Goal: Task Accomplishment & Management: Manage account settings

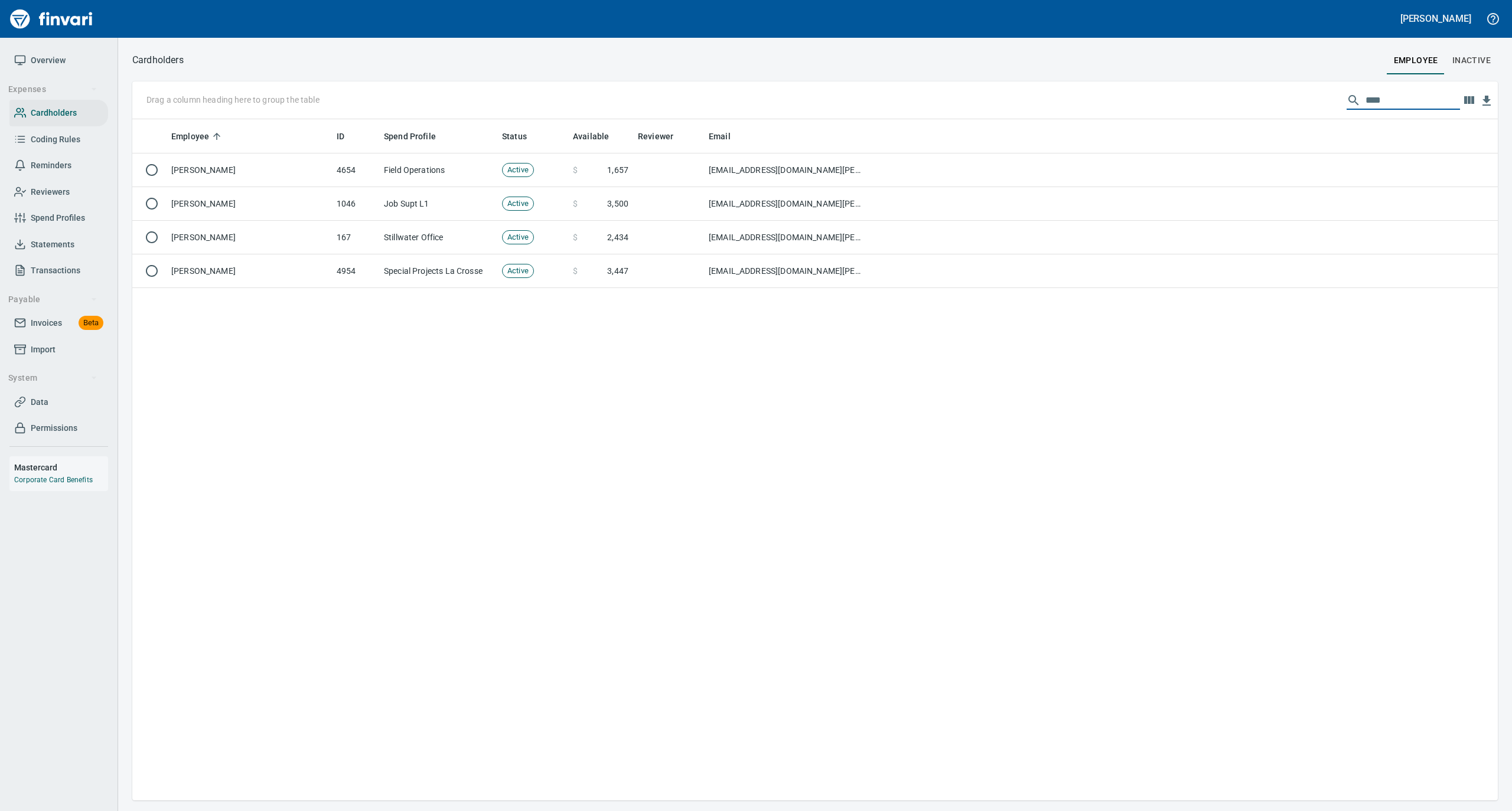
scroll to position [670, 1342]
click at [47, 244] on span "Statements" at bounding box center [52, 245] width 44 height 15
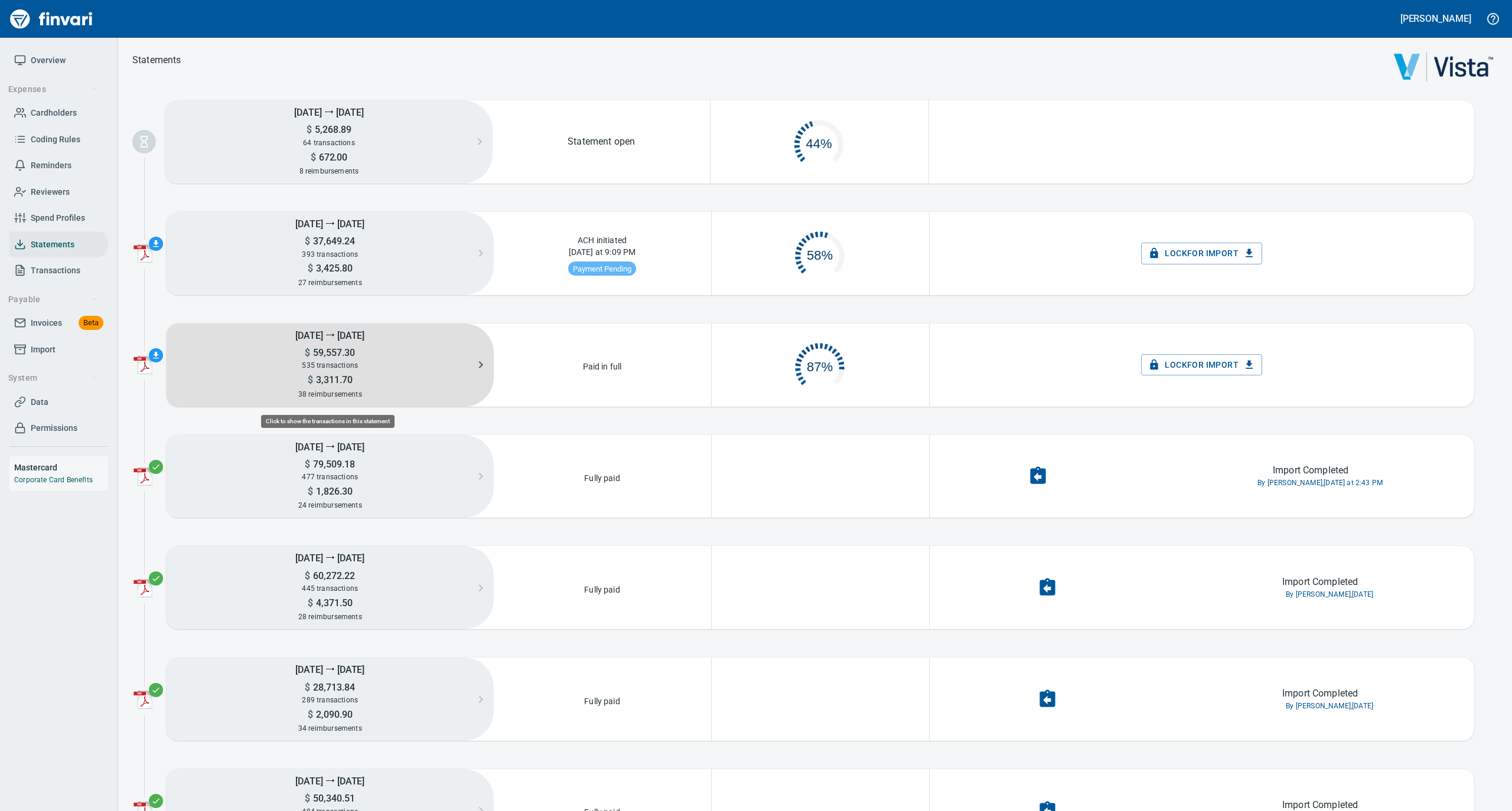
scroll to position [57, 204]
click at [337, 361] on span "535 transactions" at bounding box center [330, 365] width 56 height 8
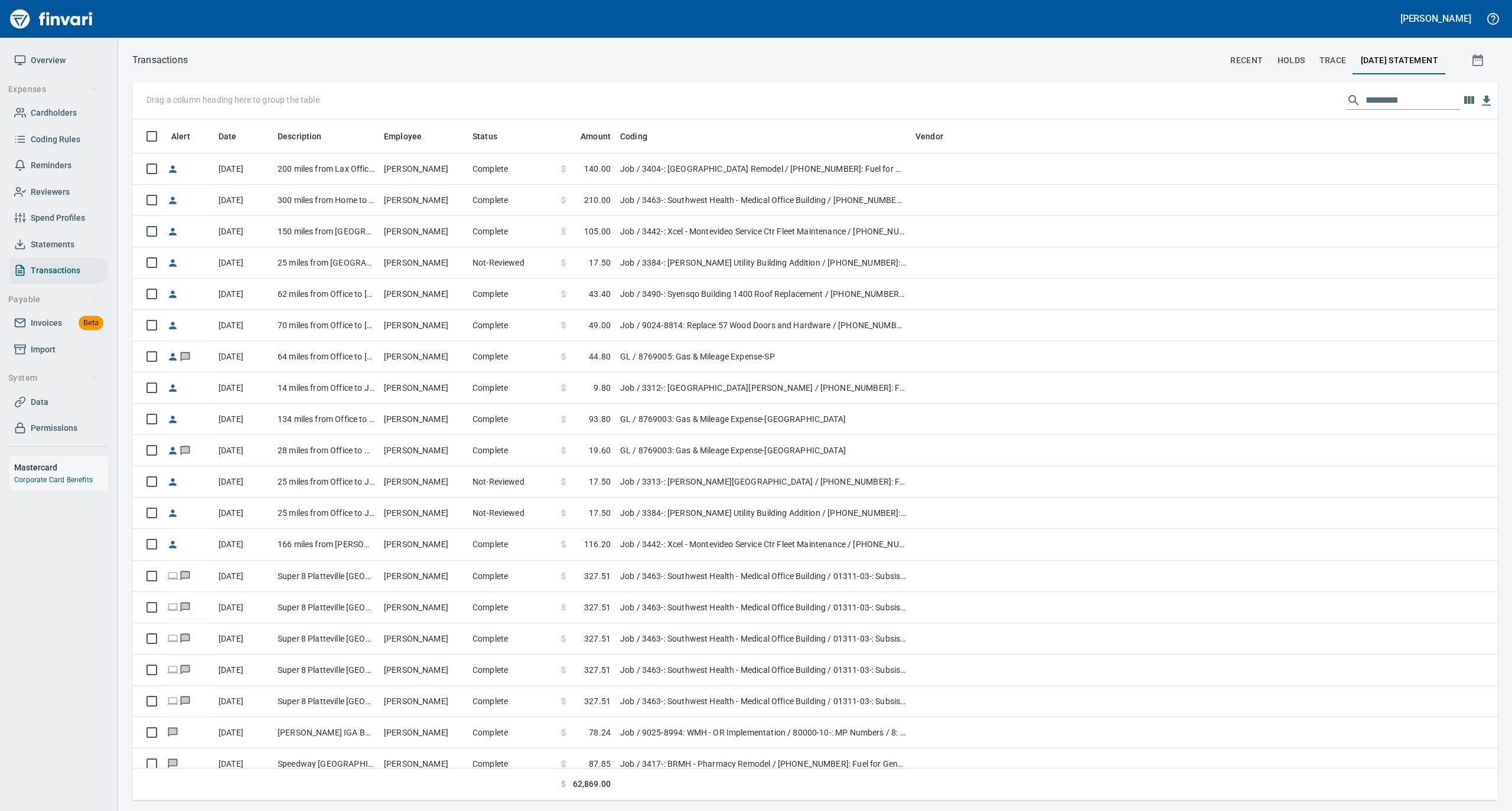
scroll to position [670, 1342]
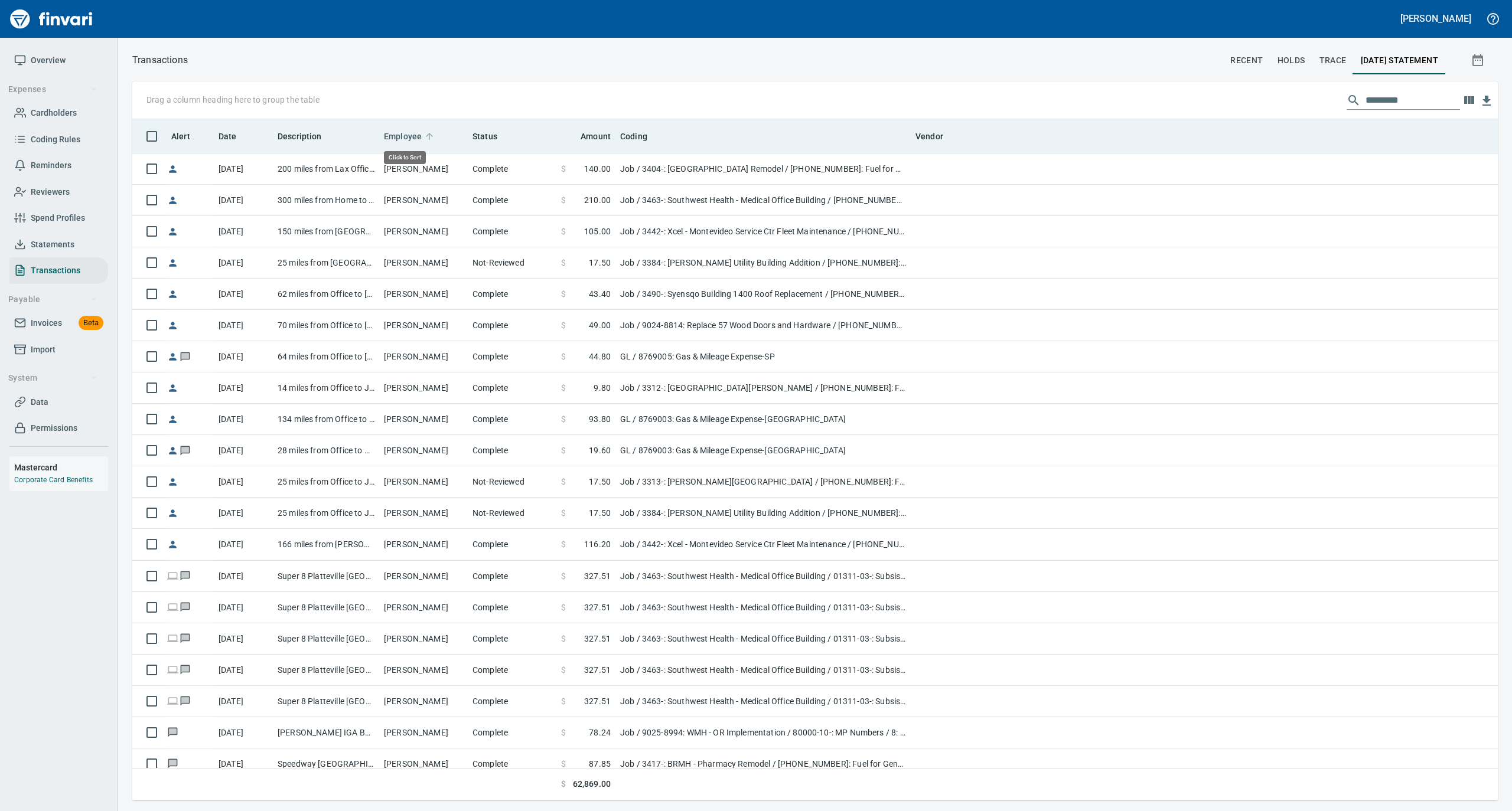
click at [429, 131] on icon at bounding box center [429, 136] width 10 height 10
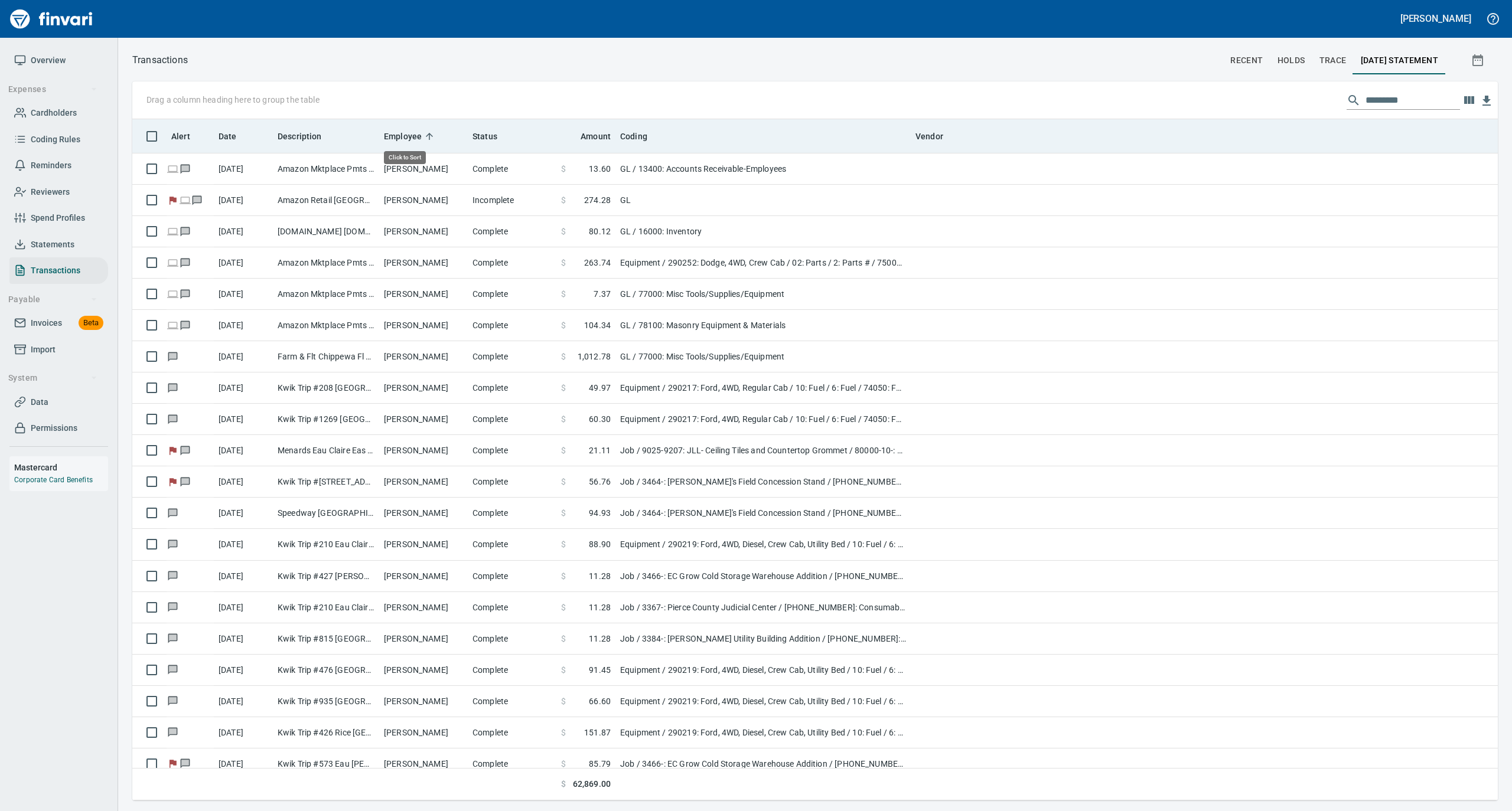
click at [429, 131] on icon at bounding box center [429, 136] width 10 height 10
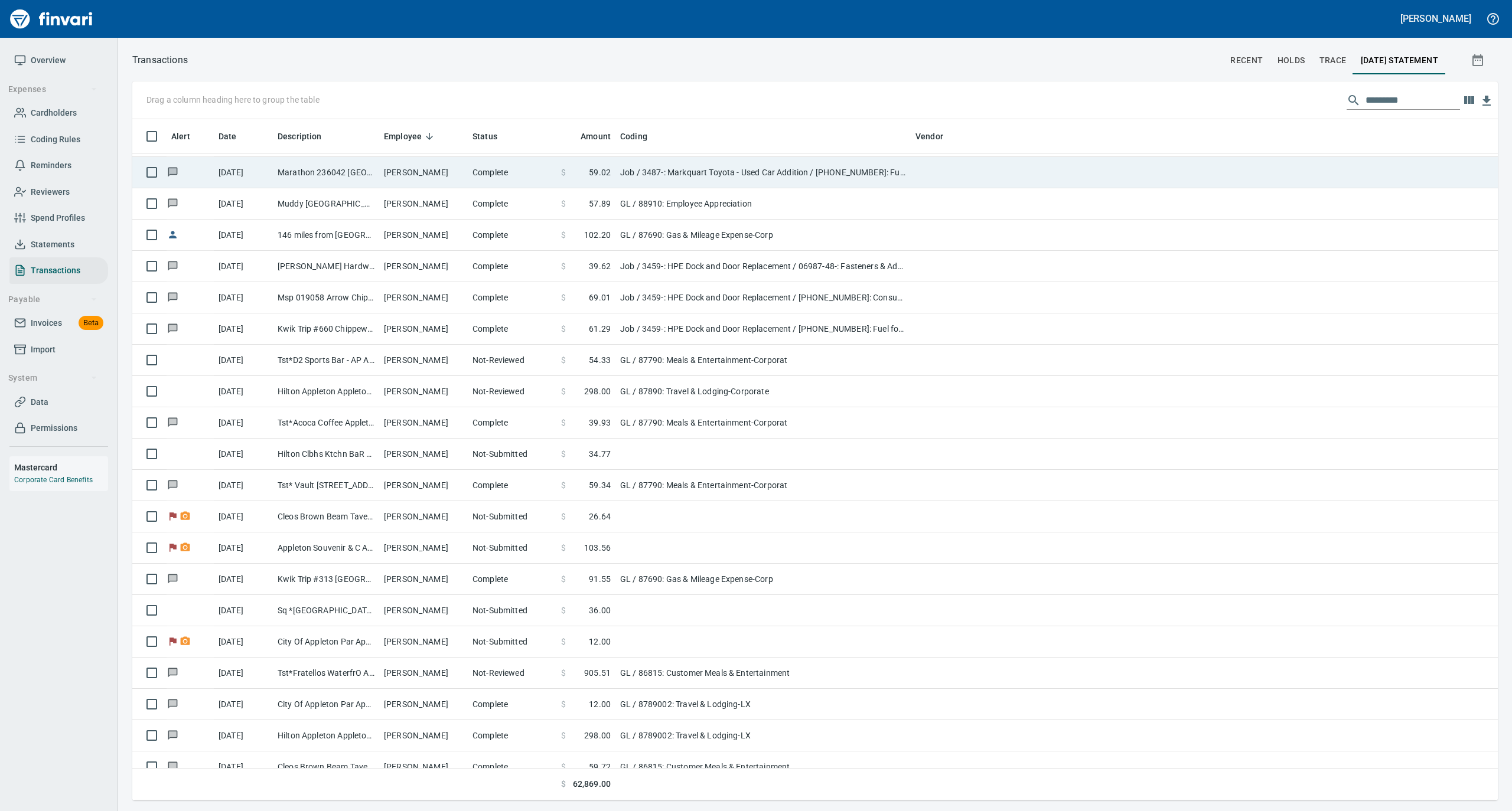
scroll to position [157, 0]
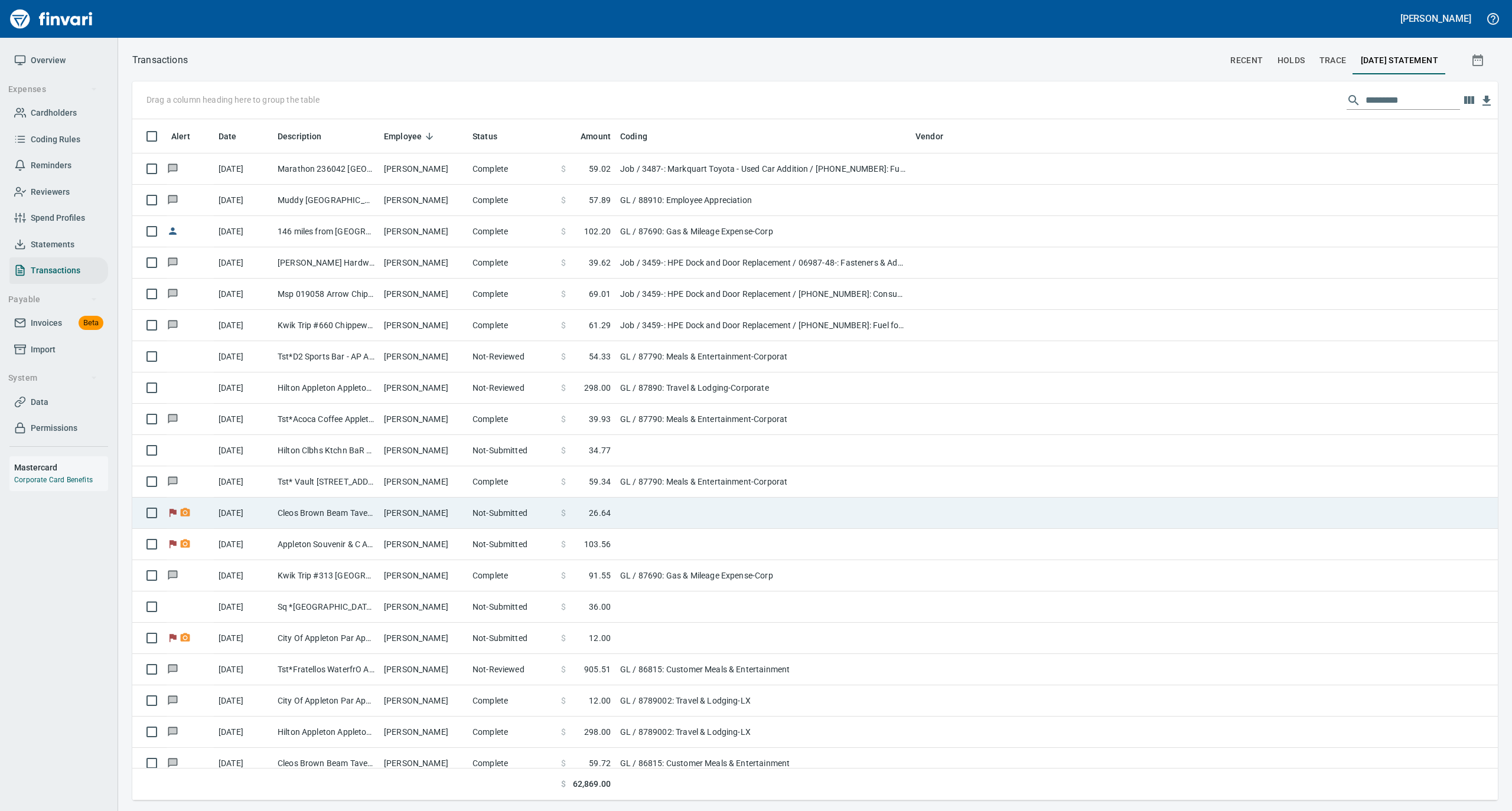
click at [429, 516] on td "[PERSON_NAME]" at bounding box center [423, 513] width 89 height 31
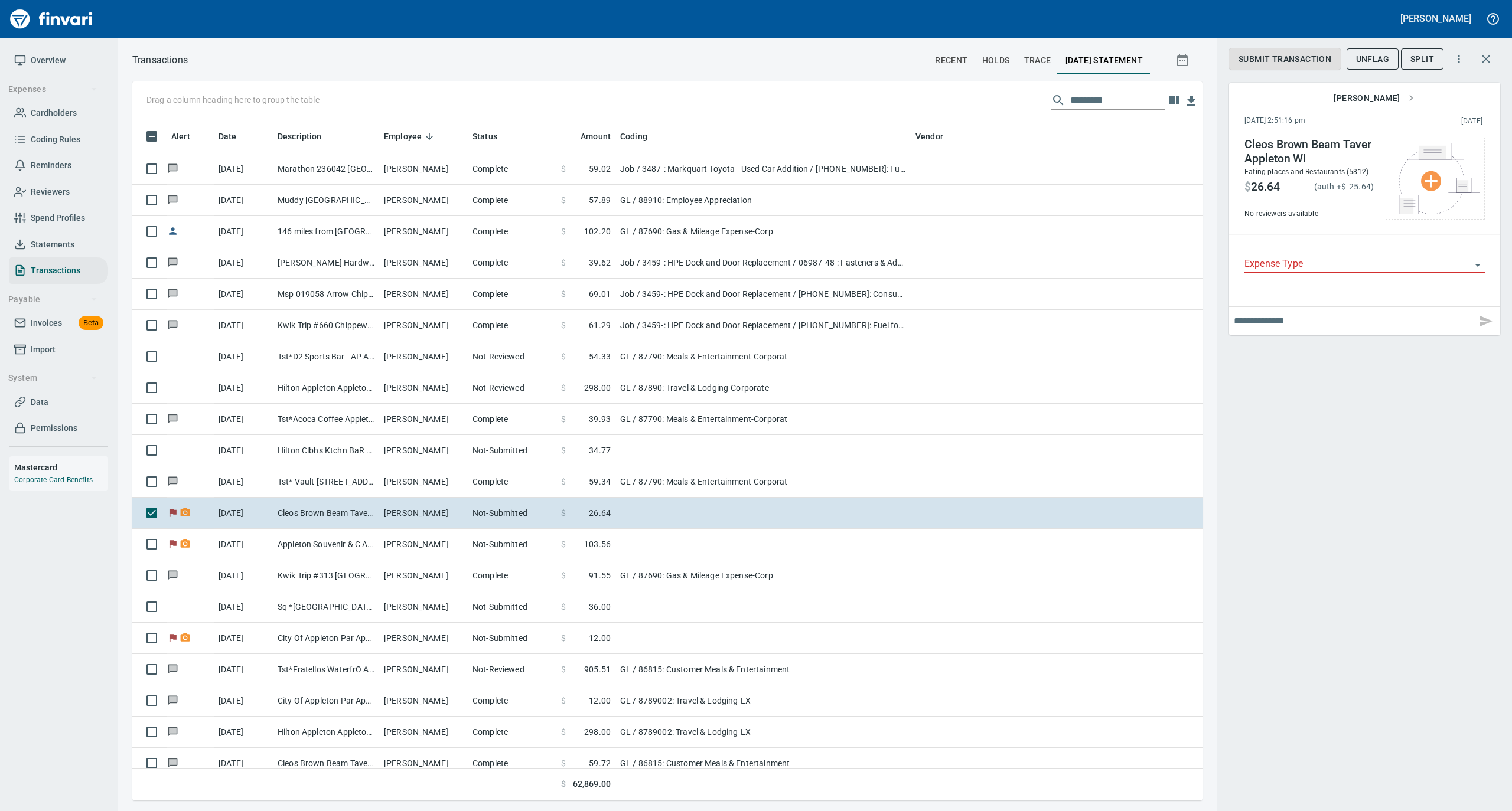
scroll to position [670, 1046]
click at [1265, 324] on input "text" at bounding box center [1352, 321] width 238 height 19
type input "**********"
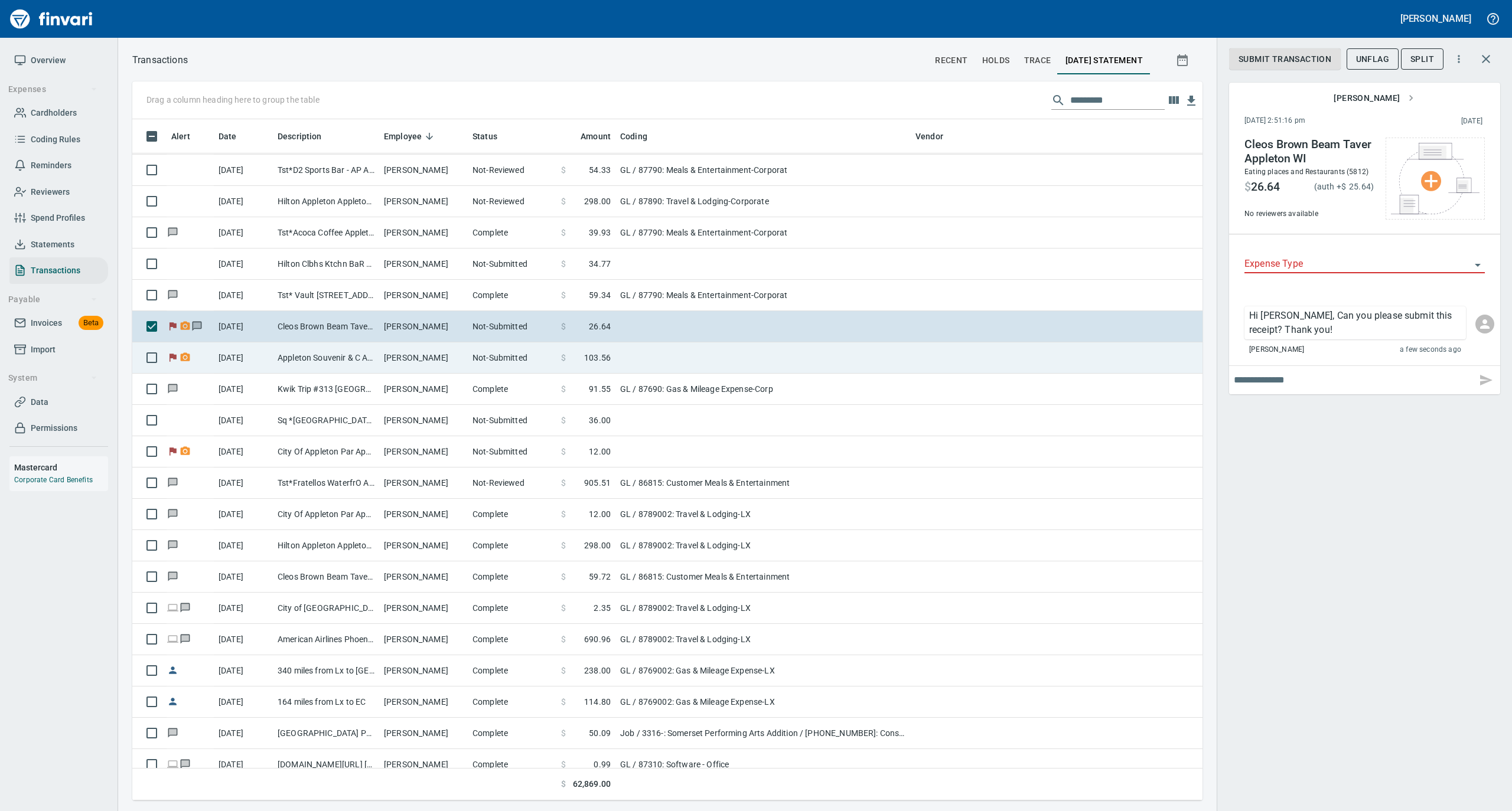
scroll to position [393, 0]
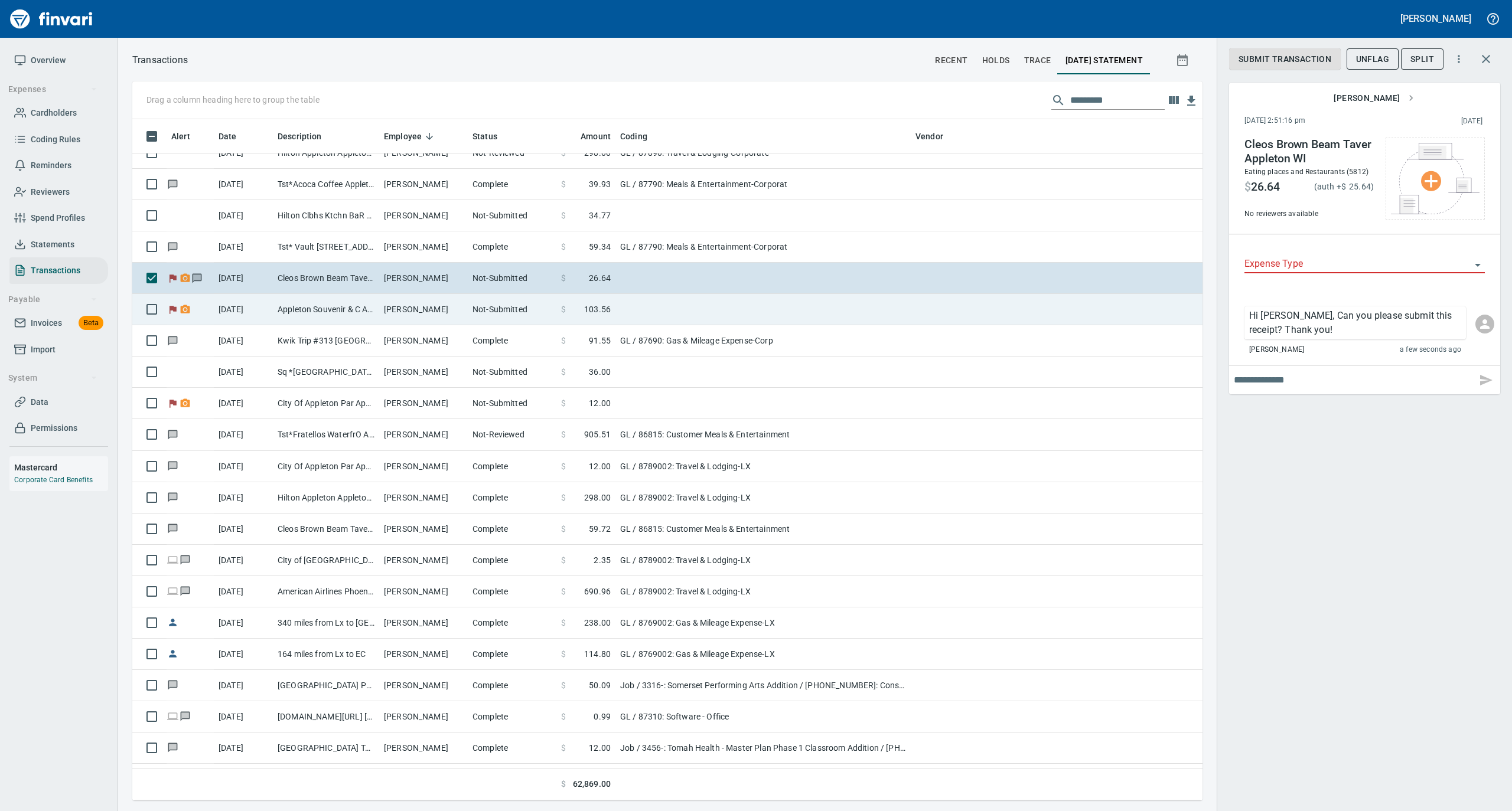
click at [338, 311] on td "Appleton Souvenir & C Appleton WI" at bounding box center [327, 309] width 107 height 31
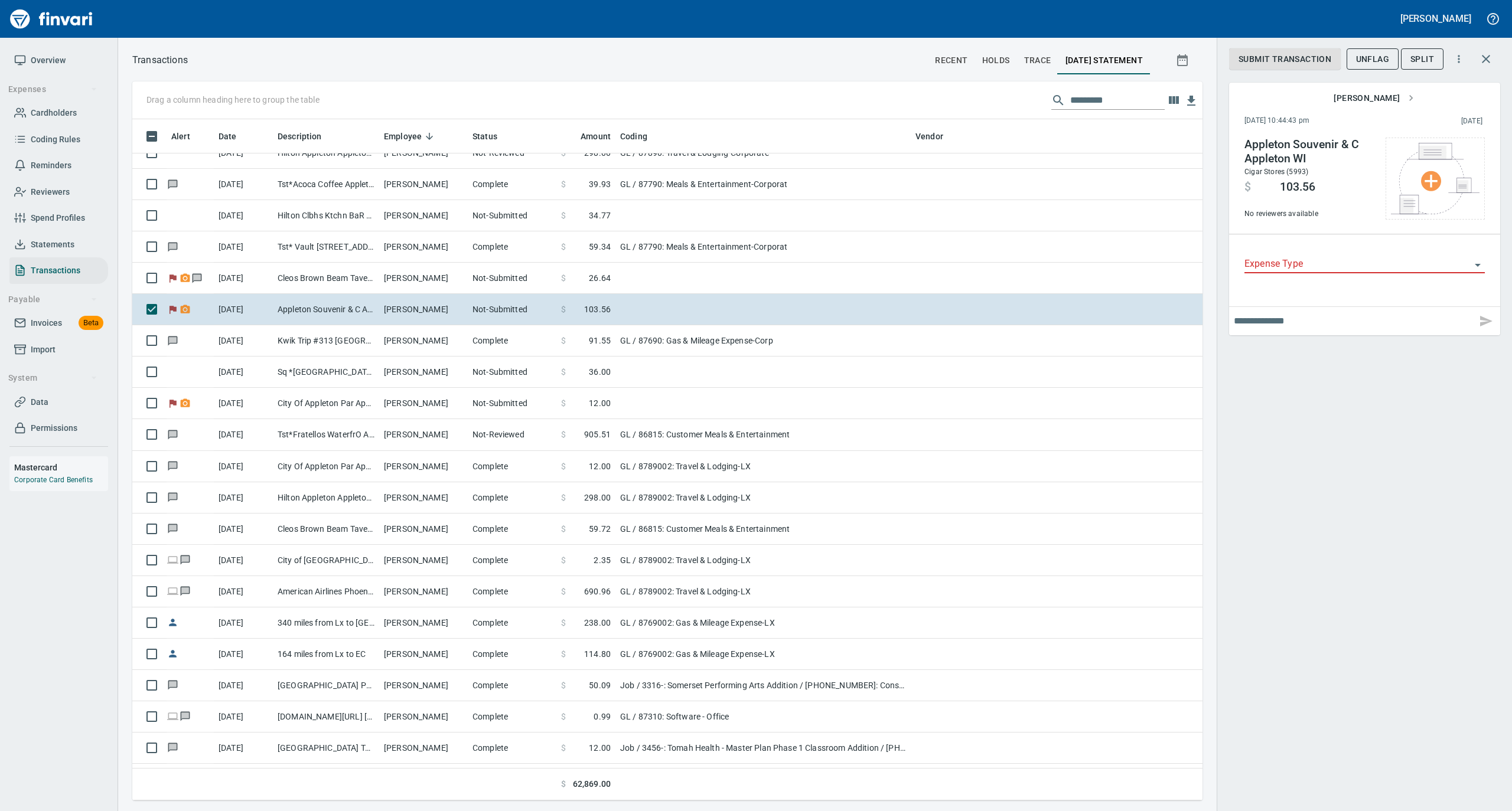
click at [1279, 328] on input "text" at bounding box center [1352, 321] width 238 height 19
type input "**********"
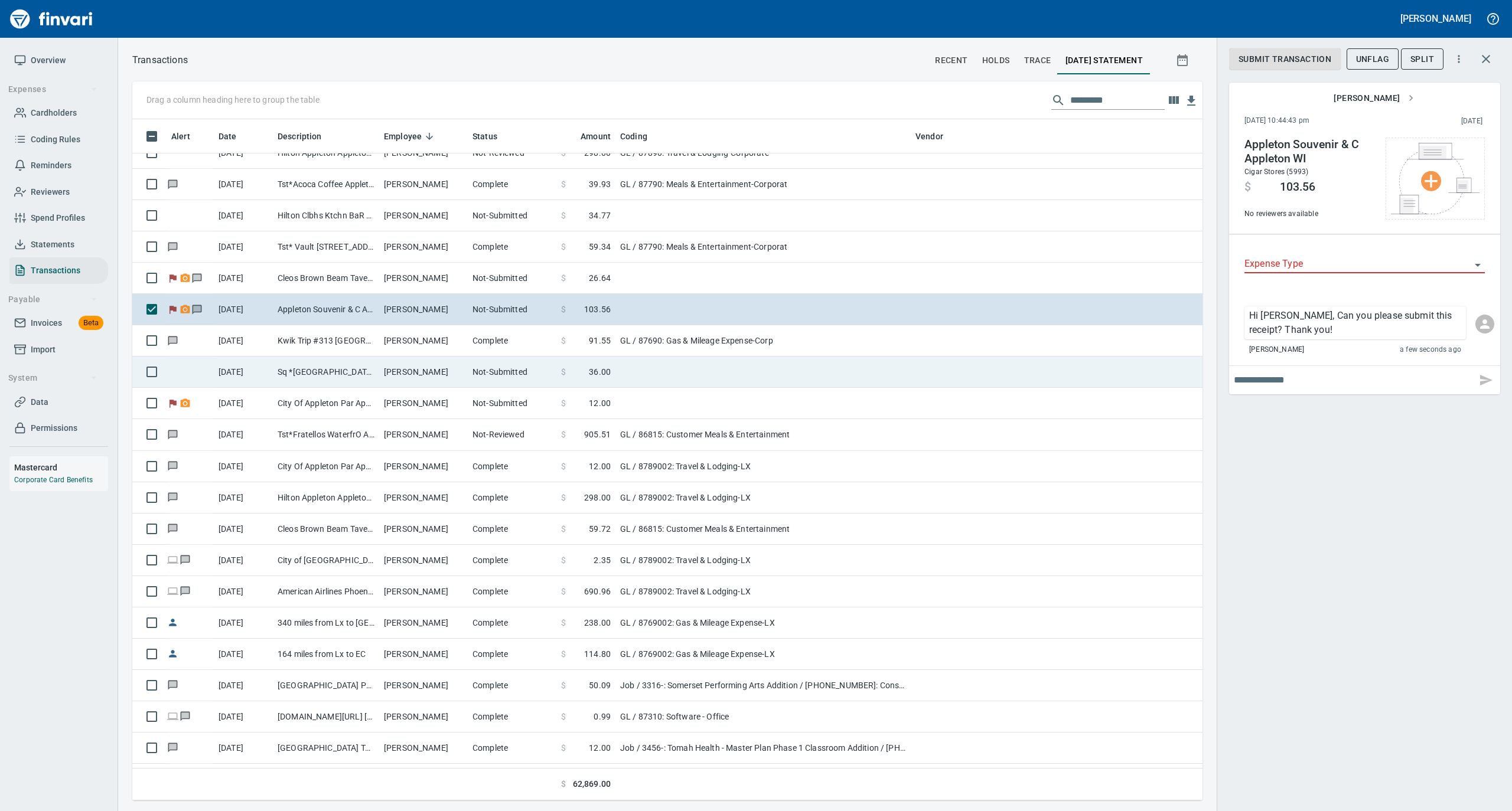
scroll to position [670, 1046]
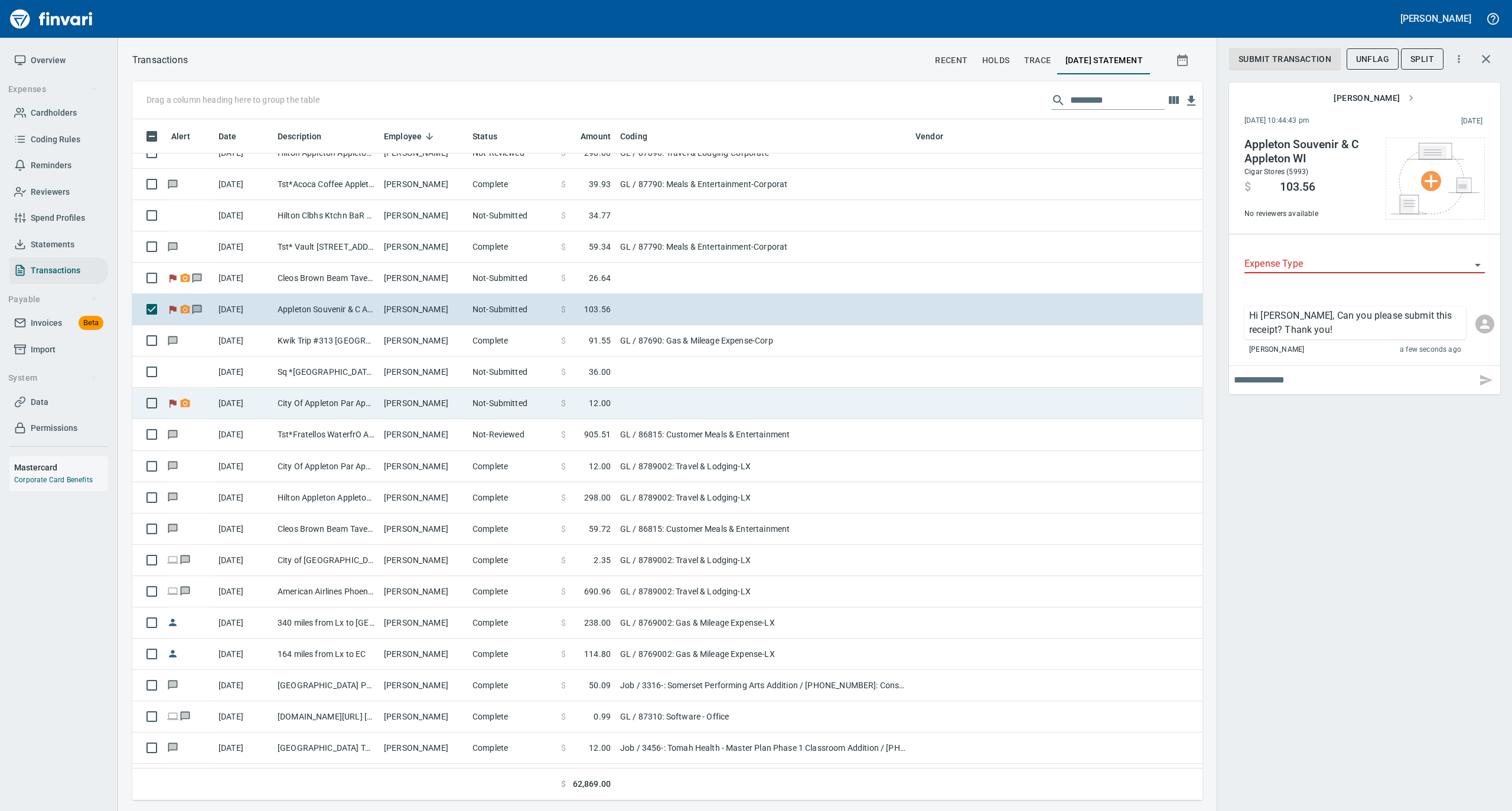
drag, startPoint x: 350, startPoint y: 404, endPoint x: 478, endPoint y: 399, distance: 128.1
click at [351, 404] on td "City Of Appleton Par Appleton [GEOGRAPHIC_DATA]" at bounding box center [327, 403] width 107 height 31
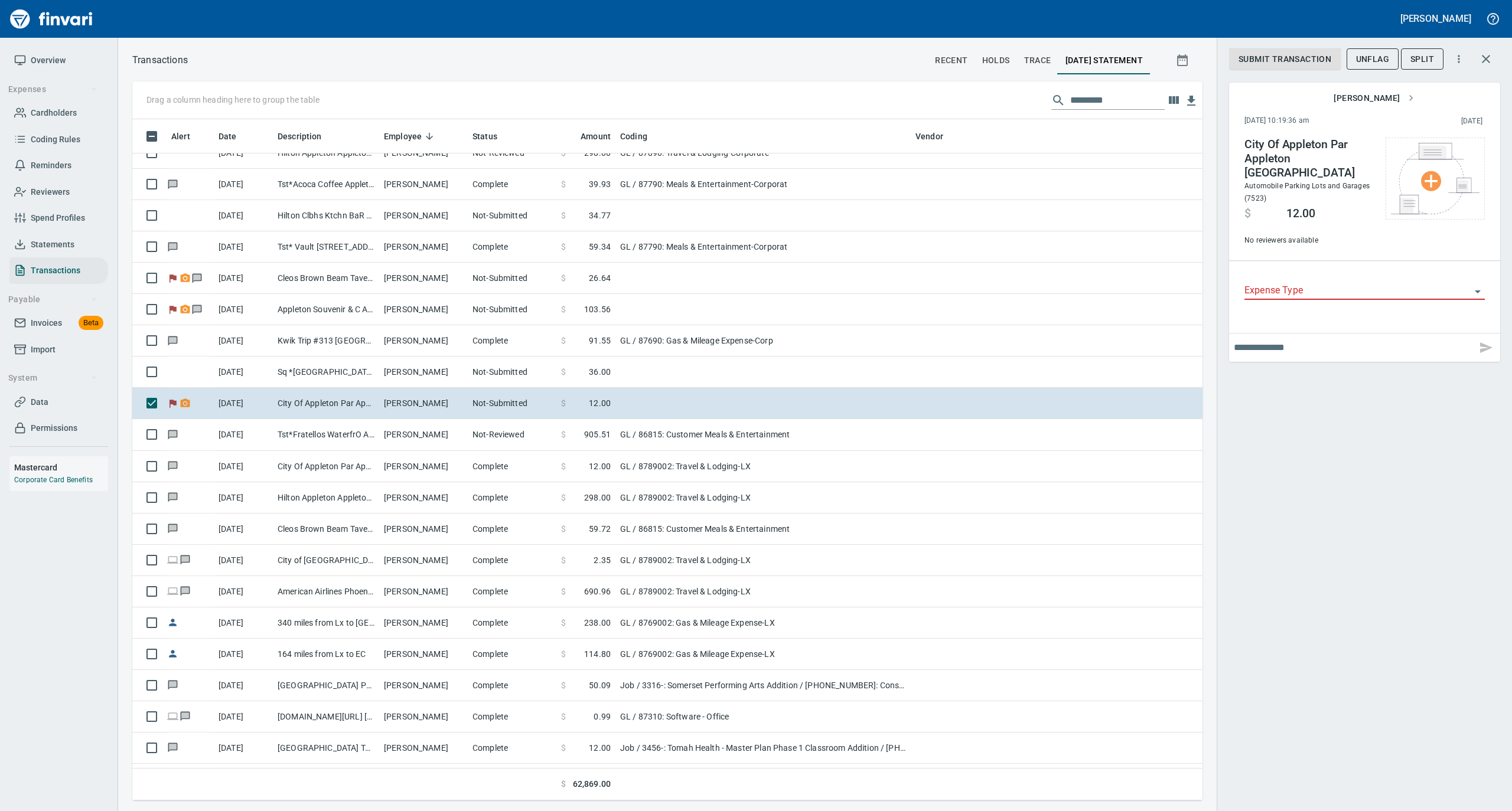
click at [1283, 339] on input "text" at bounding box center [1352, 348] width 238 height 19
type input "**********"
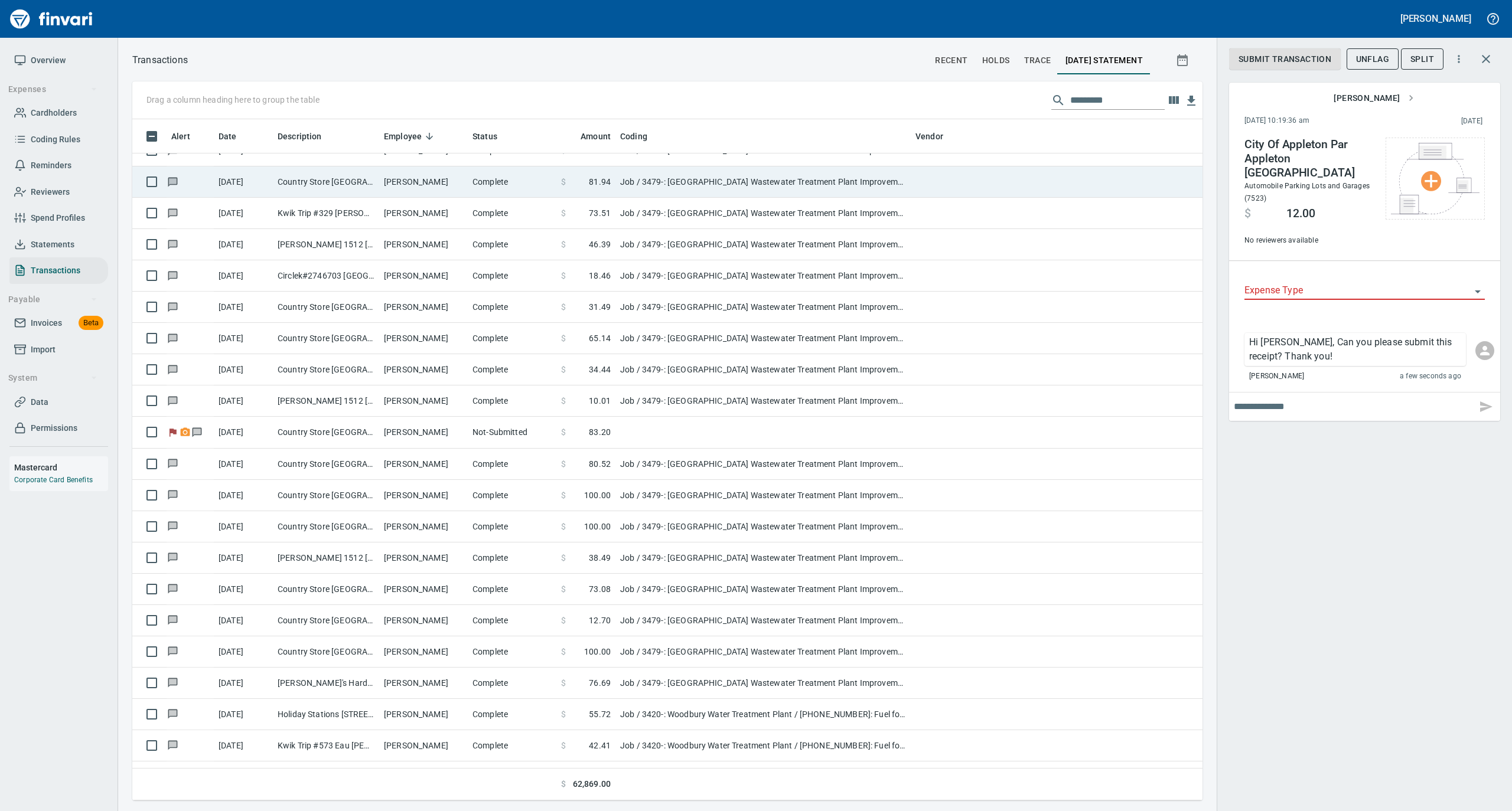
scroll to position [1259, 0]
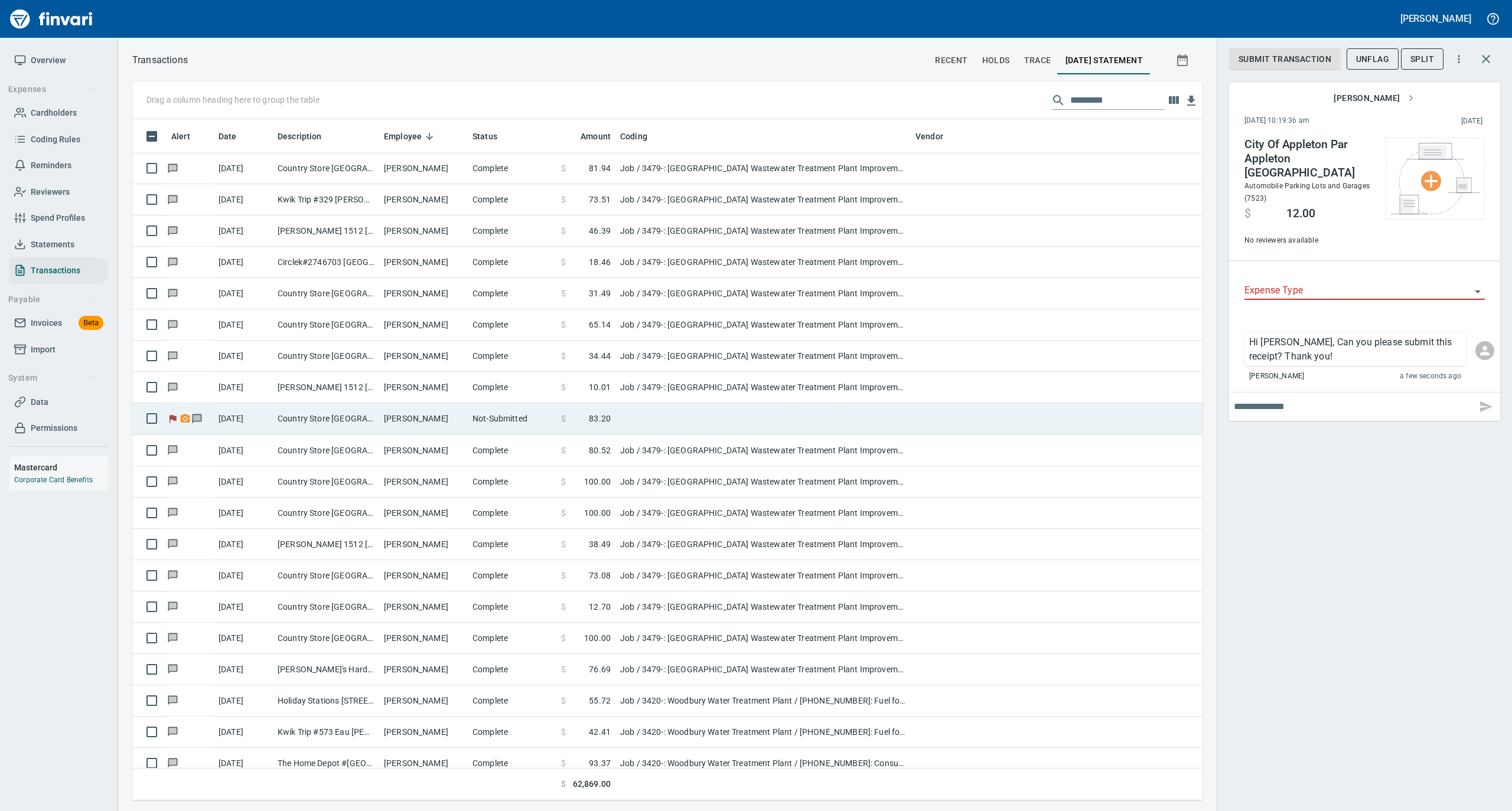
click at [343, 414] on td "Country Store [GEOGRAPHIC_DATA] [GEOGRAPHIC_DATA]" at bounding box center [327, 418] width 107 height 31
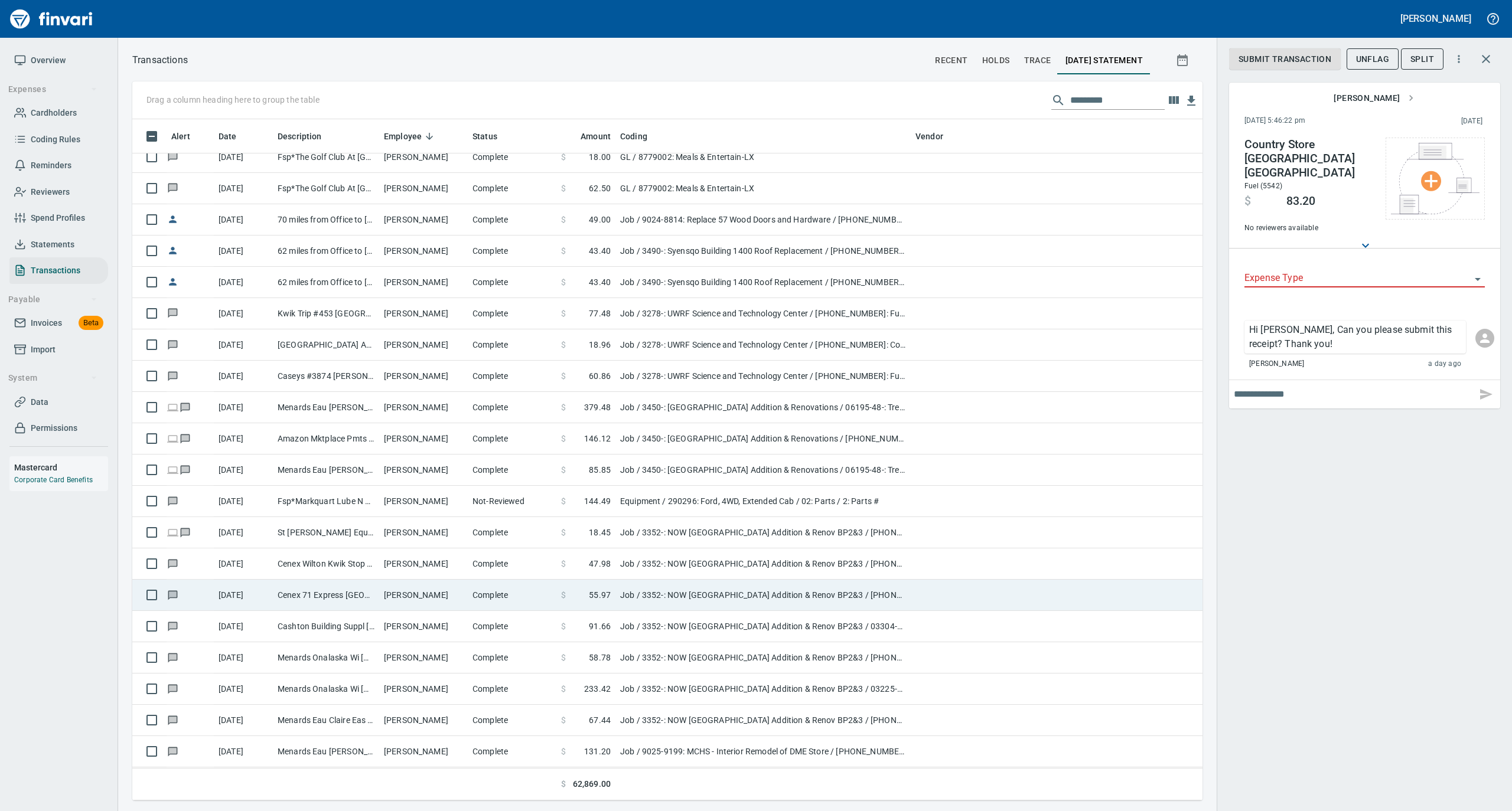
scroll to position [2912, 0]
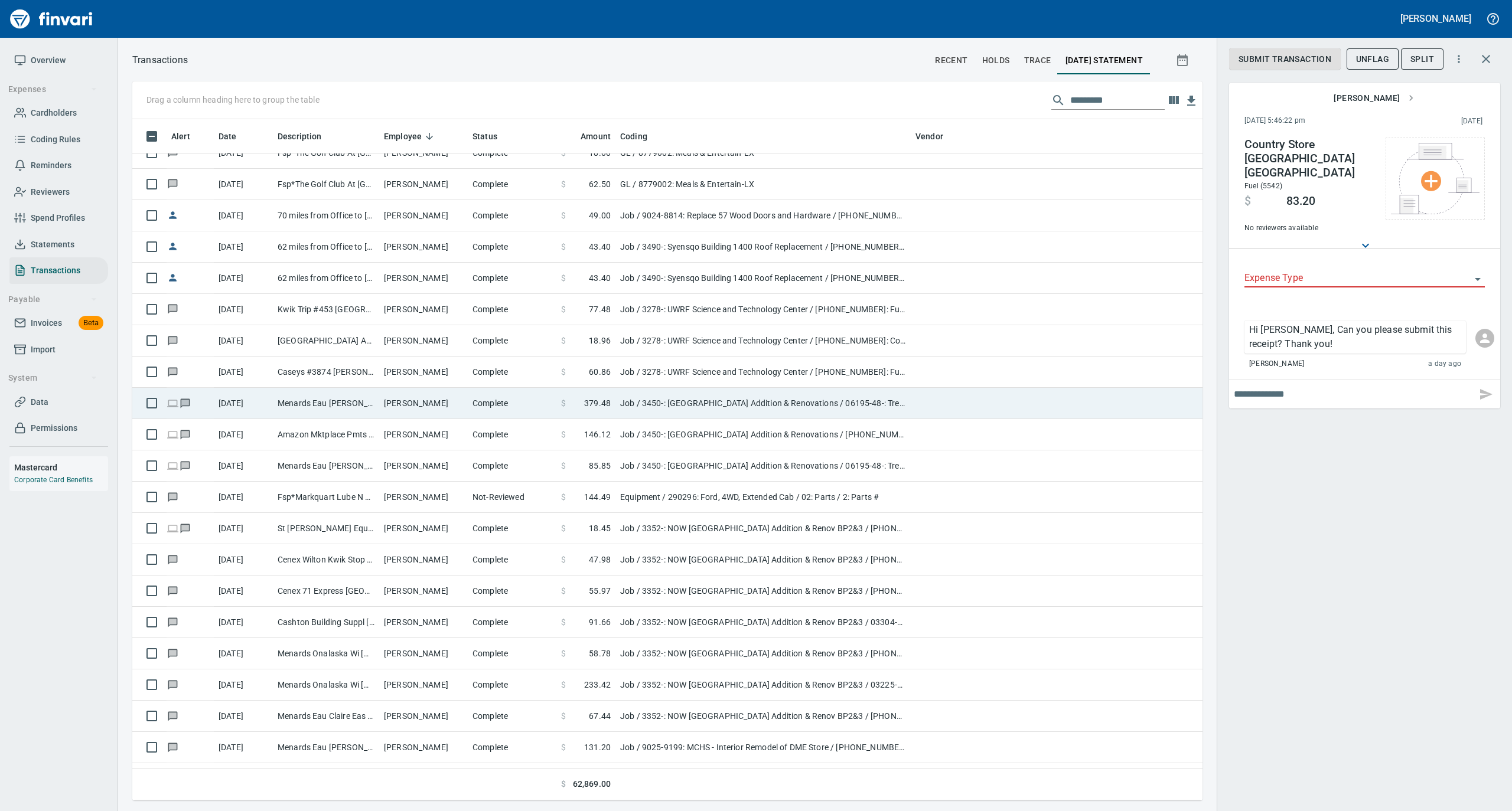
click at [451, 402] on td "[PERSON_NAME]" at bounding box center [423, 403] width 89 height 31
type input "***"
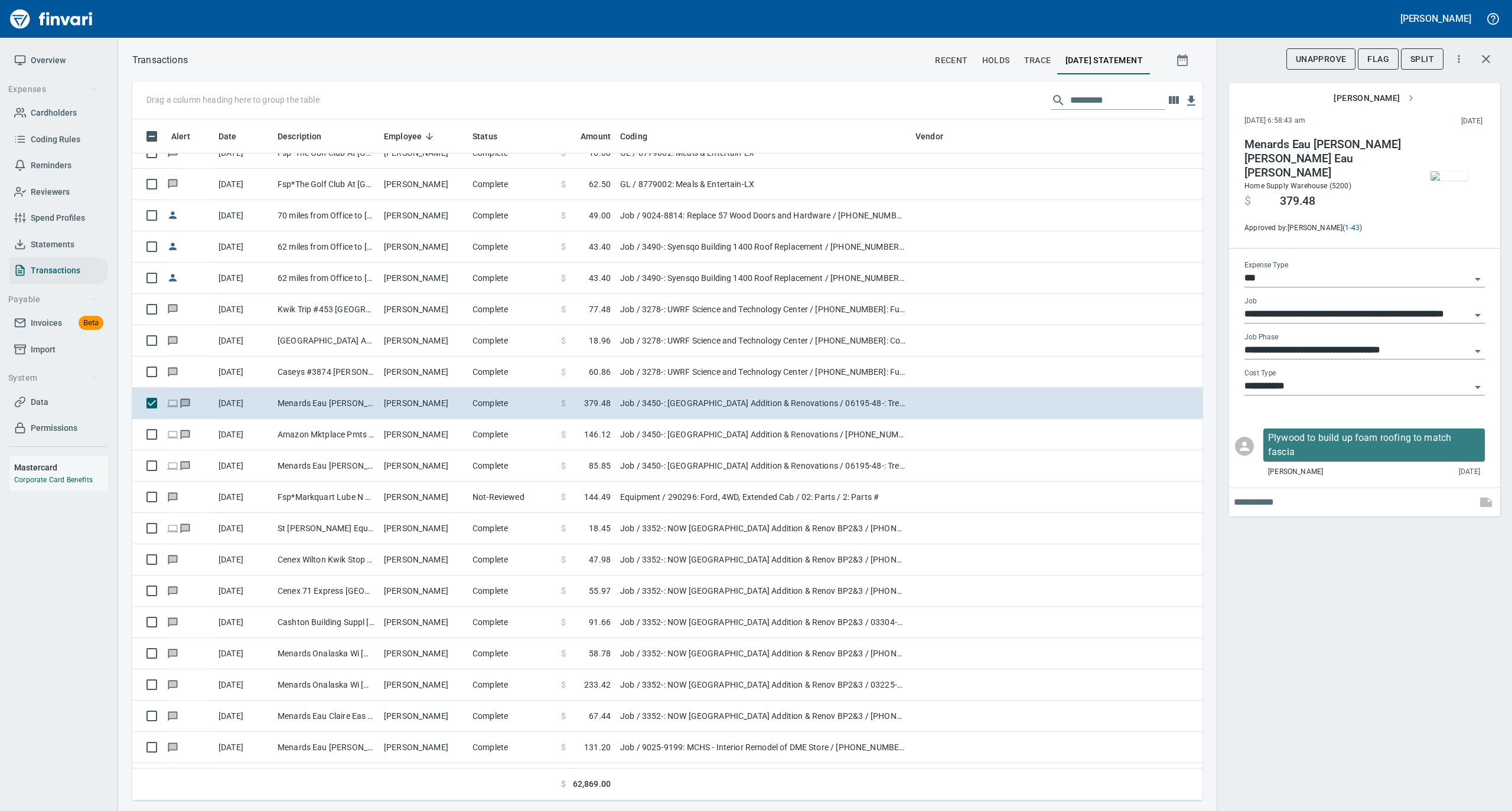
click at [1456, 172] on img "button" at bounding box center [1449, 176] width 37 height 9
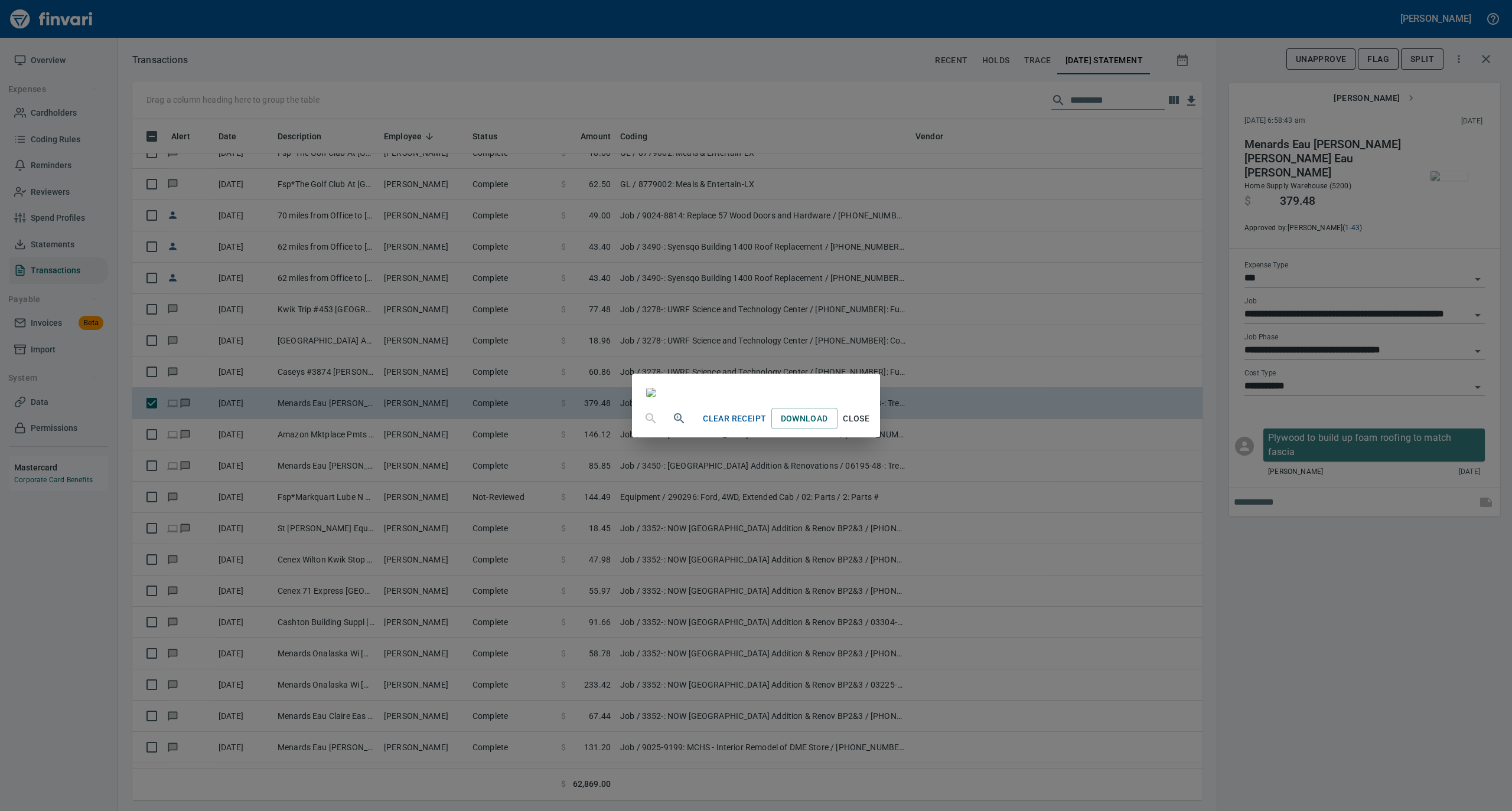
click at [870, 427] on span "Close" at bounding box center [856, 419] width 28 height 15
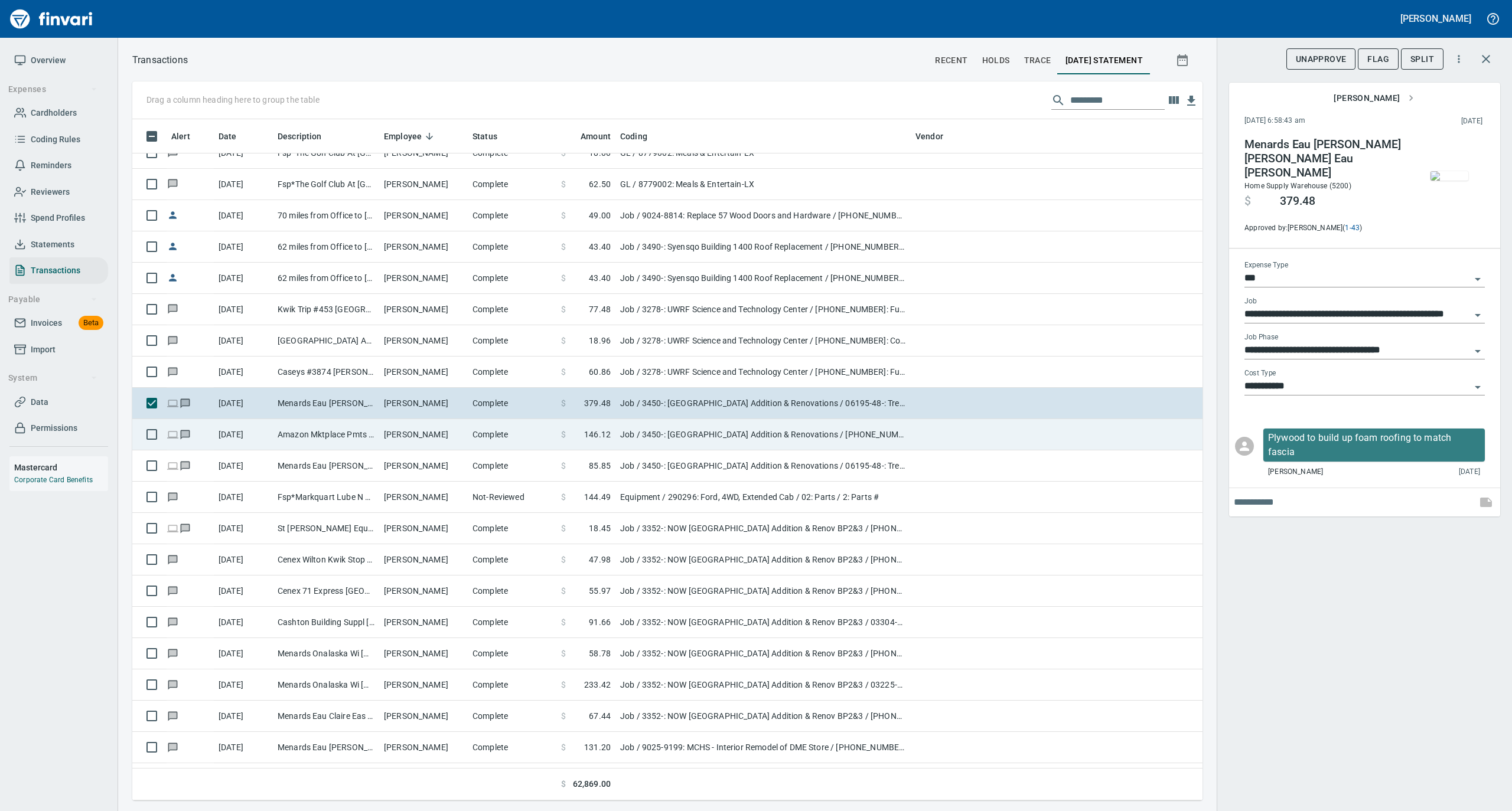
click at [502, 441] on td "Complete" at bounding box center [512, 434] width 89 height 31
type input "**********"
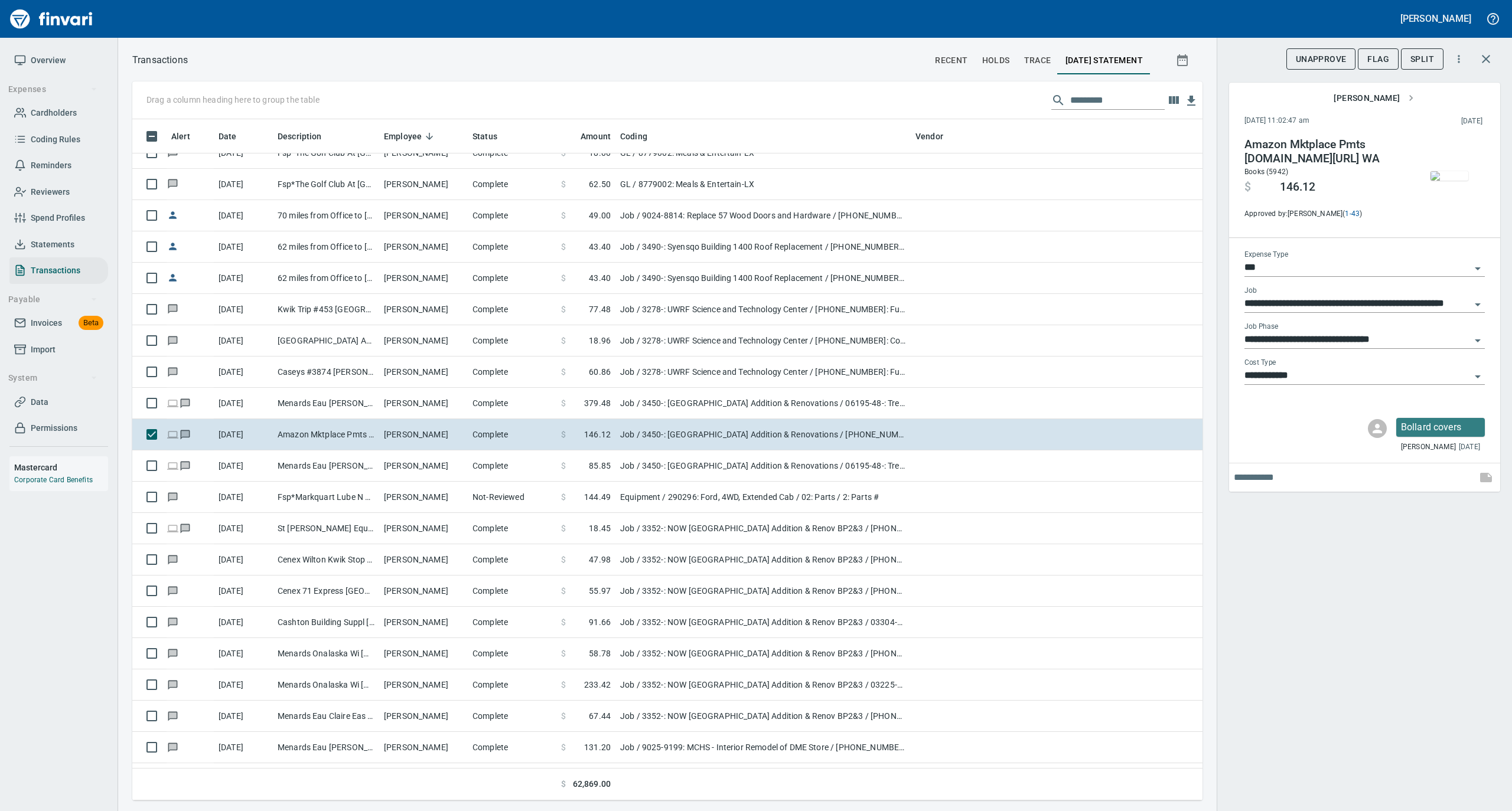
click at [1456, 174] on img "button" at bounding box center [1449, 176] width 37 height 9
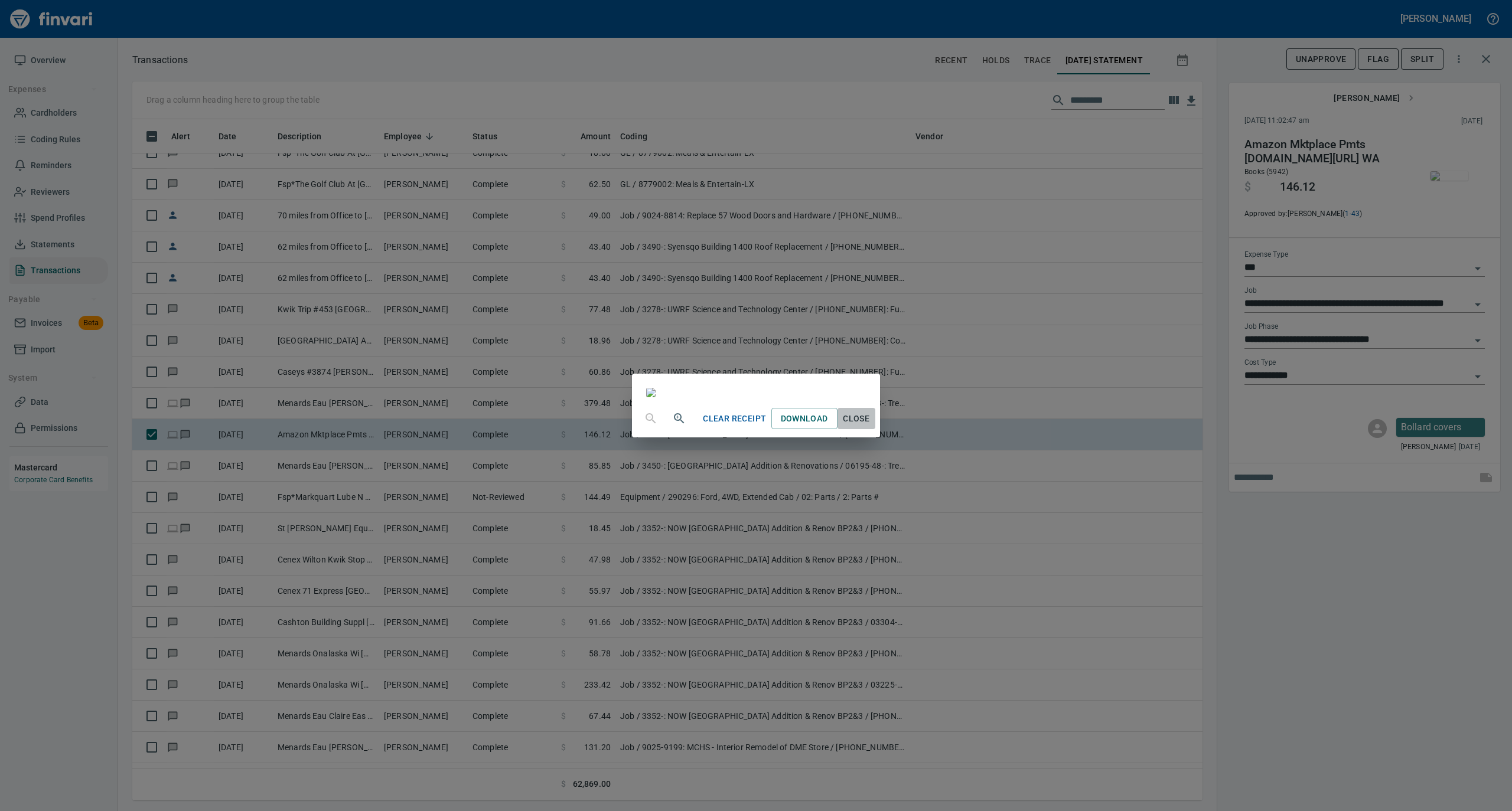
drag, startPoint x: 974, startPoint y: 720, endPoint x: 965, endPoint y: 704, distance: 18.4
click at [870, 427] on span "Close" at bounding box center [856, 419] width 28 height 15
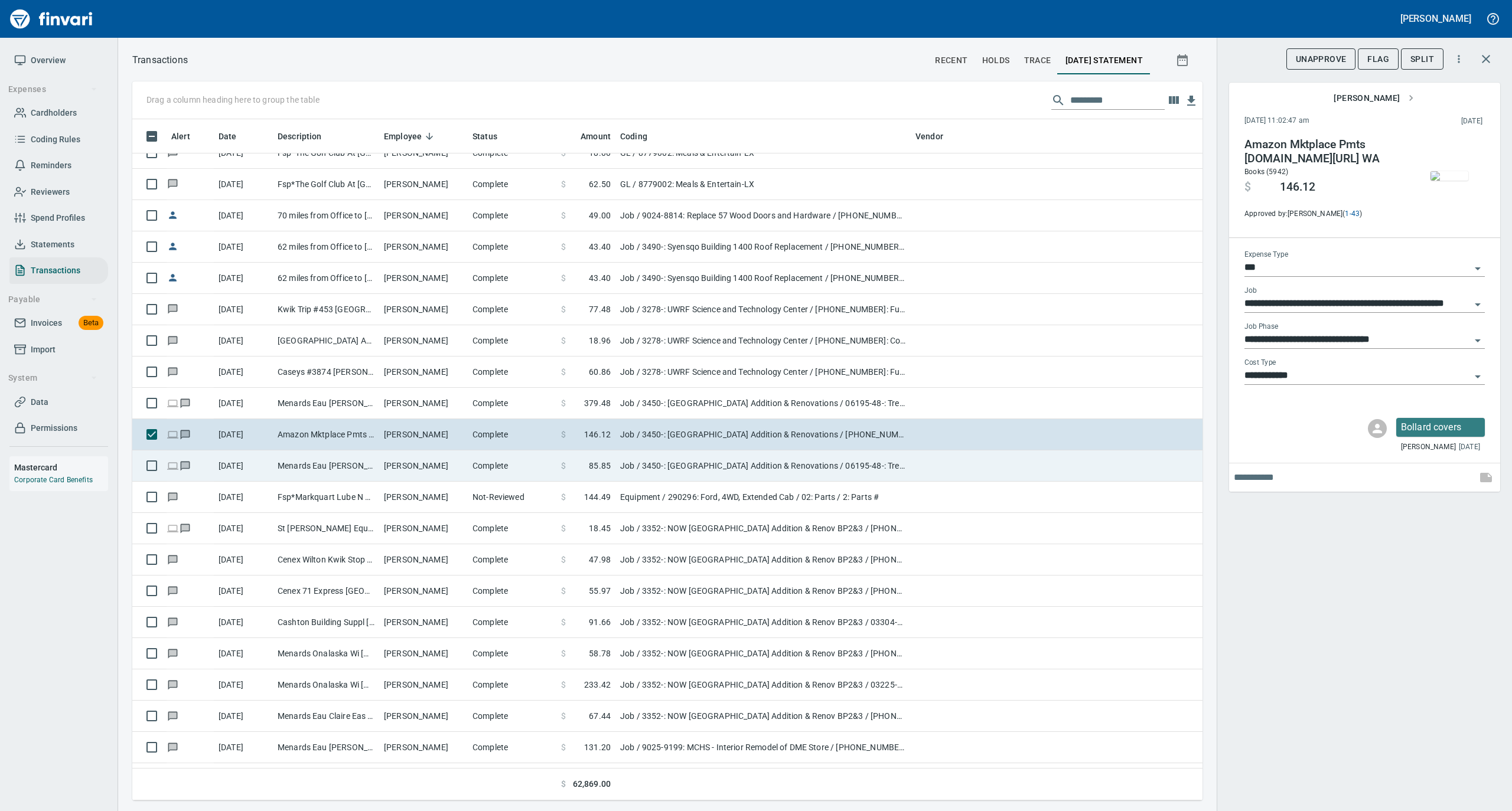
click at [359, 463] on td "Menards Eau [PERSON_NAME] [PERSON_NAME] Eau [PERSON_NAME]" at bounding box center [327, 466] width 107 height 31
type input "**********"
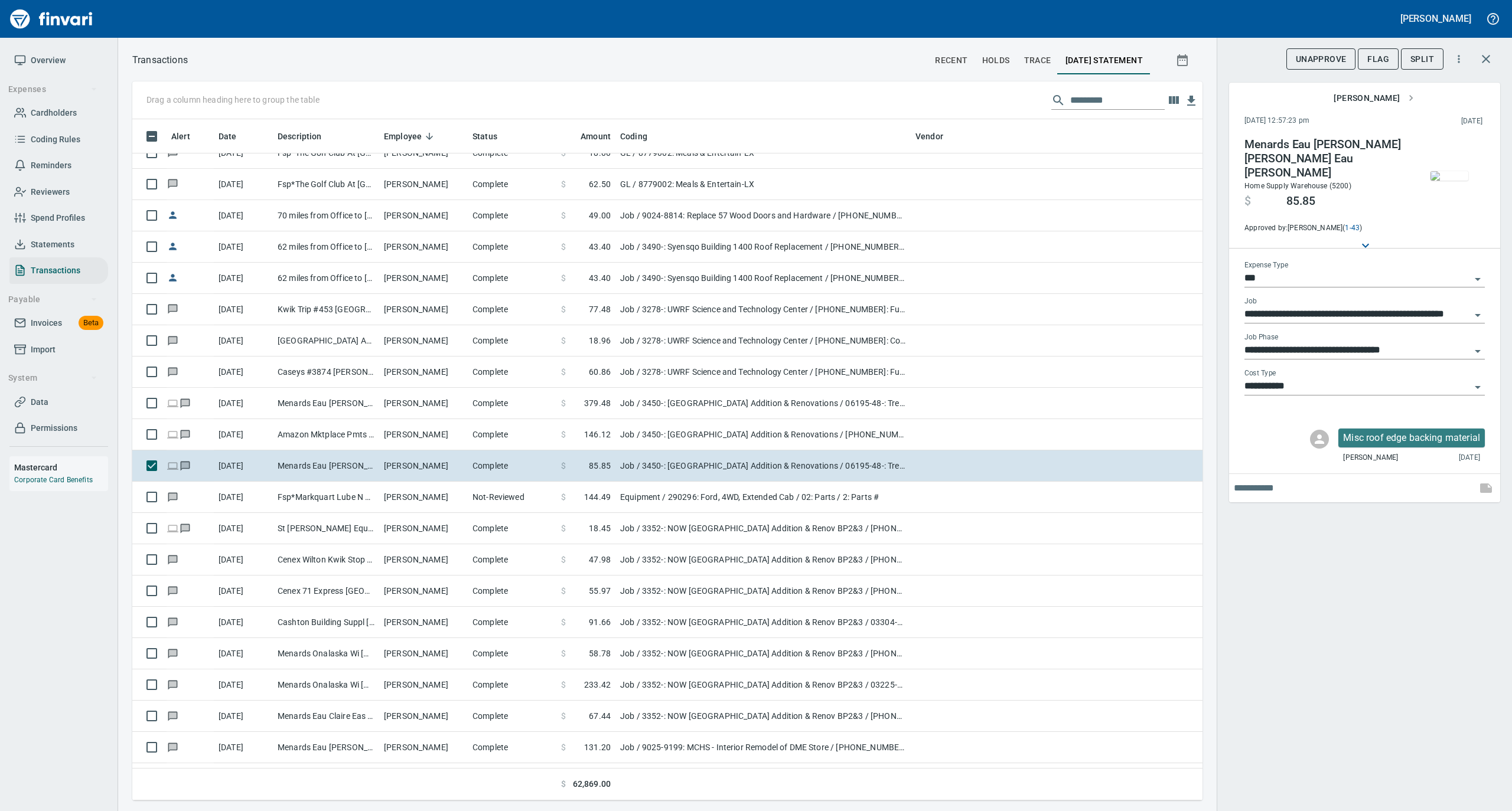
click at [1458, 171] on img "button" at bounding box center [1449, 176] width 37 height 9
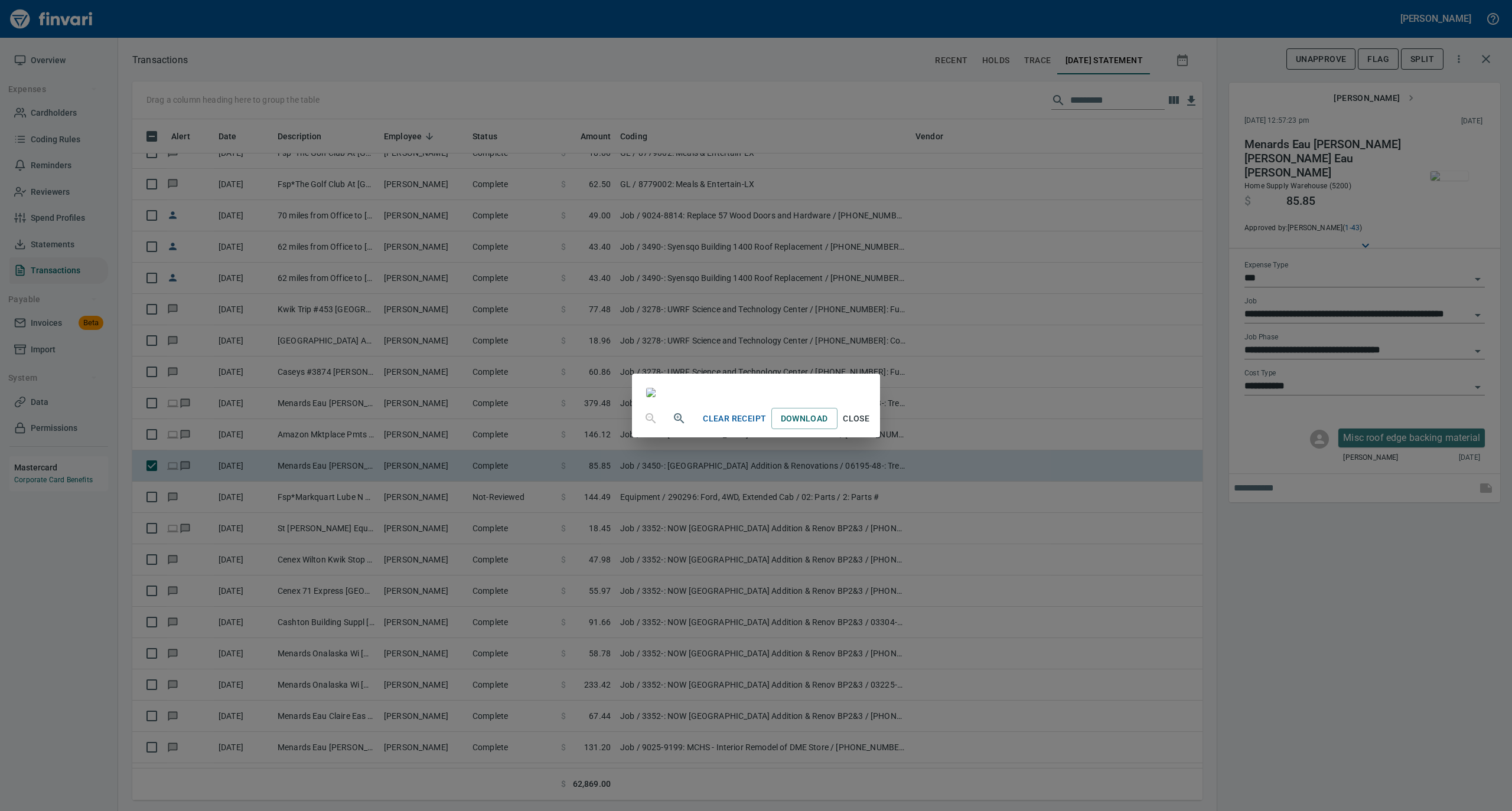
click at [870, 427] on span "Close" at bounding box center [856, 419] width 28 height 15
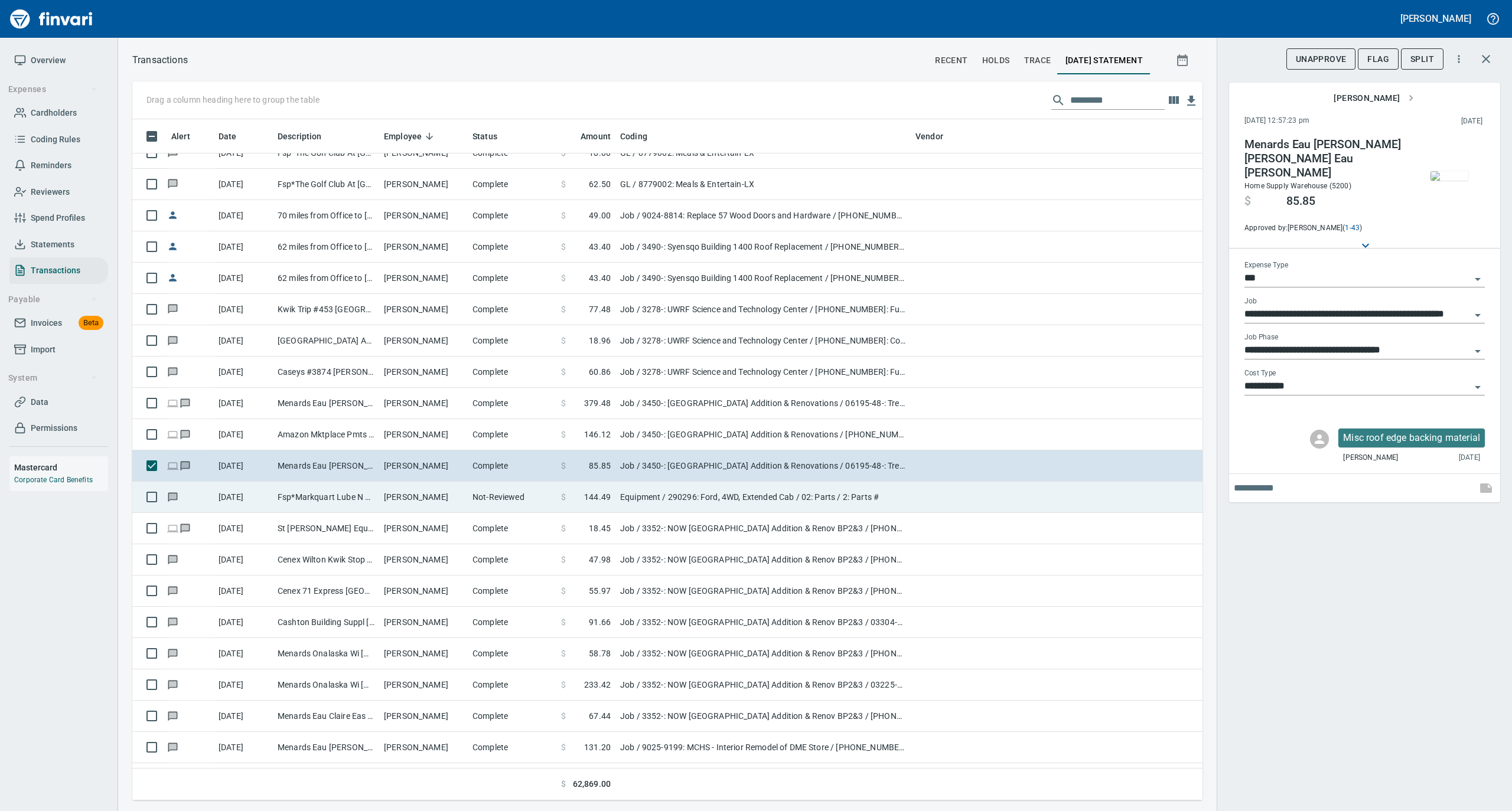
click at [503, 503] on td "Not-Reviewed" at bounding box center [512, 497] width 89 height 31
type input "*********"
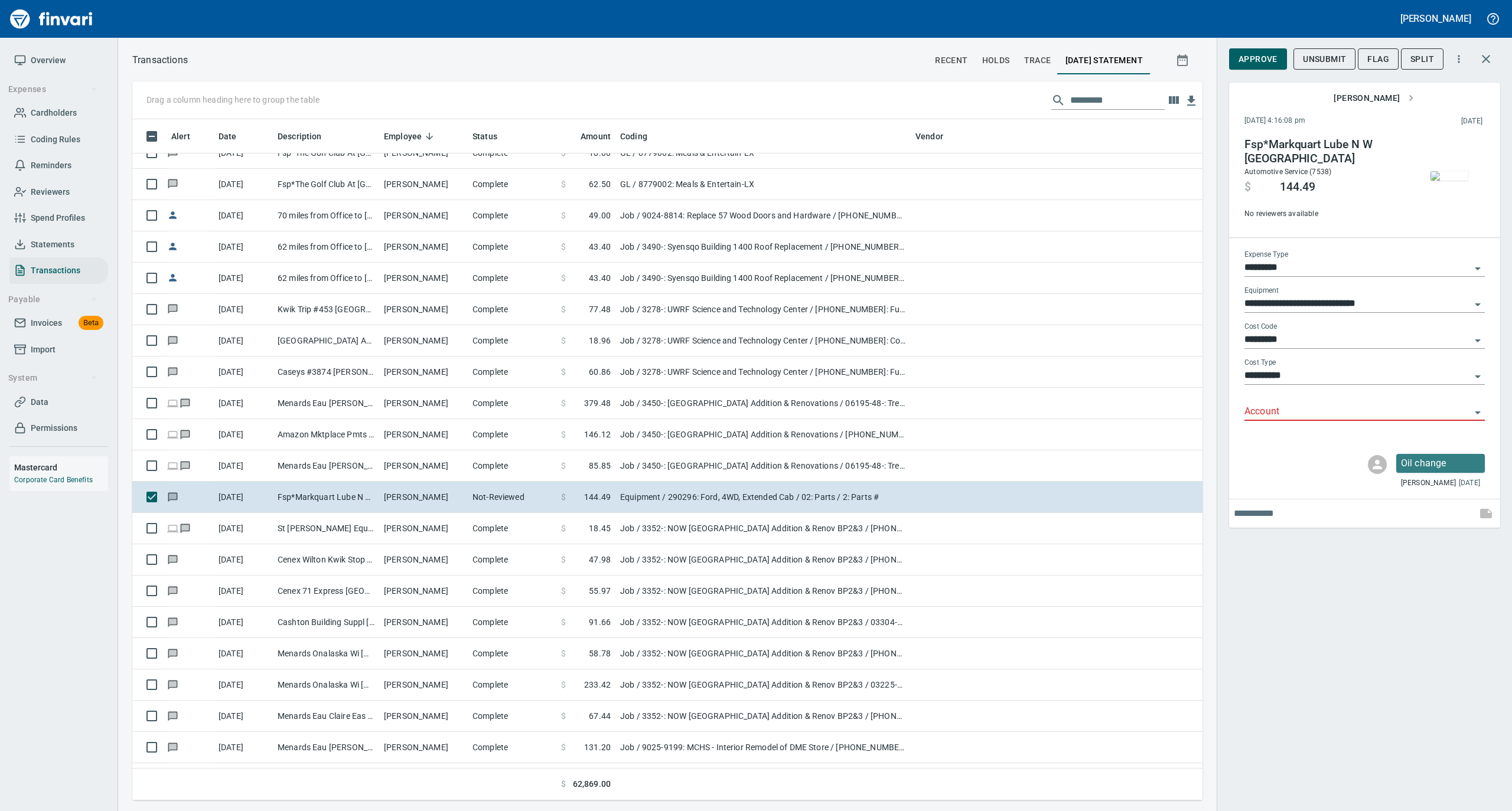
click at [1262, 411] on input "Account" at bounding box center [1358, 413] width 226 height 17
click at [1258, 437] on li "74000: Fuel & Lubrication" at bounding box center [1363, 442] width 240 height 28
type input "**********"
drag, startPoint x: 1262, startPoint y: 64, endPoint x: 1195, endPoint y: 26, distance: 77.0
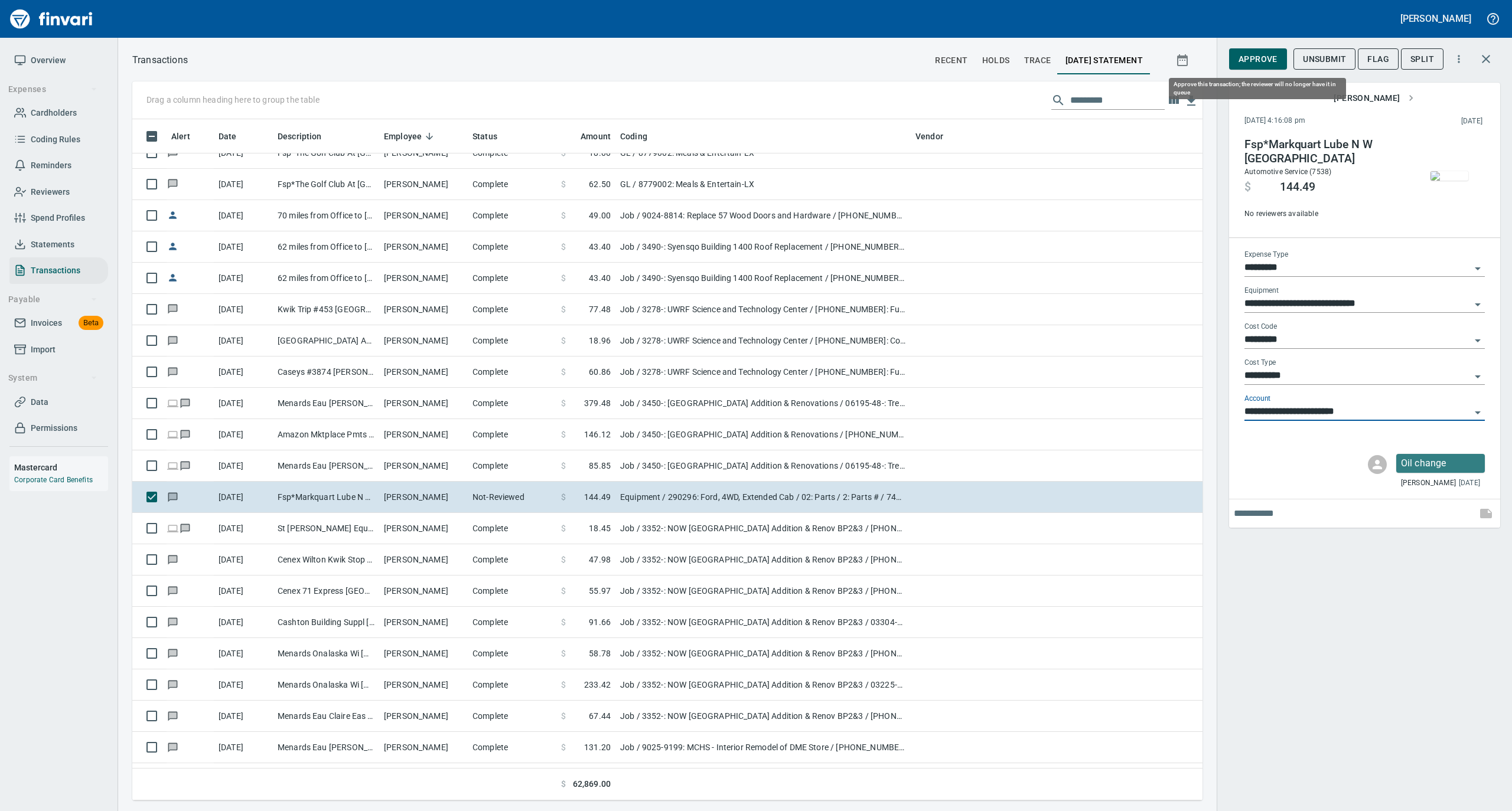
click at [1262, 63] on span "Approve" at bounding box center [1258, 60] width 39 height 15
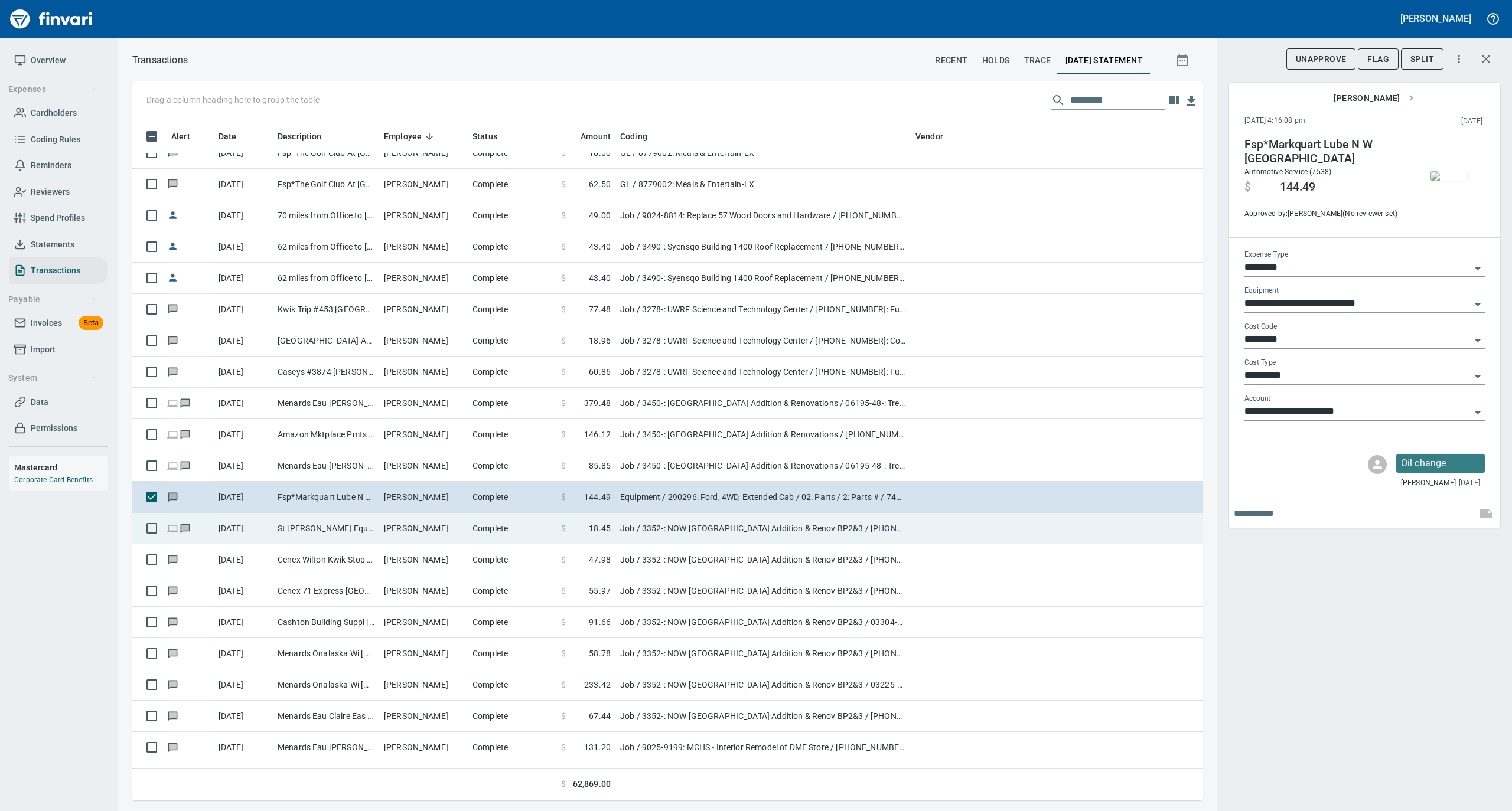
click at [496, 527] on td "Complete" at bounding box center [512, 528] width 89 height 31
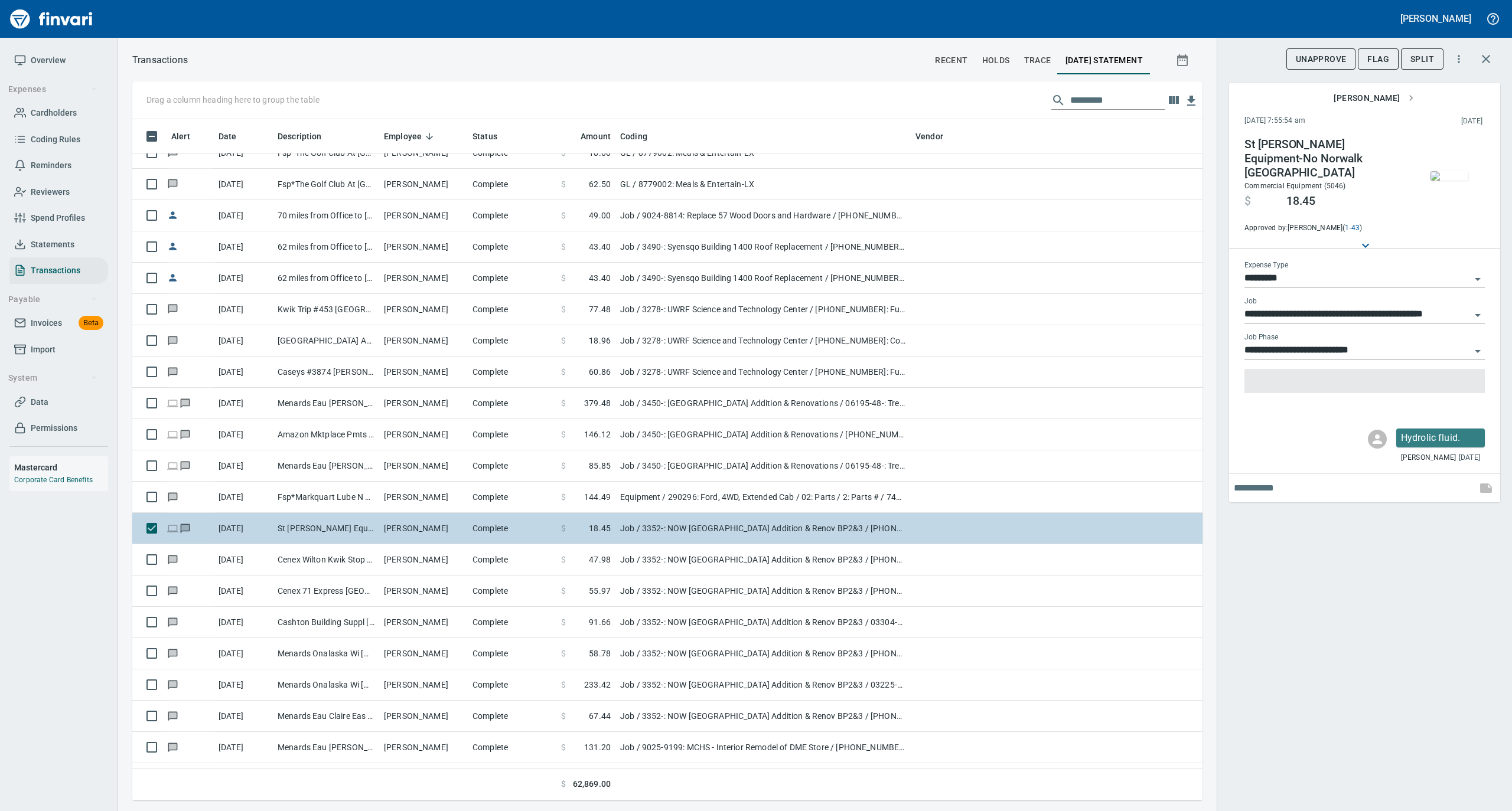
type input "***"
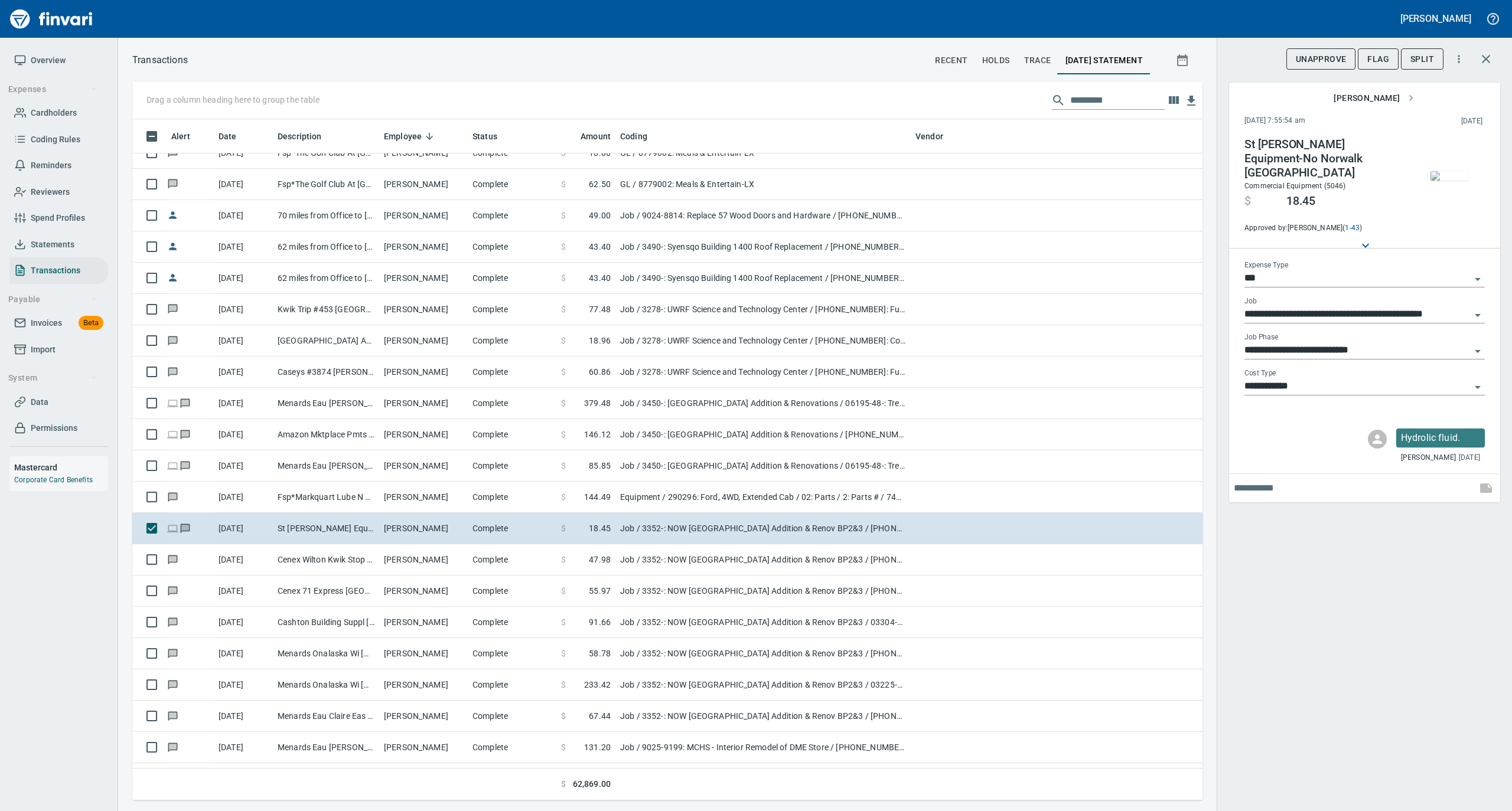
click at [1456, 171] on img "button" at bounding box center [1449, 176] width 37 height 9
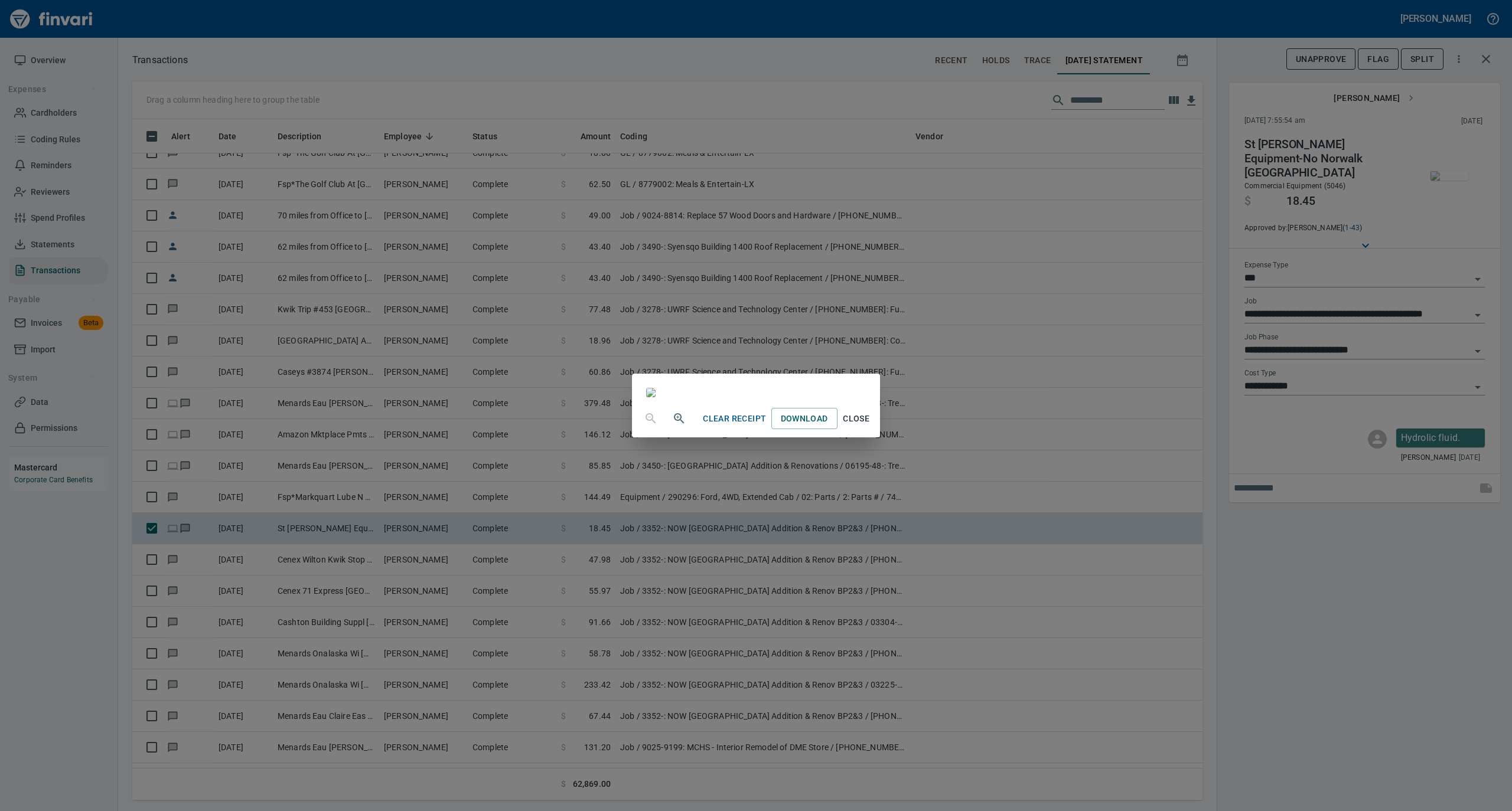
click at [870, 427] on span "Close" at bounding box center [856, 419] width 28 height 15
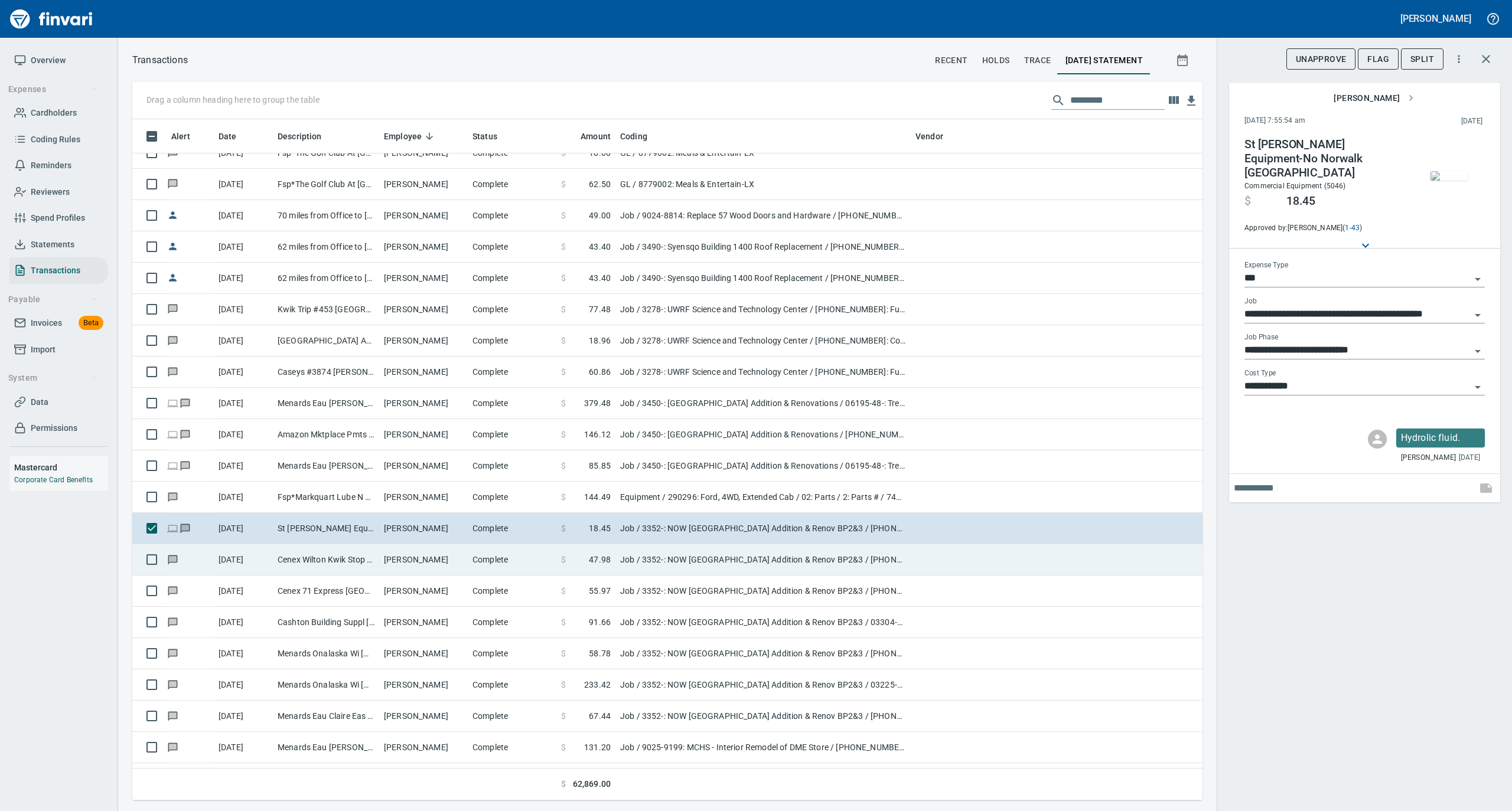
click at [423, 558] on td "[PERSON_NAME]" at bounding box center [423, 559] width 89 height 31
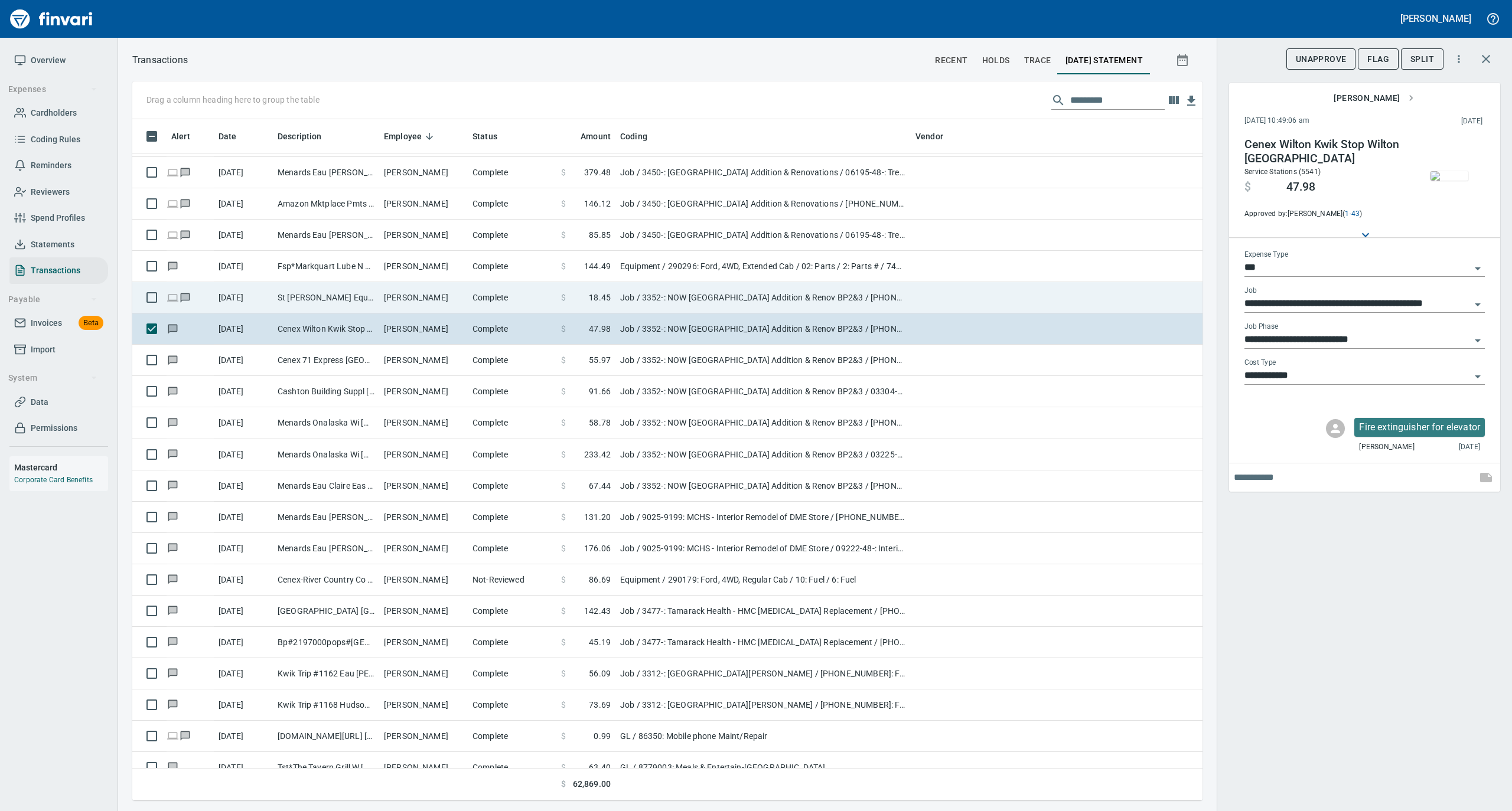
scroll to position [3149, 0]
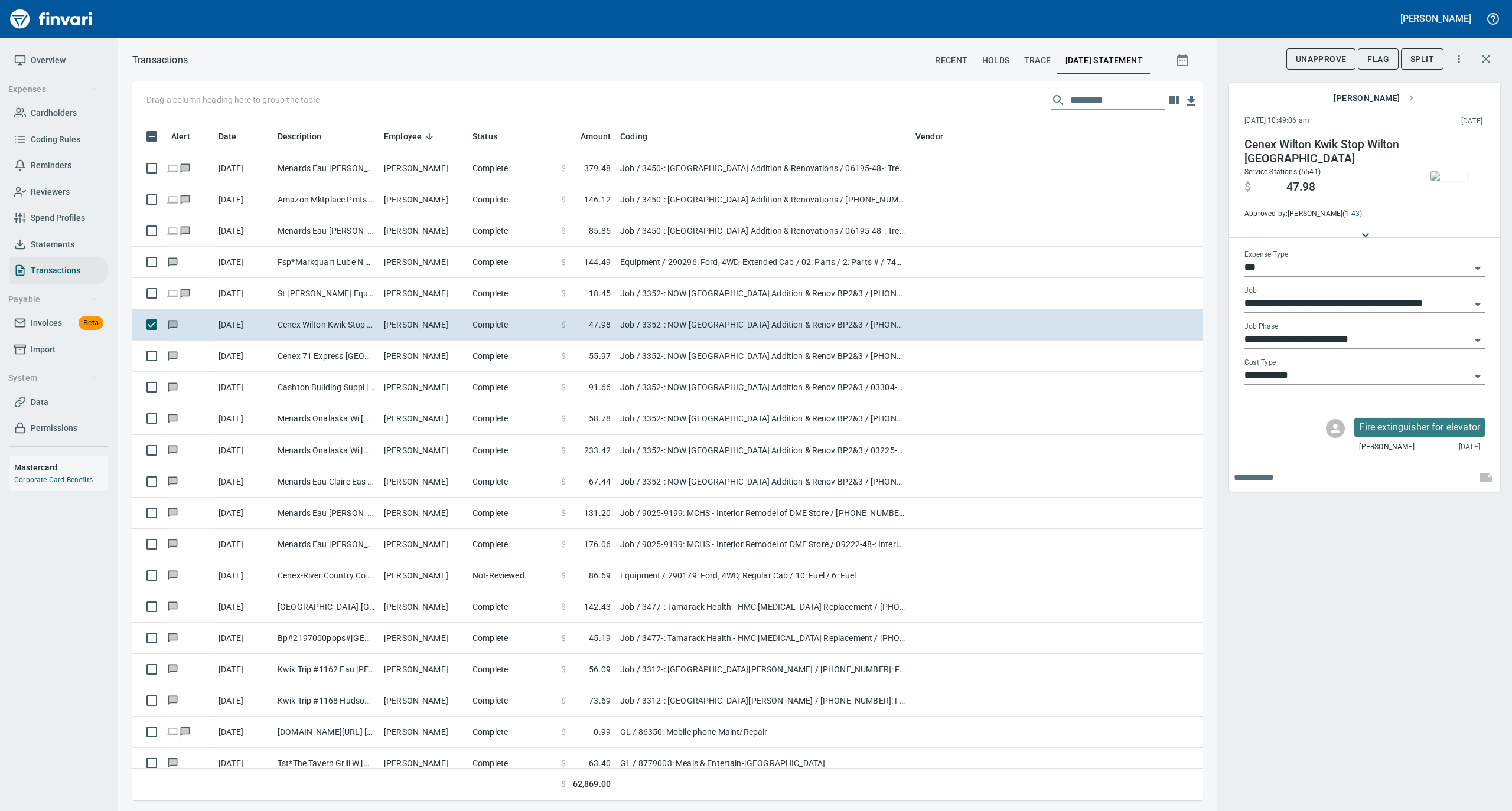
click at [1451, 180] on img "button" at bounding box center [1449, 176] width 37 height 9
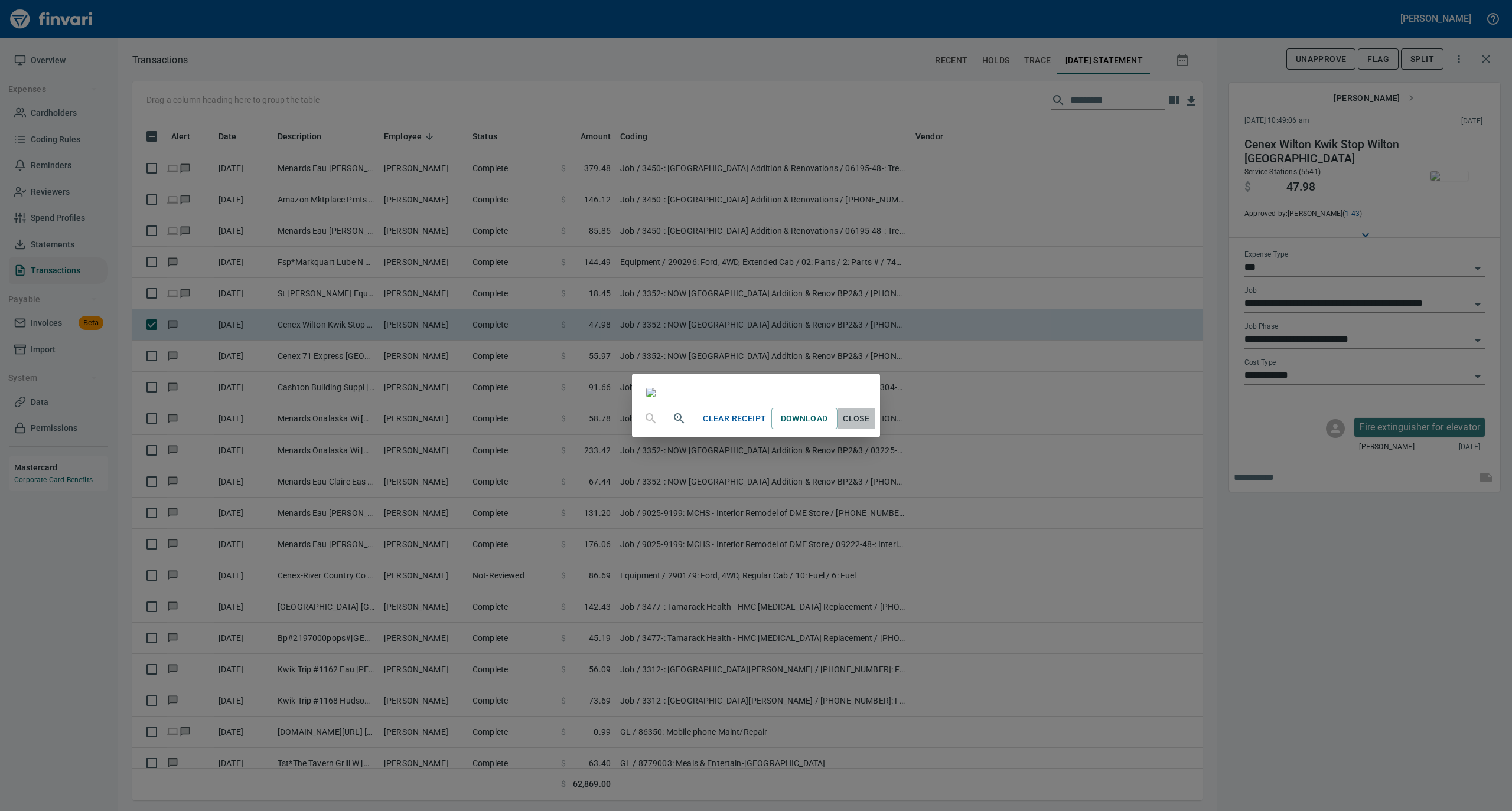
click at [870, 427] on span "Close" at bounding box center [856, 419] width 28 height 15
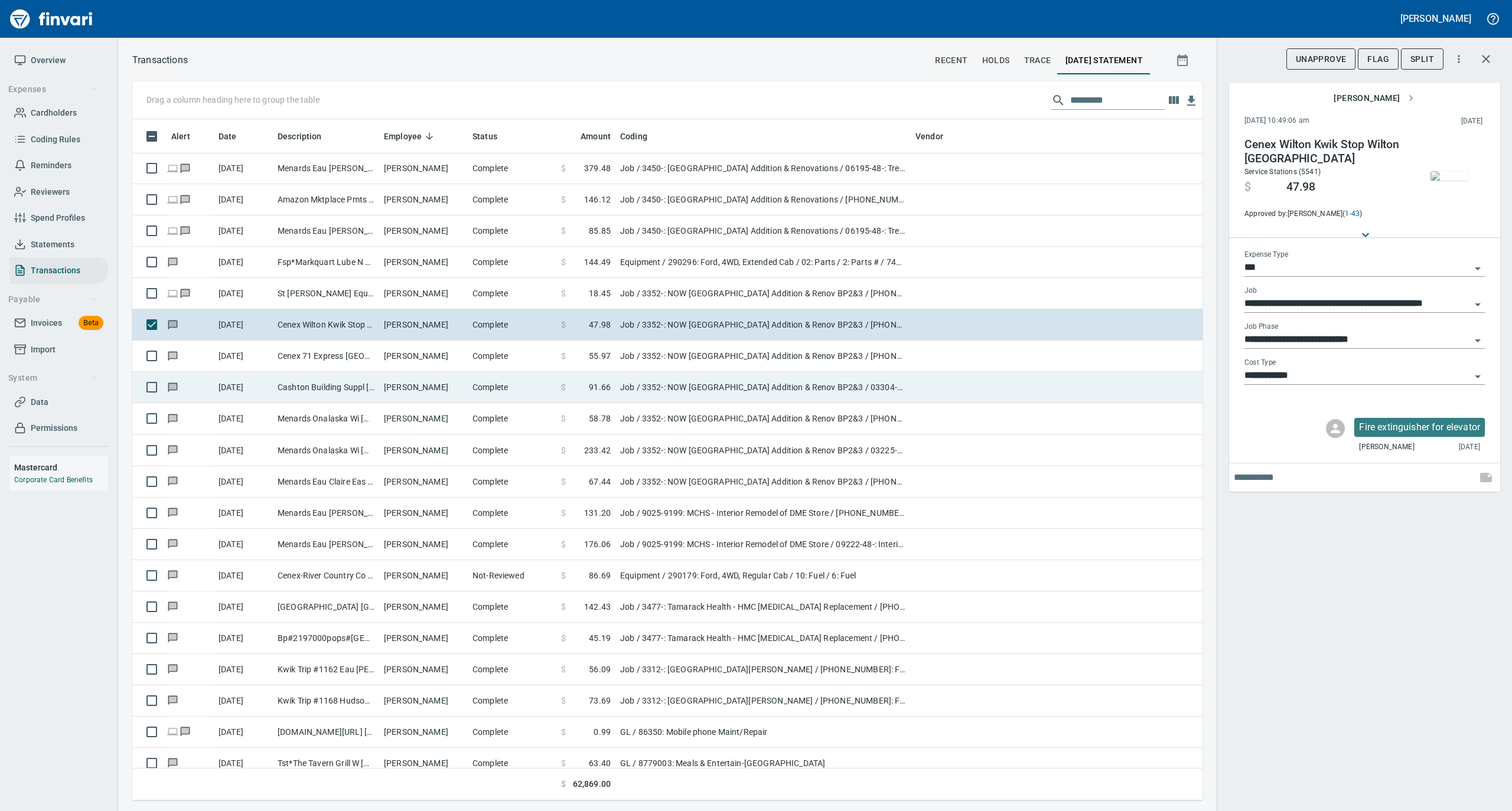
click at [384, 374] on td "[PERSON_NAME]" at bounding box center [423, 387] width 89 height 31
type input "**********"
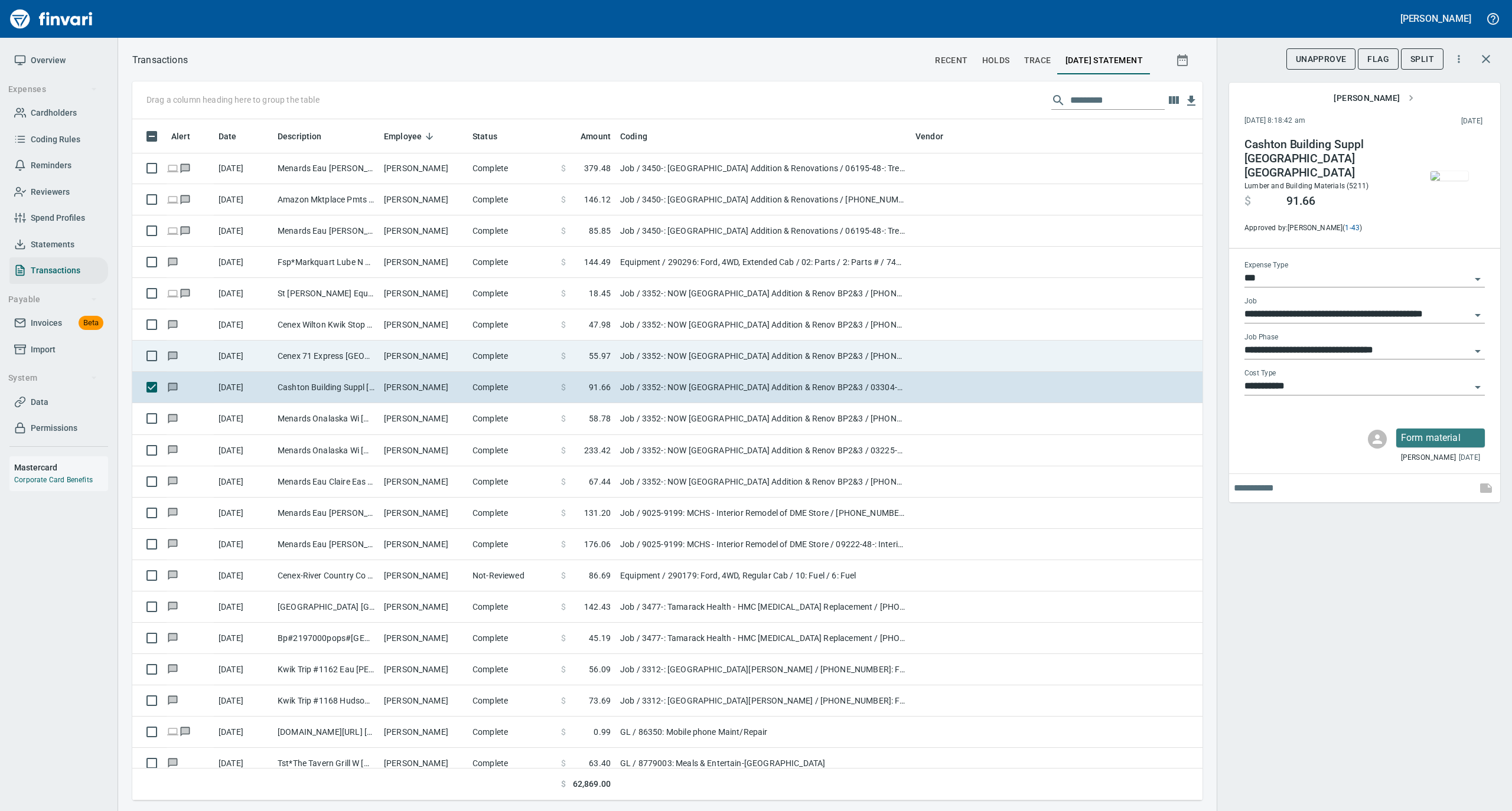
click at [384, 356] on td "[PERSON_NAME]" at bounding box center [423, 355] width 89 height 31
type input "**********"
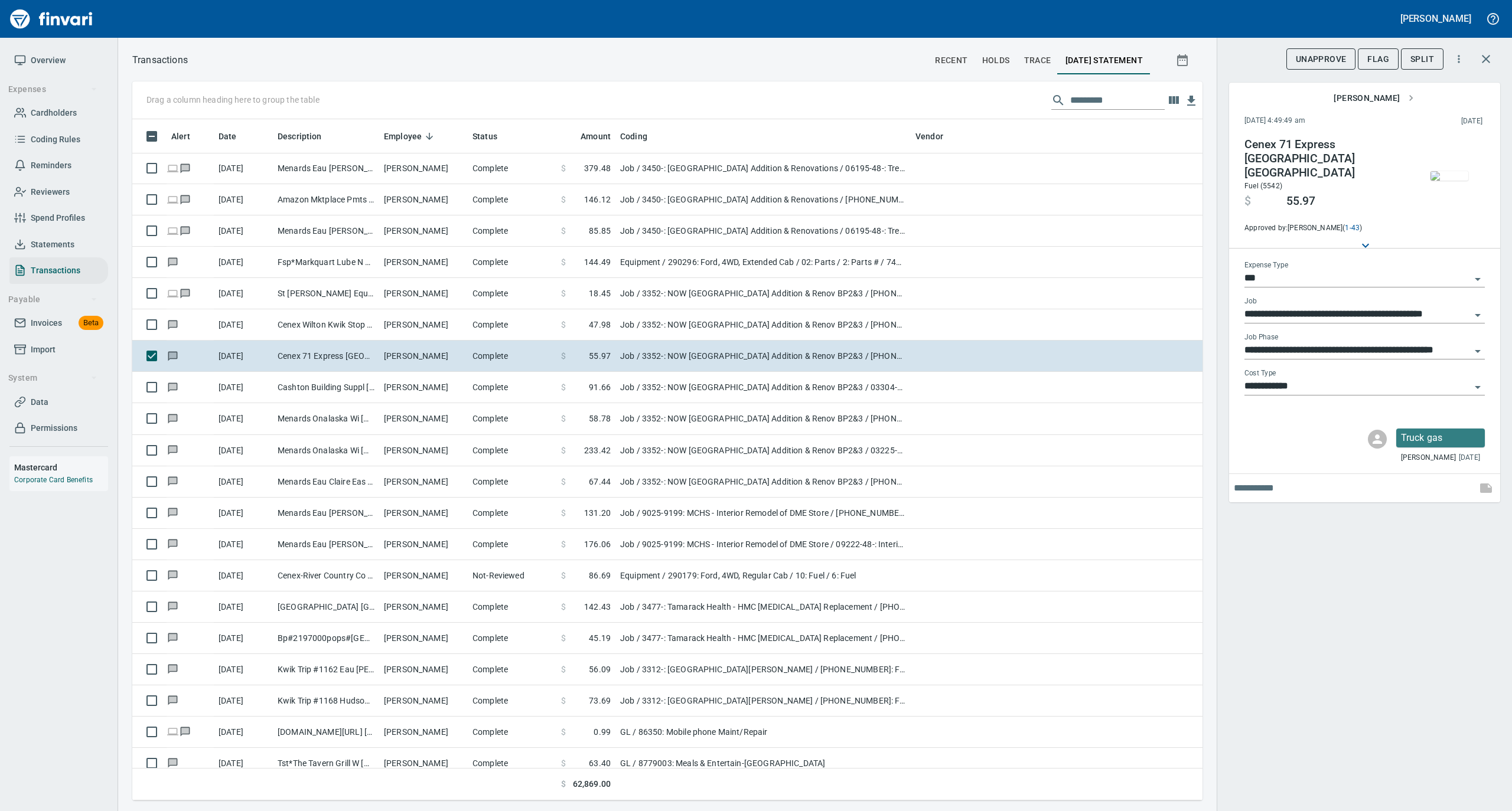
click at [1453, 175] on img "button" at bounding box center [1449, 176] width 37 height 9
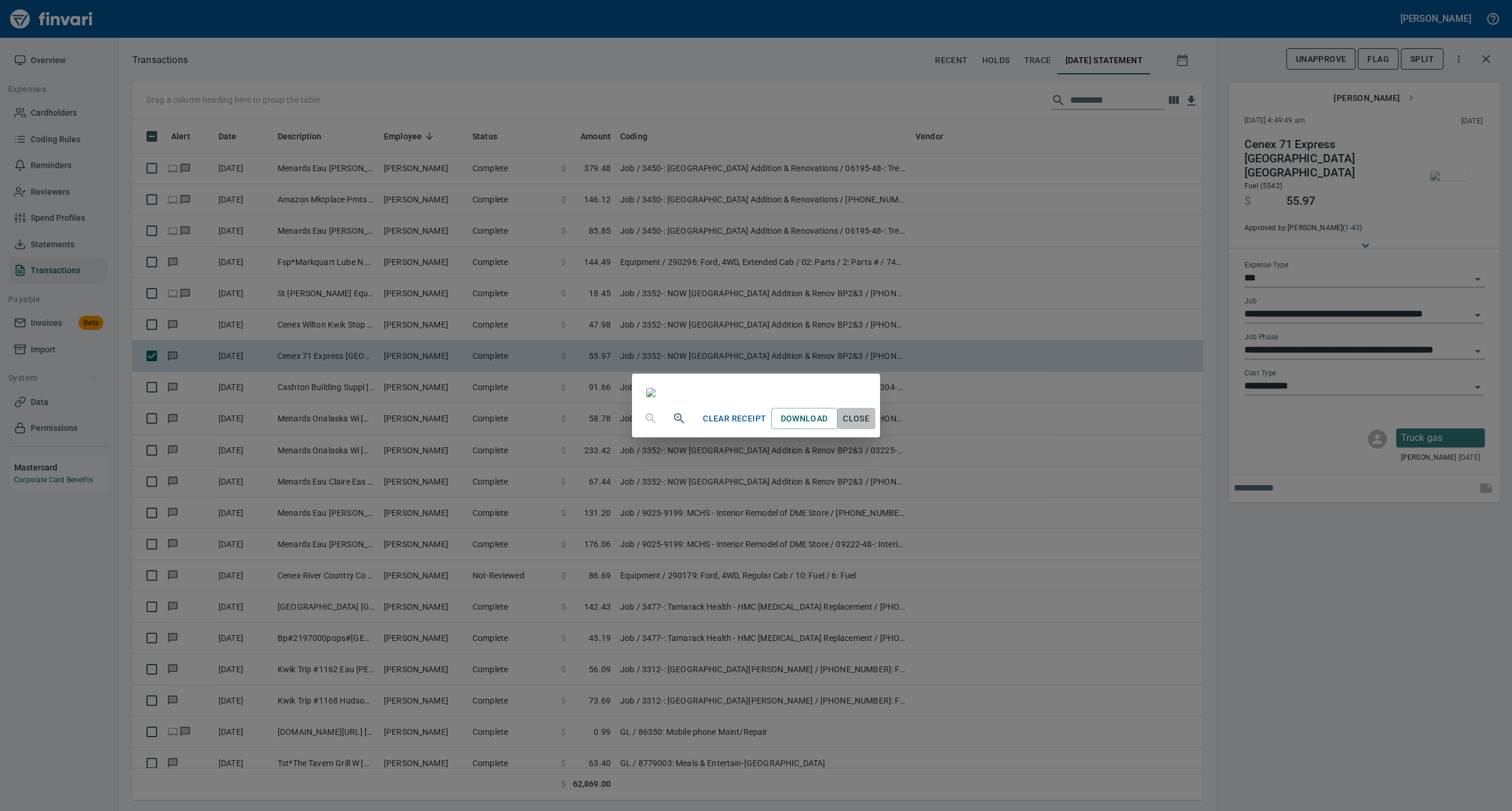
click at [870, 427] on span "Close" at bounding box center [856, 419] width 28 height 15
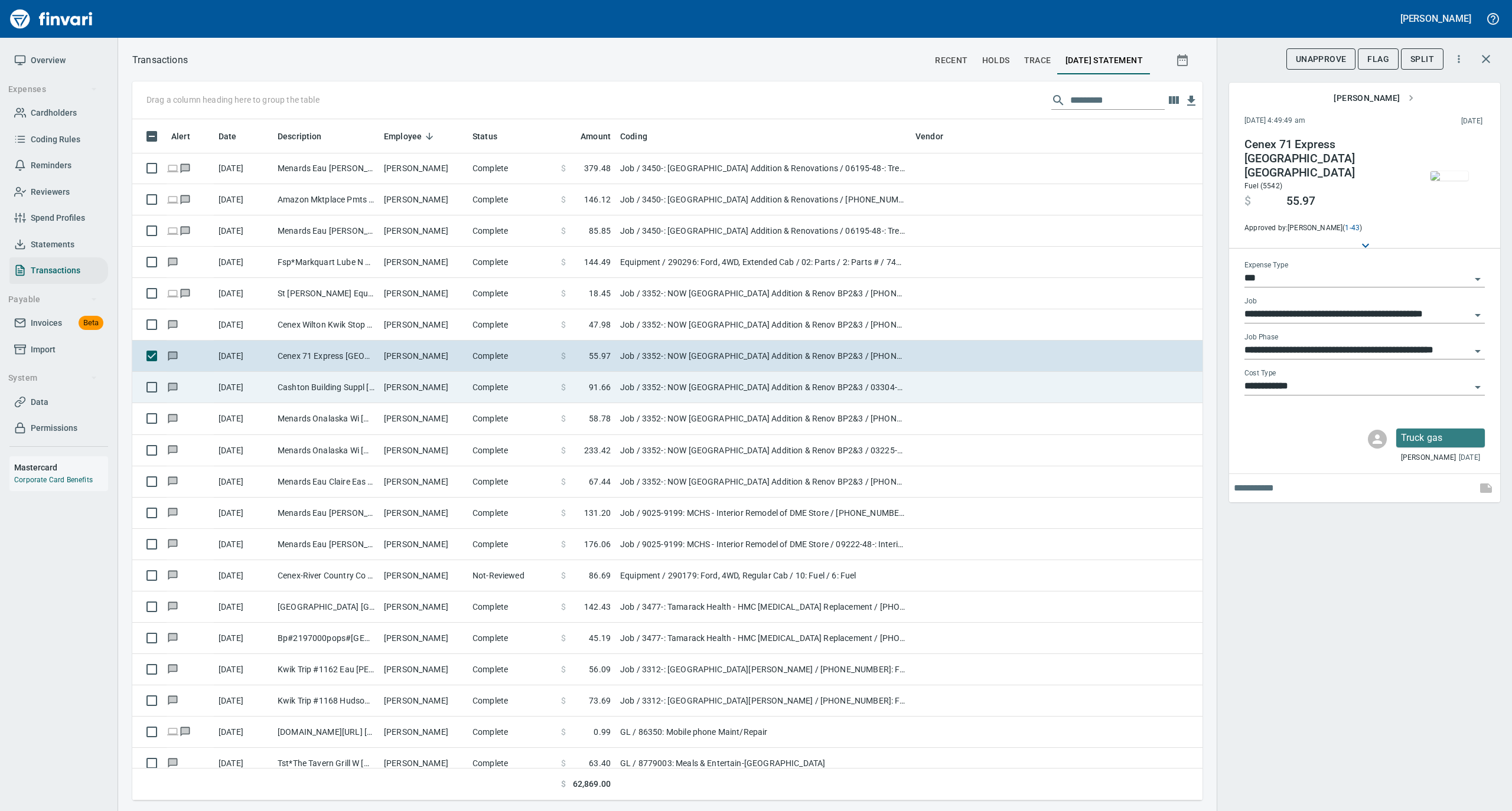
click at [429, 388] on td "[PERSON_NAME]" at bounding box center [423, 387] width 89 height 31
type input "**********"
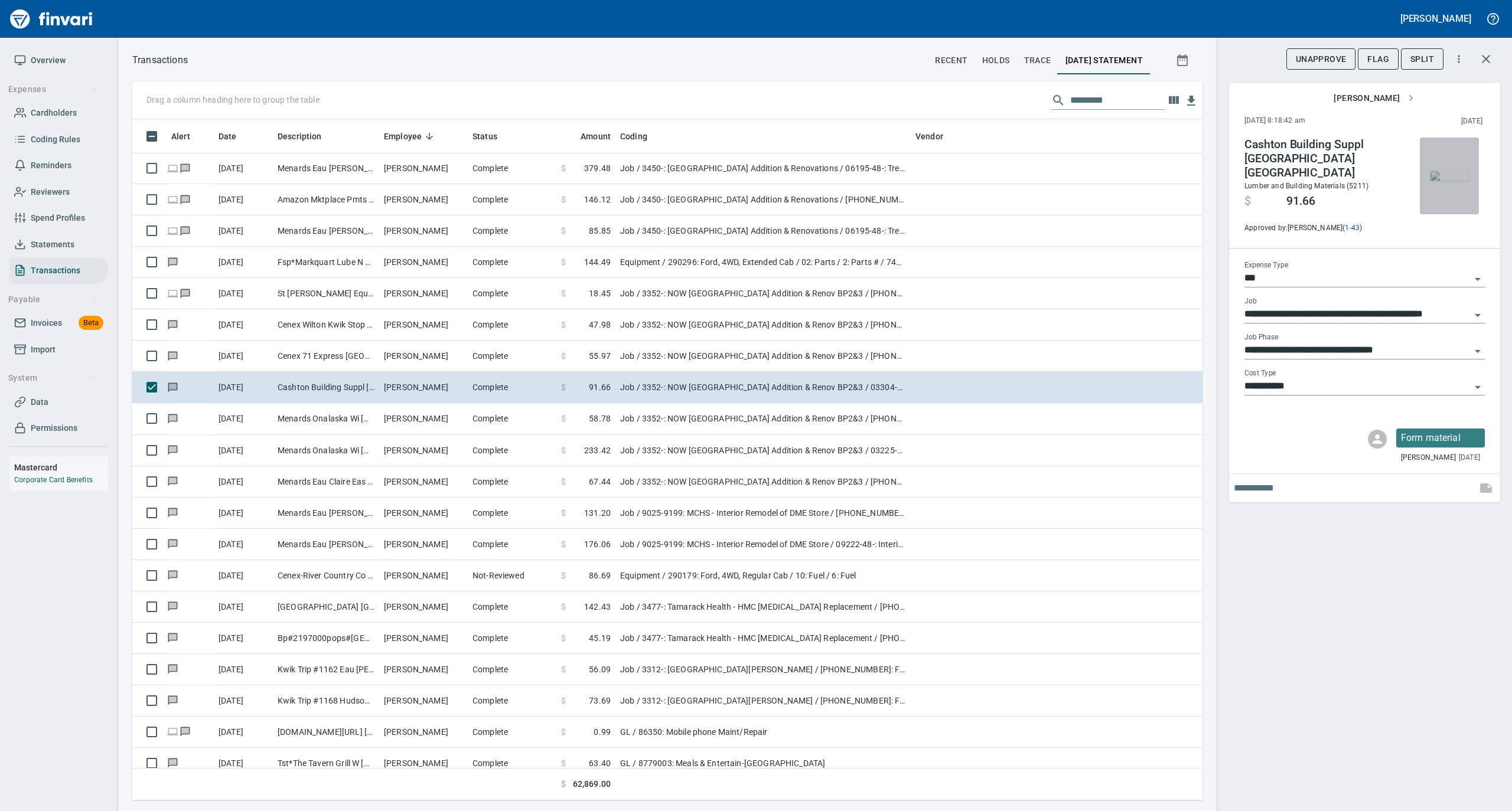
click at [1451, 171] on img "button" at bounding box center [1449, 176] width 37 height 9
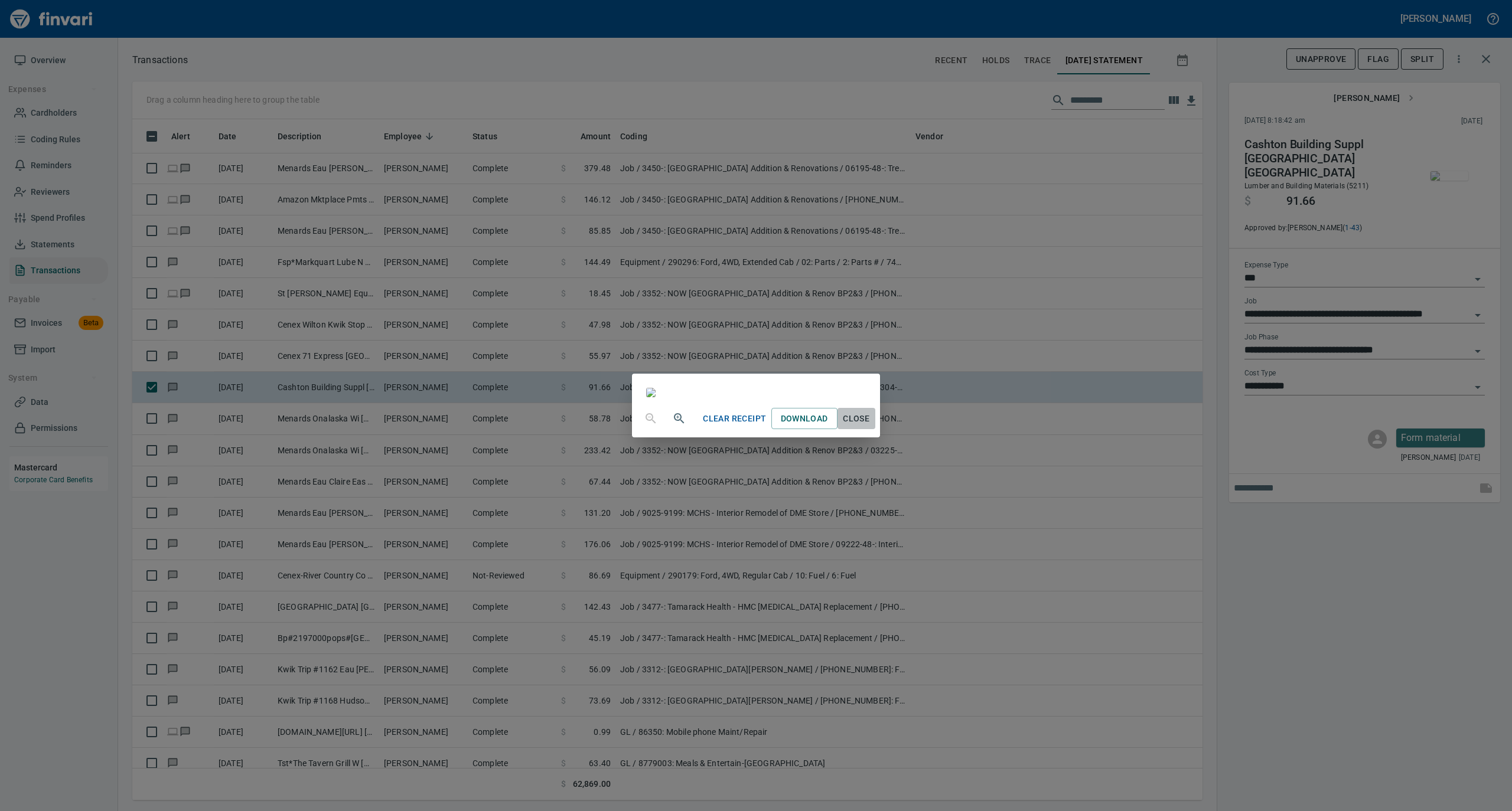
click at [870, 427] on span "Close" at bounding box center [856, 419] width 28 height 15
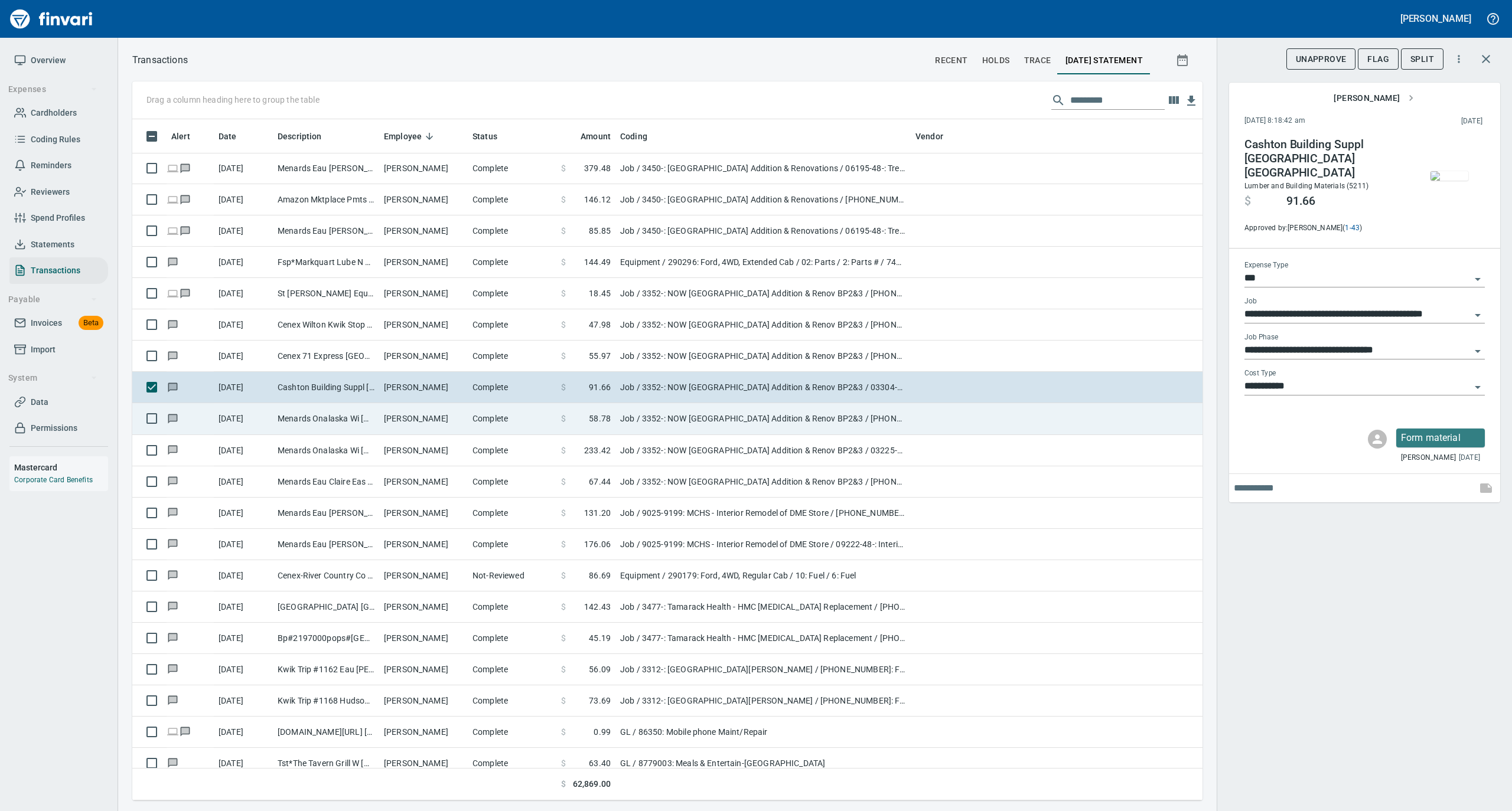
click at [435, 416] on td "[PERSON_NAME]" at bounding box center [423, 418] width 89 height 31
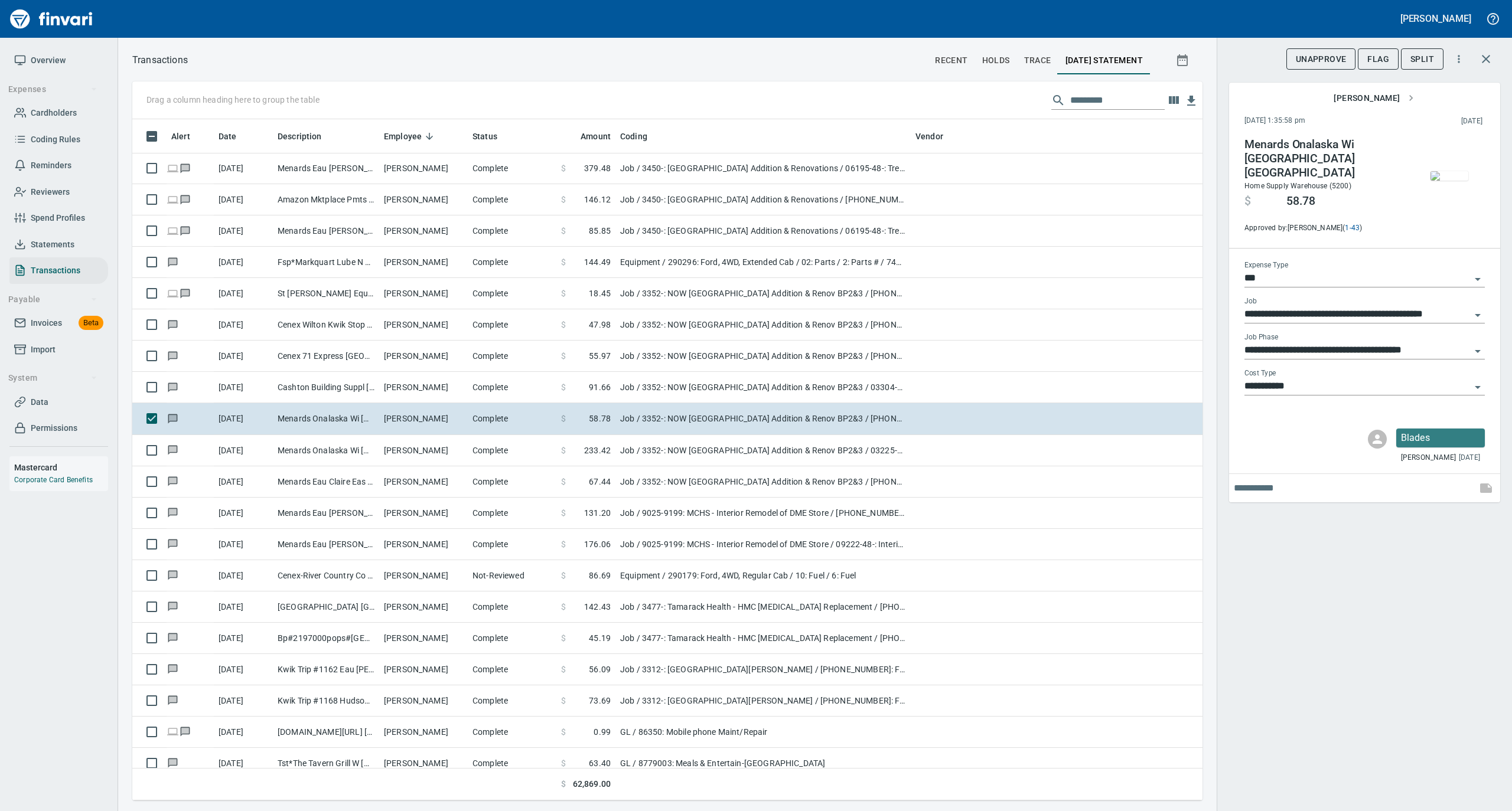
click at [1437, 173] on img "button" at bounding box center [1449, 176] width 37 height 9
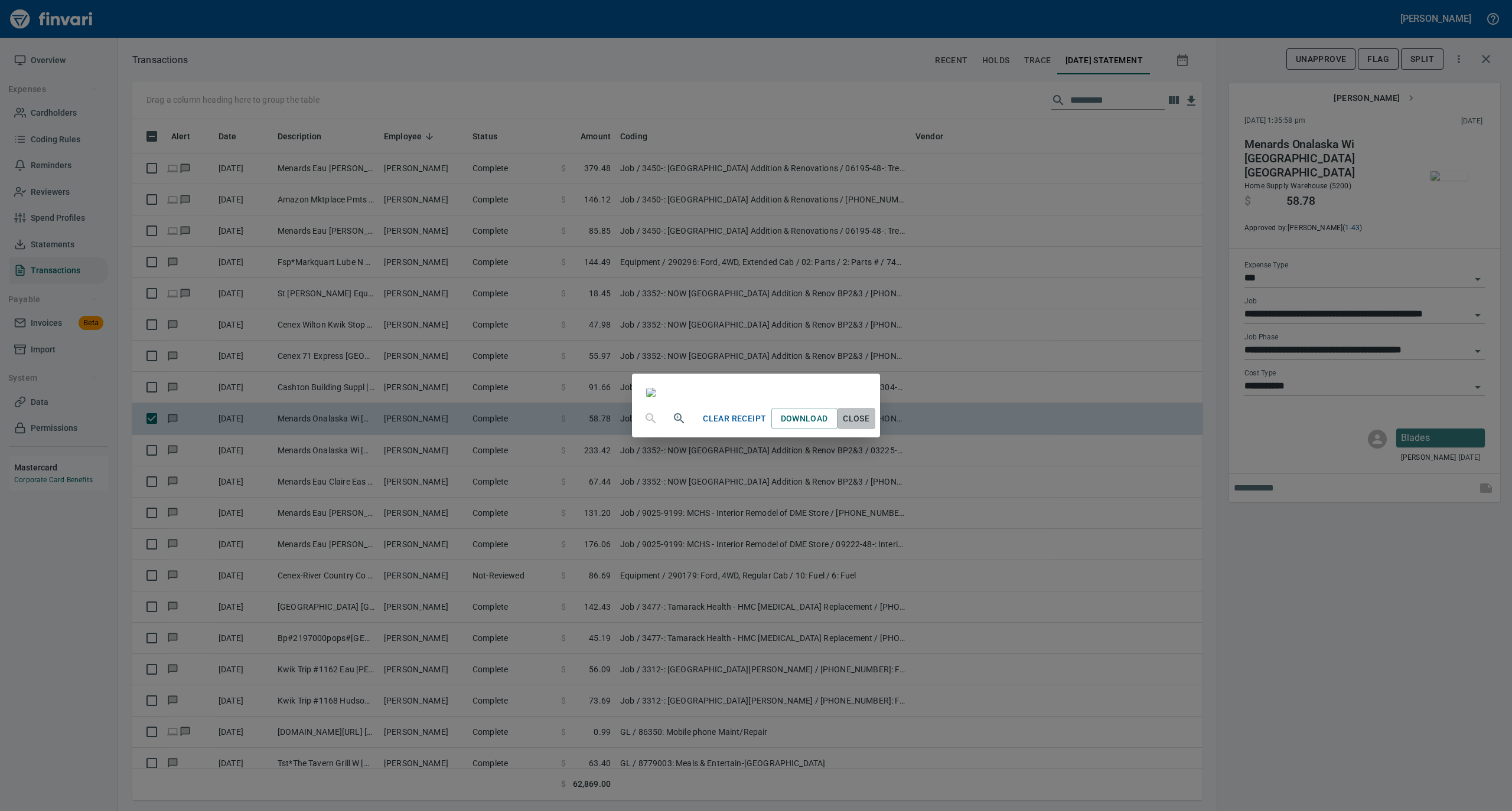
click at [870, 427] on span "Close" at bounding box center [856, 419] width 28 height 15
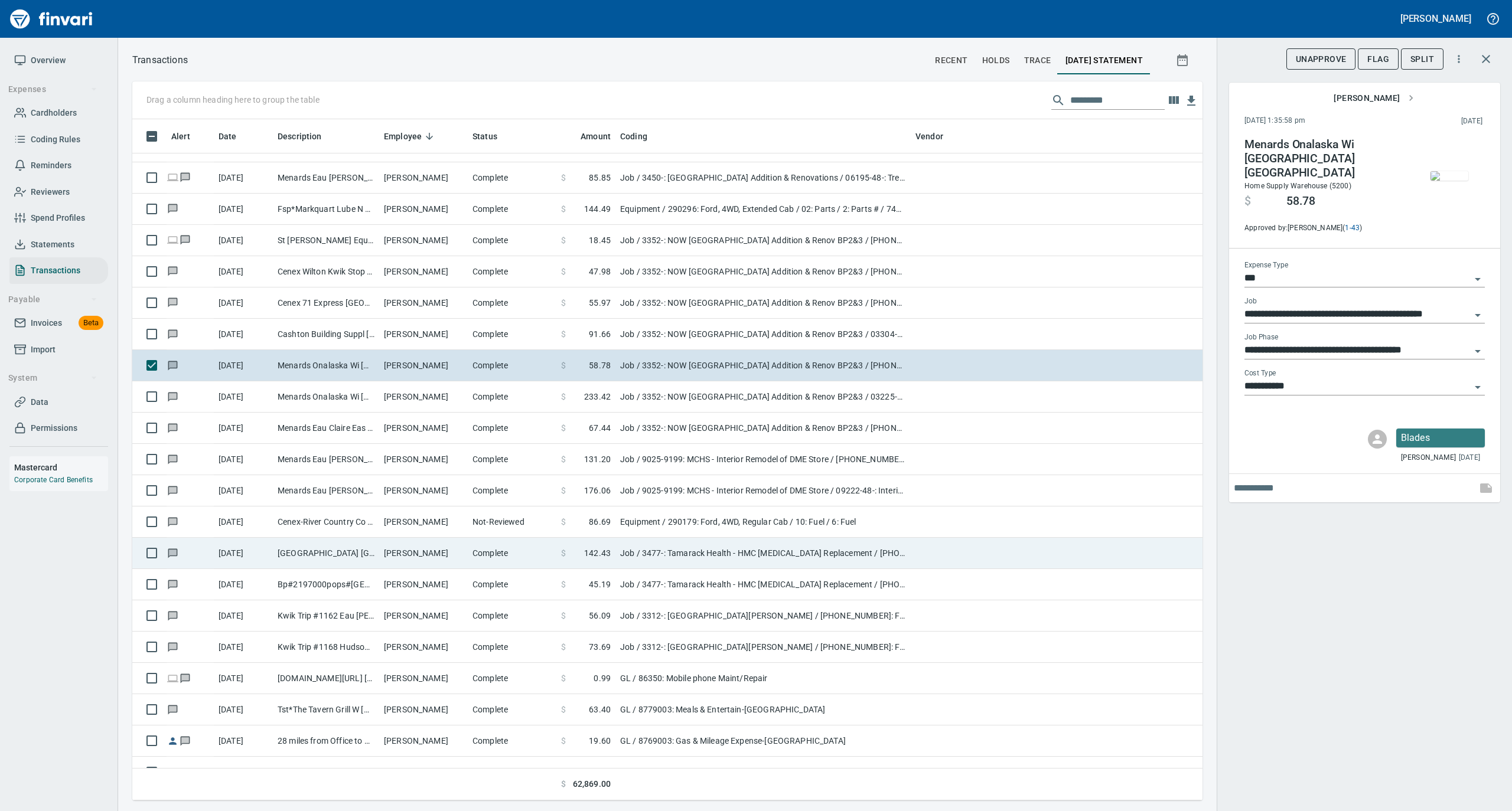
scroll to position [3227, 0]
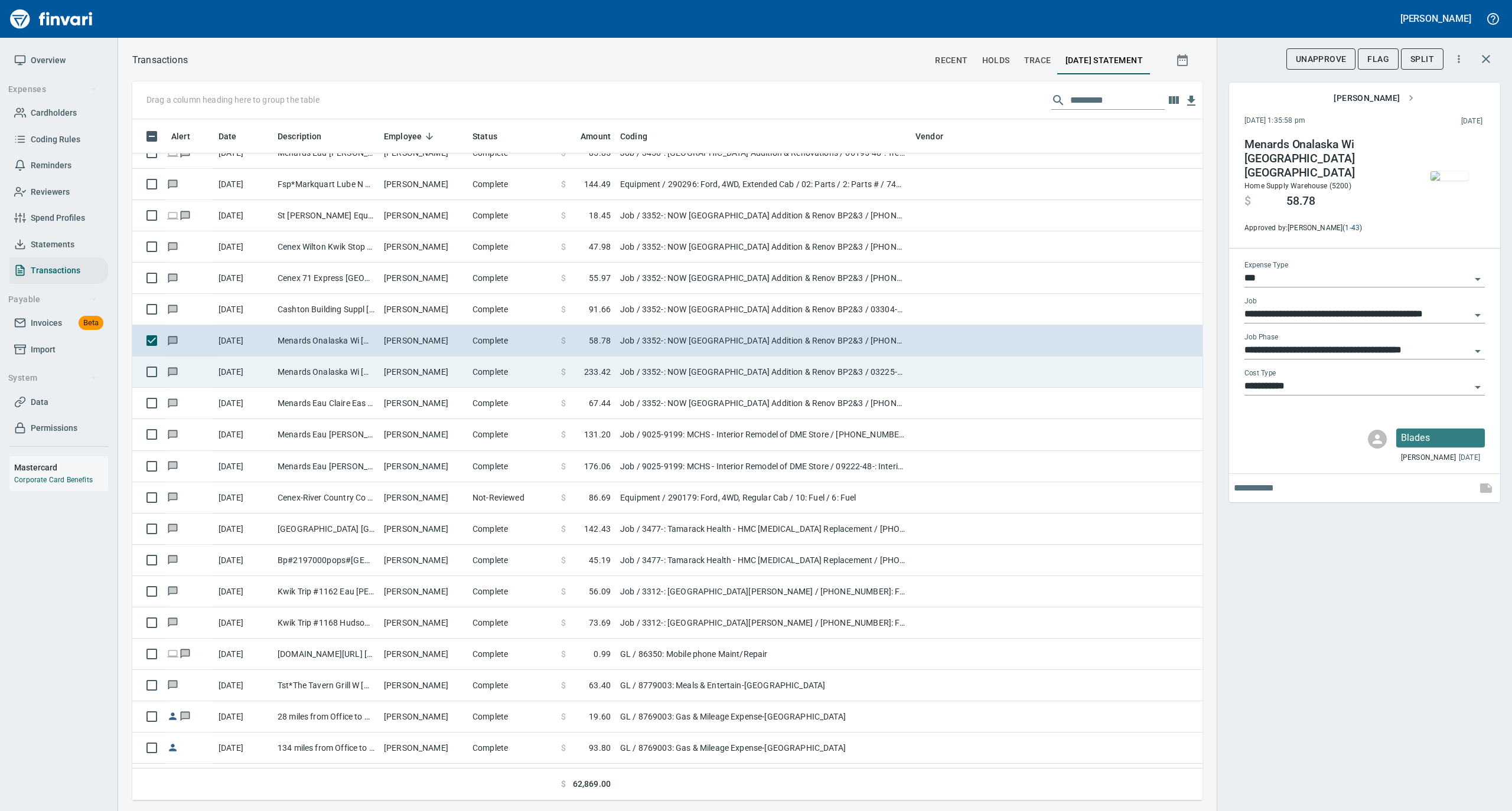
click at [424, 376] on td "[PERSON_NAME]" at bounding box center [423, 371] width 89 height 31
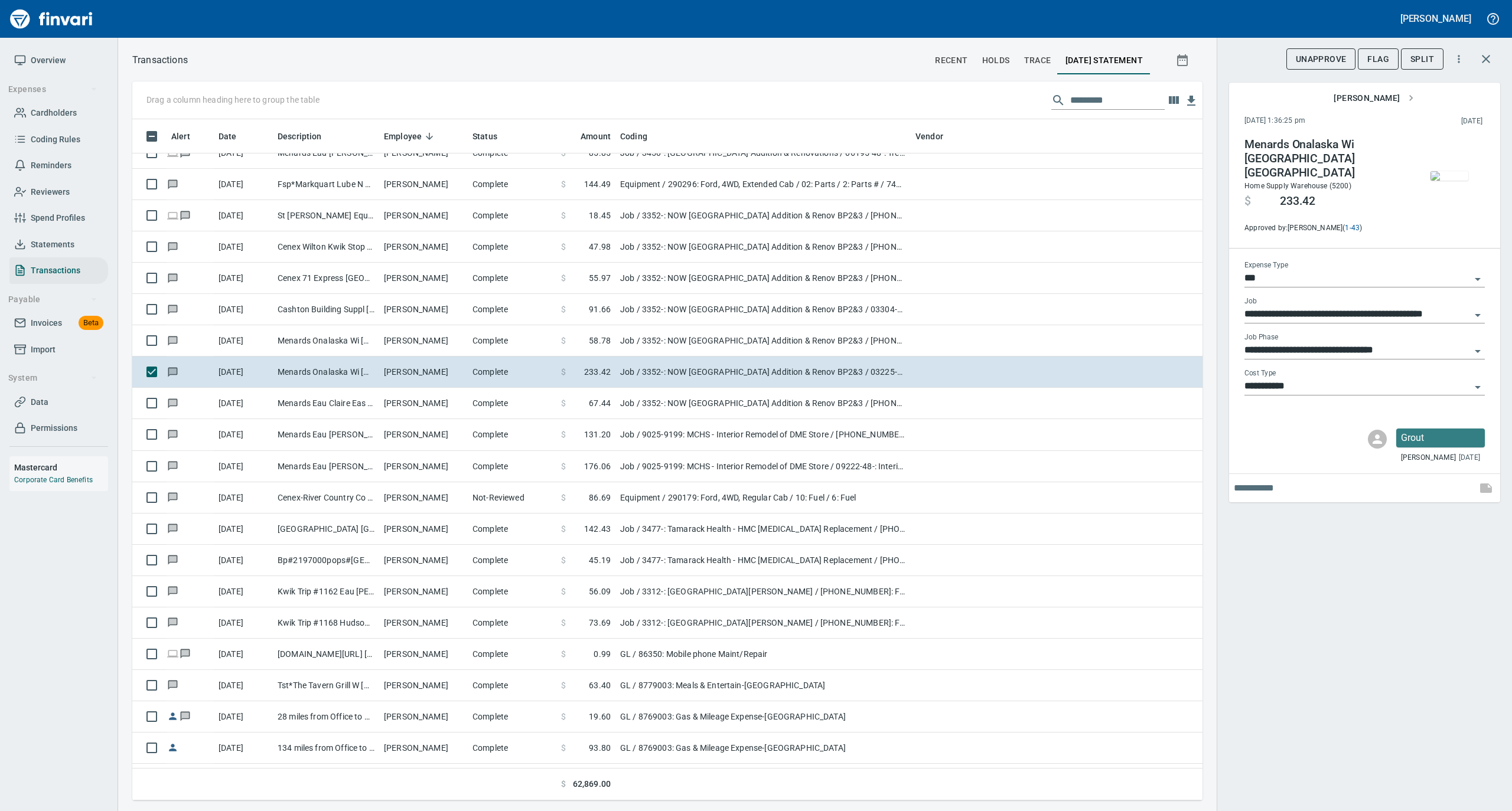
click at [1442, 175] on img "button" at bounding box center [1449, 176] width 37 height 9
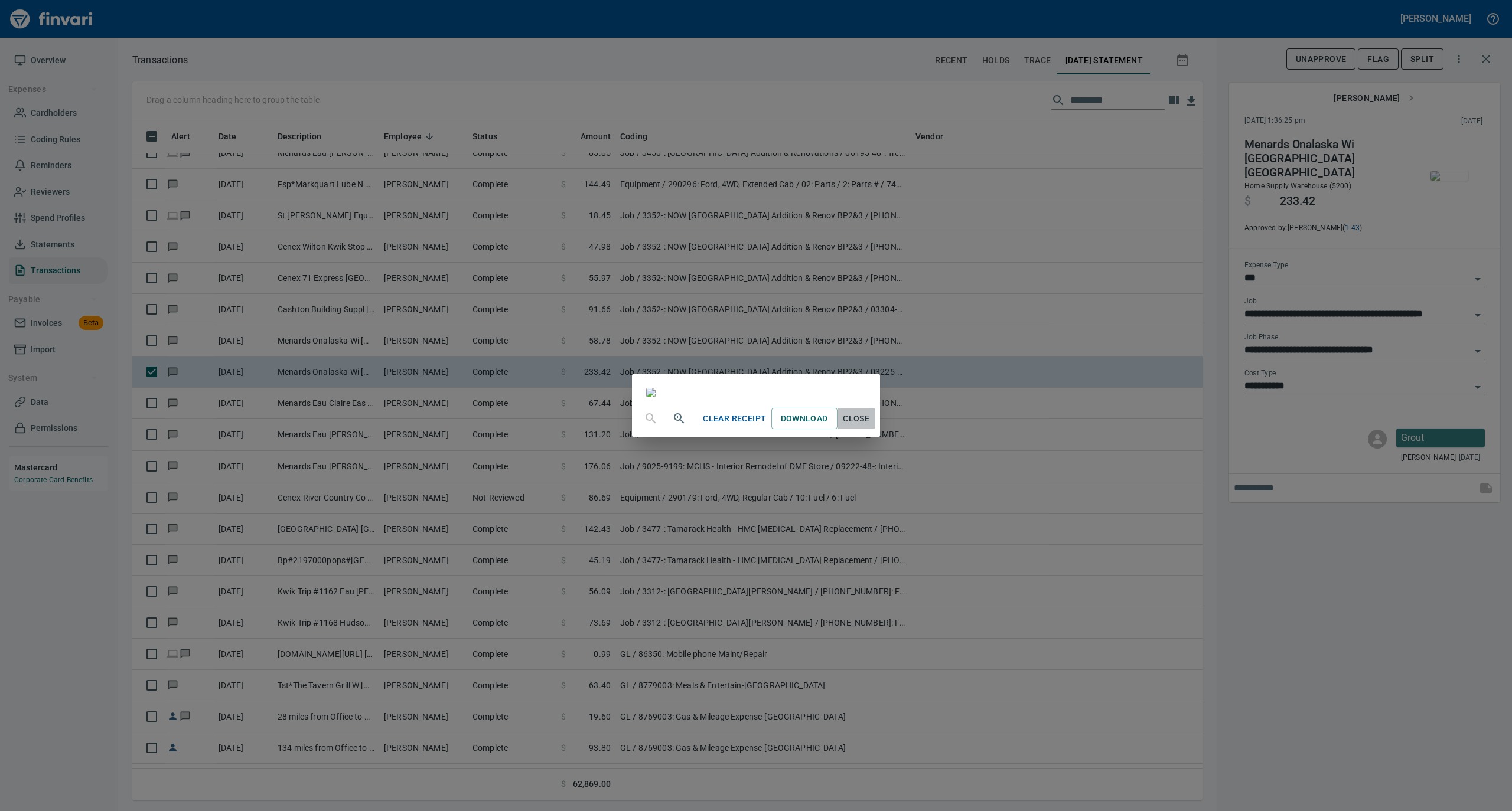
click at [870, 427] on span "Close" at bounding box center [856, 419] width 28 height 15
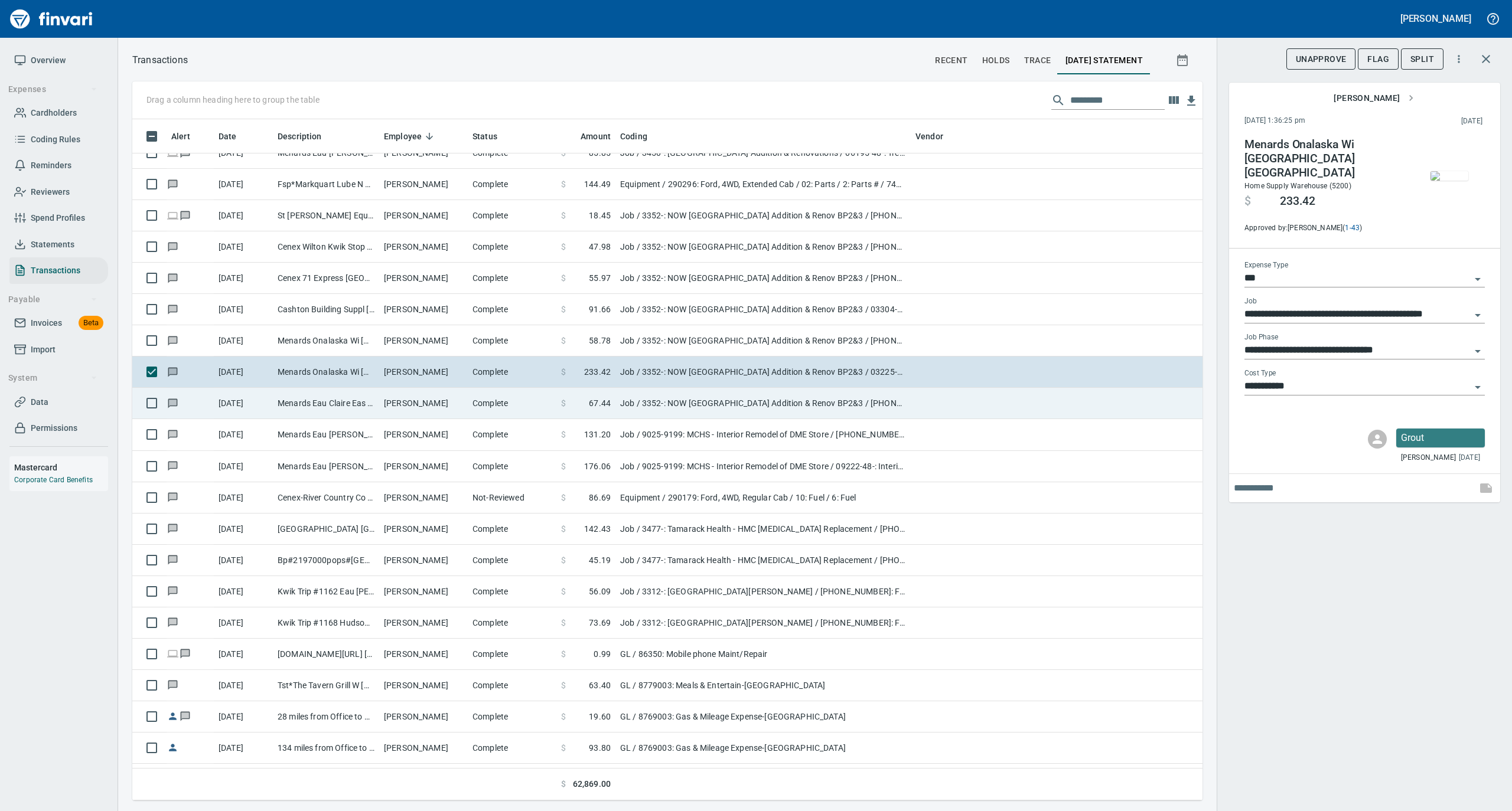
click at [427, 407] on td "[PERSON_NAME]" at bounding box center [423, 403] width 89 height 31
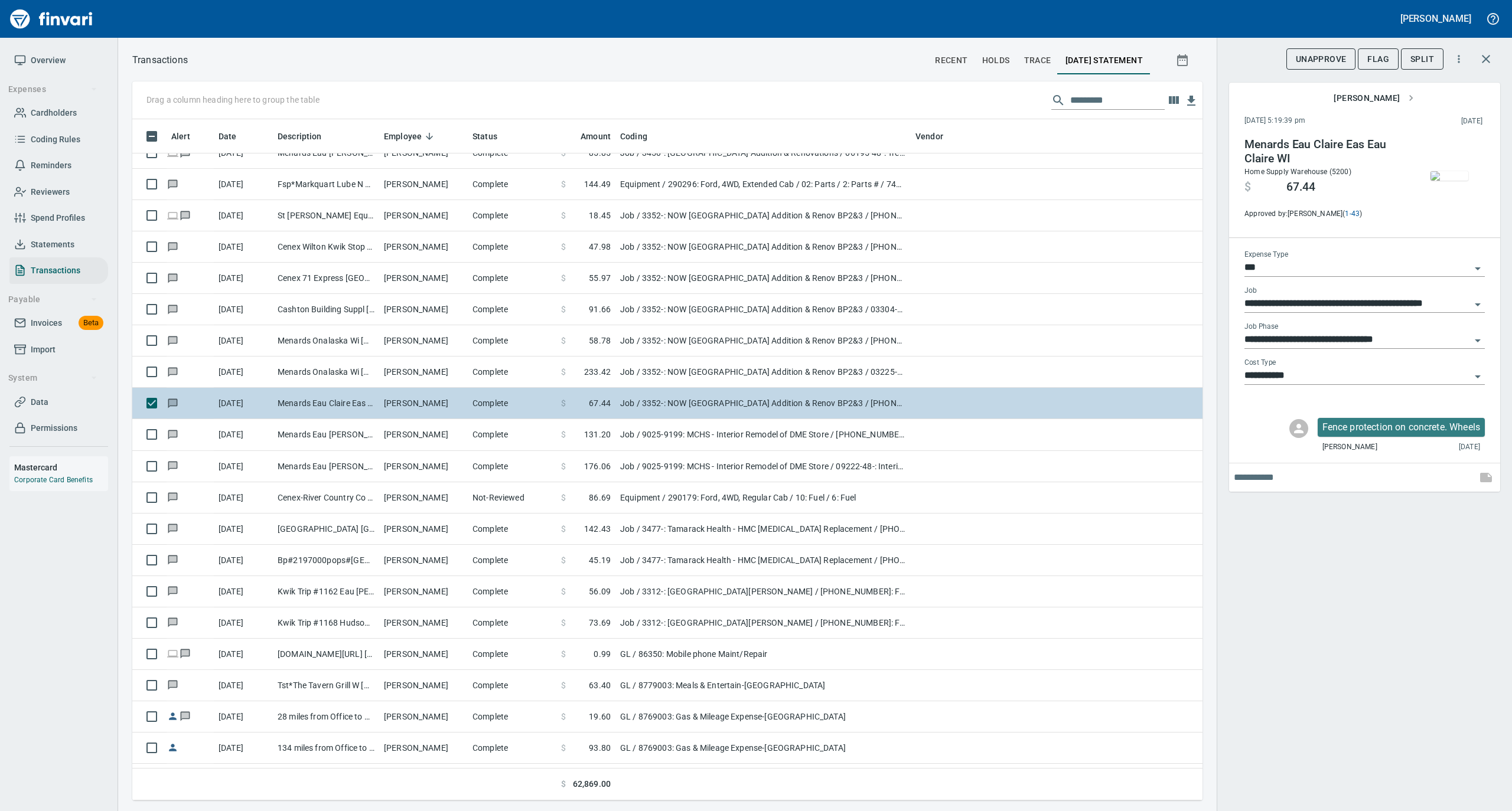
type input "**********"
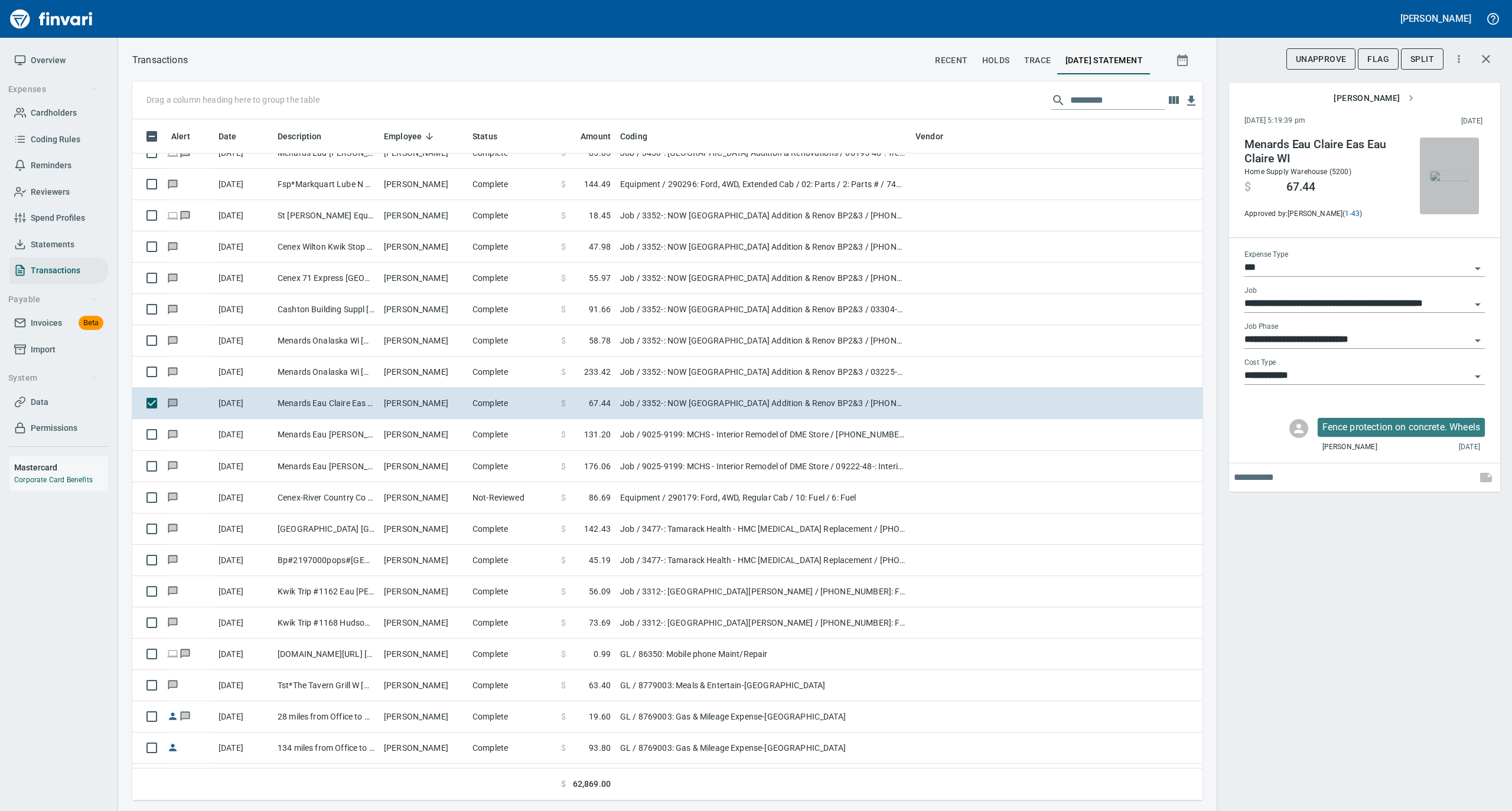
click at [1446, 179] on img "button" at bounding box center [1449, 176] width 37 height 9
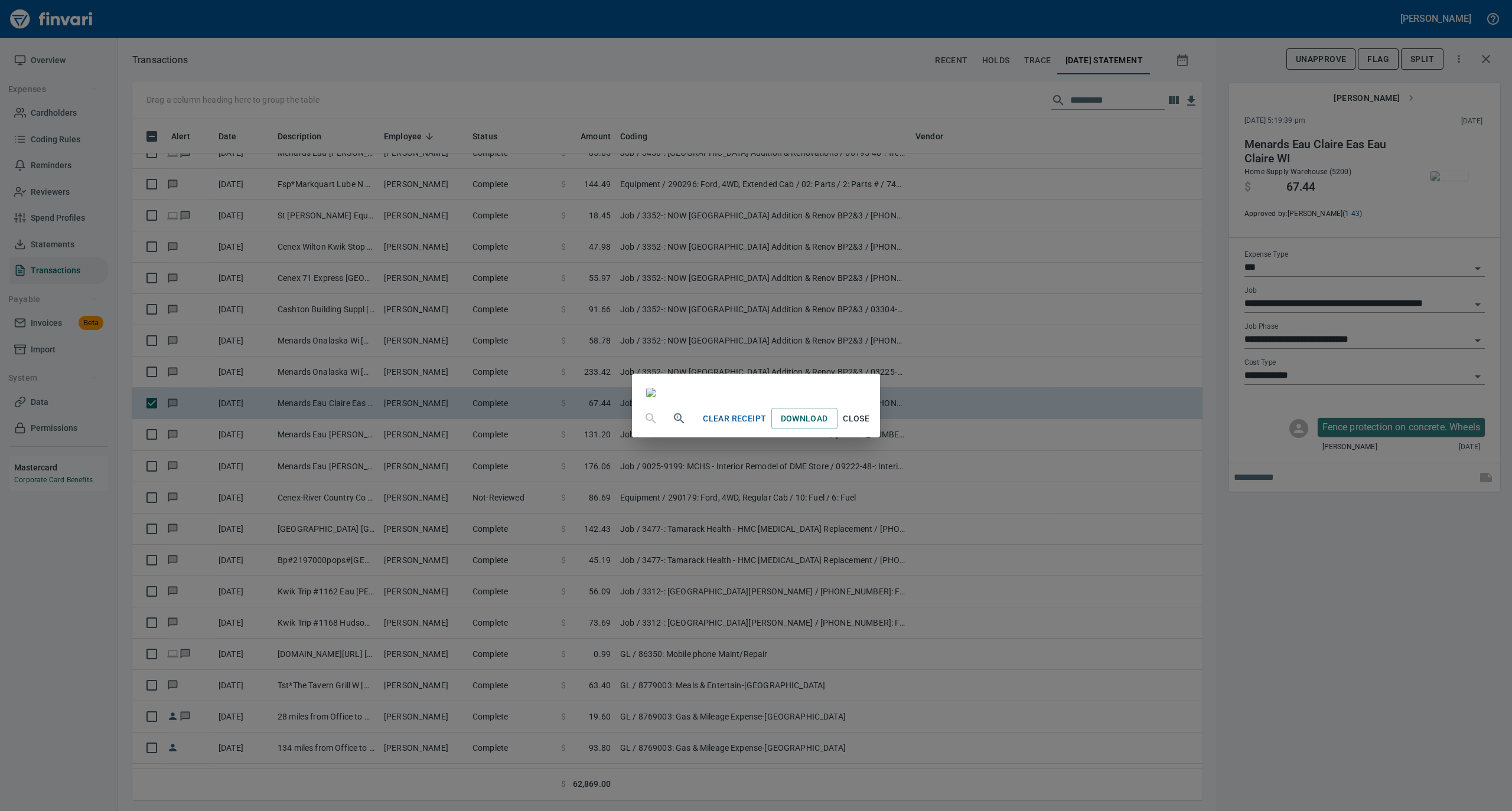
click at [870, 427] on span "Close" at bounding box center [856, 419] width 28 height 15
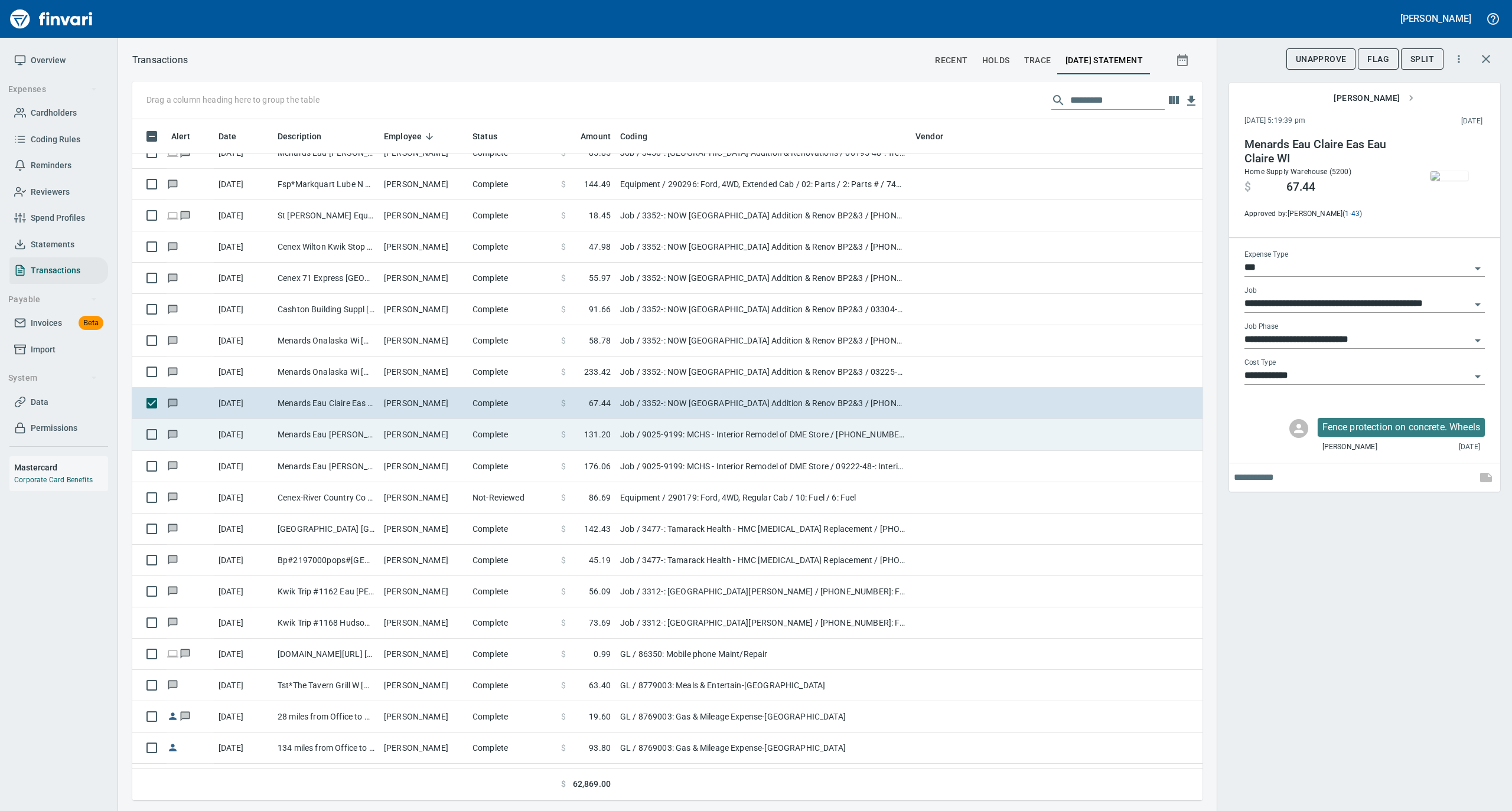
click at [417, 438] on td "[PERSON_NAME]" at bounding box center [423, 434] width 89 height 31
type input "**********"
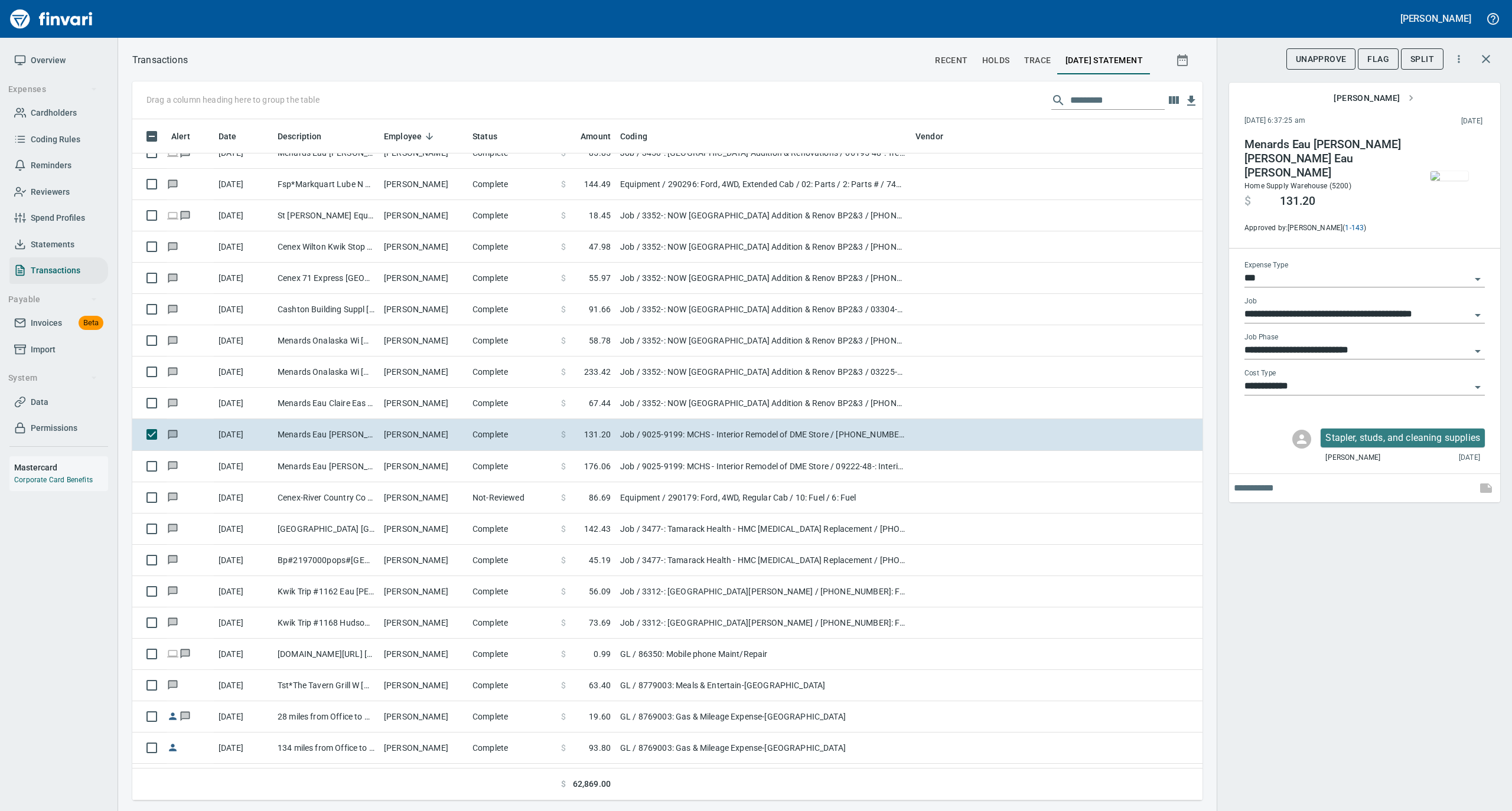
click at [1451, 180] on img "button" at bounding box center [1449, 176] width 37 height 9
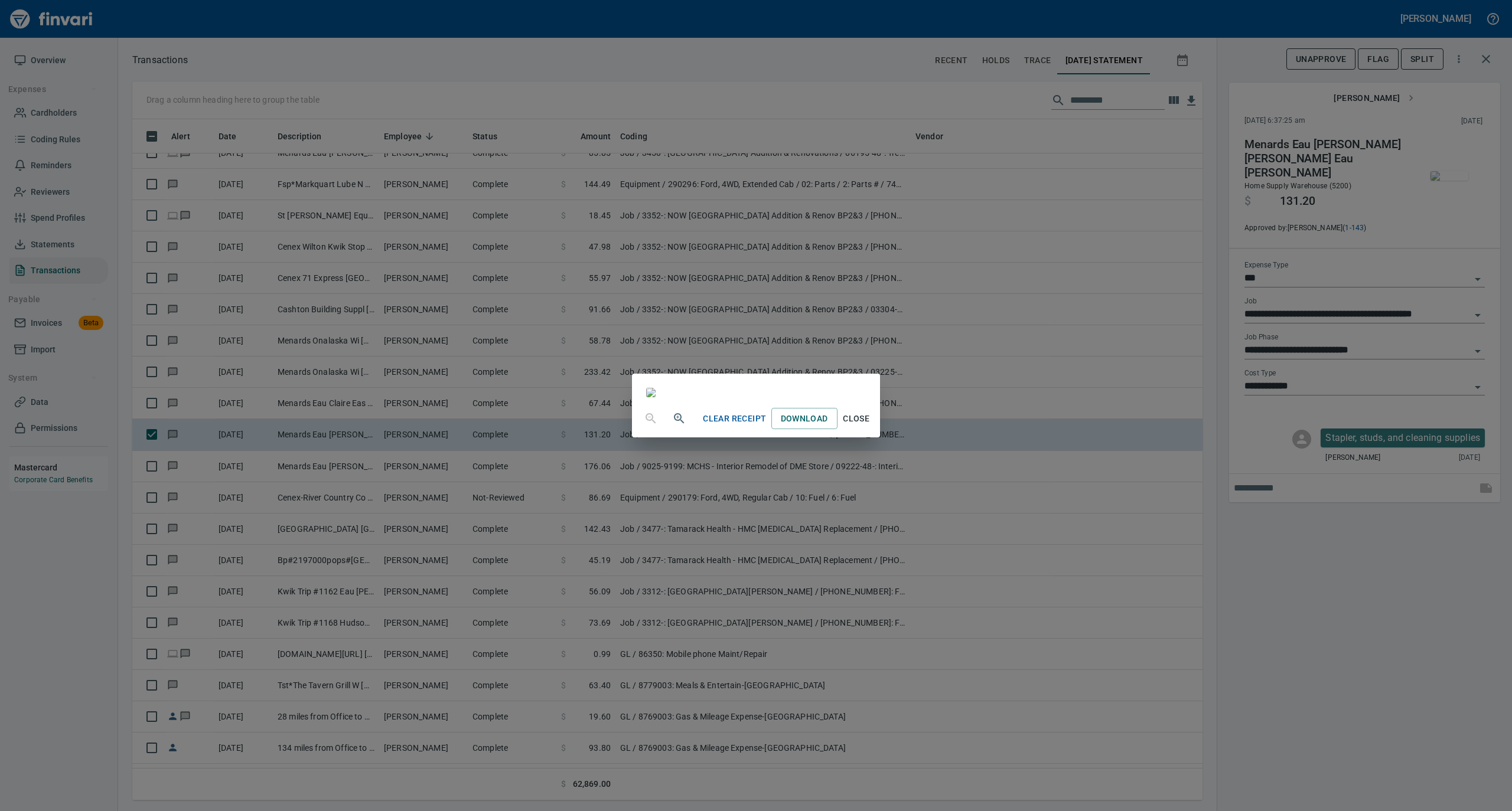
click at [870, 427] on span "Close" at bounding box center [856, 419] width 28 height 15
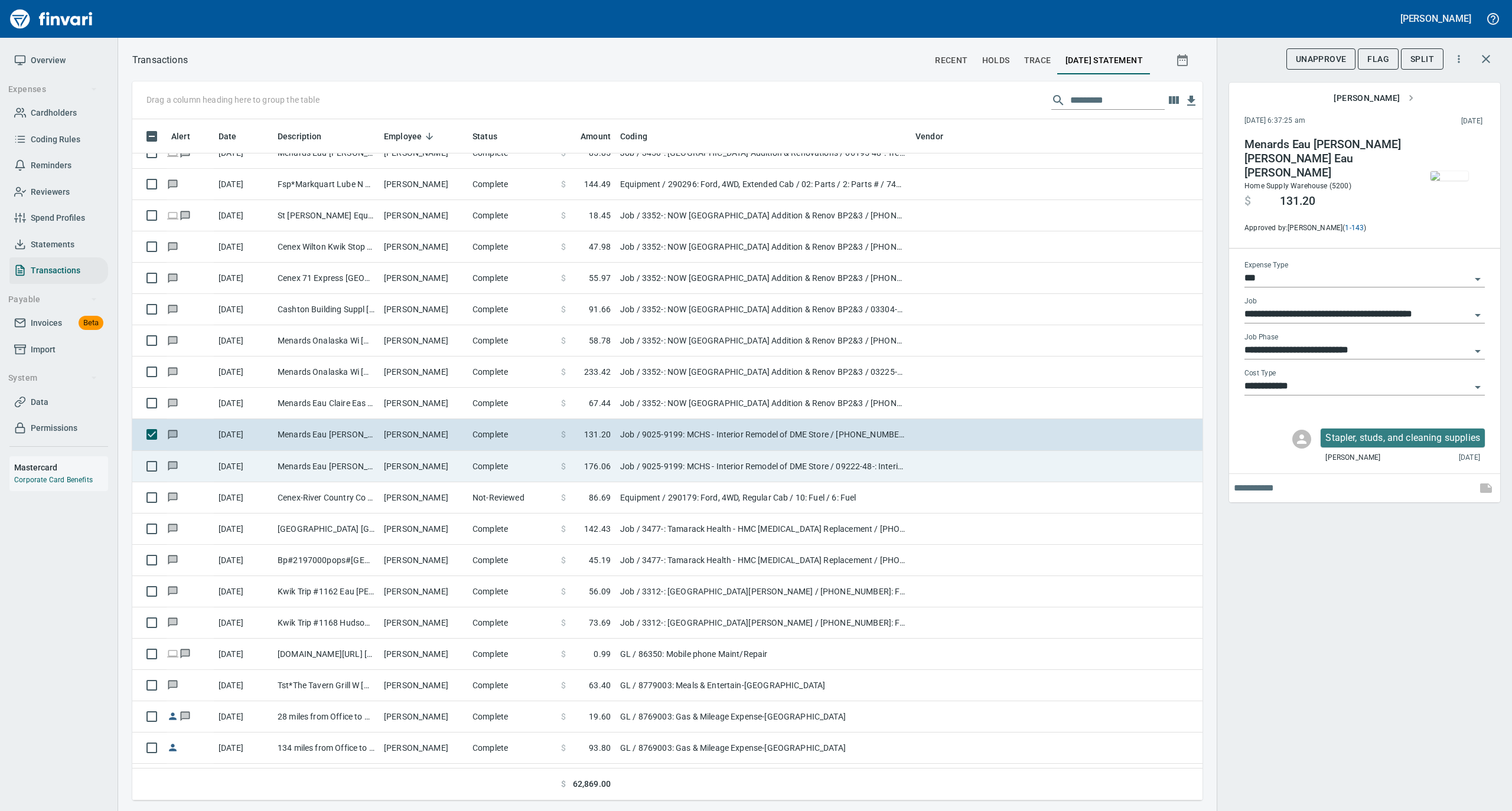
click at [412, 466] on td "[PERSON_NAME]" at bounding box center [423, 466] width 89 height 31
type input "**********"
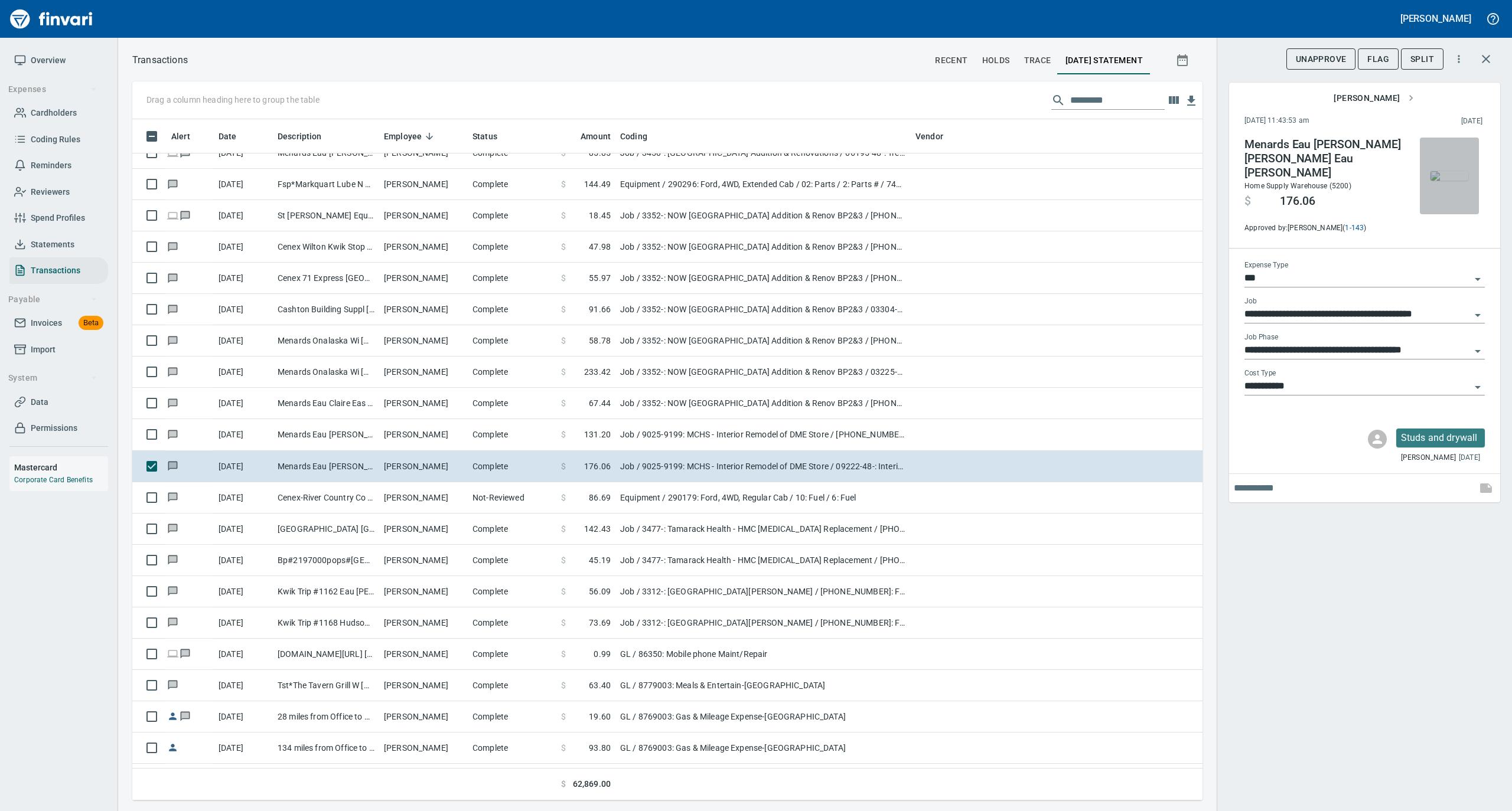
click at [1448, 171] on img "button" at bounding box center [1449, 176] width 37 height 9
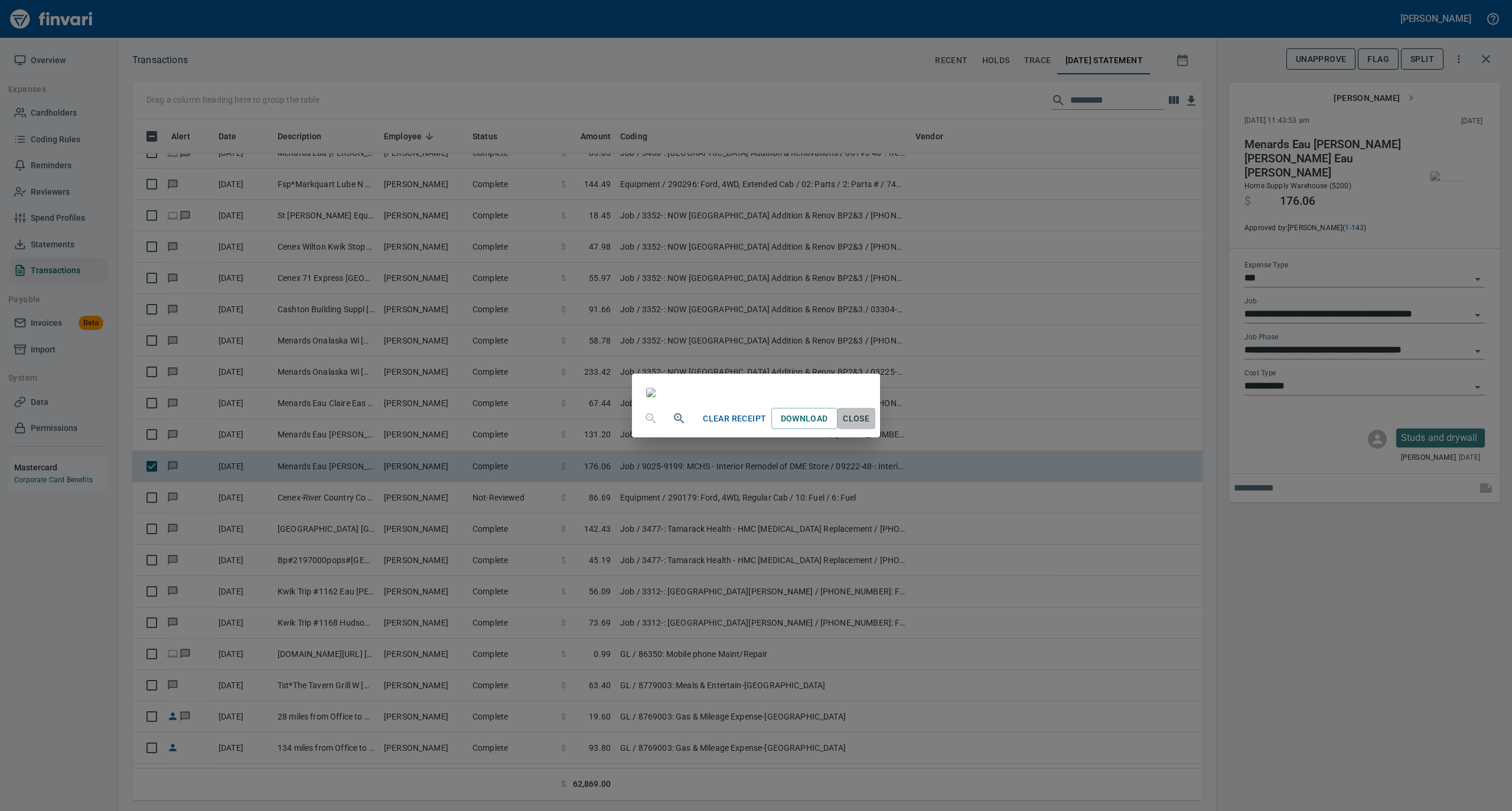
click at [870, 427] on span "Close" at bounding box center [856, 419] width 28 height 15
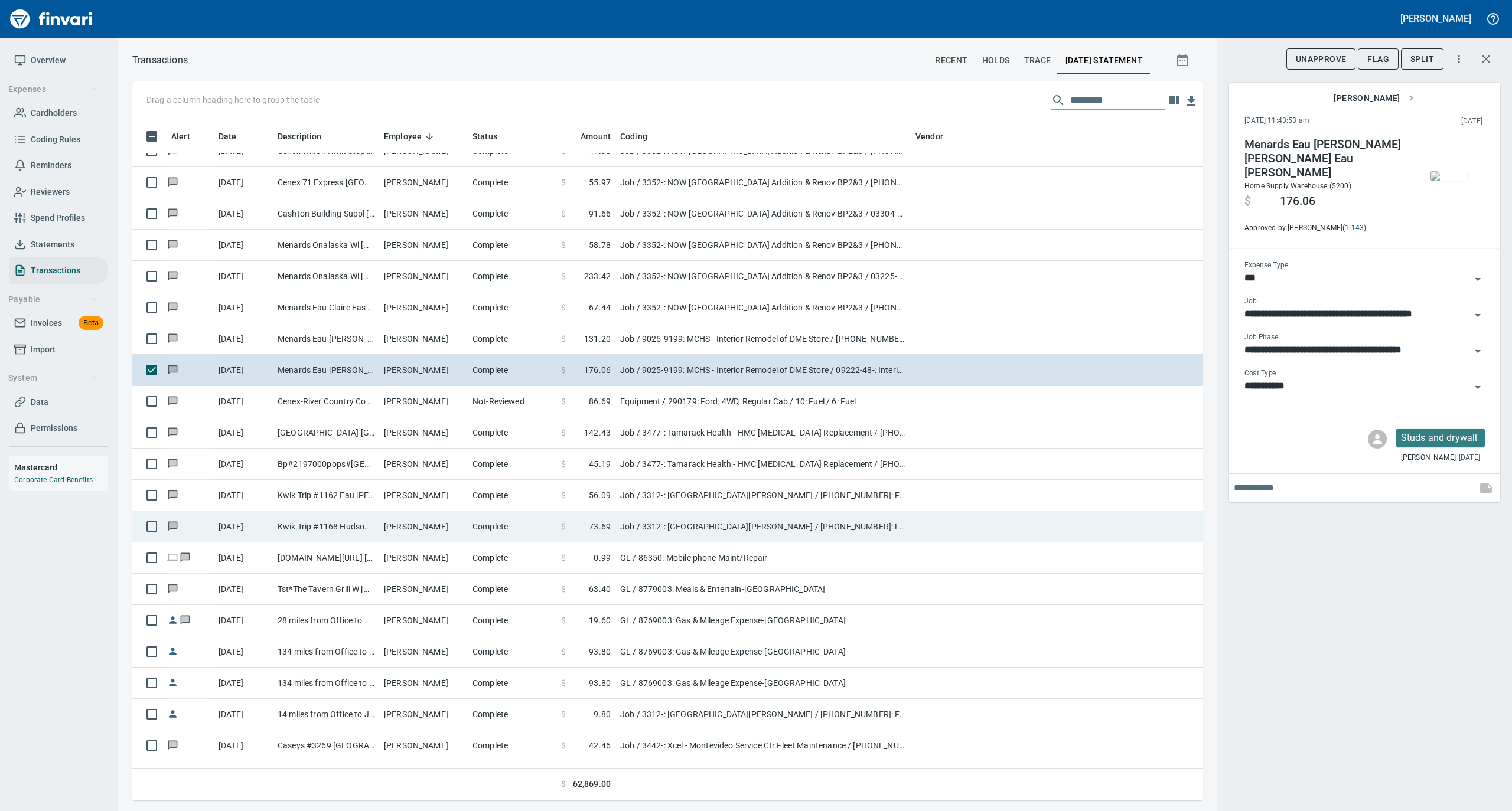
scroll to position [3384, 0]
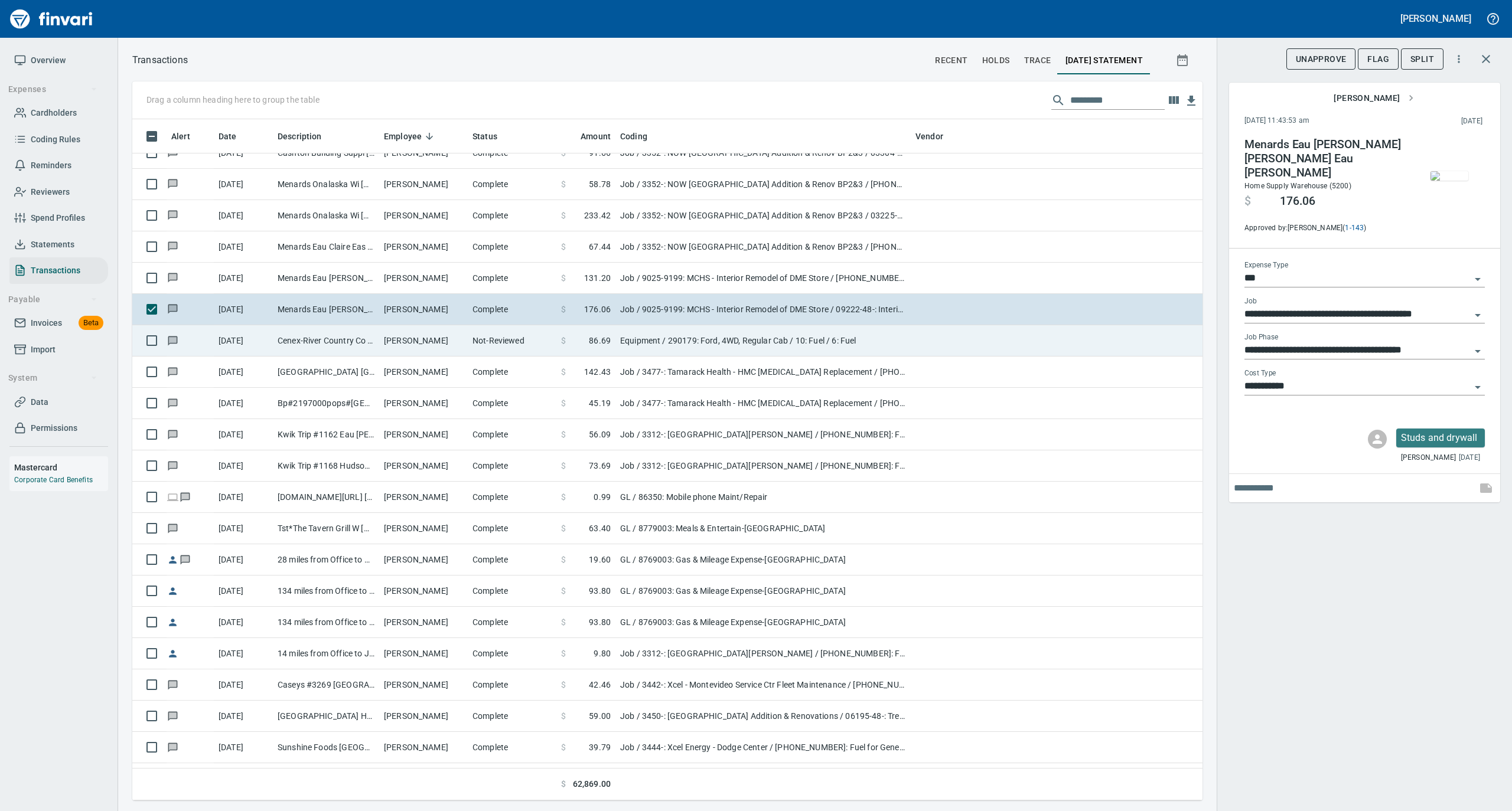
click at [440, 340] on td "[PERSON_NAME]" at bounding box center [423, 340] width 89 height 31
type input "*********"
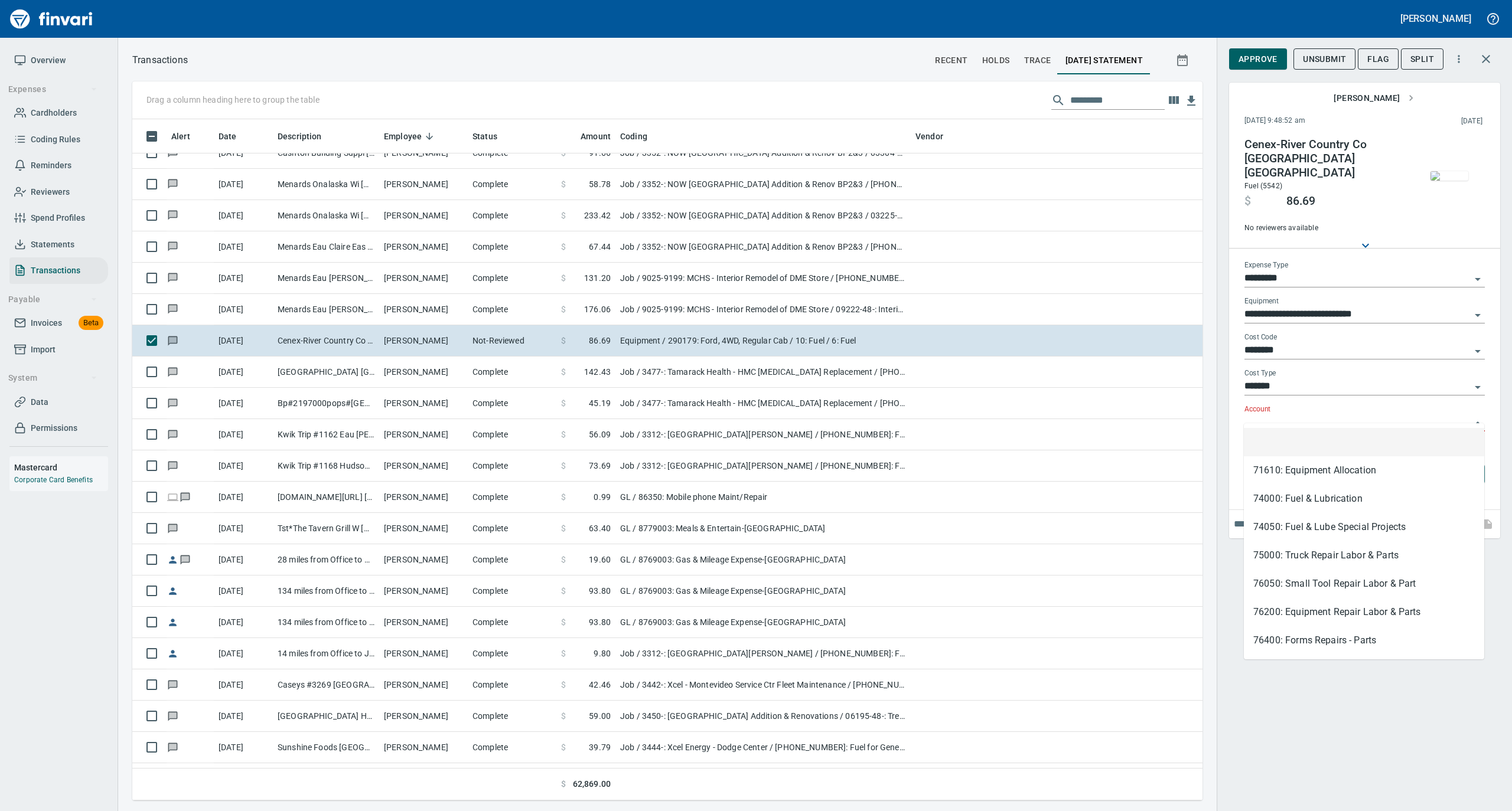
click at [1260, 414] on input "Account" at bounding box center [1358, 423] width 226 height 17
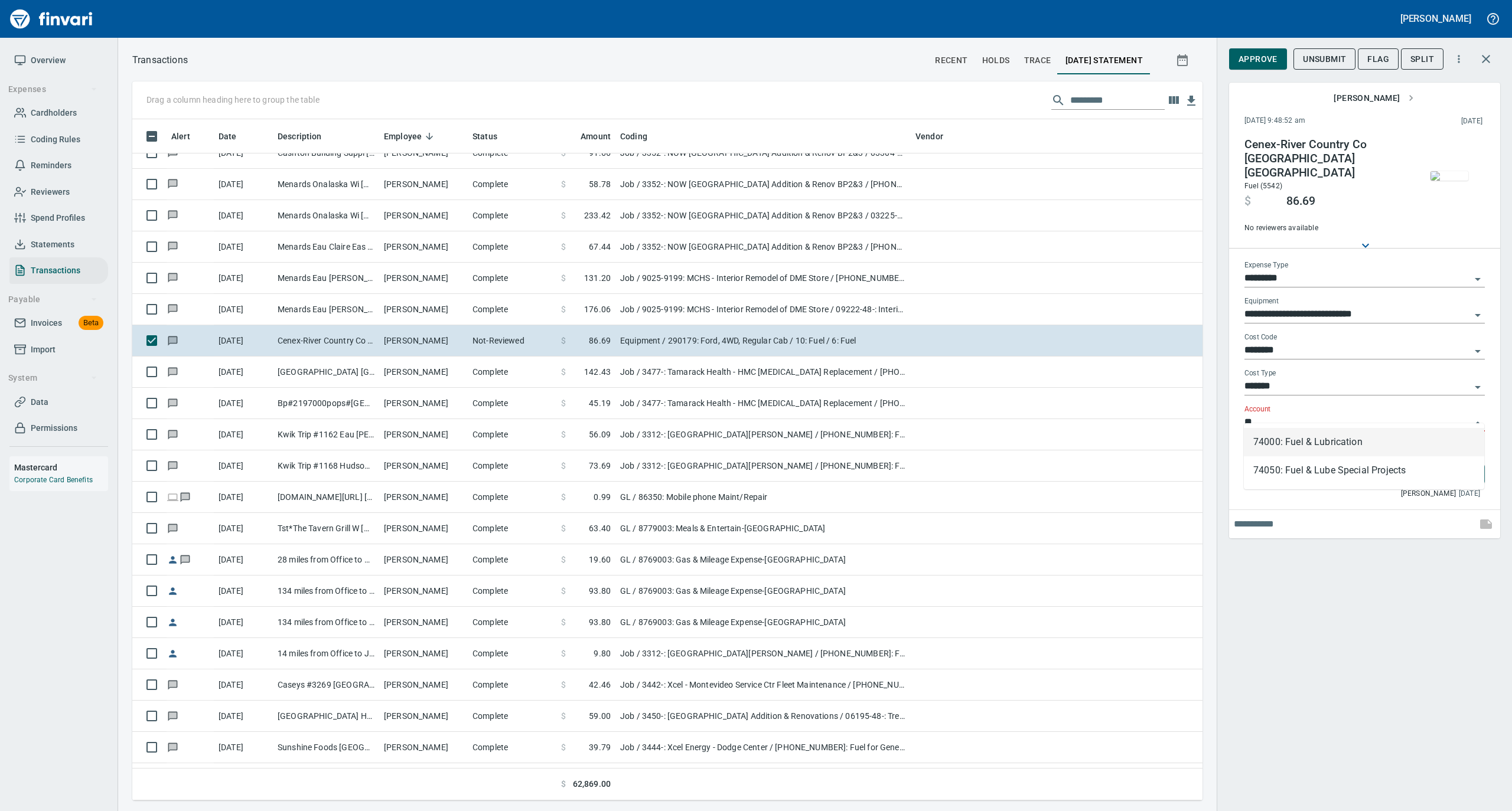
scroll to position [670, 1046]
click at [1316, 440] on li "74000: Fuel & Lubrication" at bounding box center [1363, 442] width 240 height 28
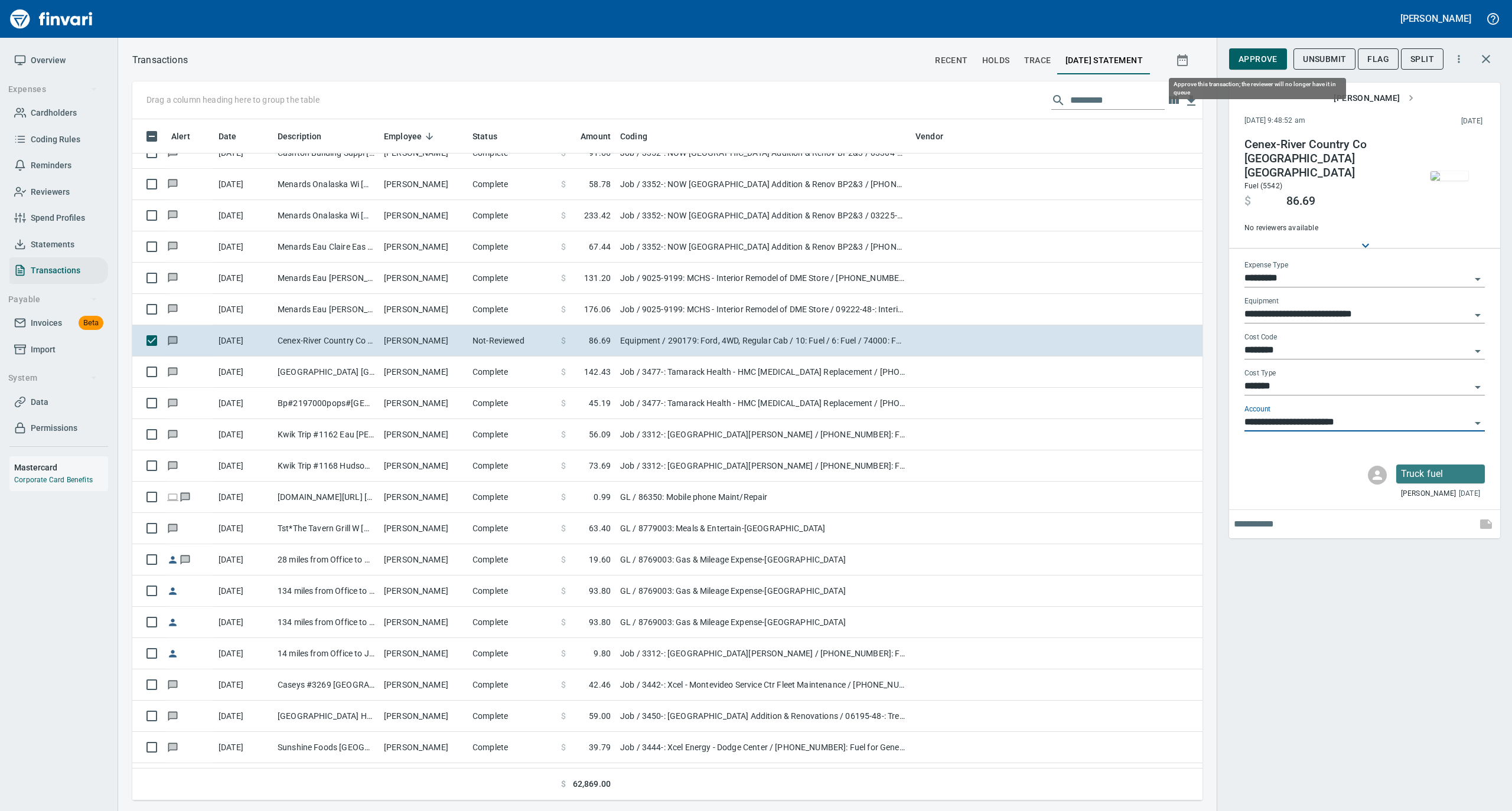
type input "**********"
click at [1257, 62] on span "Approve" at bounding box center [1258, 60] width 39 height 15
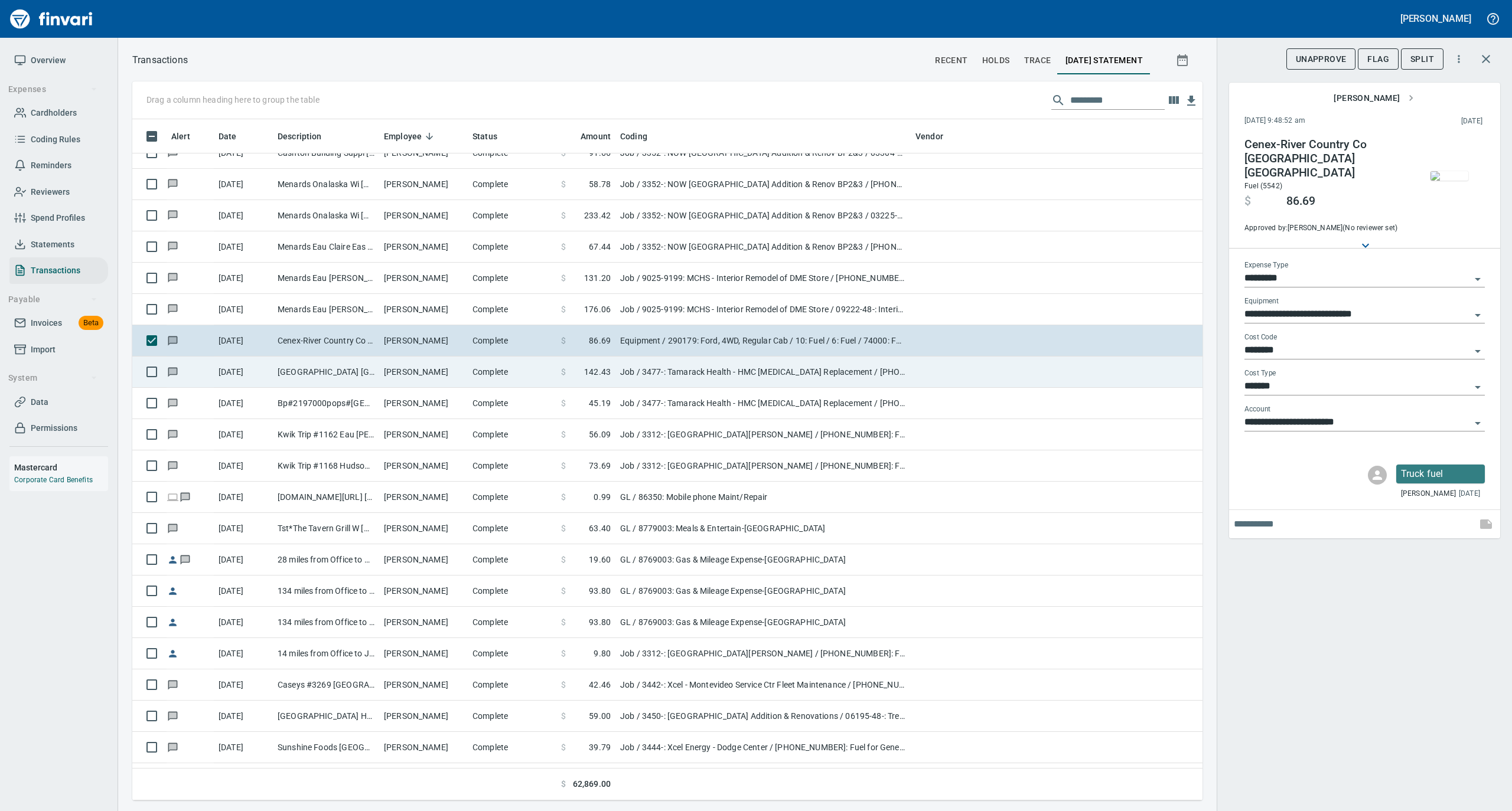
click at [425, 378] on td "[PERSON_NAME]" at bounding box center [423, 371] width 89 height 31
type input "***"
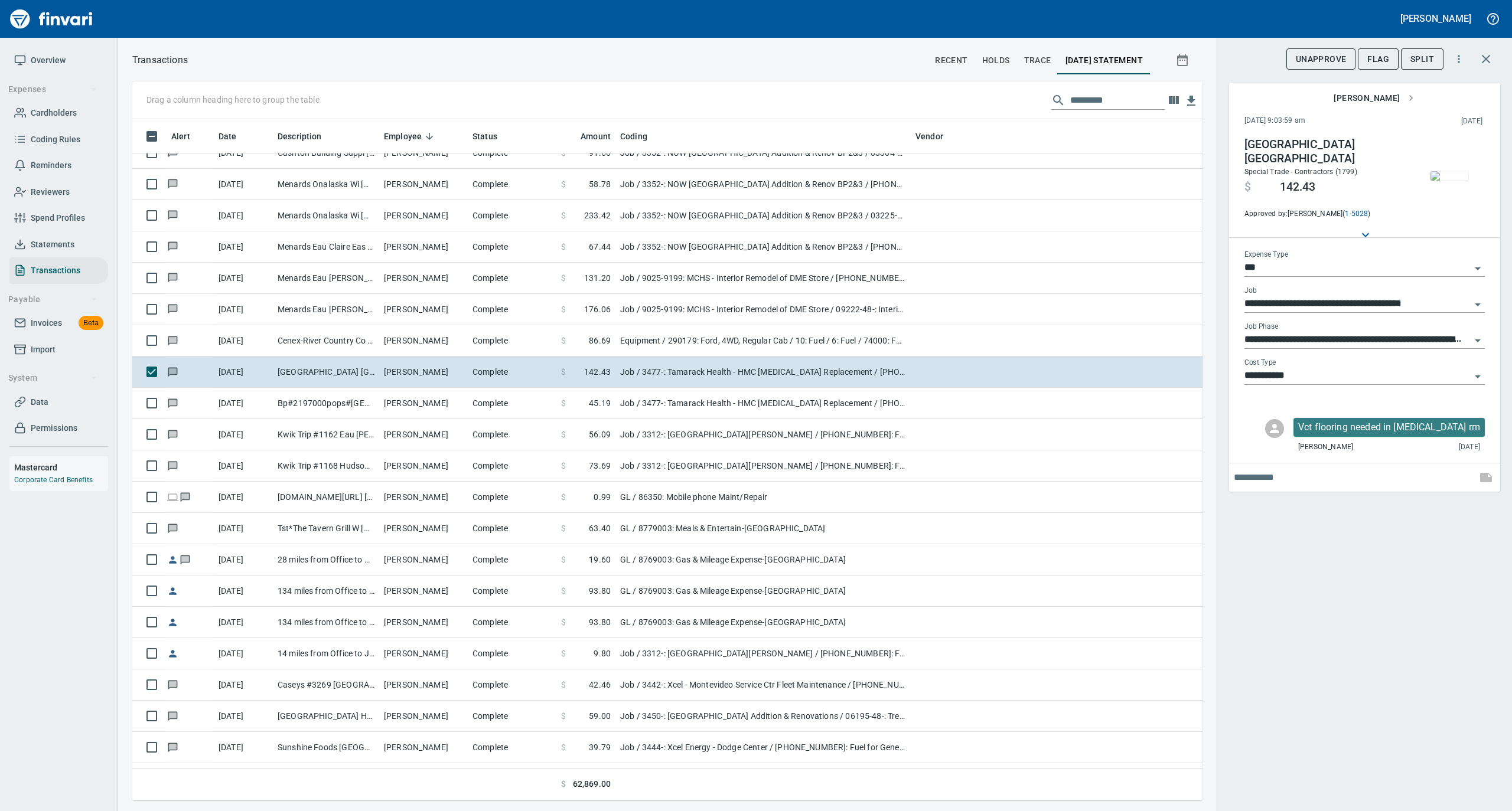
click at [1451, 181] on img "button" at bounding box center [1449, 176] width 37 height 9
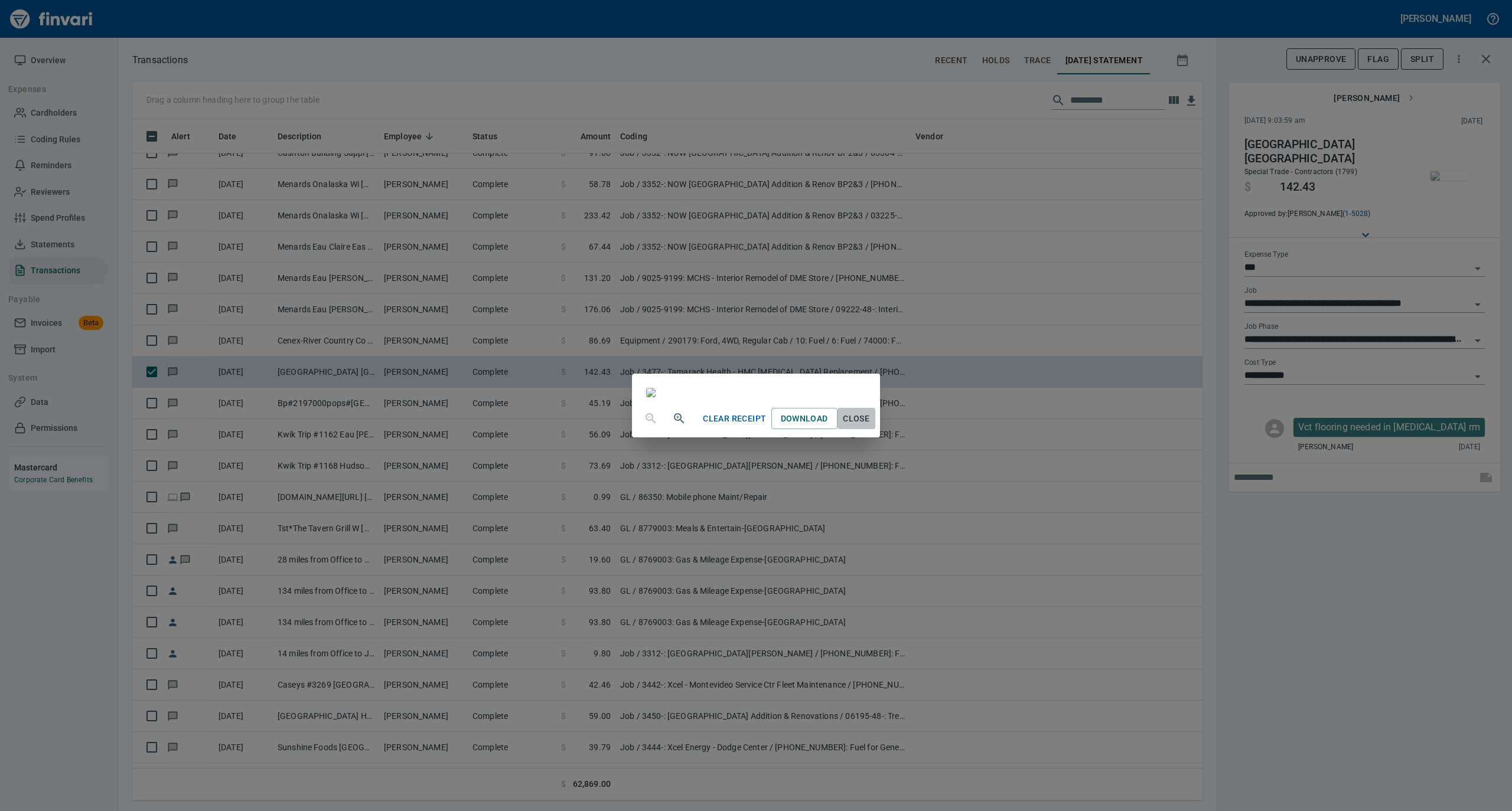
click at [870, 427] on span "Close" at bounding box center [856, 419] width 28 height 15
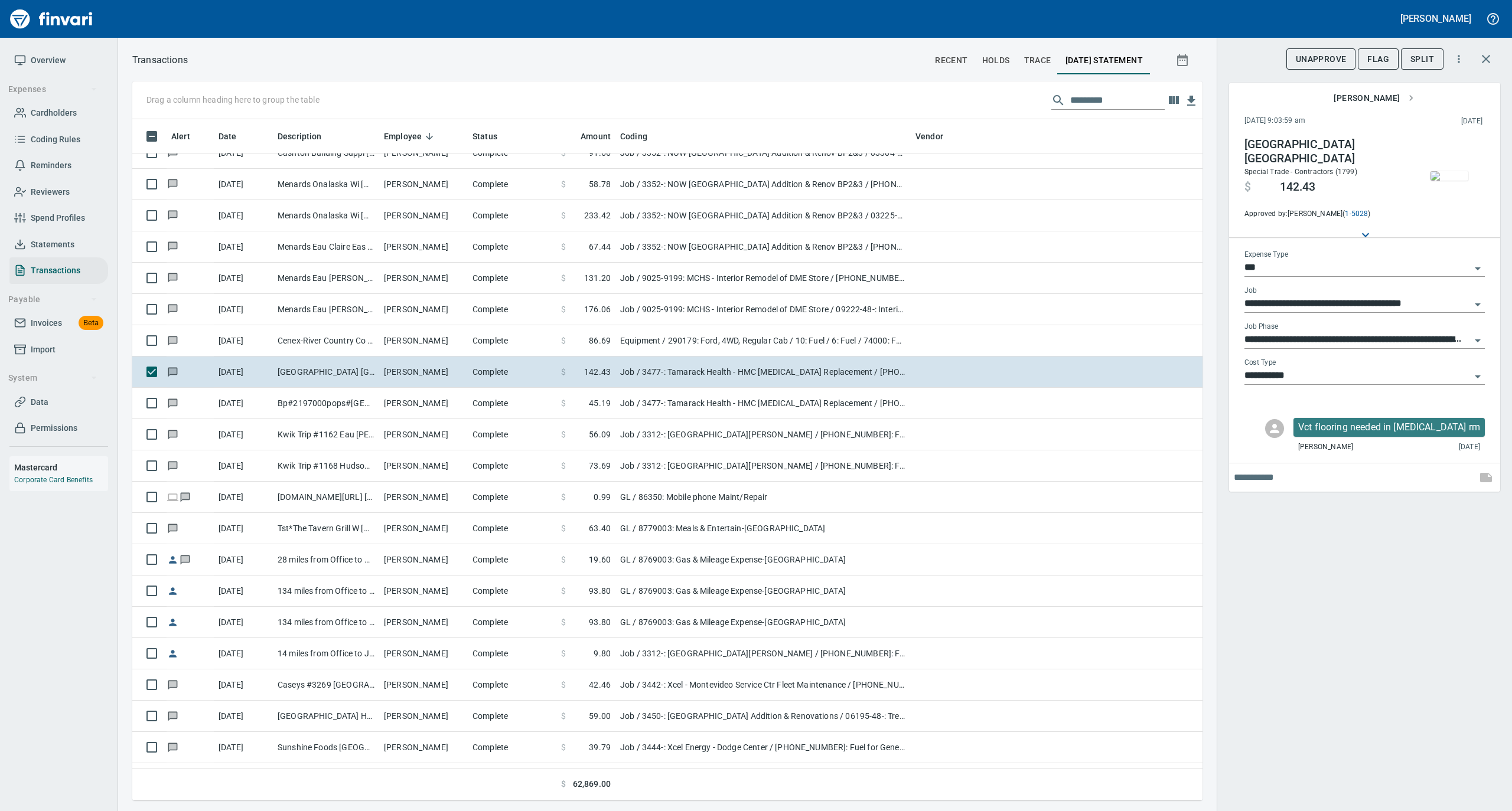
click at [1476, 374] on icon "Open" at bounding box center [1476, 376] width 14 height 14
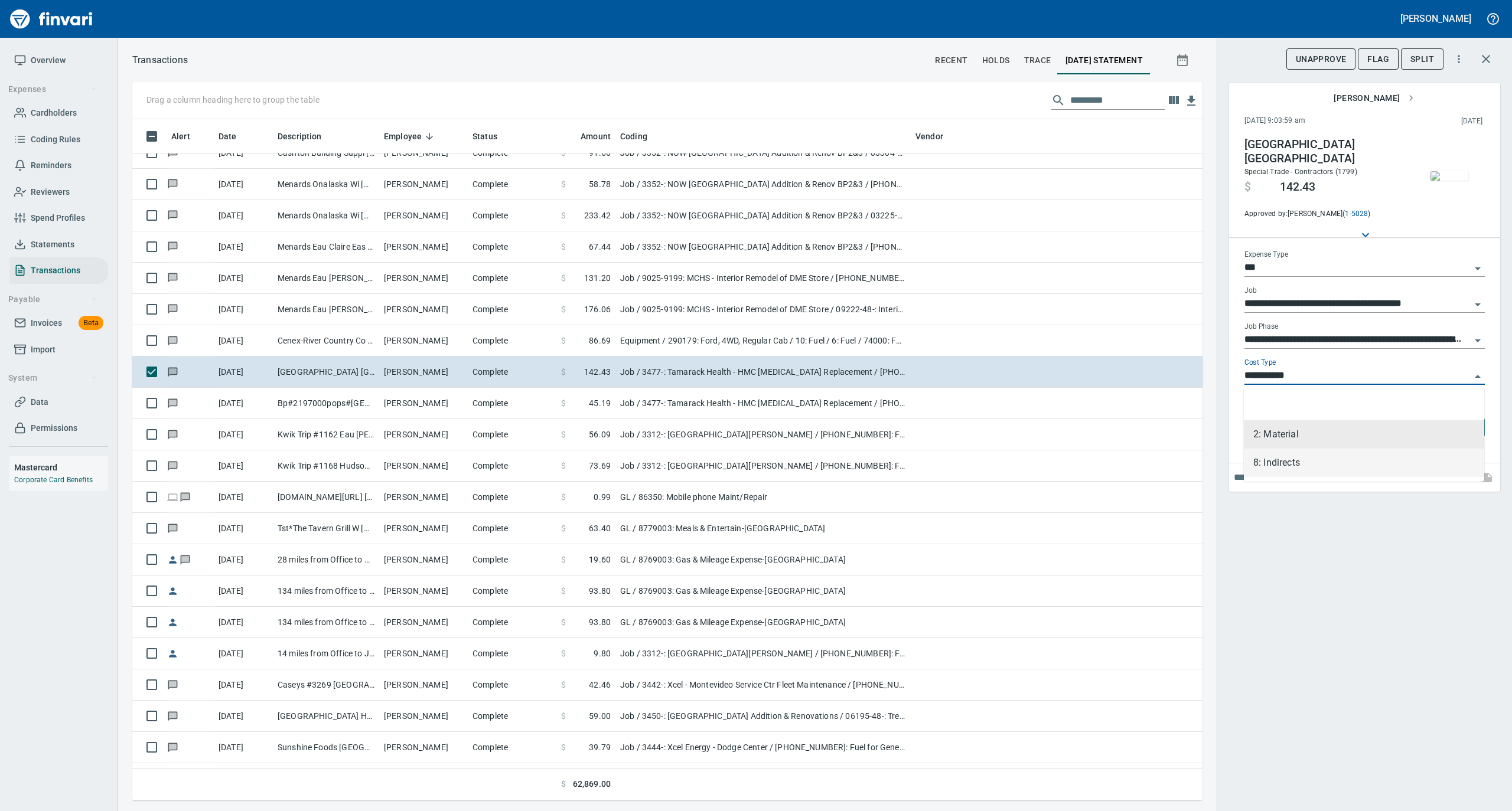
click at [1270, 463] on li "8: Indirects" at bounding box center [1363, 463] width 240 height 28
type input "**********"
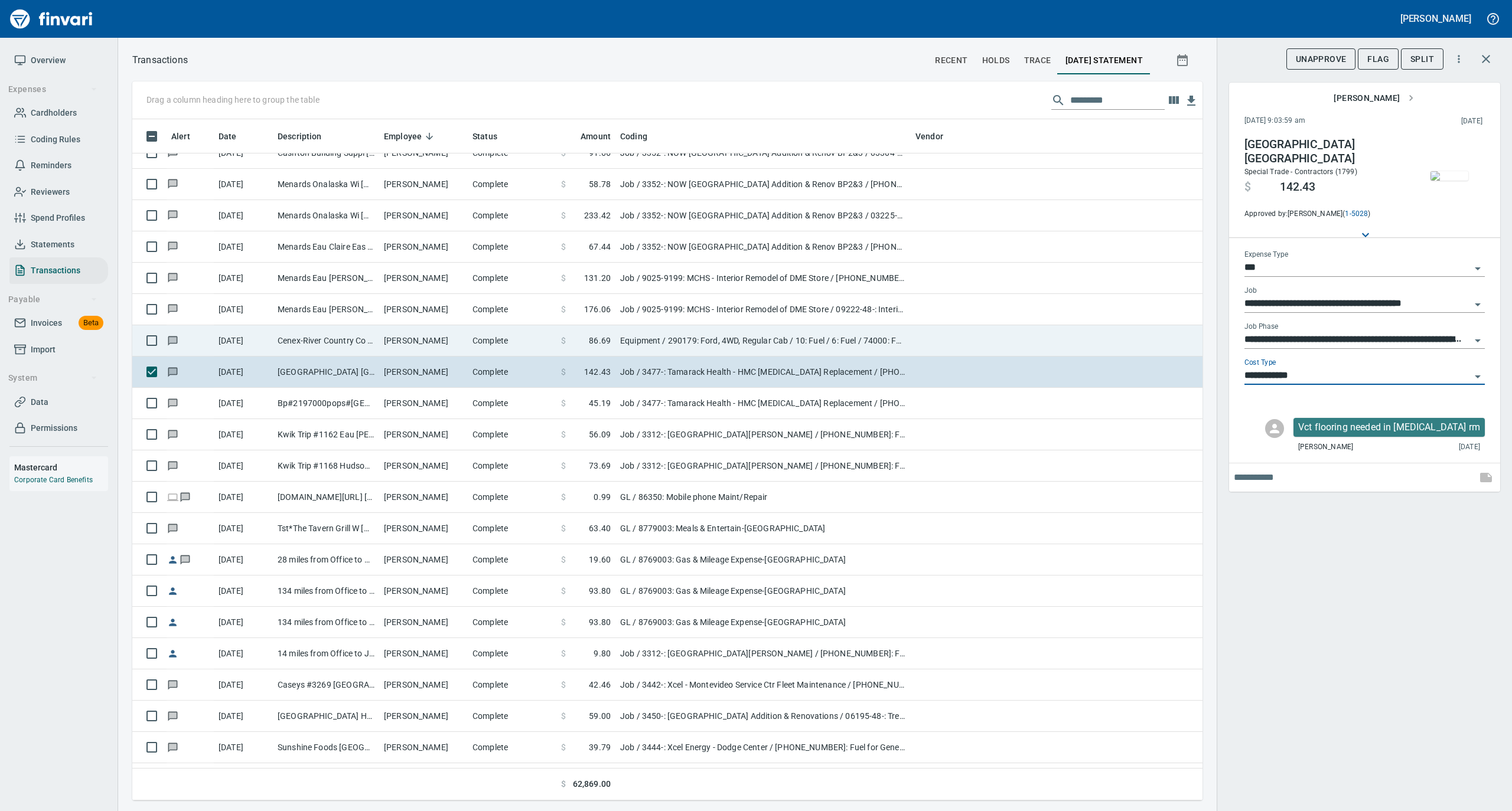
click at [472, 340] on td "Complete" at bounding box center [512, 340] width 89 height 31
type input "*********"
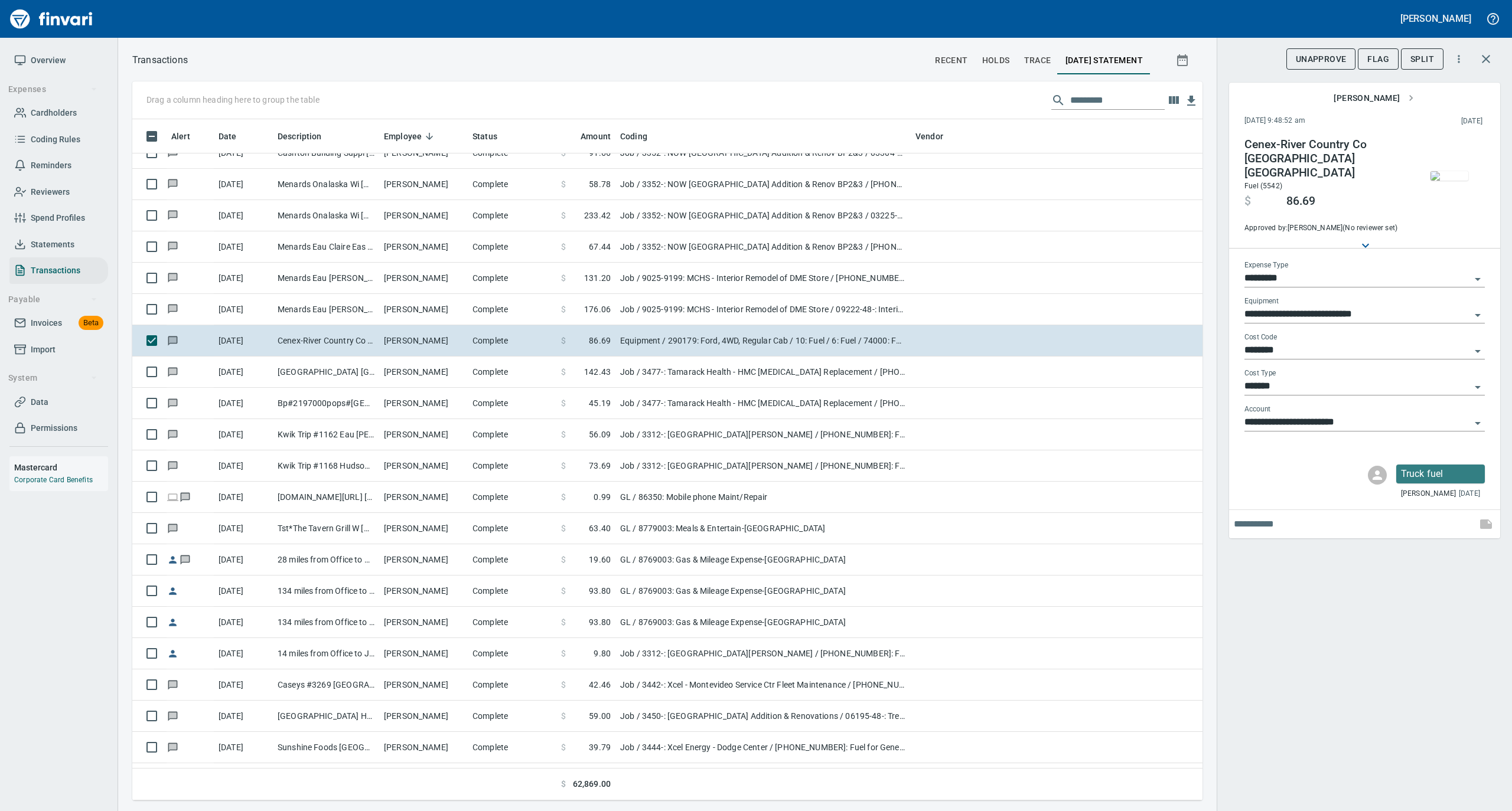
click at [1382, 97] on span "[PERSON_NAME]" at bounding box center [1374, 98] width 80 height 15
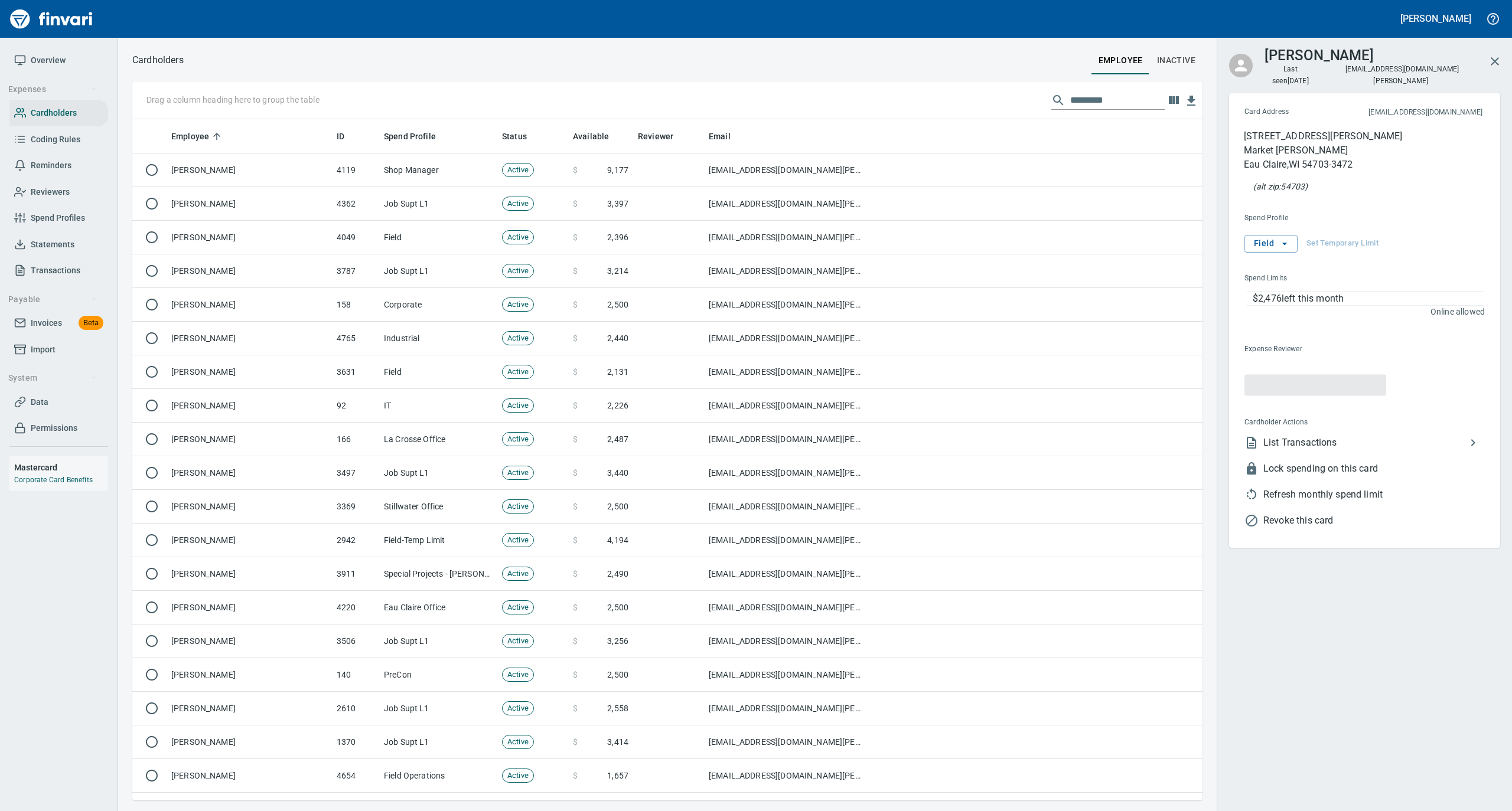
scroll to position [670, 1046]
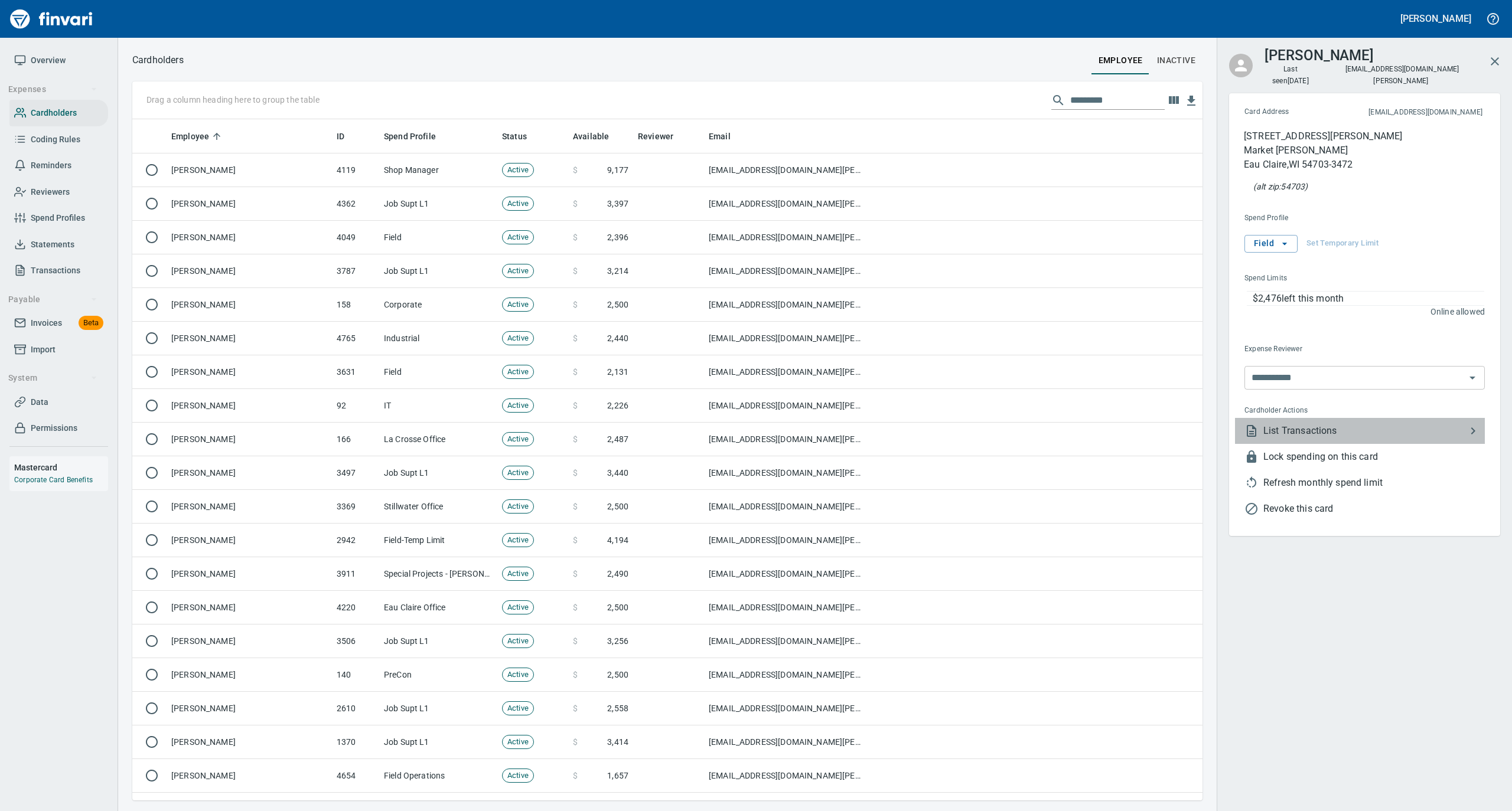
click at [1299, 424] on span "List Transactions" at bounding box center [1364, 430] width 202 height 14
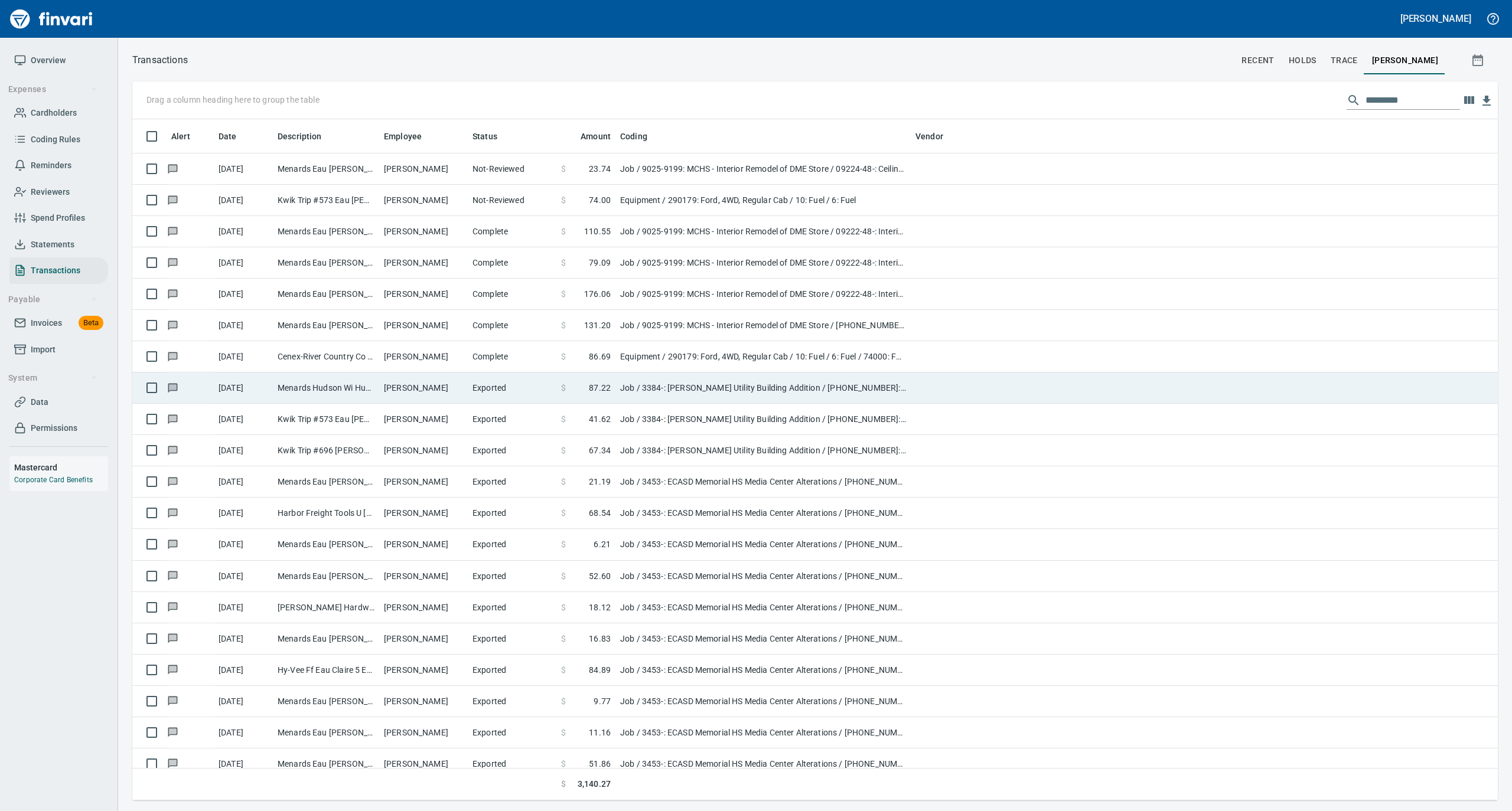
scroll to position [1, 1]
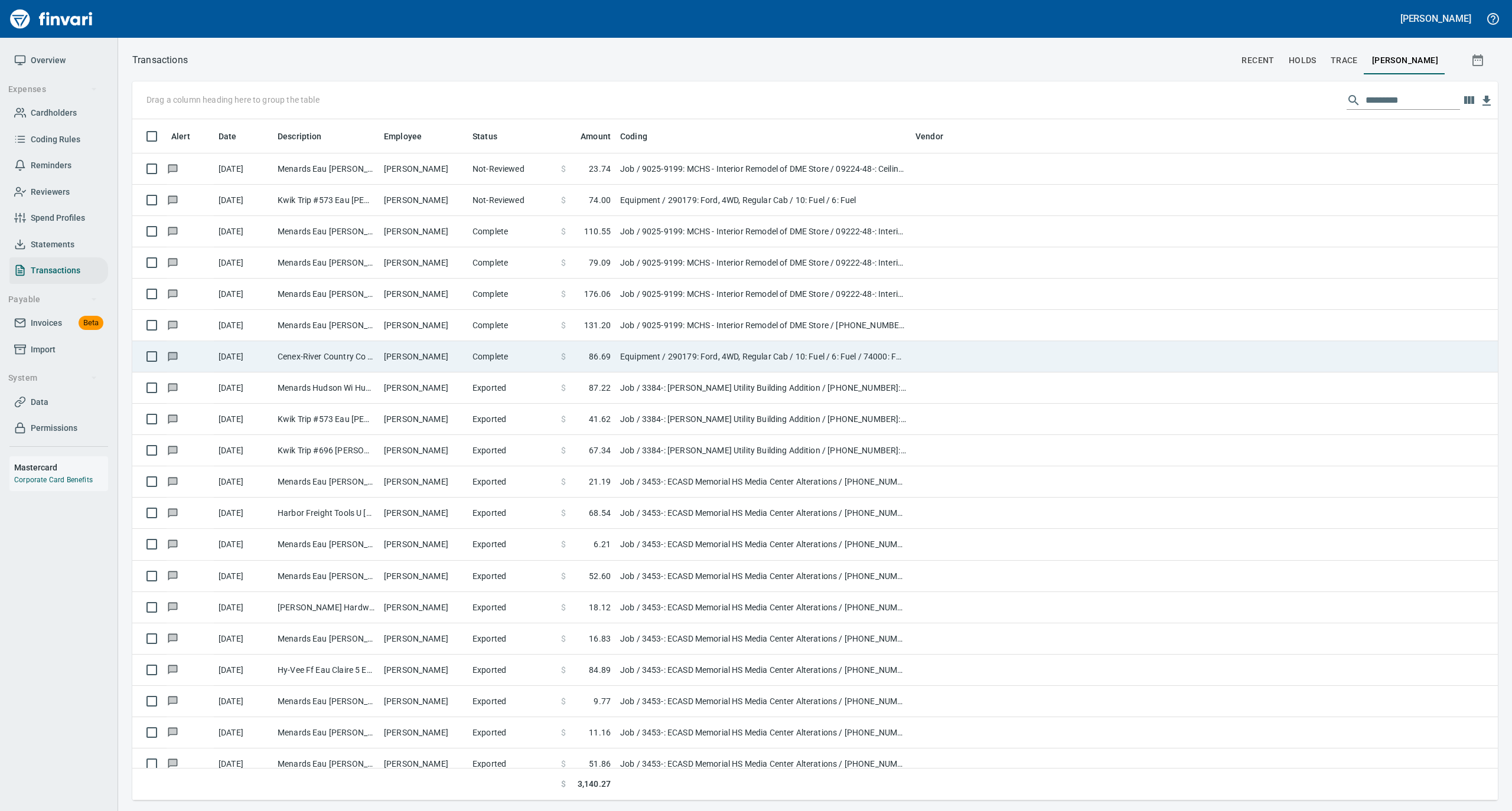
click at [395, 356] on td "[PERSON_NAME]" at bounding box center [423, 356] width 89 height 31
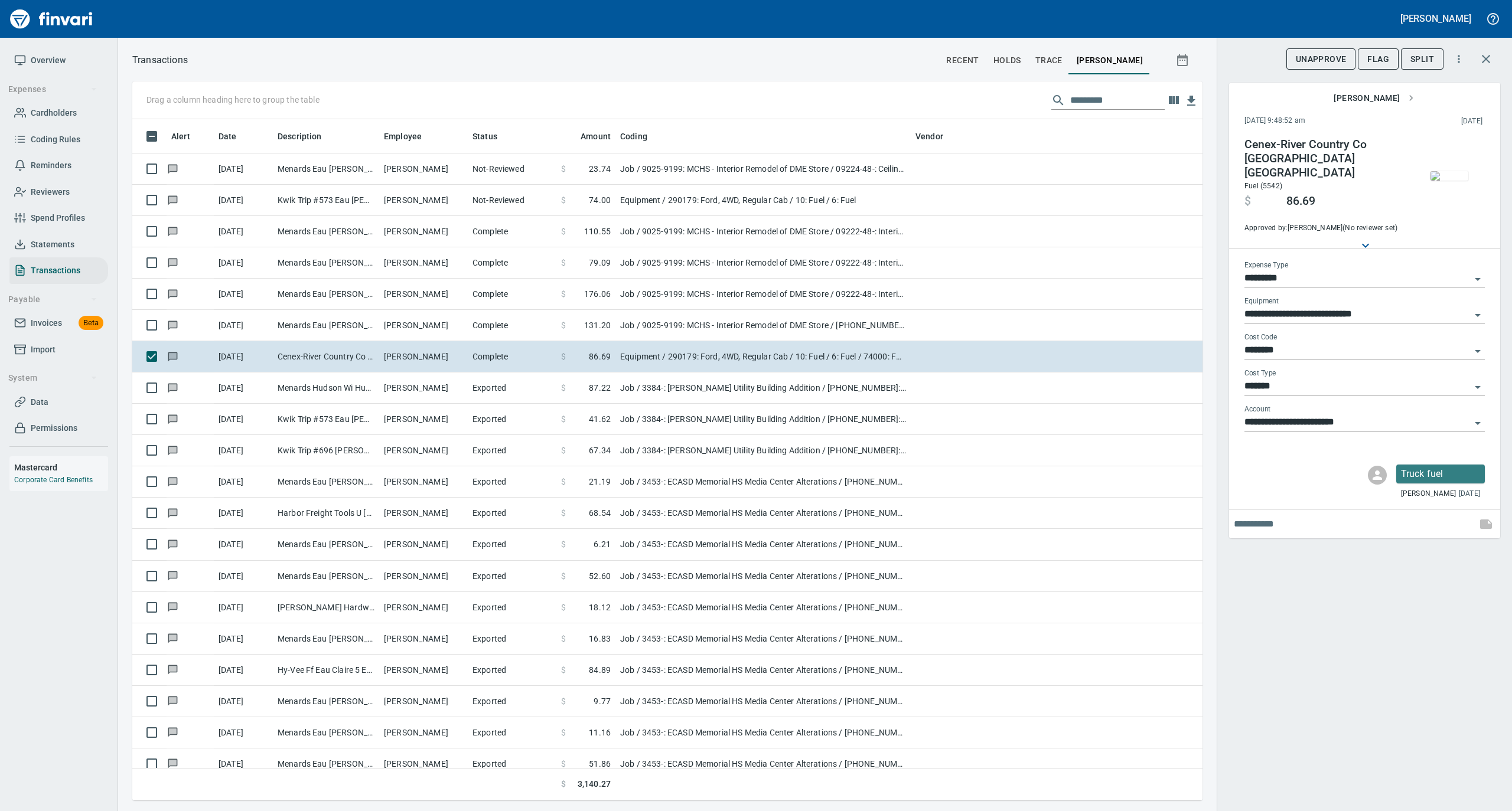
click at [63, 243] on span "Statements" at bounding box center [52, 245] width 44 height 15
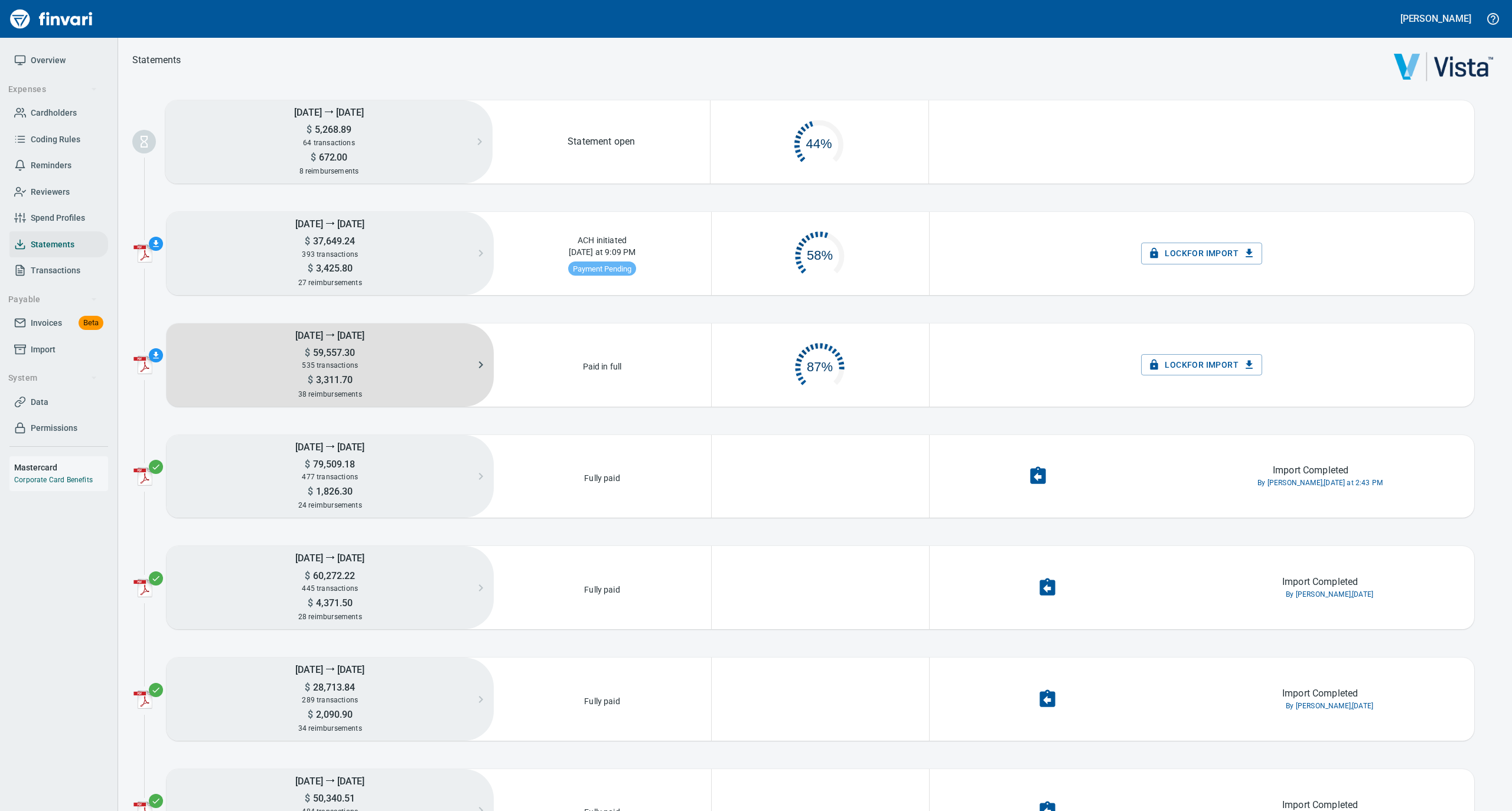
scroll to position [57, 204]
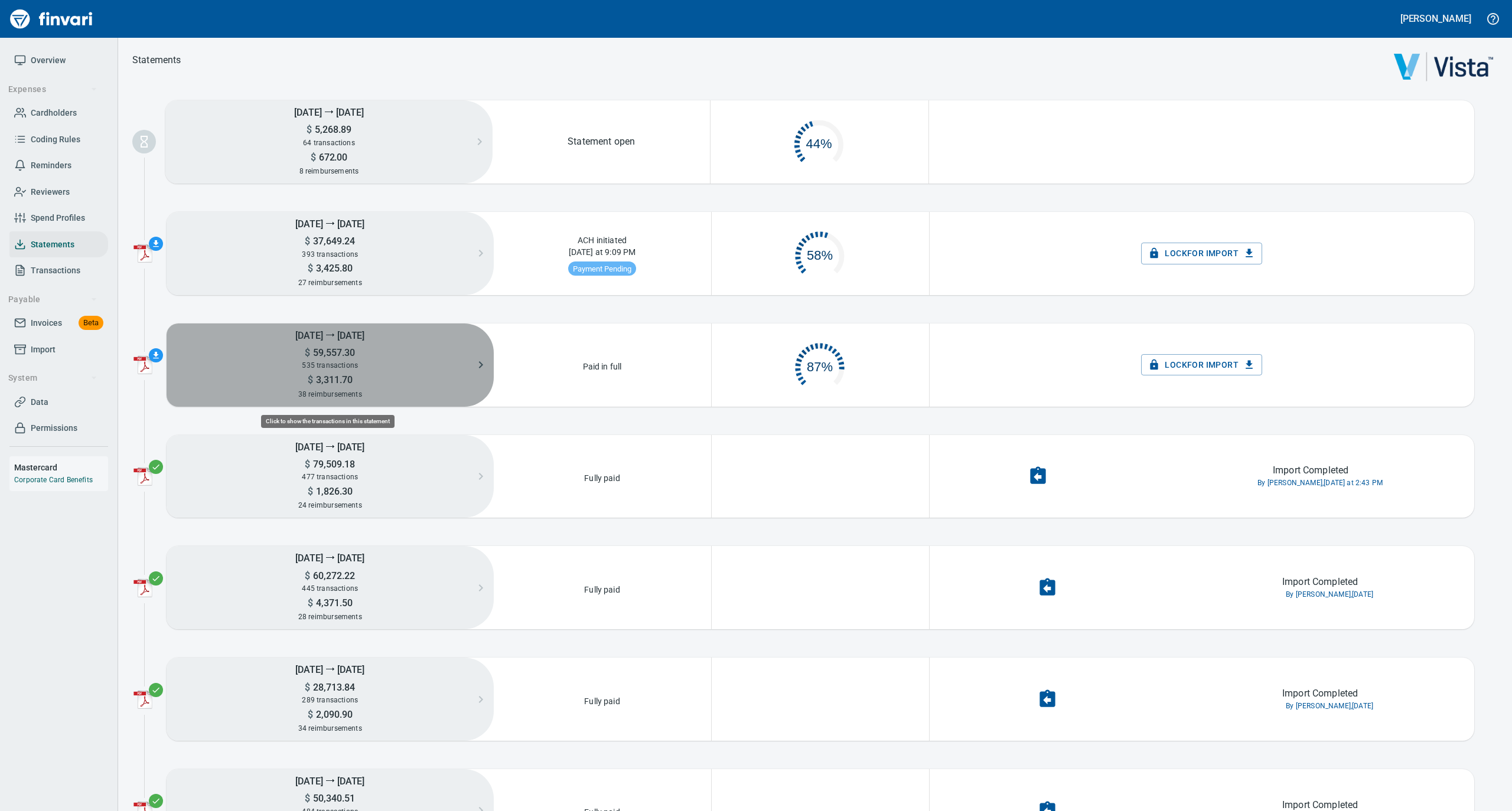
click at [345, 372] on div "$ 3,311.70" at bounding box center [330, 379] width 327 height 14
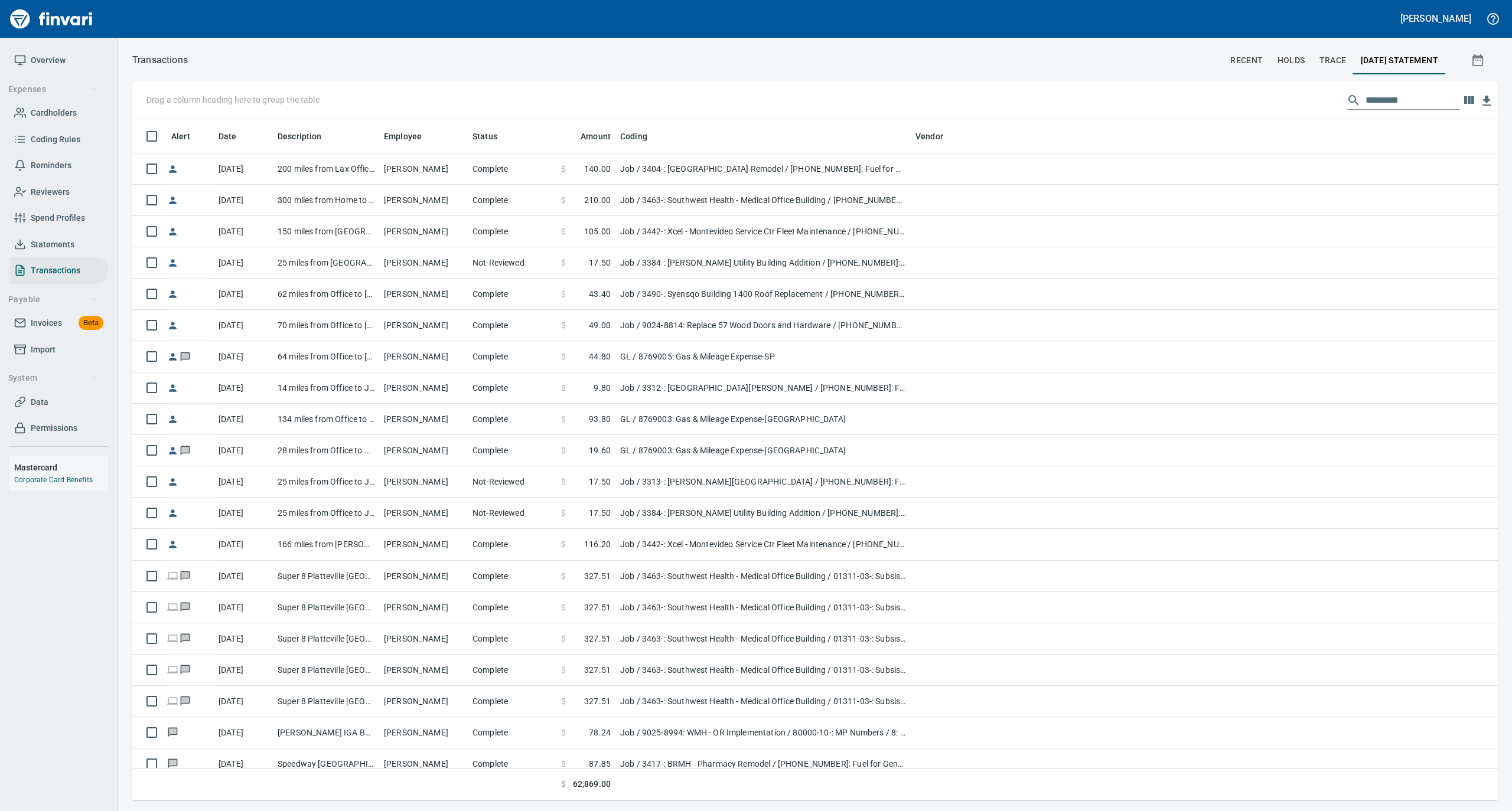
scroll to position [1, 1]
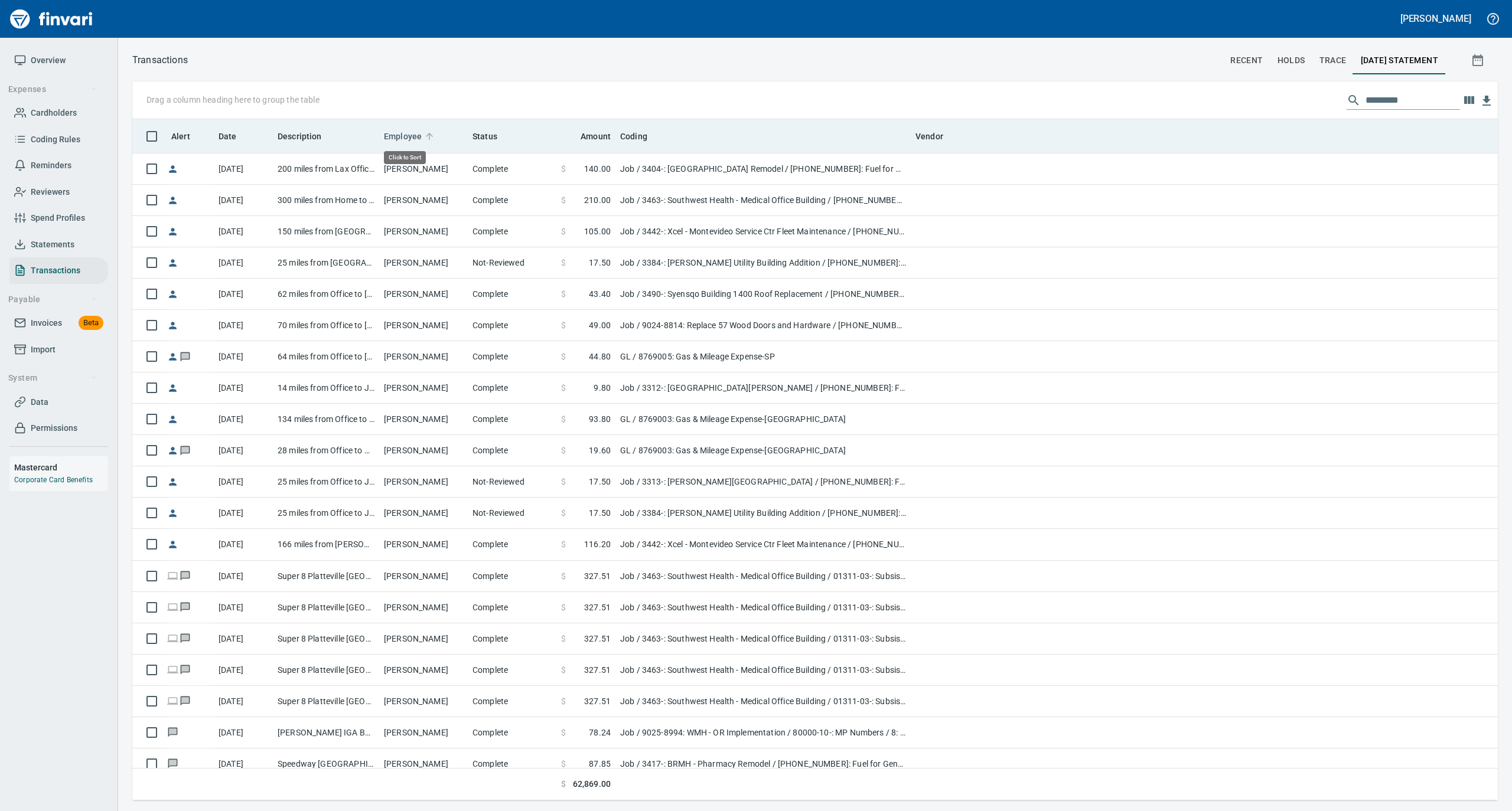
click at [428, 133] on icon at bounding box center [429, 137] width 7 height 7
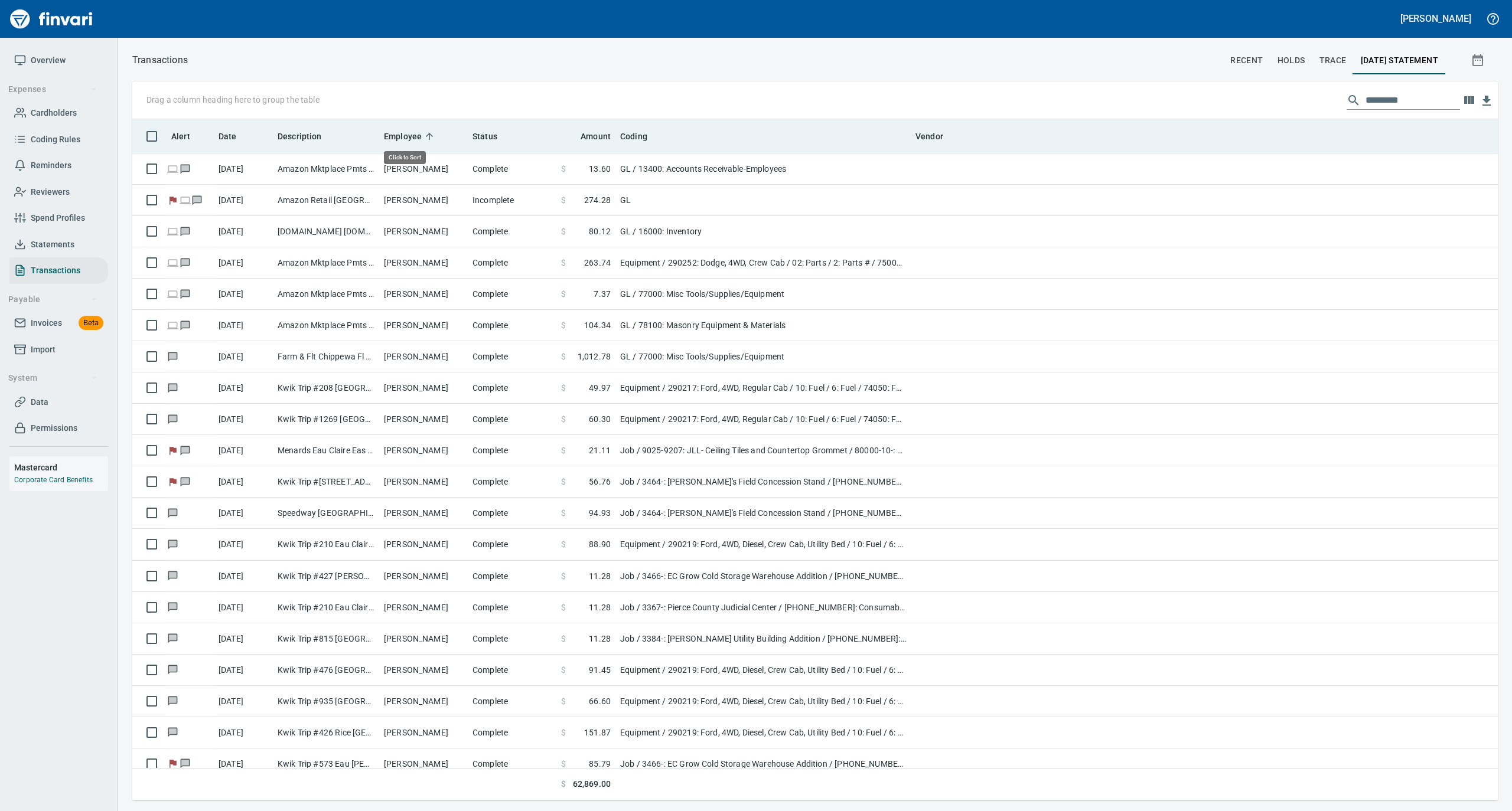
click at [428, 133] on icon at bounding box center [429, 137] width 7 height 7
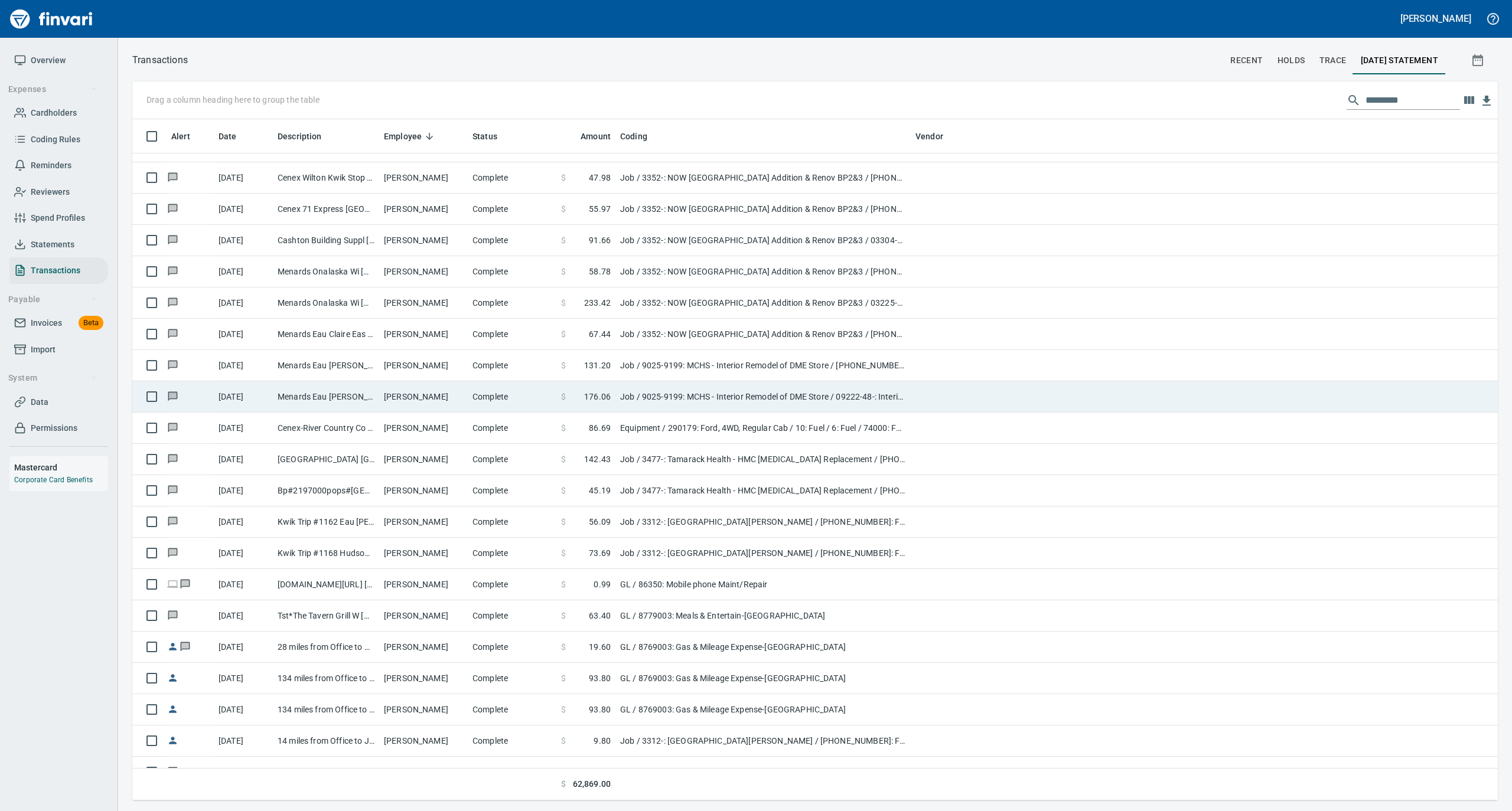
scroll to position [3306, 0]
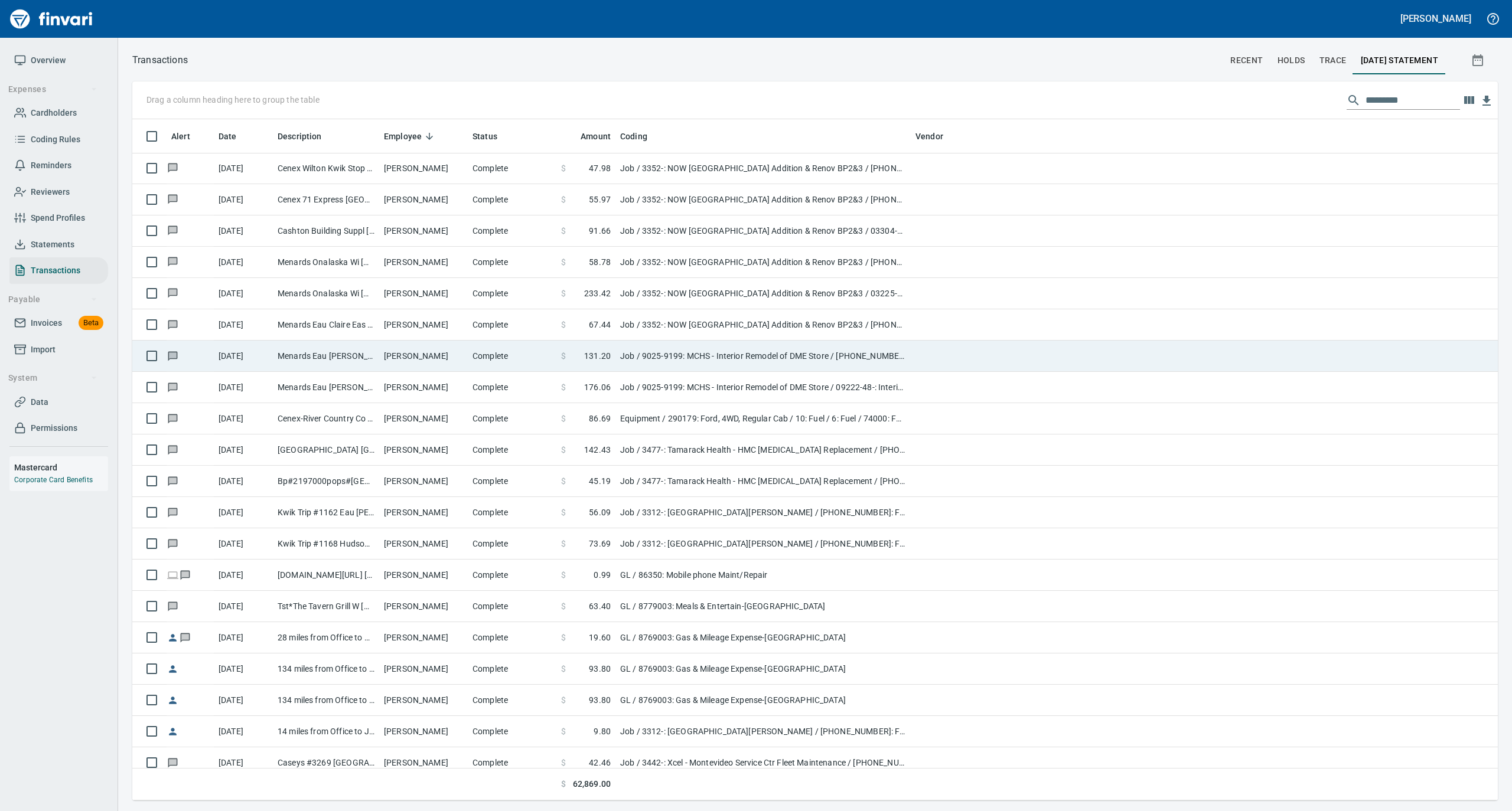
click at [440, 357] on td "[PERSON_NAME]" at bounding box center [423, 355] width 89 height 31
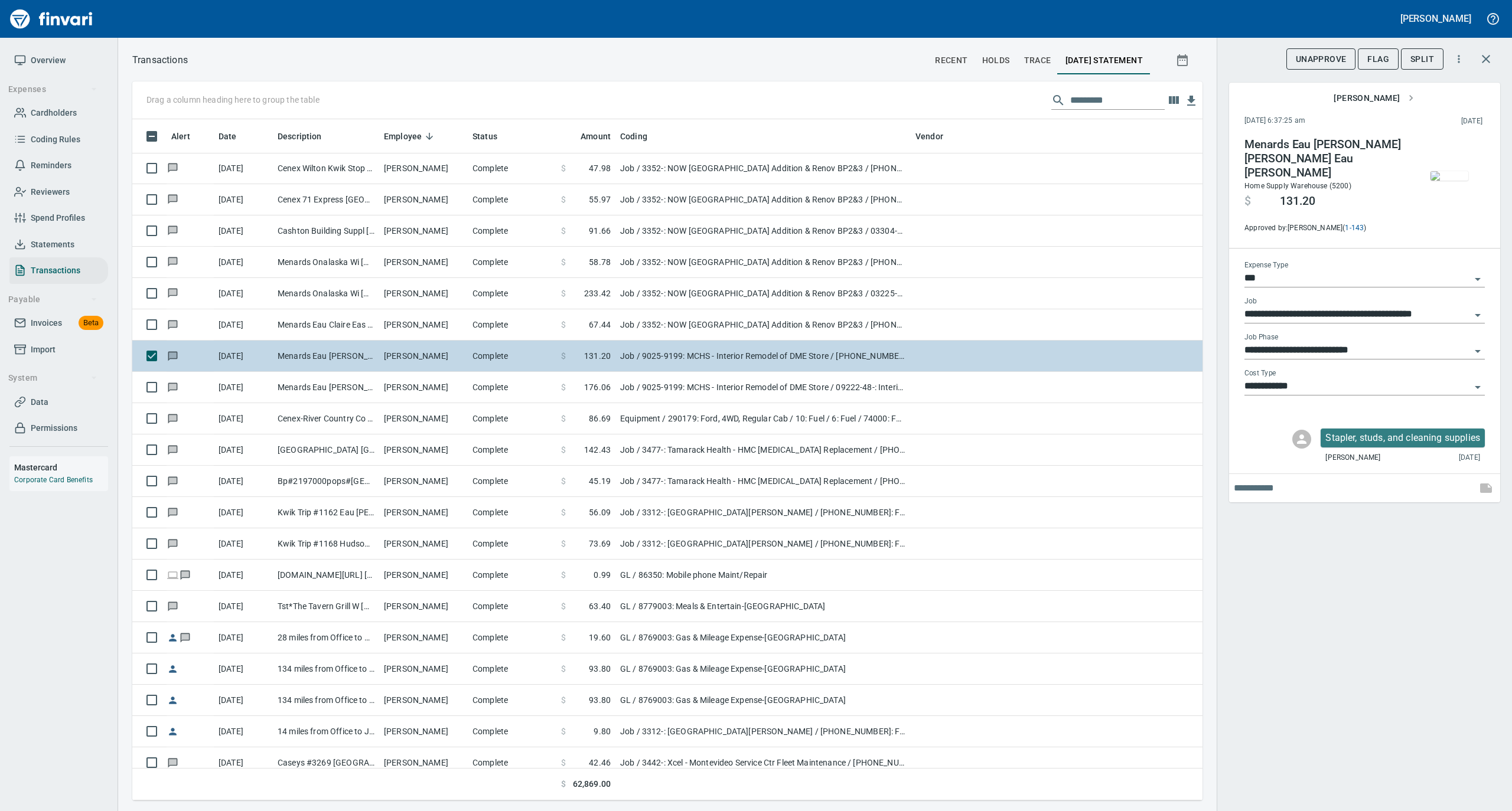
scroll to position [670, 1046]
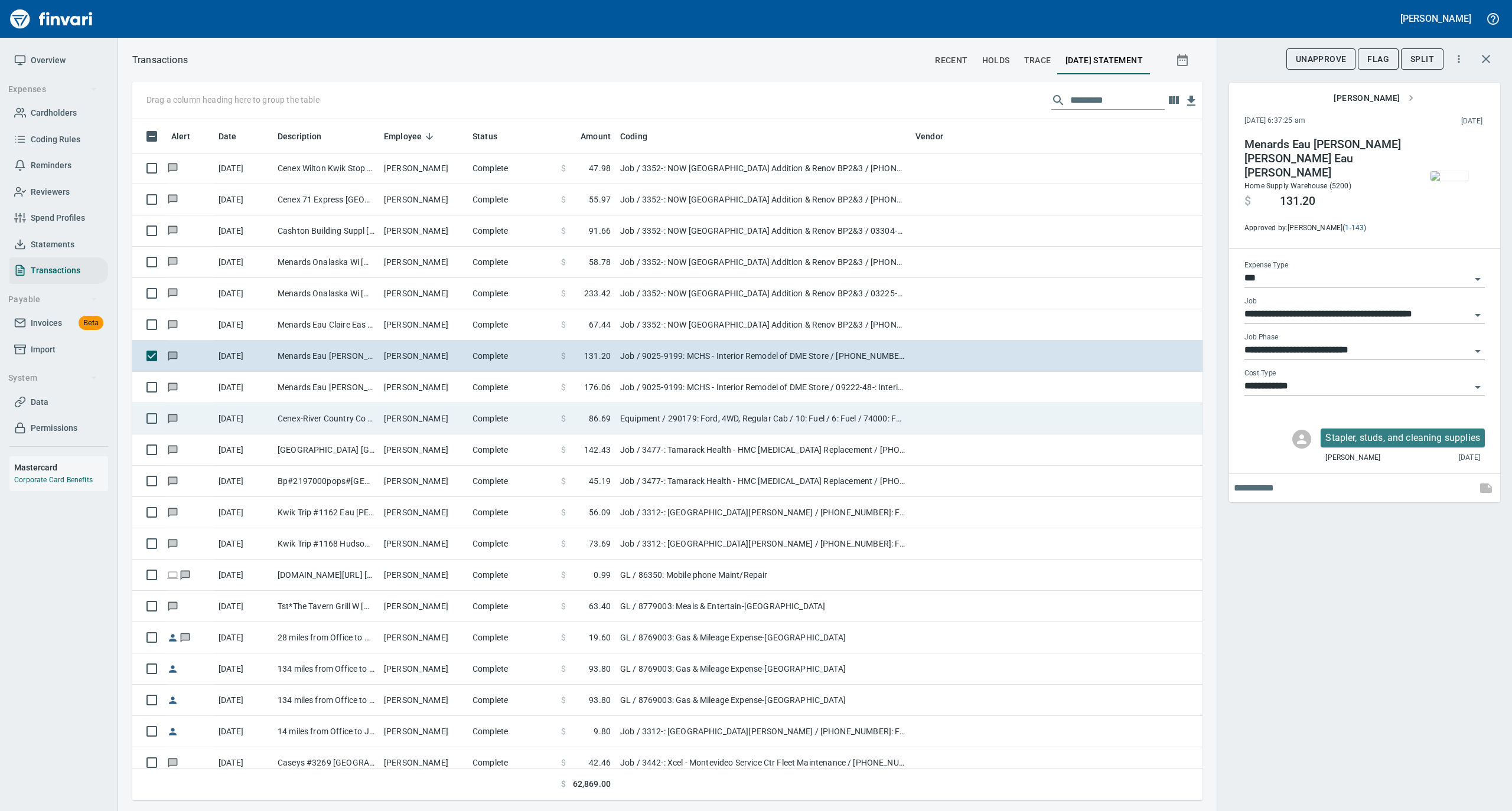
drag, startPoint x: 395, startPoint y: 422, endPoint x: 527, endPoint y: 411, distance: 132.5
click at [395, 422] on td "[PERSON_NAME]" at bounding box center [423, 418] width 89 height 31
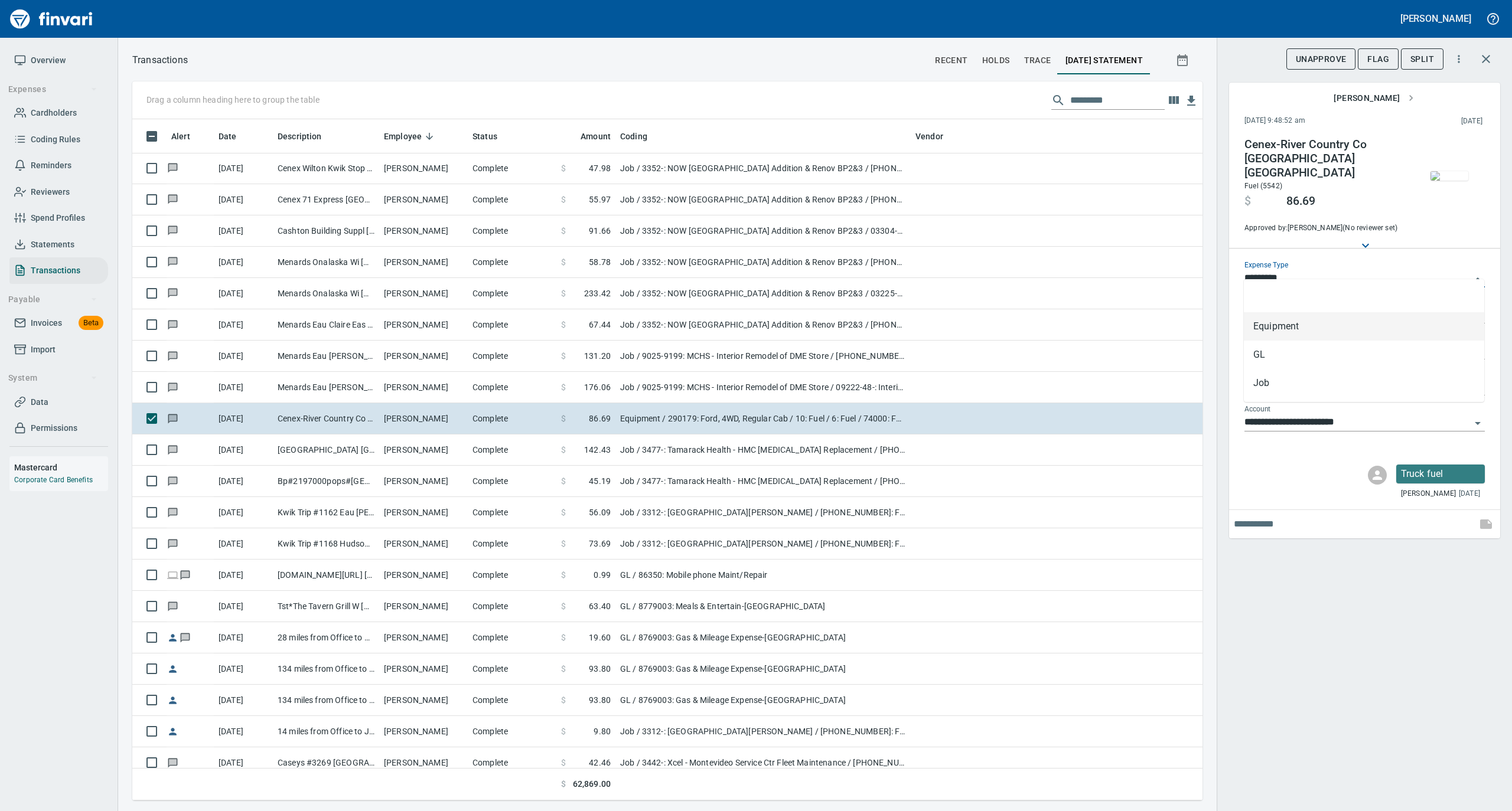
scroll to position [670, 1046]
click at [1302, 270] on input "*********" at bounding box center [1358, 279] width 226 height 17
click at [1259, 384] on li "Job" at bounding box center [1363, 383] width 240 height 28
type input "***"
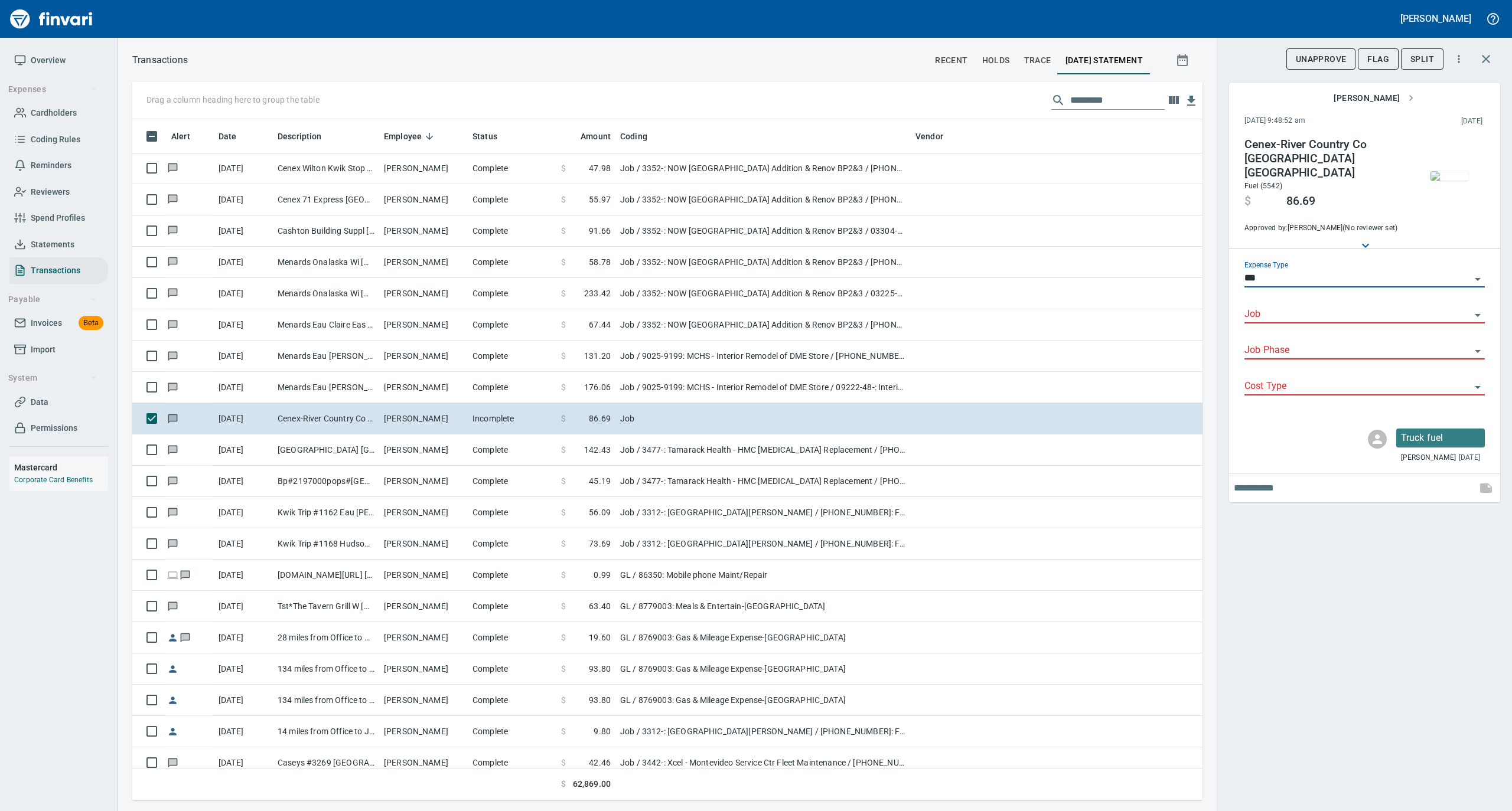
click at [1274, 307] on input "Job" at bounding box center [1358, 315] width 226 height 17
click at [1273, 332] on li "9025-9199: MCHS - Interior Remodel of DME Store" at bounding box center [1363, 334] width 240 height 28
type input "**********"
click at [1273, 342] on input "Job Phase" at bounding box center [1358, 351] width 226 height 17
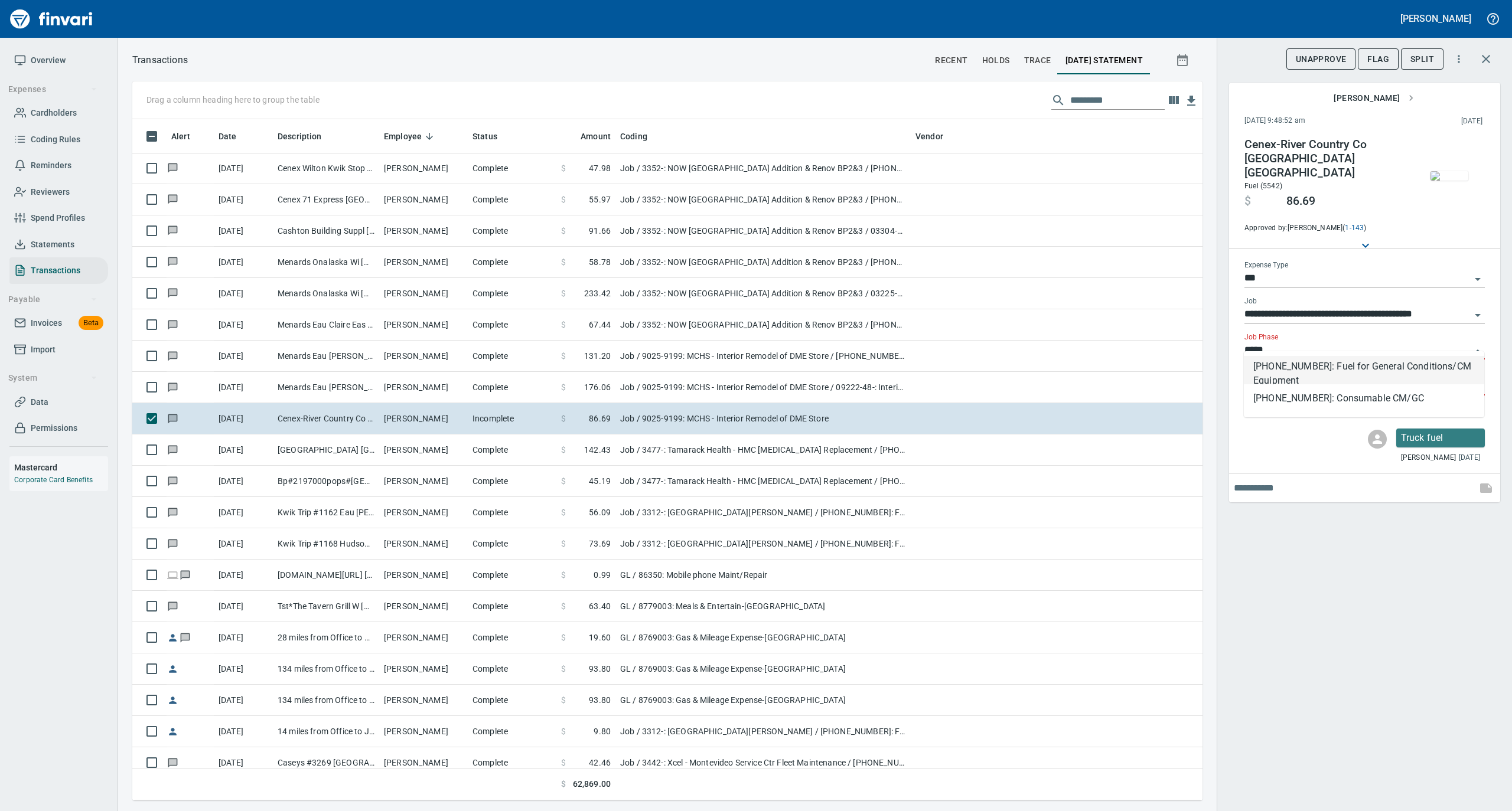
click at [1273, 364] on li "[PHONE_NUMBER]: Fuel for General Conditions/CM Equipment" at bounding box center [1363, 370] width 240 height 28
type input "**********"
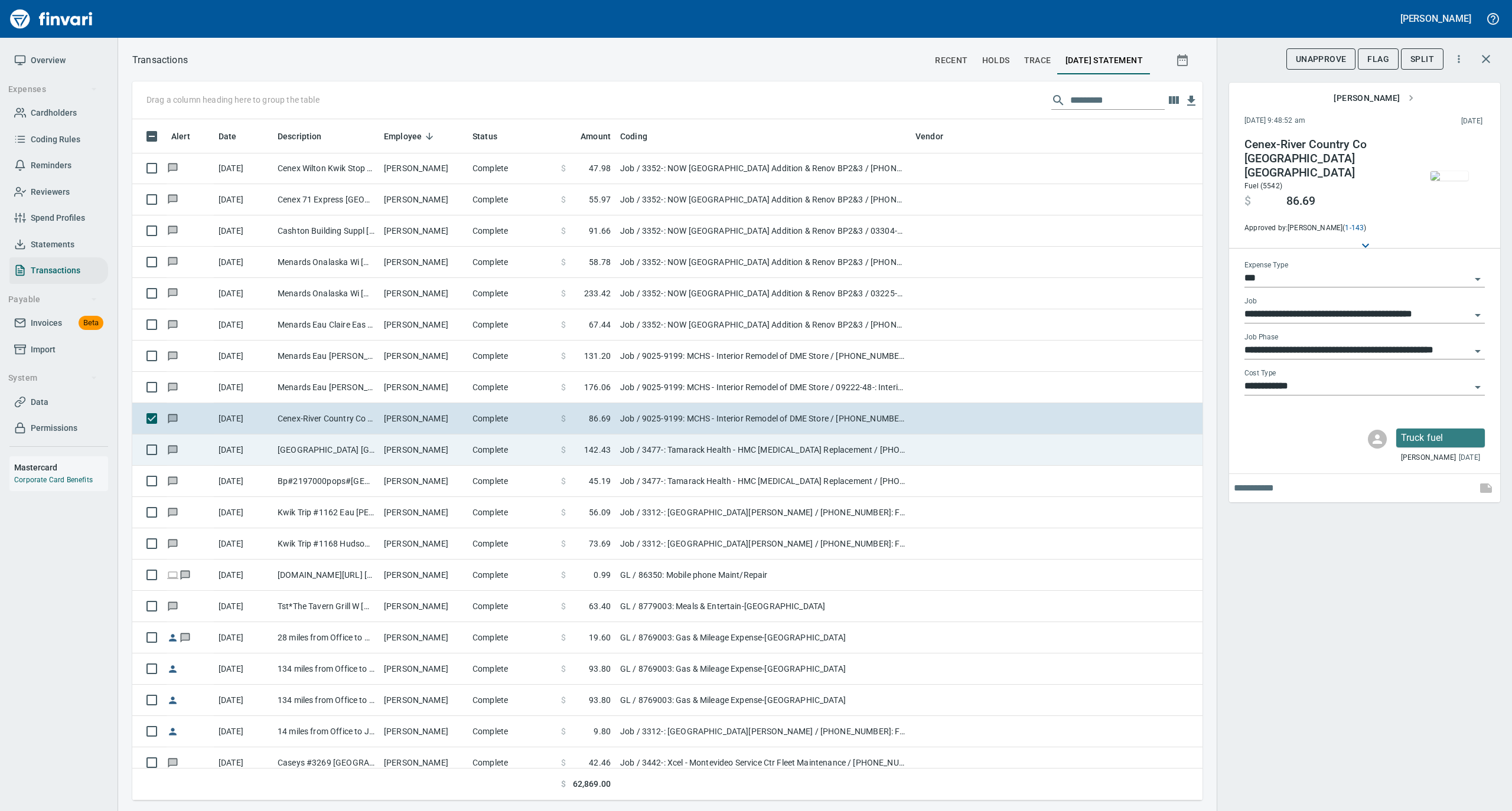
click at [438, 455] on td "[PERSON_NAME]" at bounding box center [423, 450] width 89 height 31
type input "**********"
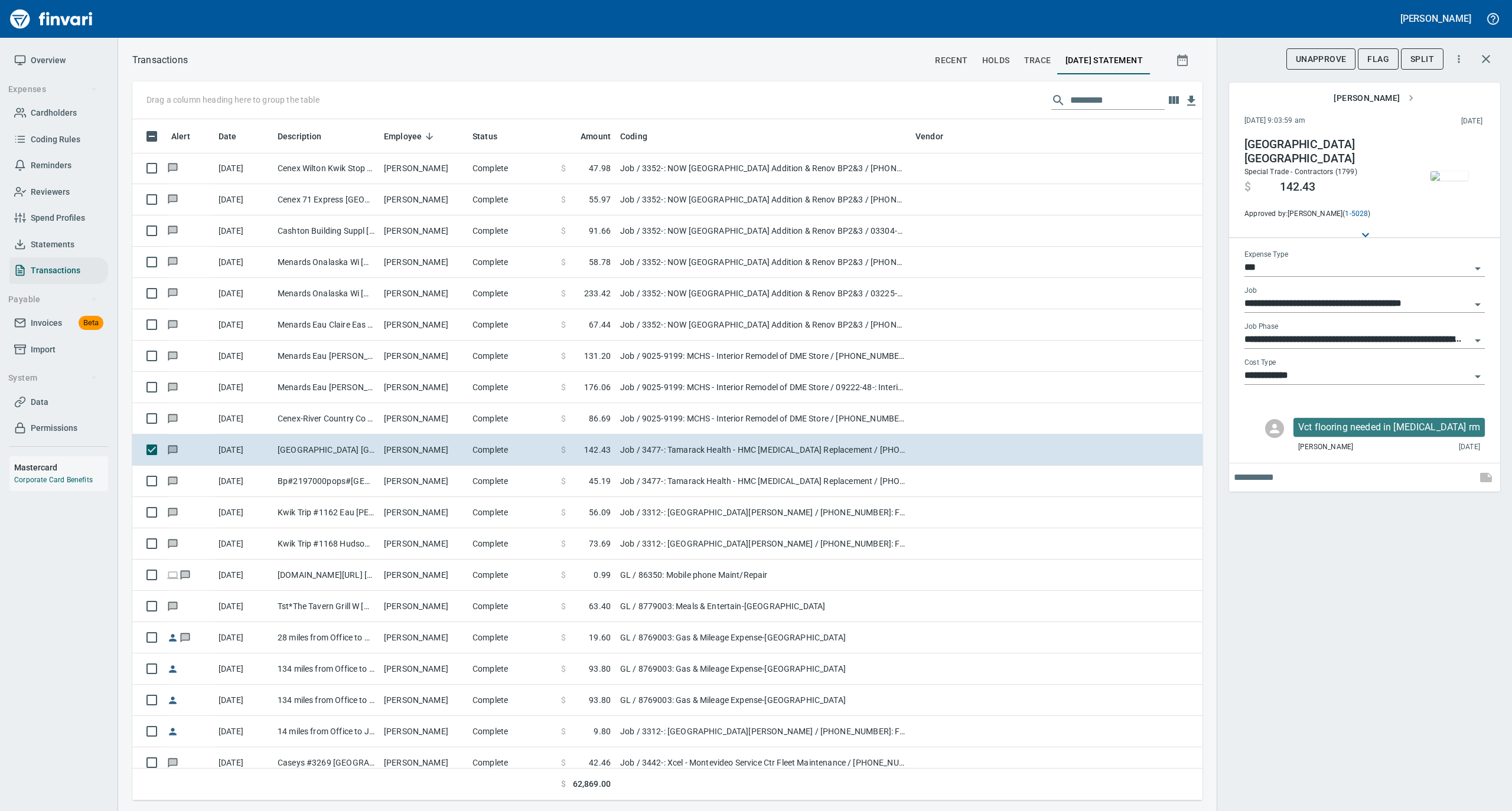
click at [1456, 172] on img "button" at bounding box center [1449, 176] width 37 height 9
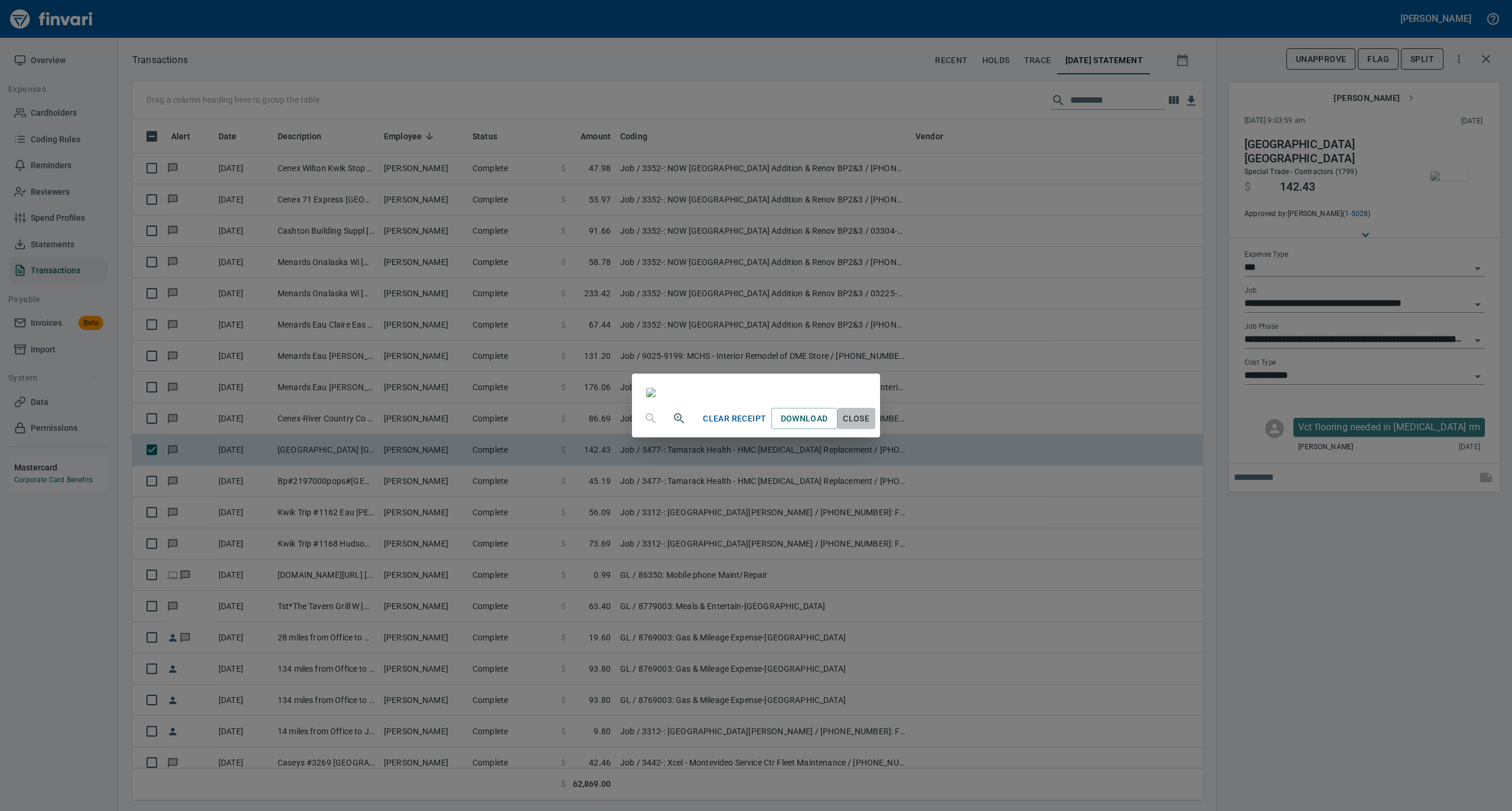
click at [870, 427] on span "Close" at bounding box center [856, 419] width 28 height 15
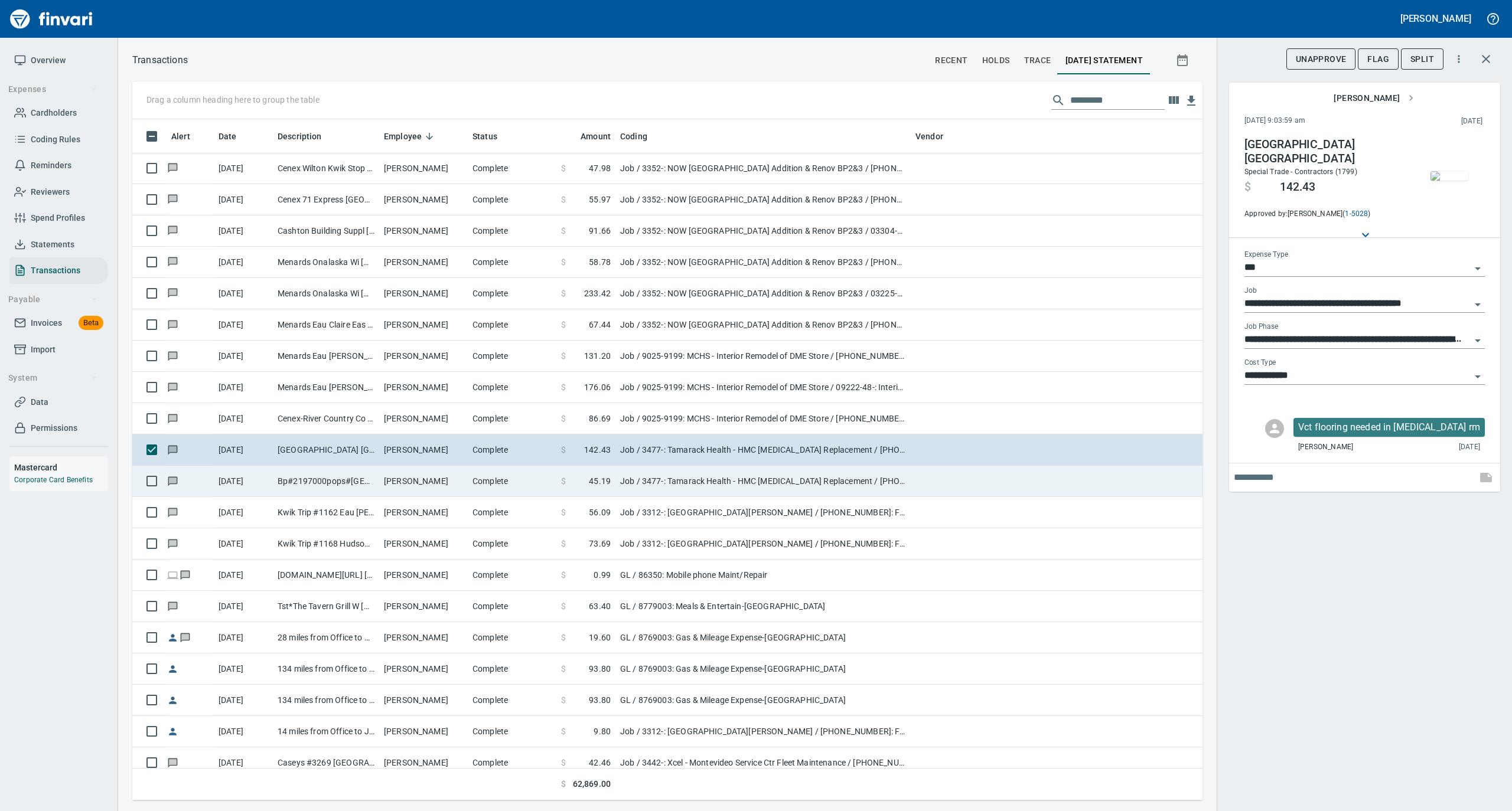
click at [447, 485] on td "[PERSON_NAME]" at bounding box center [423, 481] width 89 height 31
type input "**********"
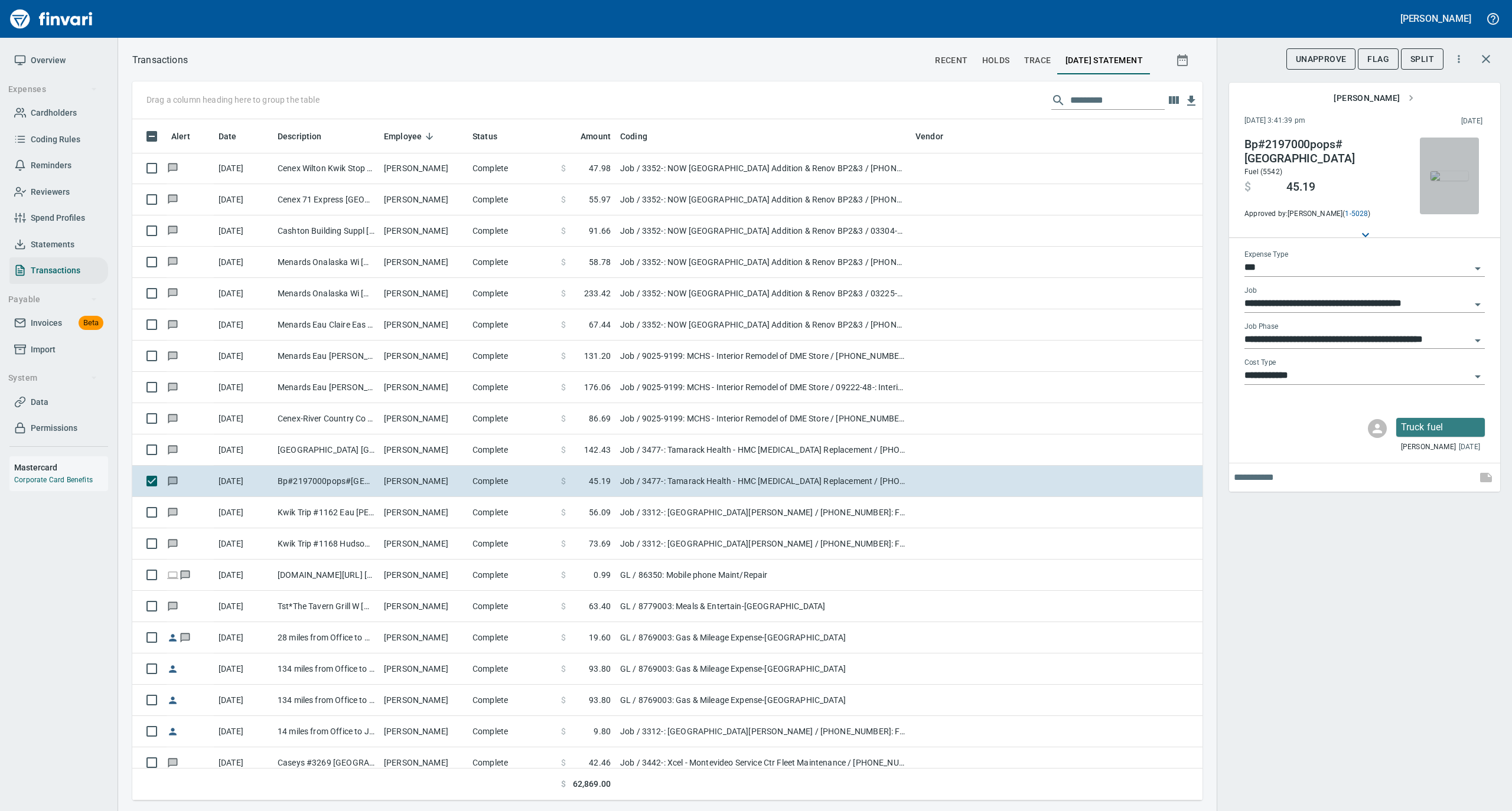
click at [1444, 180] on img "button" at bounding box center [1449, 176] width 37 height 9
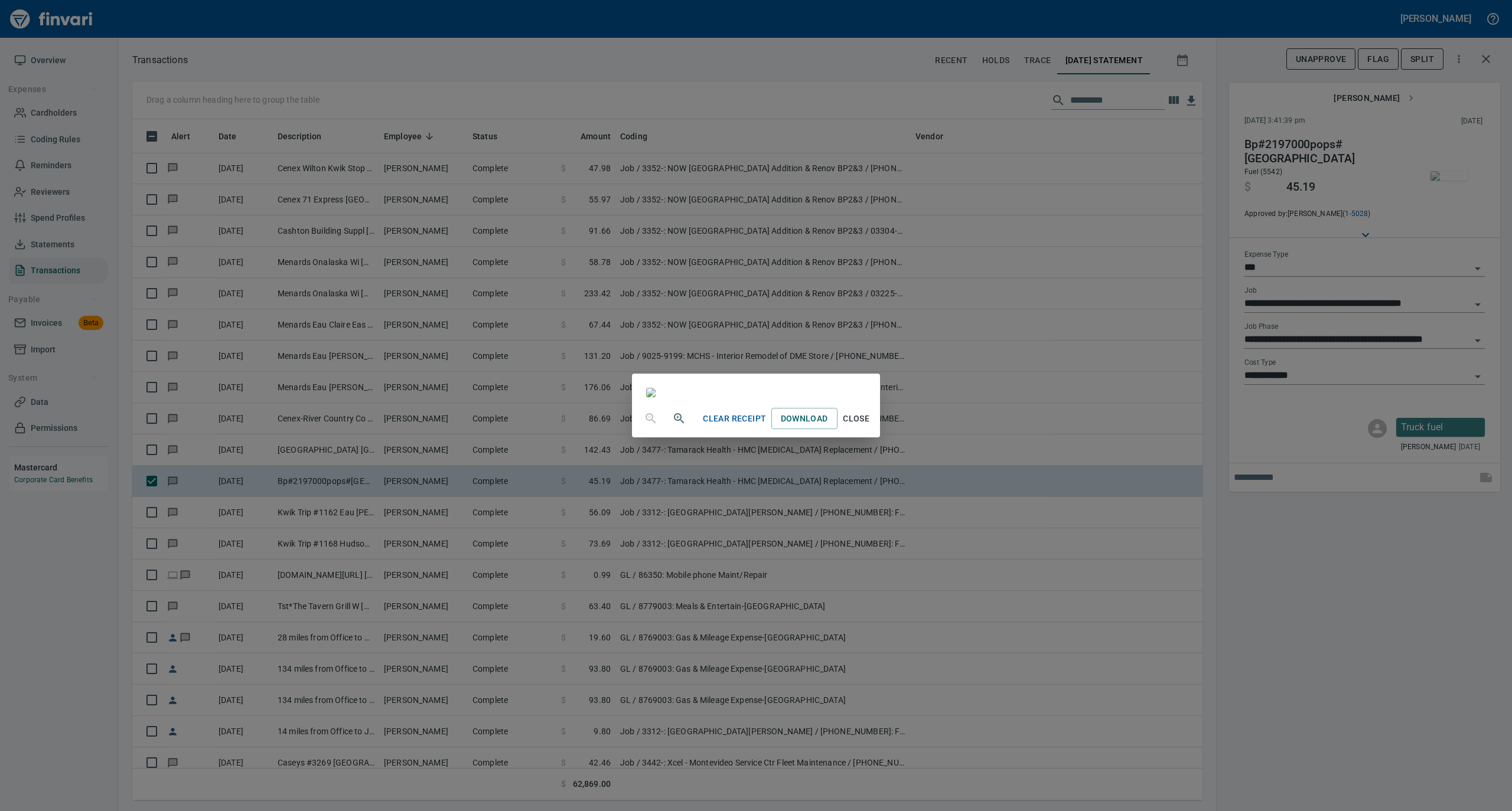
click at [870, 427] on span "Close" at bounding box center [856, 419] width 28 height 15
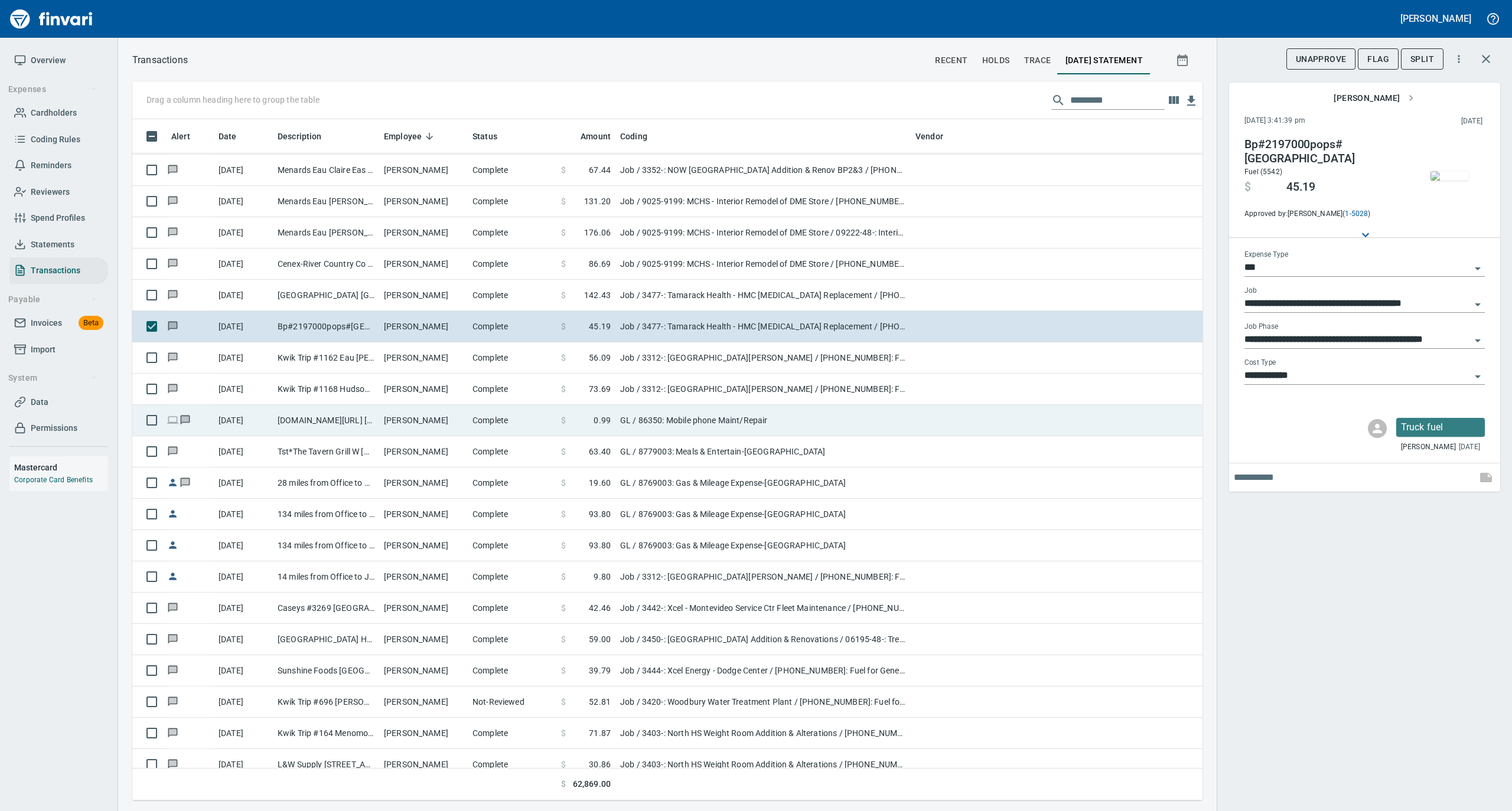
scroll to position [3463, 0]
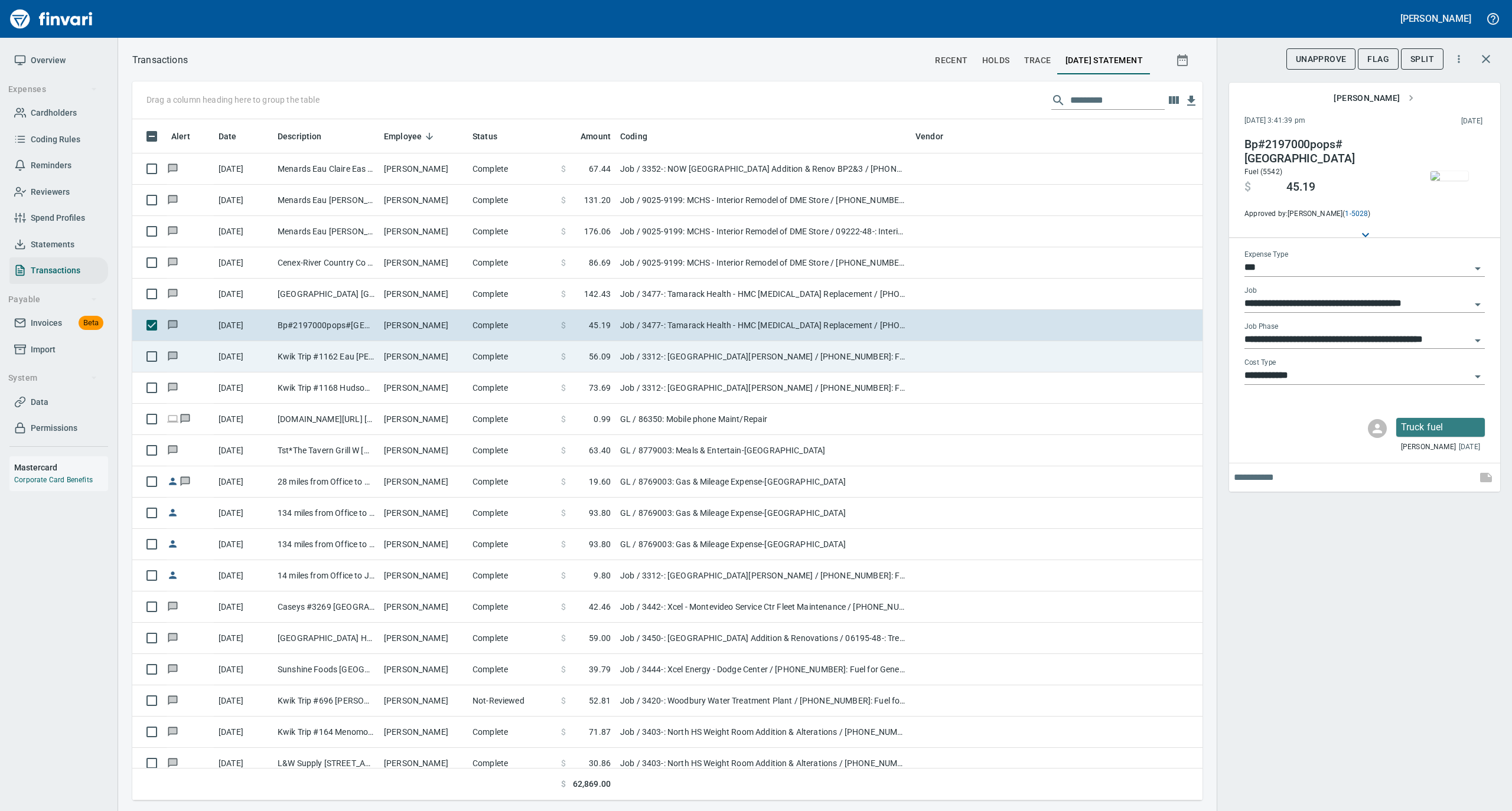
click at [440, 357] on td "[PERSON_NAME]" at bounding box center [423, 356] width 89 height 31
type input "**********"
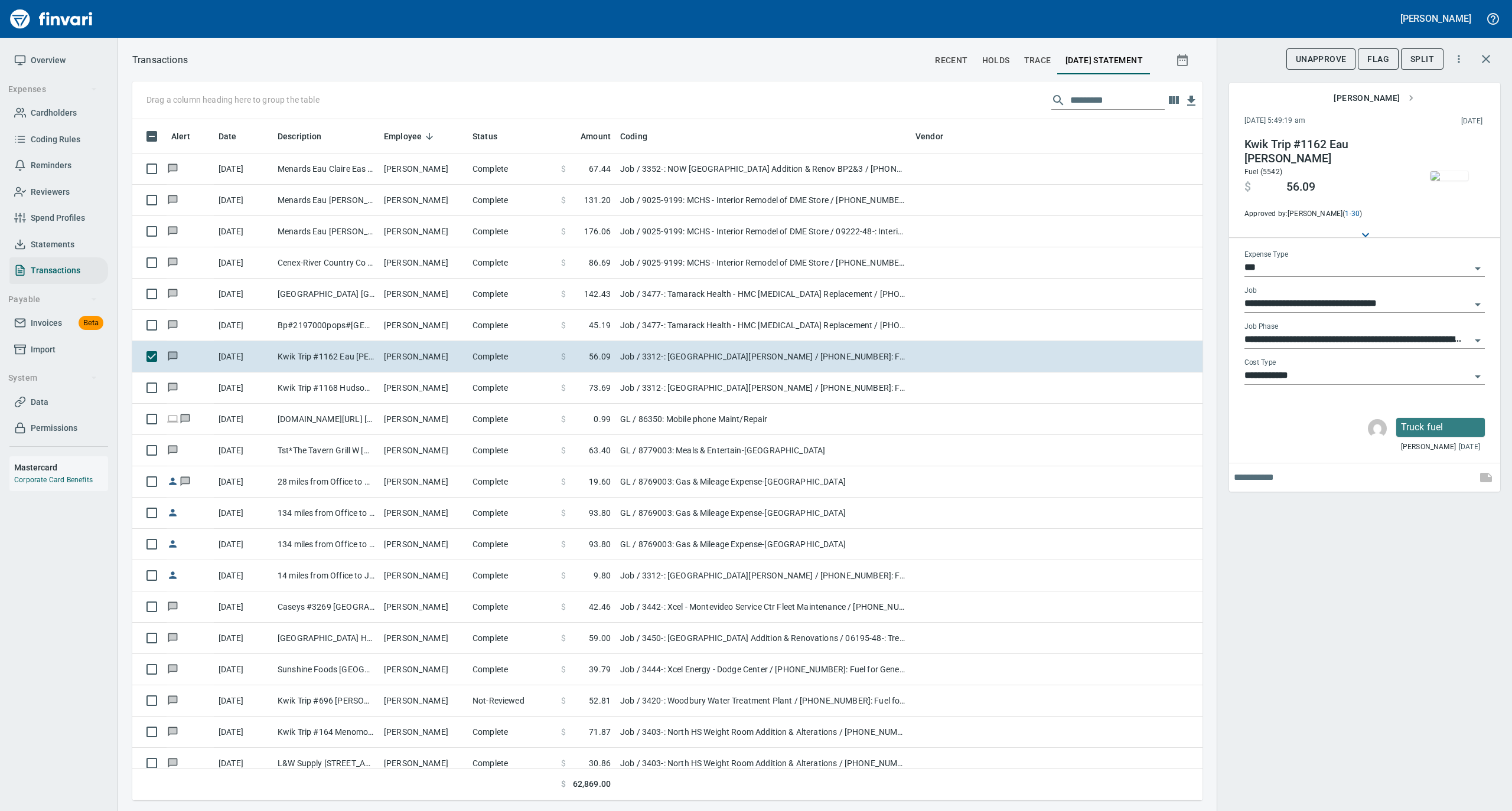
click at [1444, 171] on img "button" at bounding box center [1449, 176] width 37 height 9
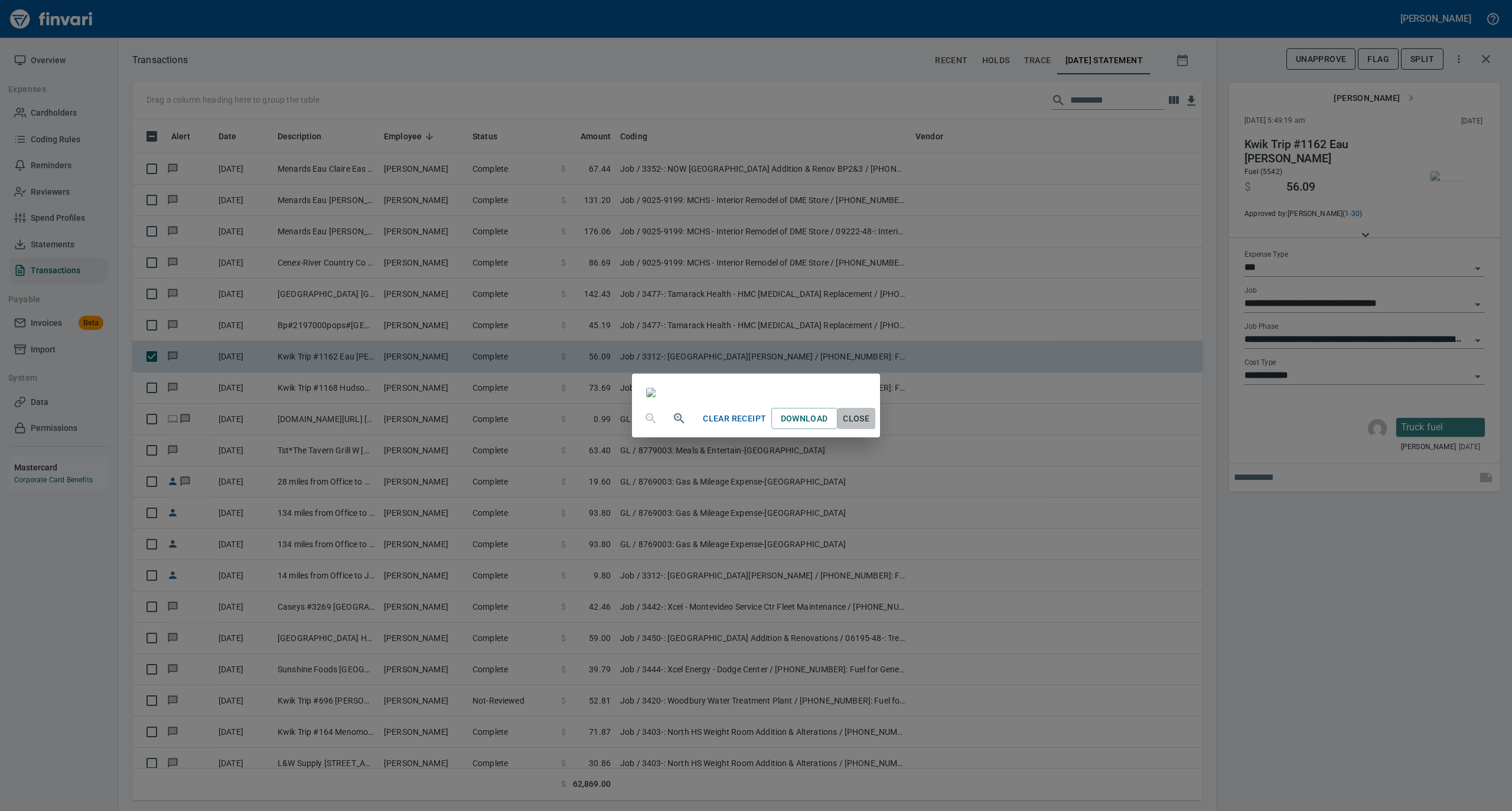
click at [870, 427] on span "Close" at bounding box center [856, 419] width 28 height 15
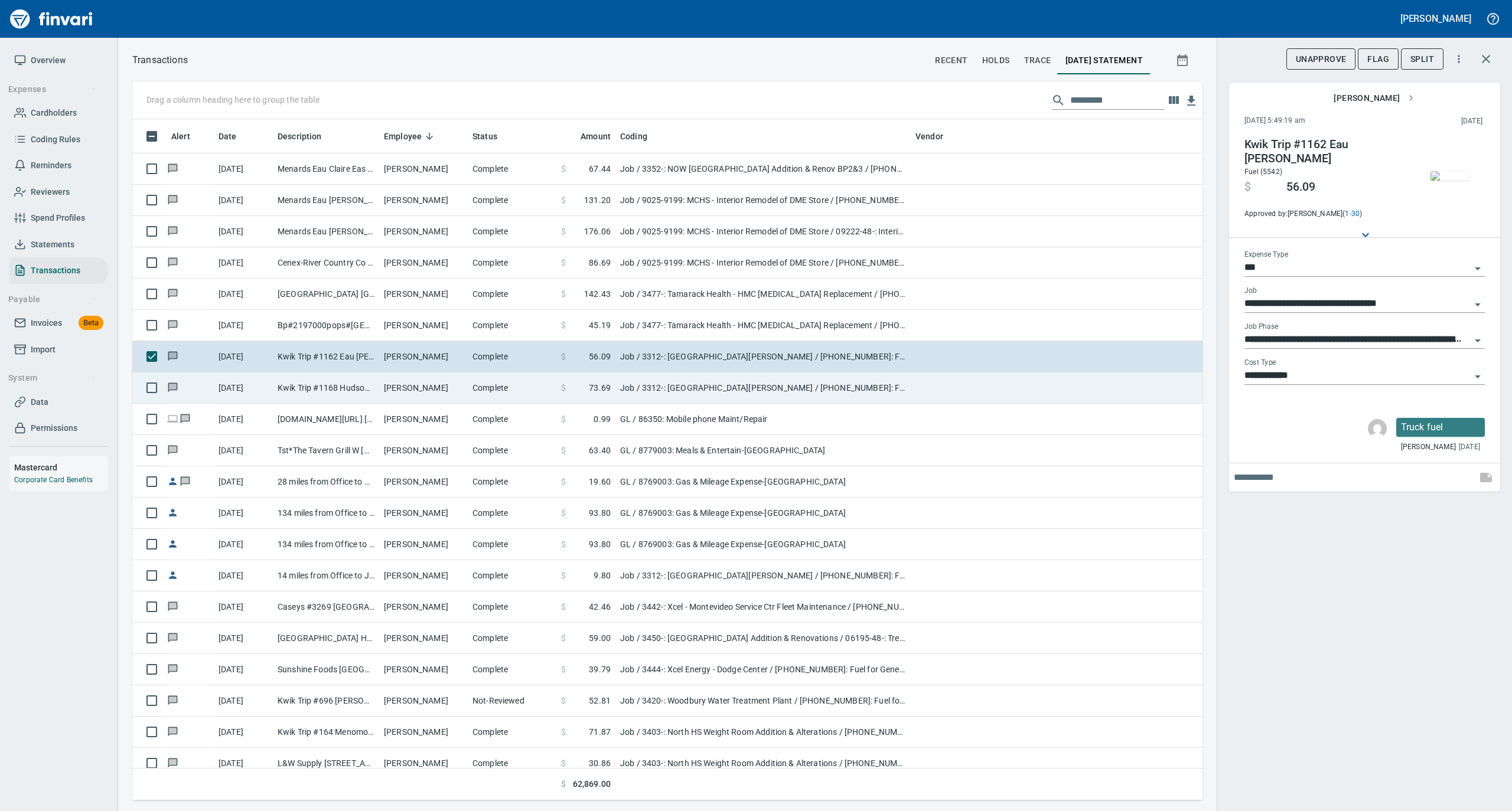
click at [477, 388] on td "Complete" at bounding box center [512, 387] width 89 height 31
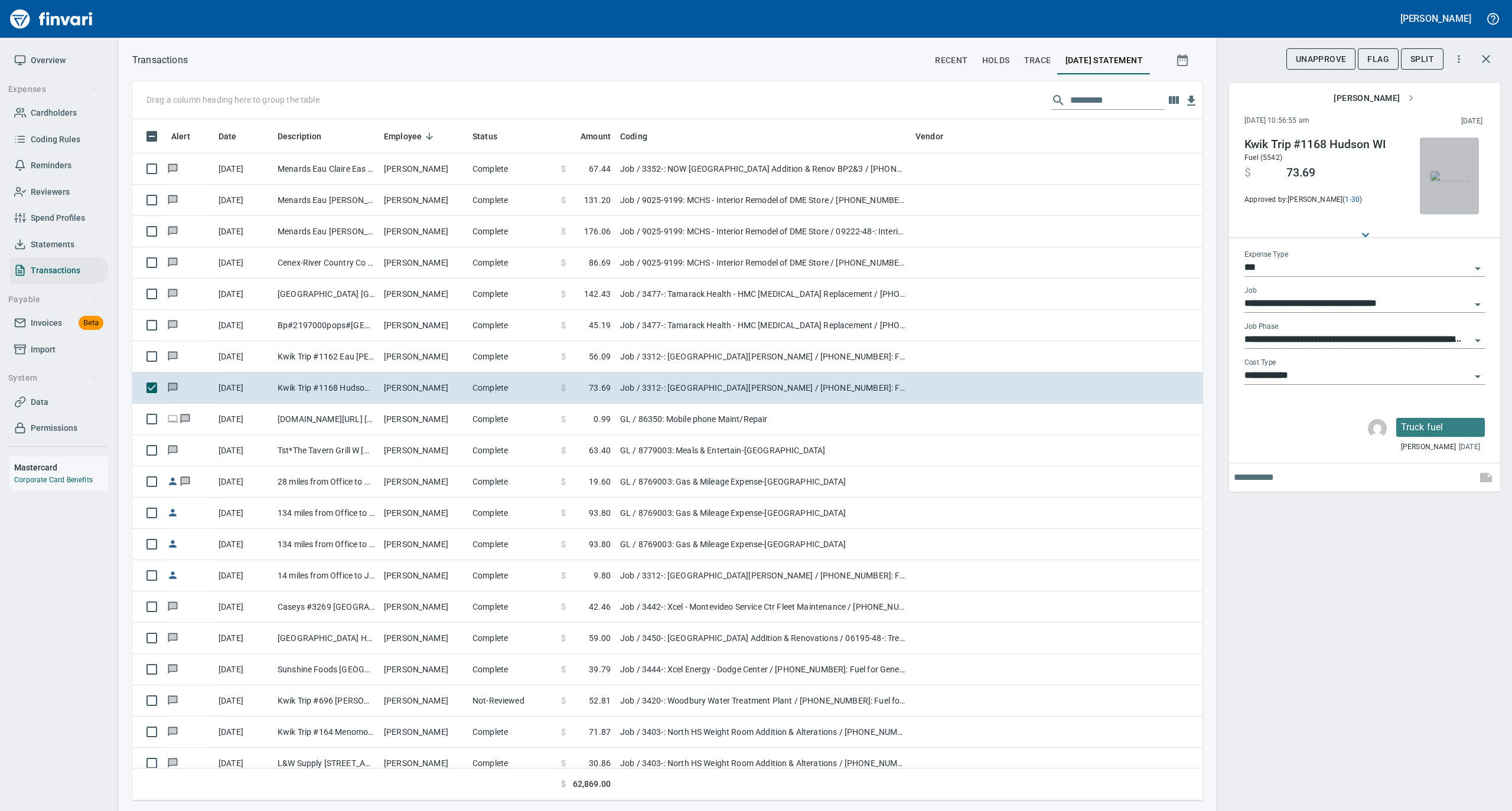
click at [1441, 176] on img "button" at bounding box center [1449, 176] width 37 height 9
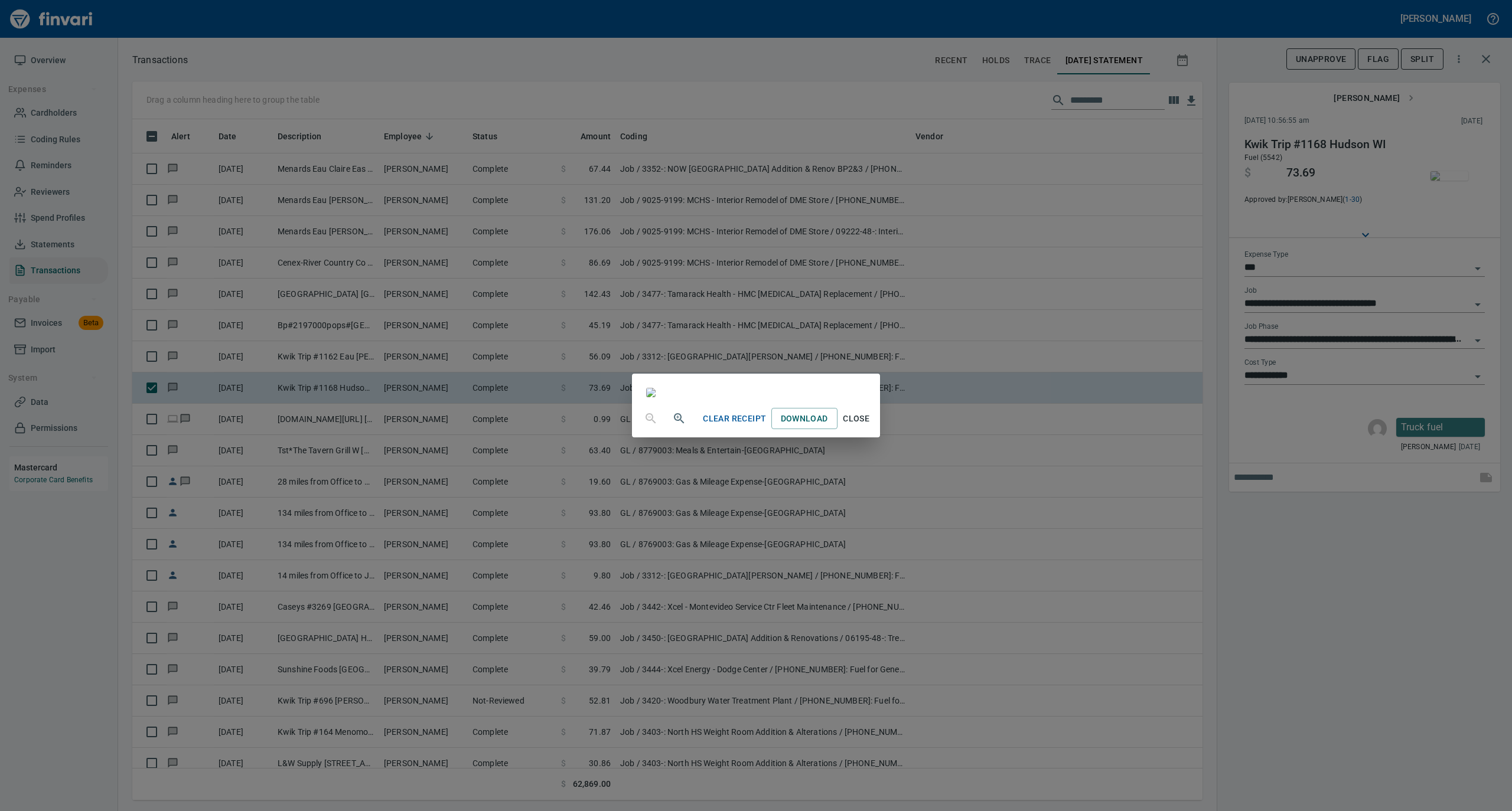
click at [870, 427] on span "Close" at bounding box center [856, 419] width 28 height 15
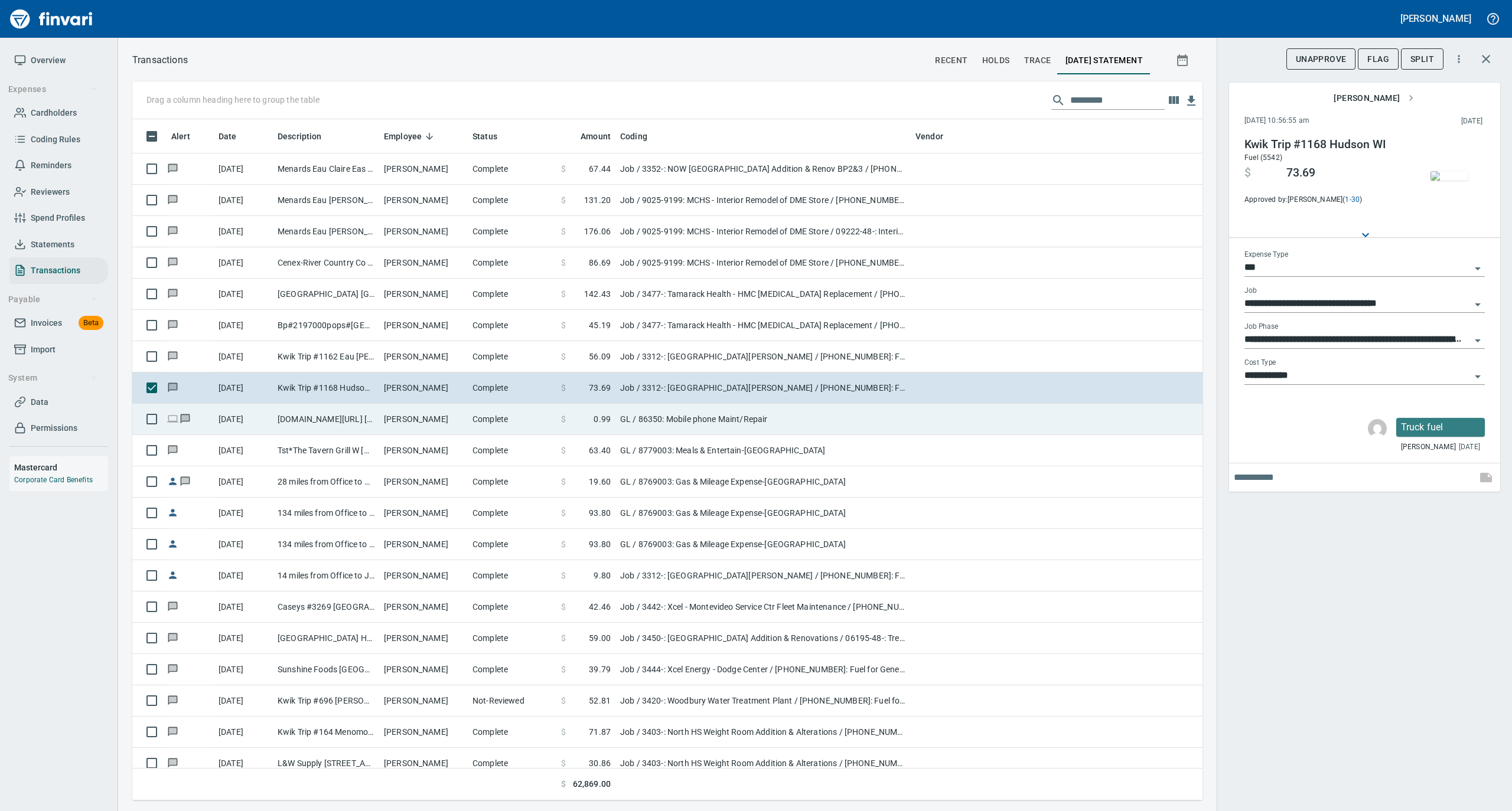
click at [511, 424] on td "Complete" at bounding box center [512, 419] width 89 height 31
type input "**"
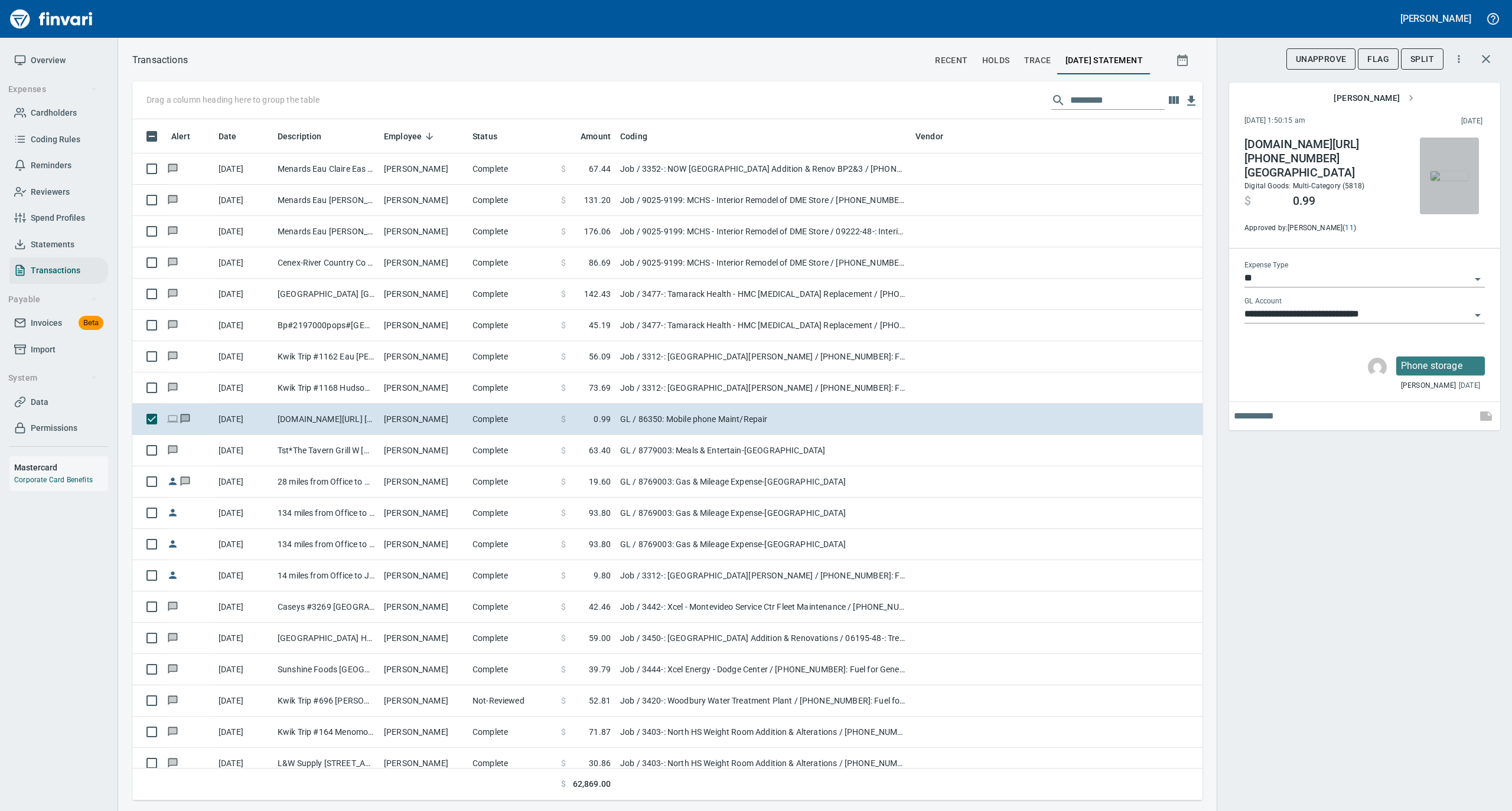
click at [1458, 181] on img "button" at bounding box center [1449, 176] width 37 height 9
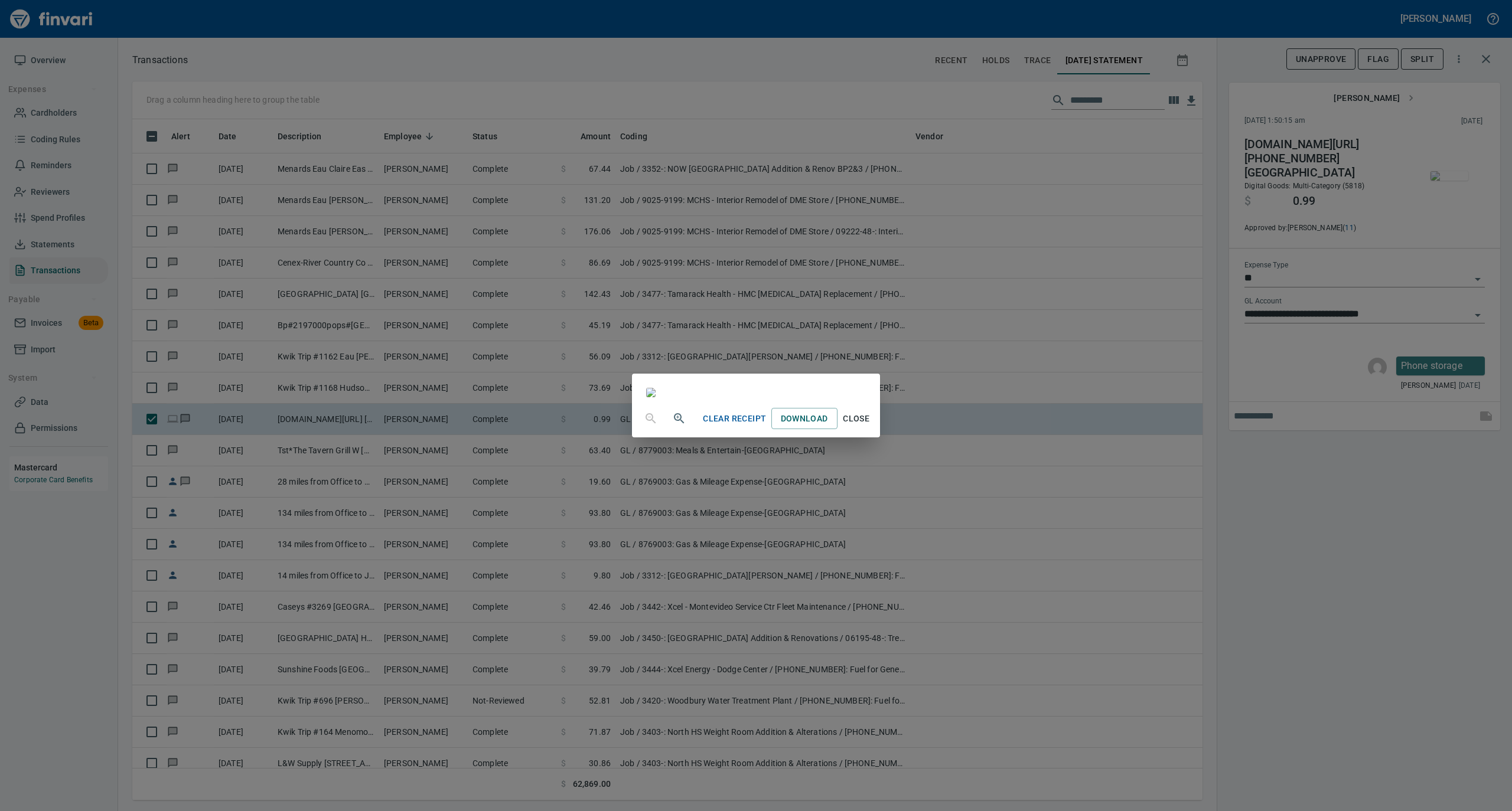
click at [870, 427] on span "Close" at bounding box center [856, 419] width 28 height 15
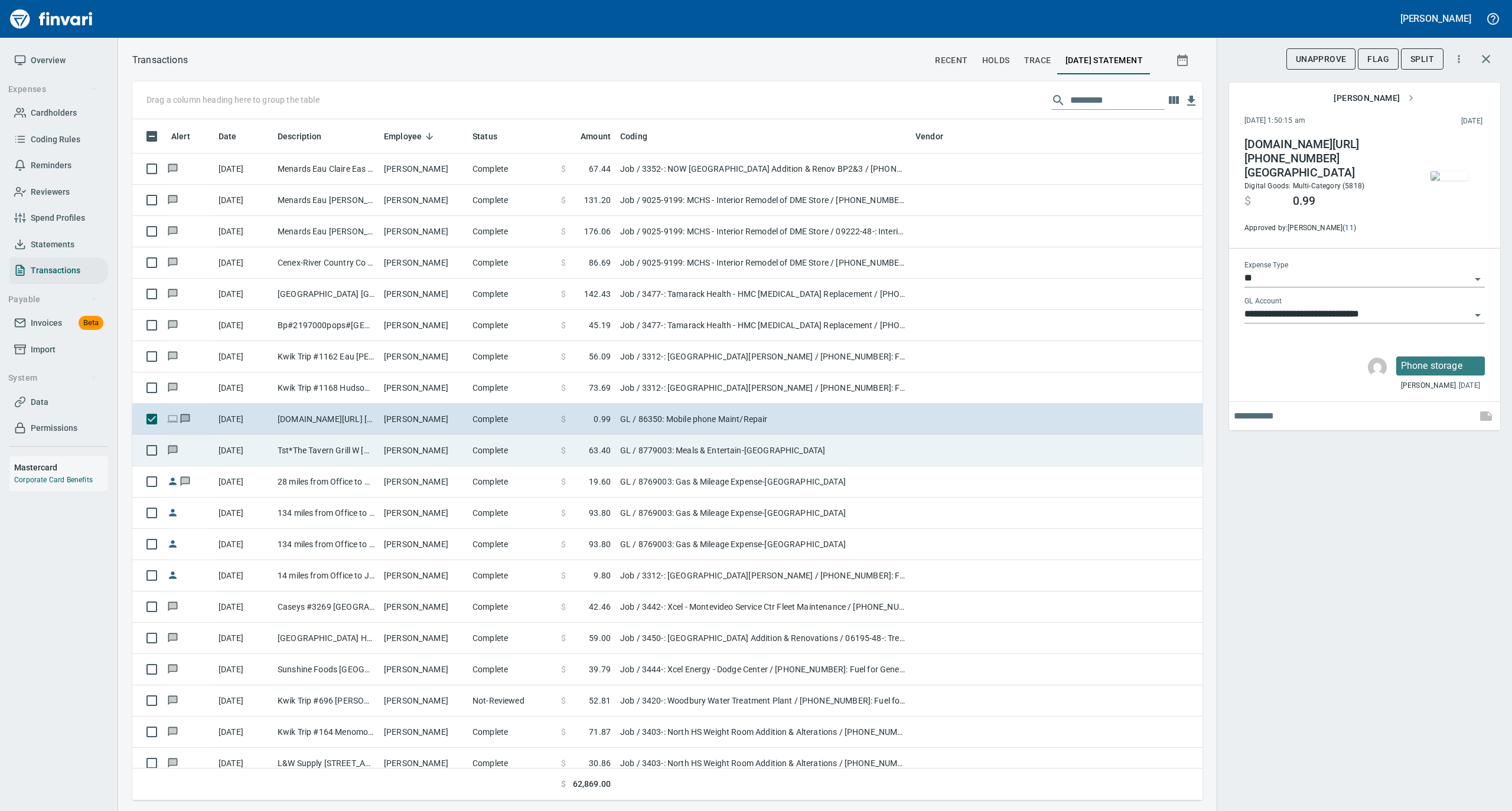
click at [395, 451] on td "[PERSON_NAME]" at bounding box center [423, 450] width 89 height 31
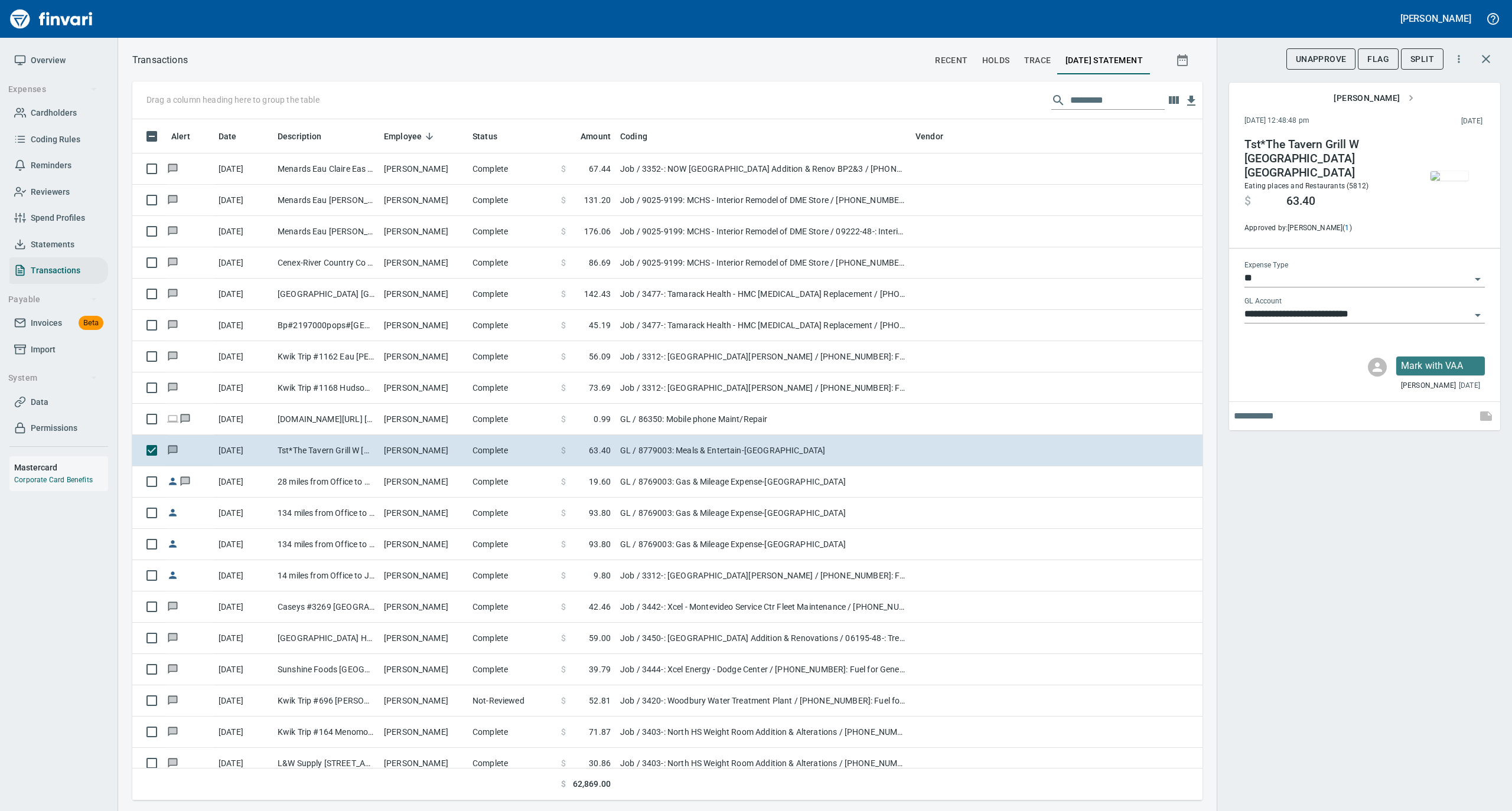
click at [1448, 176] on img "button" at bounding box center [1449, 176] width 37 height 9
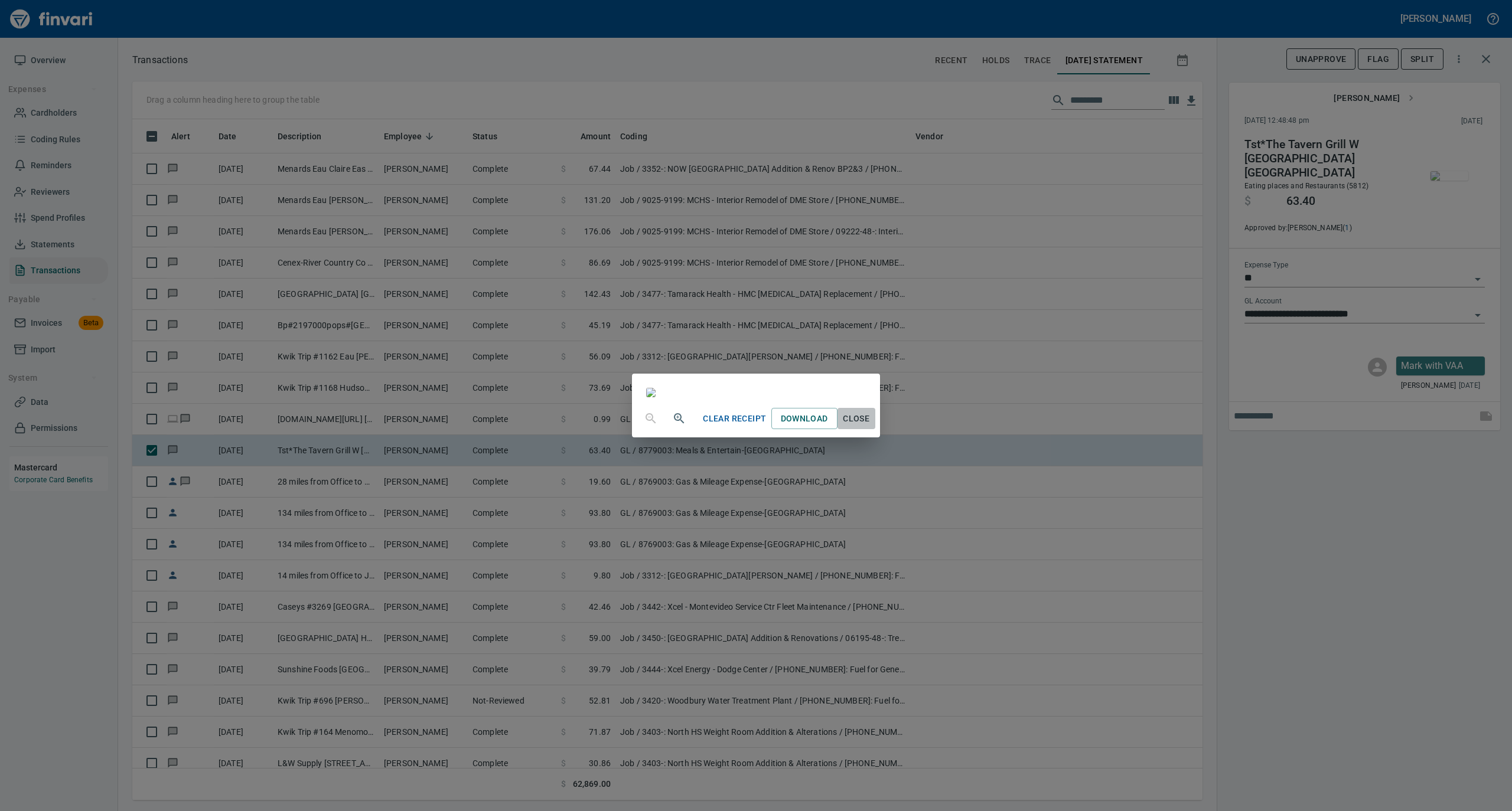
click at [870, 427] on span "Close" at bounding box center [856, 419] width 28 height 15
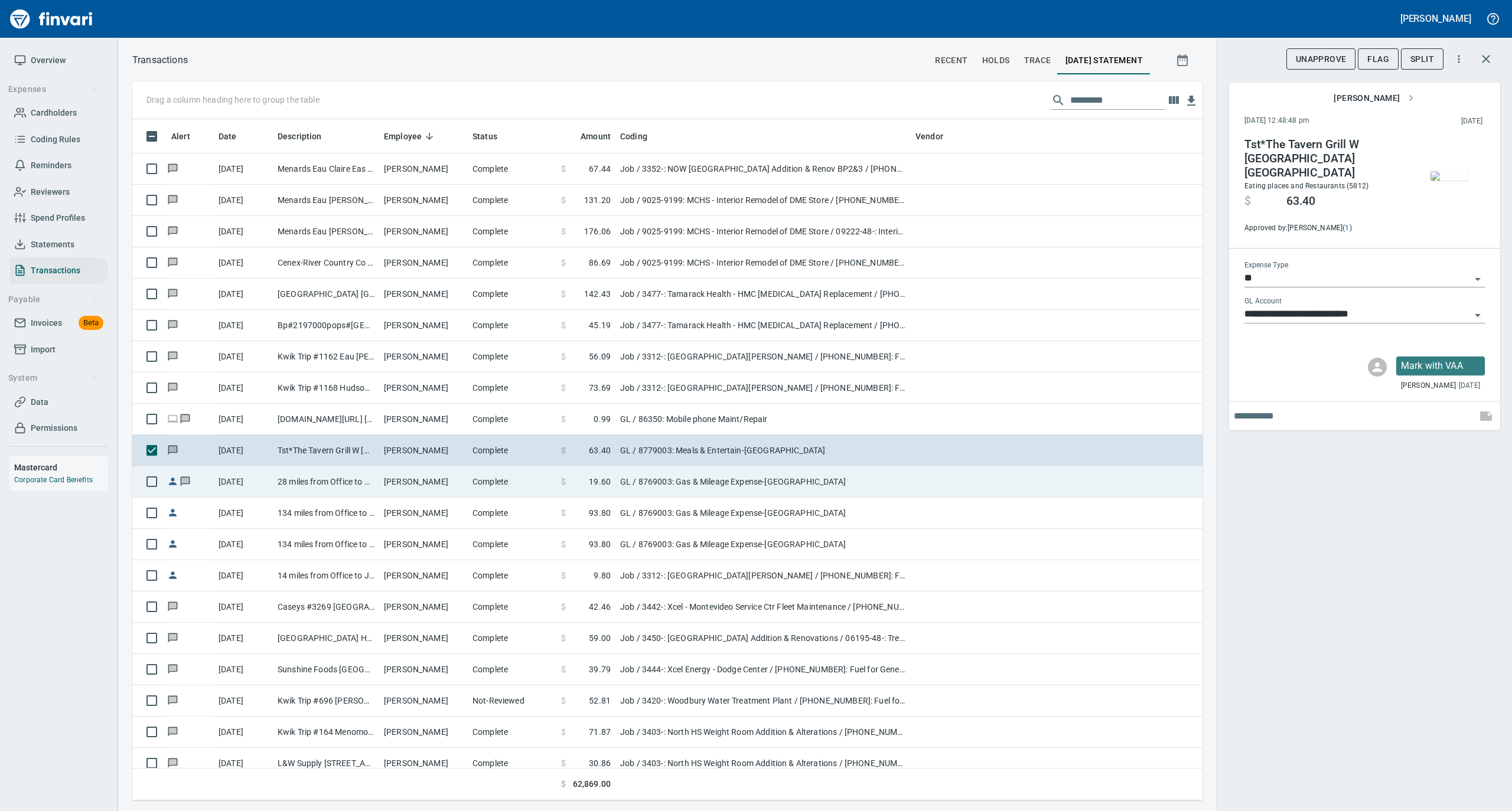
click at [429, 485] on td "[PERSON_NAME]" at bounding box center [423, 482] width 89 height 31
type input "**********"
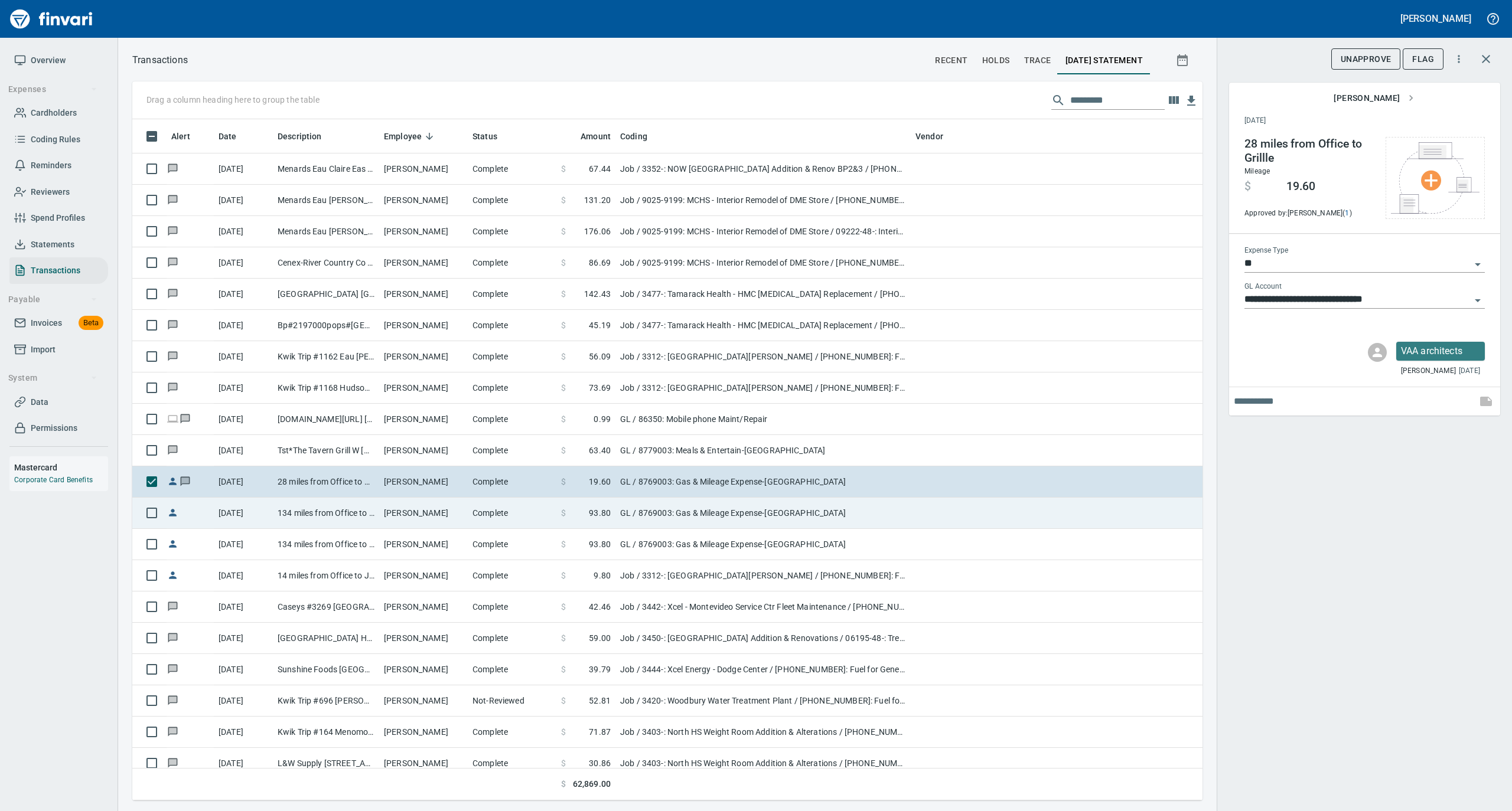
click at [429, 517] on td "[PERSON_NAME]" at bounding box center [423, 513] width 89 height 31
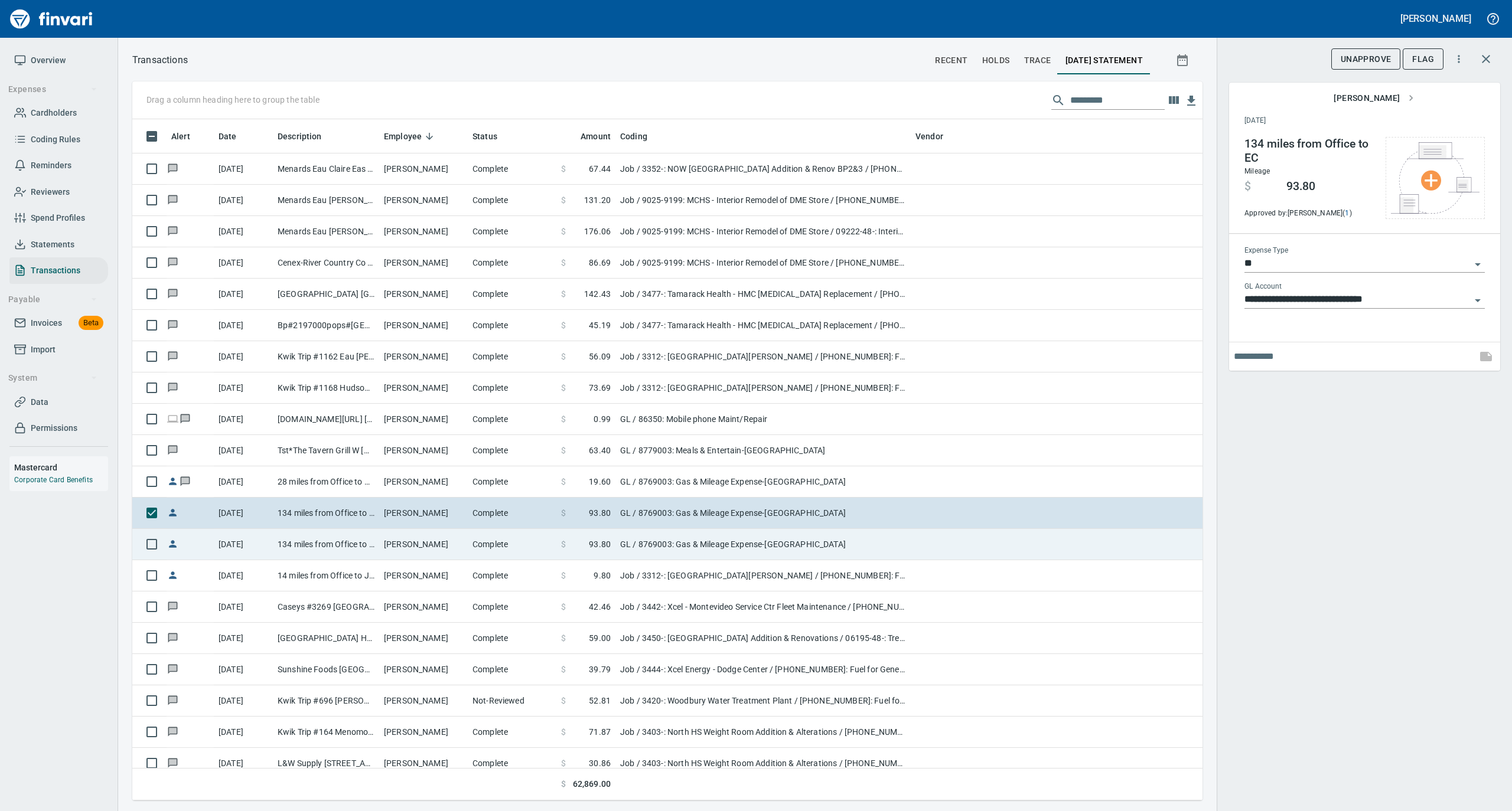
click at [429, 546] on td "[PERSON_NAME]" at bounding box center [423, 543] width 89 height 31
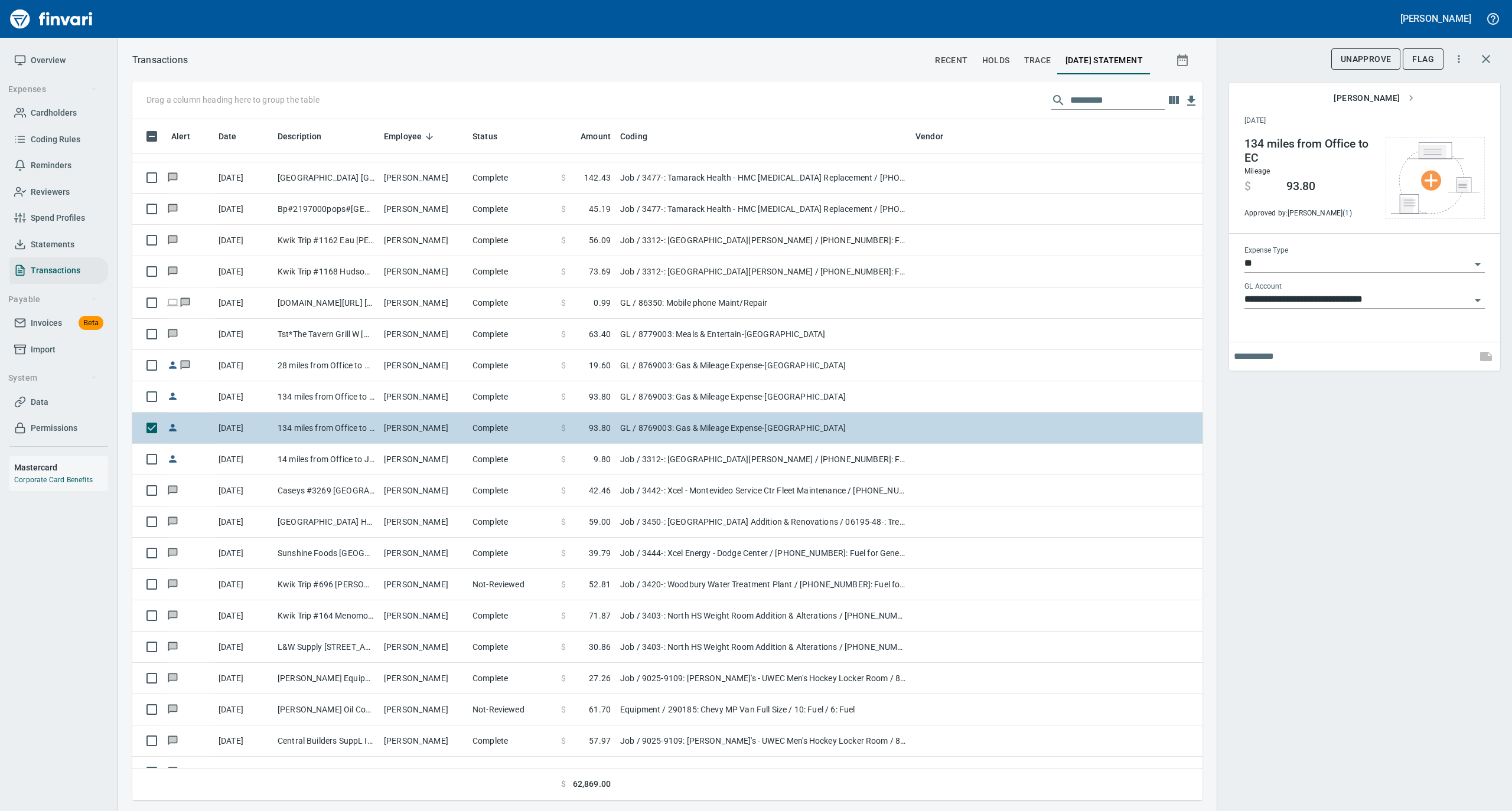
scroll to position [3700, 0]
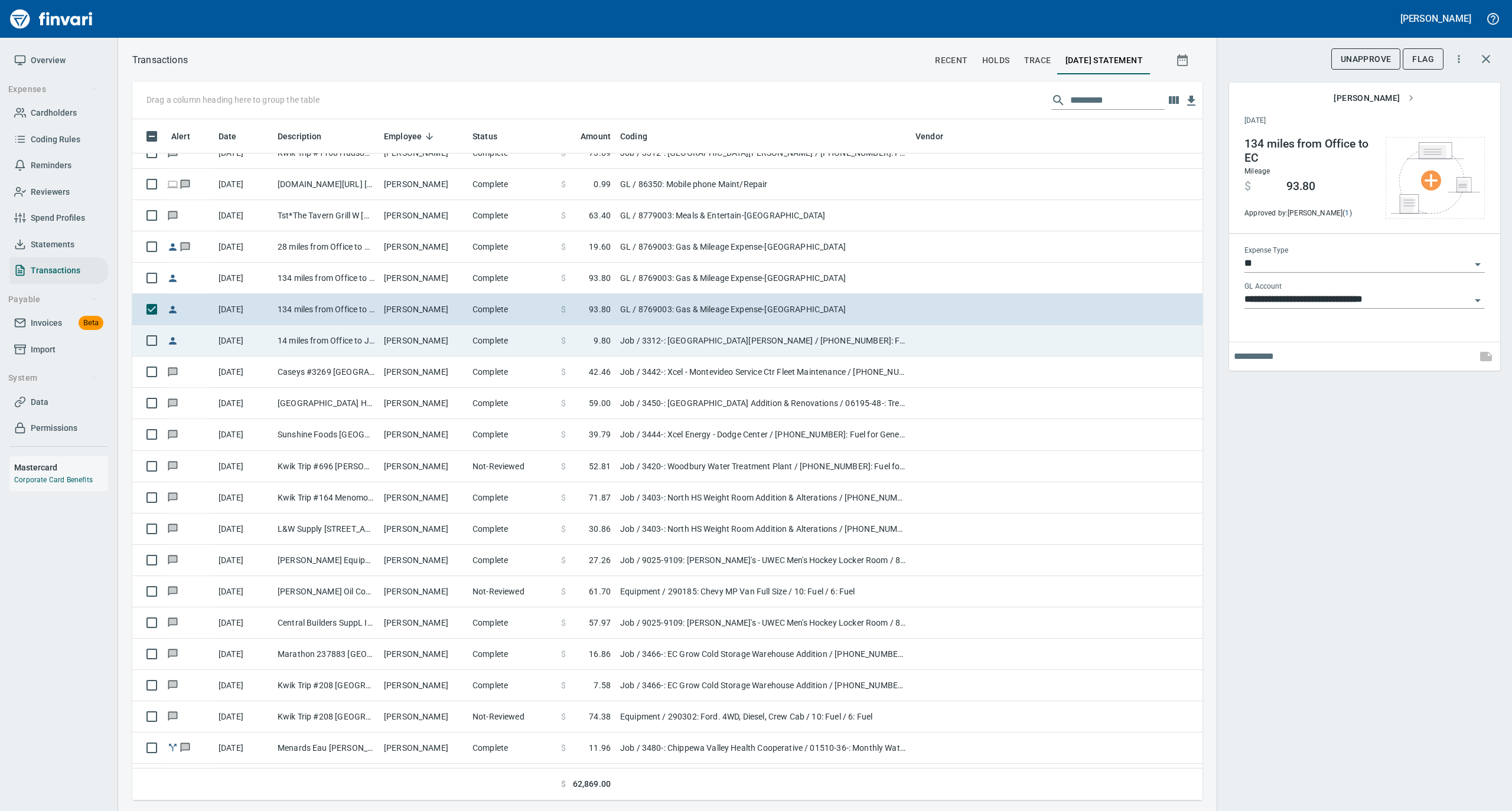
click at [435, 343] on td "[PERSON_NAME]" at bounding box center [423, 340] width 89 height 31
type input "***"
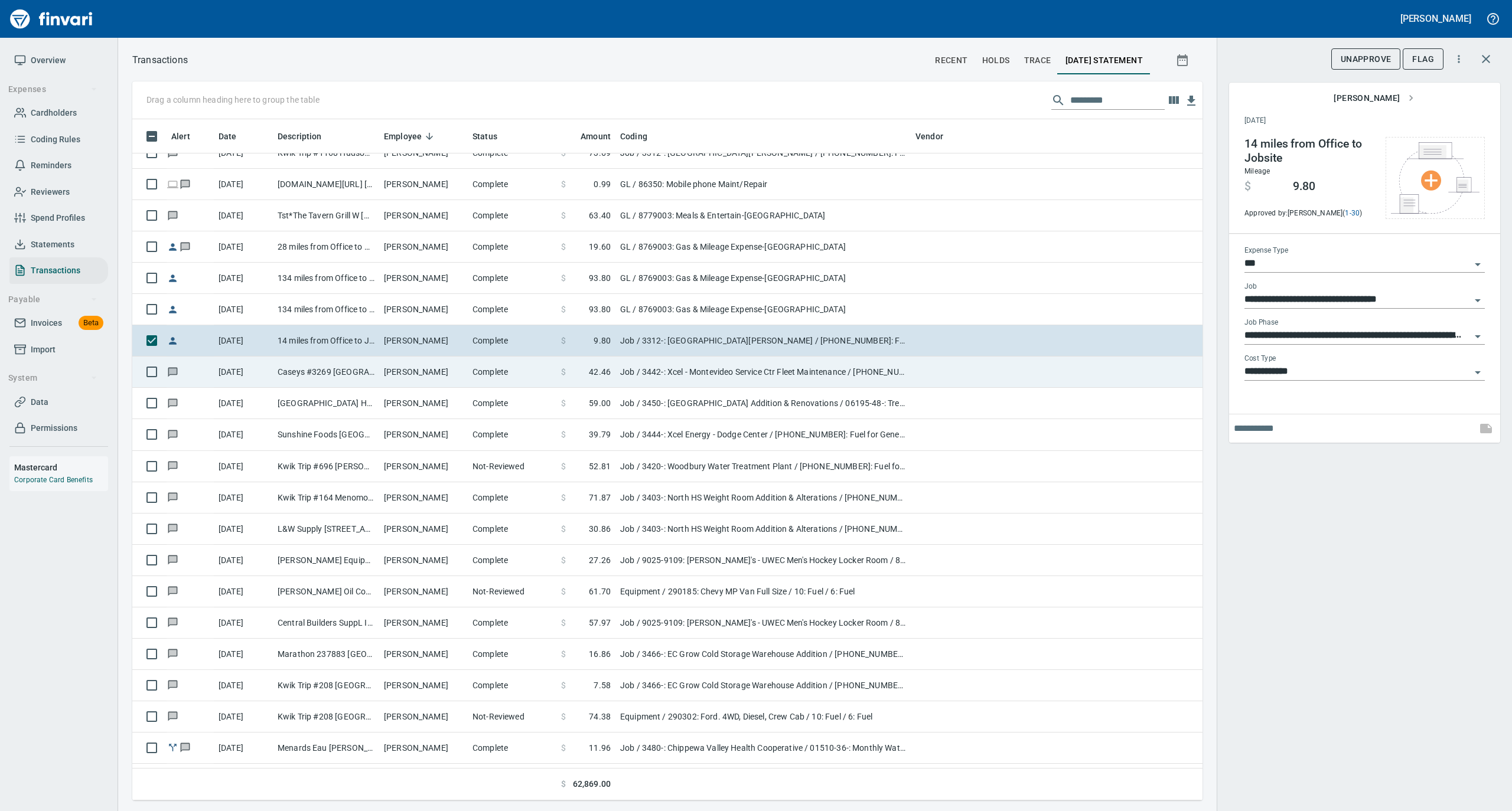
click at [435, 374] on td "[PERSON_NAME]" at bounding box center [423, 371] width 89 height 31
type input "**********"
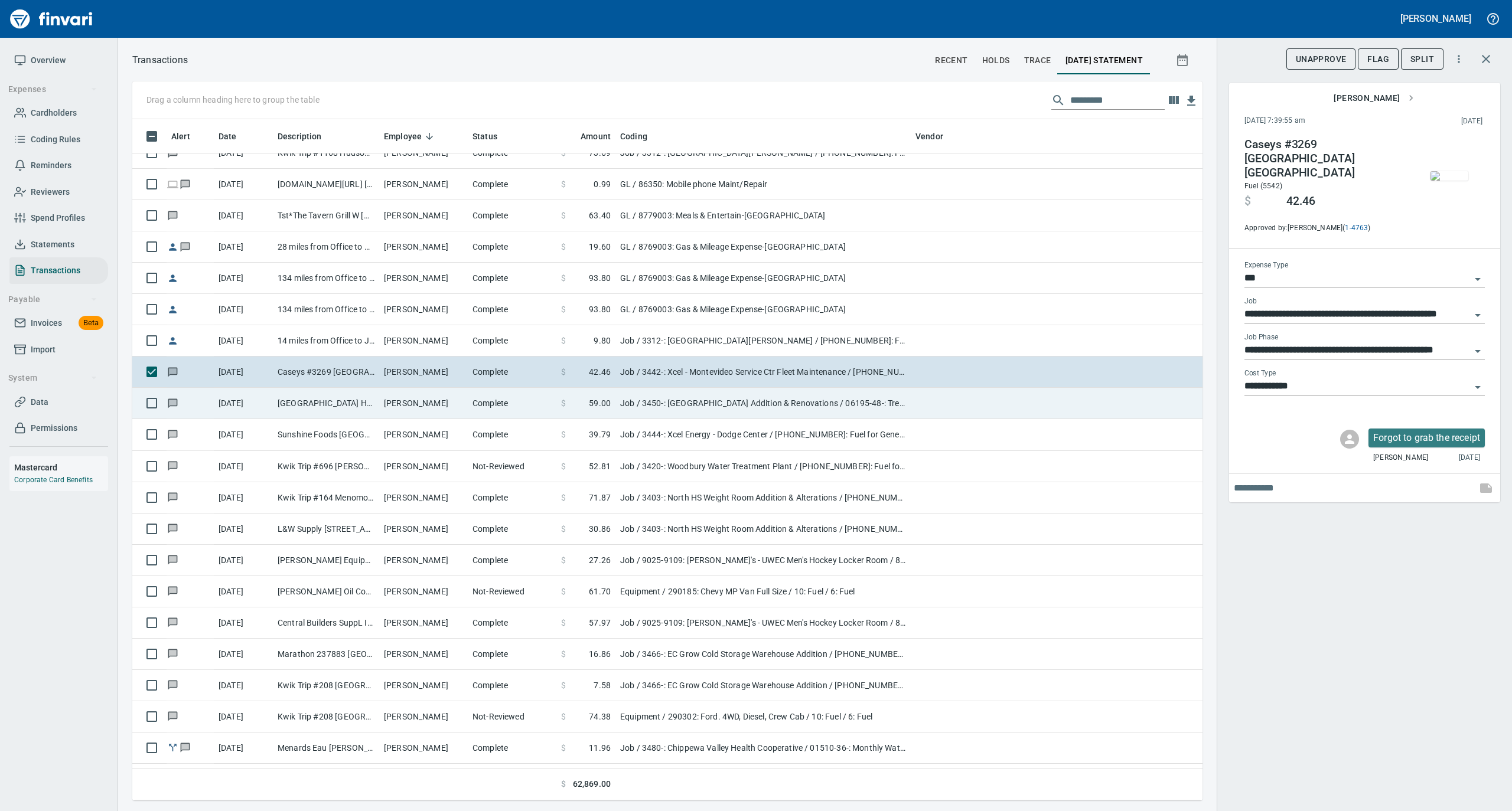
click at [438, 411] on td "[PERSON_NAME]" at bounding box center [423, 403] width 89 height 31
type input "**********"
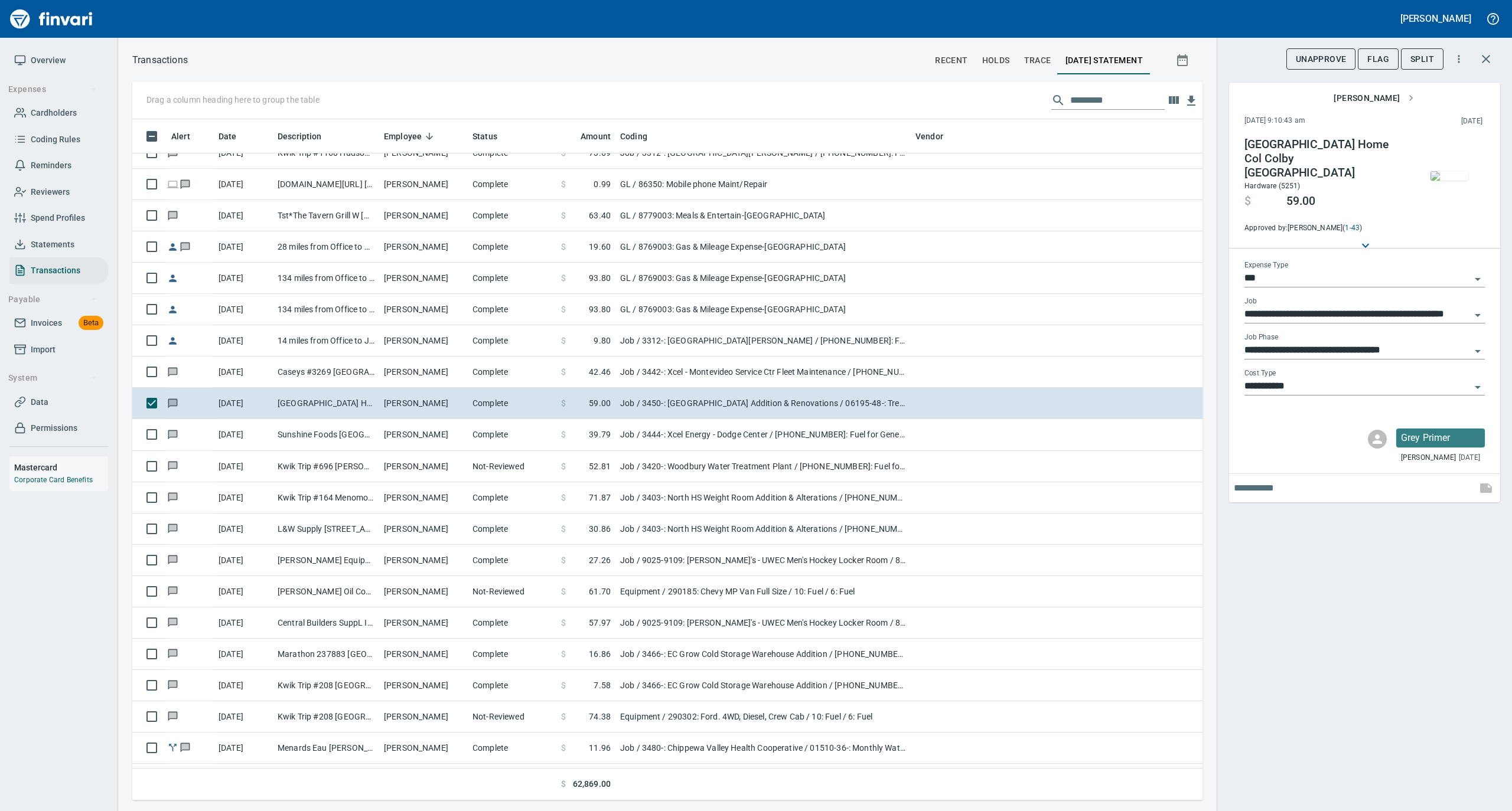
click at [1445, 179] on img "button" at bounding box center [1449, 176] width 37 height 9
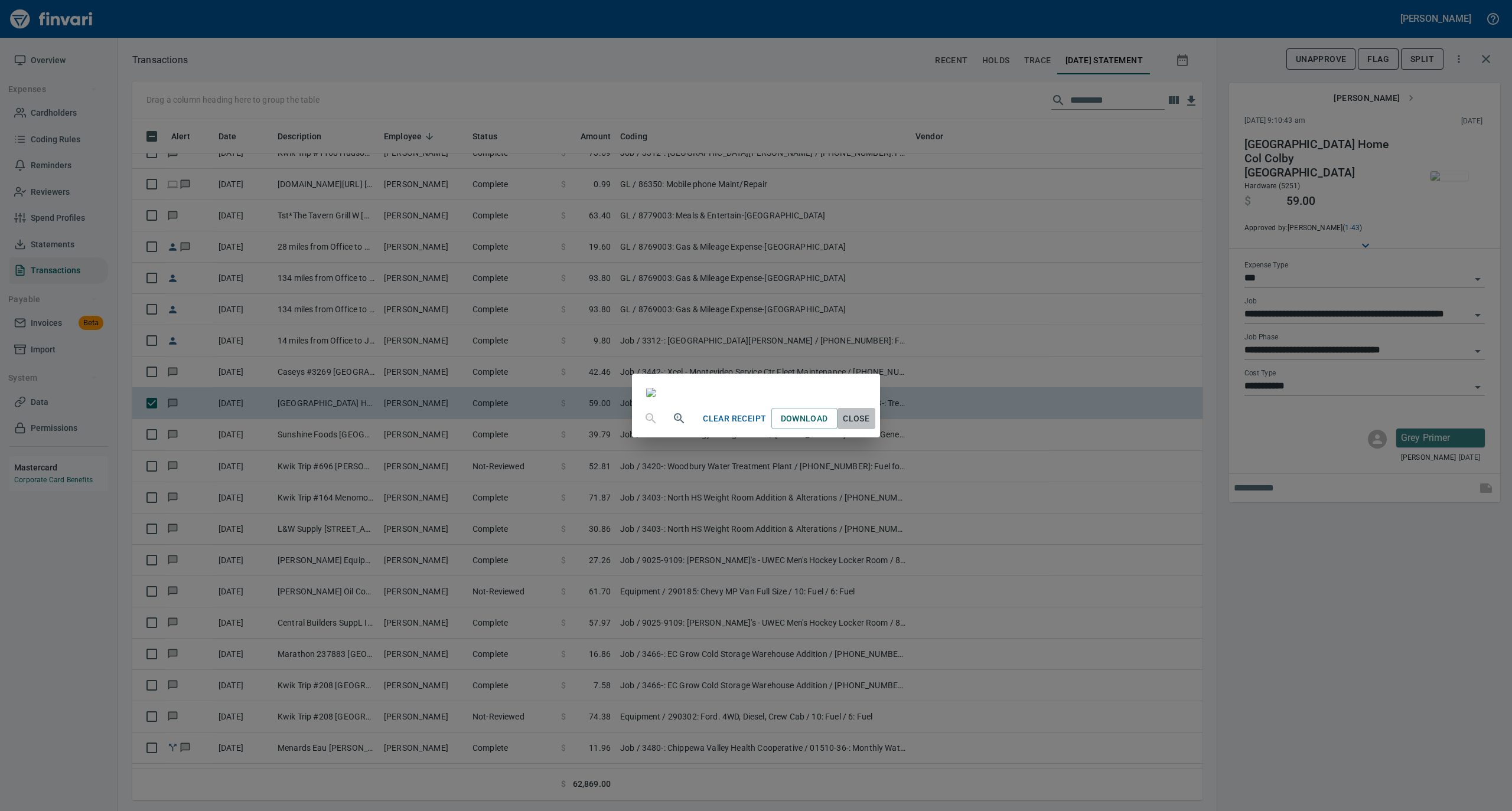
click at [870, 427] on span "Close" at bounding box center [856, 419] width 28 height 15
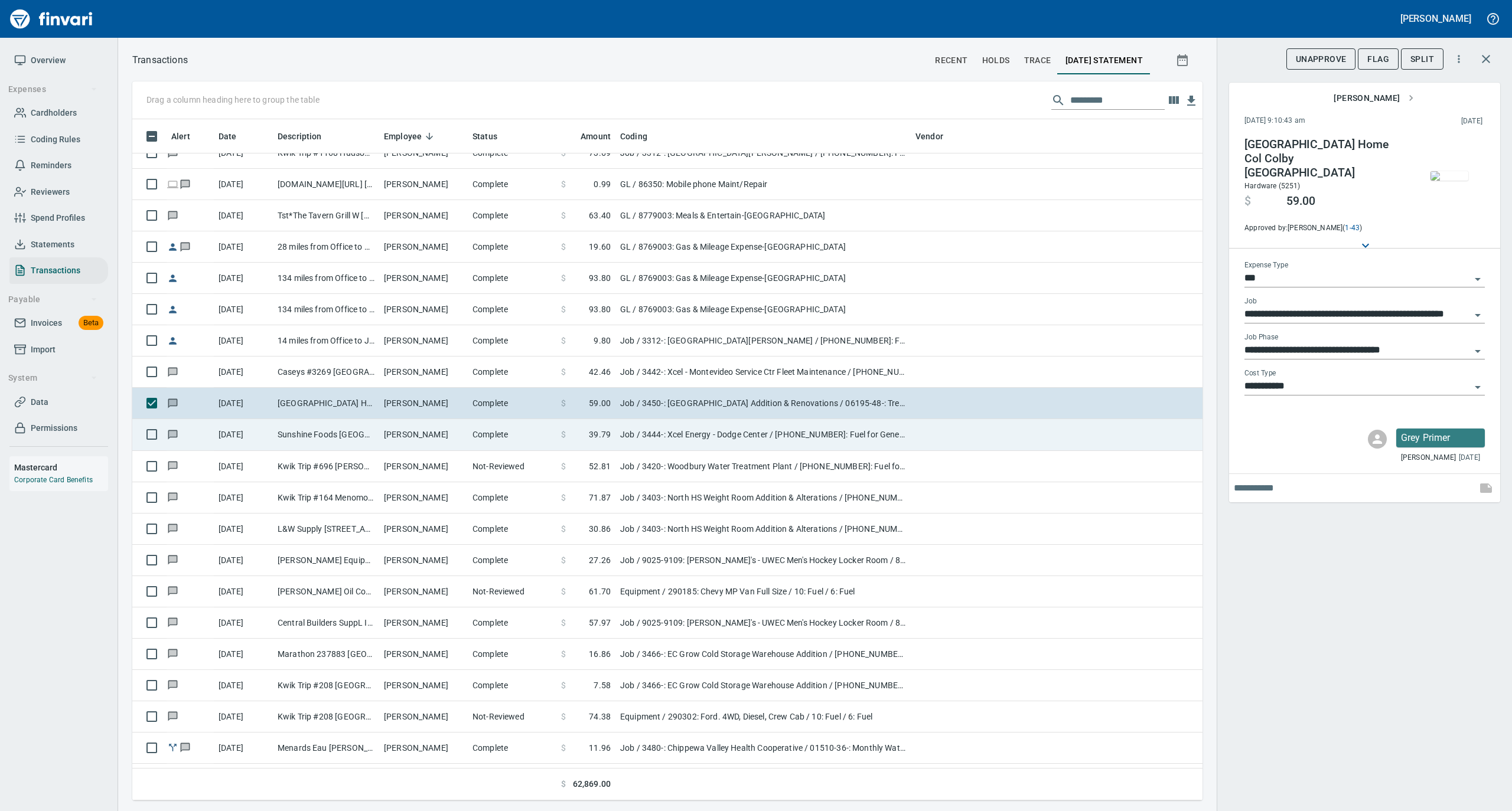
click at [433, 431] on td "[PERSON_NAME]" at bounding box center [423, 434] width 89 height 31
type input "**********"
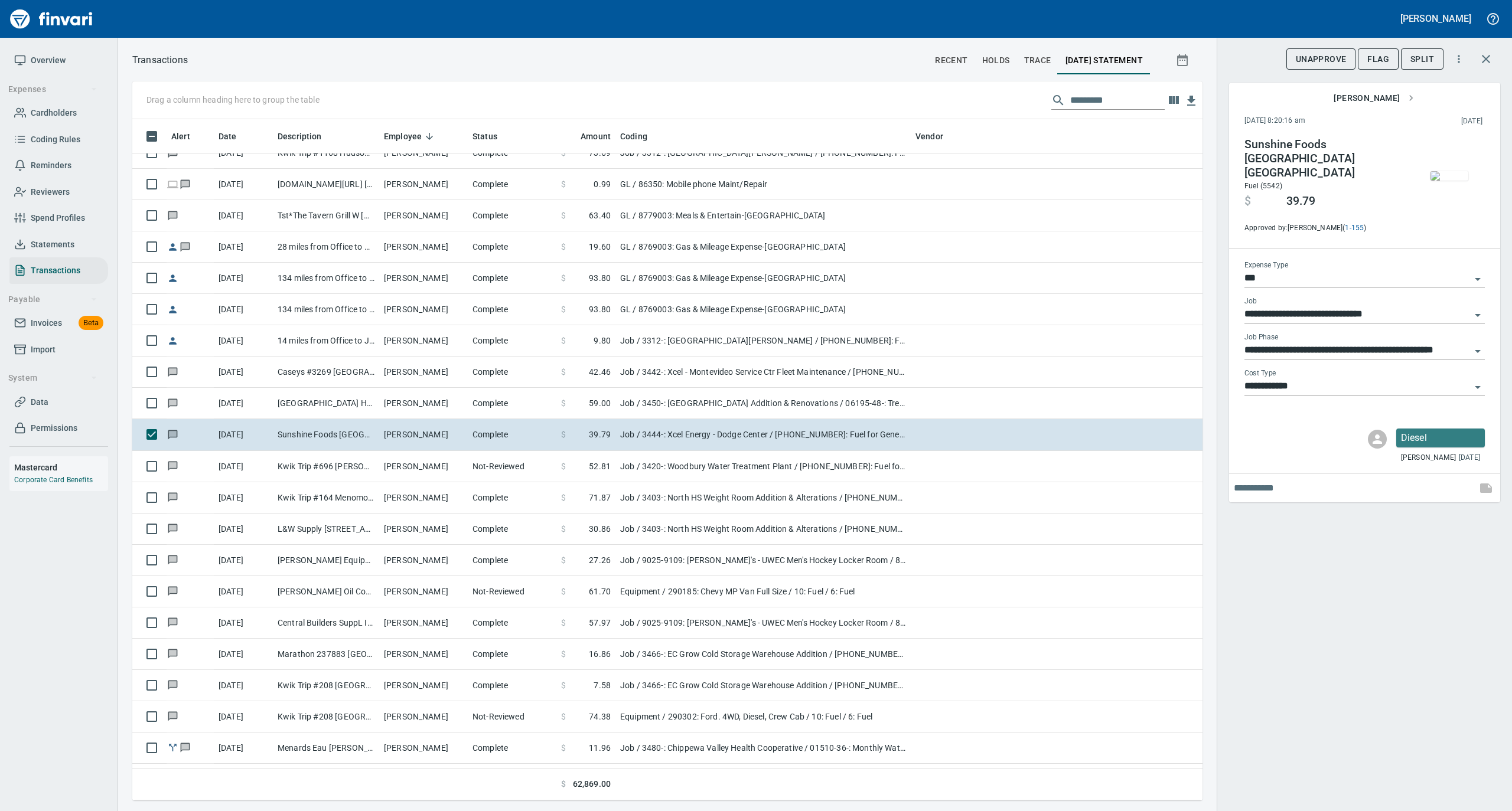
click at [1442, 179] on img "button" at bounding box center [1449, 176] width 37 height 9
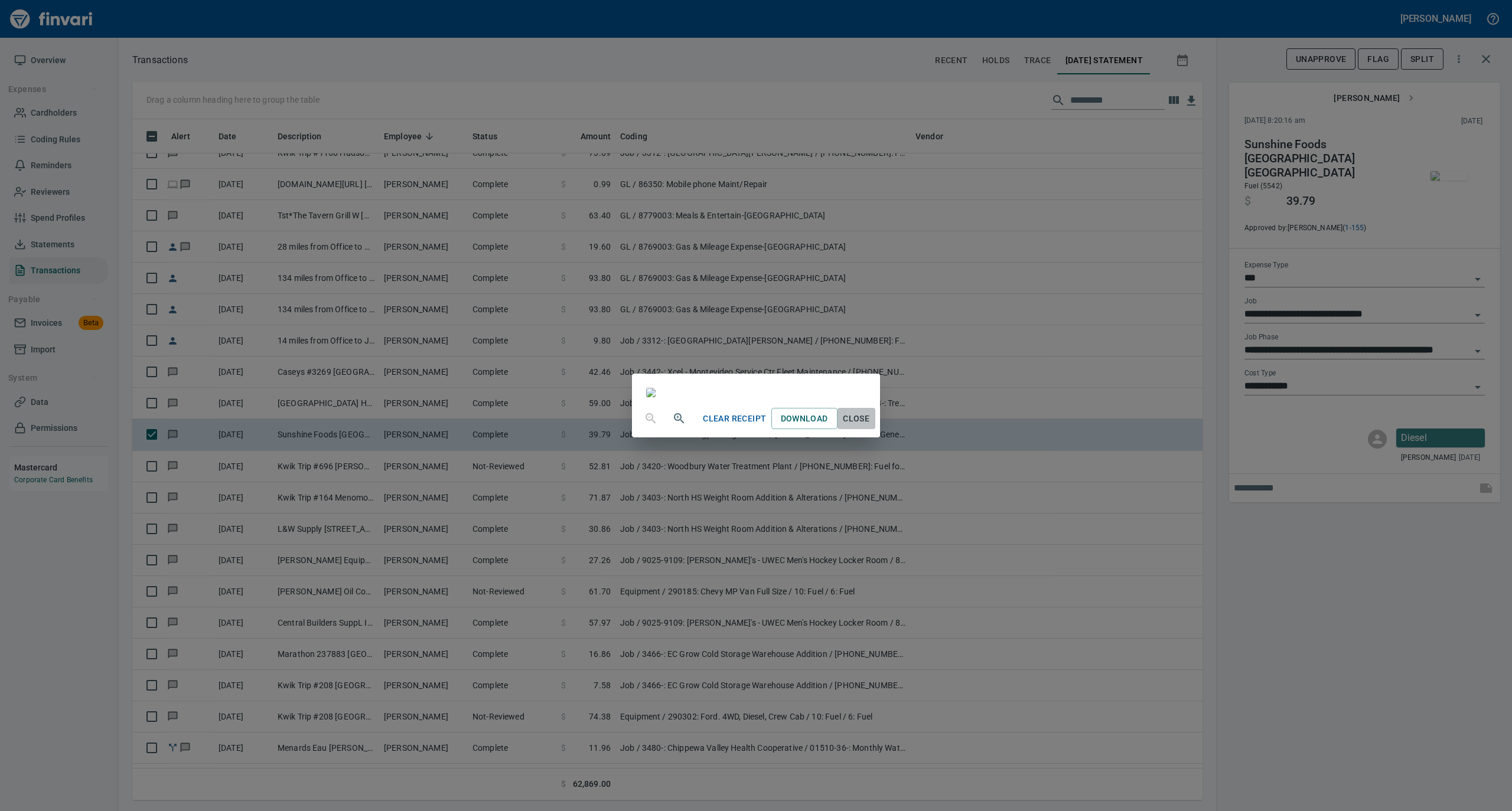
click at [870, 427] on span "Close" at bounding box center [856, 419] width 28 height 15
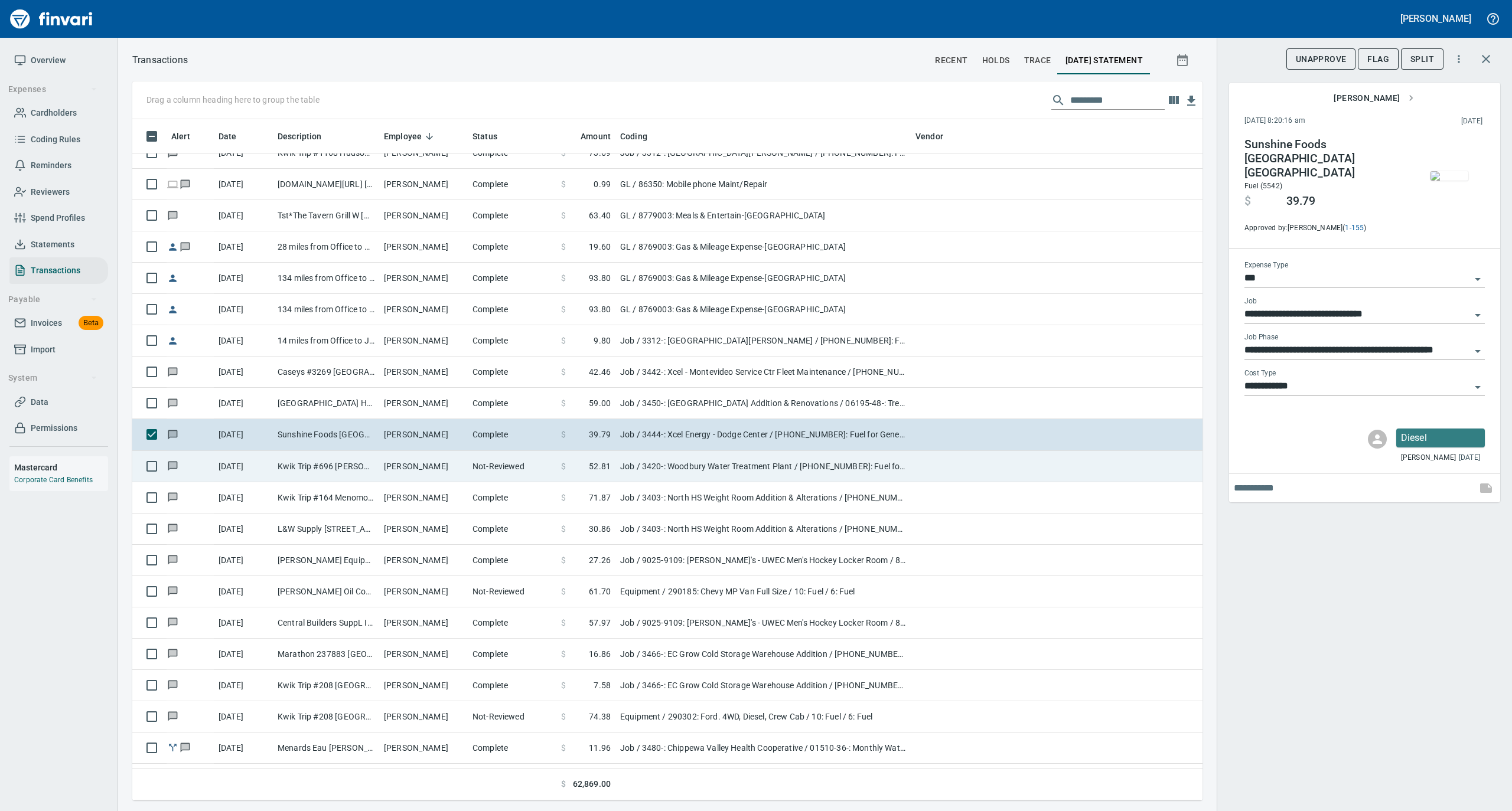
click at [458, 465] on td "[PERSON_NAME]" at bounding box center [423, 466] width 89 height 31
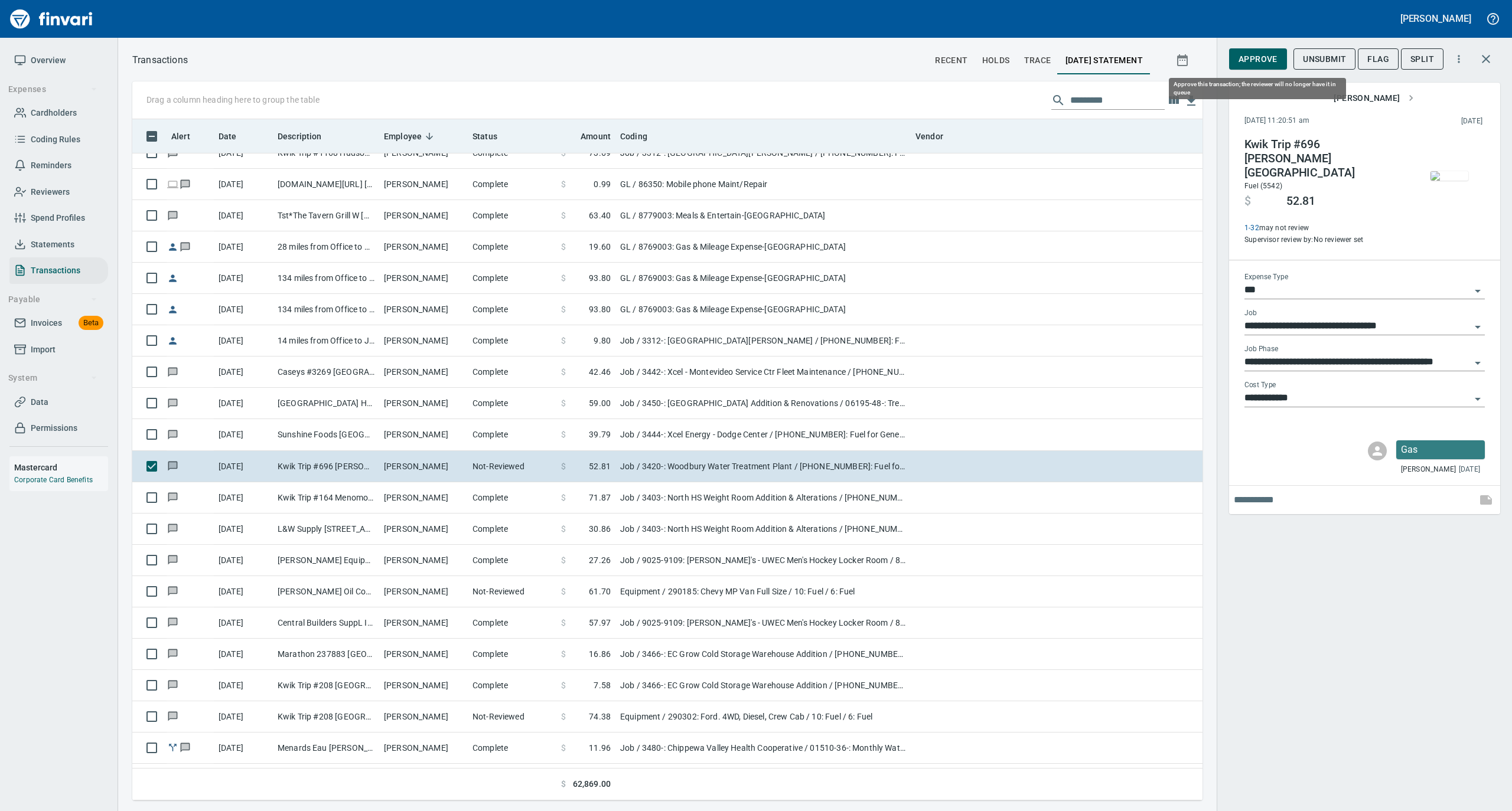
drag, startPoint x: 1267, startPoint y: 53, endPoint x: 1127, endPoint y: 139, distance: 164.3
click at [1267, 52] on span "Approve" at bounding box center [1258, 60] width 39 height 15
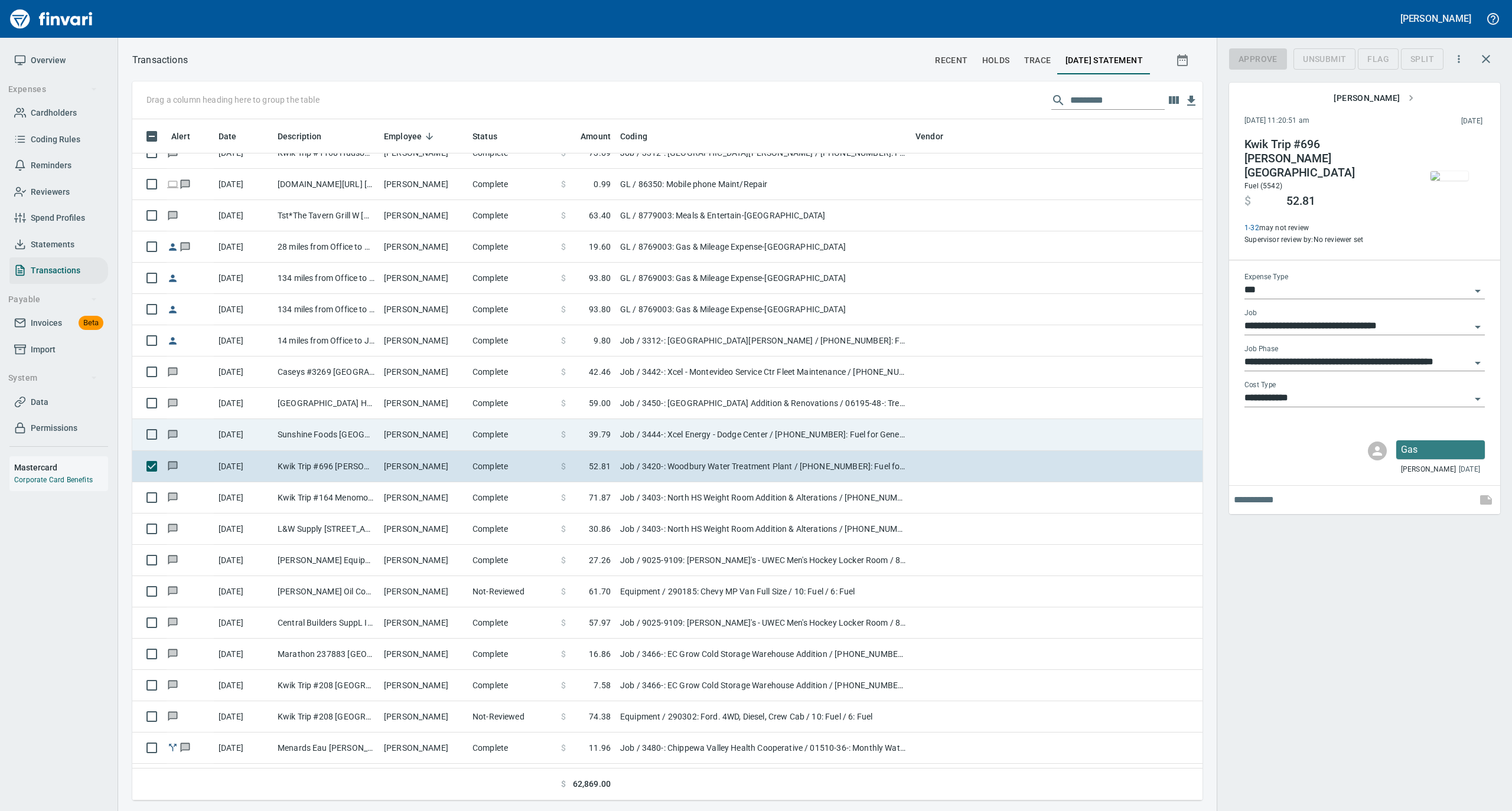
scroll to position [670, 1046]
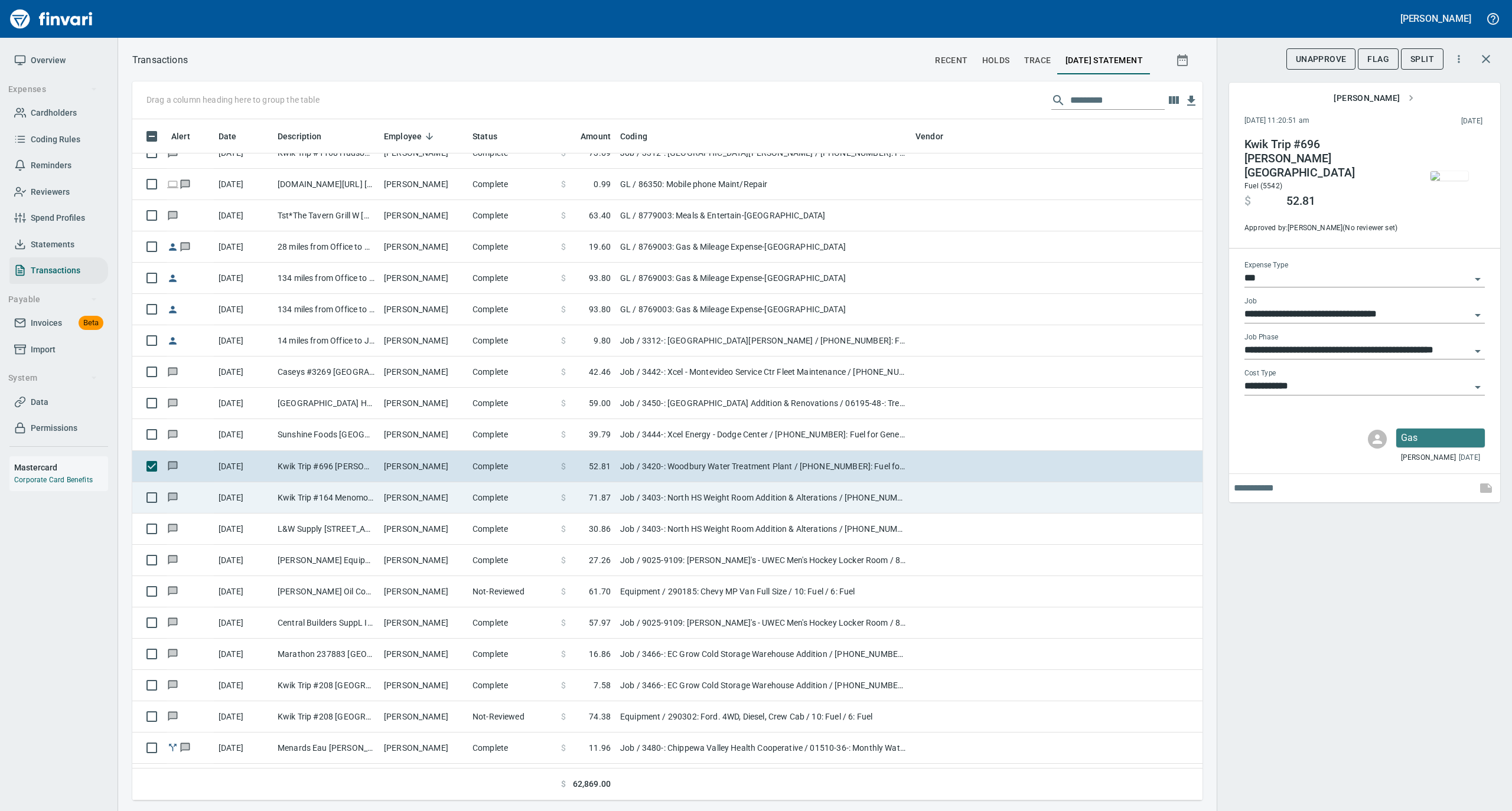
click at [495, 500] on td "Complete" at bounding box center [512, 498] width 89 height 31
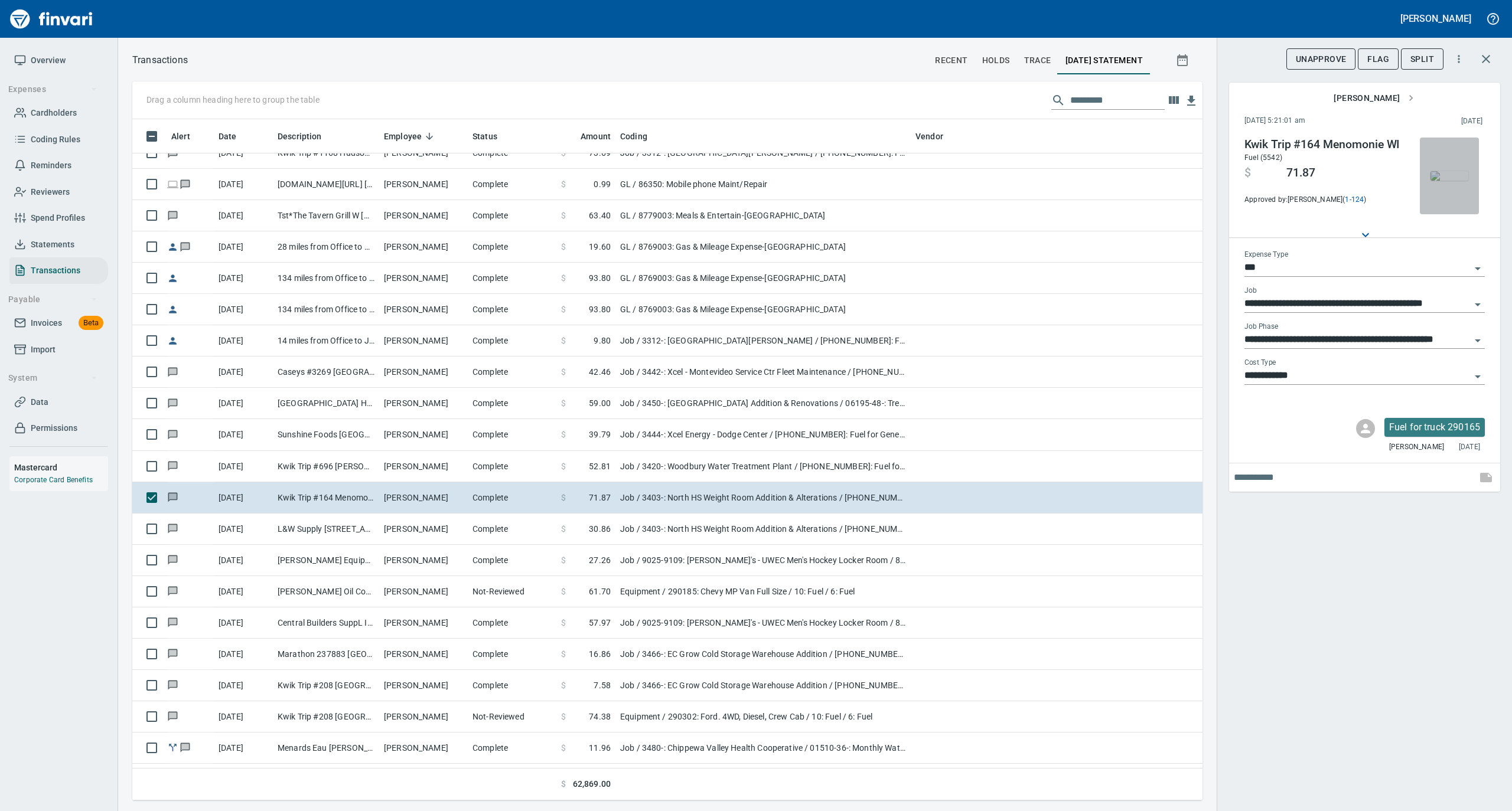
click at [1445, 180] on img "button" at bounding box center [1449, 176] width 37 height 9
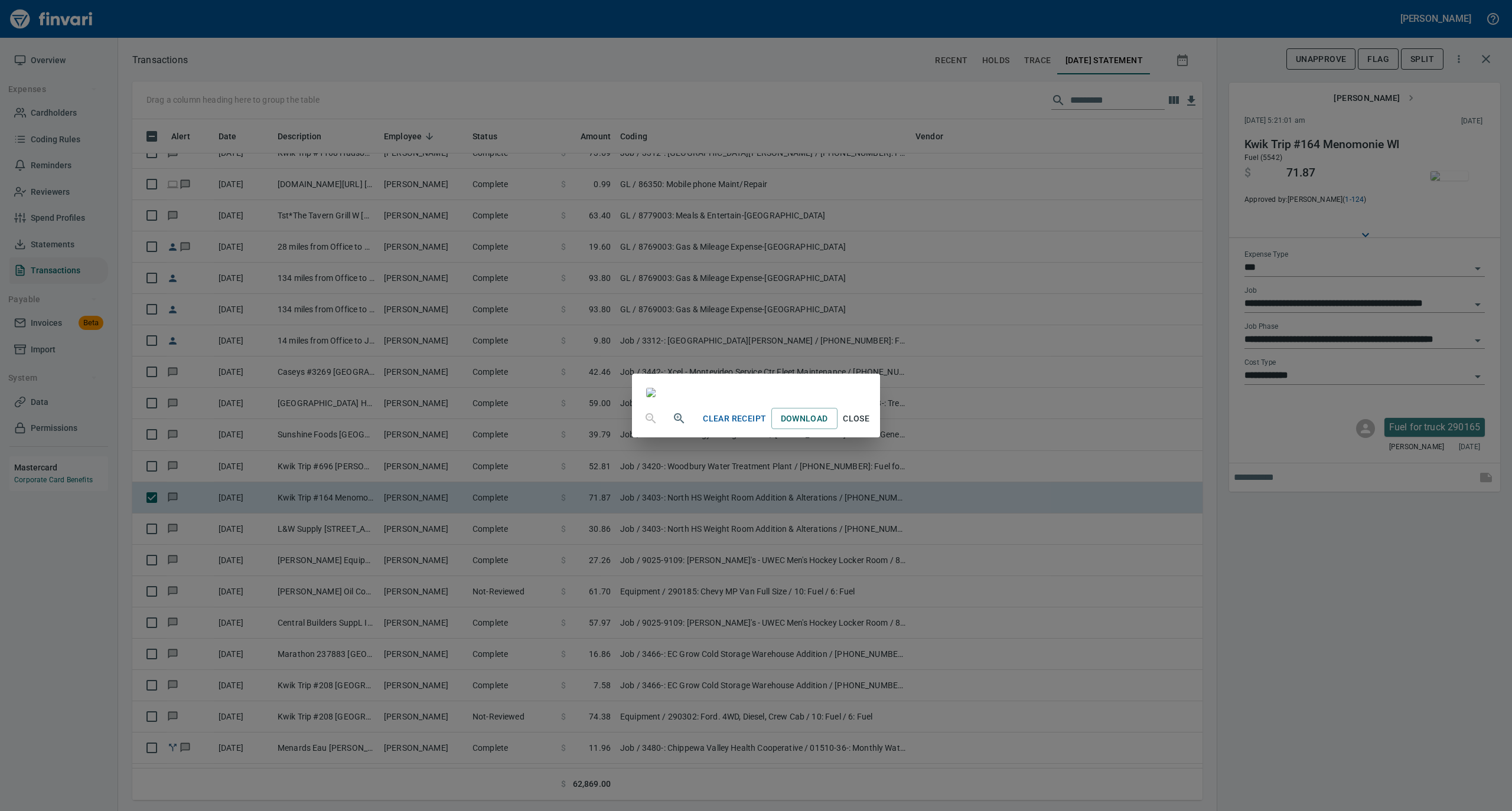
click at [870, 427] on span "Close" at bounding box center [856, 419] width 28 height 15
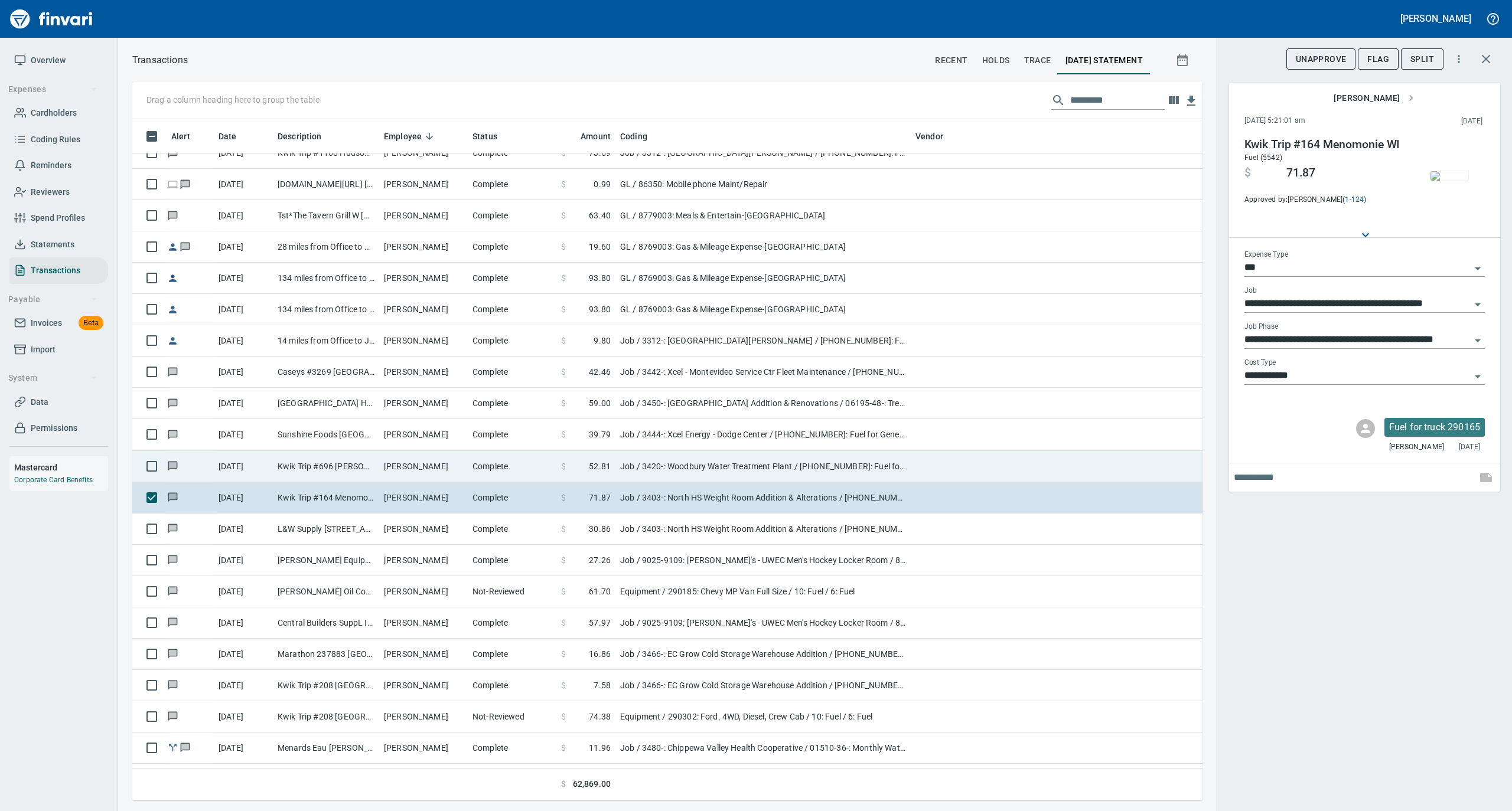
click at [457, 459] on td "[PERSON_NAME]" at bounding box center [423, 466] width 89 height 31
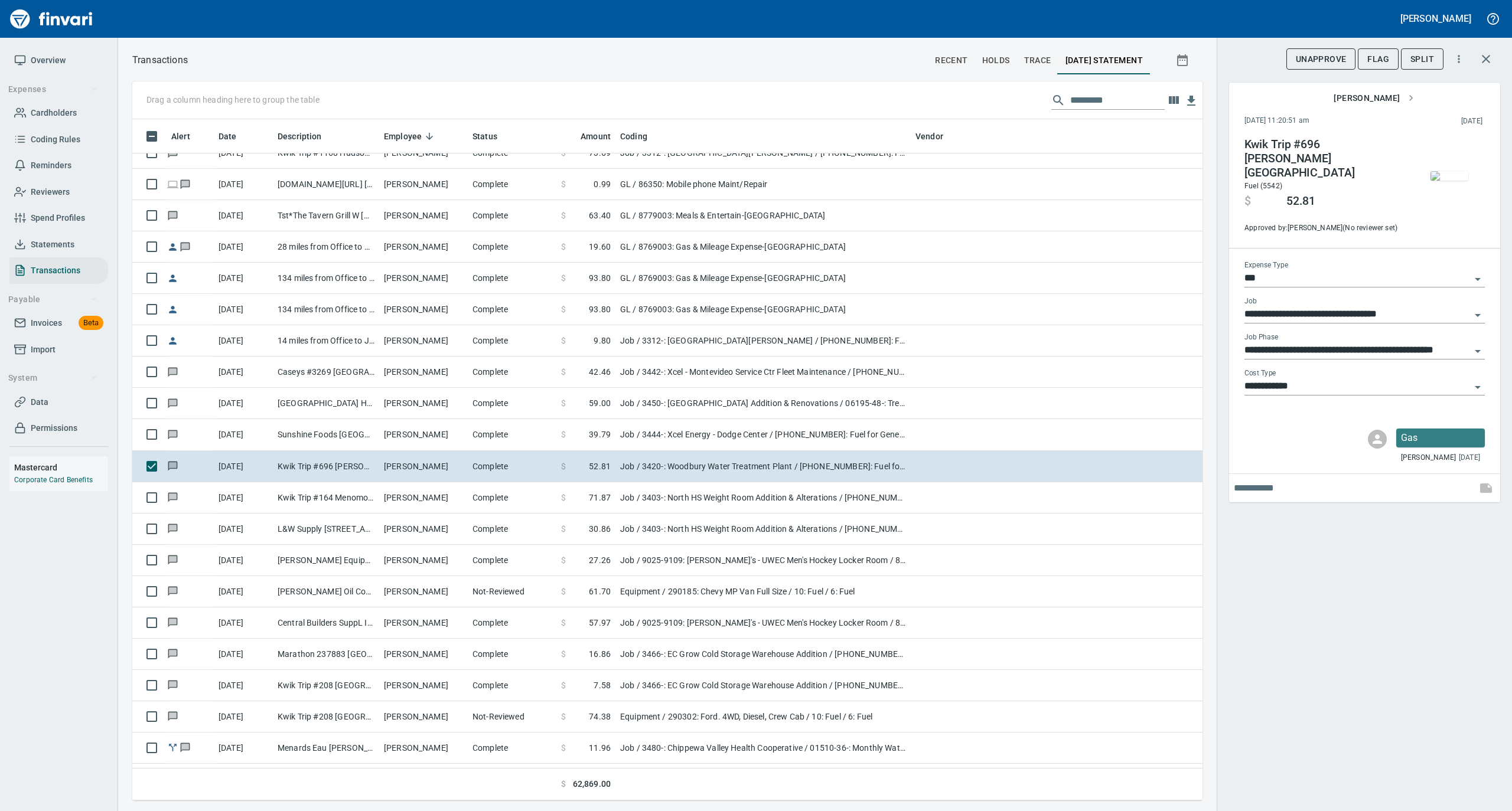
click at [1458, 173] on img "button" at bounding box center [1449, 176] width 37 height 9
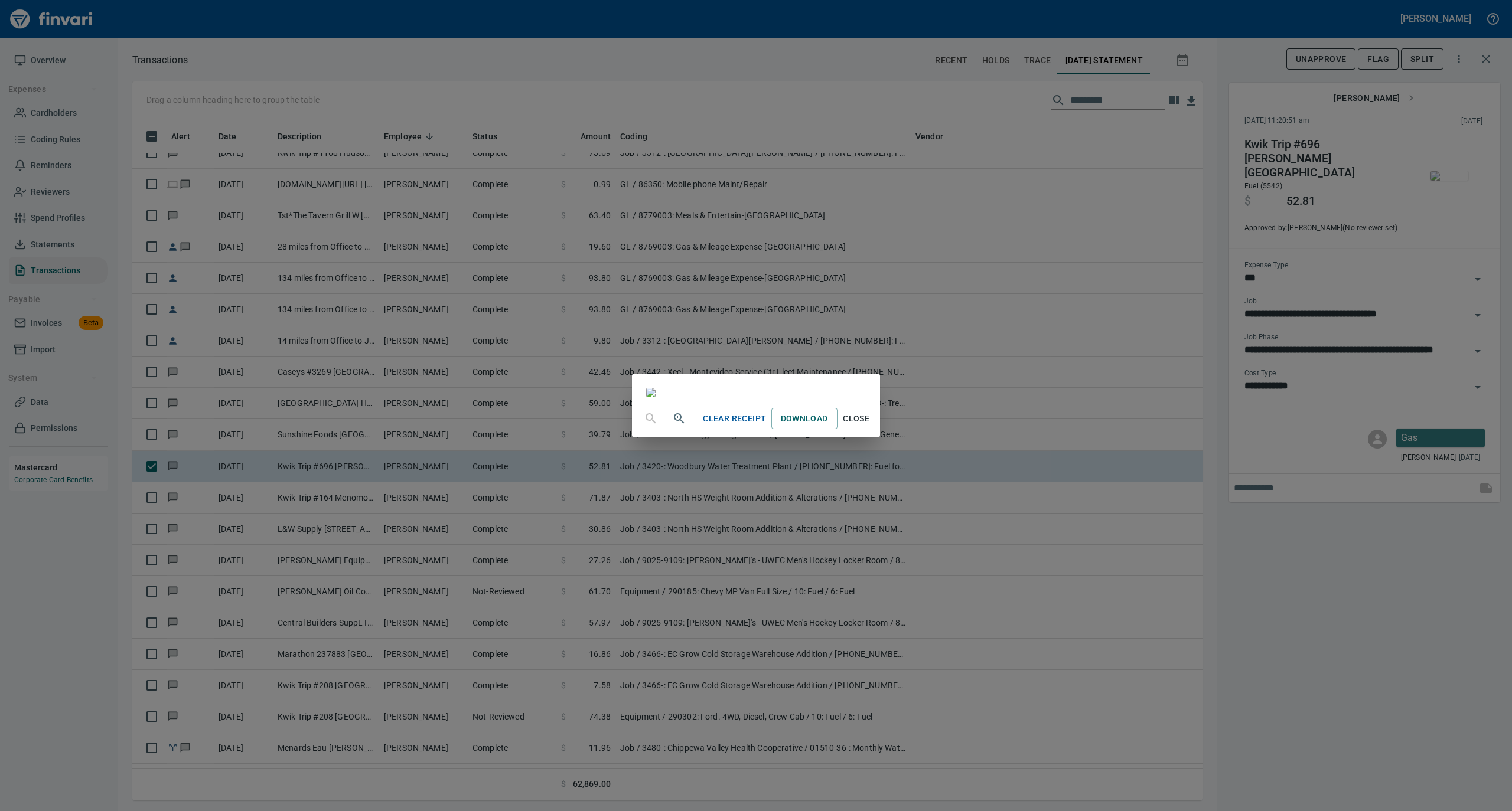
click at [870, 427] on span "Close" at bounding box center [856, 419] width 28 height 15
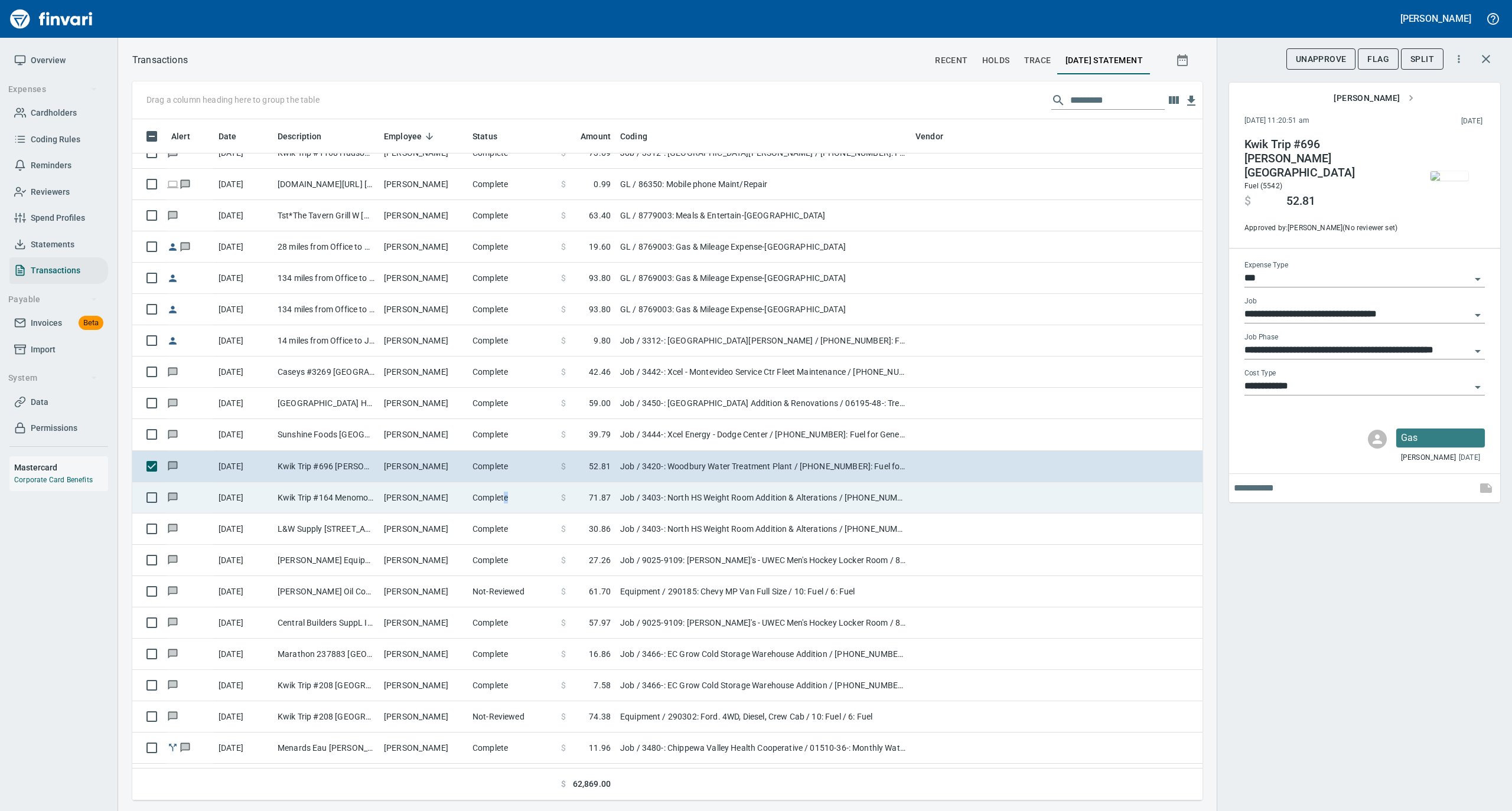
click at [506, 499] on td "Complete" at bounding box center [512, 498] width 89 height 31
type input "**********"
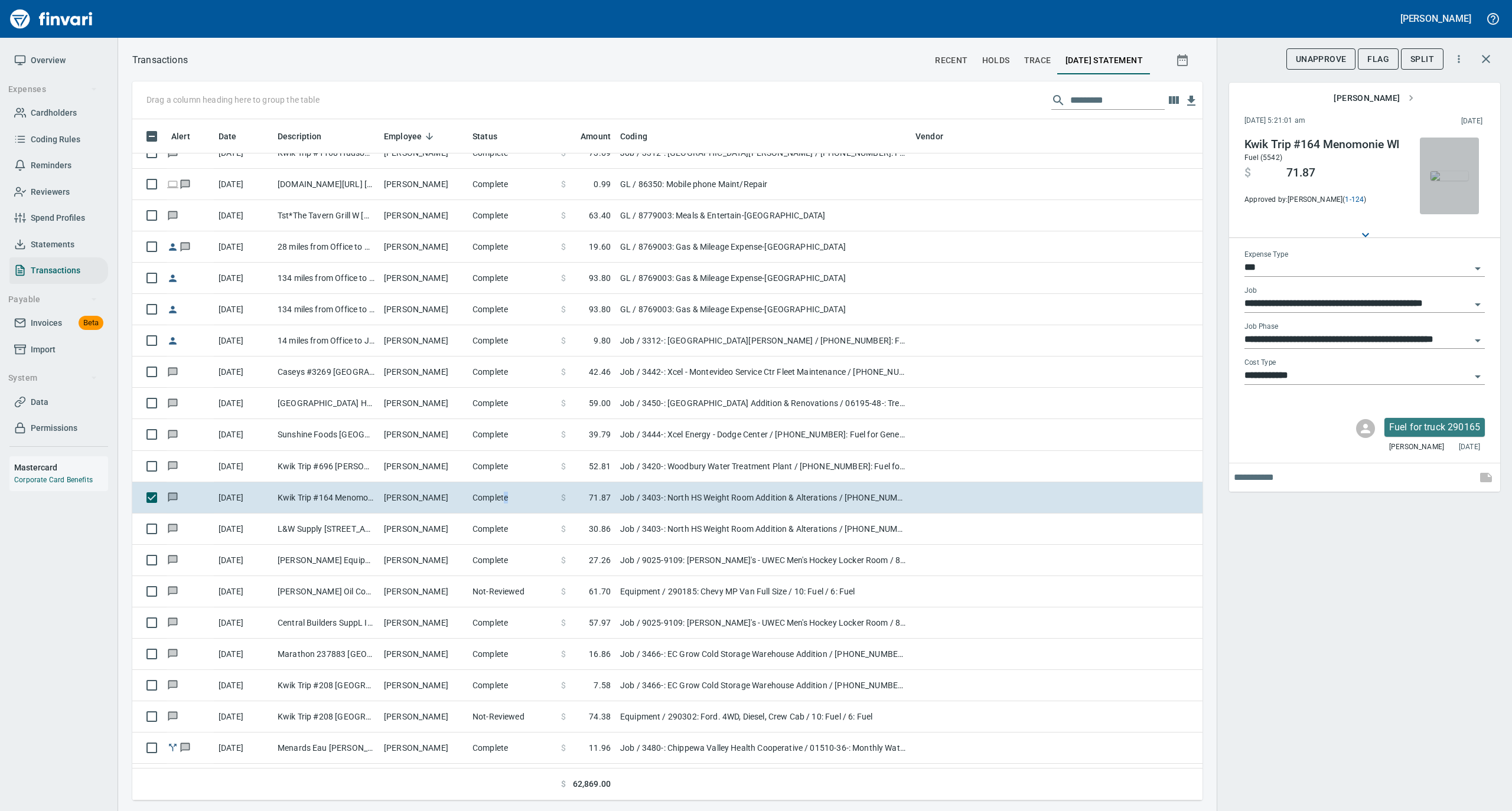
click at [1447, 180] on img "button" at bounding box center [1449, 176] width 37 height 9
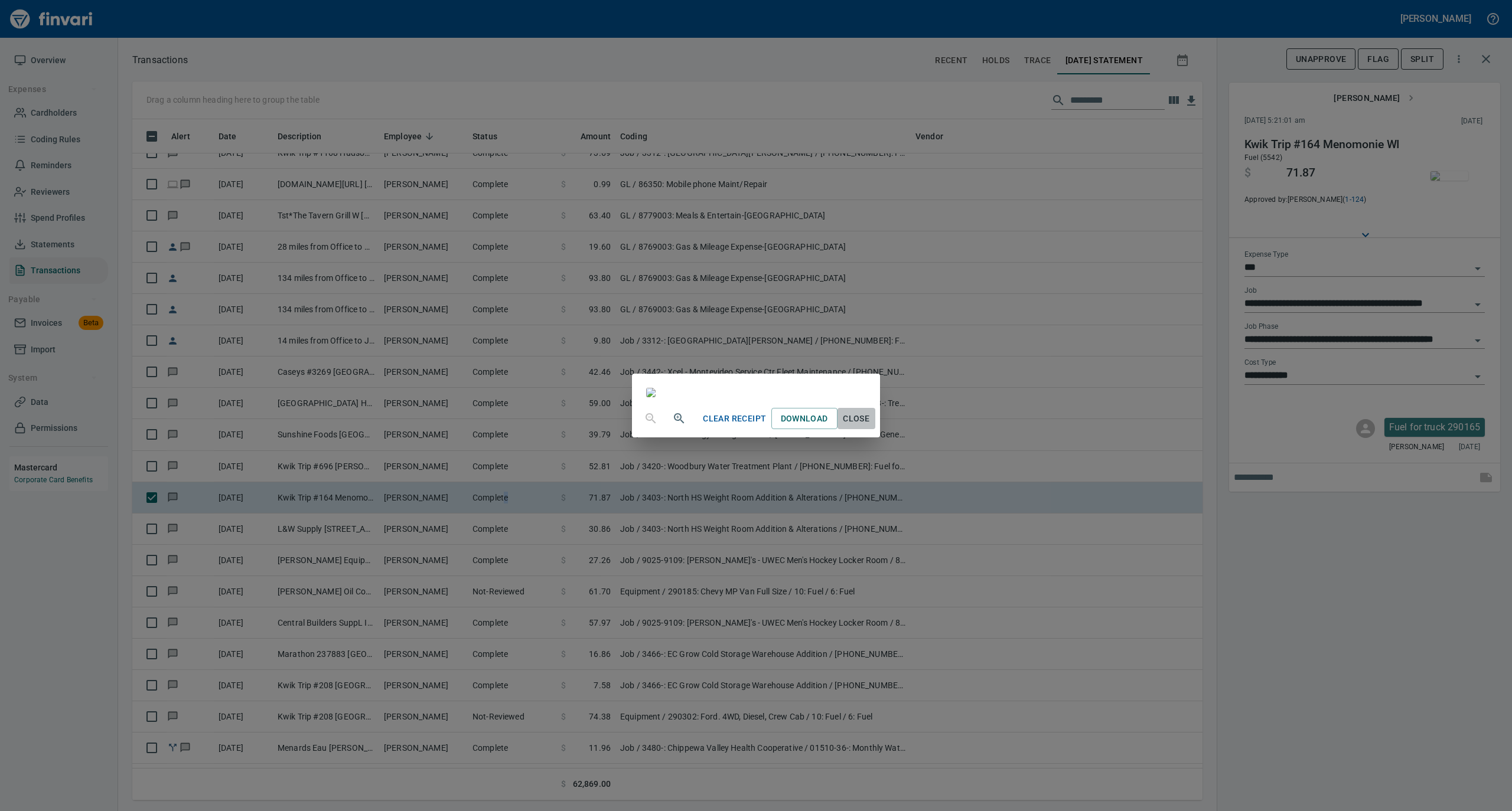
click at [870, 427] on span "Close" at bounding box center [856, 419] width 28 height 15
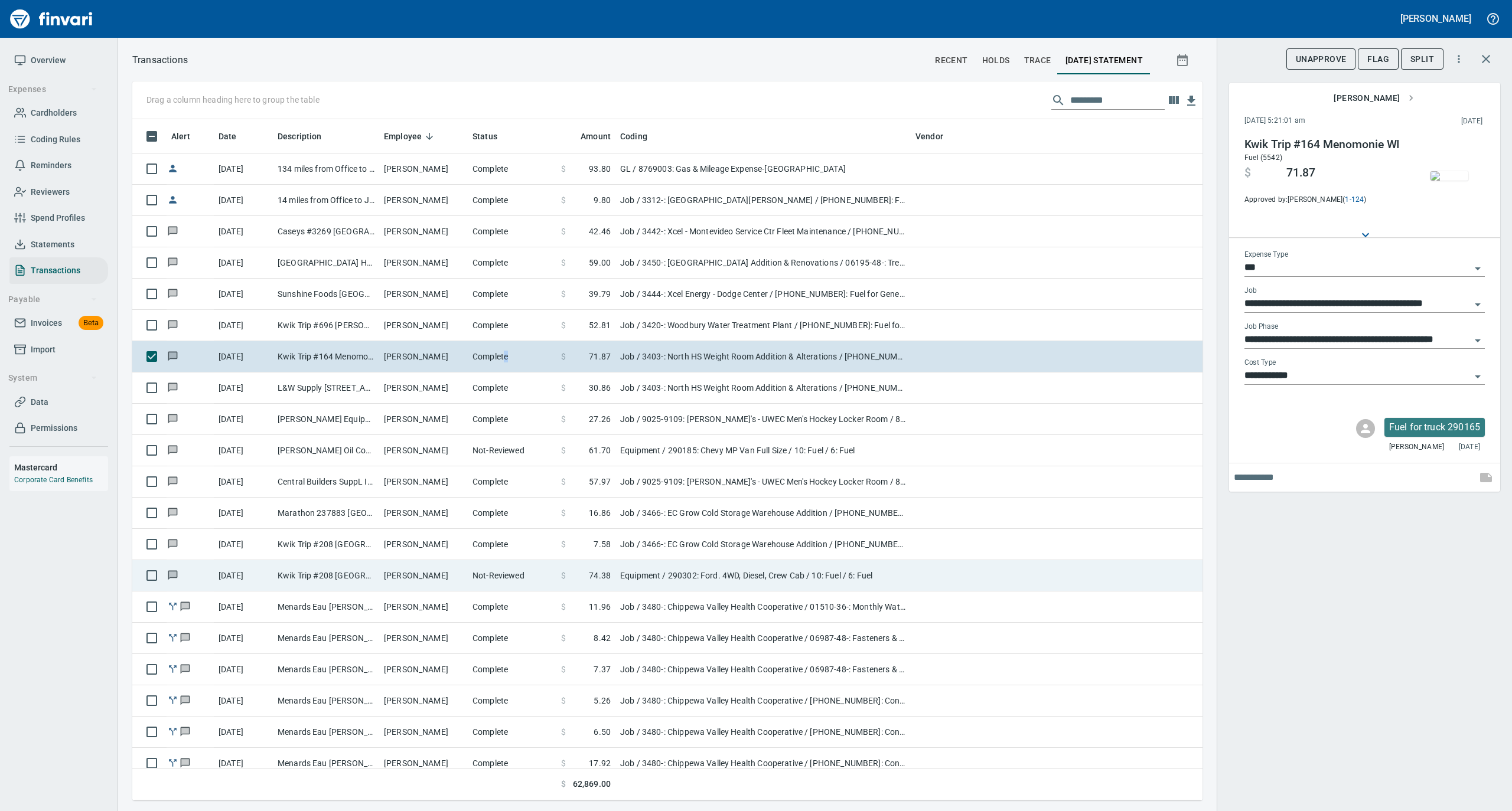
scroll to position [3857, 0]
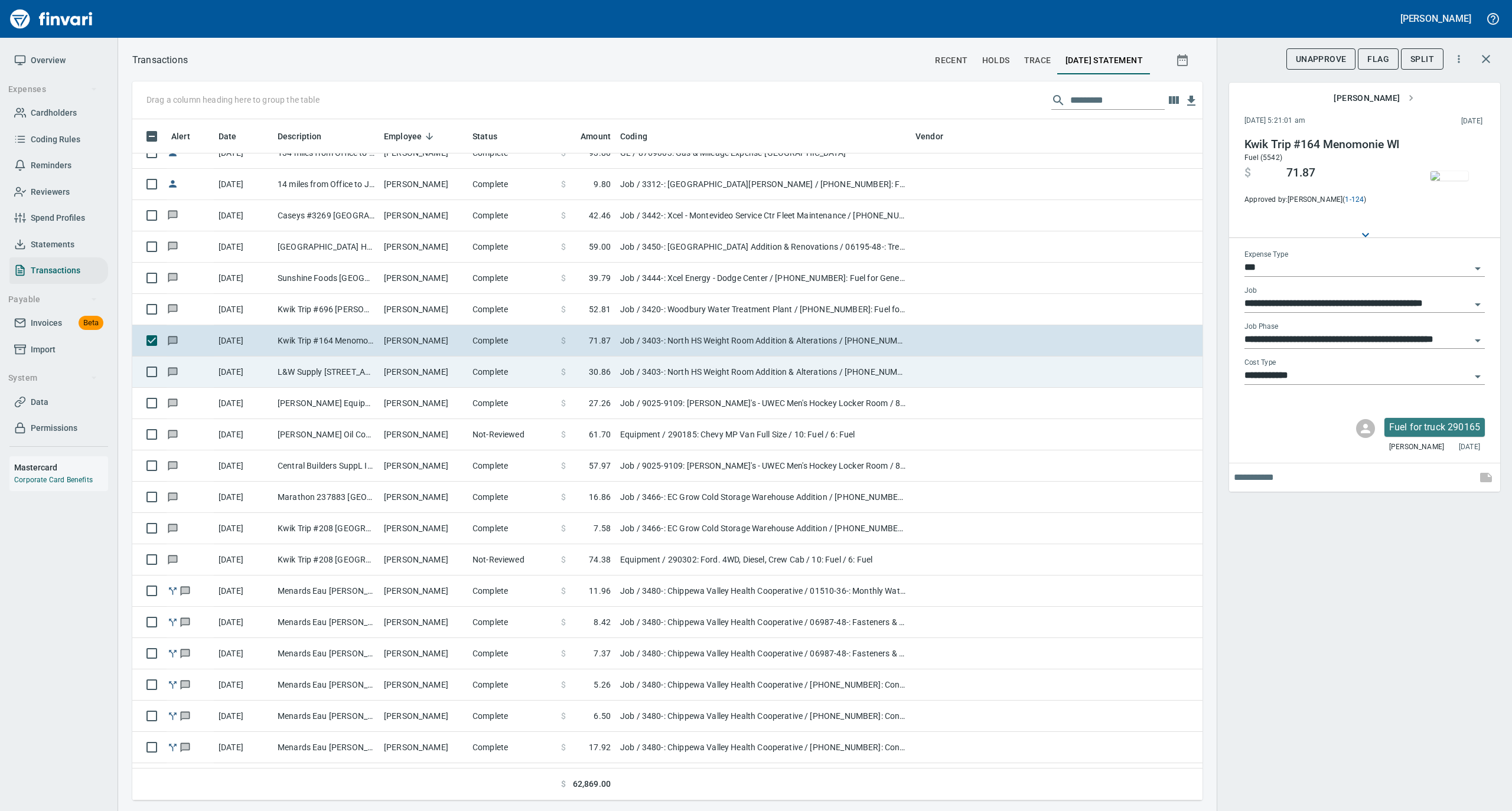
click at [443, 374] on td "[PERSON_NAME]" at bounding box center [423, 371] width 89 height 31
type input "**********"
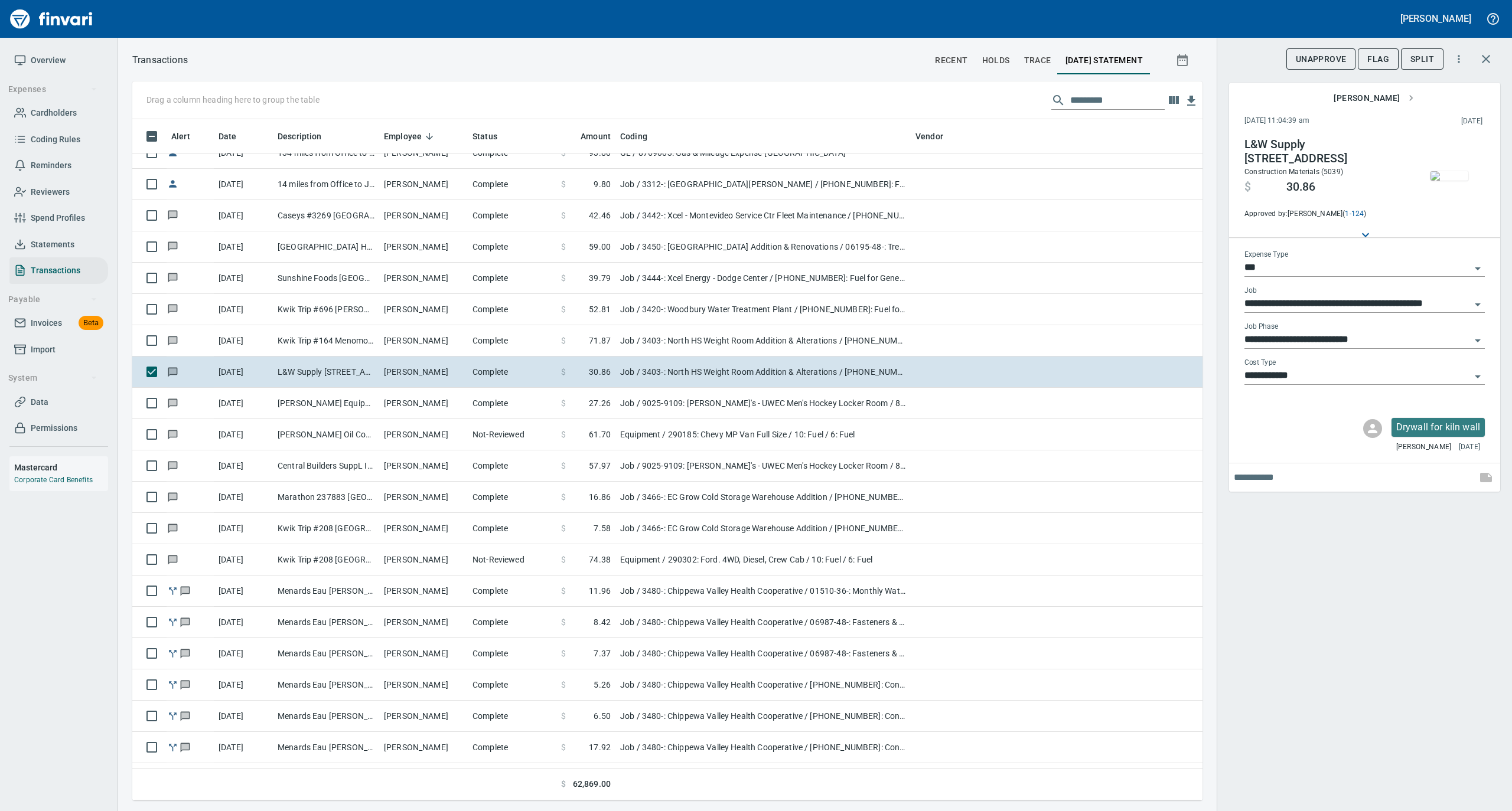
click at [1458, 181] on img "button" at bounding box center [1449, 176] width 37 height 9
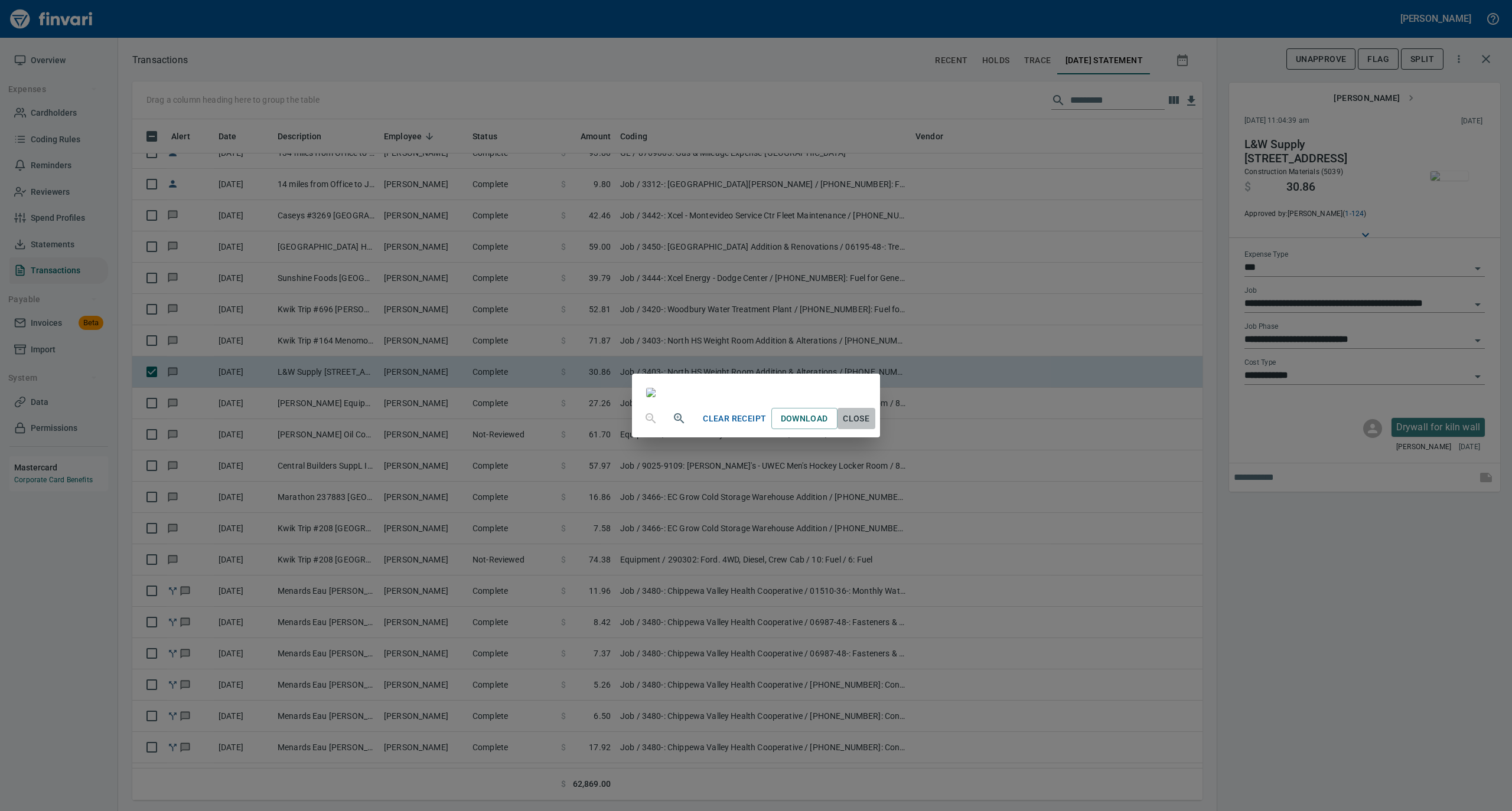
click at [870, 427] on span "Close" at bounding box center [856, 419] width 28 height 15
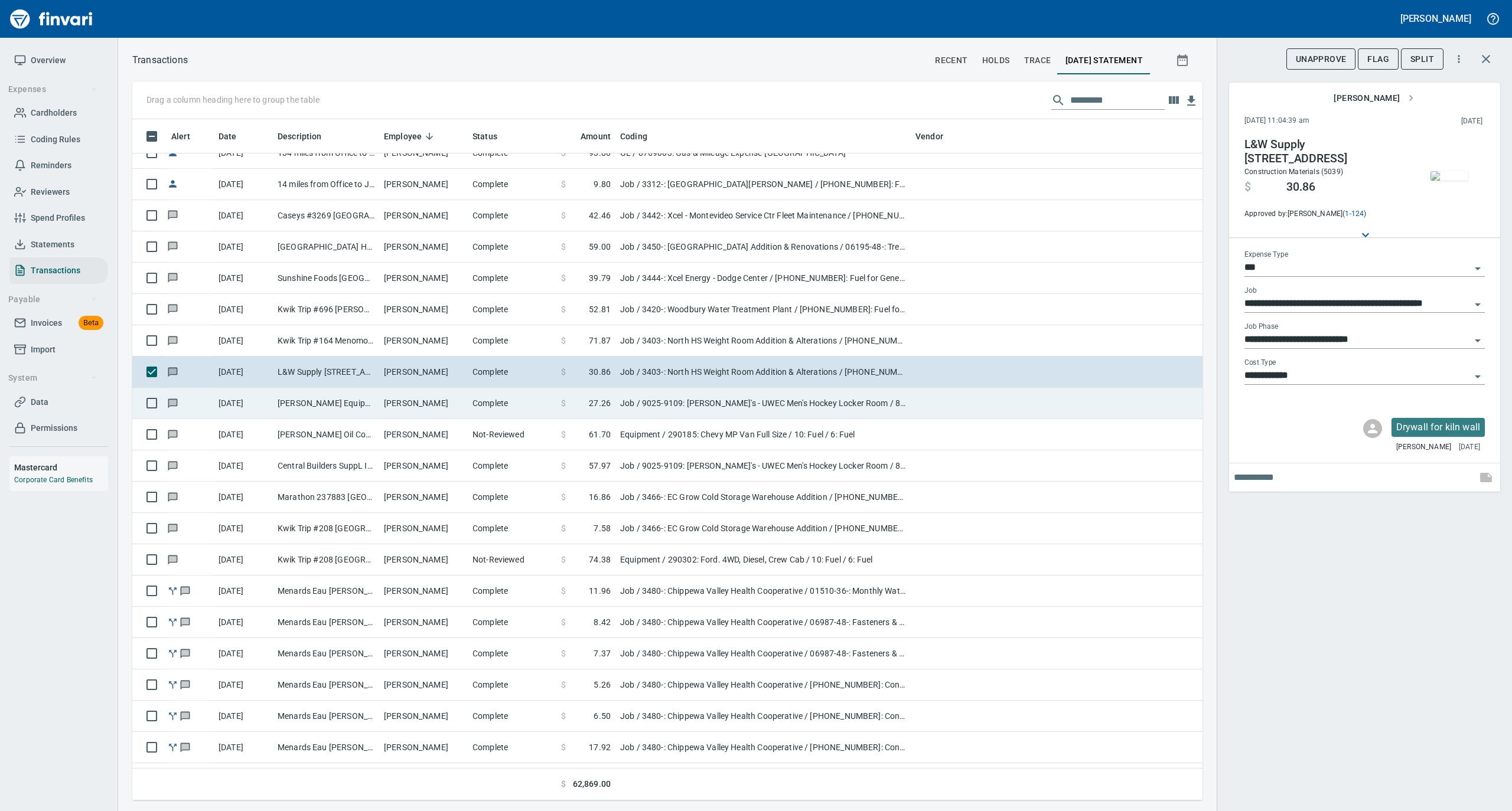
click at [469, 399] on td "Complete" at bounding box center [512, 403] width 89 height 31
type input "**********"
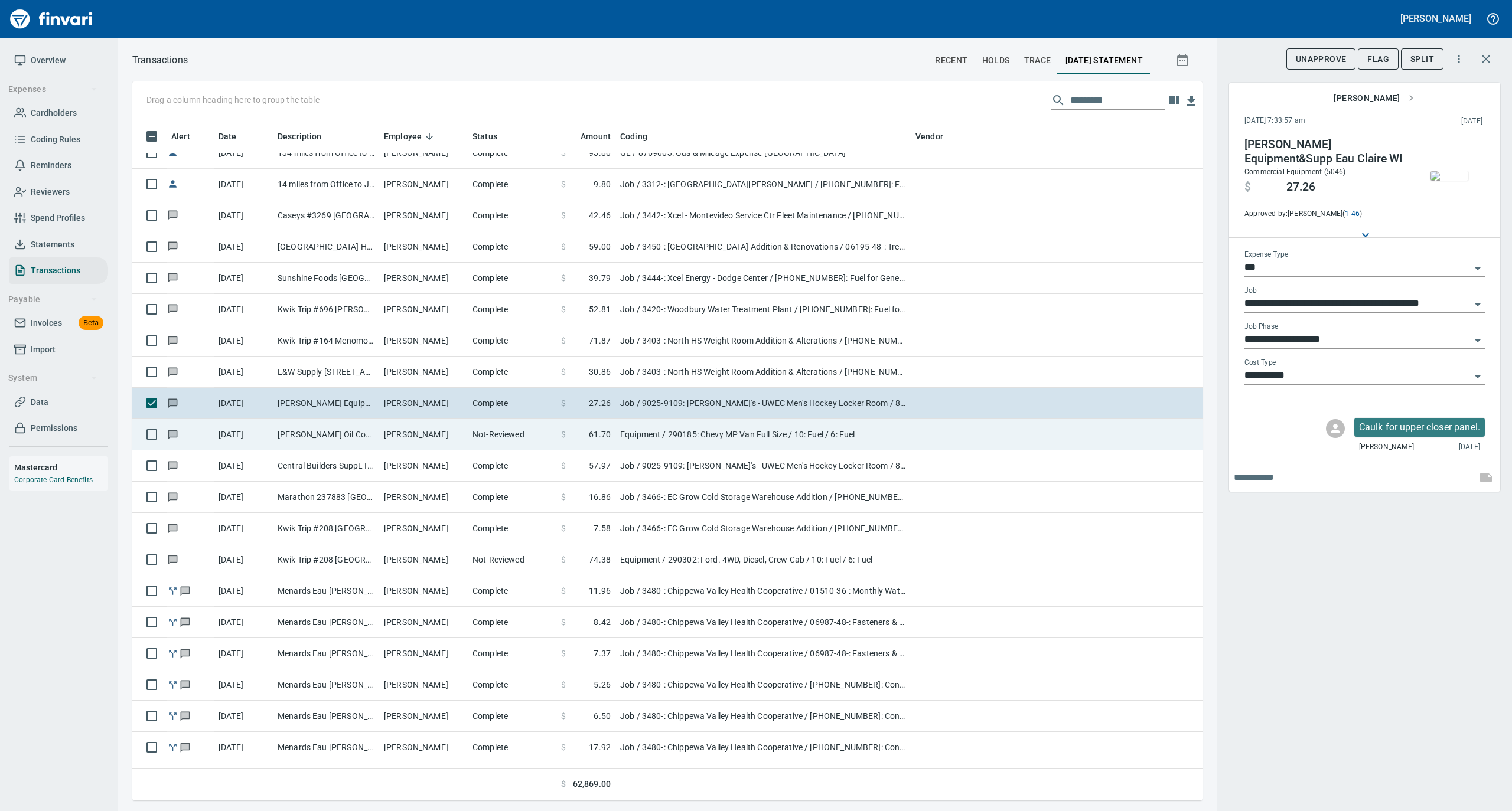
click at [486, 438] on td "Not-Reviewed" at bounding box center [512, 434] width 89 height 31
type input "*********"
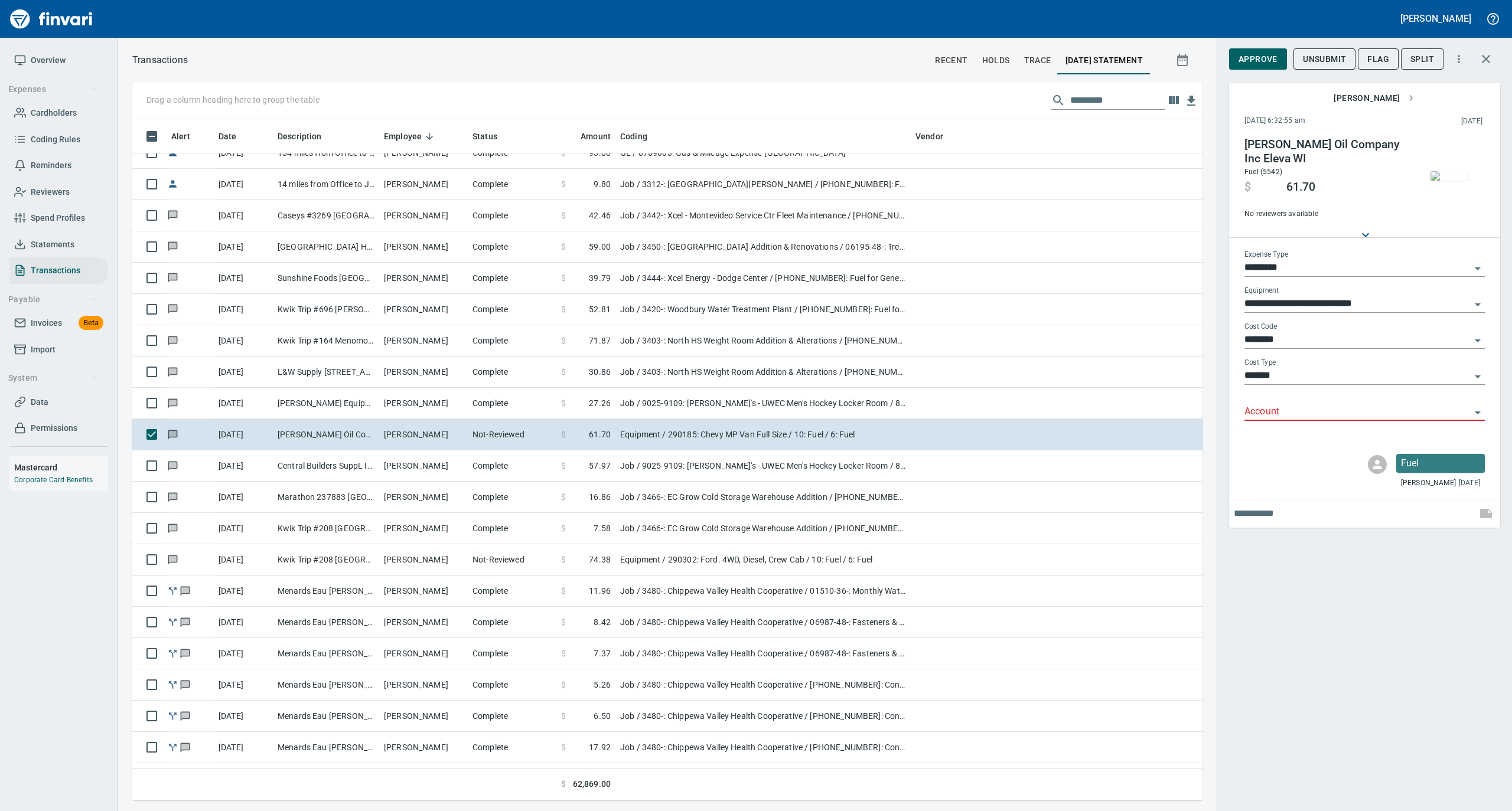
click at [1259, 411] on input "Account" at bounding box center [1358, 413] width 226 height 17
click at [1259, 440] on li "74050: Fuel & Lube Special Projects" at bounding box center [1363, 442] width 240 height 28
type input "**********"
click at [1443, 181] on img "button" at bounding box center [1449, 176] width 37 height 9
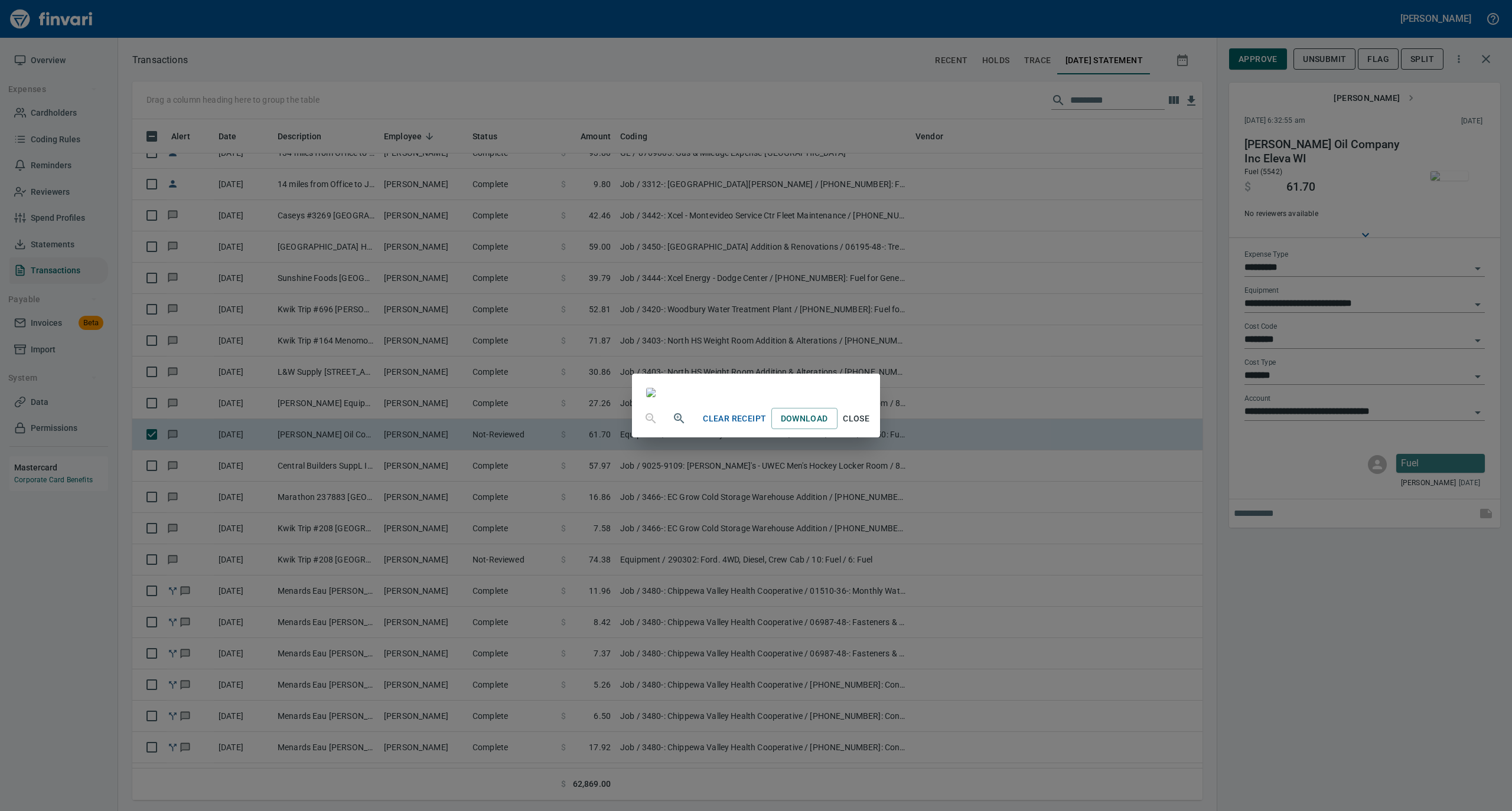
drag, startPoint x: 973, startPoint y: 712, endPoint x: 1044, endPoint y: 593, distance: 138.6
click at [870, 427] on span "Close" at bounding box center [856, 419] width 28 height 15
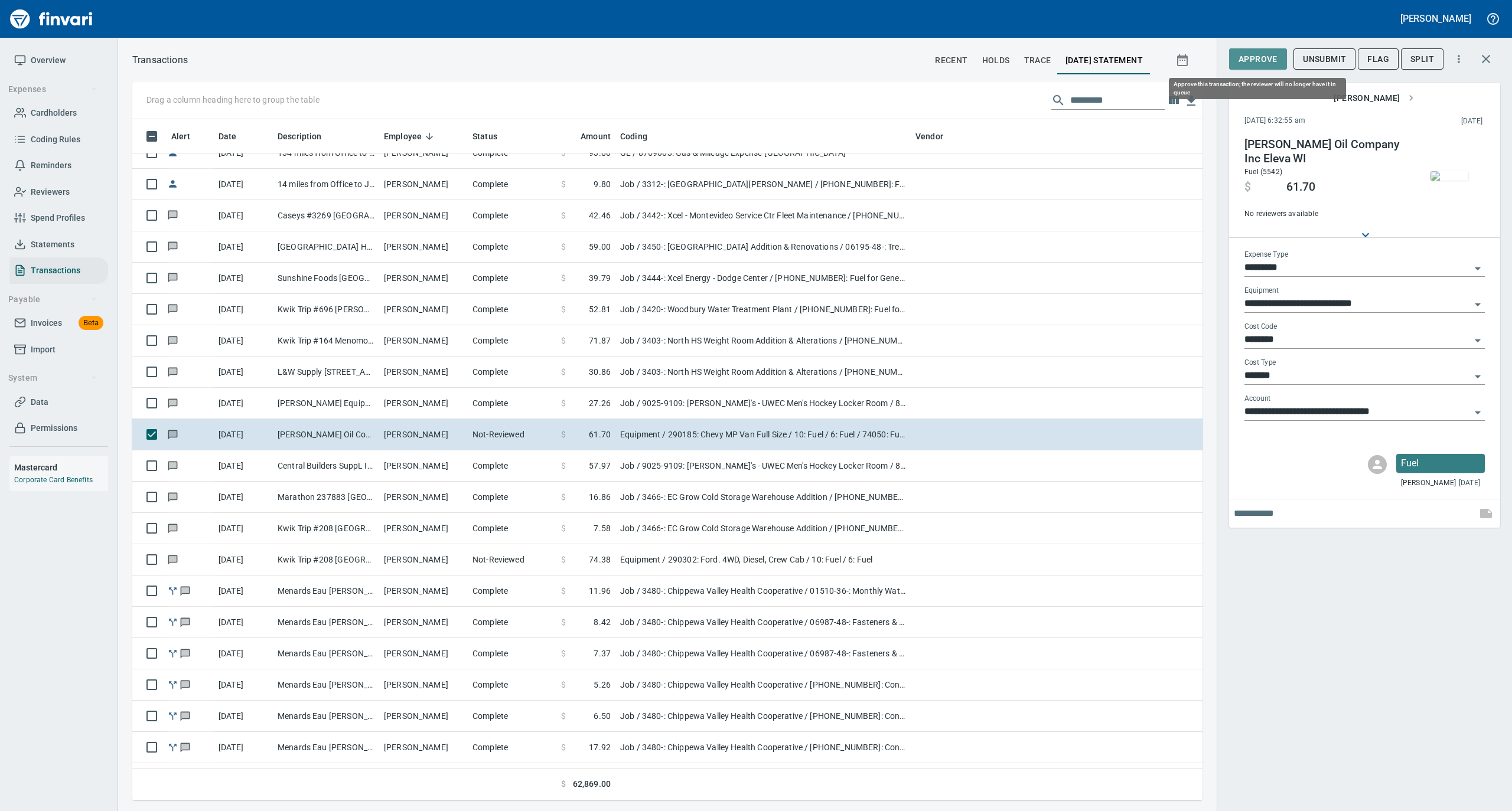
click at [1256, 60] on span "Approve" at bounding box center [1258, 60] width 39 height 15
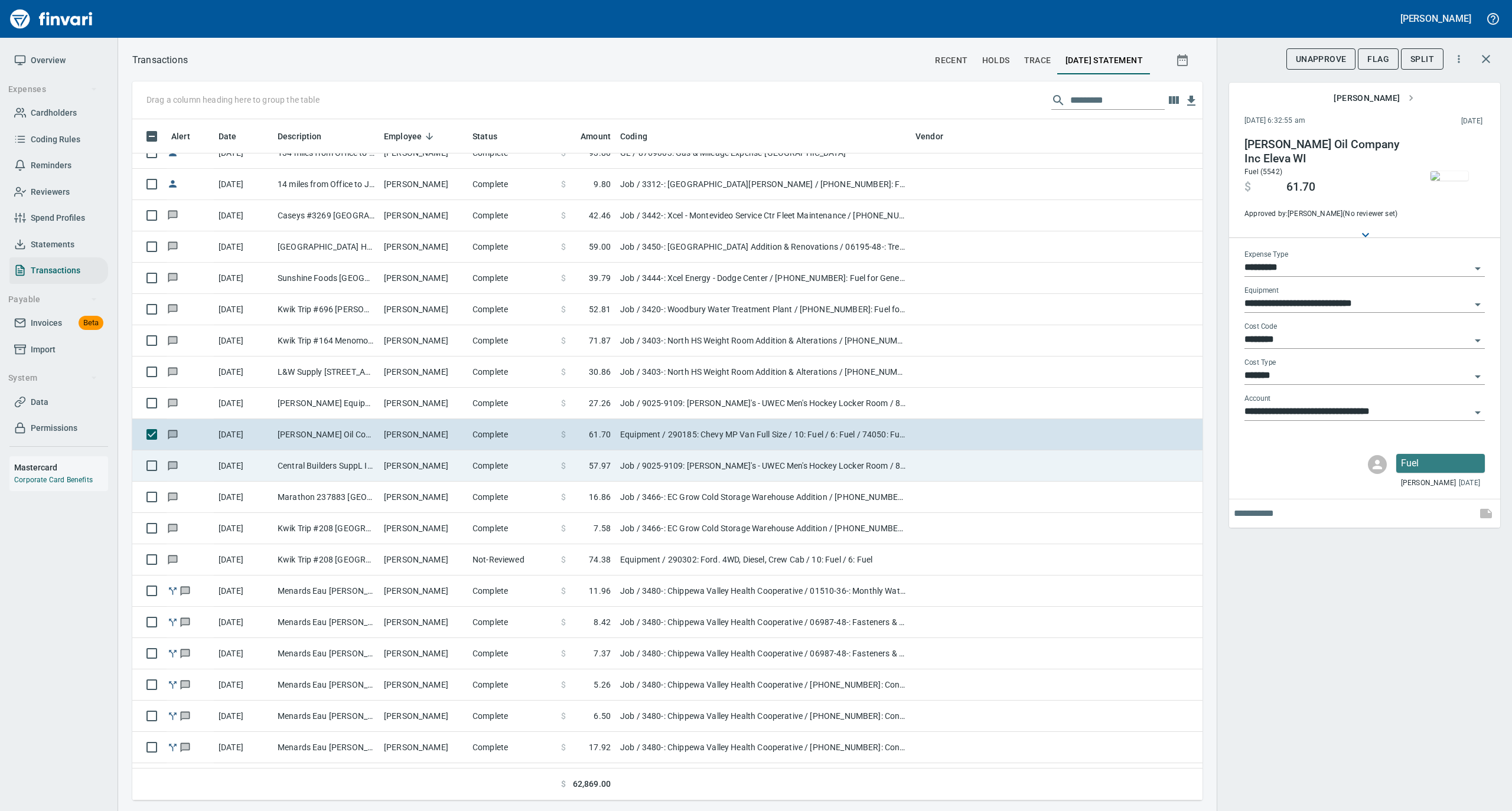
click at [400, 473] on td "[PERSON_NAME]" at bounding box center [423, 466] width 89 height 31
type input "***"
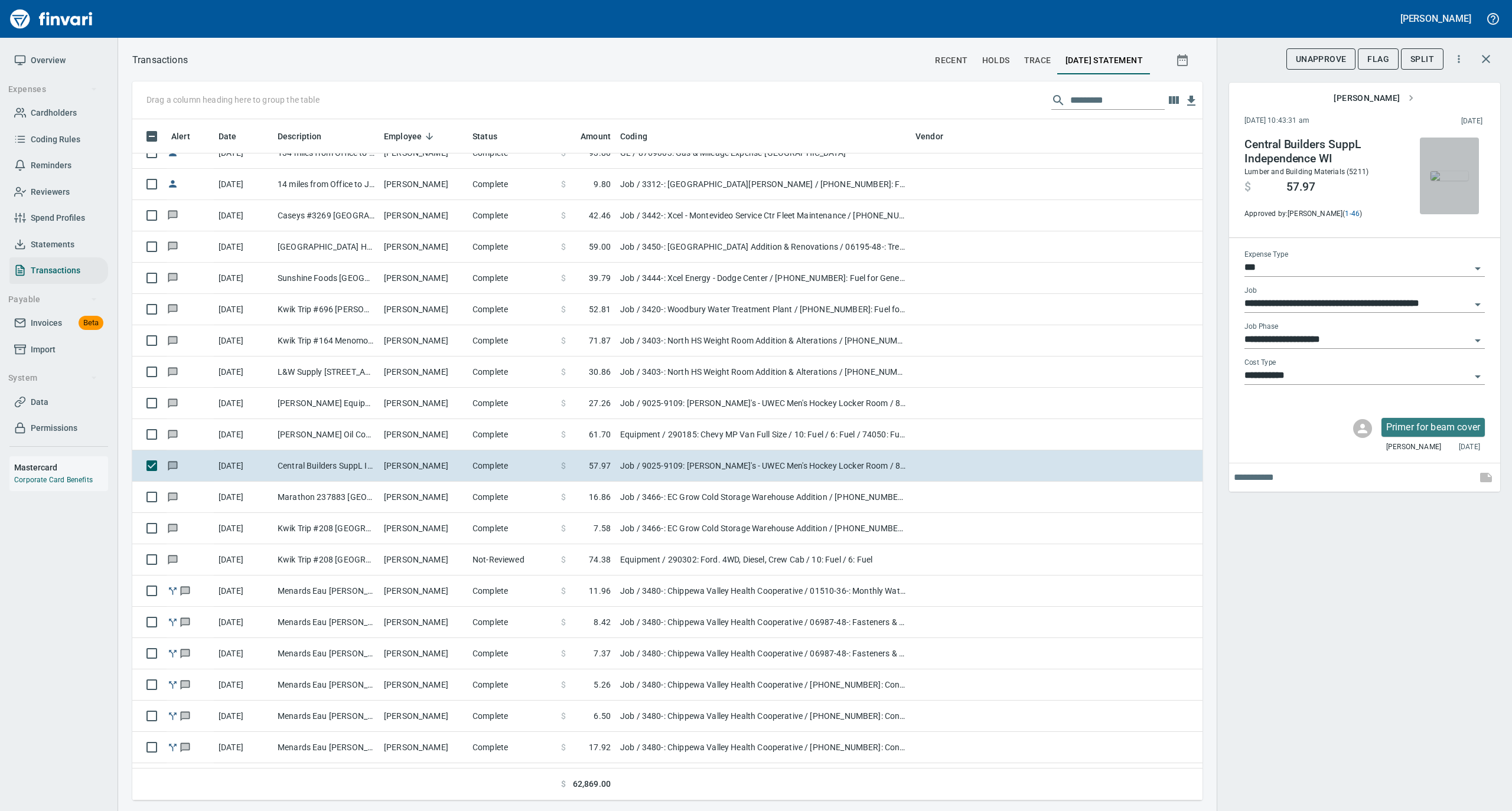
click at [1447, 174] on img "button" at bounding box center [1449, 176] width 37 height 9
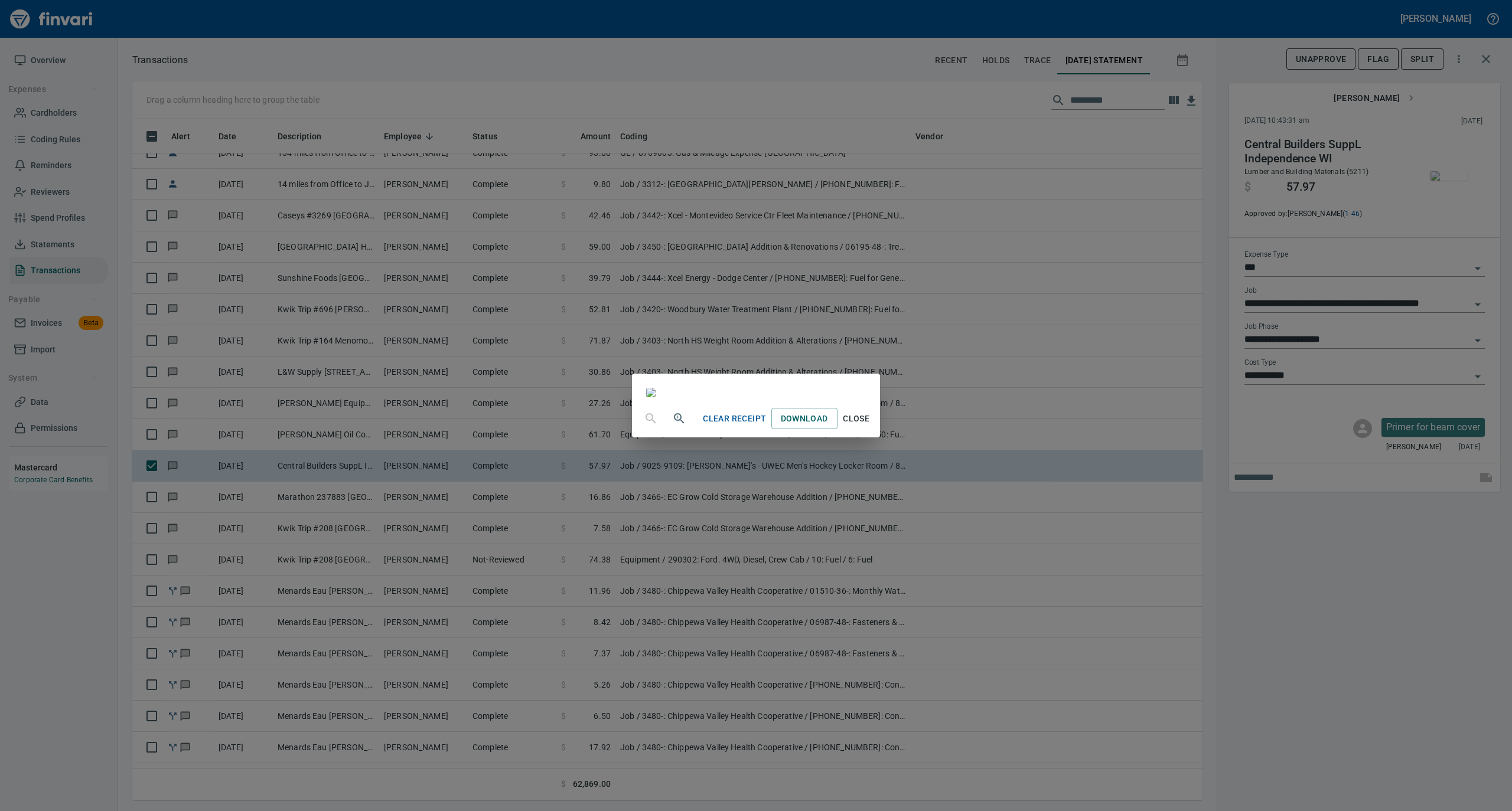
click at [870, 427] on span "Close" at bounding box center [856, 419] width 28 height 15
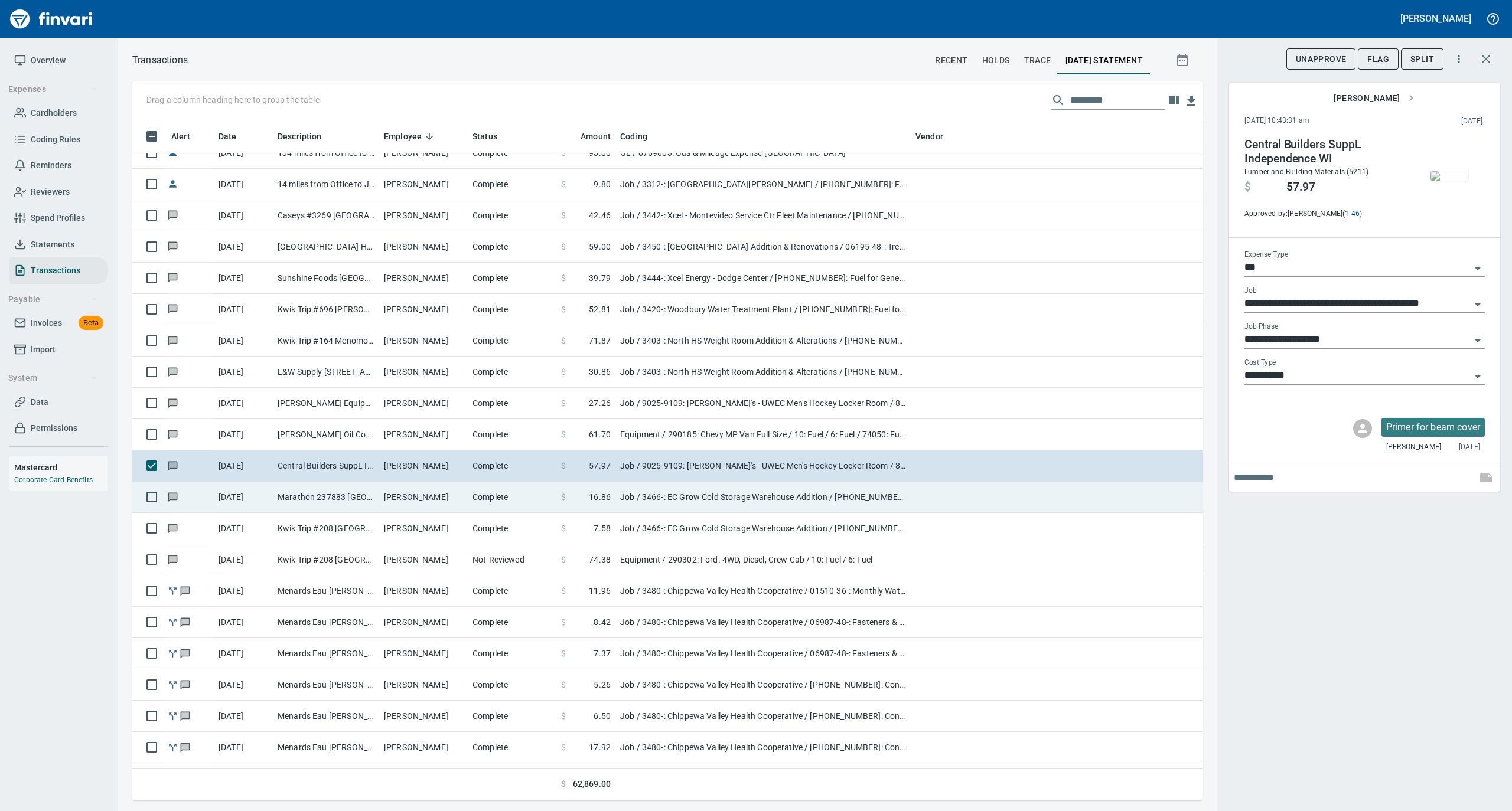
click at [359, 512] on td "Marathon 237883 [GEOGRAPHIC_DATA]" at bounding box center [327, 497] width 107 height 31
type input "**********"
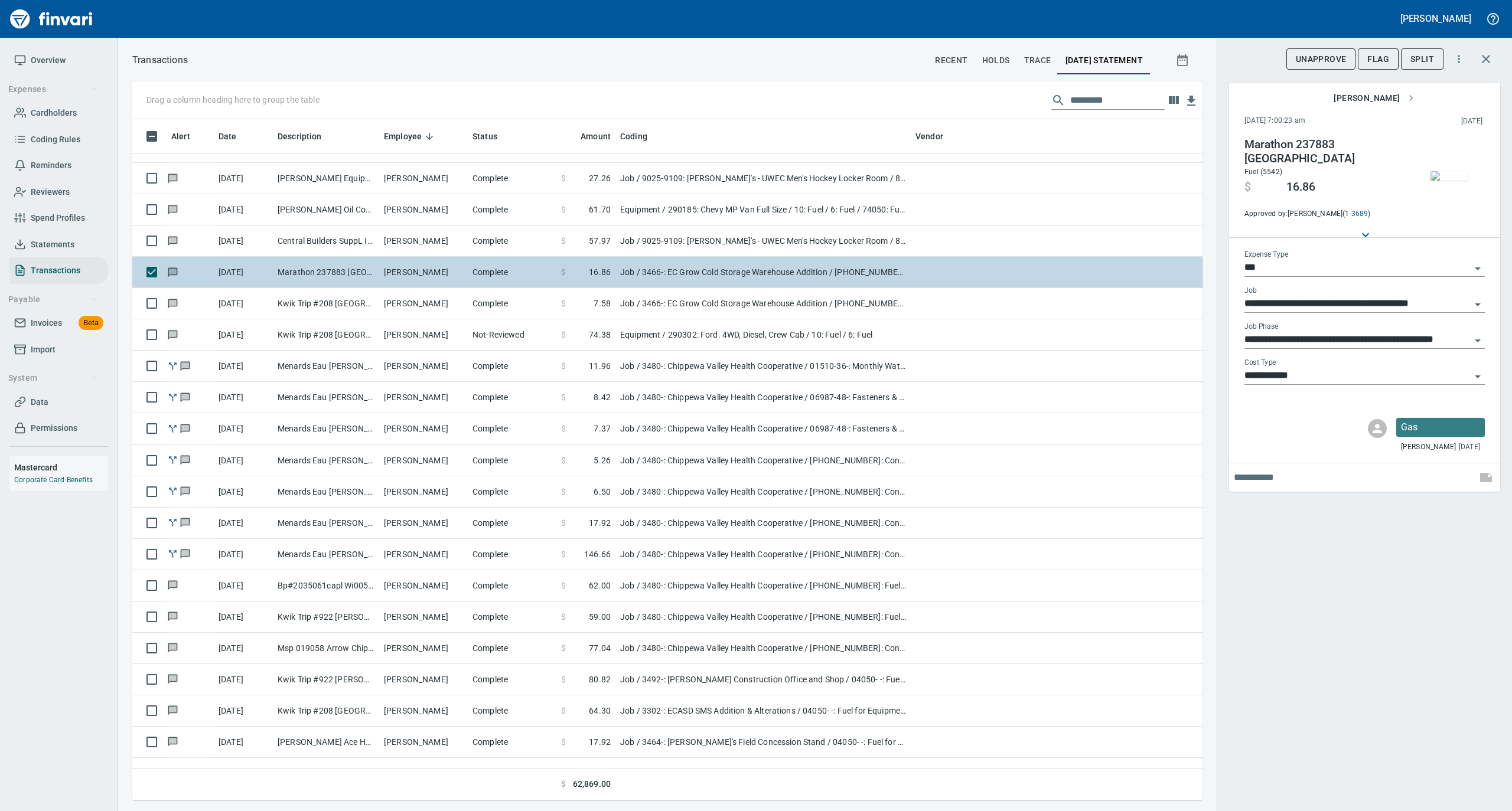
scroll to position [4093, 0]
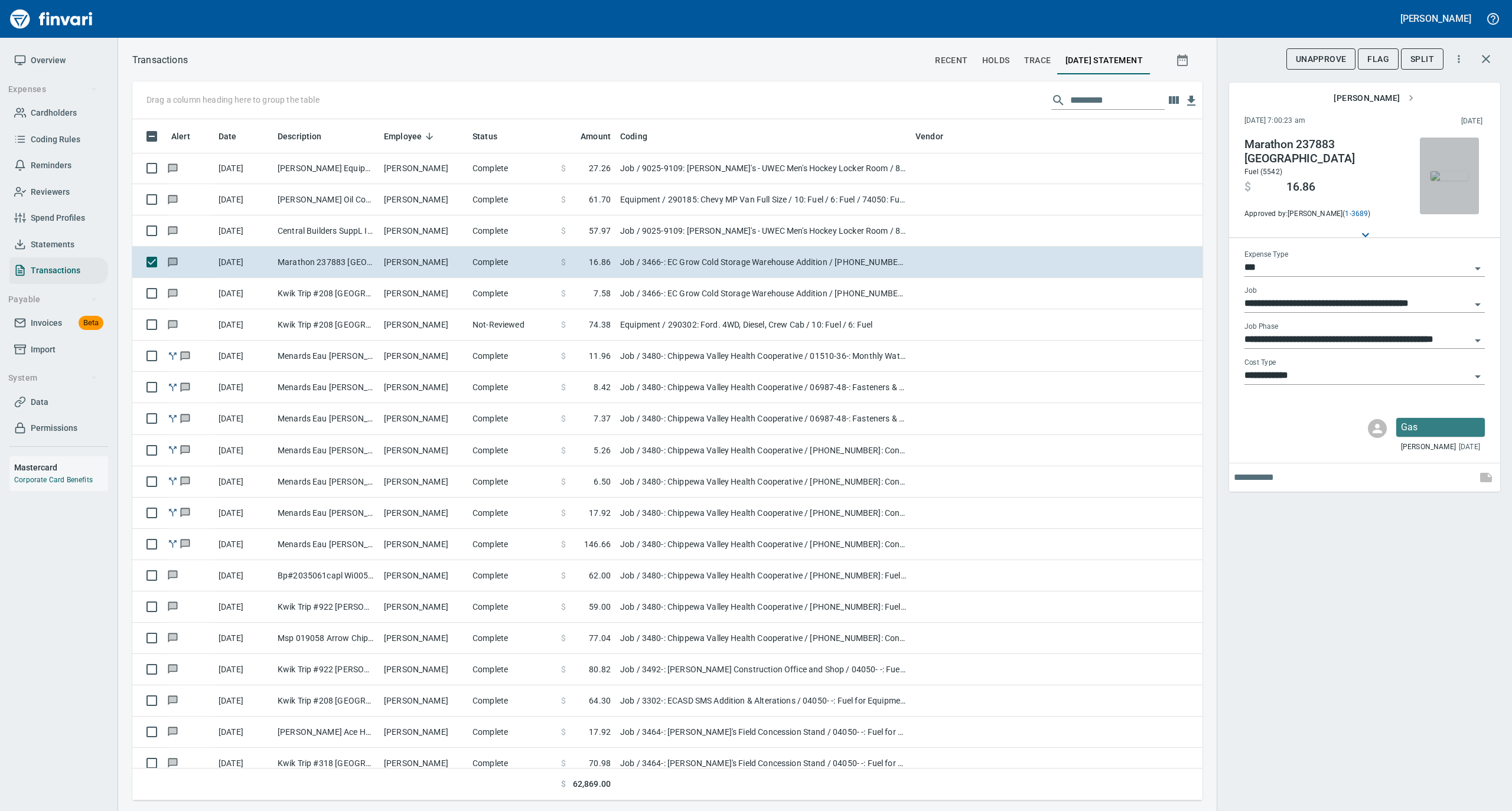
click at [1445, 174] on img "button" at bounding box center [1449, 176] width 37 height 9
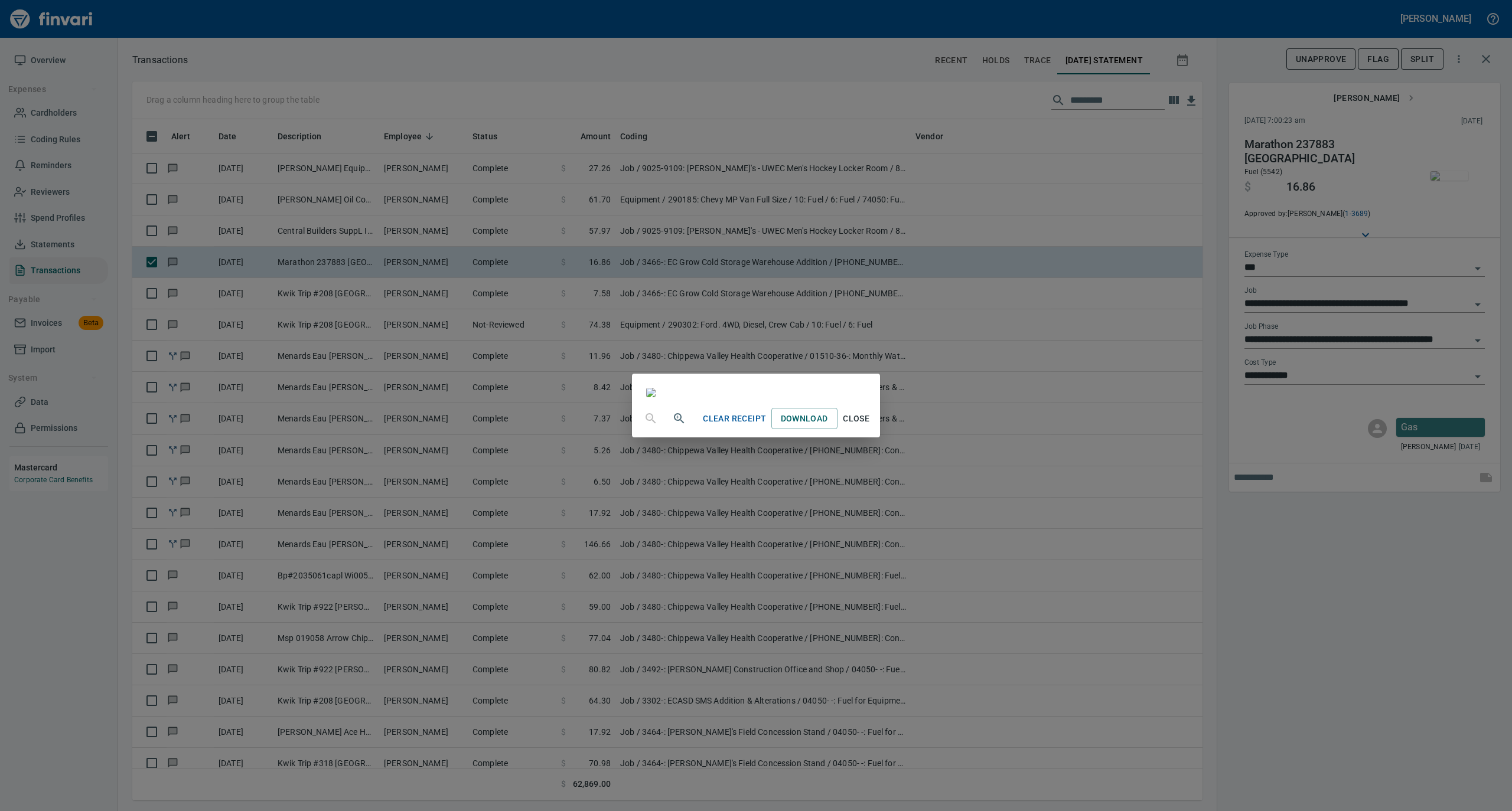
click at [870, 427] on span "Close" at bounding box center [856, 419] width 28 height 15
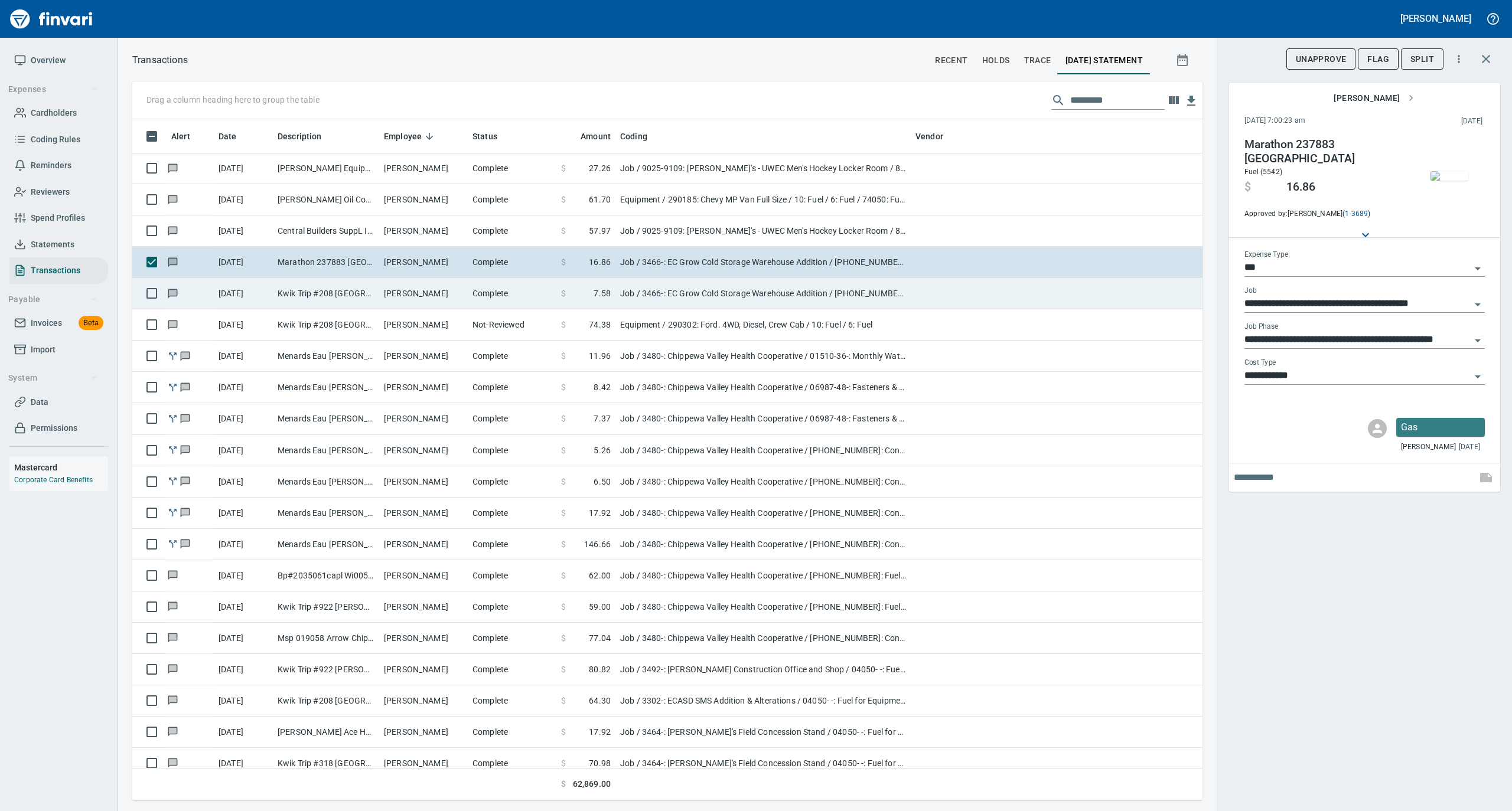
click at [402, 300] on td "[PERSON_NAME]" at bounding box center [423, 293] width 89 height 31
type input "**********"
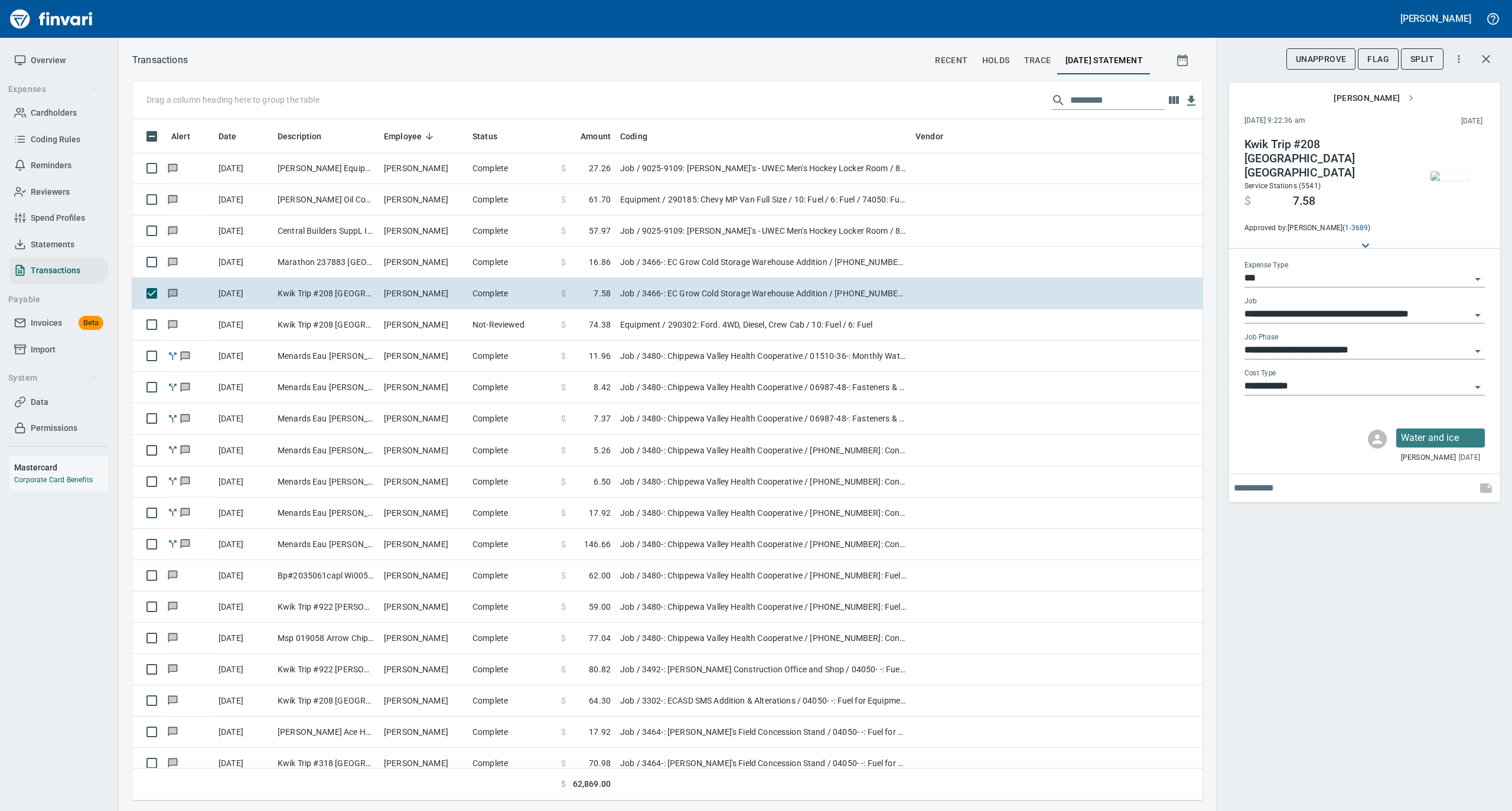
click at [1439, 178] on img "button" at bounding box center [1449, 176] width 37 height 9
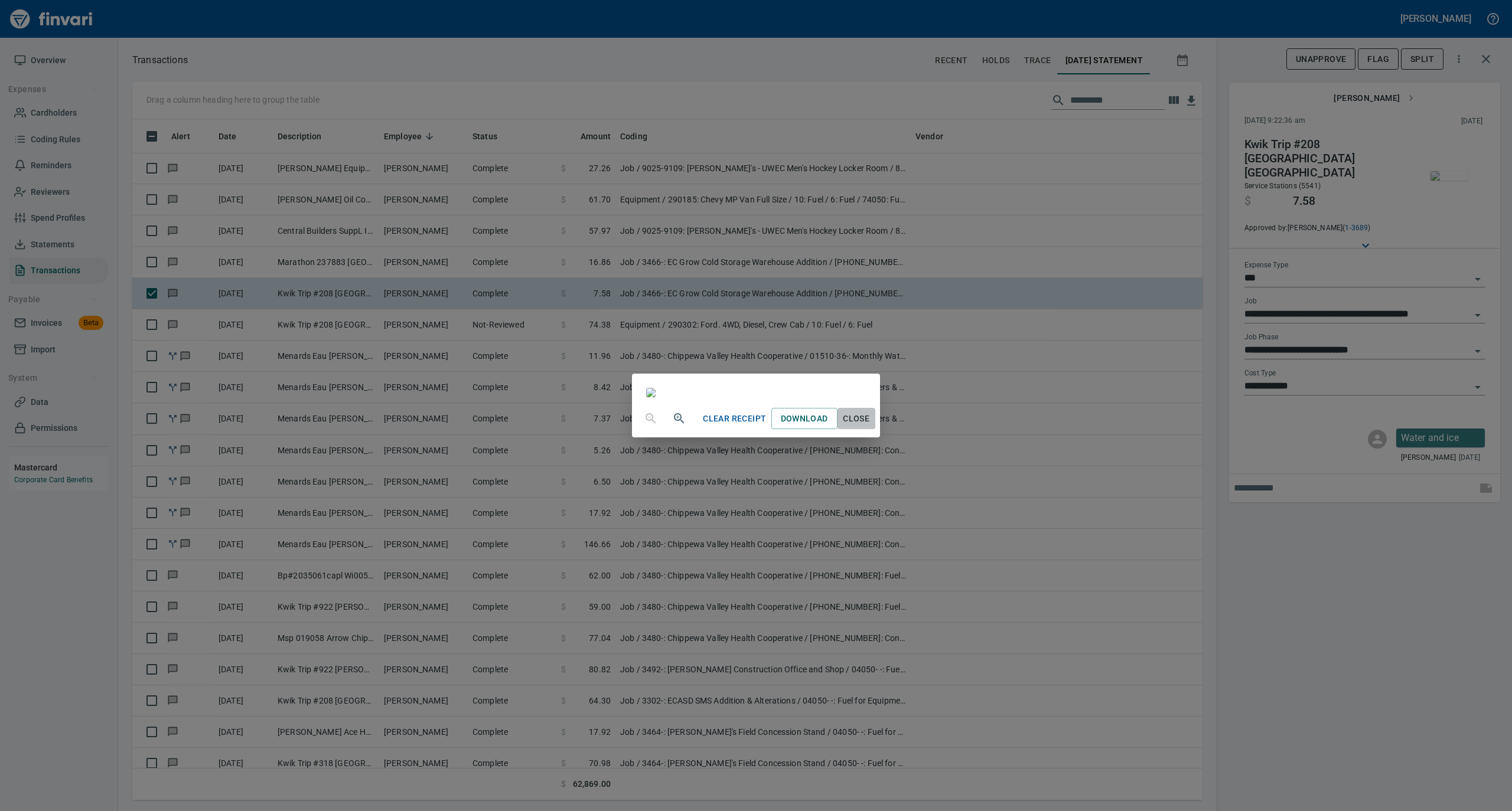
click at [870, 427] on span "Close" at bounding box center [856, 419] width 28 height 15
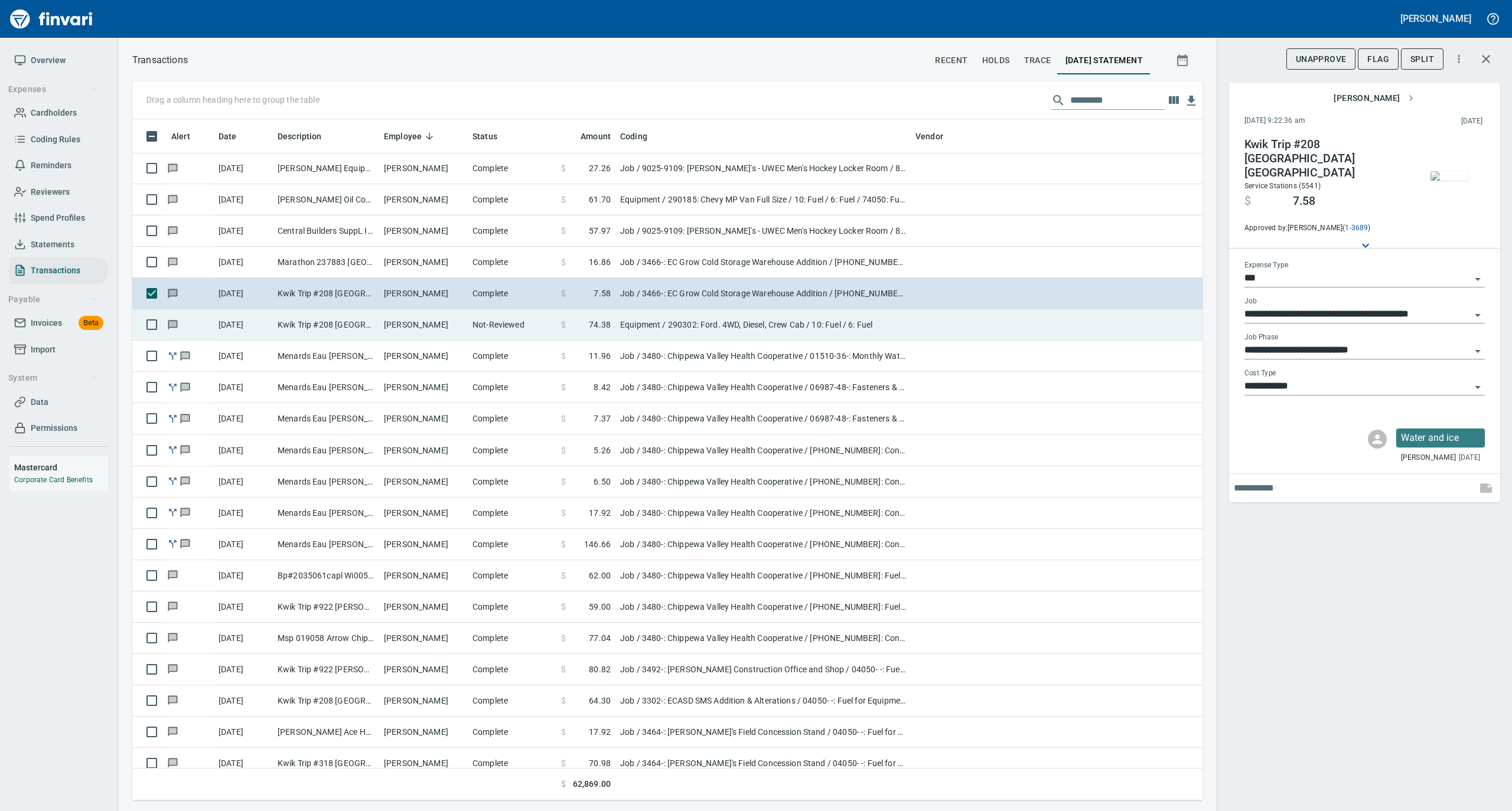
click at [413, 328] on td "[PERSON_NAME]" at bounding box center [423, 325] width 89 height 31
type input "*********"
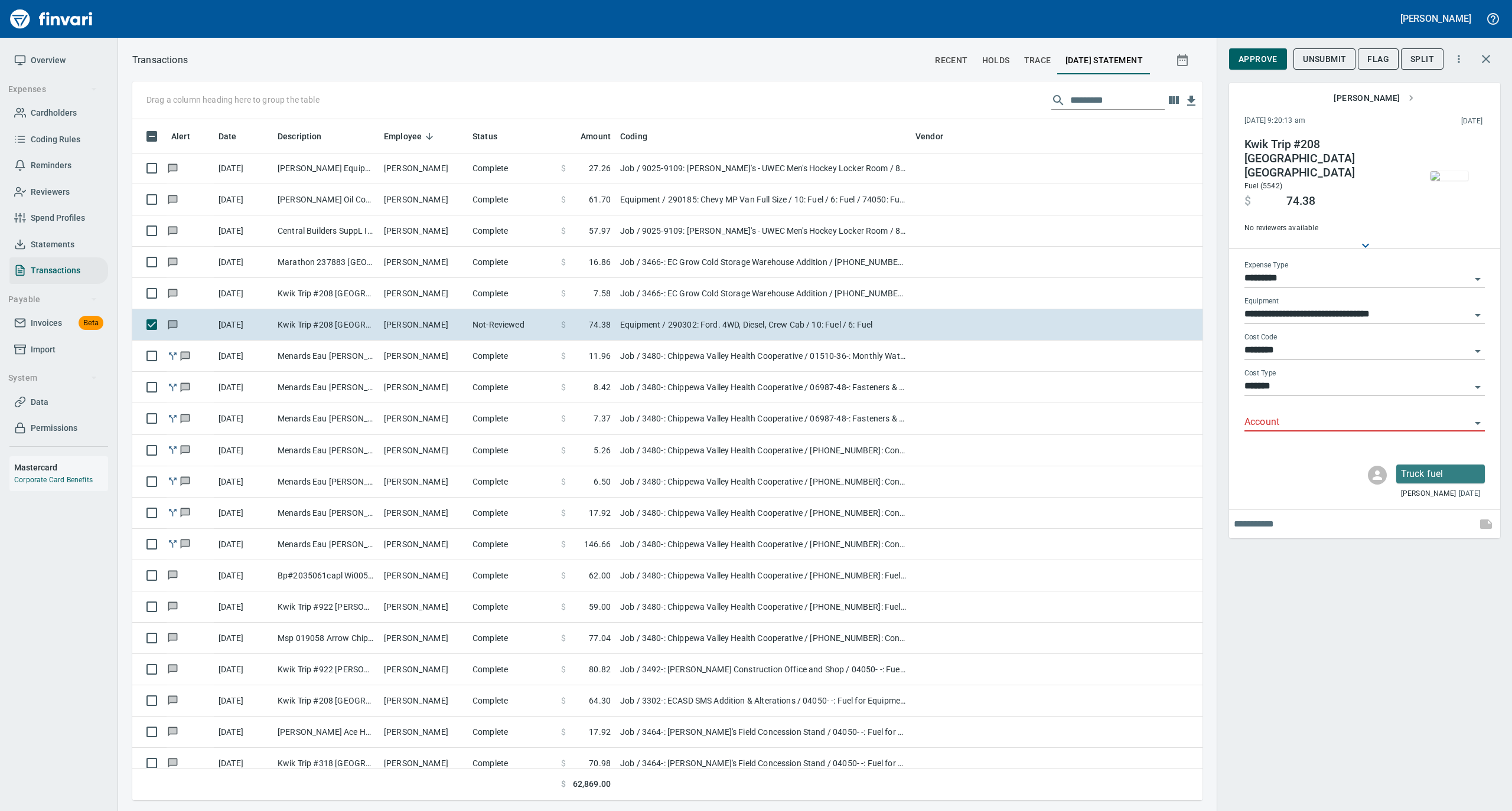
click at [1446, 171] on img "button" at bounding box center [1449, 176] width 37 height 9
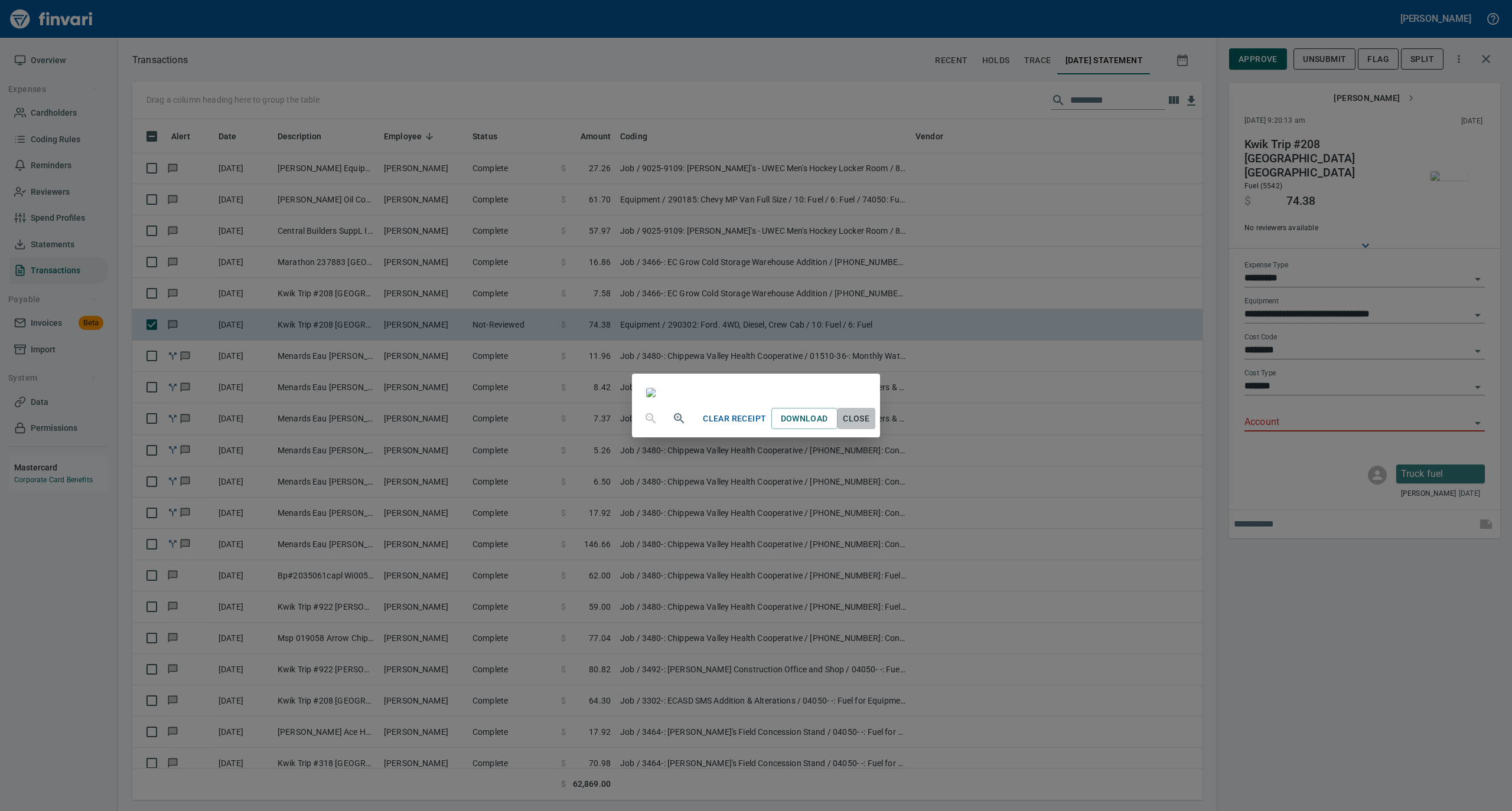
click at [870, 427] on span "Close" at bounding box center [856, 419] width 28 height 15
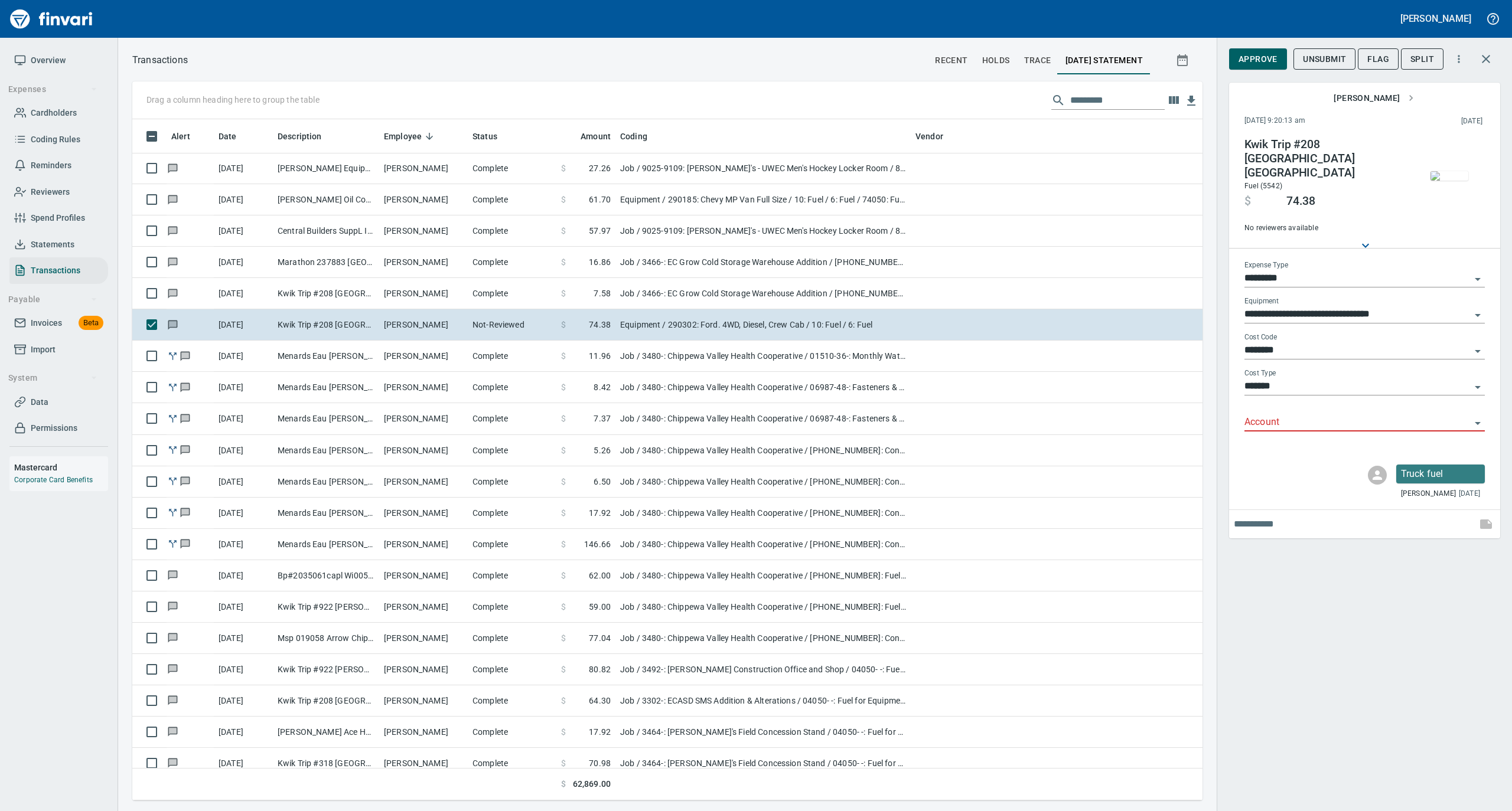
click at [1270, 414] on input "Account" at bounding box center [1358, 423] width 226 height 17
click at [1276, 442] on li "74000: Fuel & Lubrication" at bounding box center [1363, 442] width 240 height 28
type input "**********"
click at [1260, 52] on span "Approve" at bounding box center [1258, 60] width 39 height 15
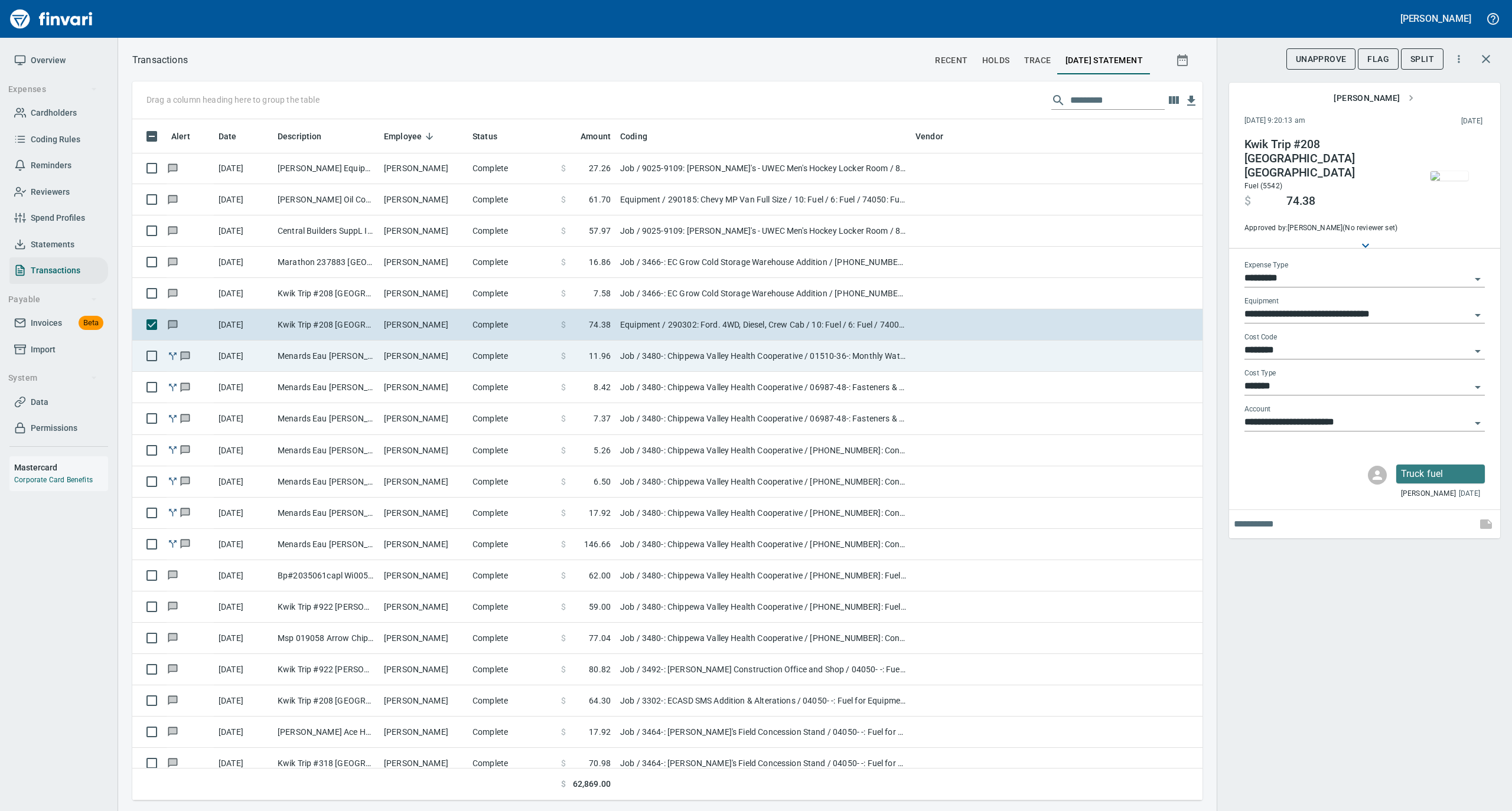
click at [487, 365] on td "Complete" at bounding box center [512, 355] width 89 height 31
type input "***"
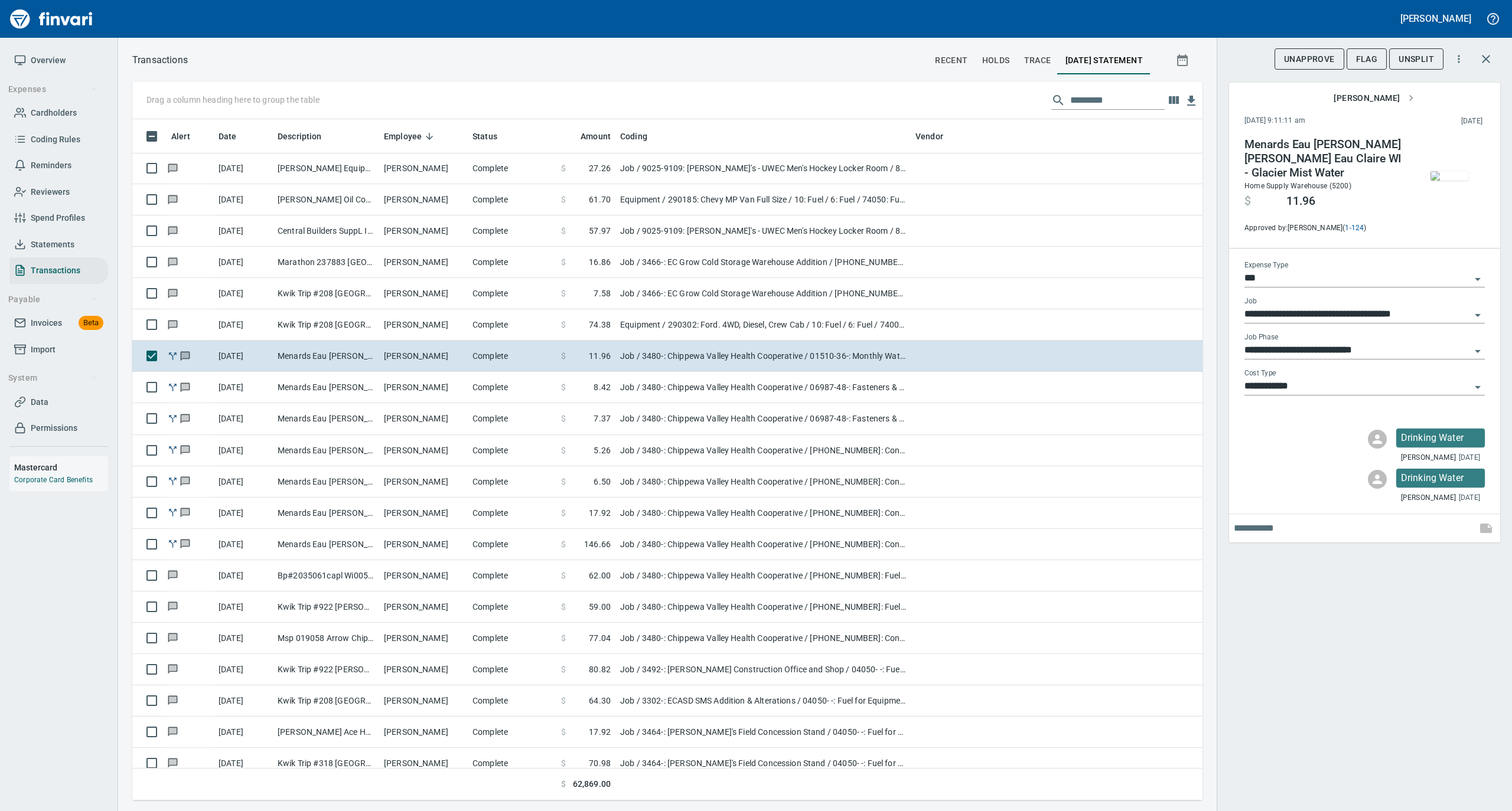
click at [1444, 171] on img "button" at bounding box center [1449, 176] width 37 height 9
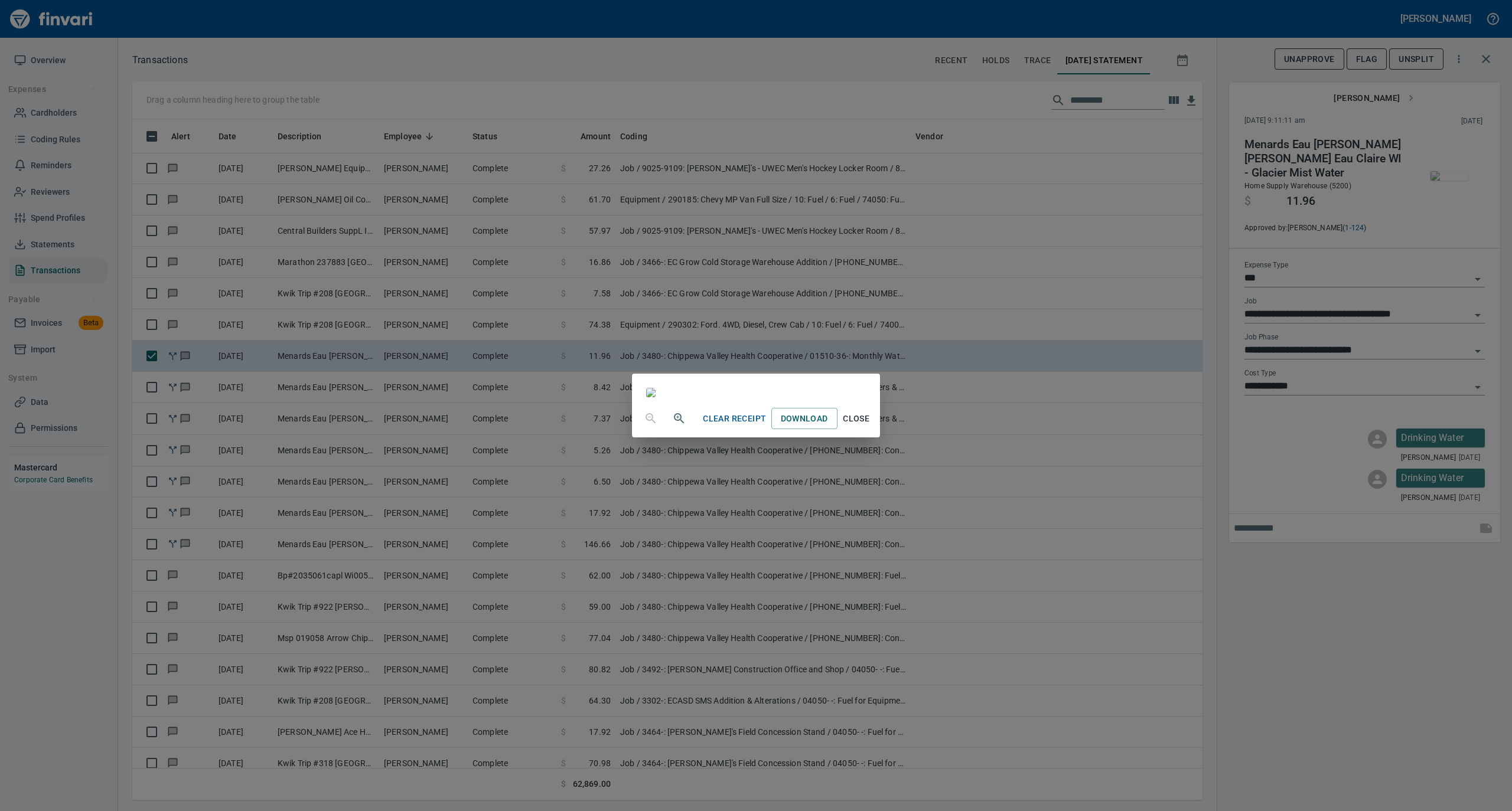
click at [870, 427] on span "Close" at bounding box center [856, 419] width 28 height 15
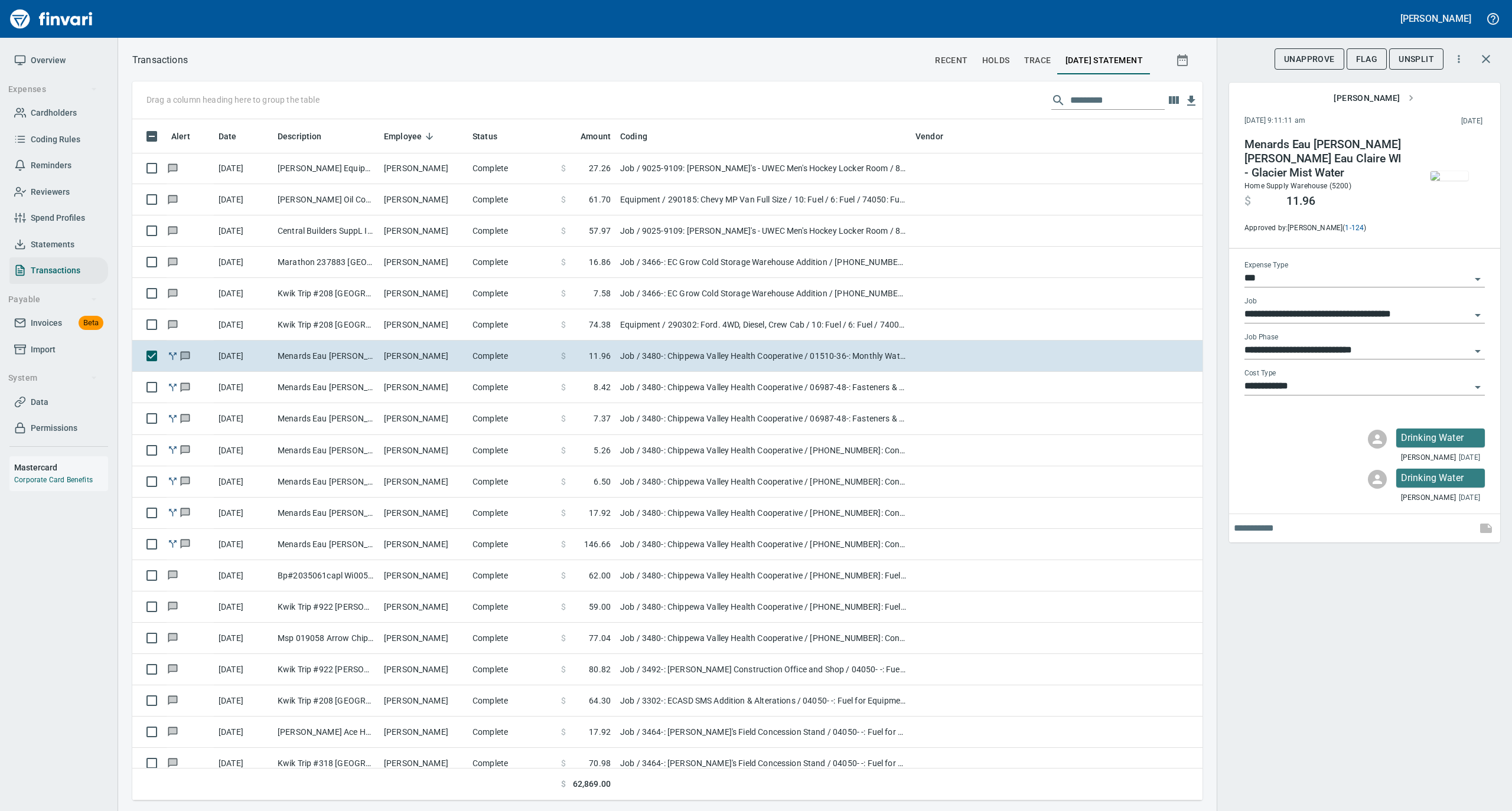
scroll to position [670, 1046]
click at [1264, 342] on input "**********" at bounding box center [1358, 351] width 226 height 17
click at [1261, 395] on li "[PHONE_NUMBER]: Consumable Tools & Accessories - General Conditions" at bounding box center [1363, 398] width 240 height 28
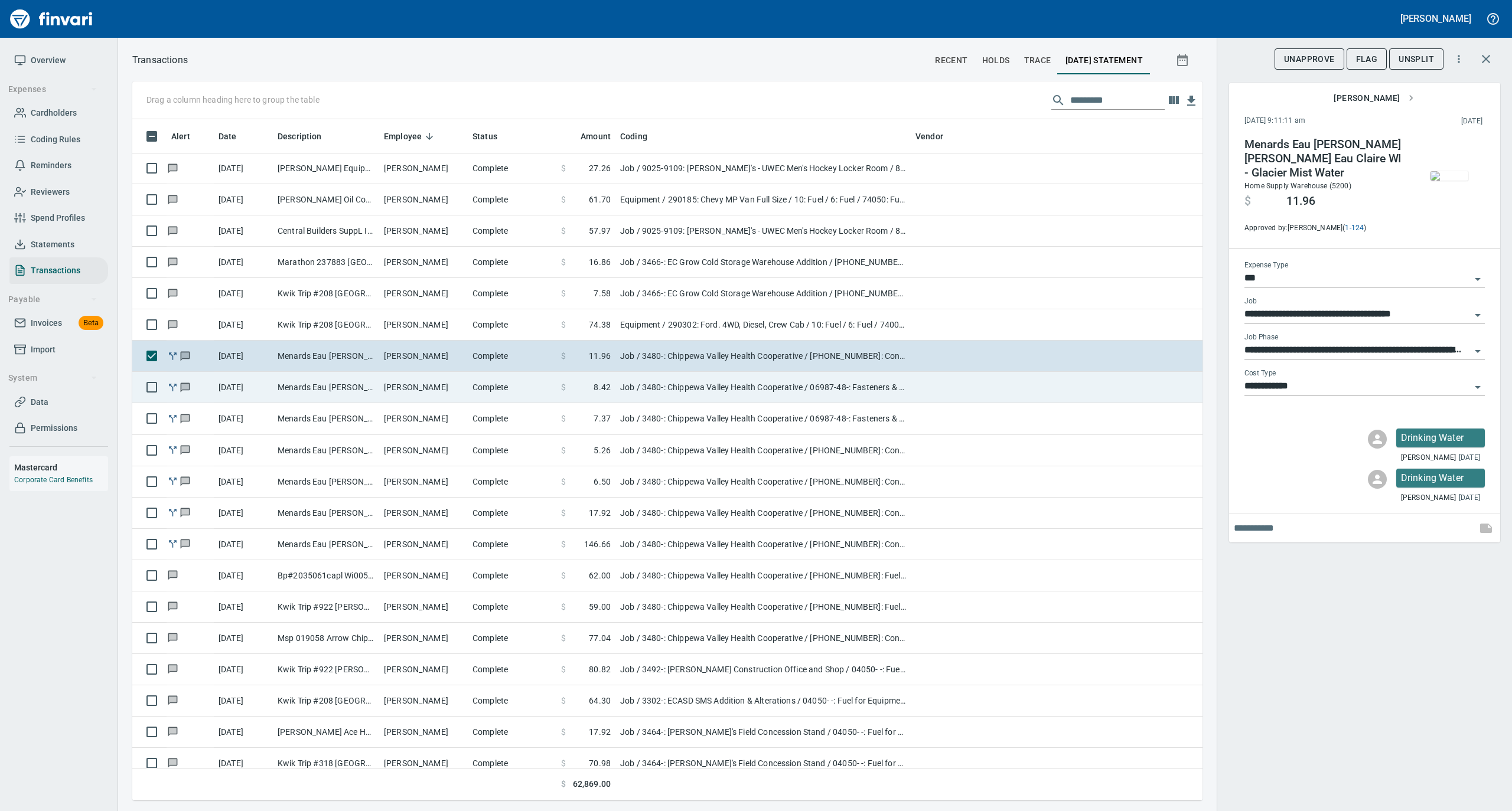
click at [362, 392] on td "Menards Eau [PERSON_NAME] [PERSON_NAME] Eau [PERSON_NAME]" at bounding box center [327, 387] width 107 height 31
type input "**********"
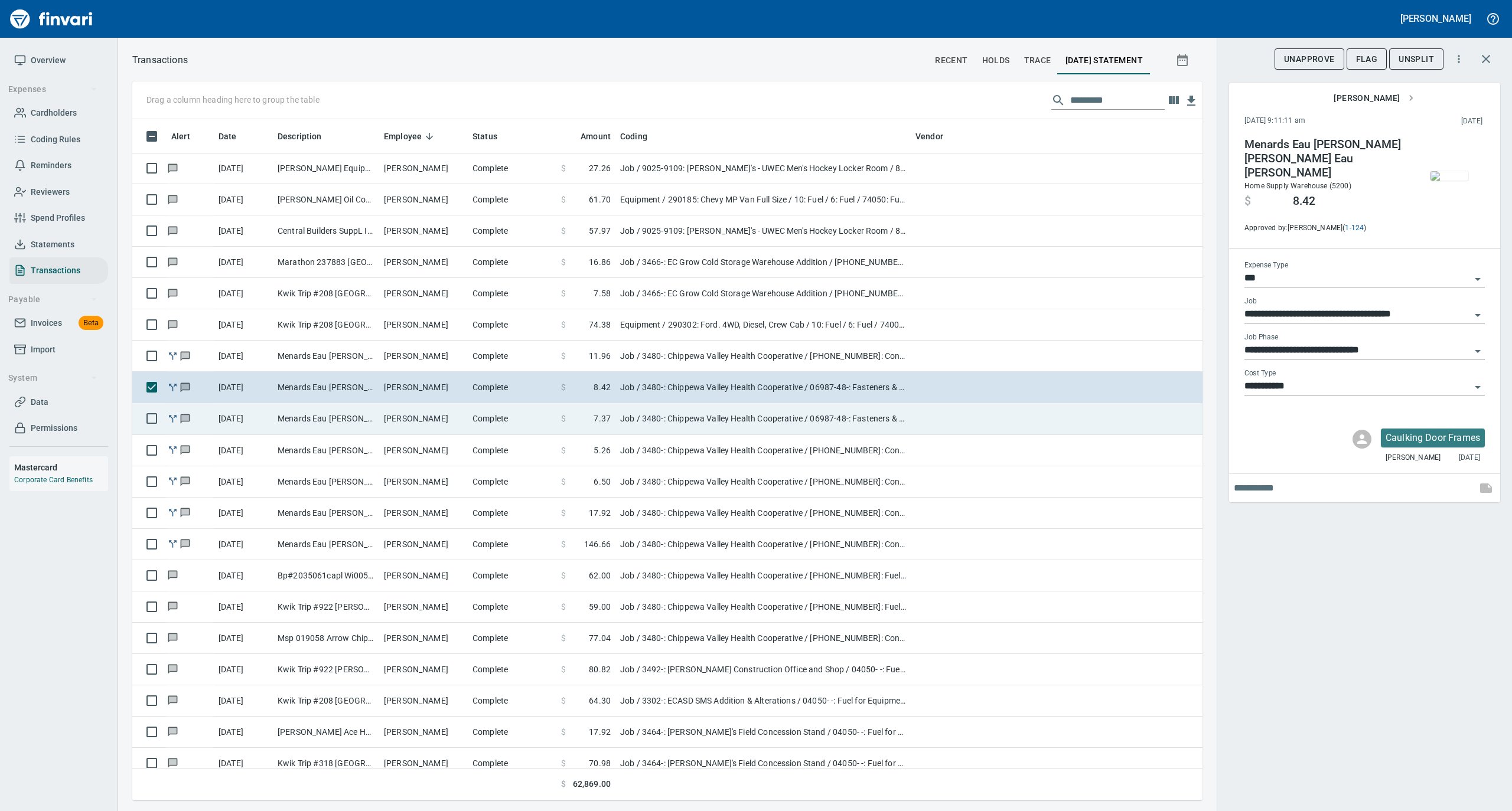
click at [377, 427] on td "Menards Eau [PERSON_NAME] [PERSON_NAME] Eau Claire WI - WL 3006 [PERSON_NAME]" at bounding box center [327, 418] width 107 height 31
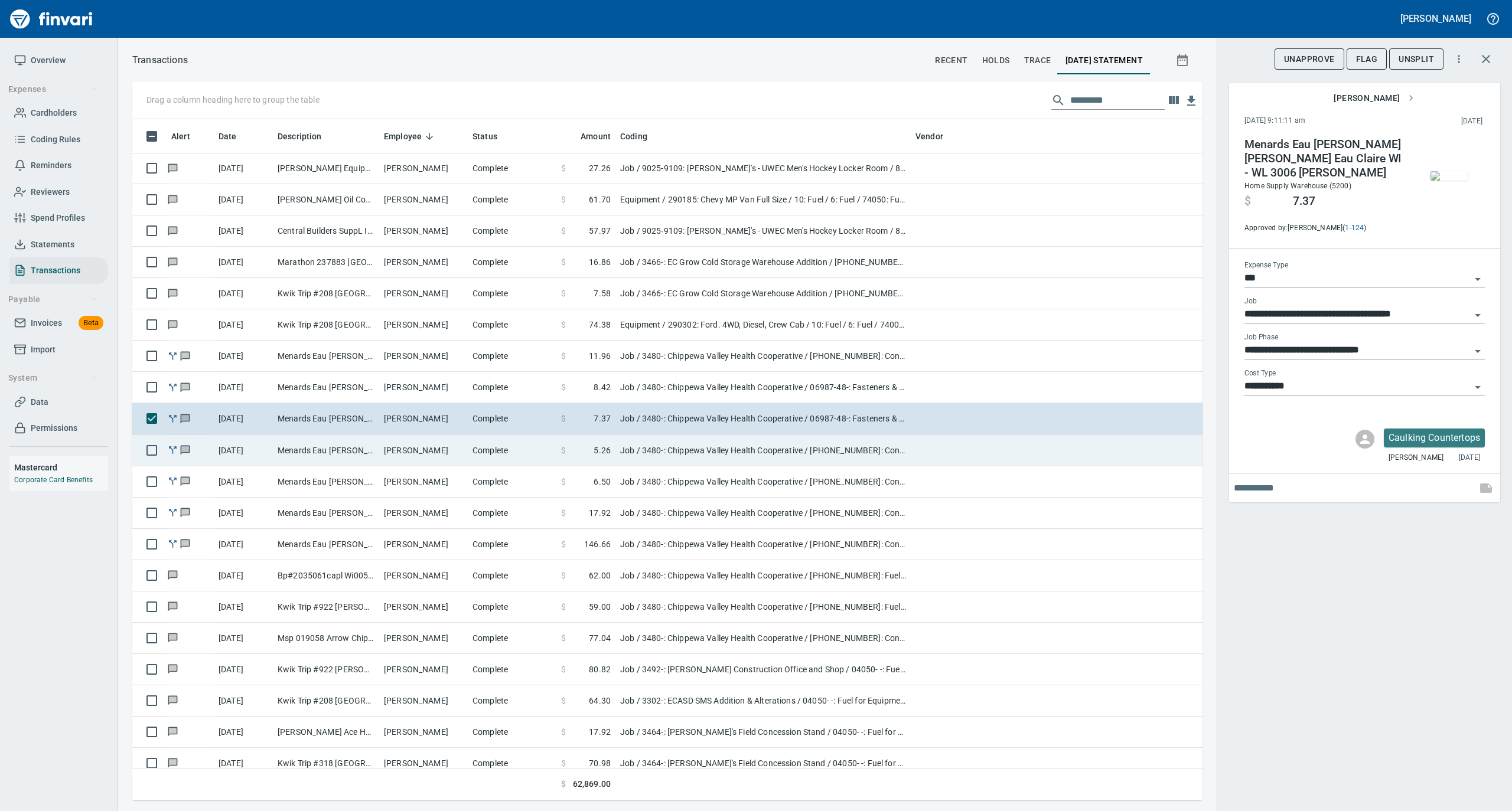
click at [400, 454] on td "[PERSON_NAME]" at bounding box center [423, 450] width 89 height 31
type input "**********"
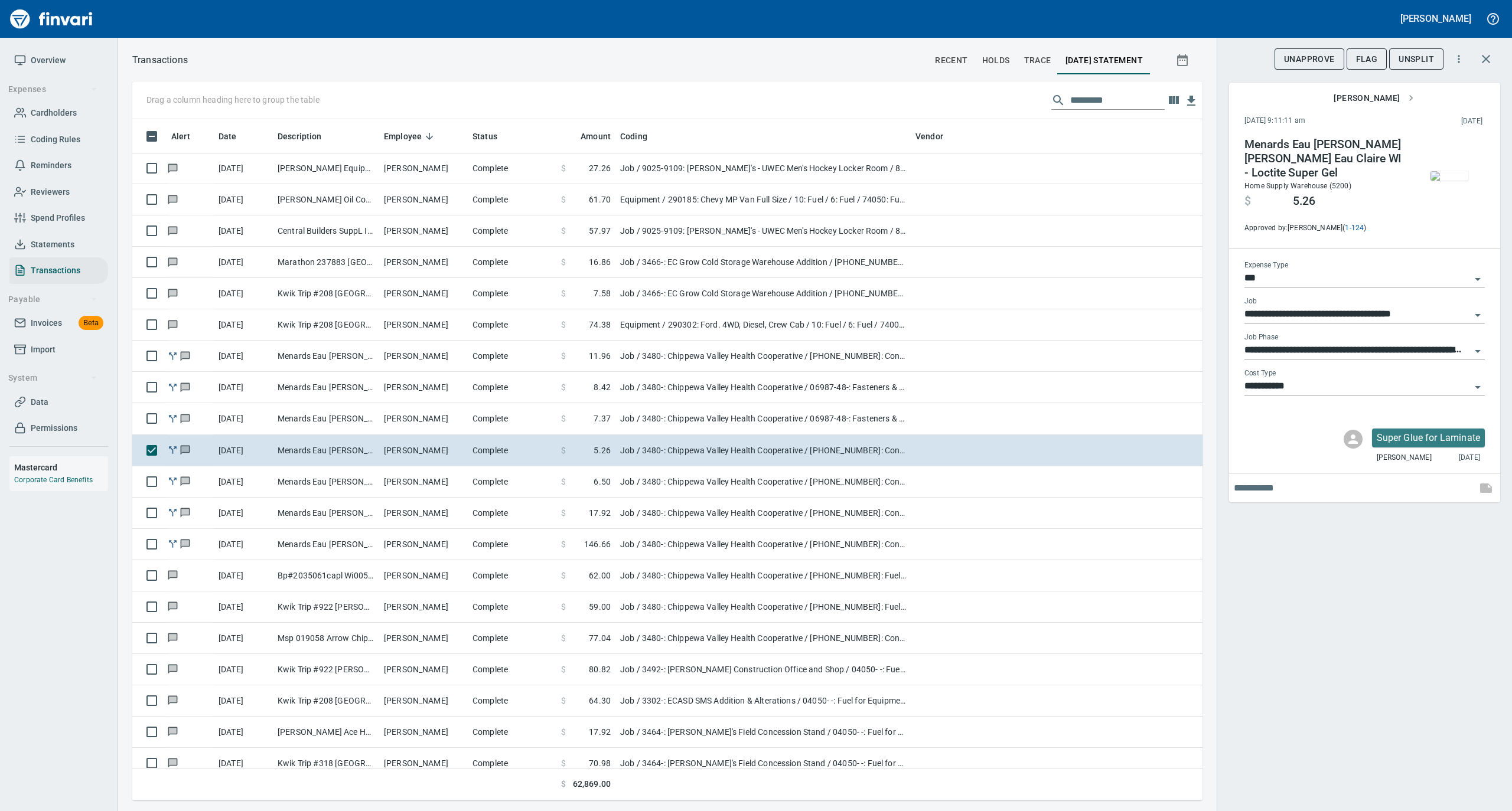
click at [1311, 379] on input "**********" at bounding box center [1358, 387] width 226 height 17
click at [1280, 459] on li "8: Indirects" at bounding box center [1363, 463] width 240 height 28
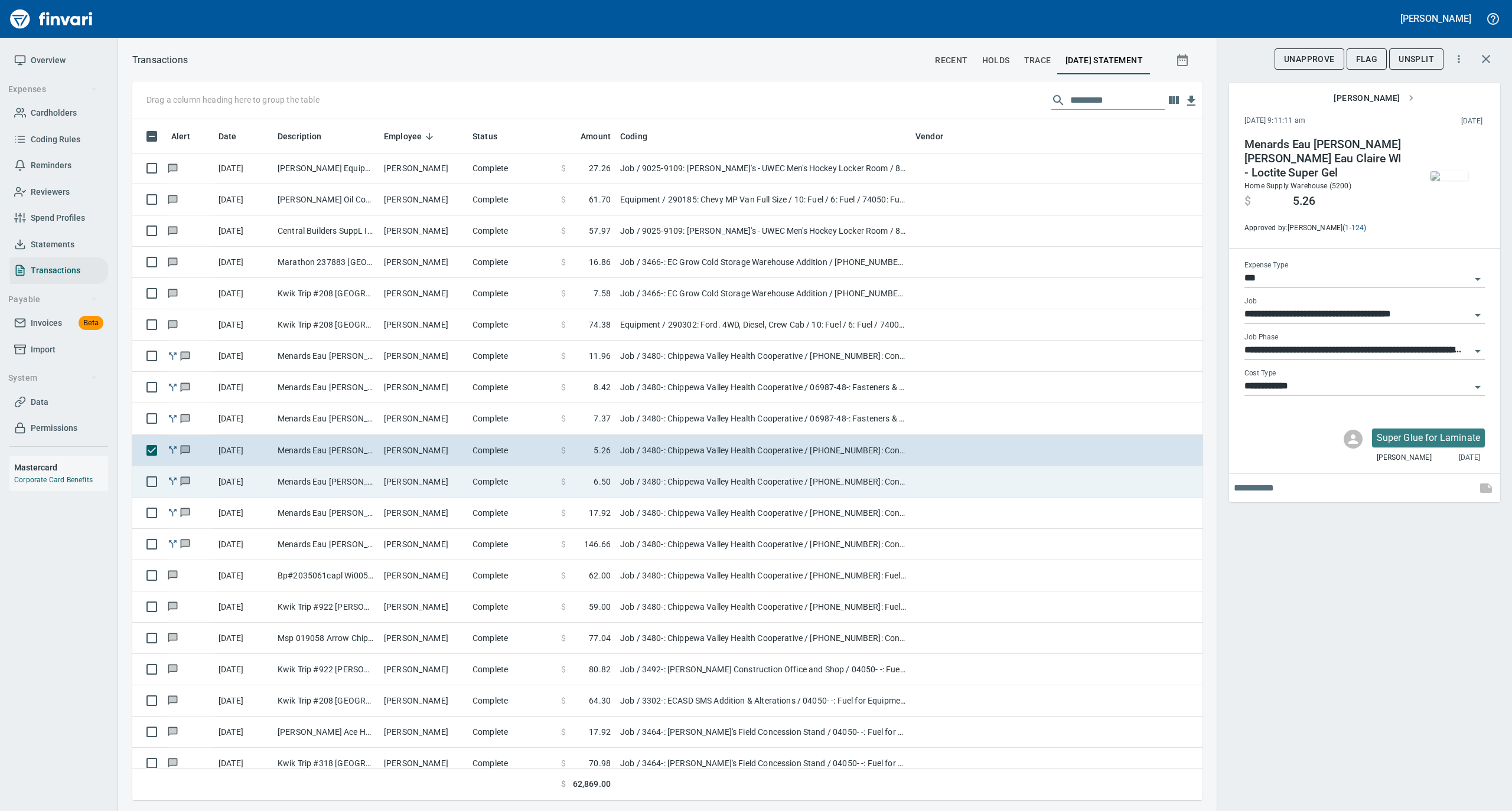
click at [368, 478] on td "Menards Eau [PERSON_NAME] [PERSON_NAME] Eau Claire WI - Gorilla Super Glue" at bounding box center [327, 482] width 107 height 31
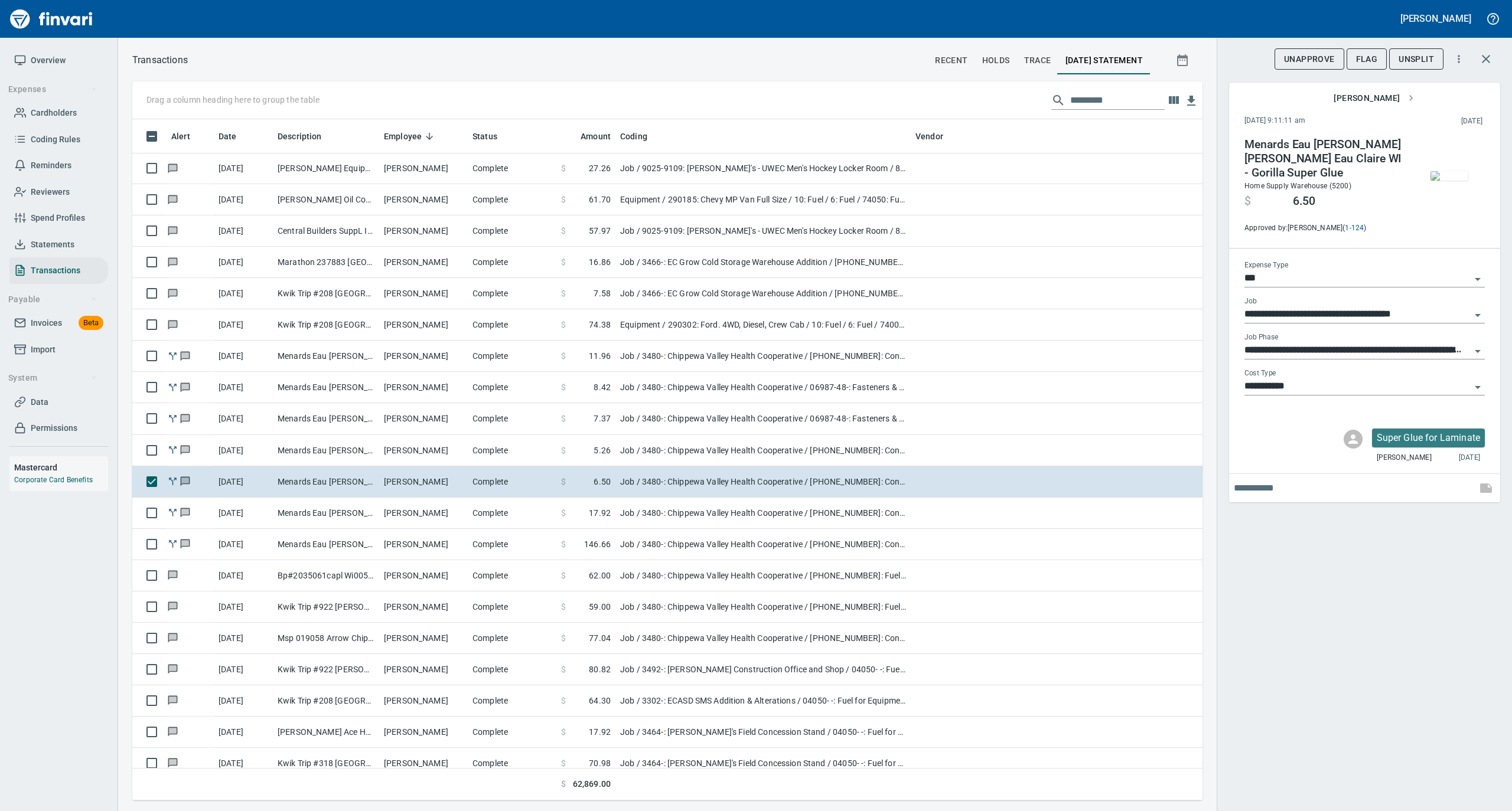
scroll to position [670, 1046]
click at [1310, 384] on input "**********" at bounding box center [1358, 387] width 226 height 17
click at [1296, 466] on li "8: Indirects" at bounding box center [1363, 463] width 240 height 28
type input "**********"
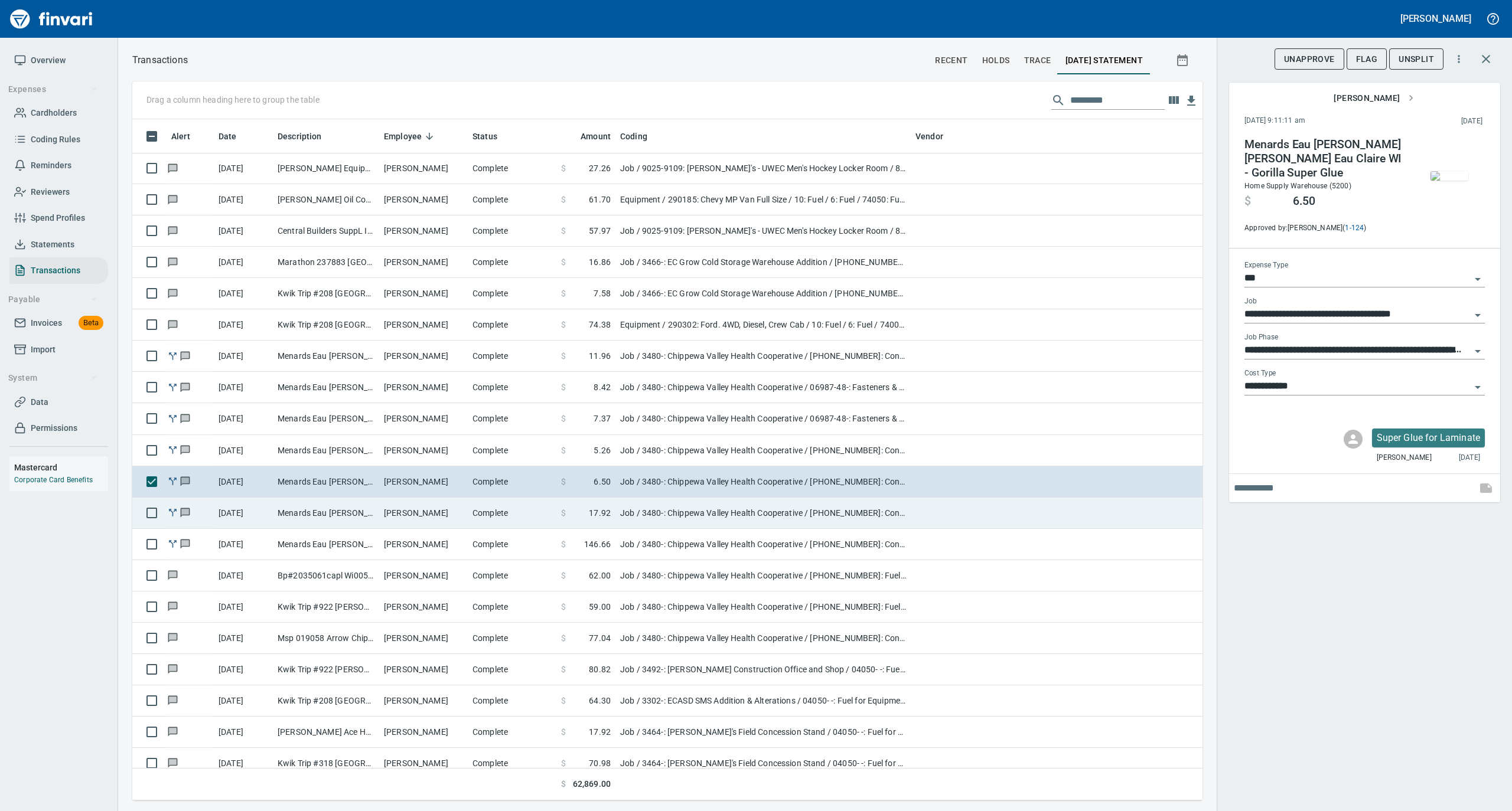
click at [449, 517] on td "[PERSON_NAME]" at bounding box center [423, 513] width 89 height 31
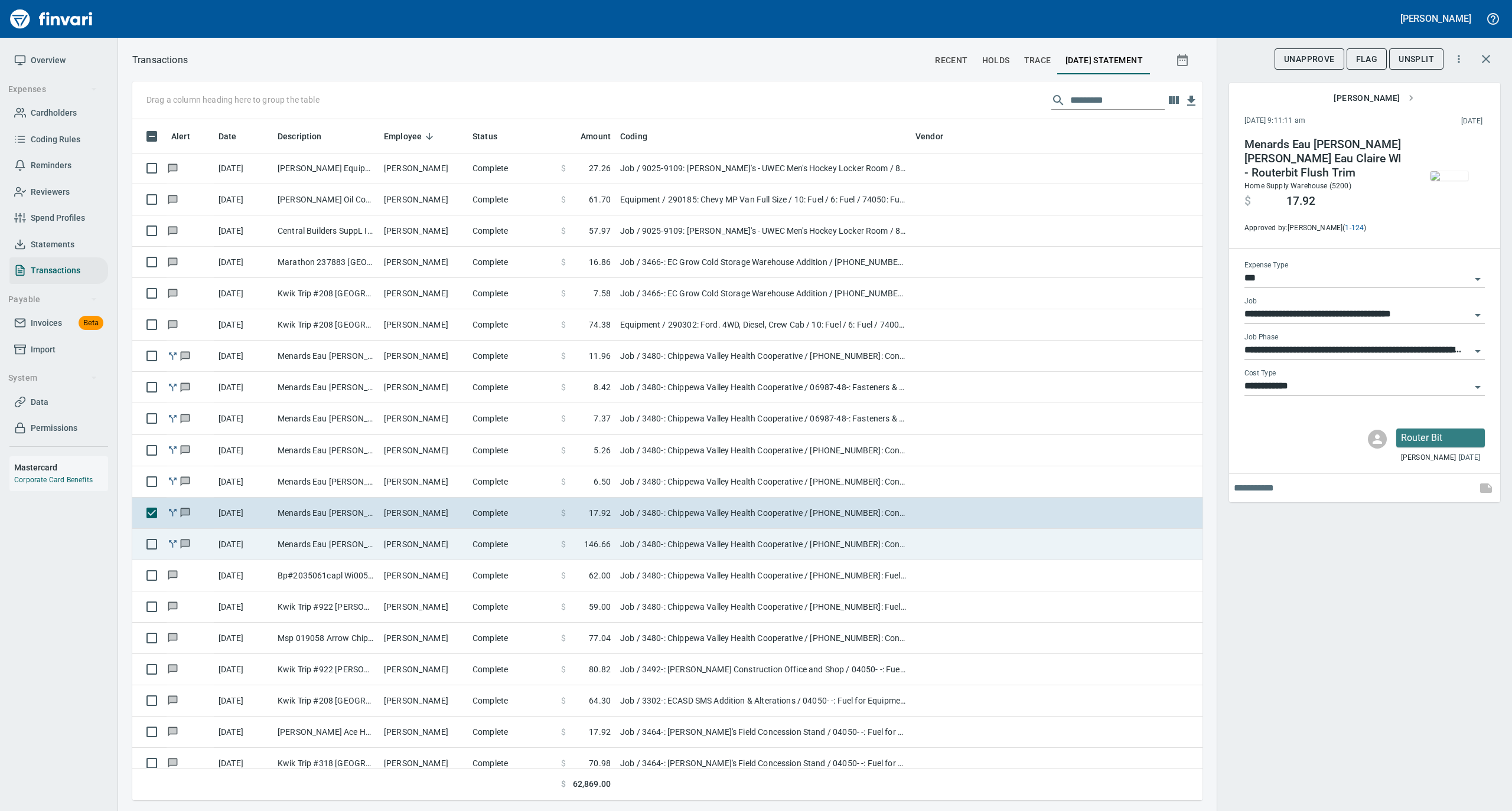
click at [429, 550] on td "[PERSON_NAME]" at bounding box center [423, 543] width 89 height 31
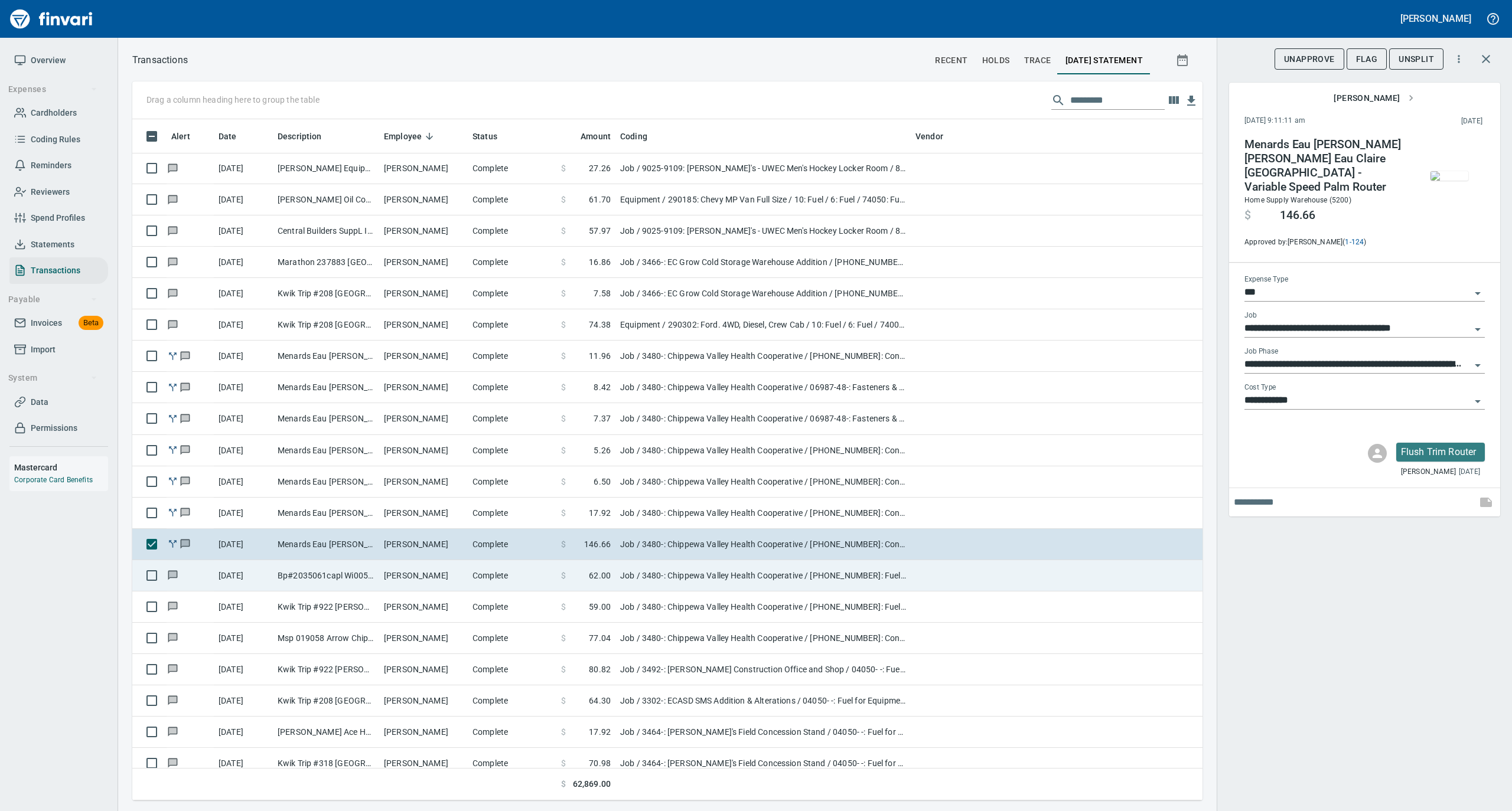
click at [417, 588] on td "[PERSON_NAME]" at bounding box center [423, 575] width 89 height 31
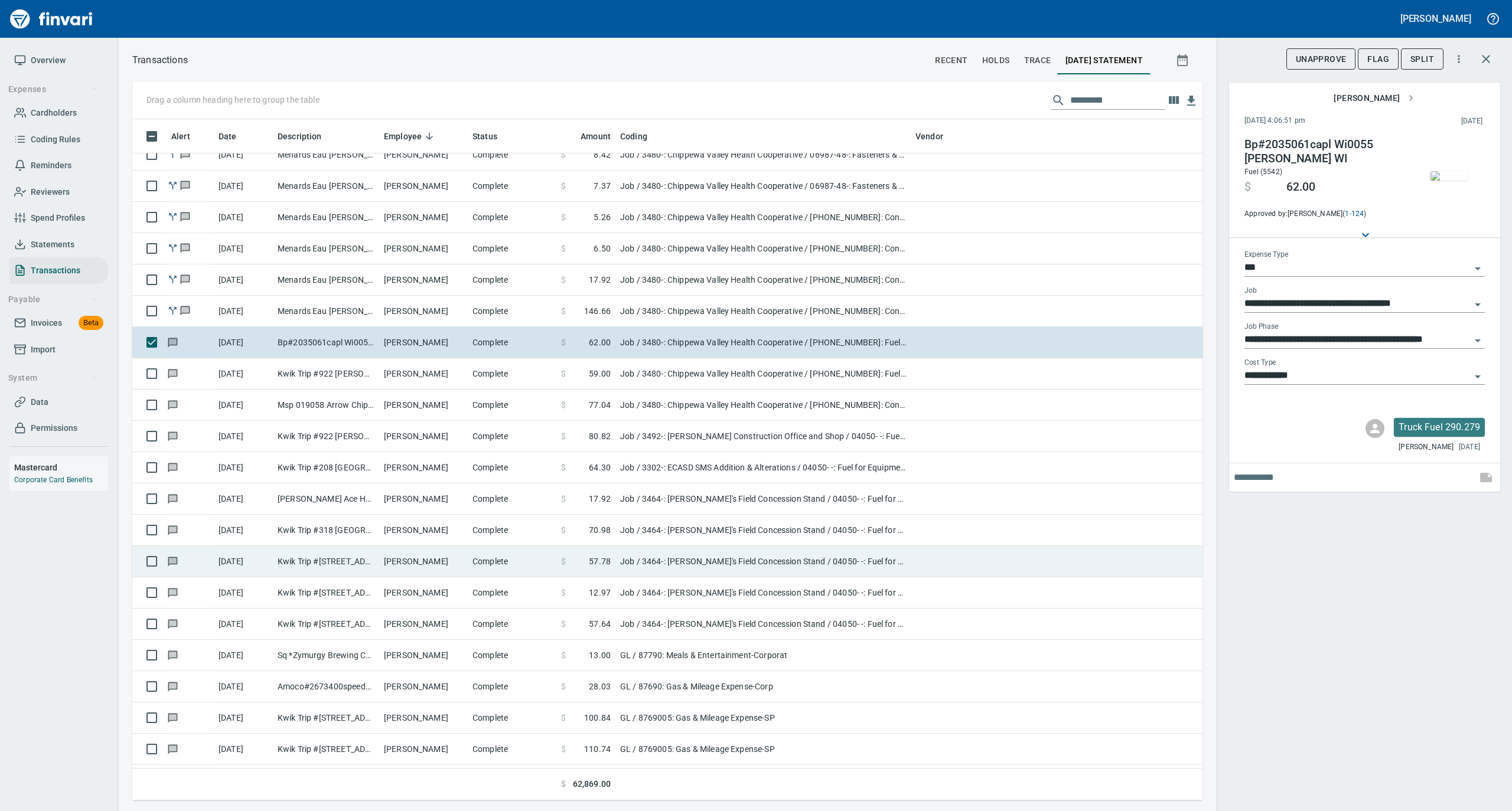
scroll to position [4329, 0]
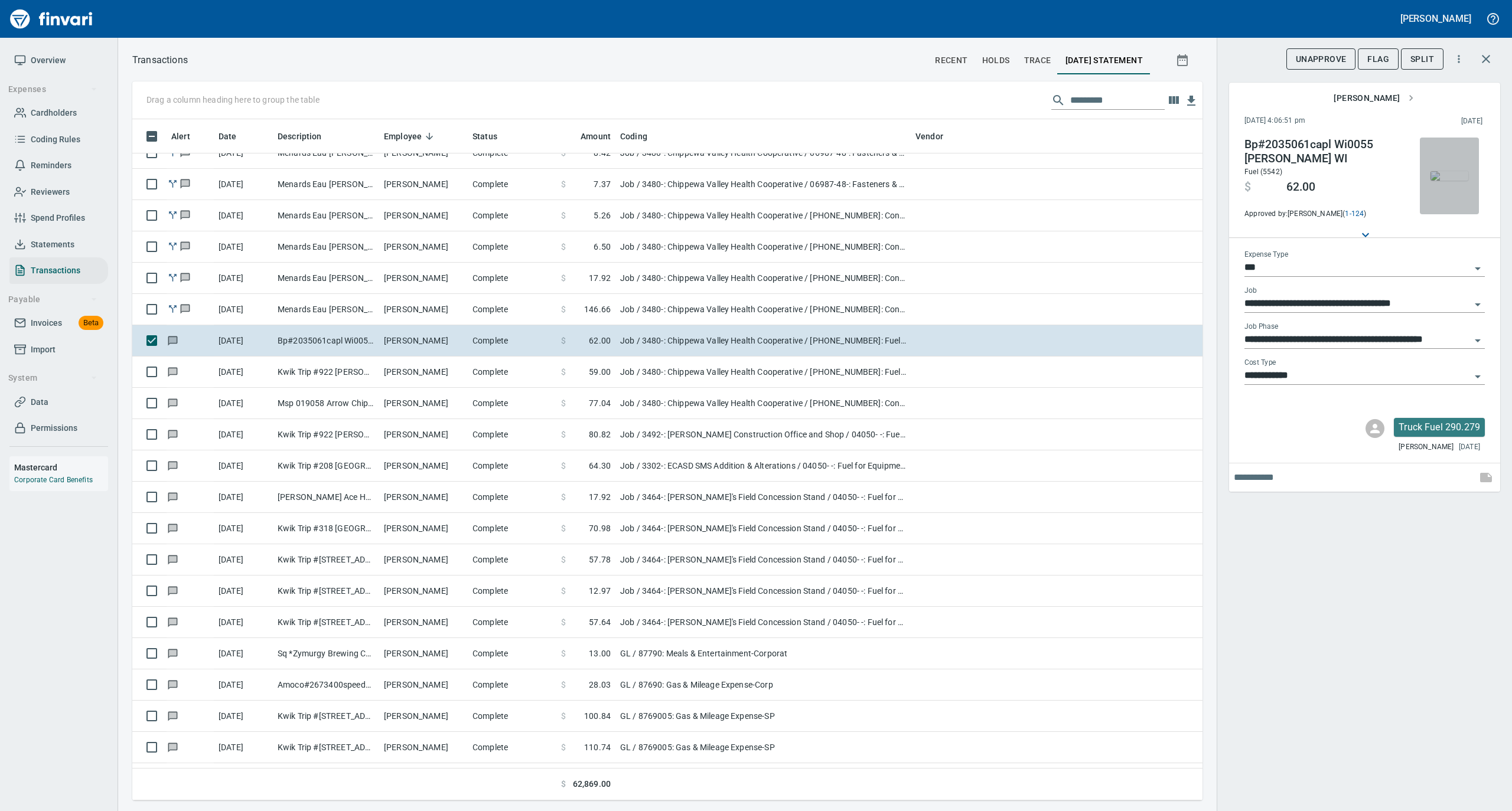
click at [1460, 171] on img "button" at bounding box center [1449, 176] width 37 height 9
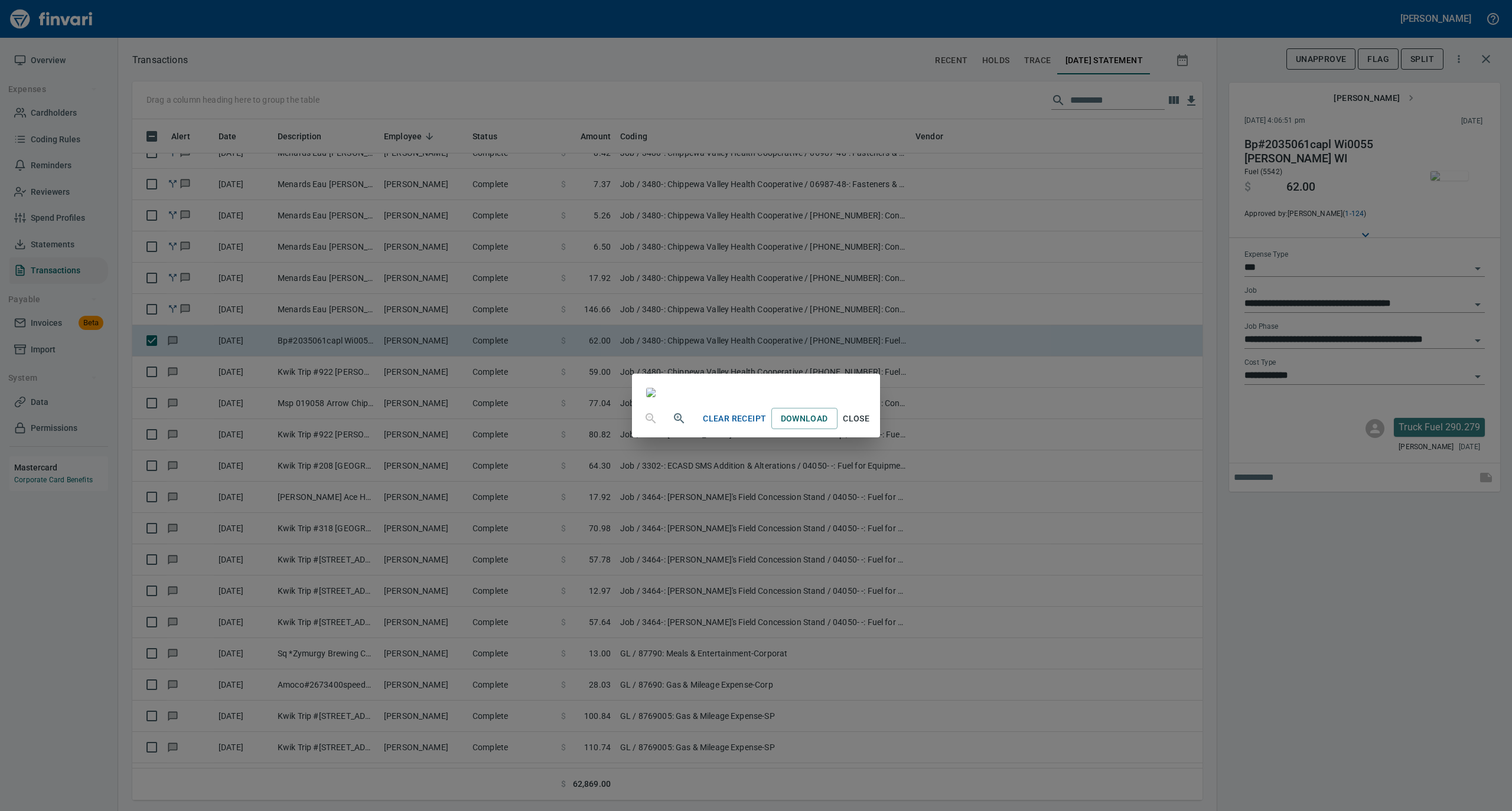
click at [875, 429] on button "Close" at bounding box center [856, 418] width 37 height 22
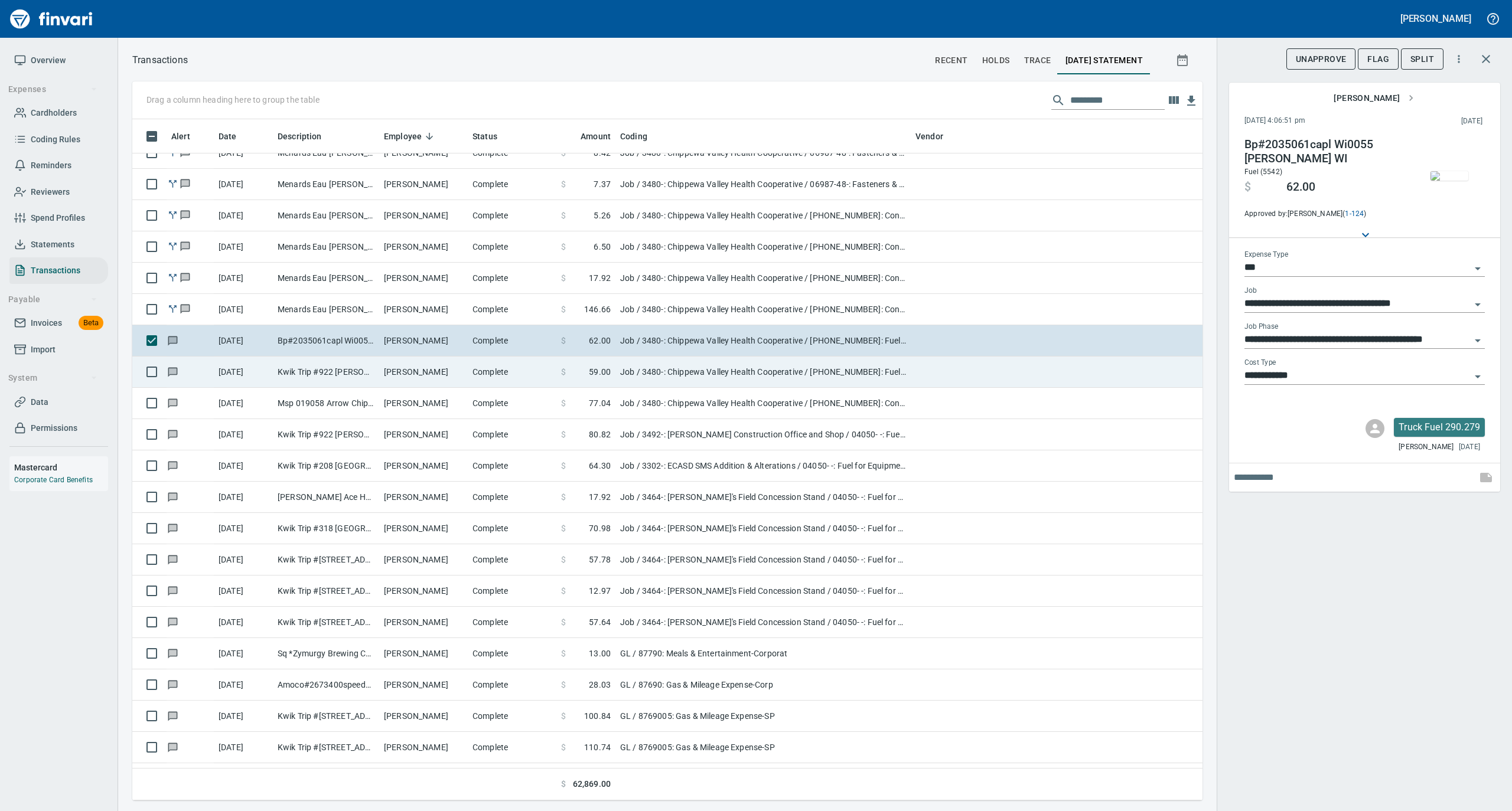
click at [438, 374] on td "[PERSON_NAME]" at bounding box center [423, 371] width 89 height 31
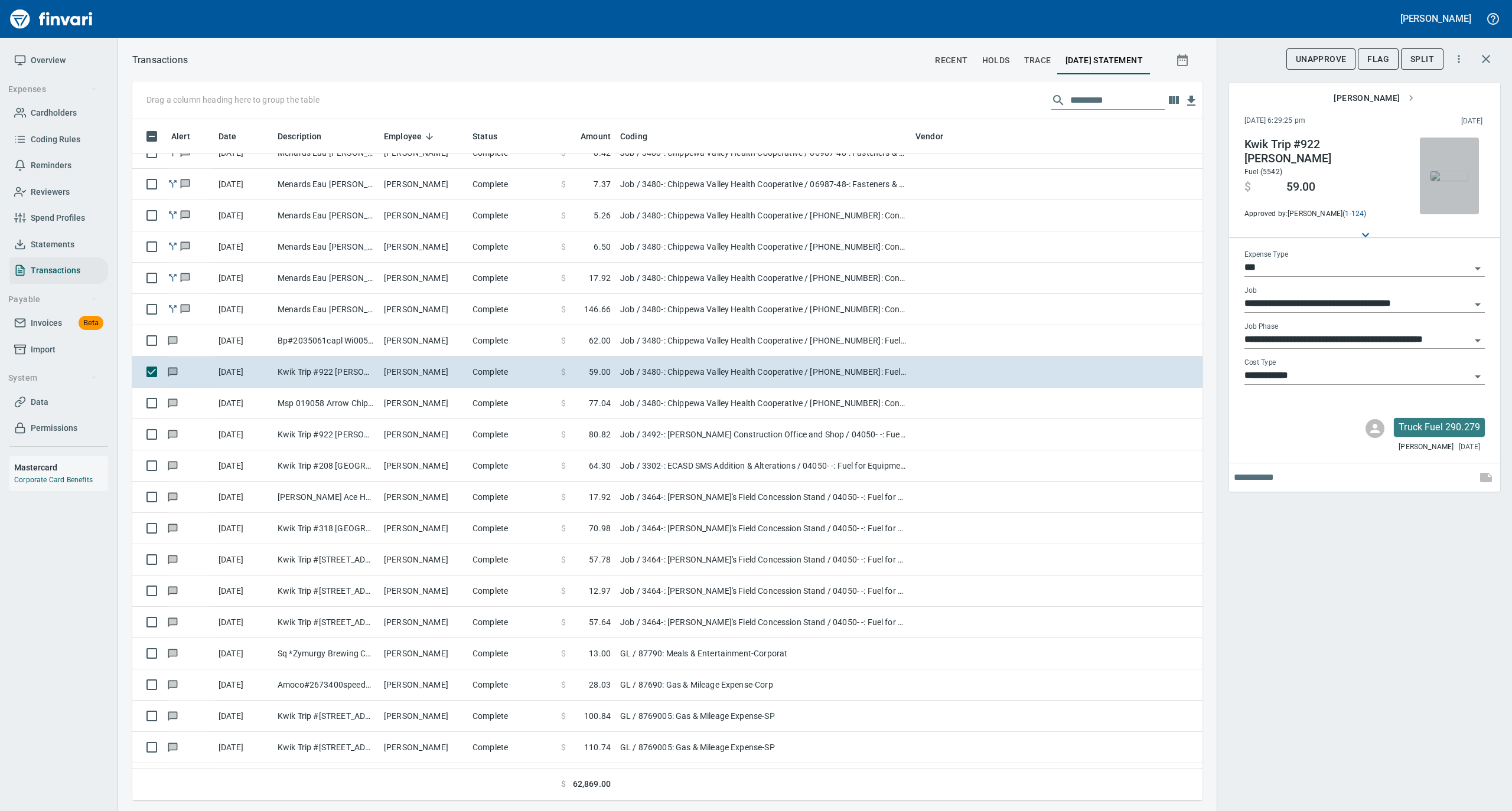
click at [1456, 171] on img "button" at bounding box center [1449, 176] width 37 height 9
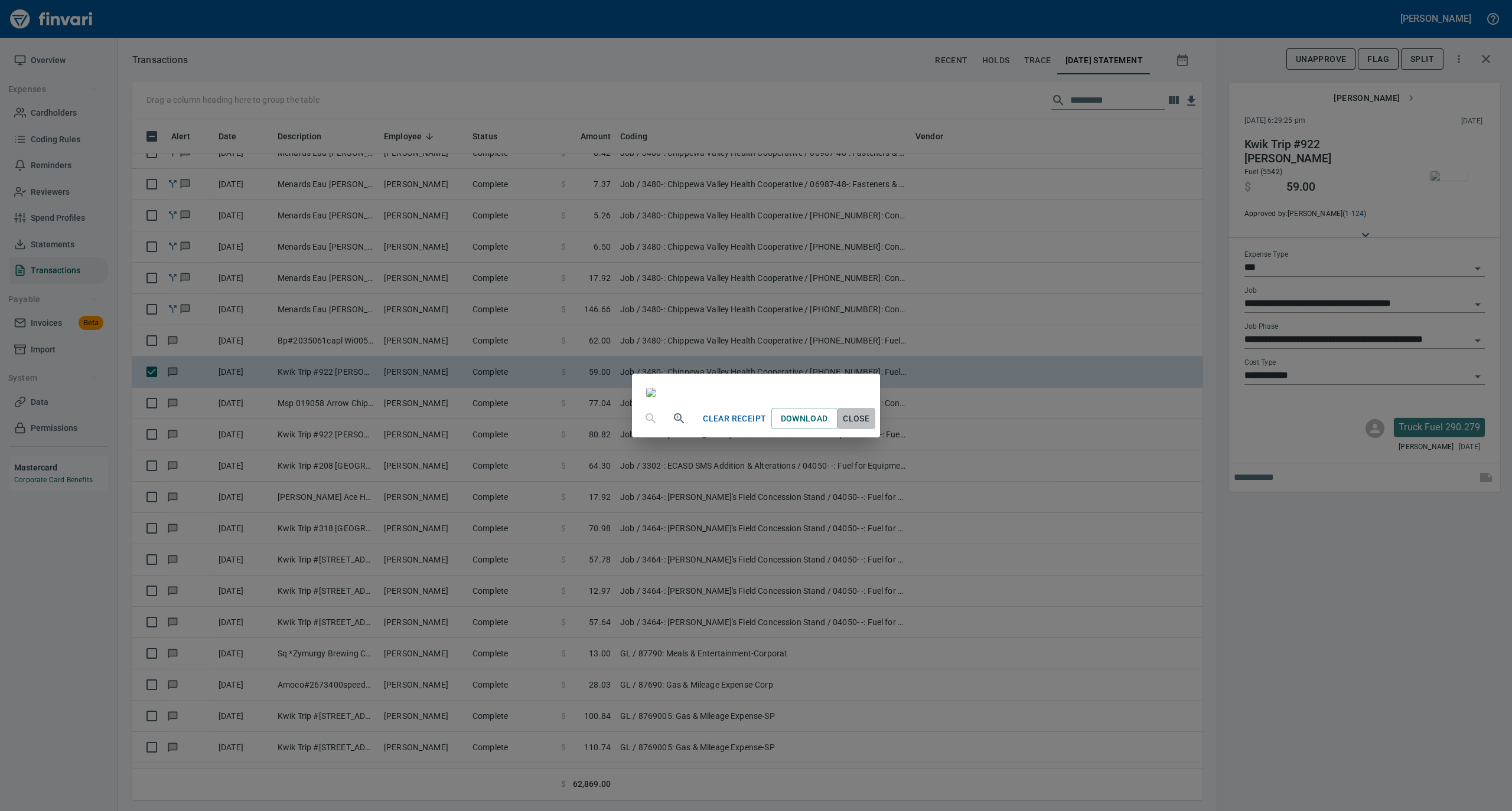
click at [875, 429] on button "Close" at bounding box center [856, 418] width 37 height 22
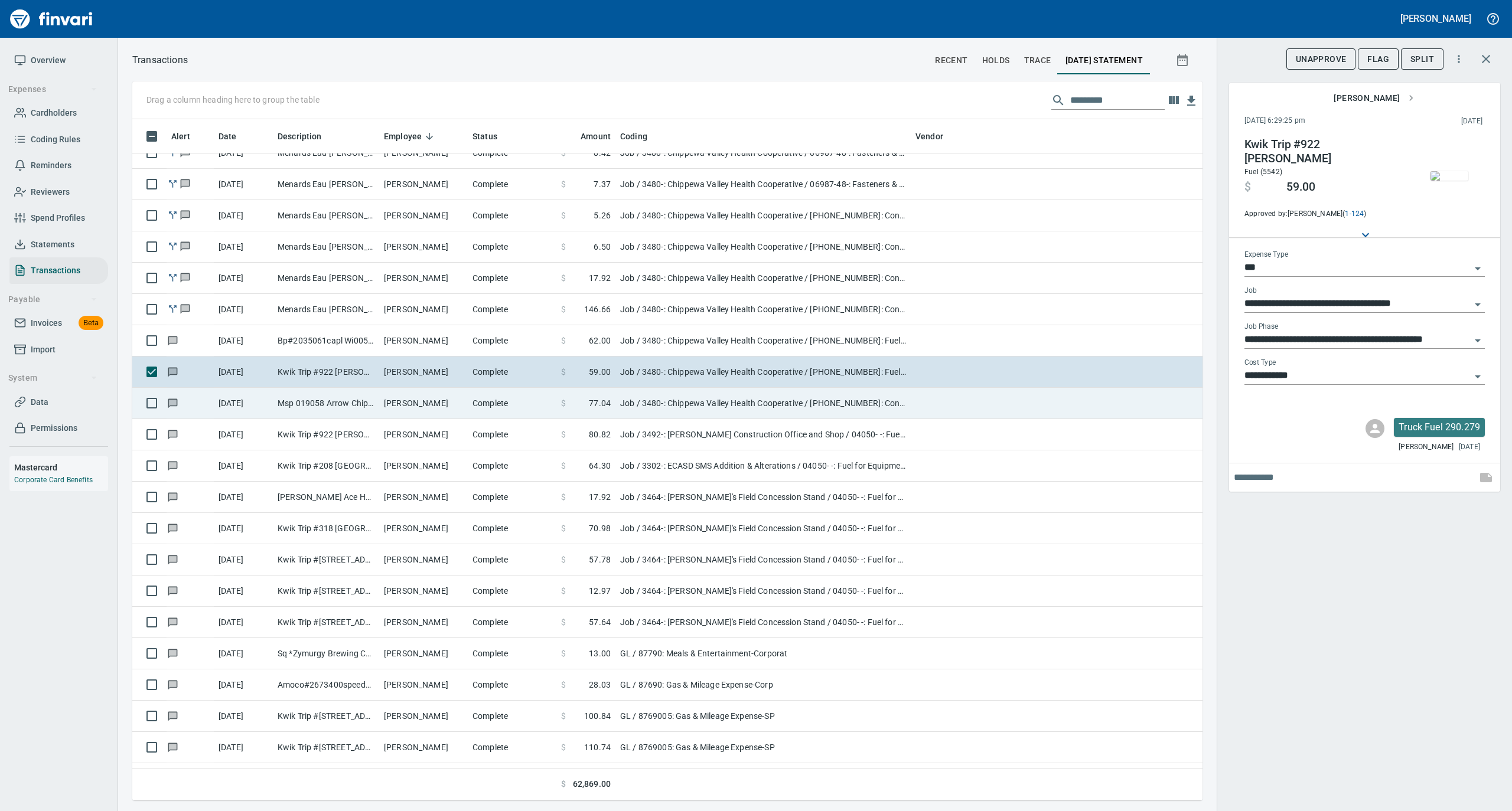
click at [377, 407] on td "Msp 019058 Arrow Chippewa Fall WI" at bounding box center [327, 403] width 107 height 31
type input "**********"
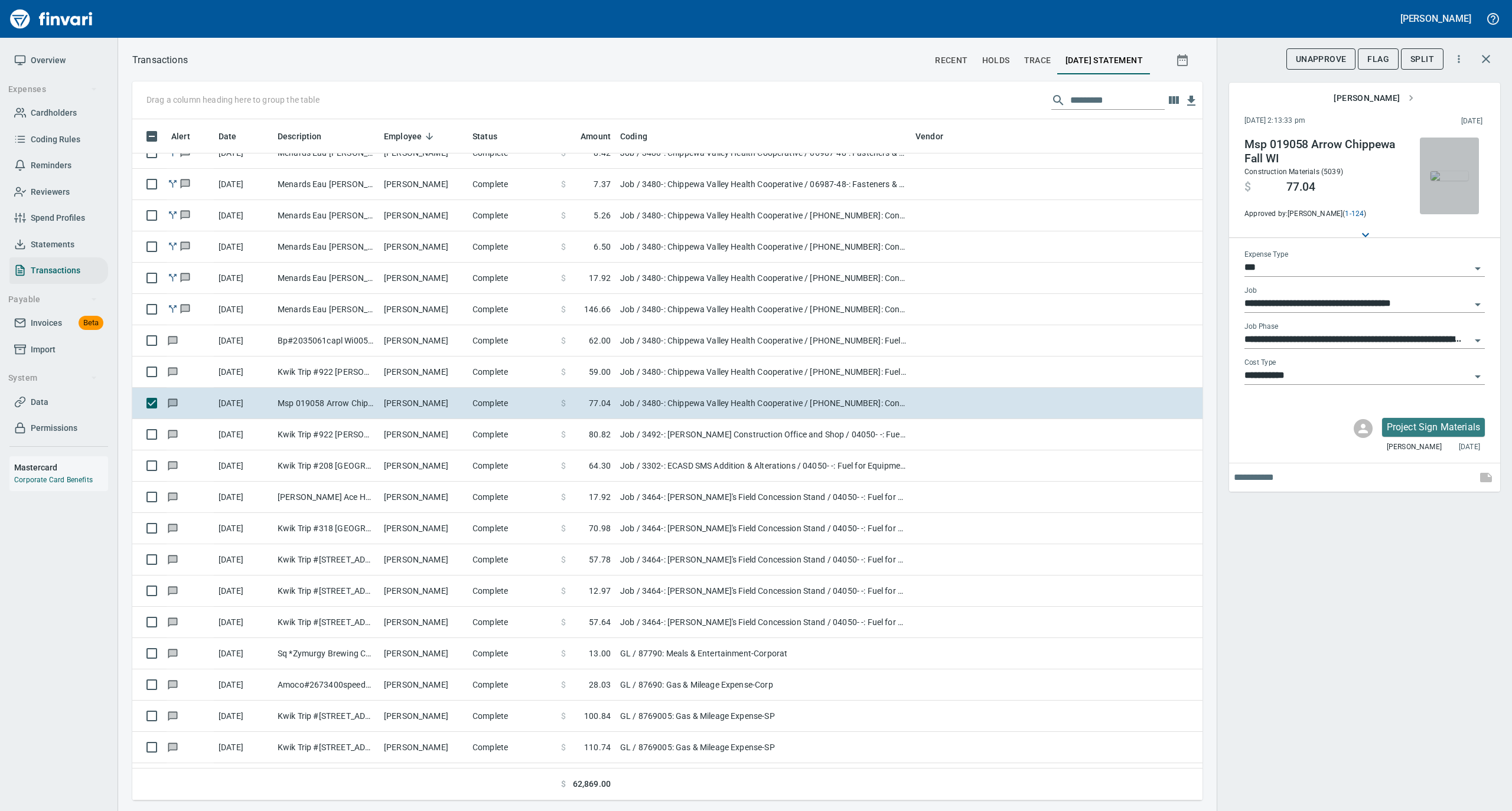
click at [1444, 175] on img "button" at bounding box center [1449, 176] width 37 height 9
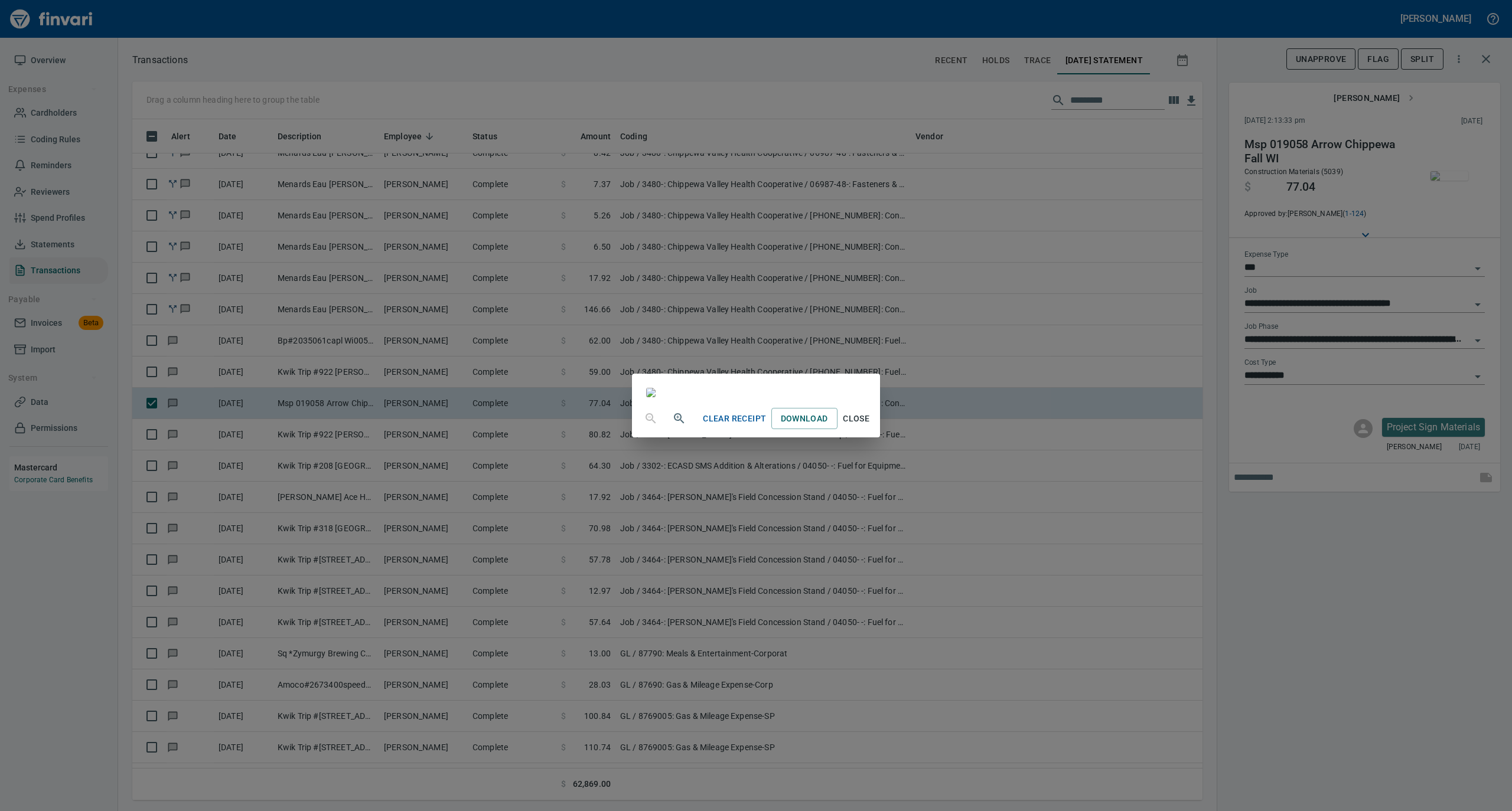
click at [870, 427] on span "Close" at bounding box center [856, 419] width 28 height 15
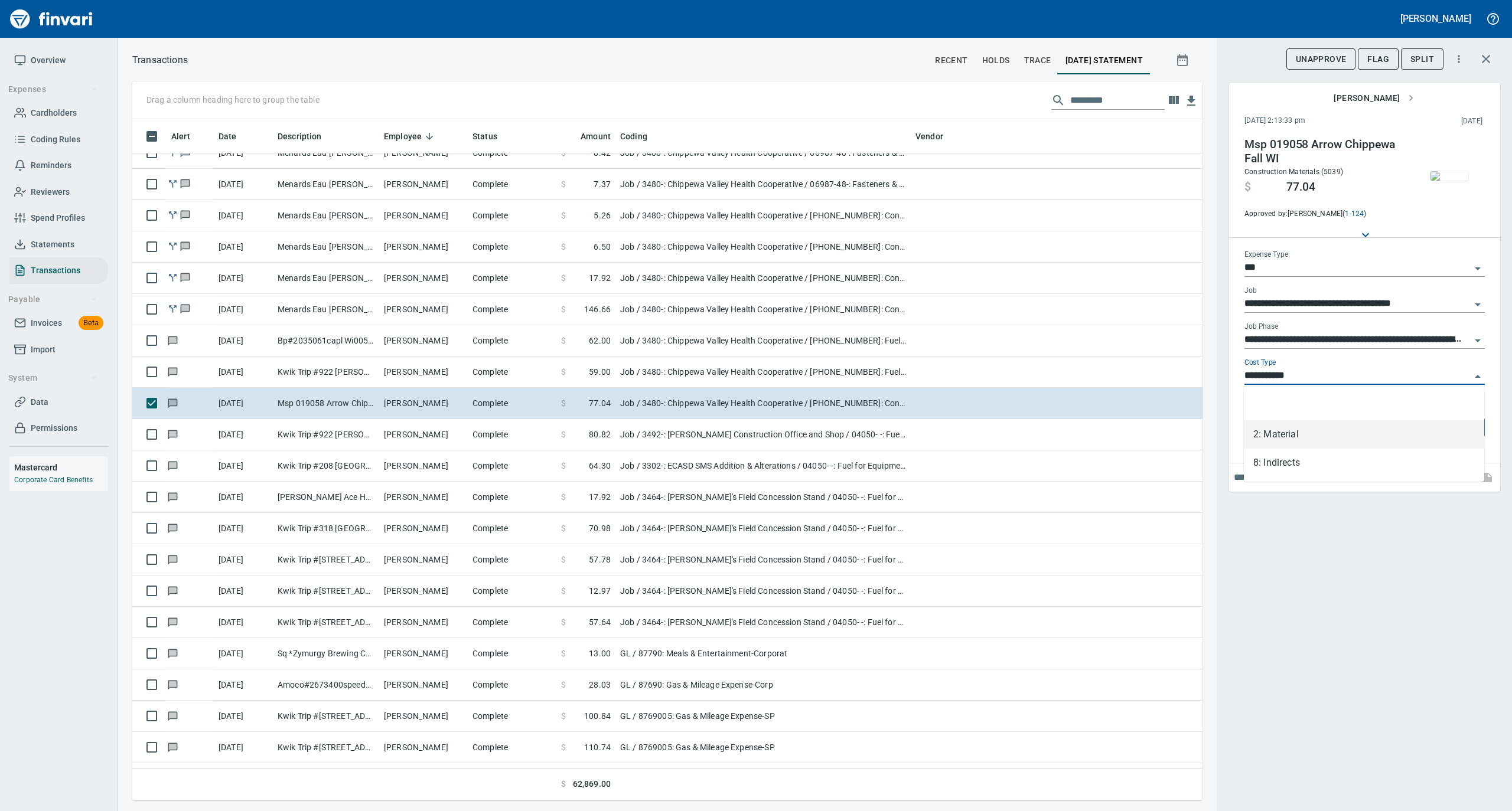
click at [1309, 381] on input "**********" at bounding box center [1358, 376] width 226 height 17
click at [1293, 456] on li "8: Indirects" at bounding box center [1363, 463] width 240 height 28
type input "**********"
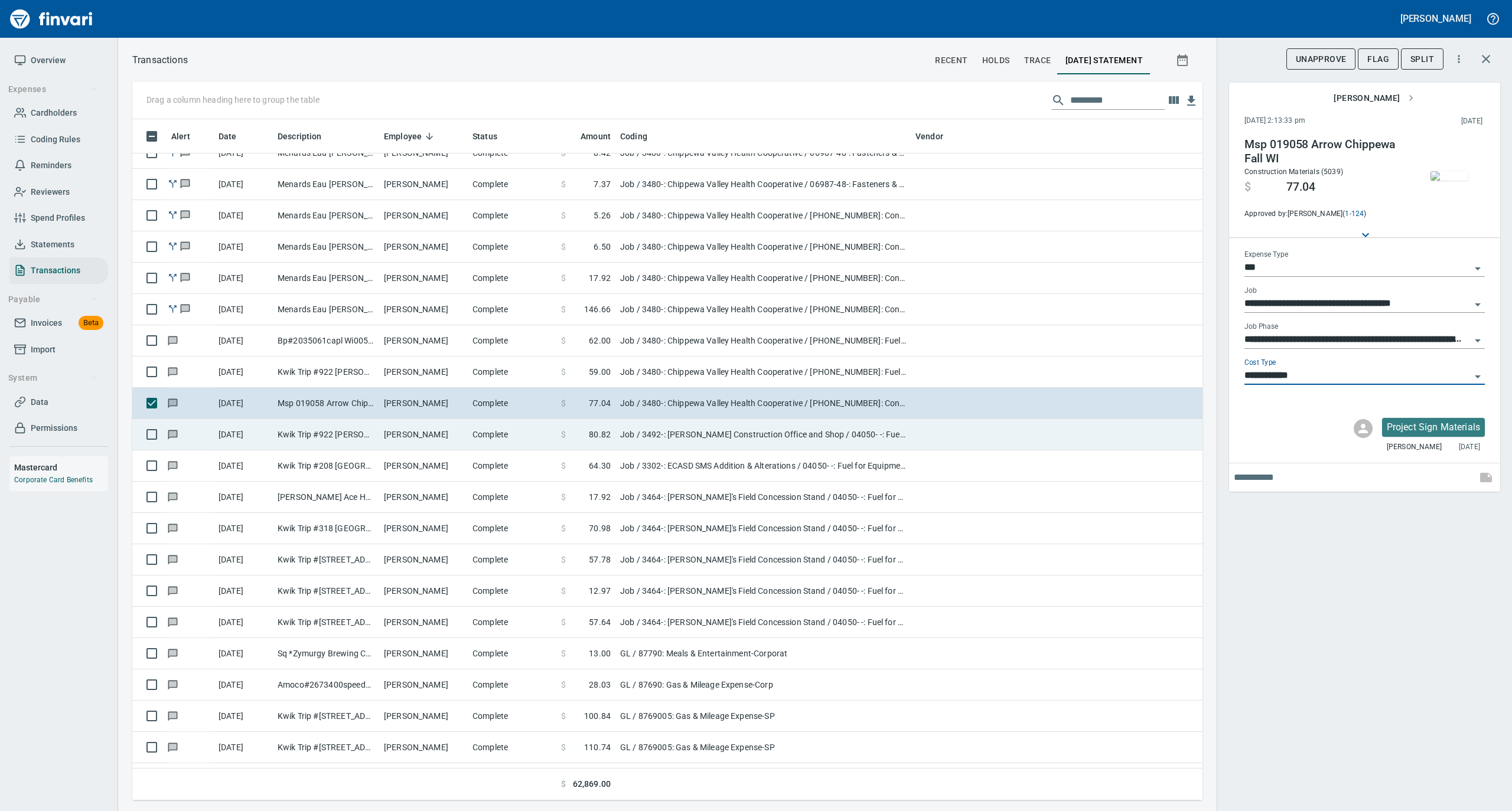
click at [489, 444] on td "Complete" at bounding box center [512, 434] width 89 height 31
type input "**********"
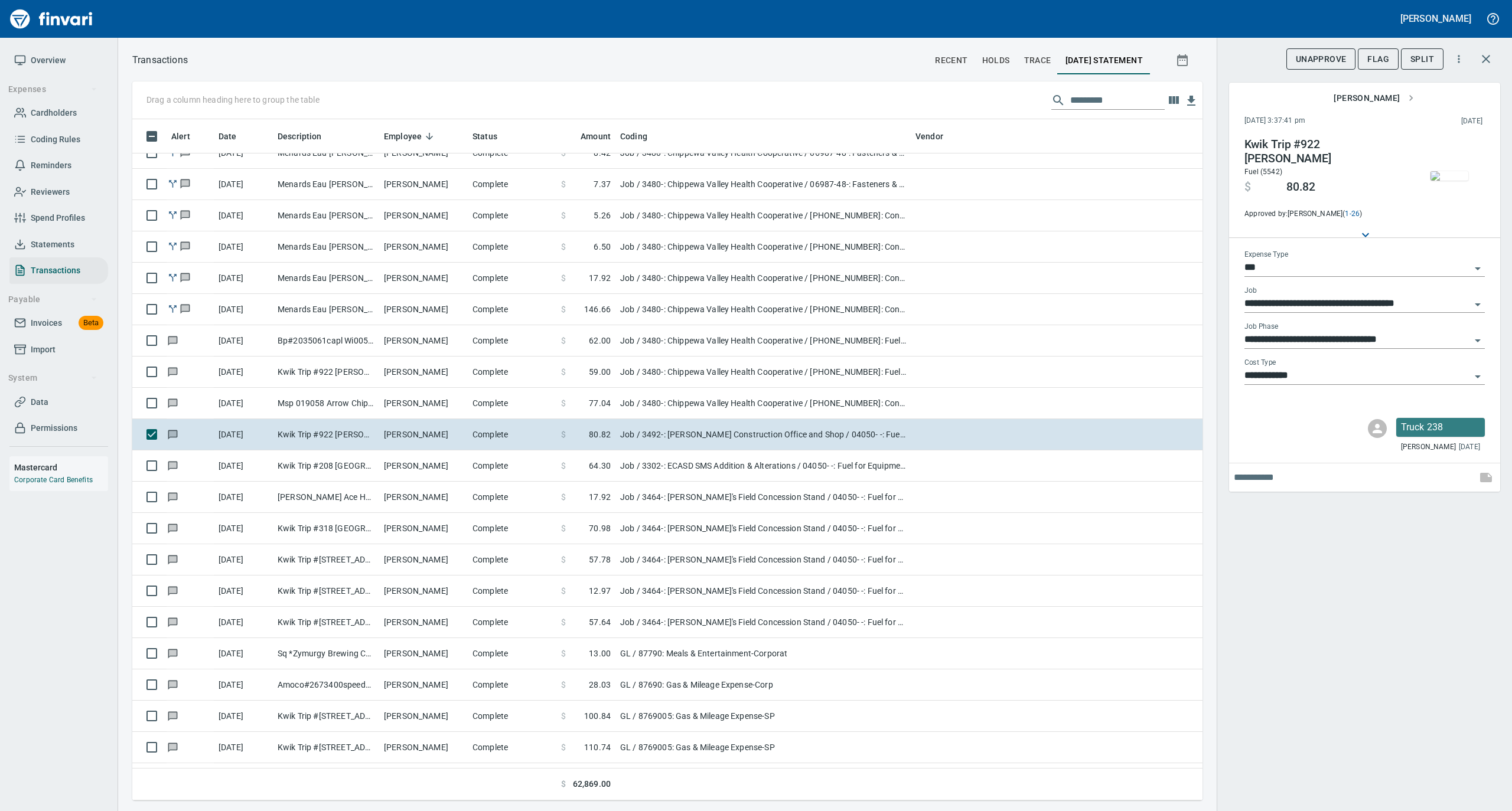
click at [1443, 176] on img "button" at bounding box center [1449, 176] width 37 height 9
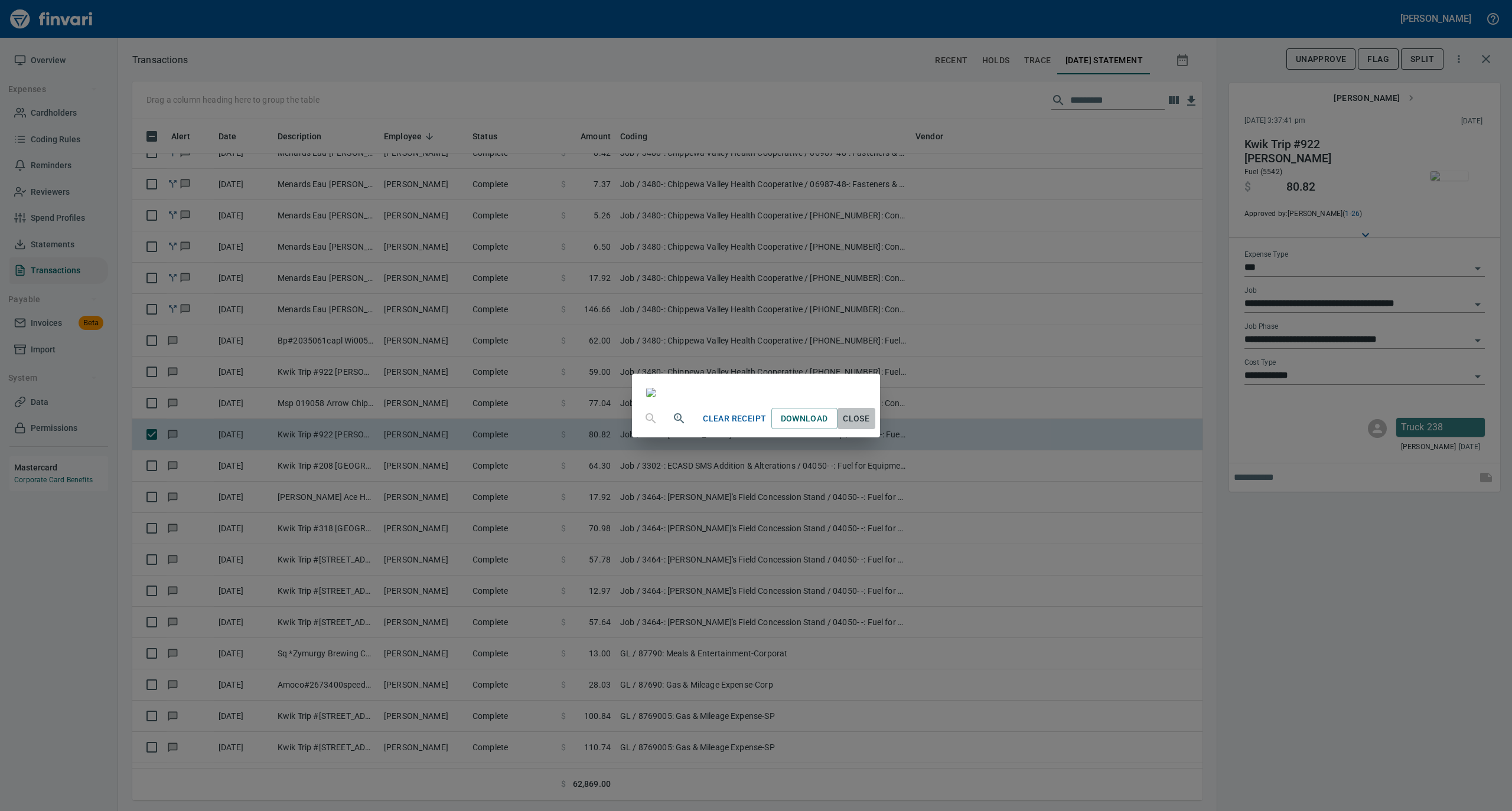
click at [870, 427] on span "Close" at bounding box center [856, 419] width 28 height 15
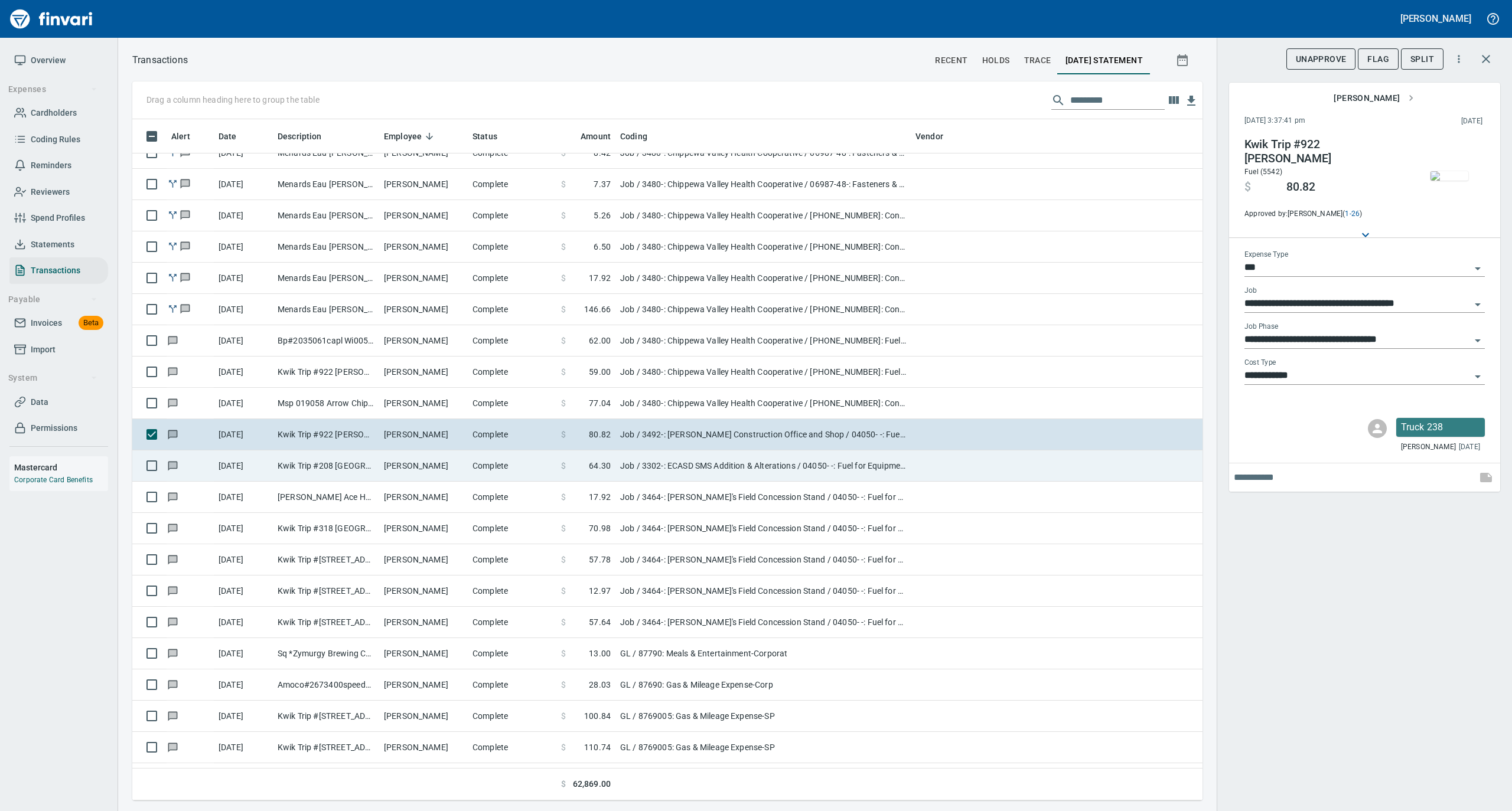
click at [414, 465] on td "[PERSON_NAME]" at bounding box center [423, 466] width 89 height 31
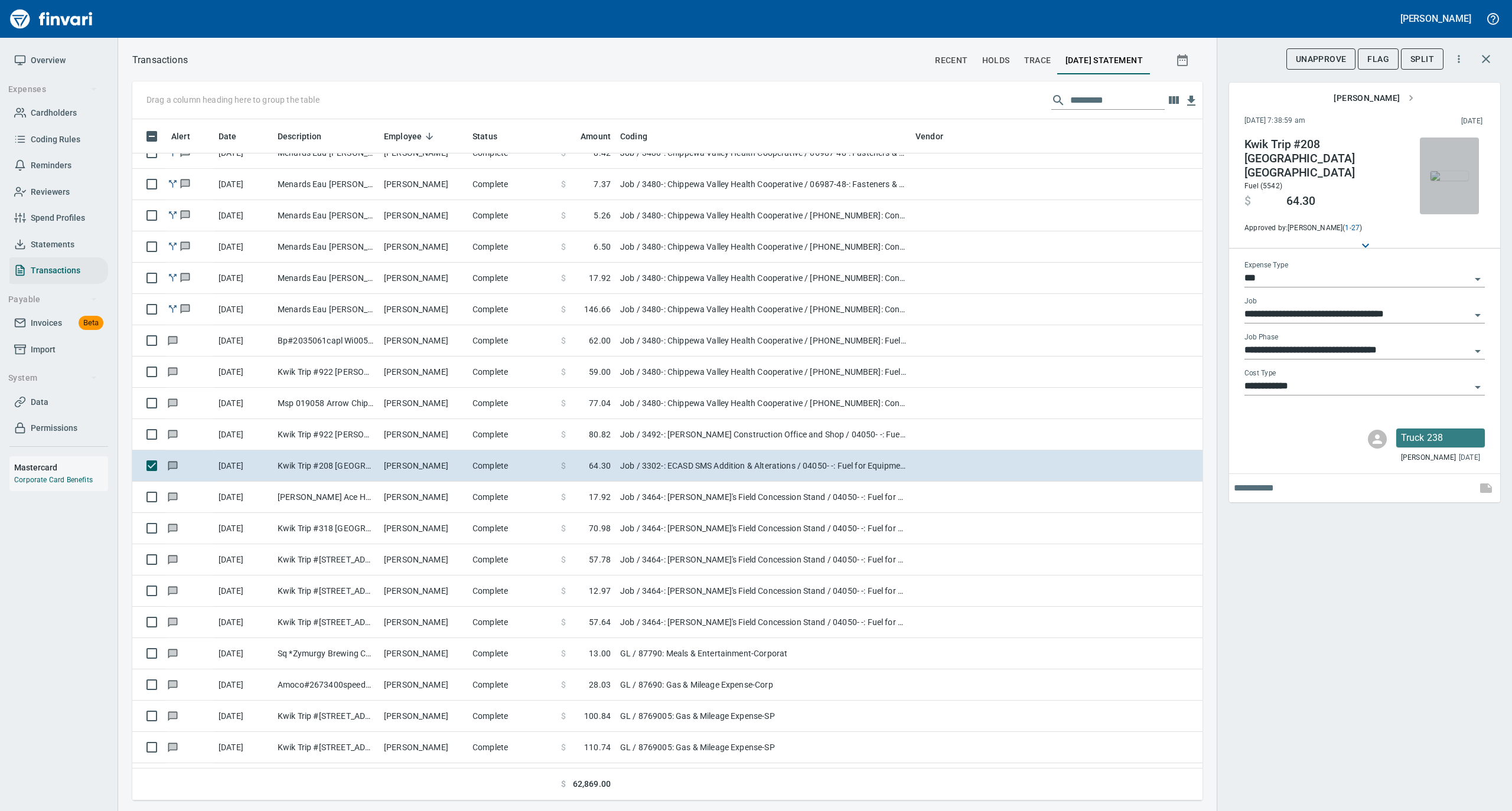
click at [1454, 175] on img "button" at bounding box center [1449, 176] width 37 height 9
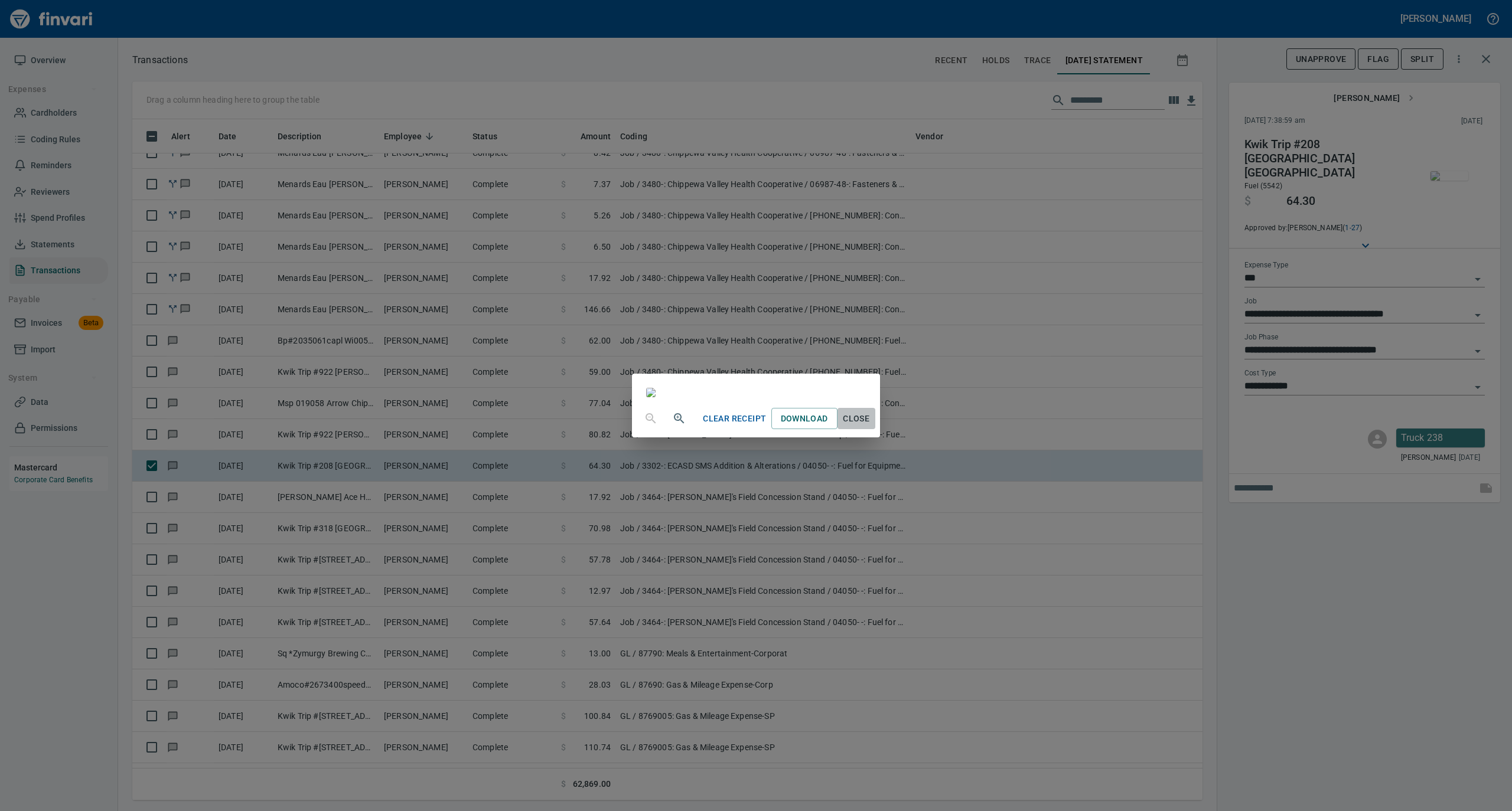
click at [870, 427] on span "Close" at bounding box center [856, 419] width 28 height 15
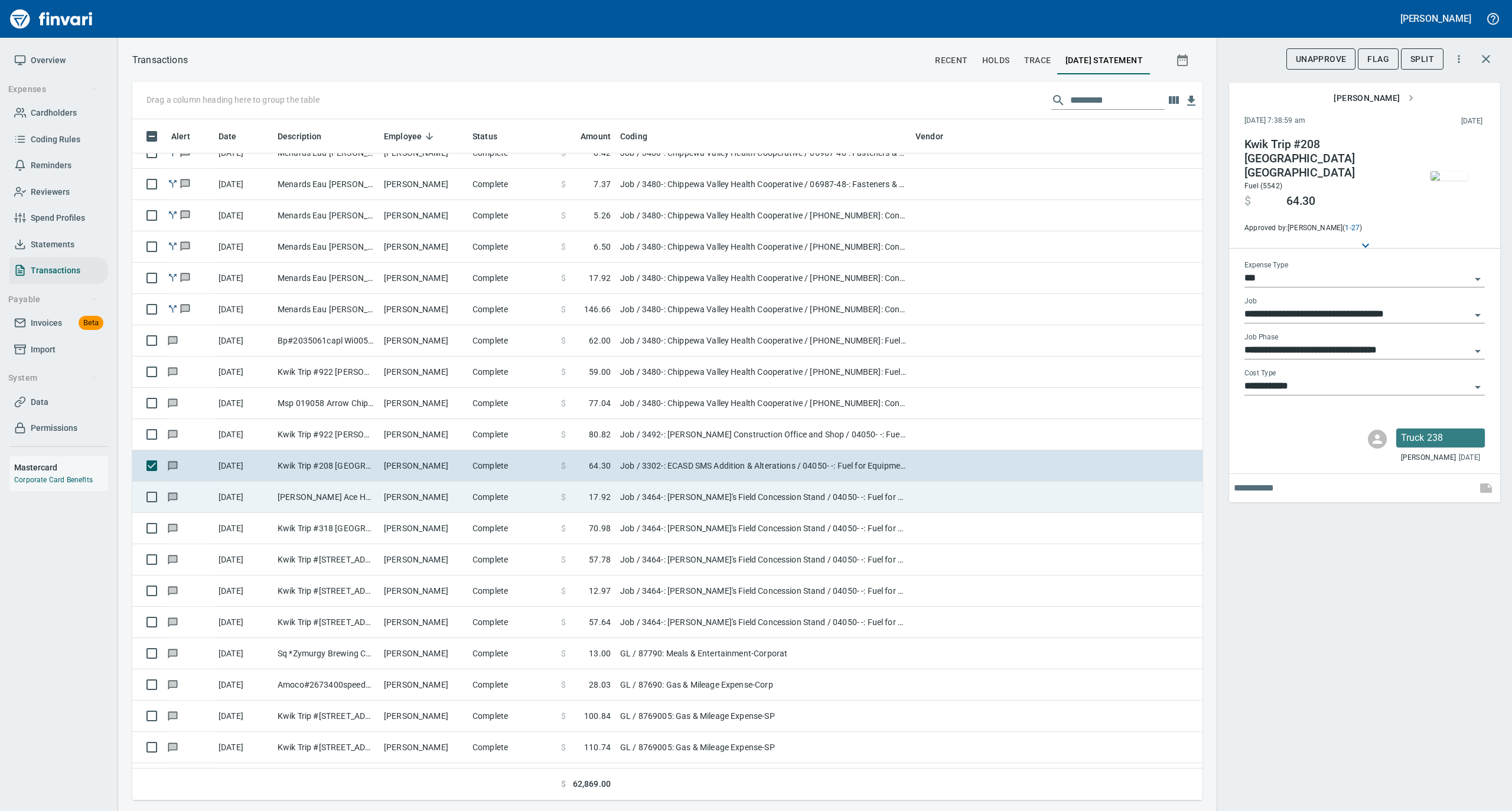
click at [454, 503] on td "[PERSON_NAME]" at bounding box center [423, 497] width 89 height 31
type input "**********"
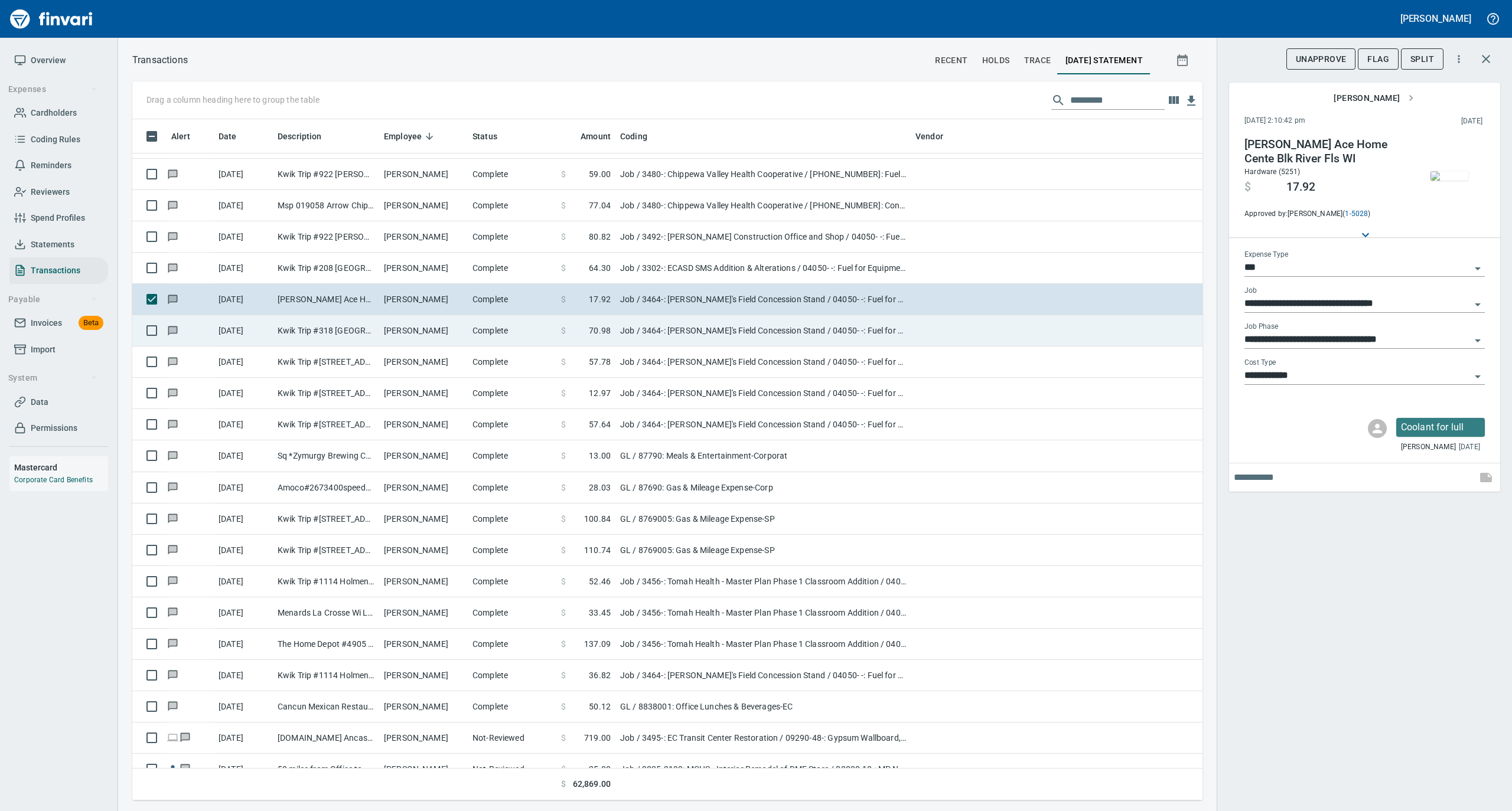
scroll to position [4565, 0]
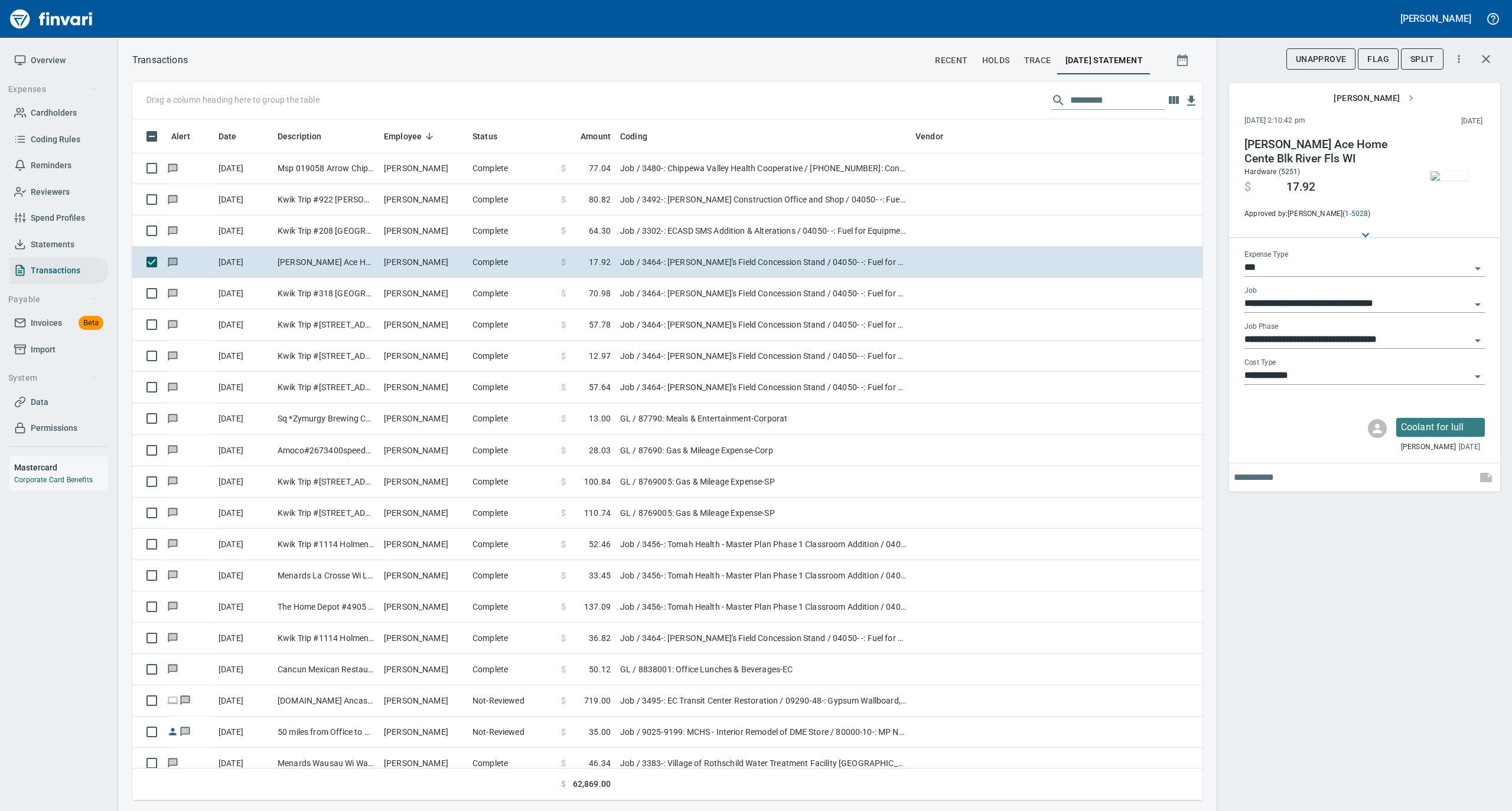
click at [1450, 172] on img "button" at bounding box center [1449, 176] width 37 height 9
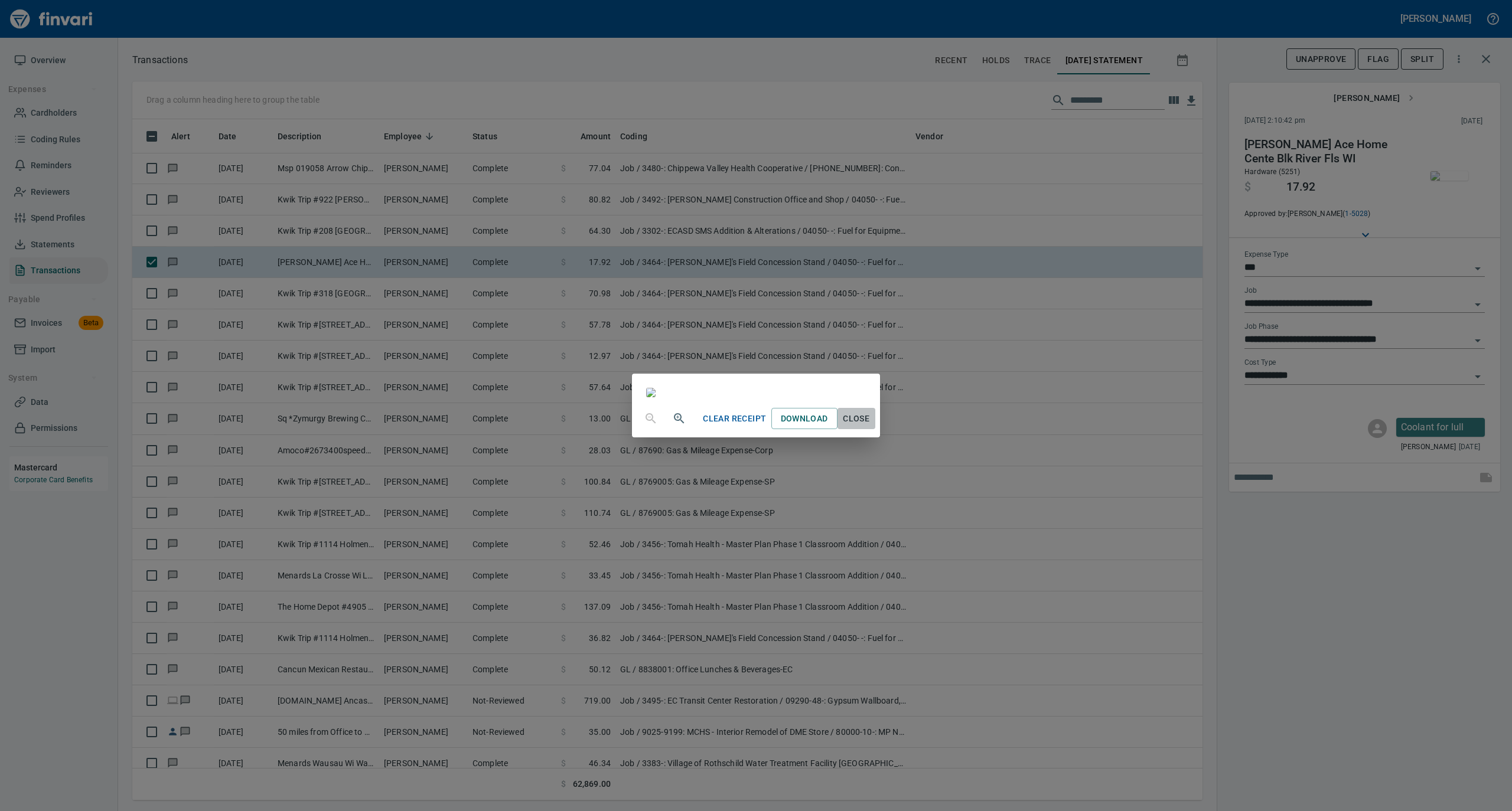
click at [870, 427] on span "Close" at bounding box center [856, 419] width 28 height 15
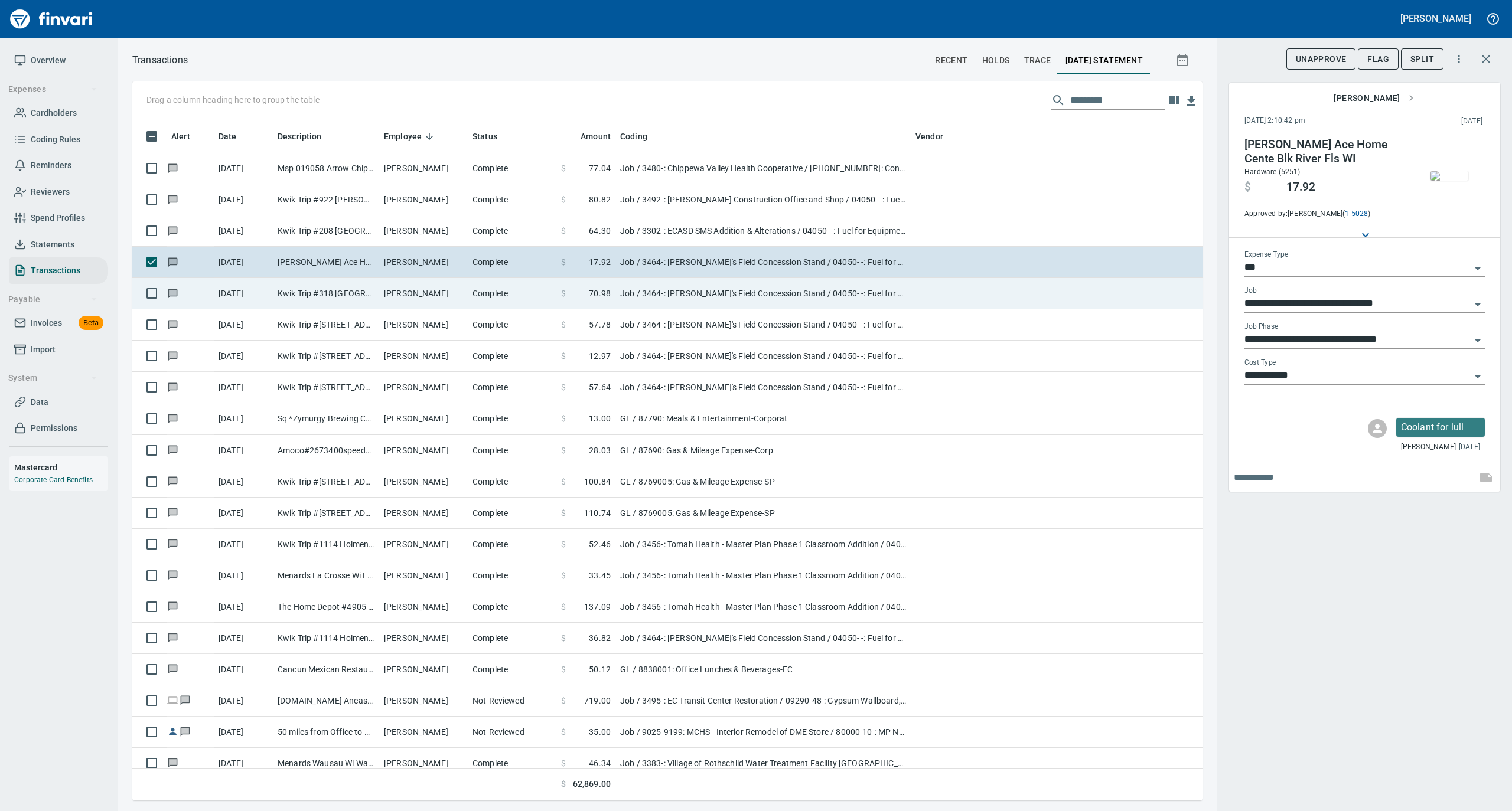
click at [440, 298] on td "[PERSON_NAME]" at bounding box center [423, 293] width 89 height 31
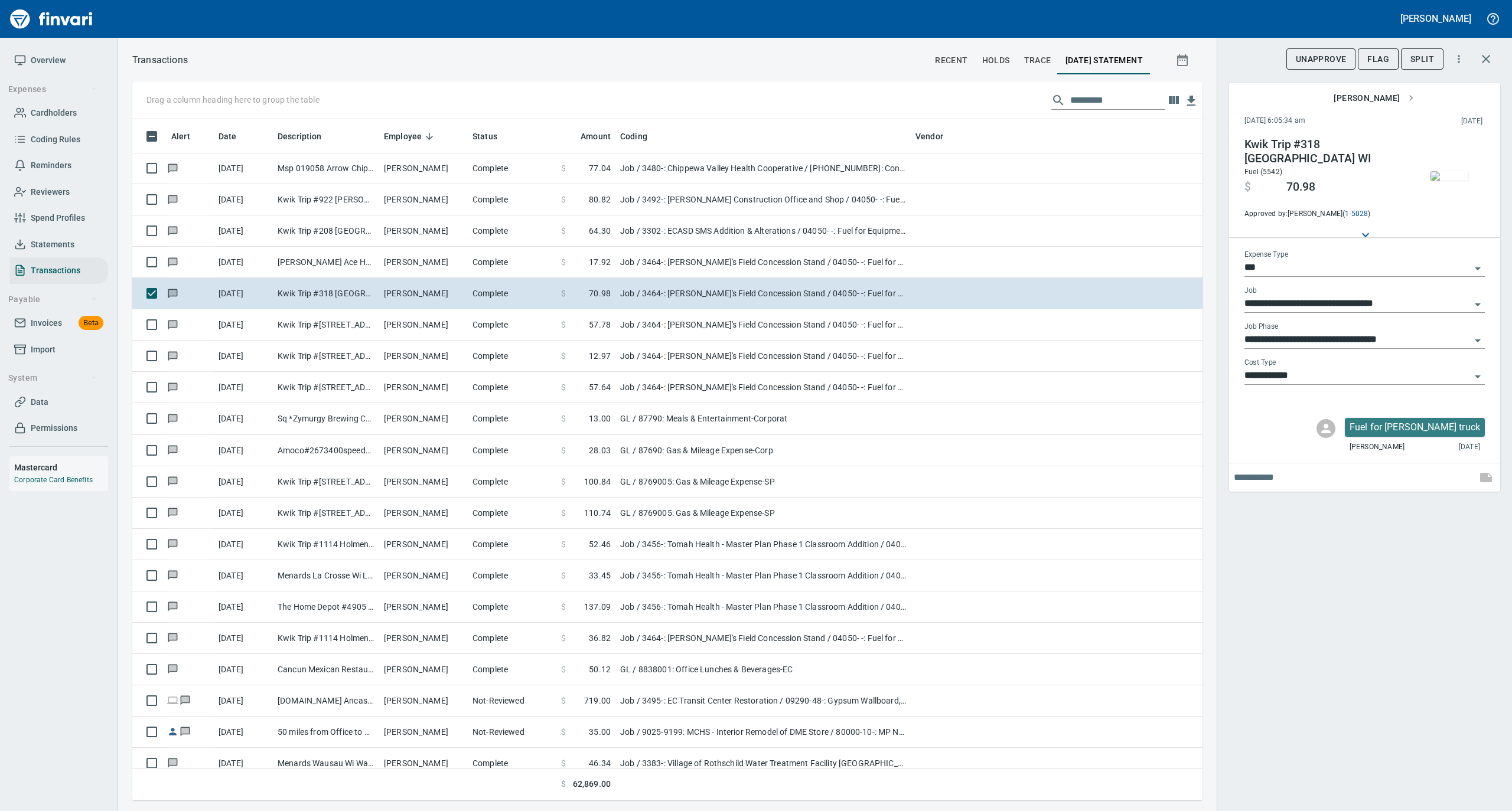
click at [1454, 178] on img "button" at bounding box center [1449, 176] width 37 height 9
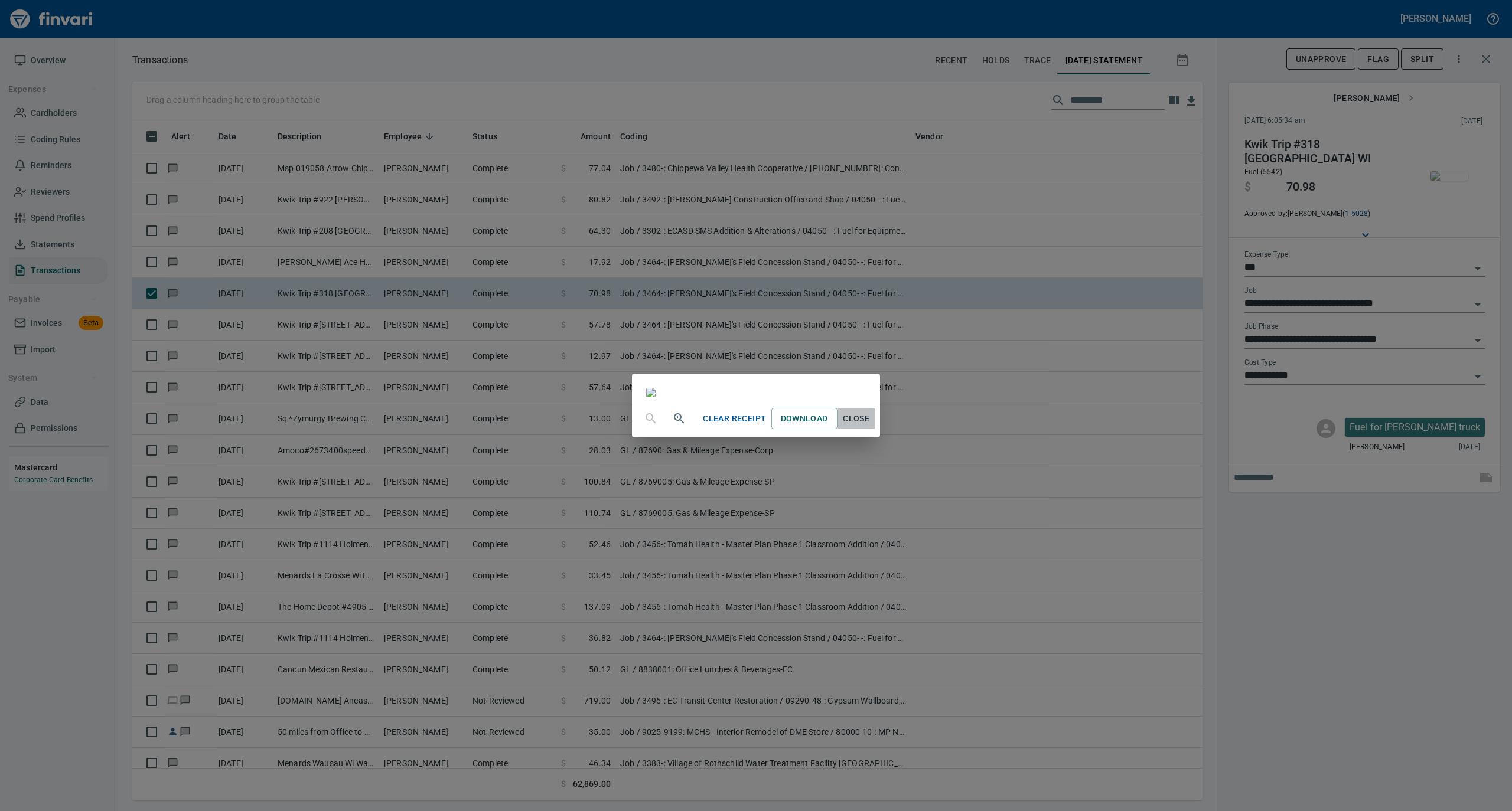
click at [870, 427] on span "Close" at bounding box center [856, 419] width 28 height 15
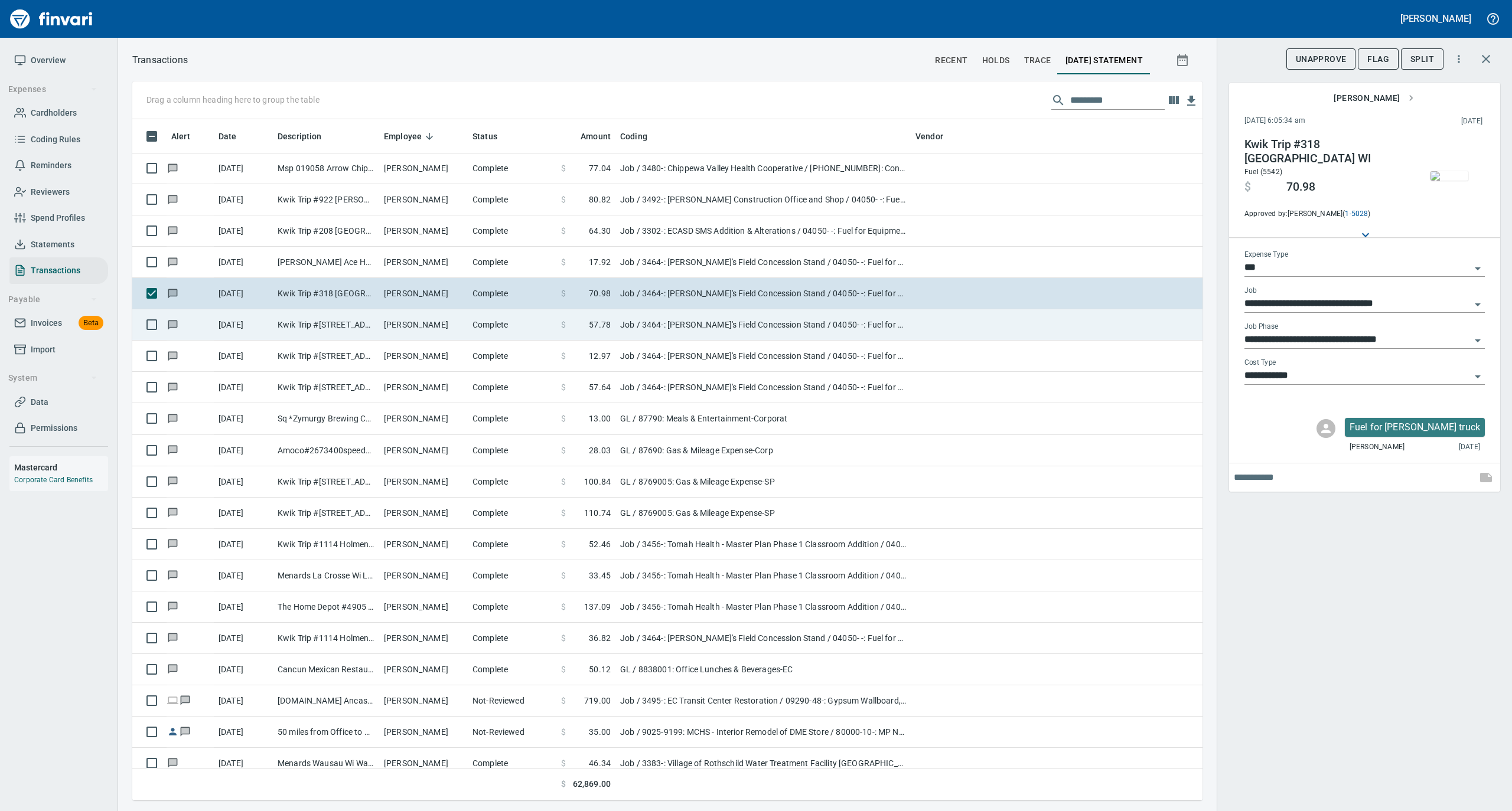
click at [460, 320] on td "[PERSON_NAME]" at bounding box center [423, 325] width 89 height 31
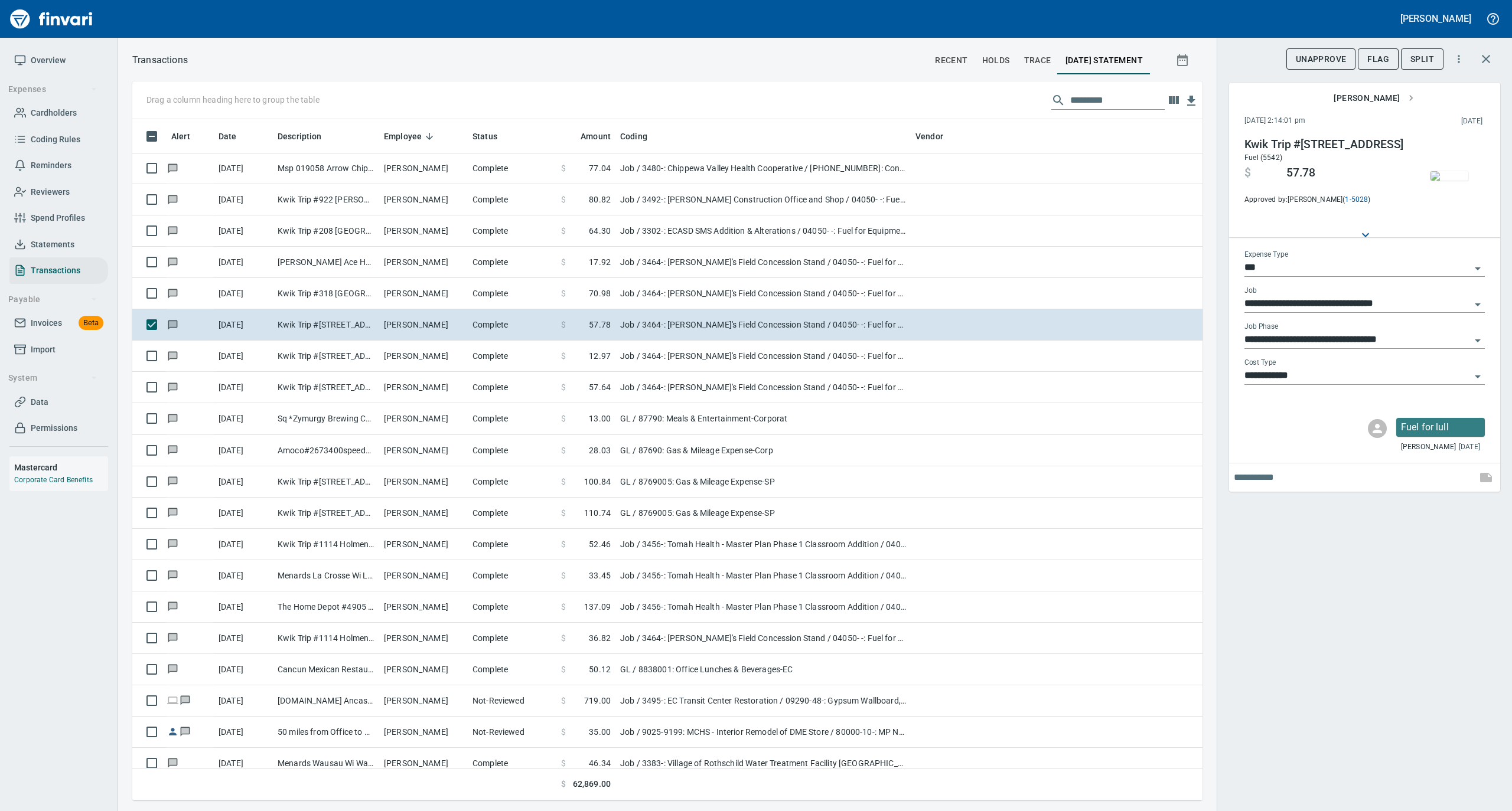
click at [1448, 171] on img "button" at bounding box center [1449, 176] width 37 height 9
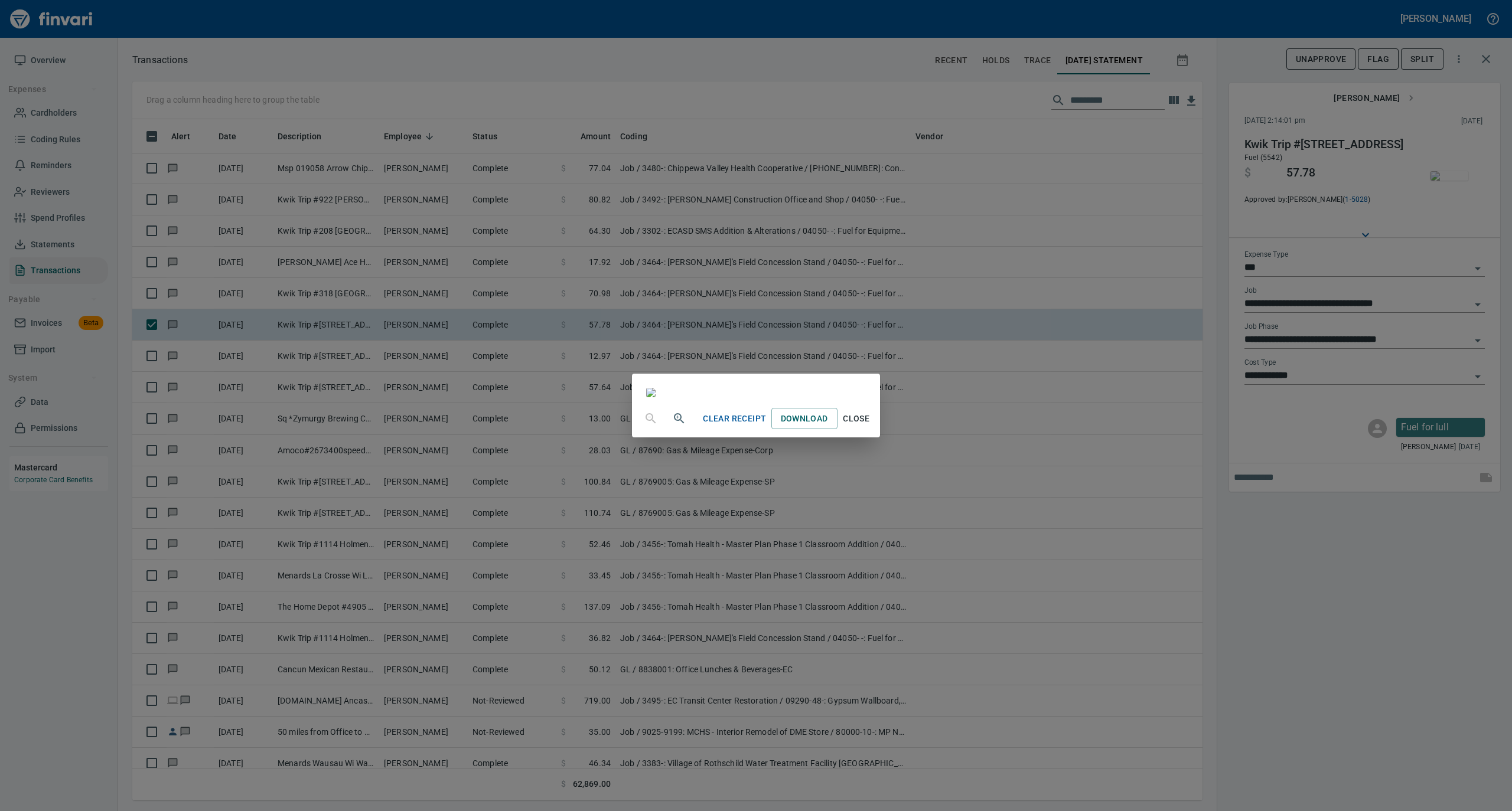
click at [870, 427] on span "Close" at bounding box center [856, 419] width 28 height 15
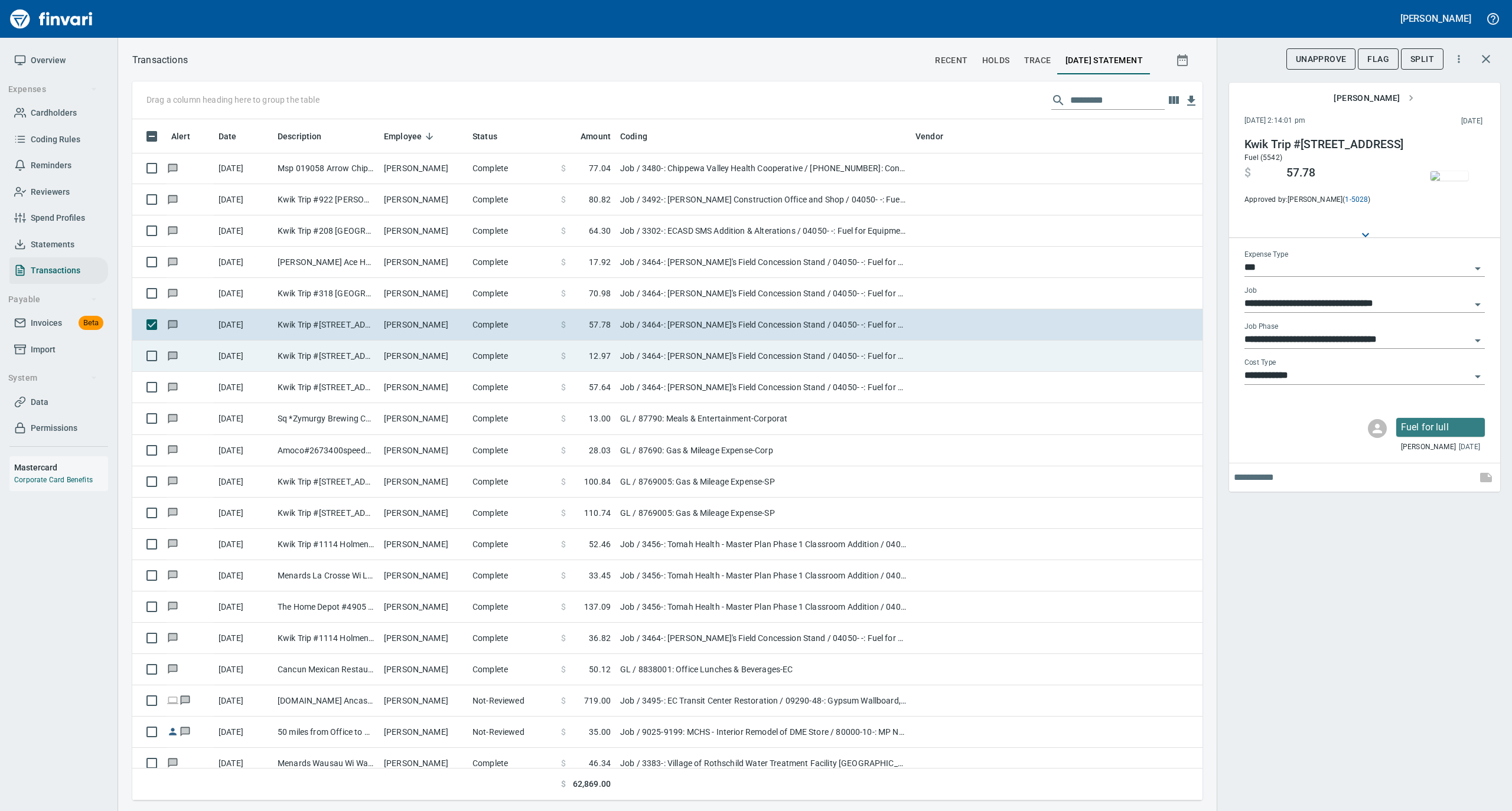
click at [458, 366] on td "[PERSON_NAME]" at bounding box center [423, 355] width 89 height 31
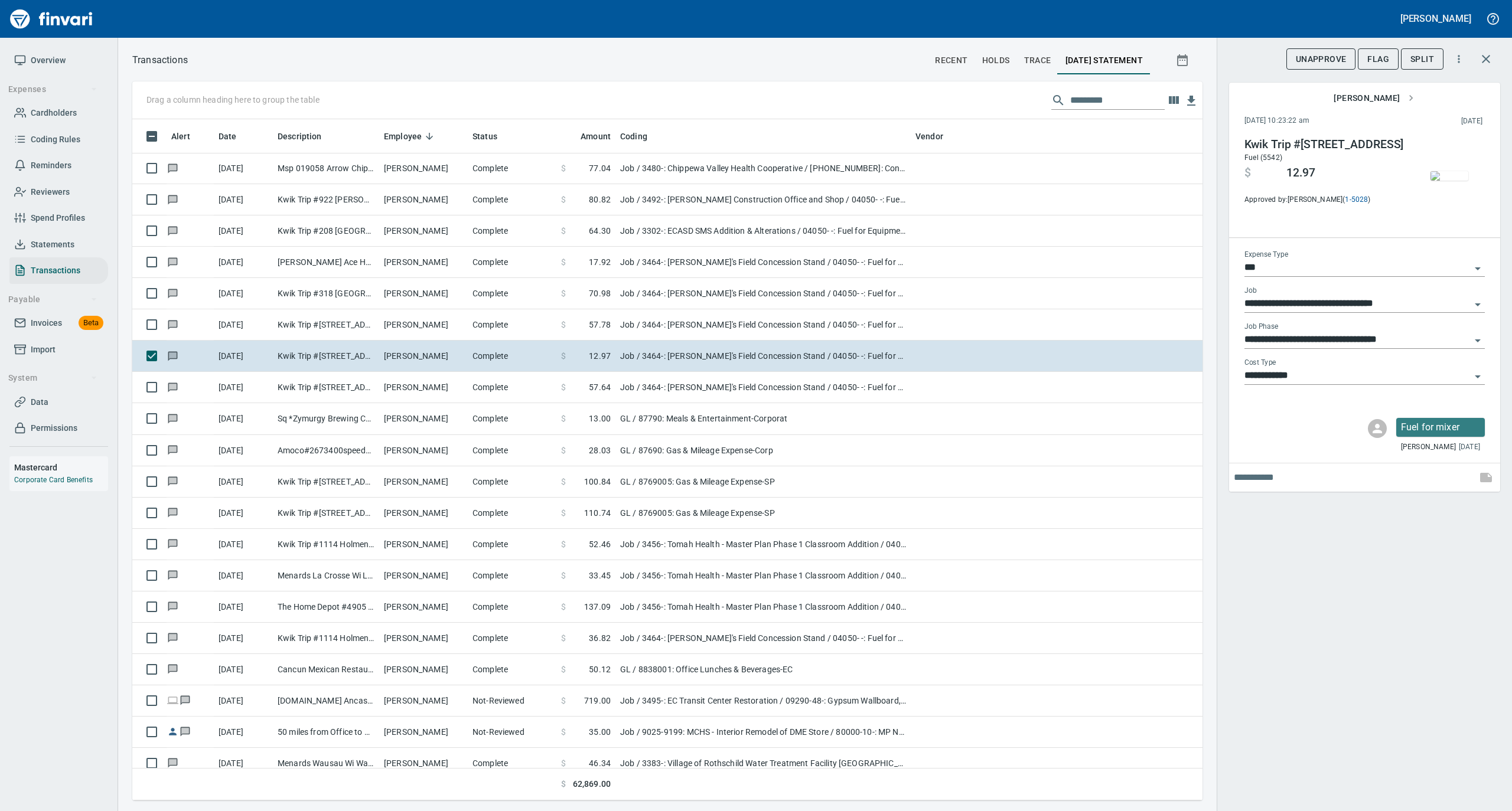
click at [1453, 171] on img "button" at bounding box center [1449, 176] width 37 height 9
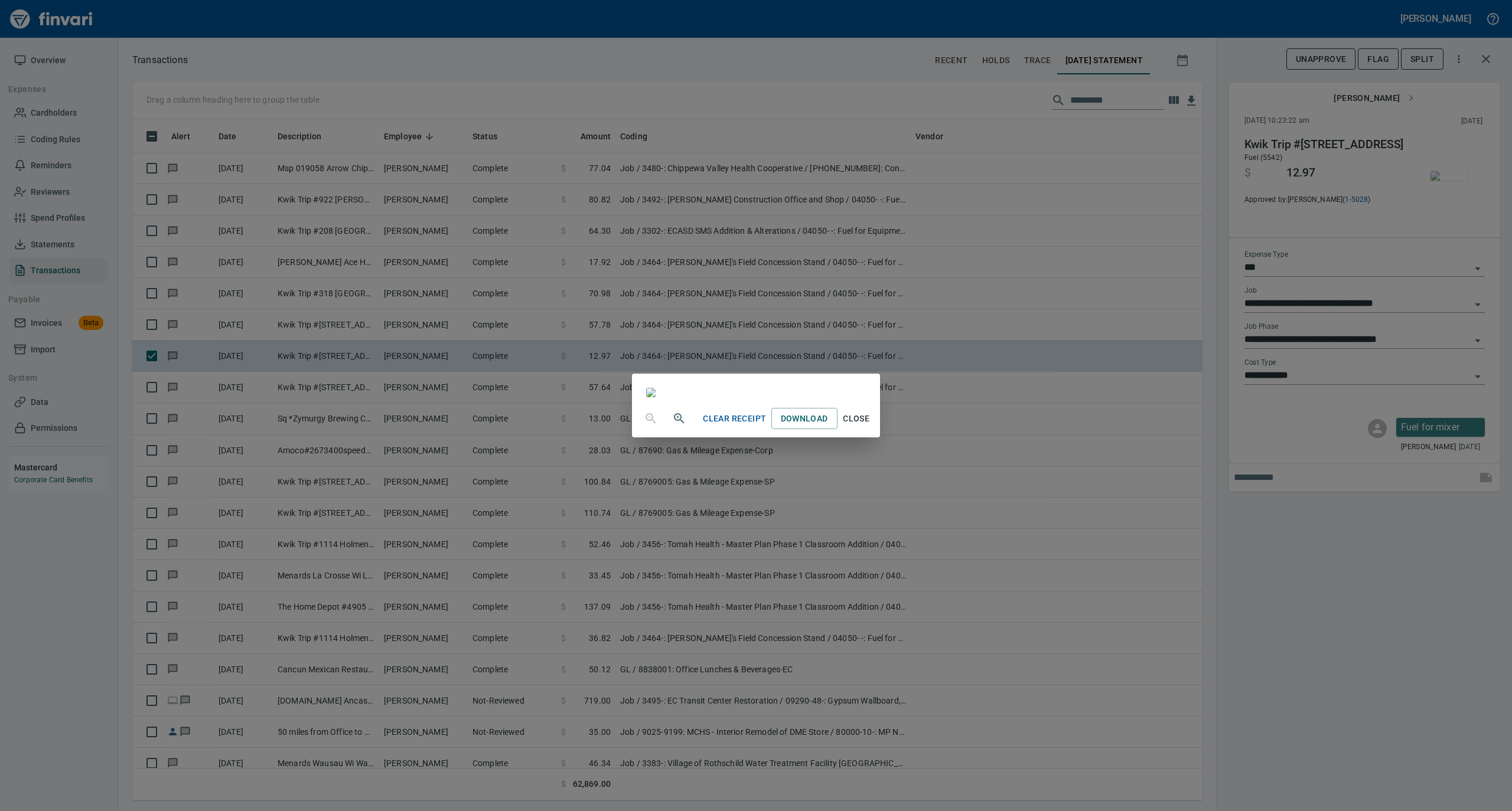
click at [870, 427] on span "Close" at bounding box center [856, 419] width 28 height 15
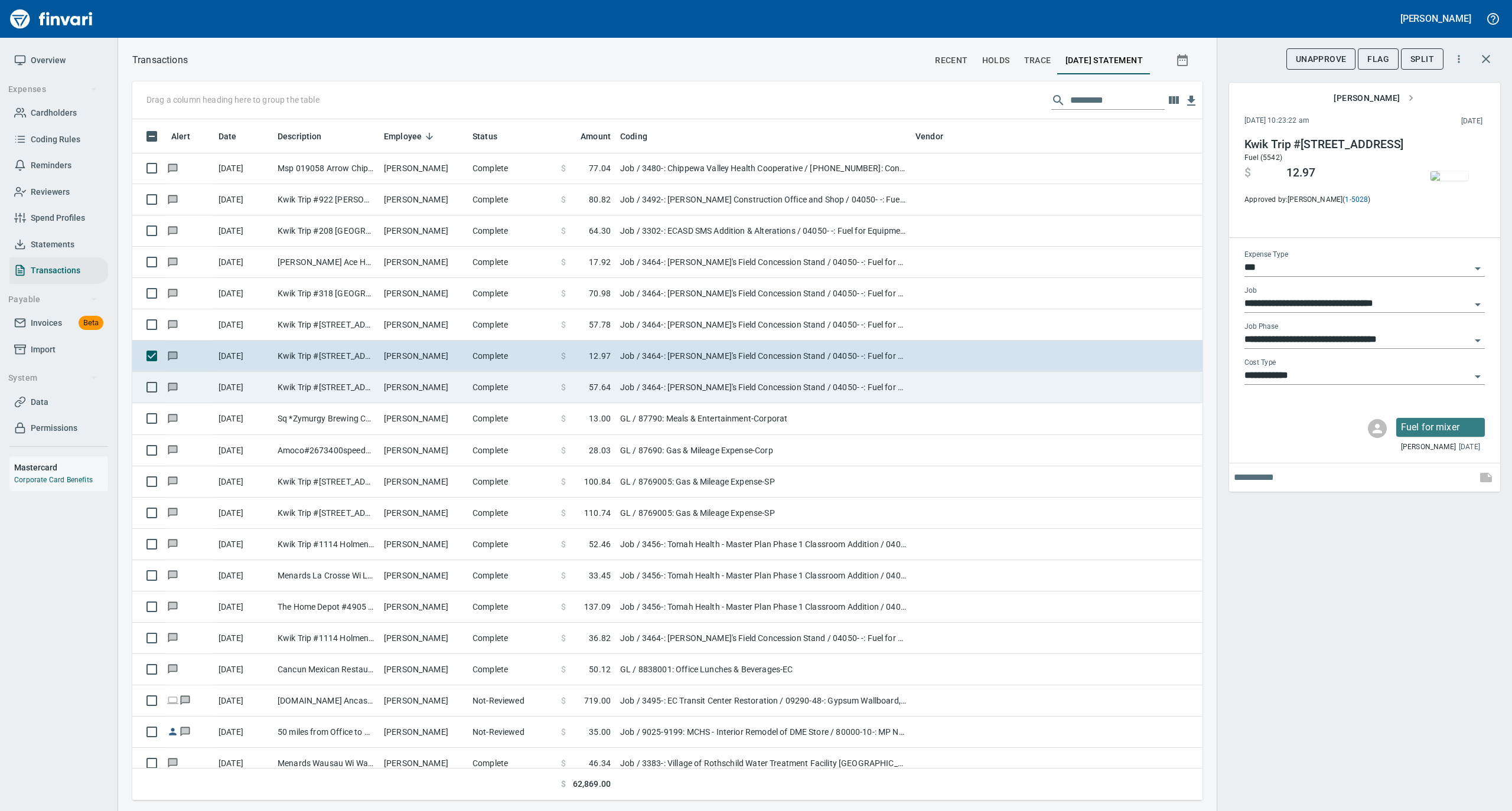
click at [432, 393] on td "[PERSON_NAME]" at bounding box center [423, 387] width 89 height 31
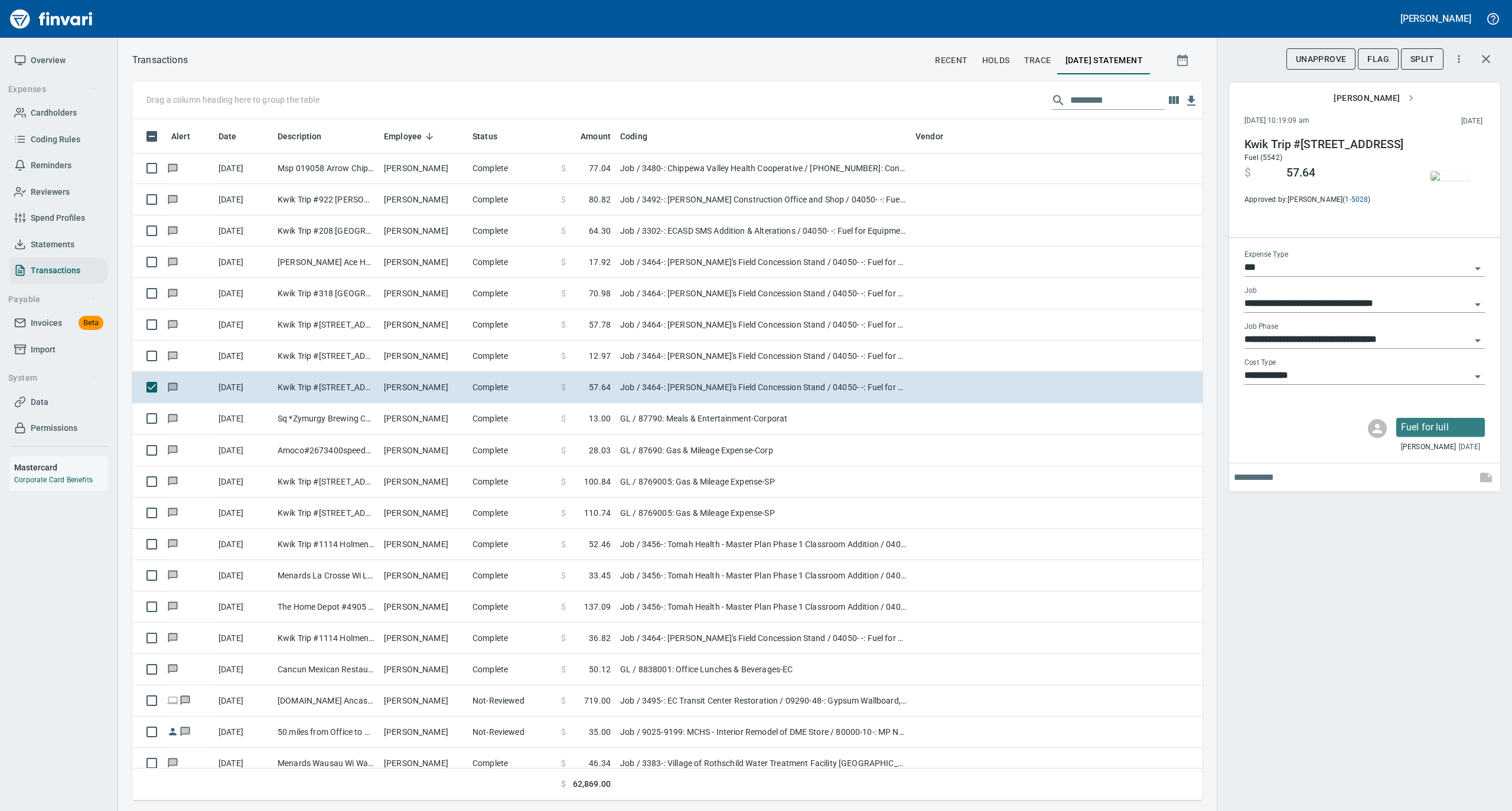
click at [1447, 175] on img "button" at bounding box center [1449, 176] width 37 height 9
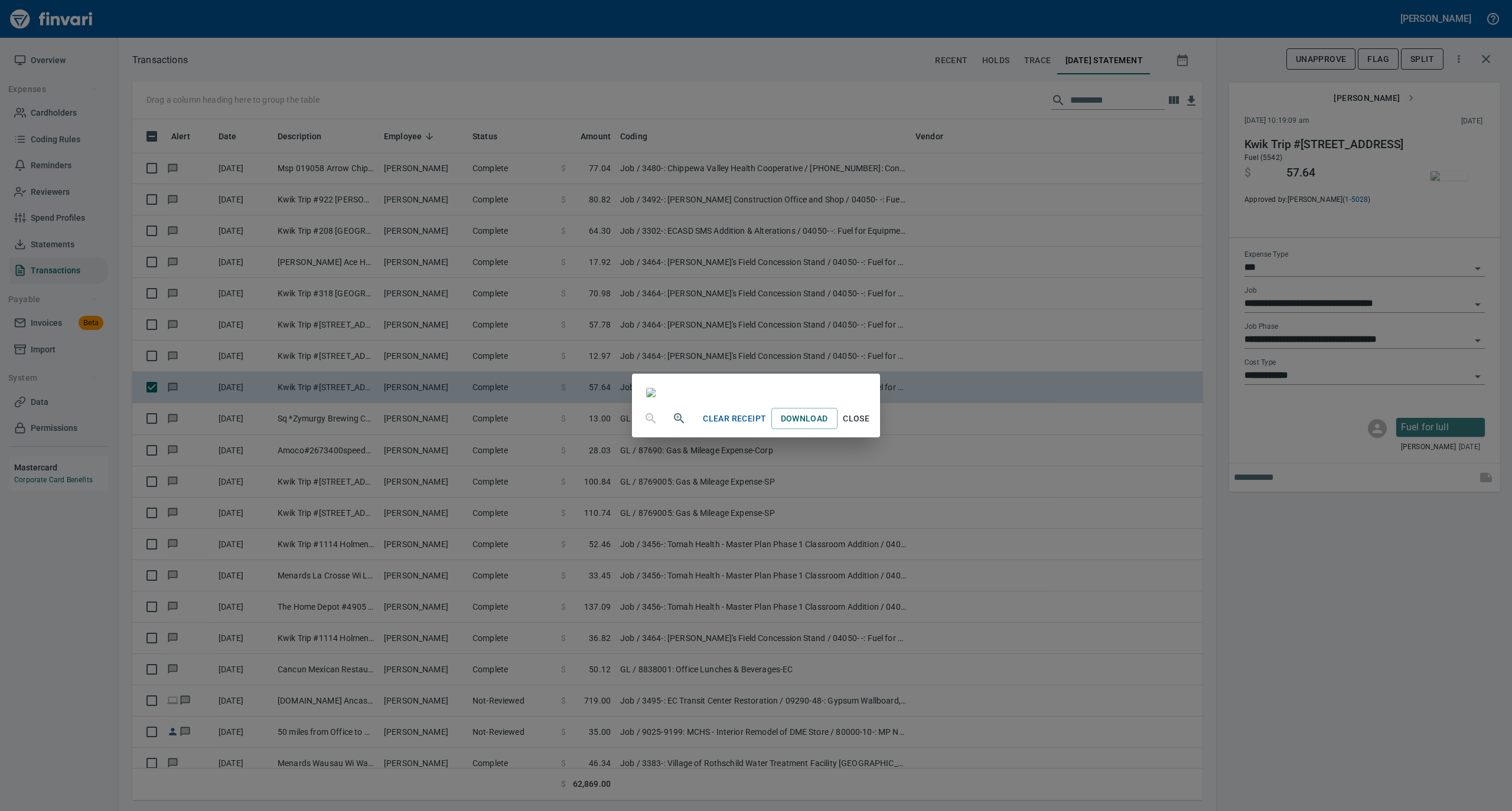
click at [870, 427] on span "Close" at bounding box center [856, 419] width 28 height 15
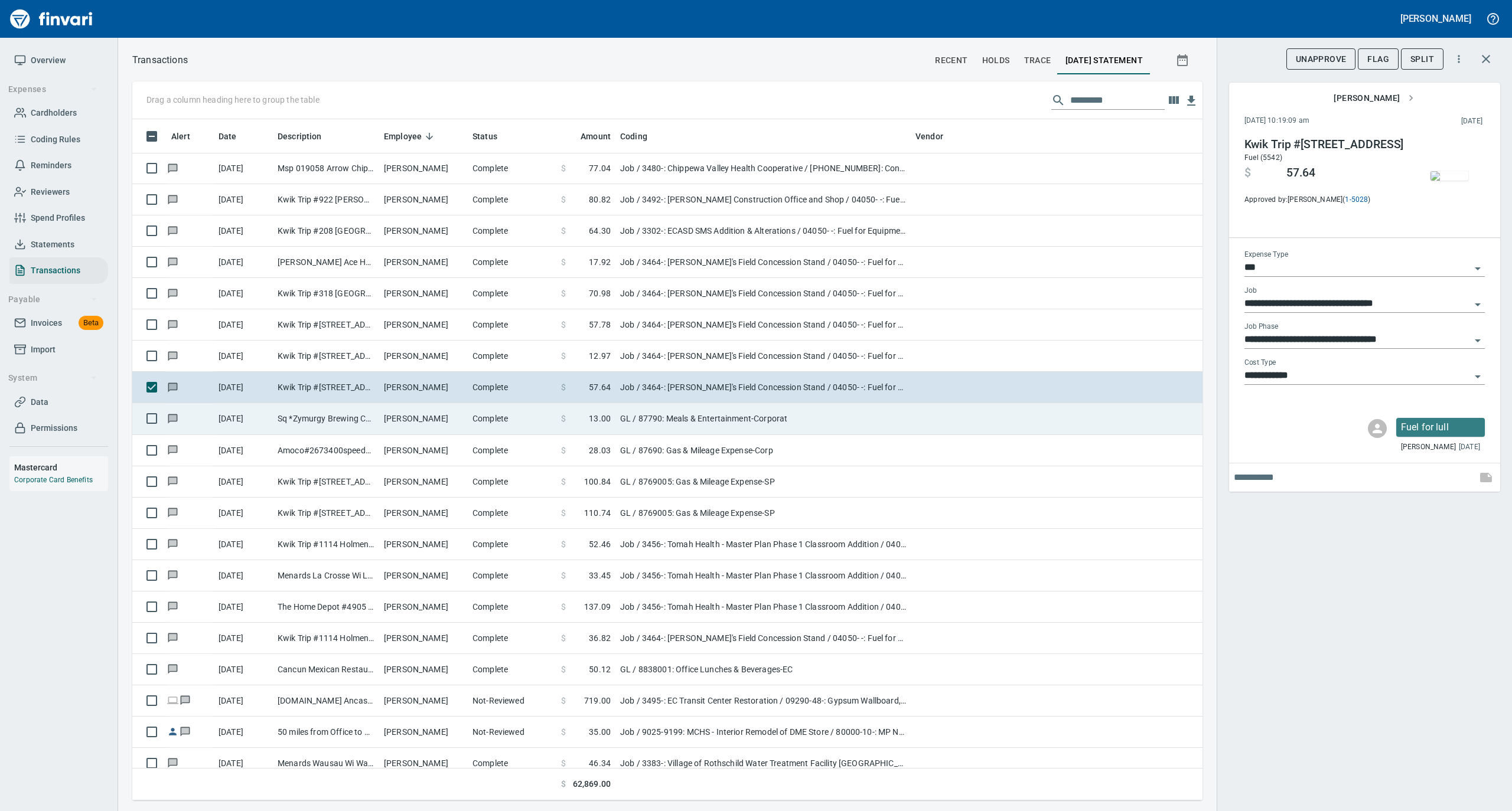
click at [433, 421] on td "[PERSON_NAME]" at bounding box center [423, 418] width 89 height 31
type input "**"
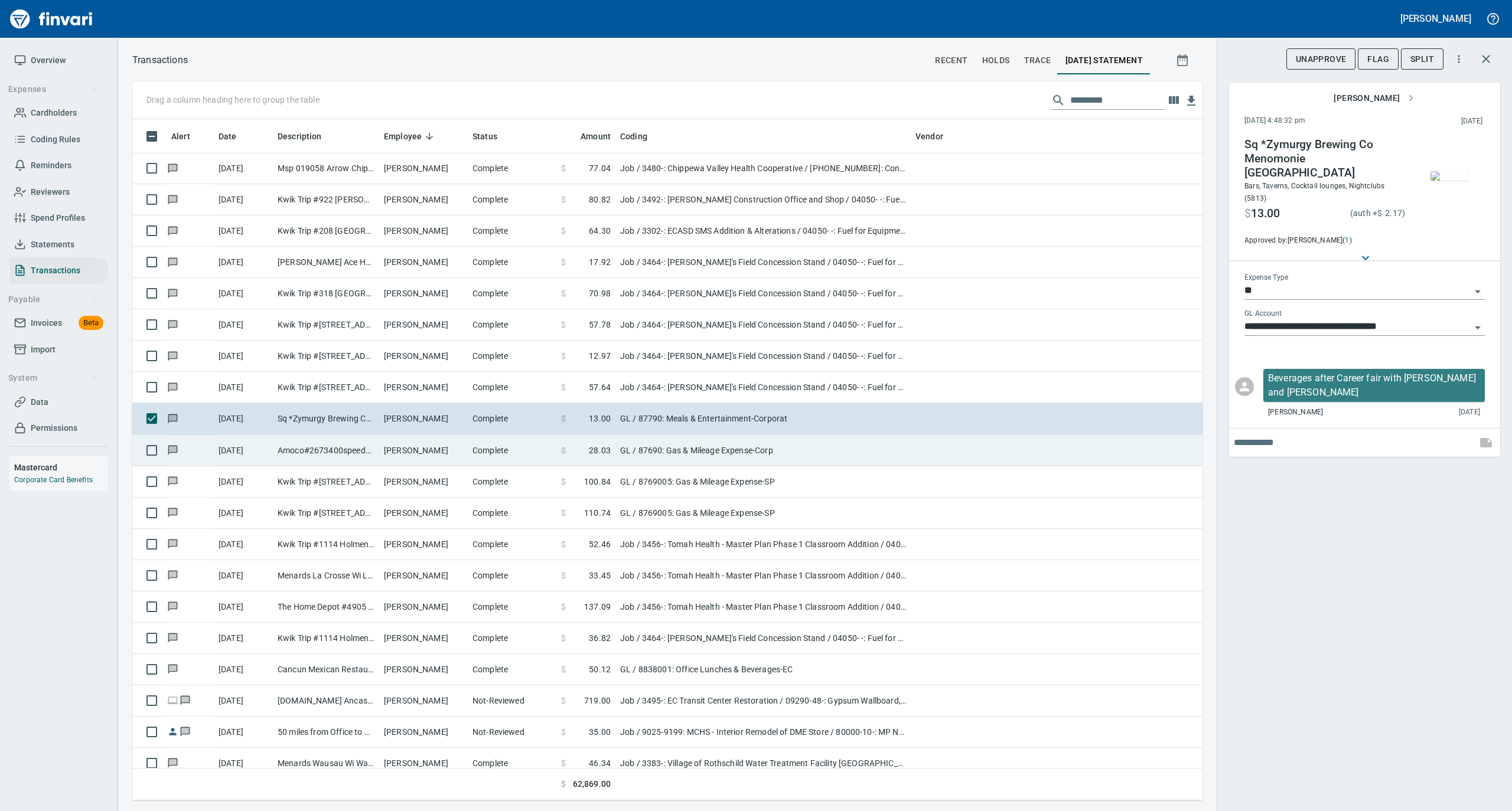
click at [395, 454] on td "[PERSON_NAME]" at bounding box center [423, 450] width 89 height 31
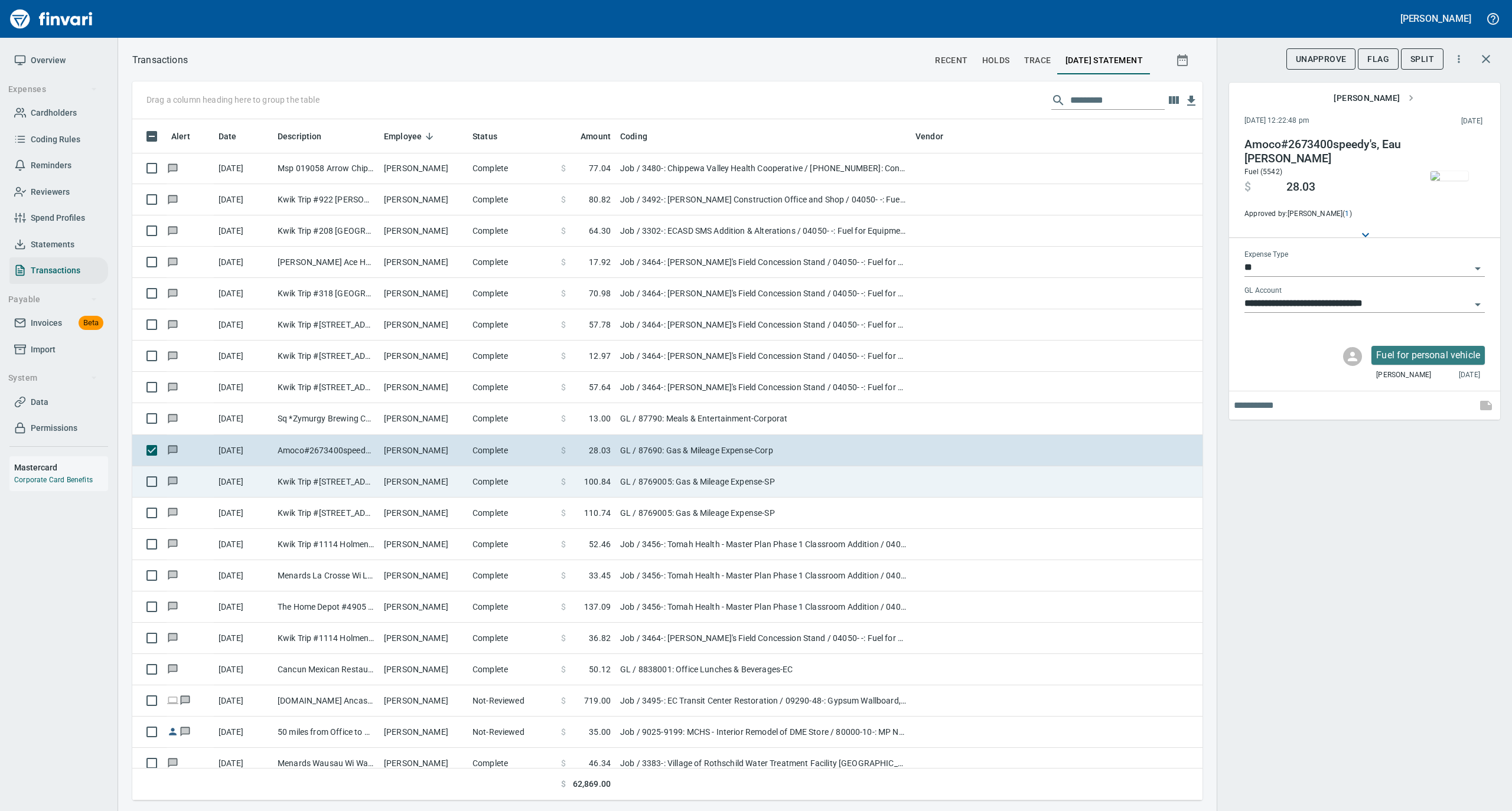
click at [378, 494] on td "Kwik Trip #[STREET_ADDRESS]" at bounding box center [327, 482] width 107 height 31
type input "**********"
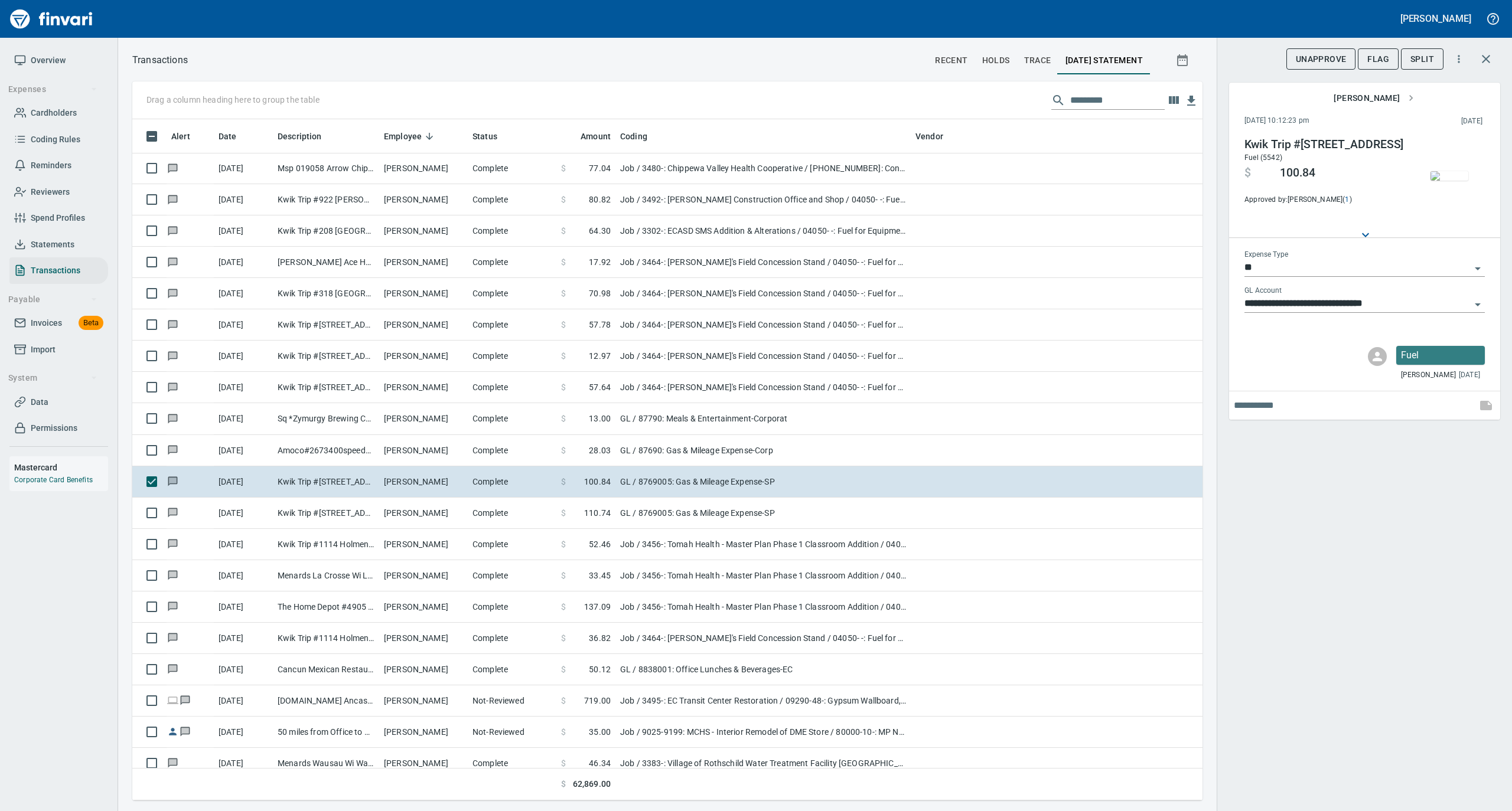
click at [1454, 181] on img "button" at bounding box center [1449, 176] width 37 height 9
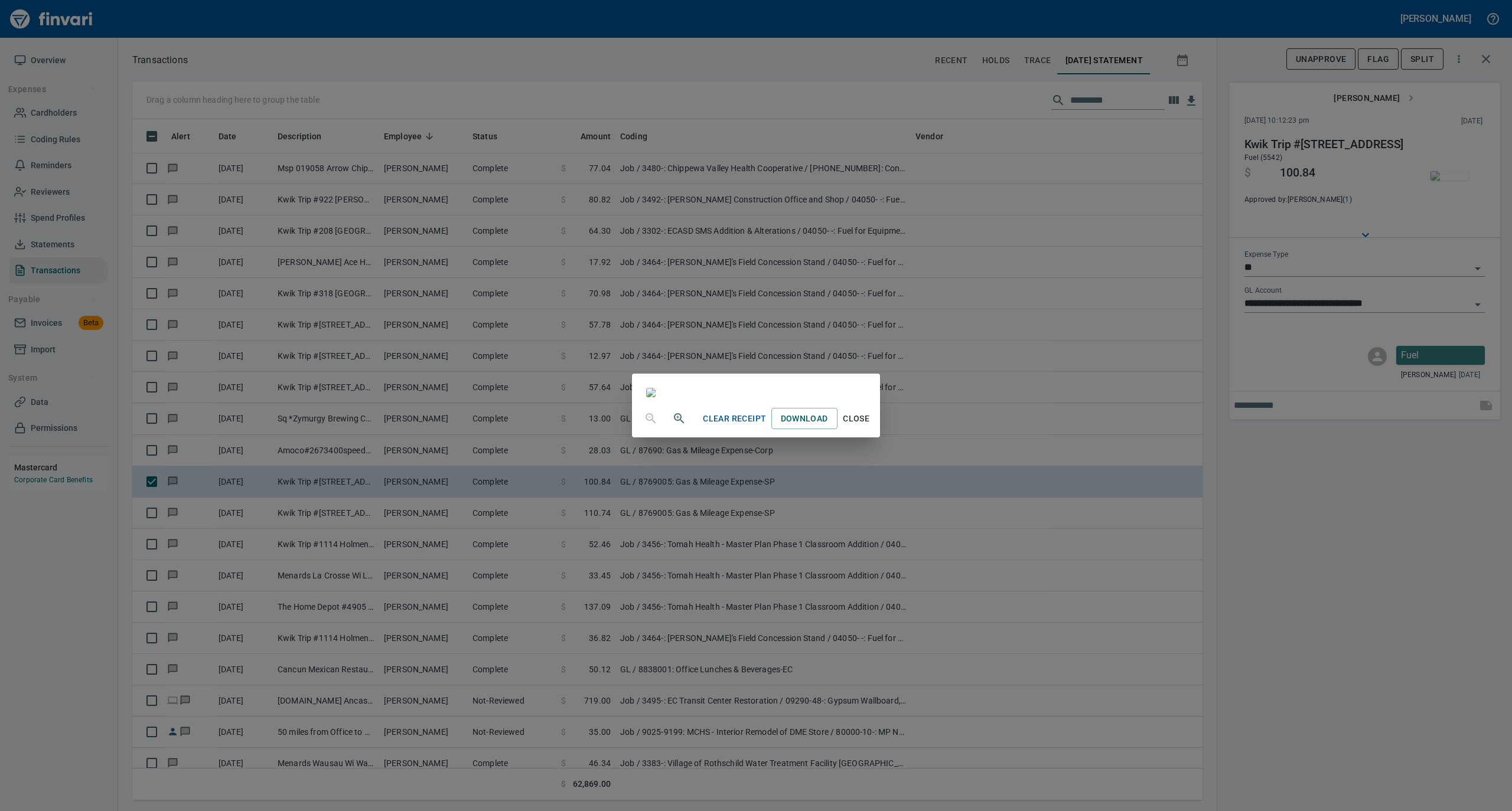
click at [870, 427] on span "Close" at bounding box center [856, 419] width 28 height 15
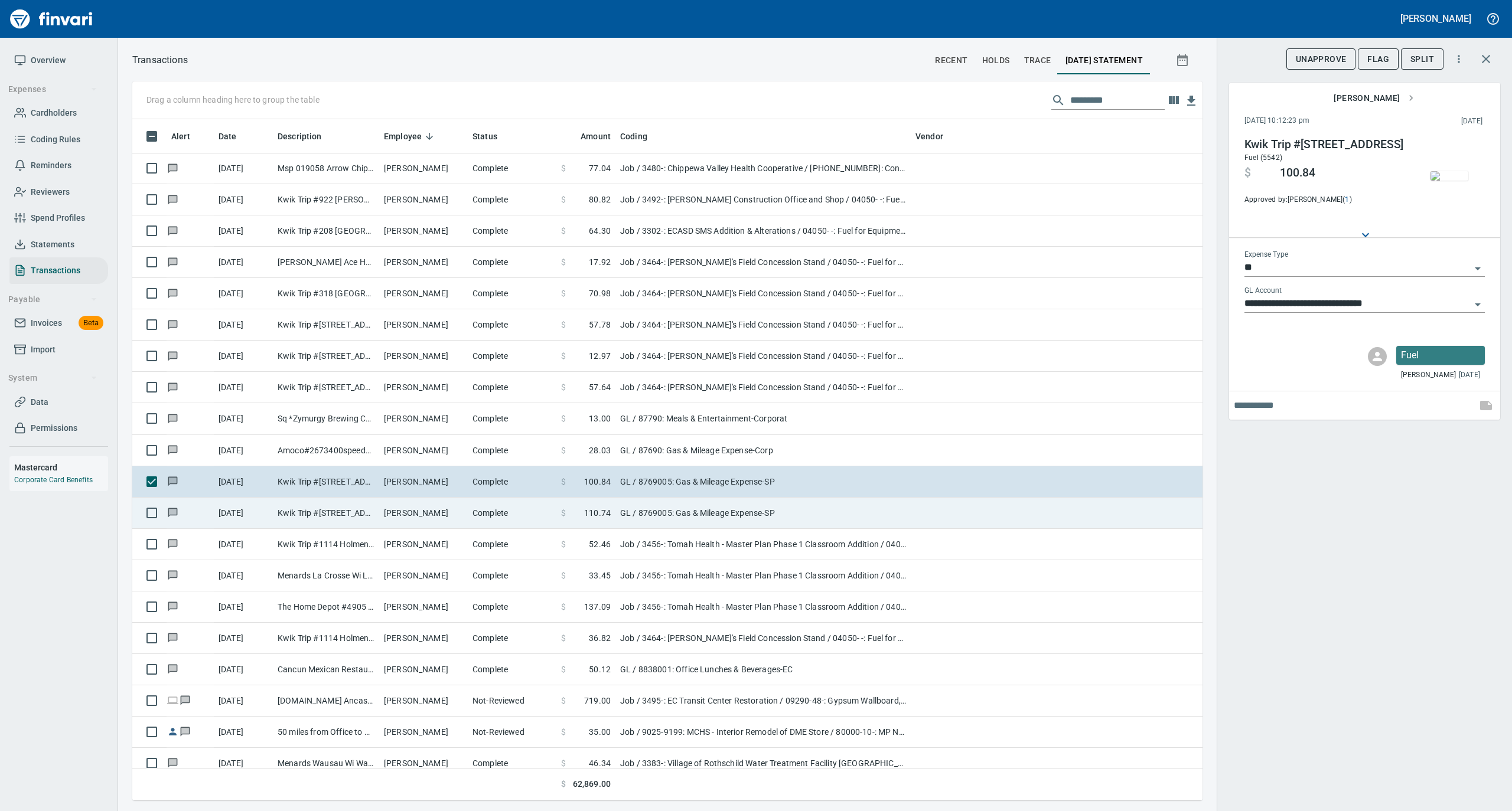
click at [454, 517] on td "[PERSON_NAME]" at bounding box center [423, 513] width 89 height 31
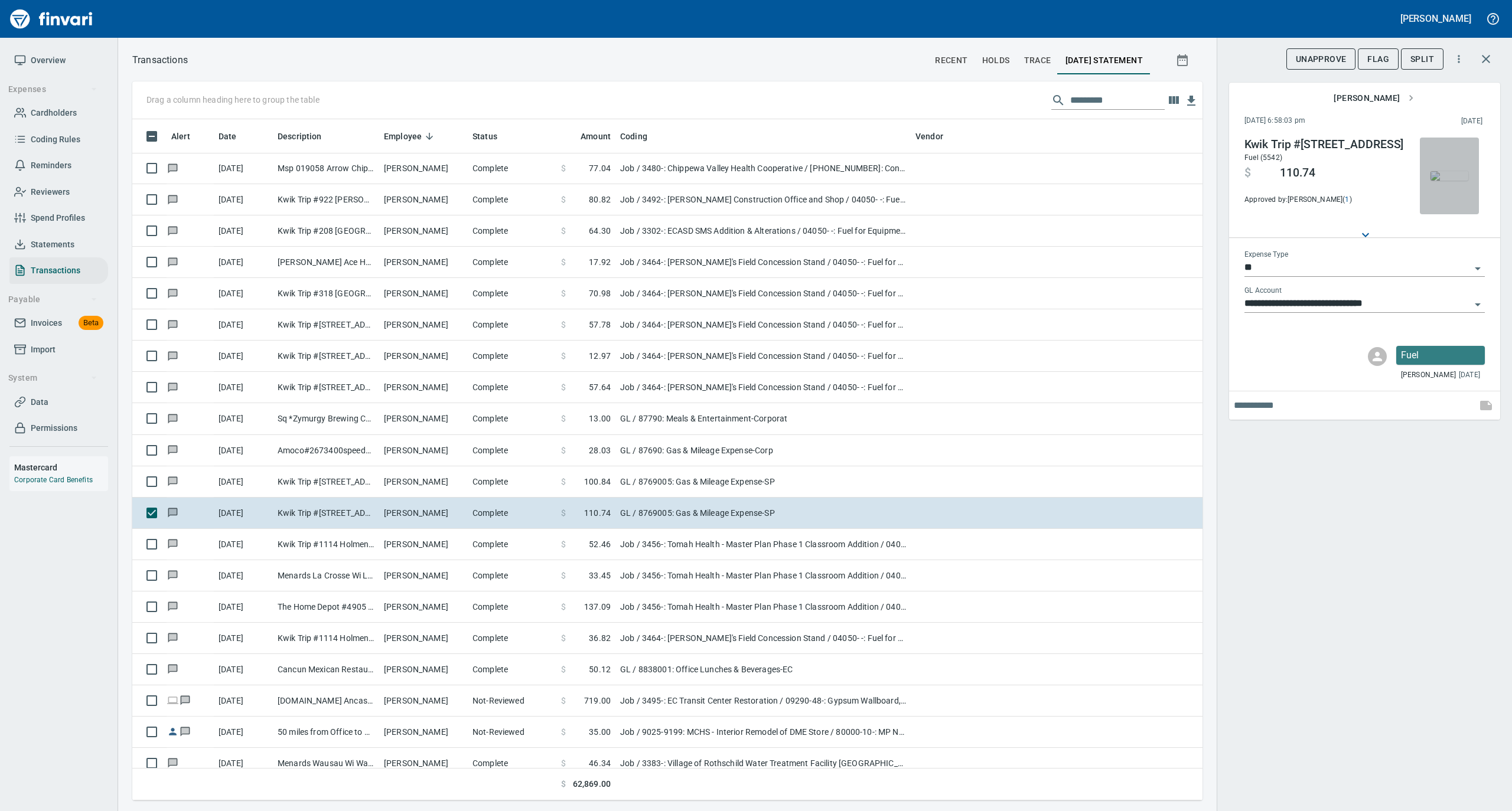
click at [1461, 179] on img "button" at bounding box center [1449, 176] width 37 height 9
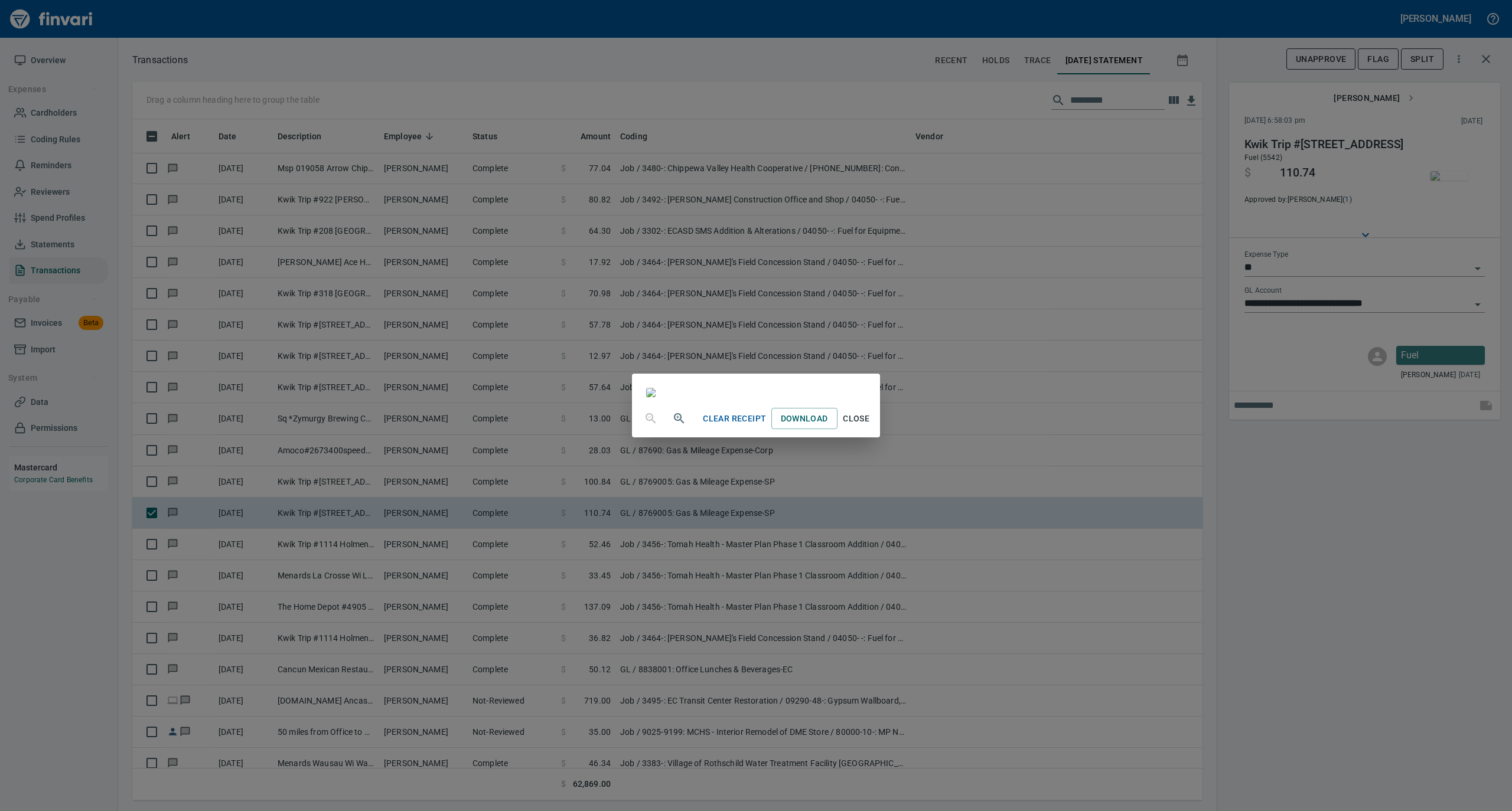
click at [870, 427] on span "Close" at bounding box center [856, 419] width 28 height 15
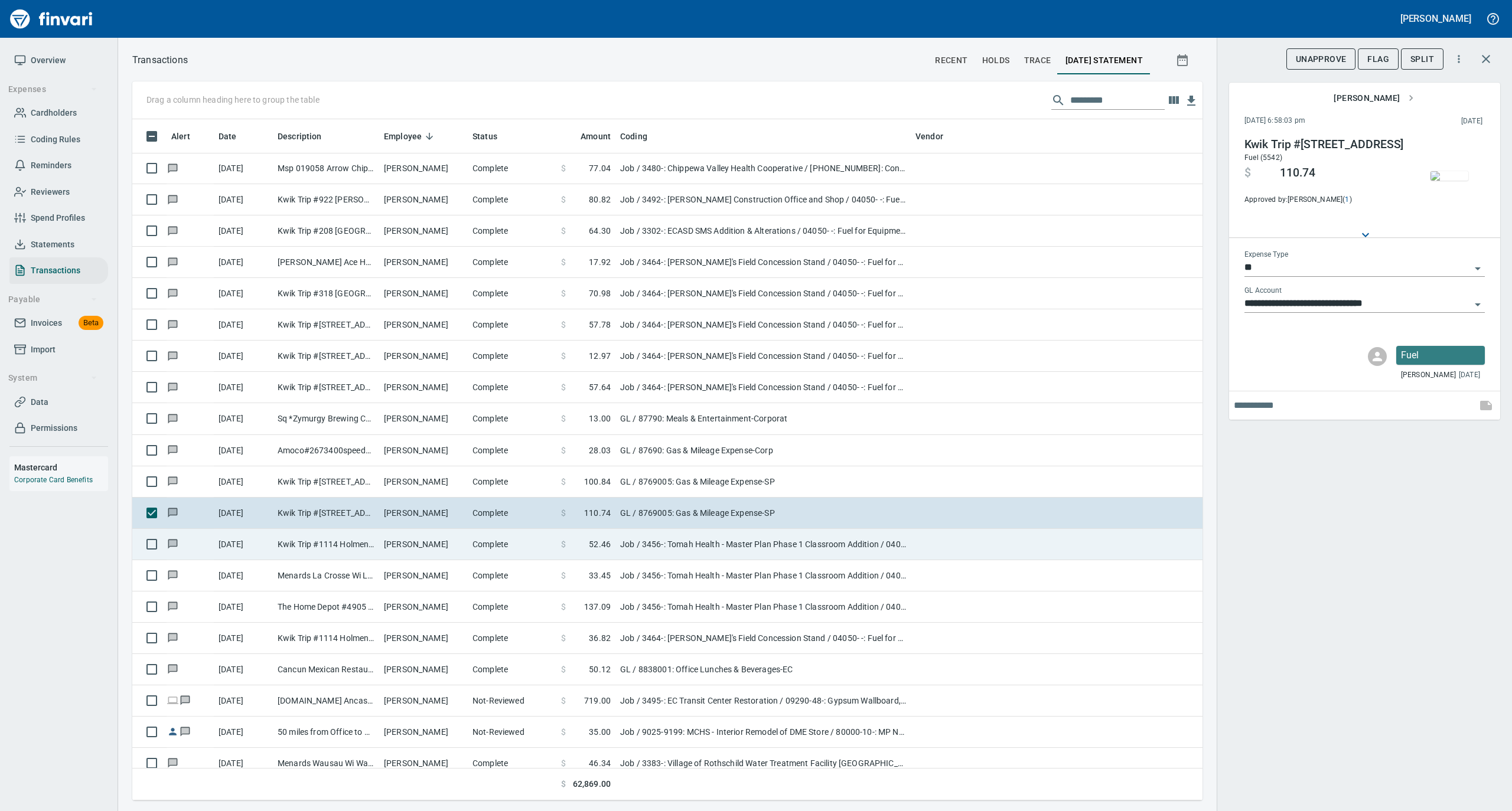
click at [460, 545] on td "[PERSON_NAME]" at bounding box center [423, 543] width 89 height 31
type input "***"
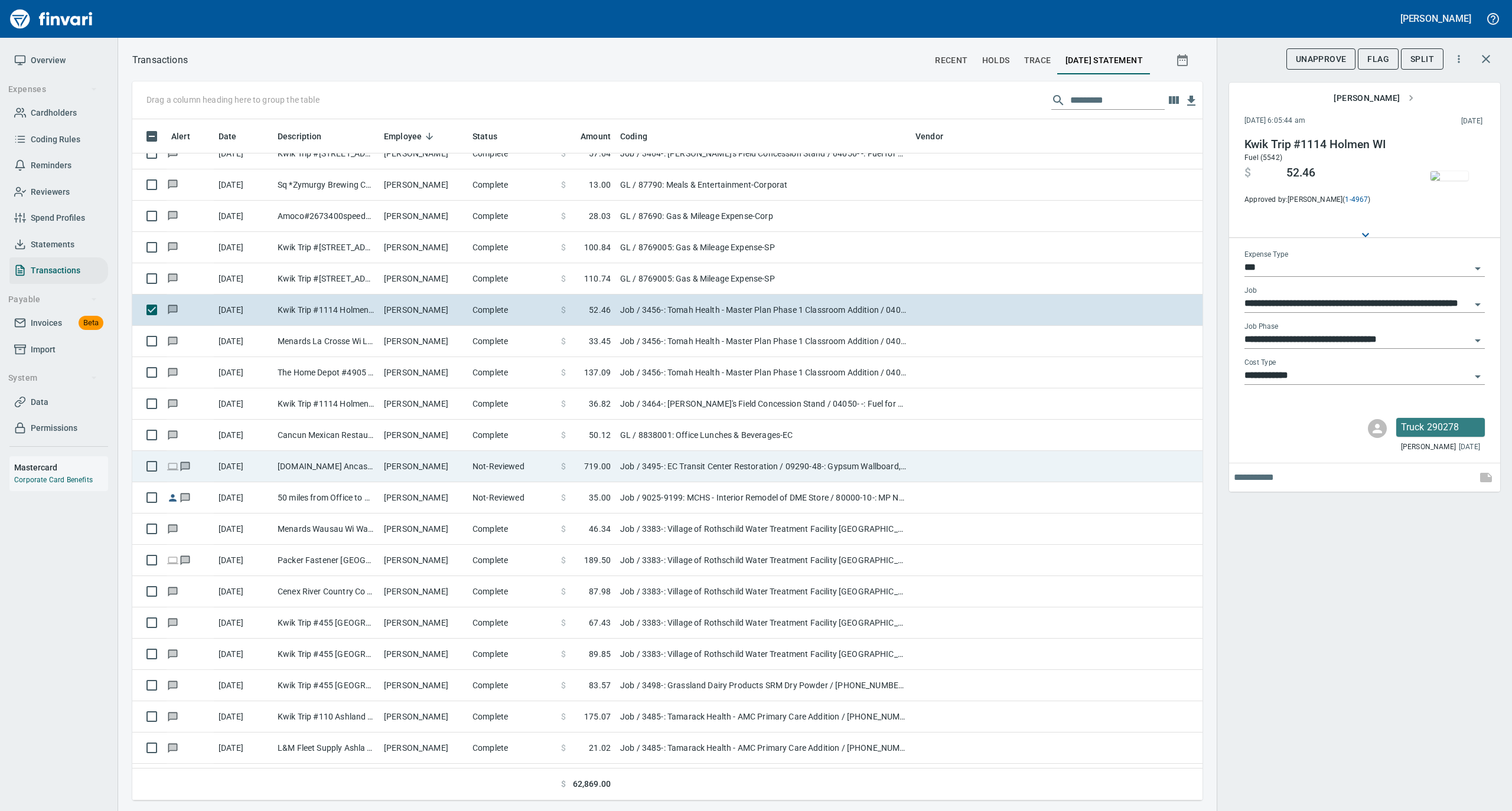
scroll to position [4801, 0]
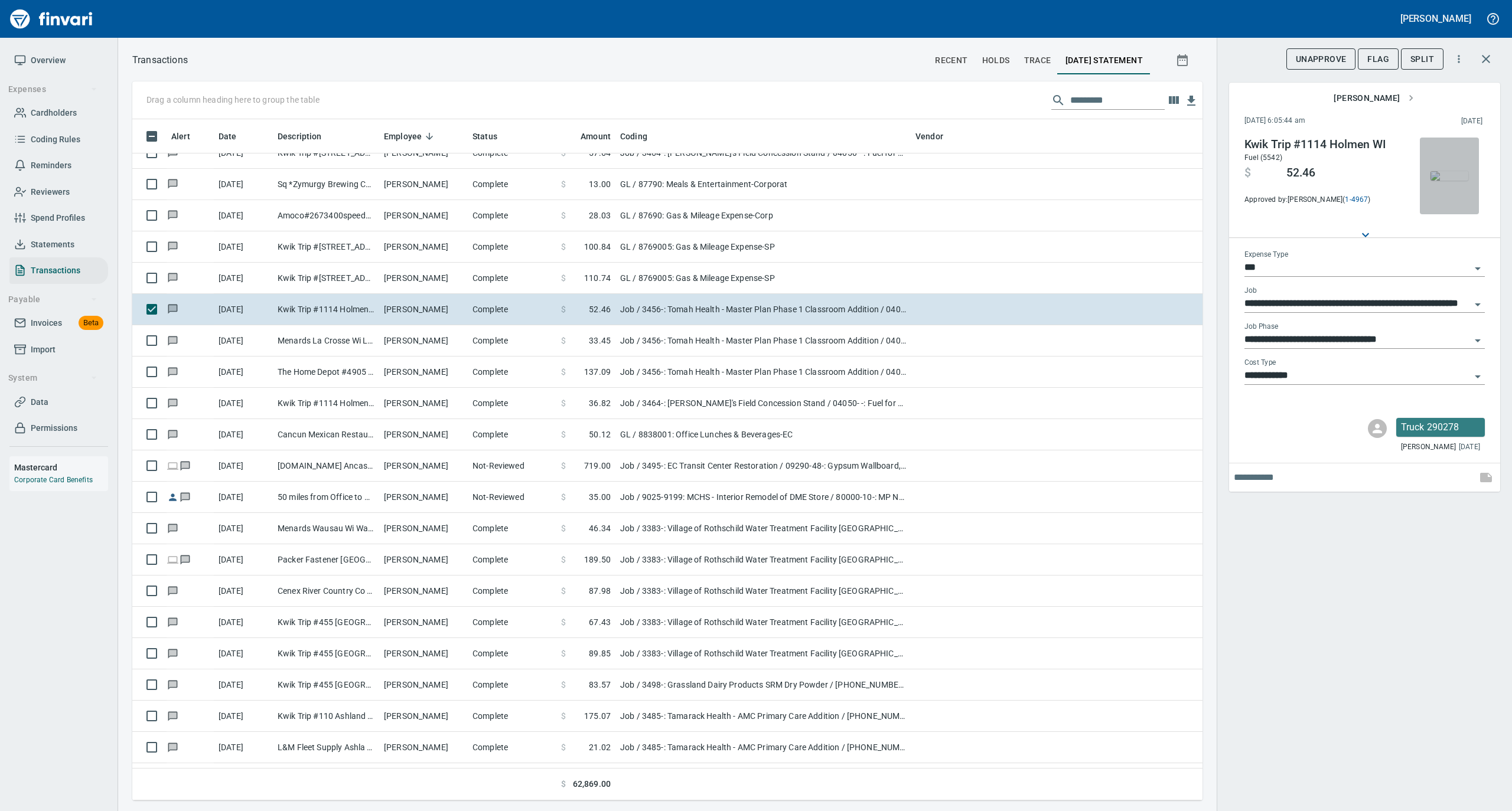
click at [1439, 175] on img "button" at bounding box center [1449, 176] width 37 height 9
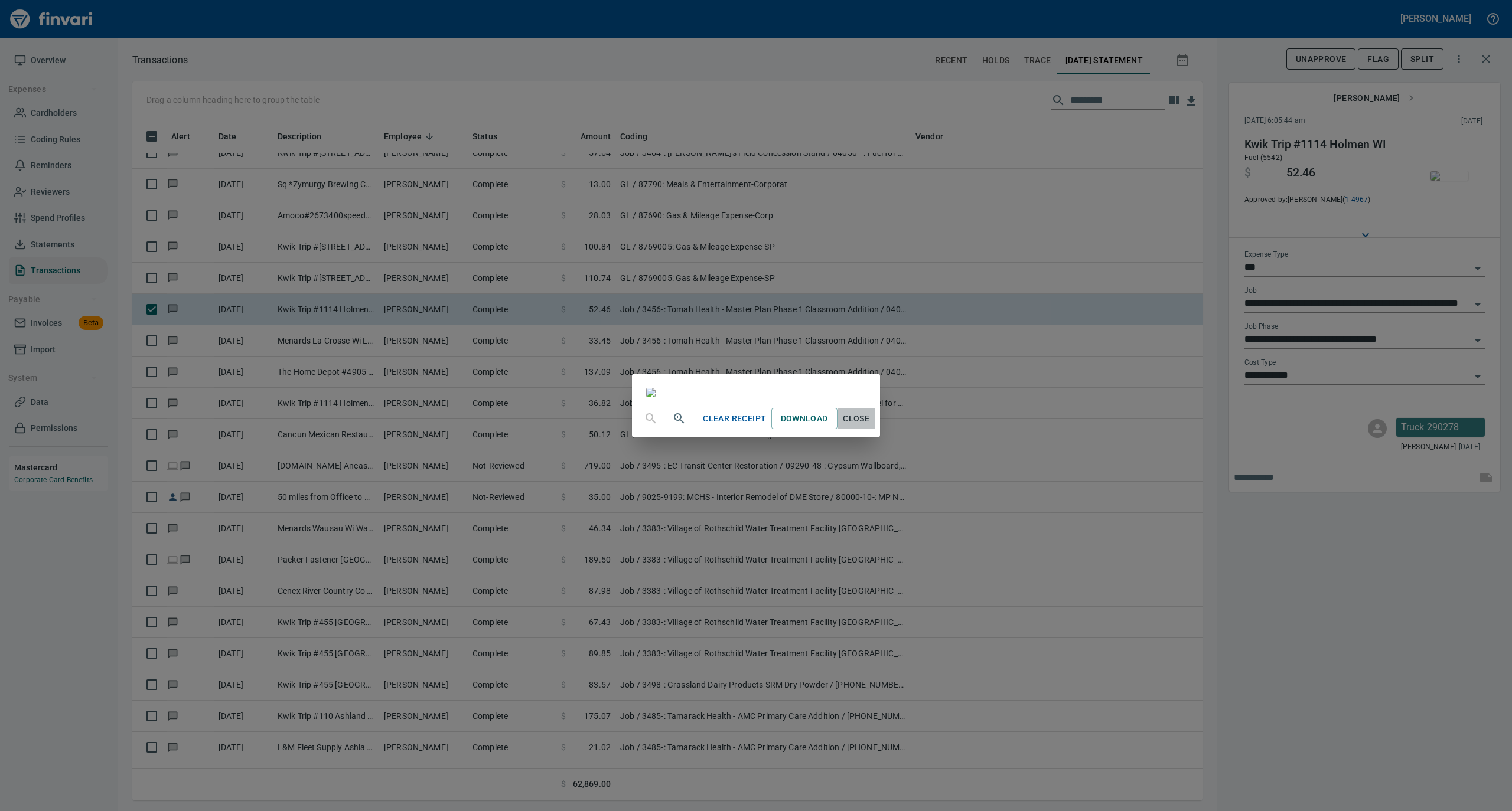
click at [870, 427] on span "Close" at bounding box center [856, 419] width 28 height 15
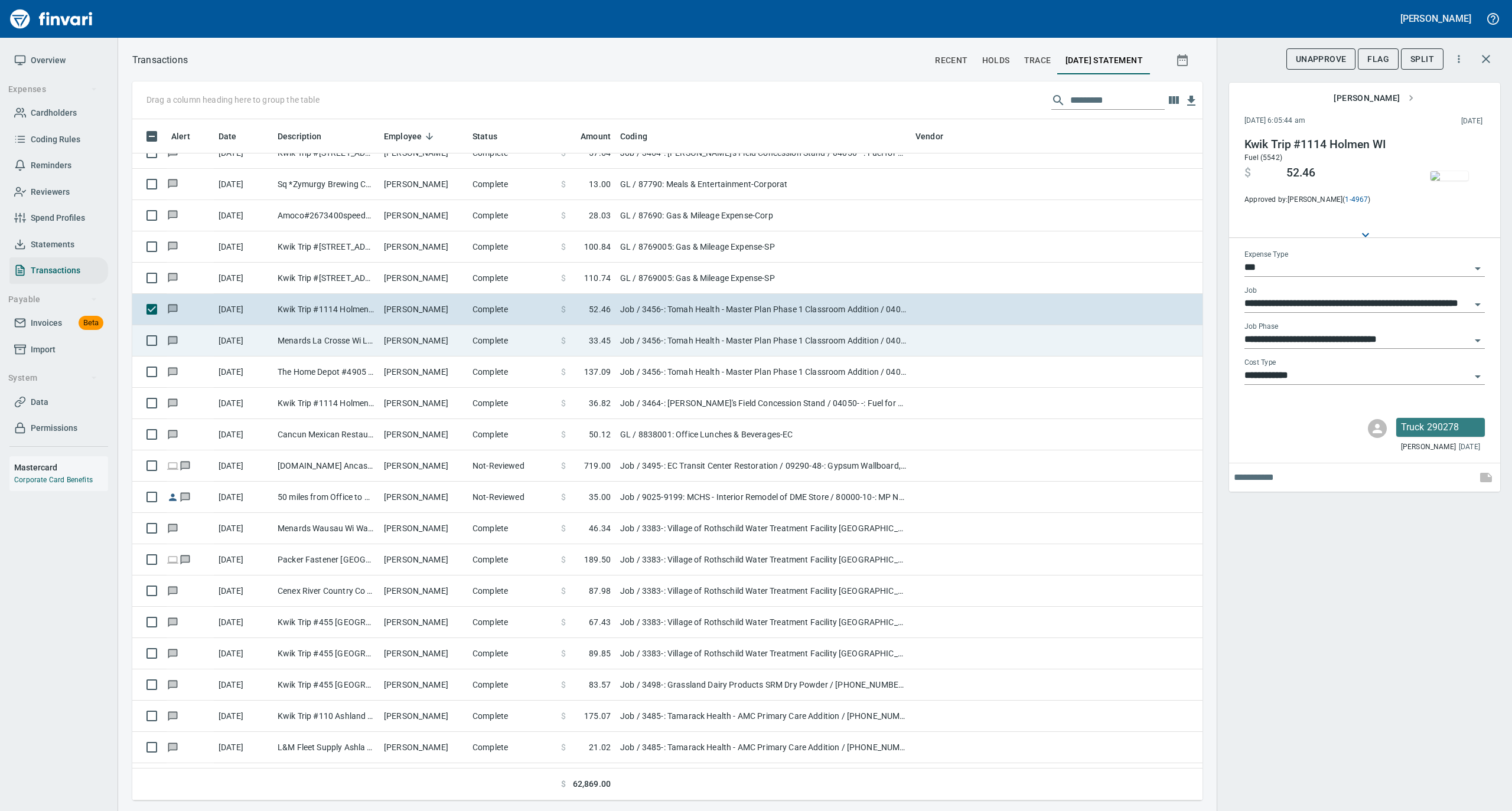
click at [427, 352] on td "[PERSON_NAME]" at bounding box center [423, 340] width 89 height 31
type input "**********"
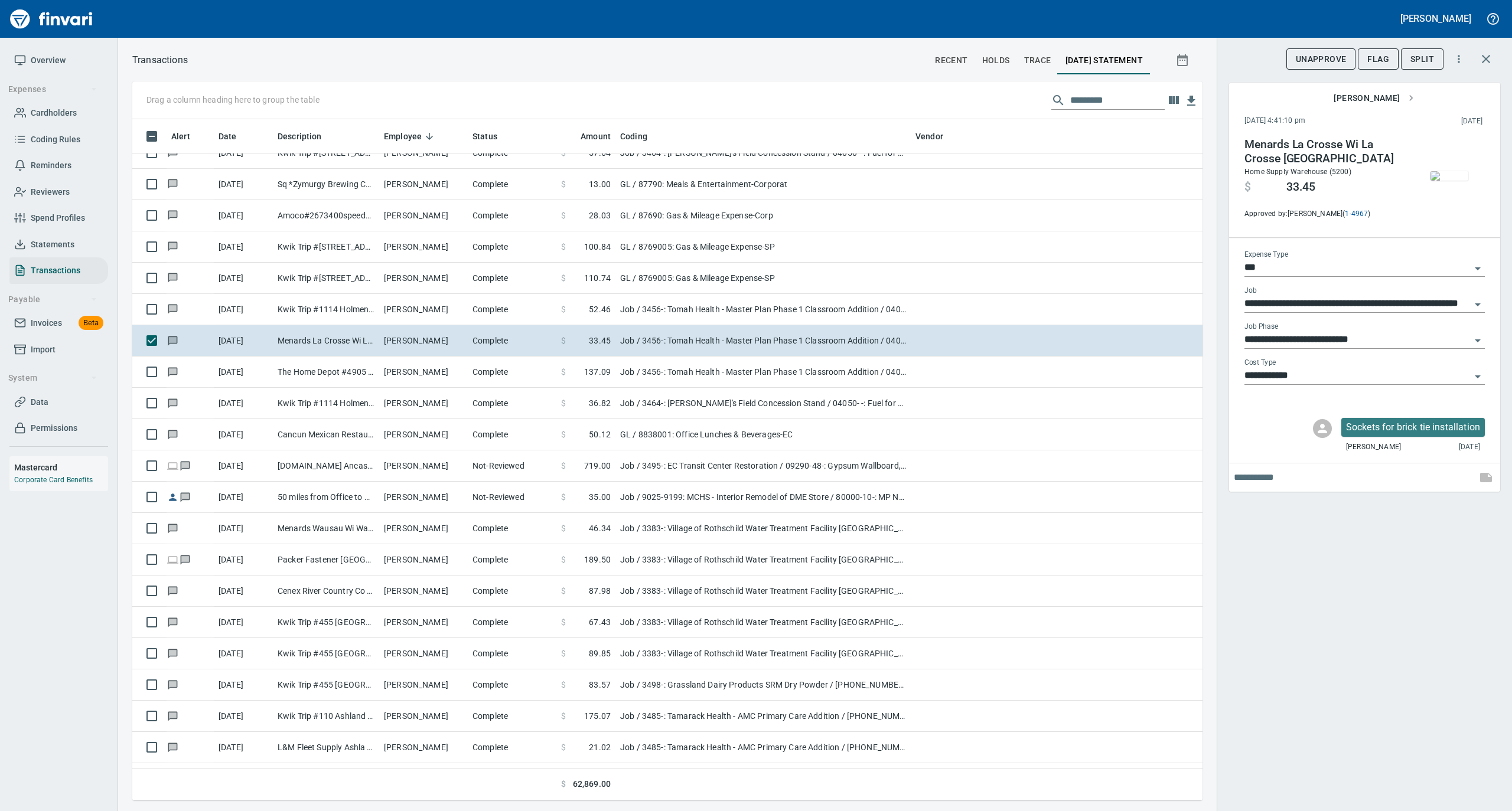
click at [1447, 180] on img "button" at bounding box center [1449, 176] width 37 height 9
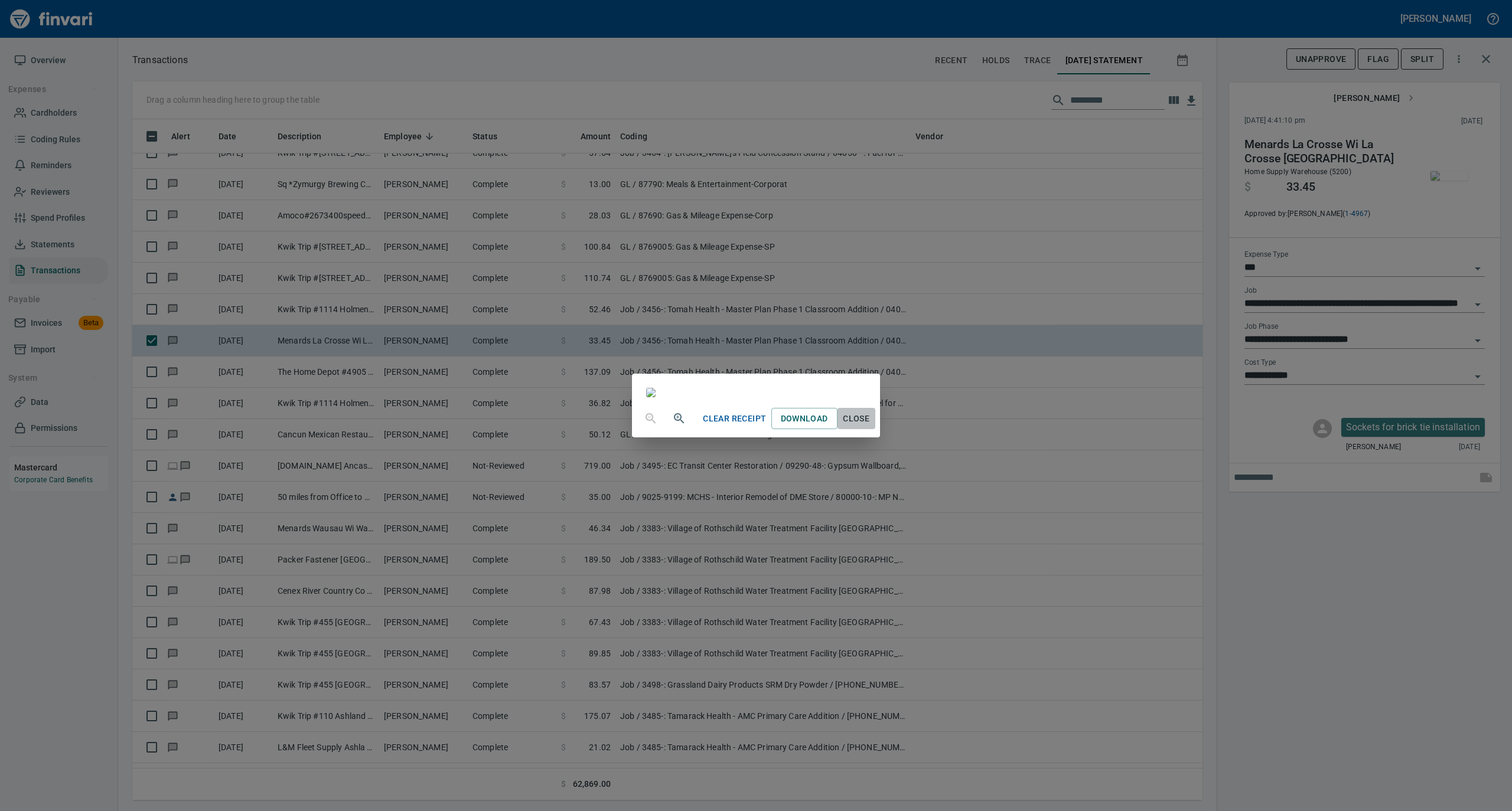
click at [870, 427] on span "Close" at bounding box center [856, 419] width 28 height 15
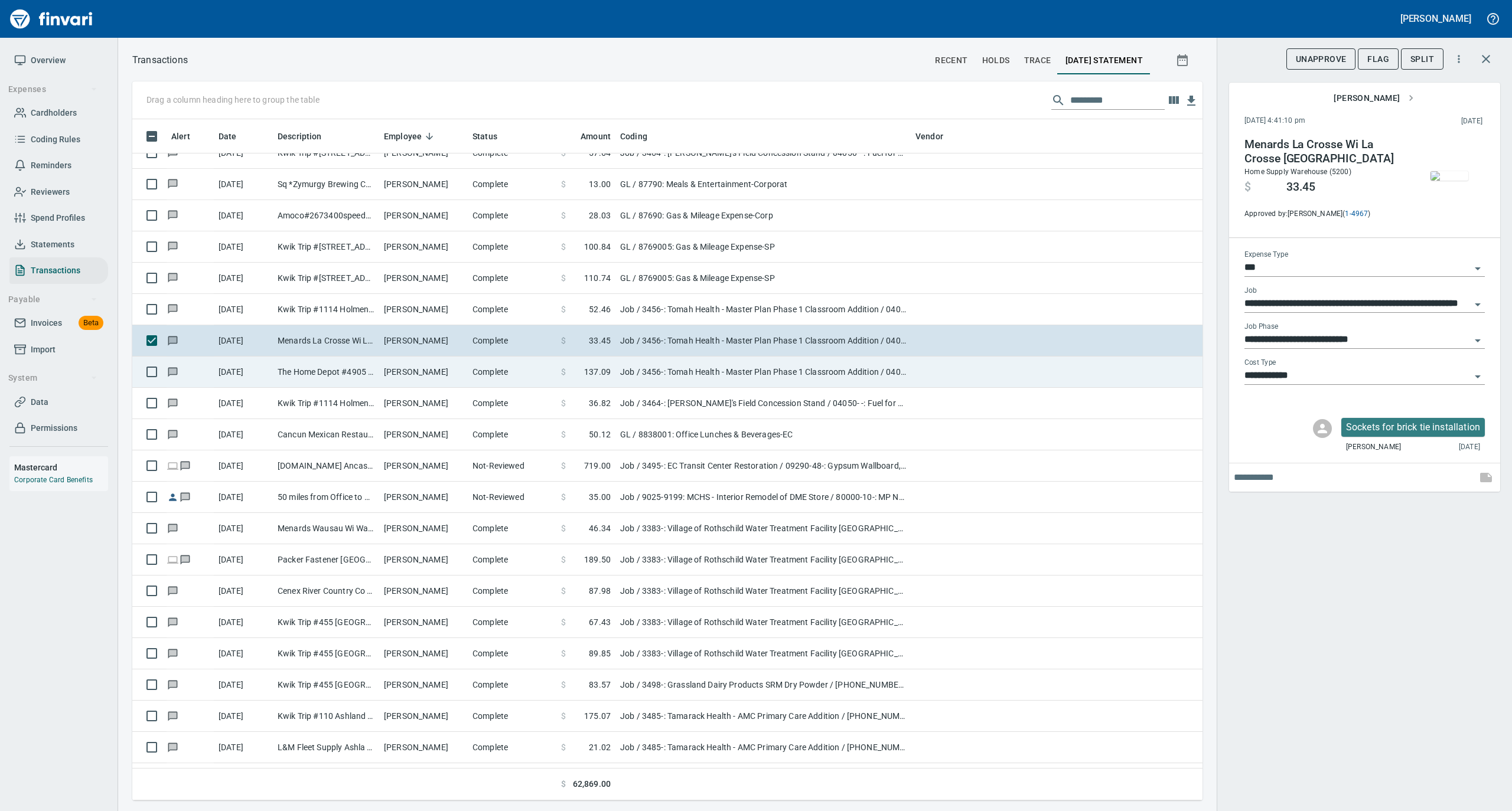
click at [508, 381] on td "Complete" at bounding box center [512, 371] width 89 height 31
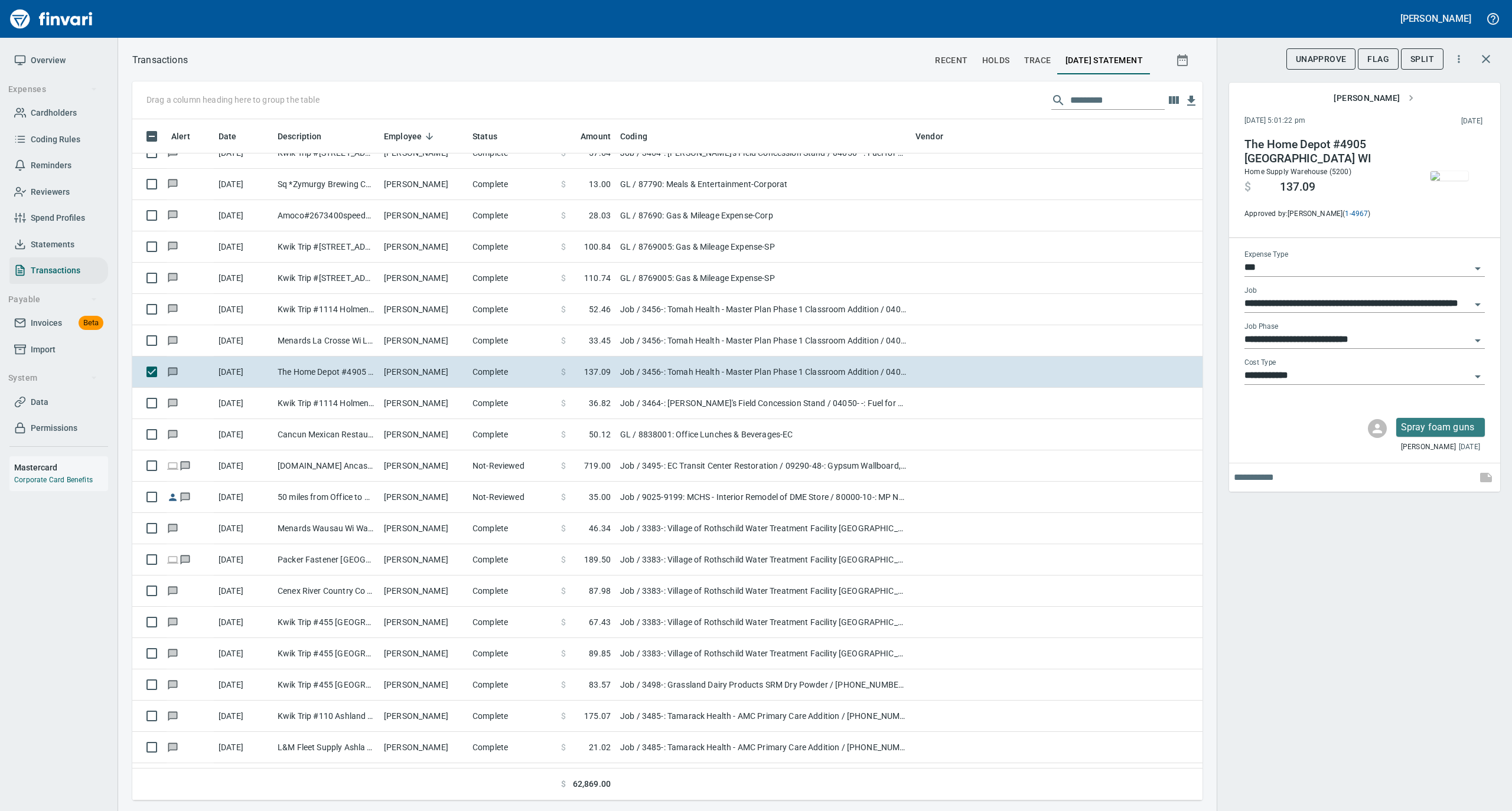
click at [1447, 171] on img "button" at bounding box center [1449, 176] width 37 height 9
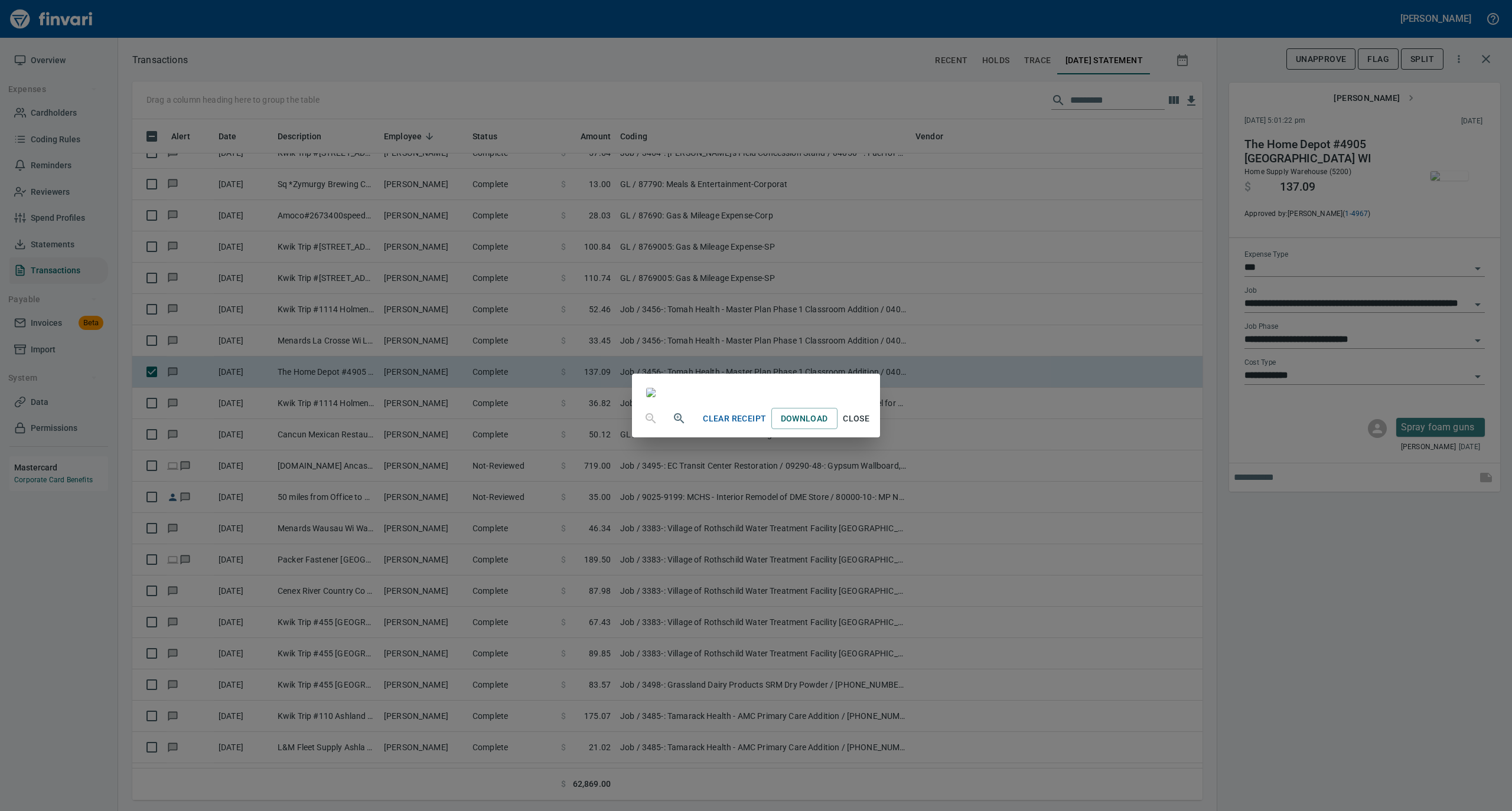
click at [870, 427] on span "Close" at bounding box center [856, 419] width 28 height 15
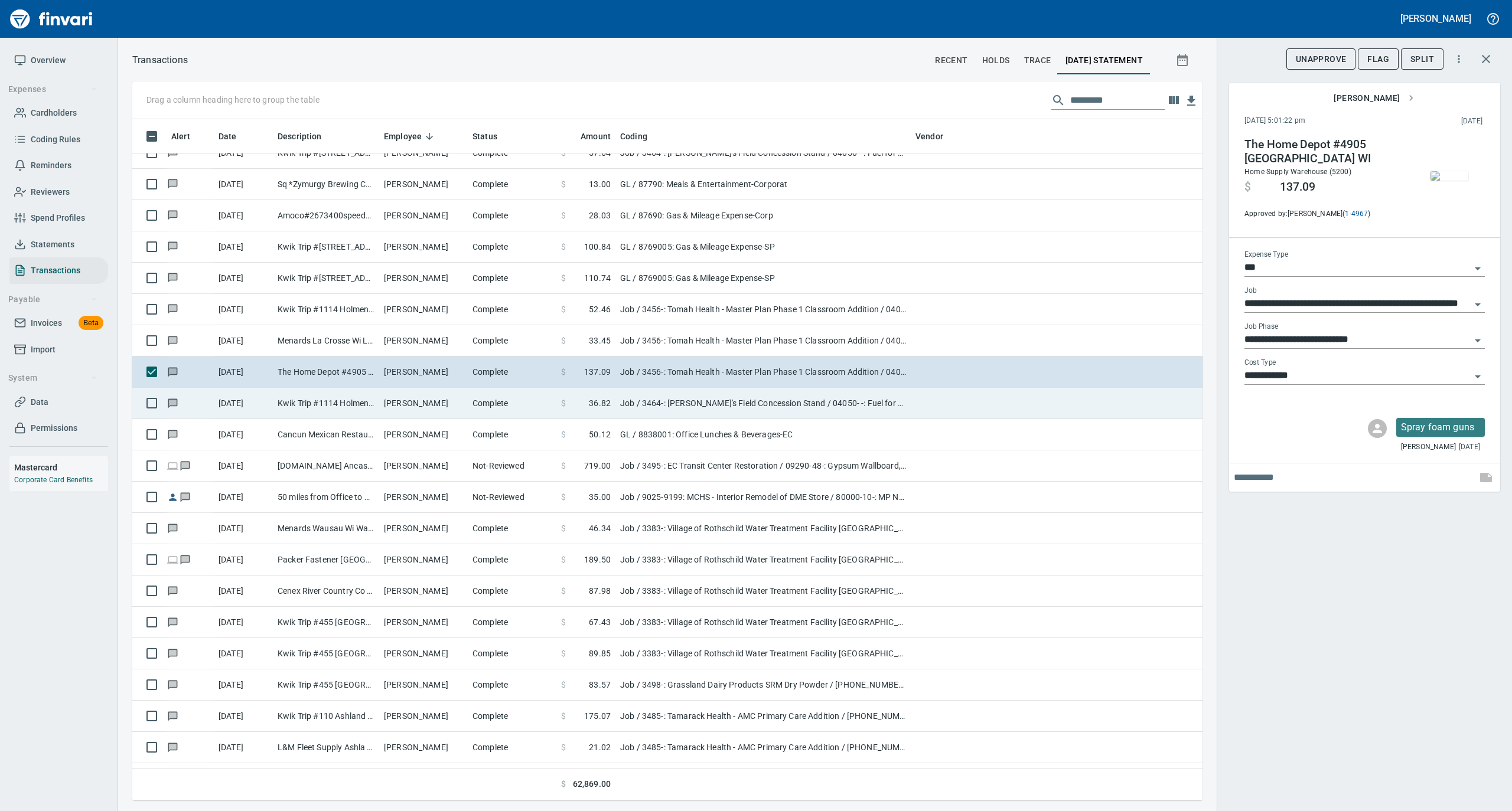
click at [359, 404] on td "Kwik Trip #1114 Holmen WI" at bounding box center [327, 403] width 107 height 31
type input "**********"
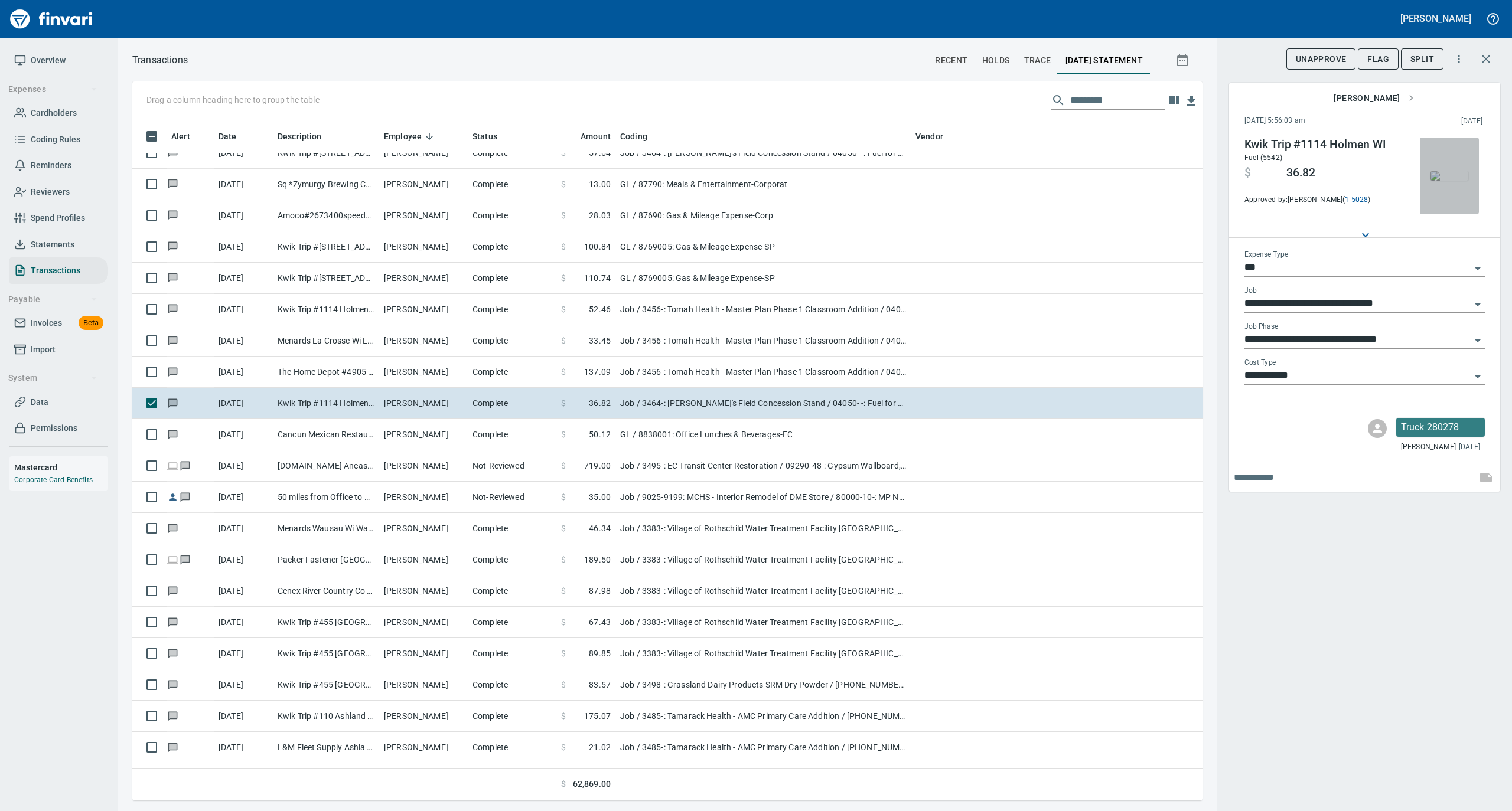
click at [1453, 171] on img "button" at bounding box center [1449, 176] width 37 height 9
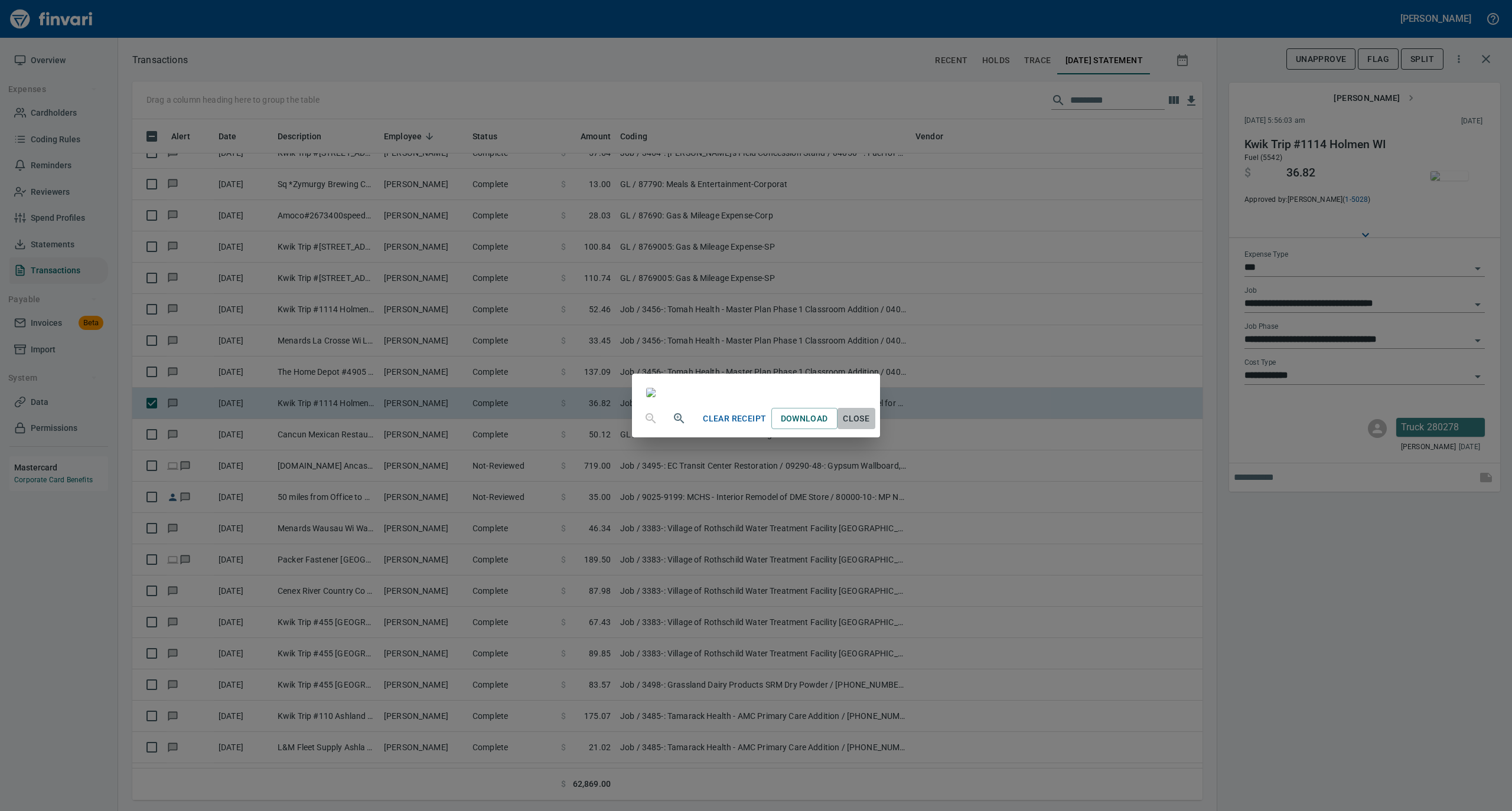
click at [870, 427] on span "Close" at bounding box center [856, 419] width 28 height 15
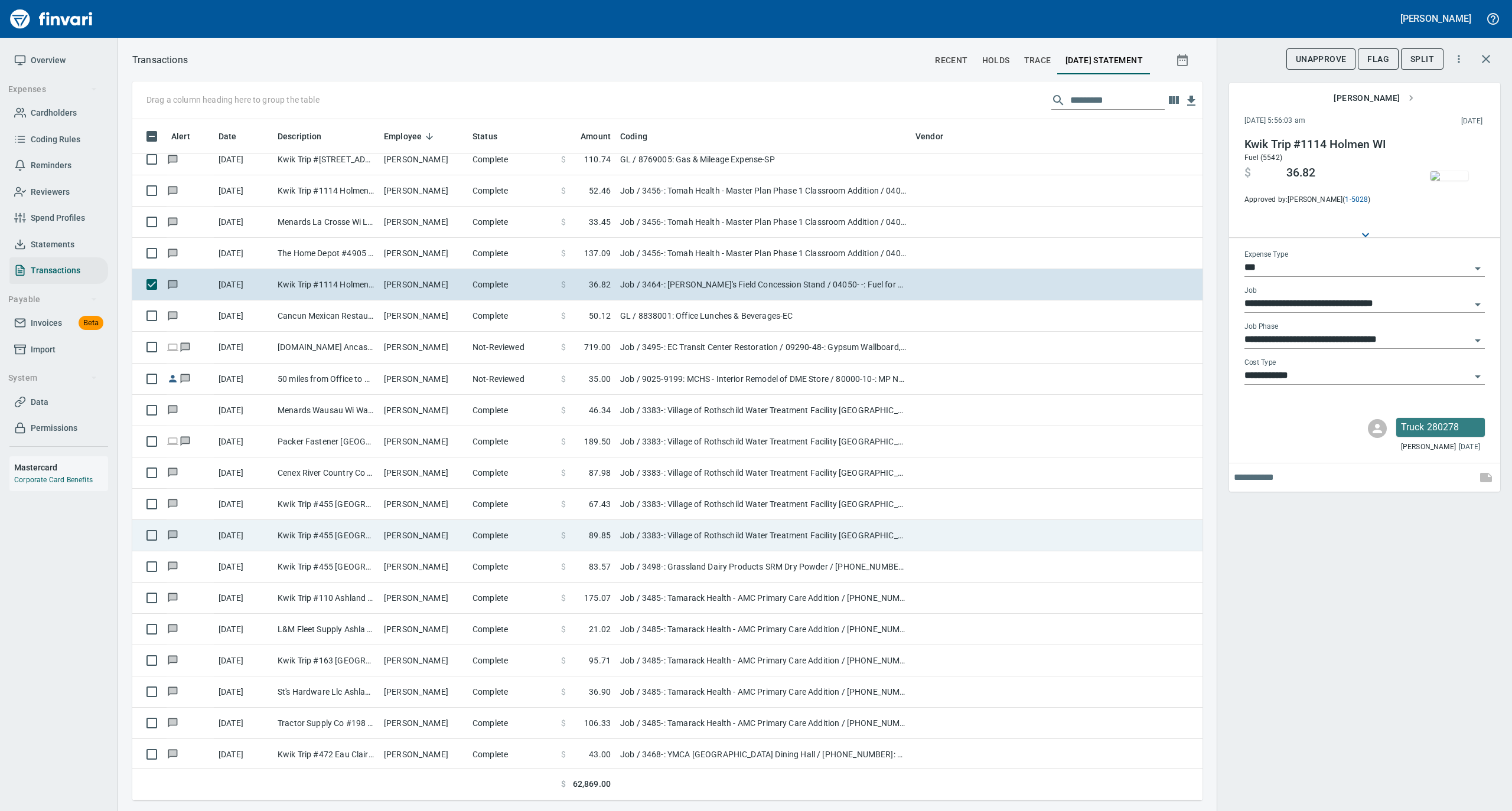
scroll to position [4959, 0]
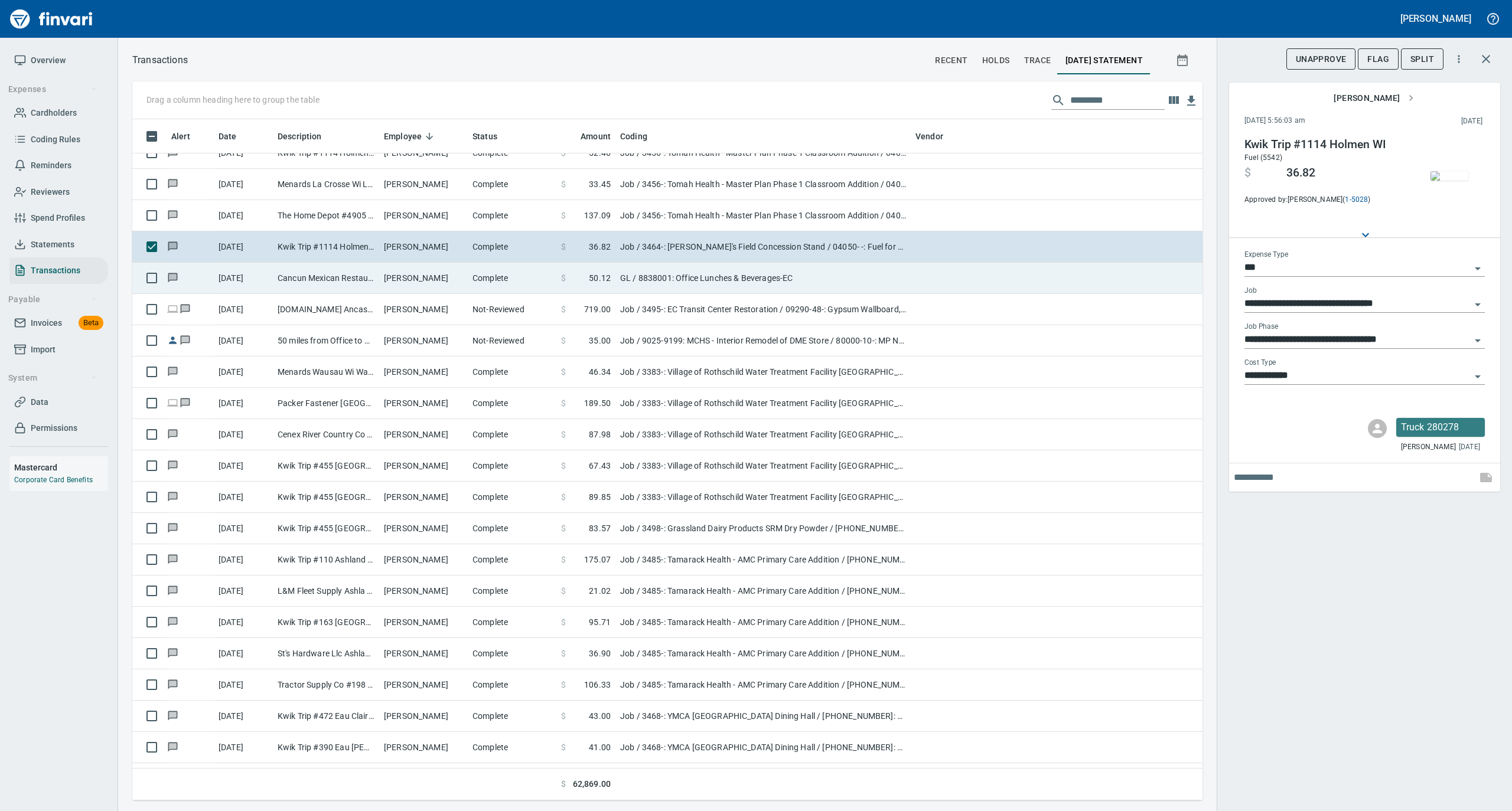
click at [422, 274] on td "[PERSON_NAME]" at bounding box center [423, 278] width 89 height 31
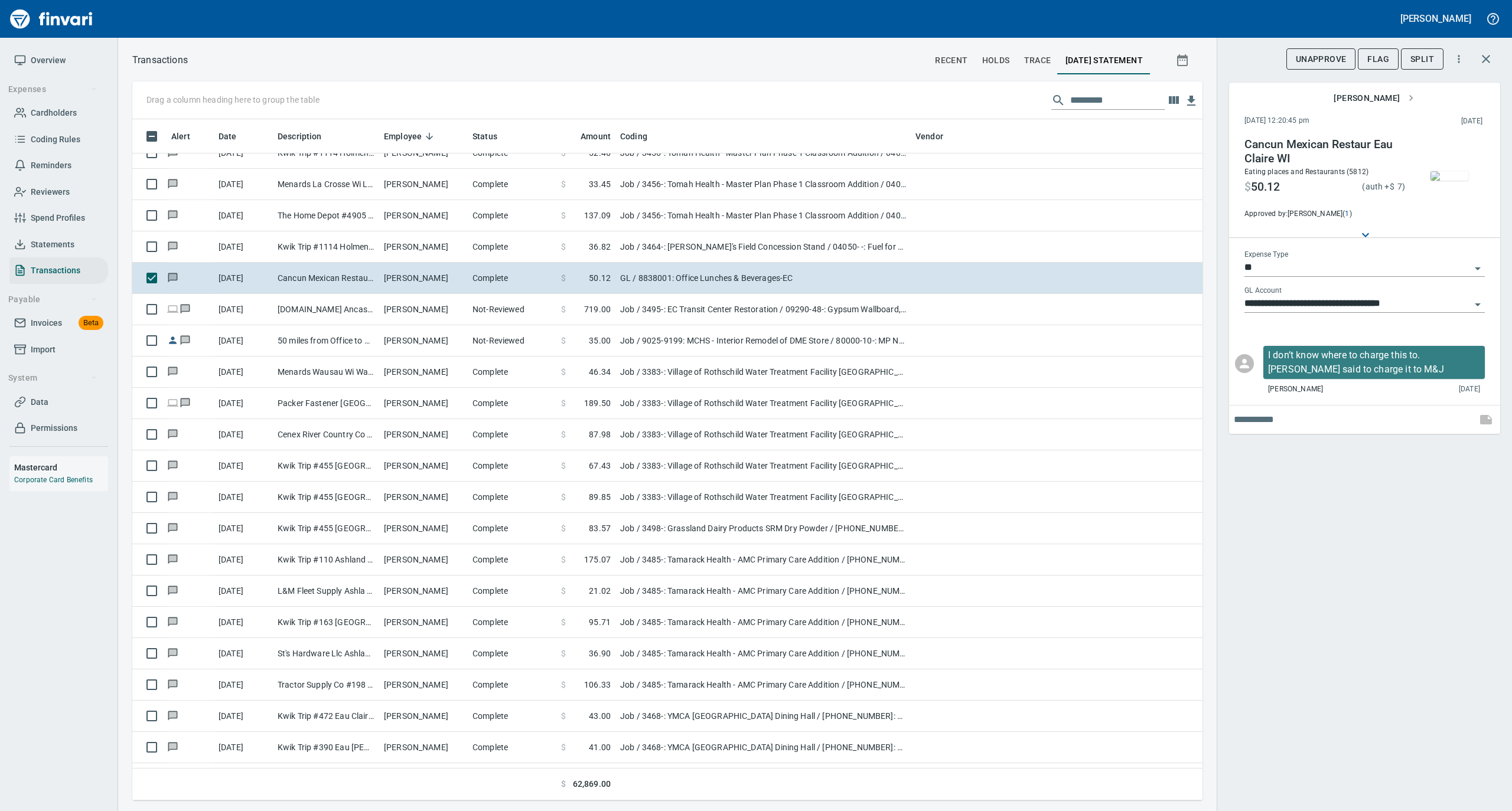
click at [1437, 171] on img "button" at bounding box center [1449, 176] width 37 height 9
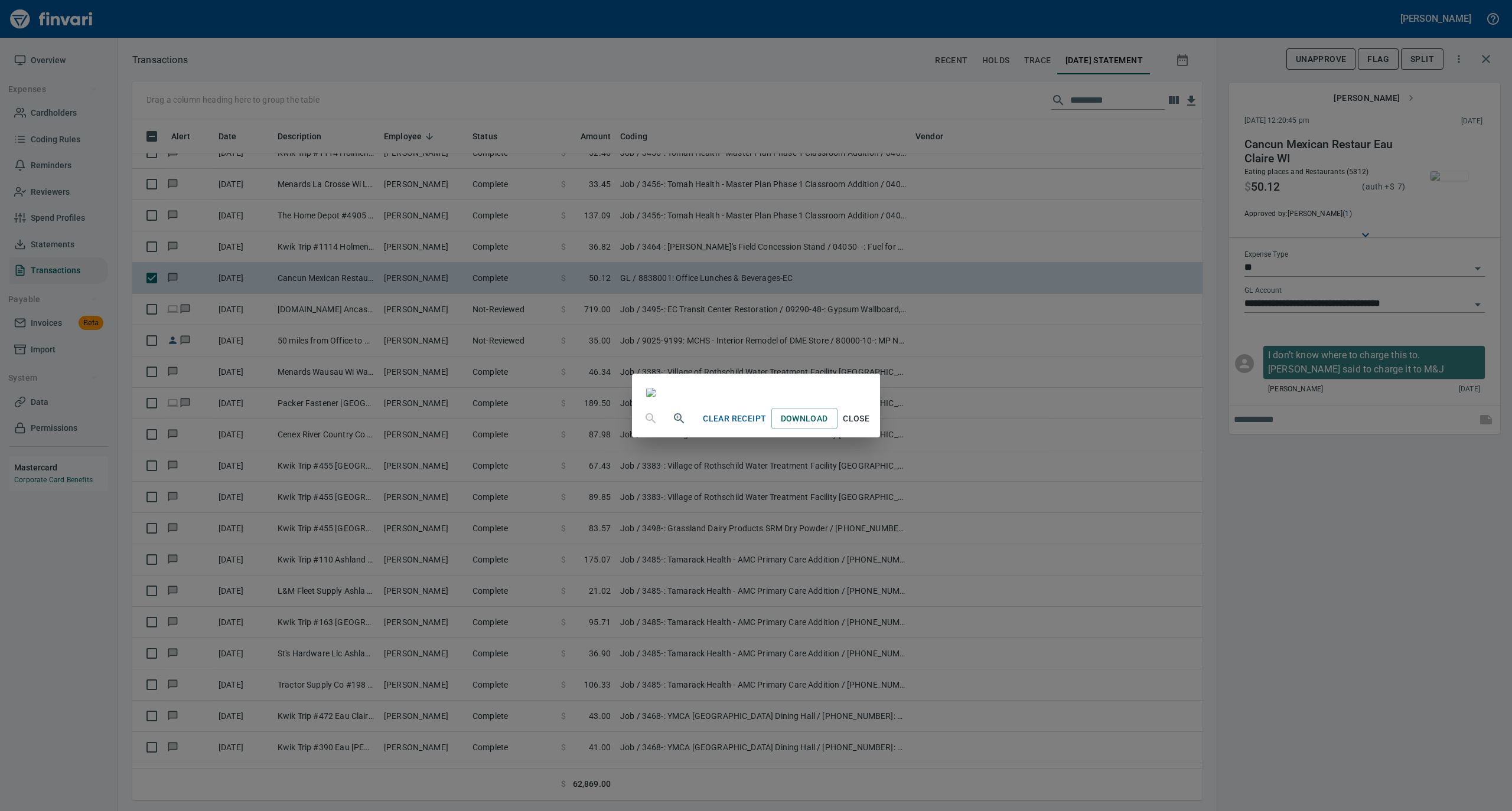
click at [870, 427] on span "Close" at bounding box center [856, 419] width 28 height 15
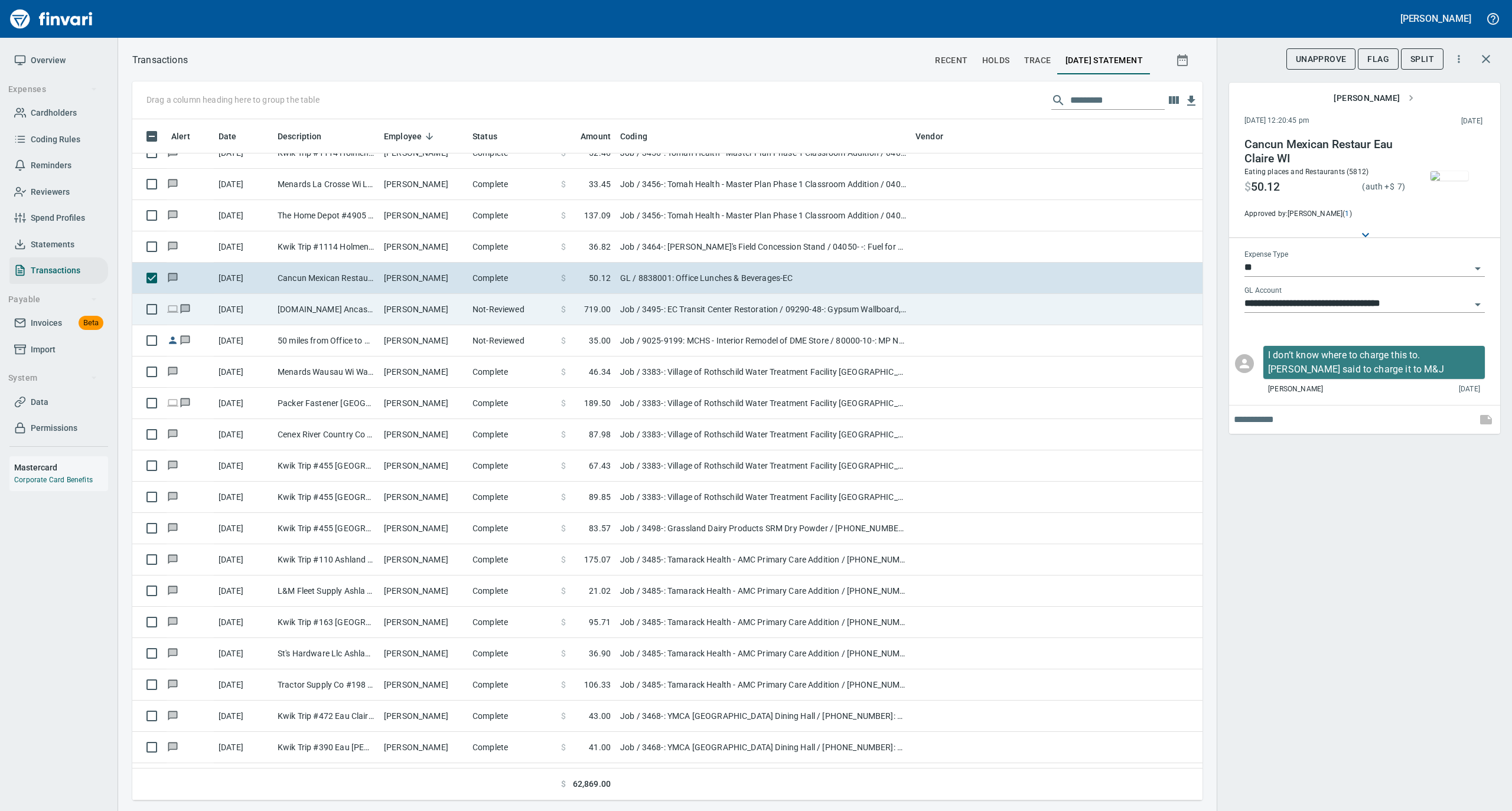
click at [370, 310] on td "[DOMAIN_NAME] Ancaster Onca" at bounding box center [327, 309] width 107 height 31
type input "***"
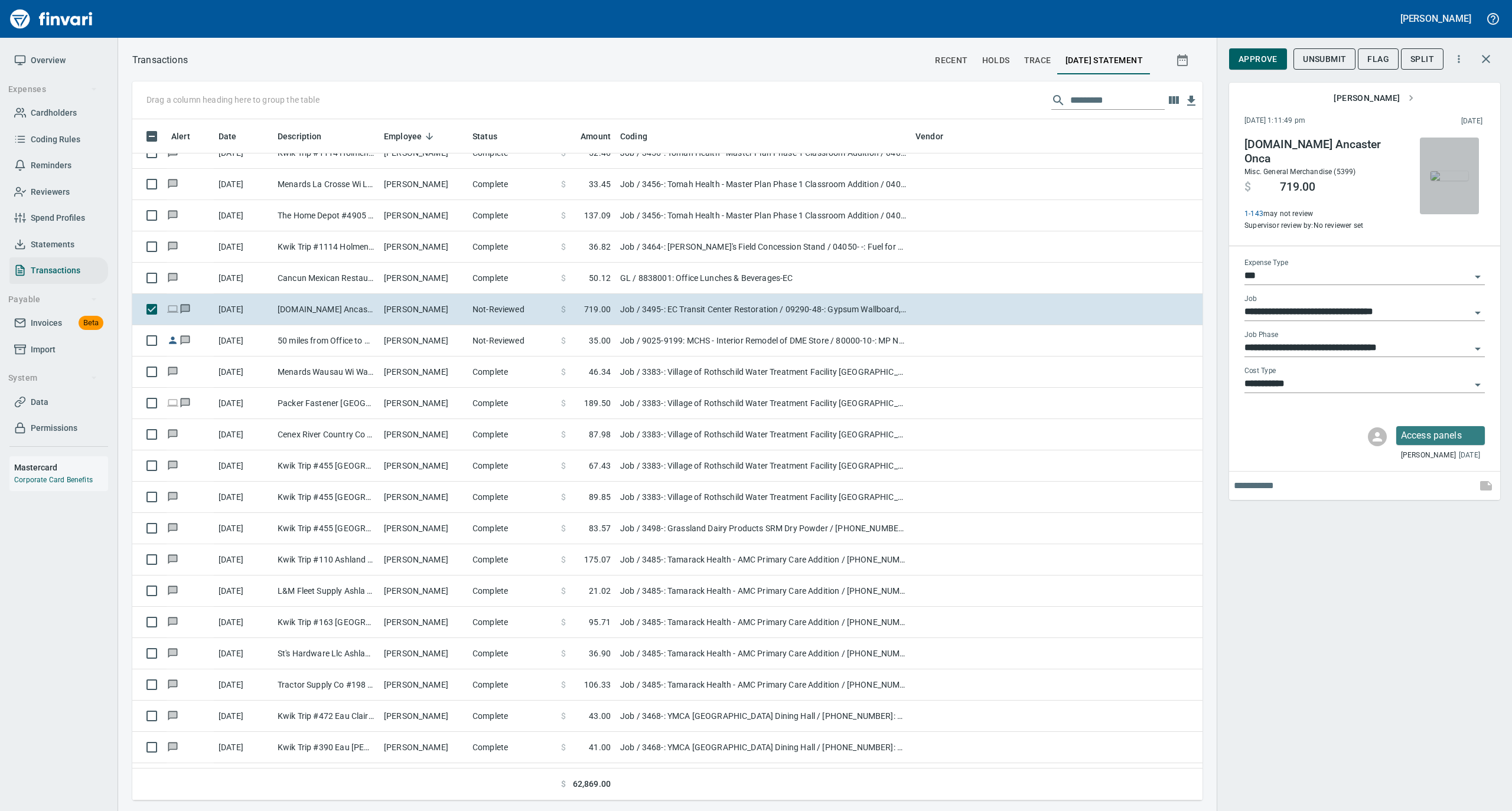
click at [1442, 181] on img "button" at bounding box center [1449, 176] width 37 height 9
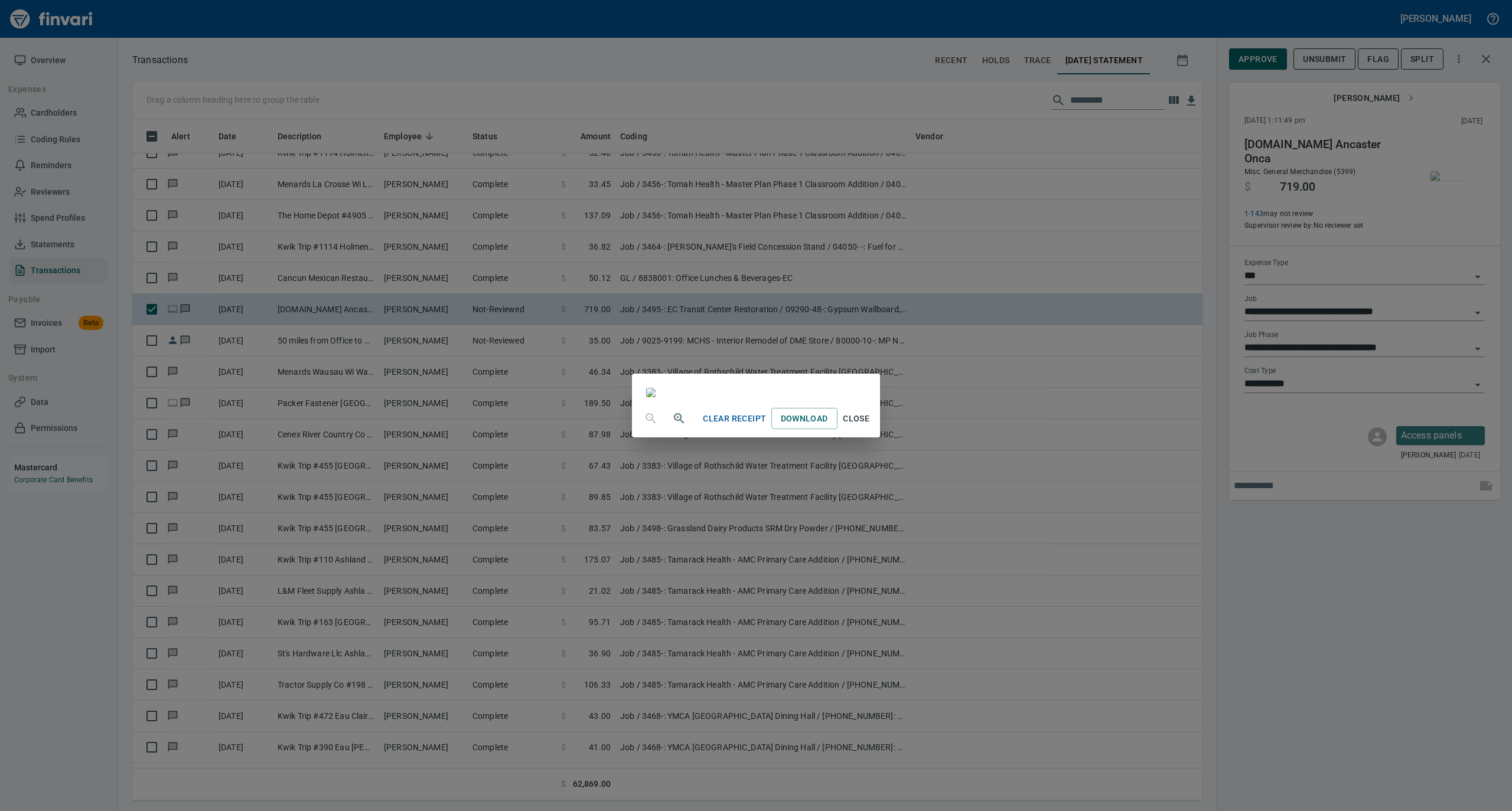
click at [674, 424] on icon "button" at bounding box center [678, 418] width 10 height 10
click at [870, 427] on span "Close" at bounding box center [856, 420] width 28 height 15
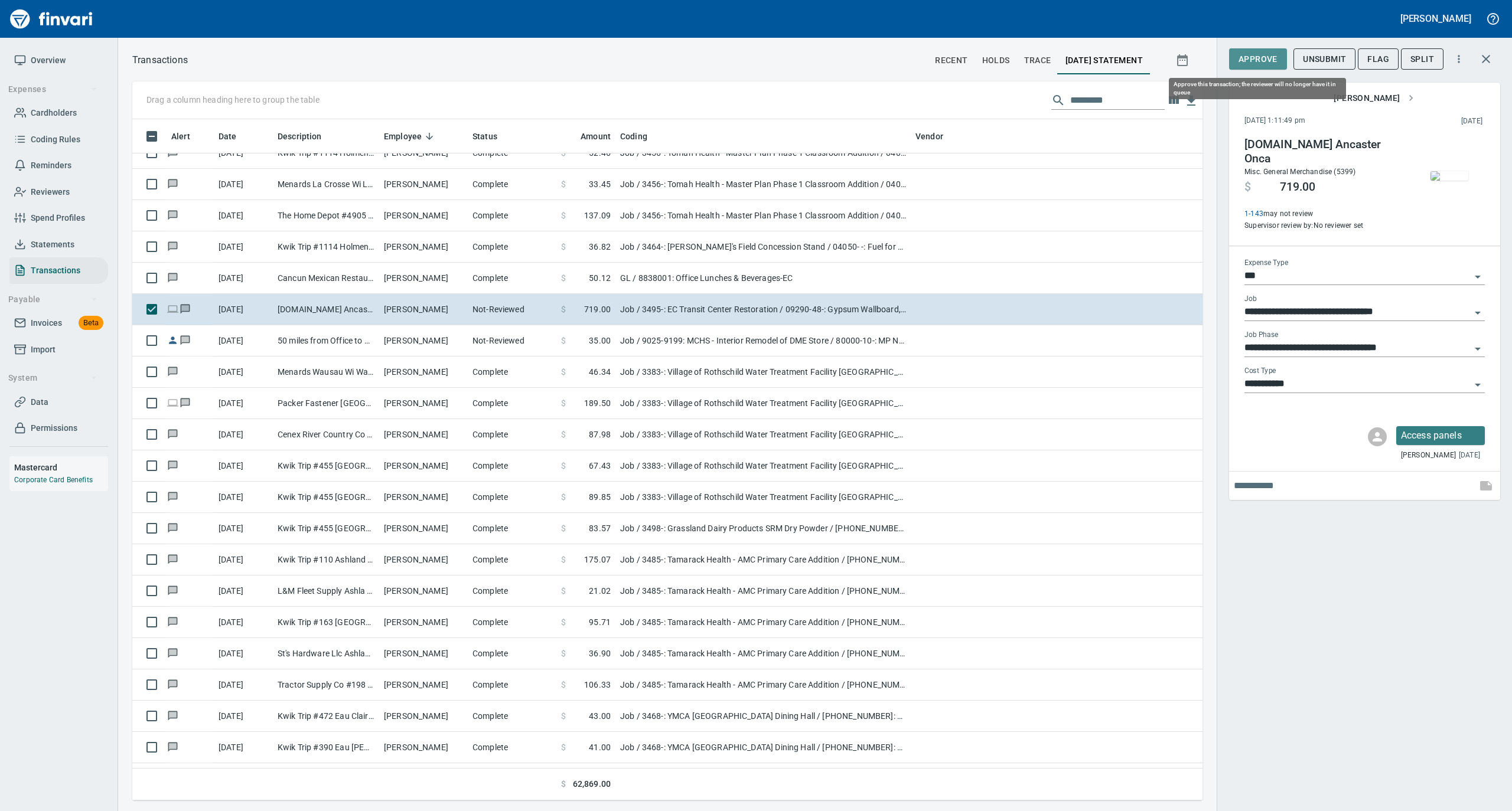
click at [1262, 55] on span "Approve" at bounding box center [1258, 60] width 39 height 15
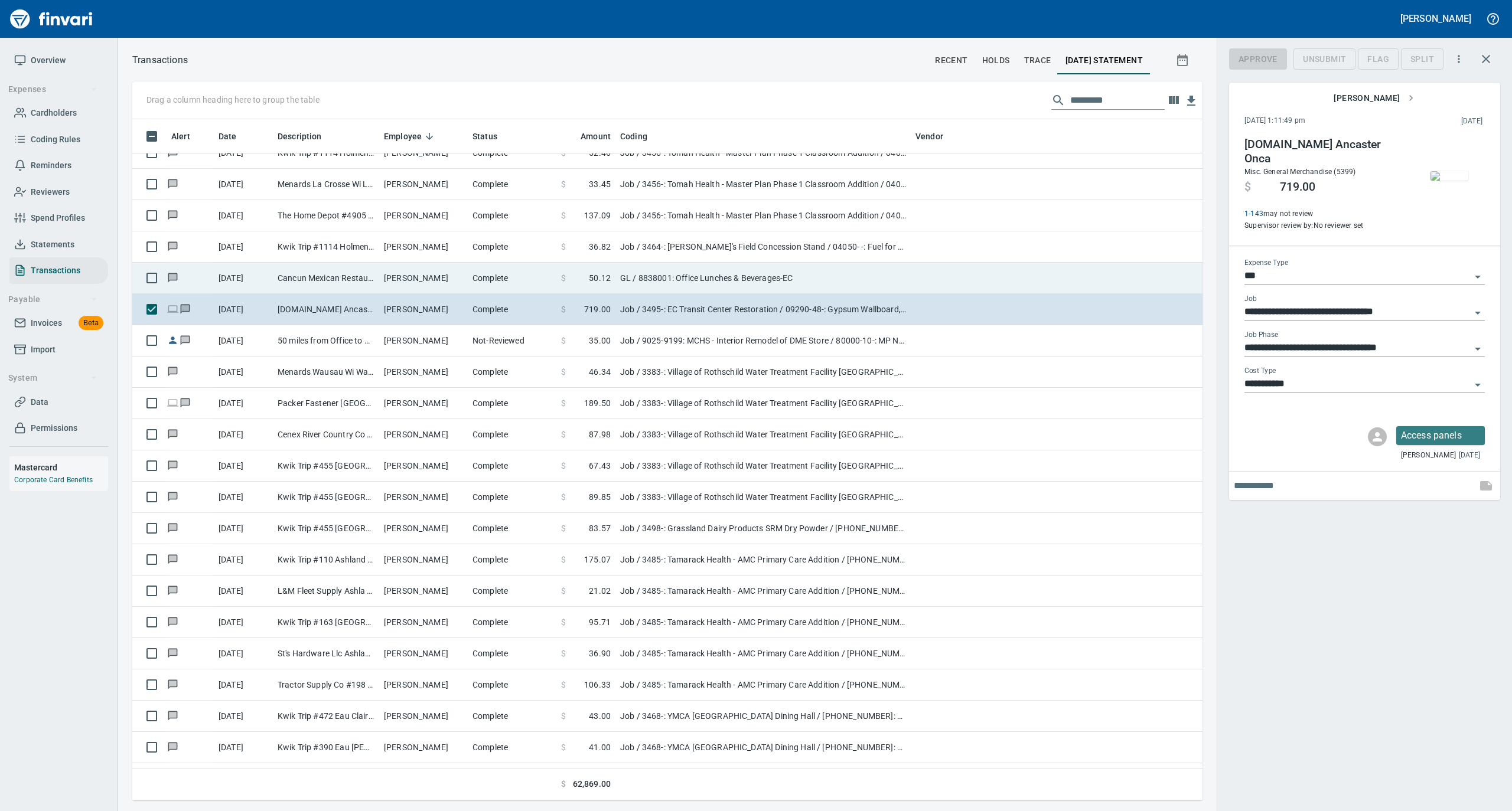
scroll to position [670, 1046]
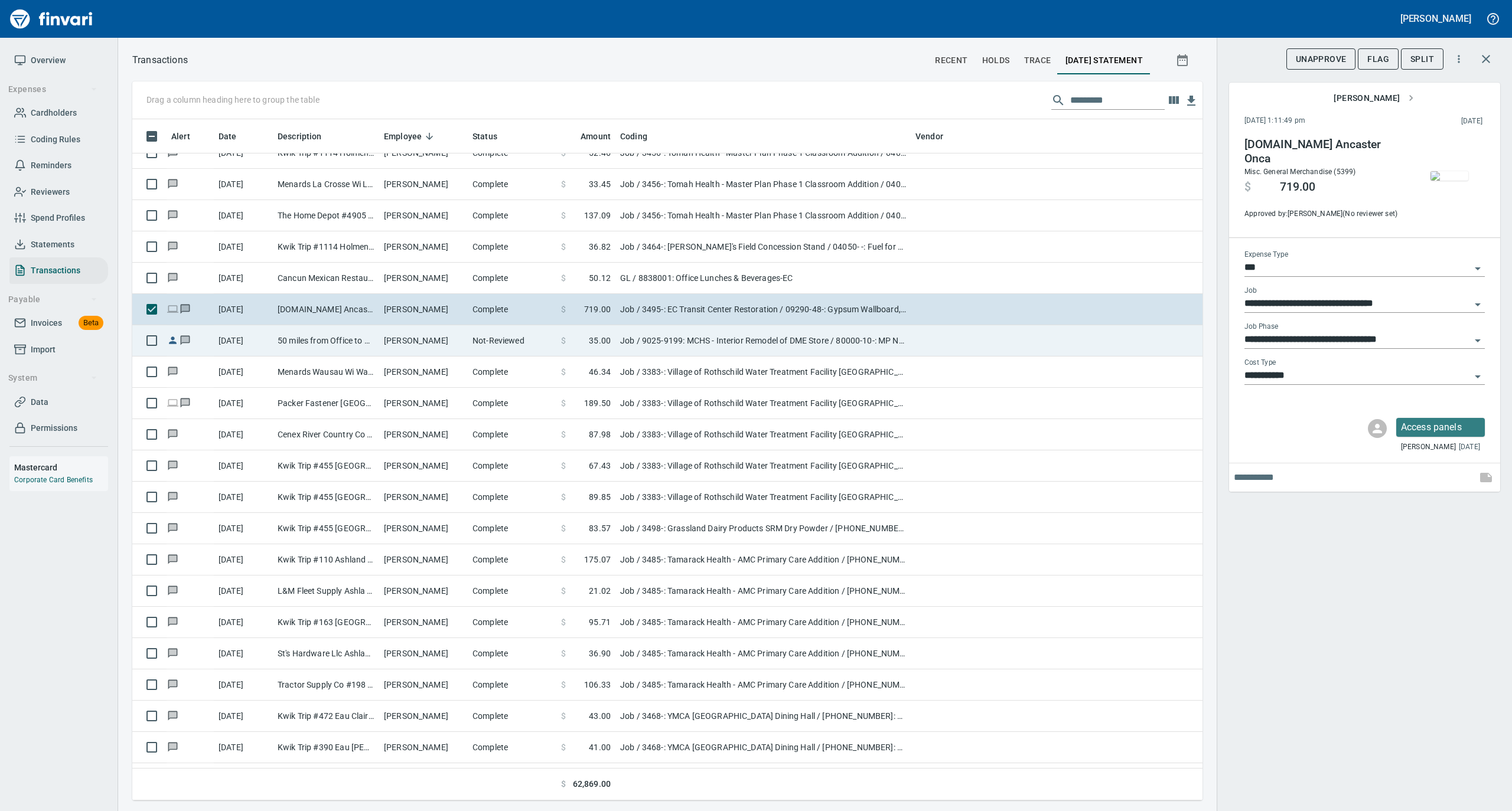
click at [444, 341] on td "[PERSON_NAME]" at bounding box center [423, 340] width 89 height 31
type input "**********"
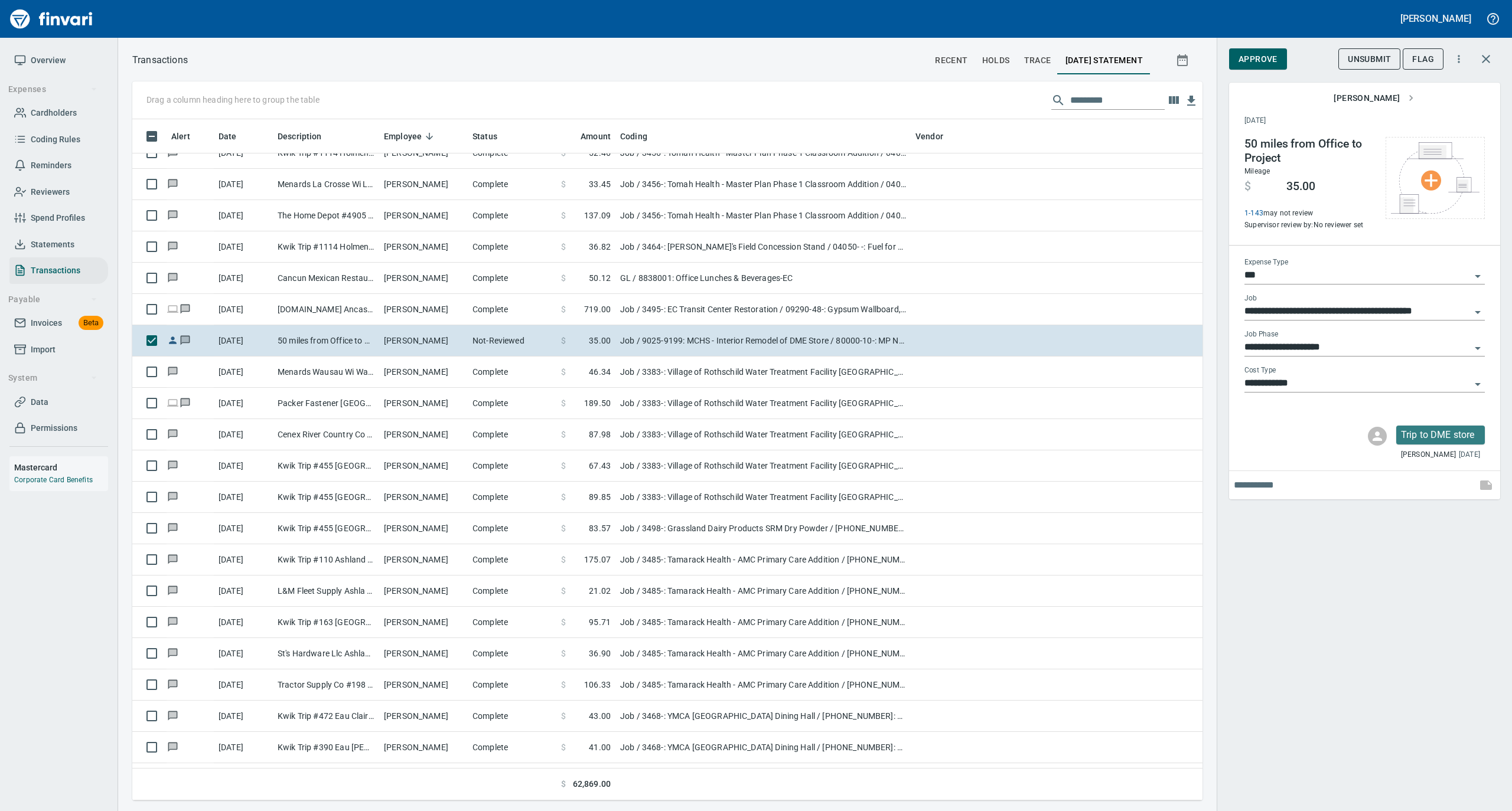
click at [1361, 348] on input "**********" at bounding box center [1358, 348] width 226 height 17
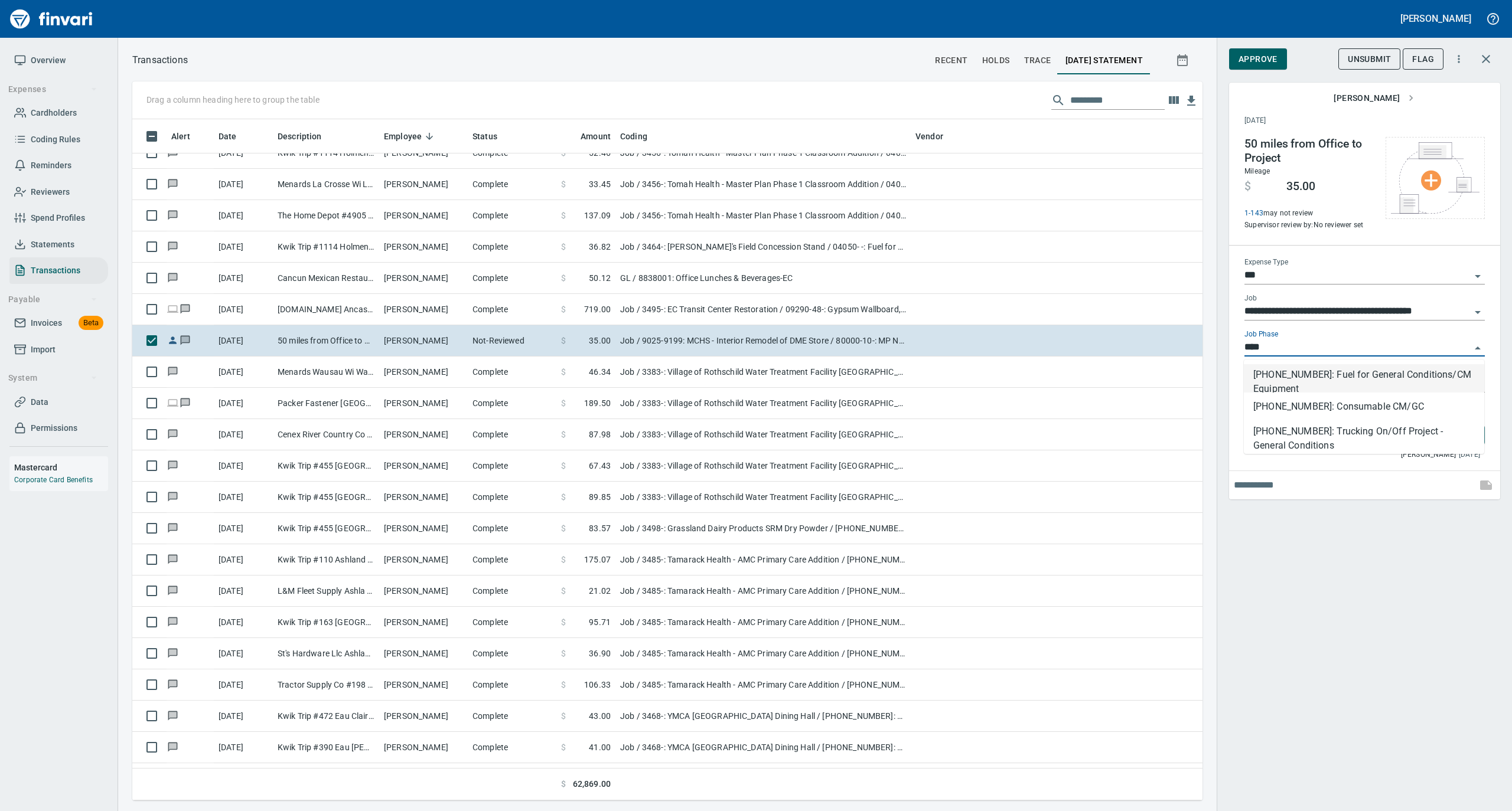
scroll to position [670, 1046]
click at [1330, 380] on li "[PHONE_NUMBER]: Fuel for General Conditions/CM Equipment" at bounding box center [1363, 378] width 240 height 28
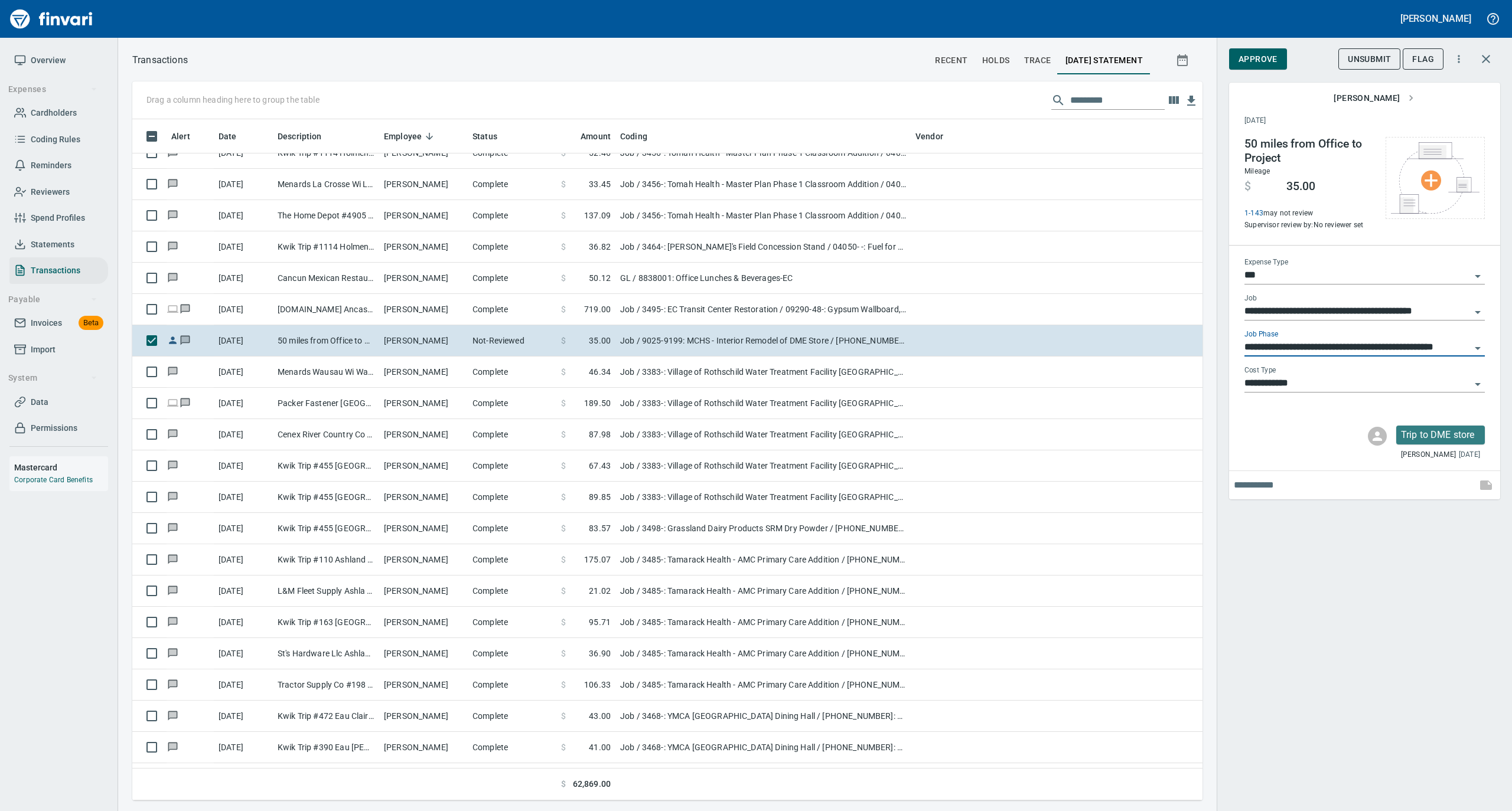
type input "**********"
click at [1265, 58] on span "Approve" at bounding box center [1258, 60] width 39 height 15
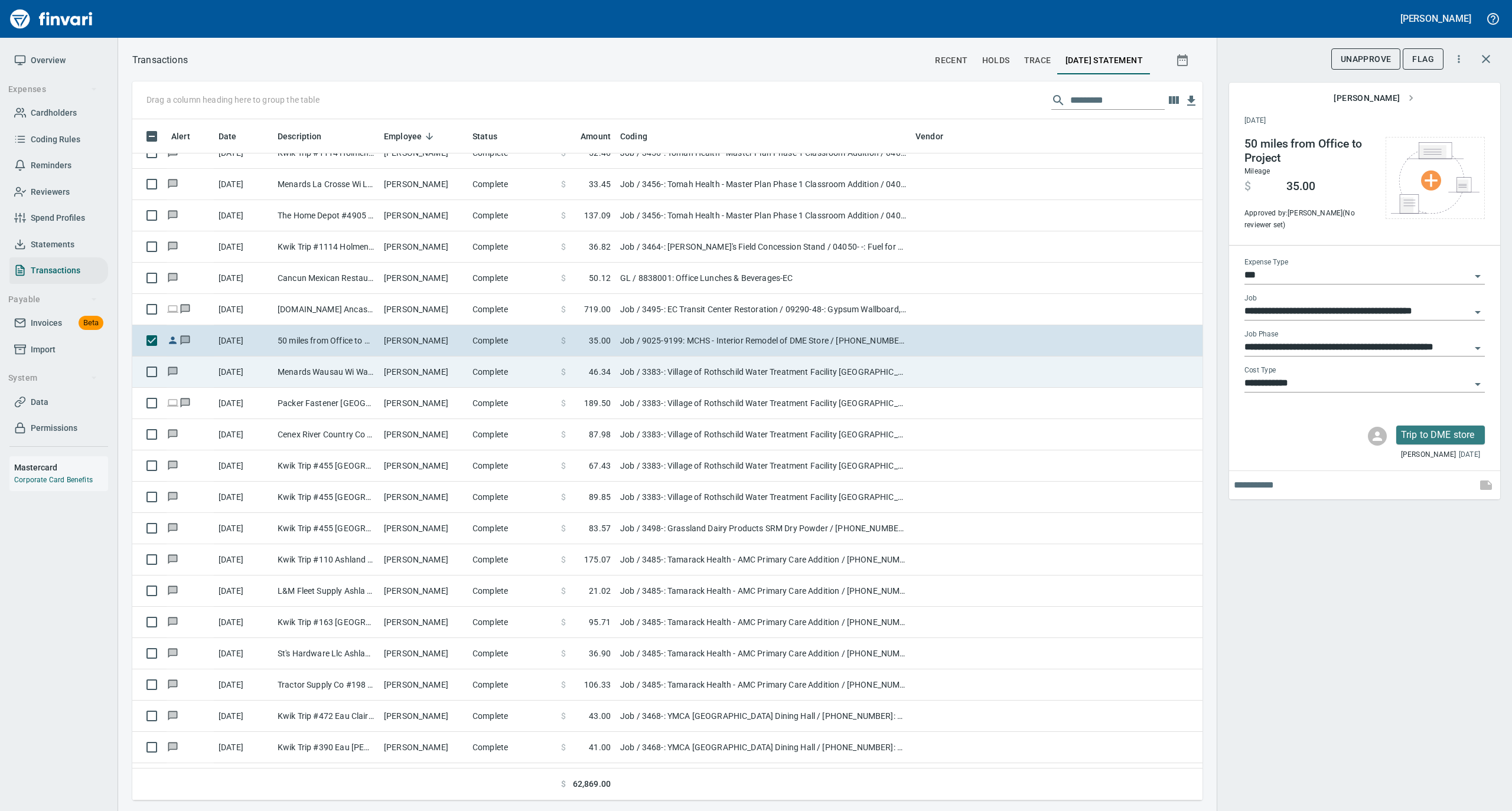
click at [432, 374] on td "[PERSON_NAME]" at bounding box center [423, 371] width 89 height 31
type input "**********"
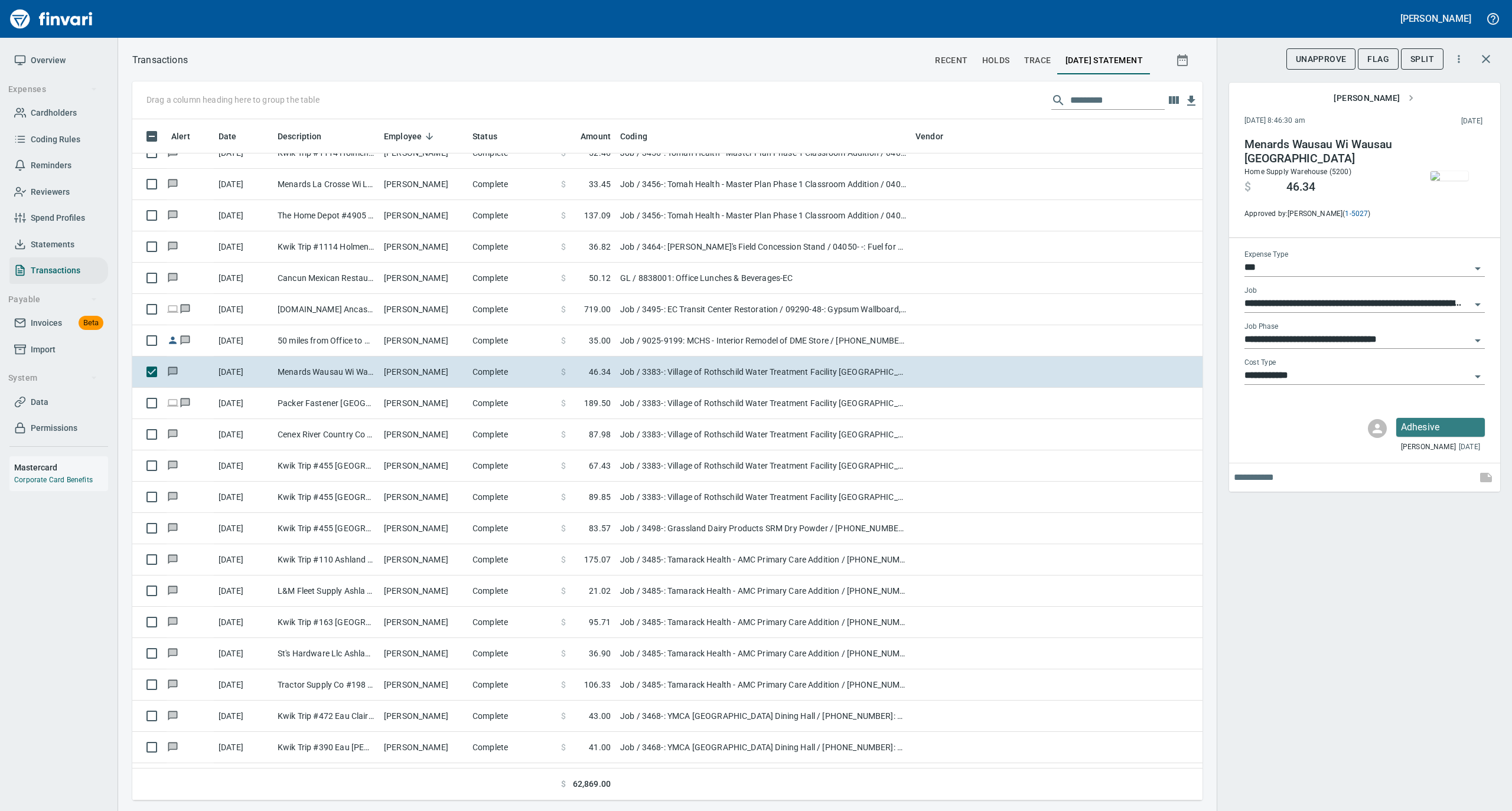
click at [1442, 171] on img "button" at bounding box center [1449, 176] width 37 height 9
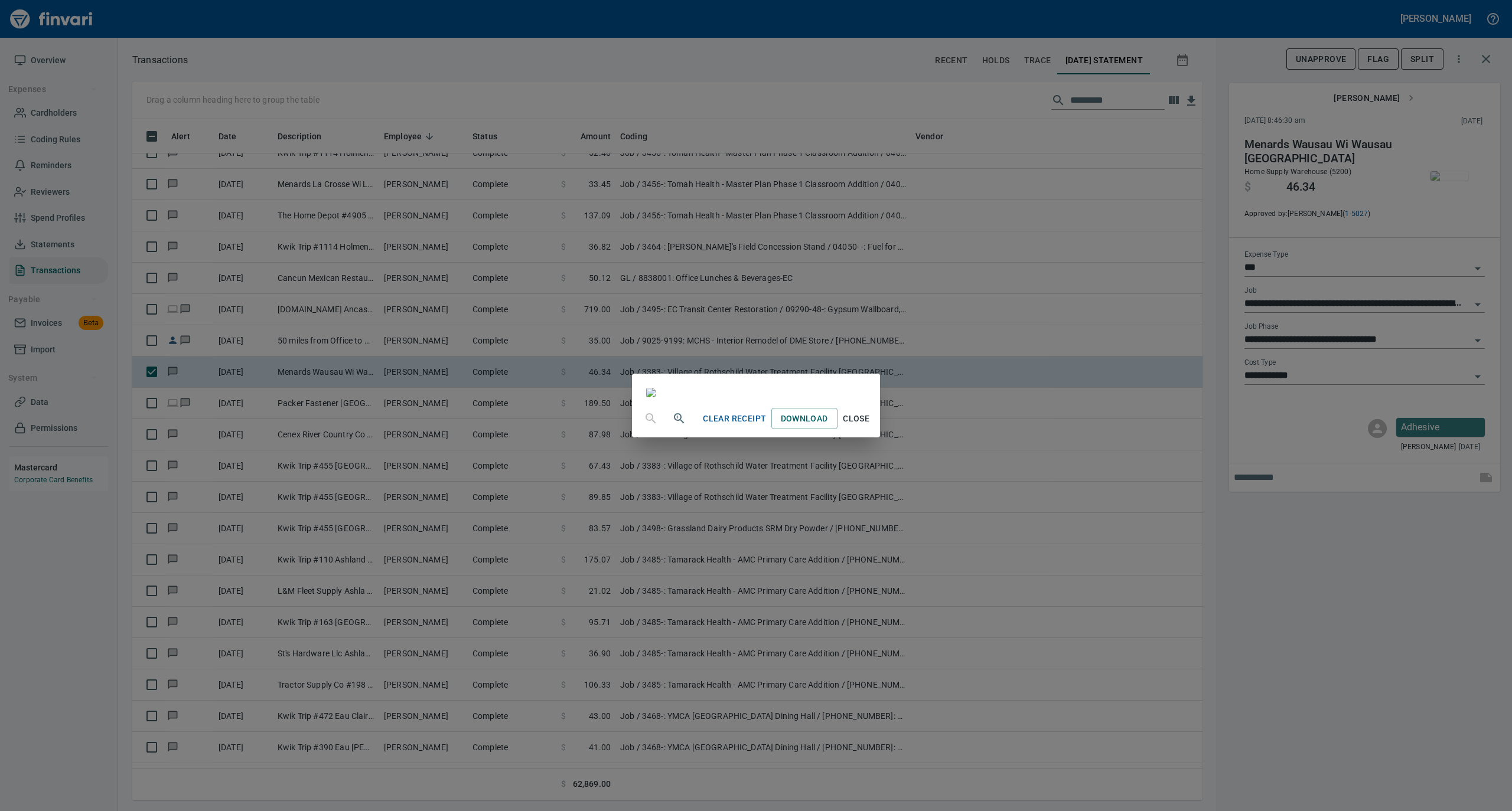
click at [870, 427] on span "Close" at bounding box center [856, 419] width 28 height 15
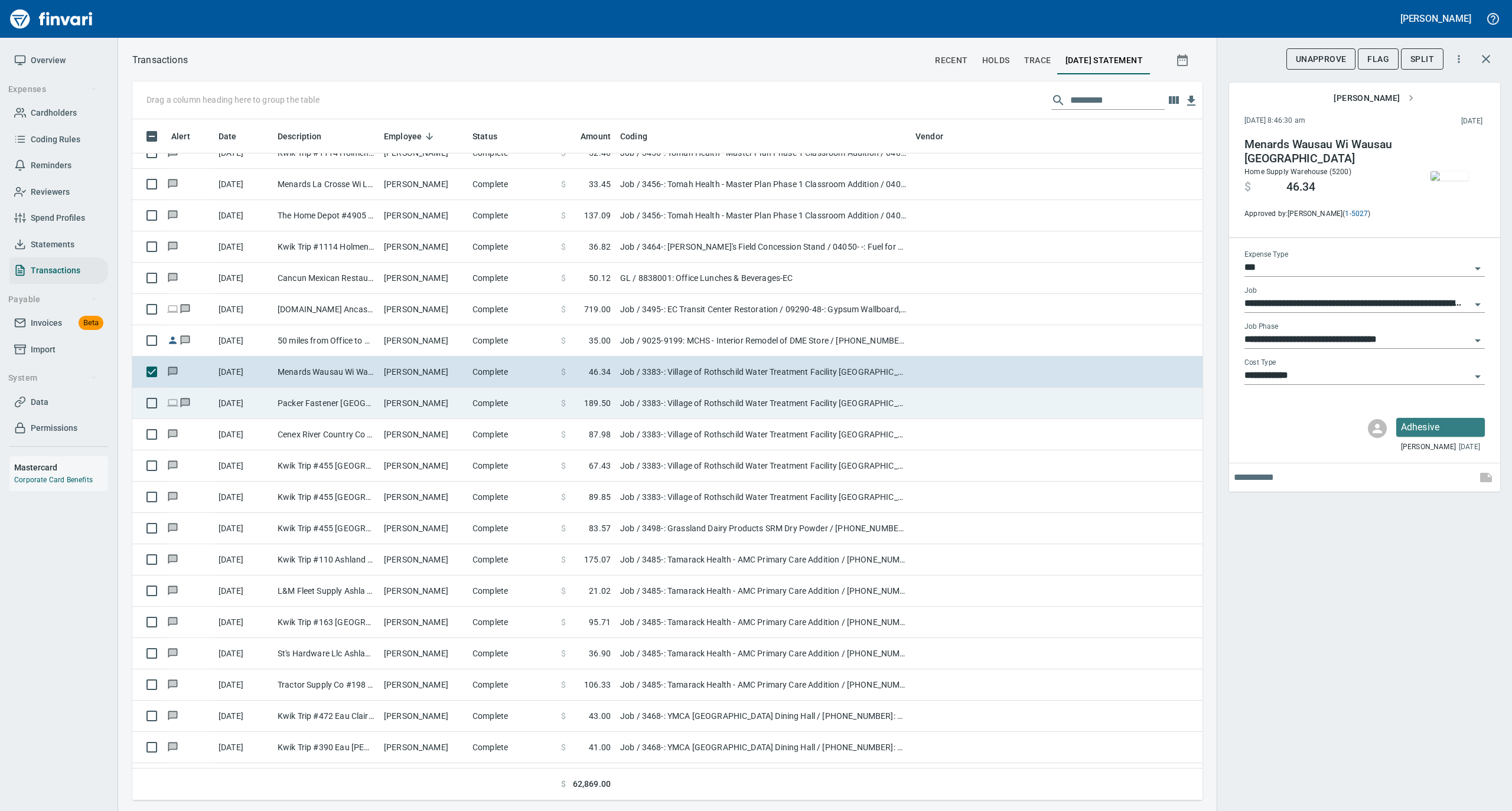
click at [449, 414] on td "[PERSON_NAME]" at bounding box center [423, 403] width 89 height 31
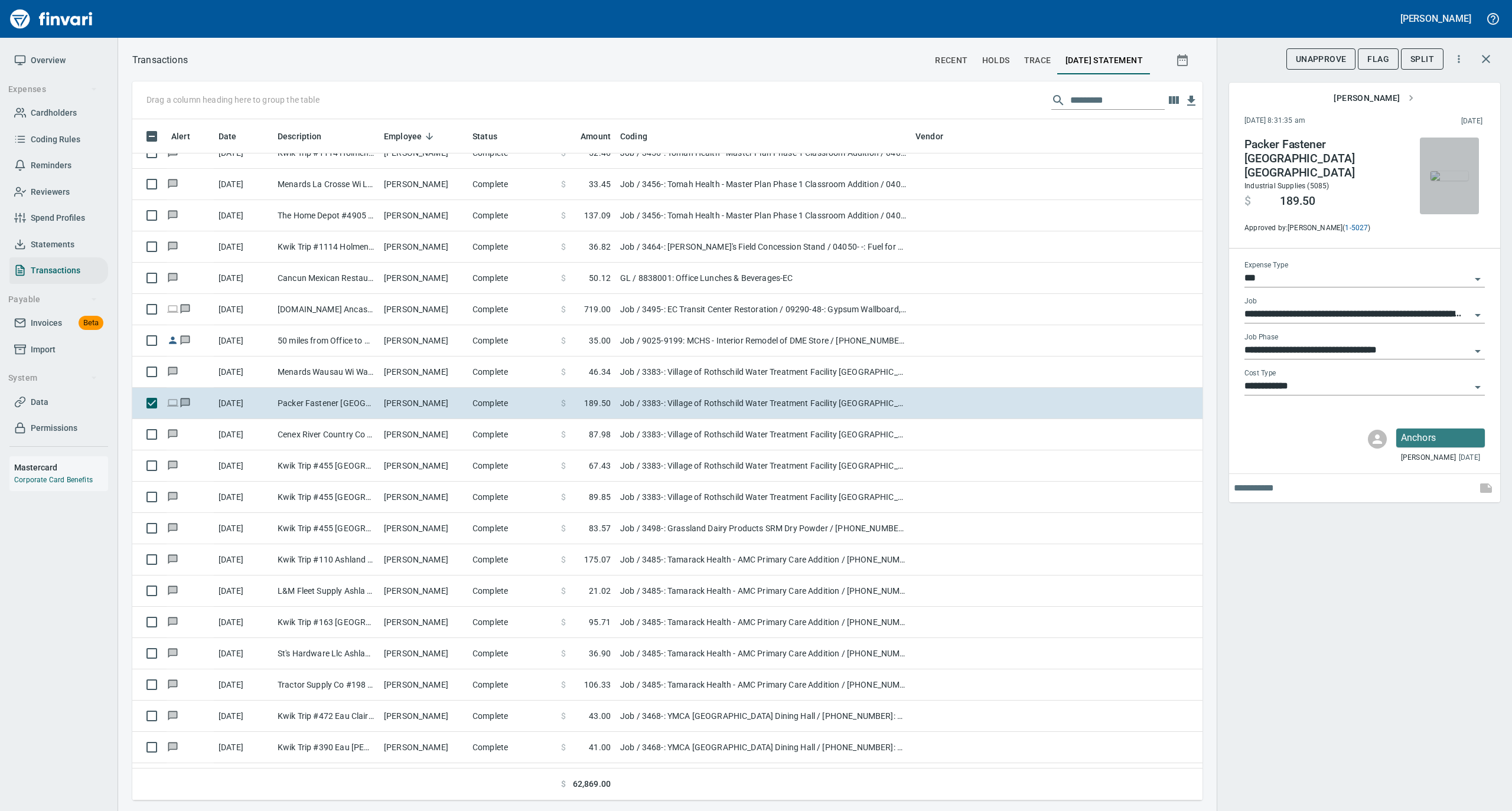
click at [1447, 171] on img "button" at bounding box center [1449, 176] width 37 height 9
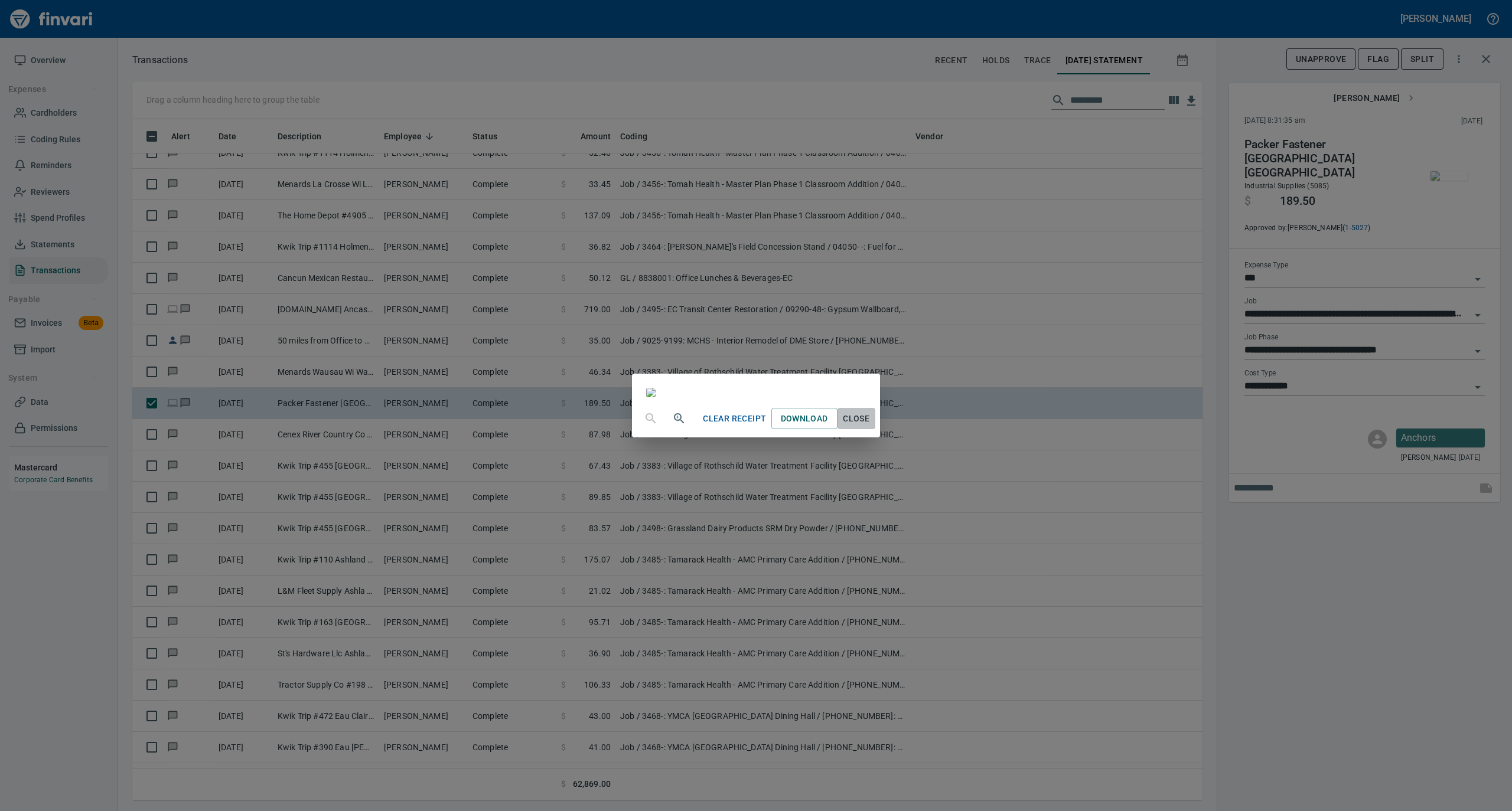
click at [870, 427] on span "Close" at bounding box center [856, 419] width 28 height 15
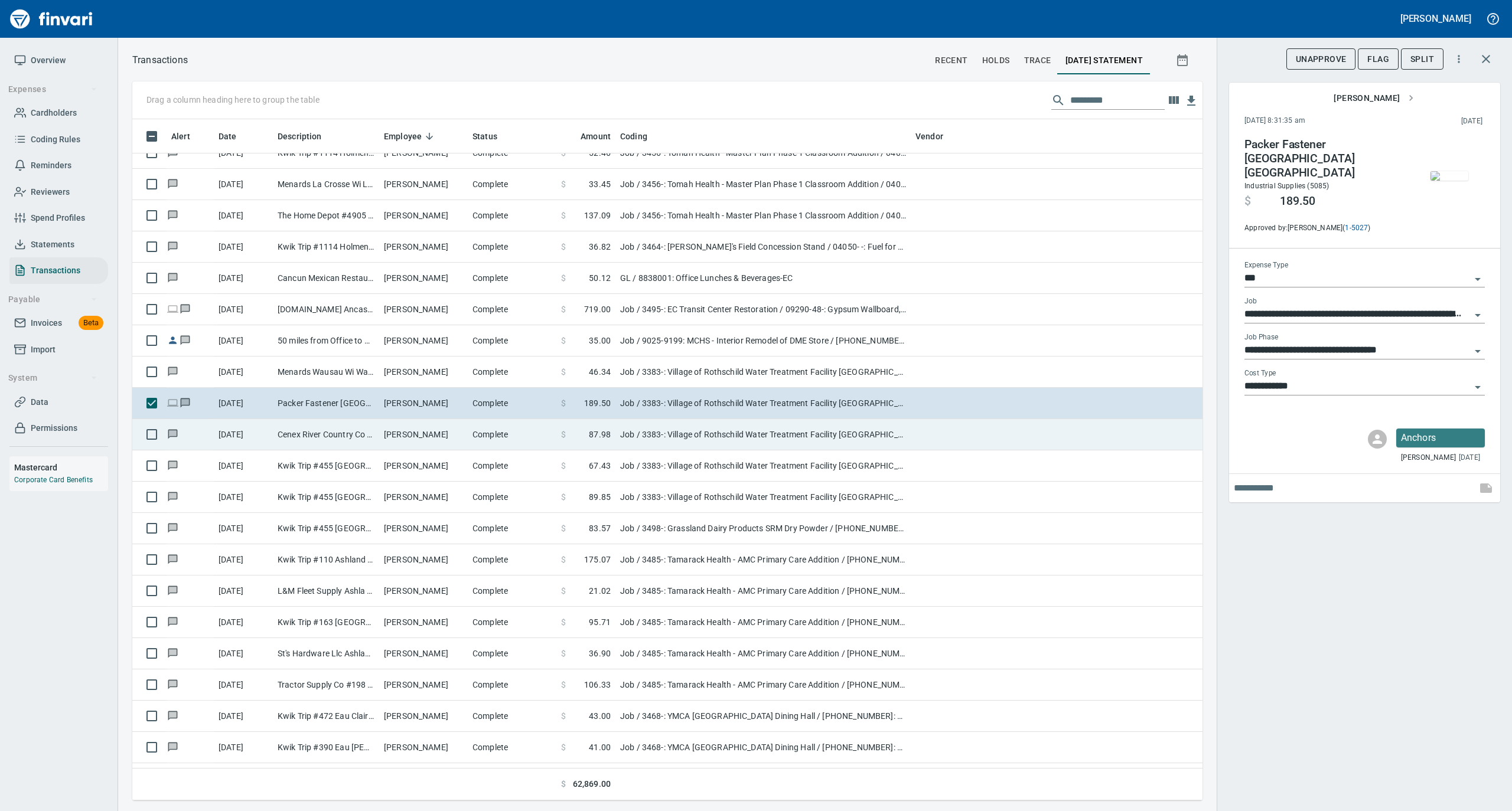
click at [481, 431] on td "Complete" at bounding box center [512, 434] width 89 height 31
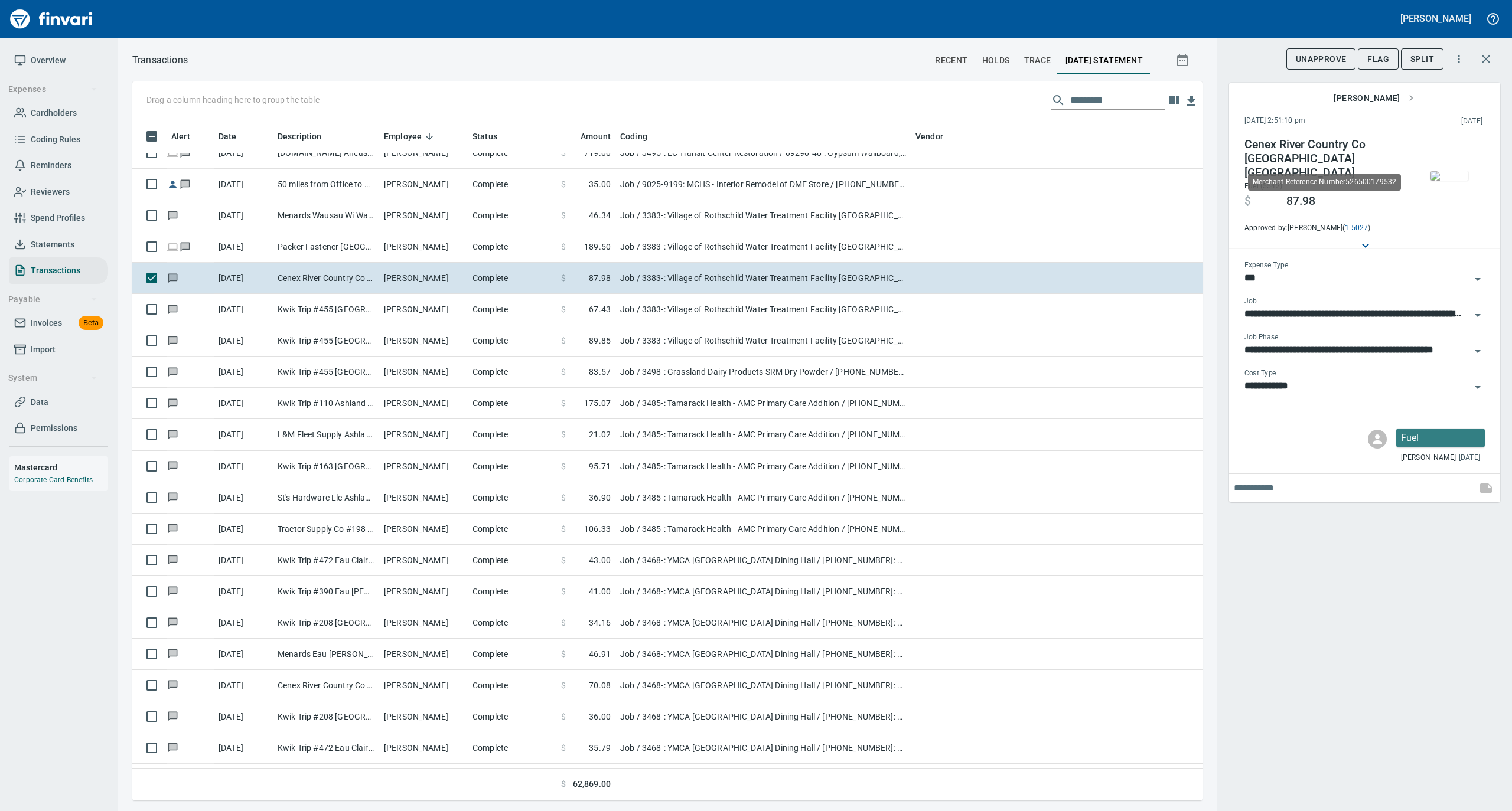
scroll to position [670, 1046]
click at [1459, 175] on img "button" at bounding box center [1449, 176] width 37 height 9
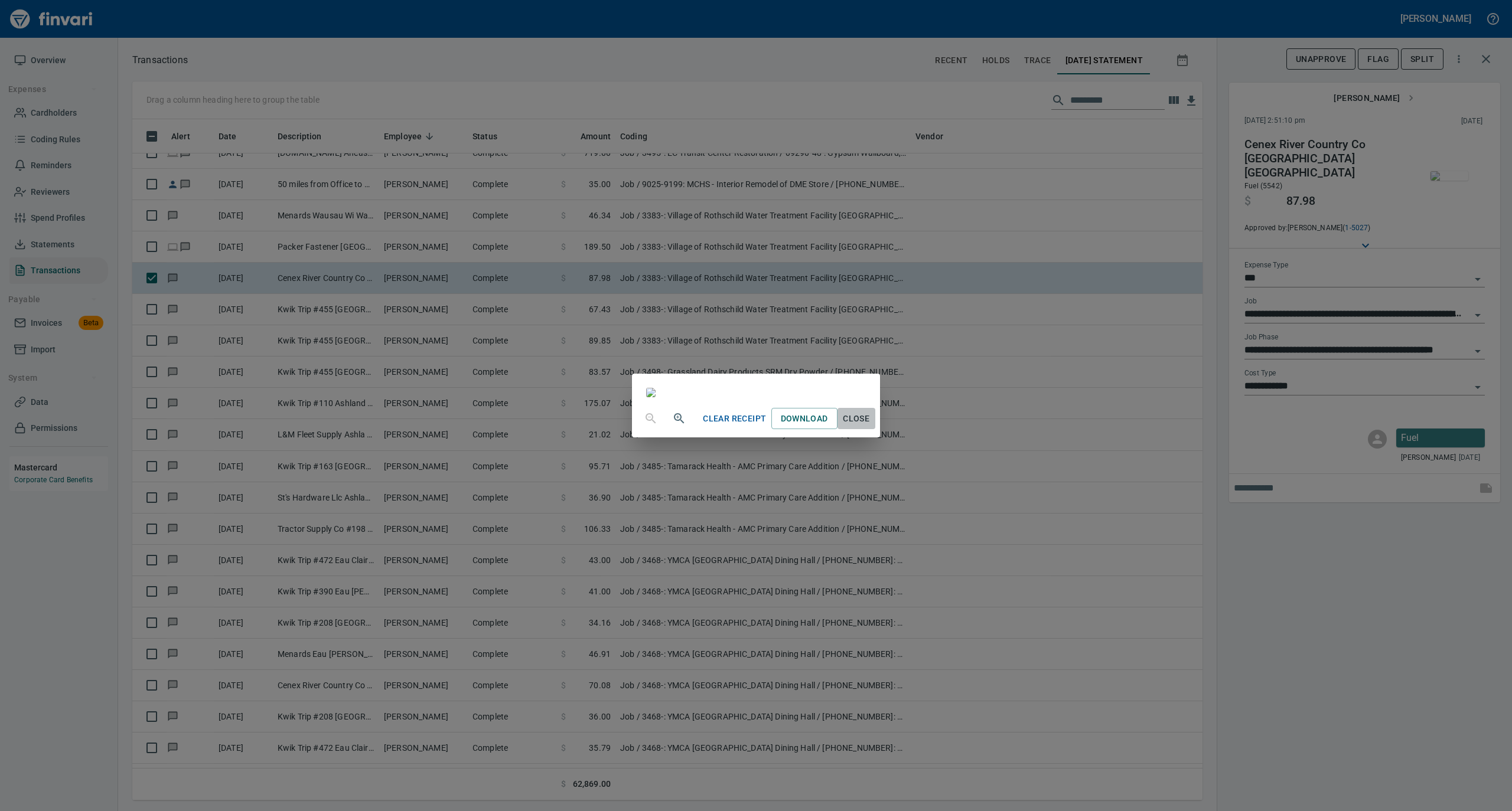
click at [870, 427] on span "Close" at bounding box center [856, 419] width 28 height 15
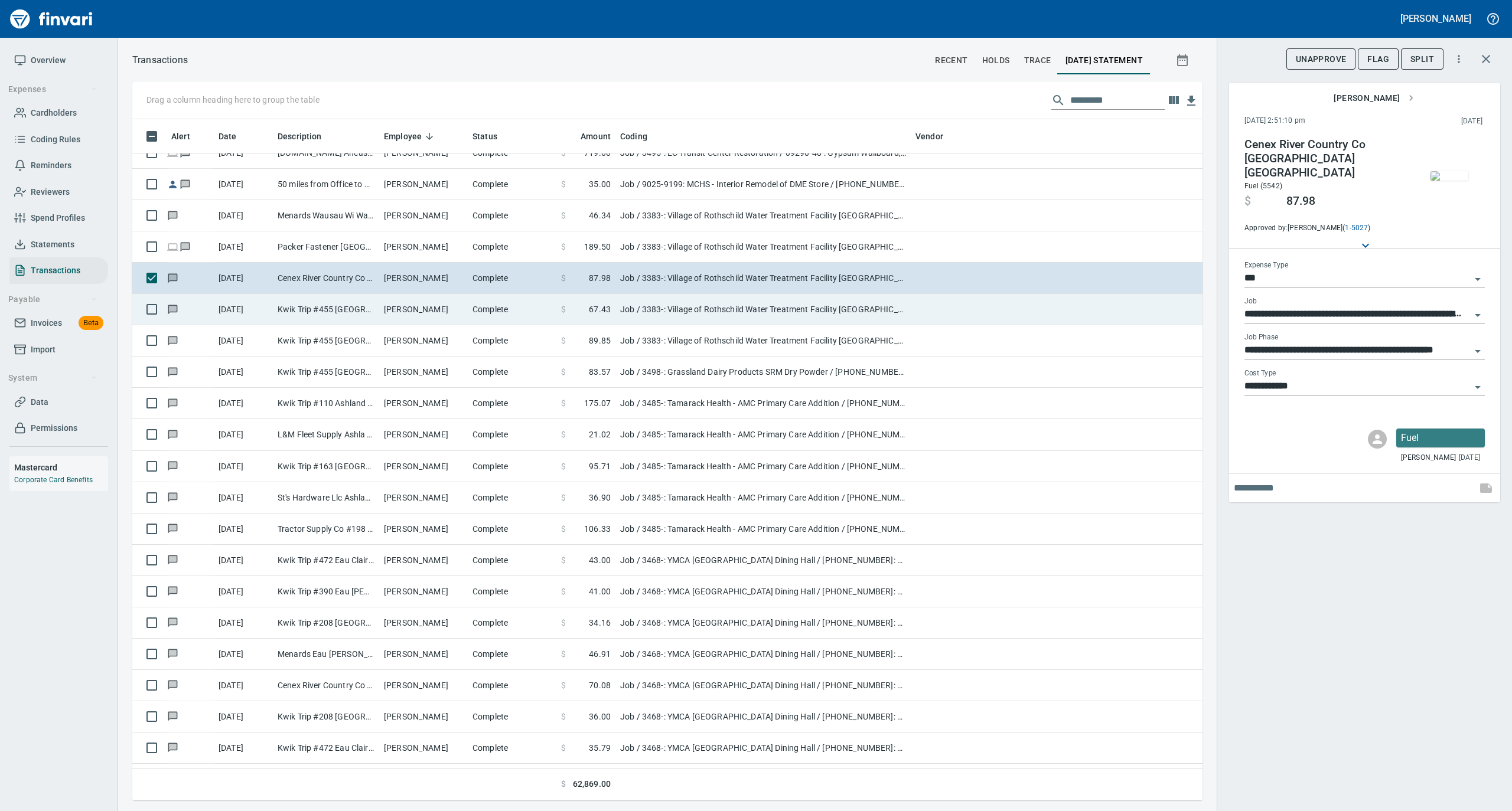
click at [423, 310] on td "[PERSON_NAME]" at bounding box center [423, 309] width 89 height 31
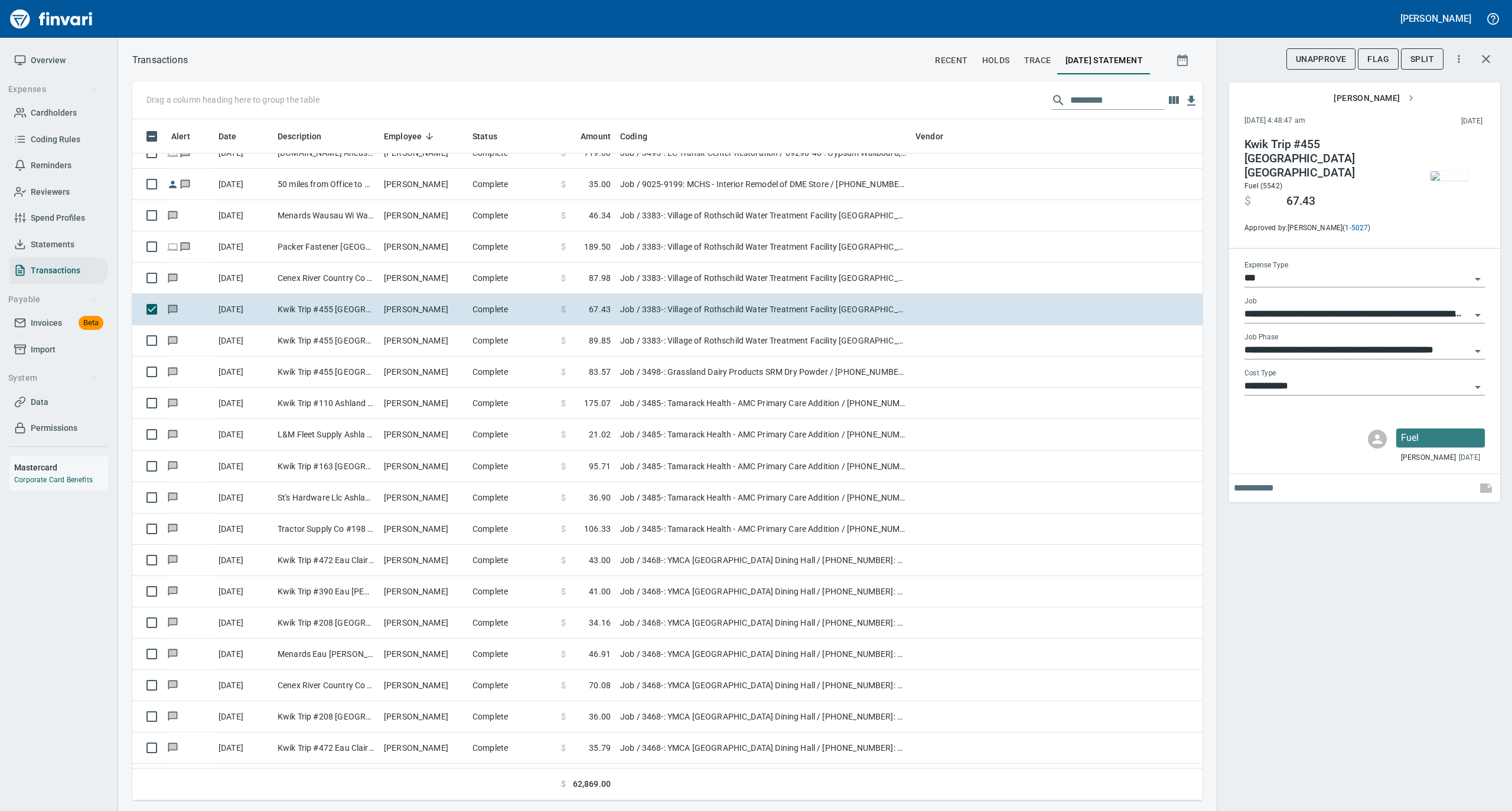
click at [1453, 171] on img "button" at bounding box center [1449, 176] width 37 height 9
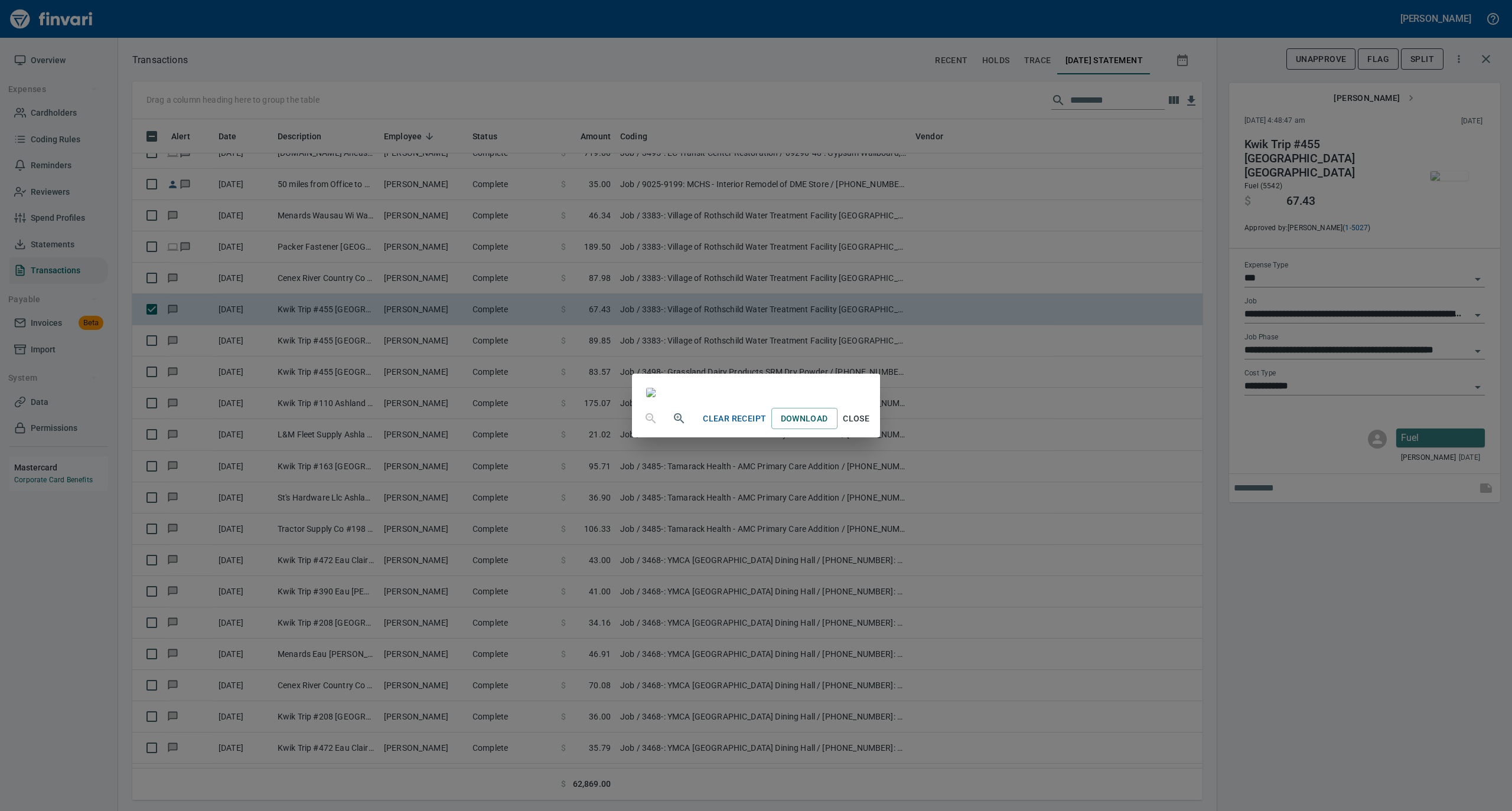
click at [870, 427] on span "Close" at bounding box center [856, 419] width 28 height 15
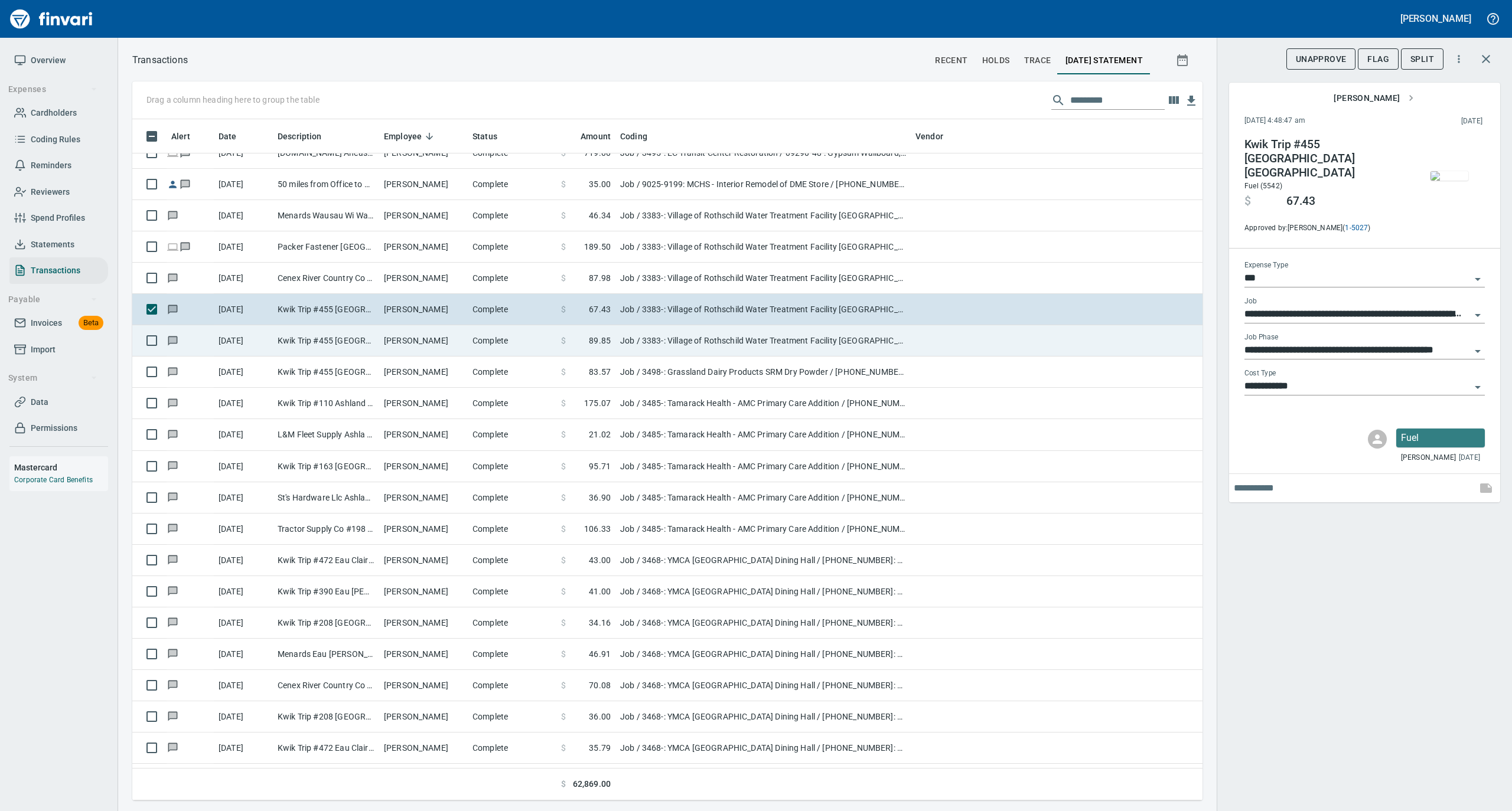
click at [341, 355] on td "Kwik Trip #455 [GEOGRAPHIC_DATA] [GEOGRAPHIC_DATA]" at bounding box center [327, 340] width 107 height 31
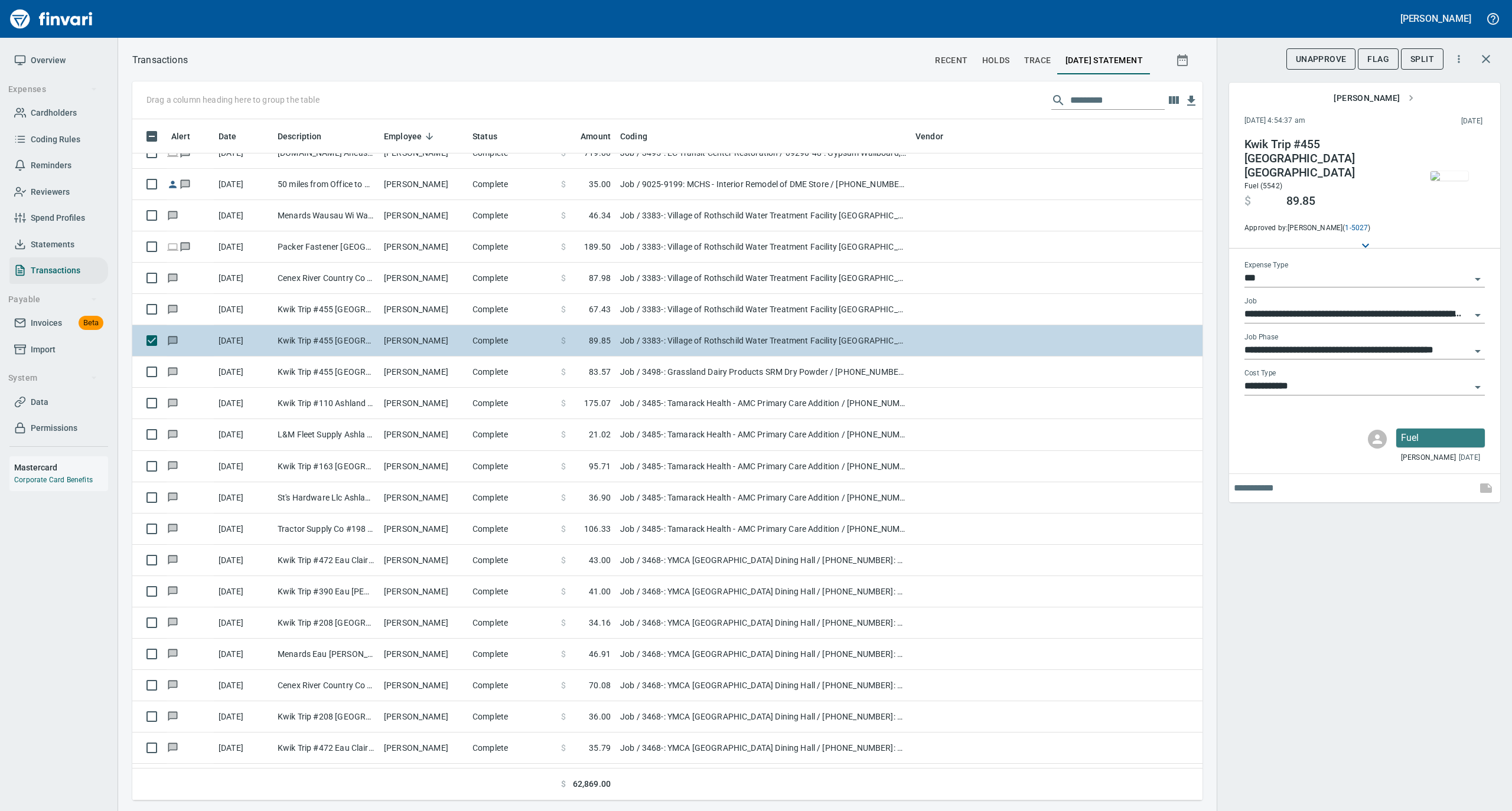
type input "**********"
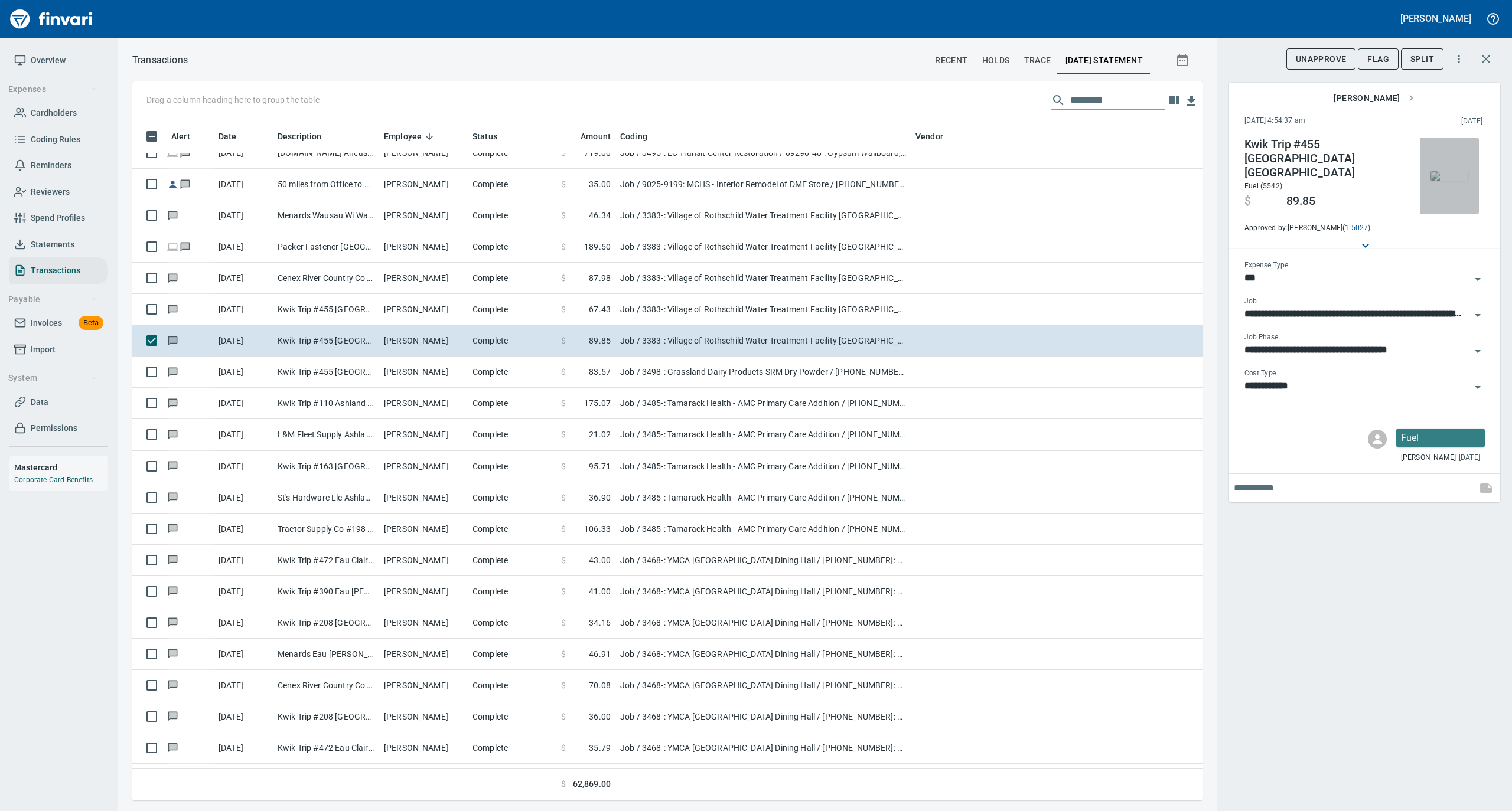
click at [1448, 171] on img "button" at bounding box center [1449, 176] width 37 height 9
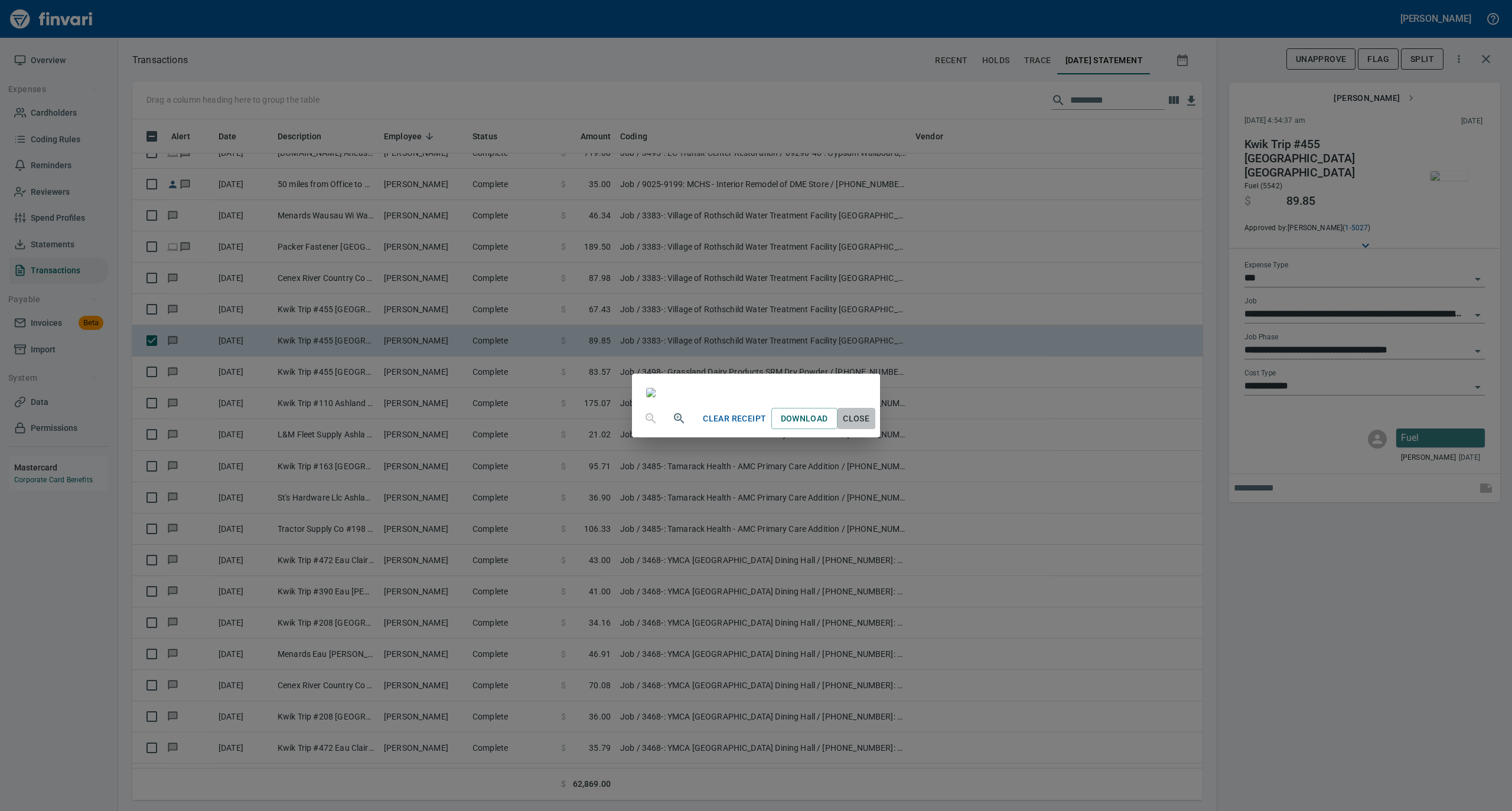
click at [870, 427] on span "Close" at bounding box center [856, 419] width 28 height 15
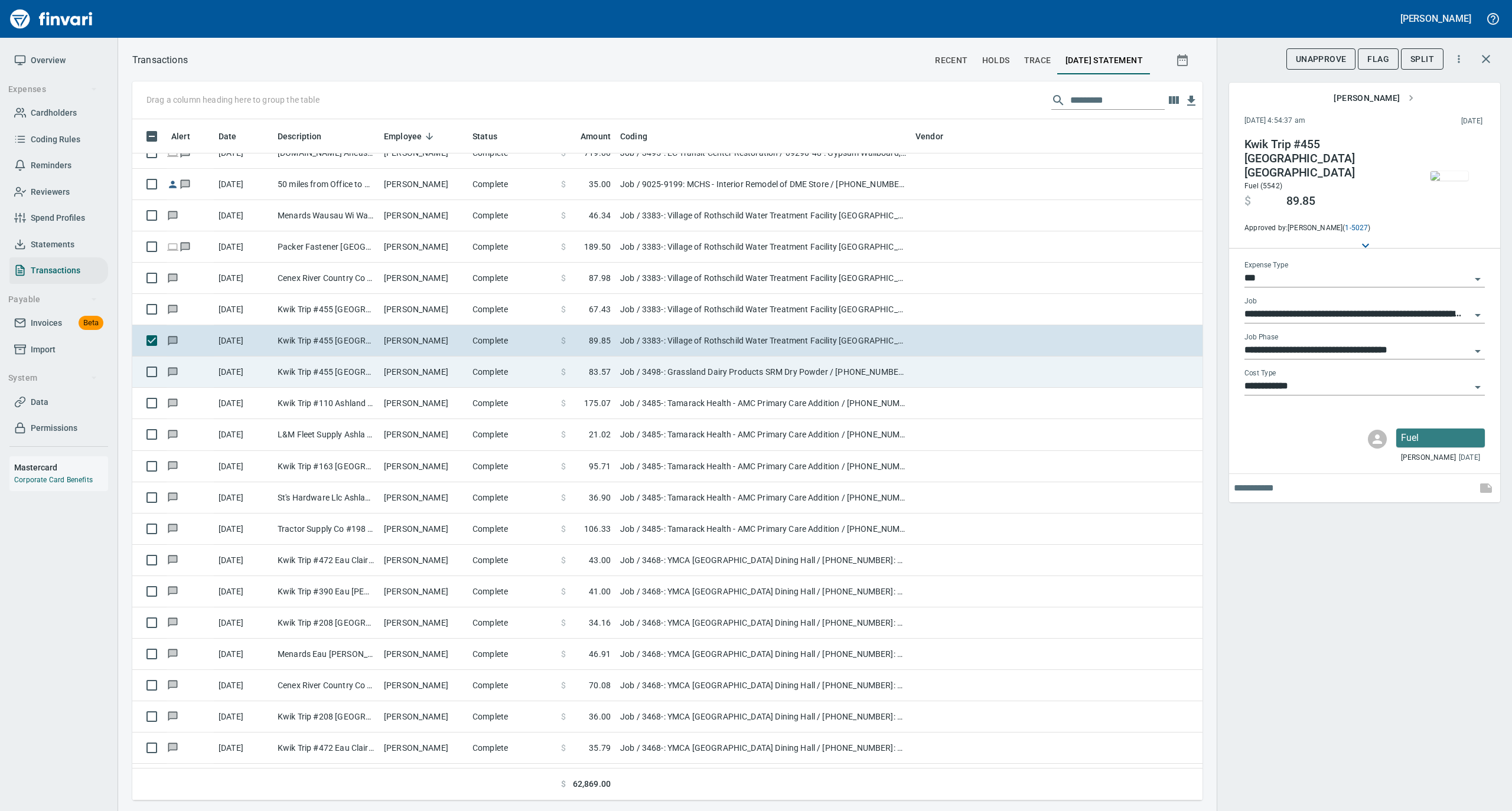
click at [438, 377] on td "[PERSON_NAME]" at bounding box center [423, 371] width 89 height 31
type input "**********"
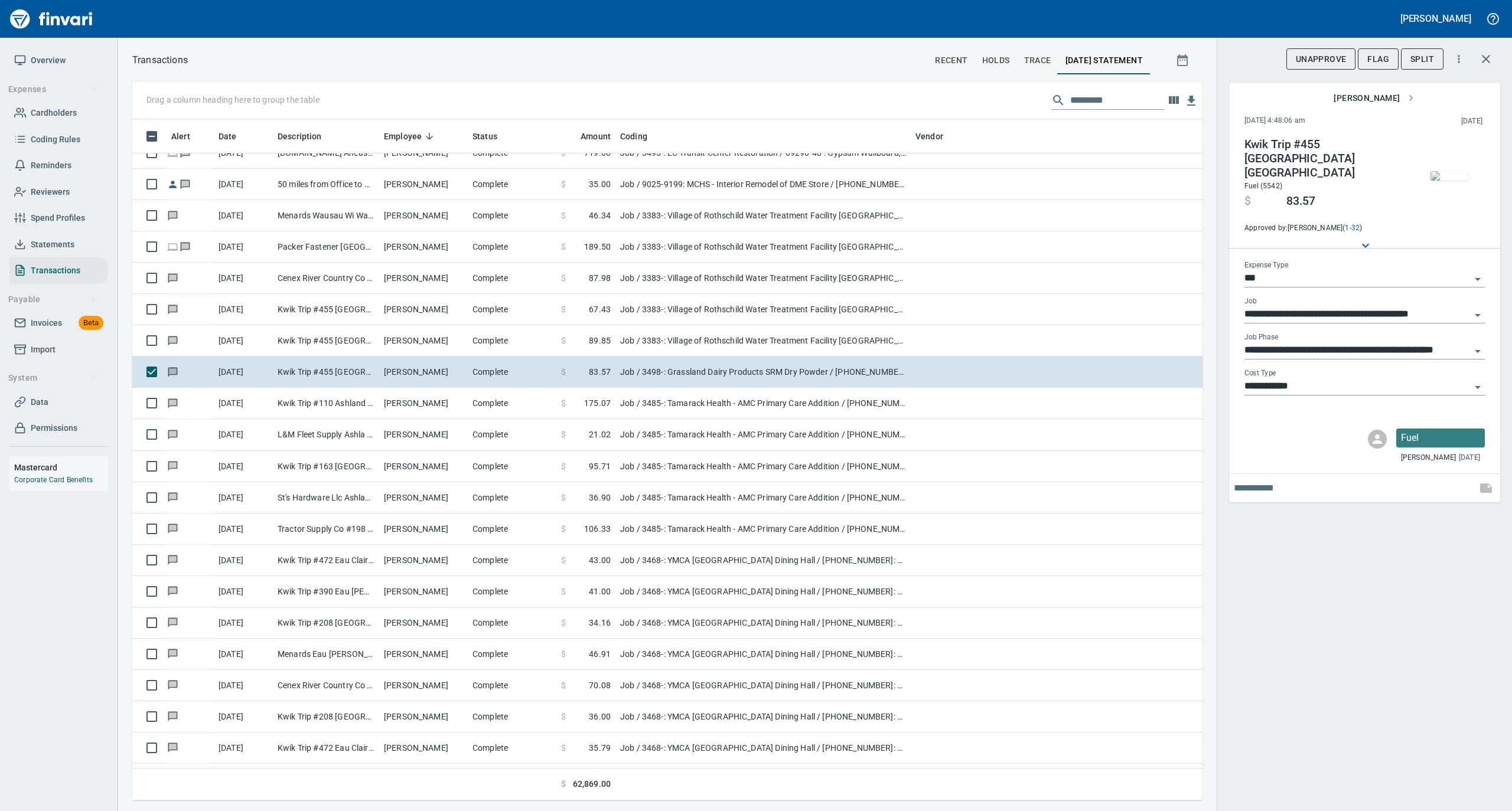
click at [1453, 173] on img "button" at bounding box center [1449, 176] width 37 height 9
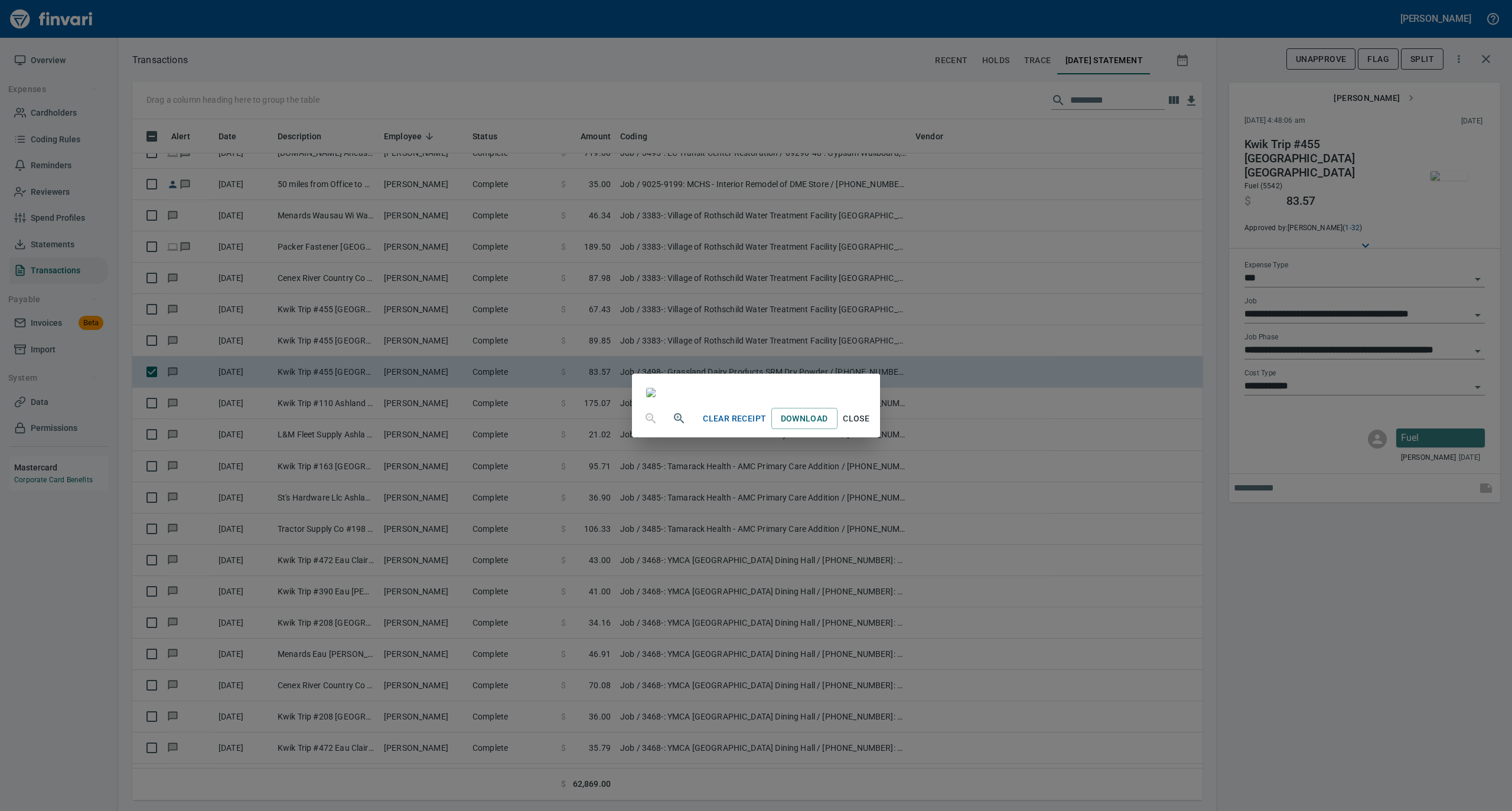
click at [870, 427] on span "Close" at bounding box center [856, 419] width 28 height 15
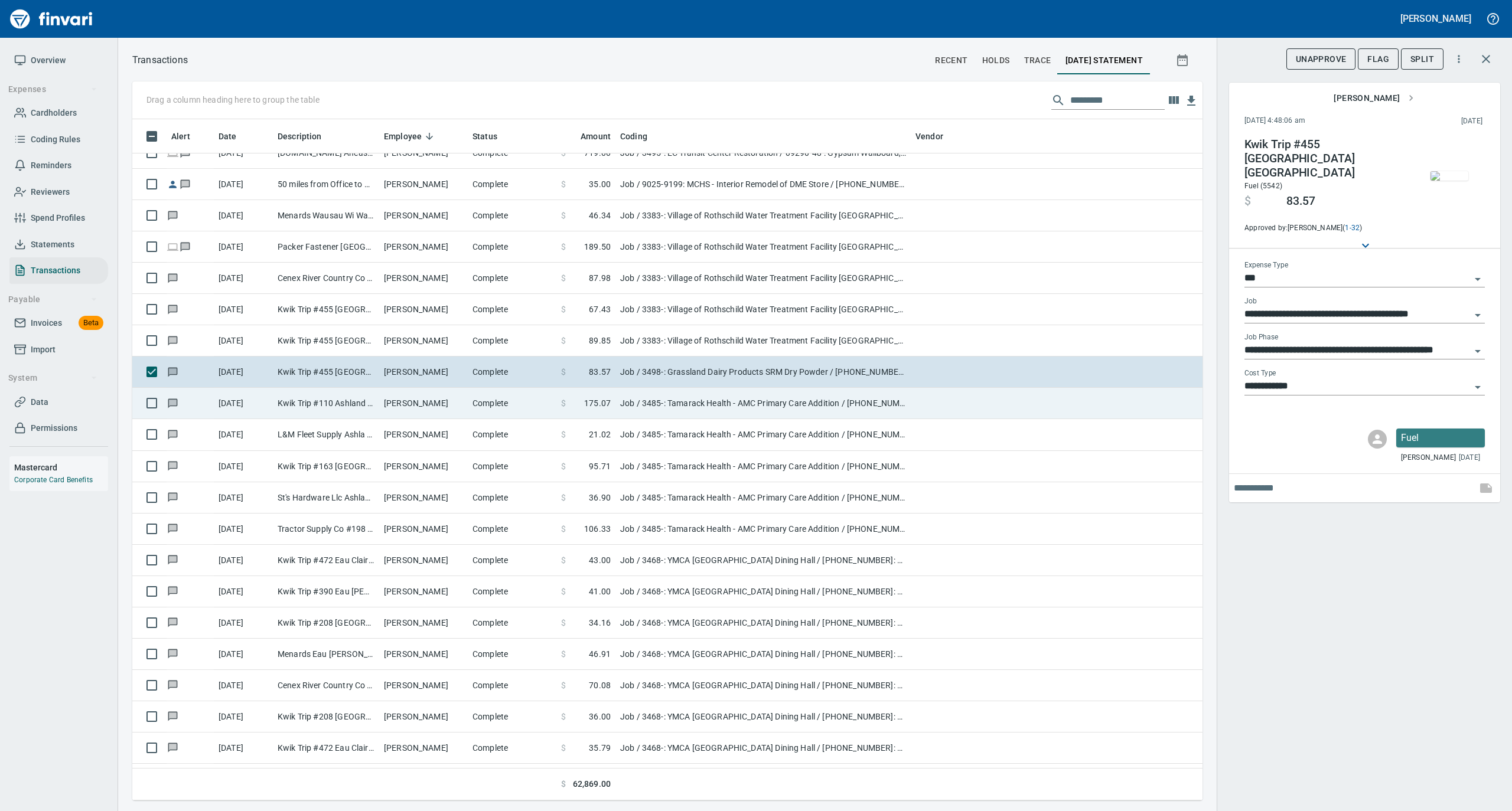
click at [396, 407] on td "[PERSON_NAME]" at bounding box center [423, 403] width 89 height 31
type input "**********"
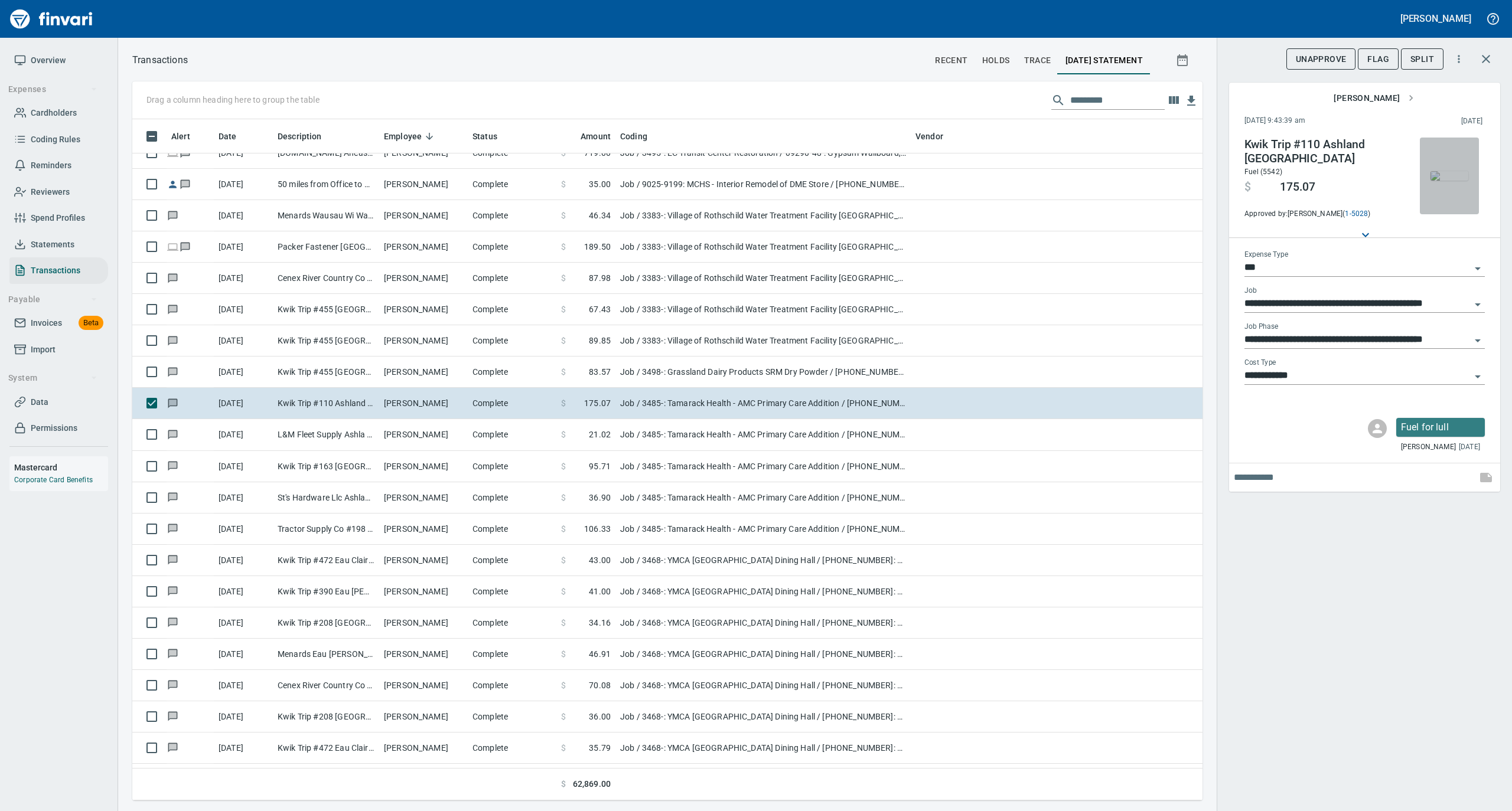
click at [1449, 171] on img "button" at bounding box center [1449, 176] width 37 height 9
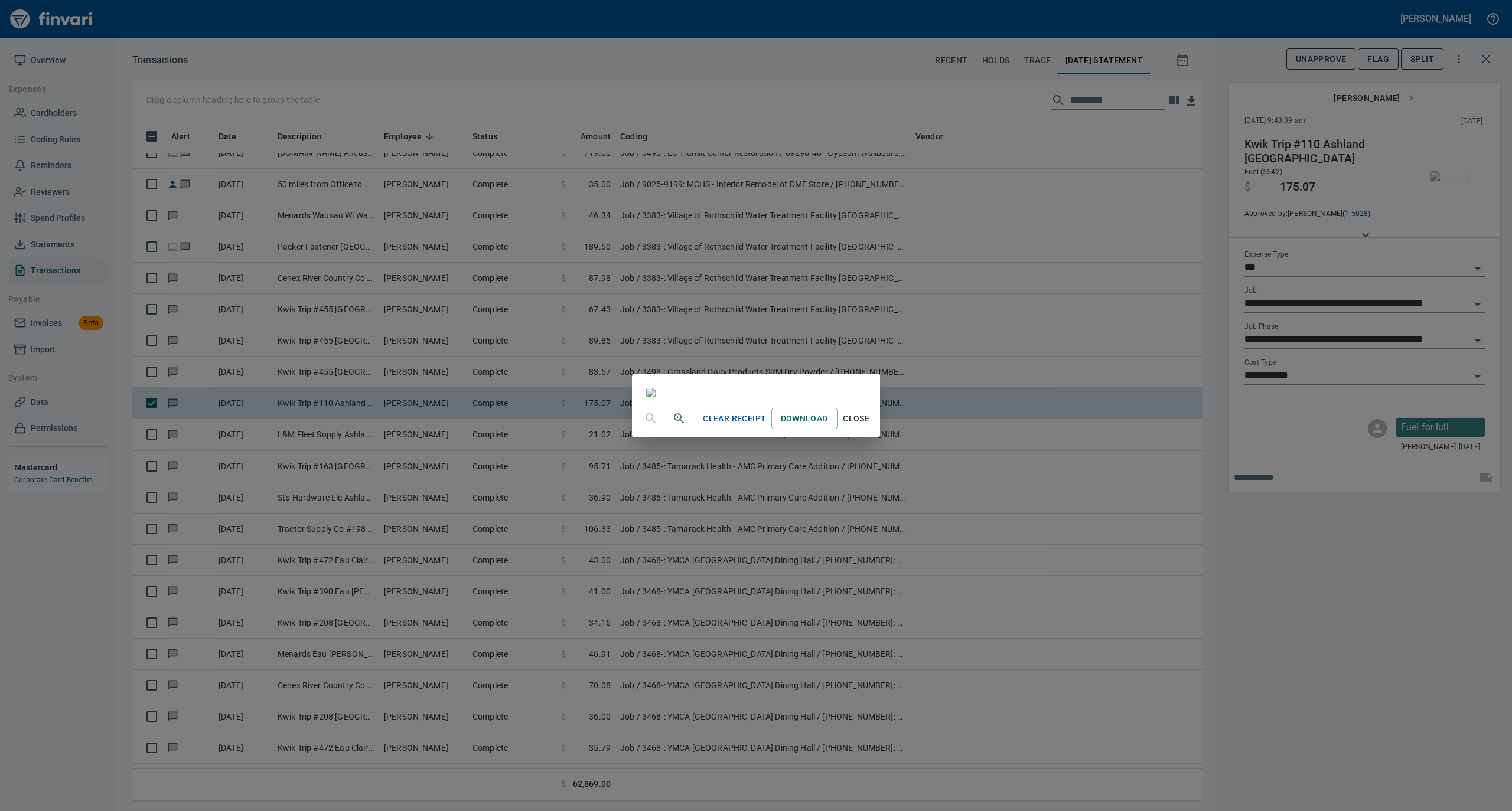
drag, startPoint x: 976, startPoint y: 720, endPoint x: 982, endPoint y: 718, distance: 6.3
click at [870, 427] on span "Close" at bounding box center [856, 419] width 28 height 15
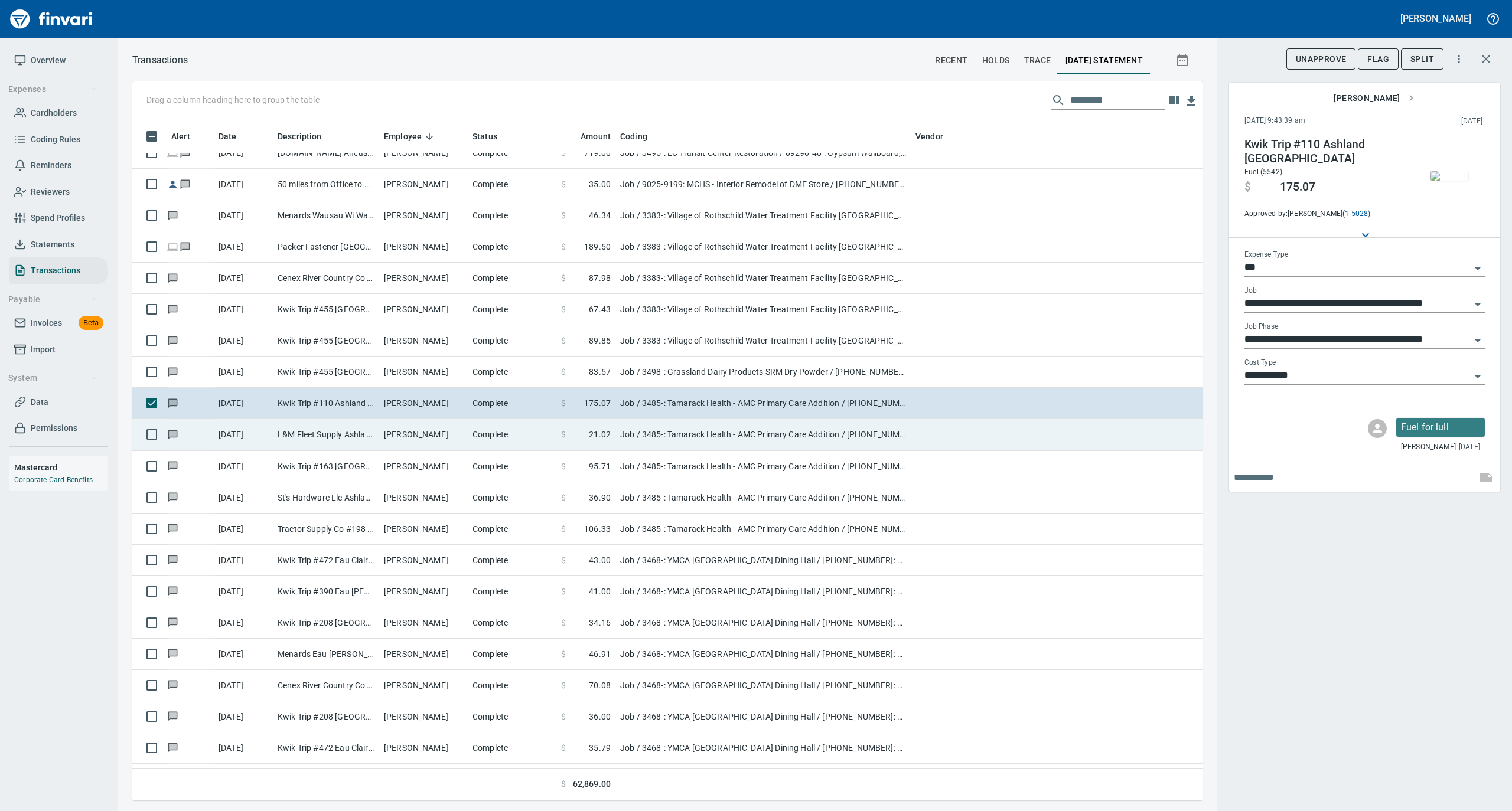
click at [417, 444] on td "[PERSON_NAME]" at bounding box center [423, 434] width 89 height 31
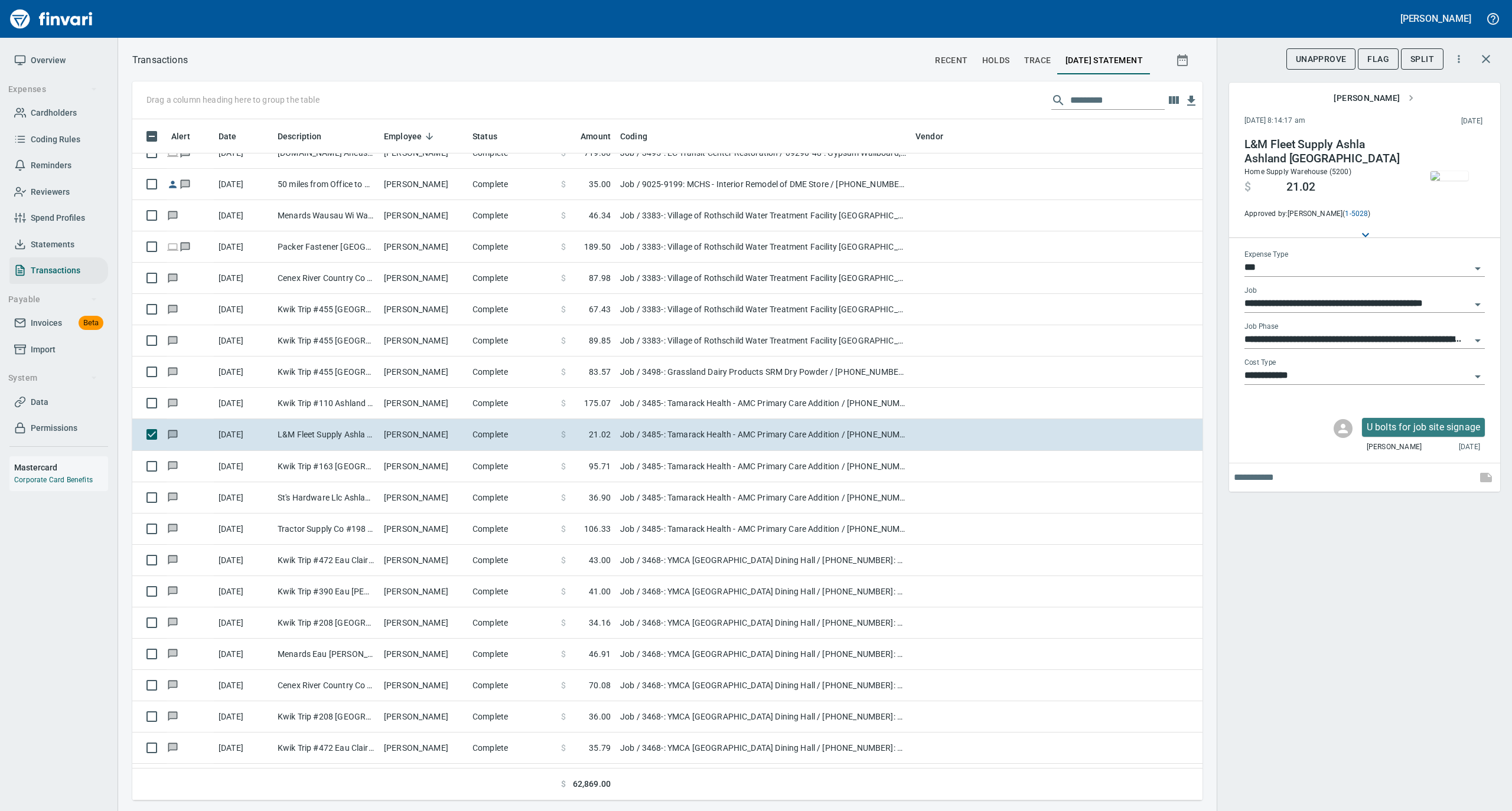
click at [1448, 171] on img "button" at bounding box center [1449, 176] width 37 height 9
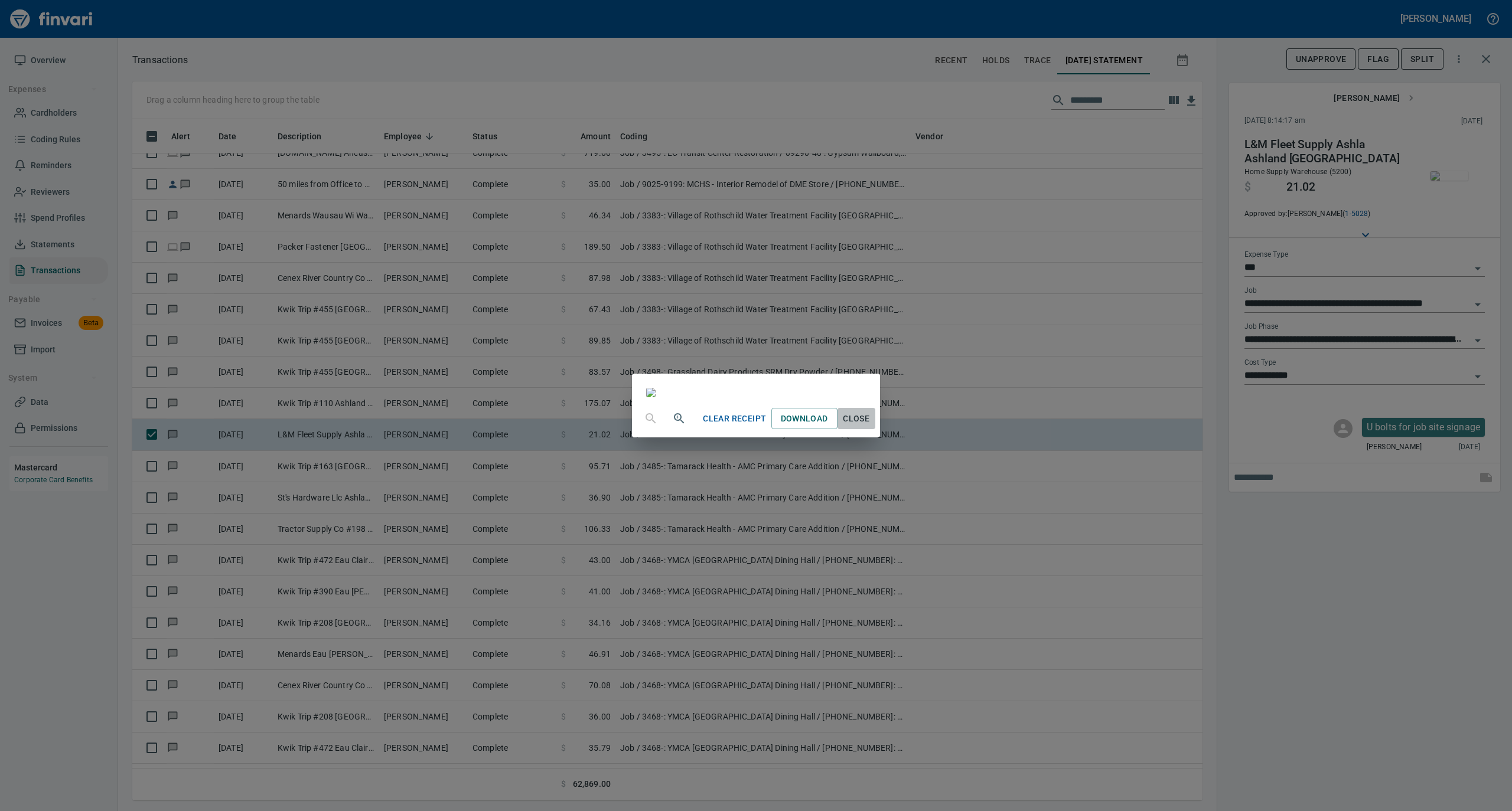
click at [870, 427] on span "Close" at bounding box center [856, 419] width 28 height 15
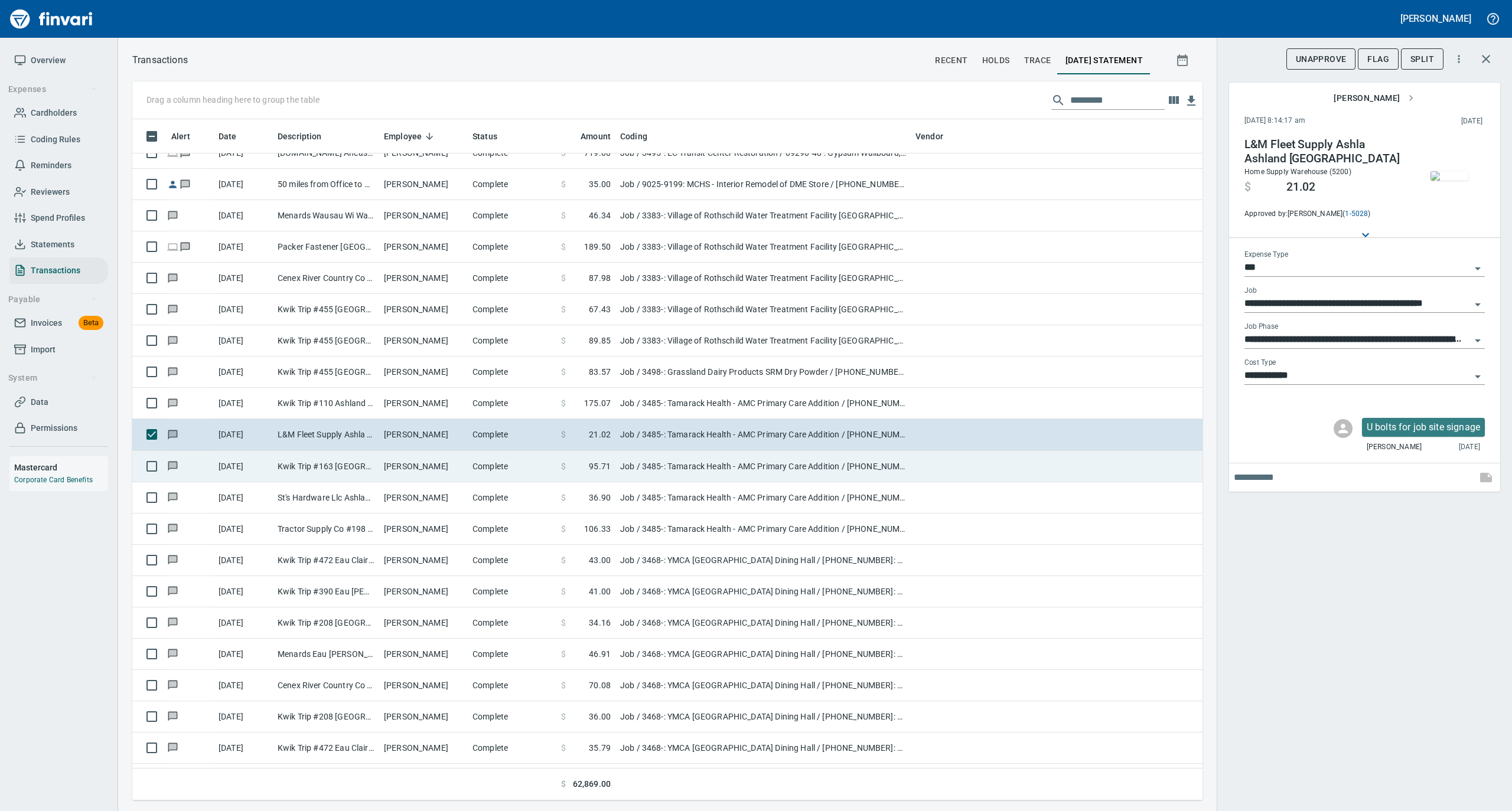
click at [483, 472] on td "Complete" at bounding box center [512, 466] width 89 height 31
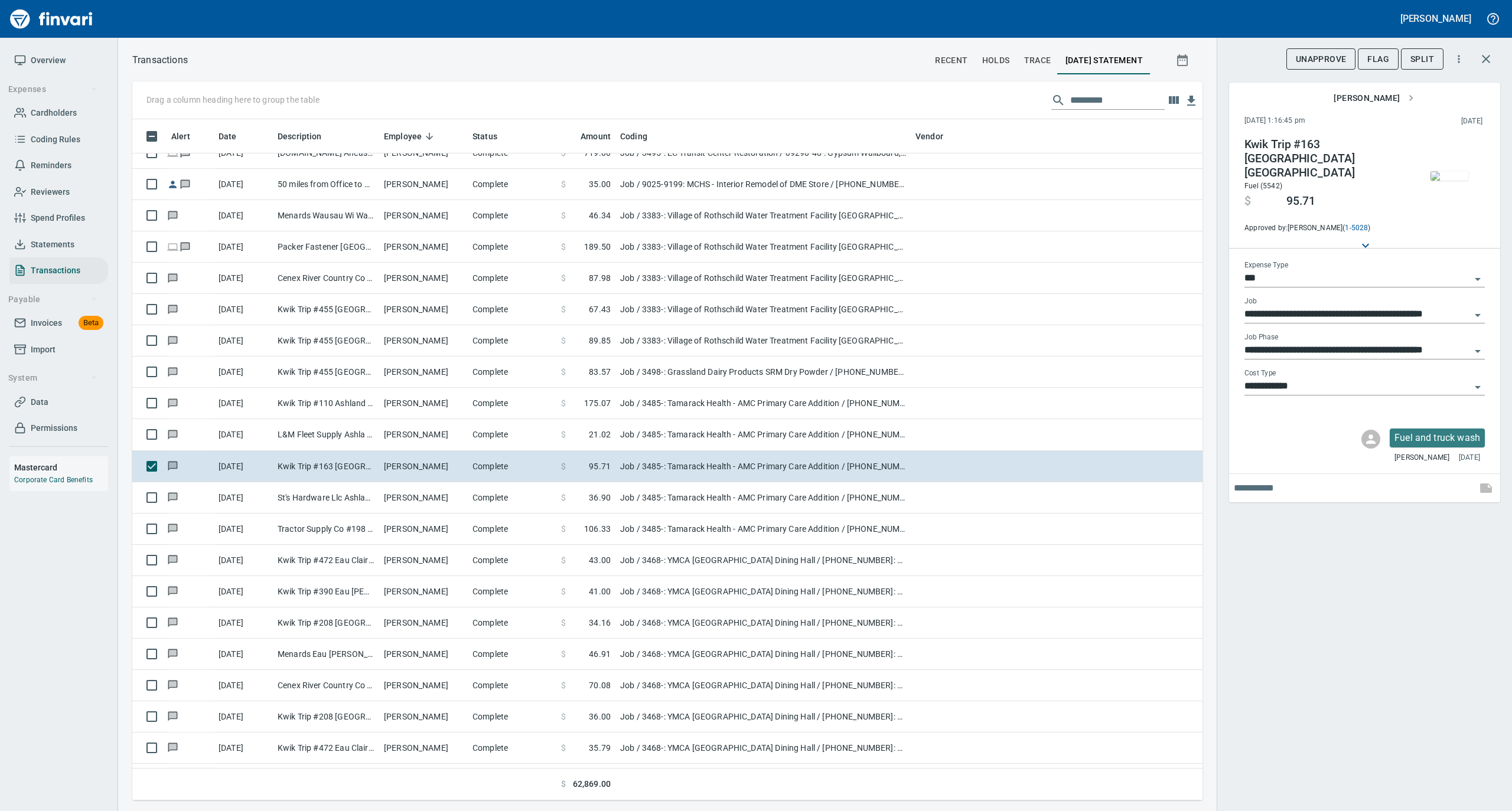
click at [1446, 171] on img "button" at bounding box center [1449, 176] width 37 height 9
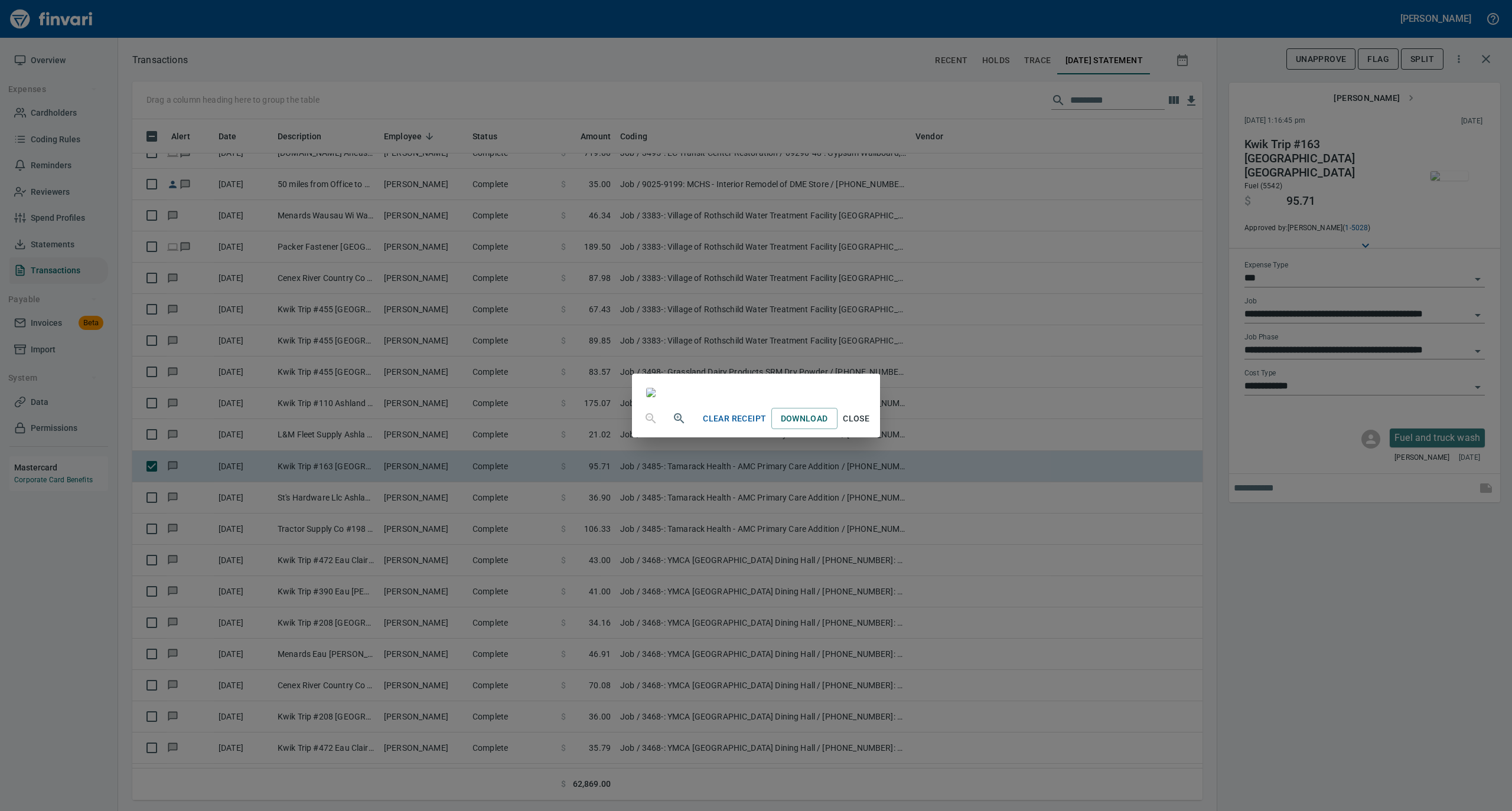
click at [870, 427] on span "Close" at bounding box center [856, 419] width 28 height 15
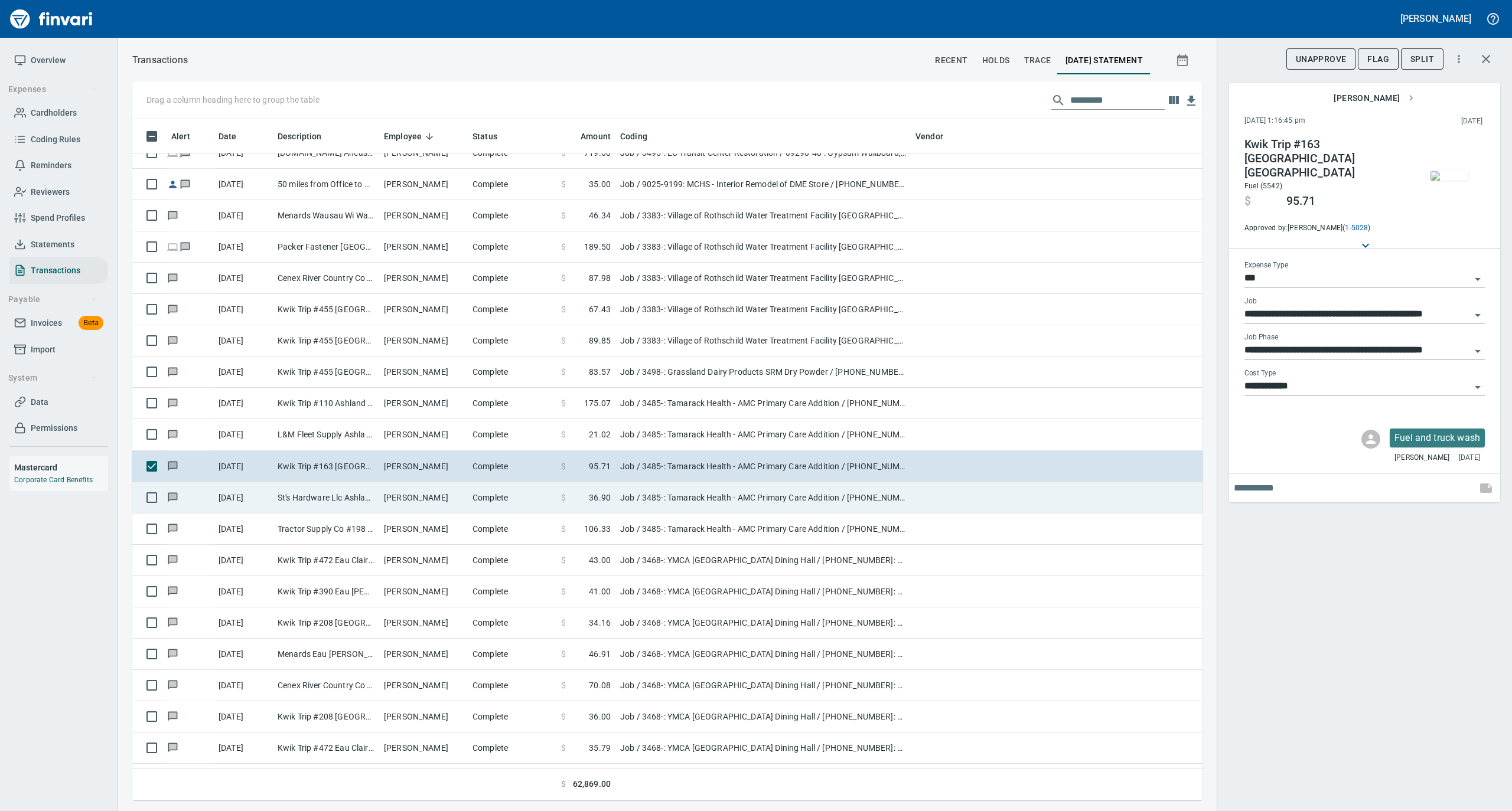
click at [472, 500] on td "Complete" at bounding box center [512, 498] width 89 height 31
type input "**********"
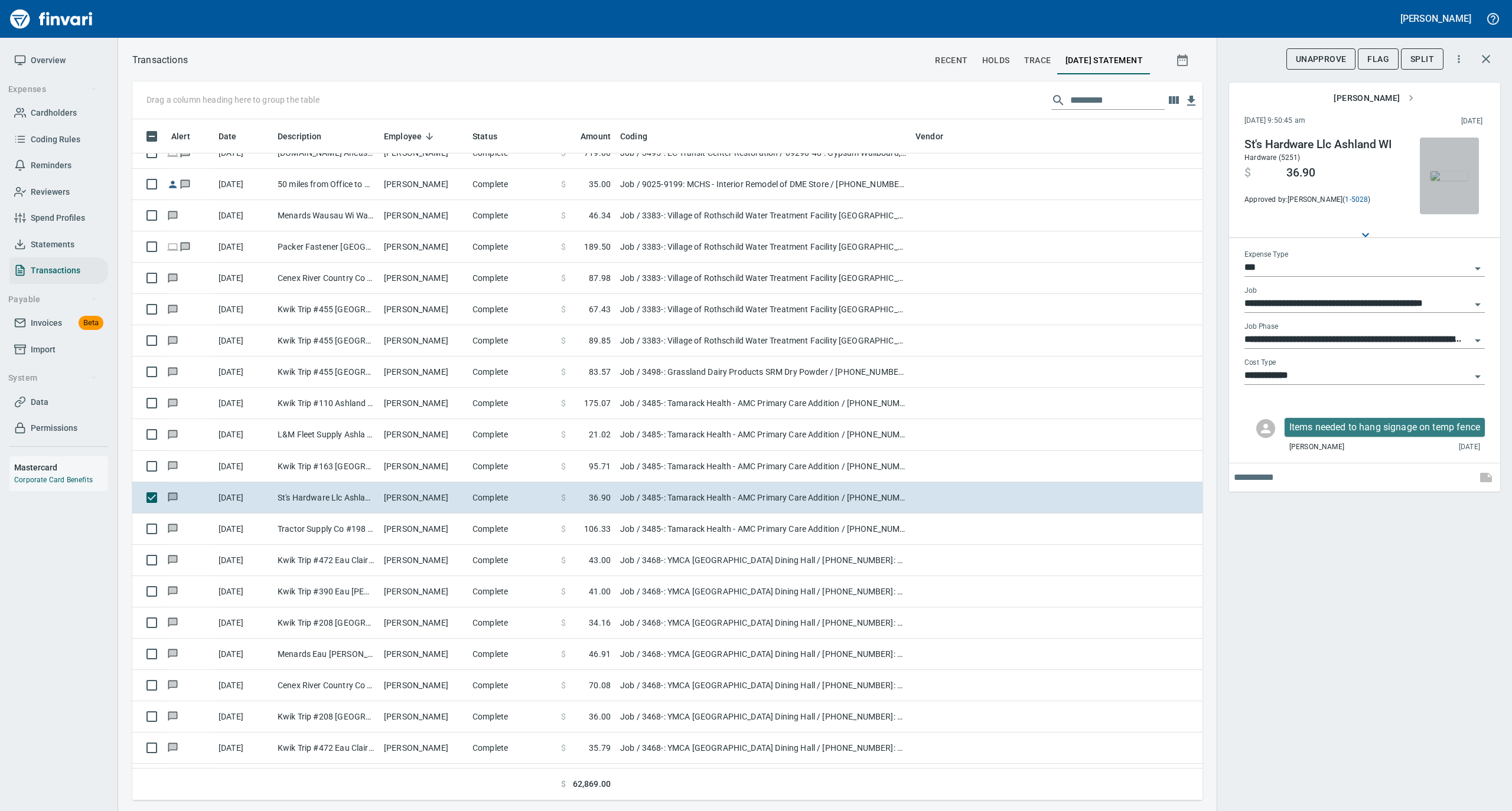
click at [1445, 171] on img "button" at bounding box center [1449, 176] width 37 height 9
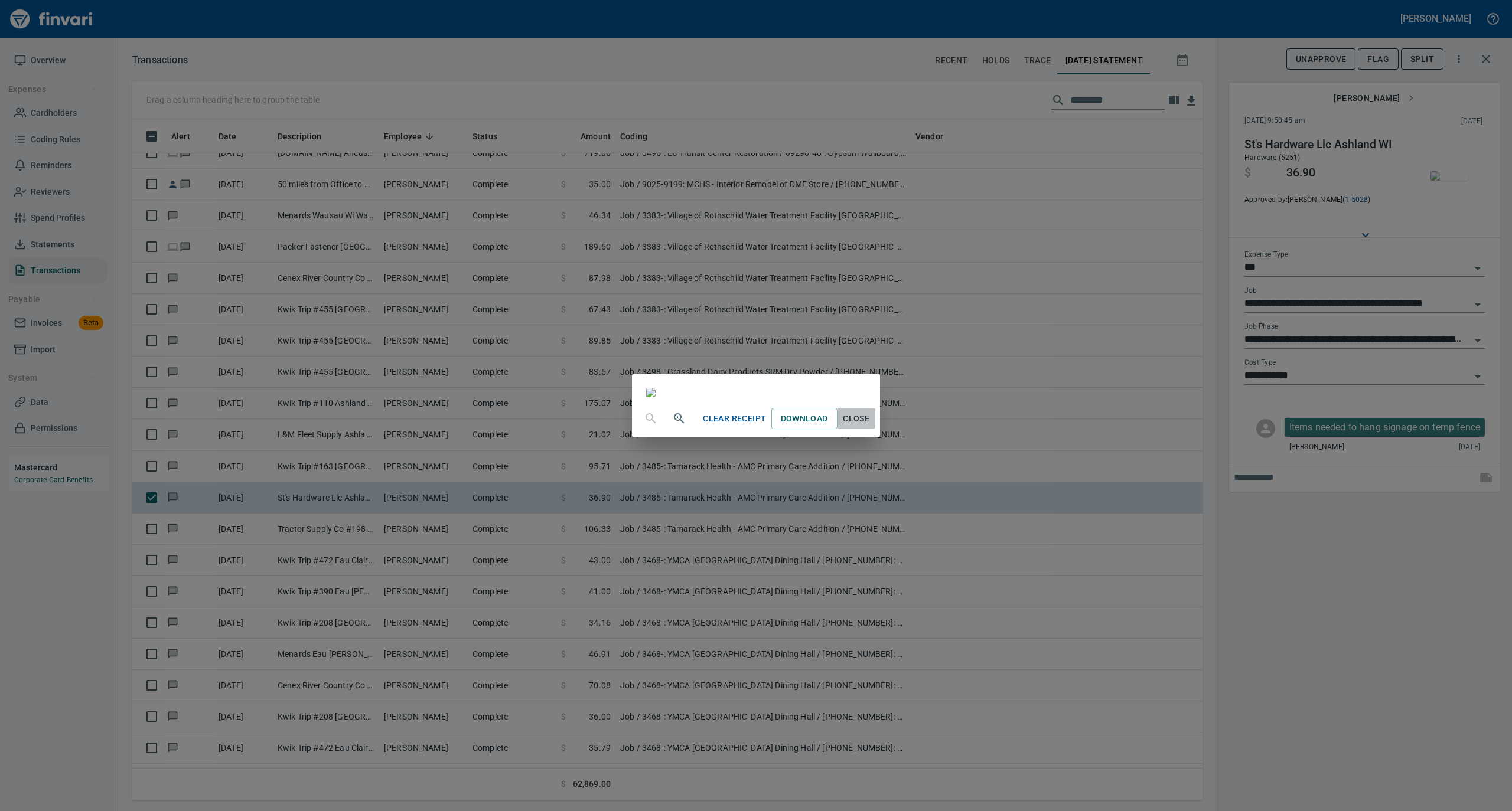
click at [870, 427] on span "Close" at bounding box center [856, 419] width 28 height 15
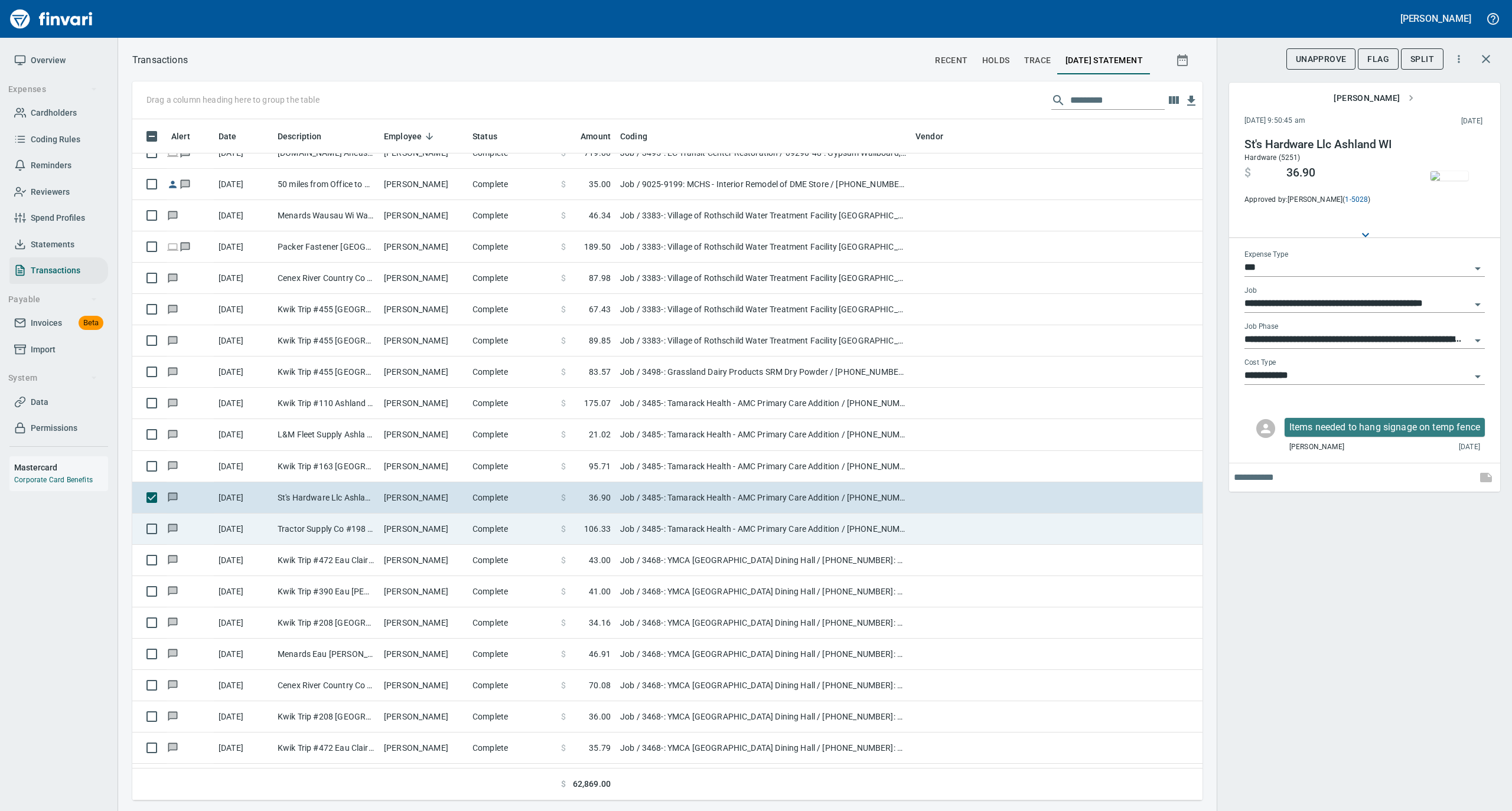
click at [494, 539] on td "Complete" at bounding box center [512, 529] width 89 height 31
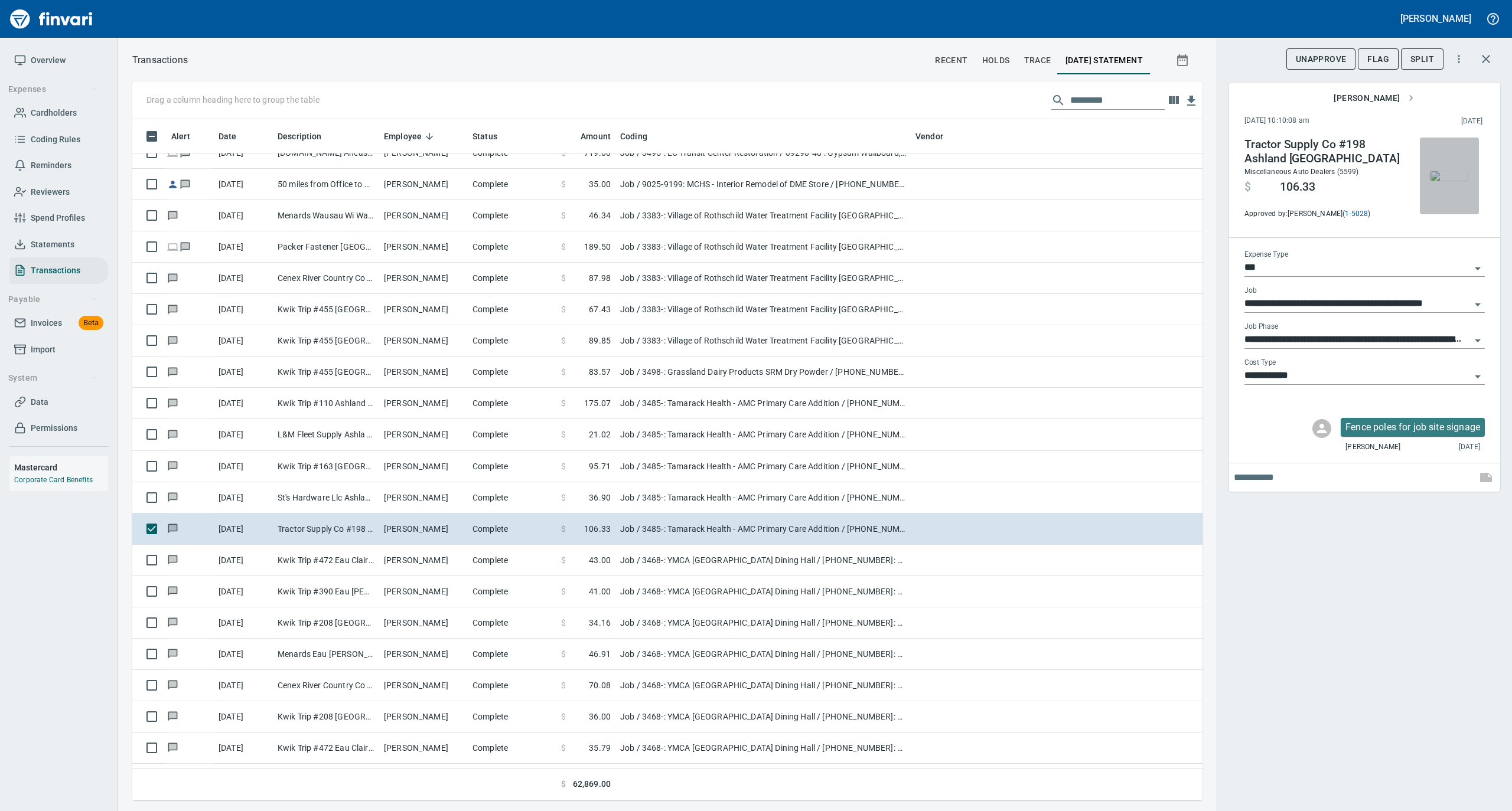
click at [1444, 179] on img "button" at bounding box center [1449, 176] width 37 height 9
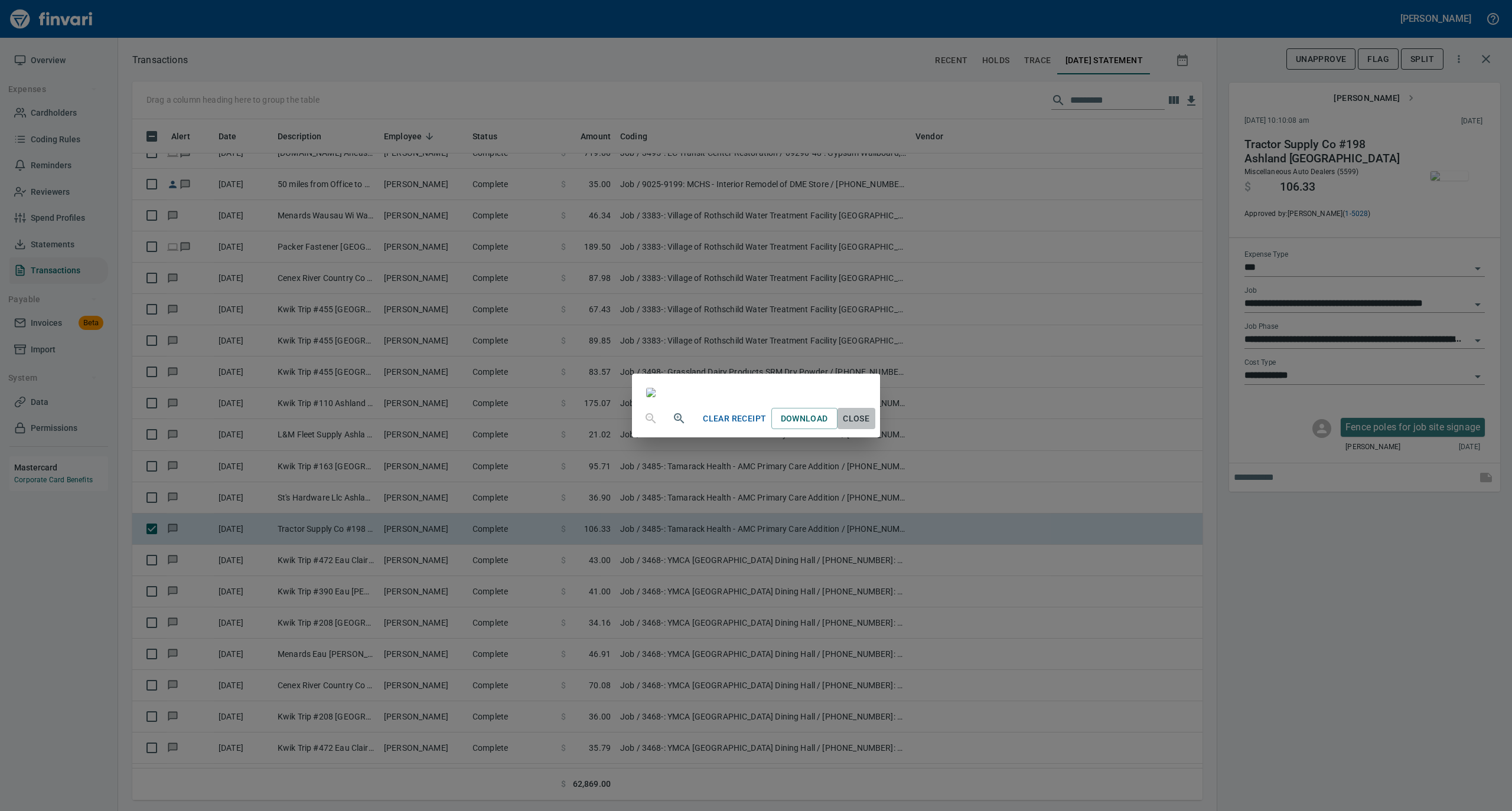
click at [870, 427] on span "Close" at bounding box center [856, 419] width 28 height 15
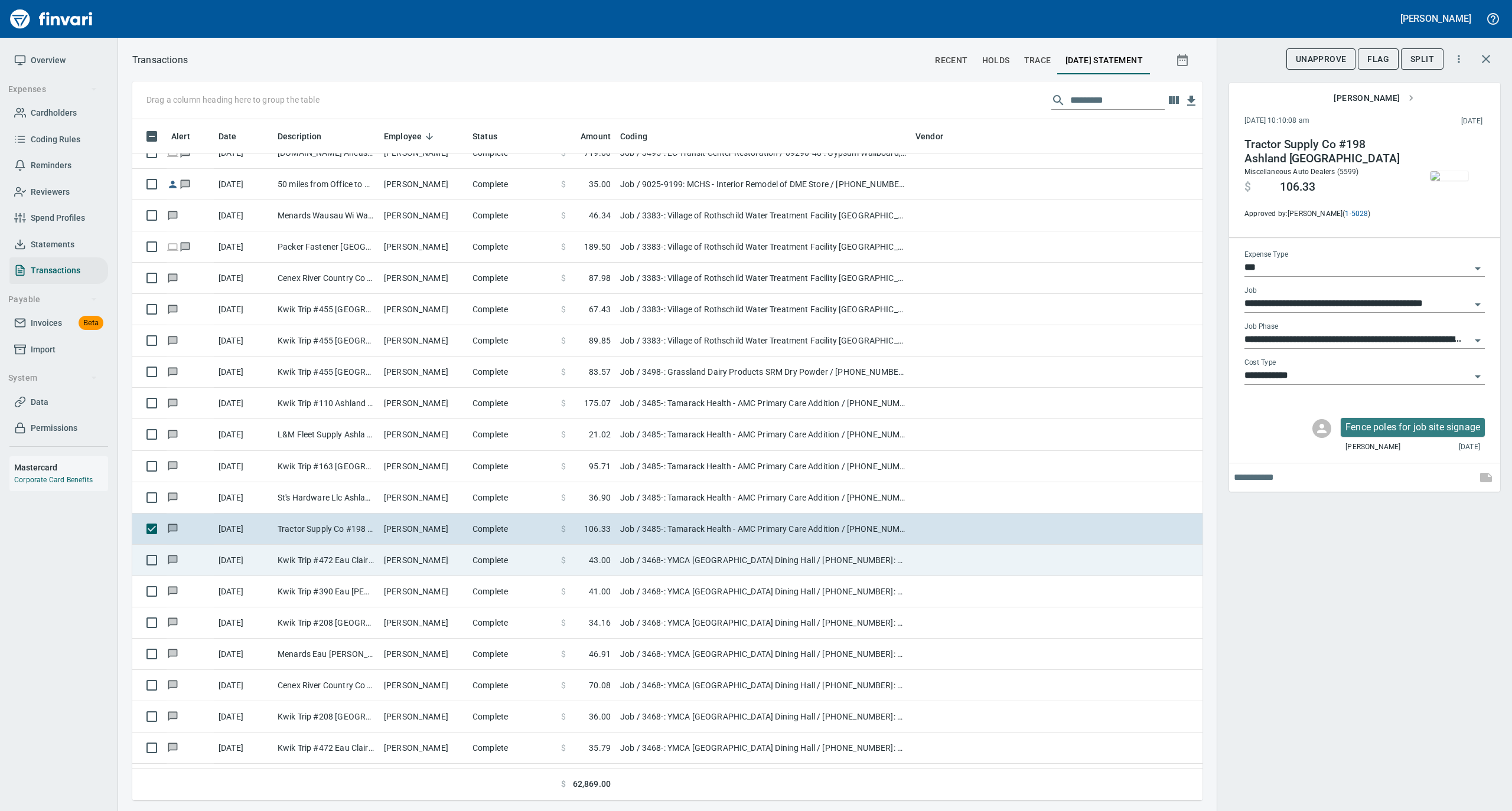
click at [502, 572] on td "Complete" at bounding box center [512, 560] width 89 height 31
type input "**********"
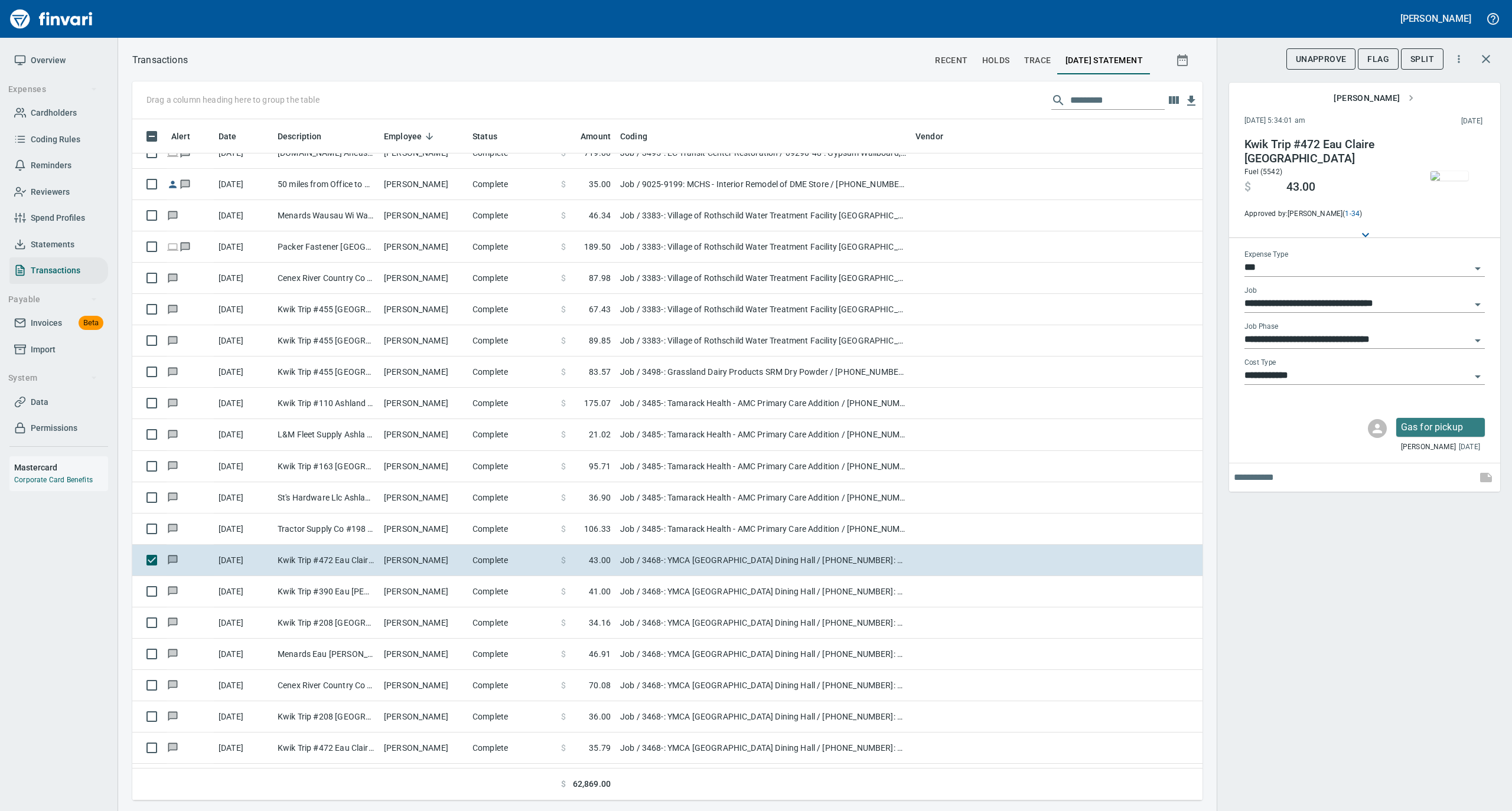
click at [1441, 172] on img "button" at bounding box center [1449, 176] width 37 height 9
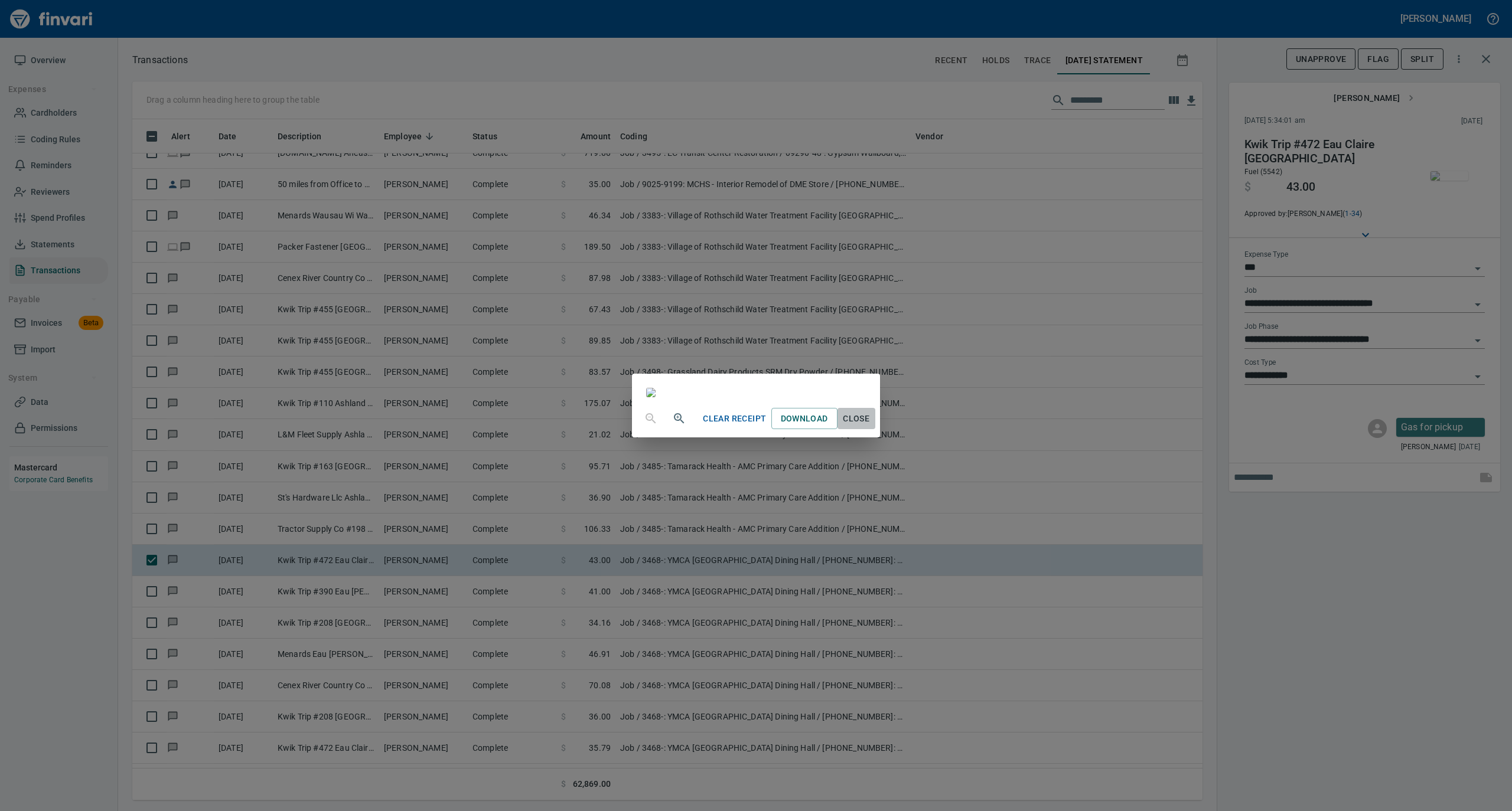
click at [870, 427] on span "Close" at bounding box center [856, 419] width 28 height 15
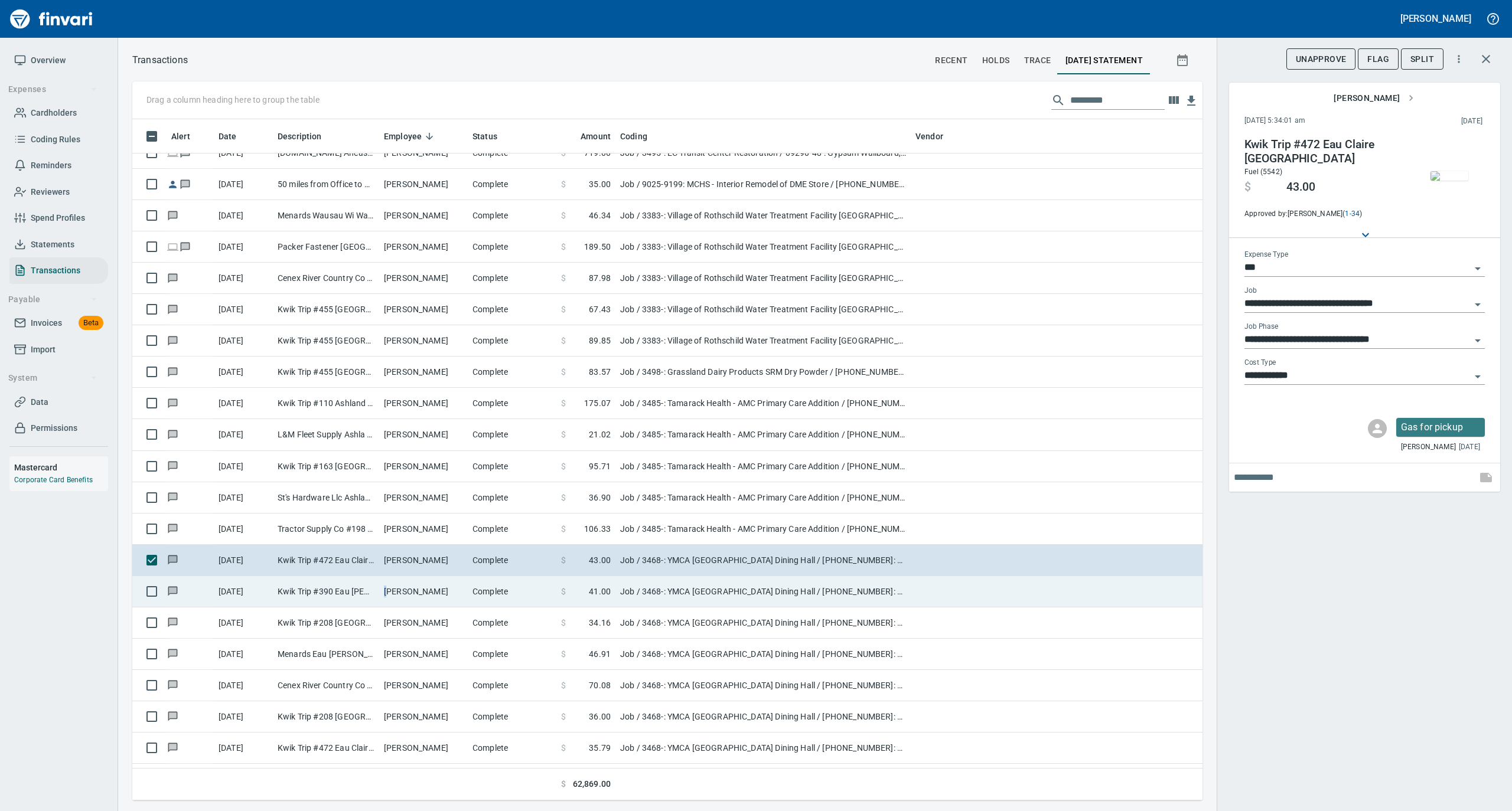
click at [386, 590] on td "[PERSON_NAME]" at bounding box center [423, 591] width 89 height 31
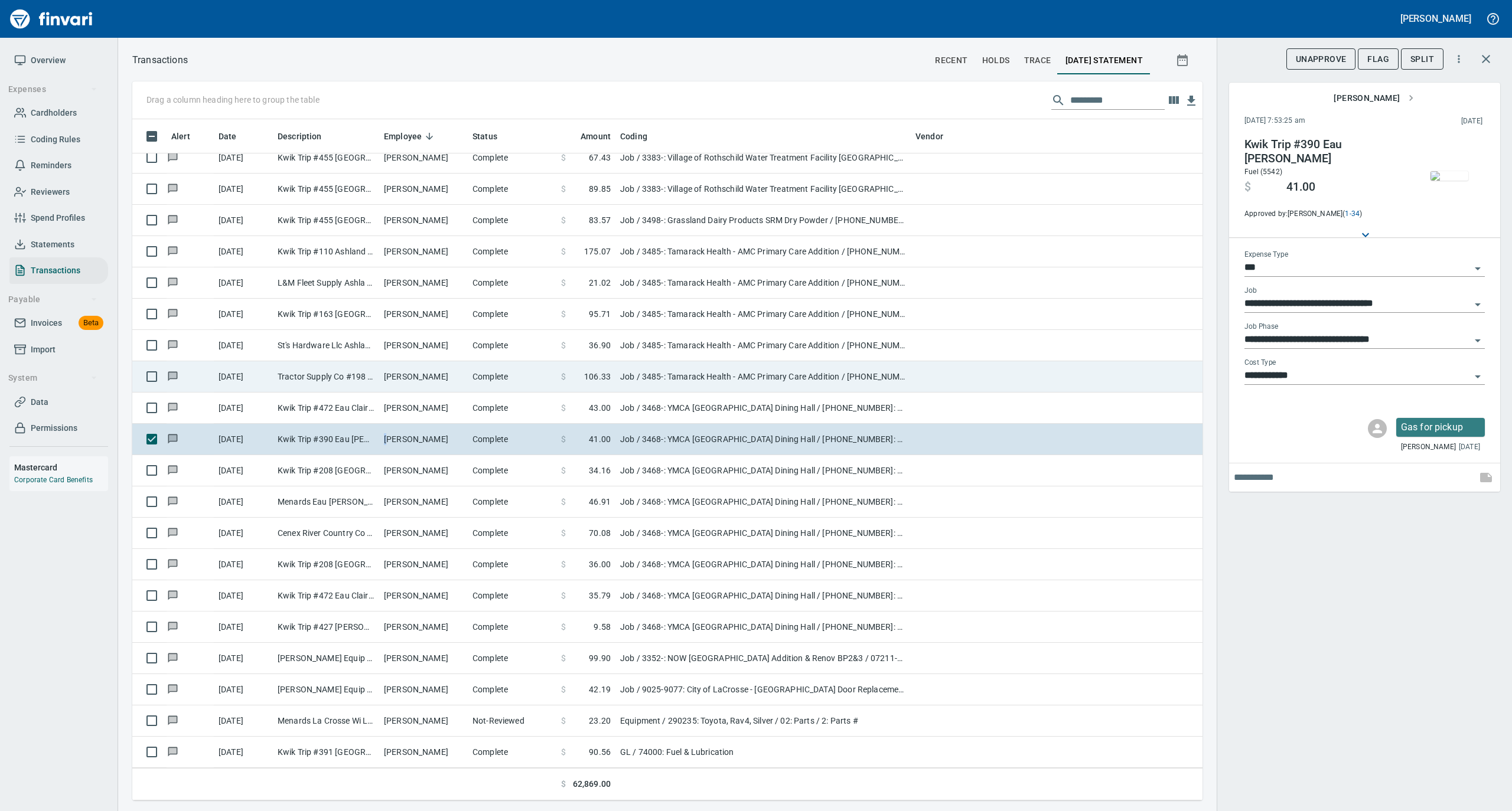
scroll to position [5274, 0]
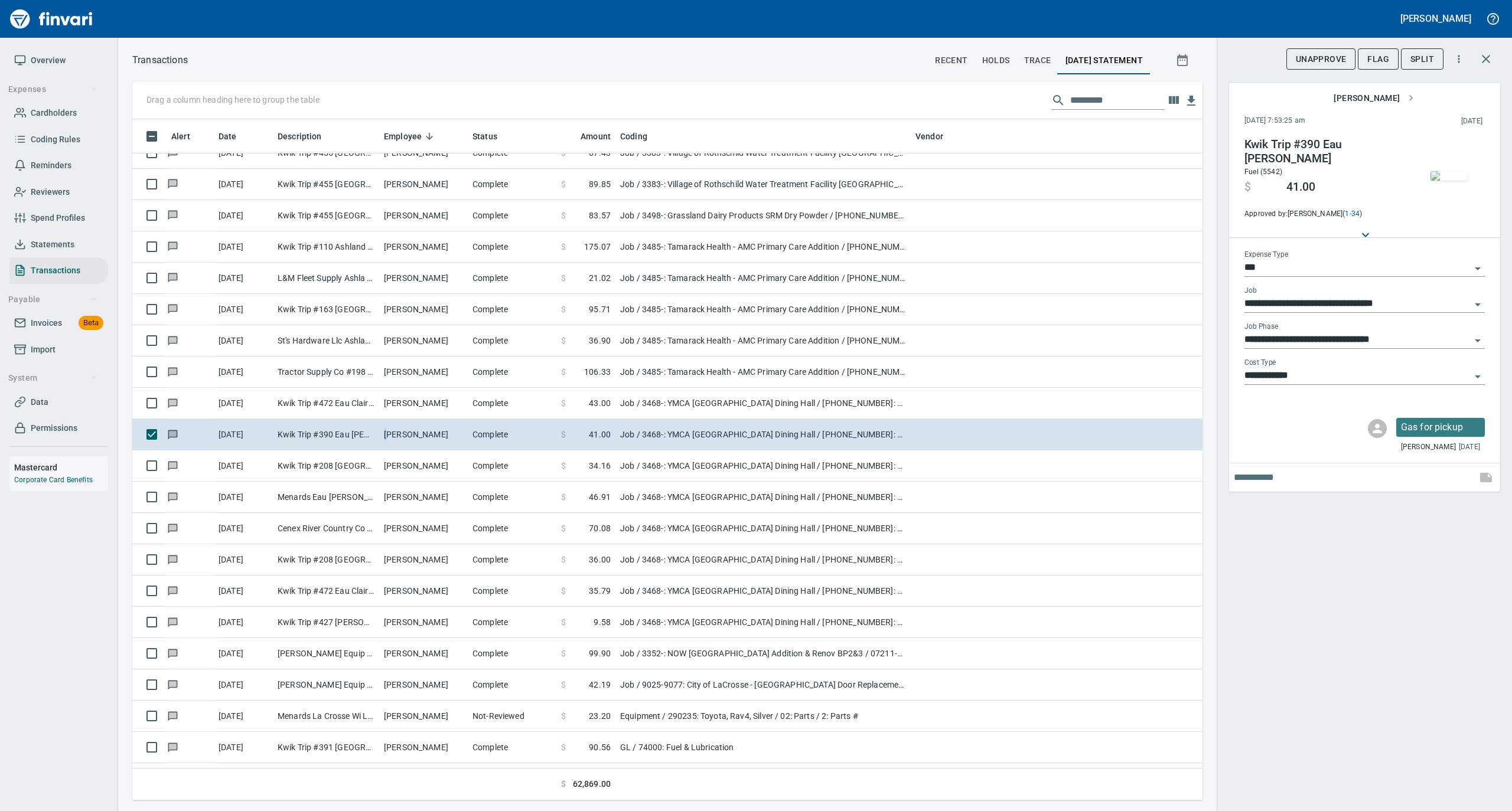
click at [1441, 171] on img "button" at bounding box center [1449, 176] width 37 height 9
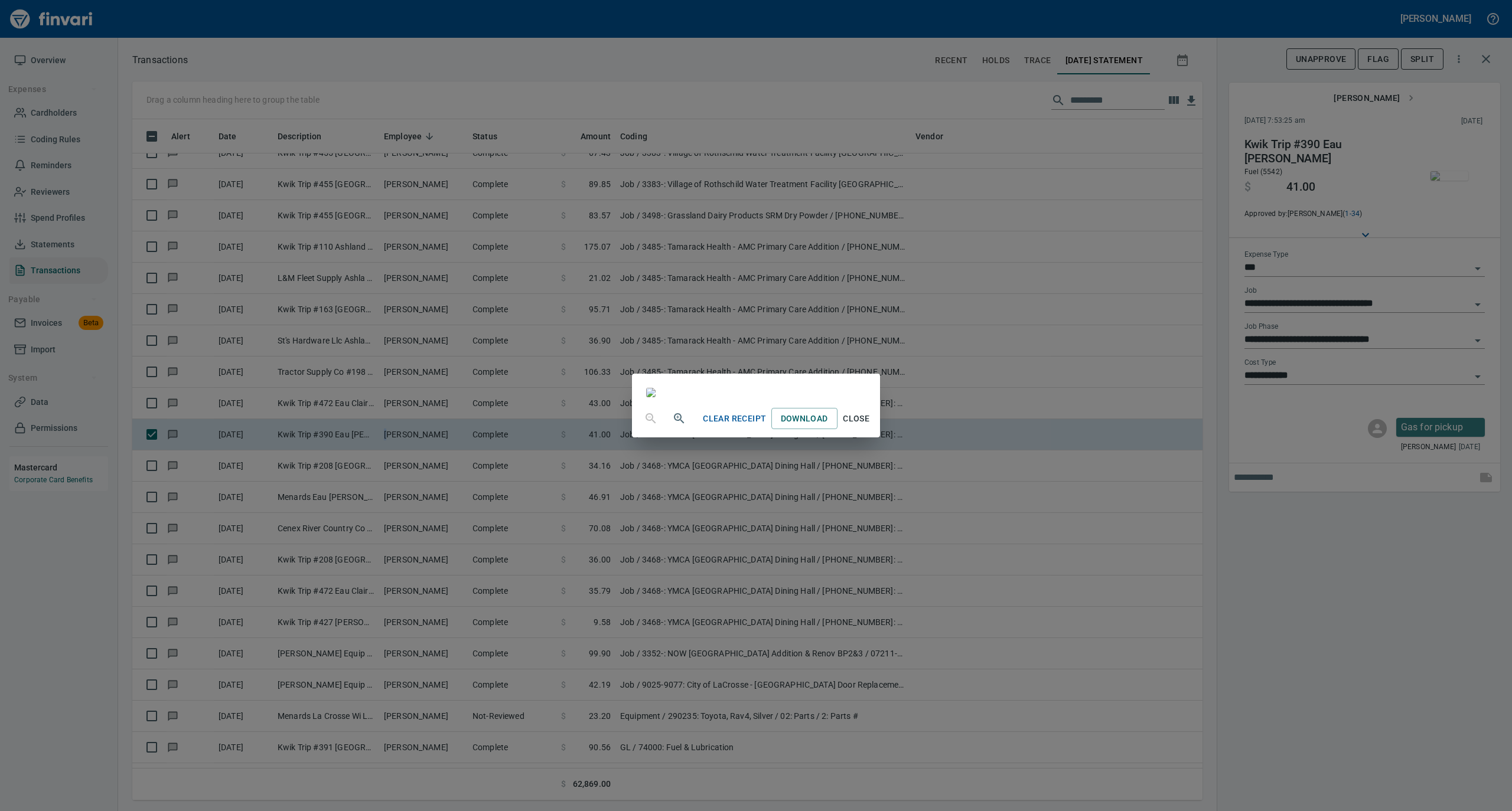
click at [870, 427] on span "Close" at bounding box center [856, 419] width 28 height 15
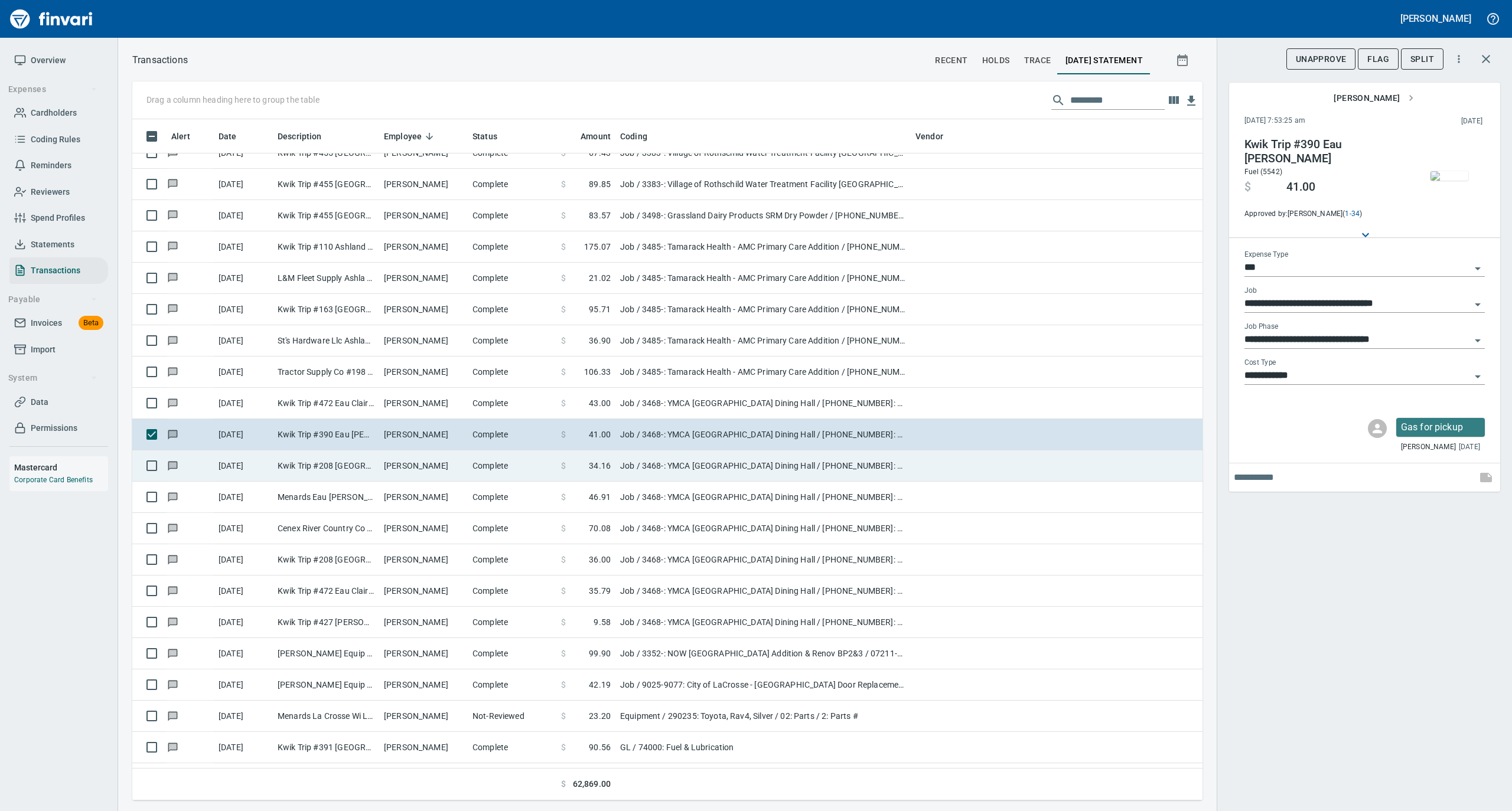
click at [390, 479] on td "[PERSON_NAME]" at bounding box center [423, 466] width 89 height 31
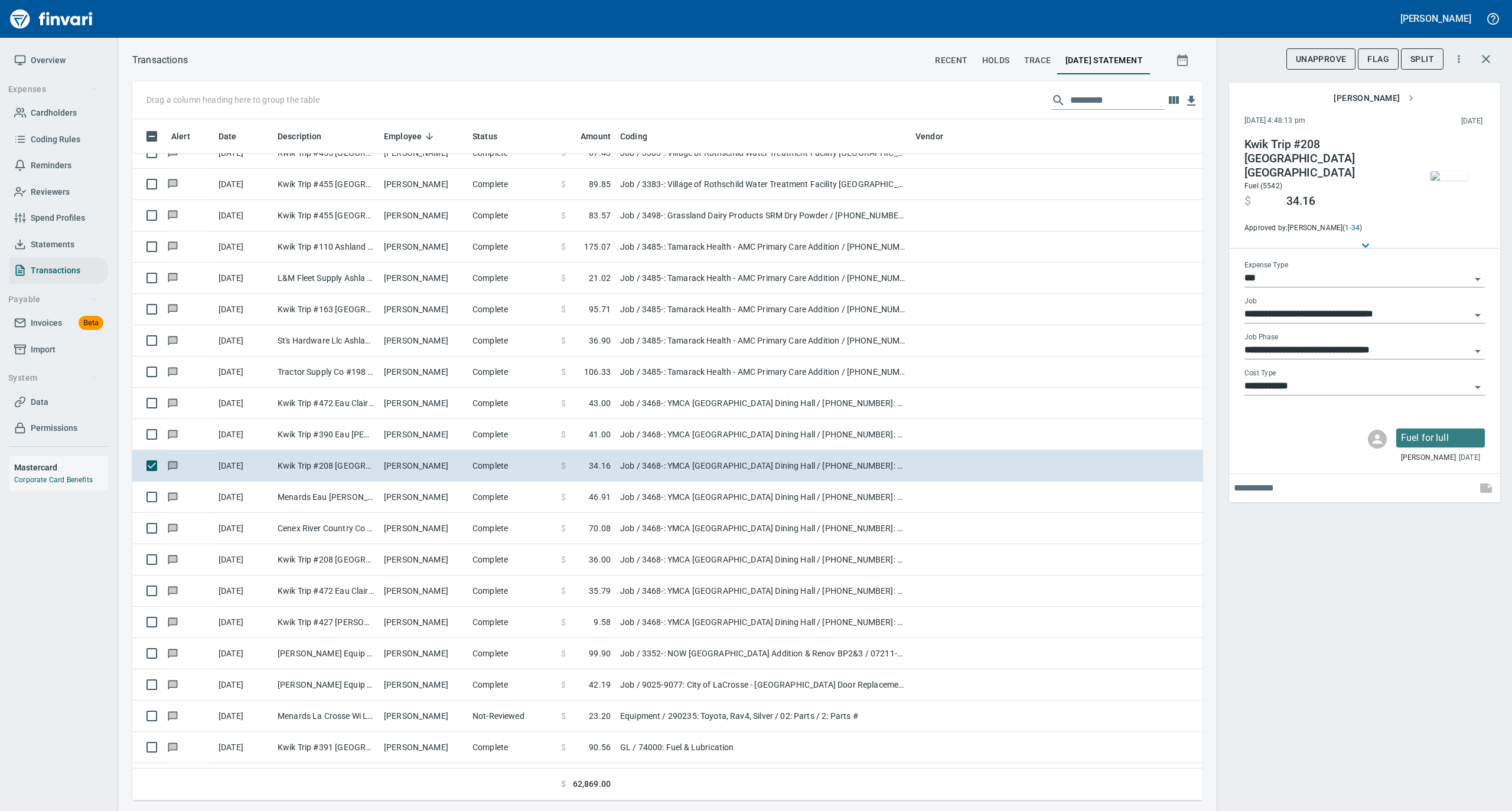
click at [1453, 171] on img "button" at bounding box center [1449, 176] width 37 height 9
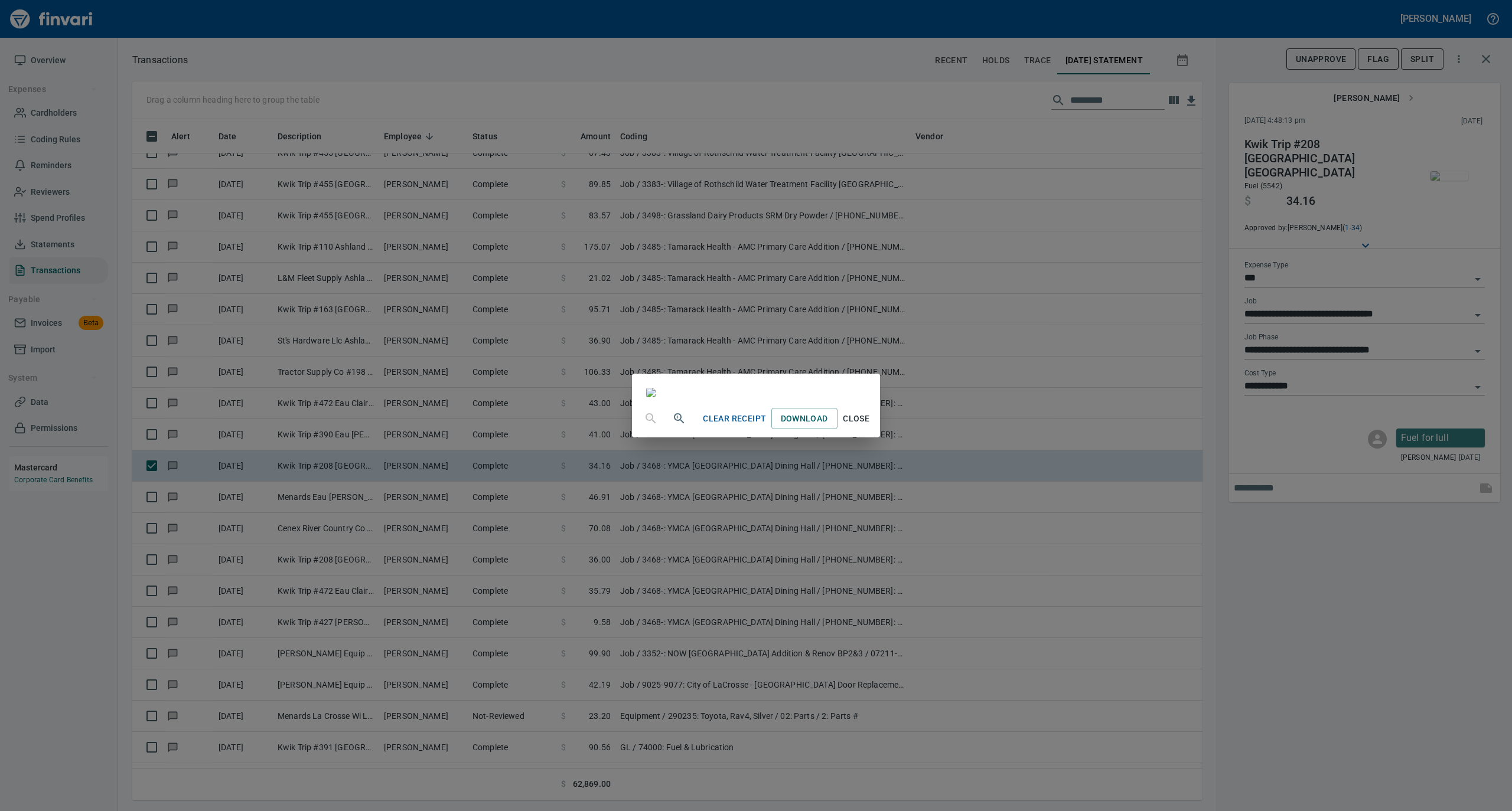
click at [870, 427] on span "Close" at bounding box center [856, 419] width 28 height 15
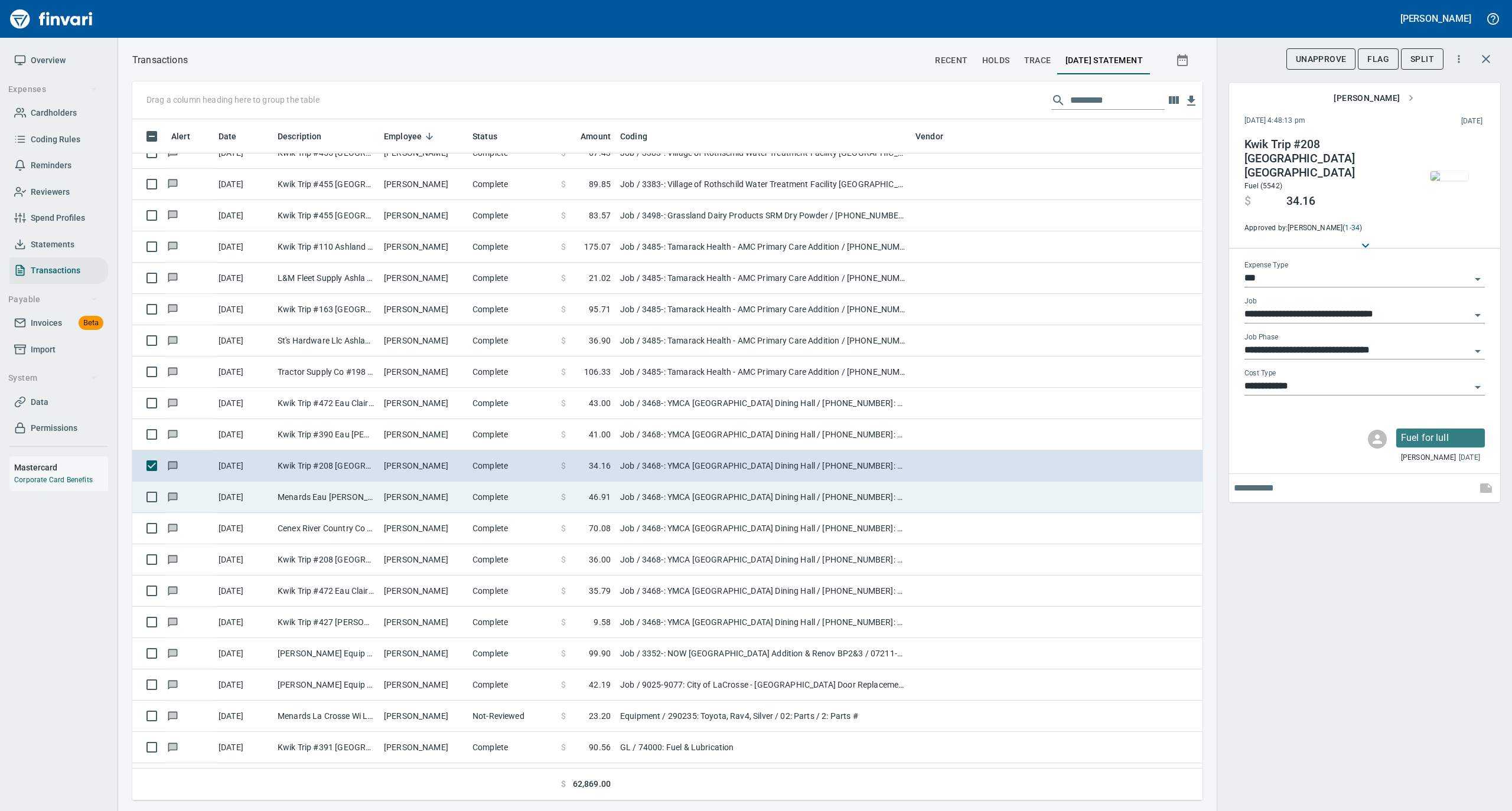
click at [422, 500] on td "[PERSON_NAME]" at bounding box center [423, 497] width 89 height 31
type input "**********"
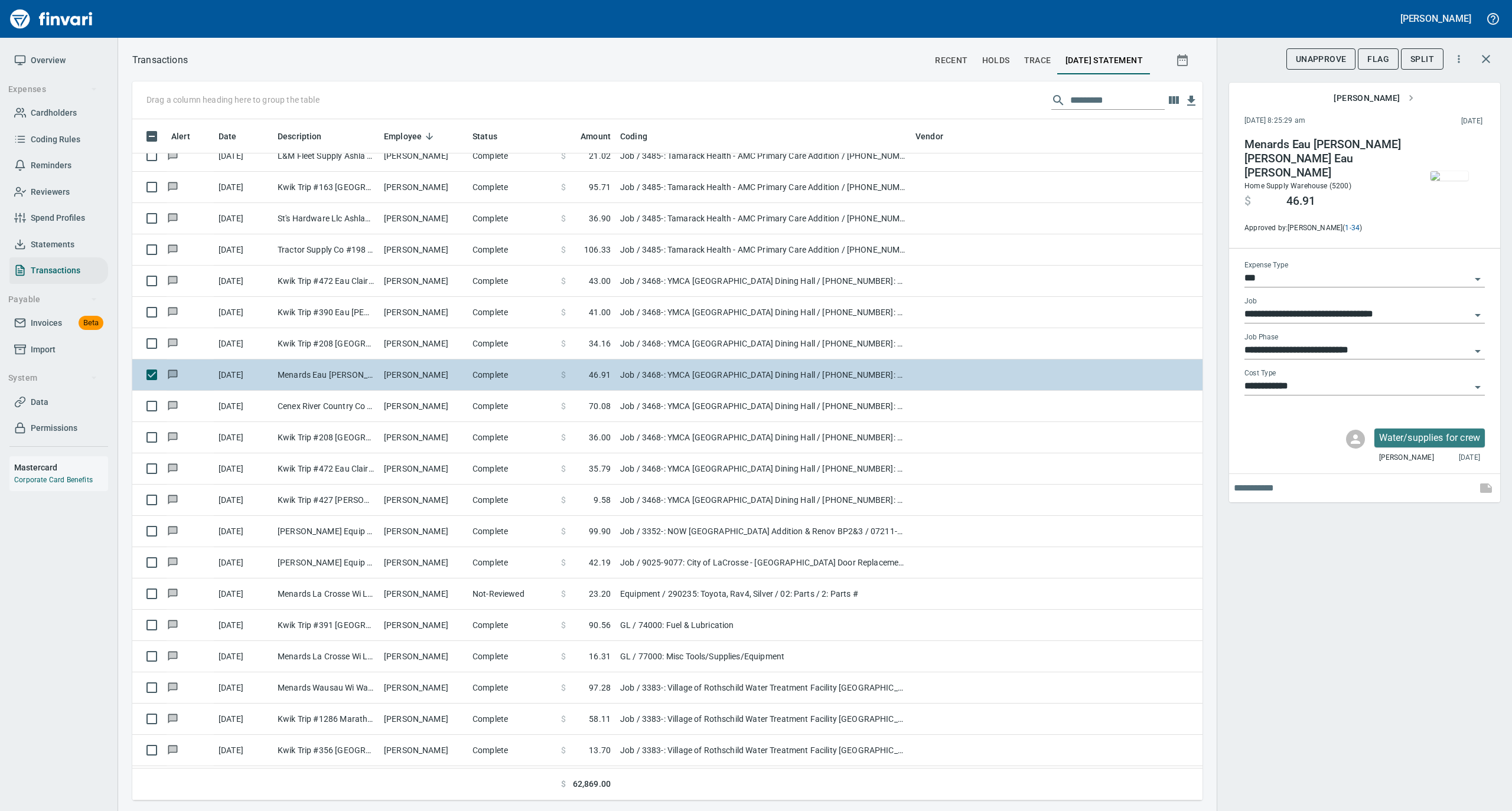
scroll to position [5431, 0]
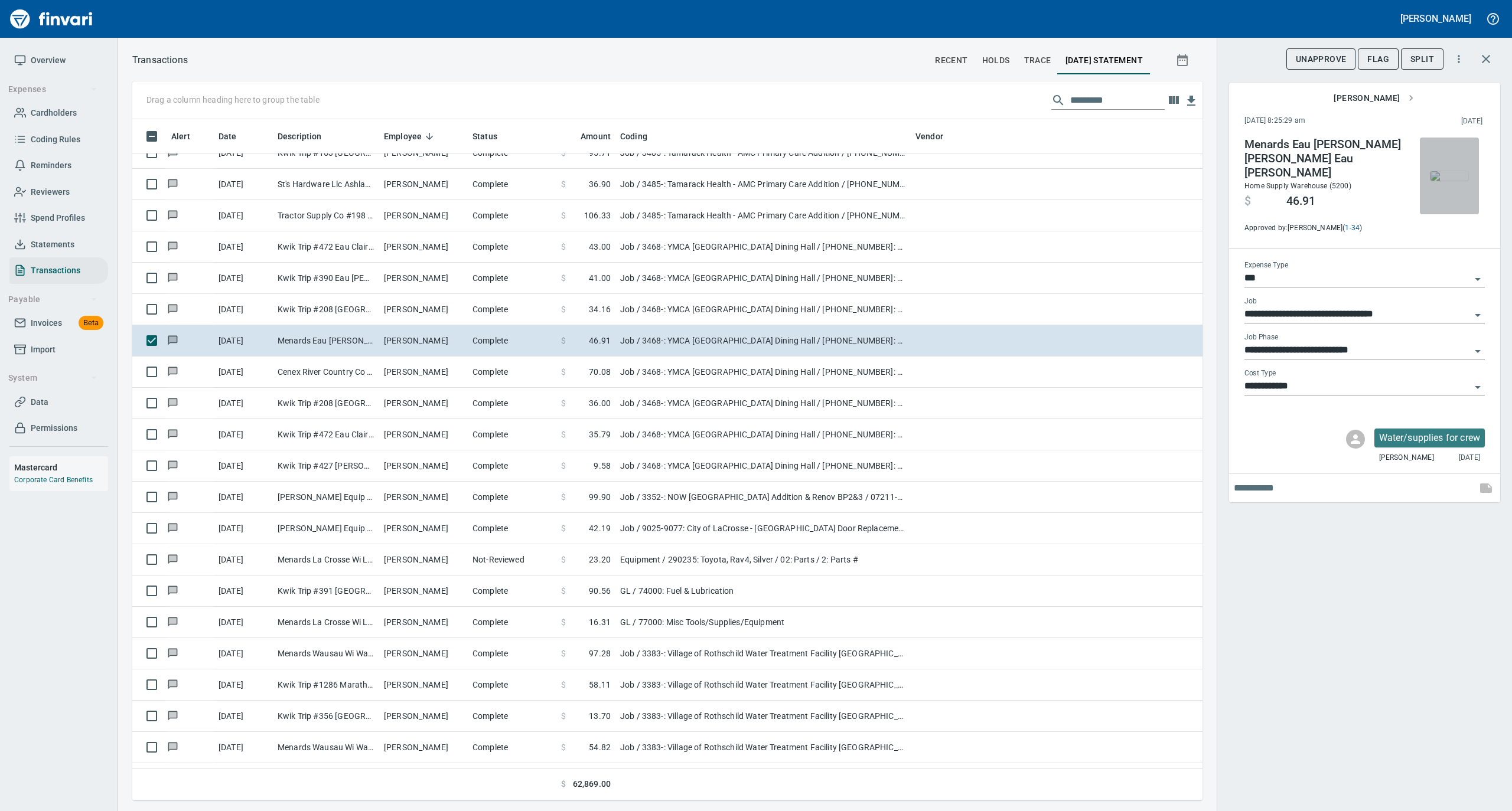
click at [1448, 171] on img "button" at bounding box center [1449, 176] width 37 height 9
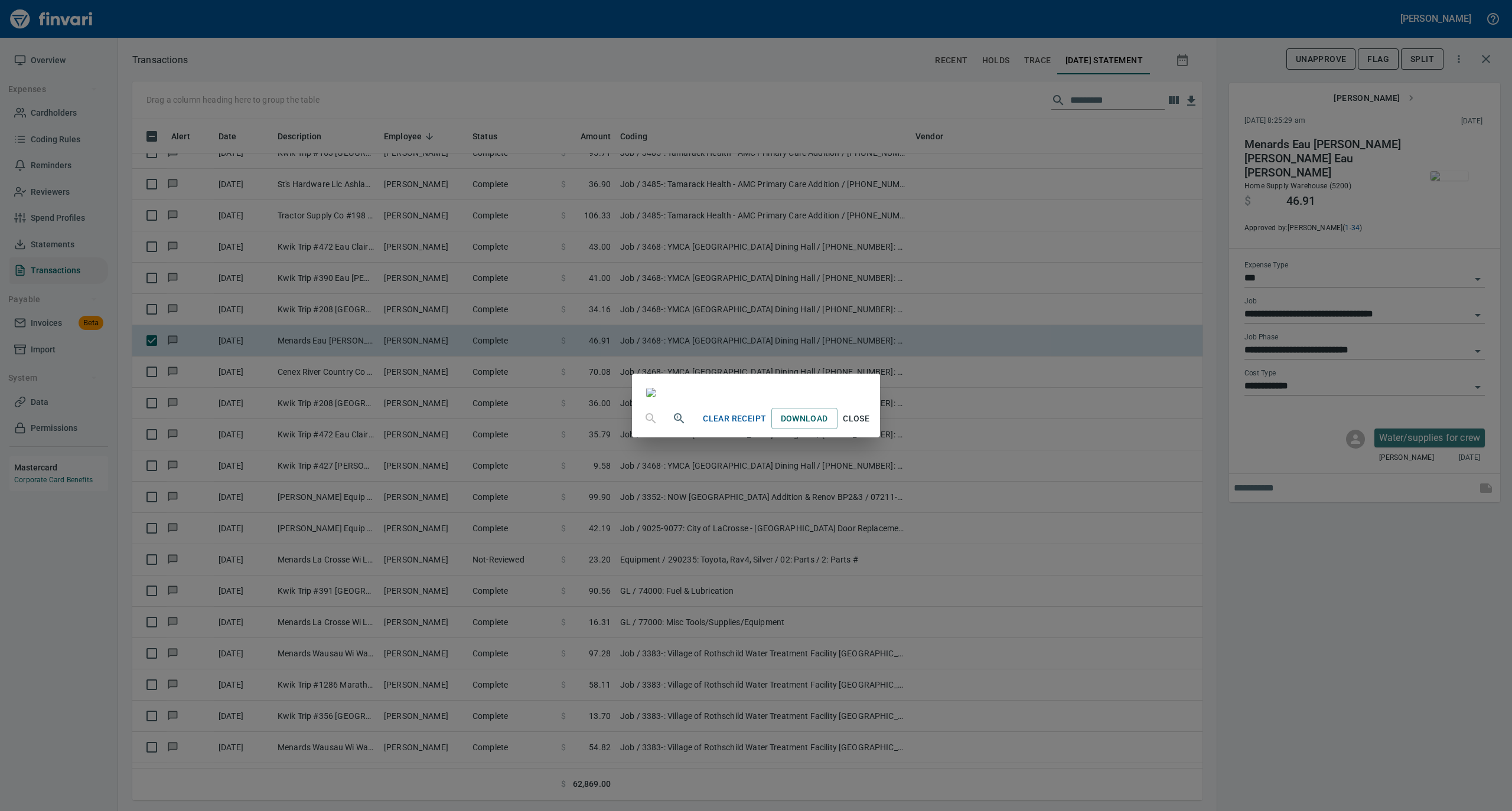
click at [870, 427] on span "Close" at bounding box center [856, 419] width 28 height 15
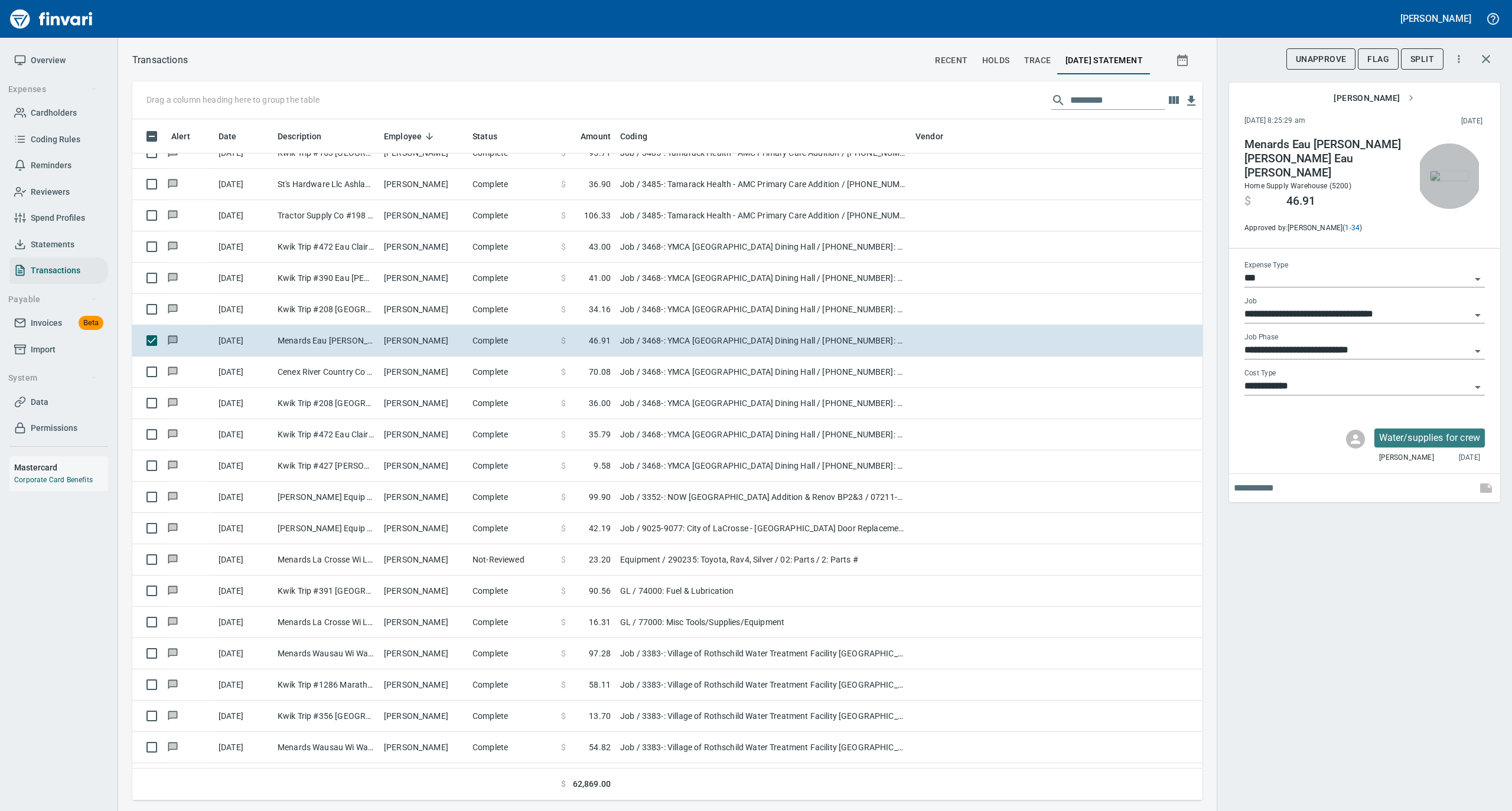
click at [1447, 175] on img "button" at bounding box center [1449, 176] width 37 height 9
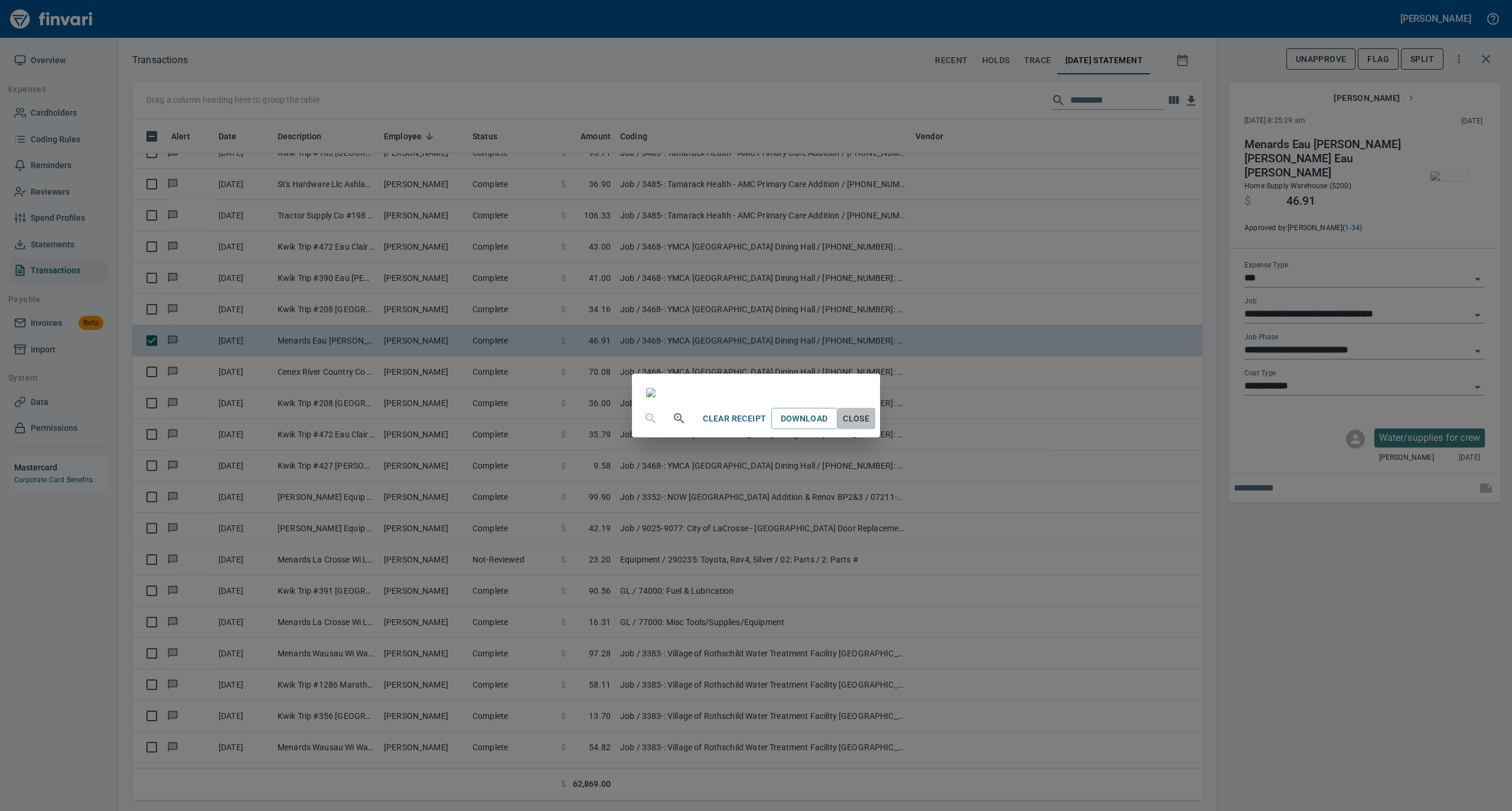
click at [870, 427] on span "Close" at bounding box center [856, 419] width 28 height 15
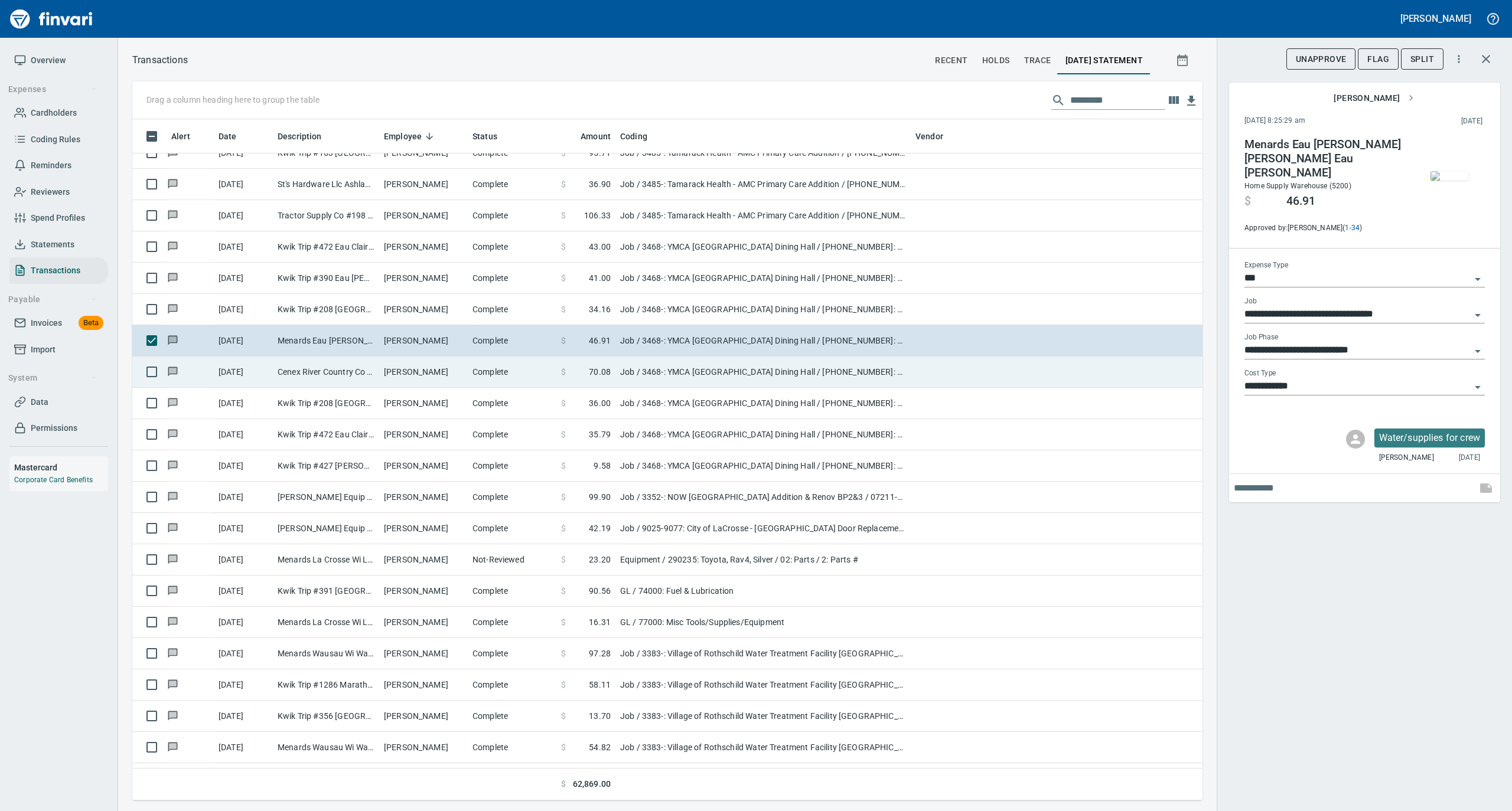
click at [443, 379] on td "[PERSON_NAME]" at bounding box center [423, 371] width 89 height 31
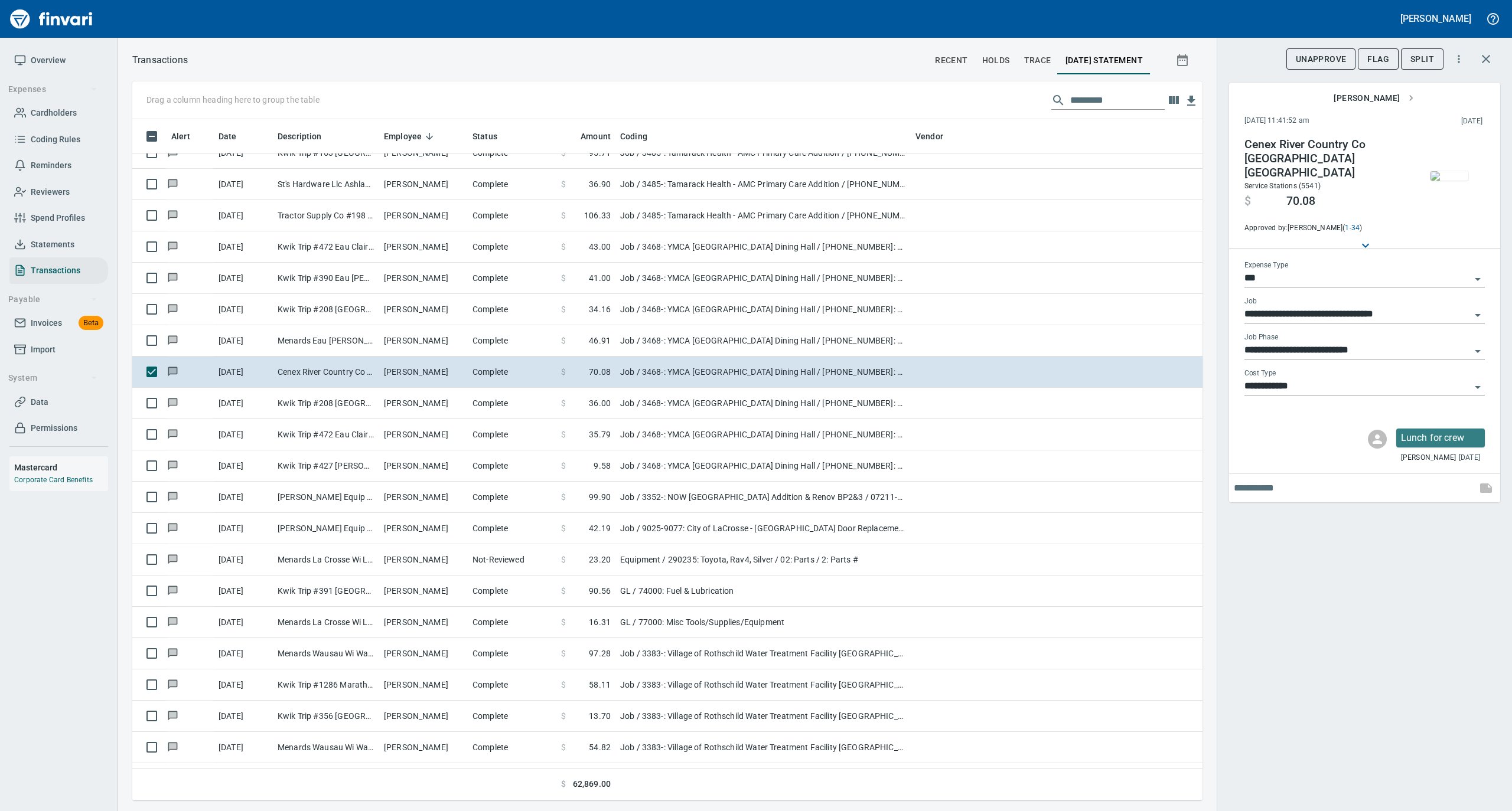
click at [1449, 180] on img "button" at bounding box center [1449, 176] width 37 height 9
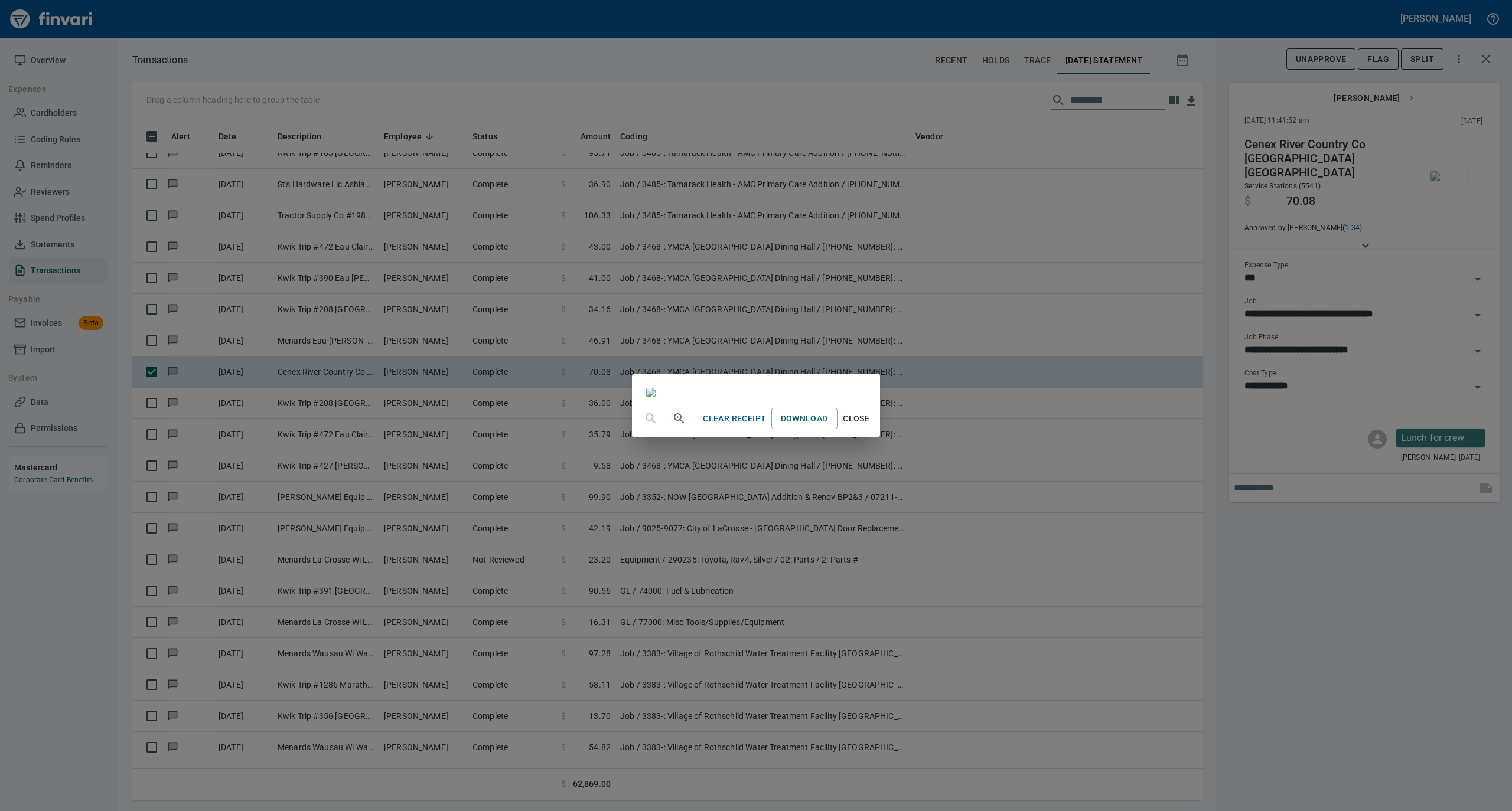
click at [870, 427] on span "Close" at bounding box center [856, 419] width 28 height 15
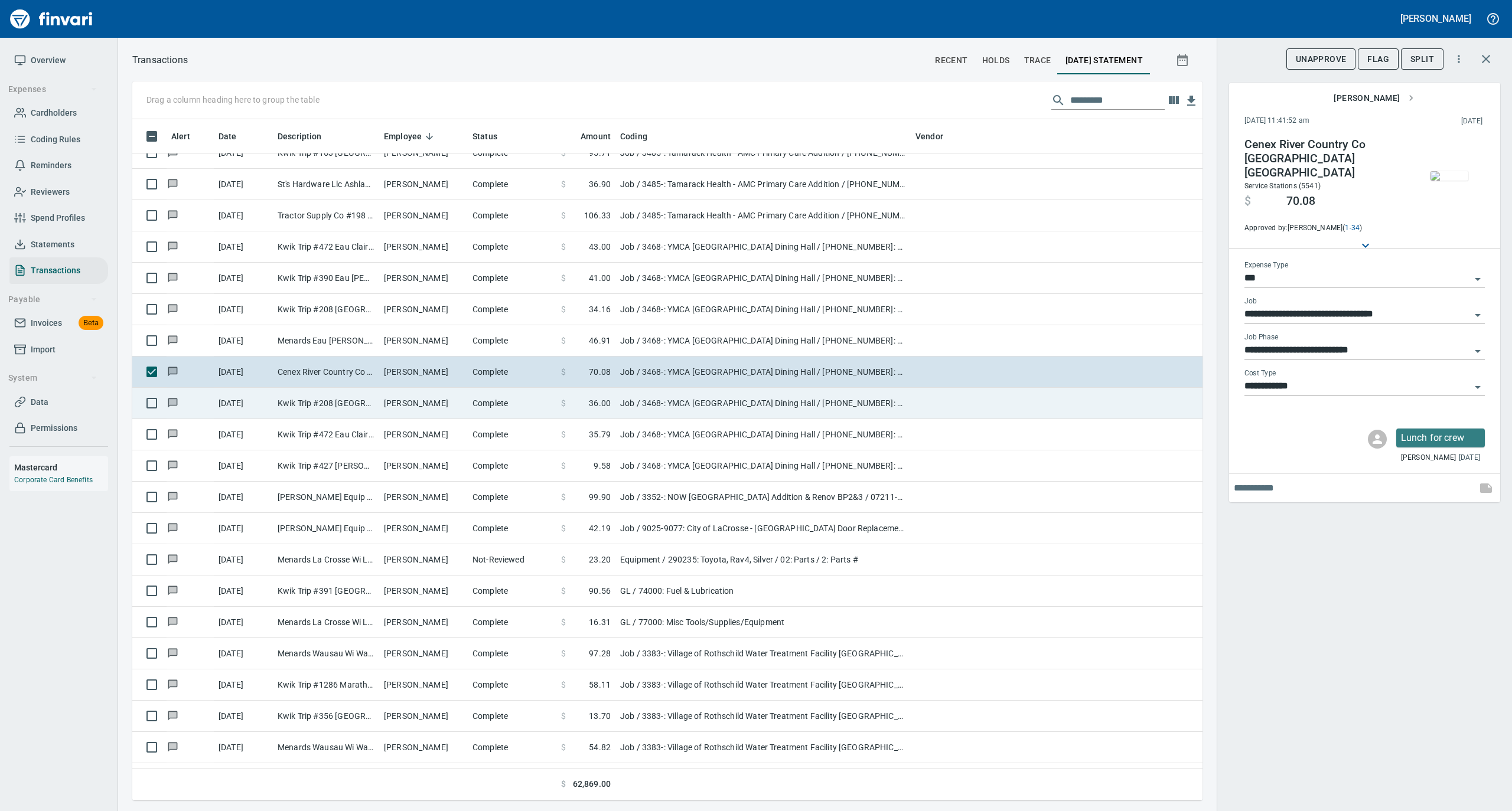
click at [454, 409] on td "[PERSON_NAME]" at bounding box center [423, 403] width 89 height 31
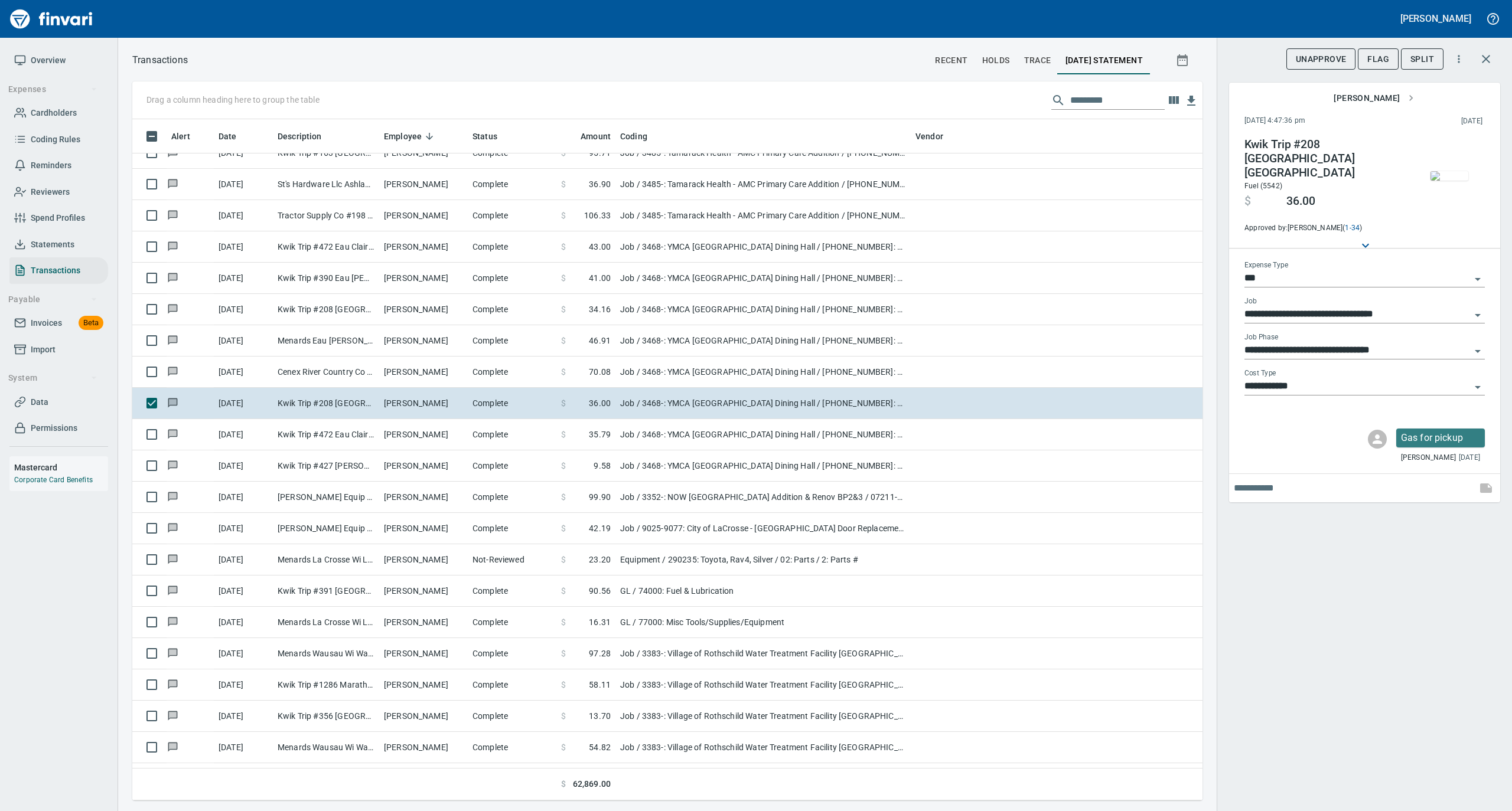
click at [1450, 171] on img "button" at bounding box center [1449, 176] width 37 height 9
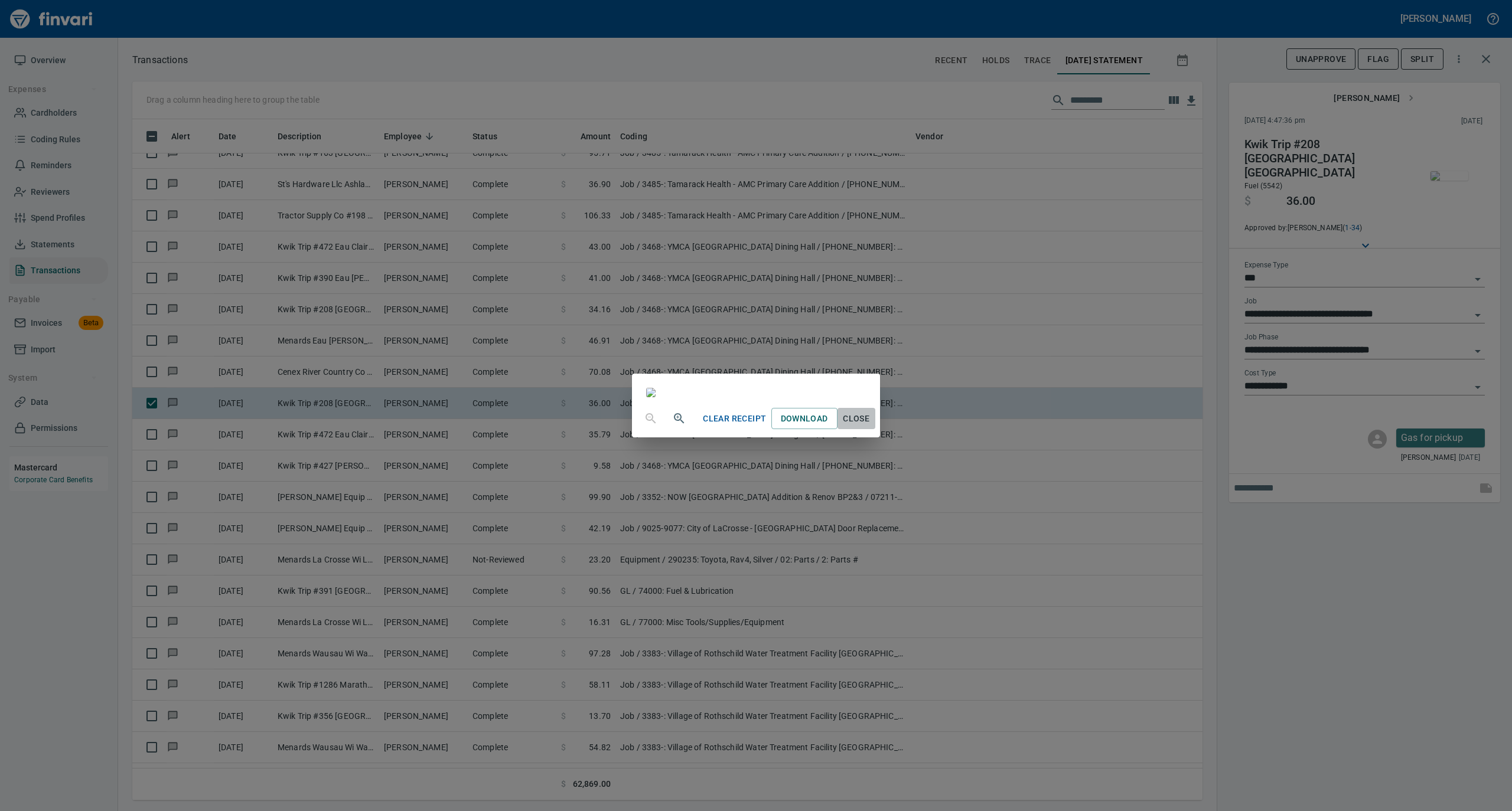
click at [875, 429] on button "Close" at bounding box center [856, 418] width 37 height 22
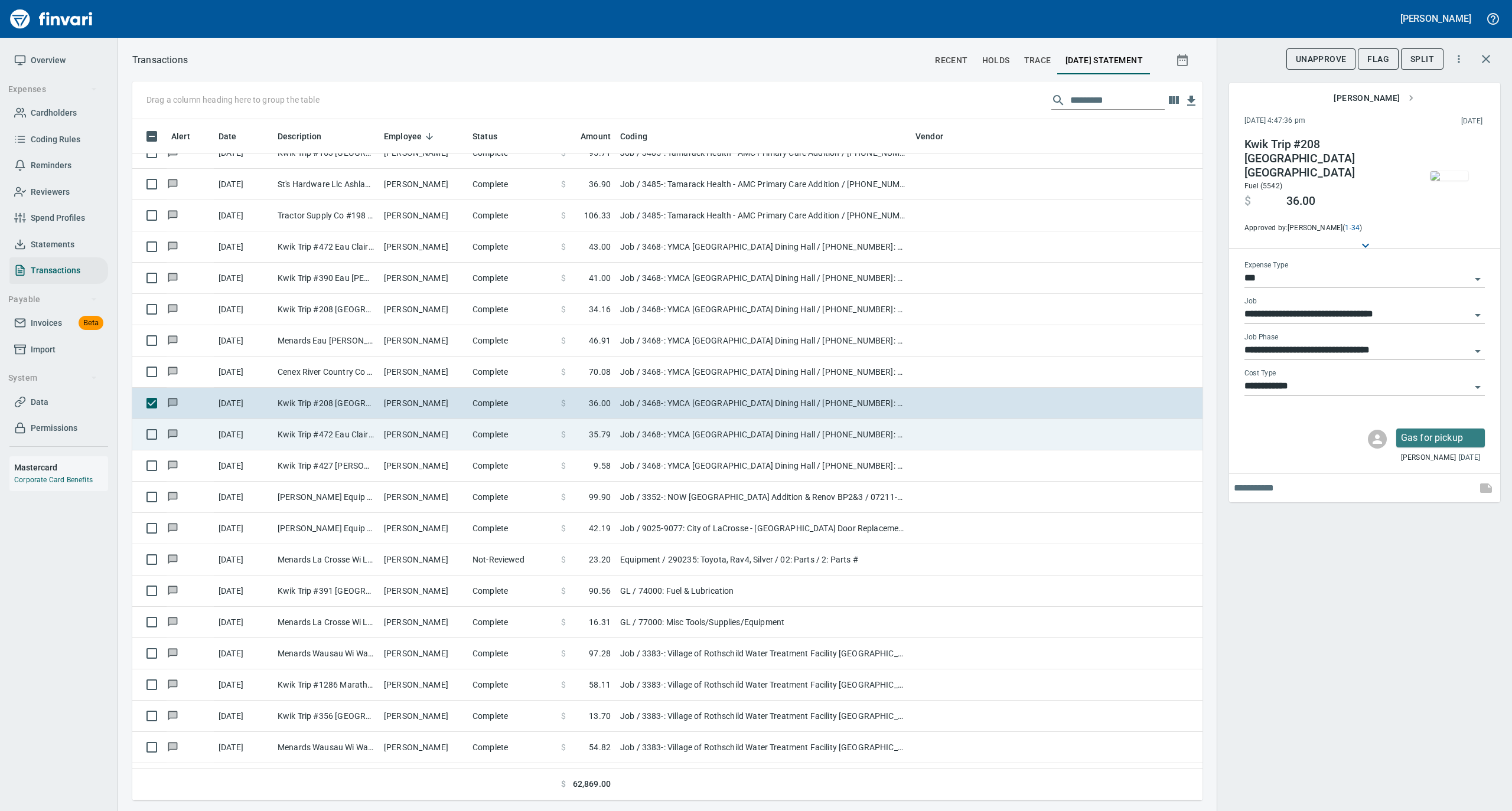
click at [455, 442] on td "[PERSON_NAME]" at bounding box center [423, 434] width 89 height 31
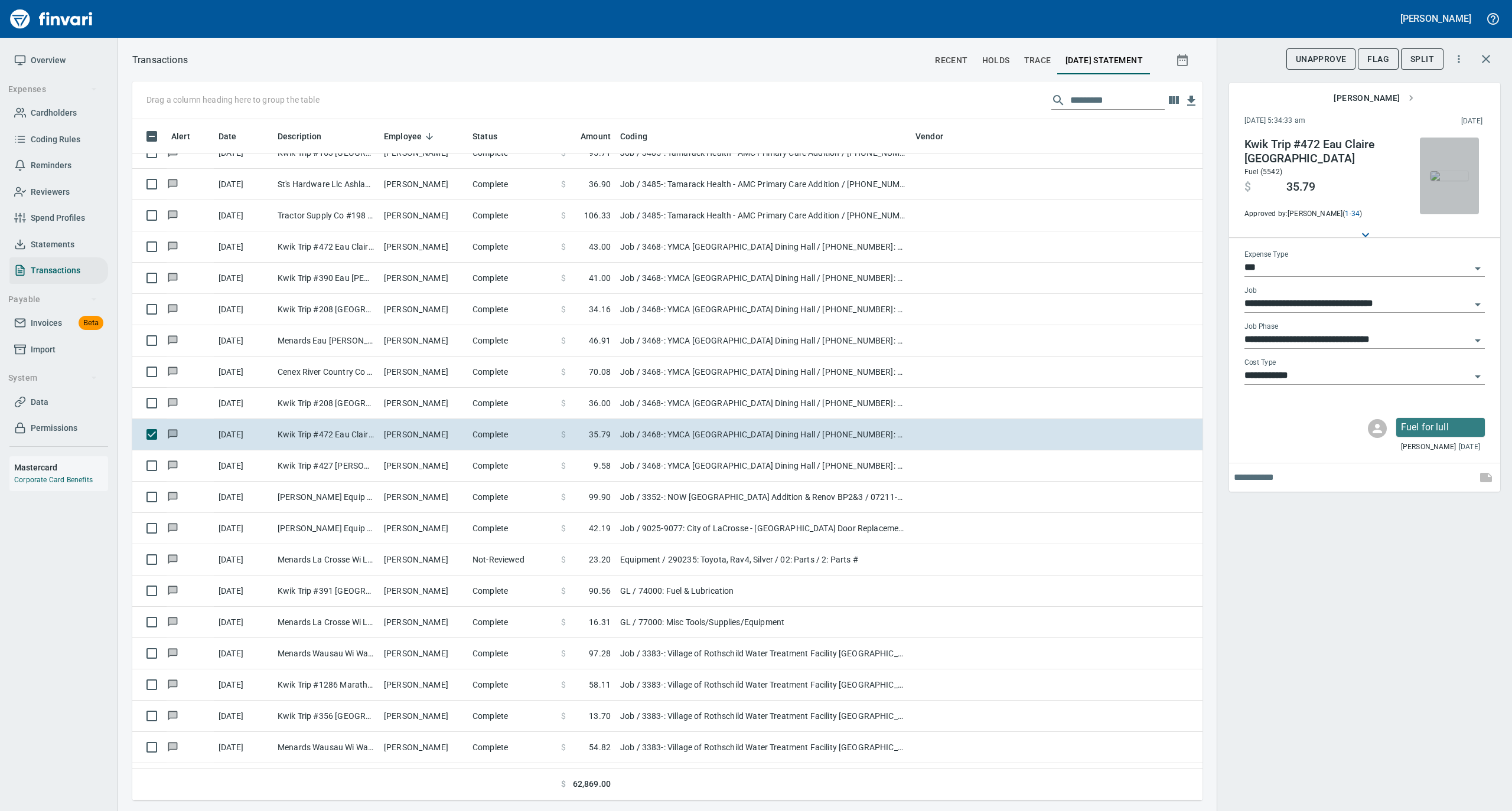
click at [1442, 171] on img "button" at bounding box center [1449, 176] width 37 height 9
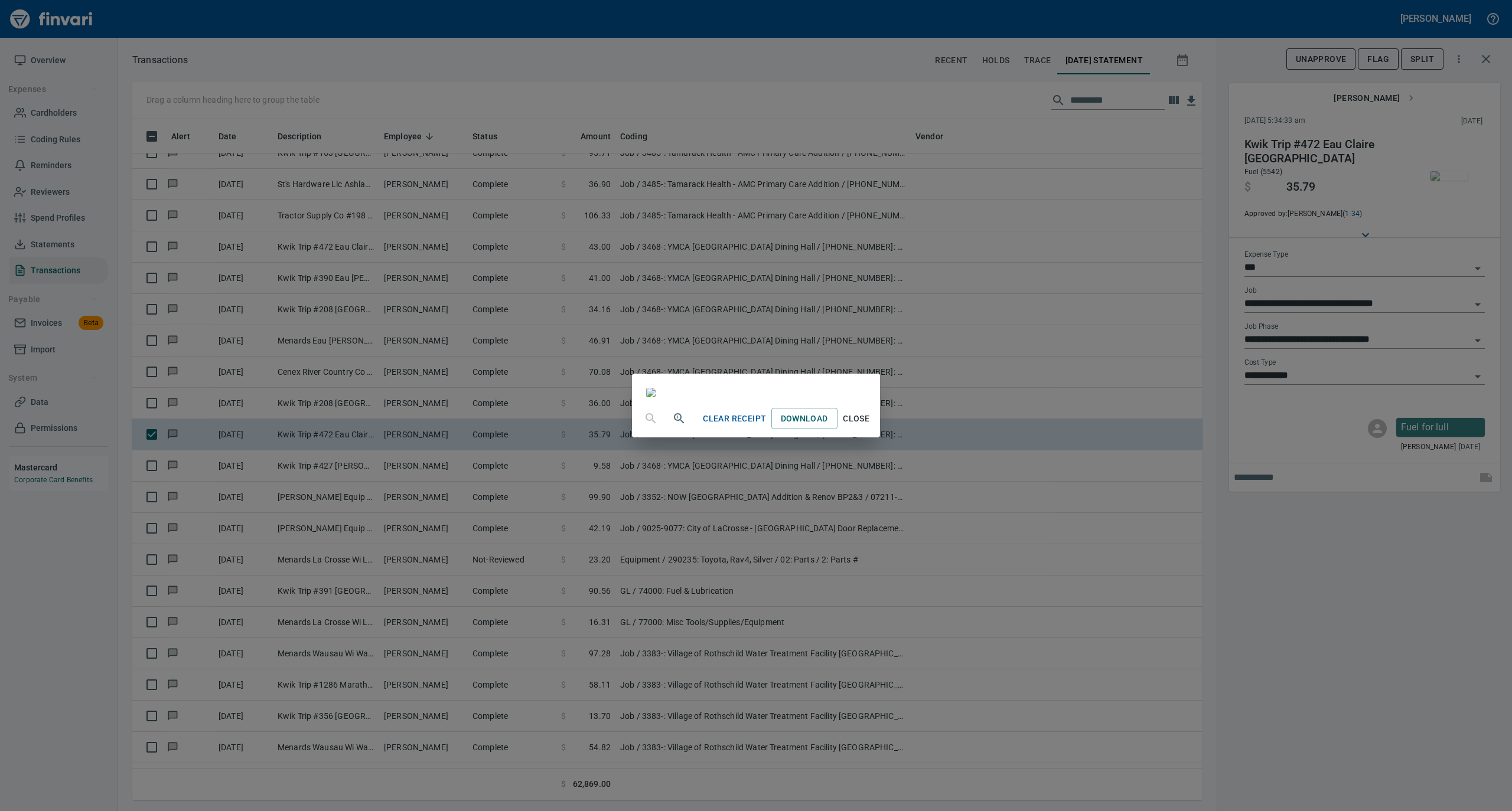
click at [870, 427] on span "Close" at bounding box center [856, 419] width 28 height 15
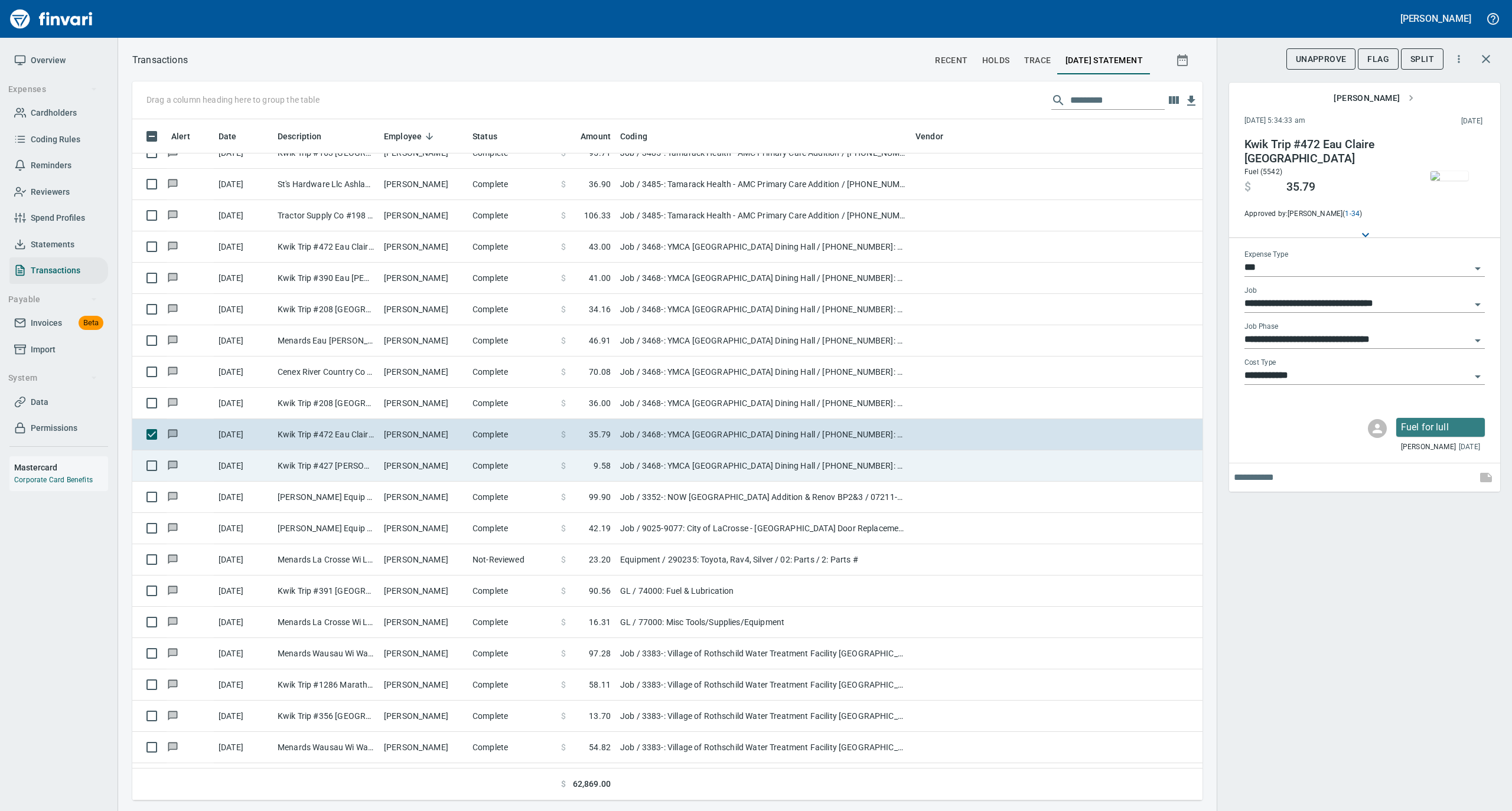
click at [387, 477] on td "[PERSON_NAME]" at bounding box center [423, 466] width 89 height 31
type input "**********"
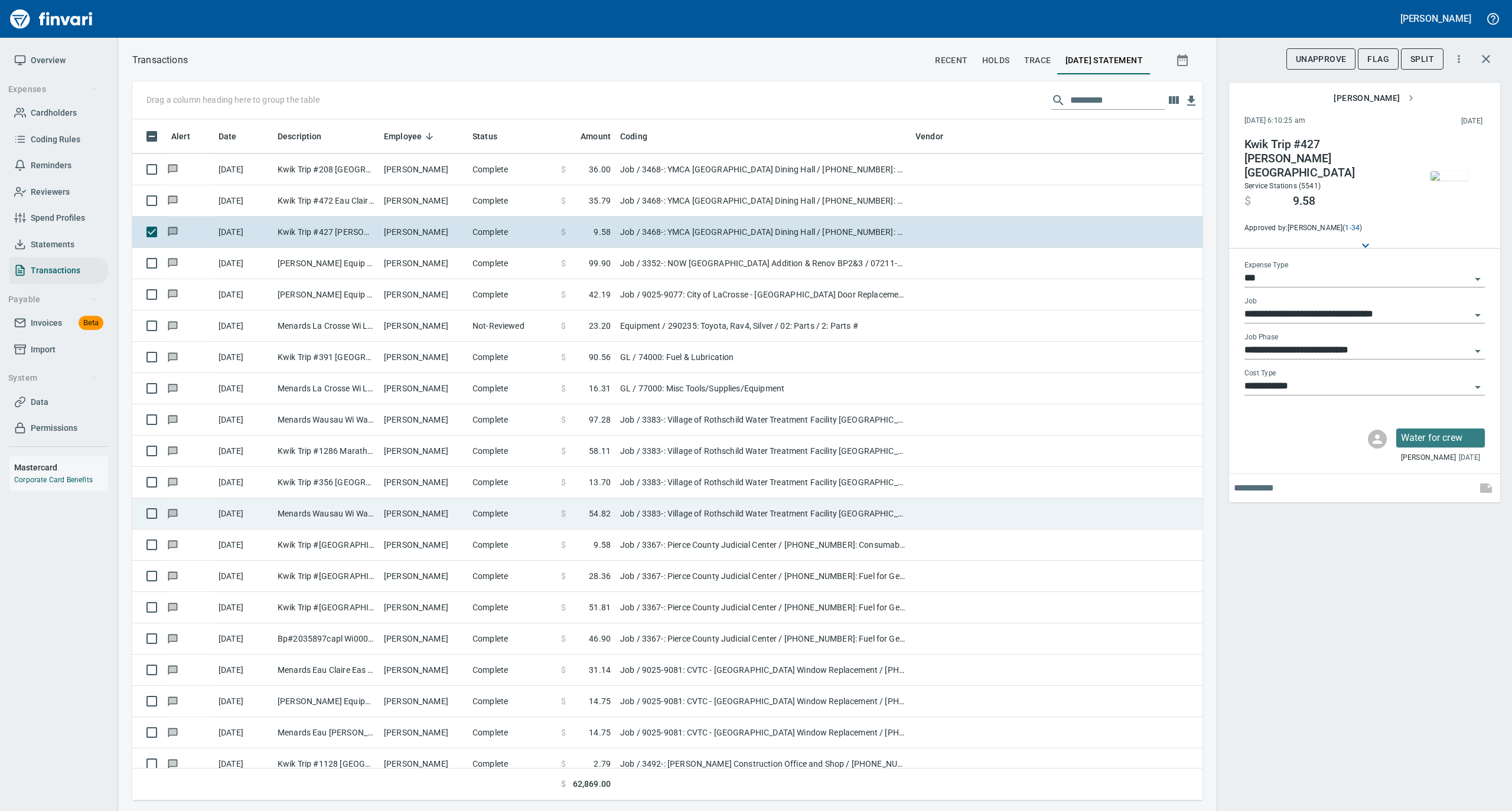
scroll to position [5668, 0]
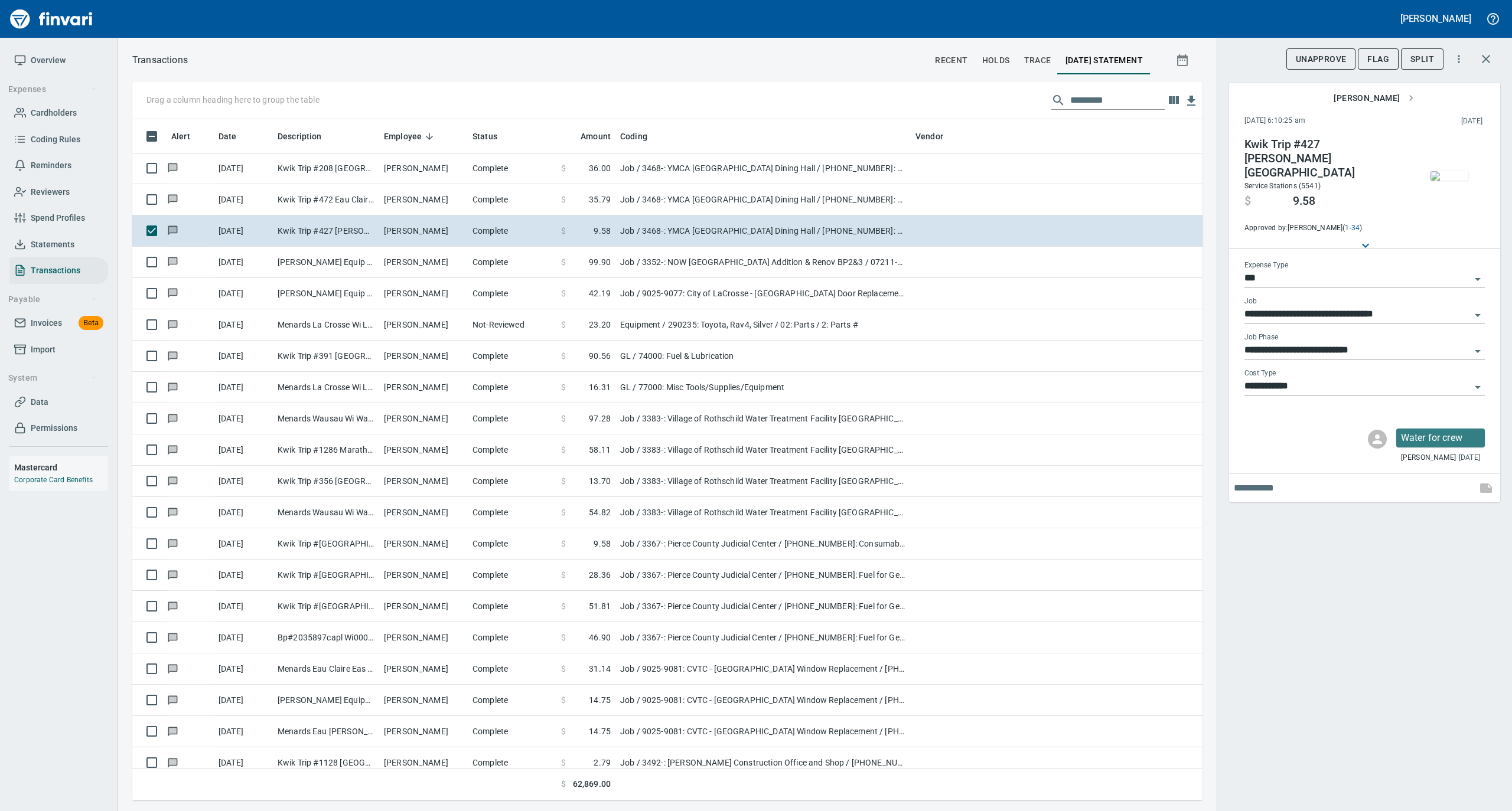
click at [1443, 175] on img "button" at bounding box center [1449, 176] width 37 height 9
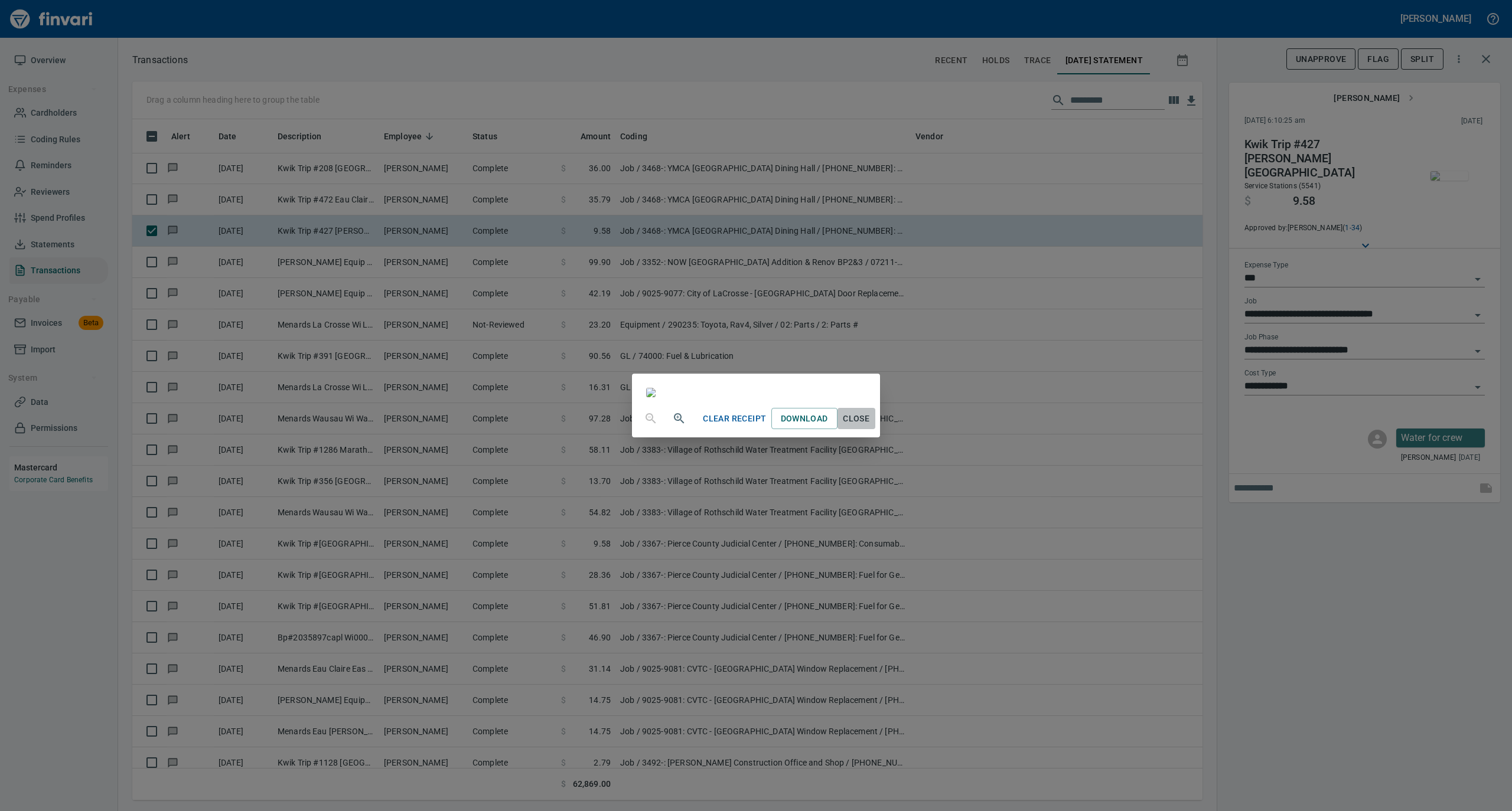
click at [870, 427] on span "Close" at bounding box center [856, 419] width 28 height 15
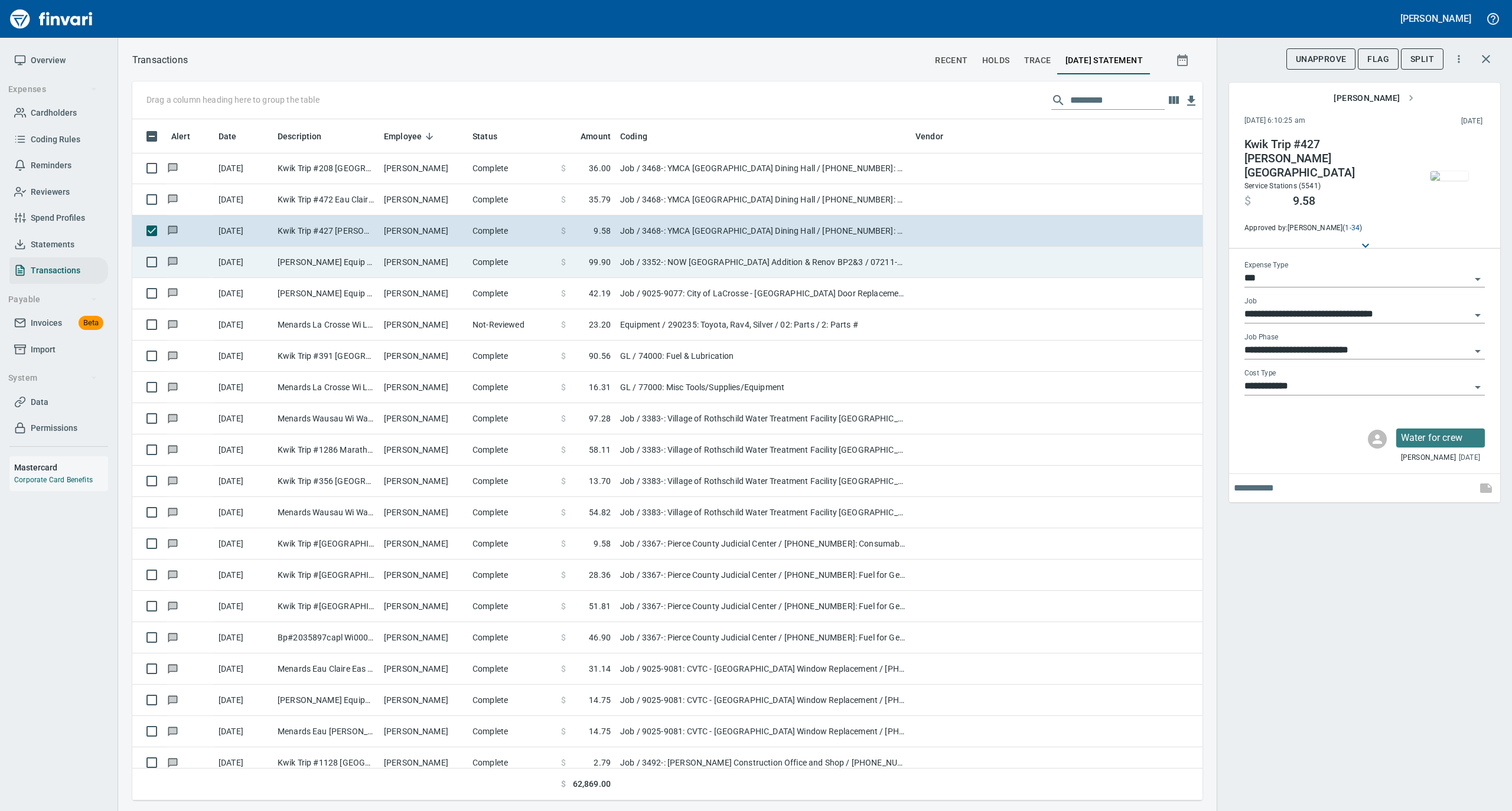
click at [487, 269] on td "Complete" at bounding box center [512, 262] width 89 height 31
type input "**********"
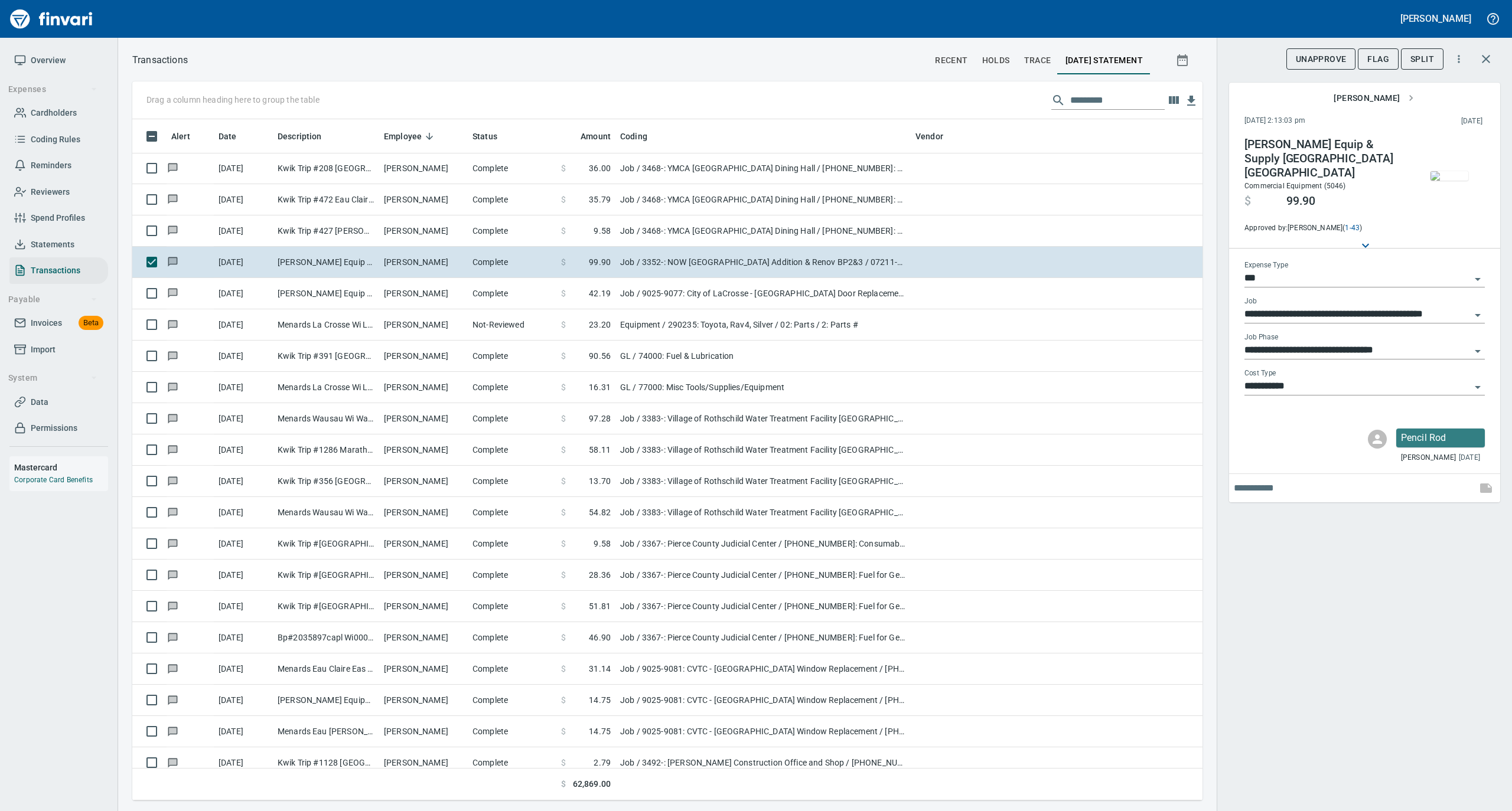
click at [1448, 171] on img "button" at bounding box center [1449, 176] width 37 height 9
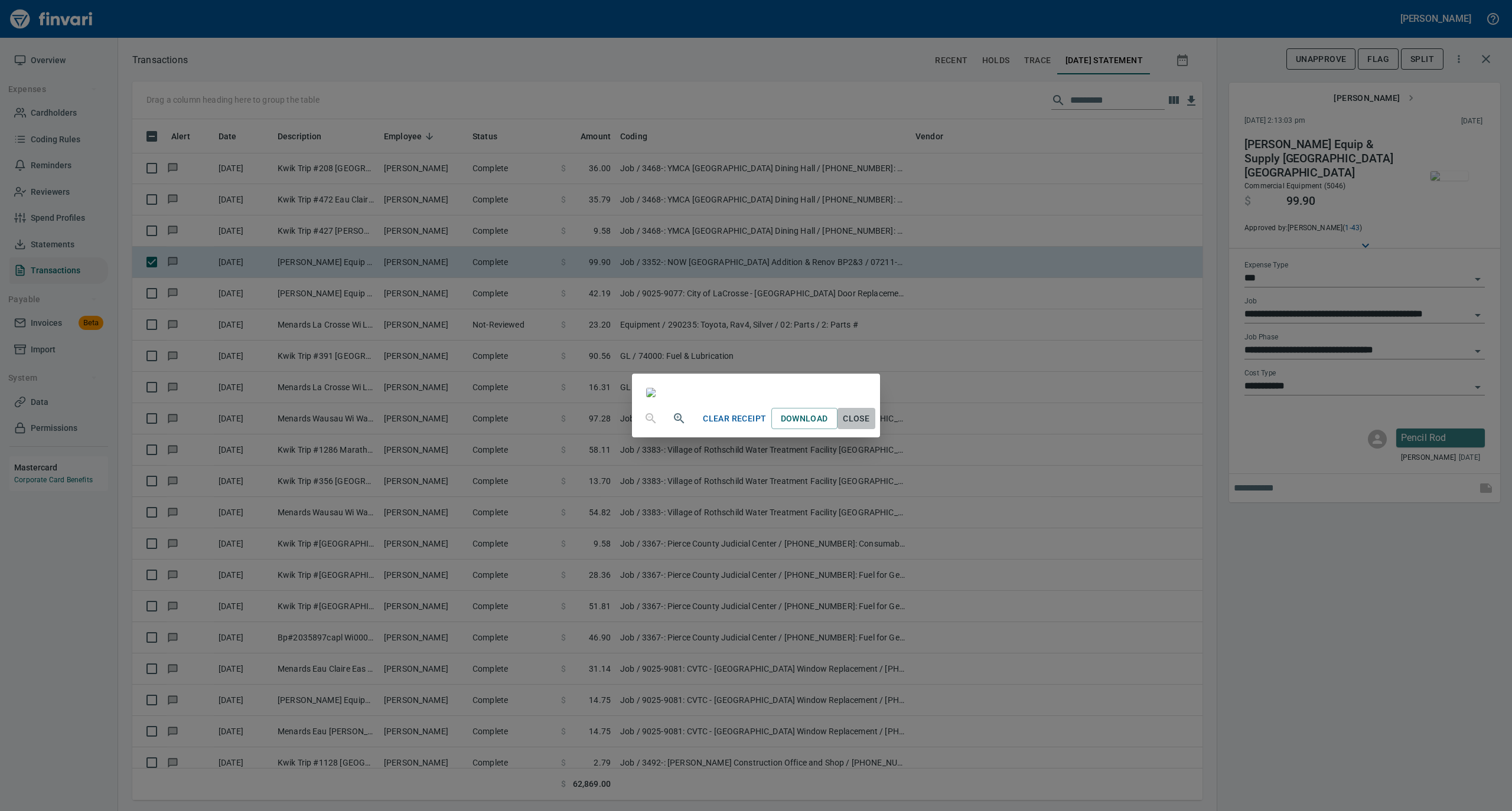
click at [870, 427] on span "Close" at bounding box center [856, 419] width 28 height 15
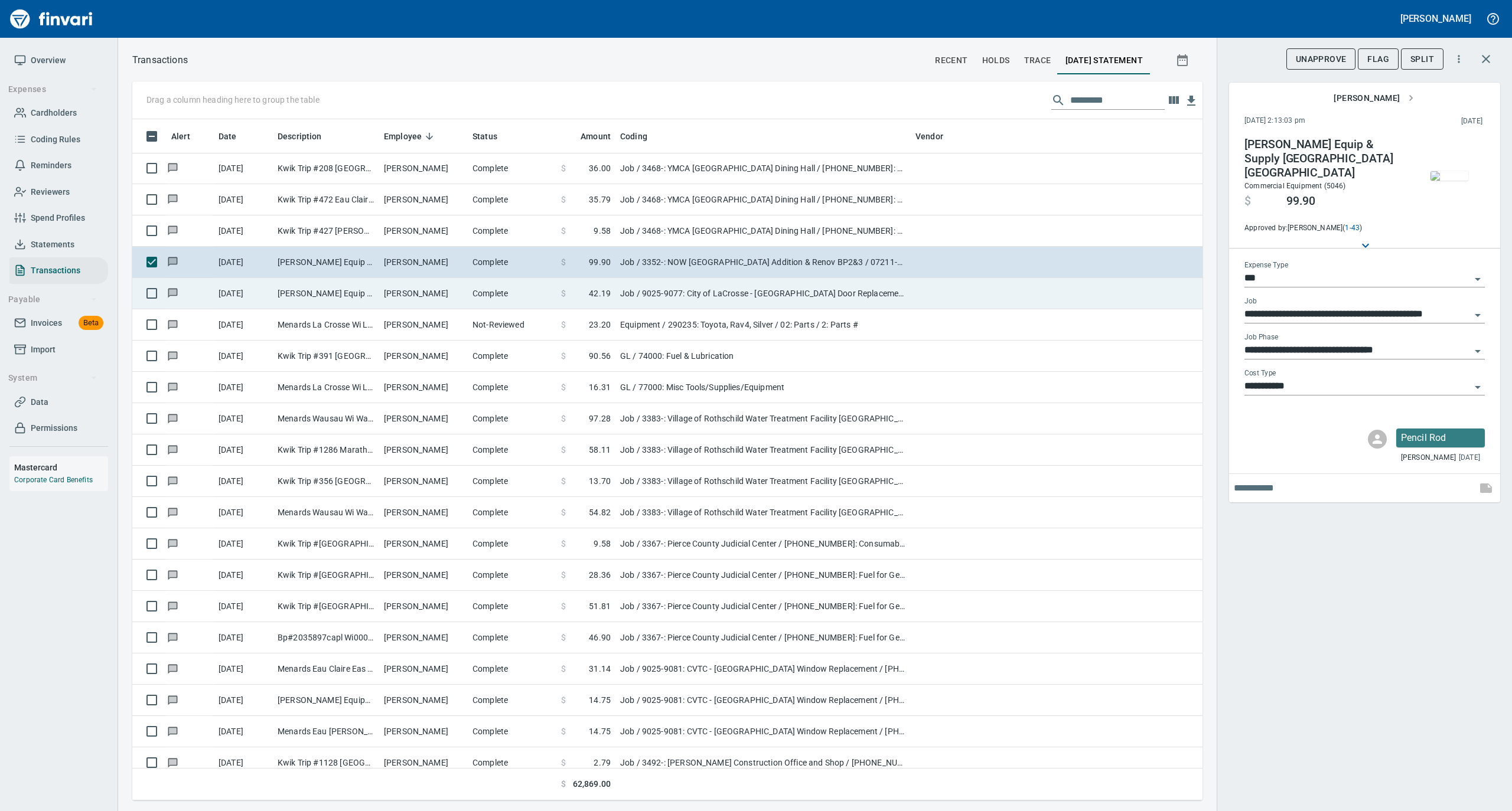
click at [390, 294] on td "[PERSON_NAME]" at bounding box center [423, 293] width 89 height 31
type input "**********"
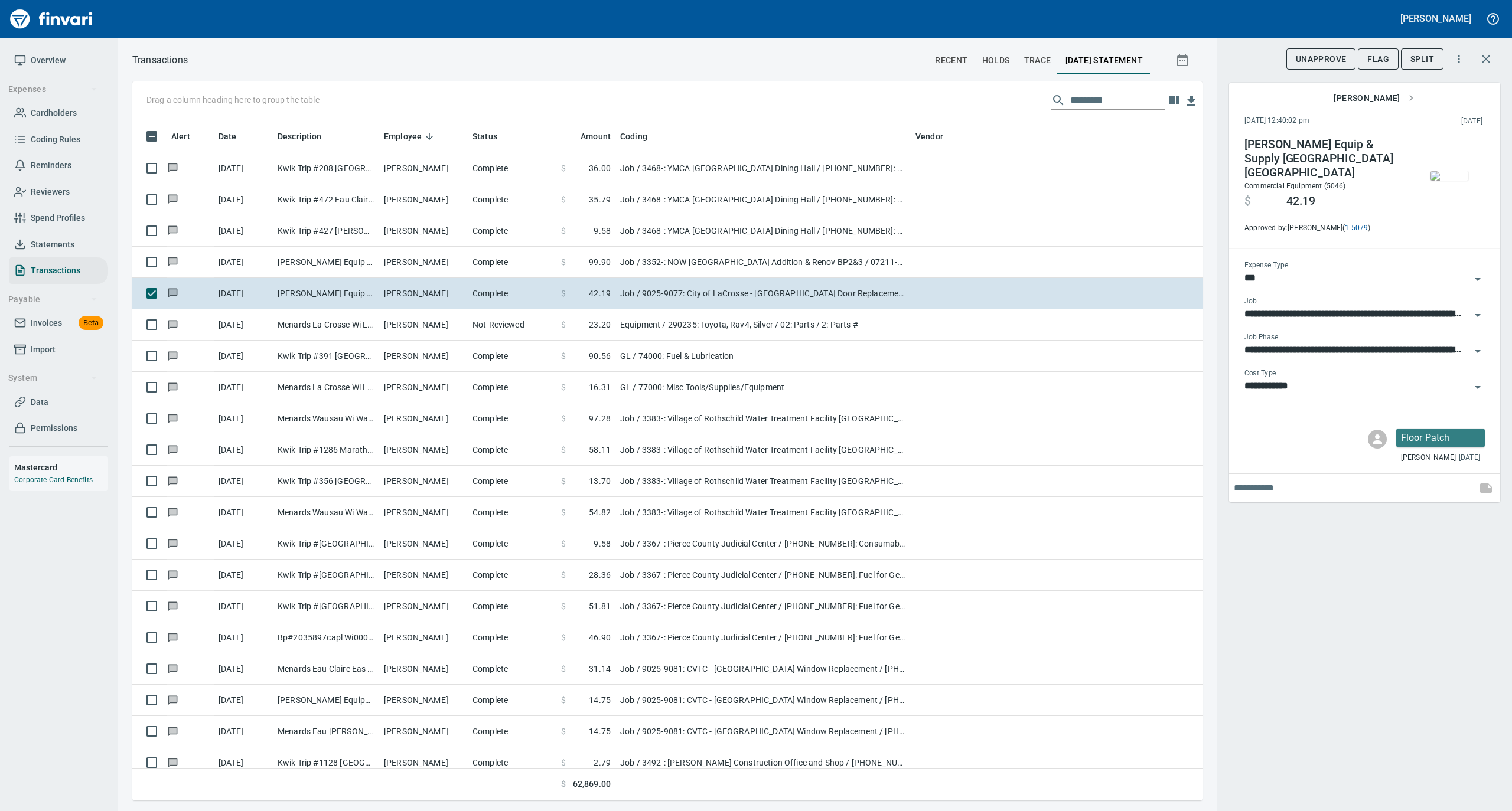
click at [1441, 171] on img "button" at bounding box center [1449, 176] width 37 height 9
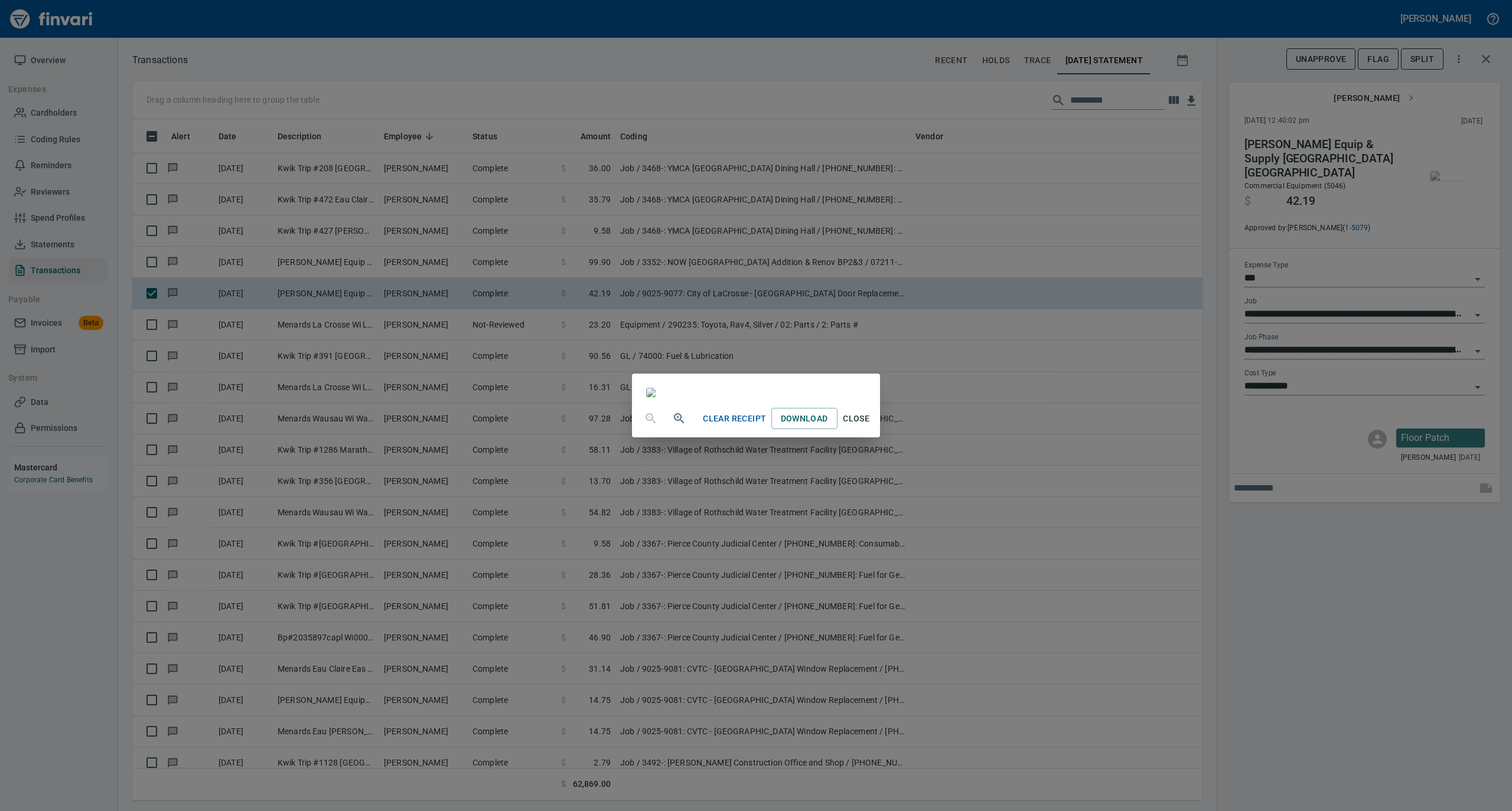
click at [870, 427] on span "Close" at bounding box center [856, 419] width 28 height 15
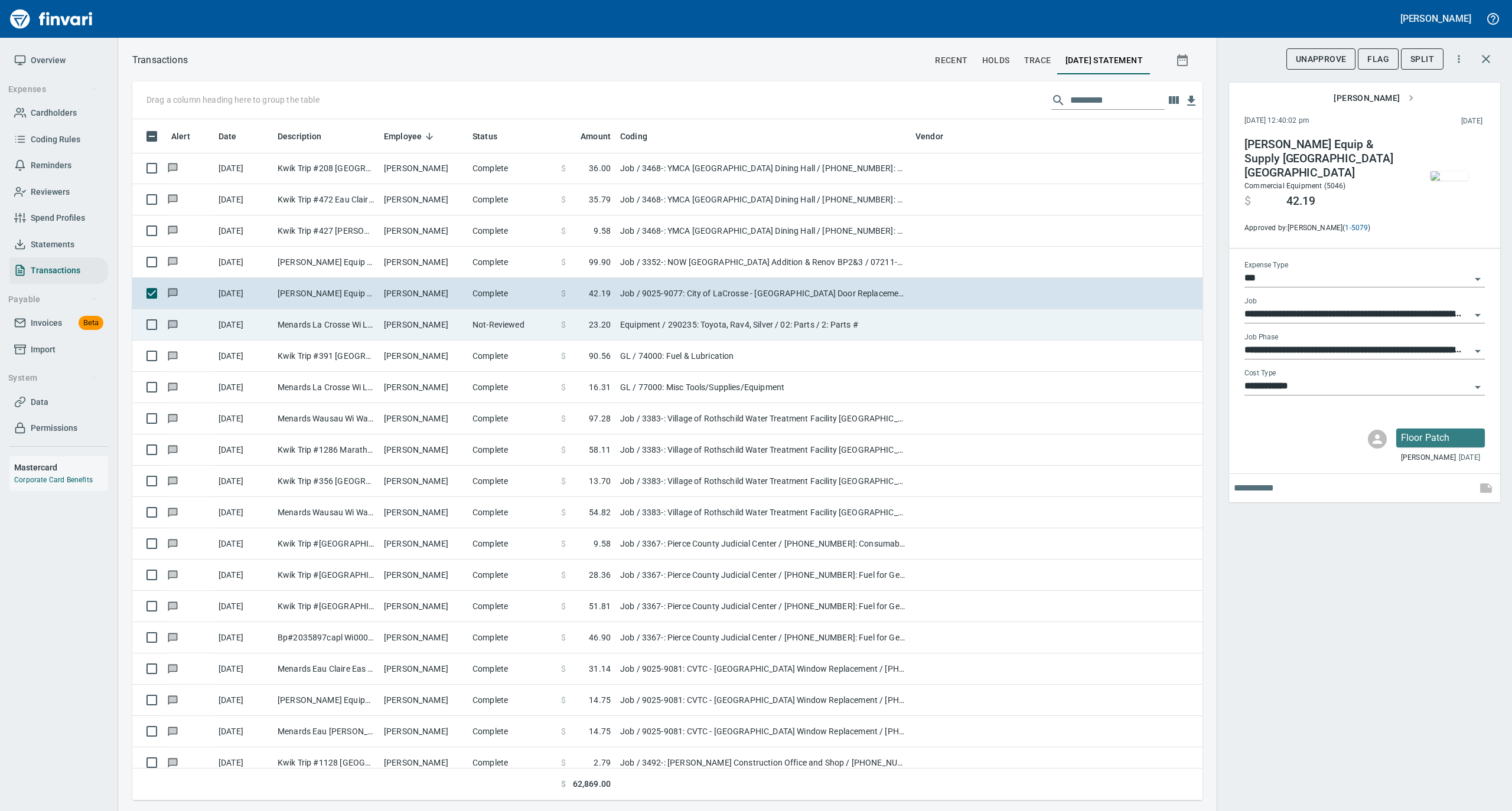
click at [400, 328] on td "[PERSON_NAME]" at bounding box center [423, 325] width 89 height 31
type input "*********"
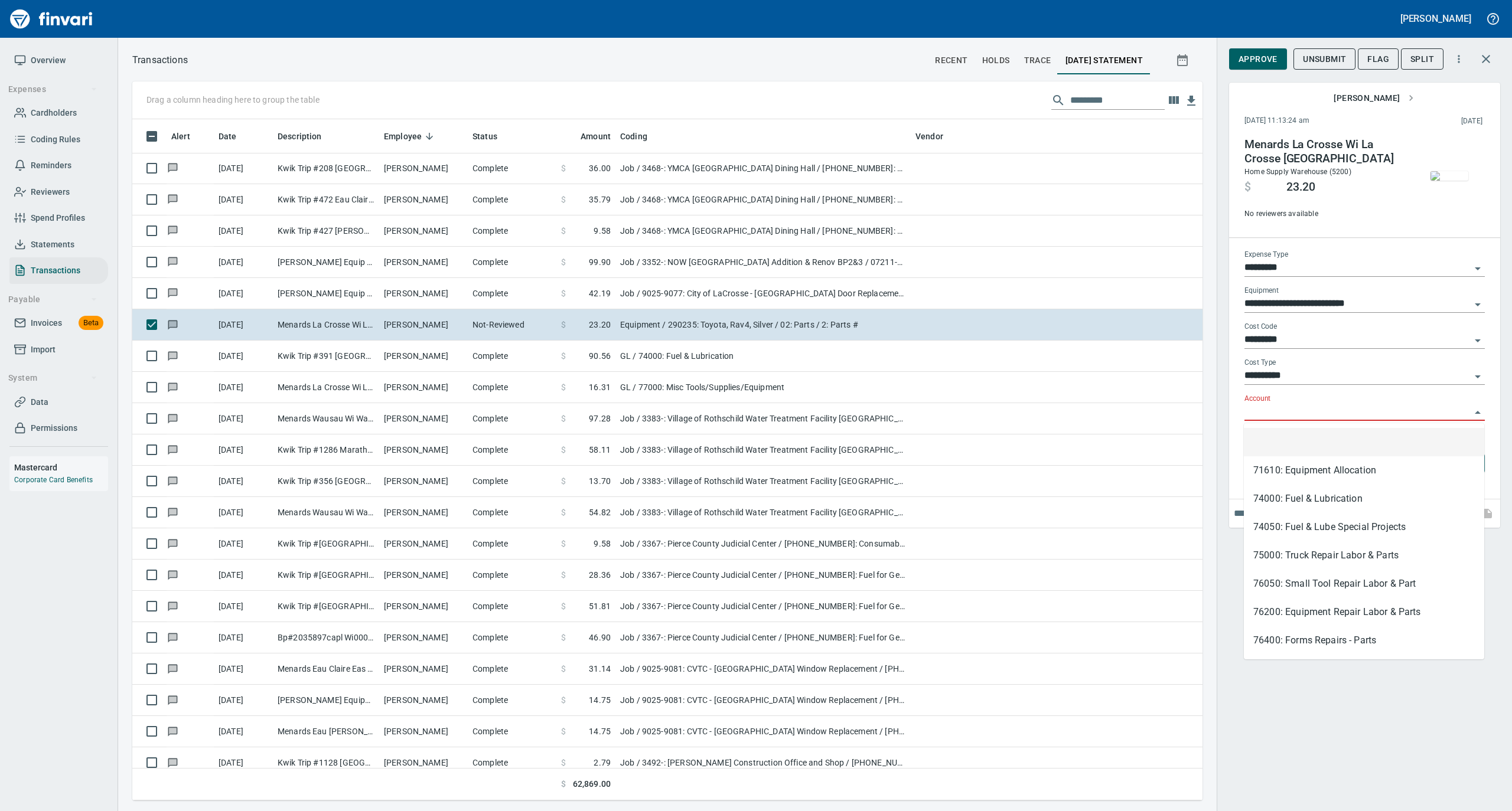
scroll to position [670, 1046]
click at [1280, 410] on input "Account" at bounding box center [1358, 413] width 226 height 17
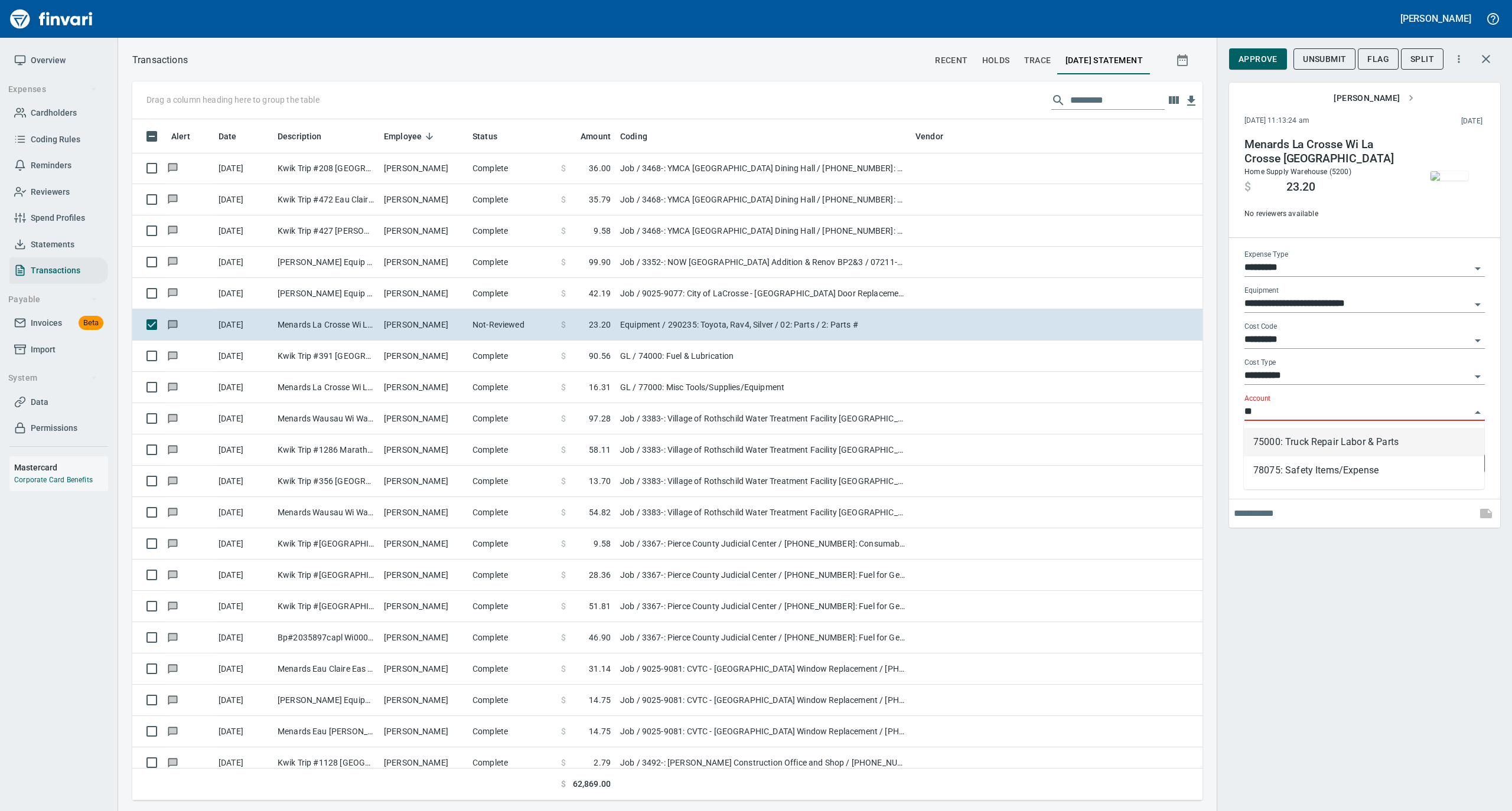
click at [1292, 440] on li "75000: Truck Repair Labor & Parts" at bounding box center [1363, 442] width 240 height 28
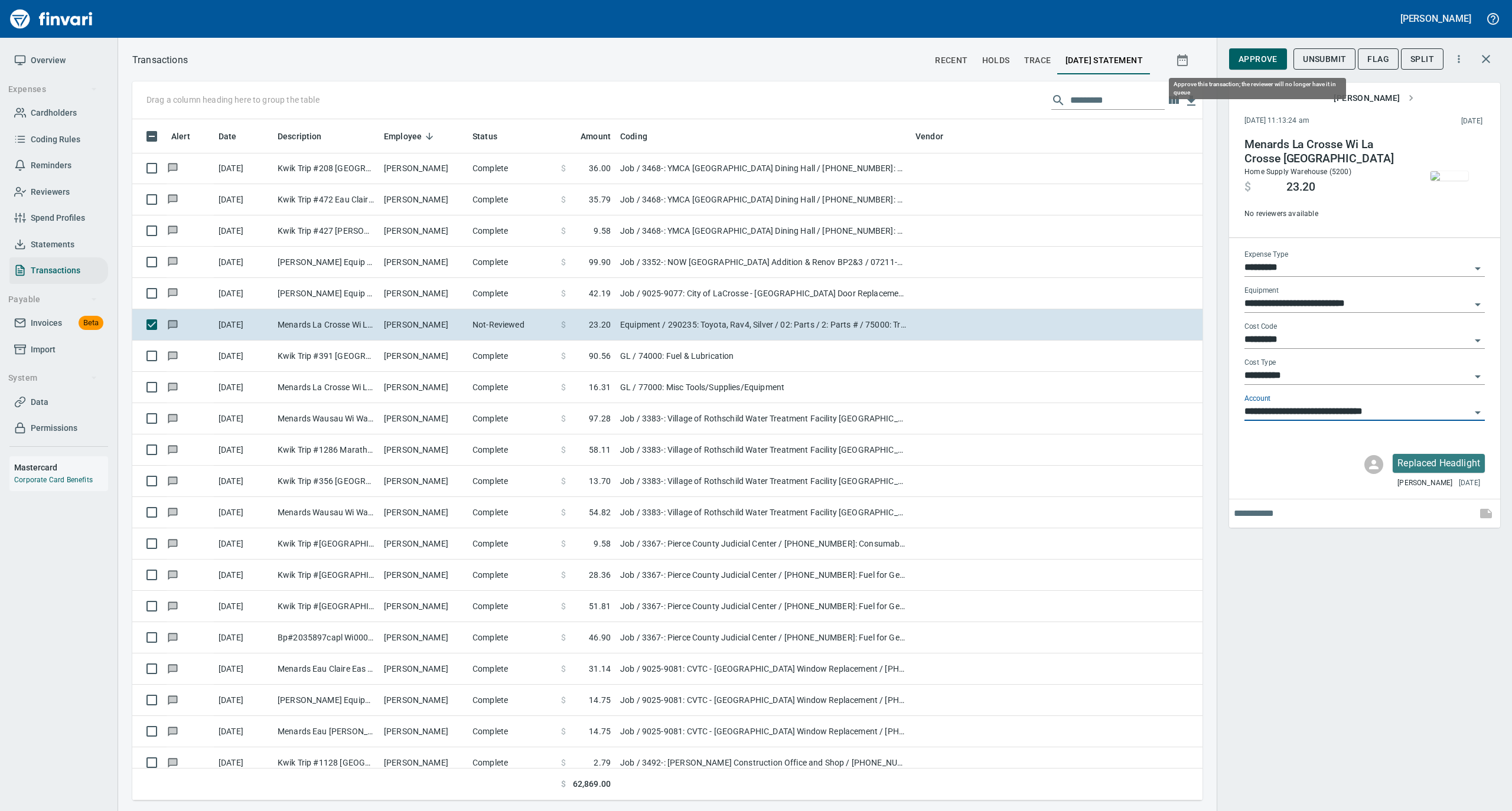
type input "**********"
click at [1253, 55] on span "Approve" at bounding box center [1258, 60] width 39 height 15
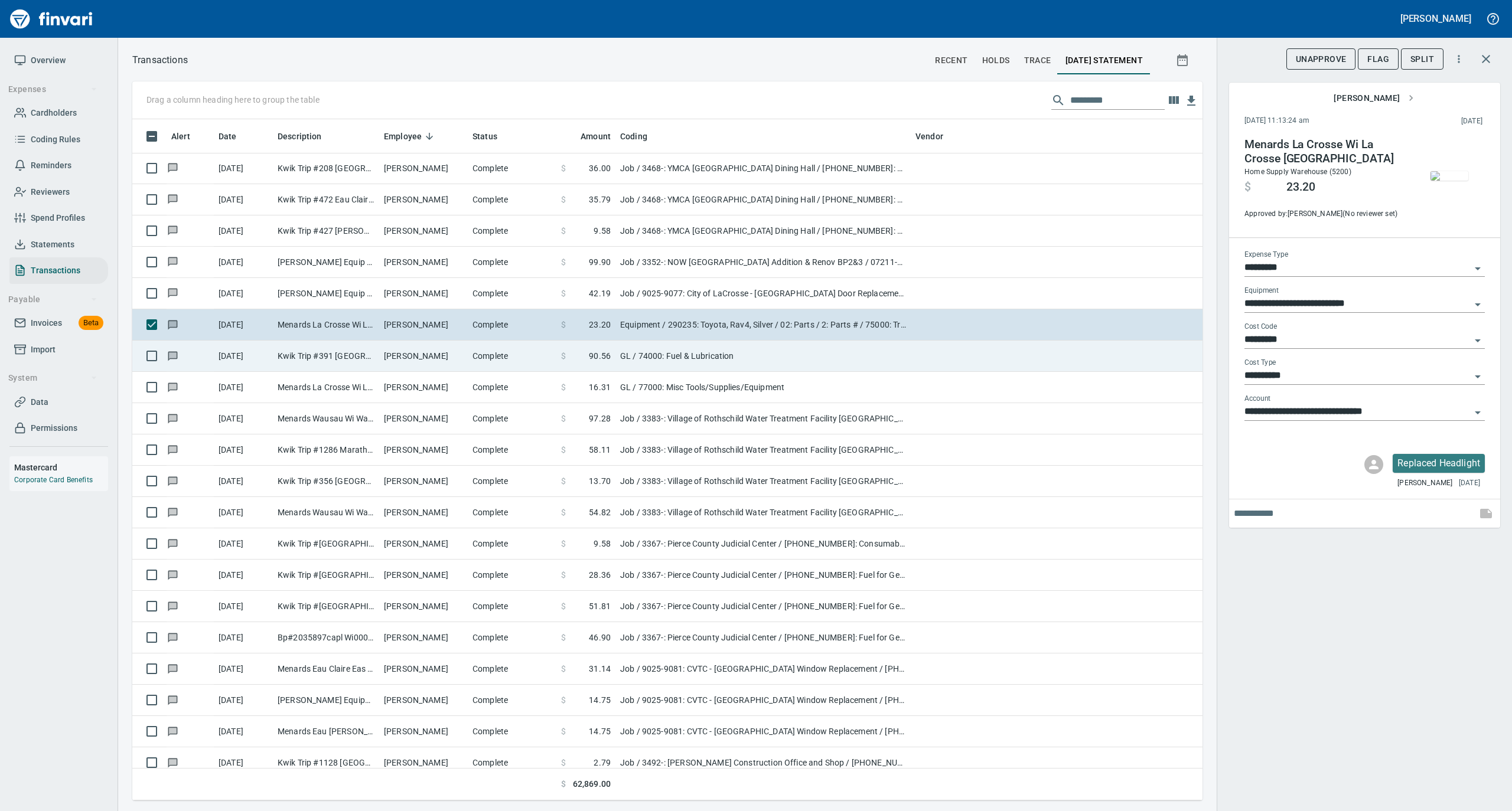
click at [472, 350] on td "Complete" at bounding box center [512, 355] width 89 height 31
type input "**"
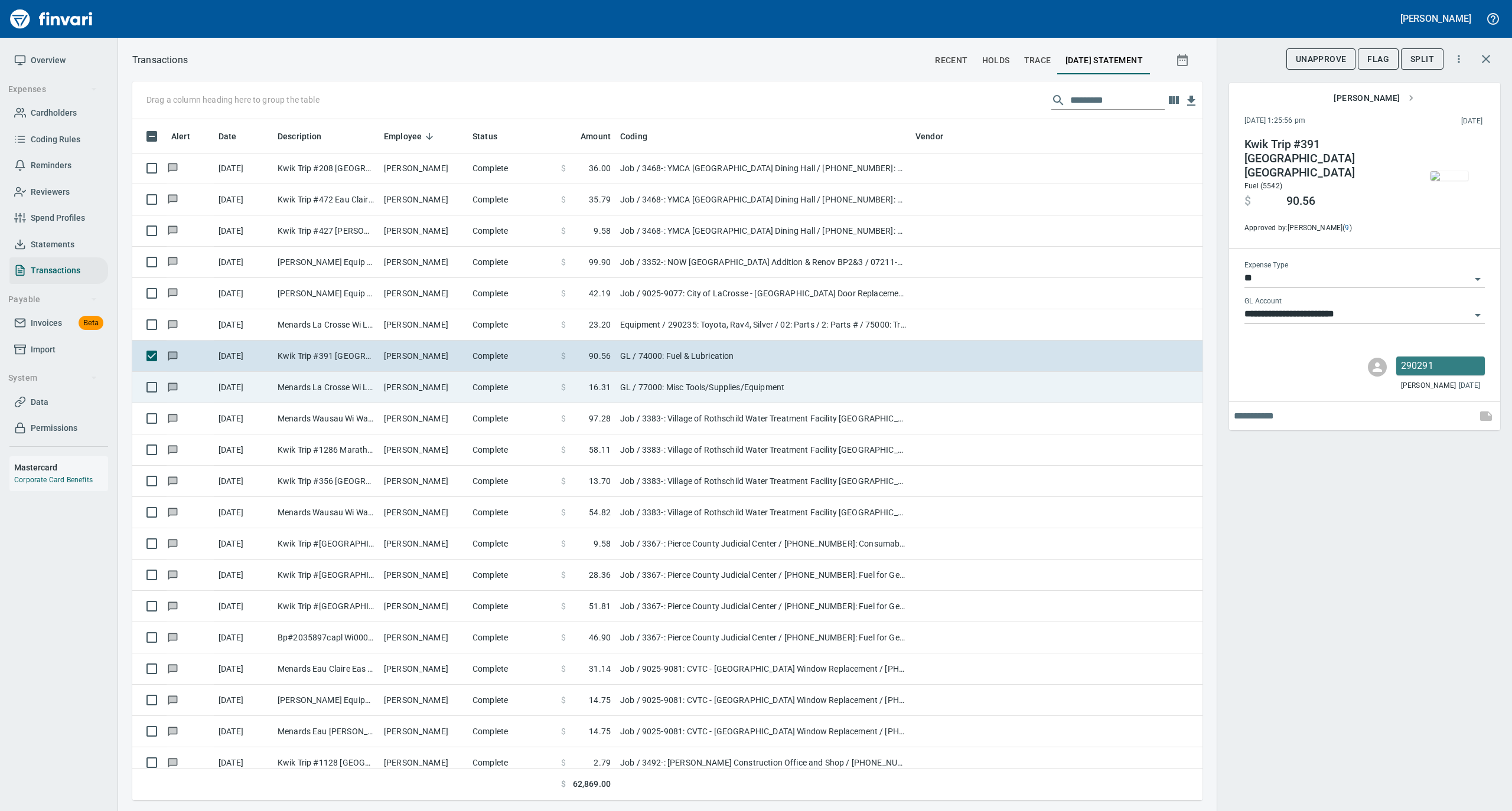
click at [422, 384] on td "[PERSON_NAME]" at bounding box center [423, 387] width 89 height 31
type input "**********"
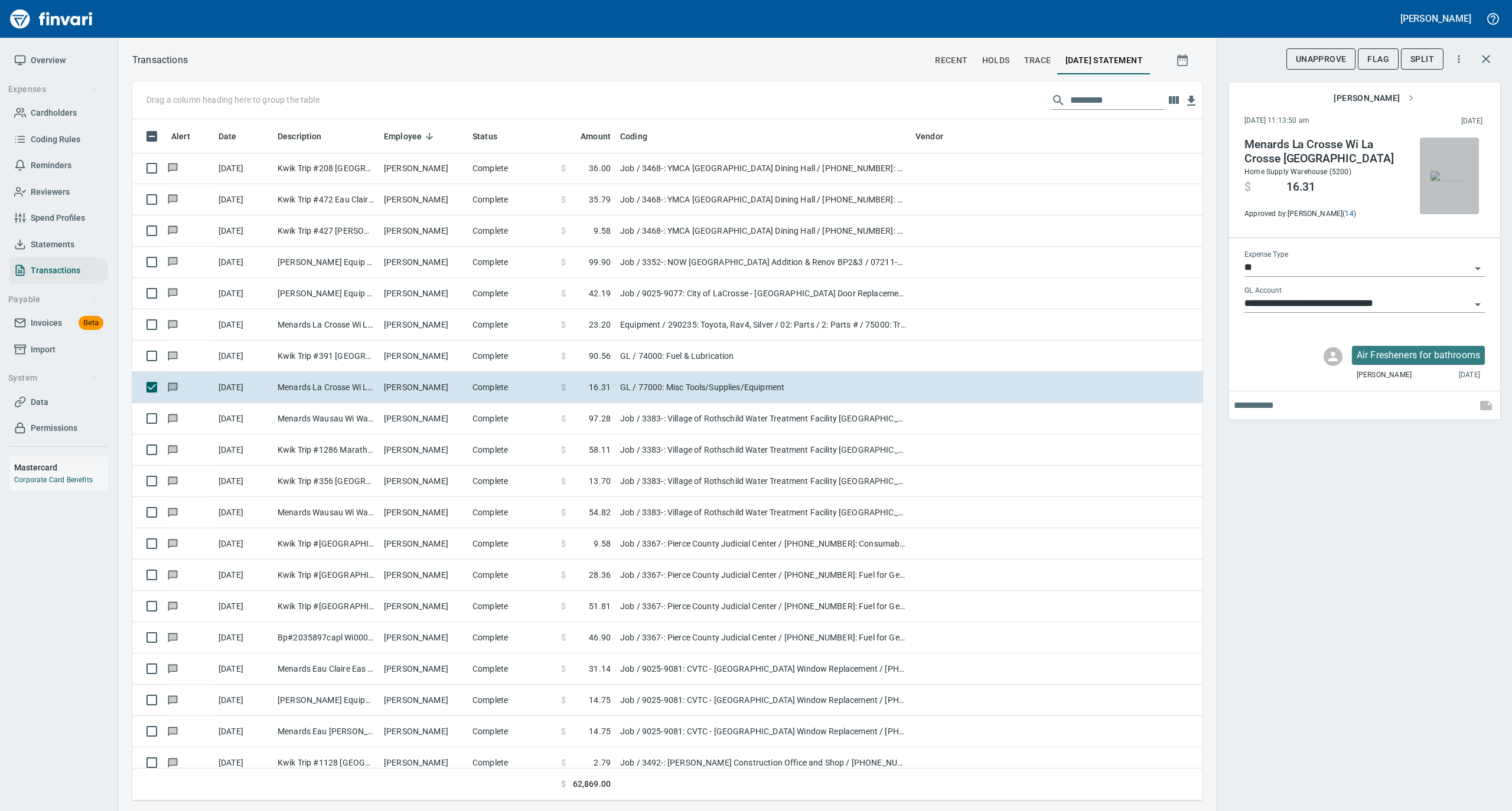
click at [1432, 176] on img "button" at bounding box center [1449, 176] width 37 height 9
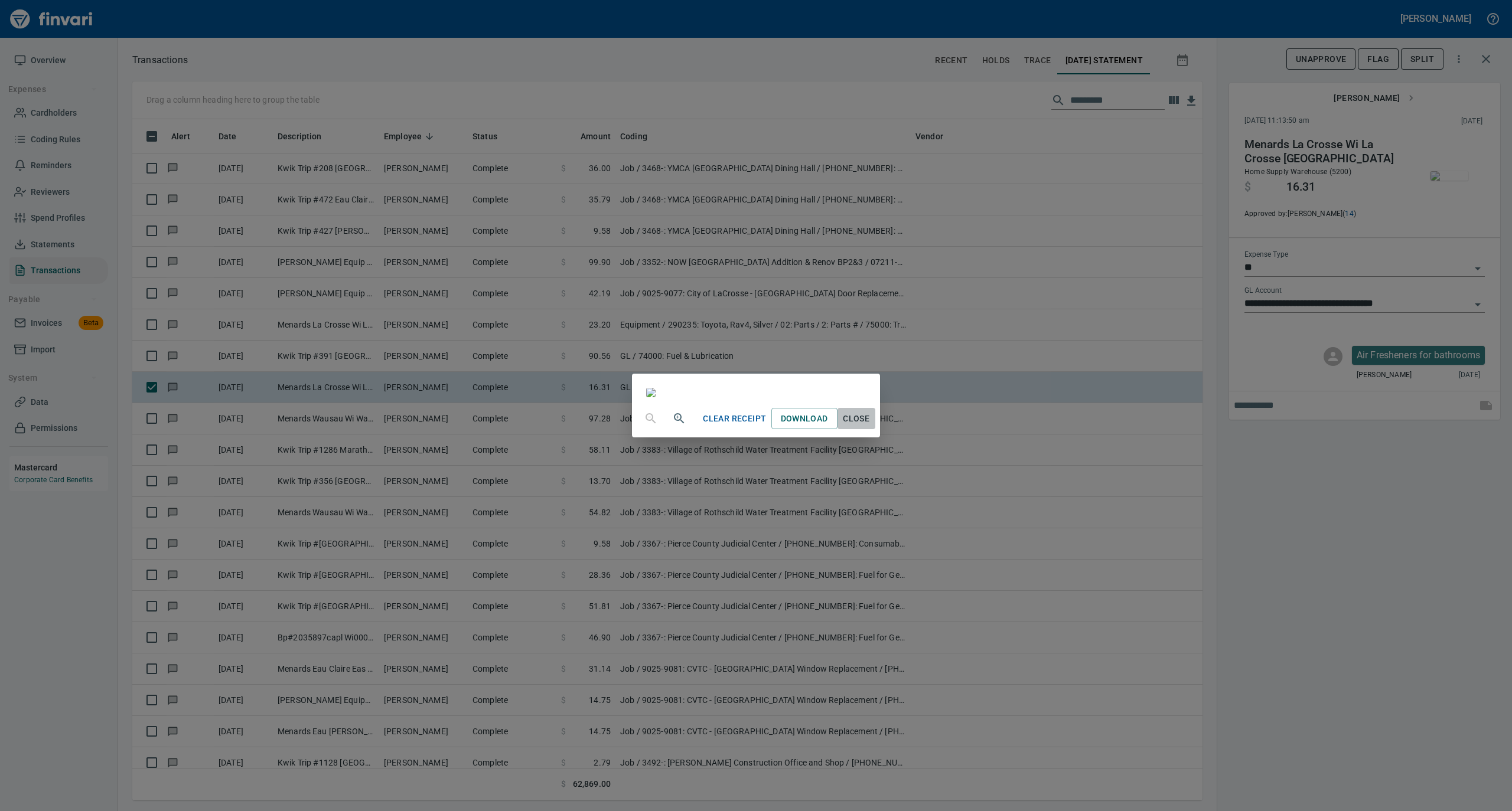
click at [870, 427] on span "Close" at bounding box center [856, 419] width 28 height 15
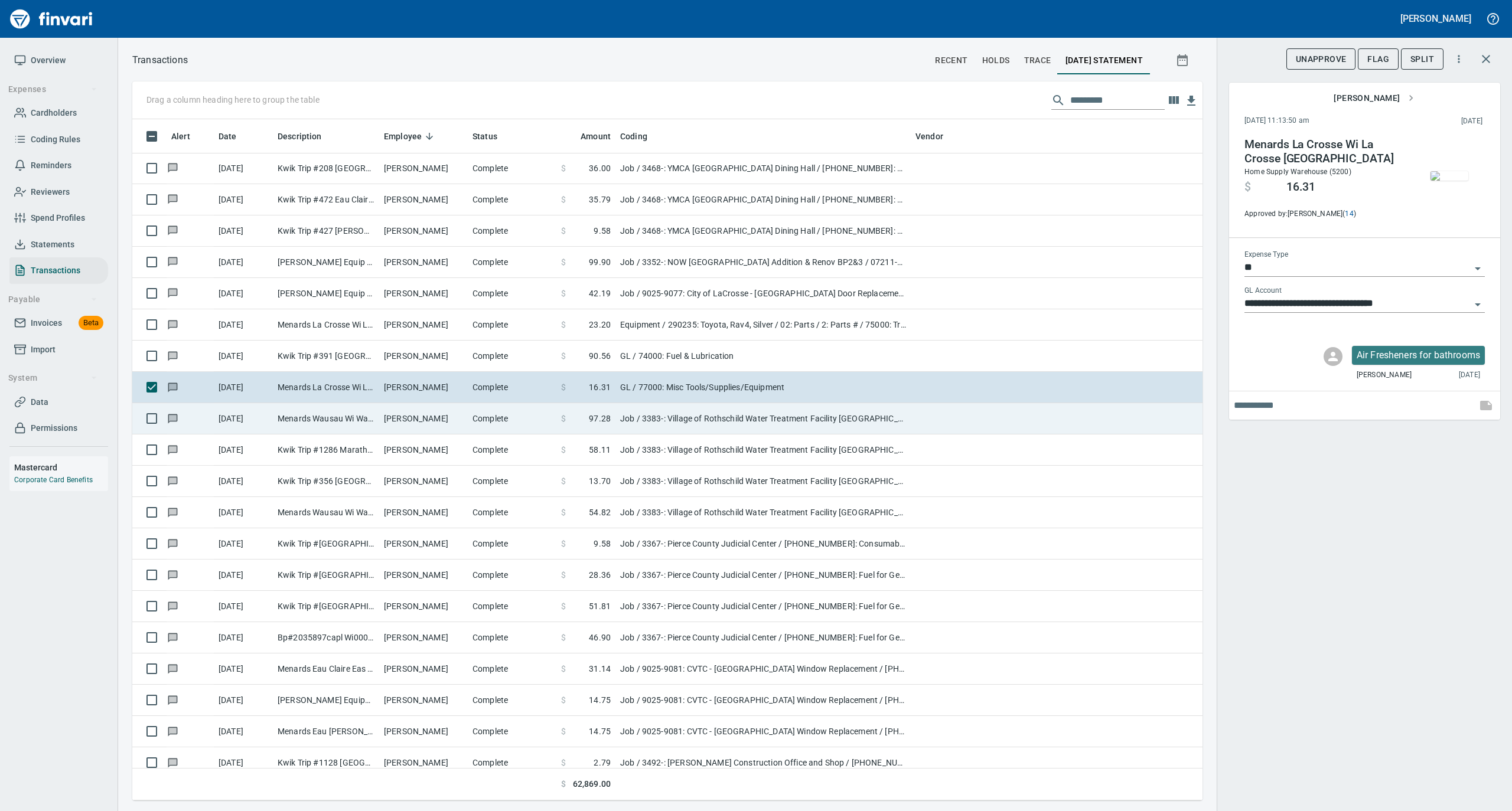
click at [432, 423] on td "[PERSON_NAME]" at bounding box center [423, 418] width 89 height 31
type input "***"
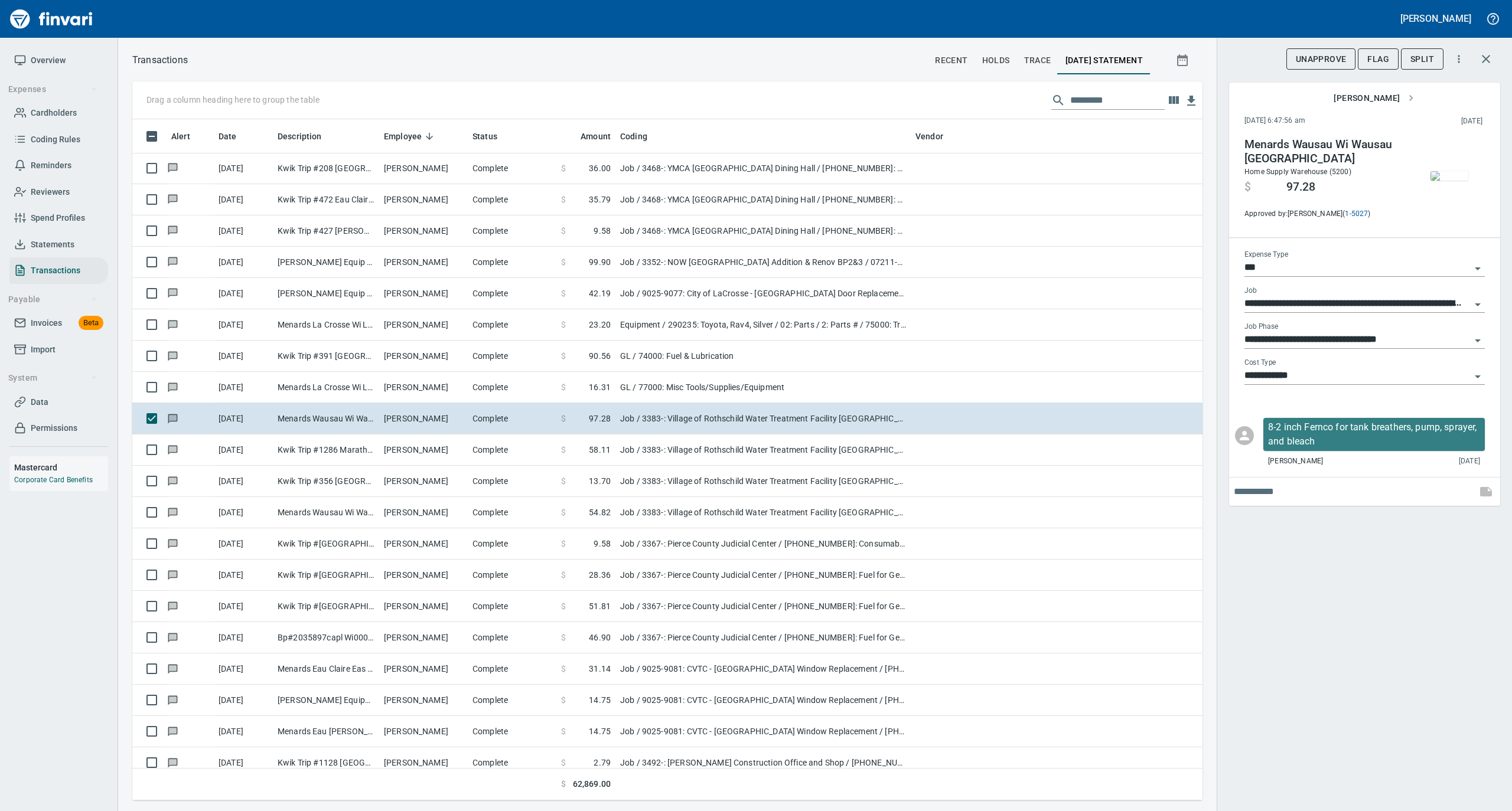
click at [1441, 171] on img "button" at bounding box center [1449, 176] width 37 height 9
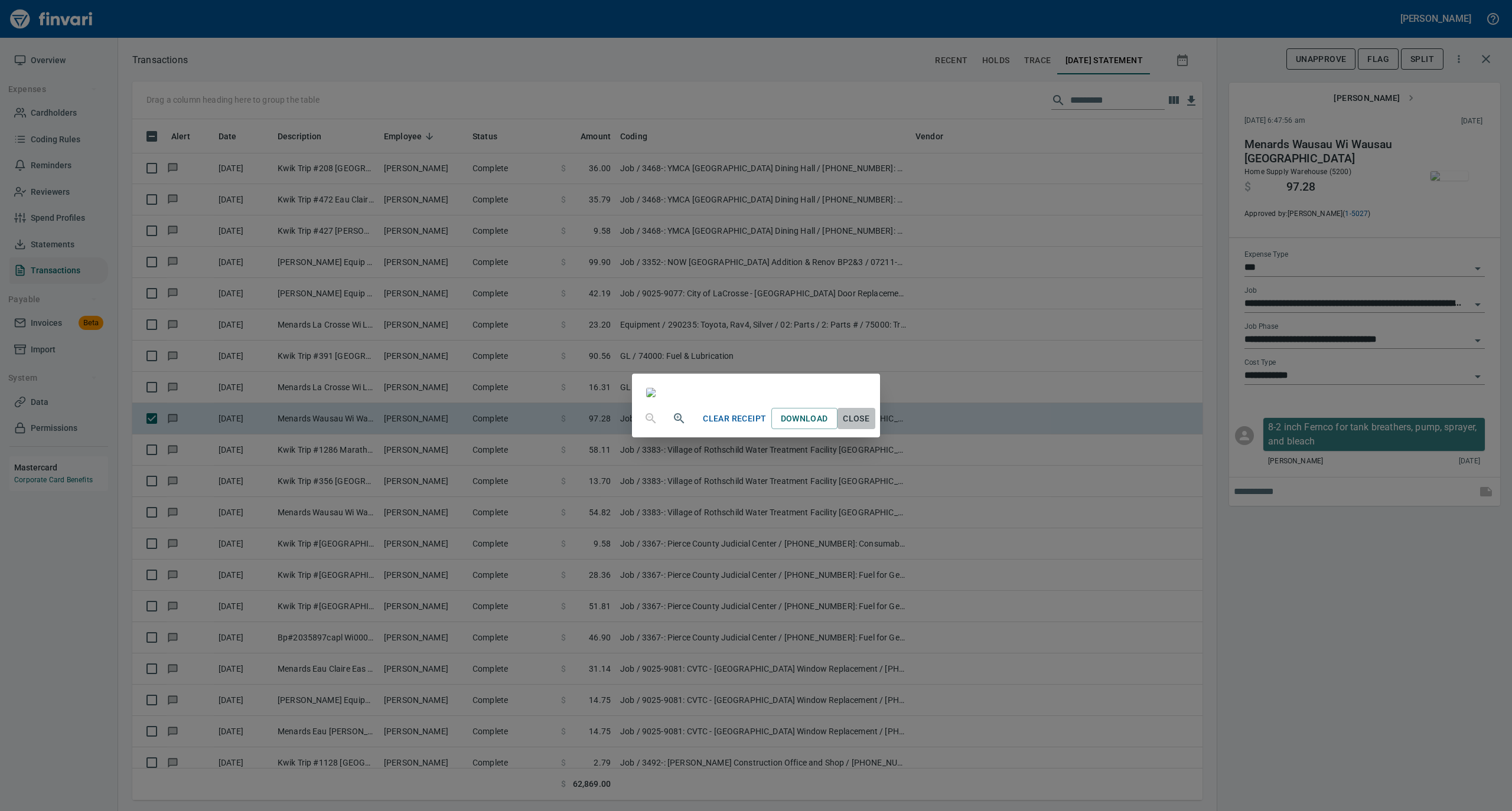
click at [870, 427] on span "Close" at bounding box center [856, 419] width 28 height 15
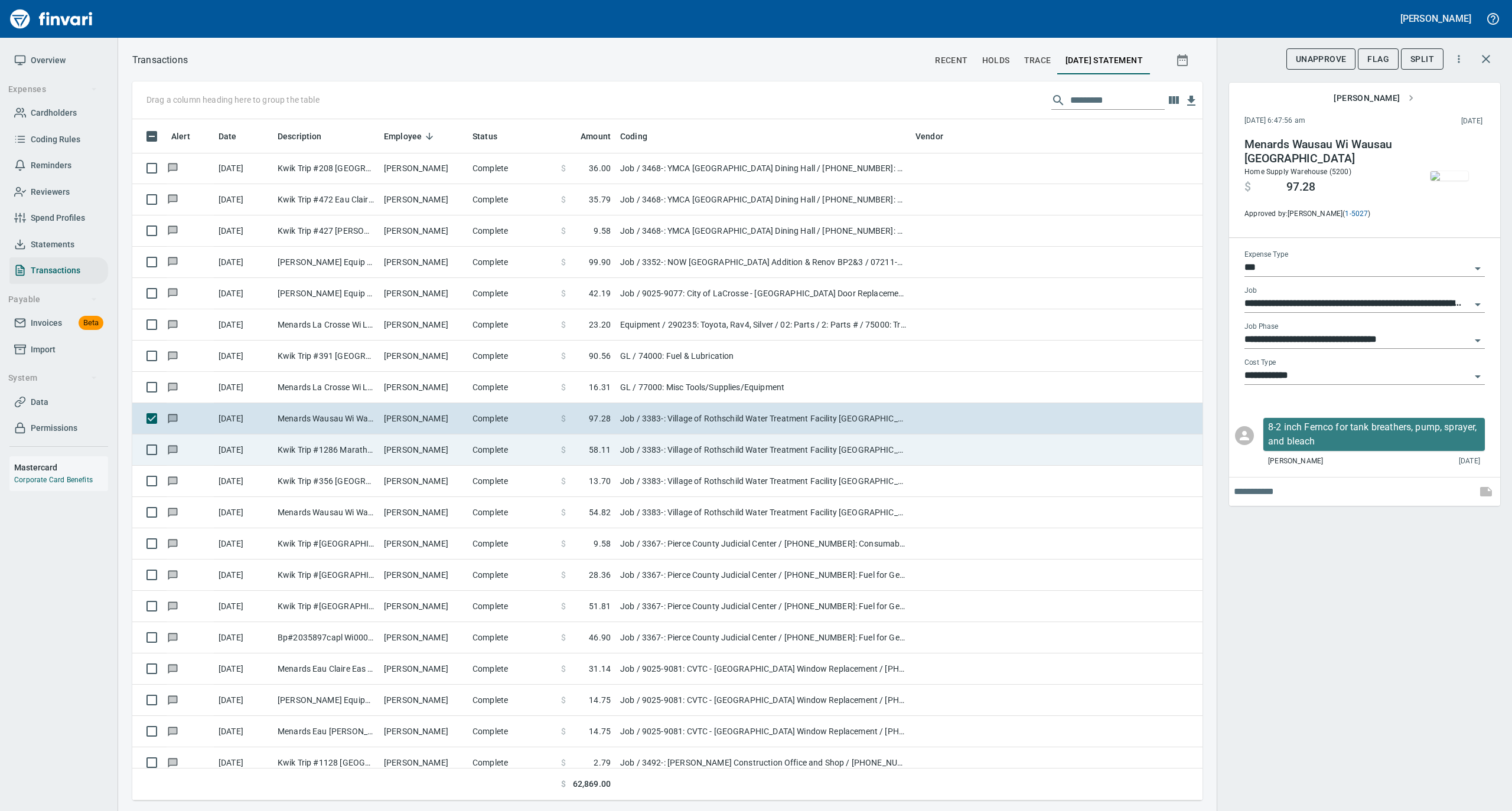
click at [510, 461] on td "Complete" at bounding box center [512, 450] width 89 height 31
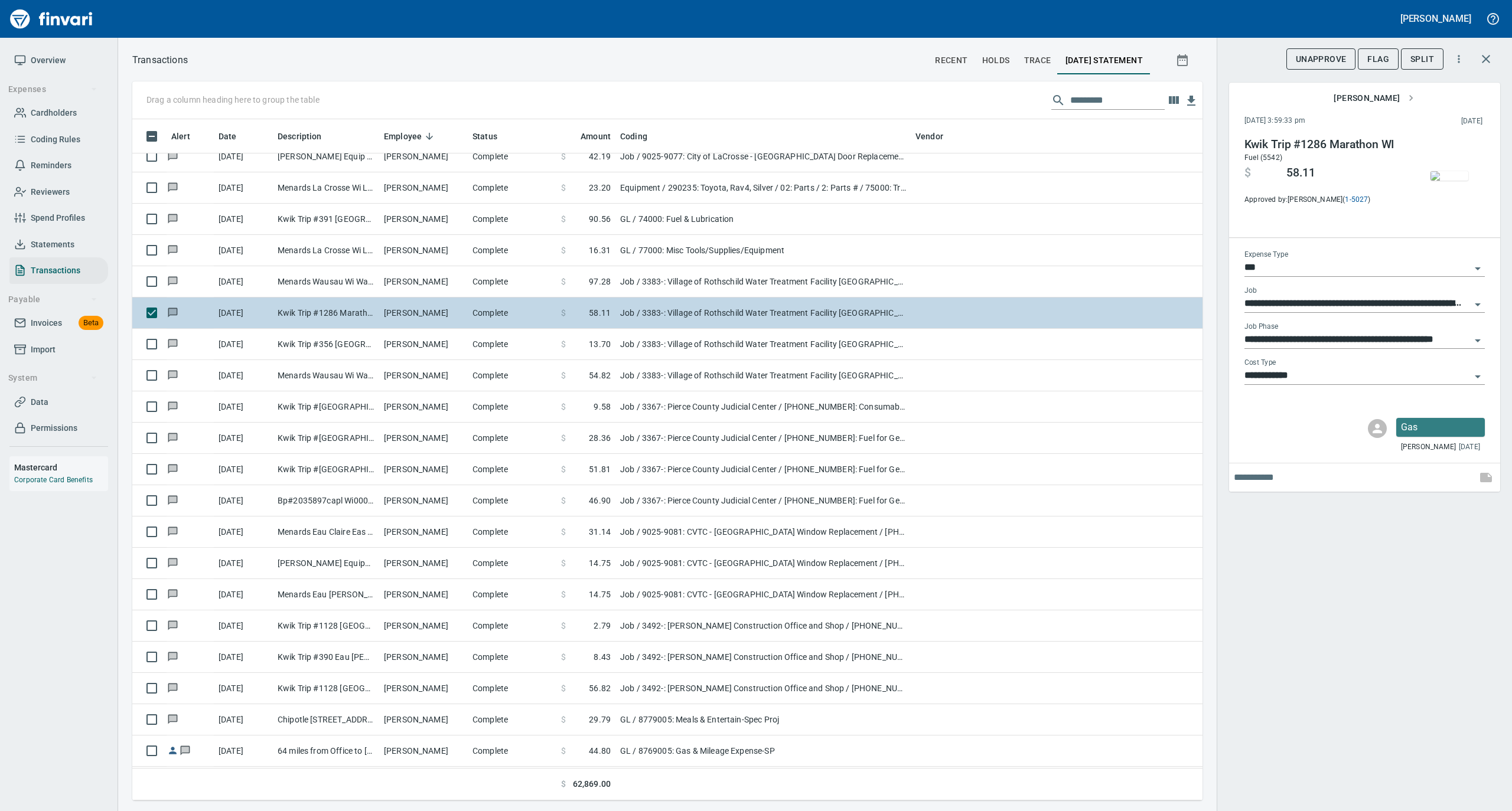
scroll to position [5825, 0]
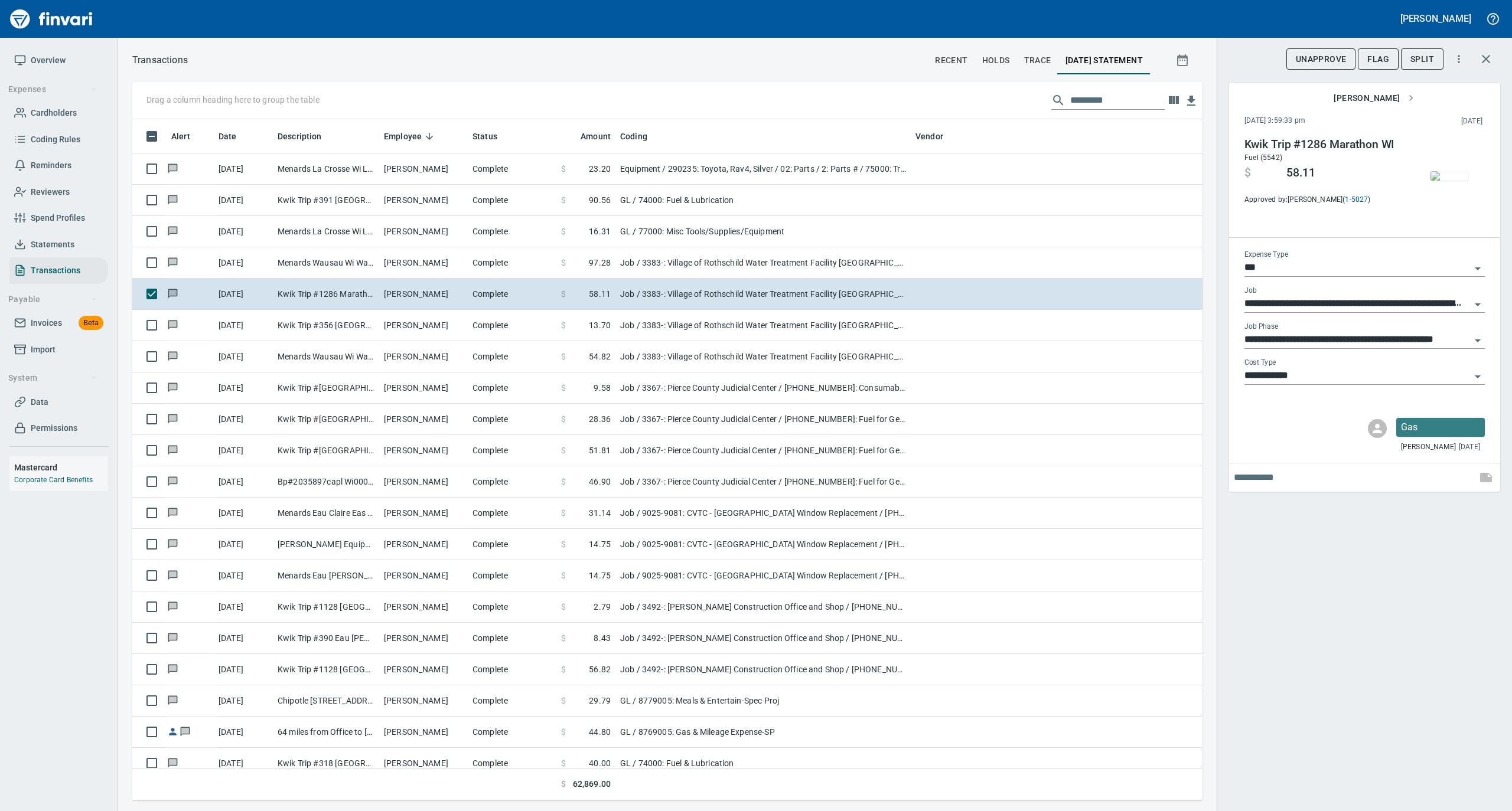
click at [1458, 176] on img "button" at bounding box center [1449, 176] width 37 height 9
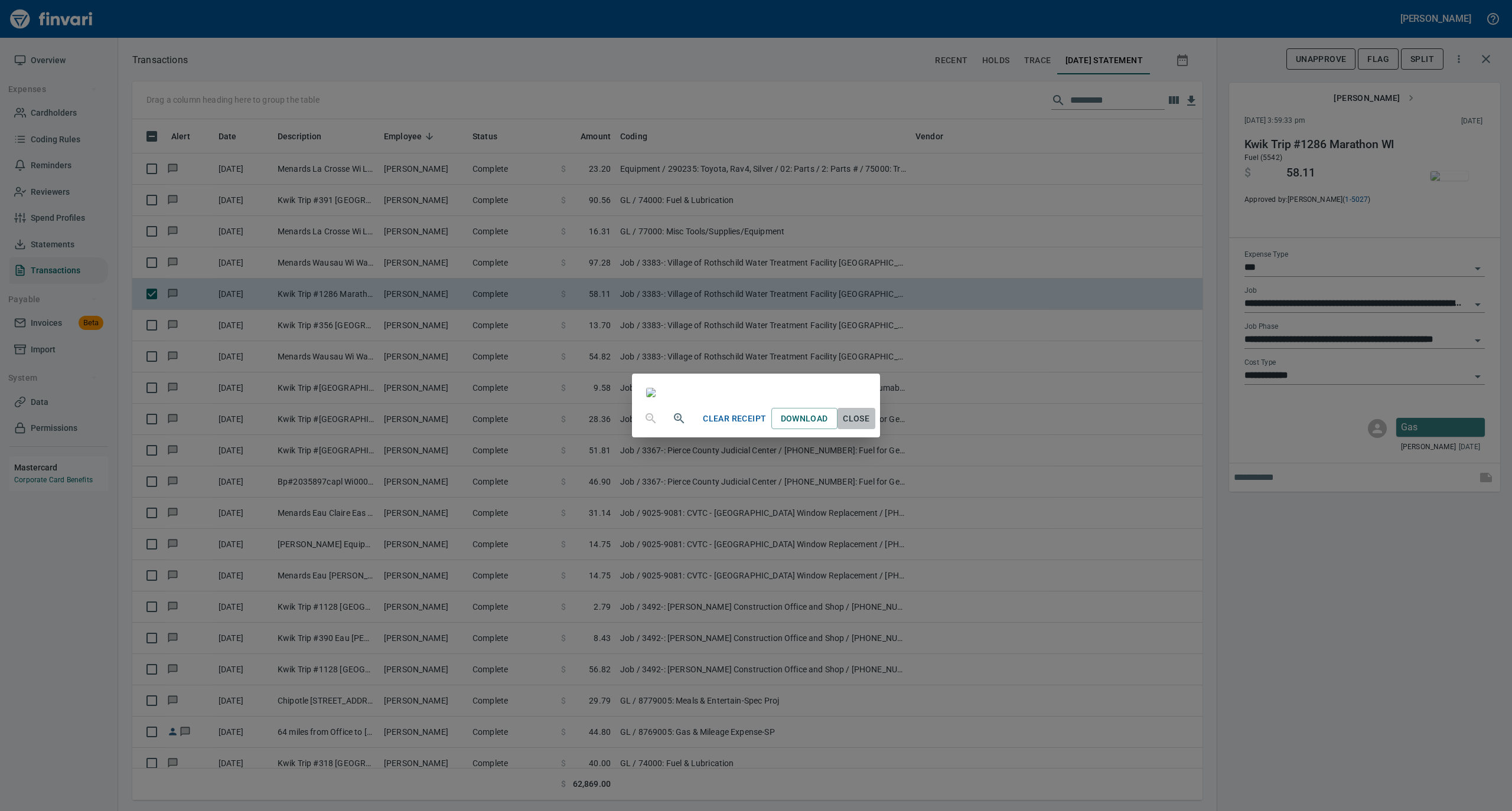
click at [870, 427] on span "Close" at bounding box center [856, 419] width 28 height 15
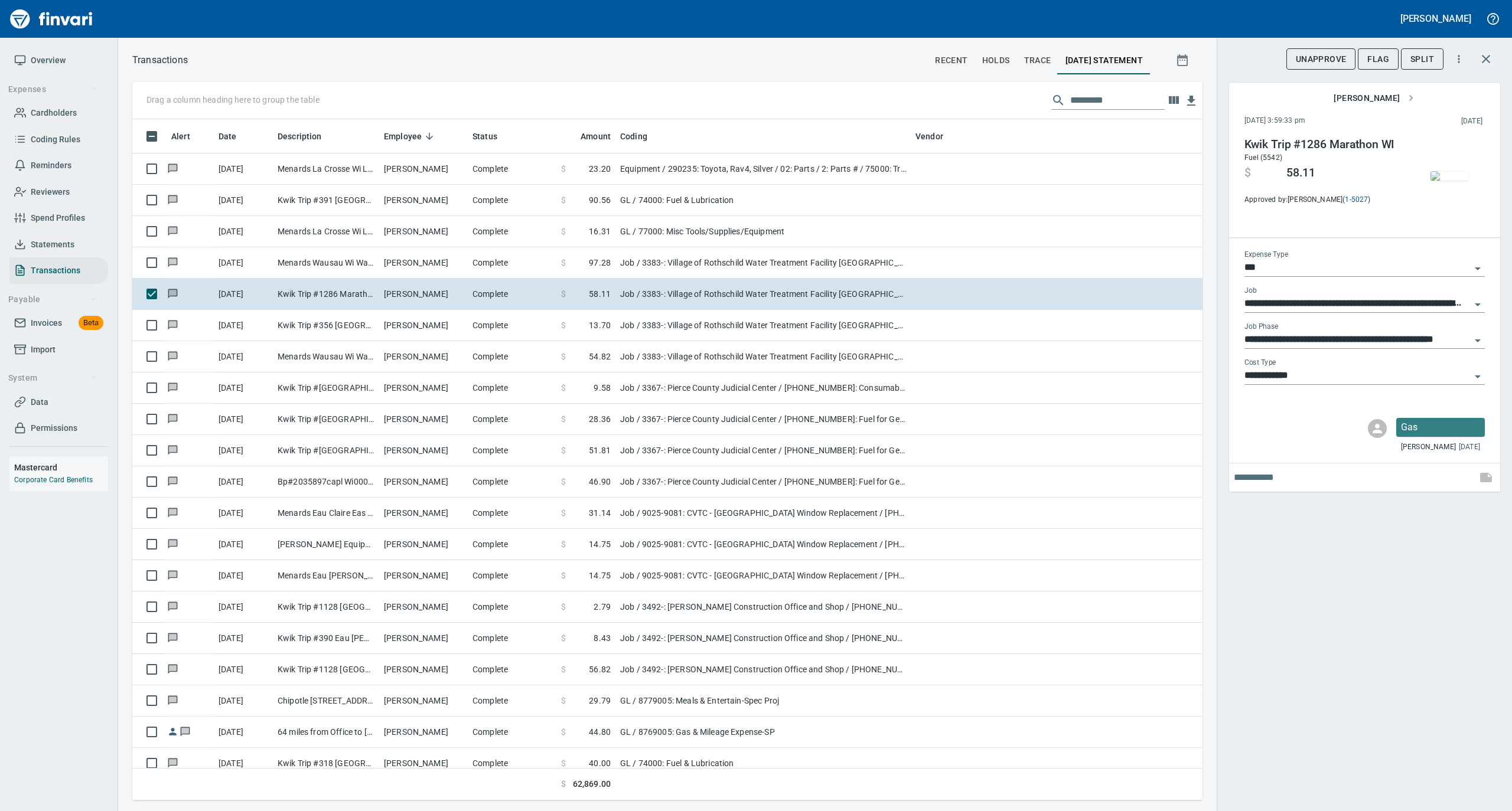
click at [1450, 181] on img "button" at bounding box center [1449, 176] width 37 height 9
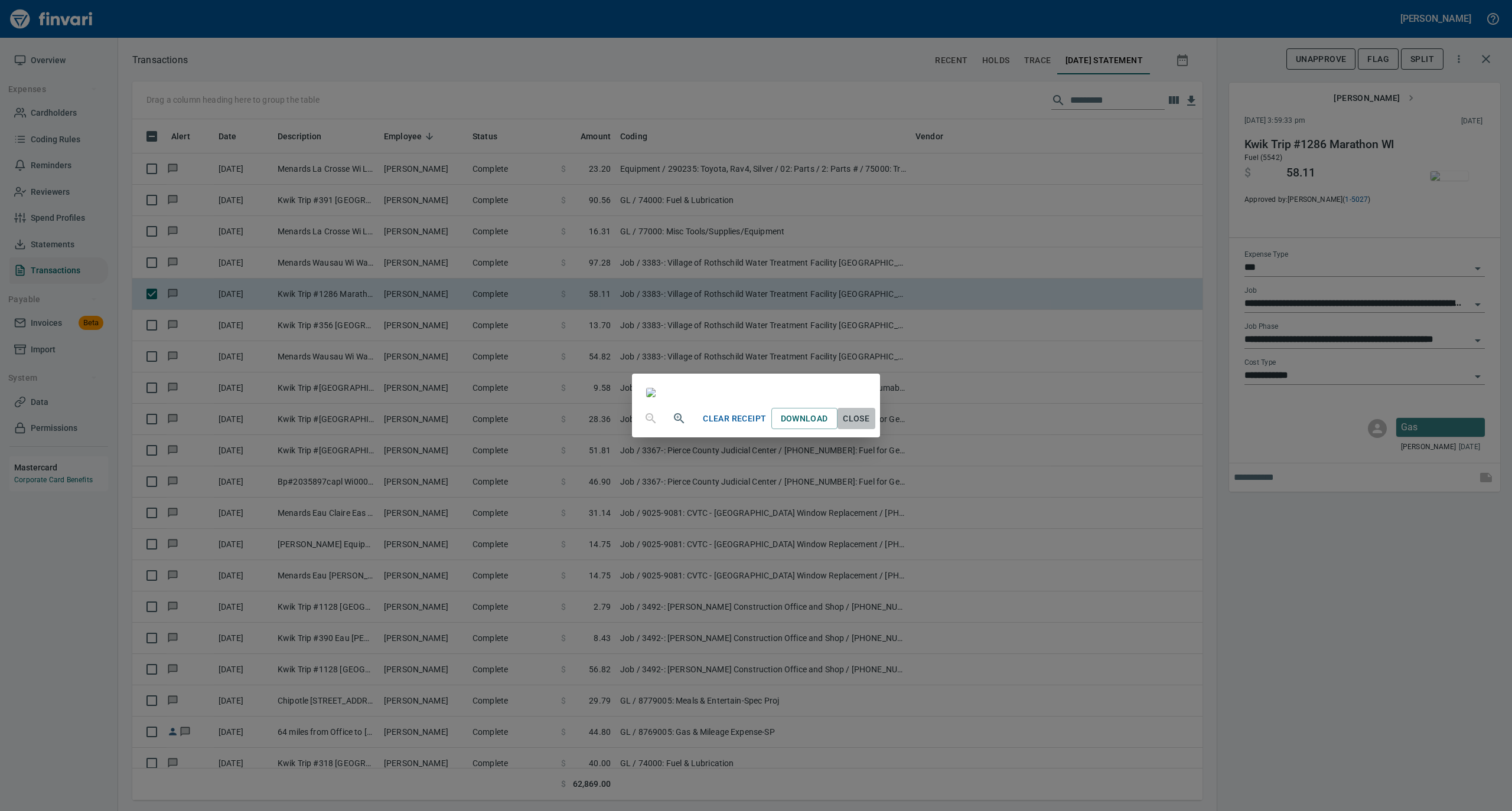
click at [870, 427] on span "Close" at bounding box center [856, 419] width 28 height 15
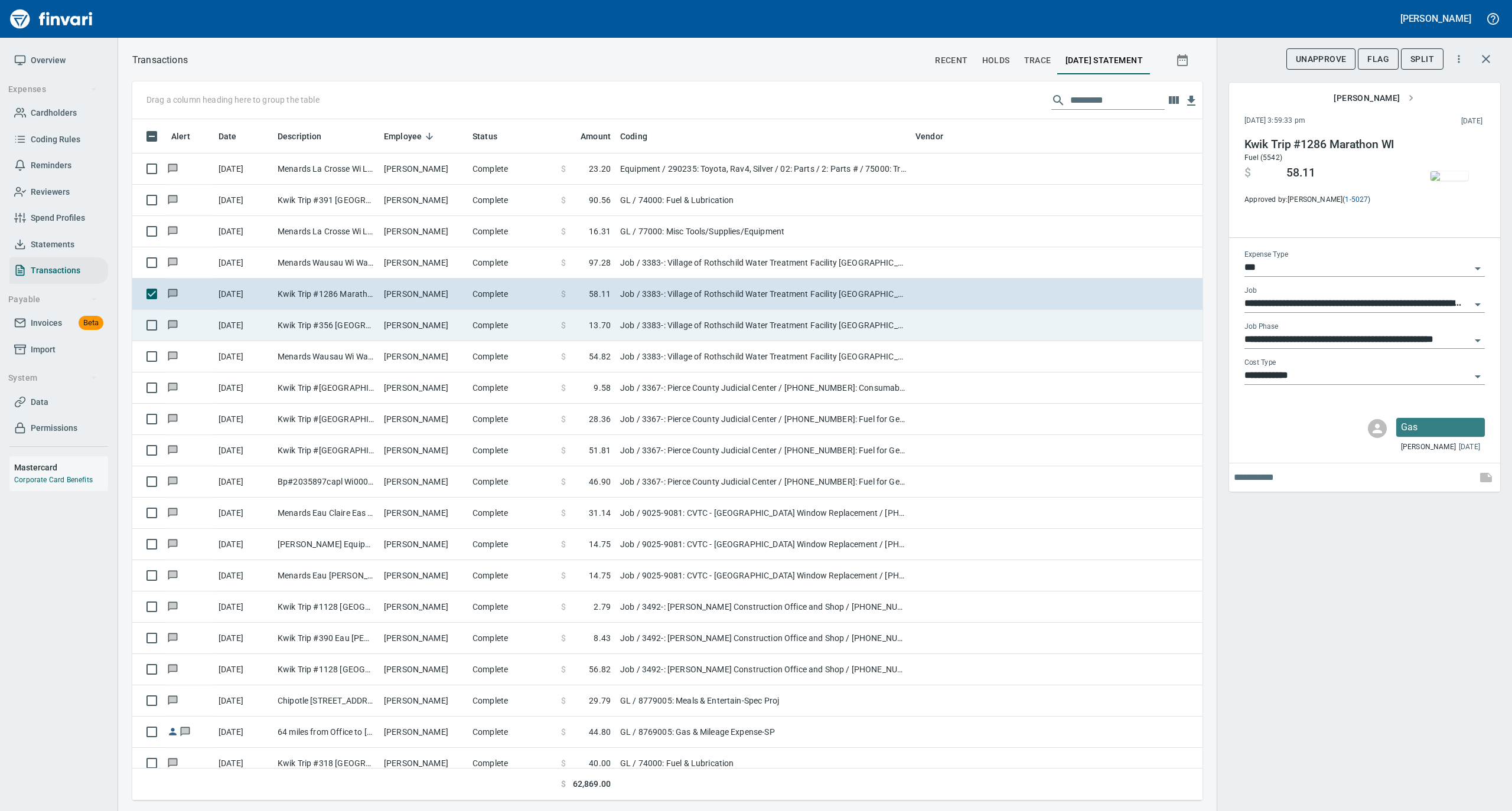
click at [492, 322] on td "Complete" at bounding box center [512, 325] width 89 height 31
type input "**********"
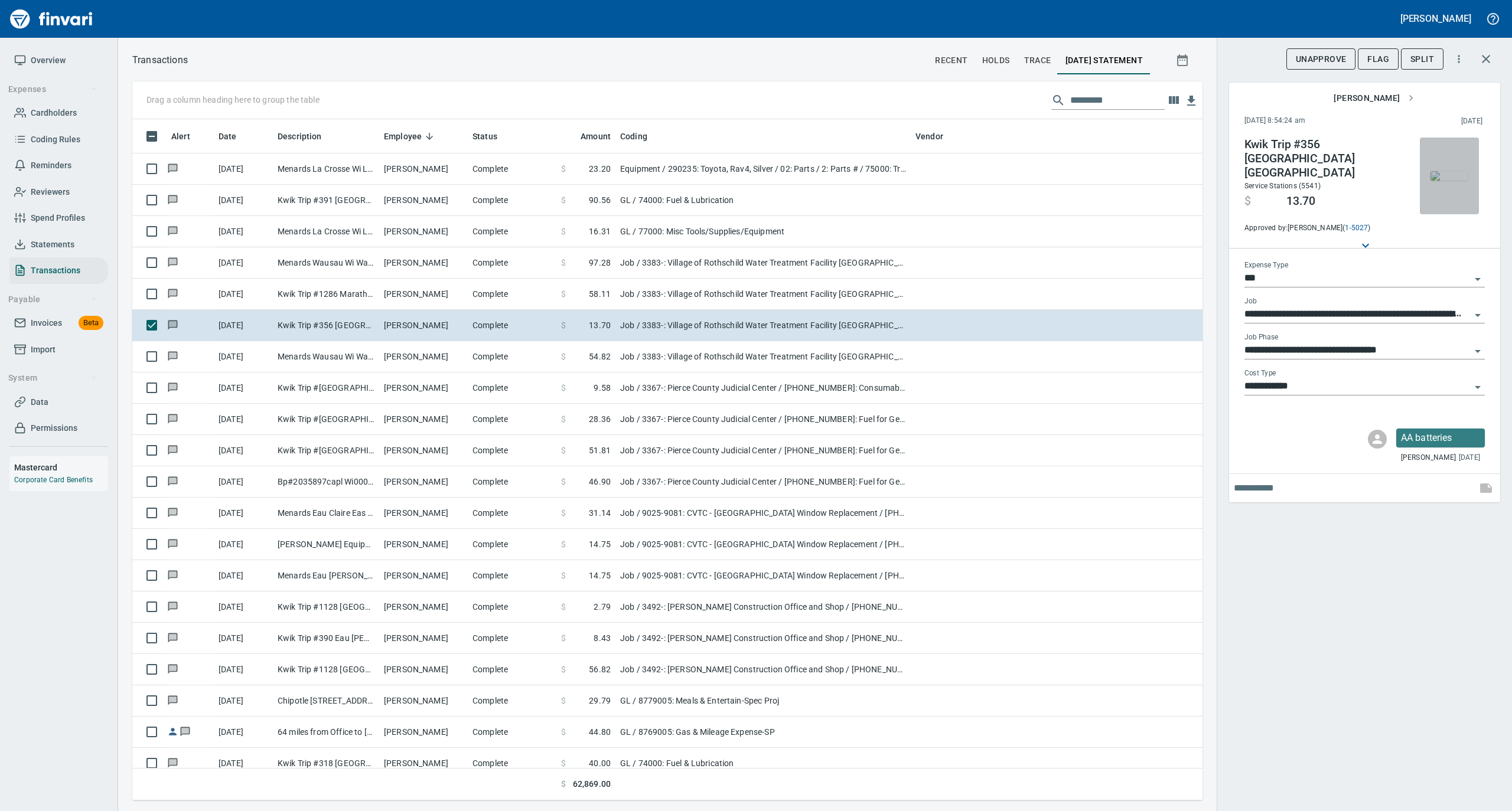
click at [1444, 171] on img "button" at bounding box center [1449, 176] width 37 height 9
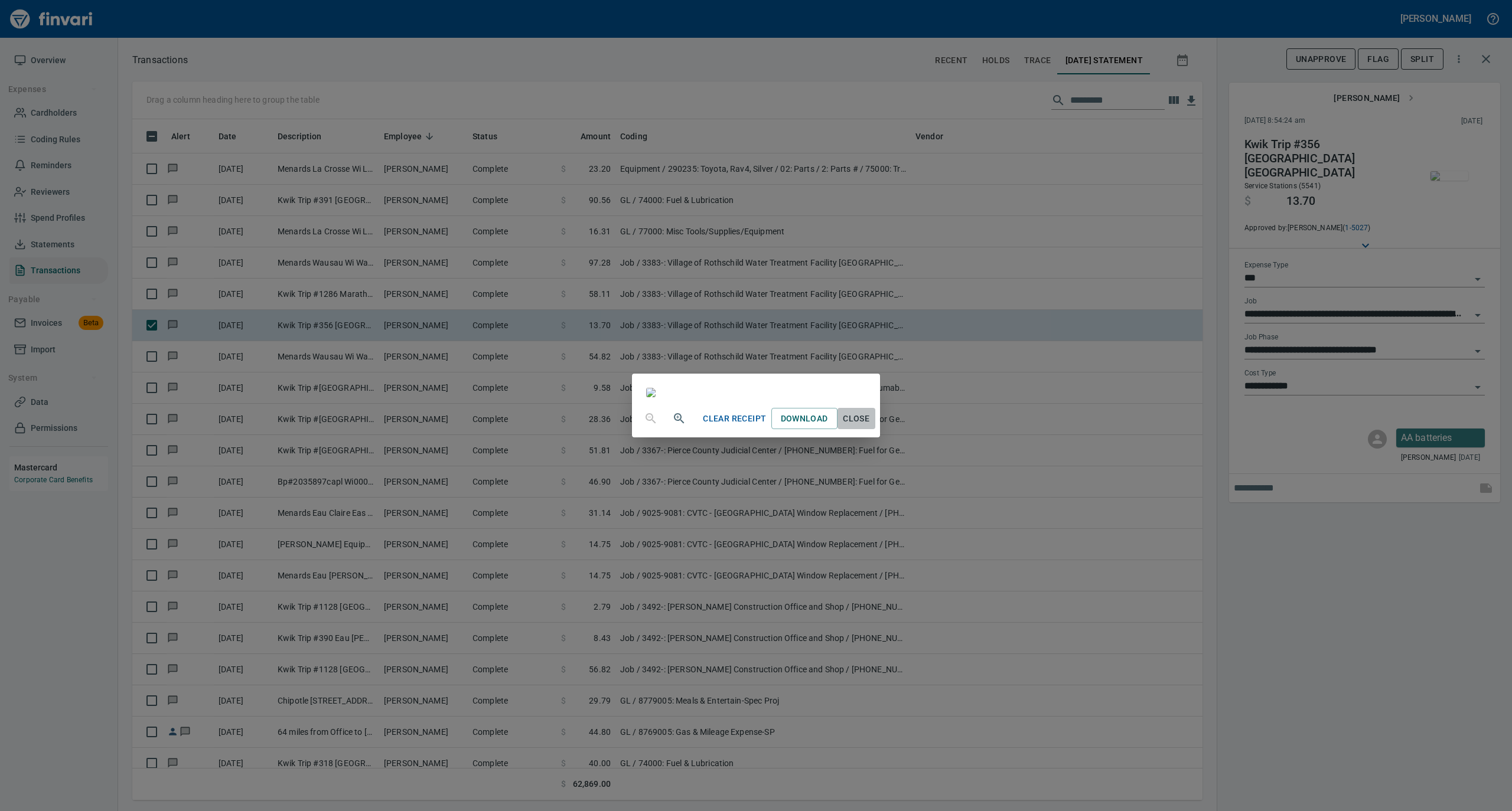
click at [870, 427] on span "Close" at bounding box center [856, 419] width 28 height 15
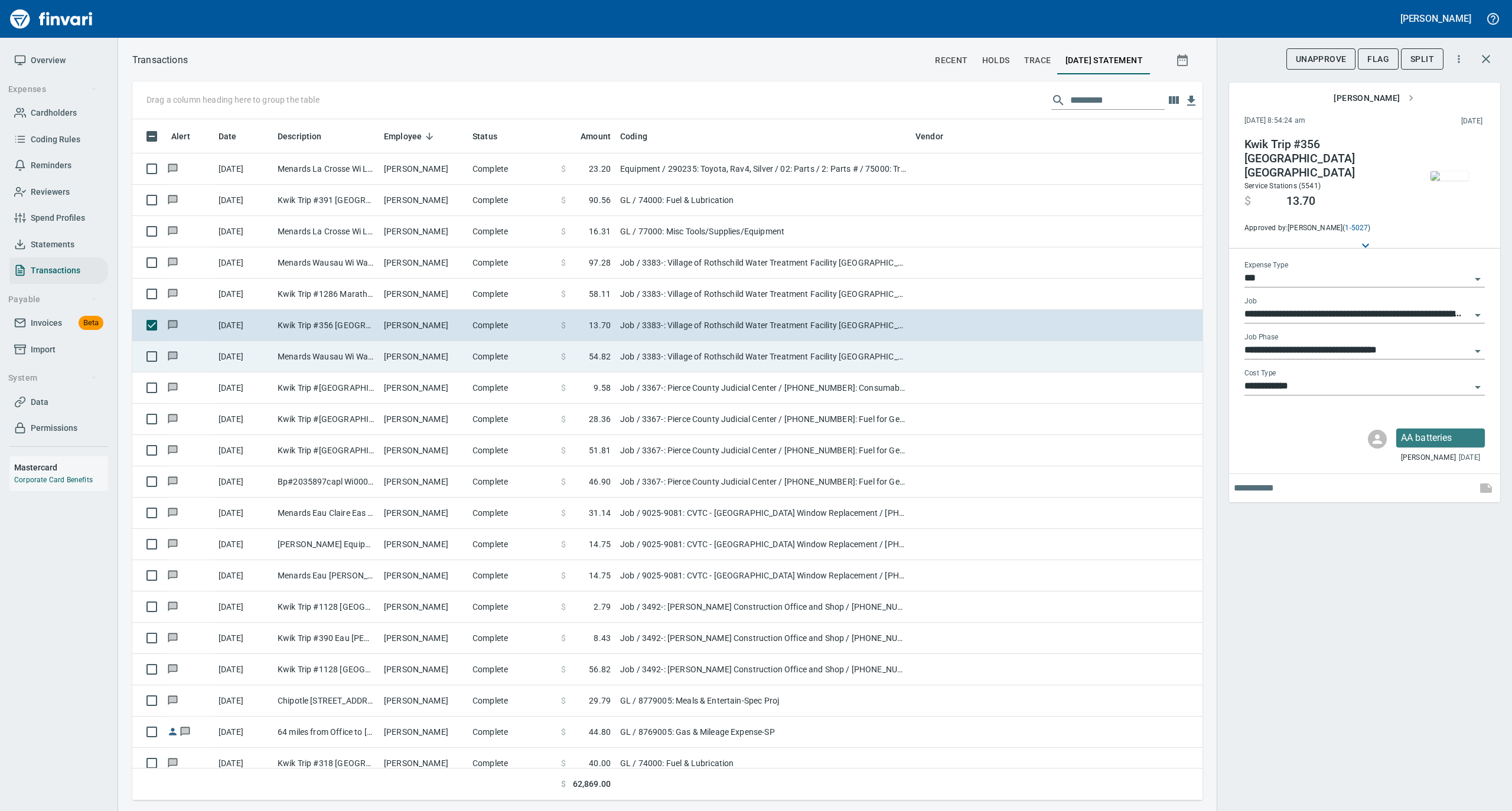
click at [433, 360] on td "[PERSON_NAME]" at bounding box center [423, 356] width 89 height 31
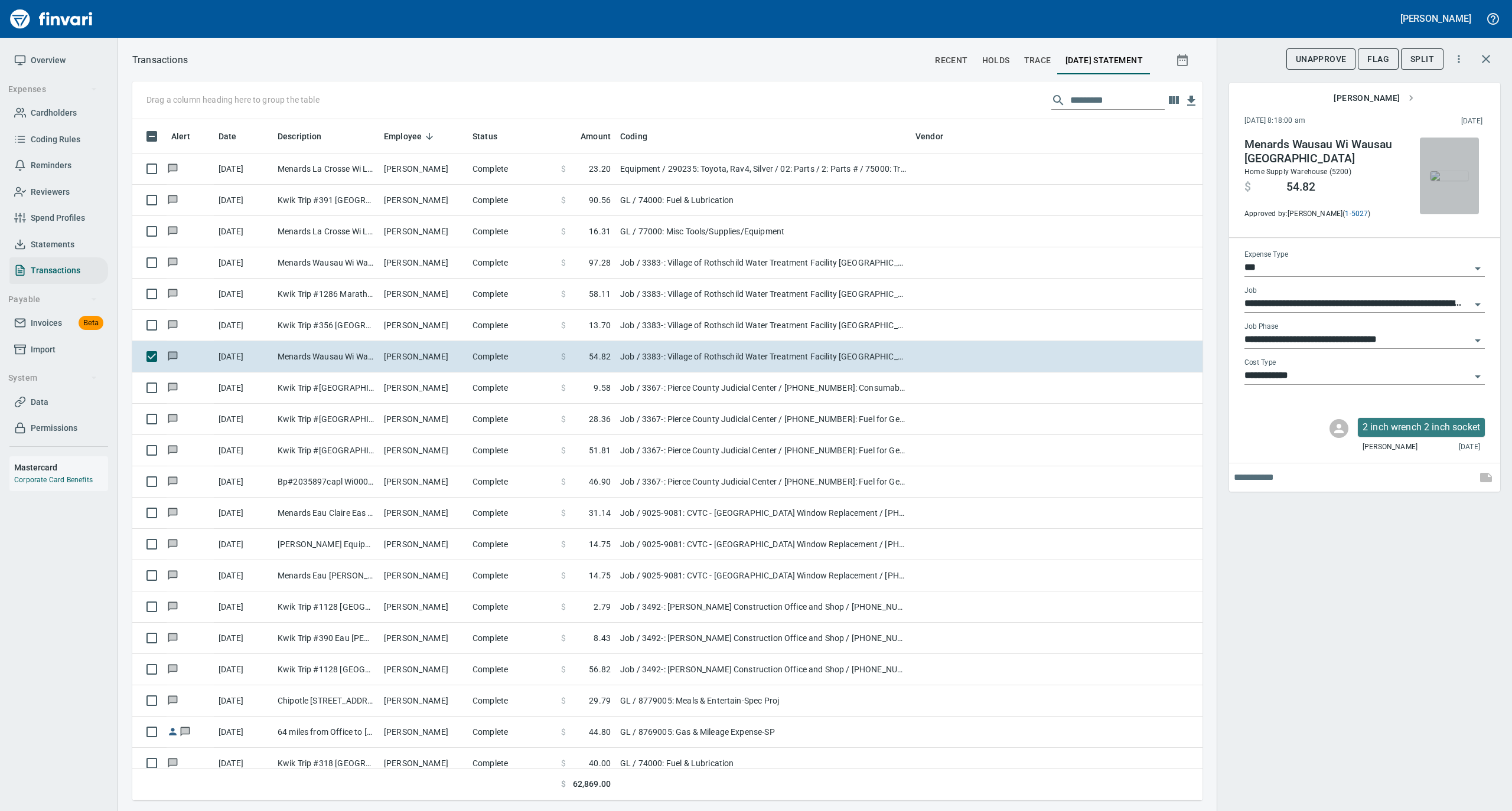
click at [1449, 171] on img "button" at bounding box center [1449, 176] width 37 height 9
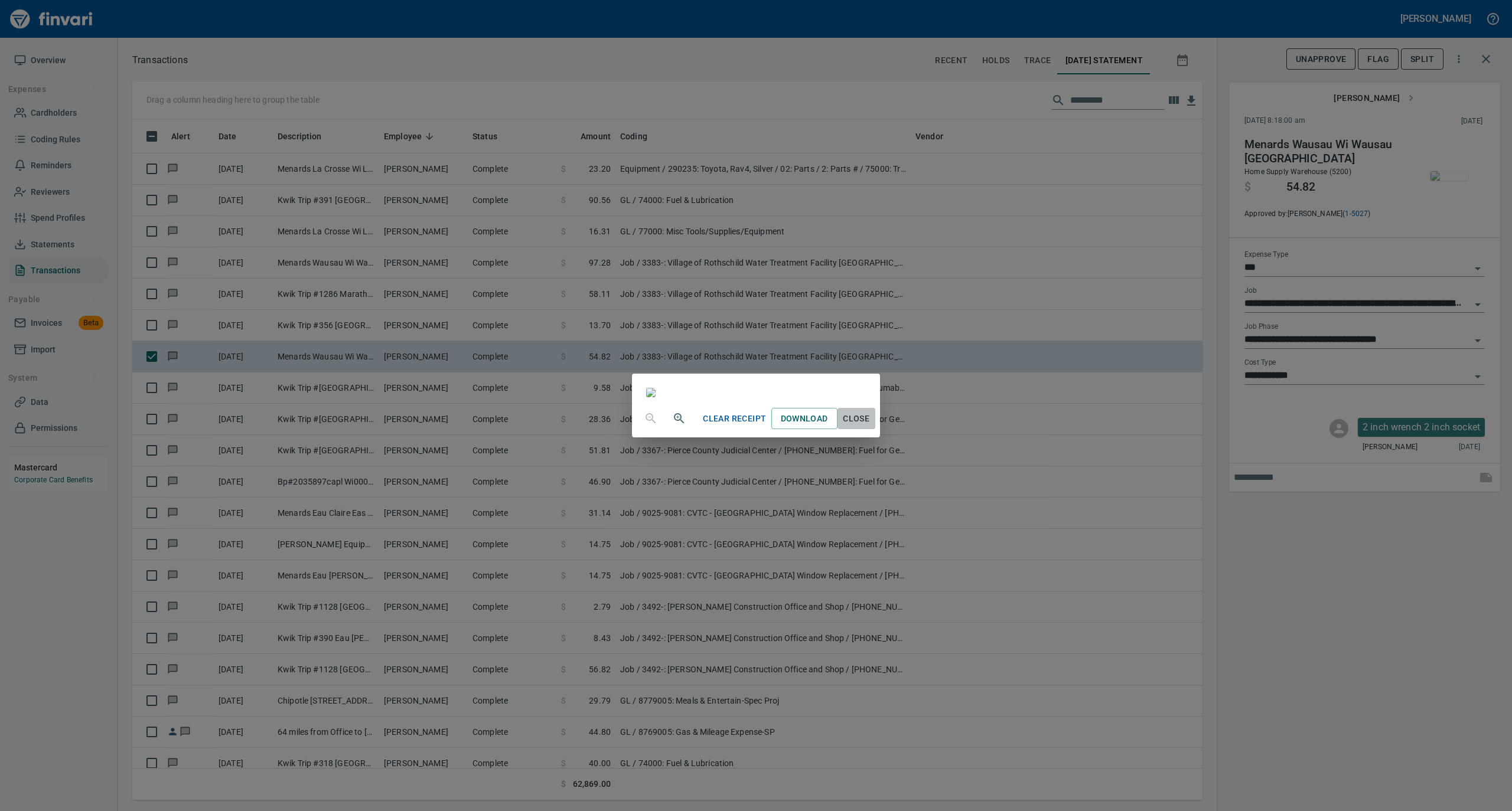
click at [870, 427] on span "Close" at bounding box center [856, 419] width 28 height 15
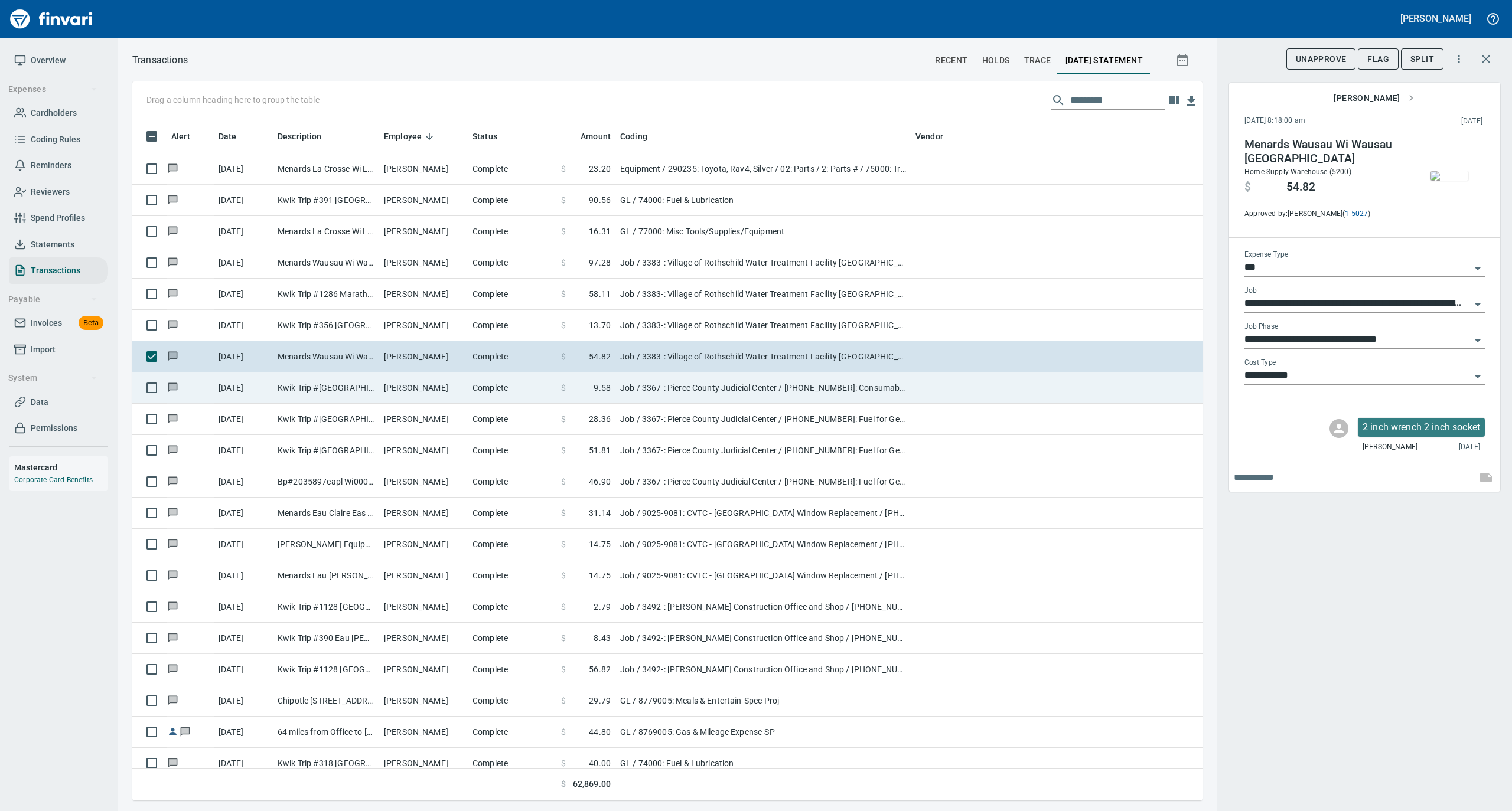
click at [429, 384] on td "[PERSON_NAME]" at bounding box center [423, 387] width 89 height 31
type input "**********"
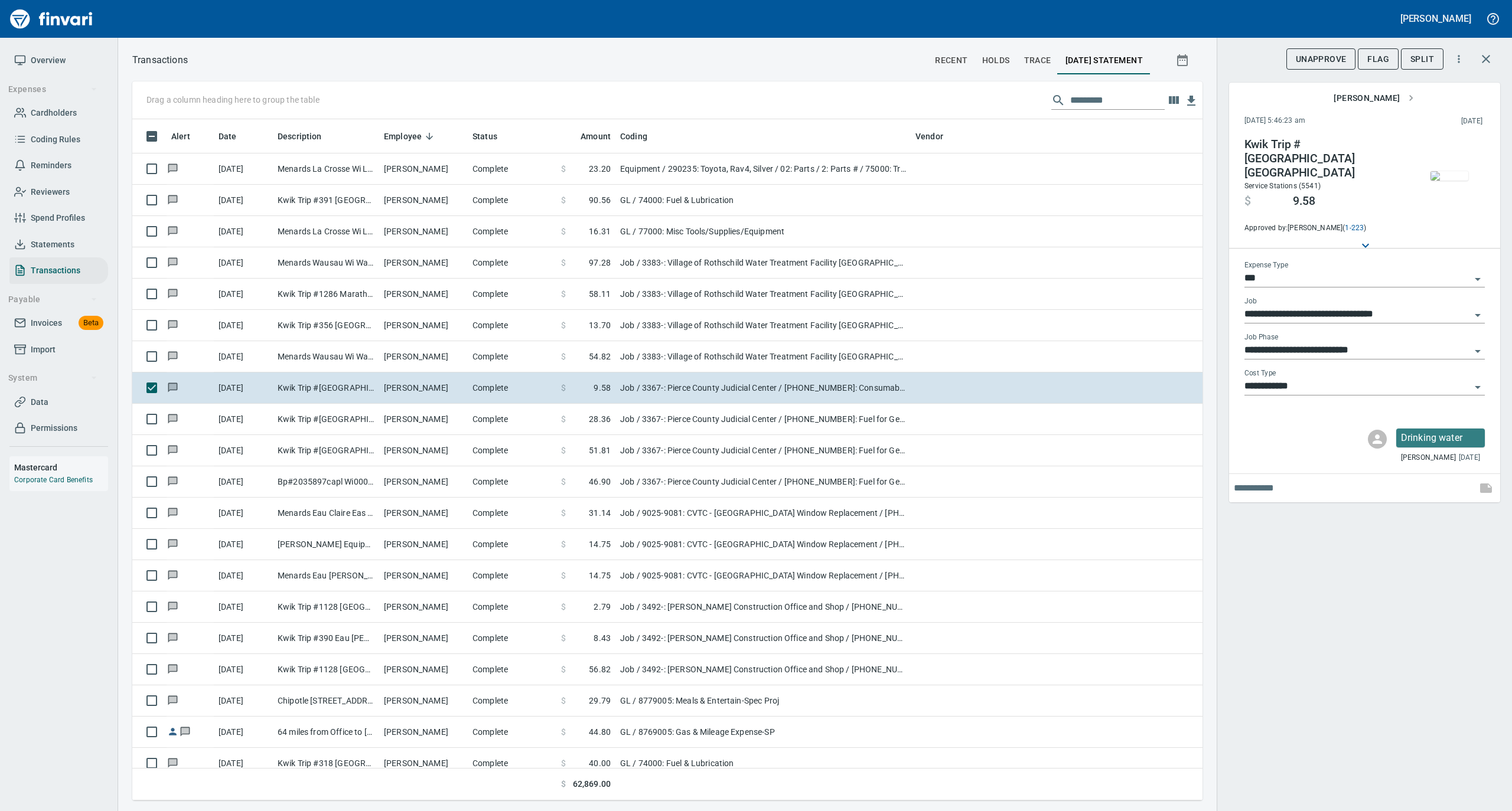
click at [1446, 171] on img "button" at bounding box center [1449, 176] width 37 height 9
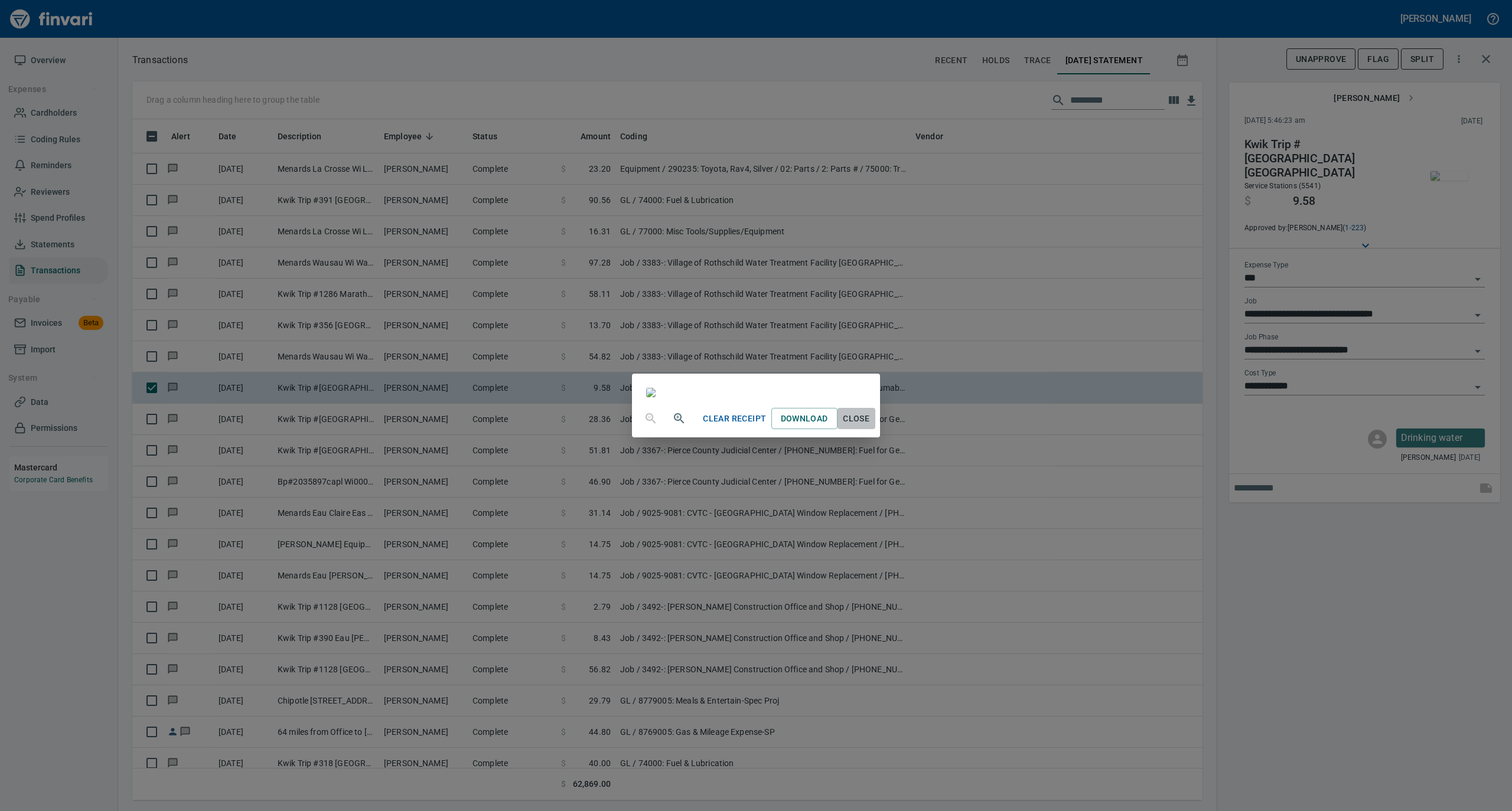
click at [870, 427] on span "Close" at bounding box center [856, 419] width 28 height 15
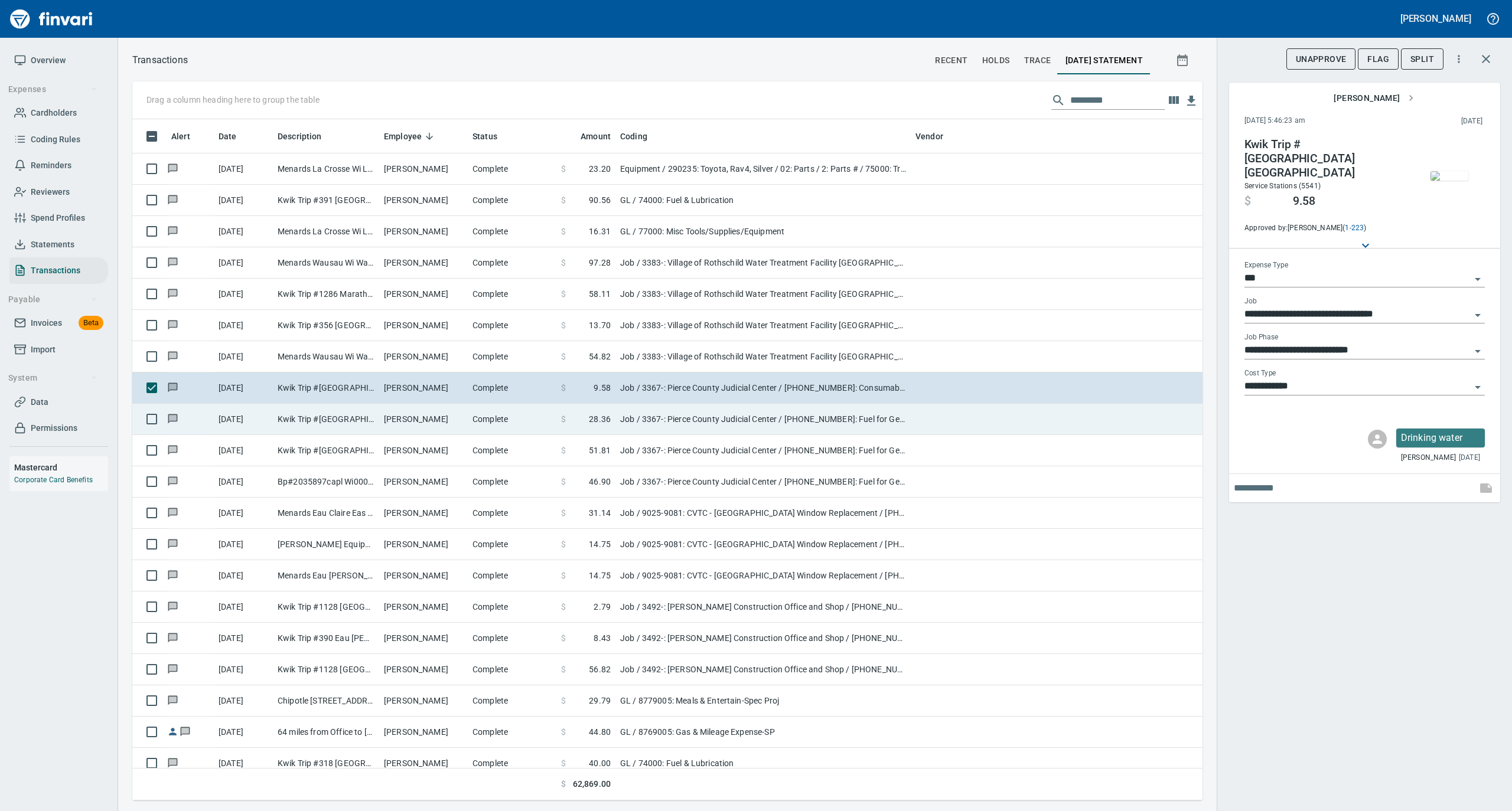
click at [487, 418] on td "Complete" at bounding box center [512, 419] width 89 height 31
type input "**********"
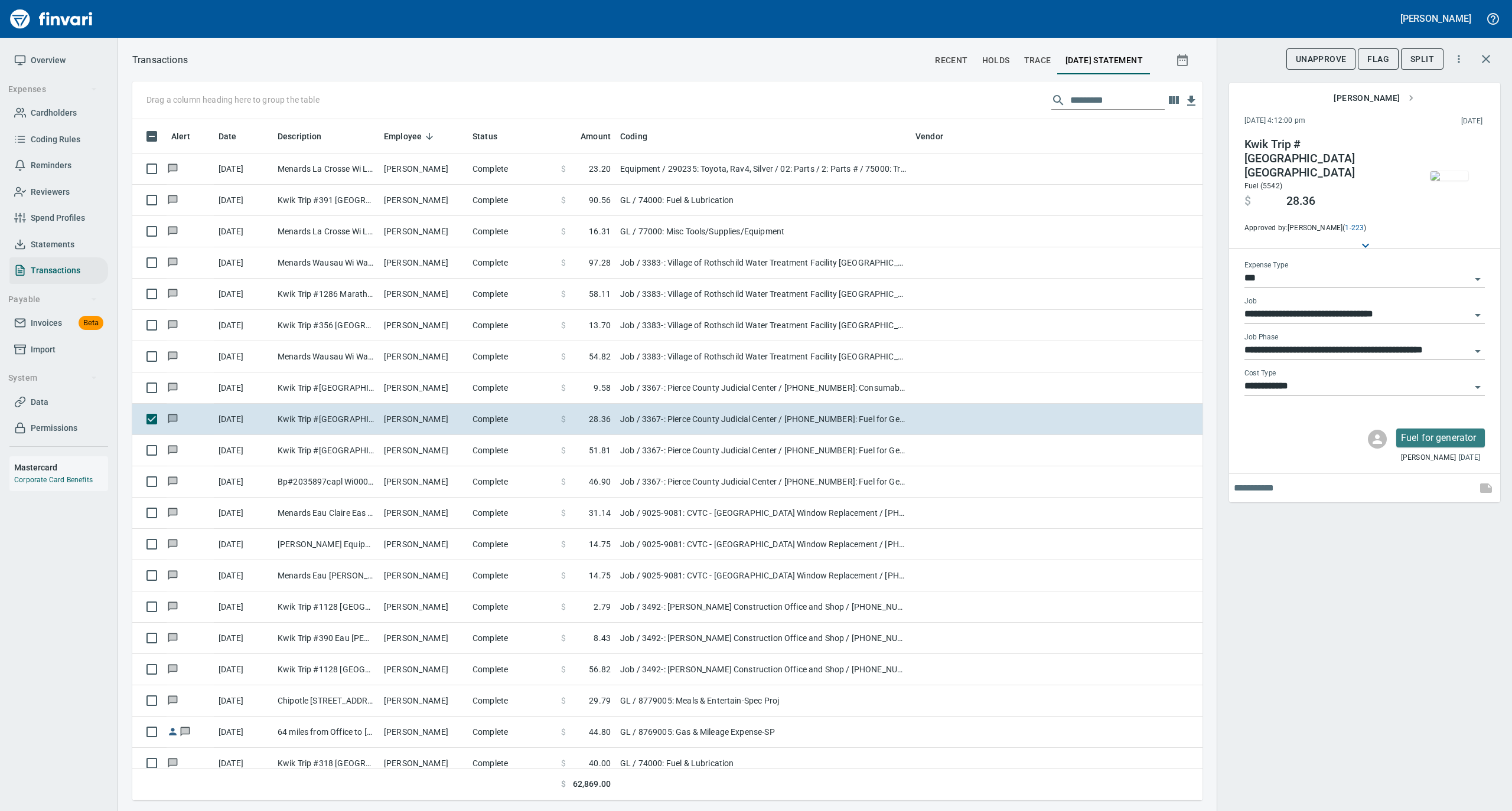
click at [1453, 171] on img "button" at bounding box center [1449, 176] width 37 height 9
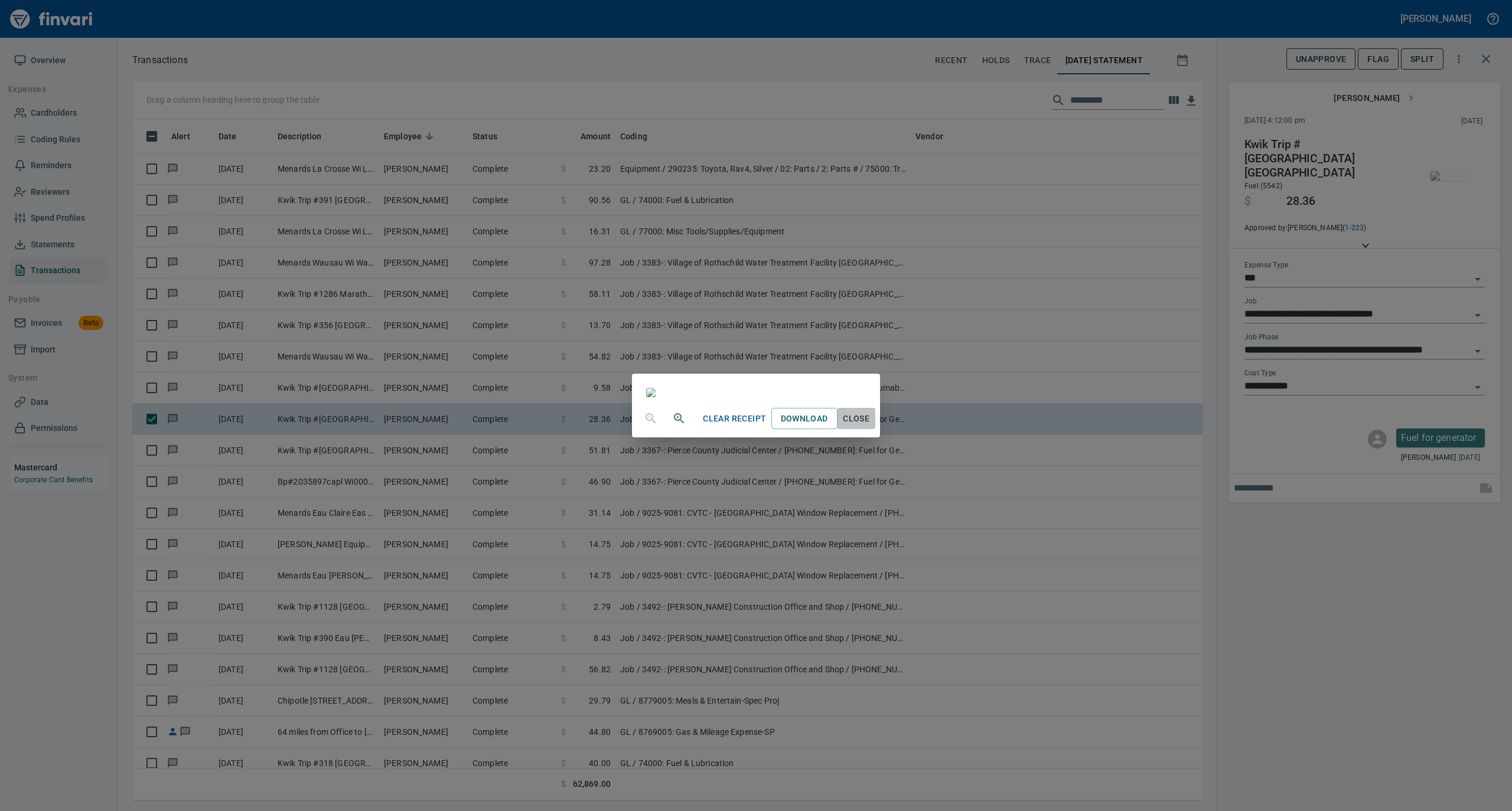
click at [875, 429] on button "Close" at bounding box center [856, 418] width 37 height 22
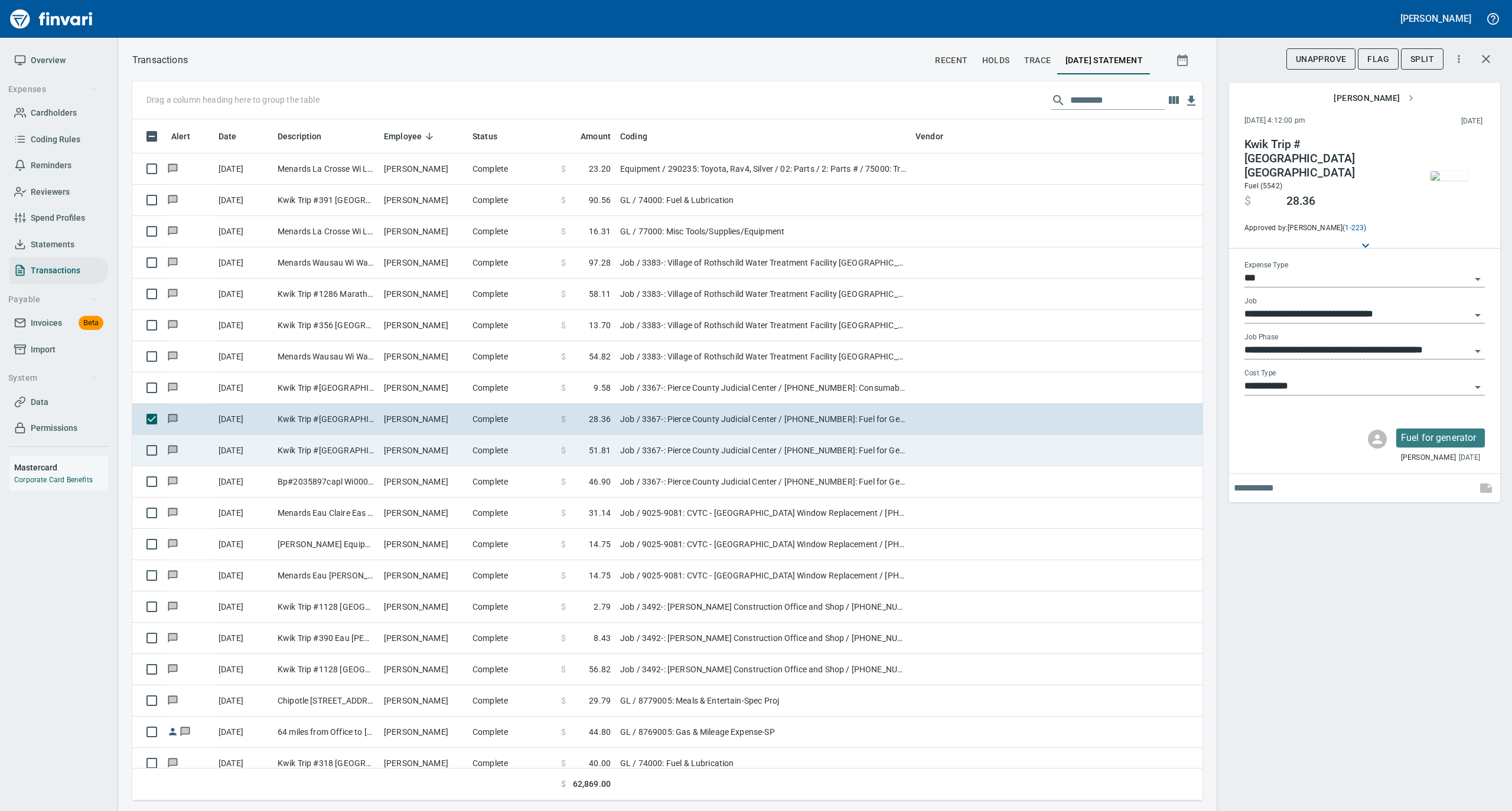
click at [435, 458] on td "[PERSON_NAME]" at bounding box center [423, 450] width 89 height 31
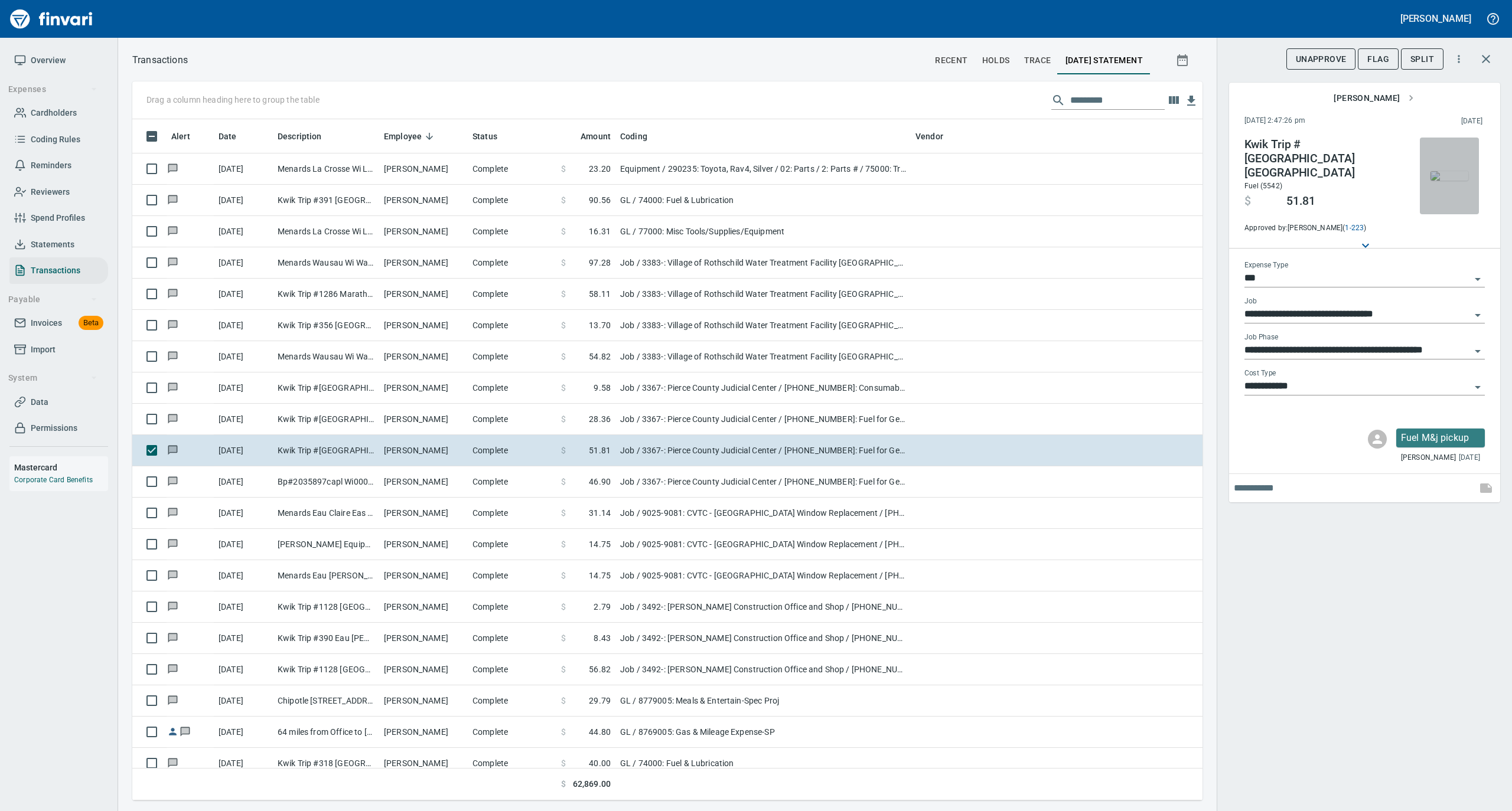
click at [1461, 175] on img "button" at bounding box center [1449, 176] width 37 height 9
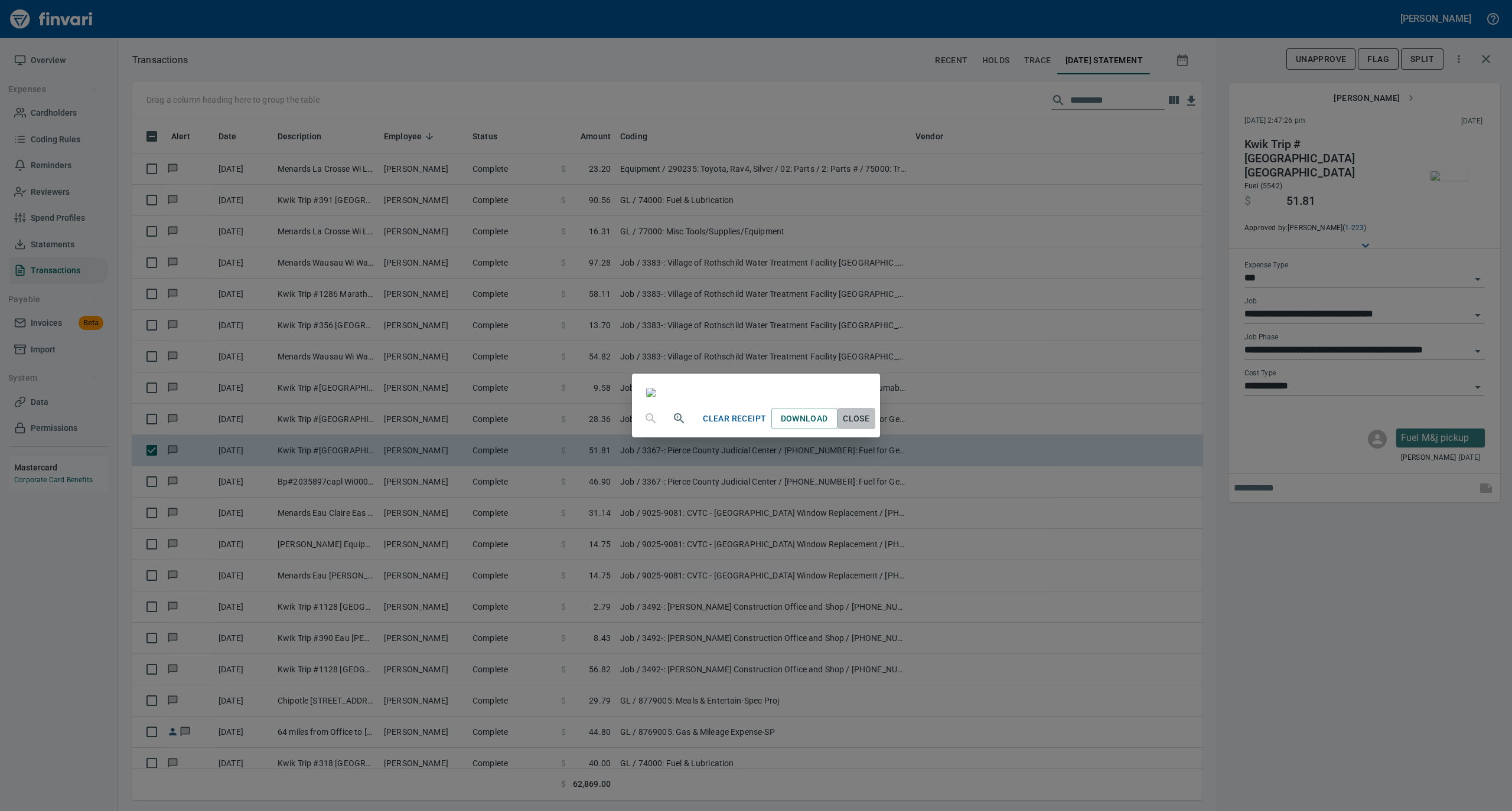
drag, startPoint x: 969, startPoint y: 715, endPoint x: 943, endPoint y: 698, distance: 31.1
click at [870, 427] on span "Close" at bounding box center [856, 419] width 28 height 15
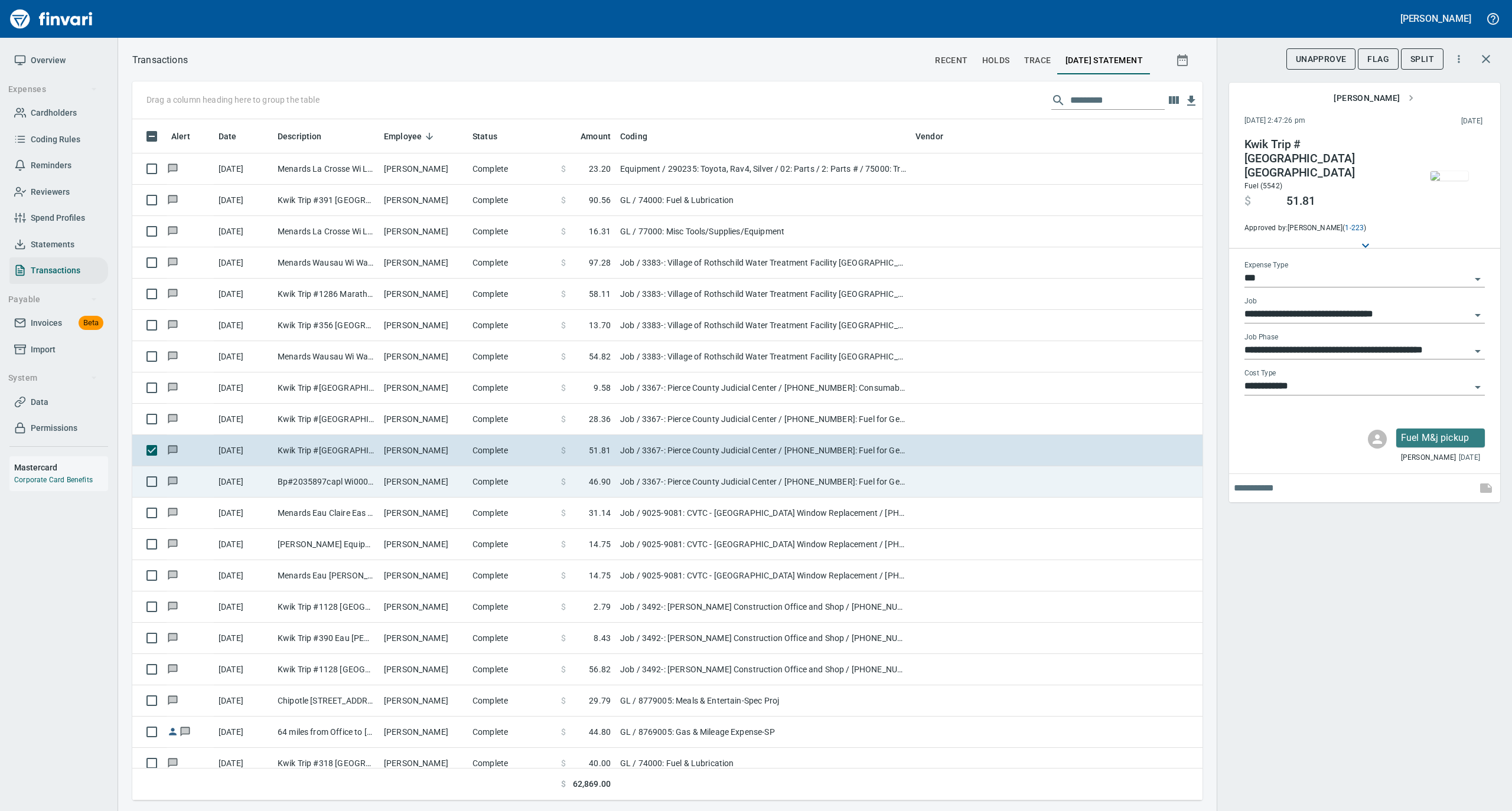
click at [388, 487] on td "[PERSON_NAME]" at bounding box center [423, 482] width 89 height 31
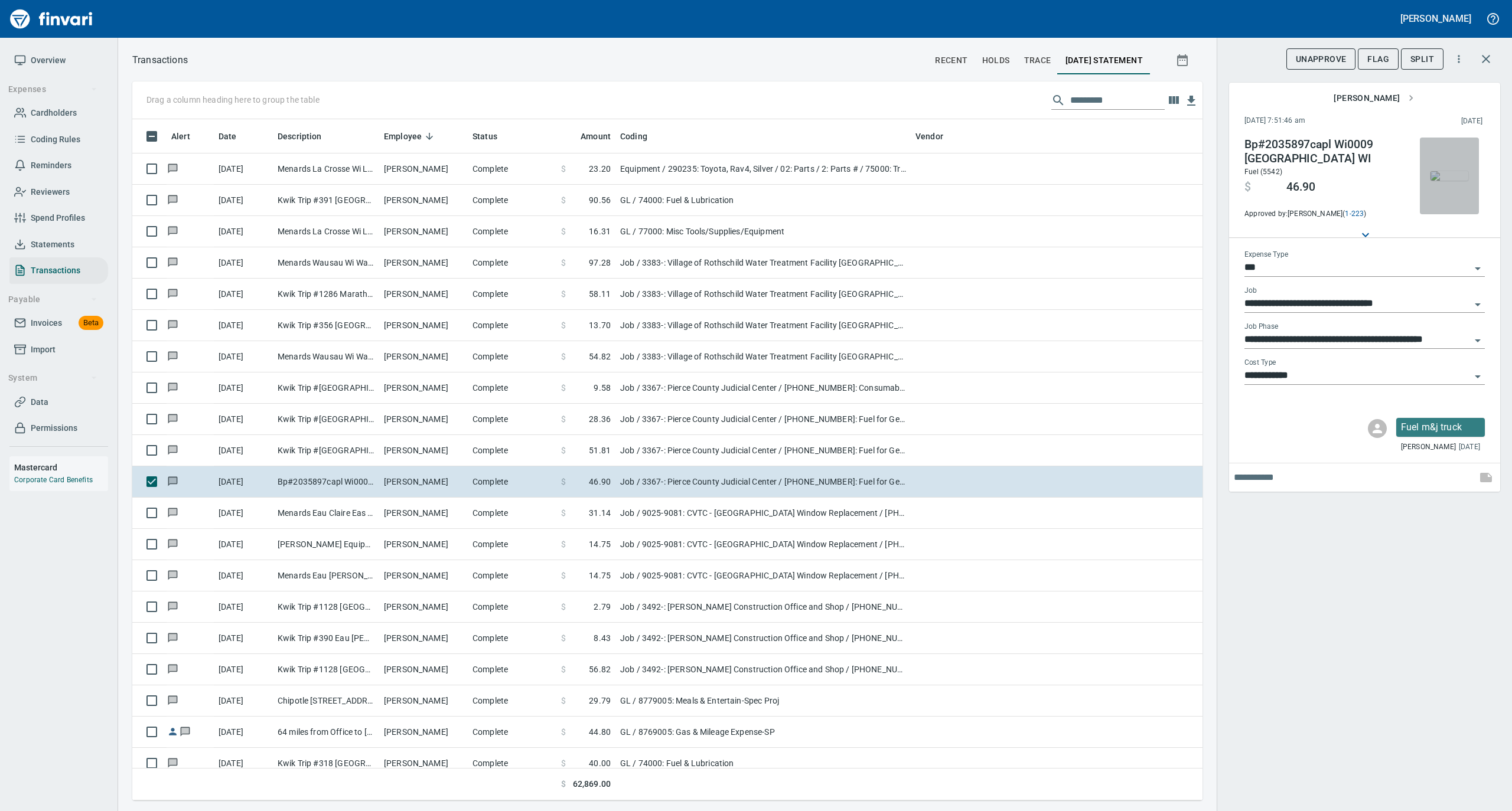
click at [1459, 181] on img "button" at bounding box center [1449, 176] width 37 height 9
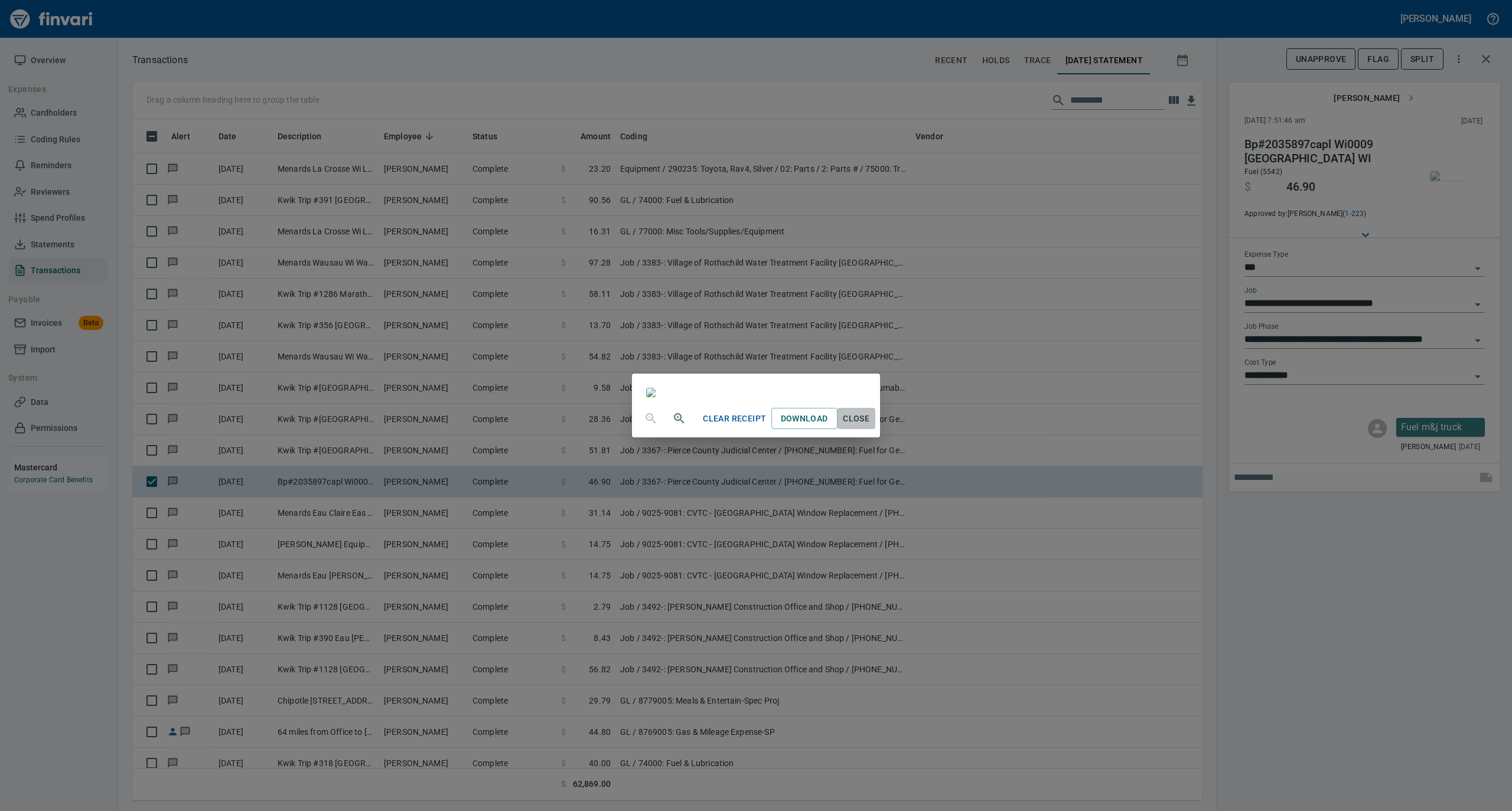
click at [870, 427] on span "Close" at bounding box center [856, 419] width 28 height 15
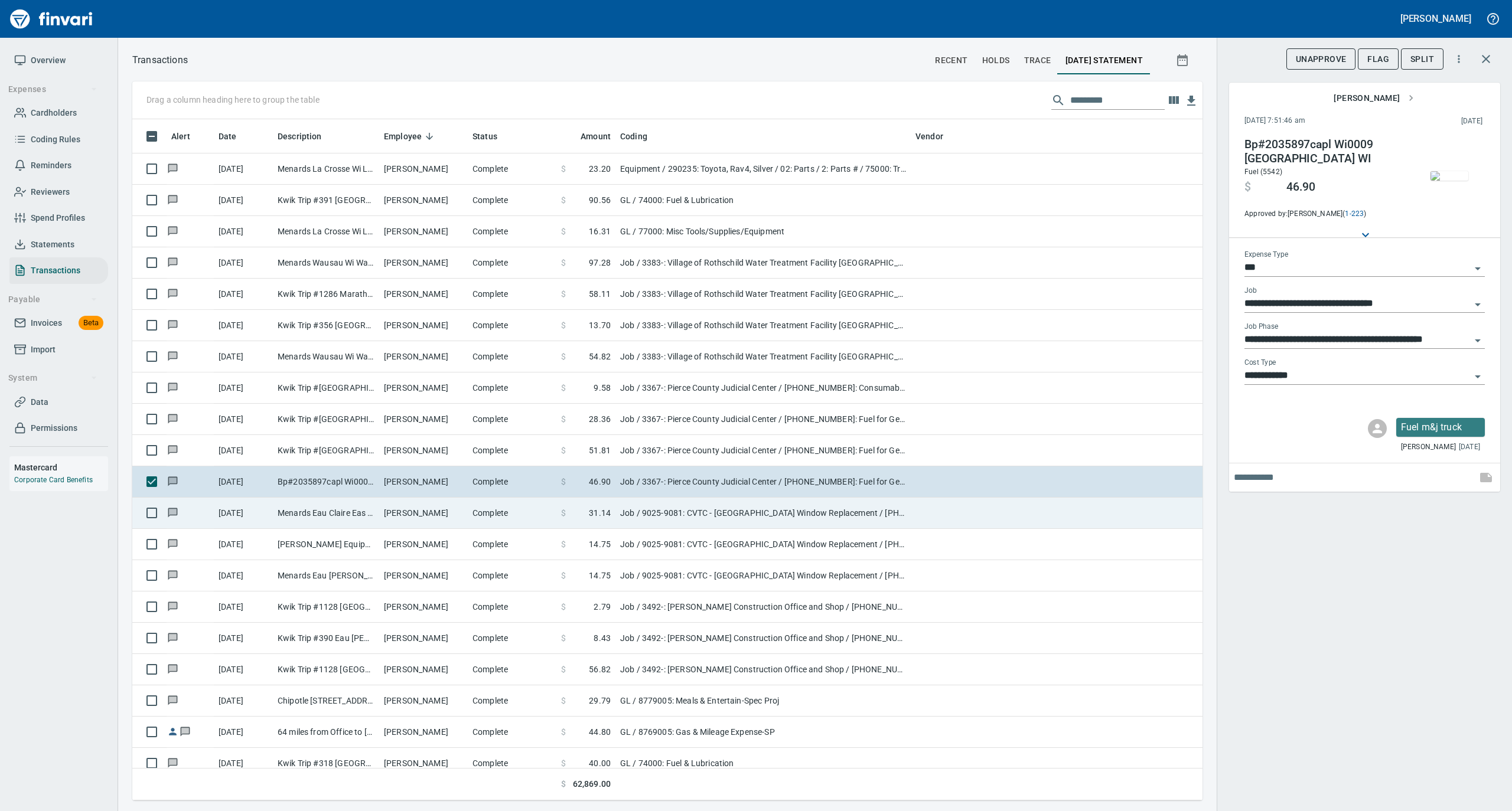
click at [512, 516] on td "Complete" at bounding box center [512, 513] width 89 height 31
type input "**********"
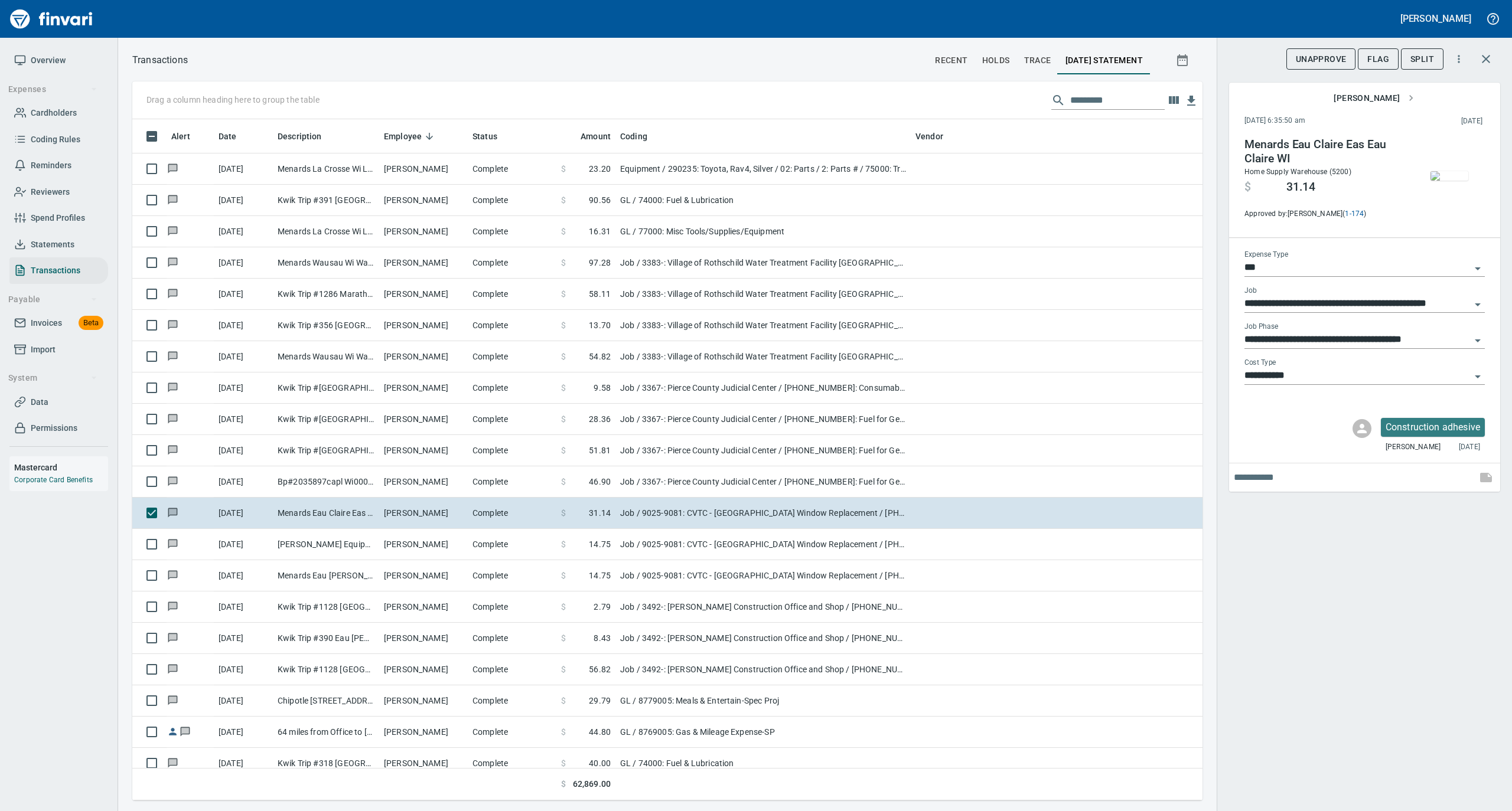
click at [1449, 176] on img "button" at bounding box center [1449, 176] width 37 height 9
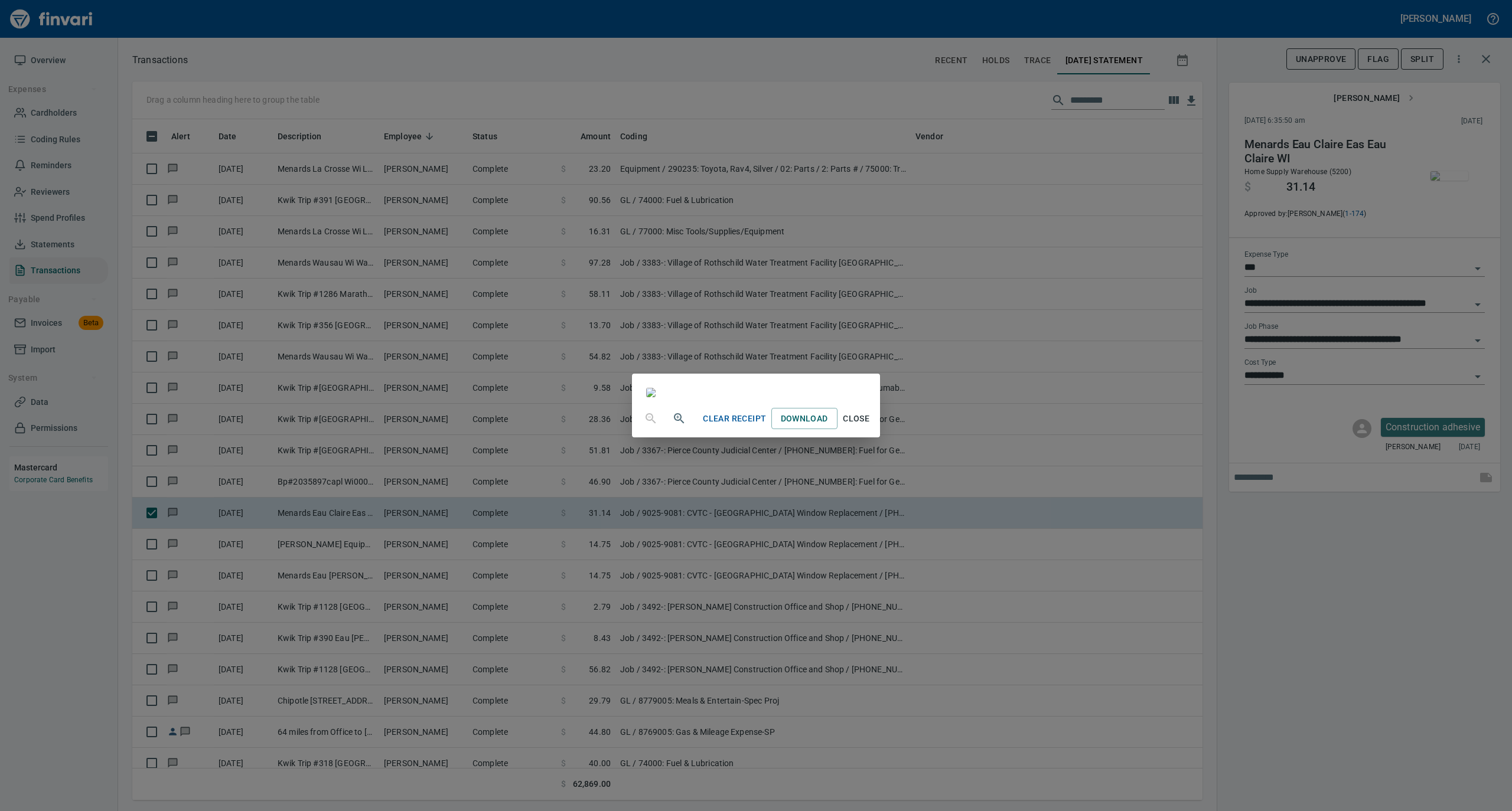
click at [870, 427] on span "Close" at bounding box center [856, 419] width 28 height 15
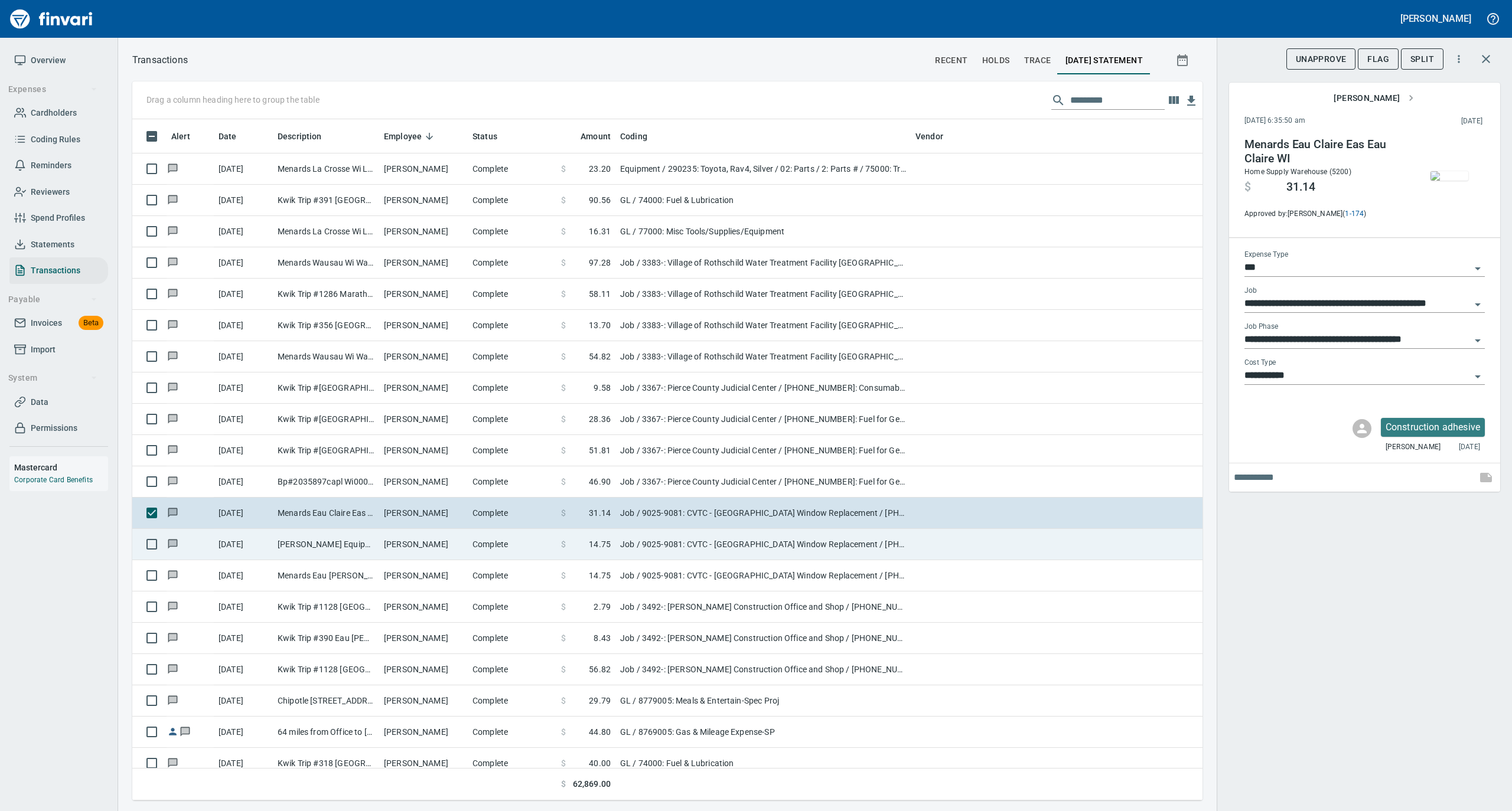
click at [553, 558] on td "Complete" at bounding box center [512, 543] width 89 height 31
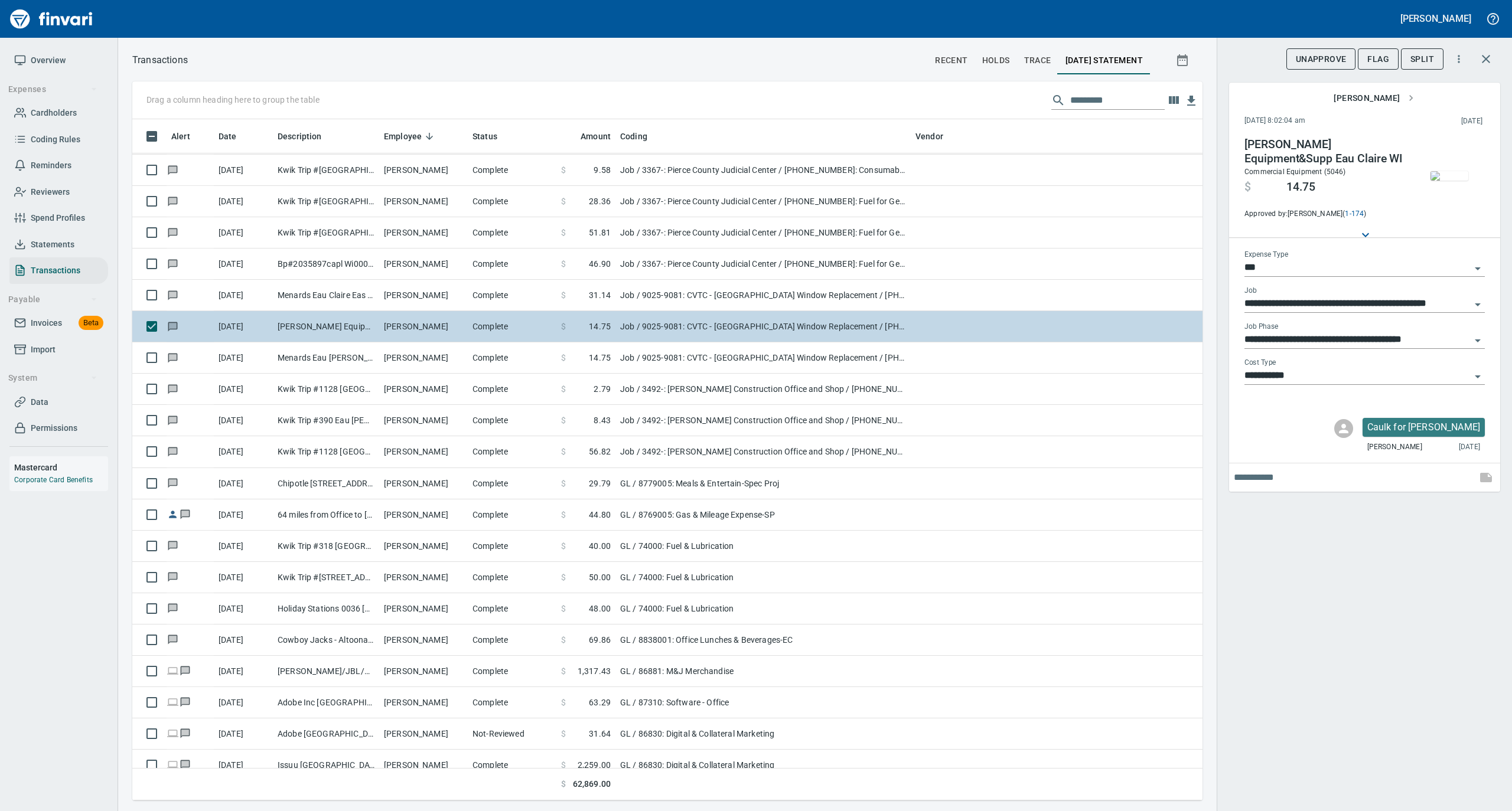
scroll to position [6061, 0]
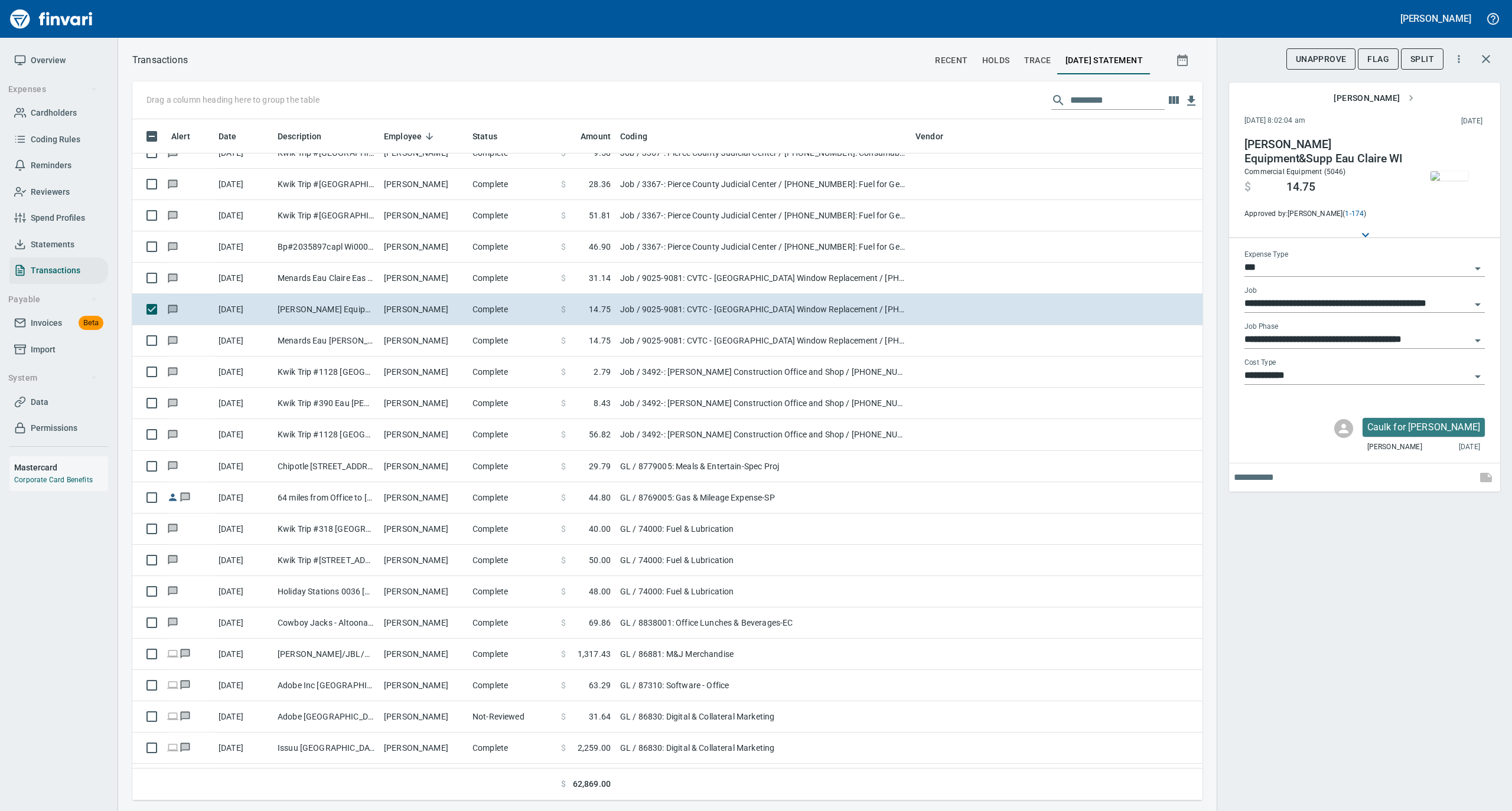
click at [1447, 177] on img "button" at bounding box center [1449, 176] width 37 height 9
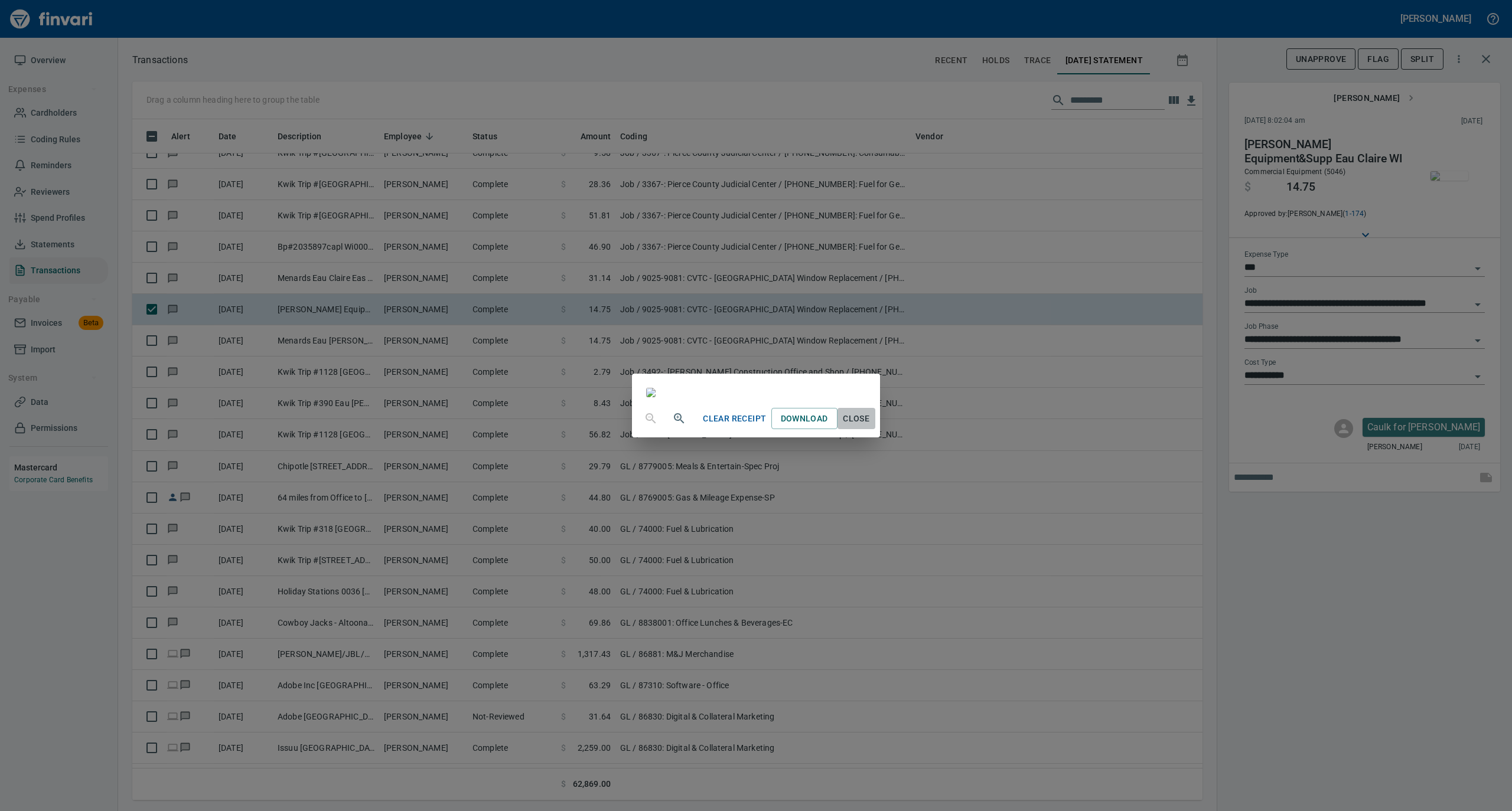
click at [870, 427] on span "Close" at bounding box center [856, 419] width 28 height 15
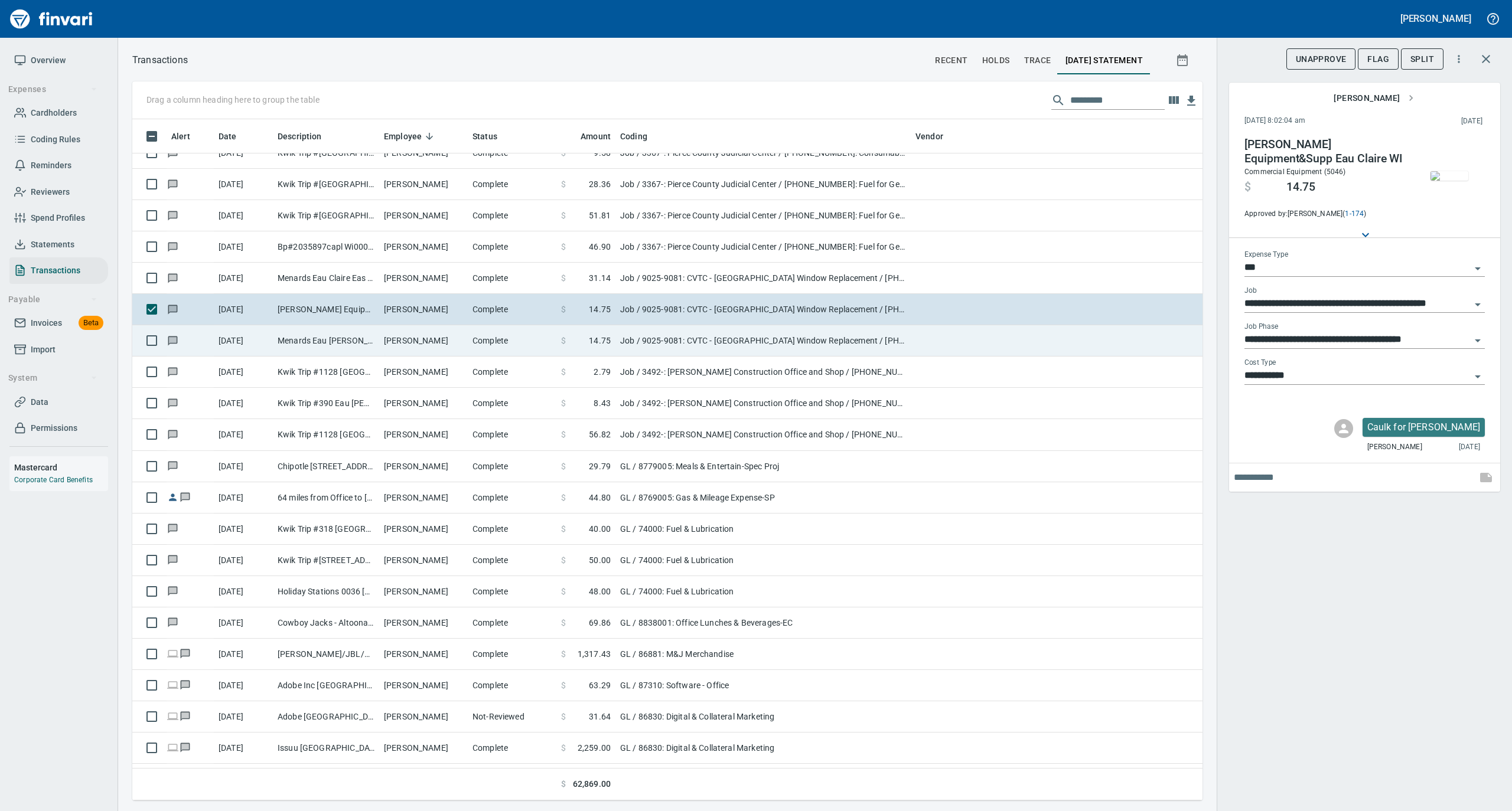
click at [424, 339] on td "[PERSON_NAME]" at bounding box center [423, 340] width 89 height 31
type input "**********"
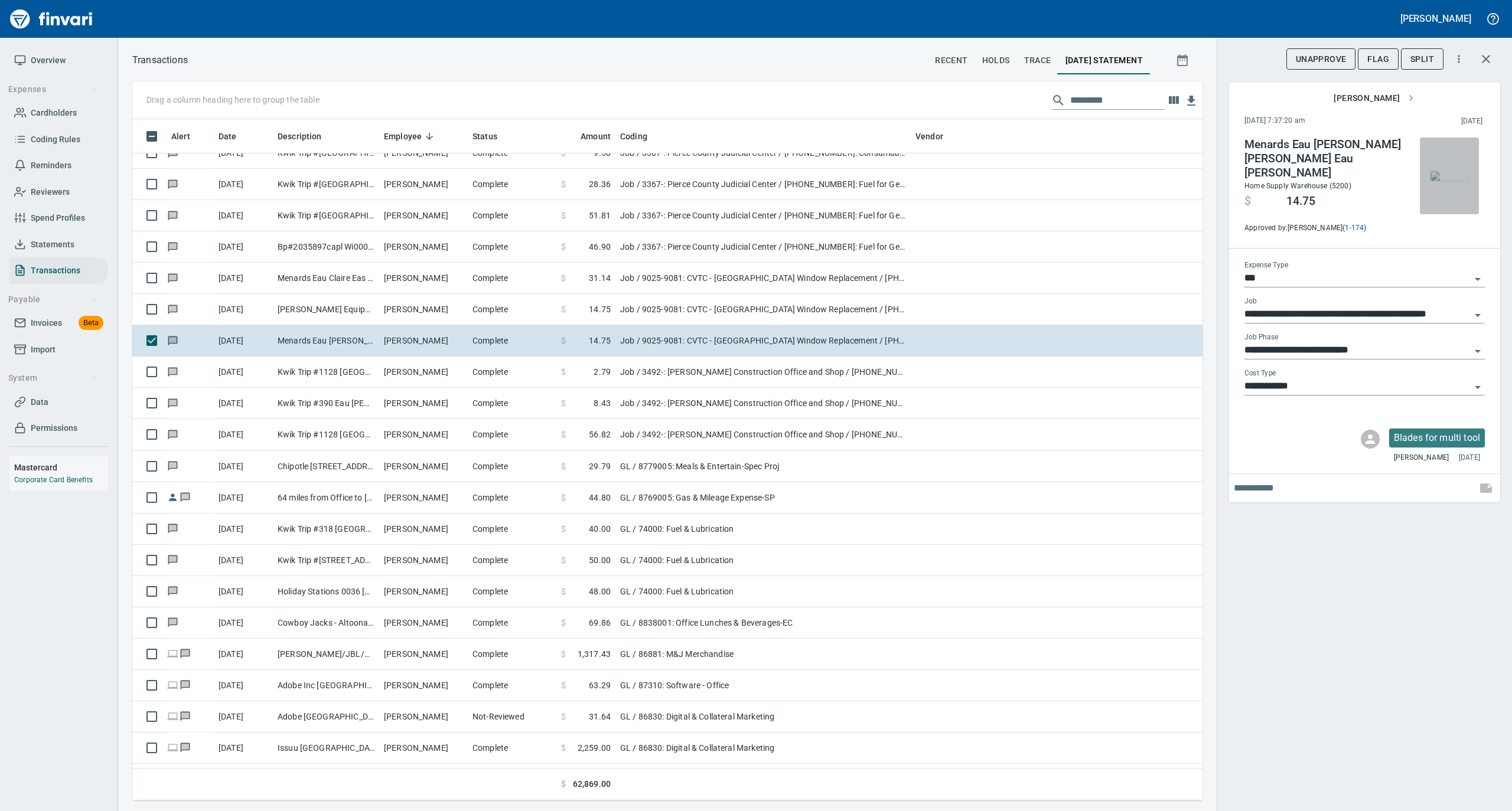
click at [1453, 171] on img "button" at bounding box center [1449, 176] width 37 height 9
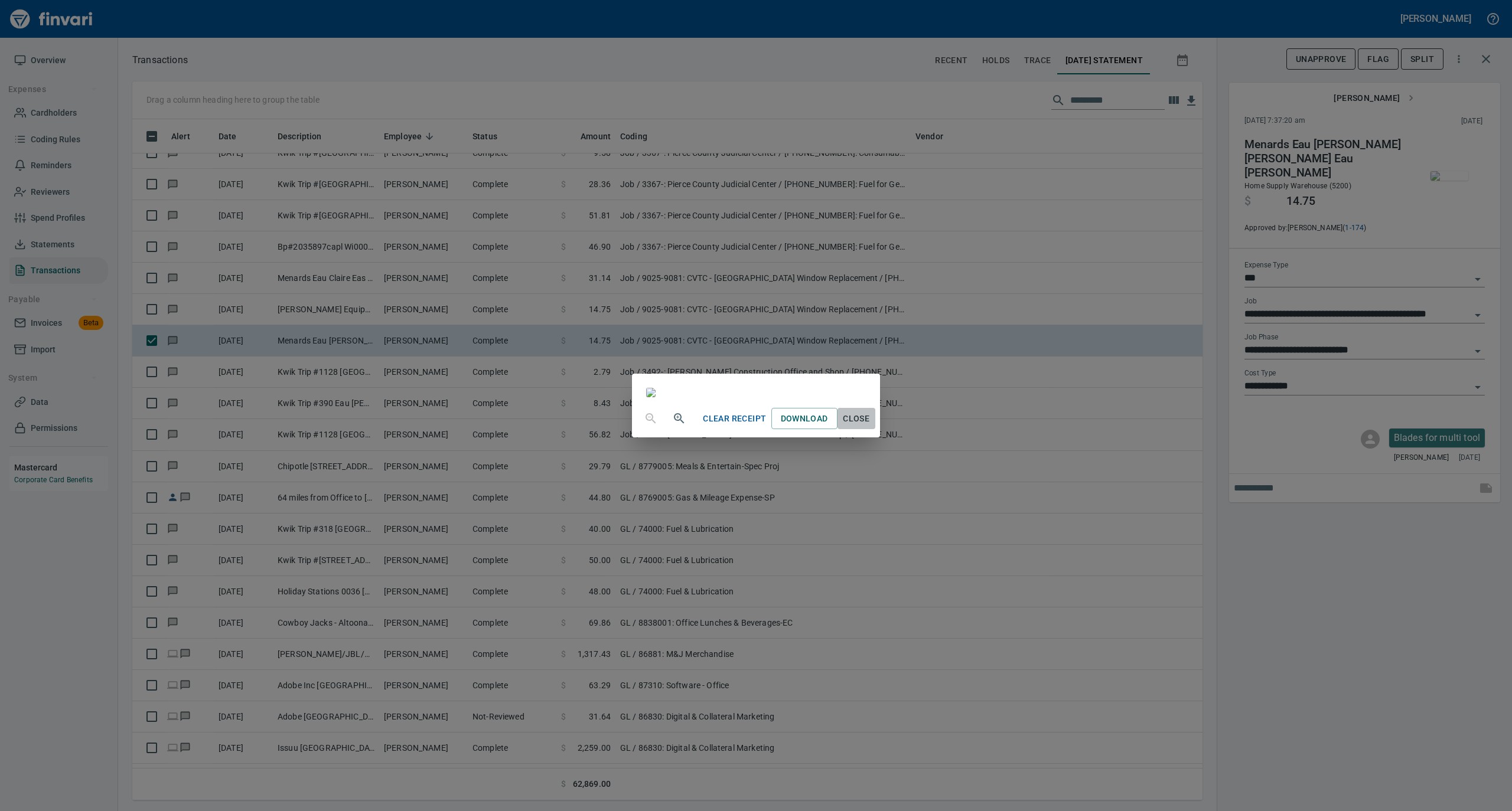
click at [870, 427] on span "Close" at bounding box center [856, 419] width 28 height 15
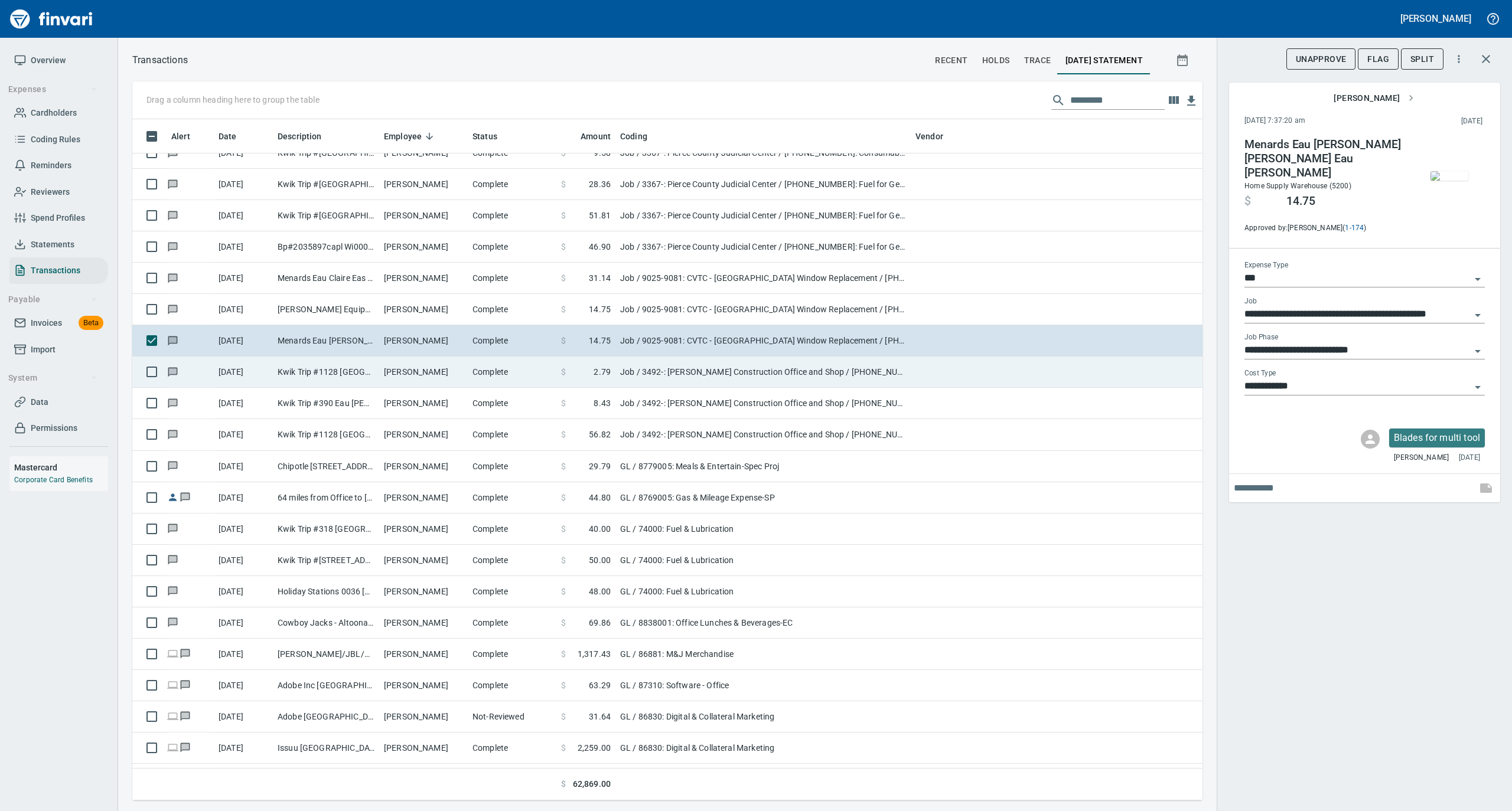
click at [414, 375] on td "[PERSON_NAME]" at bounding box center [423, 371] width 89 height 31
type input "**********"
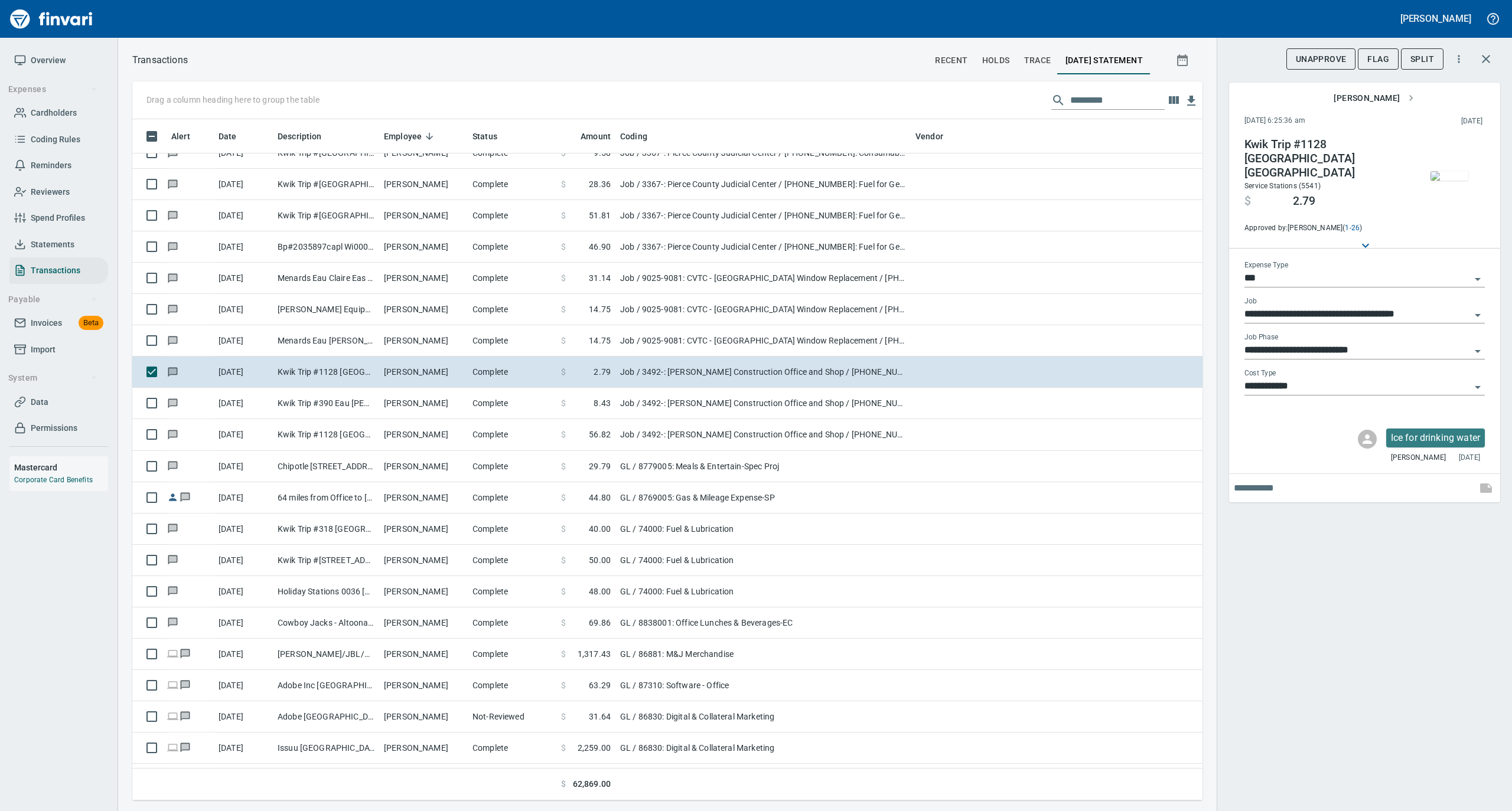
scroll to position [670, 1046]
click at [1453, 171] on img "button" at bounding box center [1449, 176] width 37 height 9
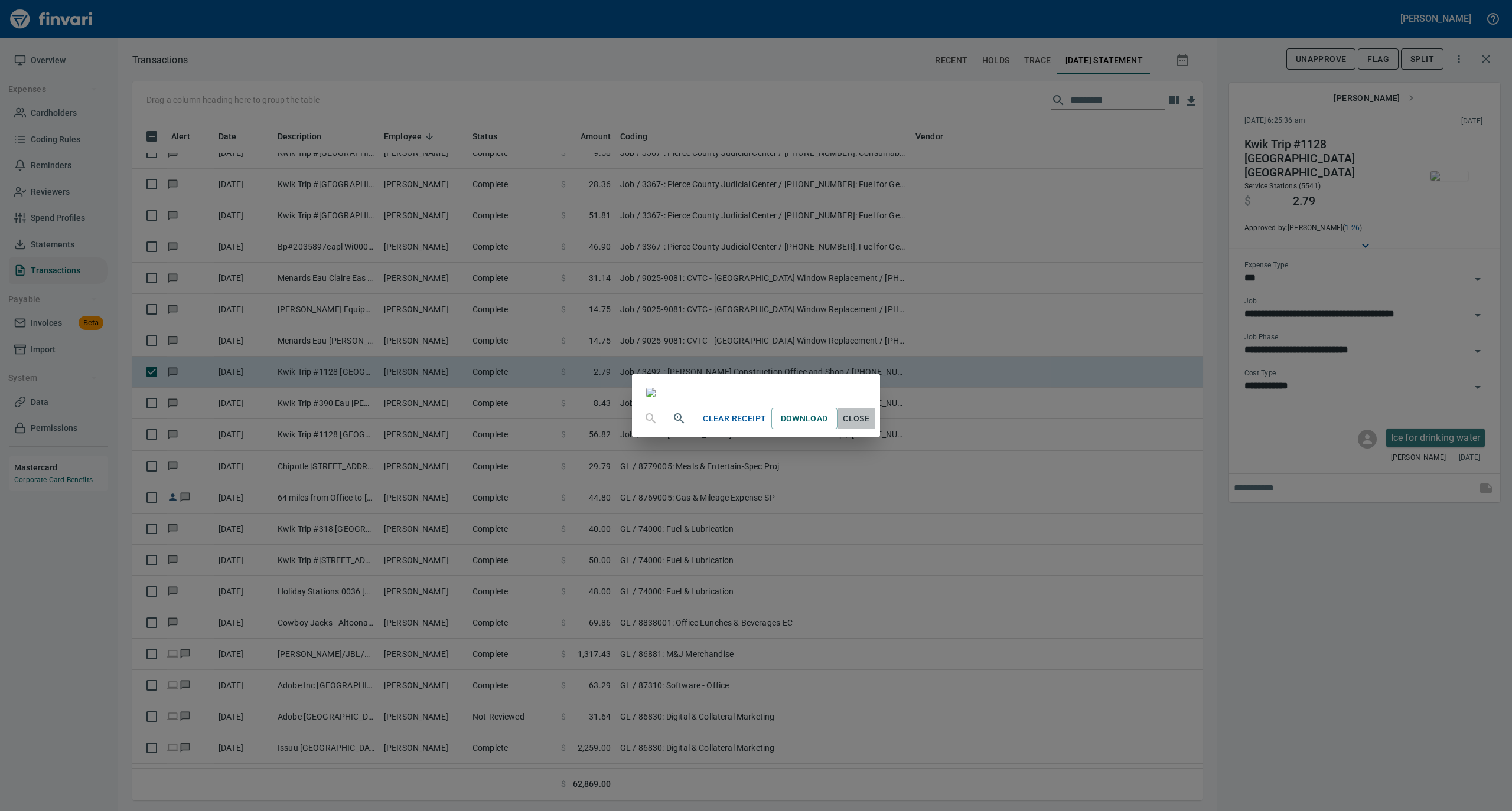
click at [870, 427] on span "Close" at bounding box center [856, 419] width 28 height 15
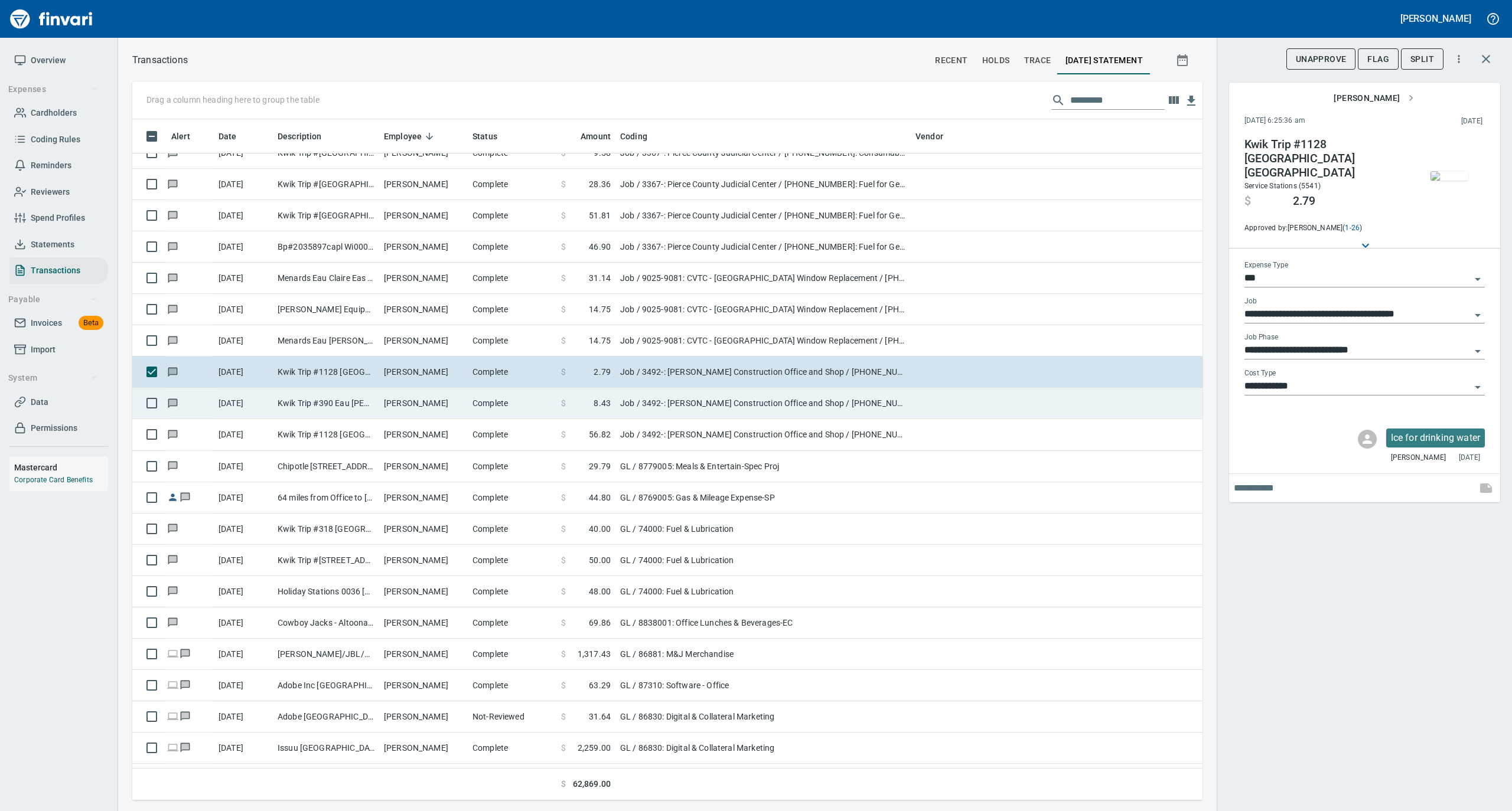
click at [487, 407] on td "Complete" at bounding box center [512, 403] width 89 height 31
type input "**********"
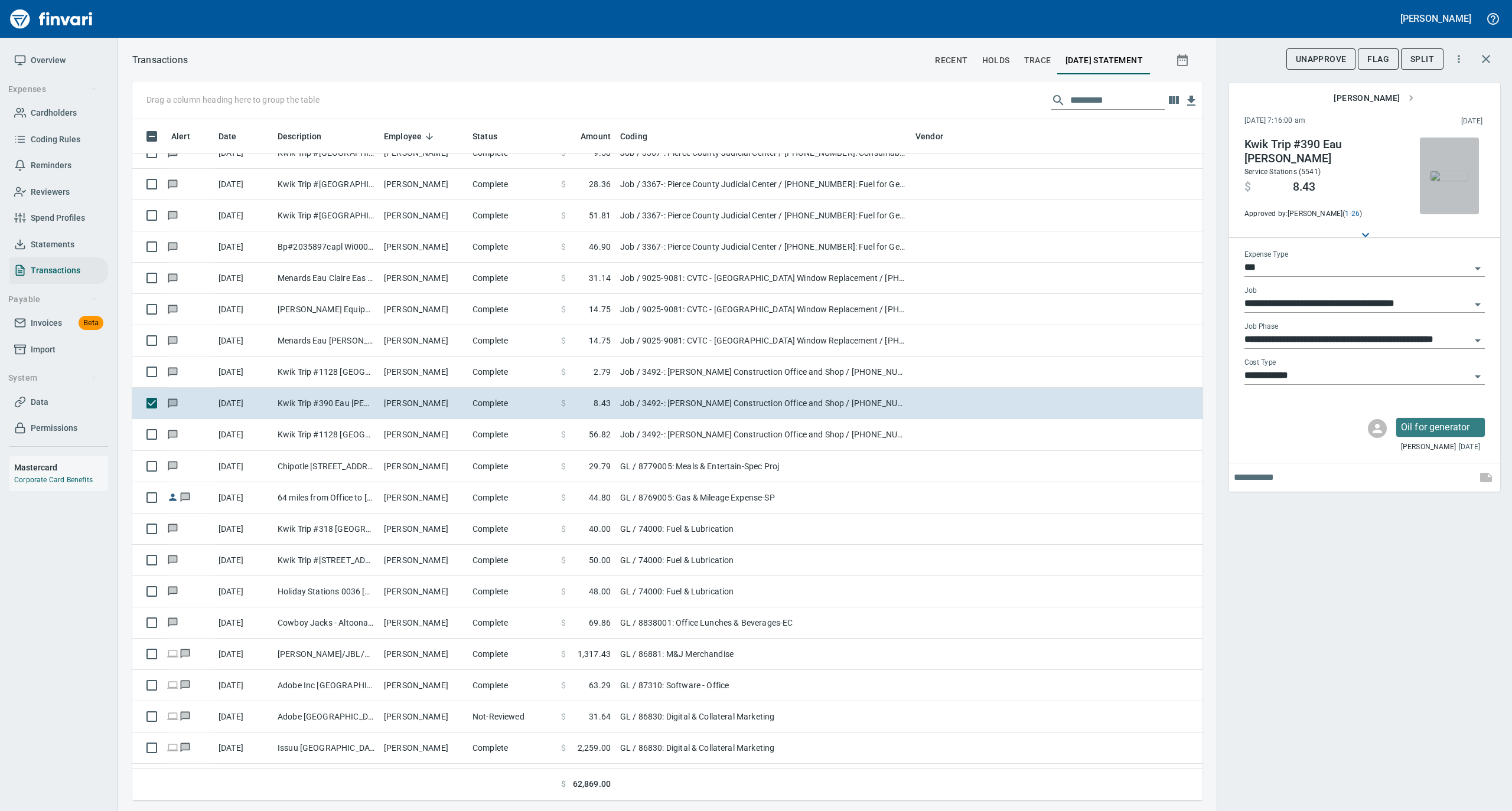
click at [1455, 171] on img "button" at bounding box center [1449, 176] width 37 height 9
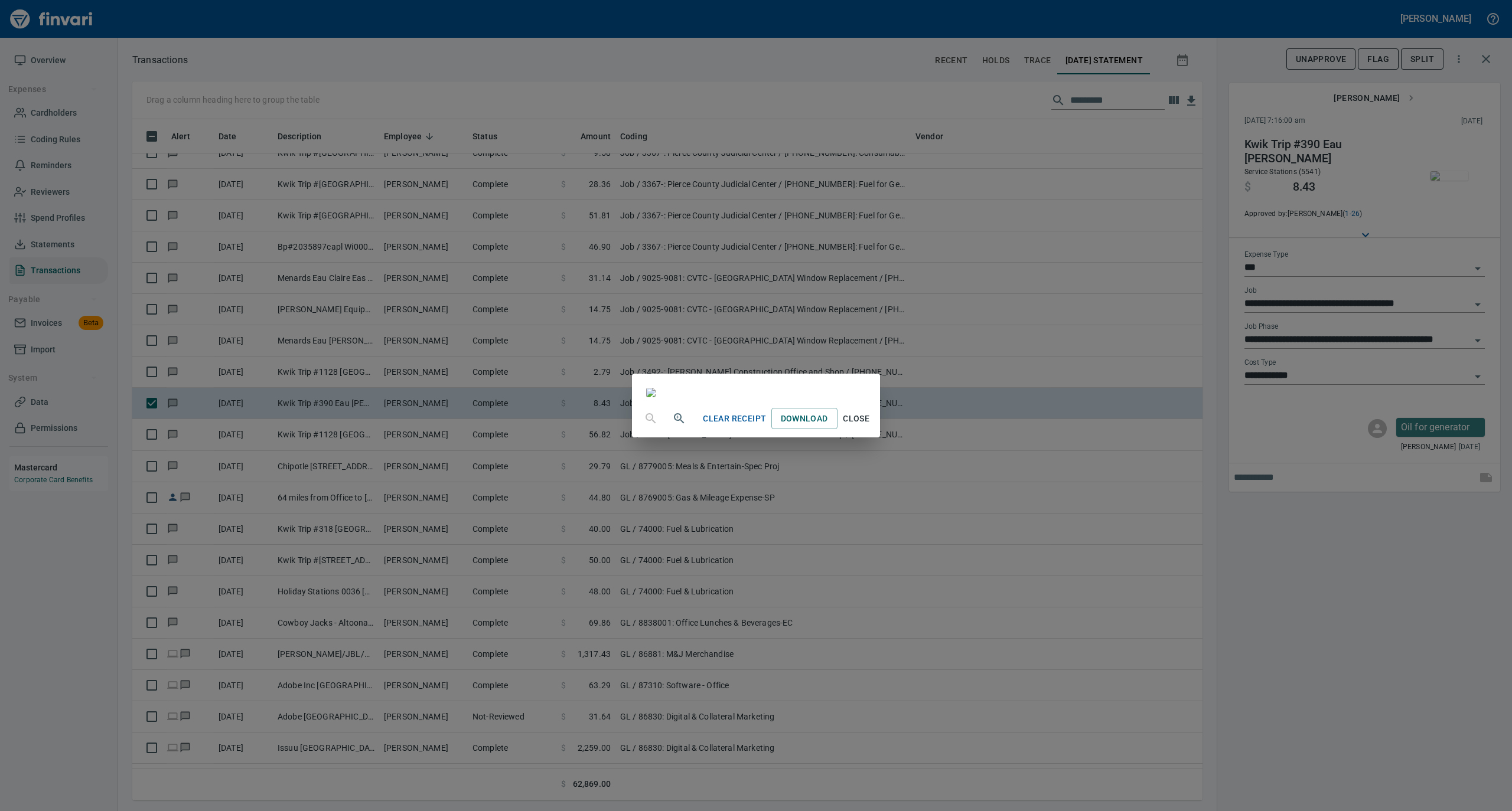
drag, startPoint x: 972, startPoint y: 713, endPoint x: 950, endPoint y: 690, distance: 31.8
click at [870, 427] on span "Close" at bounding box center [856, 419] width 28 height 15
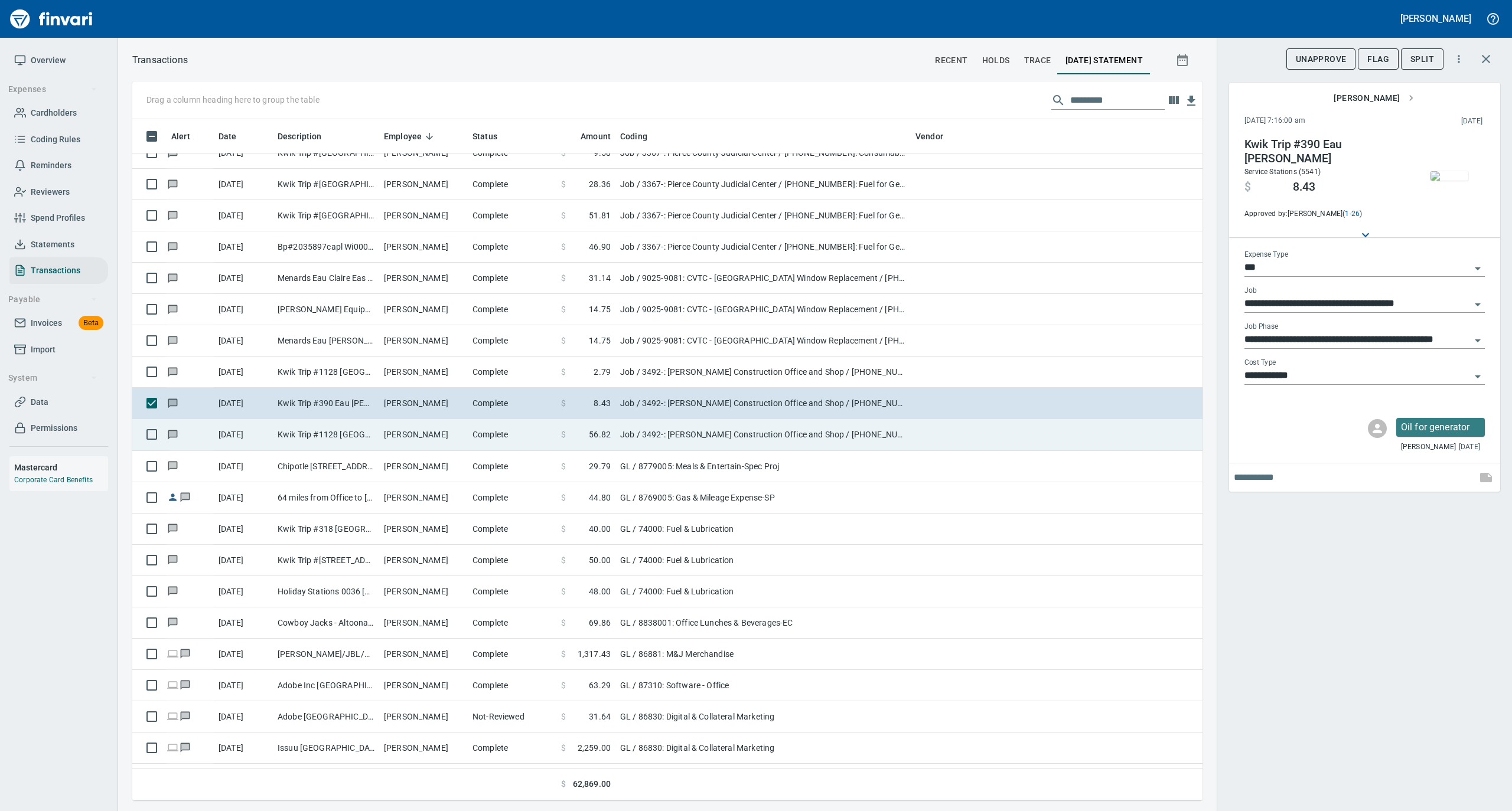
click at [419, 431] on td "[PERSON_NAME]" at bounding box center [423, 434] width 89 height 31
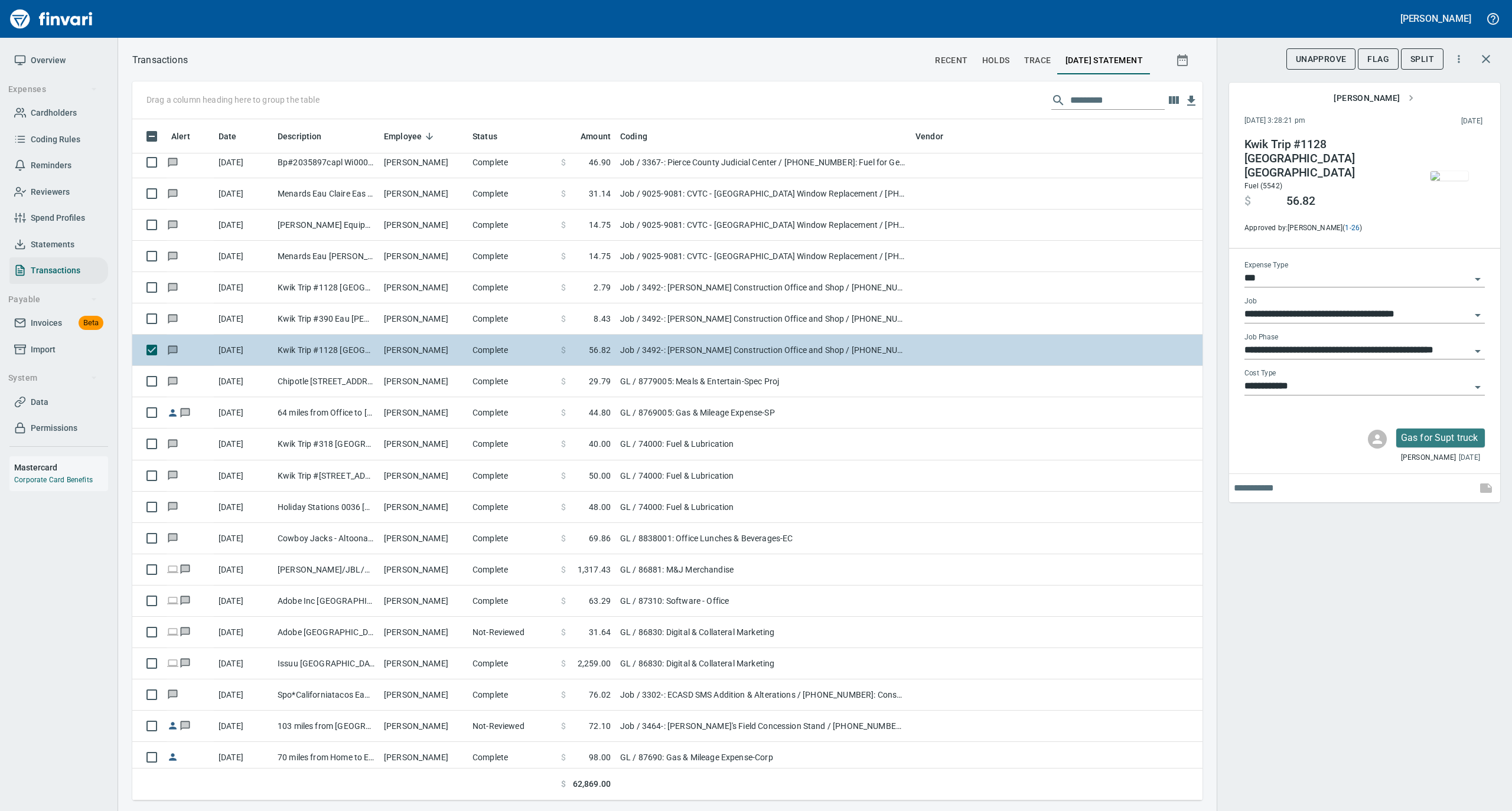
scroll to position [6219, 0]
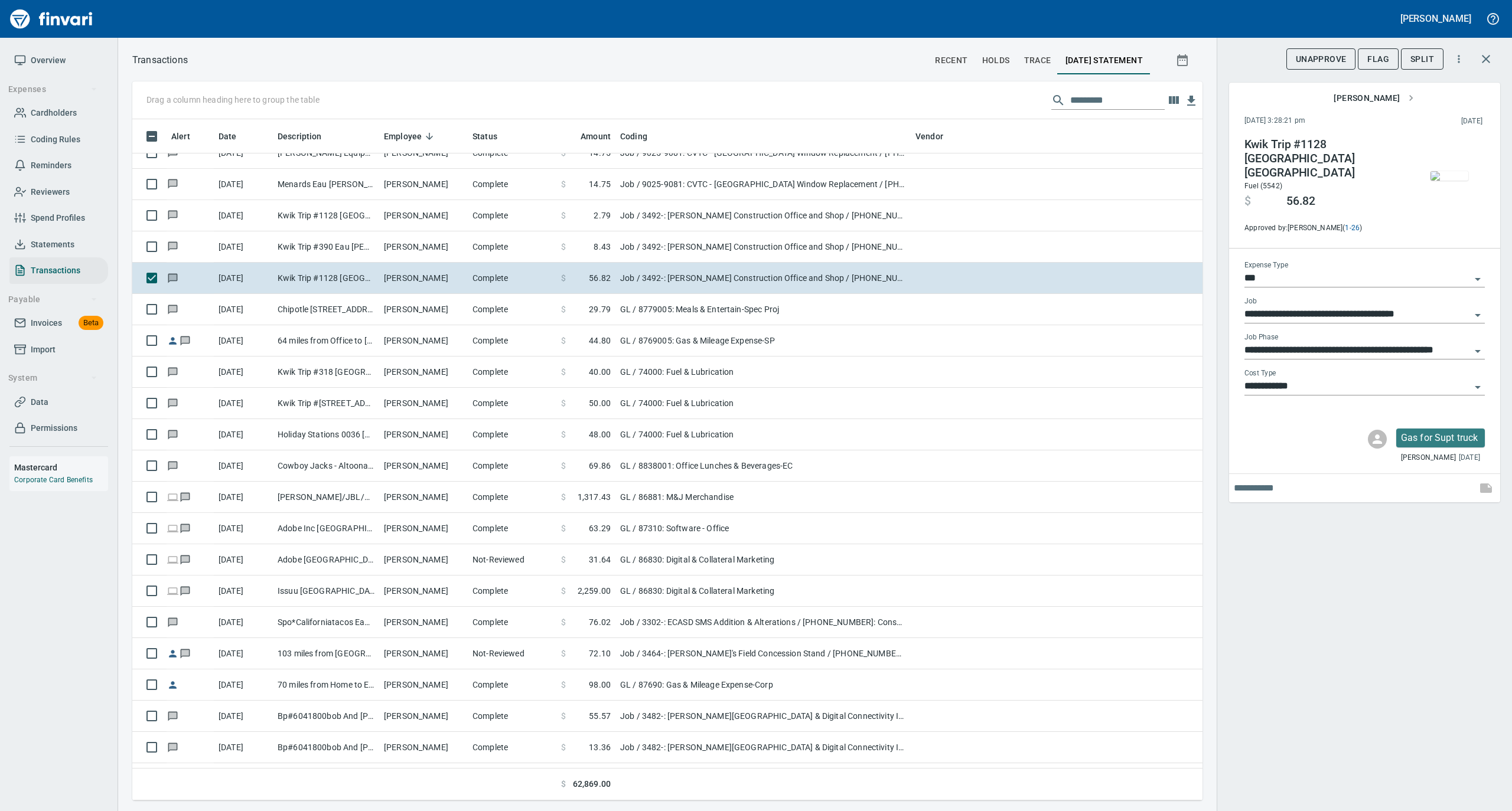
click at [1448, 181] on img "button" at bounding box center [1449, 176] width 37 height 9
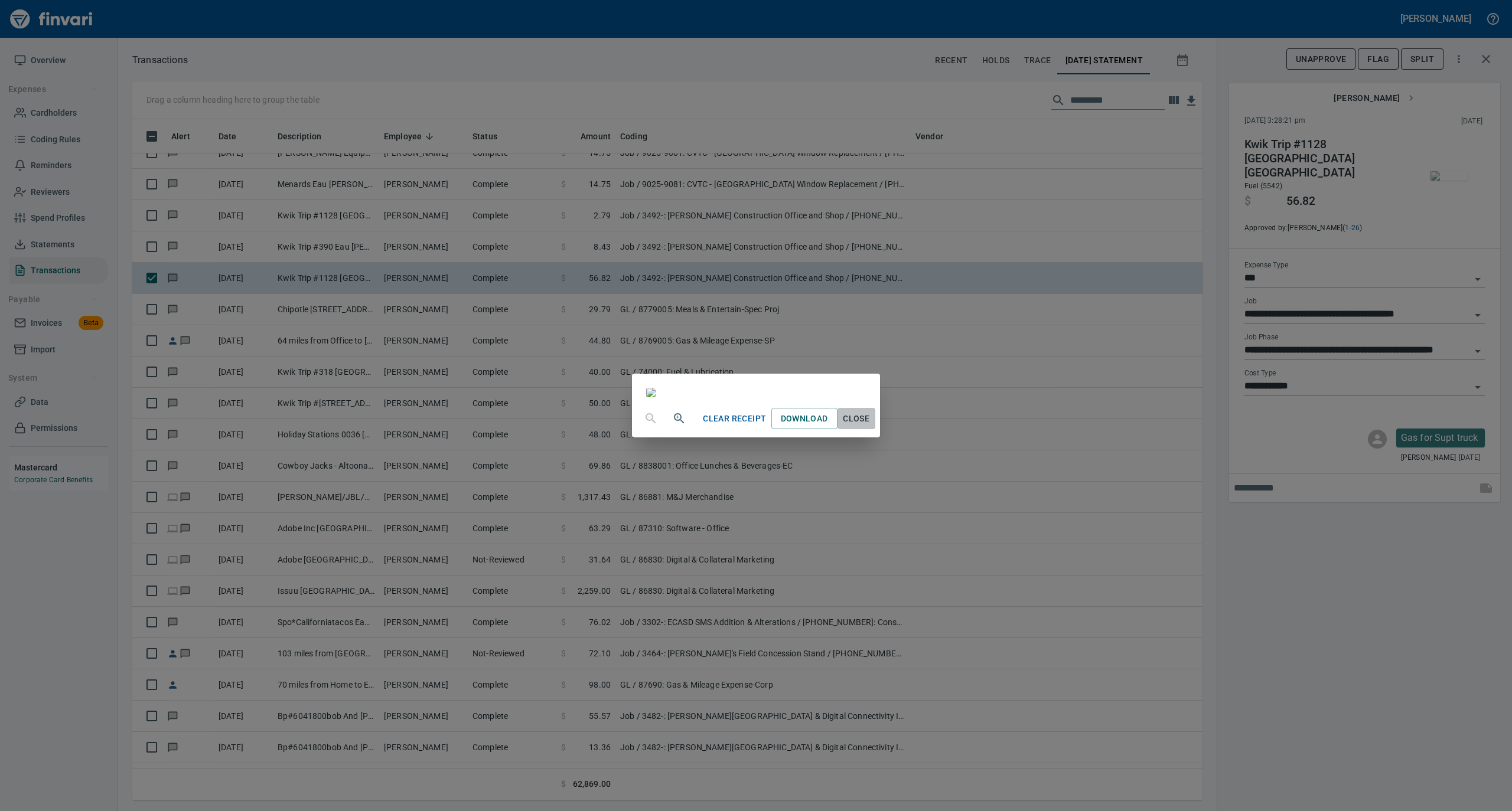
click at [870, 427] on span "Close" at bounding box center [856, 419] width 28 height 15
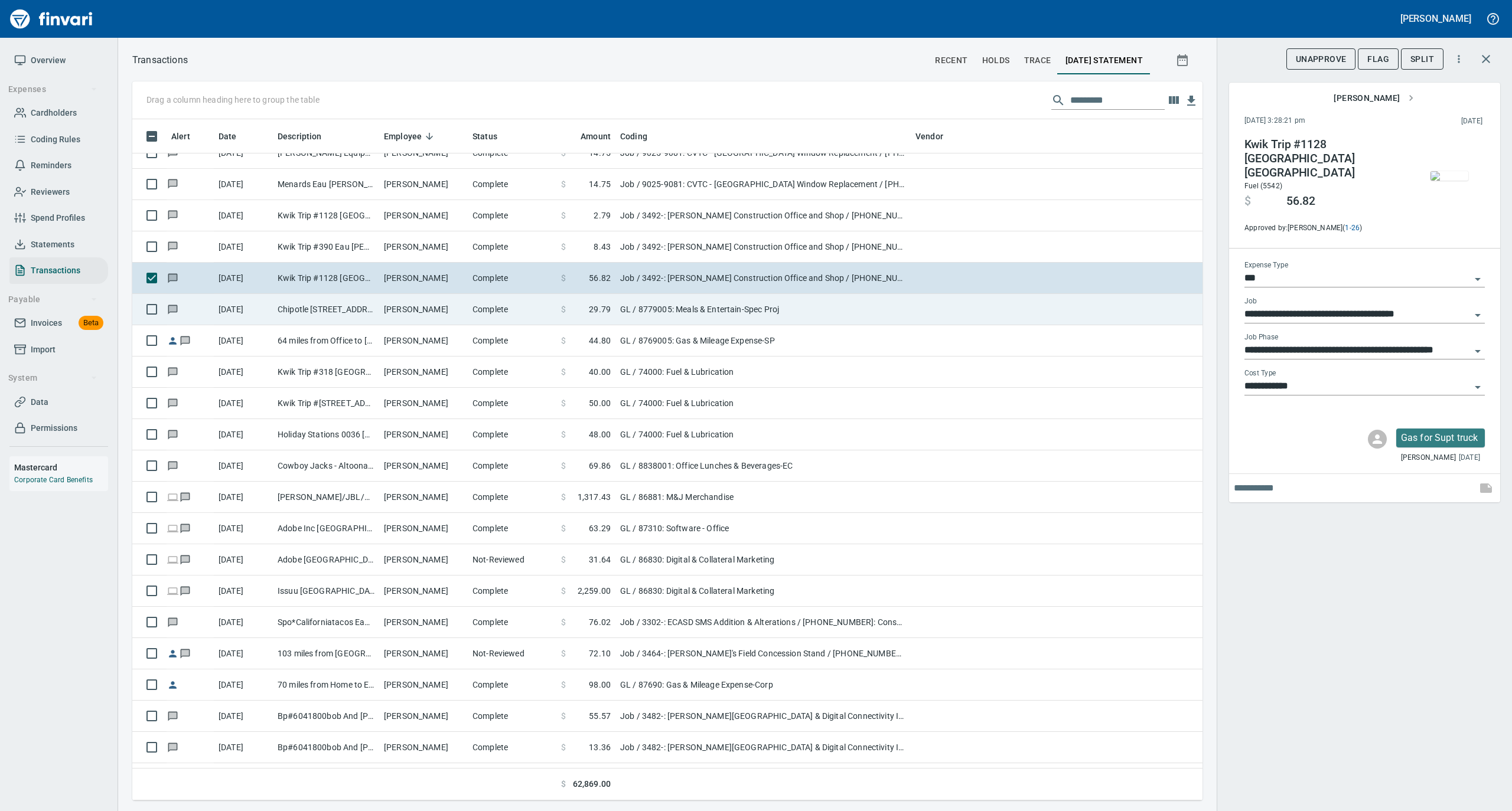
click at [487, 311] on td "Complete" at bounding box center [512, 309] width 89 height 31
type input "**"
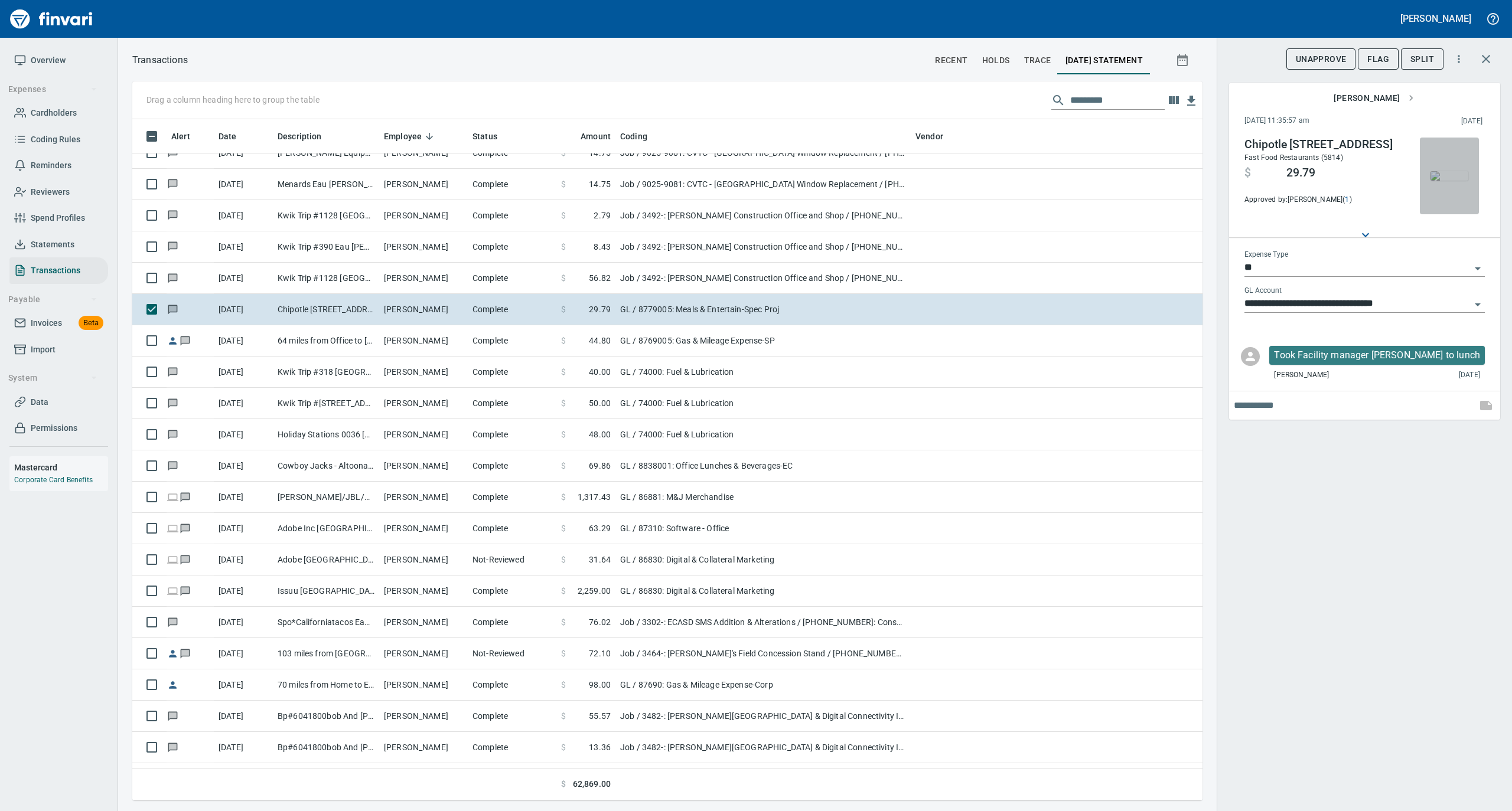
click at [1442, 177] on img "button" at bounding box center [1449, 176] width 37 height 9
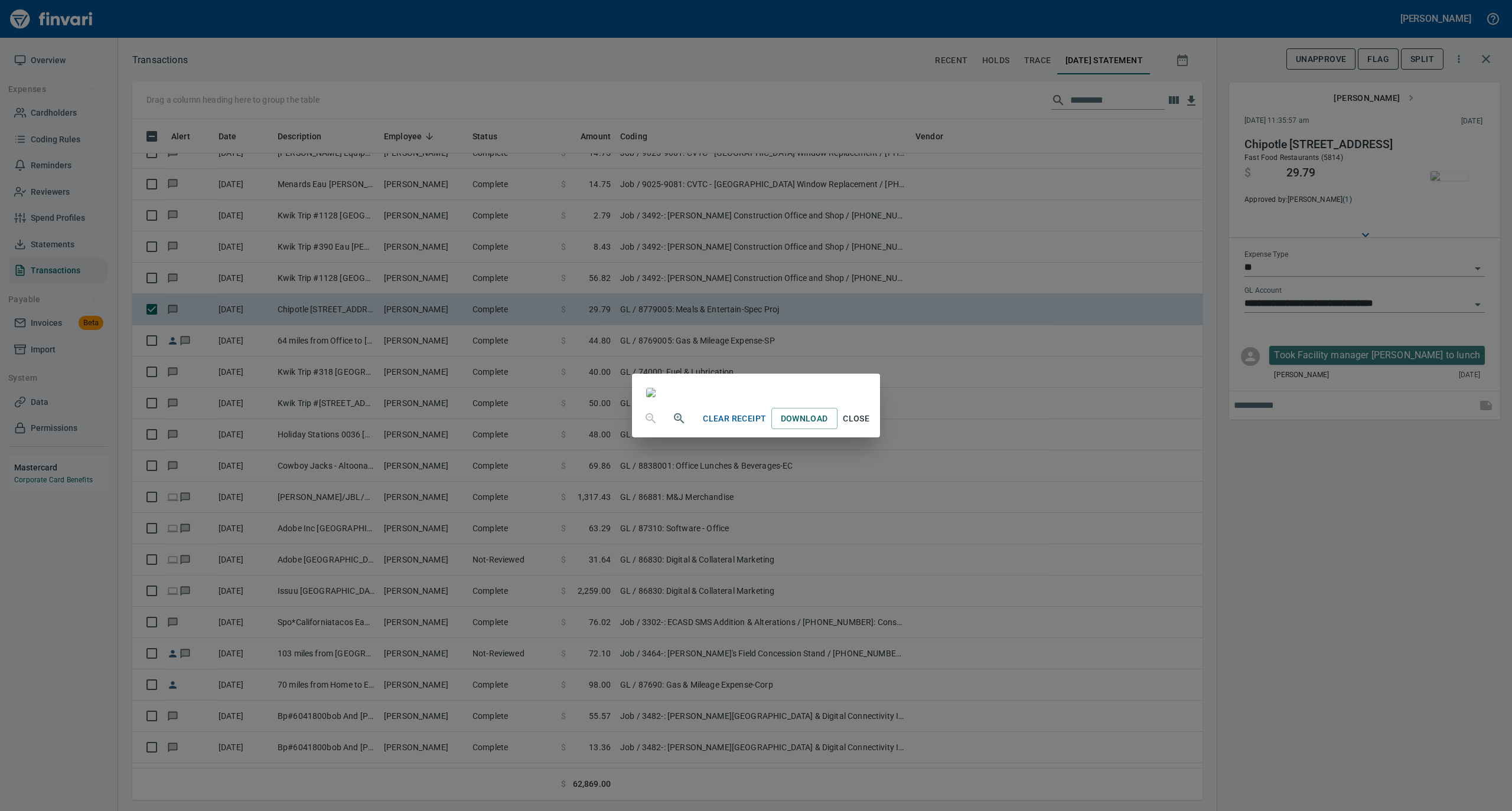
click at [870, 427] on span "Close" at bounding box center [856, 419] width 28 height 15
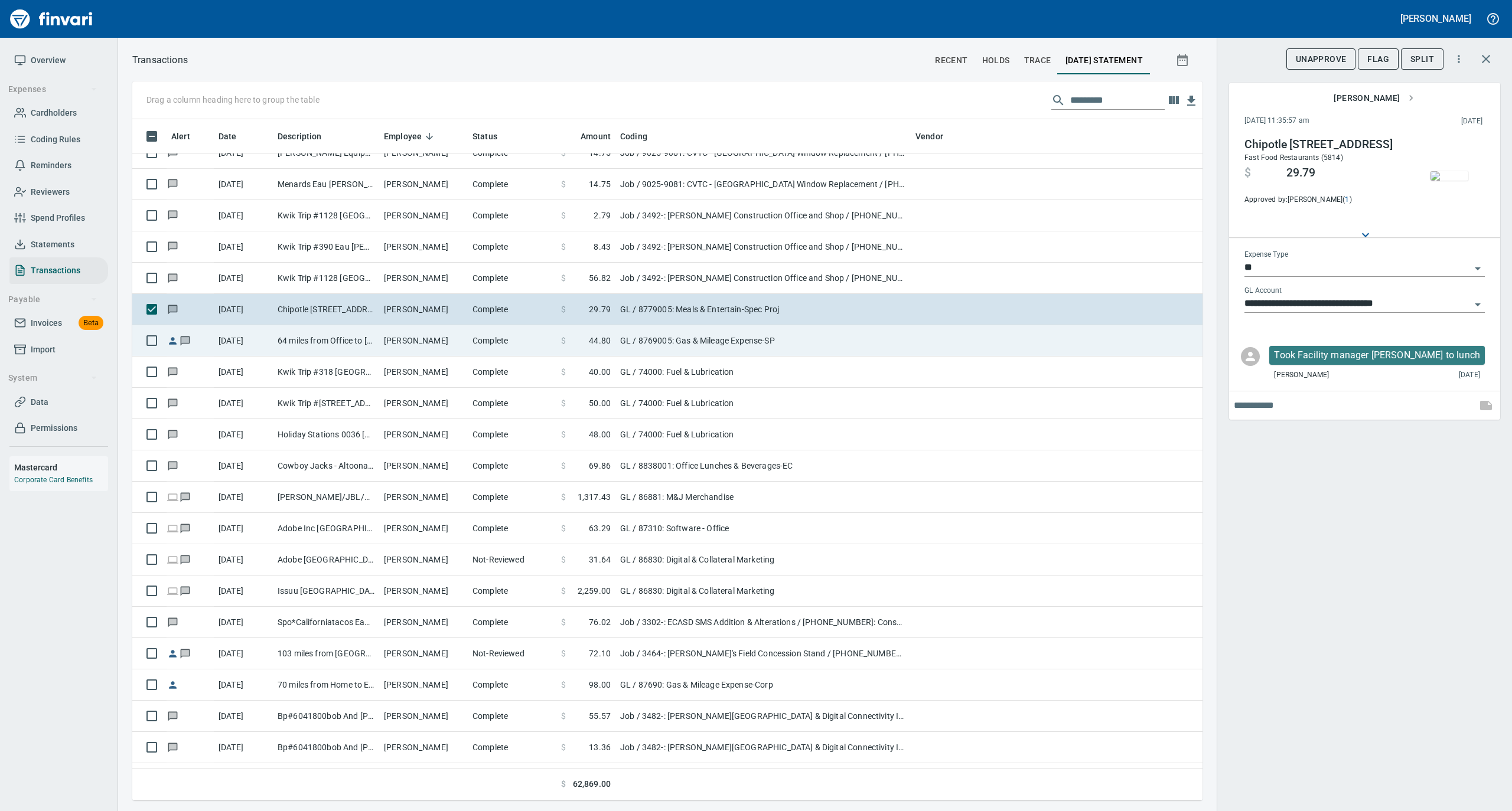
click at [407, 342] on td "[PERSON_NAME]" at bounding box center [423, 340] width 89 height 31
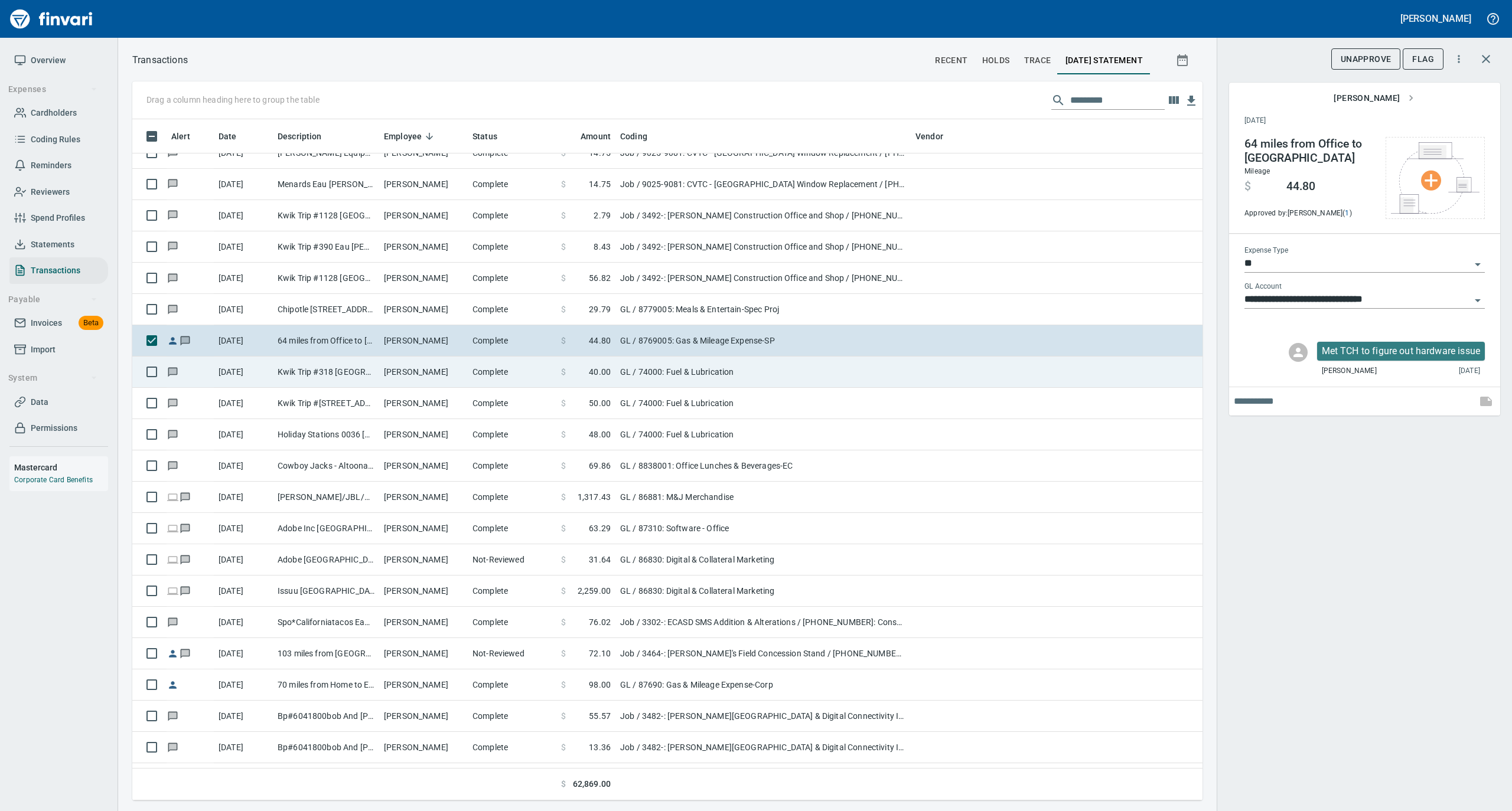
click at [416, 373] on td "[PERSON_NAME]" at bounding box center [423, 371] width 89 height 31
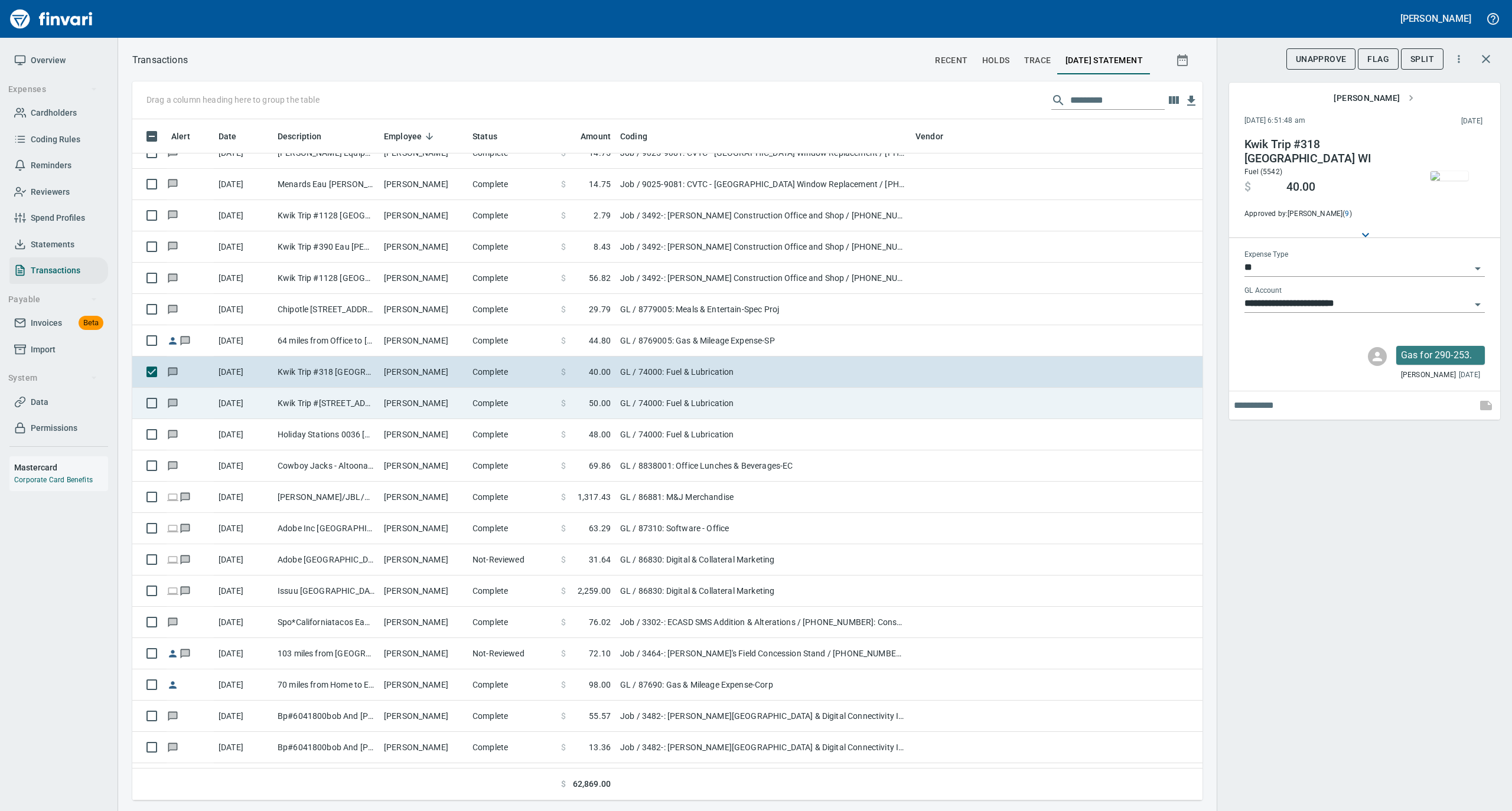
click at [406, 404] on td "[PERSON_NAME]" at bounding box center [423, 403] width 89 height 31
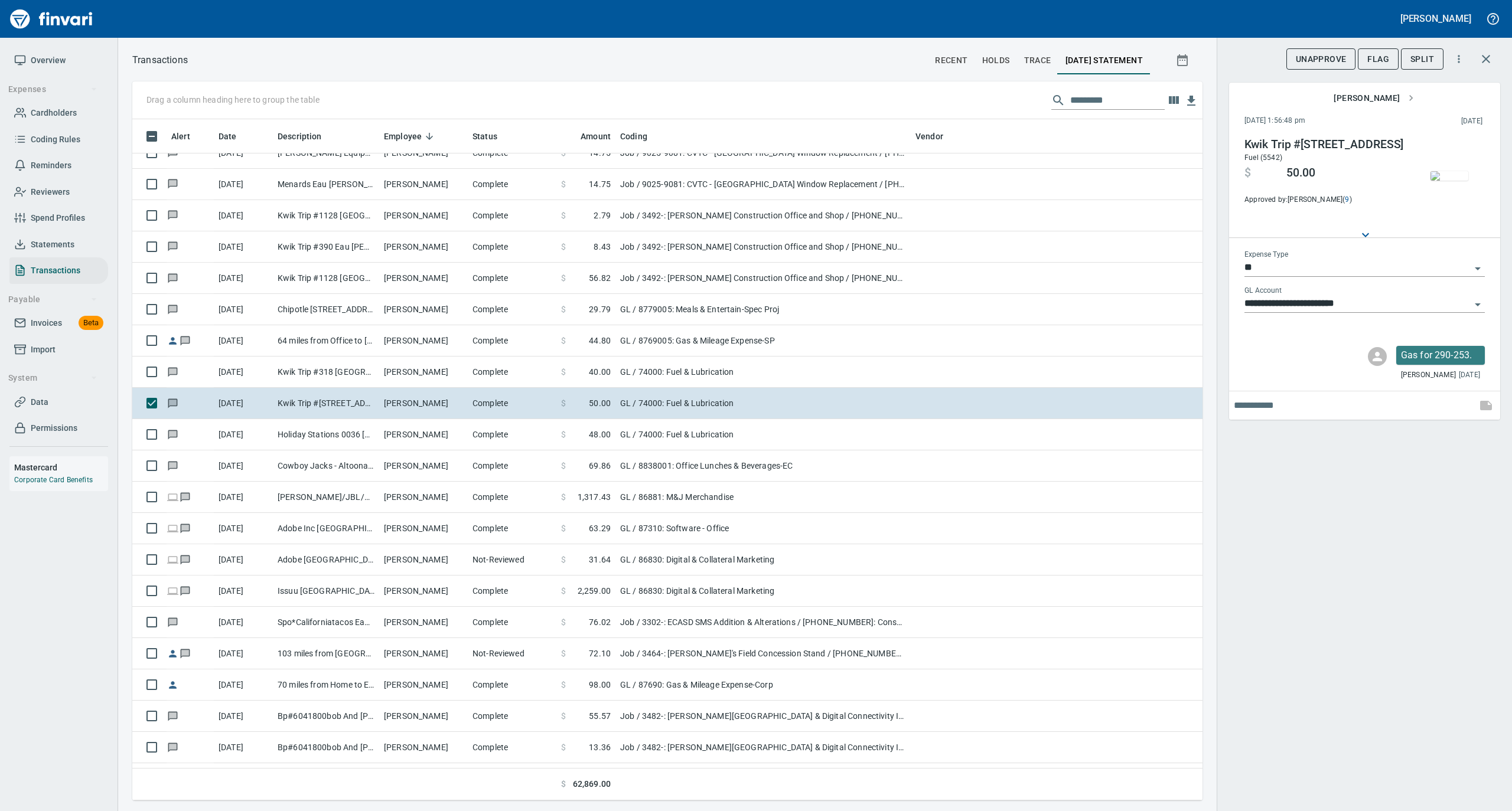
click at [1444, 171] on img "button" at bounding box center [1449, 176] width 37 height 9
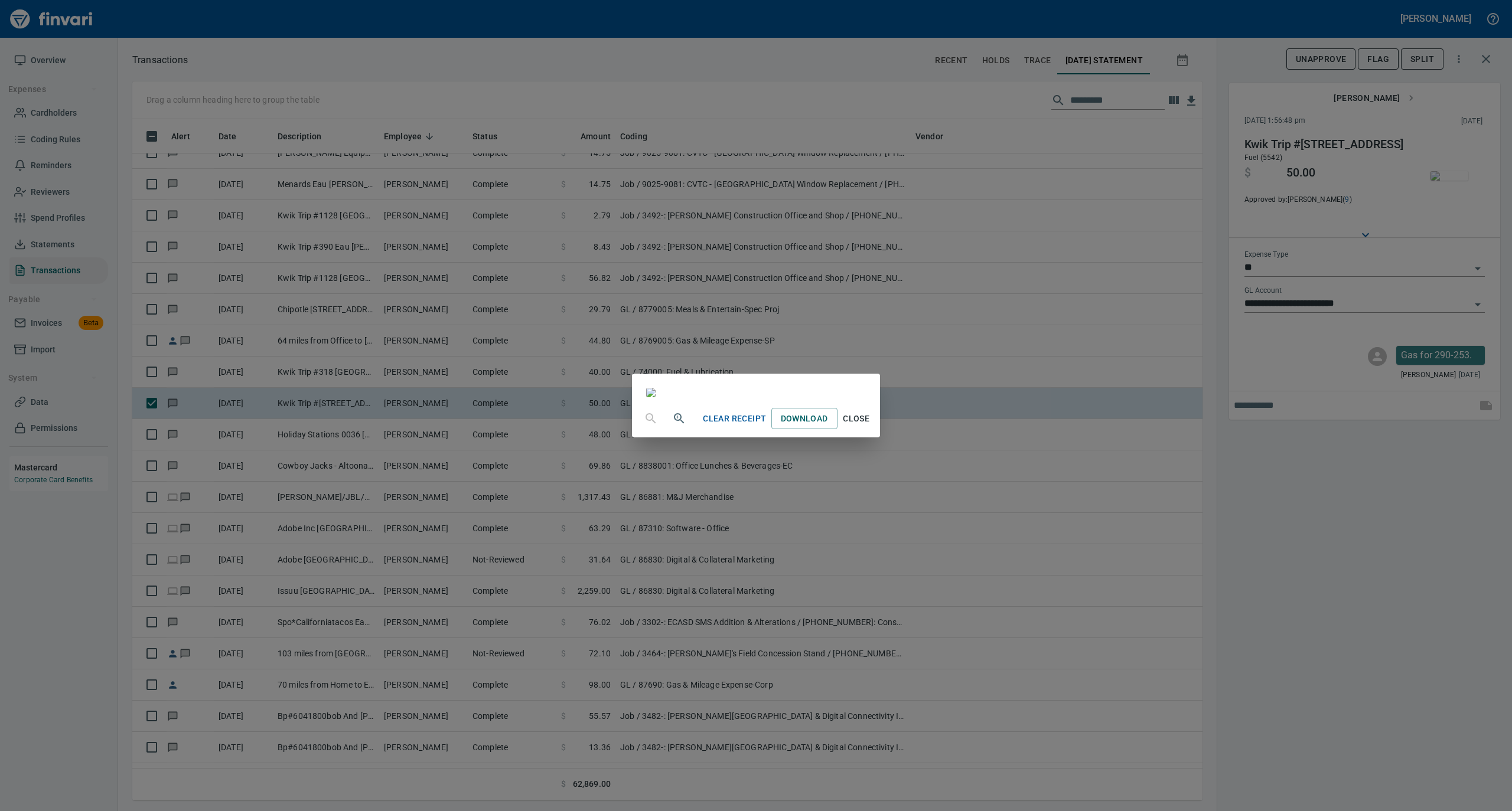
click at [870, 427] on span "Close" at bounding box center [856, 419] width 28 height 15
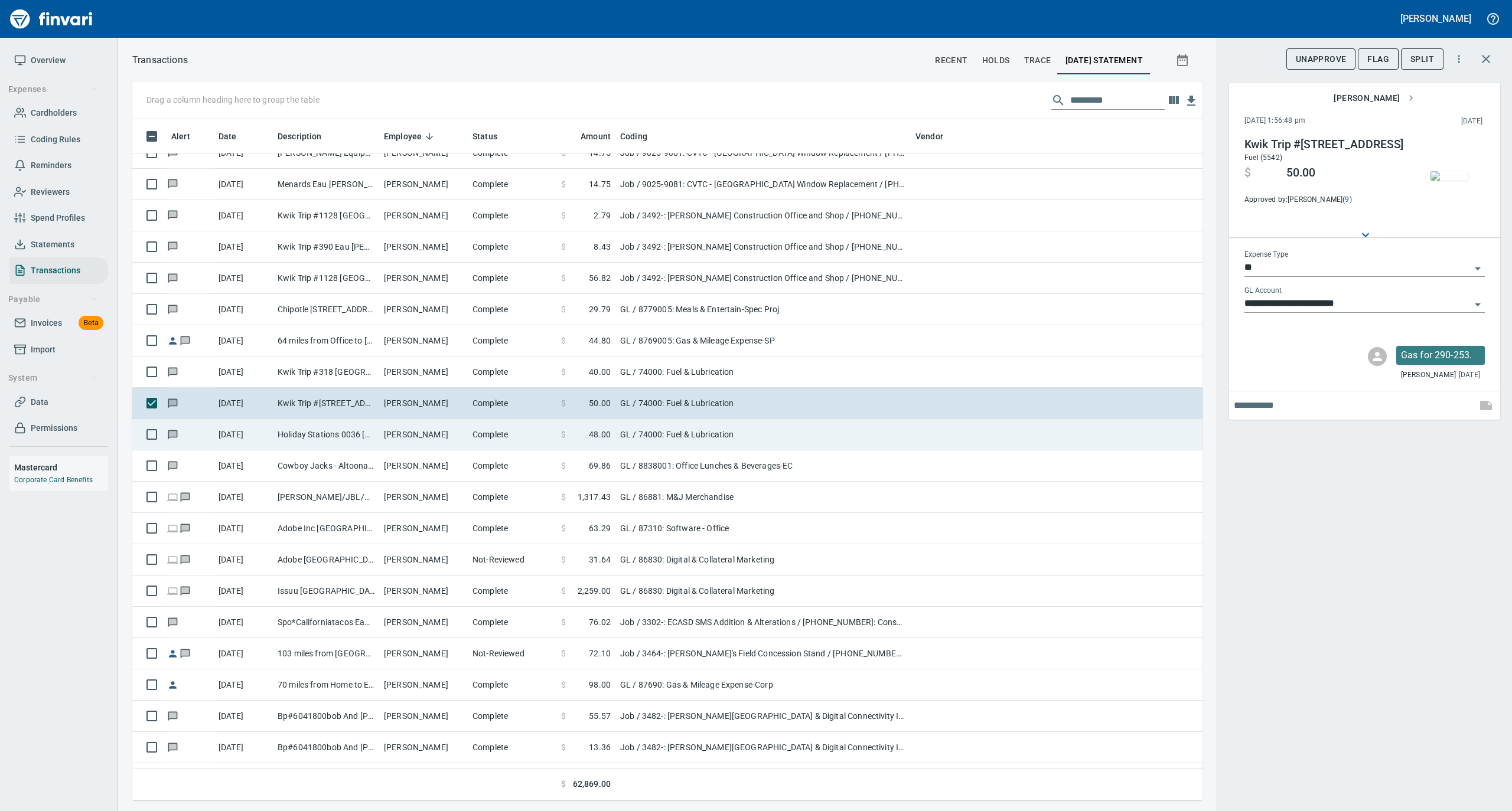
click at [353, 435] on td "Holiday Stations 0036 [GEOGRAPHIC_DATA]" at bounding box center [327, 434] width 107 height 31
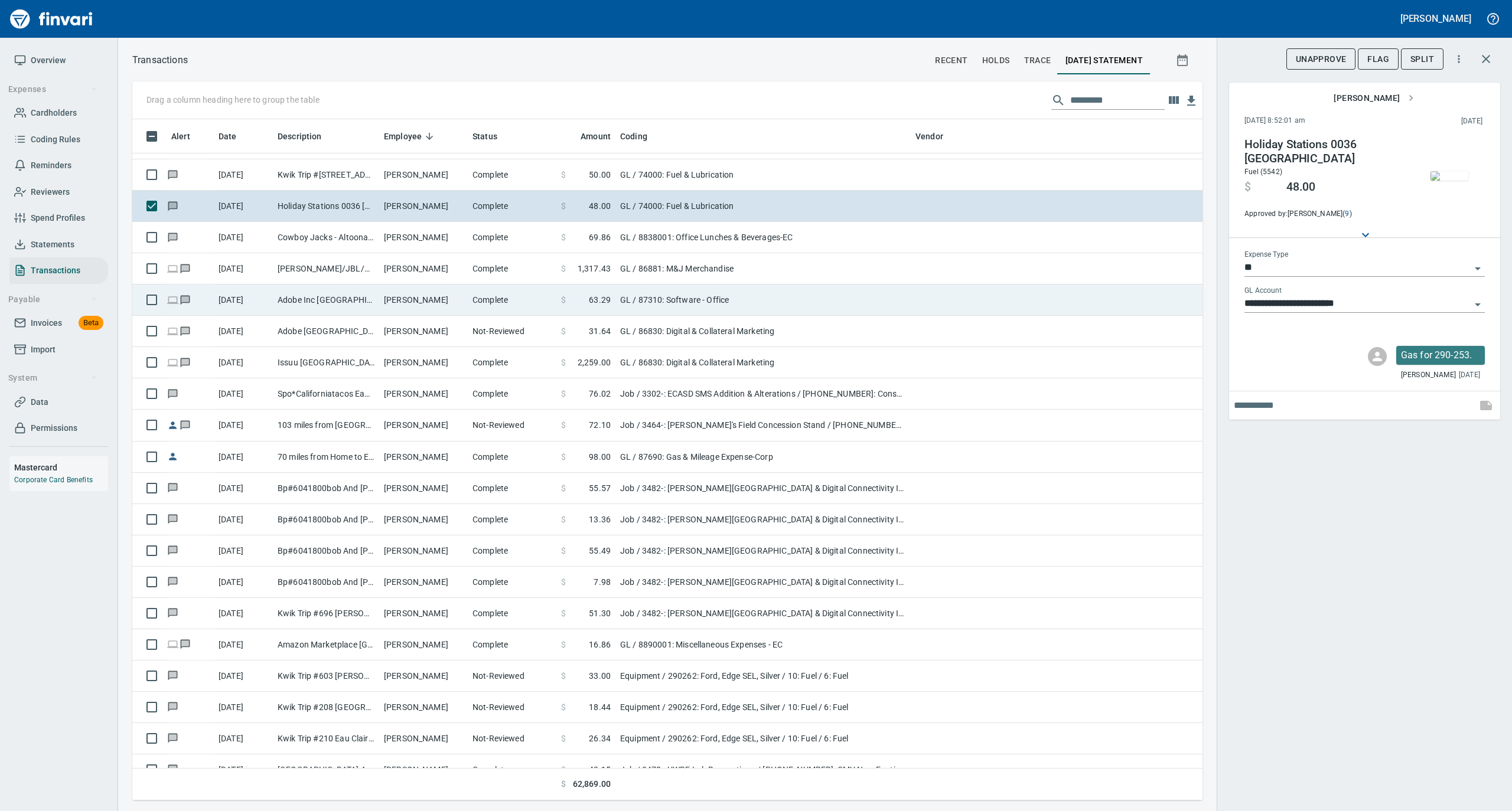
scroll to position [6454, 0]
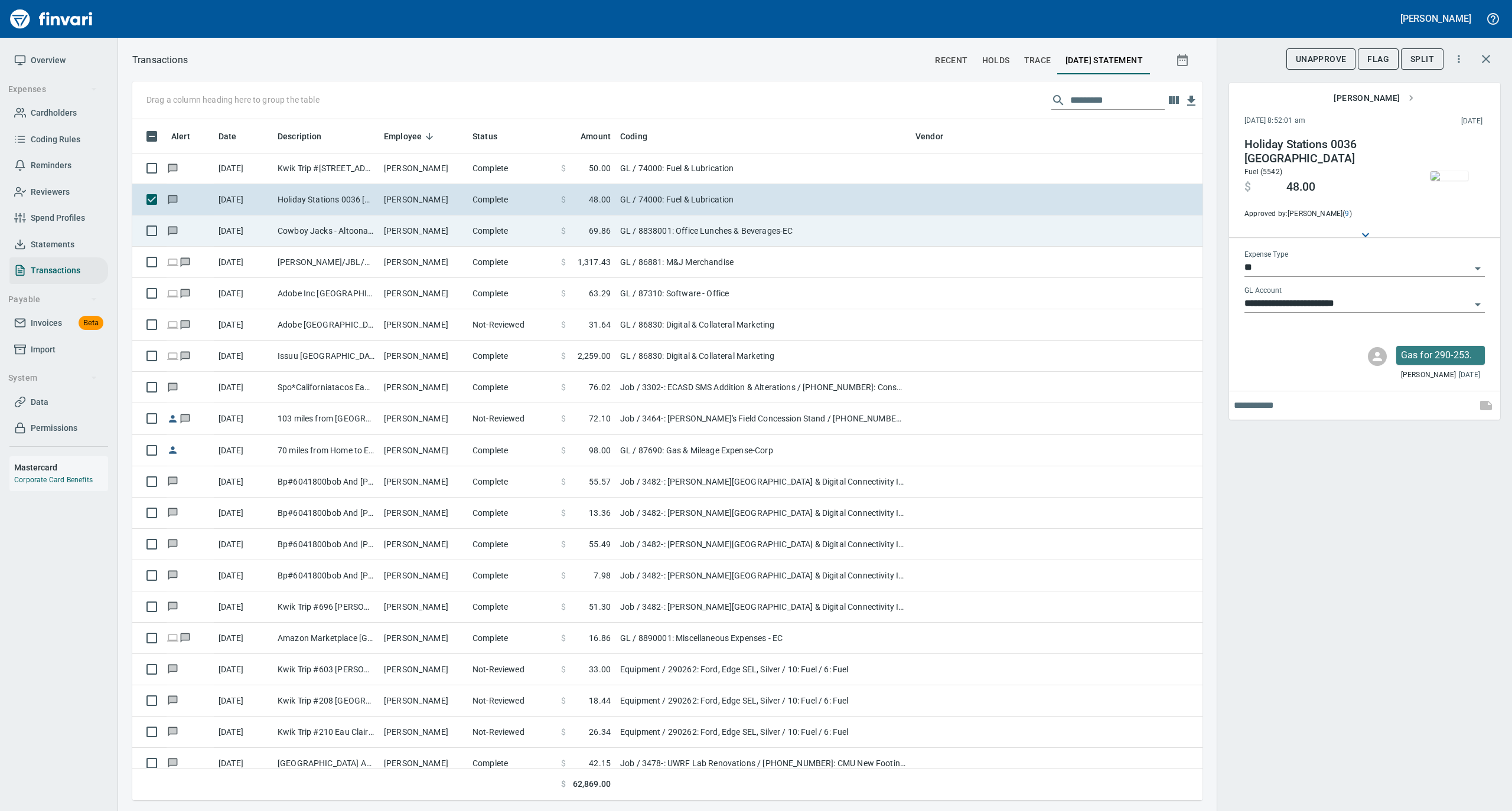
click at [356, 234] on td "Cowboy Jacks - Altoona Altoona [GEOGRAPHIC_DATA]" at bounding box center [327, 230] width 107 height 31
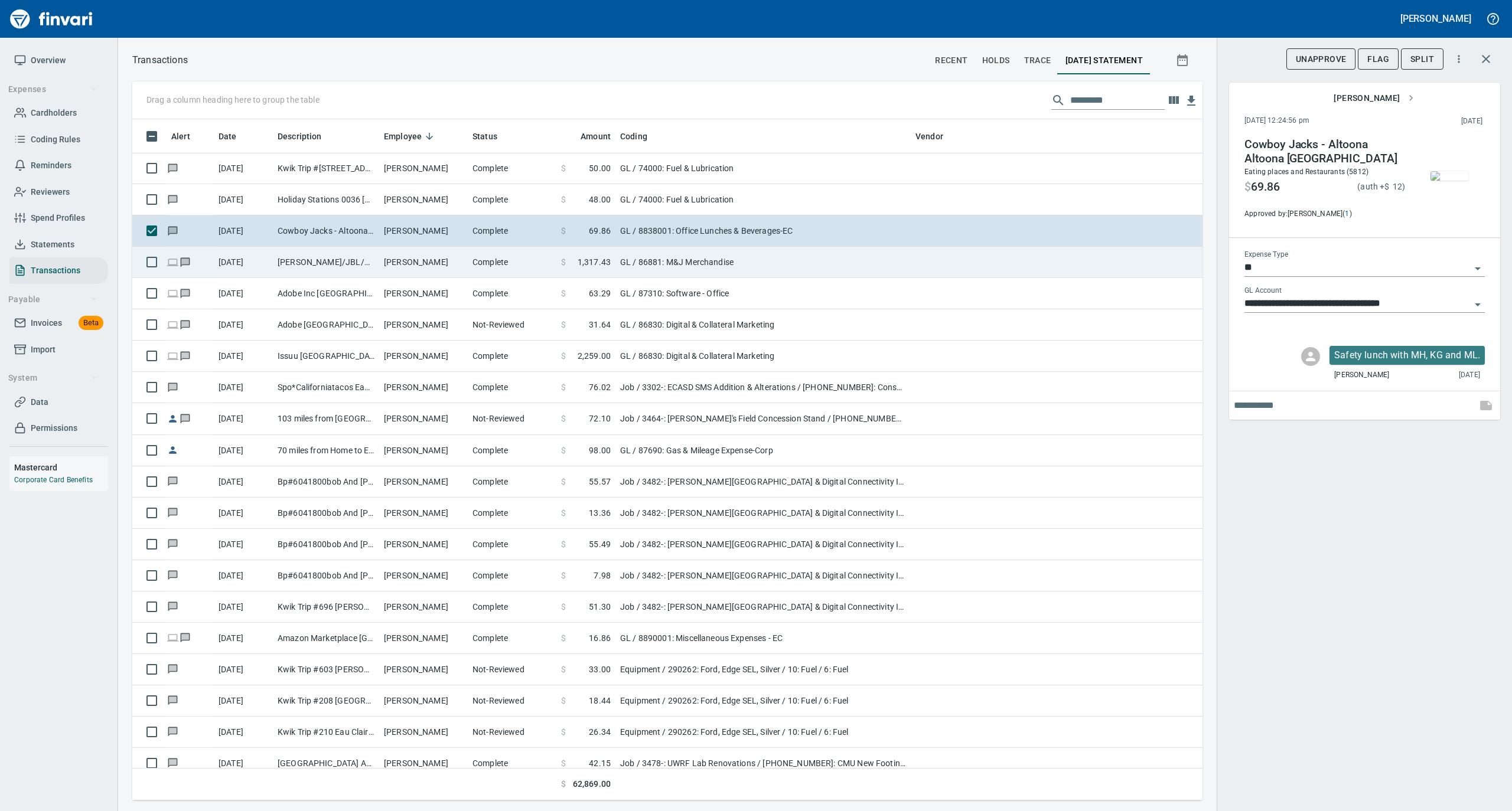
click at [419, 260] on td "[PERSON_NAME]" at bounding box center [423, 262] width 89 height 31
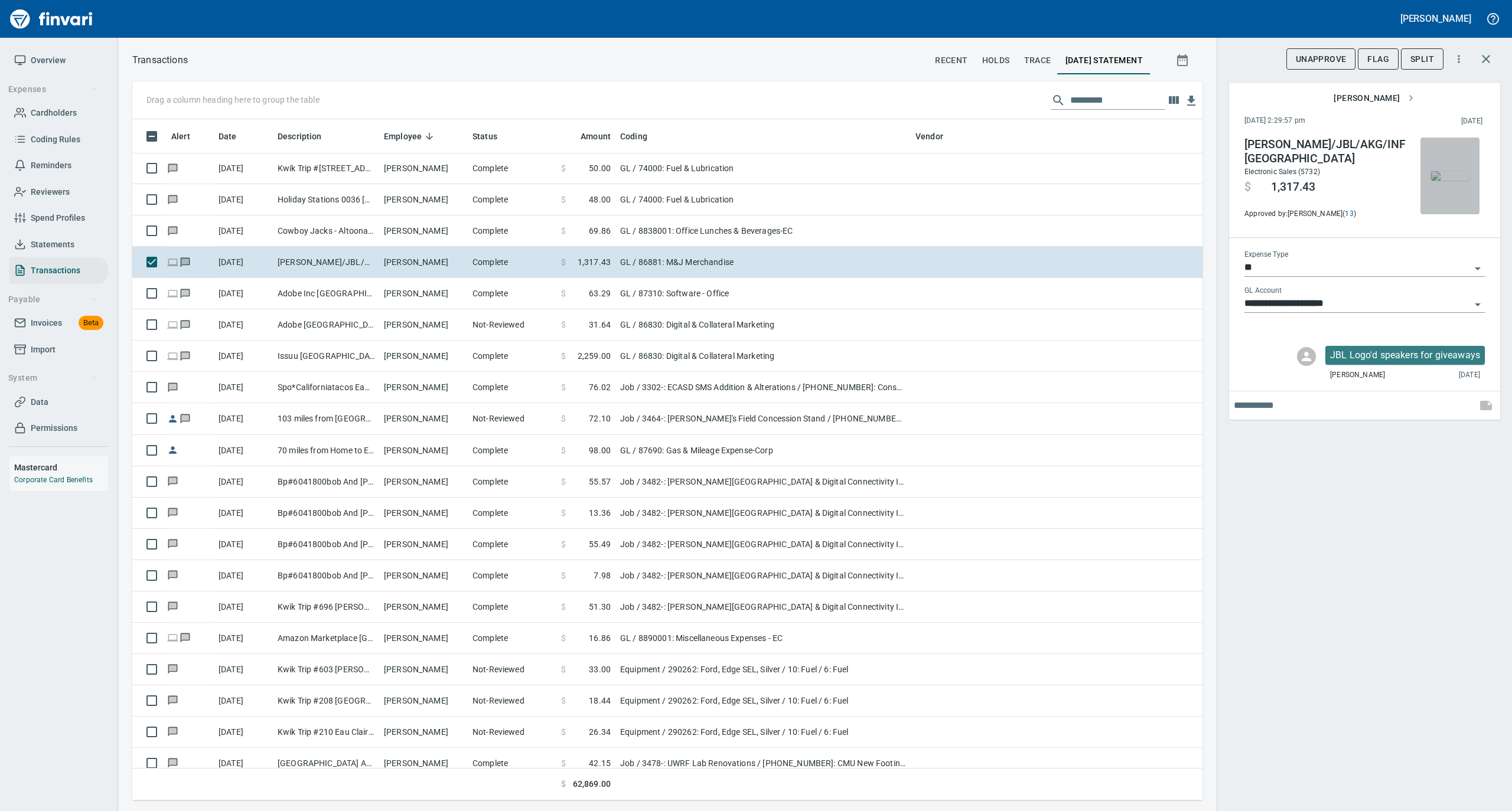
click at [1446, 181] on img "button" at bounding box center [1449, 176] width 37 height 9
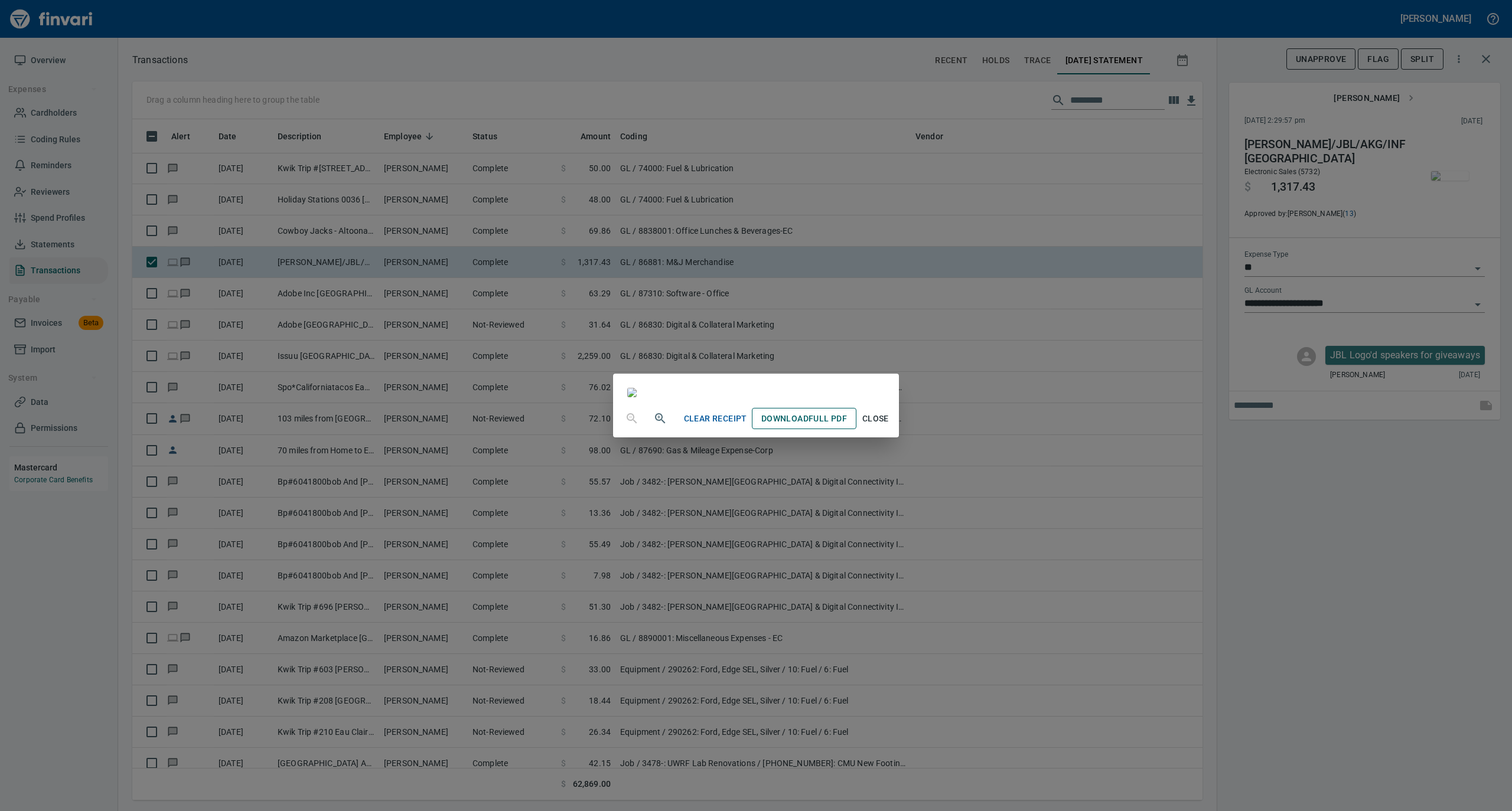
click at [847, 427] on span "Download Full PDF" at bounding box center [805, 419] width 86 height 15
click at [894, 429] on button "Close" at bounding box center [875, 418] width 37 height 22
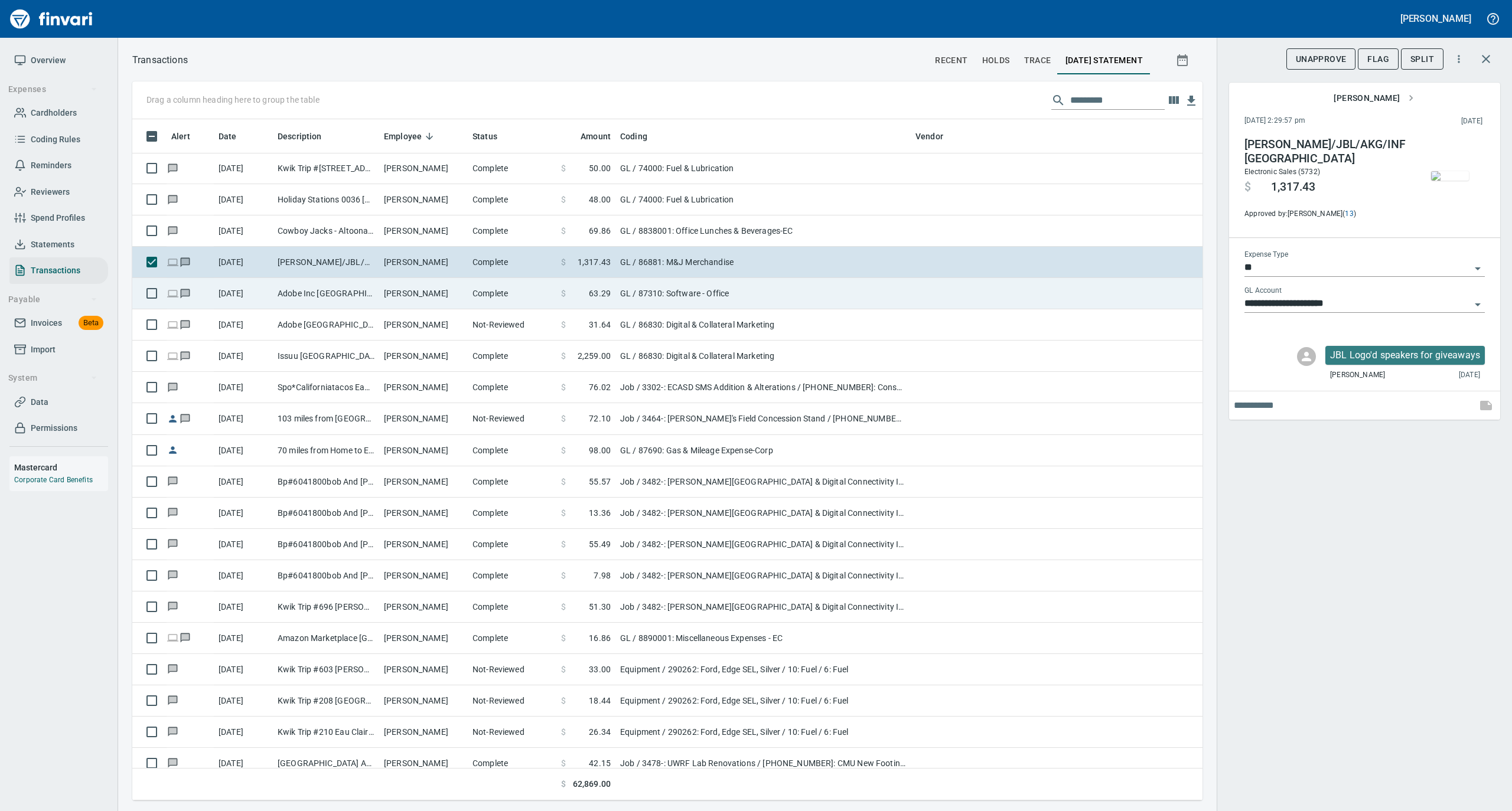
click at [463, 288] on td "[PERSON_NAME]" at bounding box center [423, 293] width 89 height 31
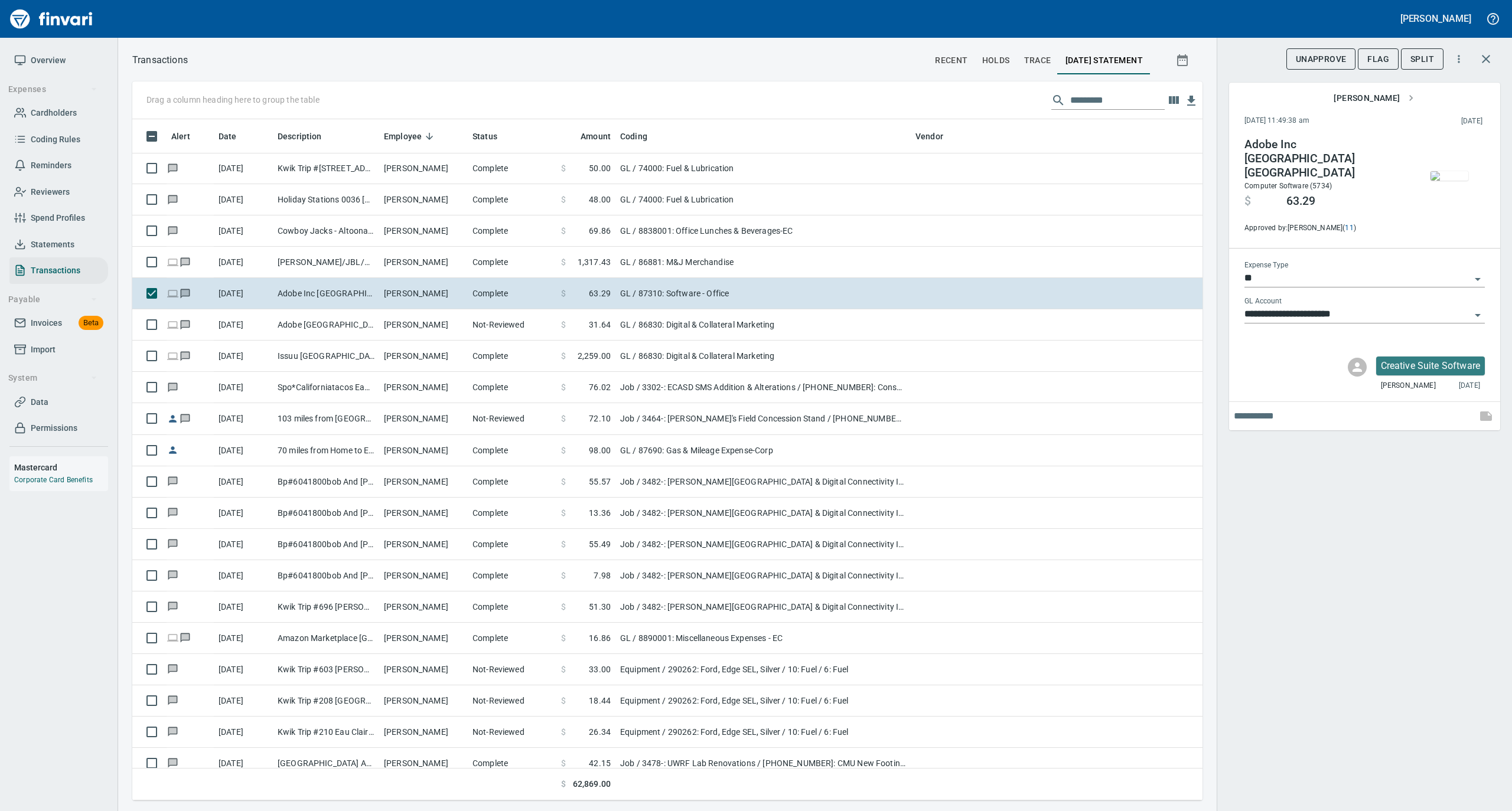
click at [1440, 173] on img "button" at bounding box center [1449, 176] width 37 height 9
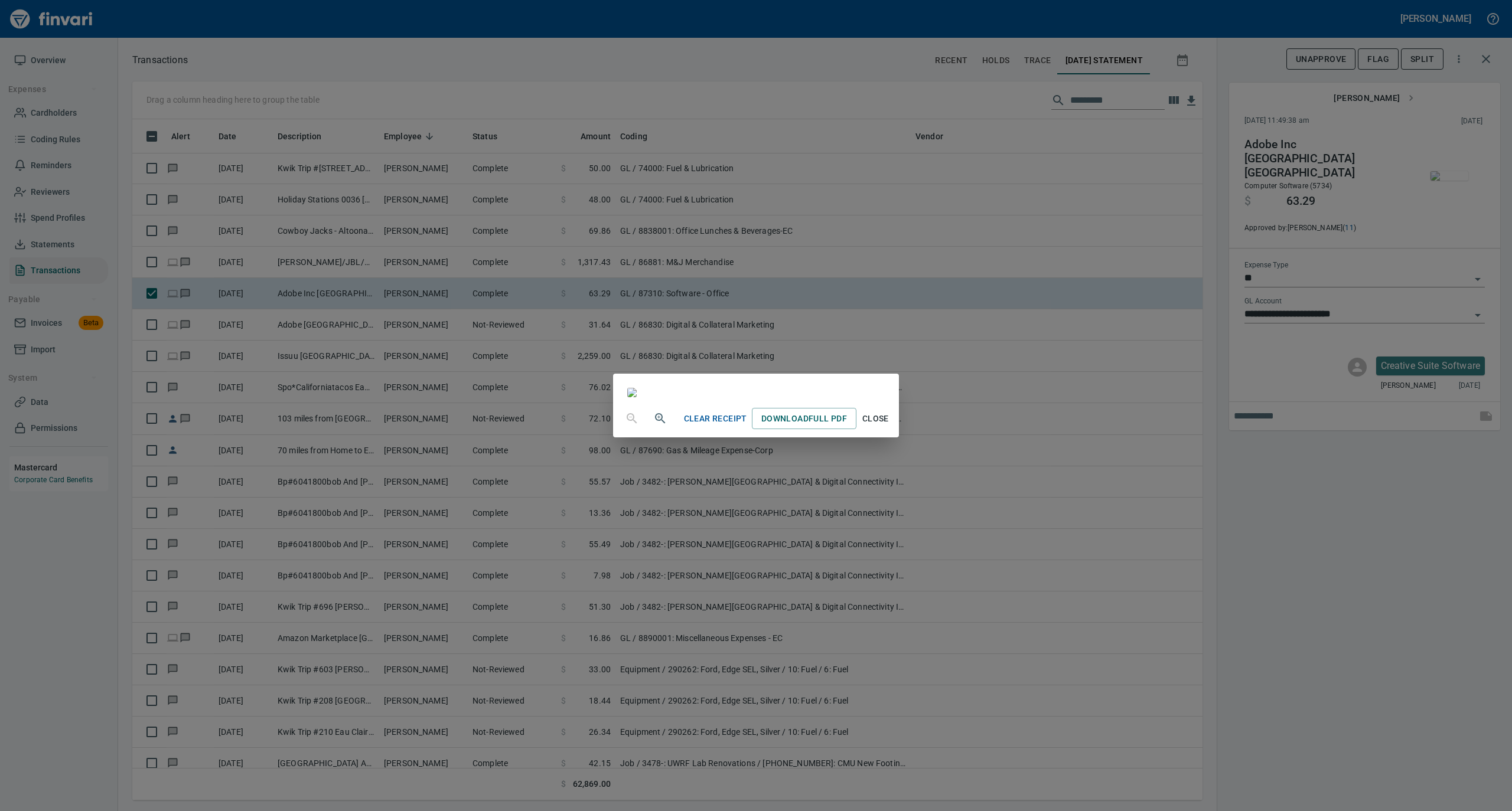
drag, startPoint x: 981, startPoint y: 720, endPoint x: 967, endPoint y: 704, distance: 21.3
click at [889, 427] on span "Close" at bounding box center [875, 419] width 28 height 15
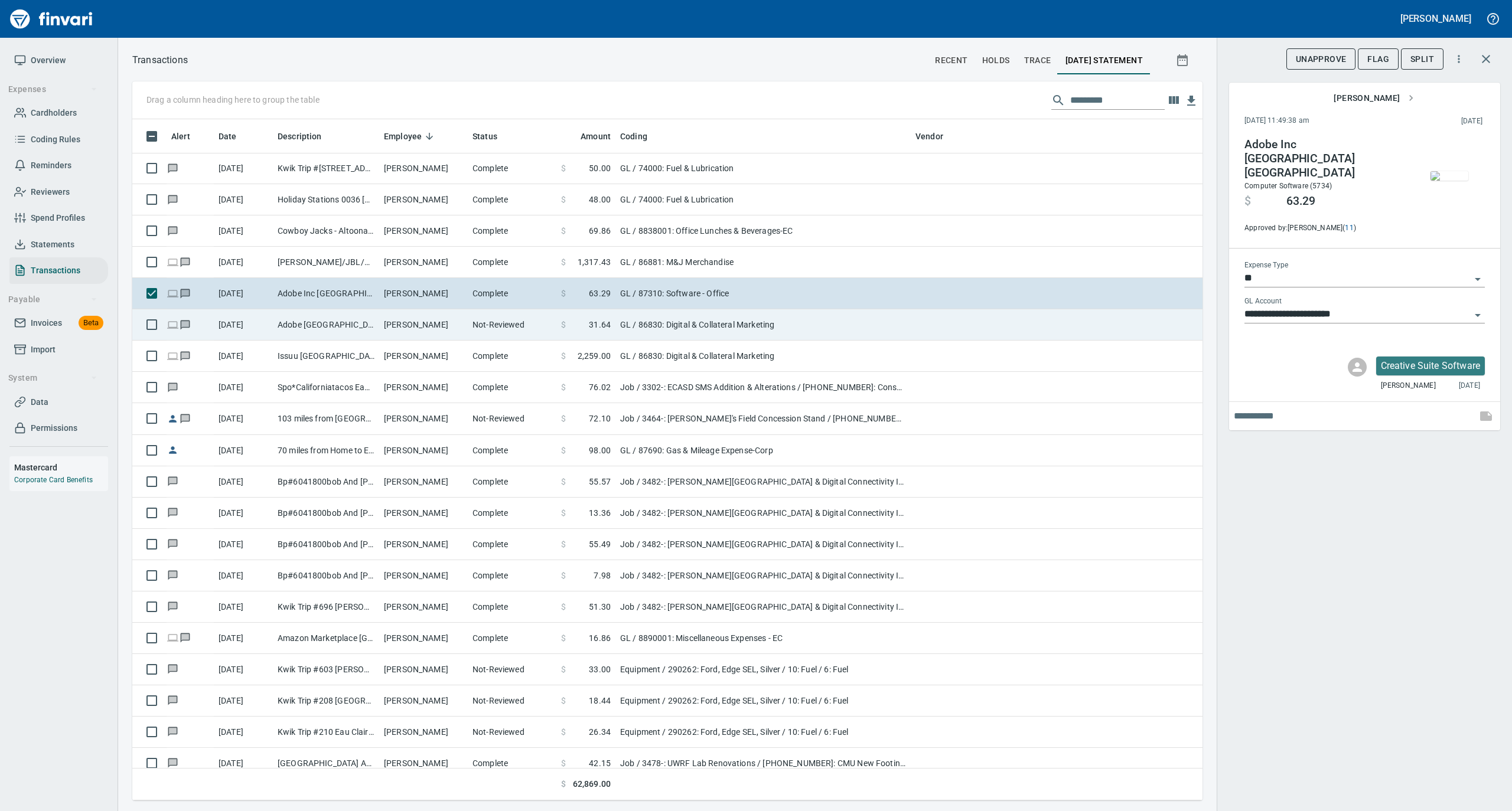
click at [431, 327] on td "[PERSON_NAME]" at bounding box center [423, 325] width 89 height 31
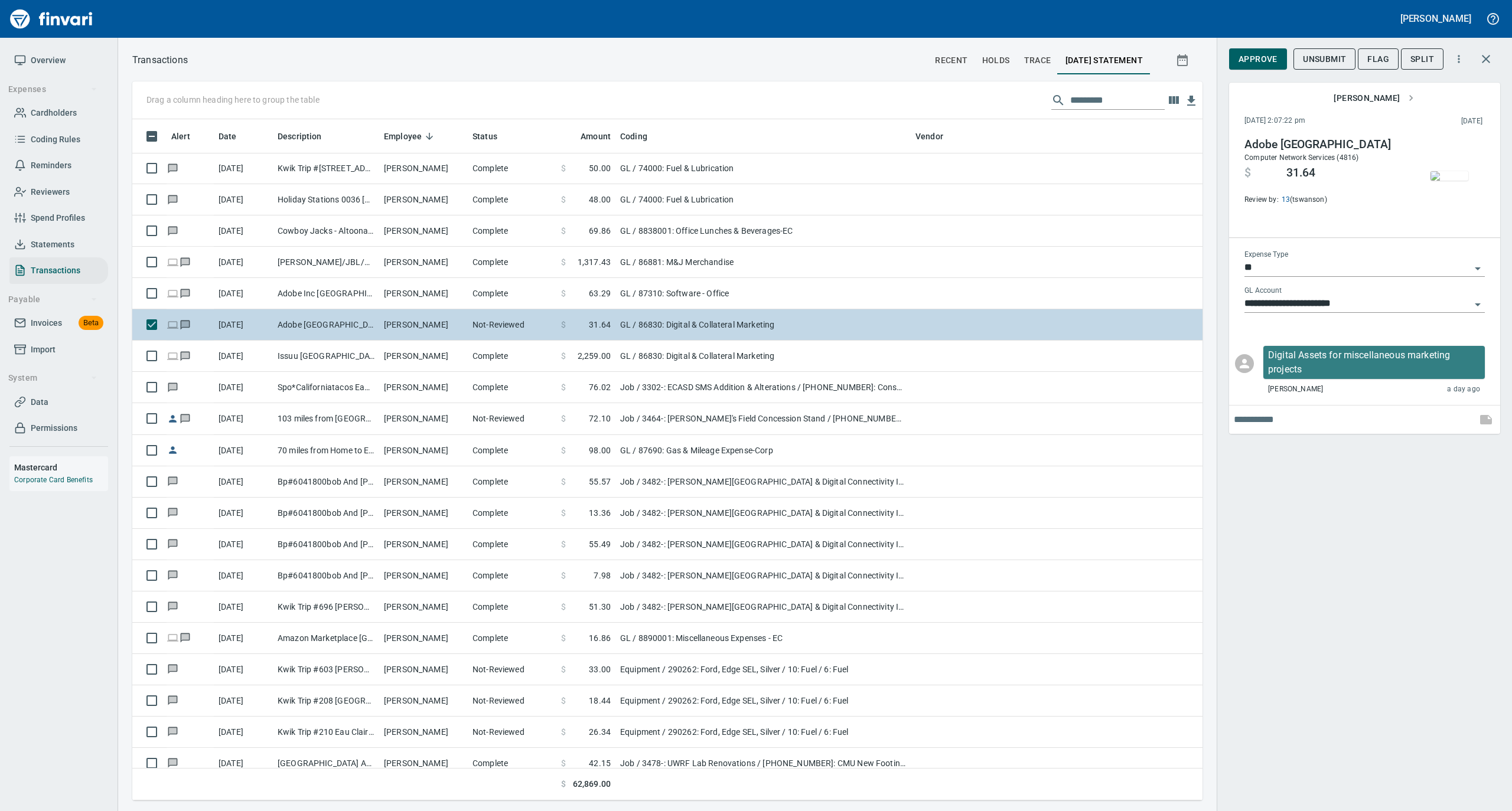
type input "**********"
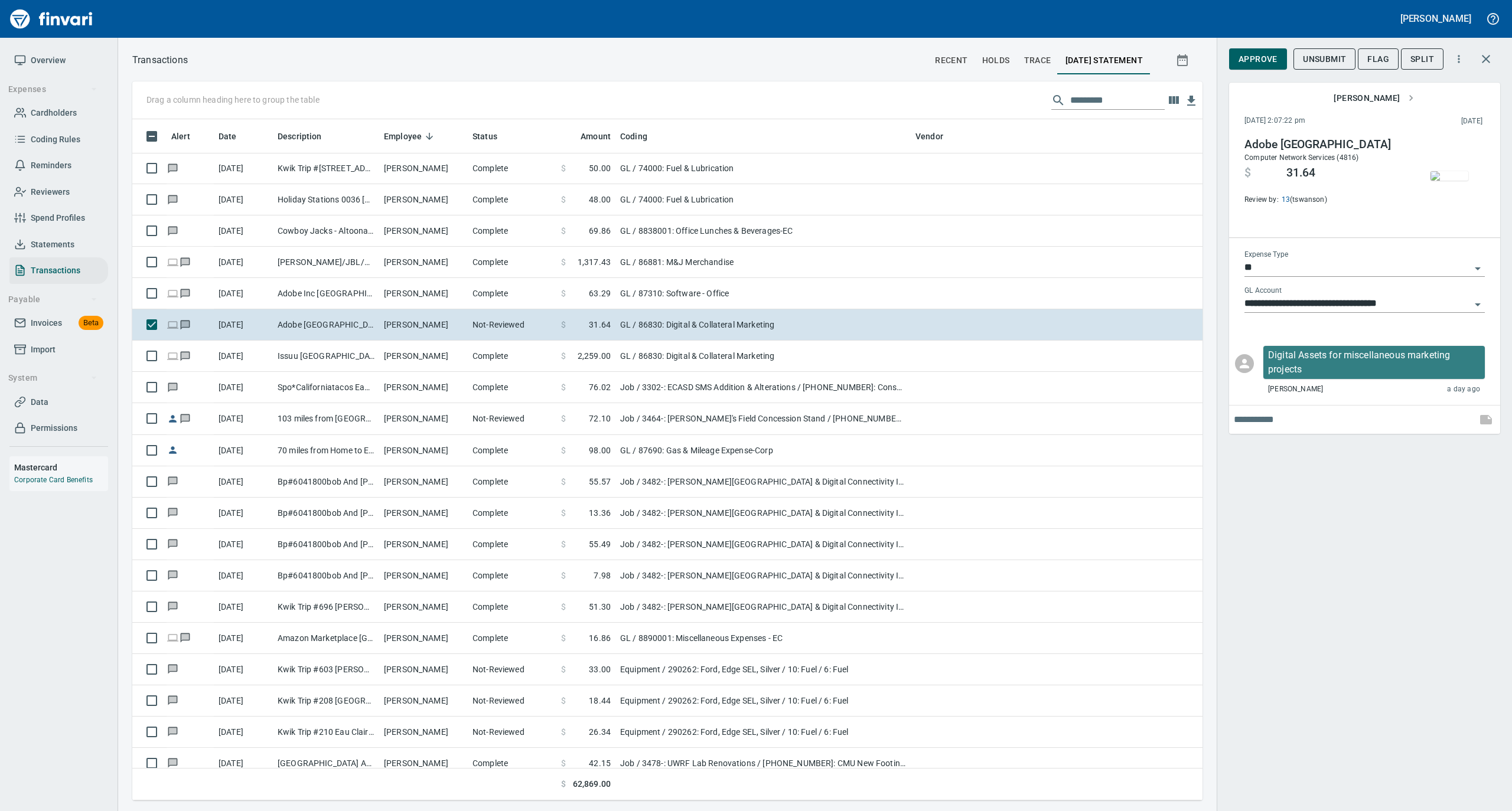
click at [1454, 171] on img "button" at bounding box center [1449, 176] width 37 height 9
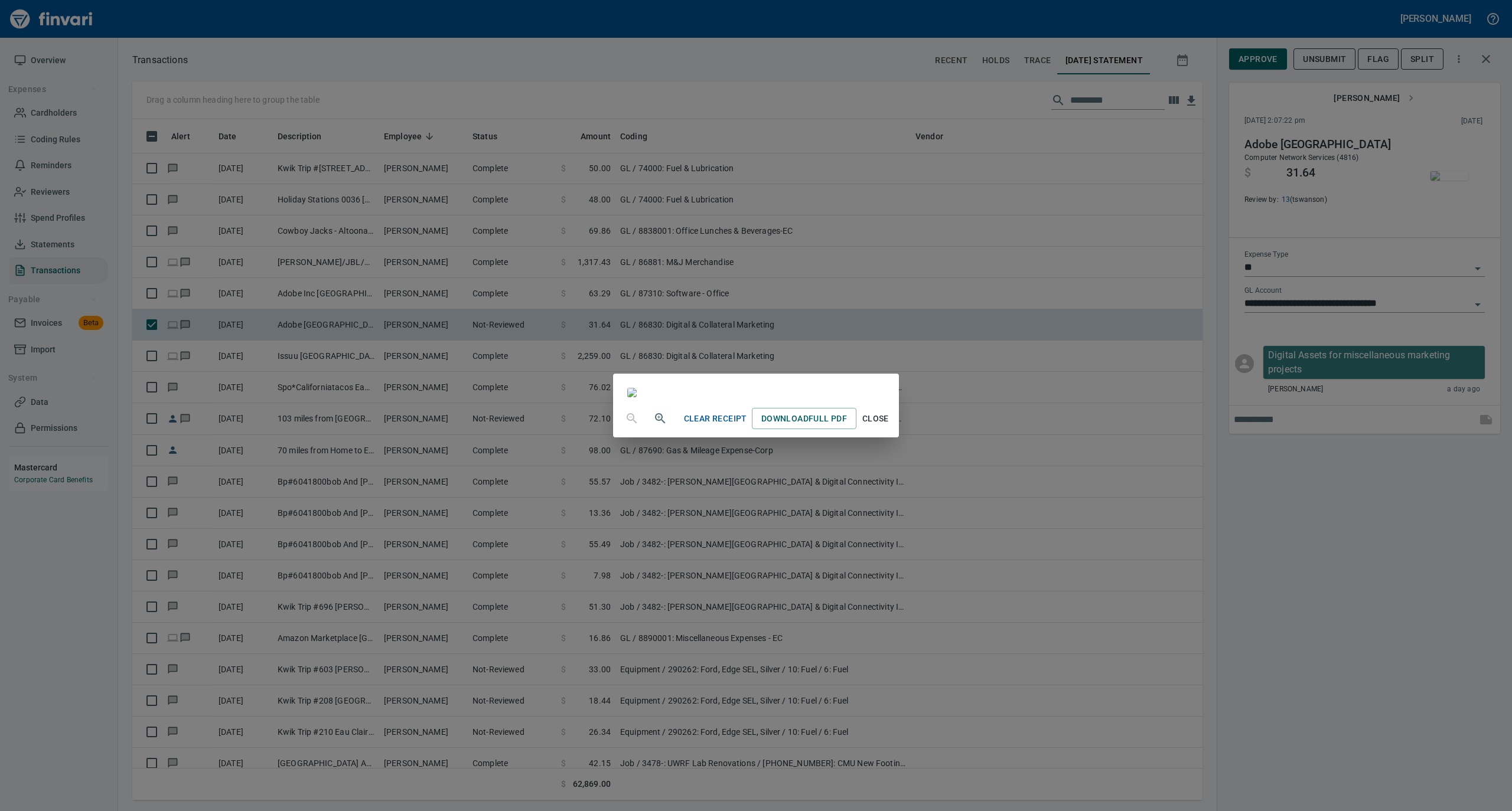
drag, startPoint x: 979, startPoint y: 717, endPoint x: 989, endPoint y: 693, distance: 26.0
click at [889, 427] on span "Close" at bounding box center [875, 419] width 28 height 15
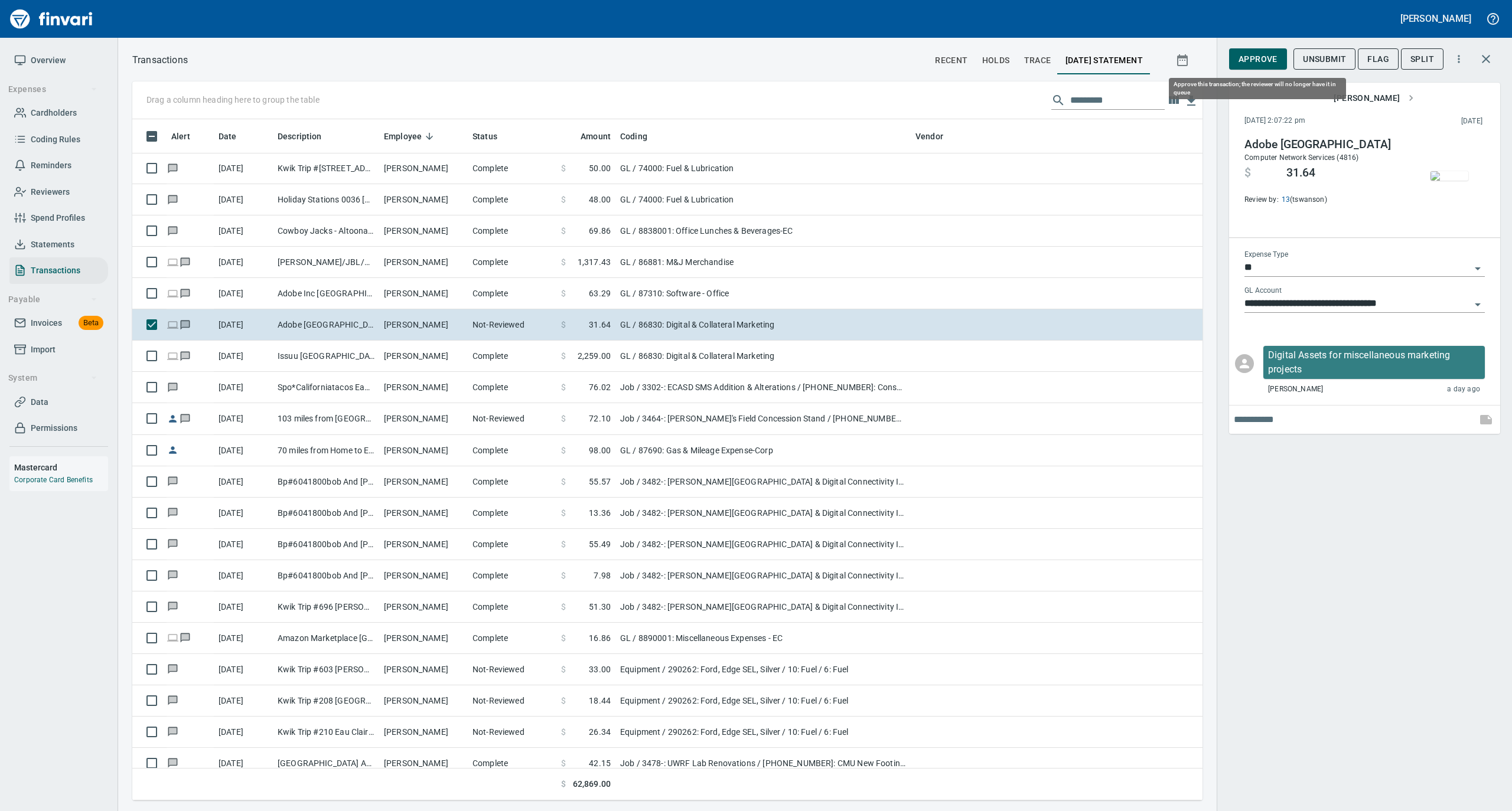
click at [1258, 54] on span "Approve" at bounding box center [1258, 60] width 39 height 15
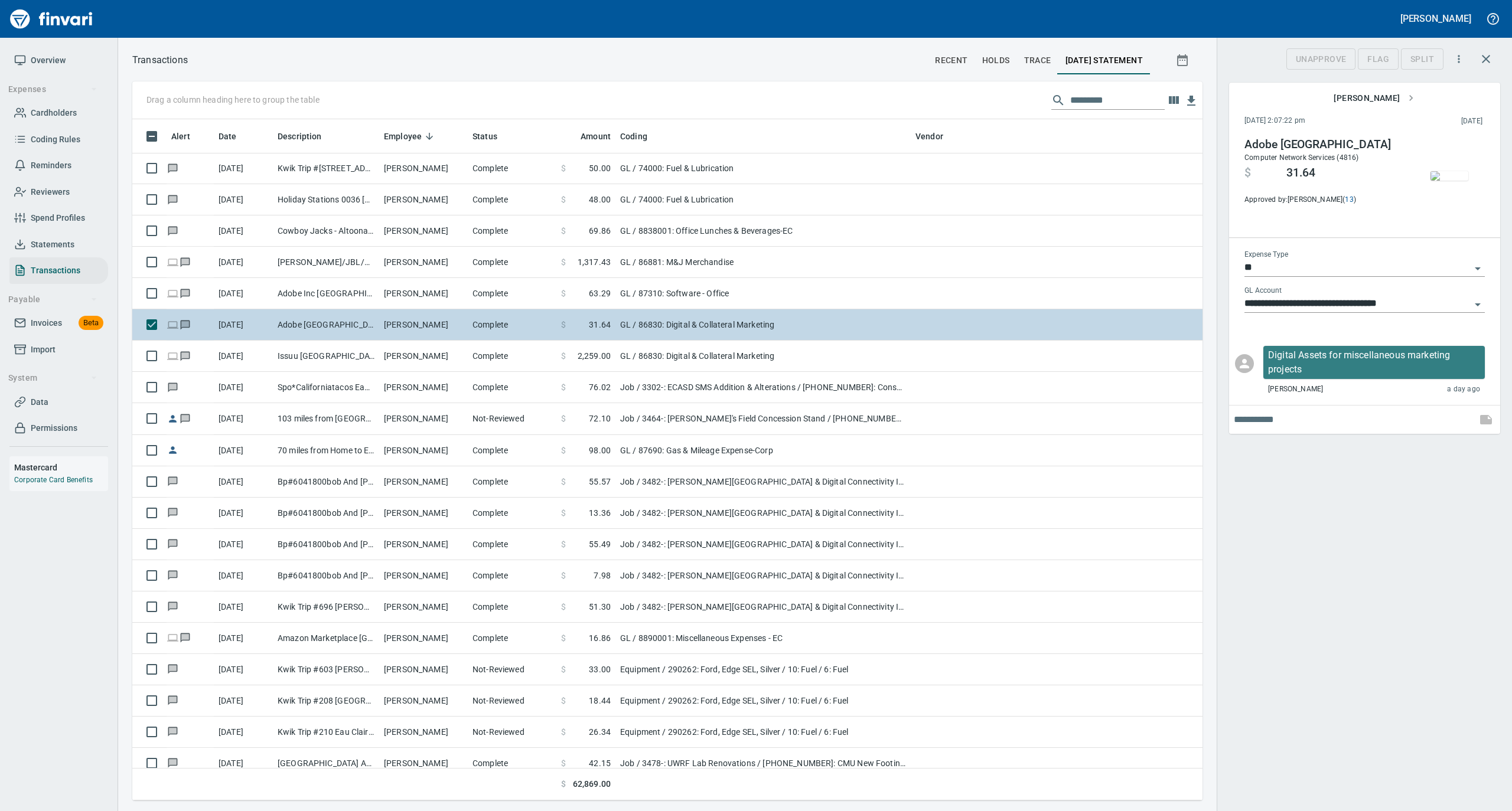
scroll to position [670, 1046]
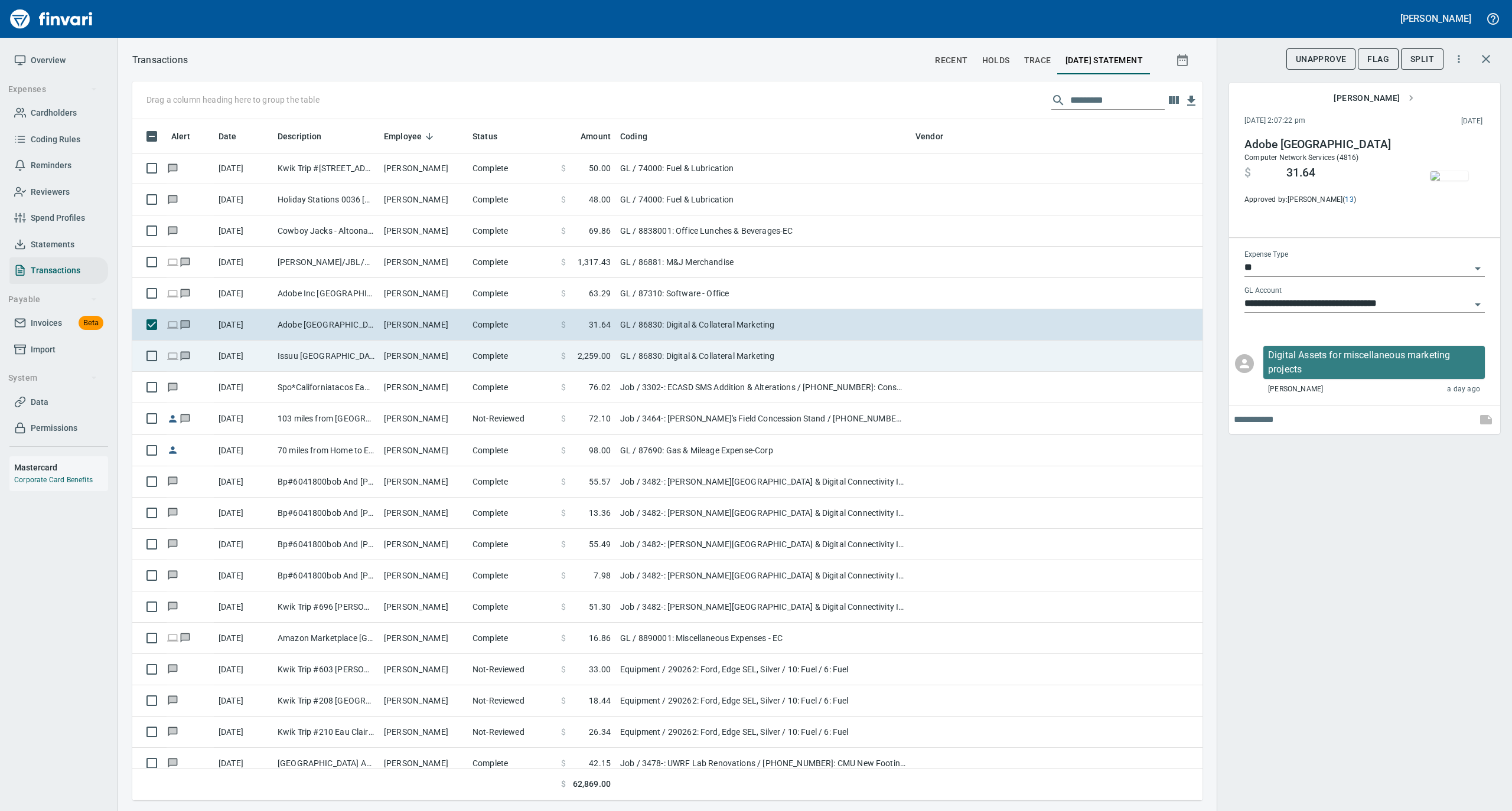
click at [417, 350] on td "[PERSON_NAME]" at bounding box center [423, 355] width 89 height 31
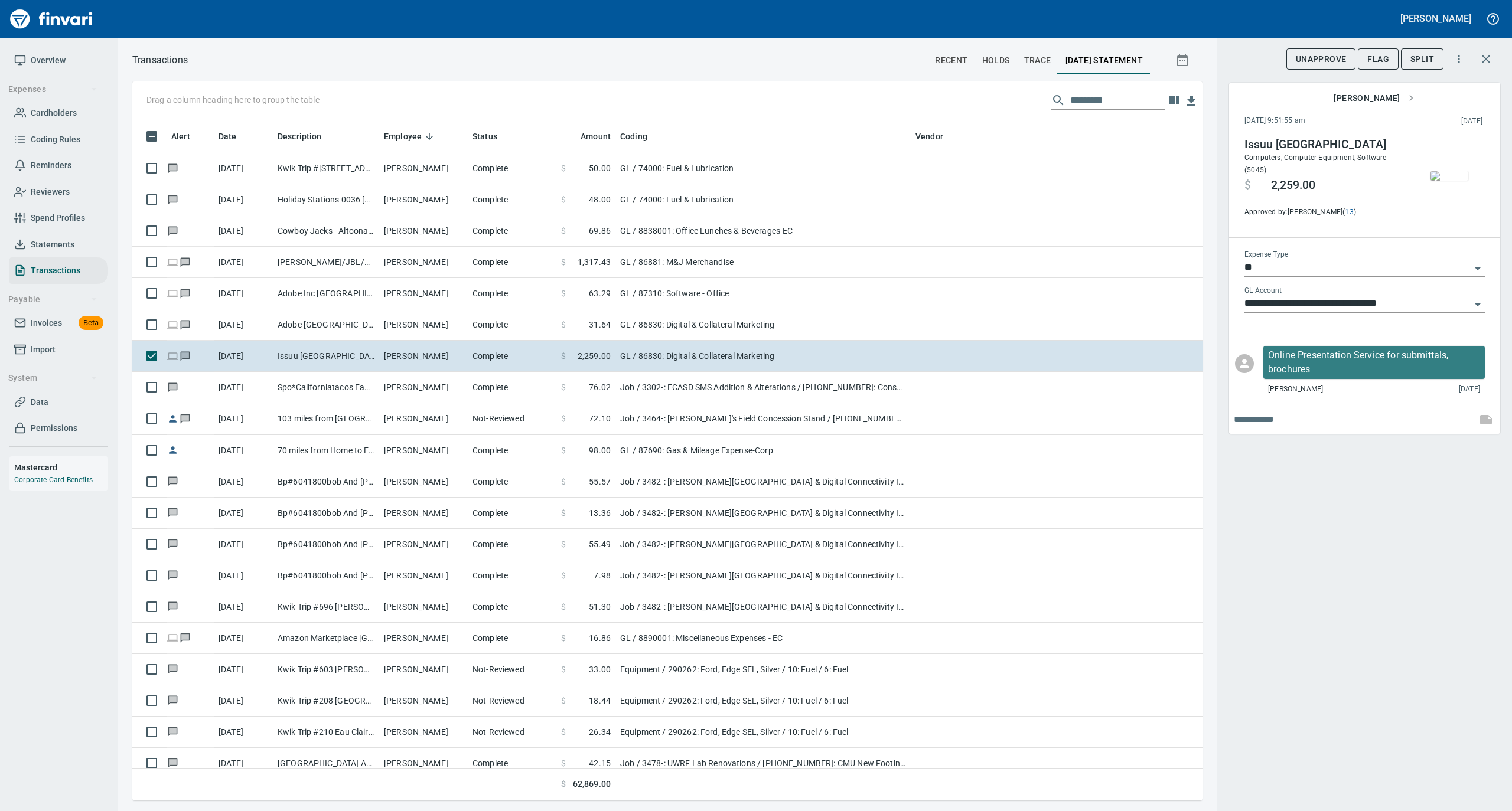
click at [1447, 171] on img "button" at bounding box center [1449, 176] width 37 height 9
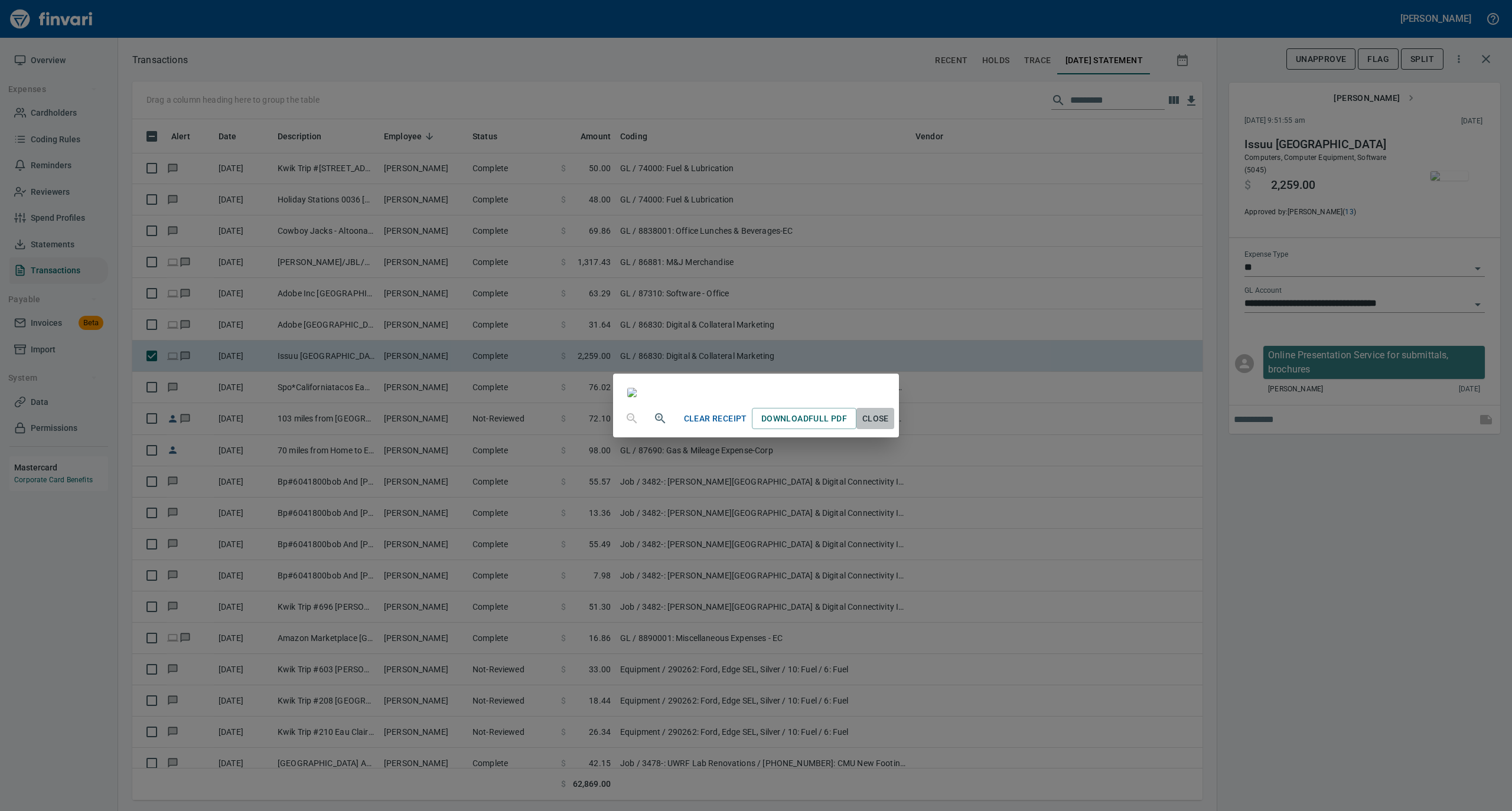
click at [889, 427] on span "Close" at bounding box center [875, 419] width 28 height 15
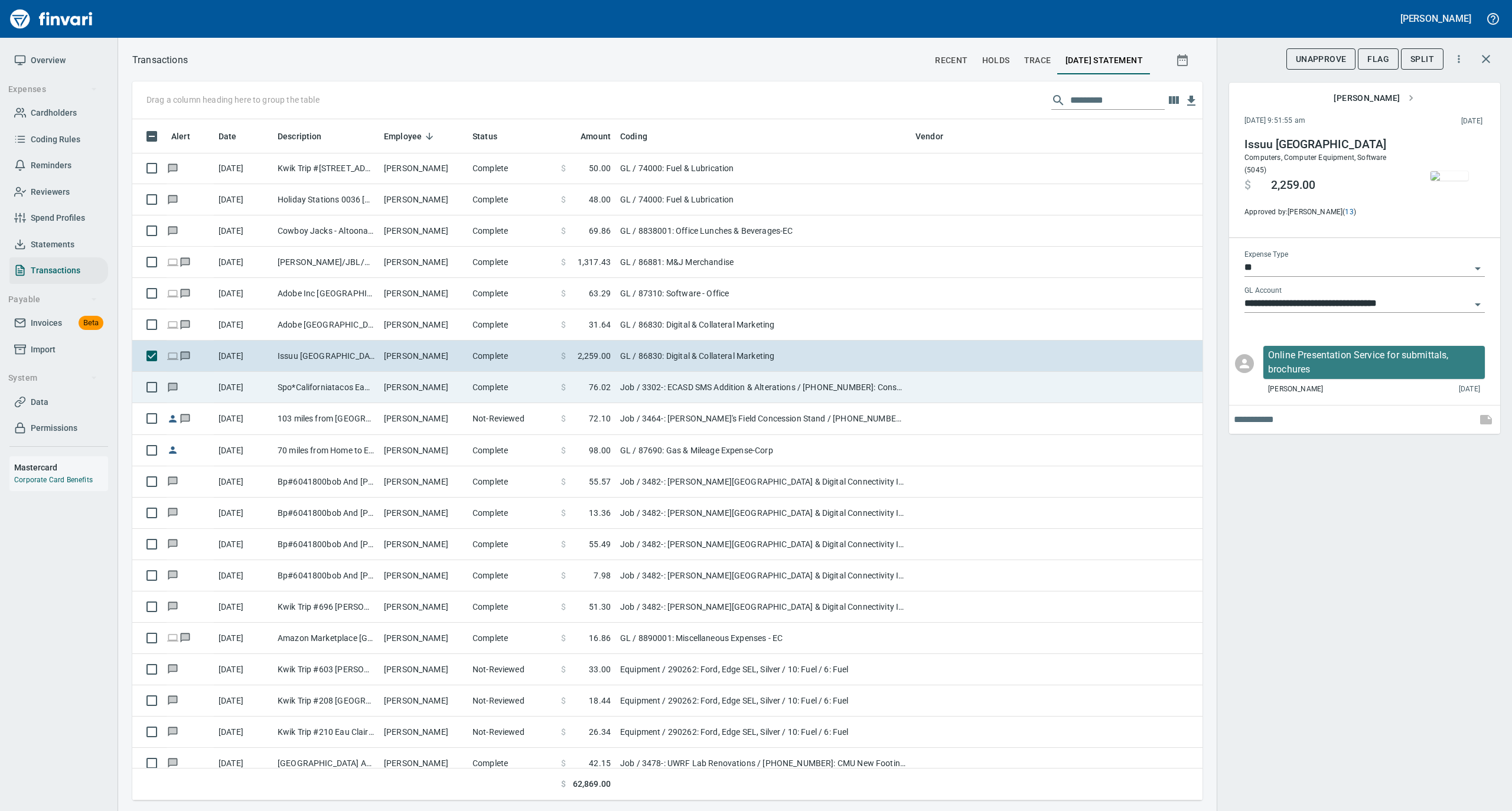
click at [433, 391] on td "[PERSON_NAME]" at bounding box center [423, 387] width 89 height 31
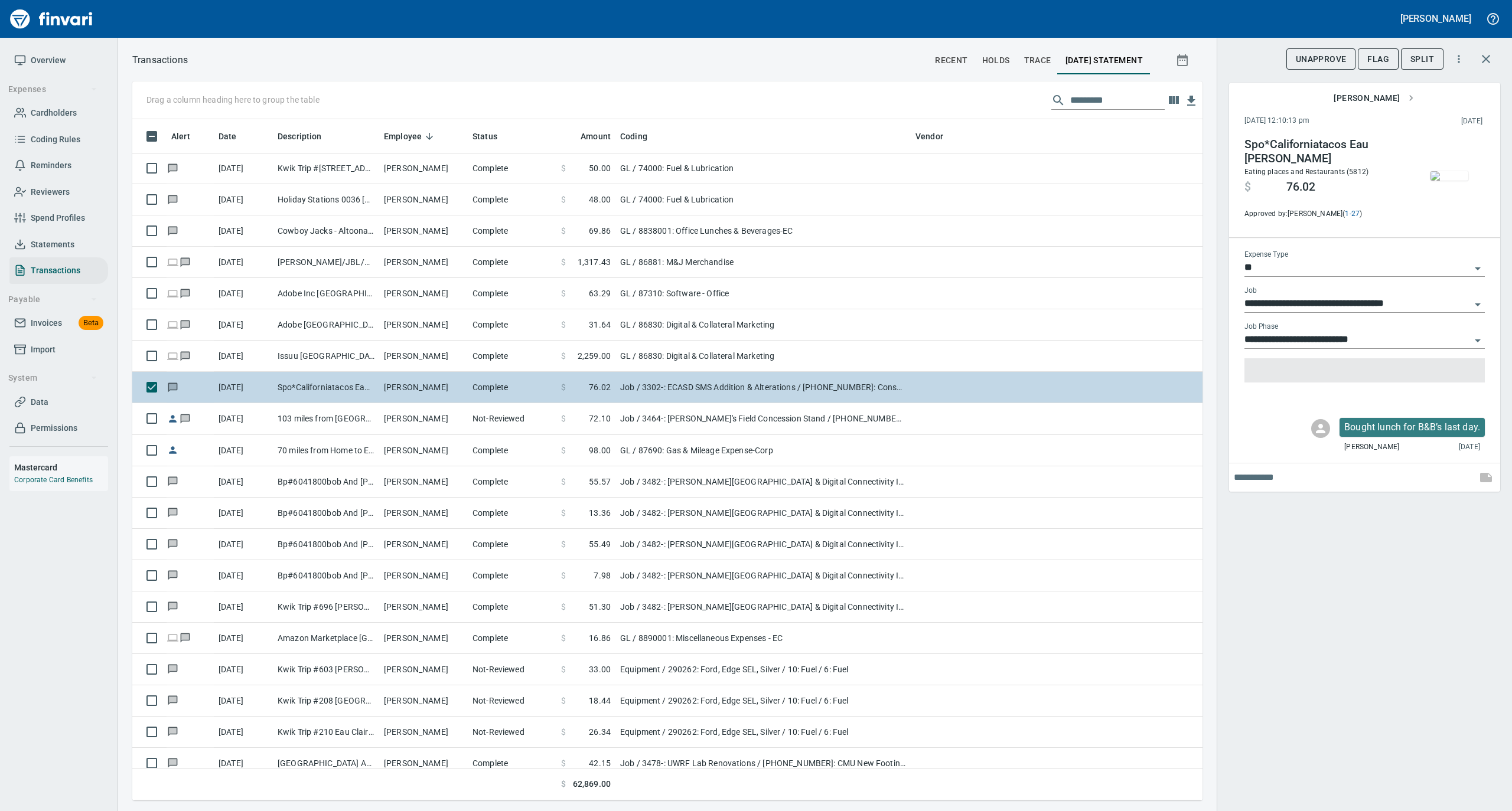
type input "***"
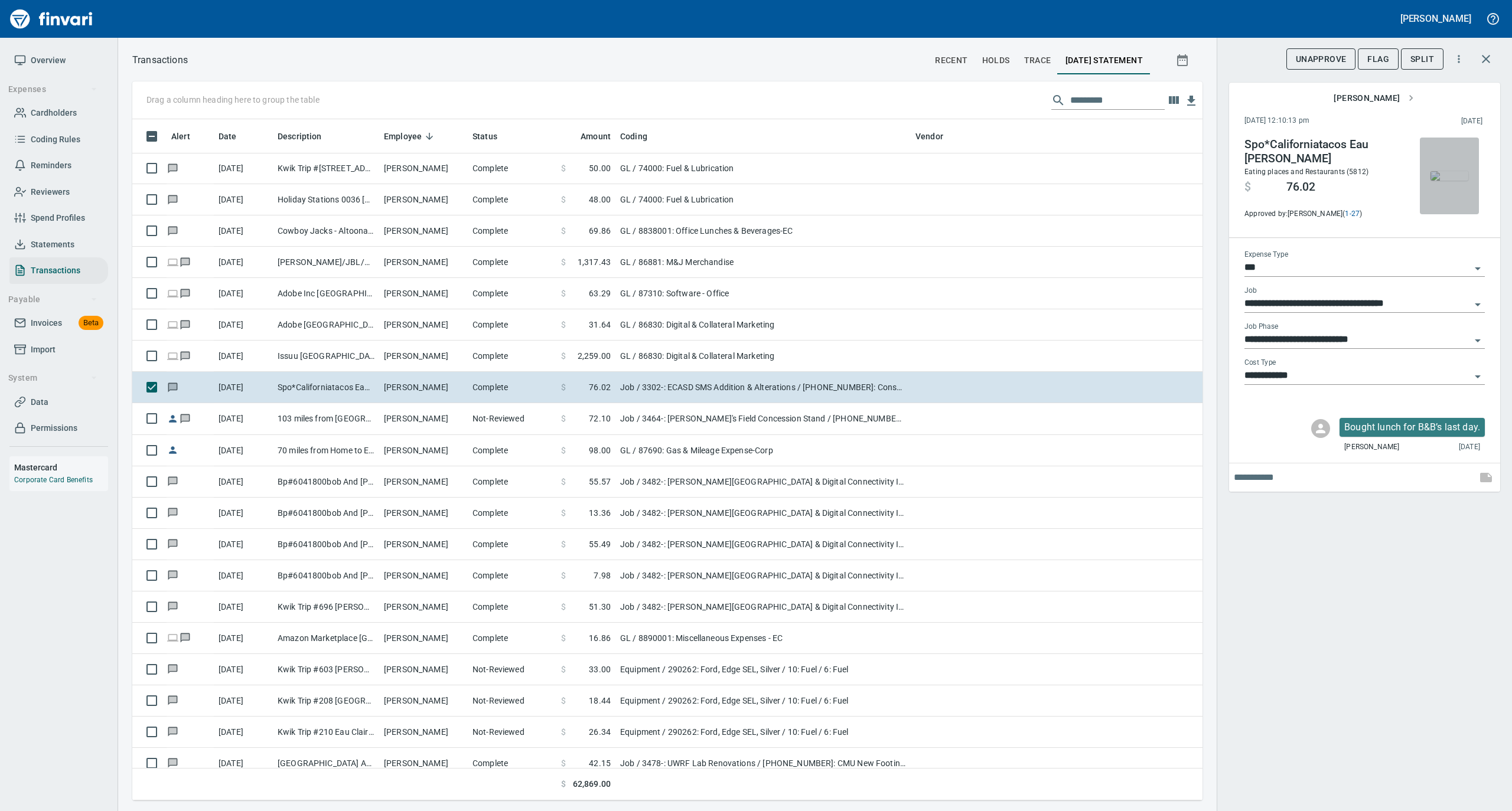
click at [1451, 176] on img "button" at bounding box center [1449, 176] width 37 height 9
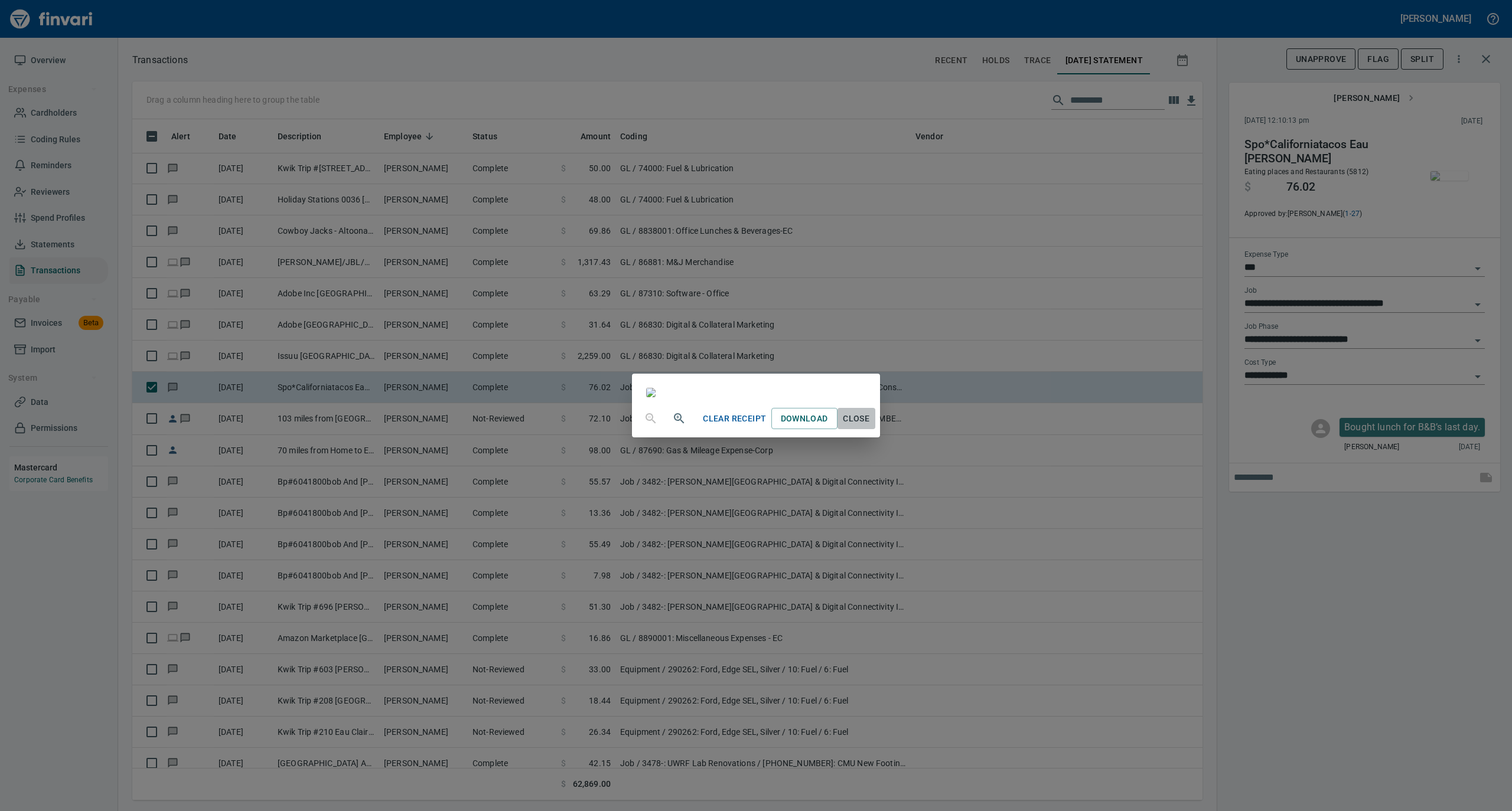
click at [870, 427] on span "Close" at bounding box center [856, 419] width 28 height 15
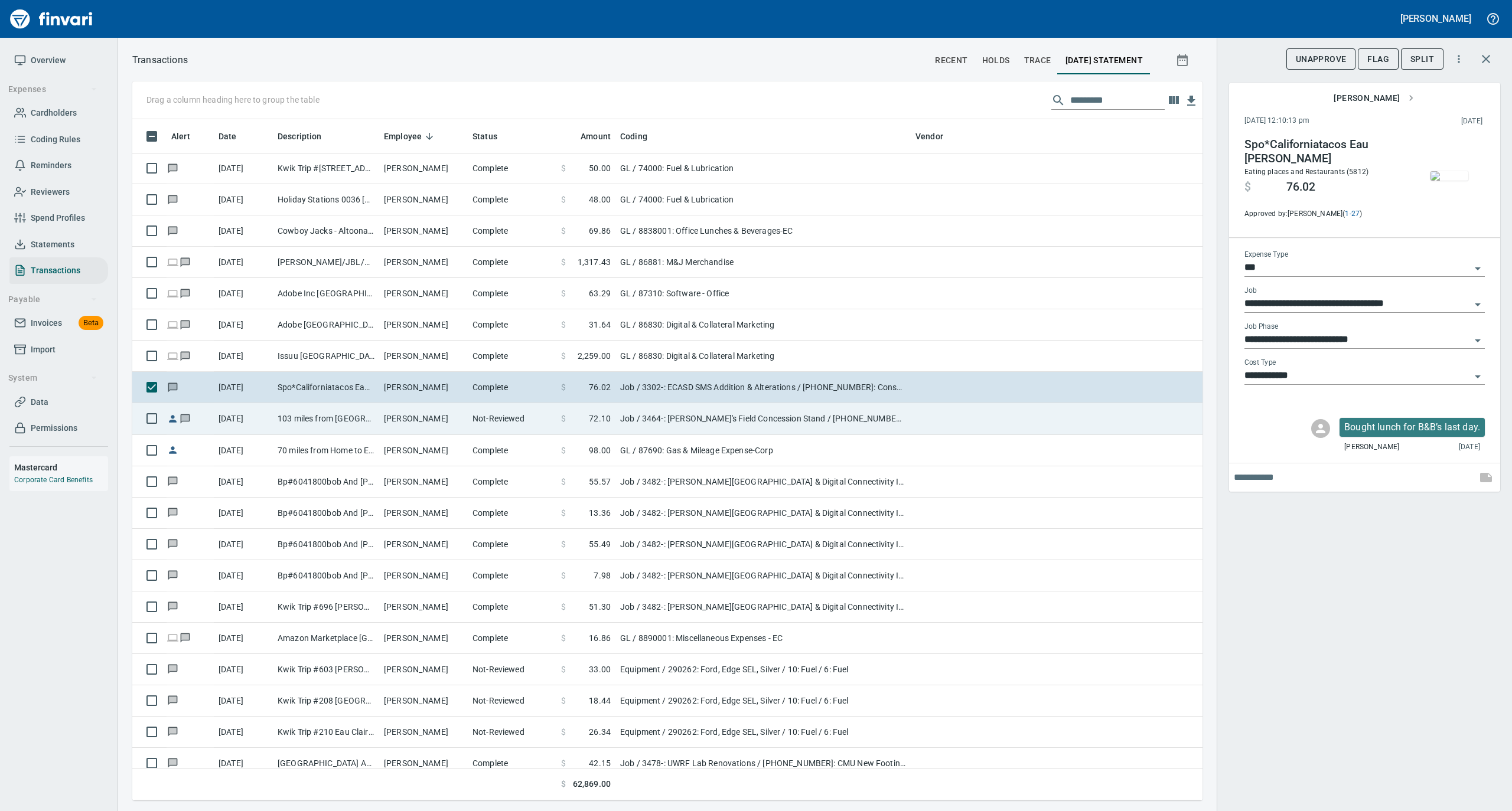
click at [428, 424] on td "[PERSON_NAME]" at bounding box center [423, 418] width 89 height 31
type input "**********"
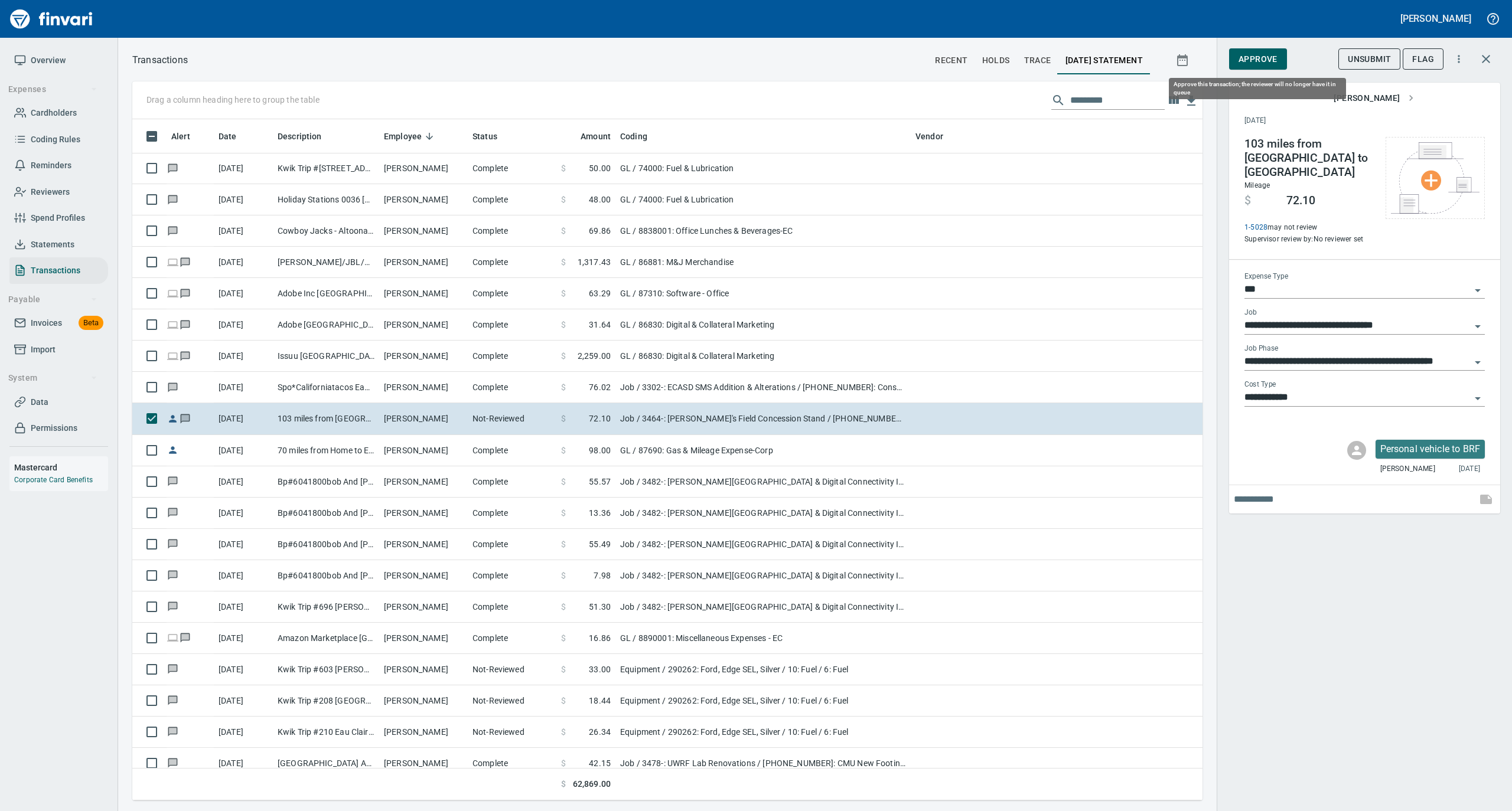
click at [1249, 62] on span "Approve" at bounding box center [1258, 60] width 39 height 15
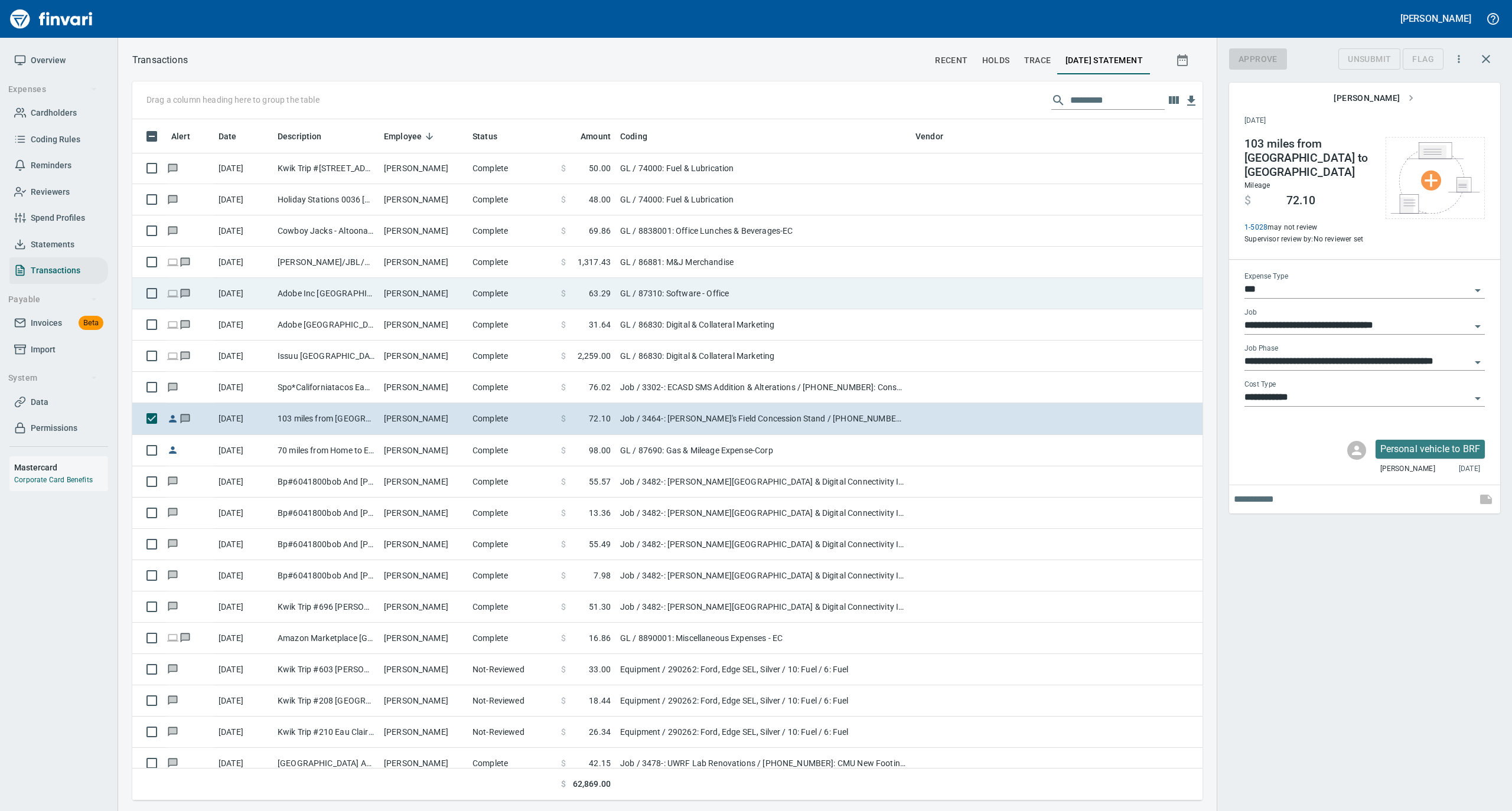
scroll to position [670, 1046]
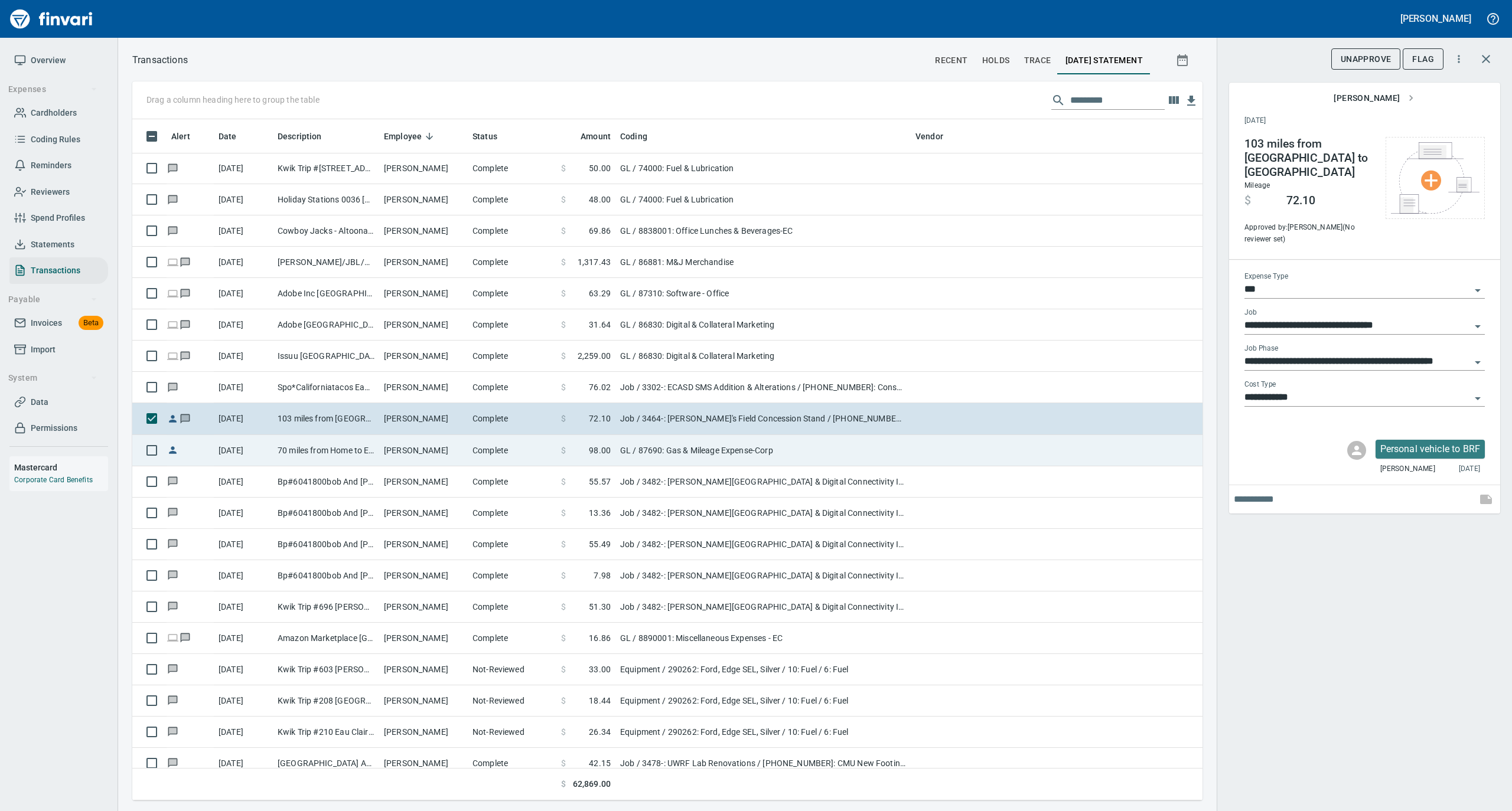
click at [407, 447] on td "[PERSON_NAME]" at bounding box center [423, 450] width 89 height 31
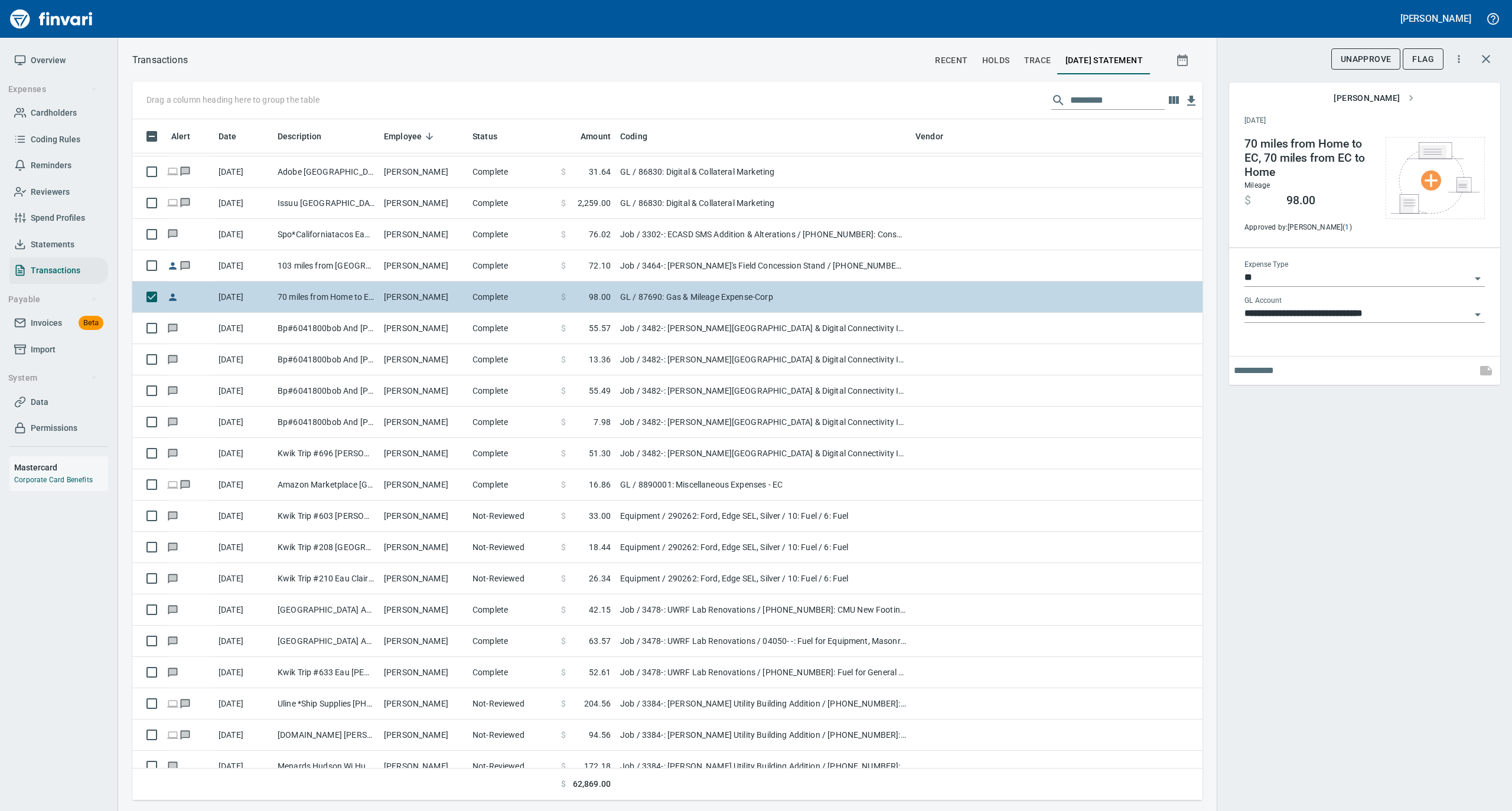
scroll to position [6612, 0]
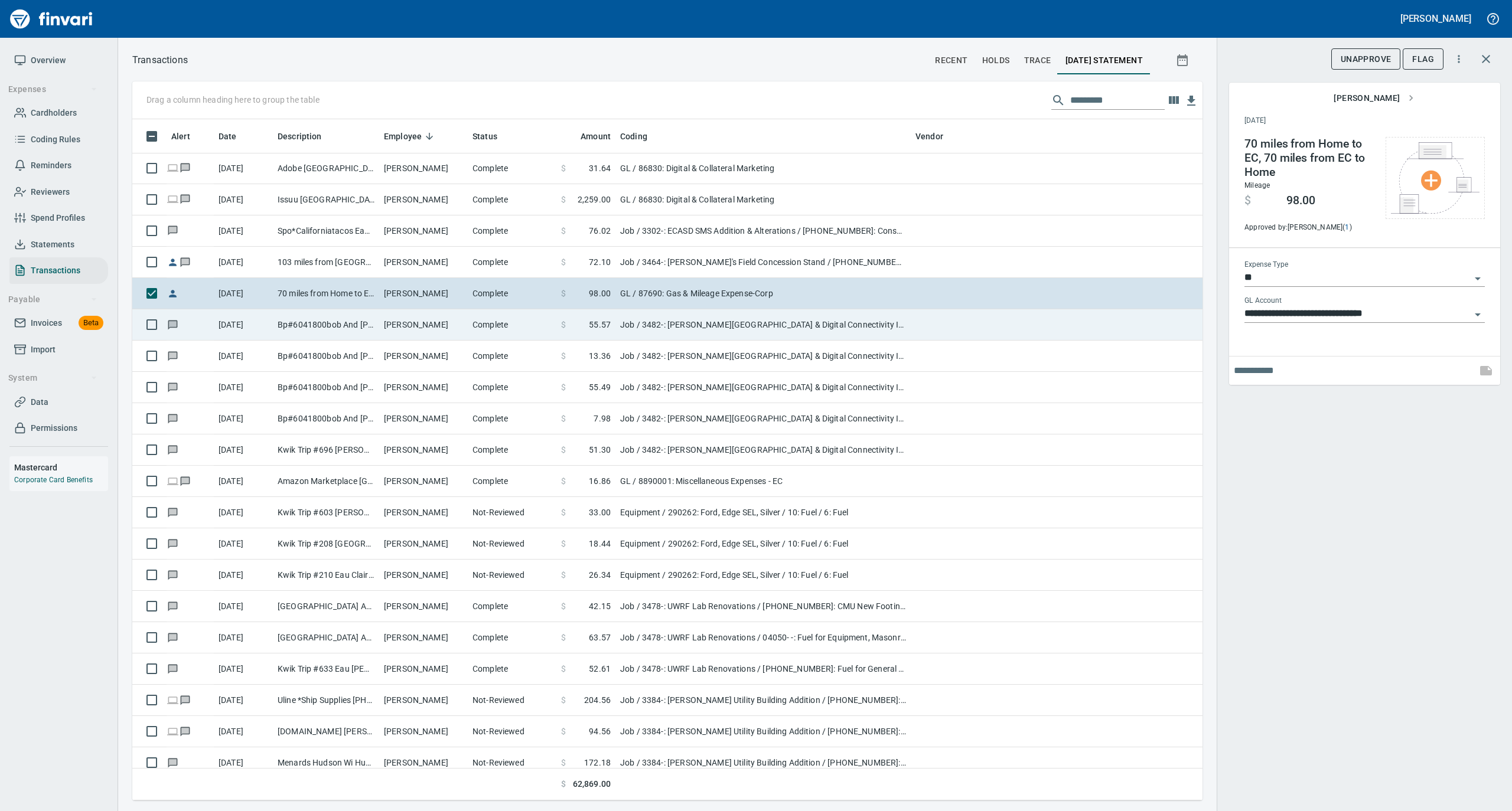
click at [412, 325] on td "[PERSON_NAME]" at bounding box center [423, 325] width 89 height 31
type input "***"
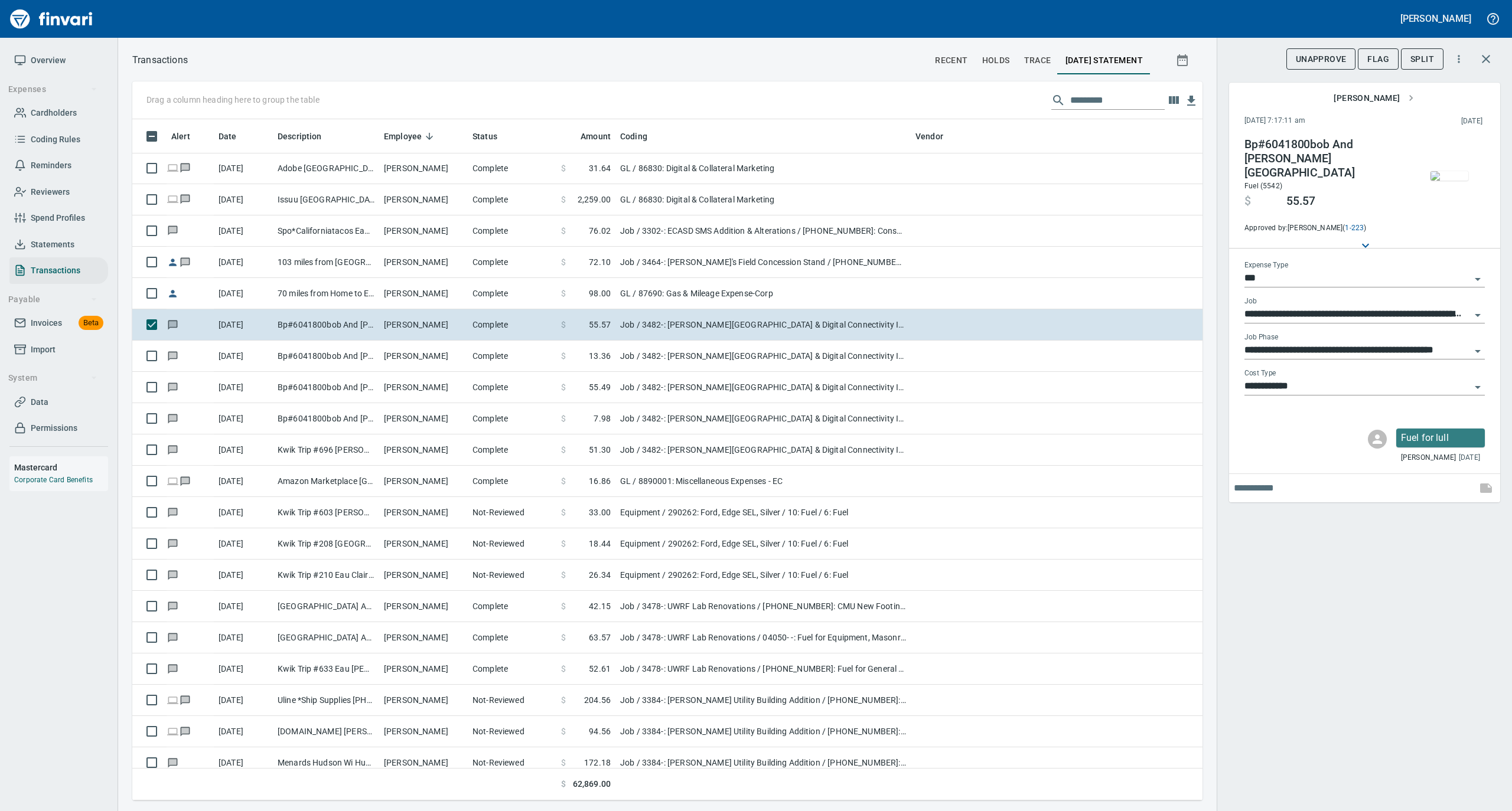
click at [1444, 180] on img "button" at bounding box center [1449, 176] width 37 height 9
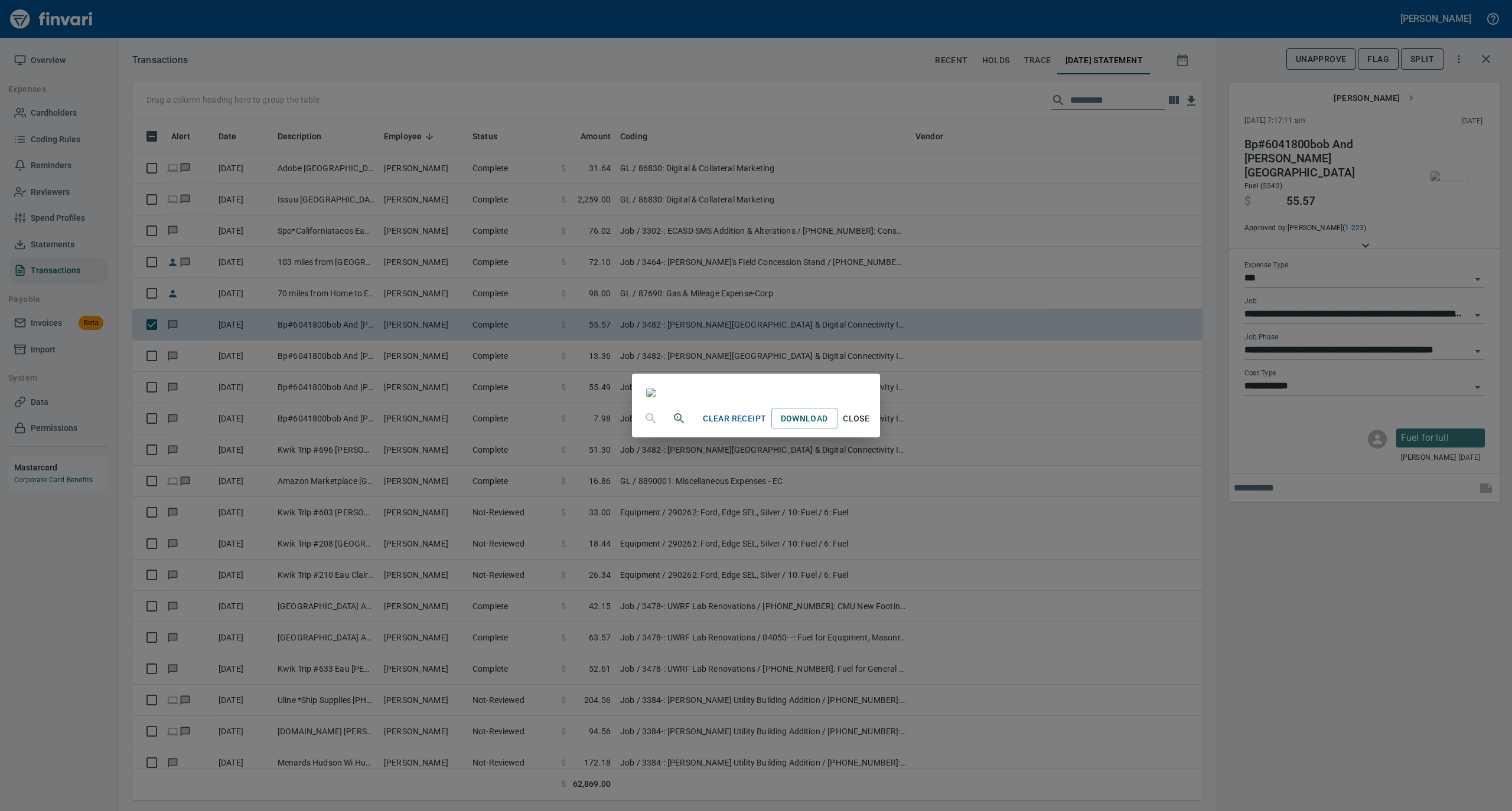
click at [870, 427] on span "Close" at bounding box center [856, 419] width 28 height 15
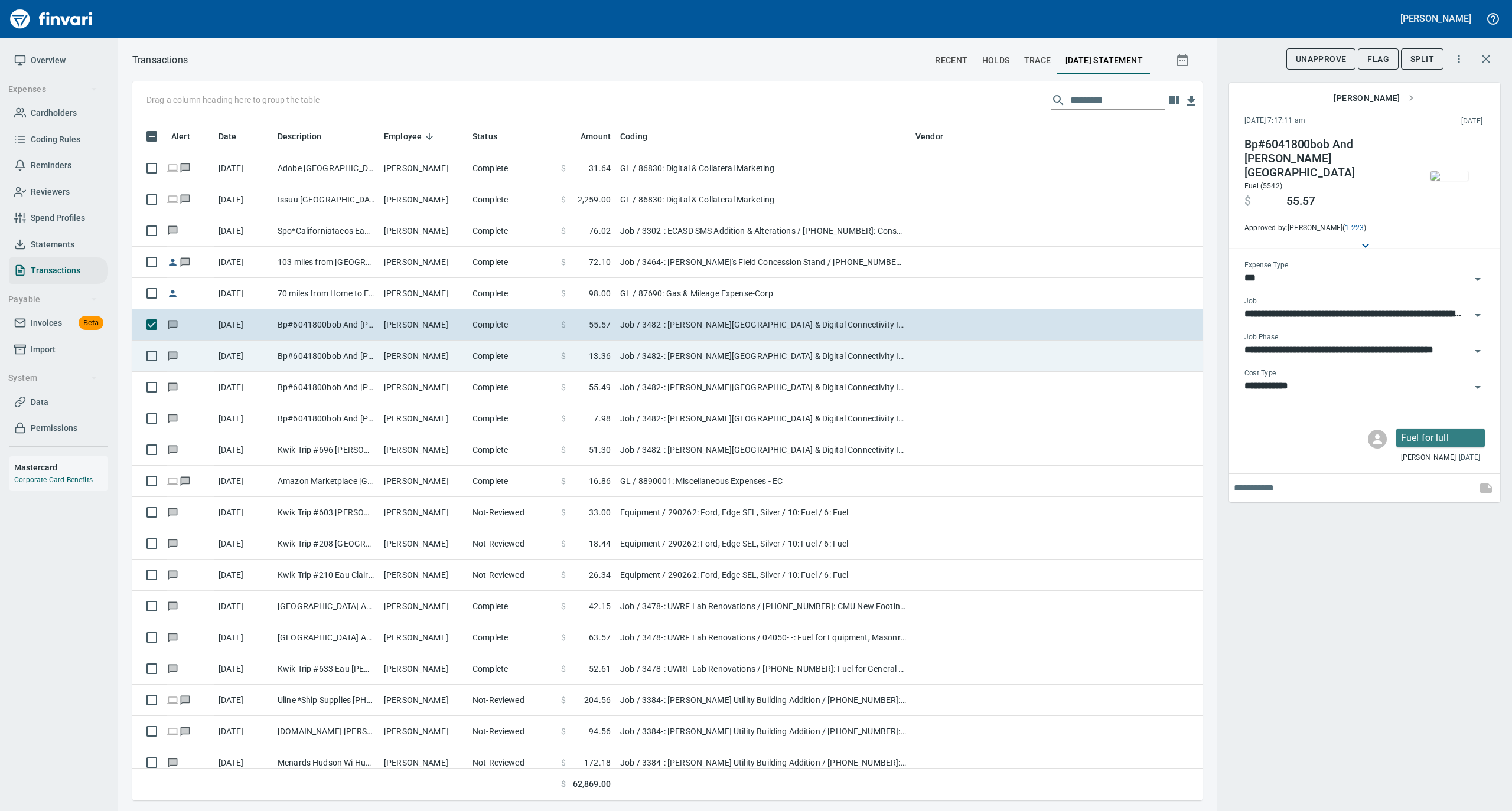
click at [412, 361] on td "[PERSON_NAME]" at bounding box center [423, 355] width 89 height 31
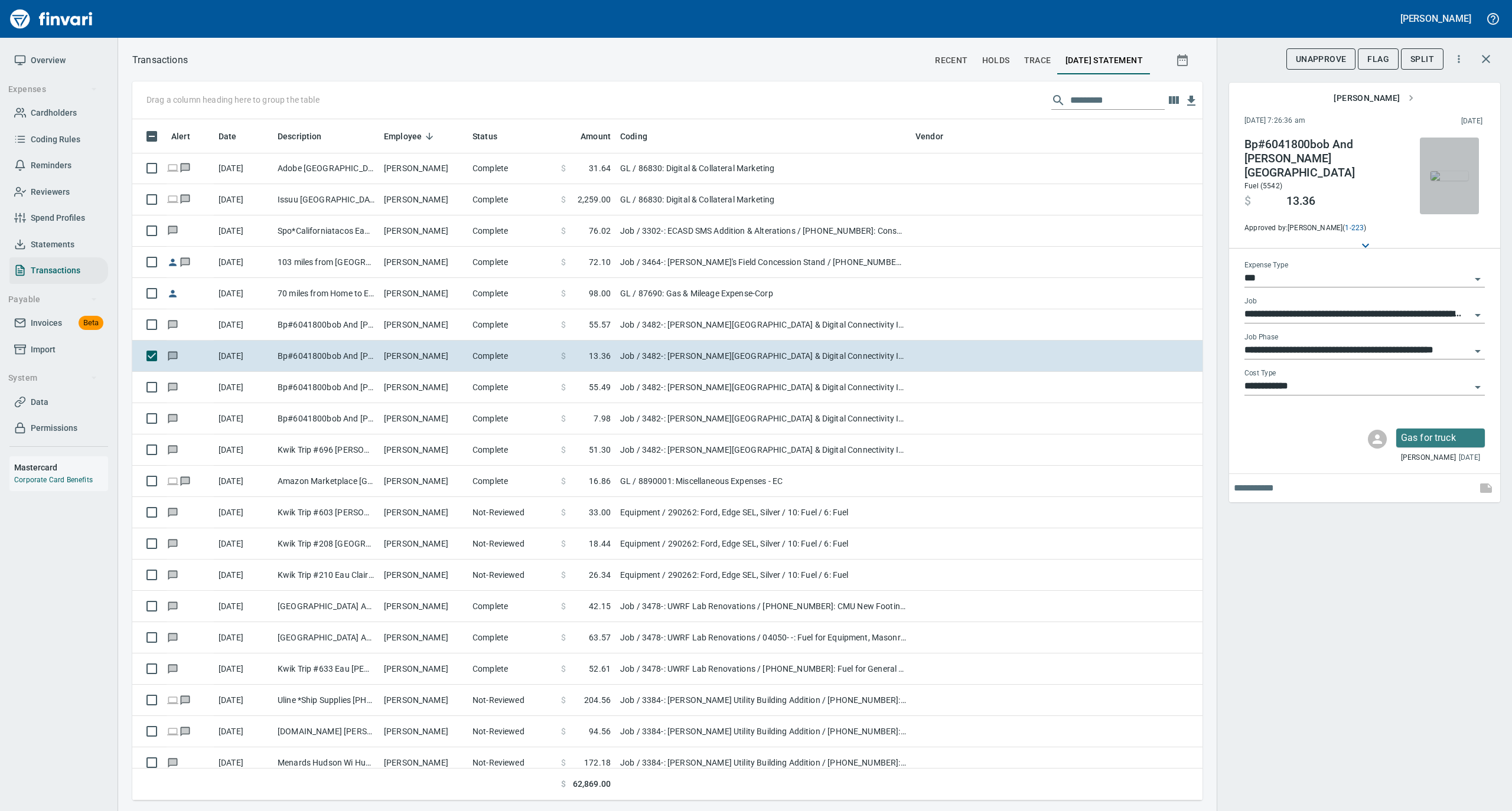
click at [1448, 180] on img "button" at bounding box center [1449, 176] width 37 height 9
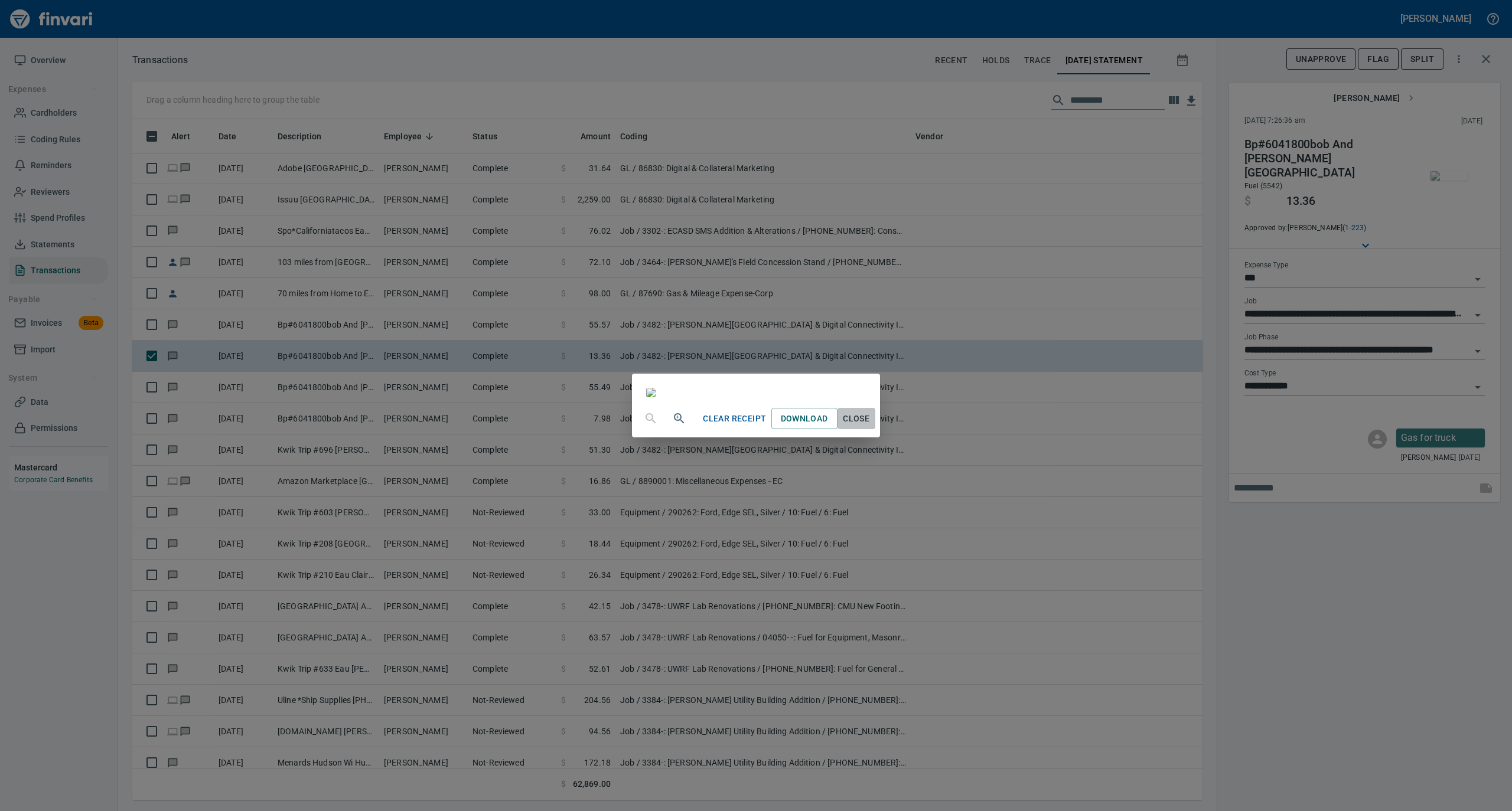
click at [870, 427] on span "Close" at bounding box center [856, 419] width 28 height 15
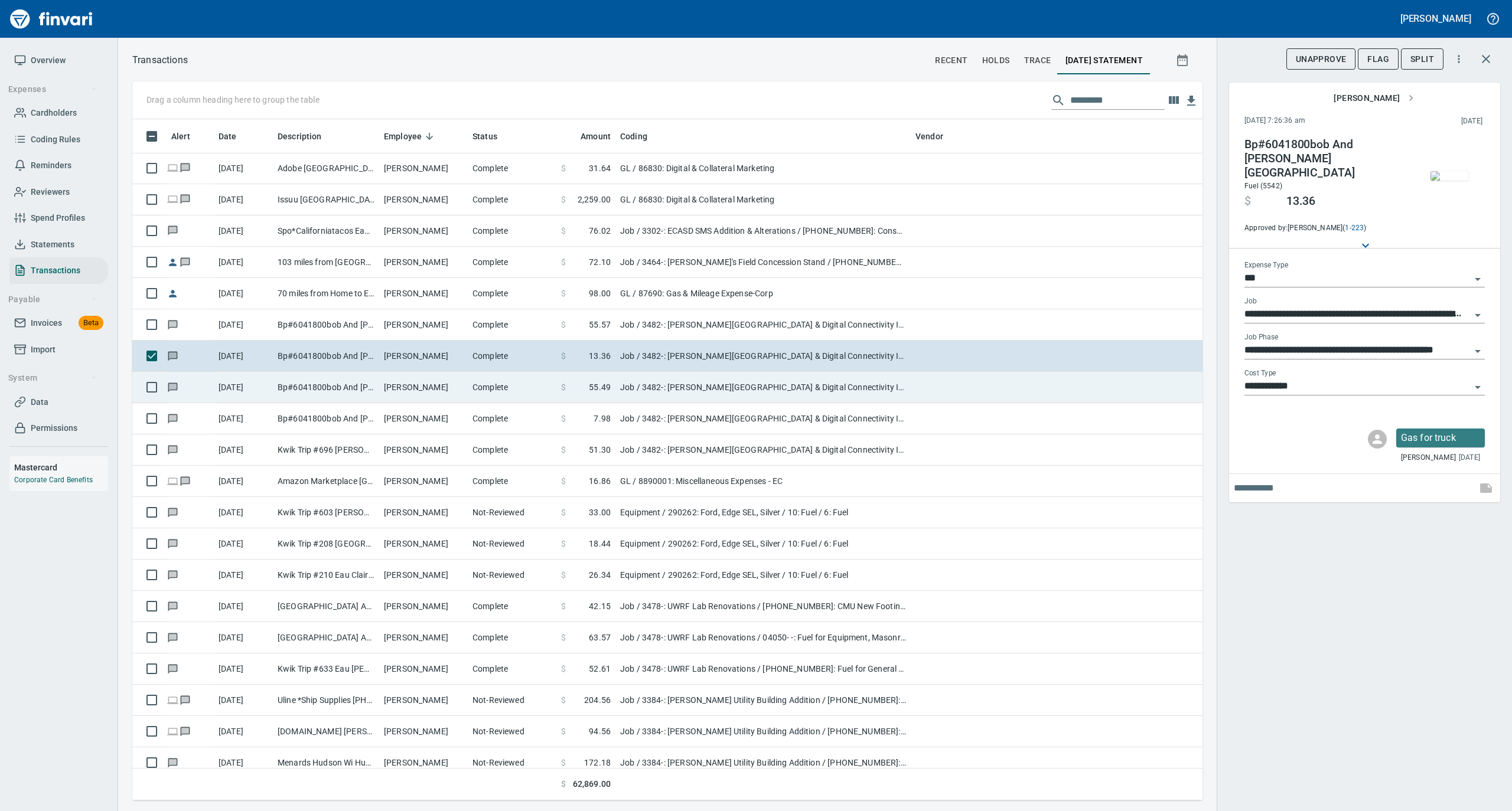
click at [466, 384] on td "[PERSON_NAME]" at bounding box center [423, 387] width 89 height 31
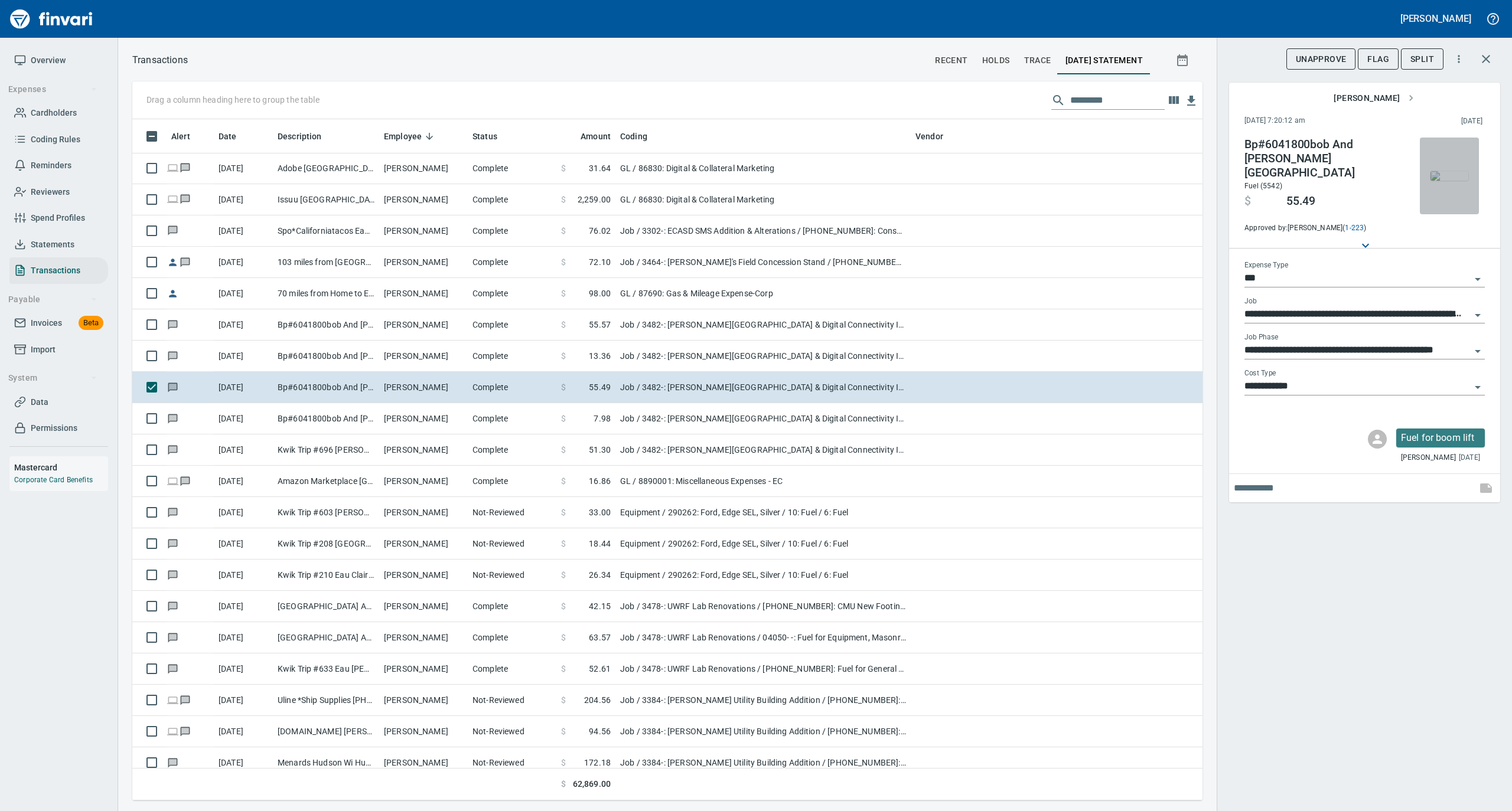
click at [1450, 176] on img "button" at bounding box center [1449, 176] width 37 height 9
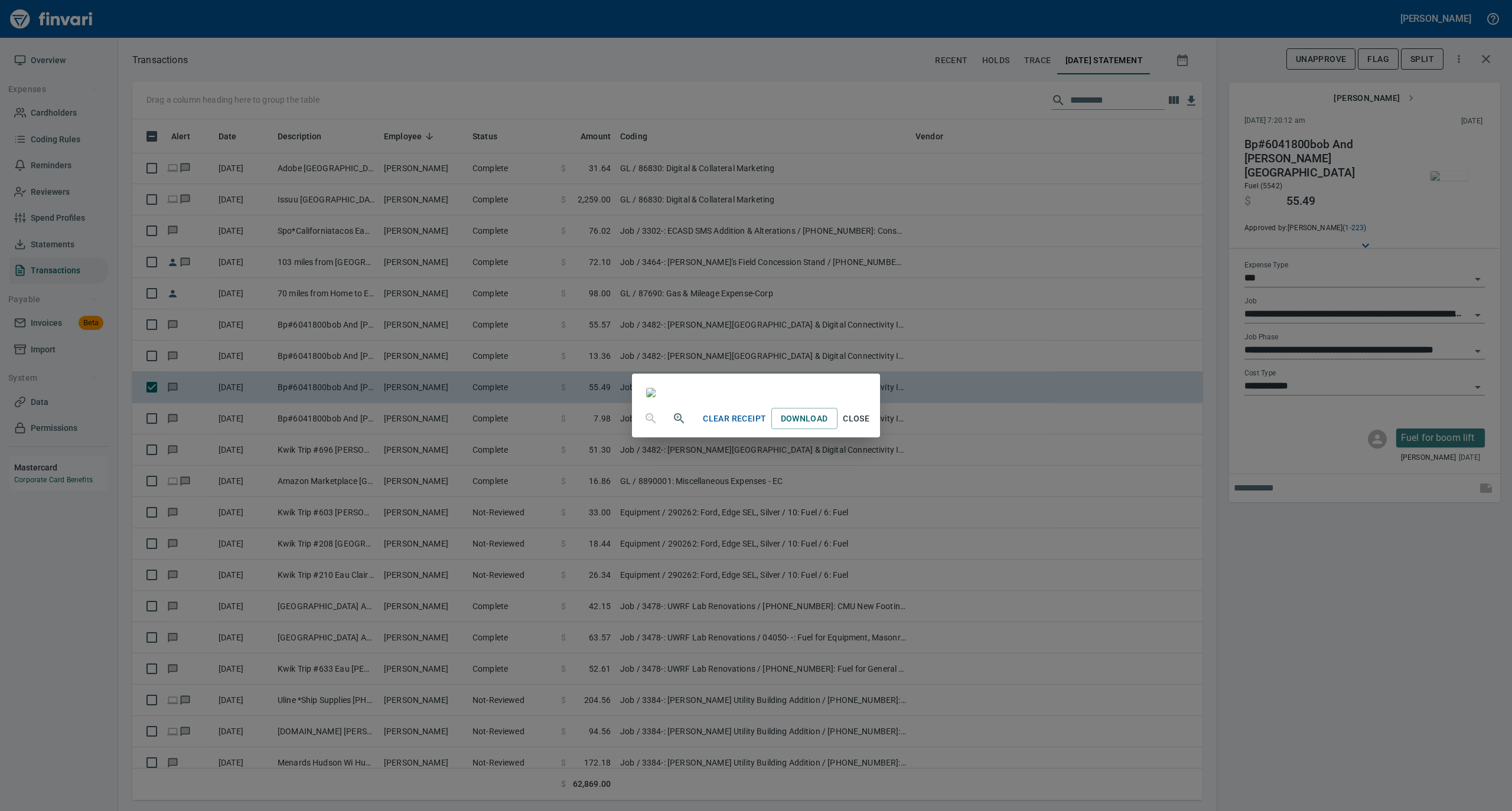
click at [870, 427] on span "Close" at bounding box center [856, 419] width 28 height 15
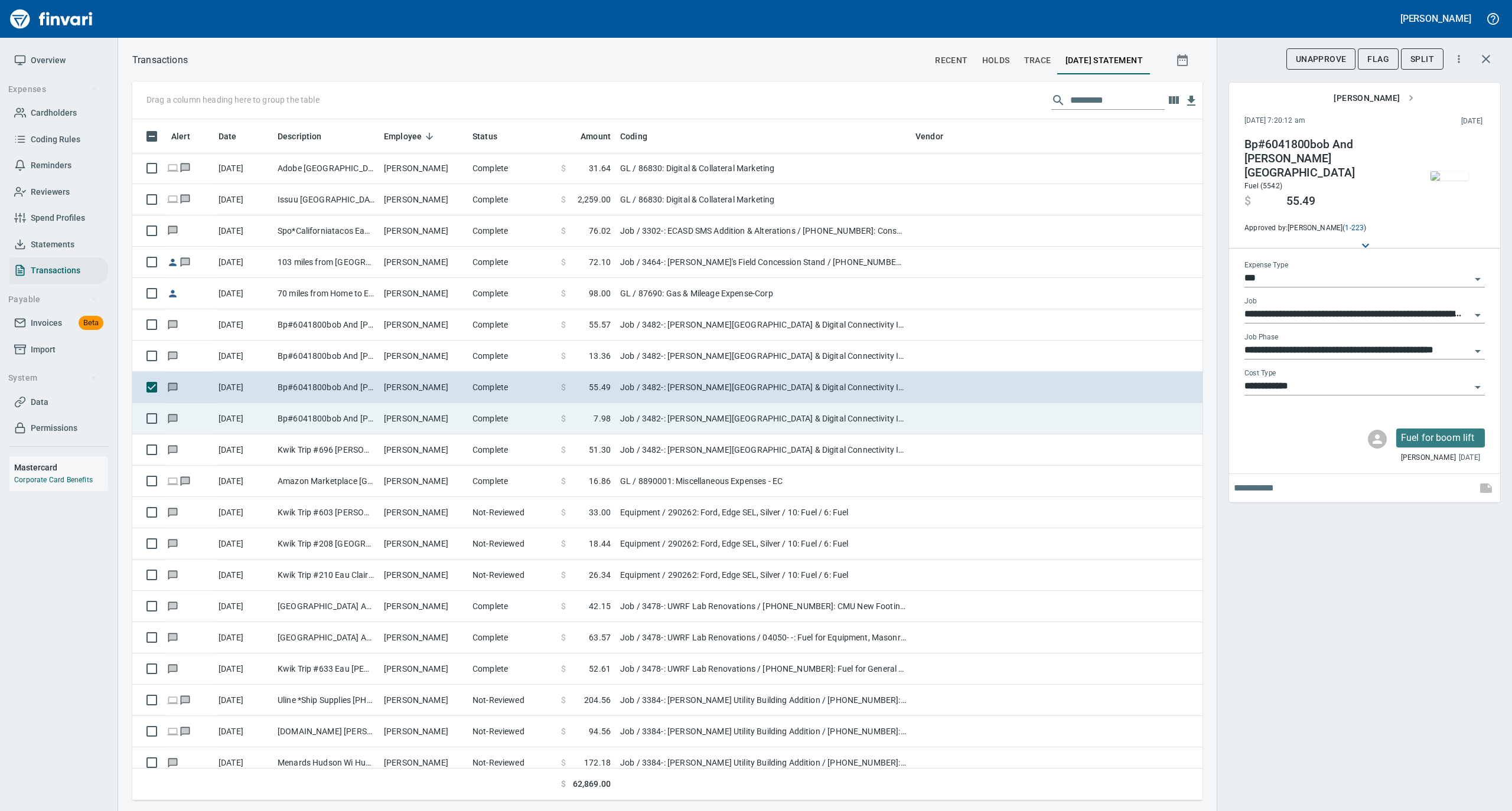
click at [310, 428] on td "Bp#6041800bob And [PERSON_NAME] [GEOGRAPHIC_DATA]" at bounding box center [327, 418] width 107 height 31
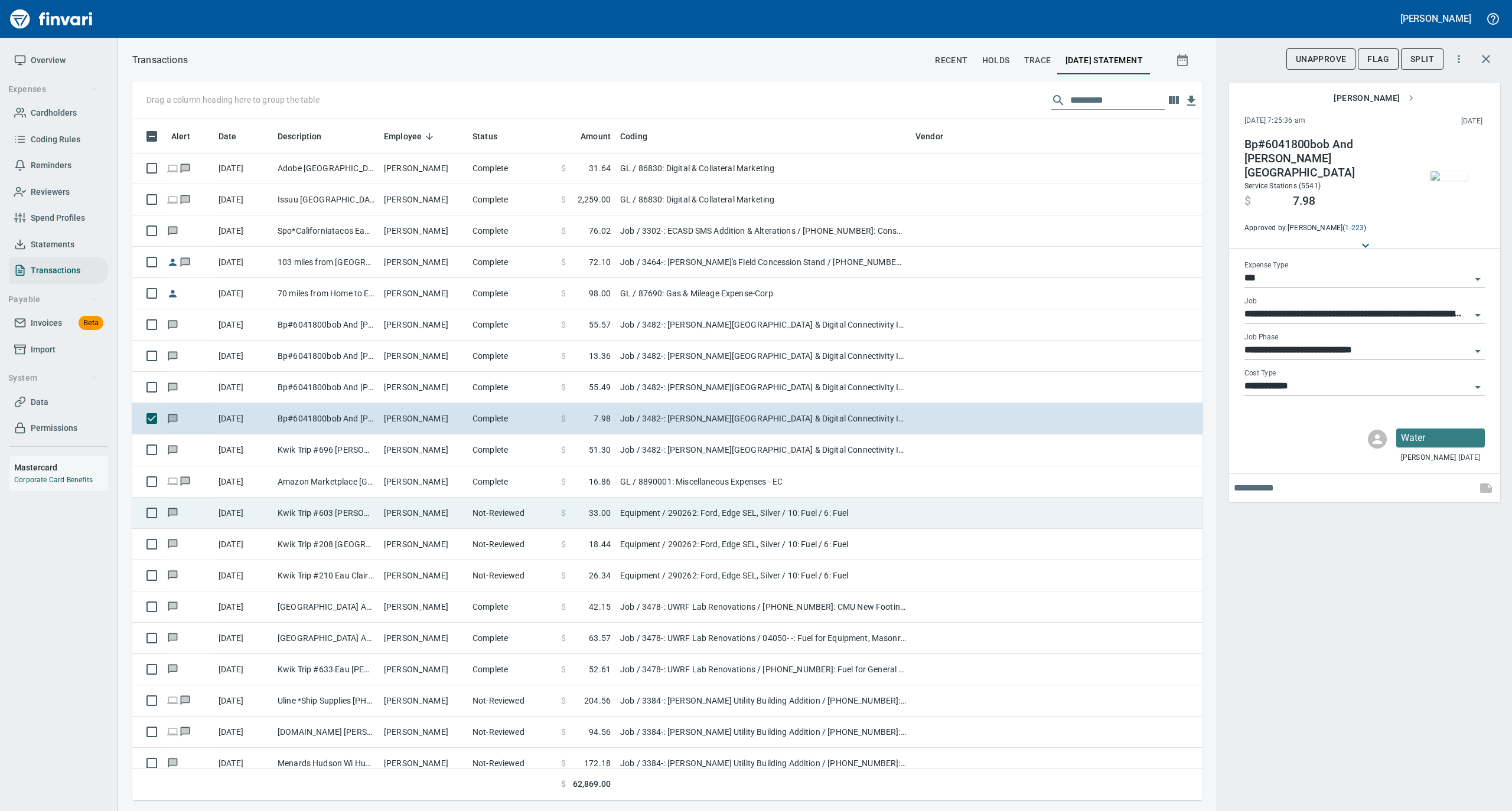
scroll to position [6691, 0]
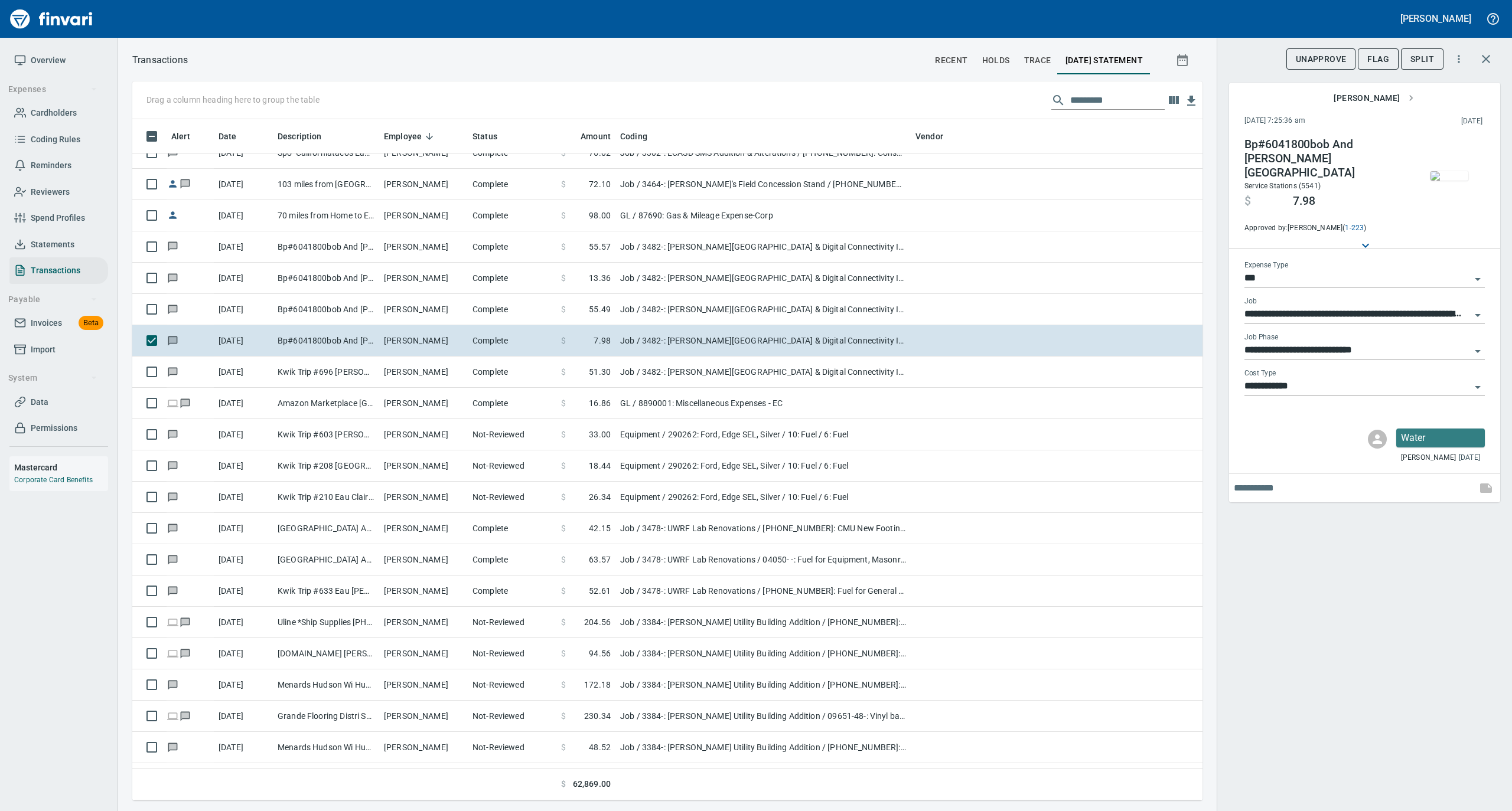
click at [1453, 174] on img "button" at bounding box center [1449, 176] width 37 height 9
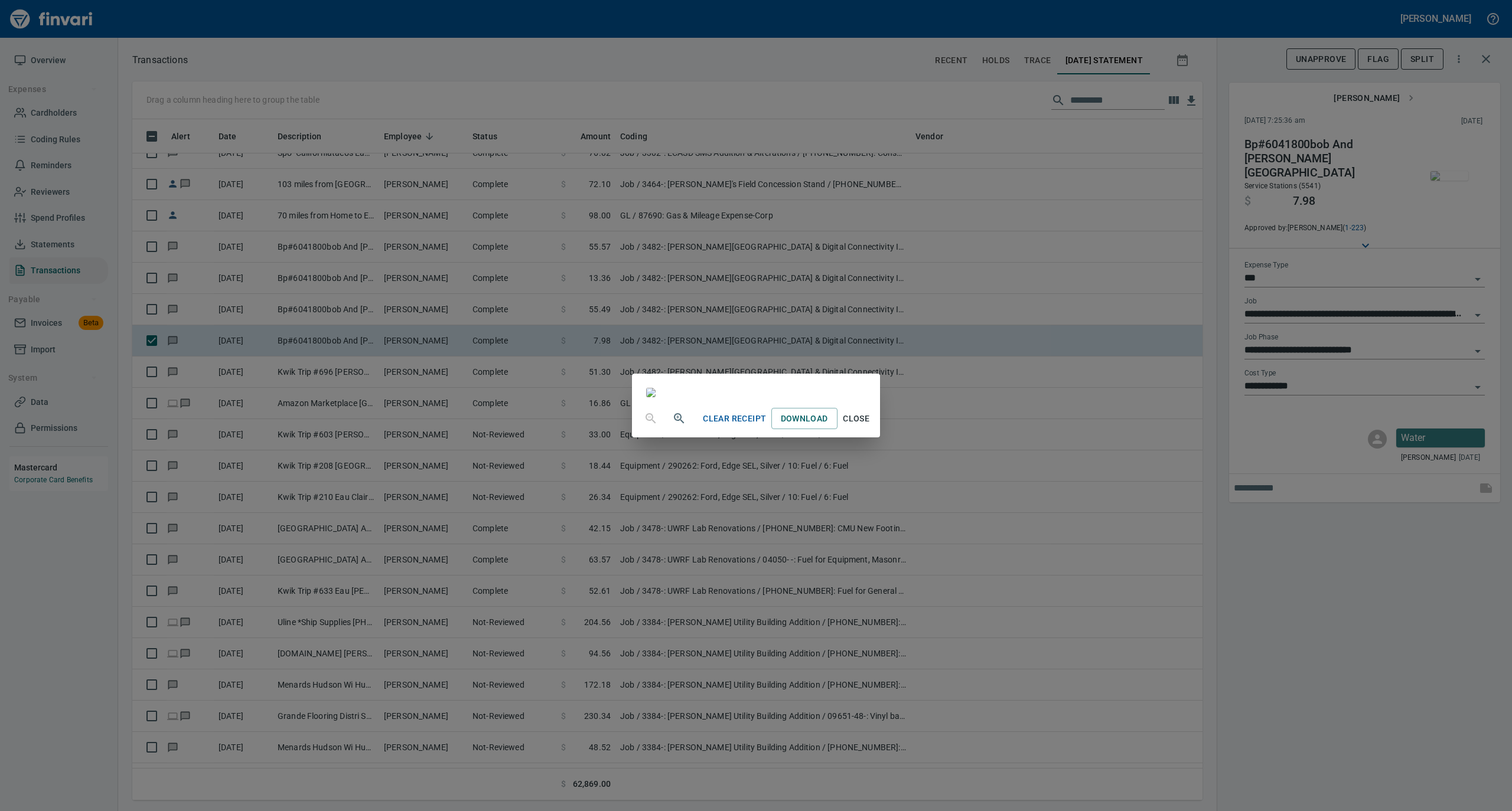
click at [870, 427] on span "Close" at bounding box center [856, 419] width 28 height 15
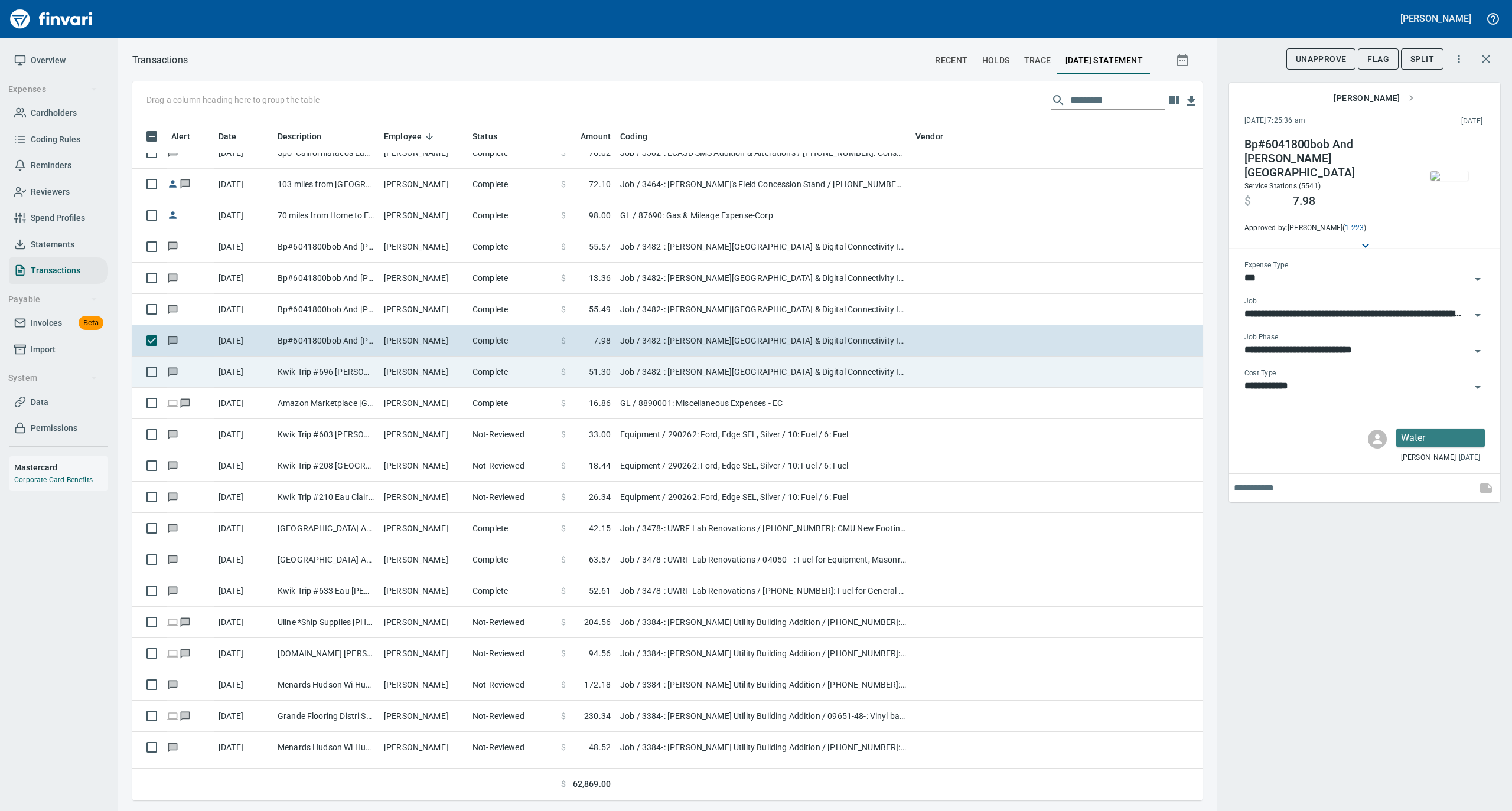
click at [430, 379] on td "[PERSON_NAME]" at bounding box center [423, 371] width 89 height 31
type input "**********"
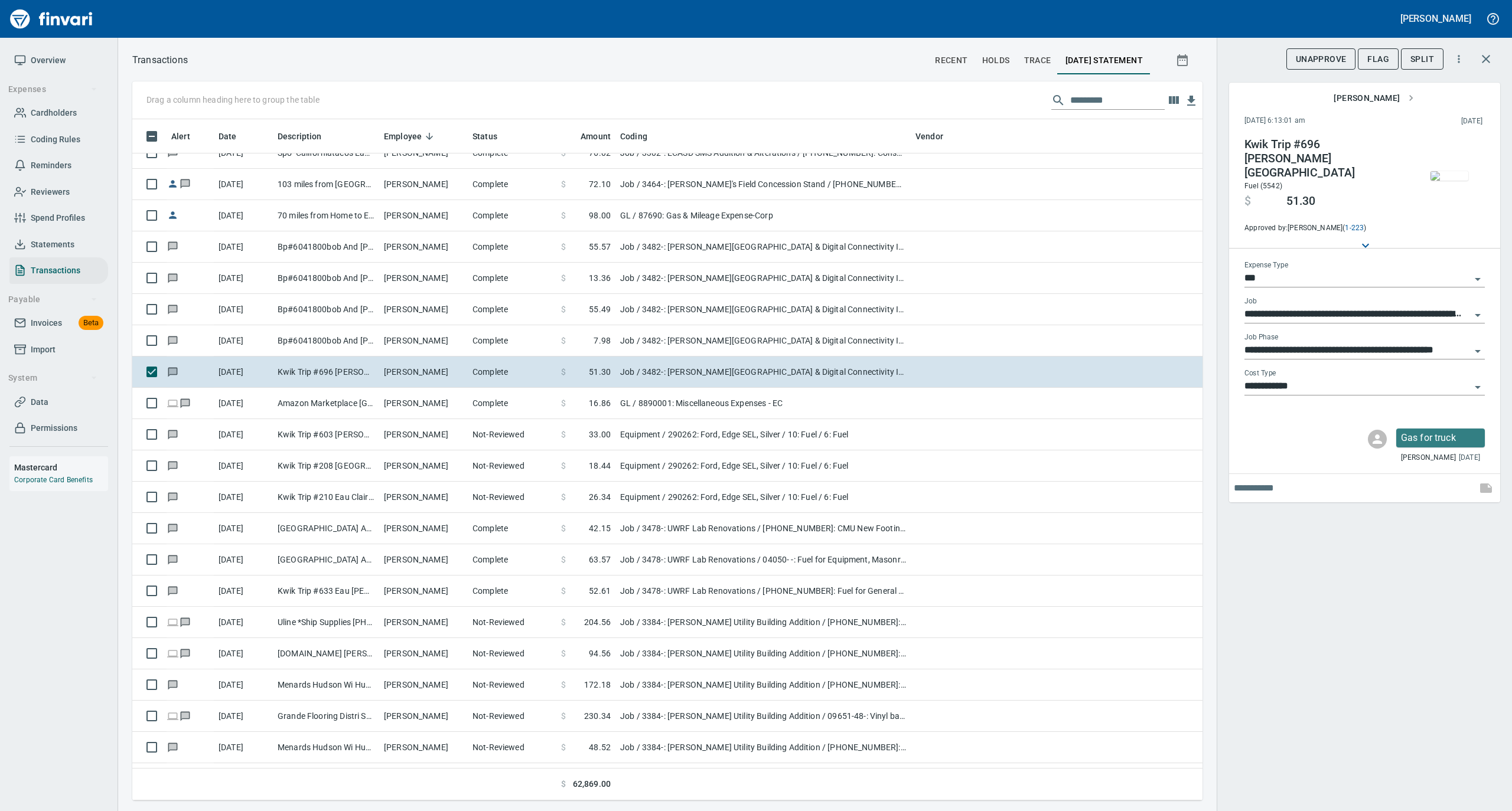
click at [1460, 181] on img "button" at bounding box center [1449, 176] width 37 height 9
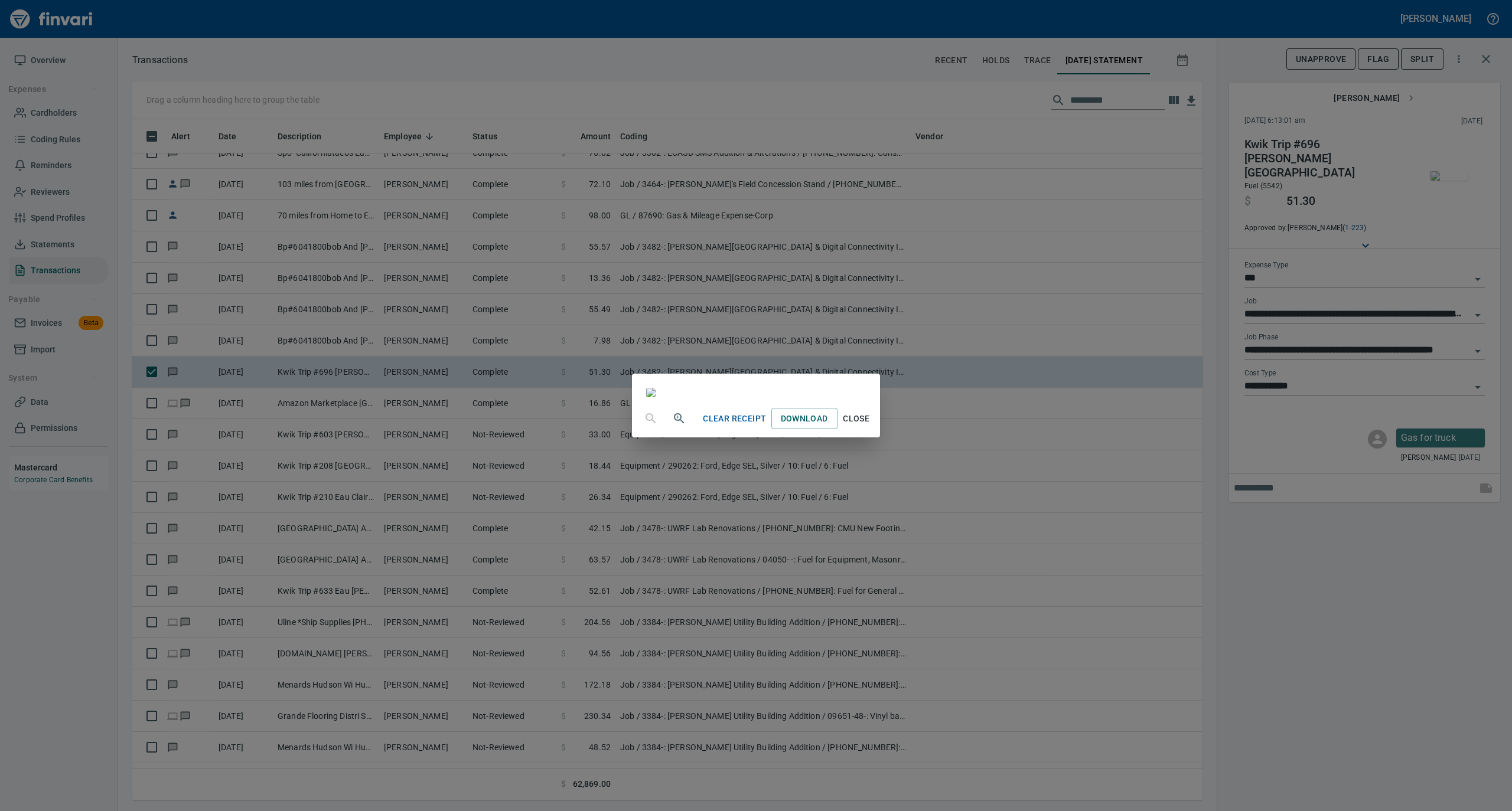
click at [870, 427] on span "Close" at bounding box center [856, 419] width 28 height 15
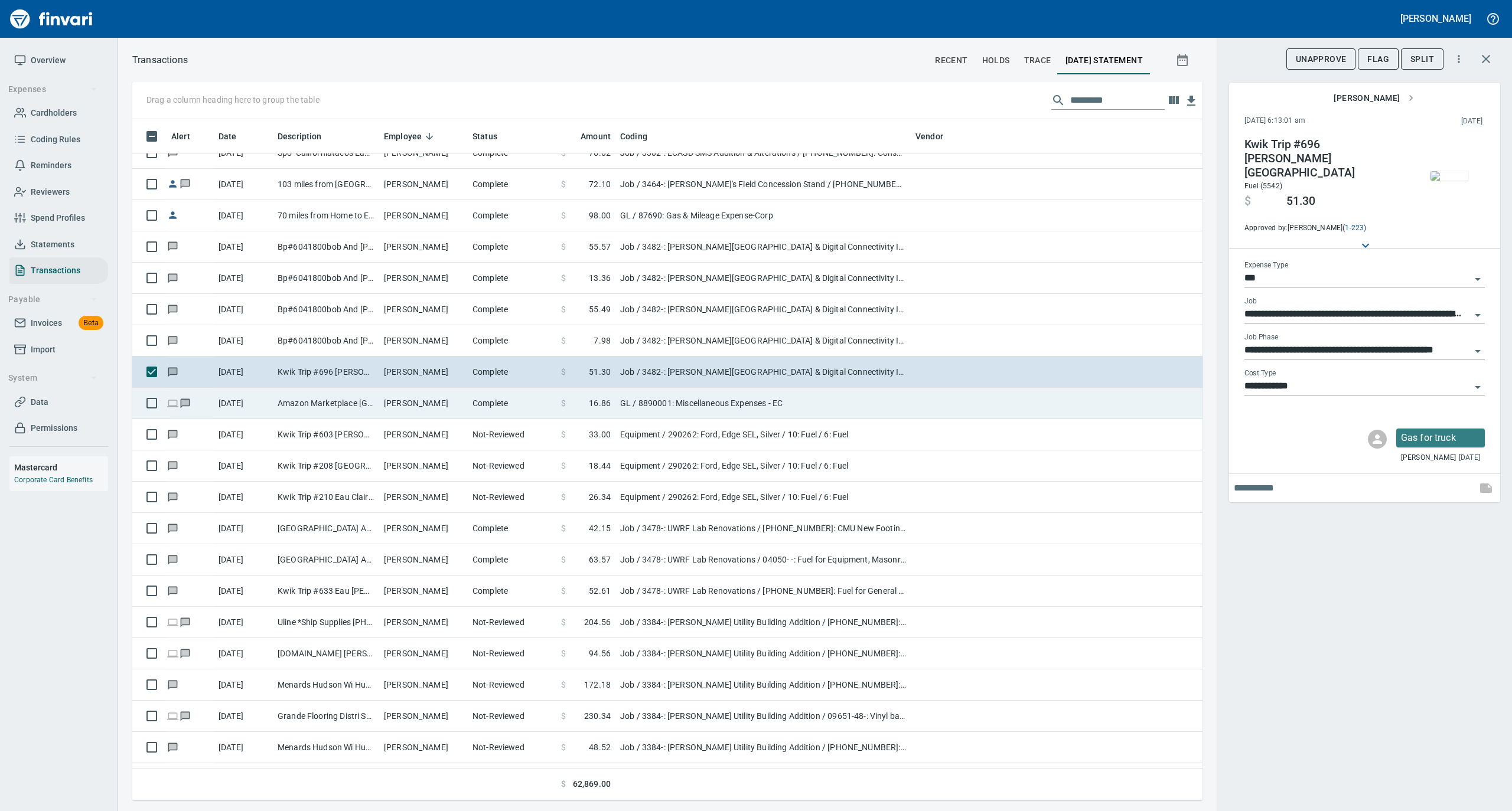
click at [312, 406] on td "Amazon Marketplace [GEOGRAPHIC_DATA] [GEOGRAPHIC_DATA]" at bounding box center [327, 403] width 107 height 31
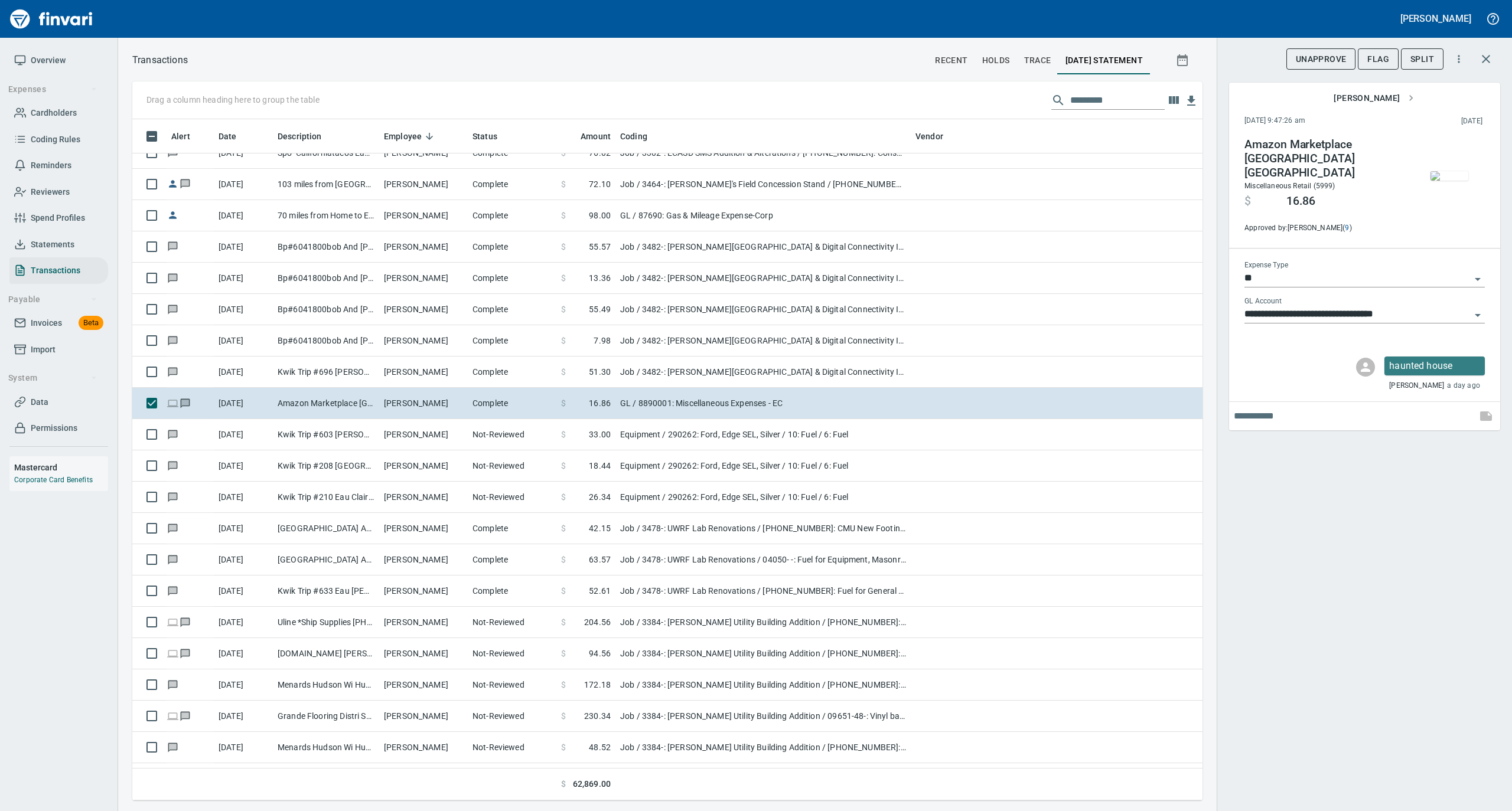
click at [1453, 178] on img "button" at bounding box center [1449, 176] width 37 height 9
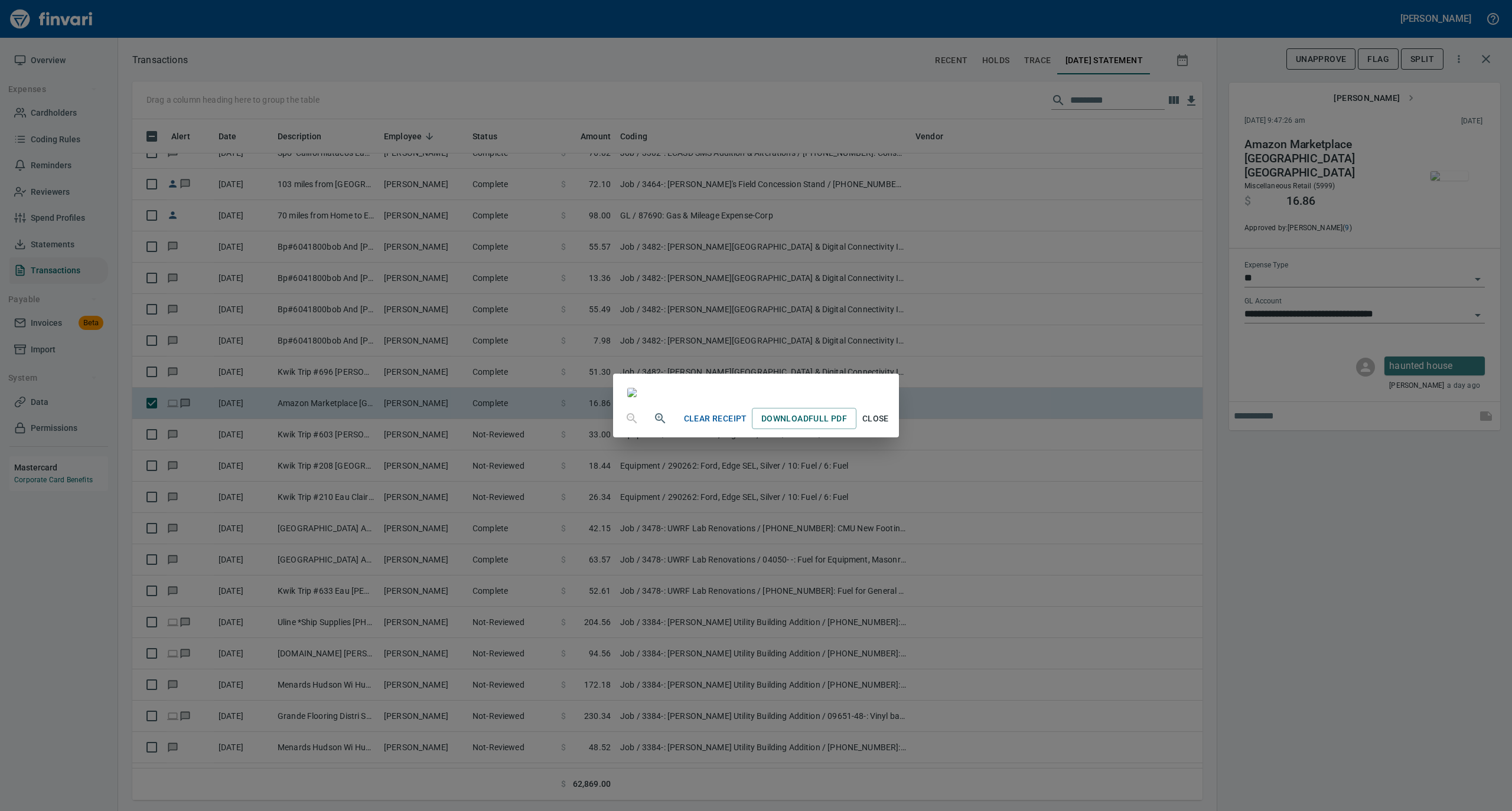
click at [889, 427] on span "Close" at bounding box center [875, 419] width 28 height 15
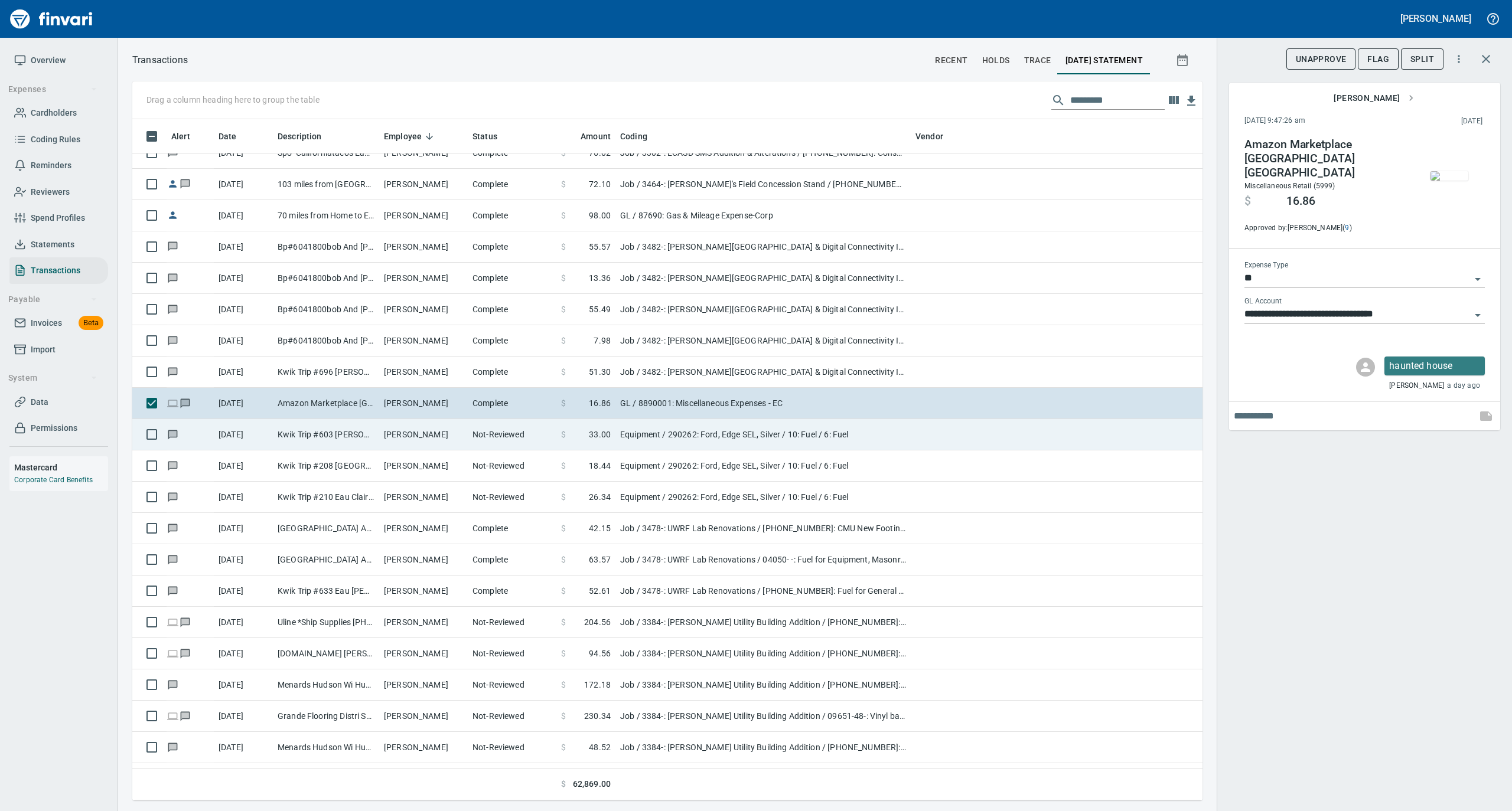
click at [419, 441] on td "[PERSON_NAME]" at bounding box center [423, 434] width 89 height 31
type input "*********"
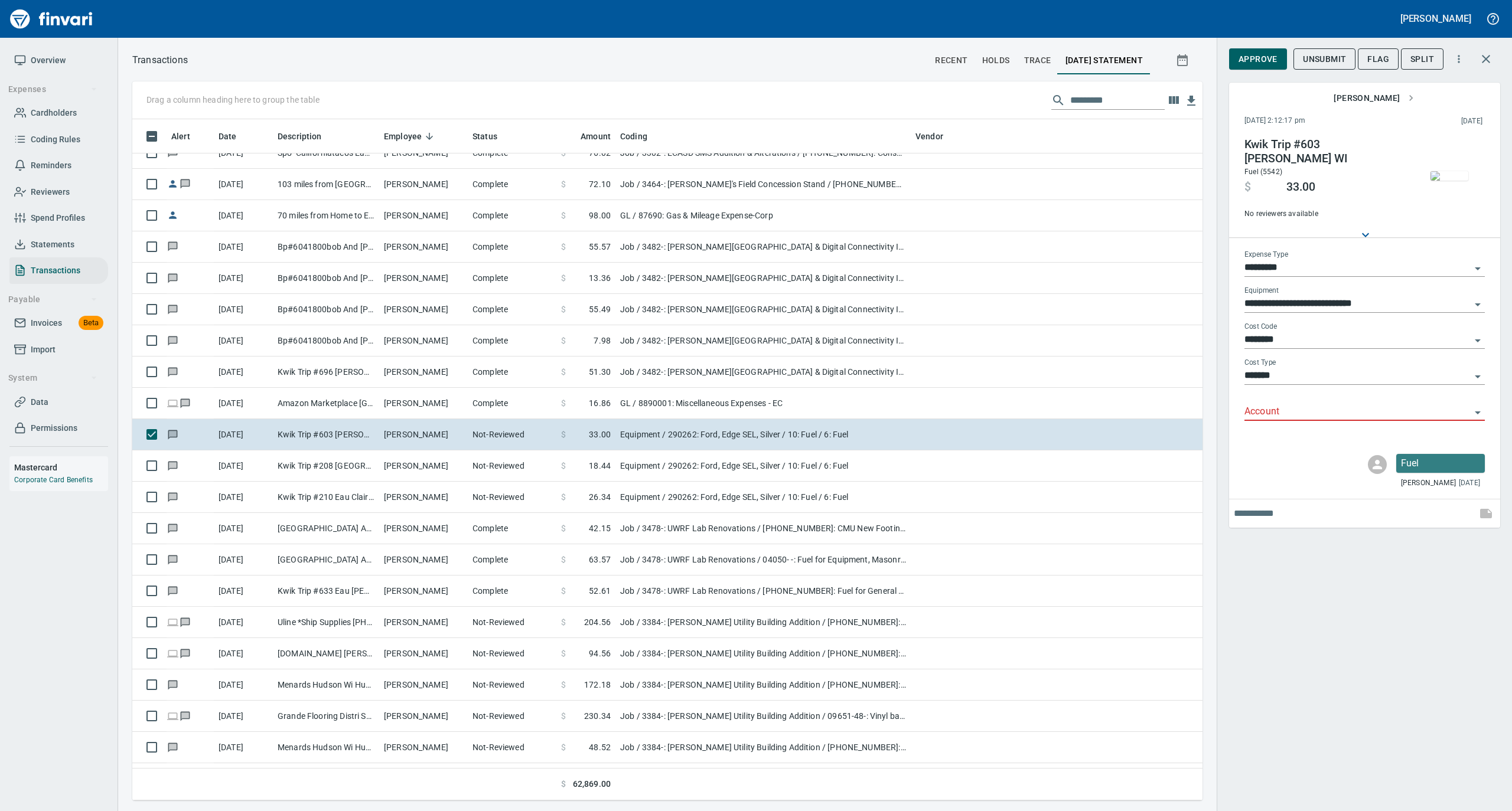
click at [1321, 258] on div "Expense Type *********" at bounding box center [1364, 264] width 240 height 26
click at [1315, 269] on input "*********" at bounding box center [1358, 268] width 226 height 17
click at [1286, 360] on li "GL" at bounding box center [1363, 355] width 240 height 28
type input "**"
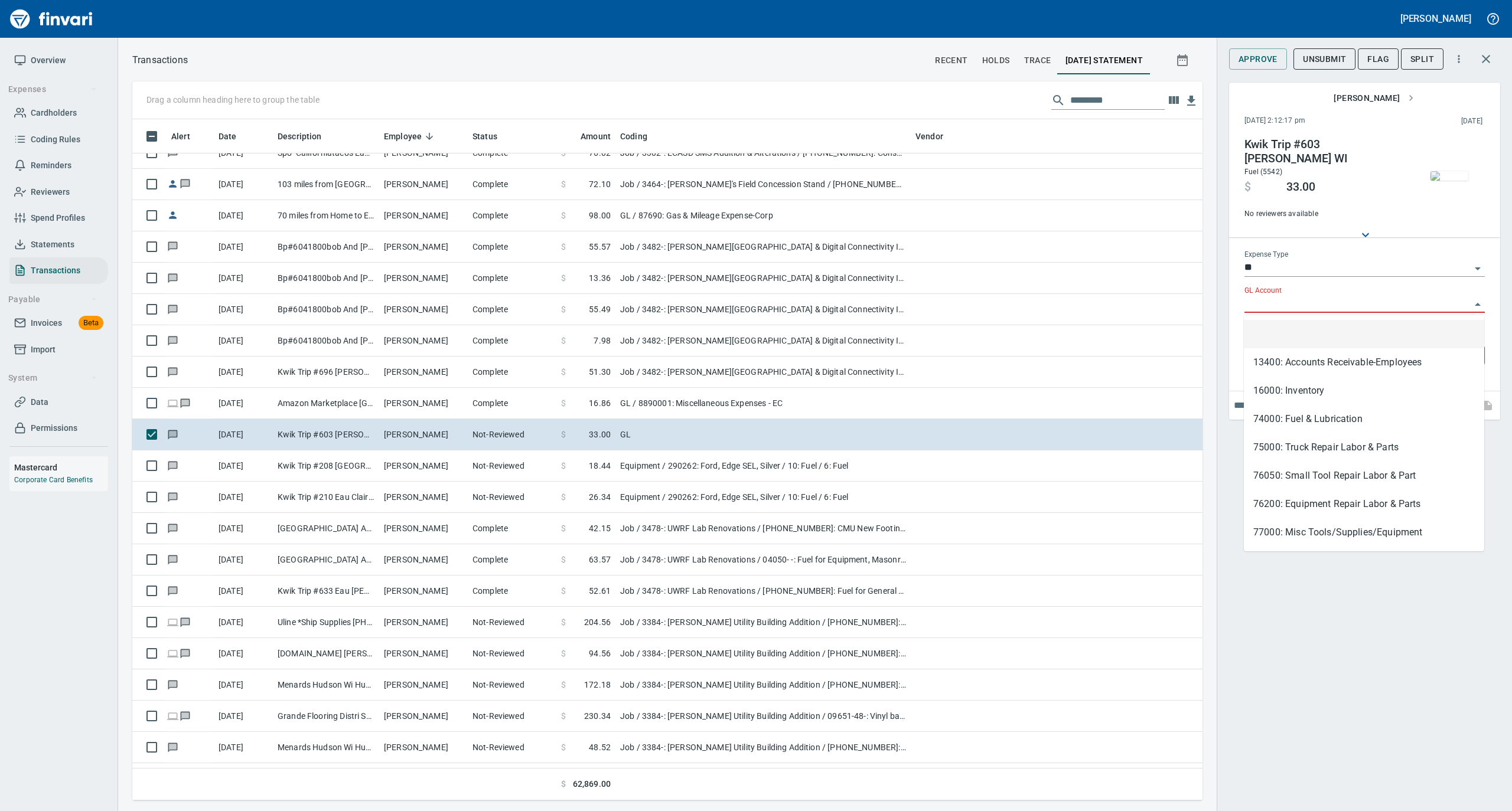
click at [1273, 306] on input "GL Account" at bounding box center [1358, 304] width 226 height 17
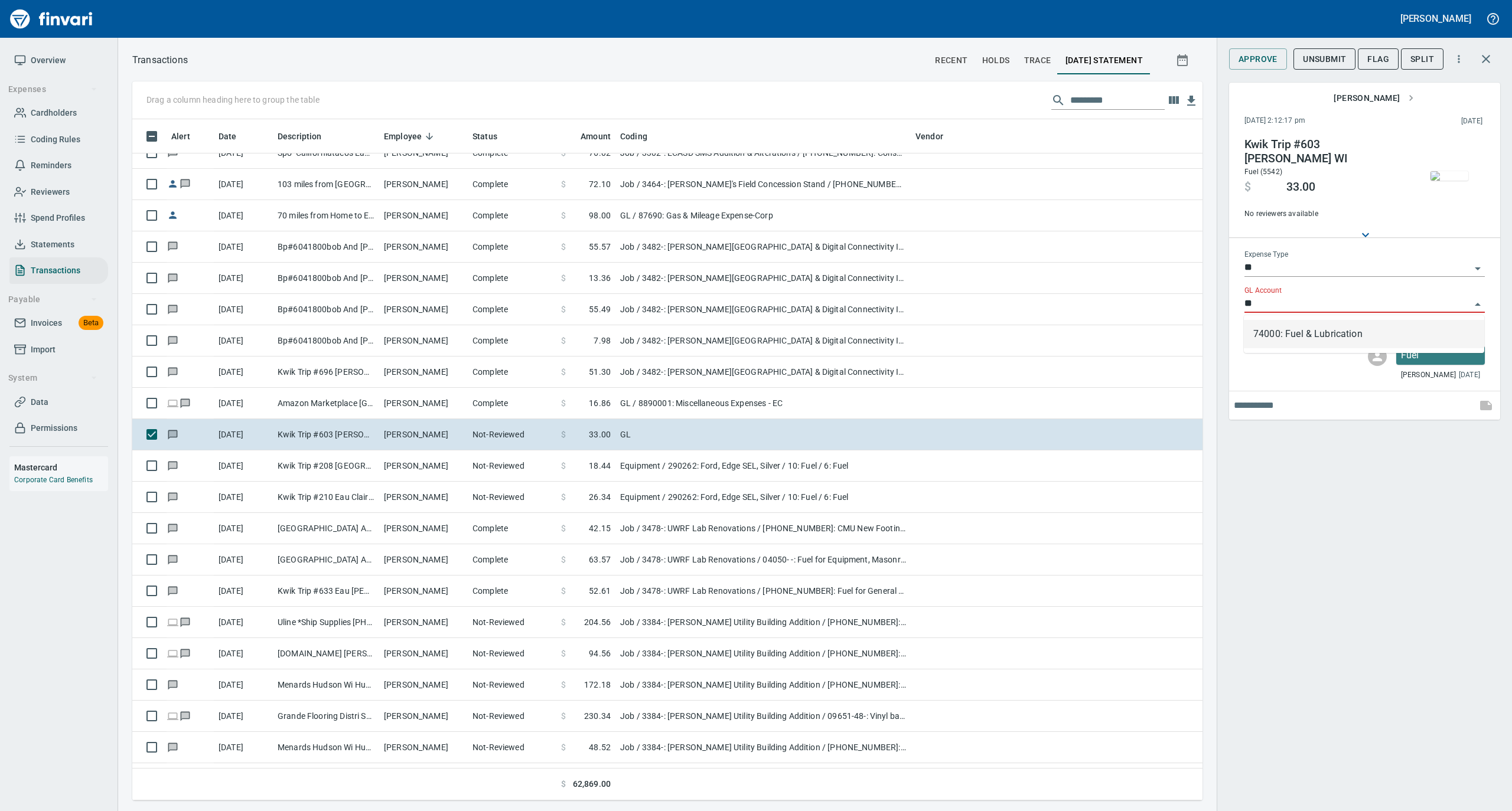
click at [1255, 336] on li "74000: Fuel & Lubrication" at bounding box center [1363, 334] width 240 height 28
type input "**********"
click at [1260, 63] on span "Approve" at bounding box center [1258, 60] width 39 height 15
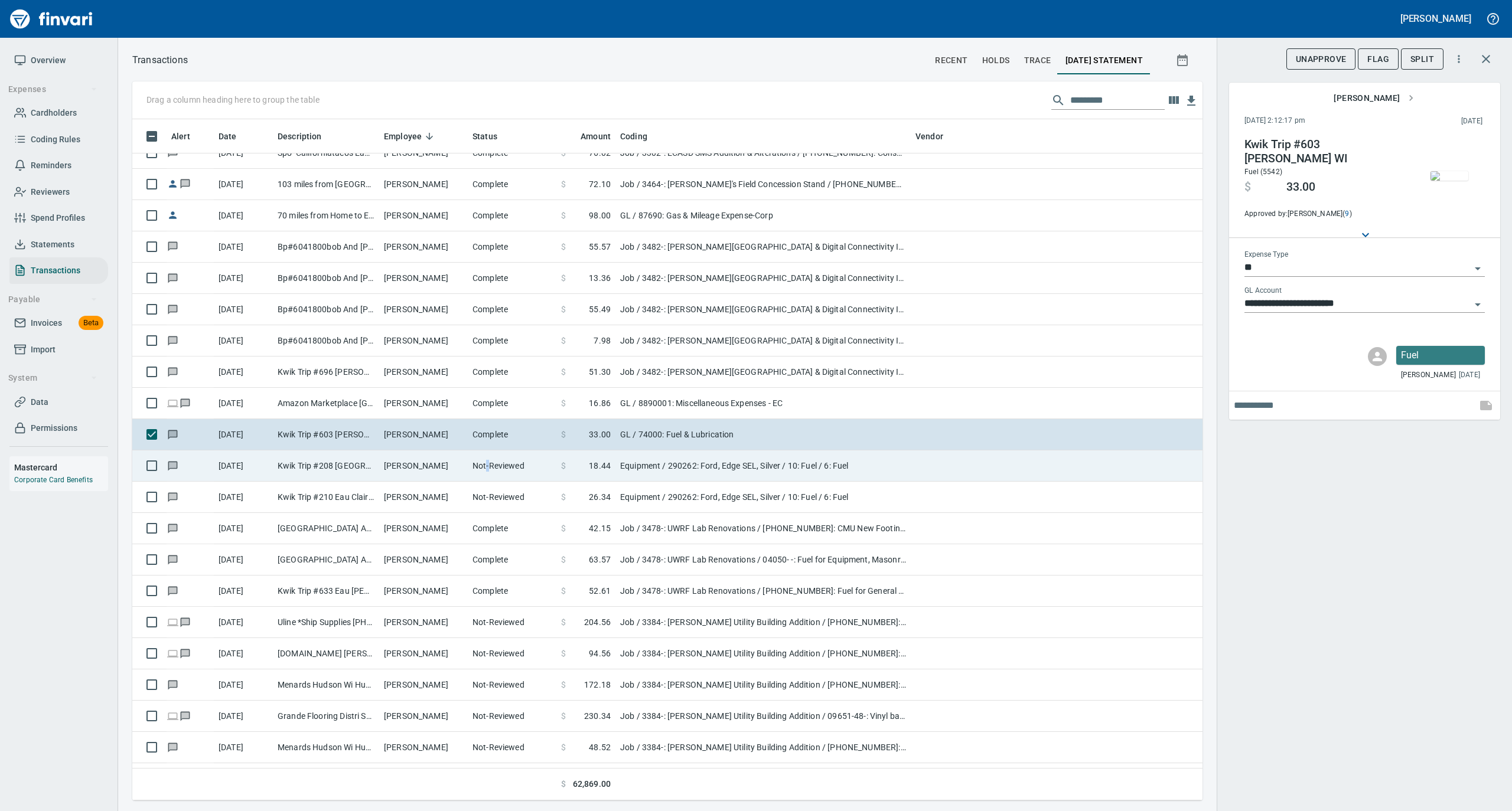
click at [487, 471] on td "Not-Reviewed" at bounding box center [512, 466] width 89 height 31
type input "*********"
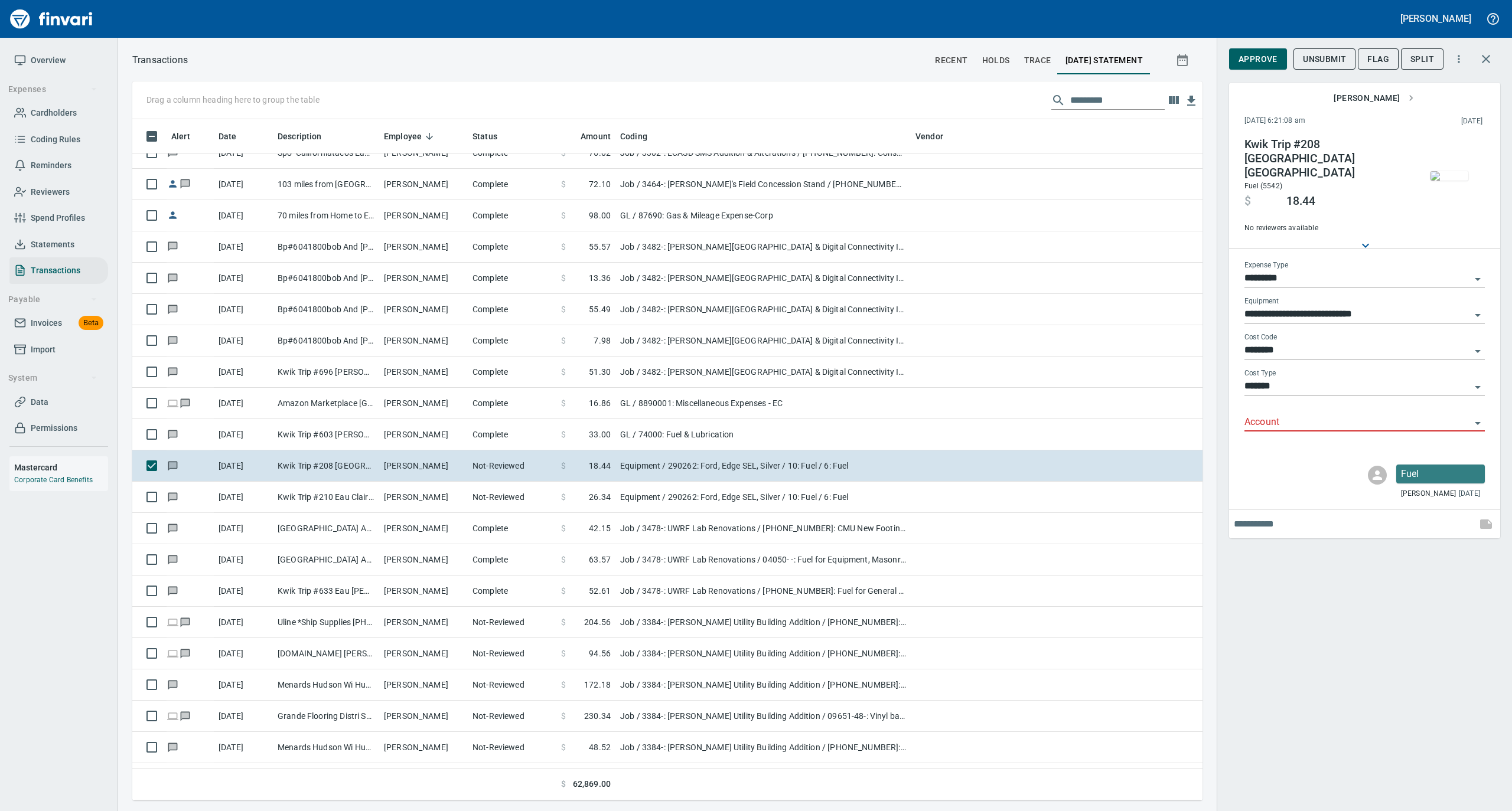
click at [1292, 270] on input "*********" at bounding box center [1358, 279] width 226 height 17
click at [1272, 374] on li "Job" at bounding box center [1363, 383] width 240 height 28
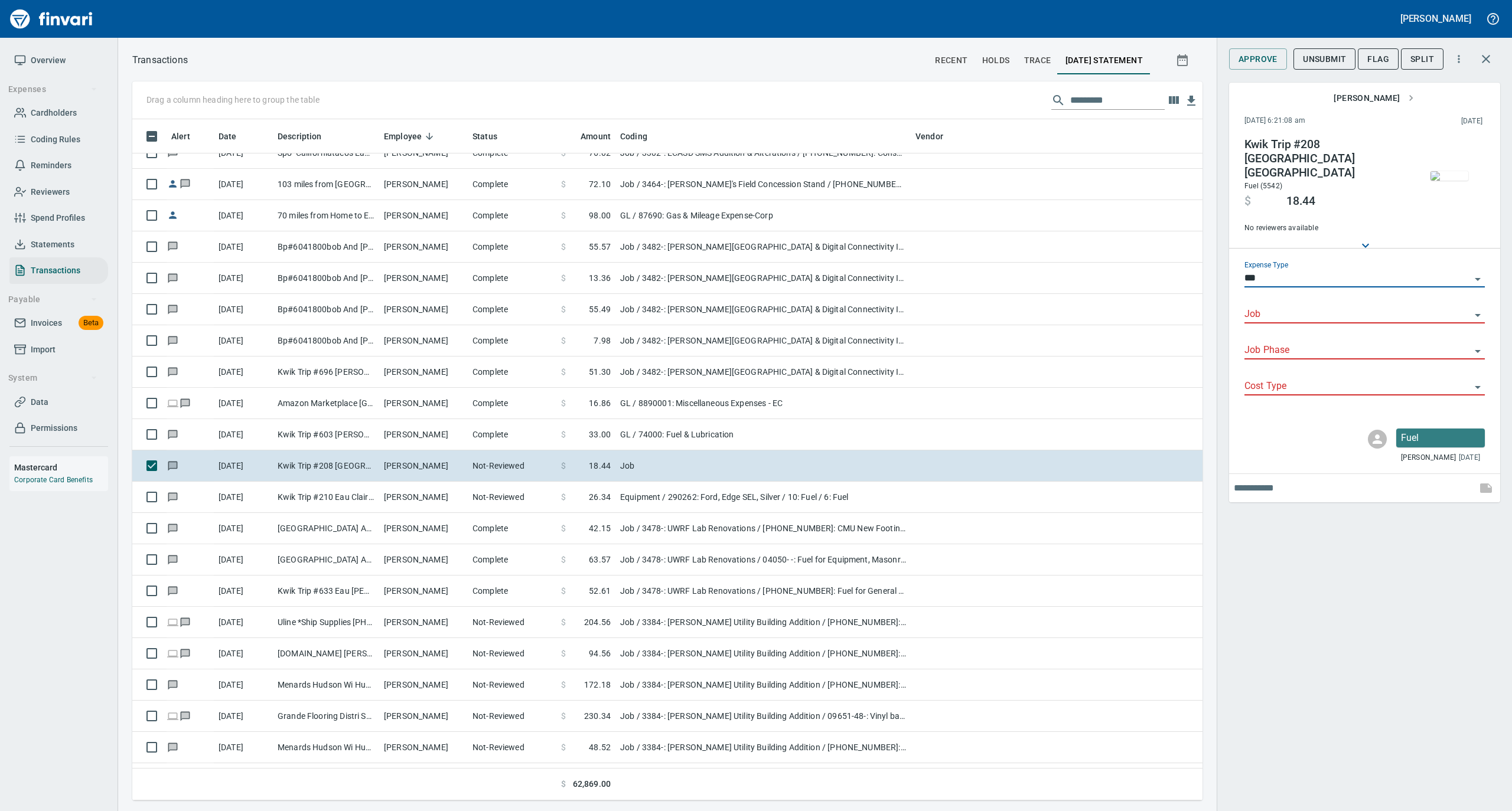
click at [1279, 270] on input "***" at bounding box center [1358, 279] width 226 height 17
click at [1273, 350] on li "GL" at bounding box center [1363, 355] width 240 height 28
type input "**"
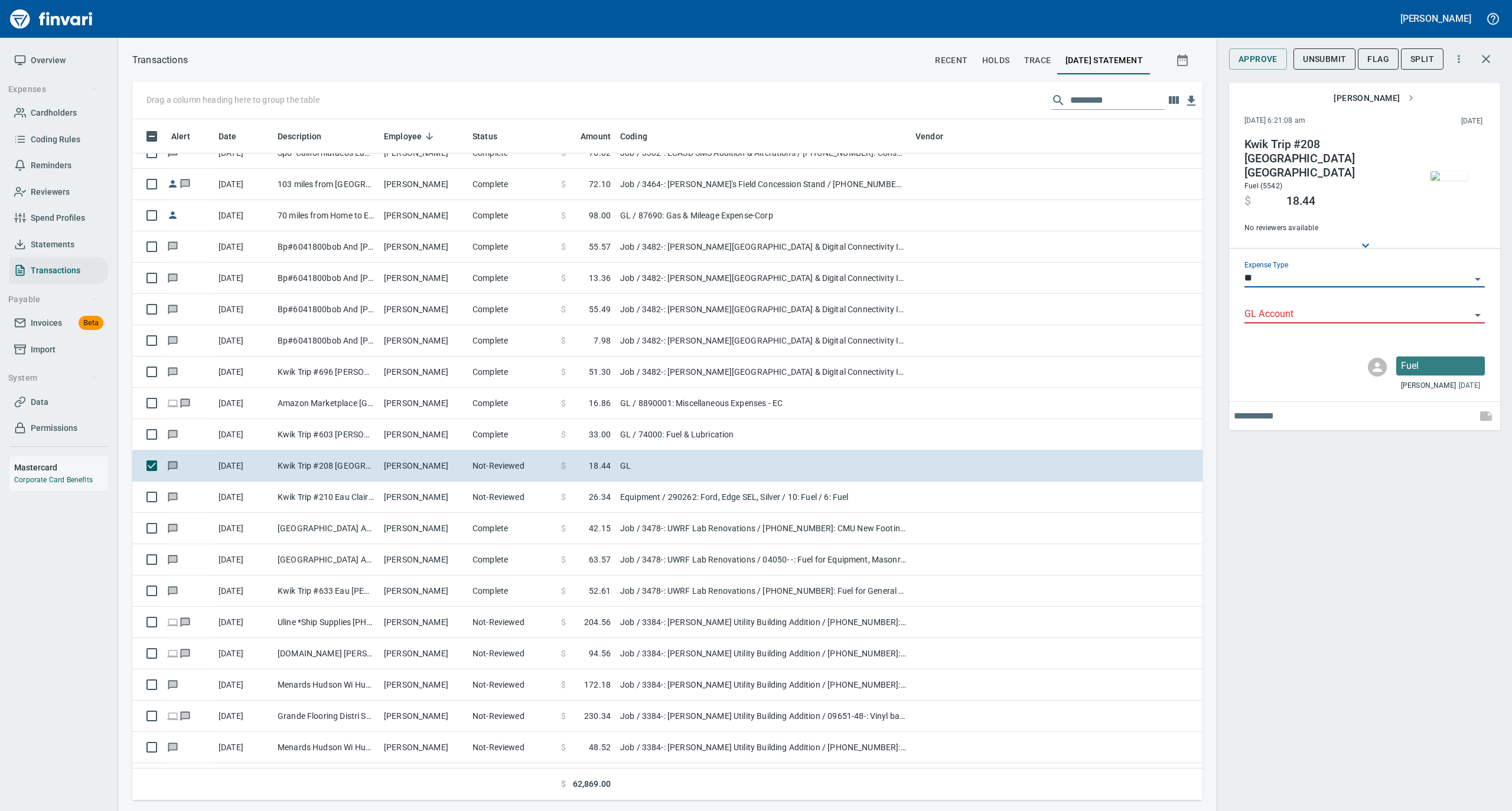
click at [1272, 307] on input "GL Account" at bounding box center [1358, 315] width 226 height 17
click at [1273, 332] on li "74000: Fuel & Lubrication" at bounding box center [1363, 334] width 240 height 28
type input "**********"
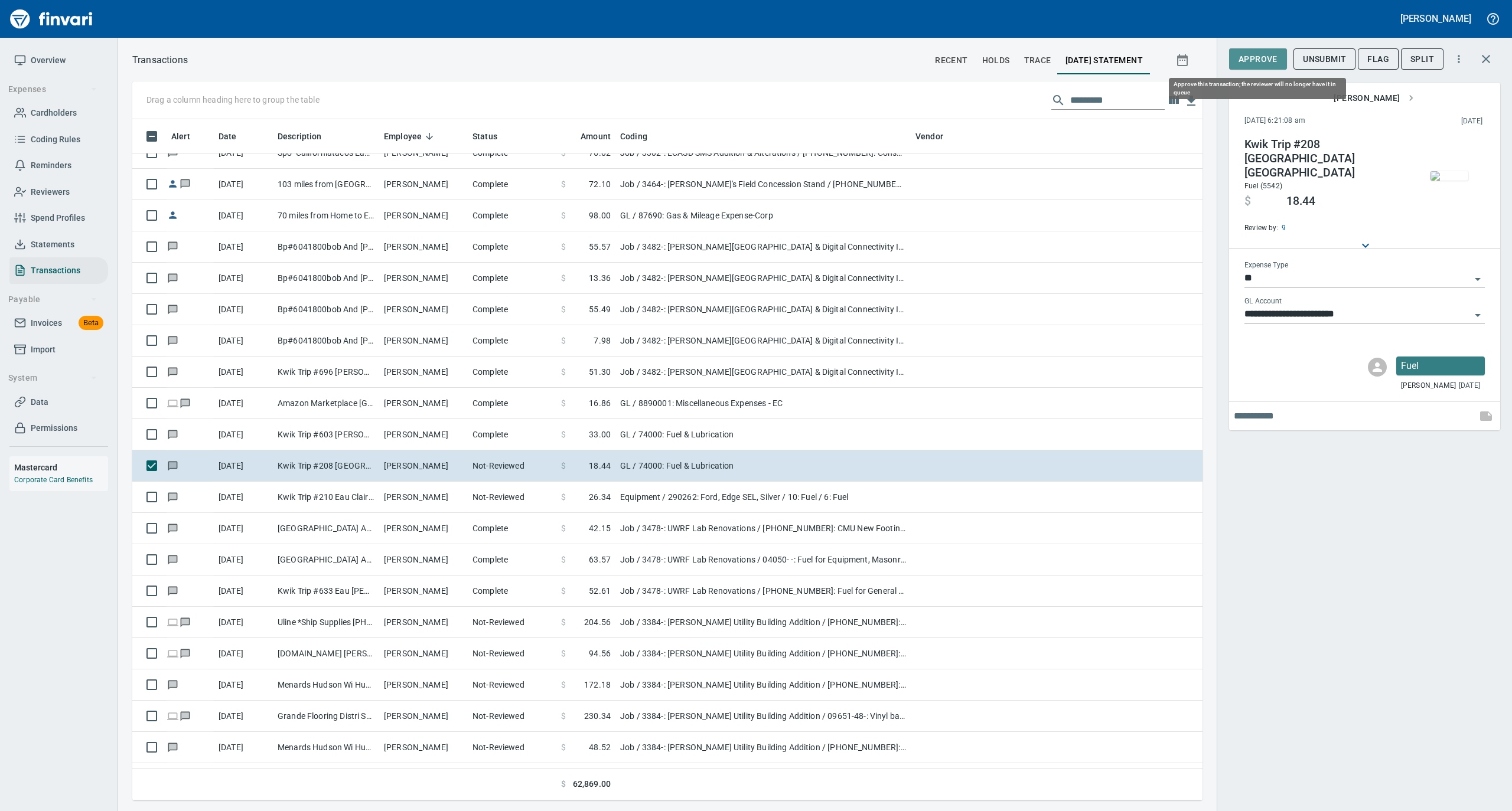
click at [1255, 58] on span "Approve" at bounding box center [1258, 60] width 39 height 15
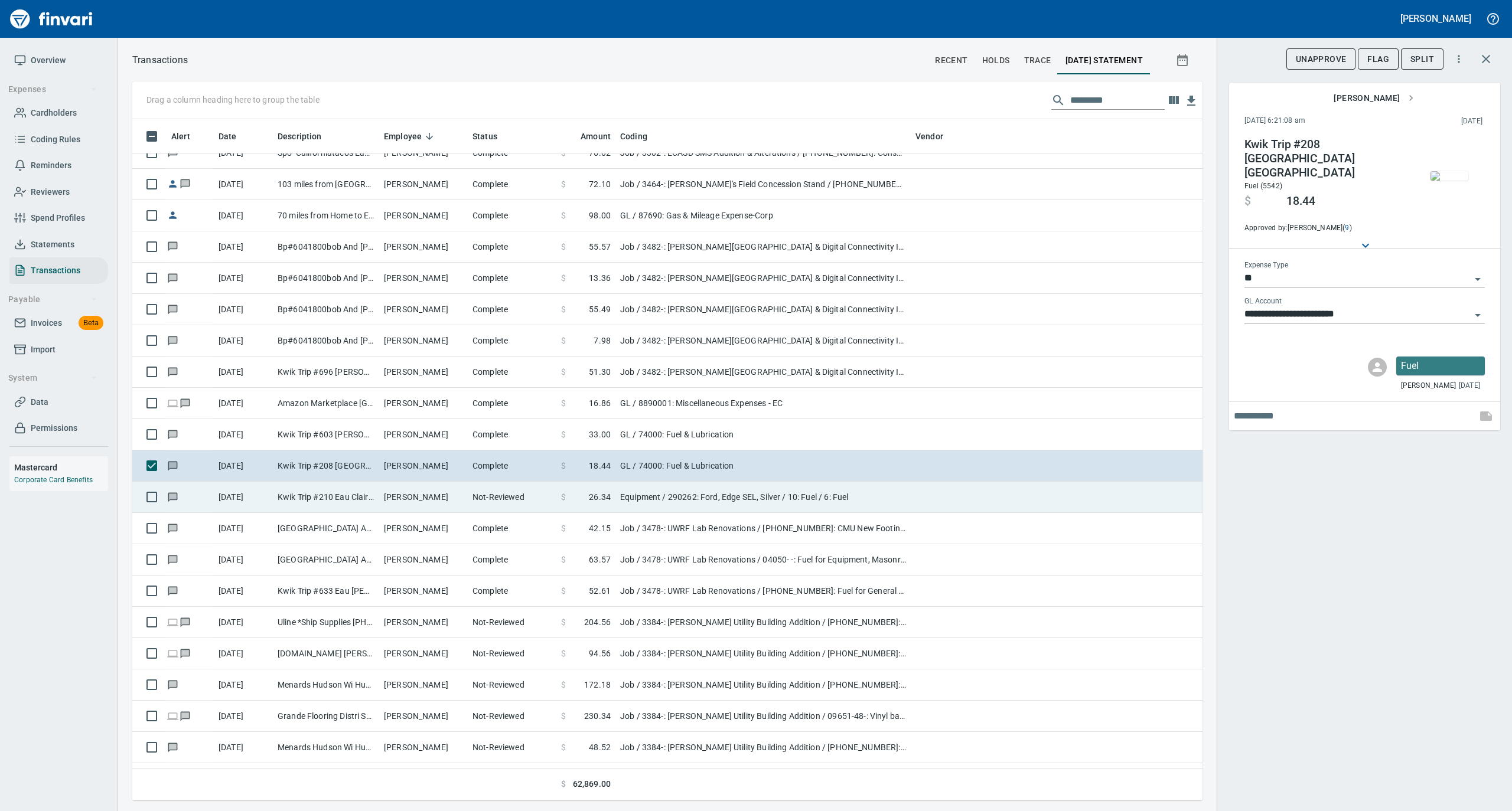
click at [430, 487] on td "[PERSON_NAME]" at bounding box center [423, 497] width 89 height 31
type input "*********"
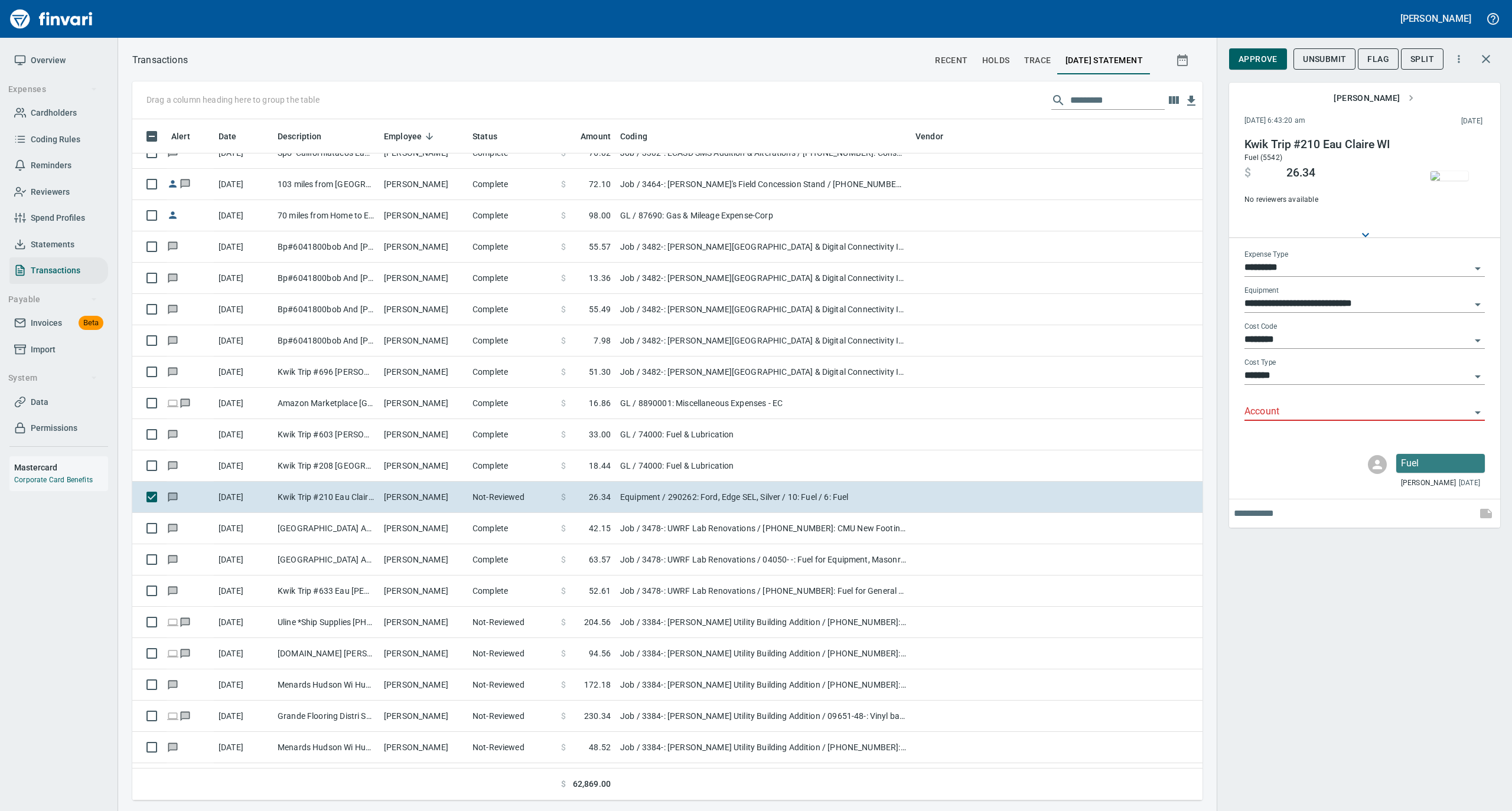
click at [1298, 265] on input "*********" at bounding box center [1358, 268] width 226 height 17
click at [1283, 377] on li "Job" at bounding box center [1363, 383] width 240 height 28
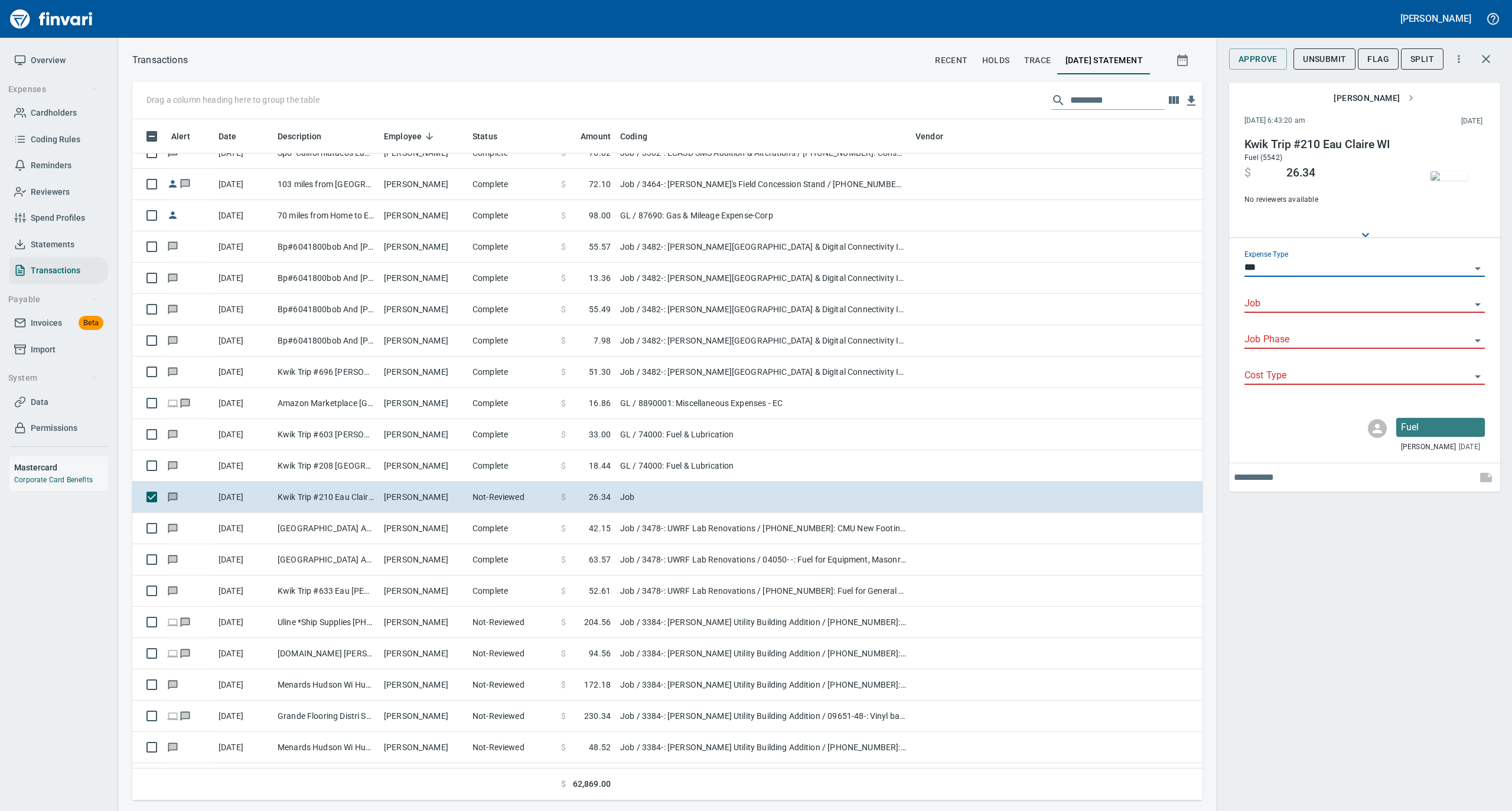
click at [1280, 260] on input "***" at bounding box center [1358, 268] width 226 height 17
click at [1276, 348] on li "GL" at bounding box center [1363, 355] width 240 height 28
type input "**"
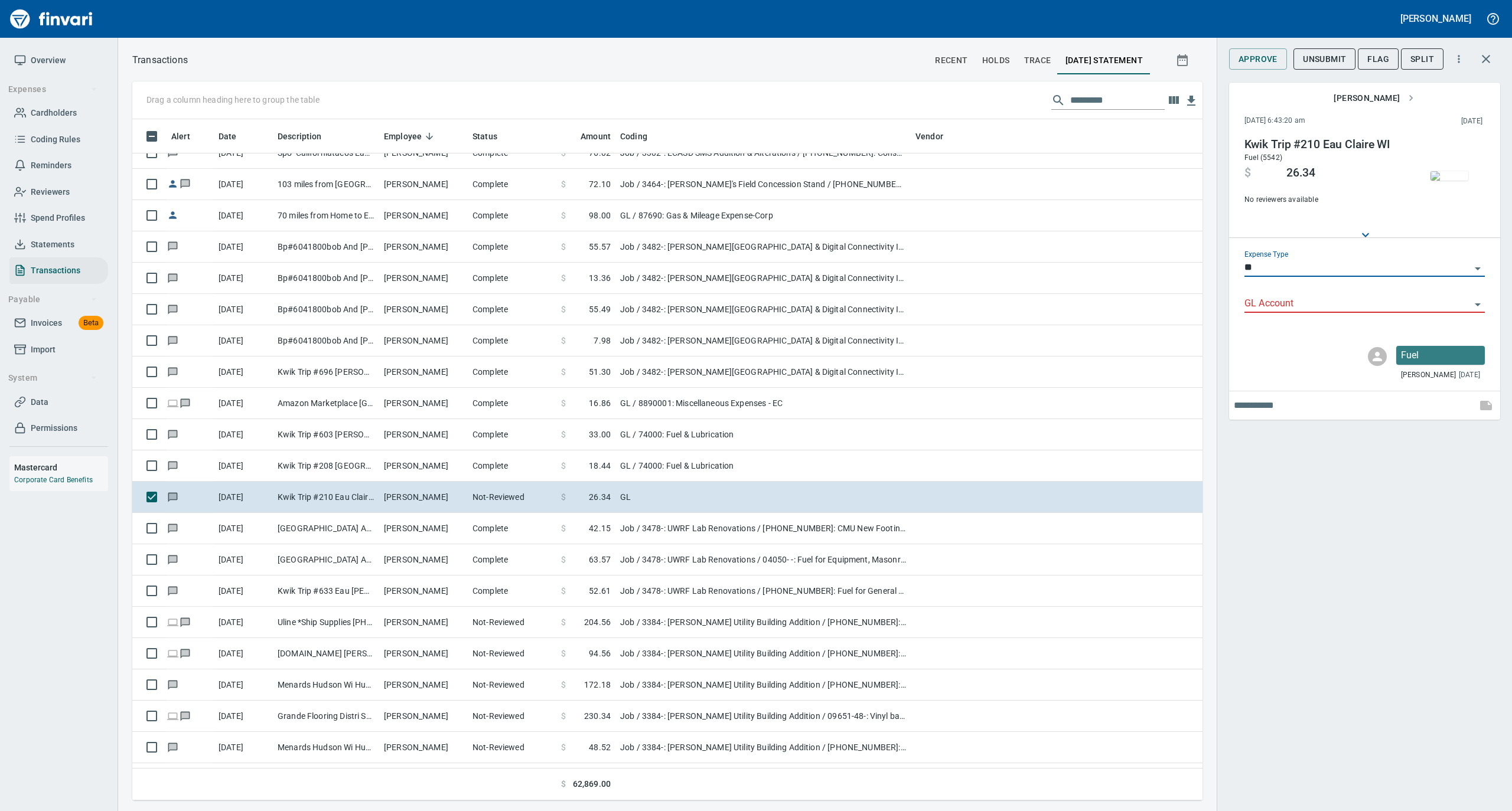
click at [1273, 301] on input "GL Account" at bounding box center [1358, 304] width 226 height 17
click at [1270, 340] on li "74000: Fuel & Lubrication" at bounding box center [1363, 334] width 240 height 28
type input "**********"
click at [1258, 60] on span "Approve" at bounding box center [1258, 60] width 39 height 15
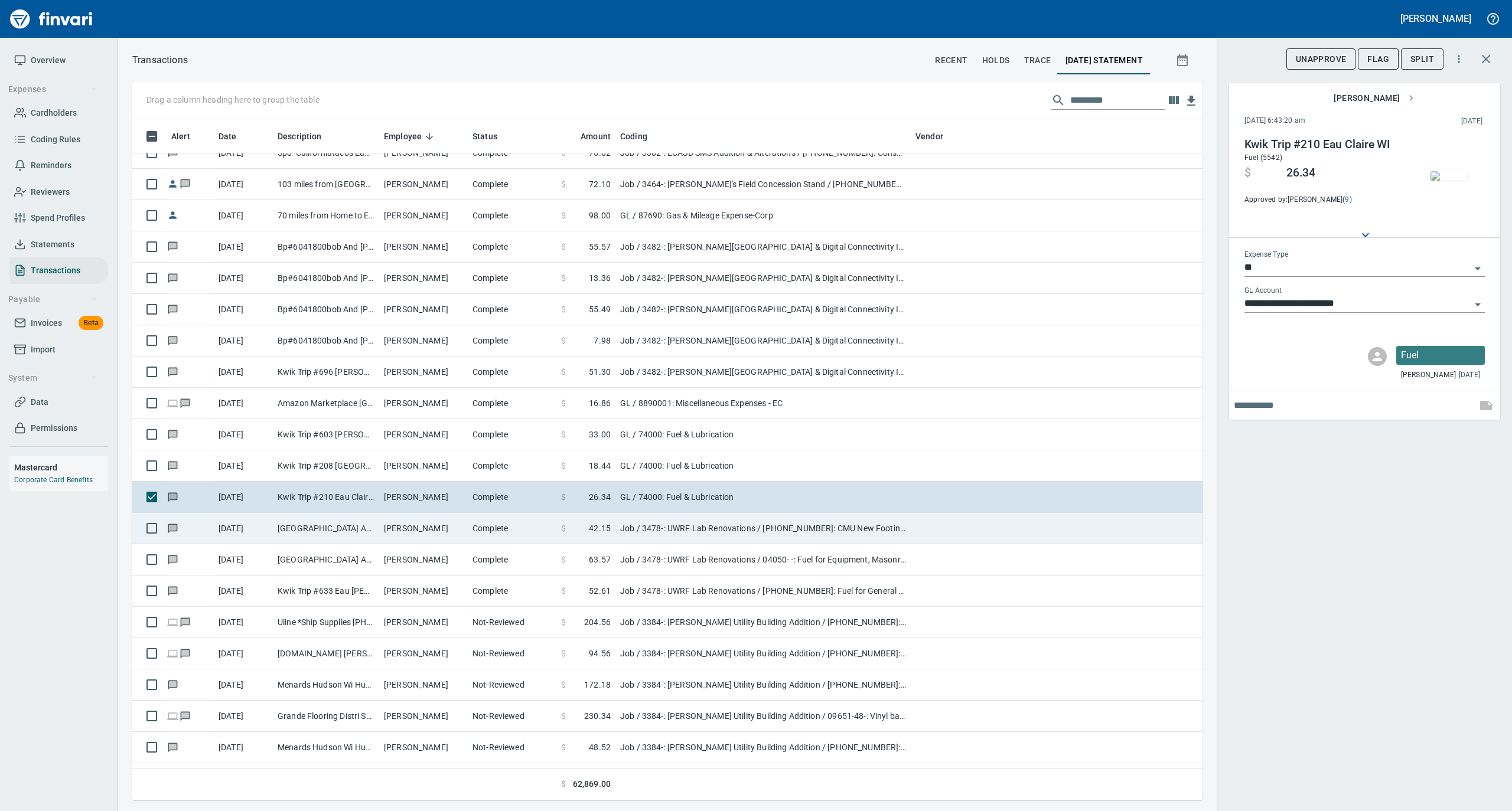
click at [381, 526] on td "[PERSON_NAME]" at bounding box center [423, 528] width 89 height 31
type input "***"
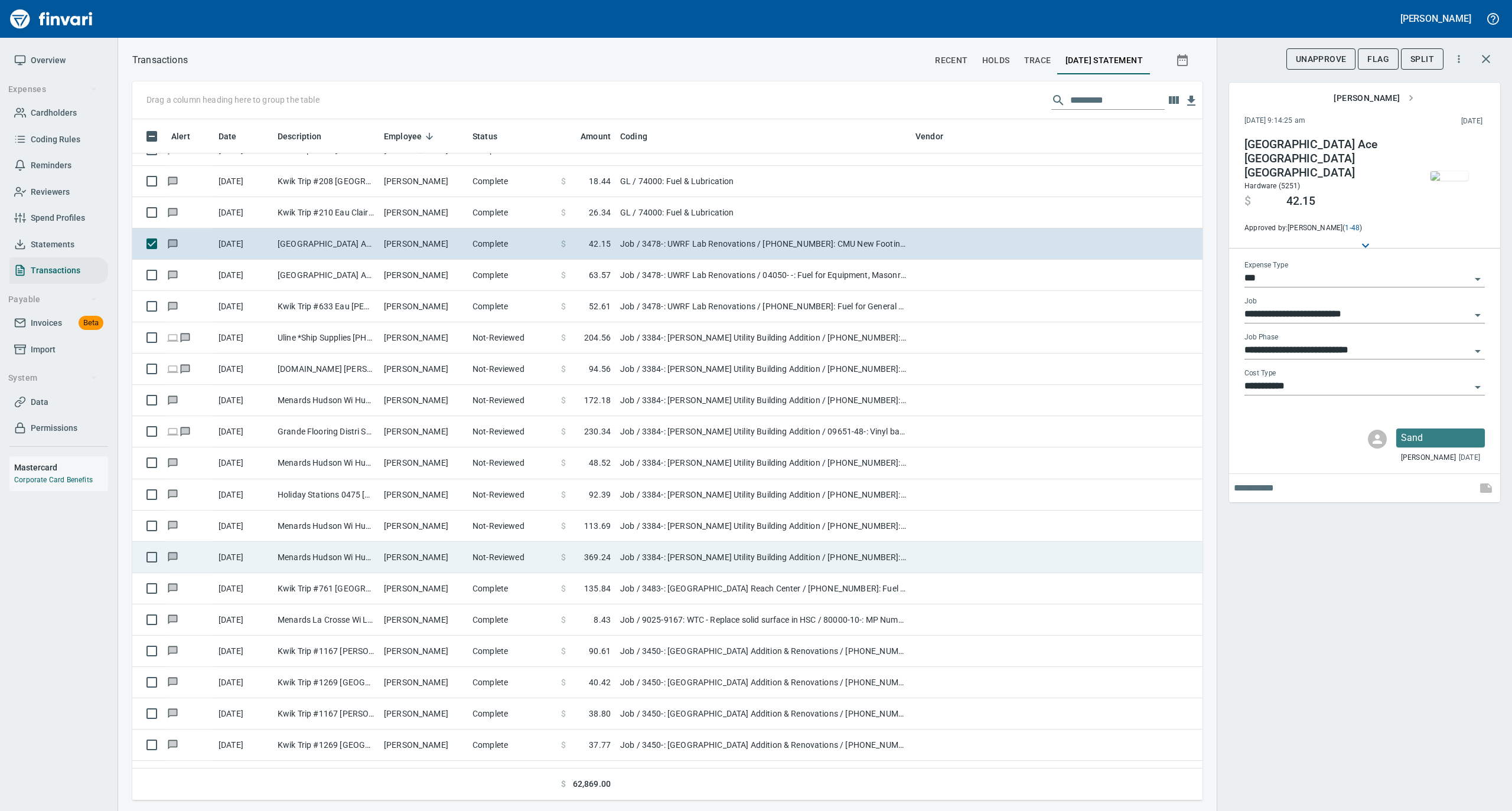
scroll to position [7005, 0]
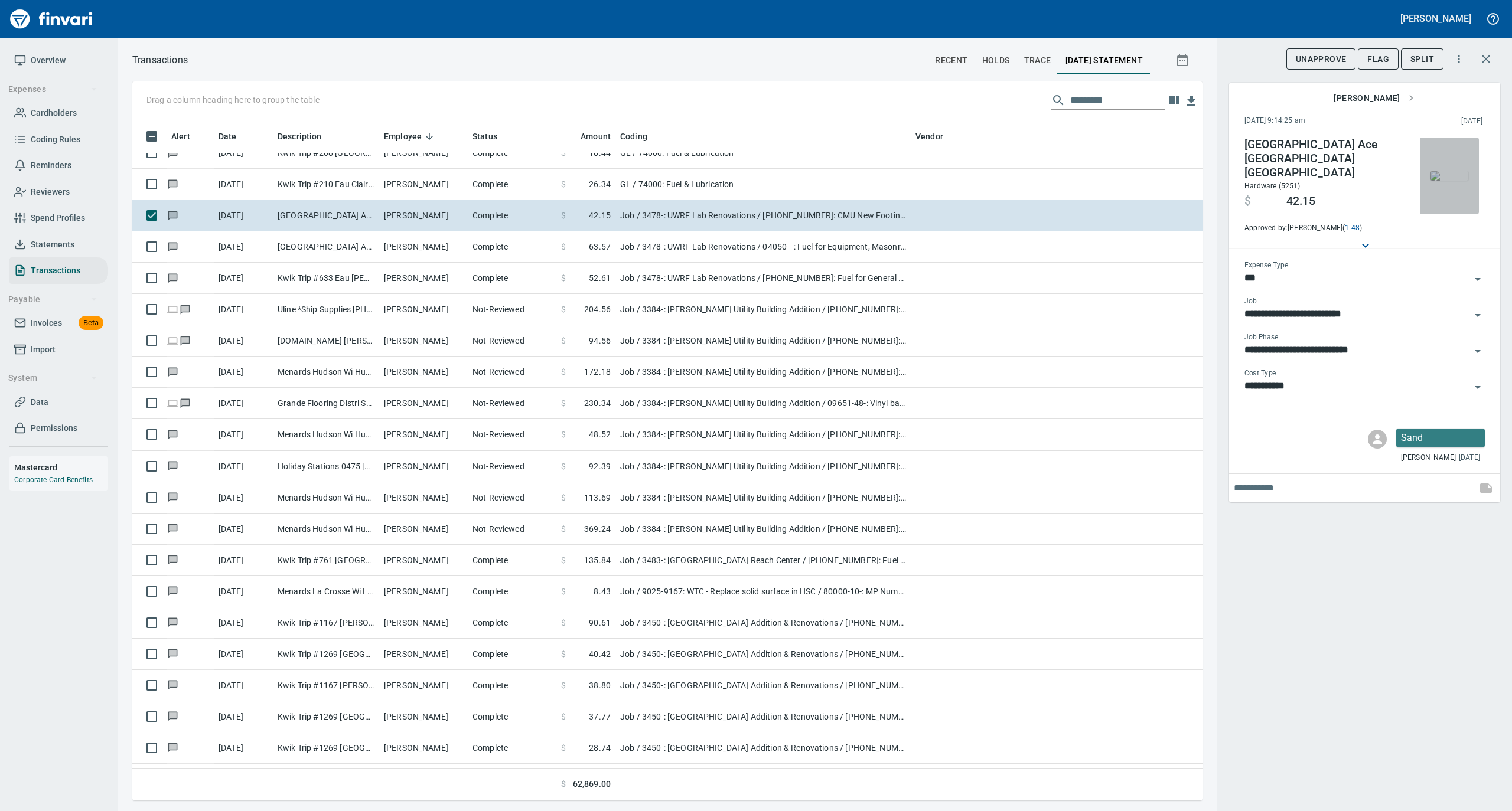
click at [1451, 181] on img "button" at bounding box center [1449, 176] width 37 height 9
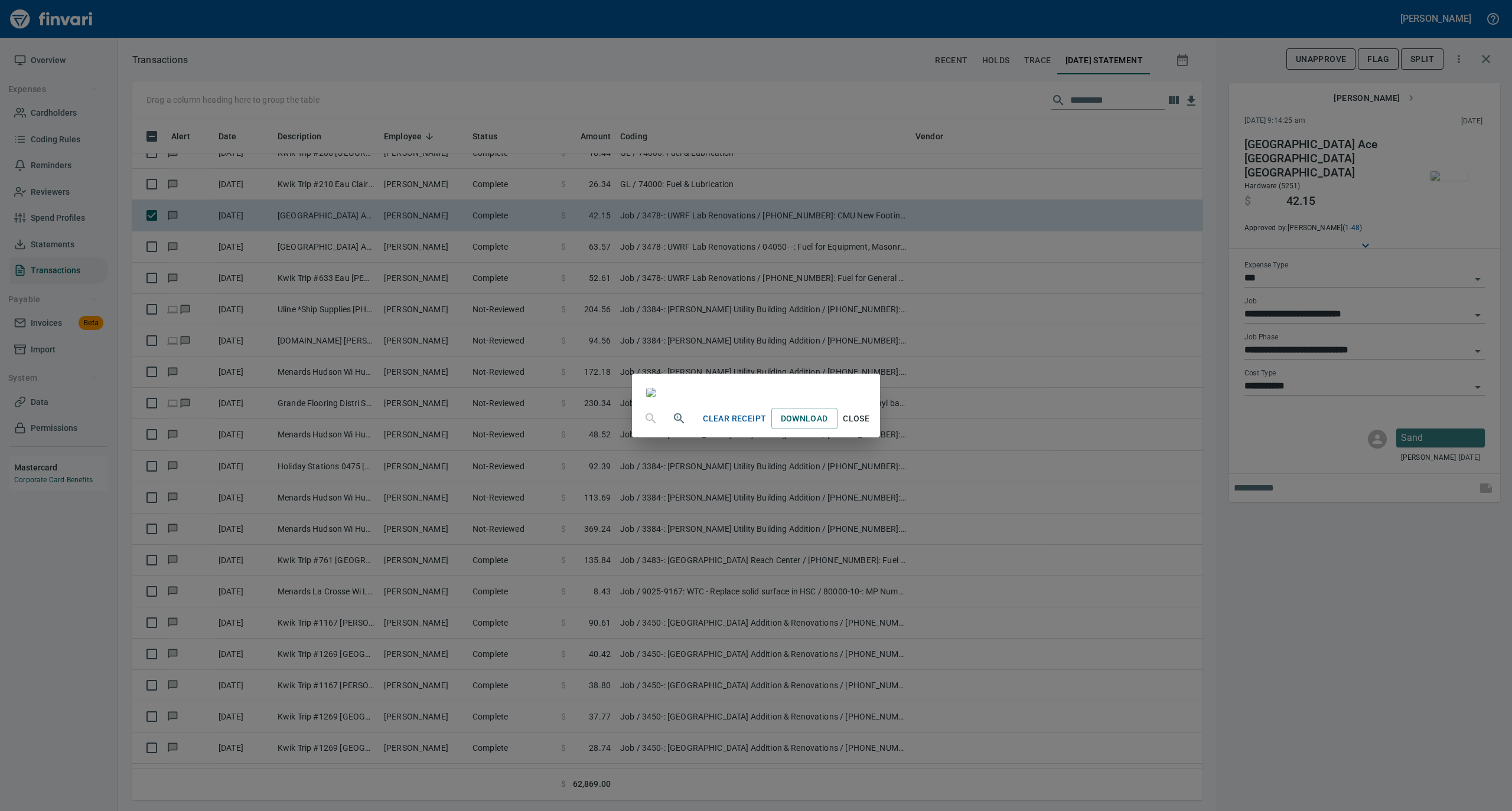
click at [870, 427] on span "Close" at bounding box center [856, 419] width 28 height 15
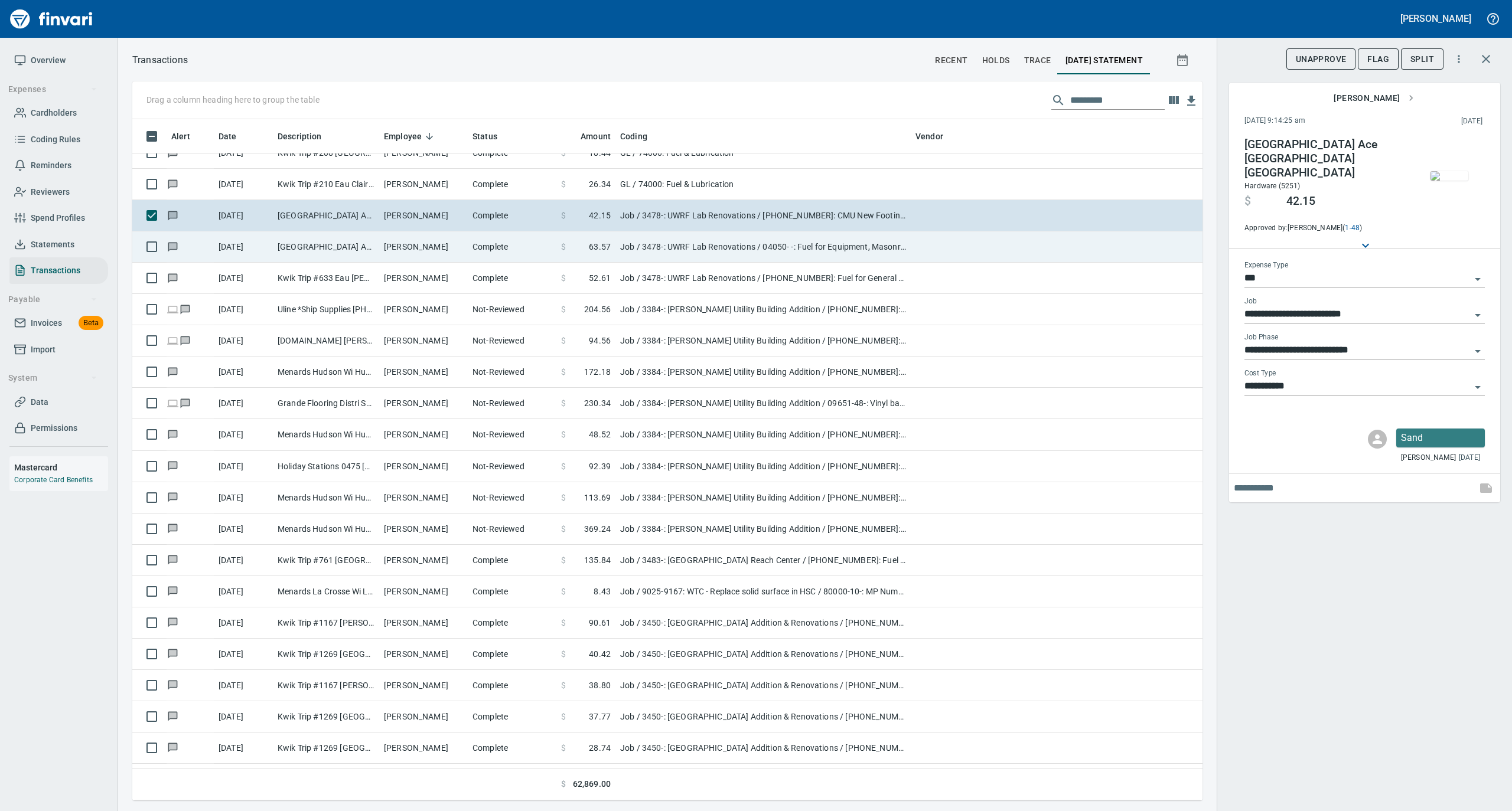
click at [438, 249] on td "[PERSON_NAME]" at bounding box center [423, 246] width 89 height 31
type input "**********"
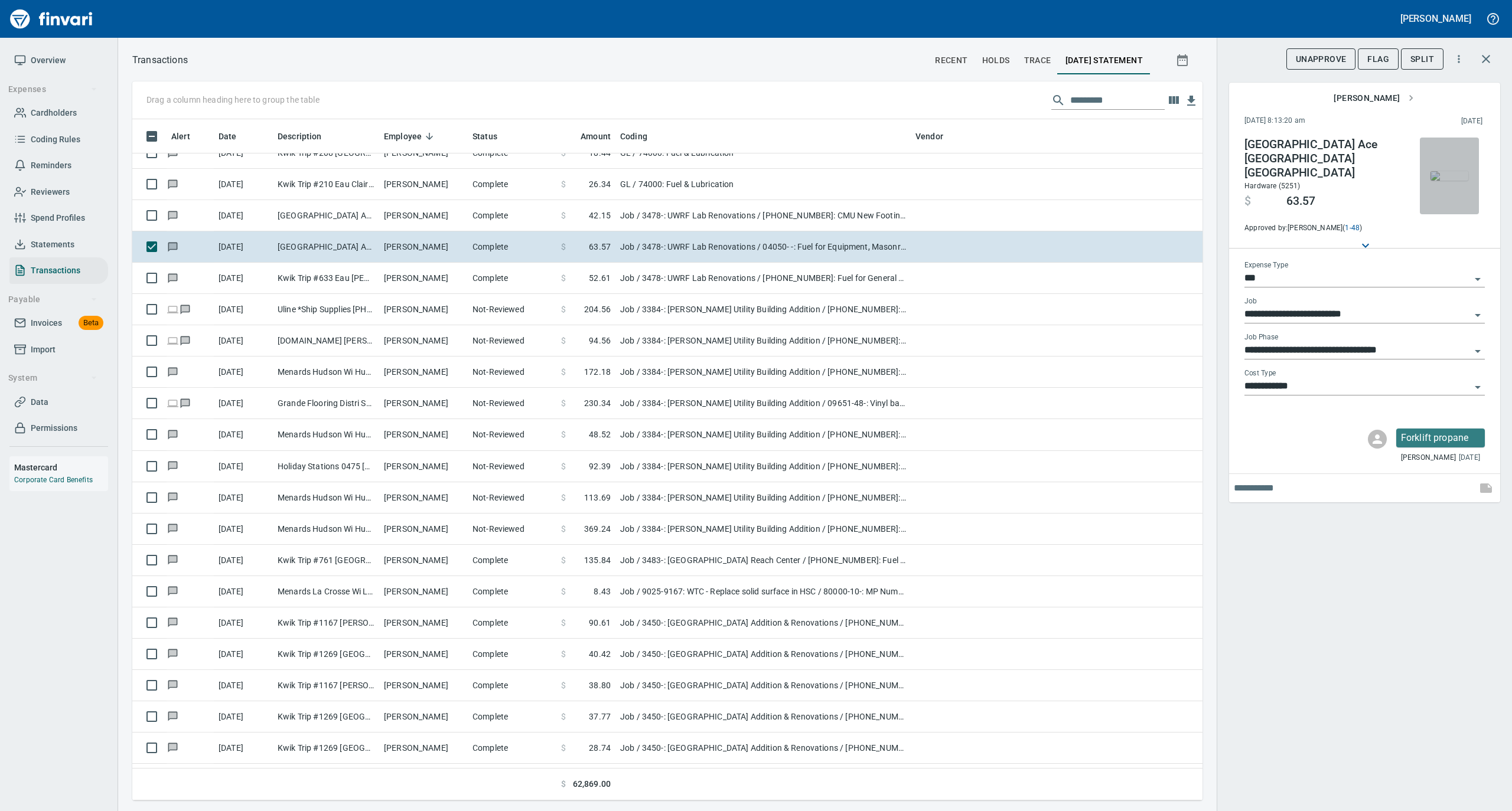
click at [1437, 172] on img "button" at bounding box center [1449, 176] width 37 height 9
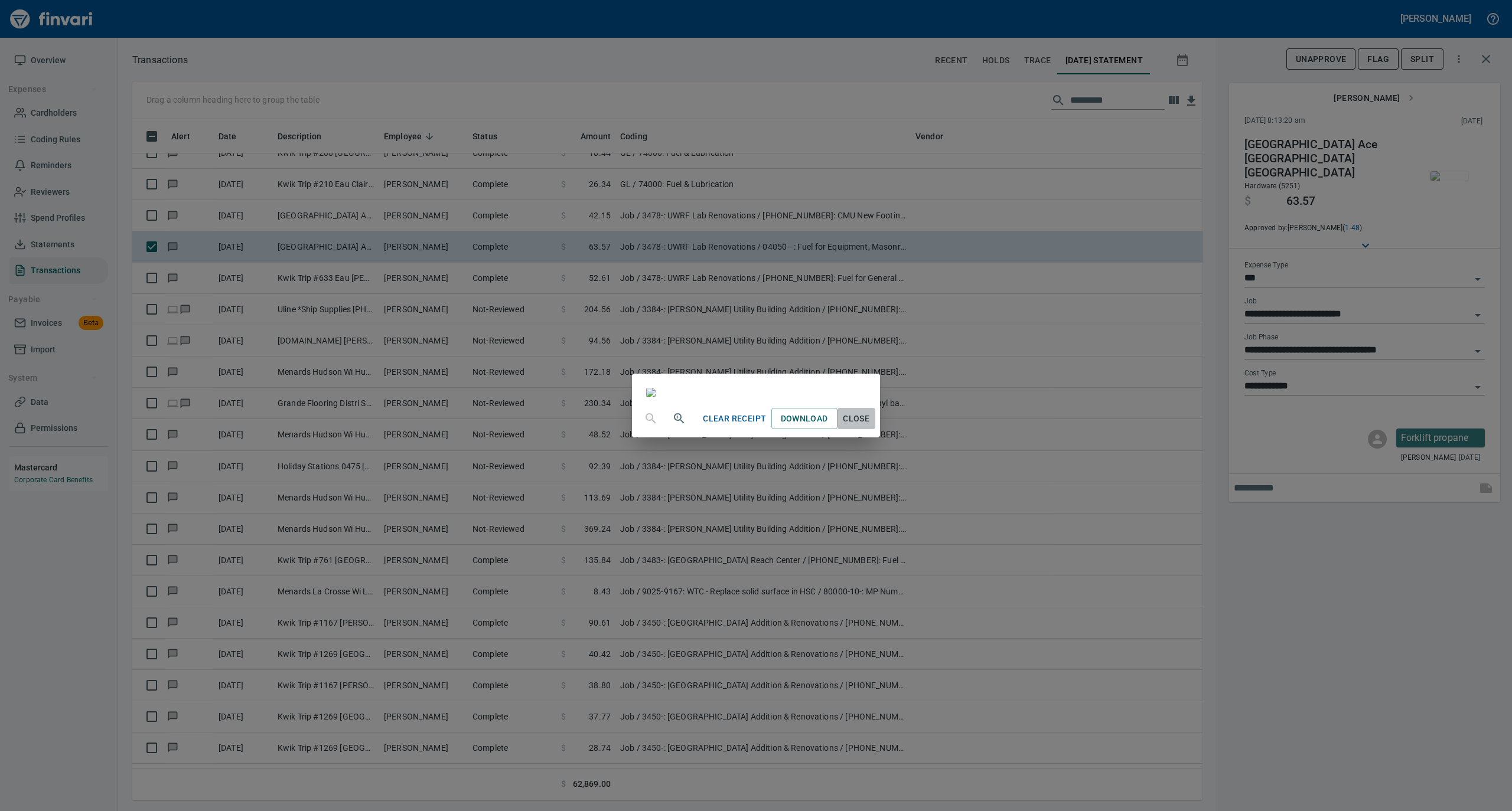
click at [870, 427] on span "Close" at bounding box center [856, 419] width 28 height 15
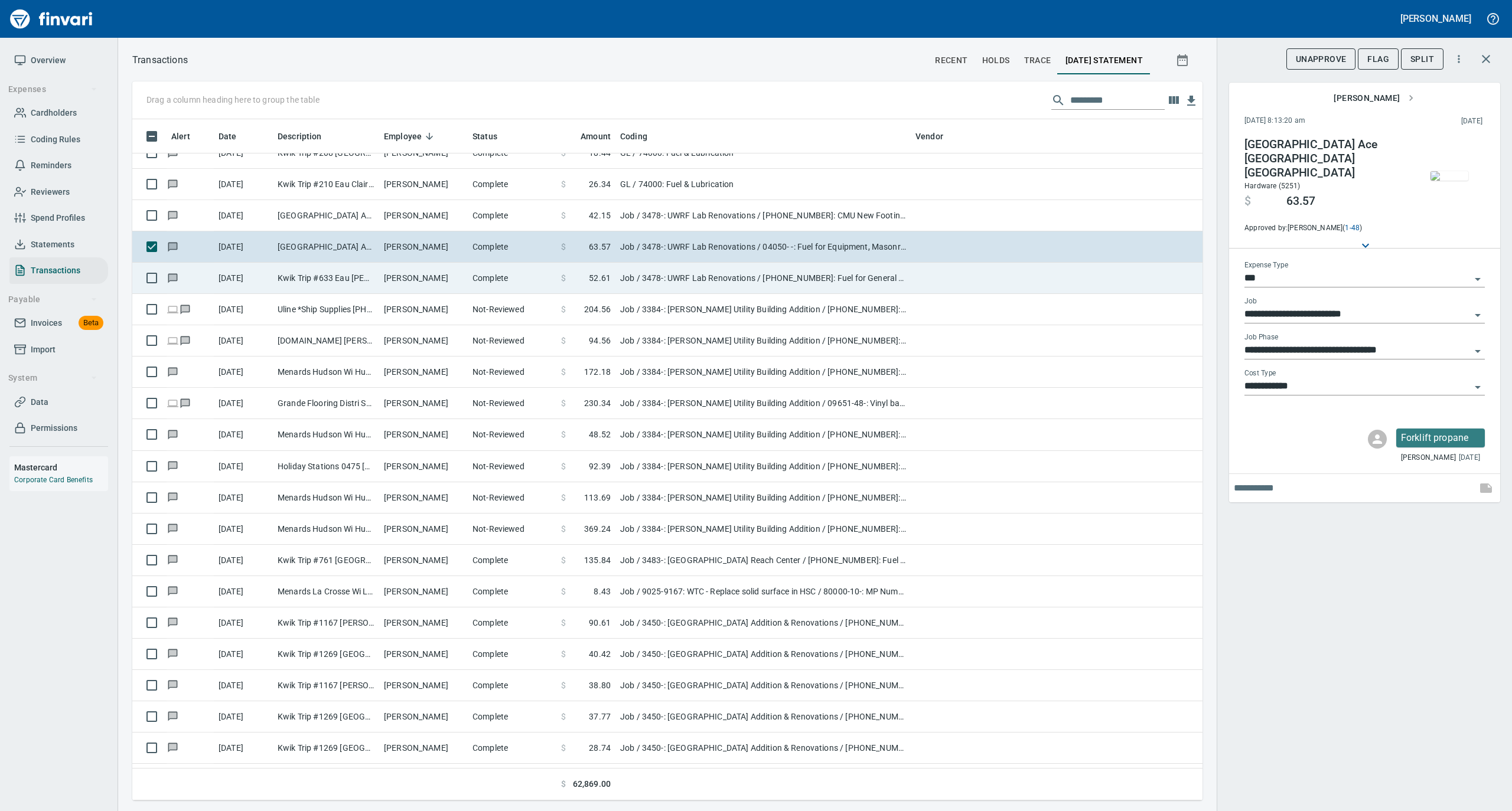
click at [438, 282] on td "[PERSON_NAME]" at bounding box center [423, 278] width 89 height 31
type input "**********"
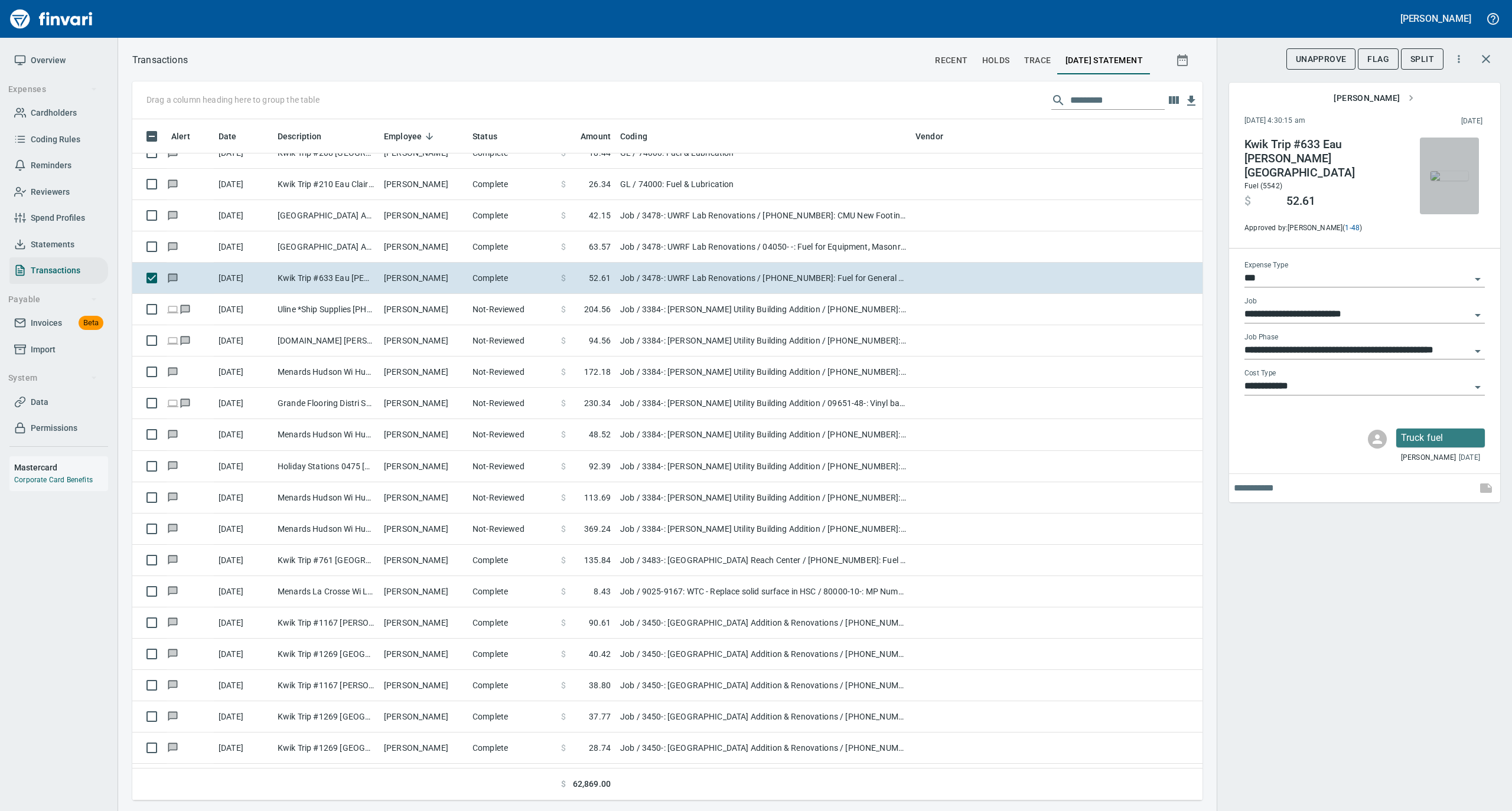
click at [1453, 171] on img "button" at bounding box center [1449, 176] width 37 height 9
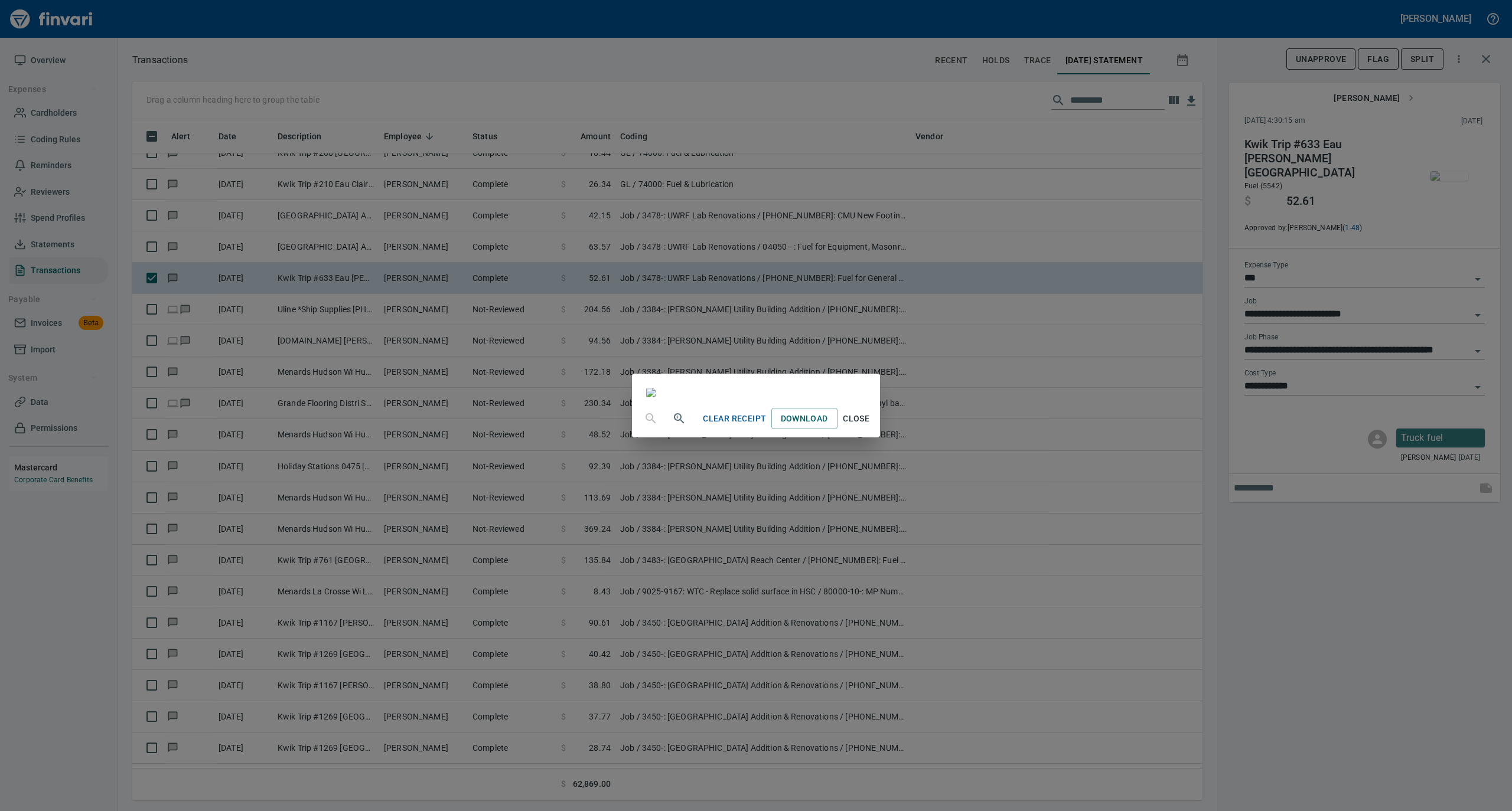
click at [870, 427] on span "Close" at bounding box center [856, 419] width 28 height 15
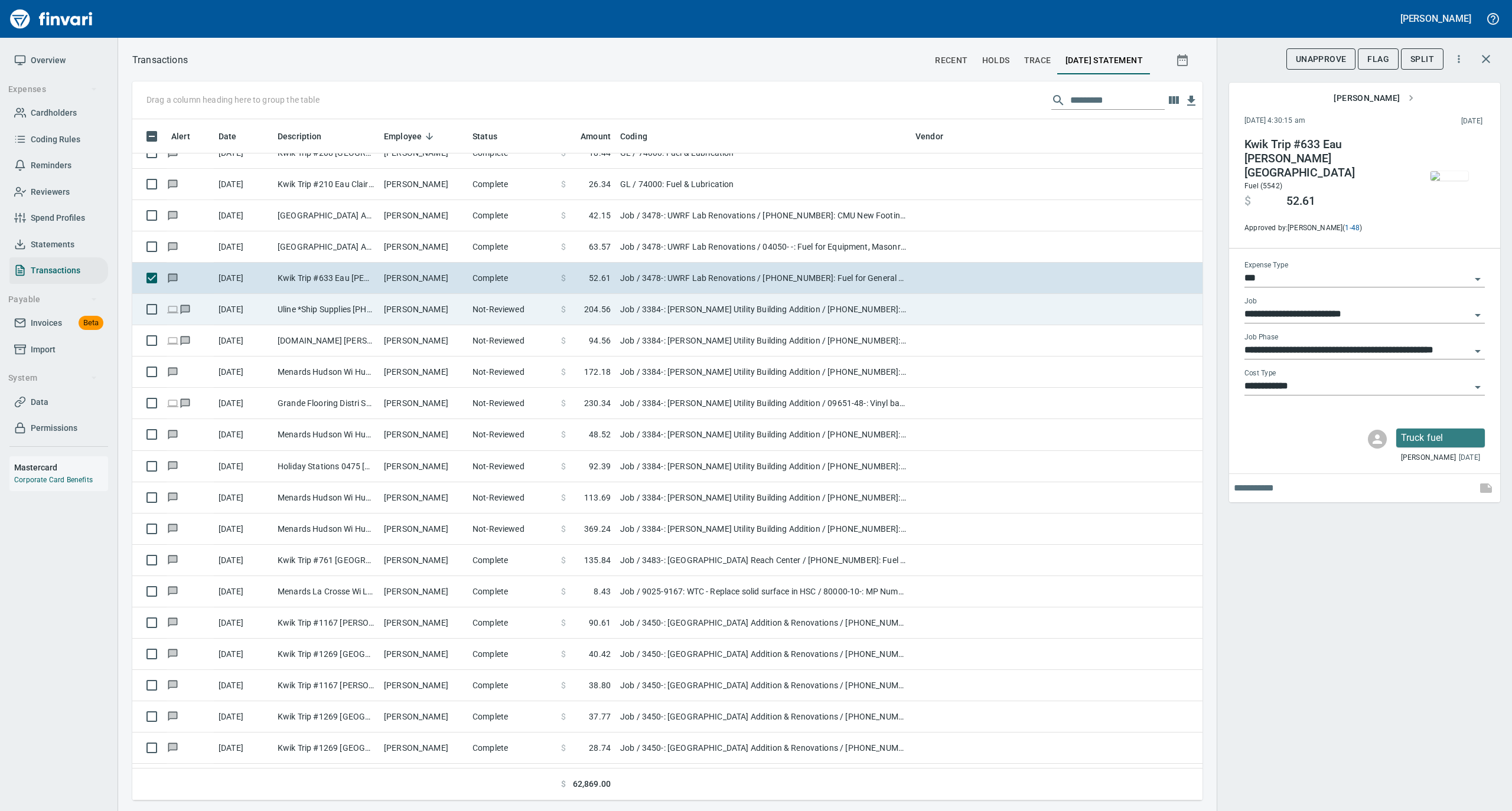
click at [441, 310] on td "[PERSON_NAME]" at bounding box center [423, 309] width 89 height 31
type input "**********"
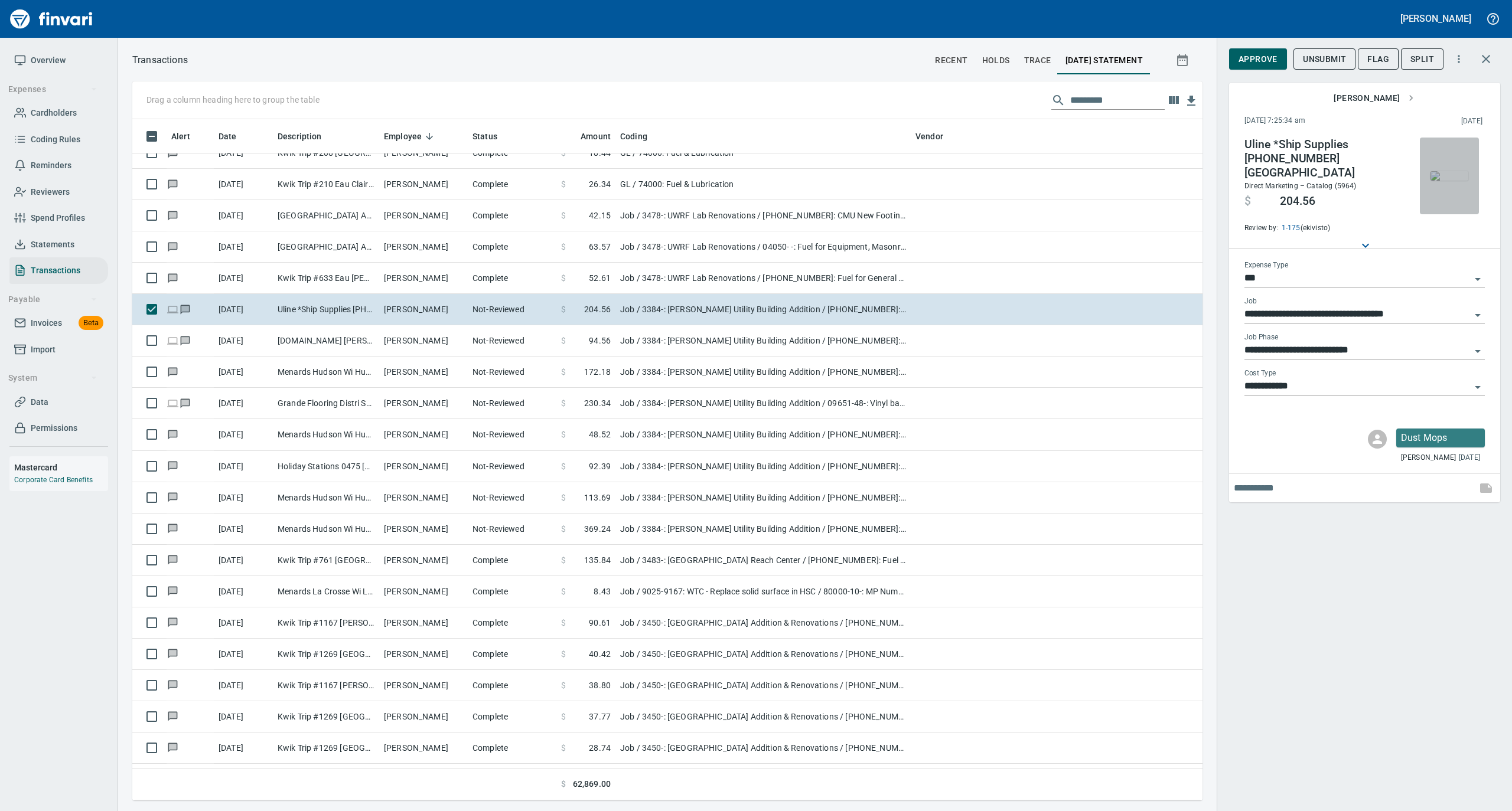
click at [1434, 181] on img "button" at bounding box center [1449, 176] width 37 height 9
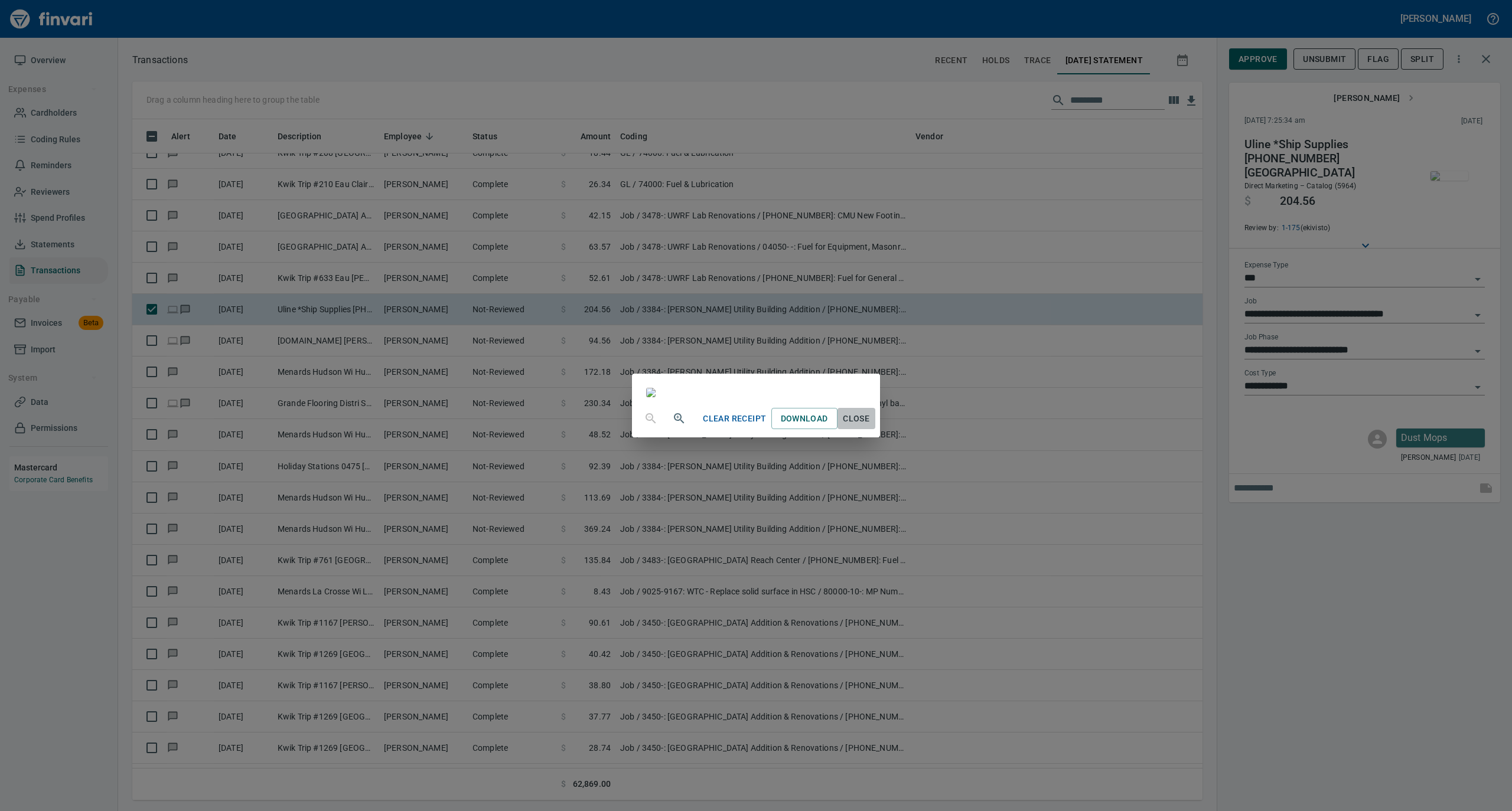
click at [870, 427] on span "Close" at bounding box center [856, 419] width 28 height 15
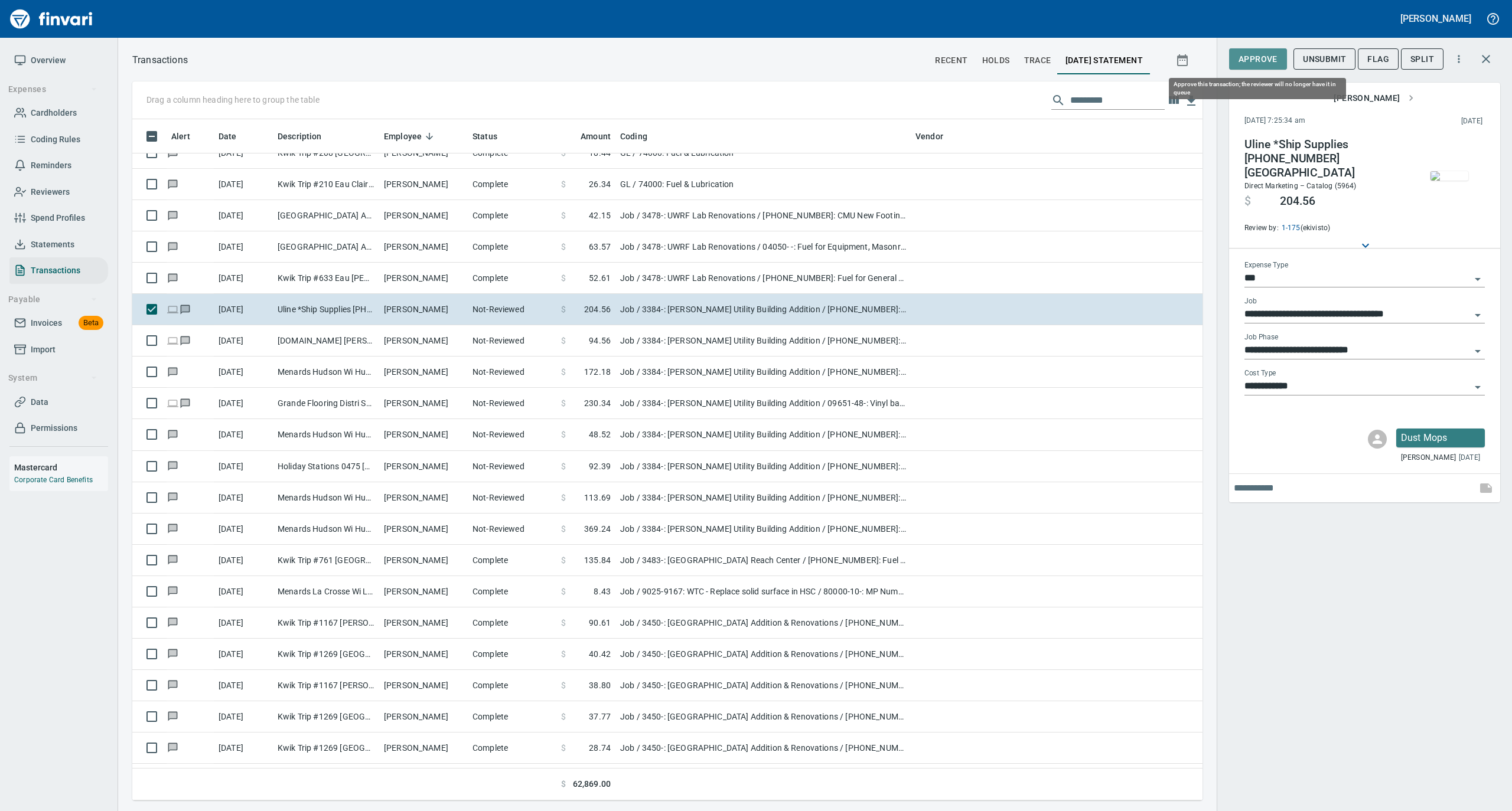
click at [1269, 60] on span "Approve" at bounding box center [1258, 60] width 39 height 15
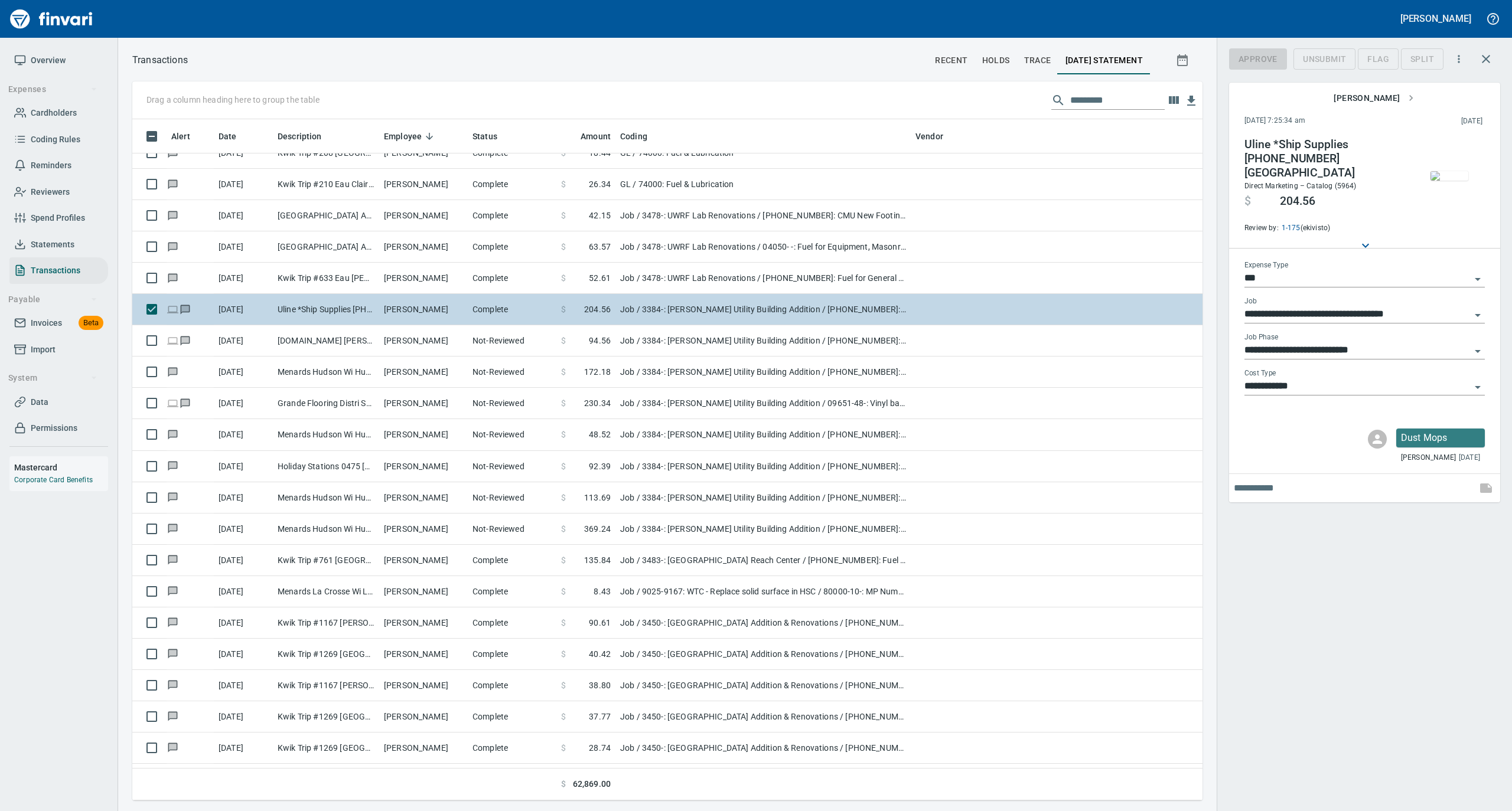
scroll to position [670, 1046]
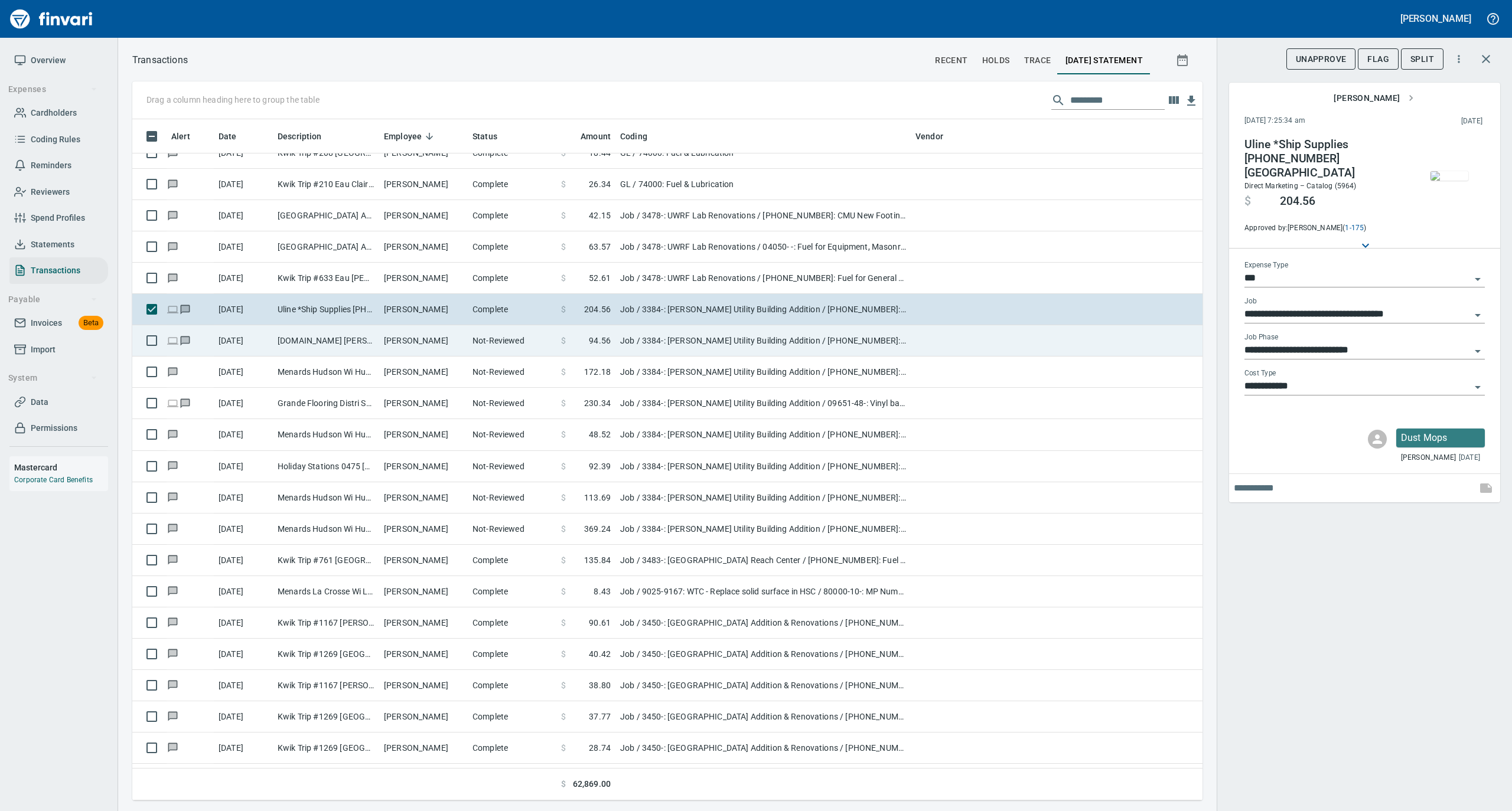
click at [489, 346] on td "Not-Reviewed" at bounding box center [512, 340] width 89 height 31
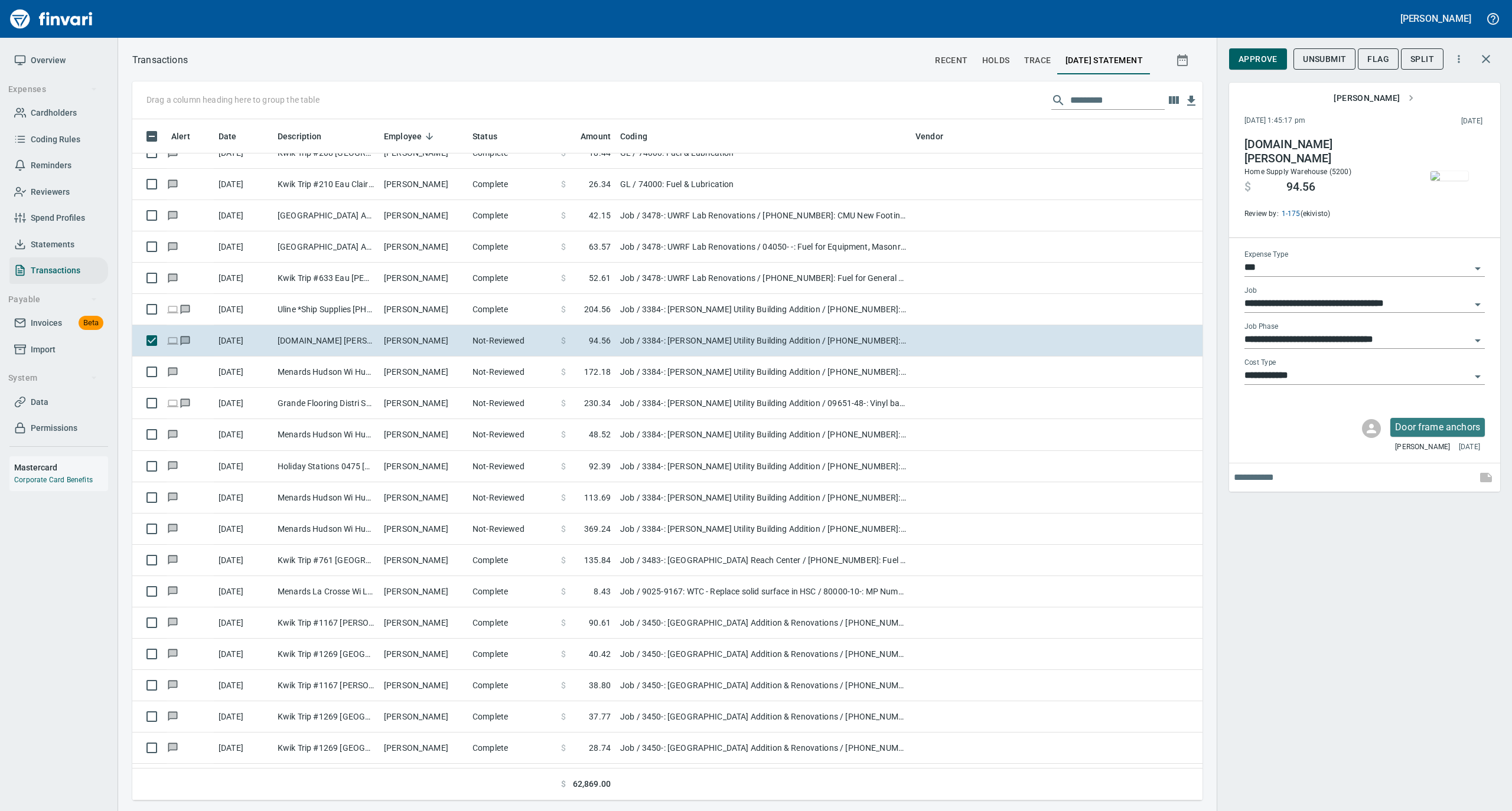
click at [1448, 171] on img "button" at bounding box center [1449, 176] width 37 height 9
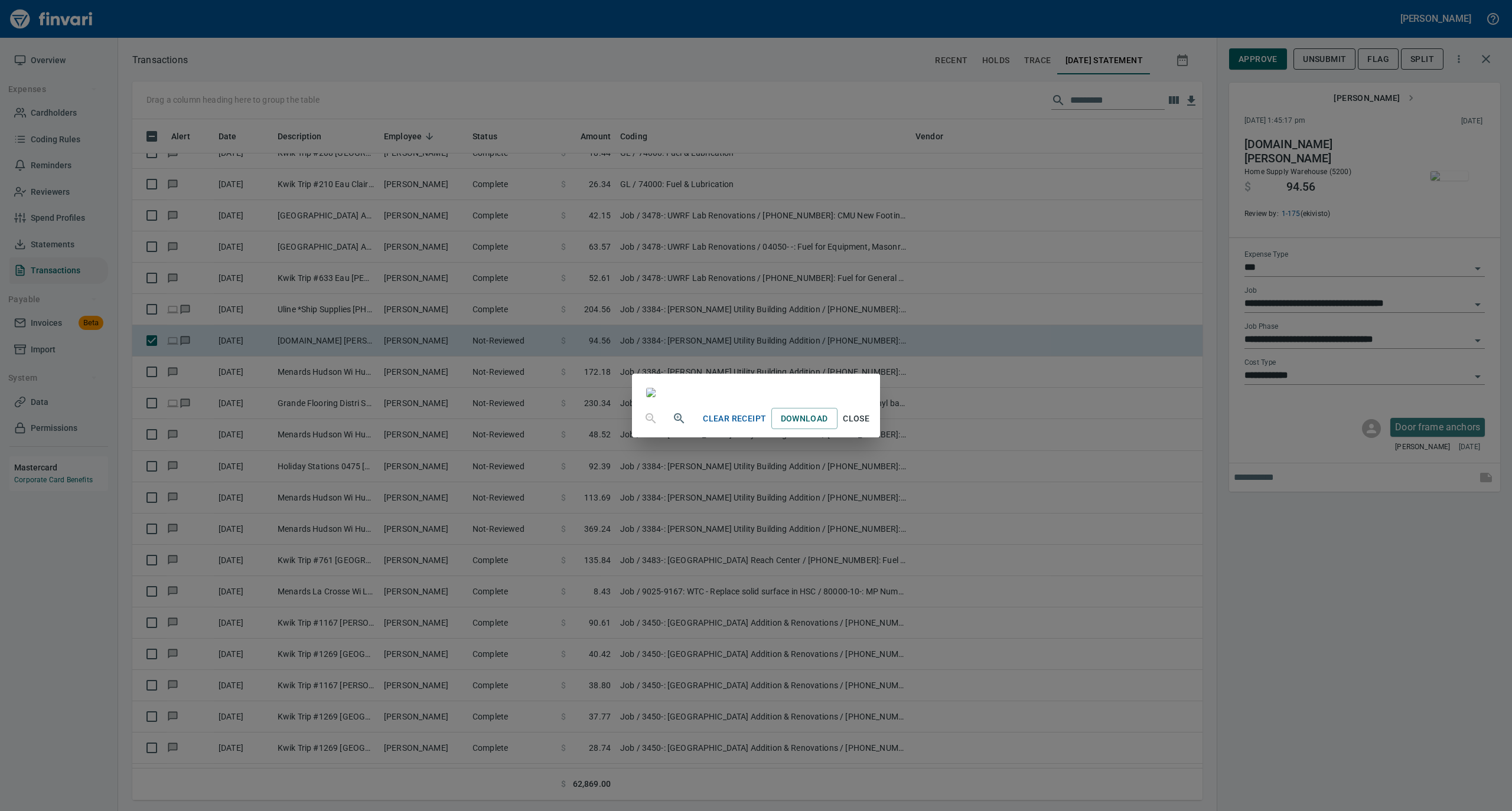
click at [870, 427] on span "Close" at bounding box center [856, 419] width 28 height 15
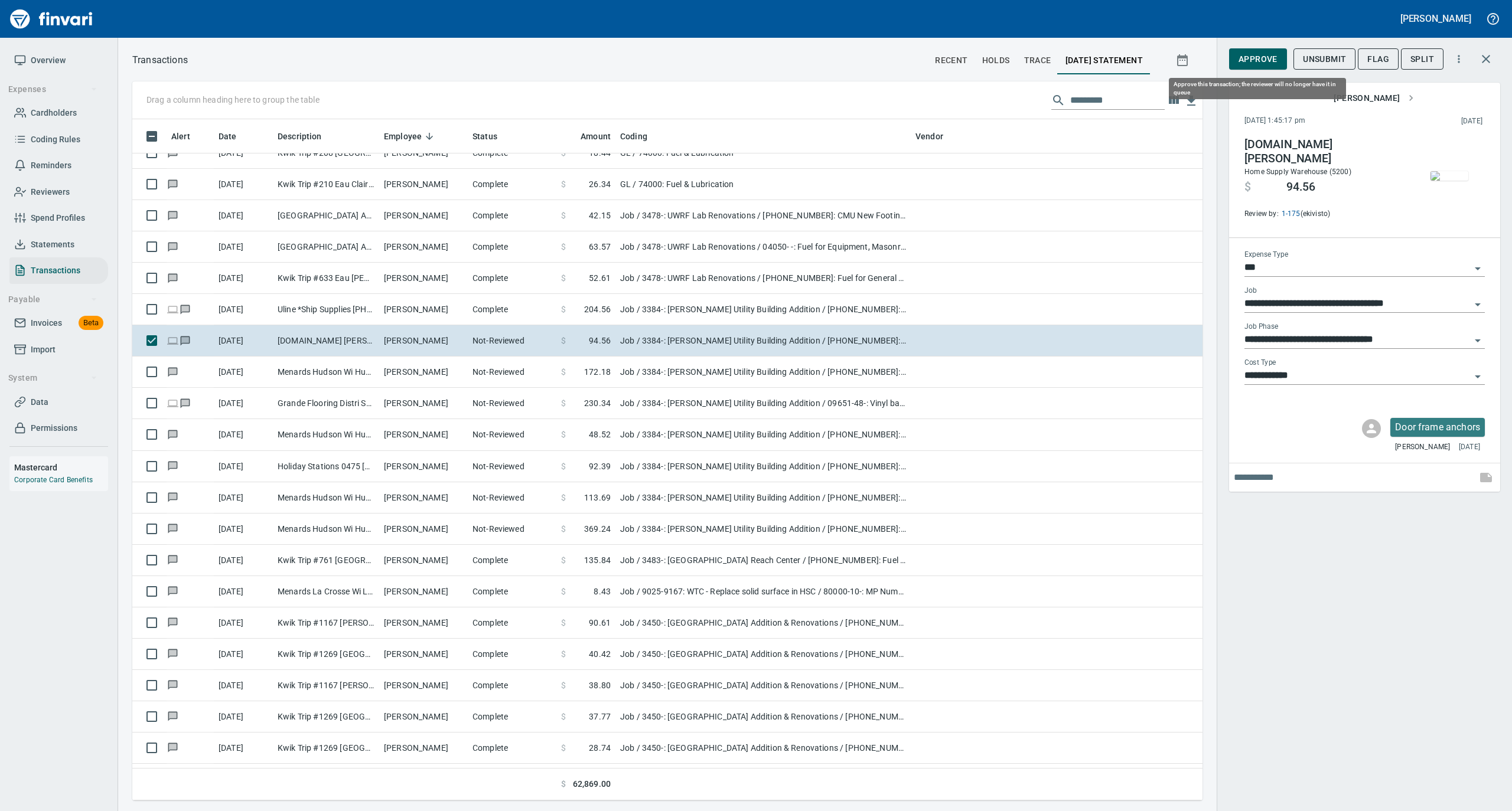
click at [1261, 63] on span "Approve" at bounding box center [1258, 60] width 39 height 15
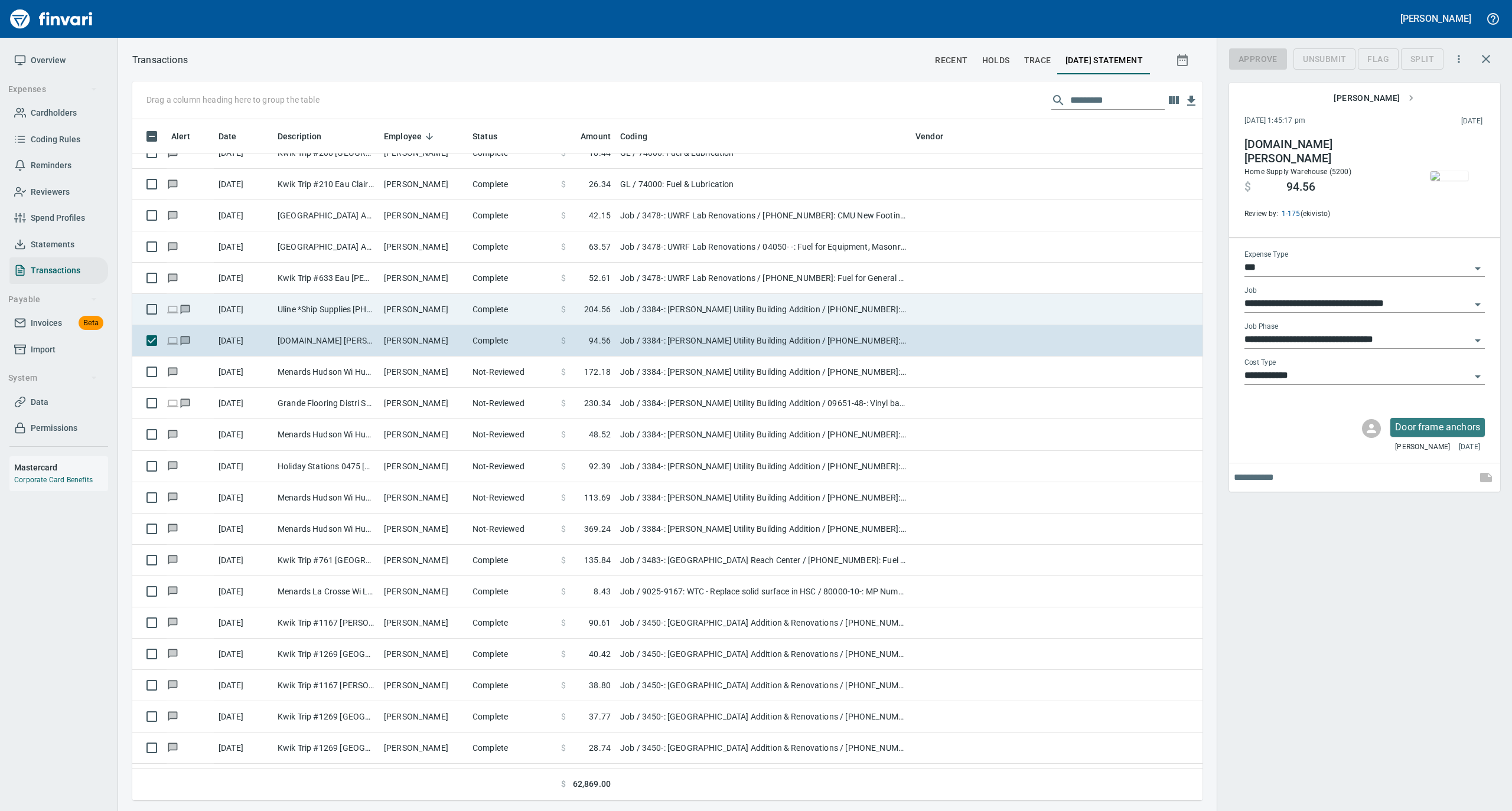
scroll to position [670, 1046]
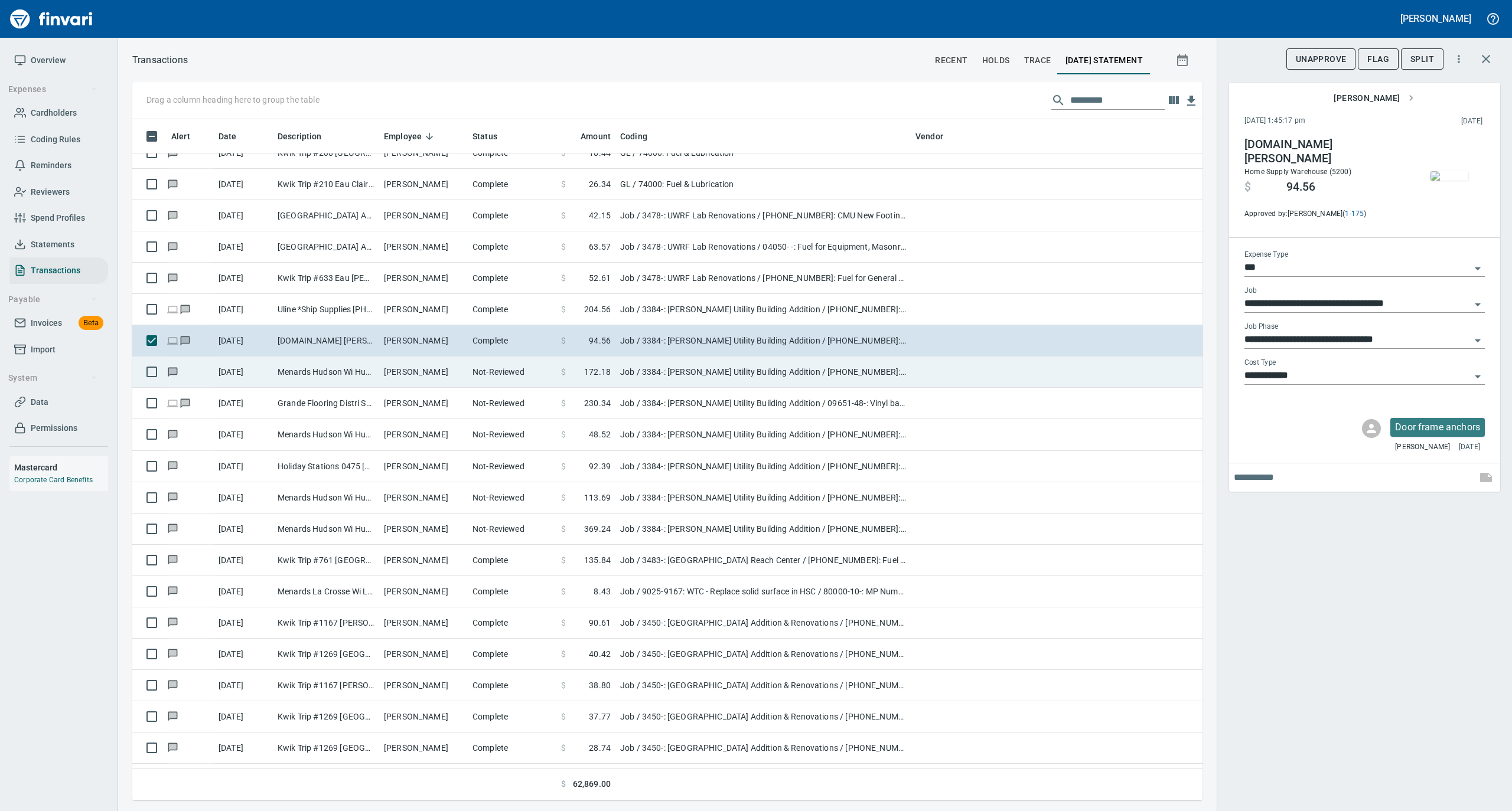
click at [496, 377] on td "Not-Reviewed" at bounding box center [512, 371] width 89 height 31
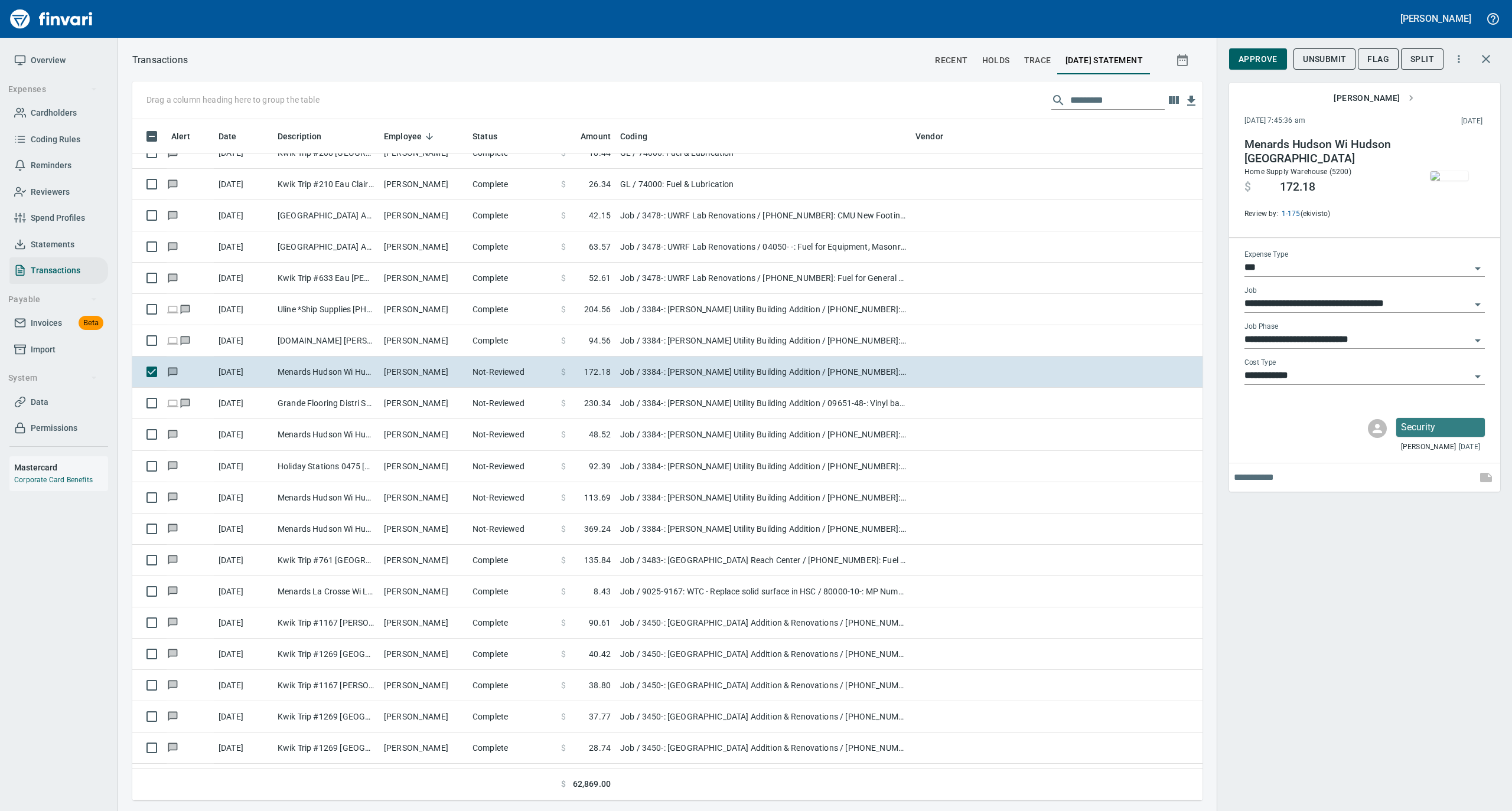
click at [1434, 178] on img "button" at bounding box center [1449, 176] width 37 height 9
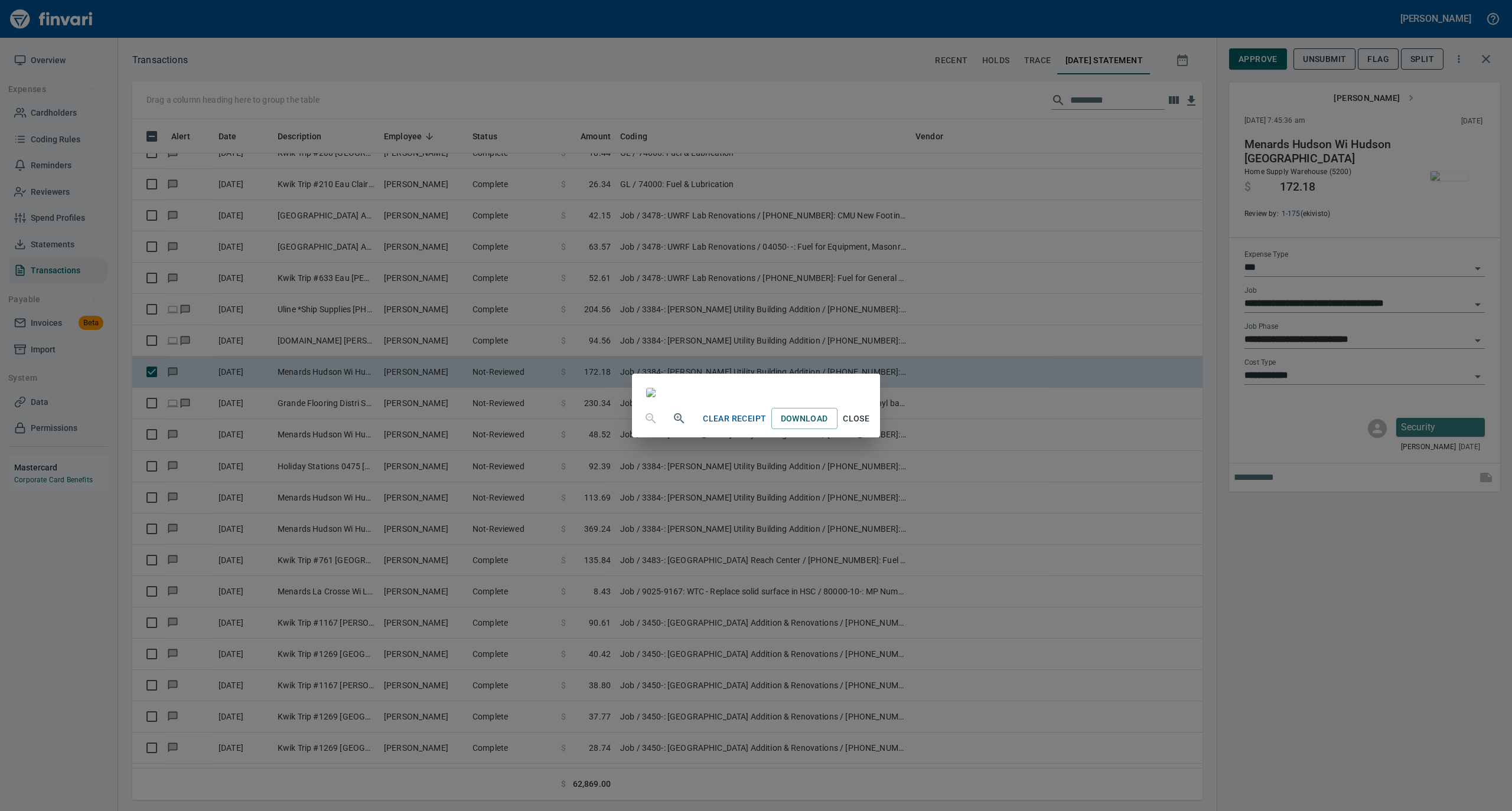
drag, startPoint x: 979, startPoint y: 714, endPoint x: 1017, endPoint y: 684, distance: 48.4
click at [870, 427] on span "Close" at bounding box center [856, 419] width 28 height 15
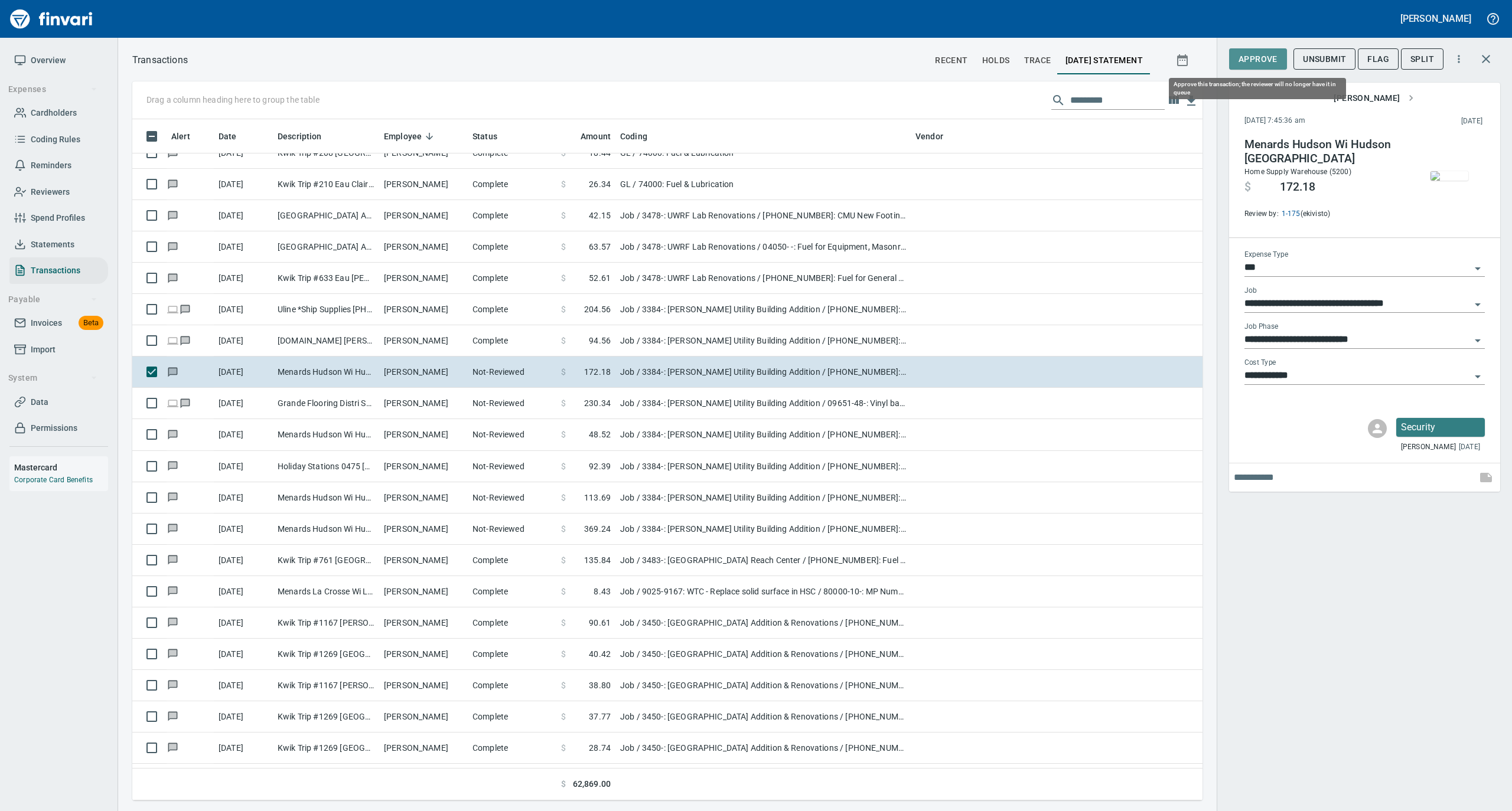
click at [1262, 62] on span "Approve" at bounding box center [1258, 60] width 39 height 15
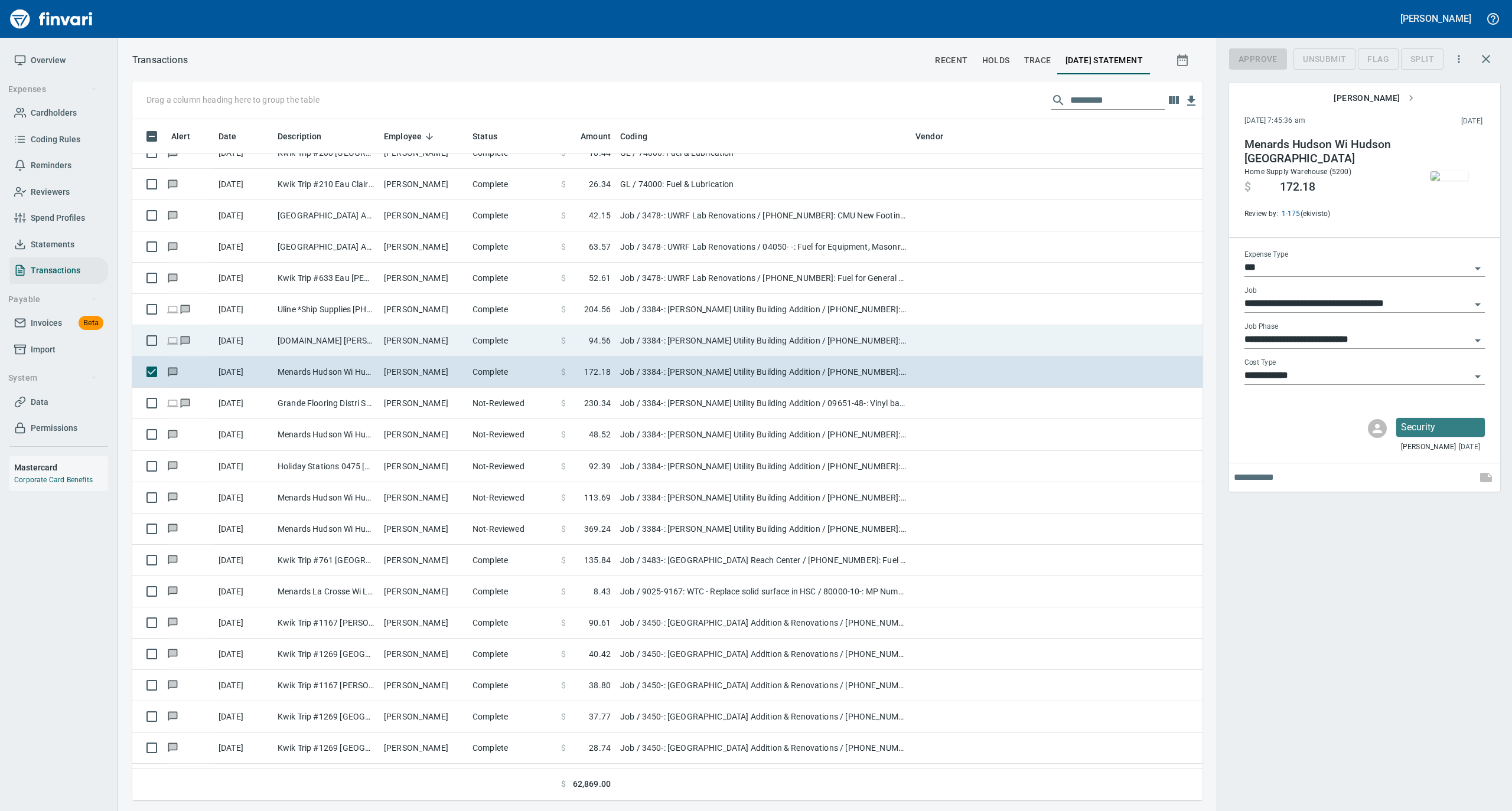
scroll to position [670, 1046]
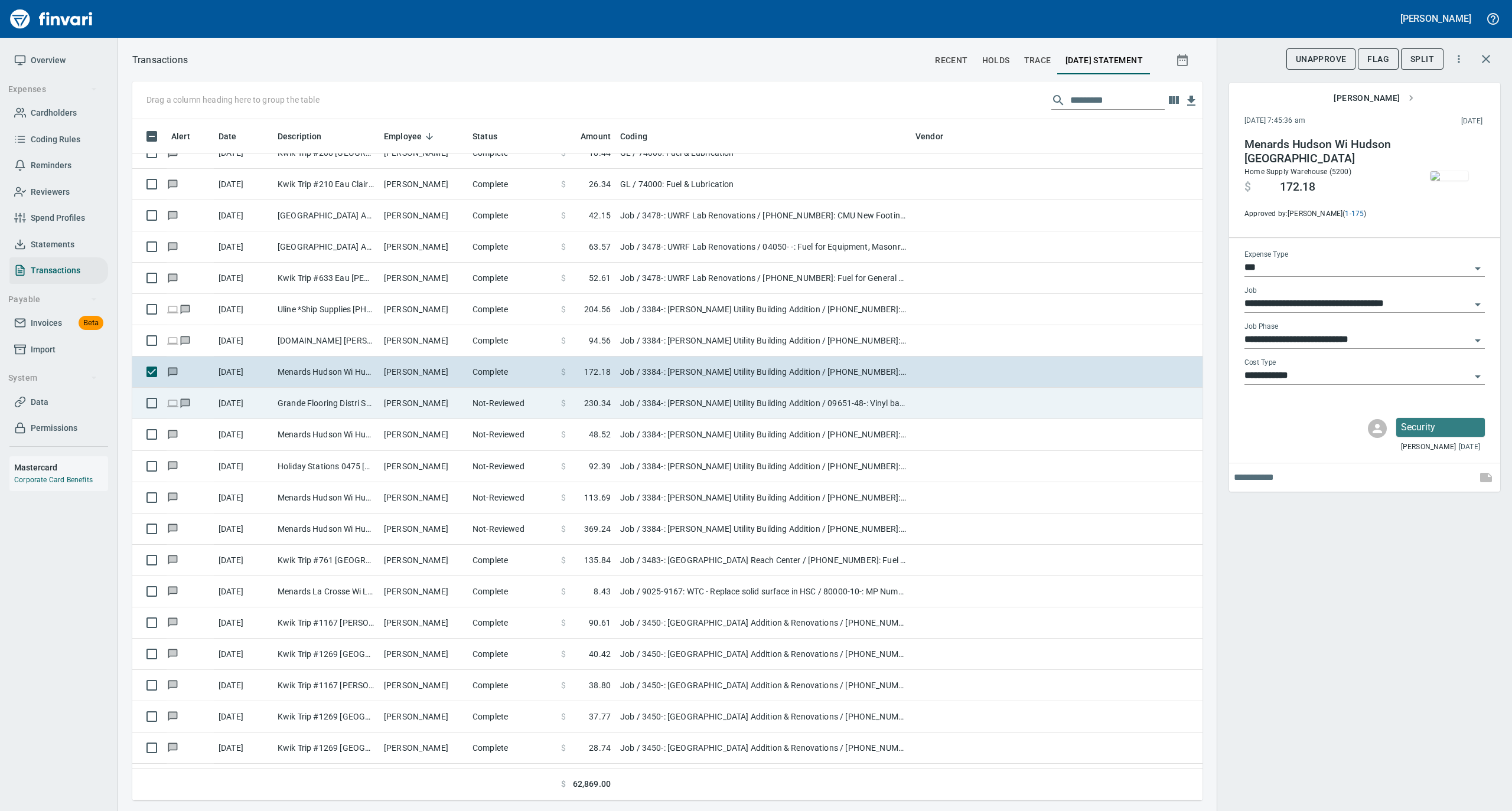
click at [464, 402] on td "[PERSON_NAME]" at bounding box center [423, 403] width 89 height 31
type input "**********"
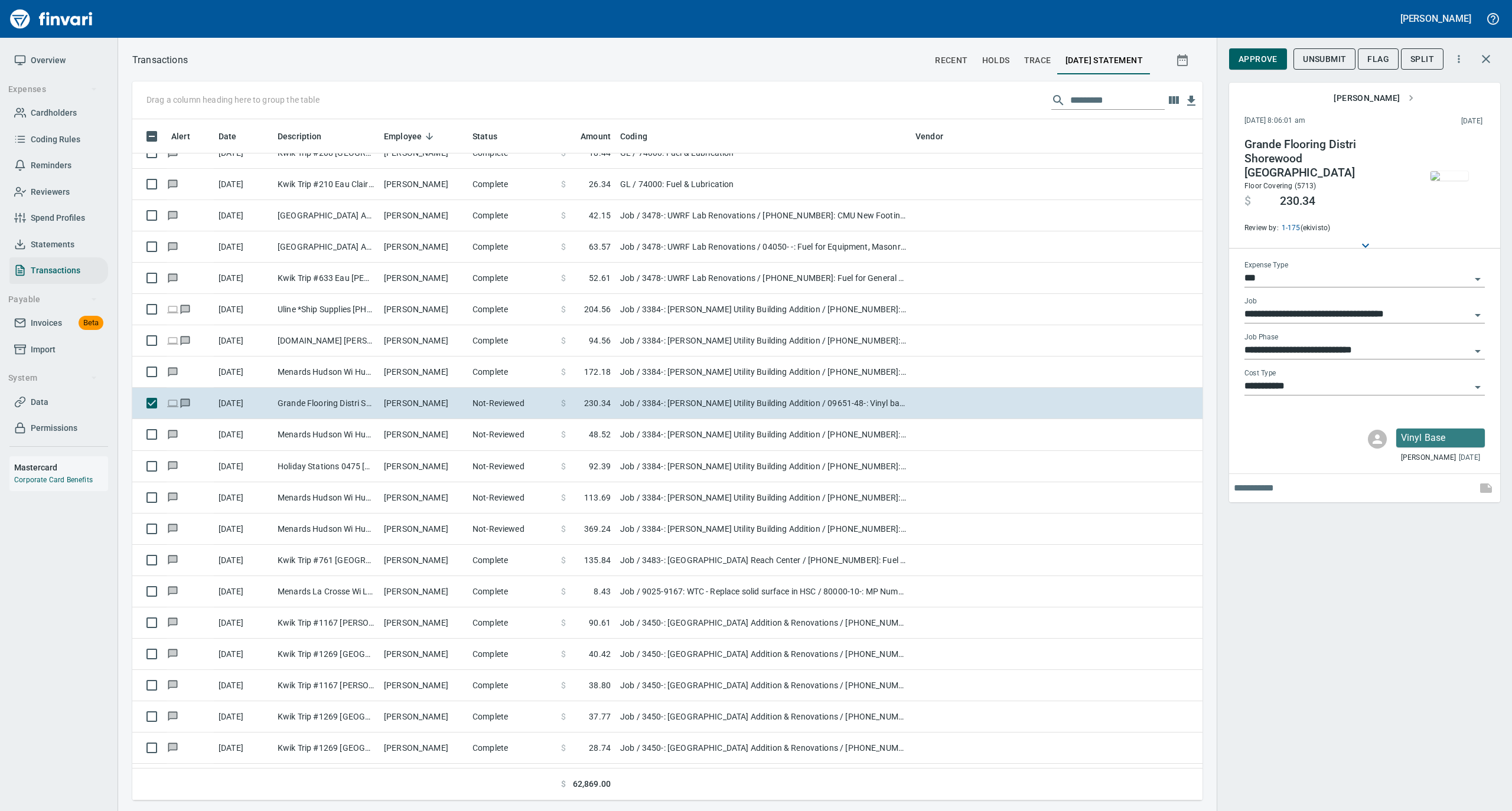
click at [1453, 171] on img "button" at bounding box center [1449, 176] width 37 height 9
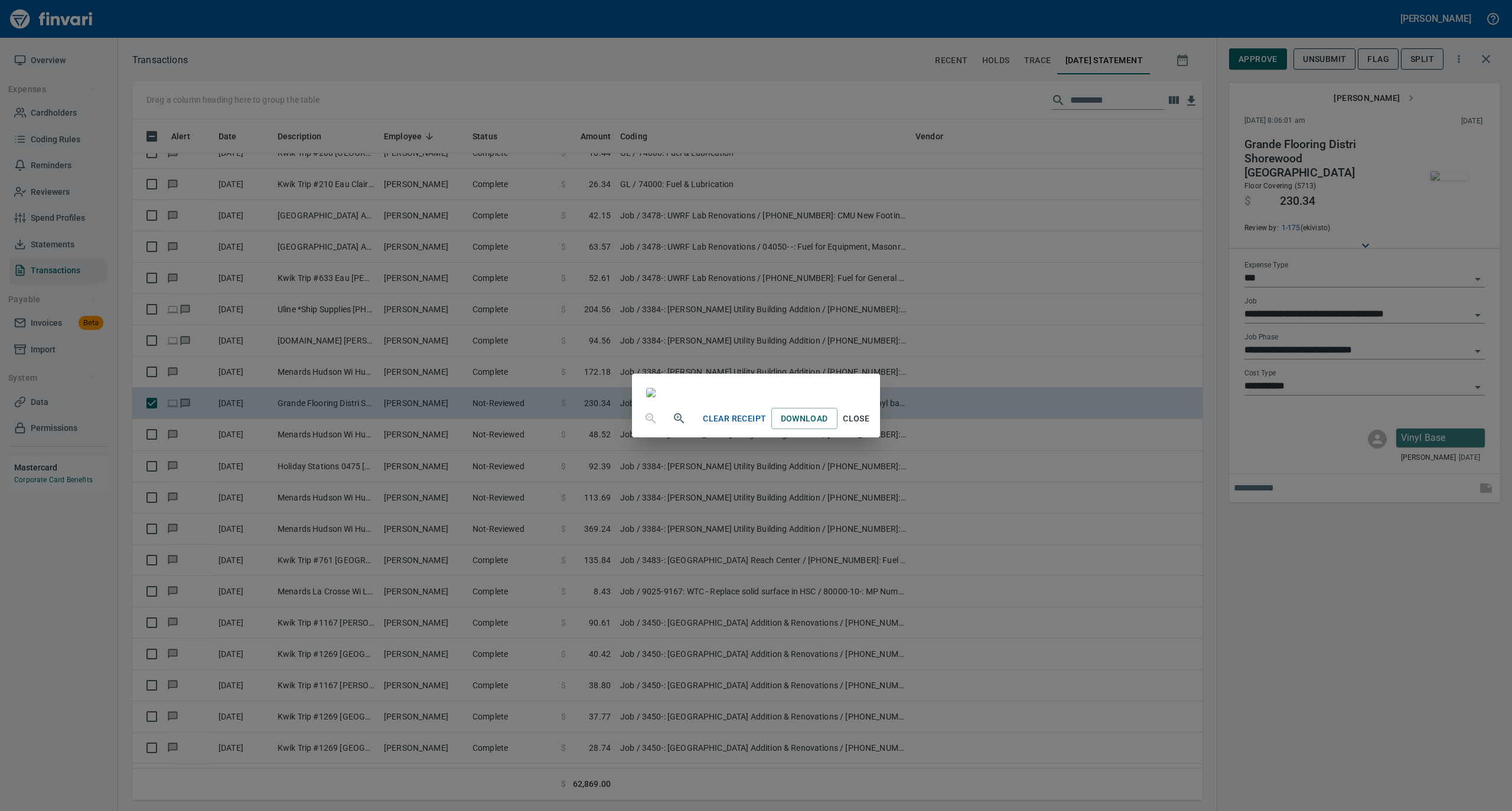
click at [870, 427] on span "Close" at bounding box center [856, 419] width 28 height 15
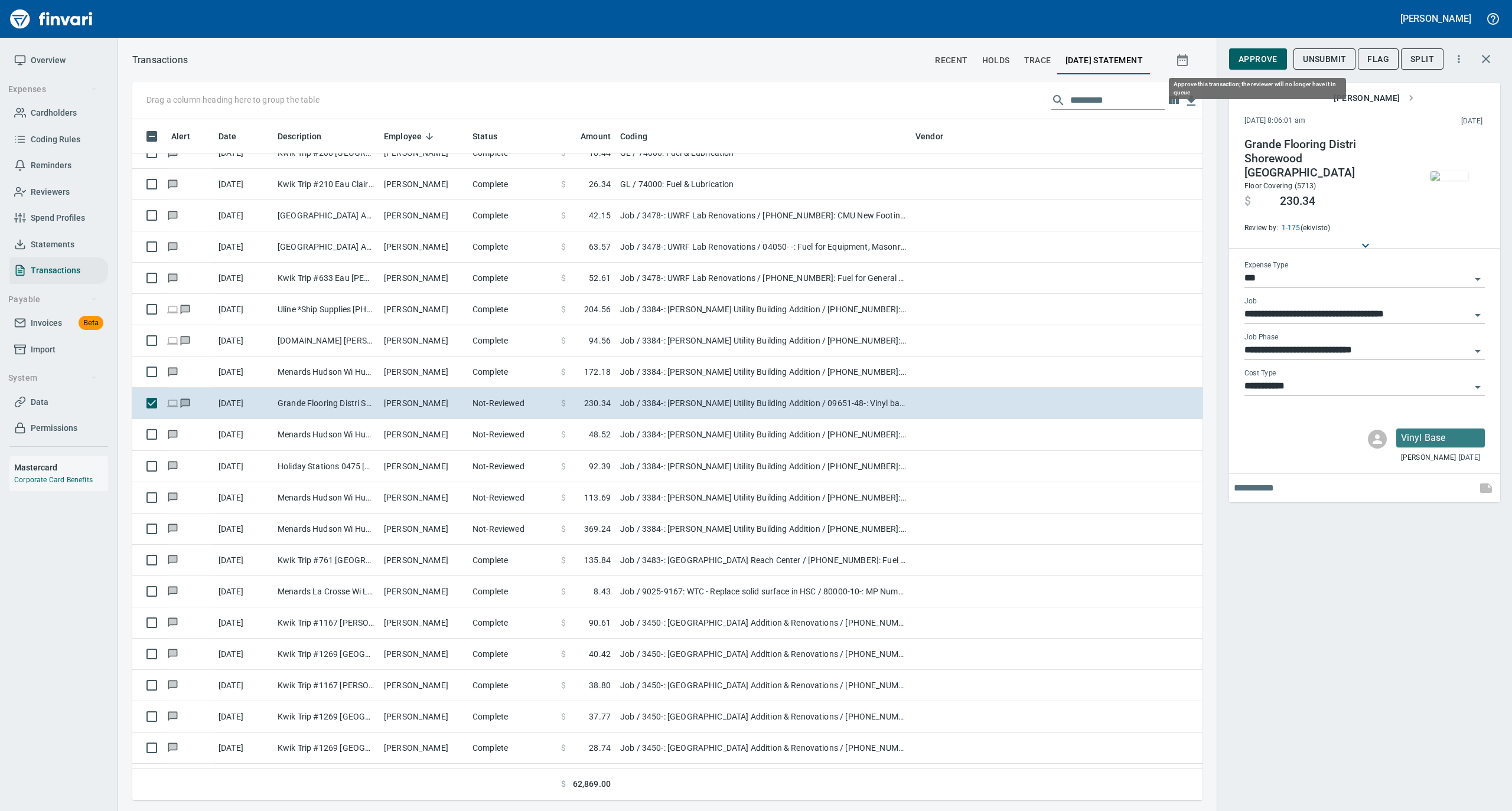
click at [1264, 57] on span "Approve" at bounding box center [1258, 60] width 39 height 15
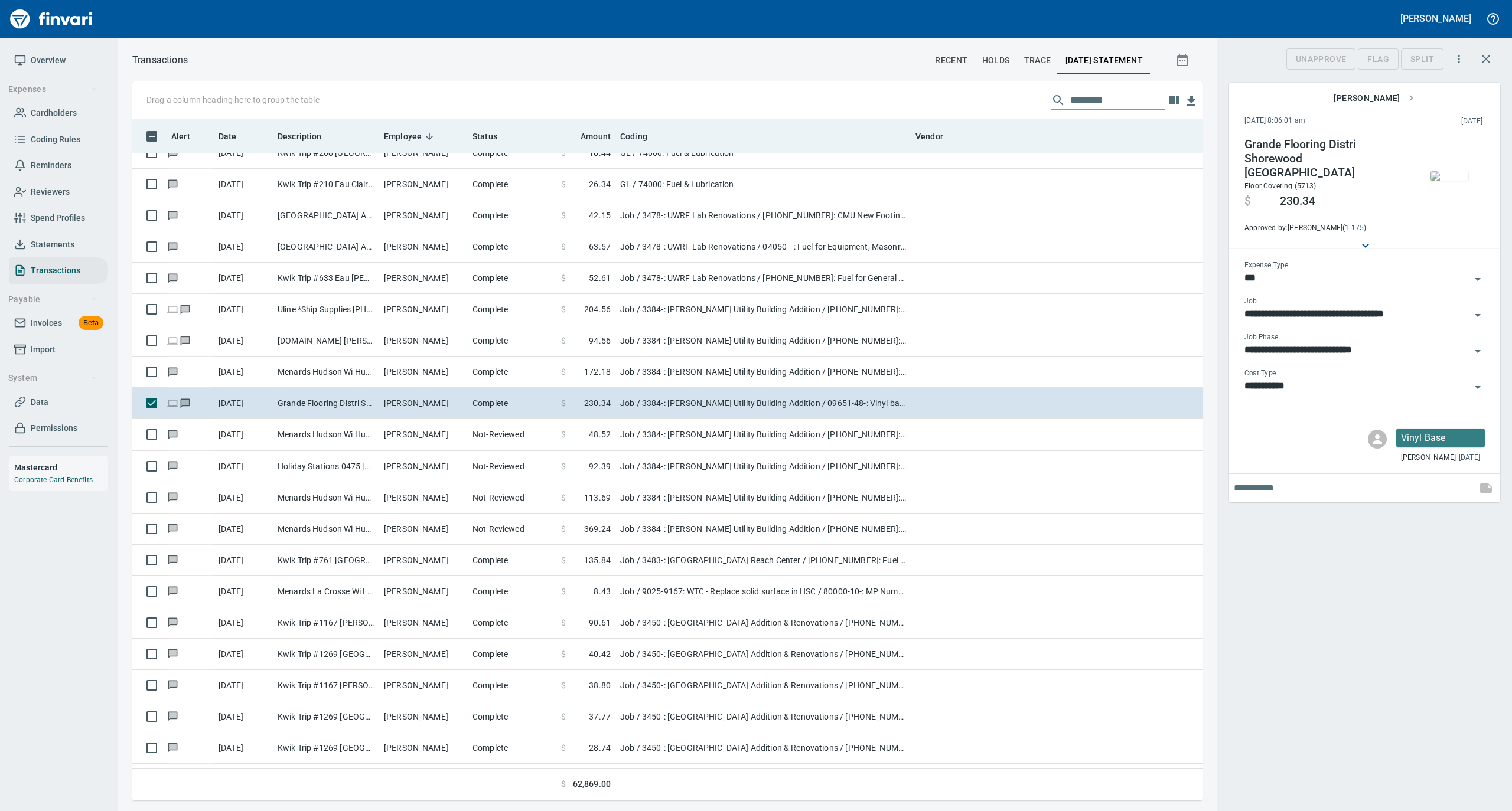
scroll to position [670, 1046]
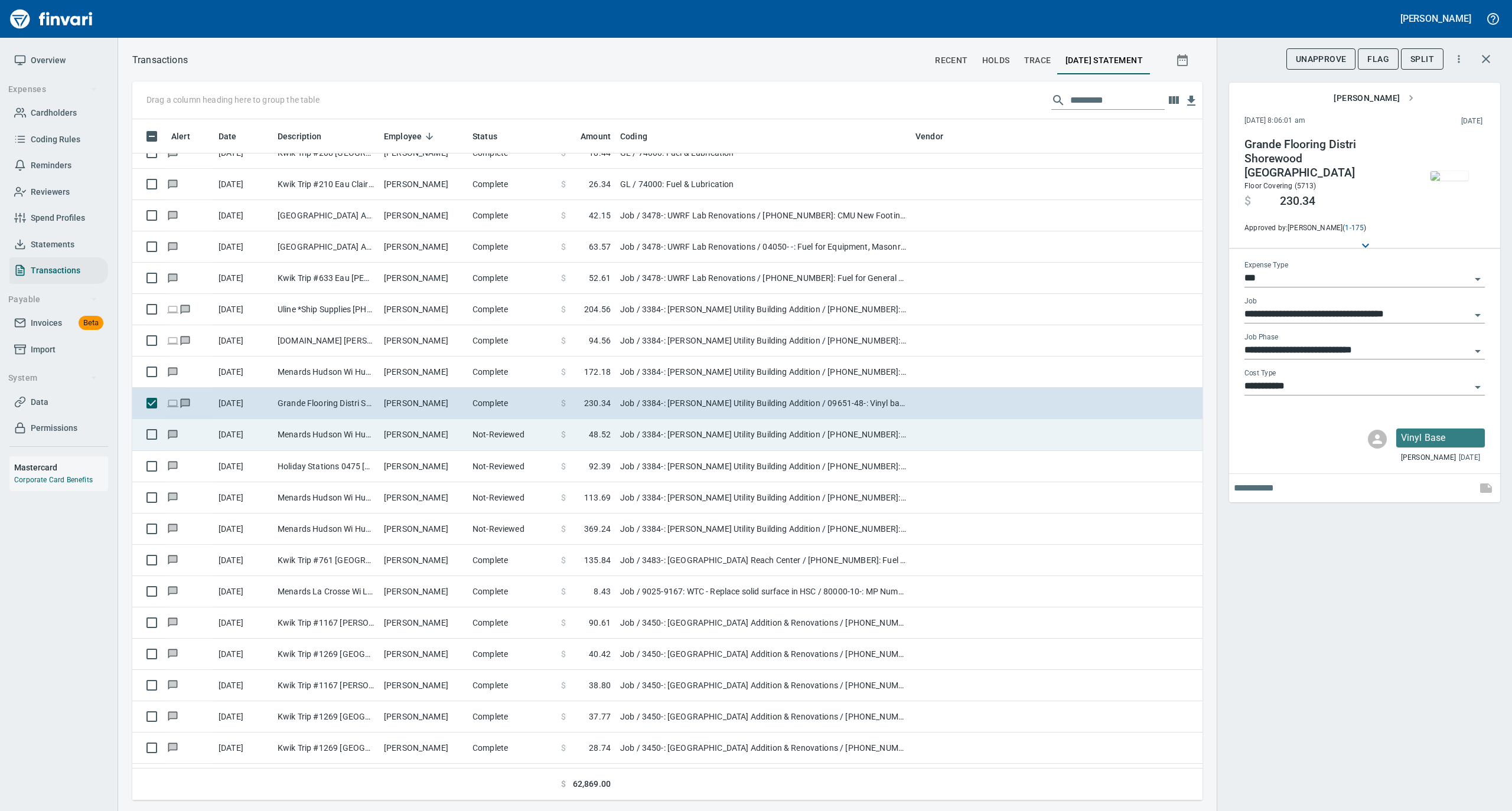
click at [457, 447] on td "[PERSON_NAME]" at bounding box center [423, 434] width 89 height 31
type input "**********"
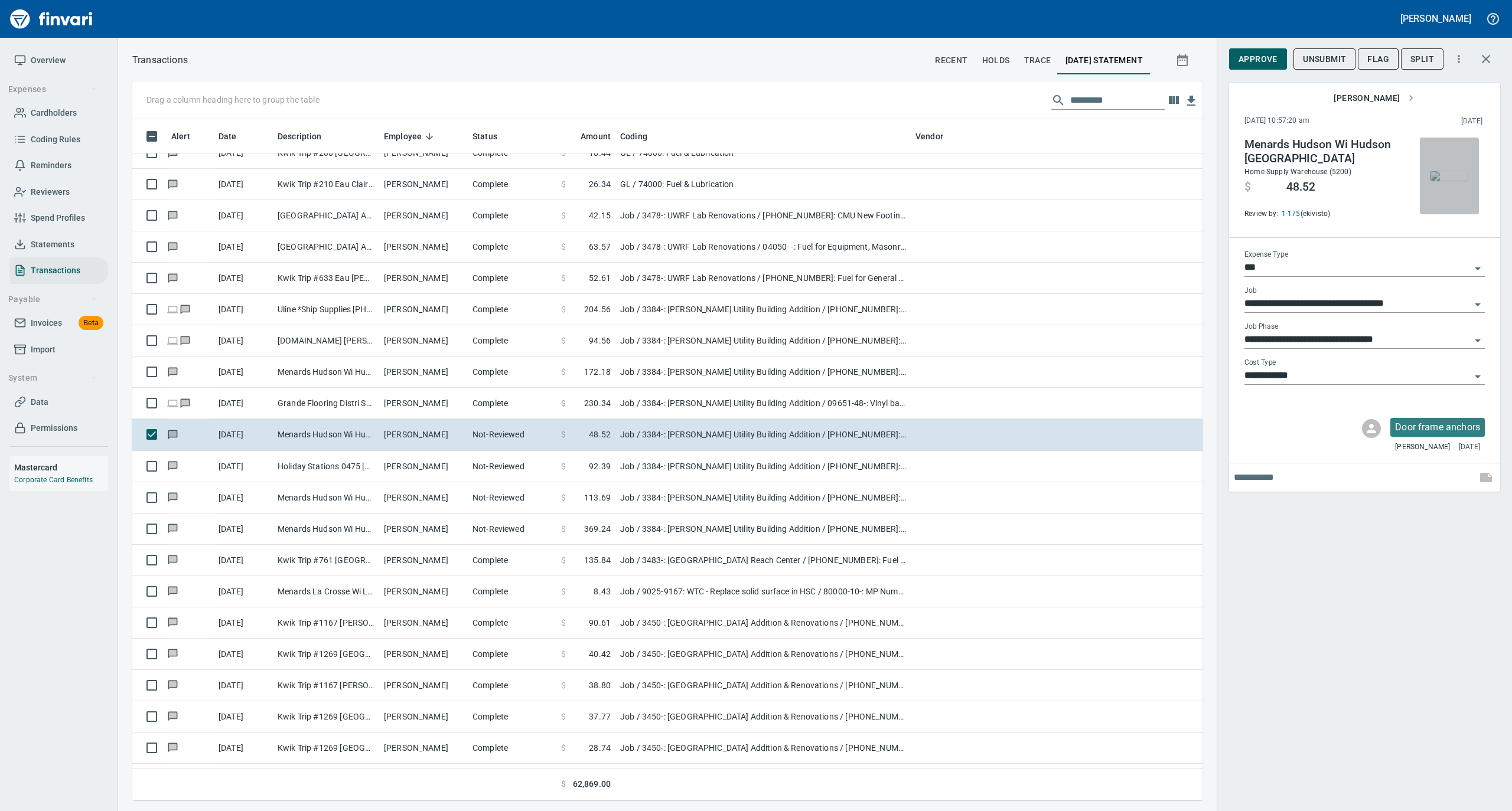
click at [1455, 181] on img "button" at bounding box center [1449, 176] width 37 height 9
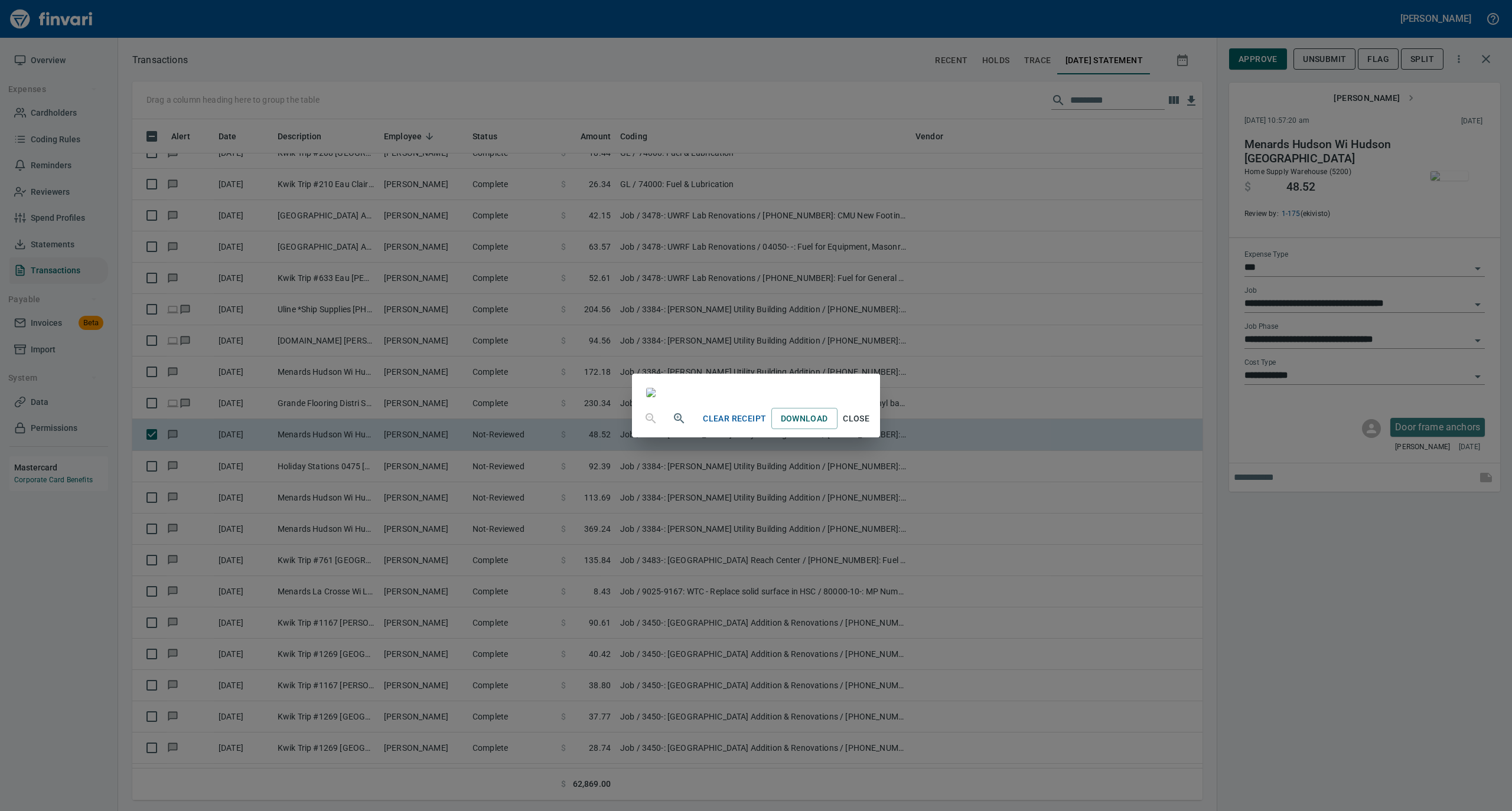
drag, startPoint x: 971, startPoint y: 716, endPoint x: 1050, endPoint y: 630, distance: 116.8
click at [870, 427] on span "Close" at bounding box center [856, 419] width 28 height 15
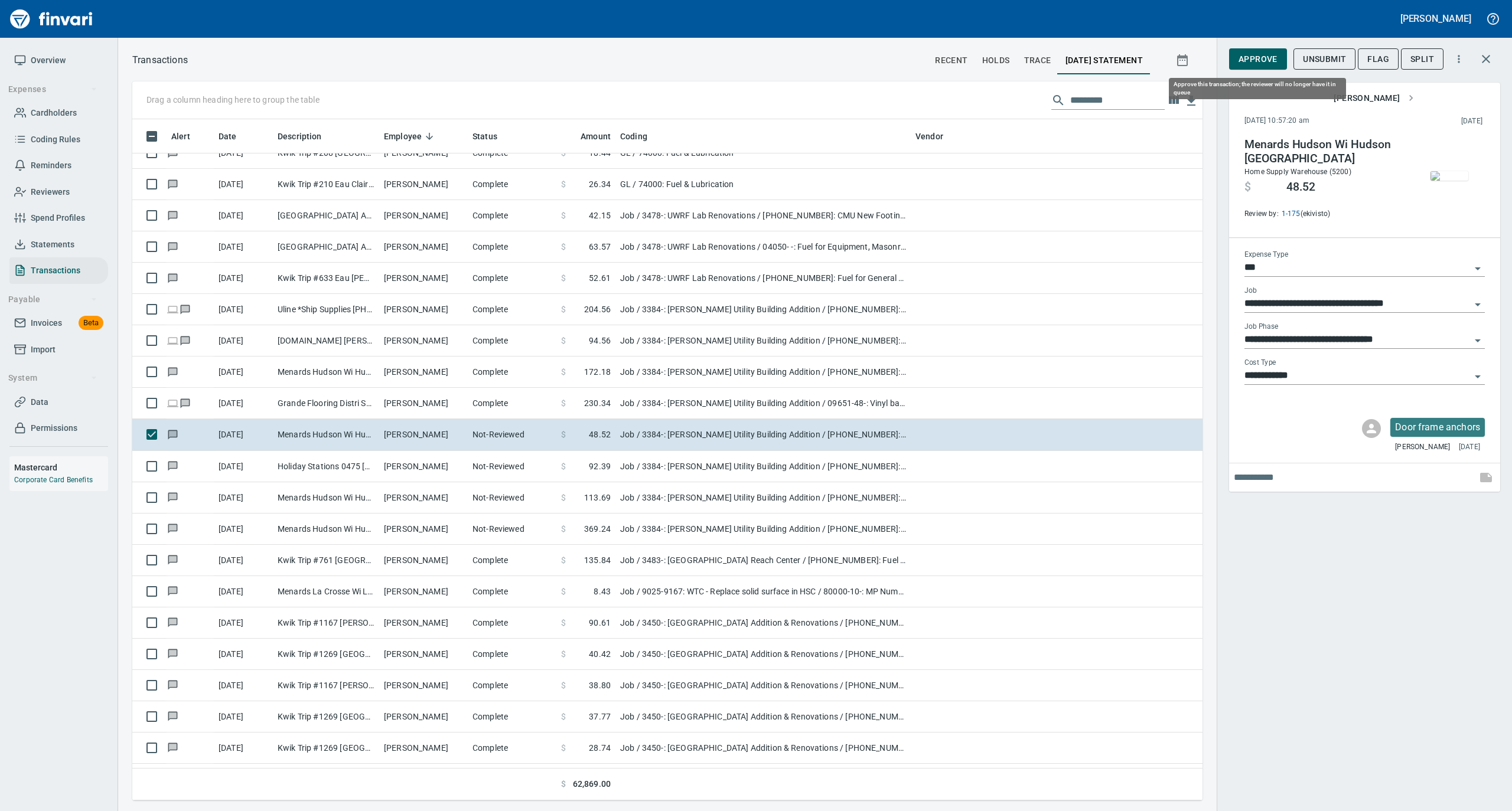
click at [1259, 60] on span "Approve" at bounding box center [1258, 60] width 39 height 15
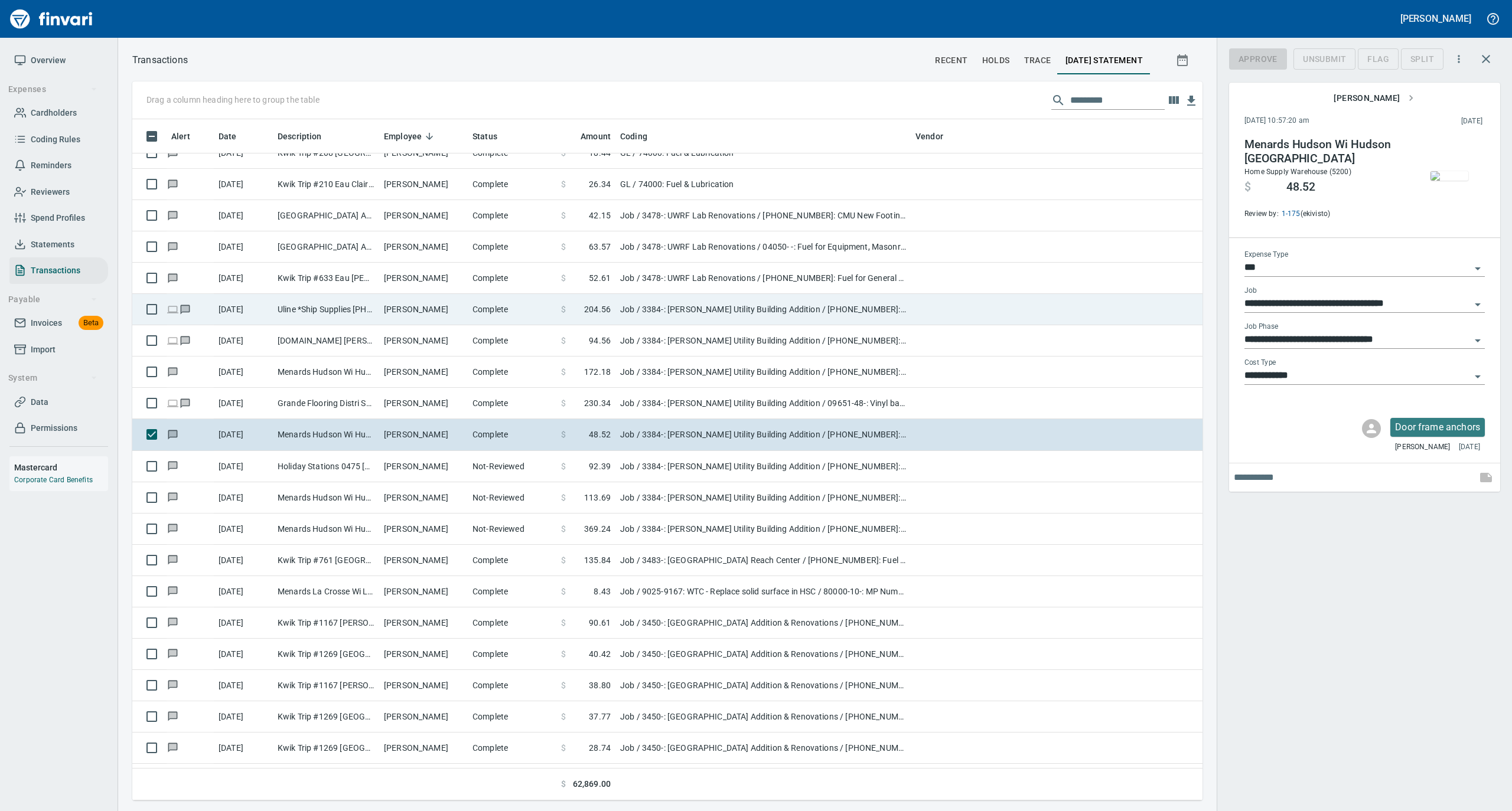
scroll to position [670, 1046]
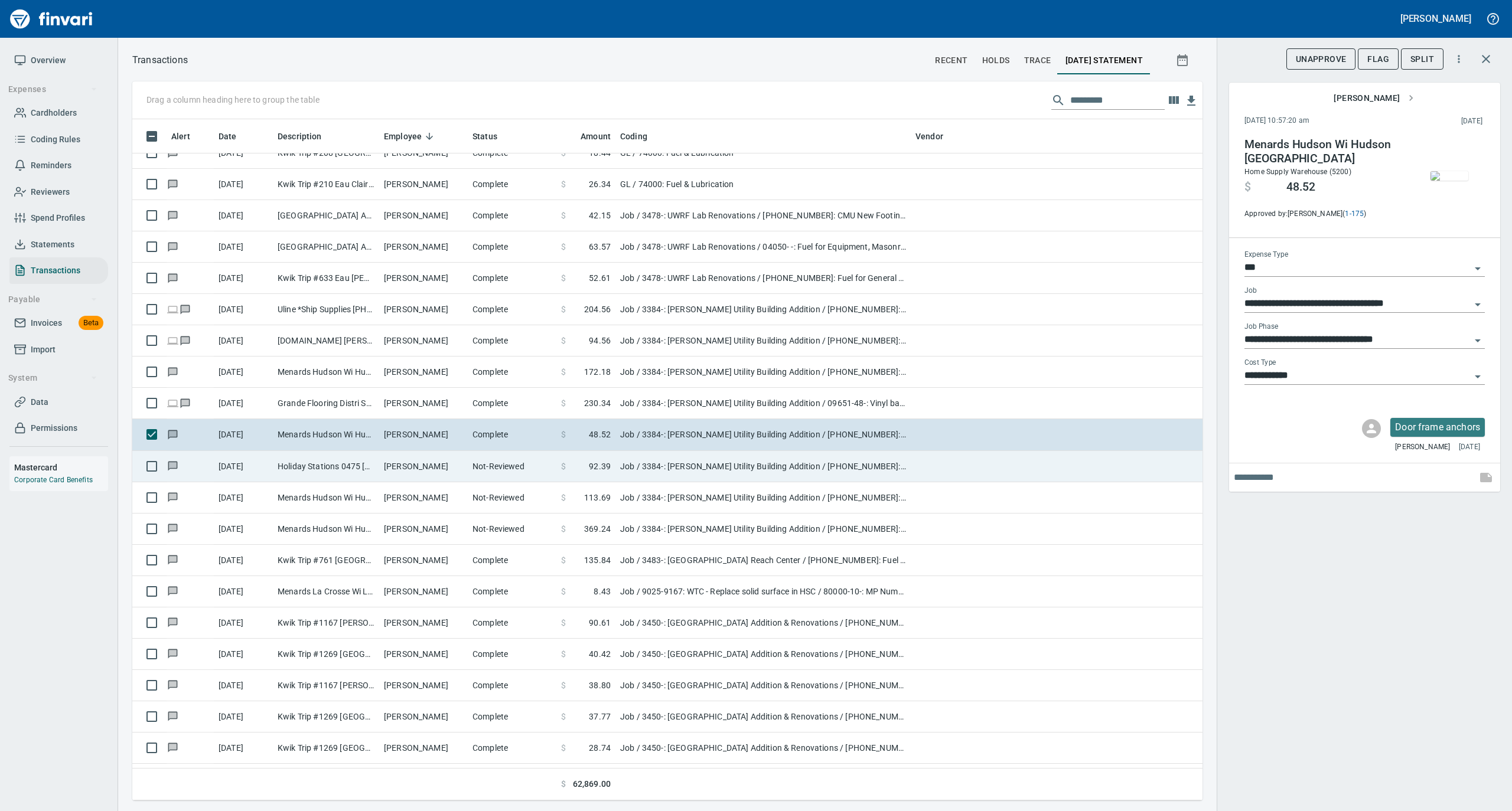
click at [447, 470] on td "[PERSON_NAME]" at bounding box center [423, 466] width 89 height 31
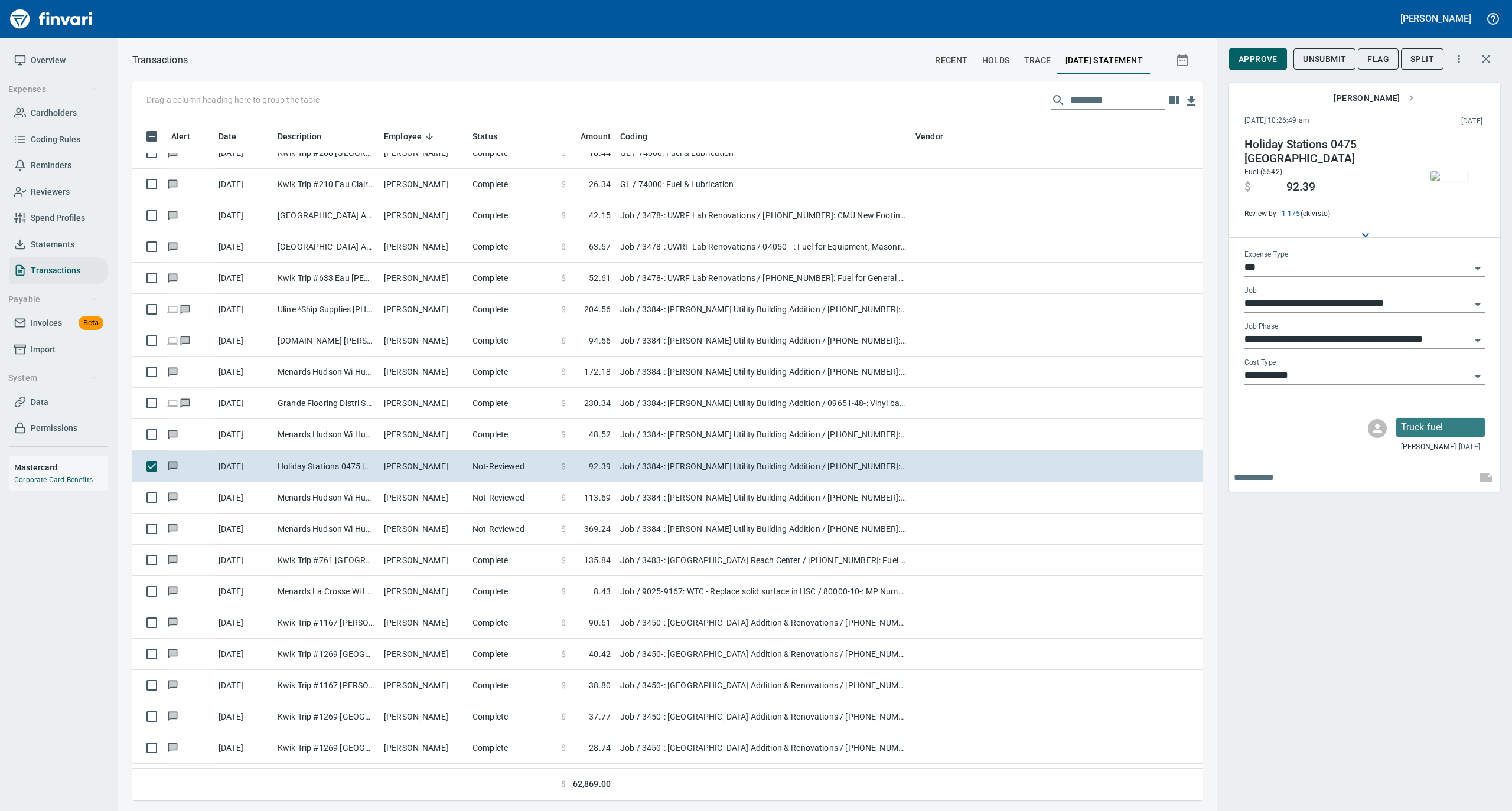
click at [1453, 171] on img "button" at bounding box center [1449, 176] width 37 height 9
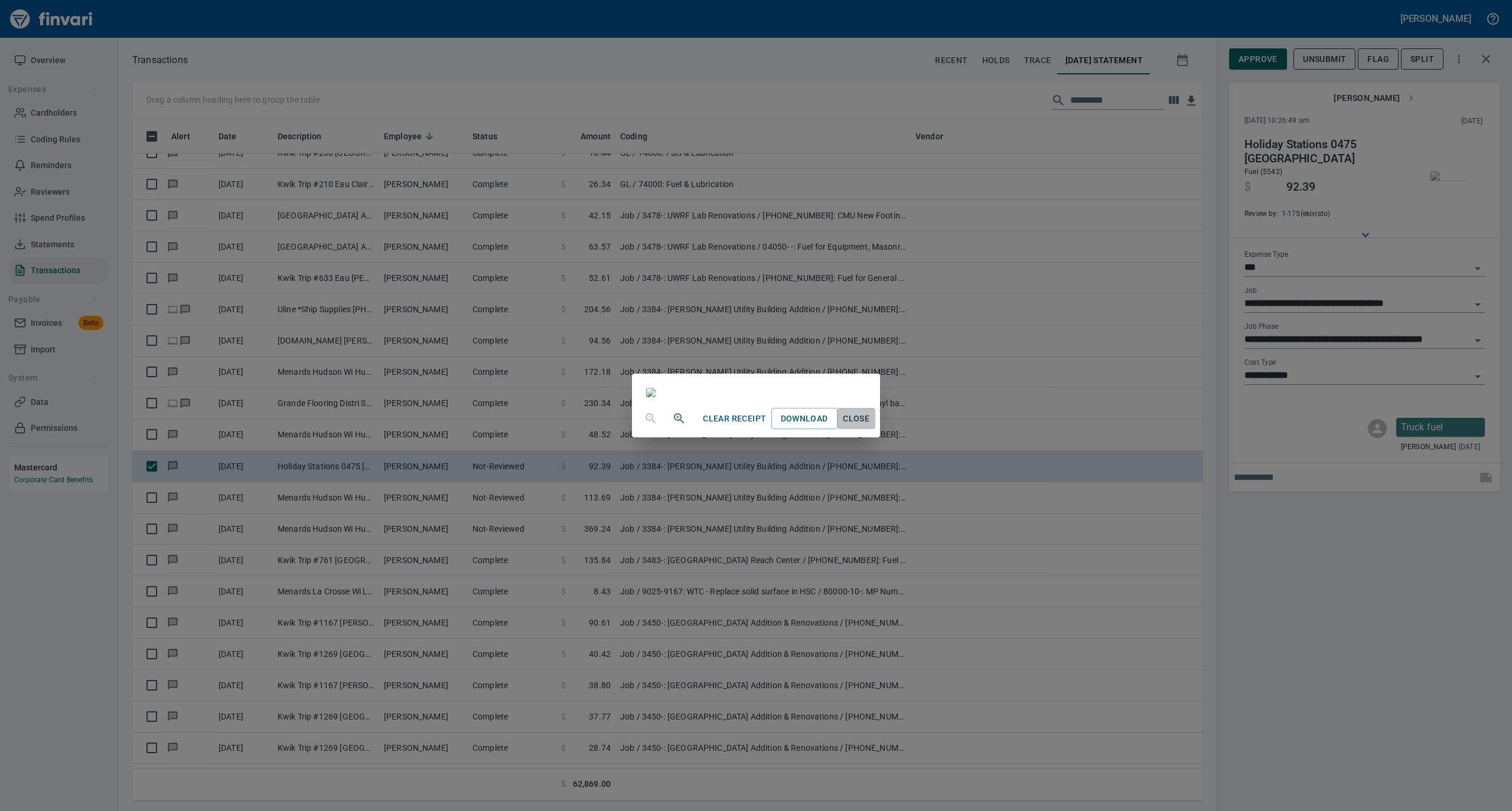
drag, startPoint x: 974, startPoint y: 719, endPoint x: 983, endPoint y: 706, distance: 15.8
click at [870, 427] on span "Close" at bounding box center [856, 419] width 28 height 15
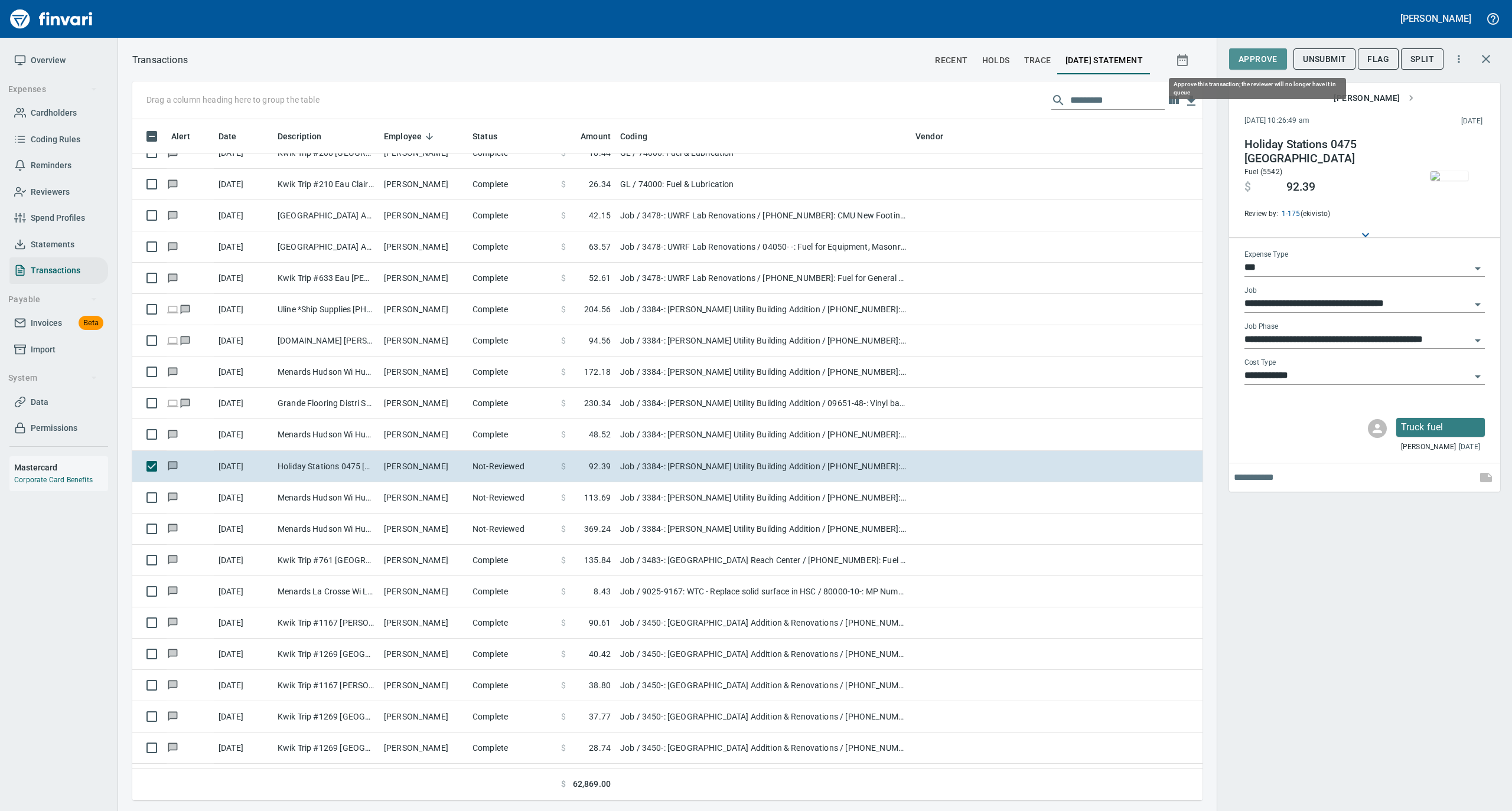
click at [1255, 63] on span "Approve" at bounding box center [1258, 60] width 39 height 15
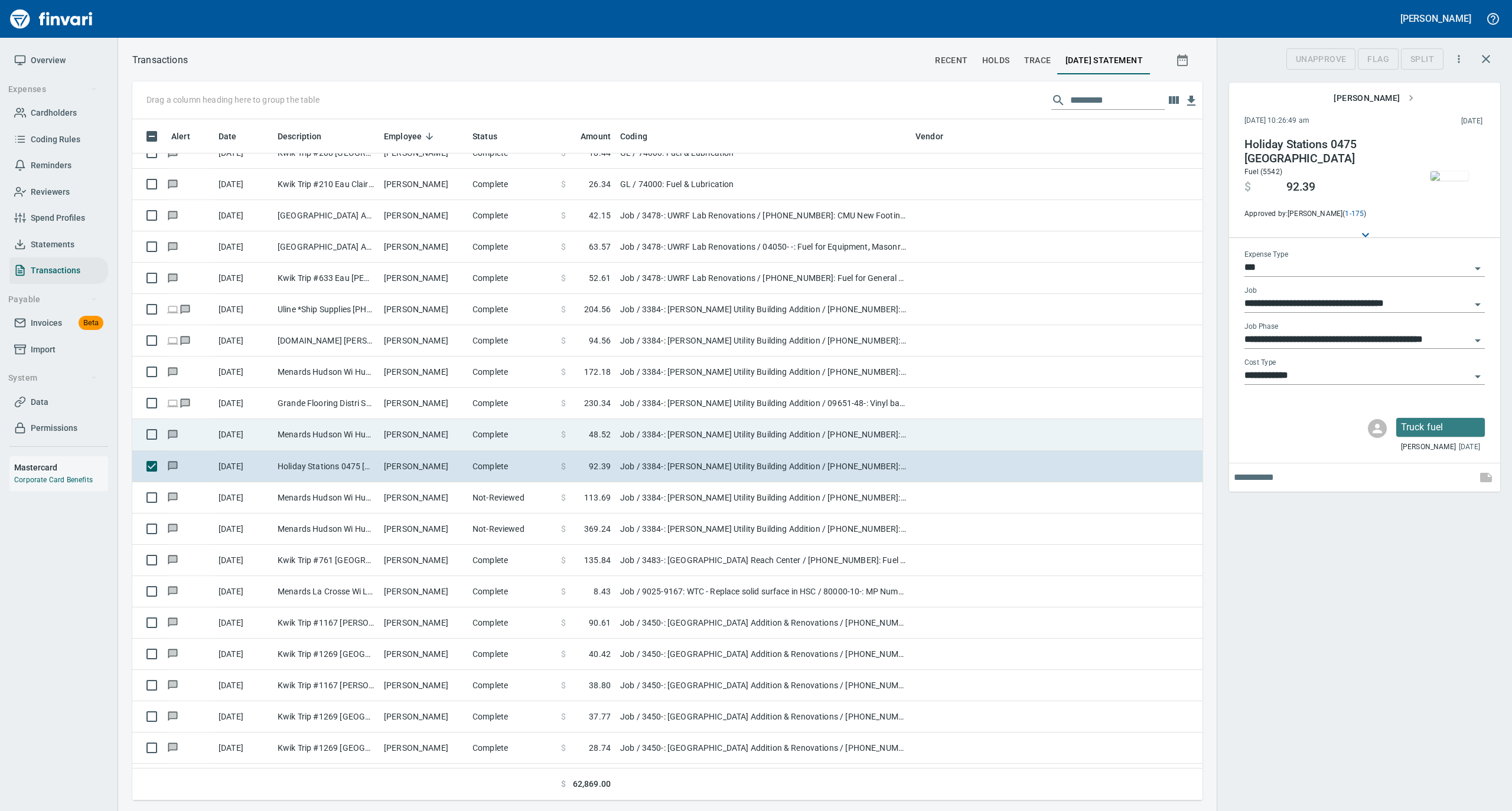
scroll to position [670, 1046]
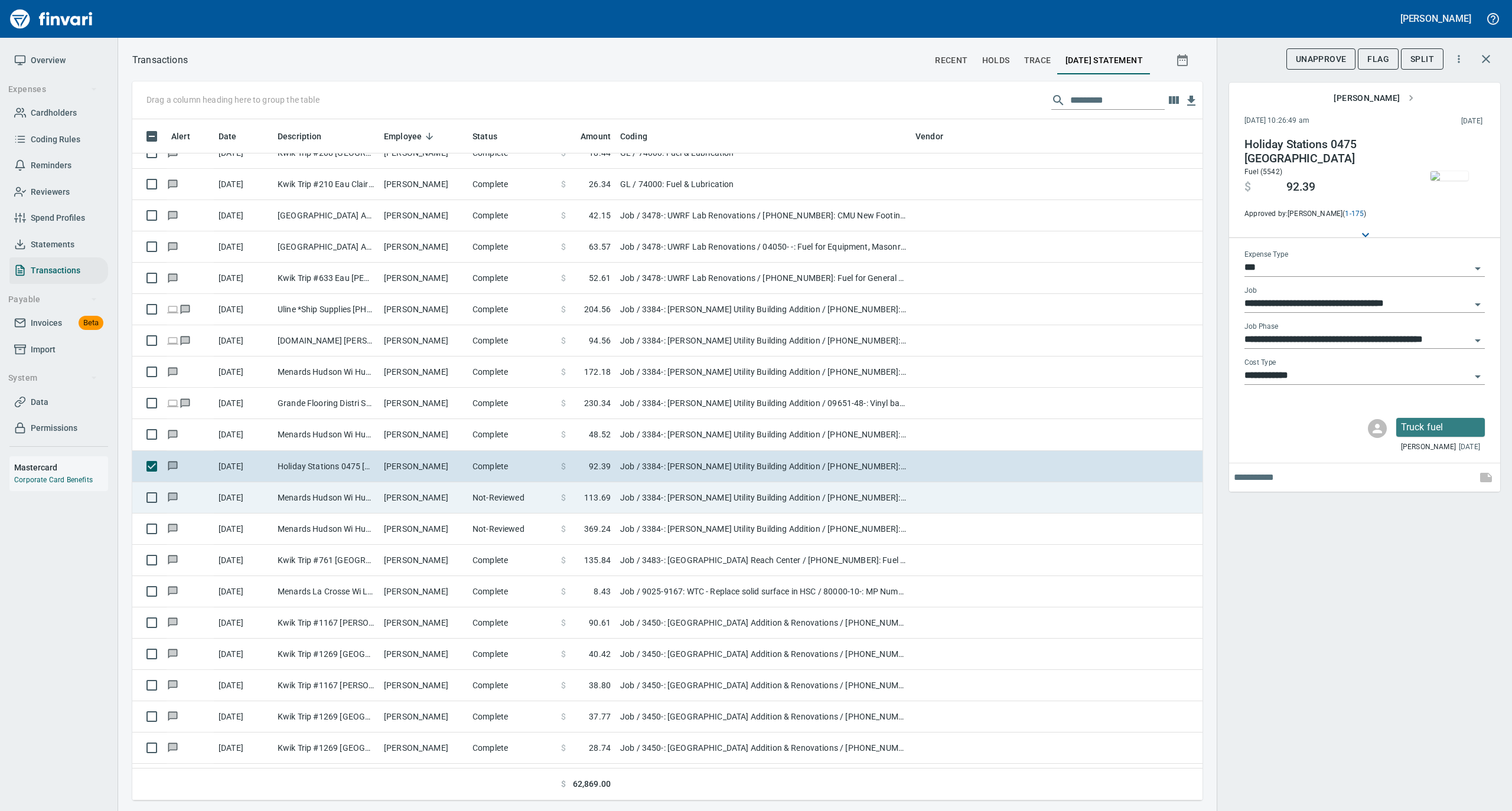
click at [426, 495] on td "[PERSON_NAME]" at bounding box center [423, 498] width 89 height 31
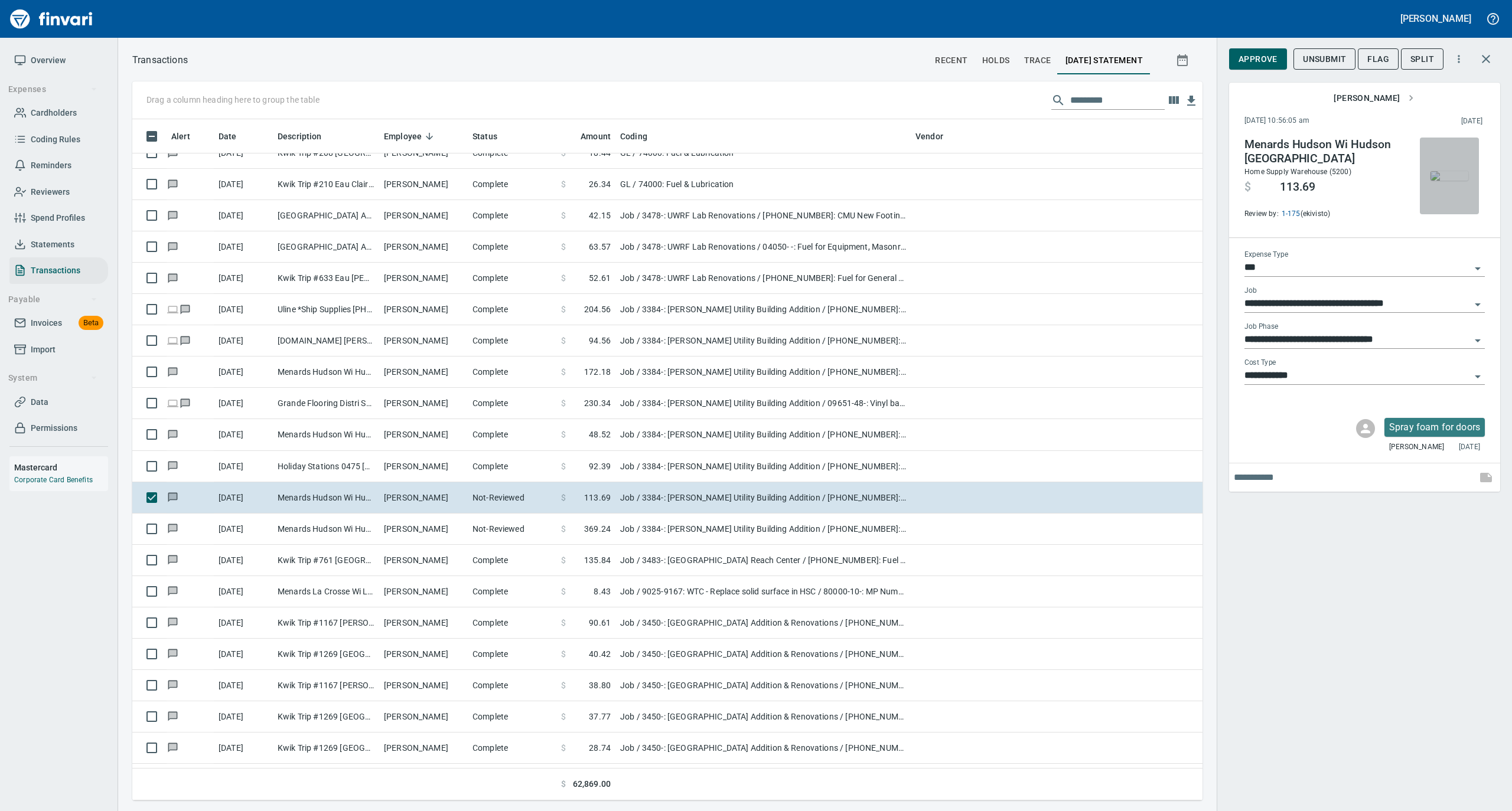
click at [1444, 172] on img "button" at bounding box center [1449, 176] width 37 height 9
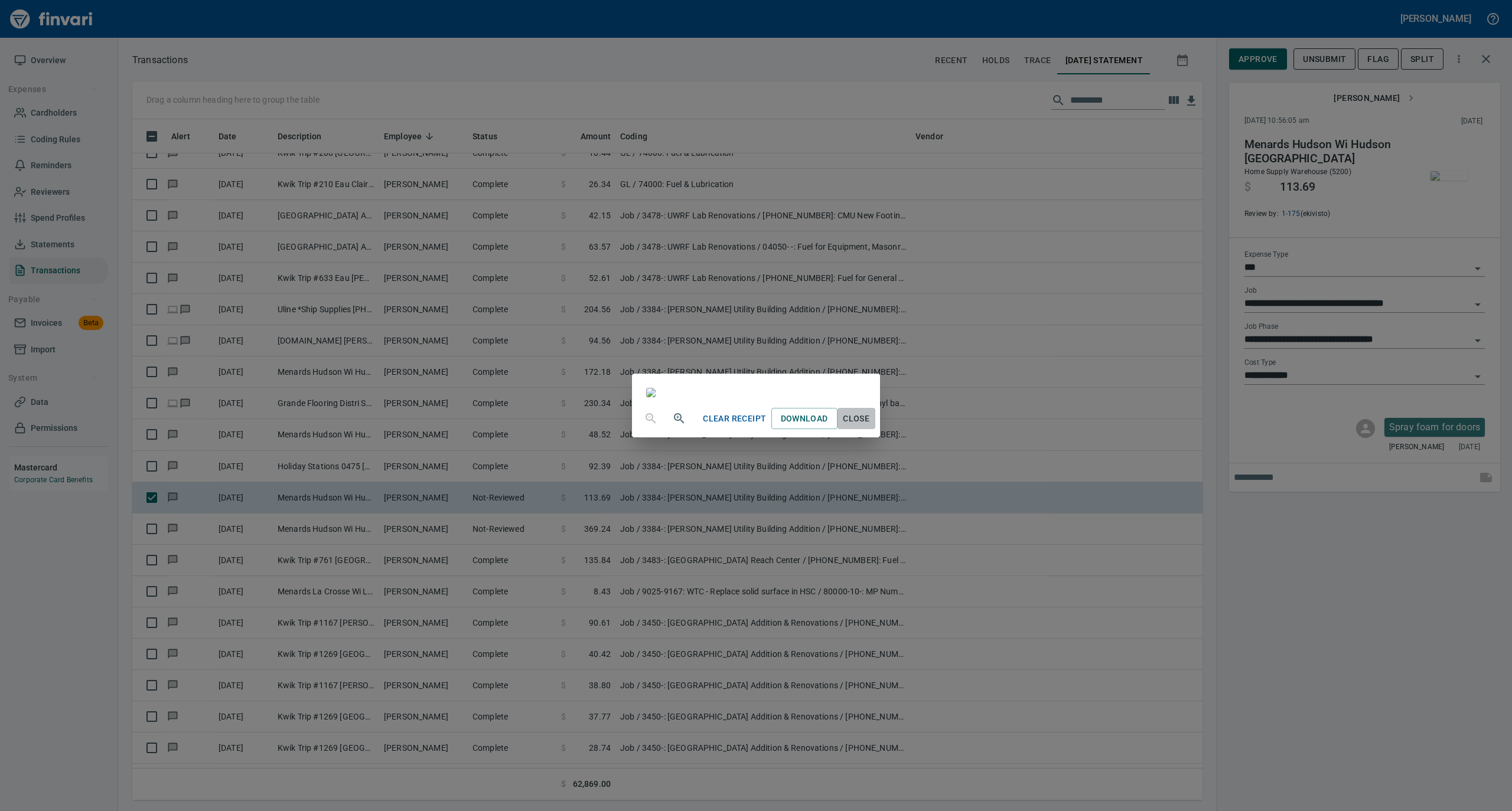
drag, startPoint x: 969, startPoint y: 714, endPoint x: 990, endPoint y: 695, distance: 28.3
click at [870, 427] on span "Close" at bounding box center [856, 419] width 28 height 15
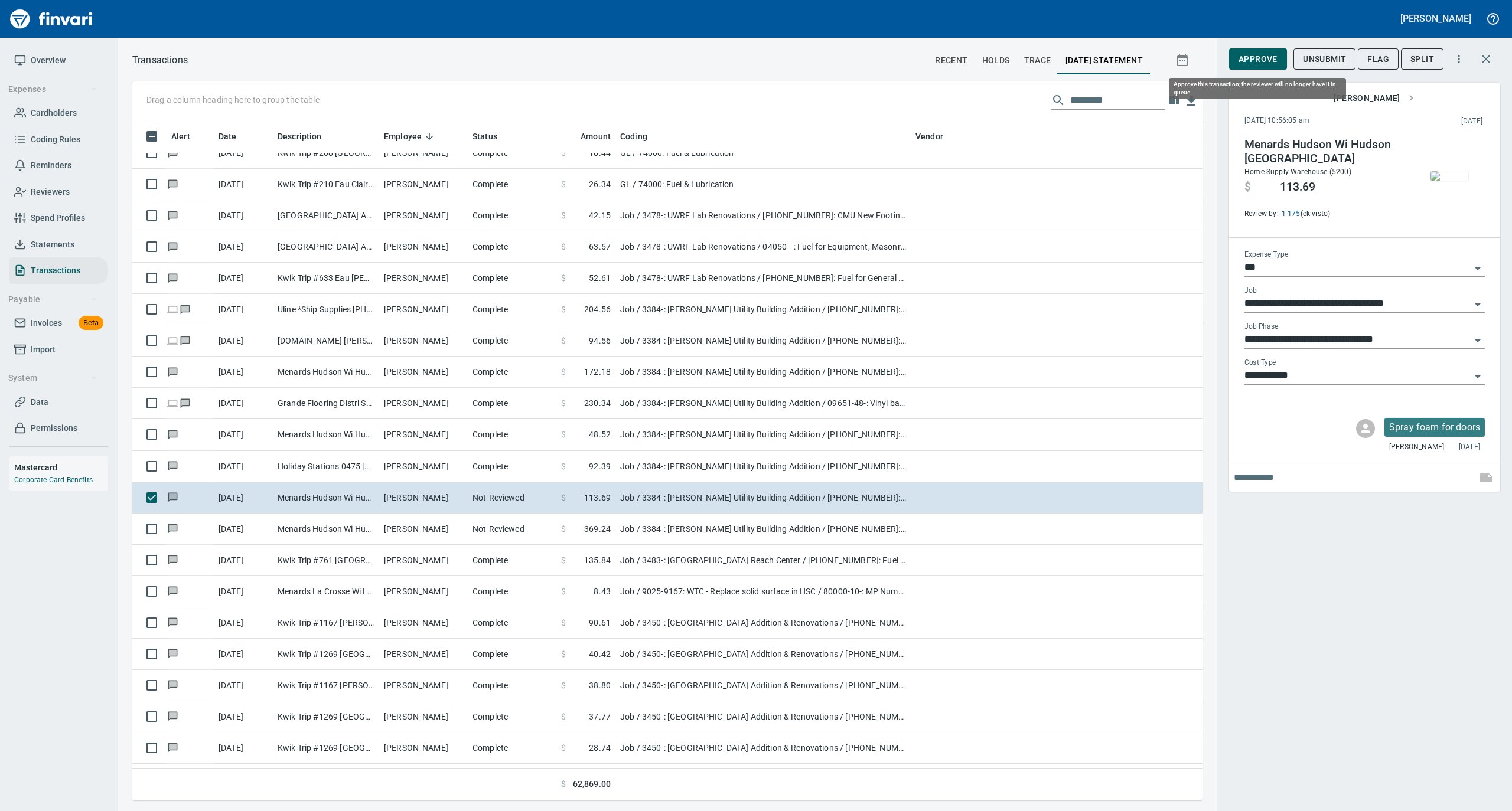
click at [1262, 57] on span "Approve" at bounding box center [1258, 60] width 39 height 15
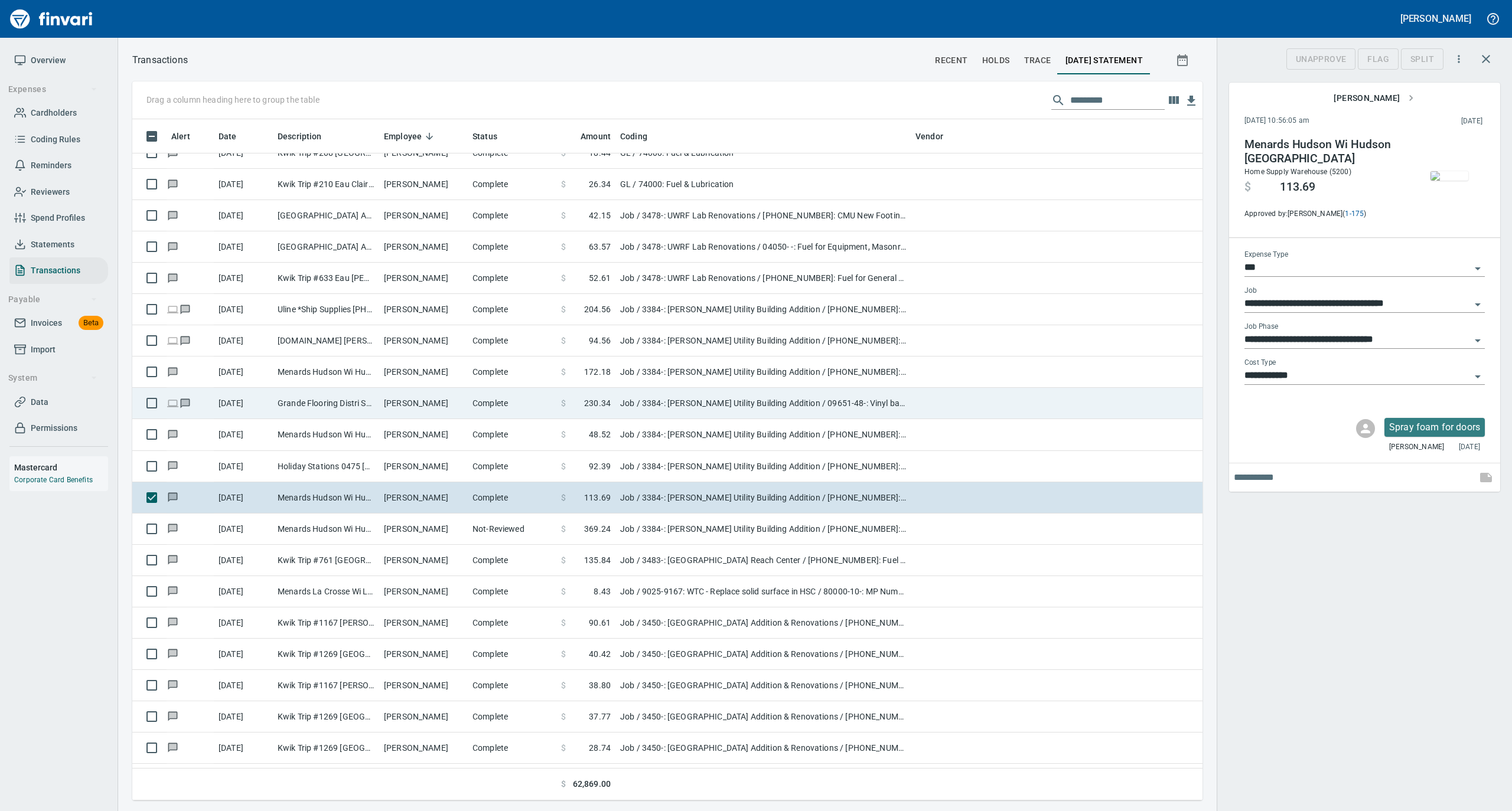
scroll to position [670, 1046]
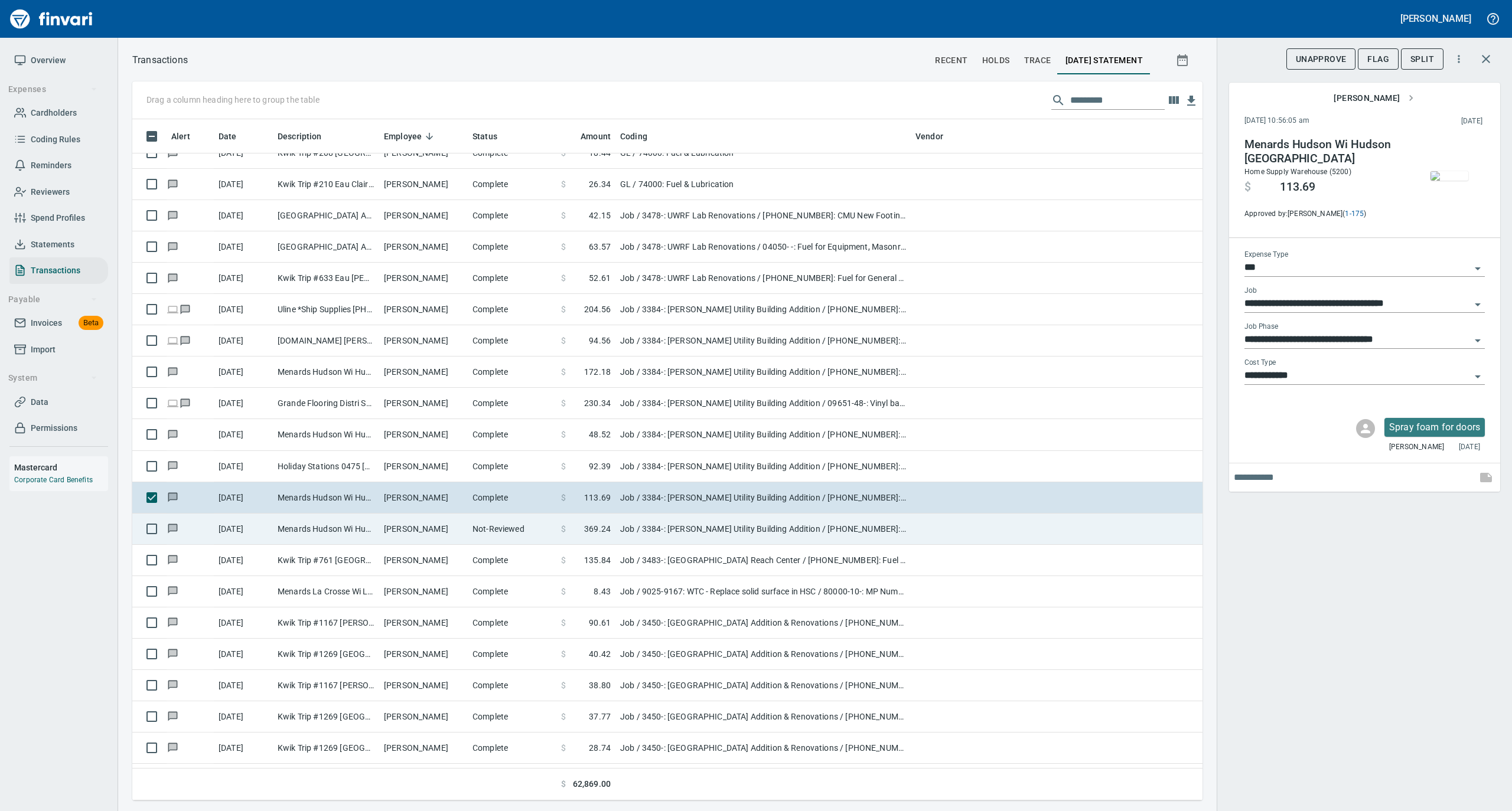
click at [468, 532] on td "Not-Reviewed" at bounding box center [512, 529] width 89 height 31
type input "**********"
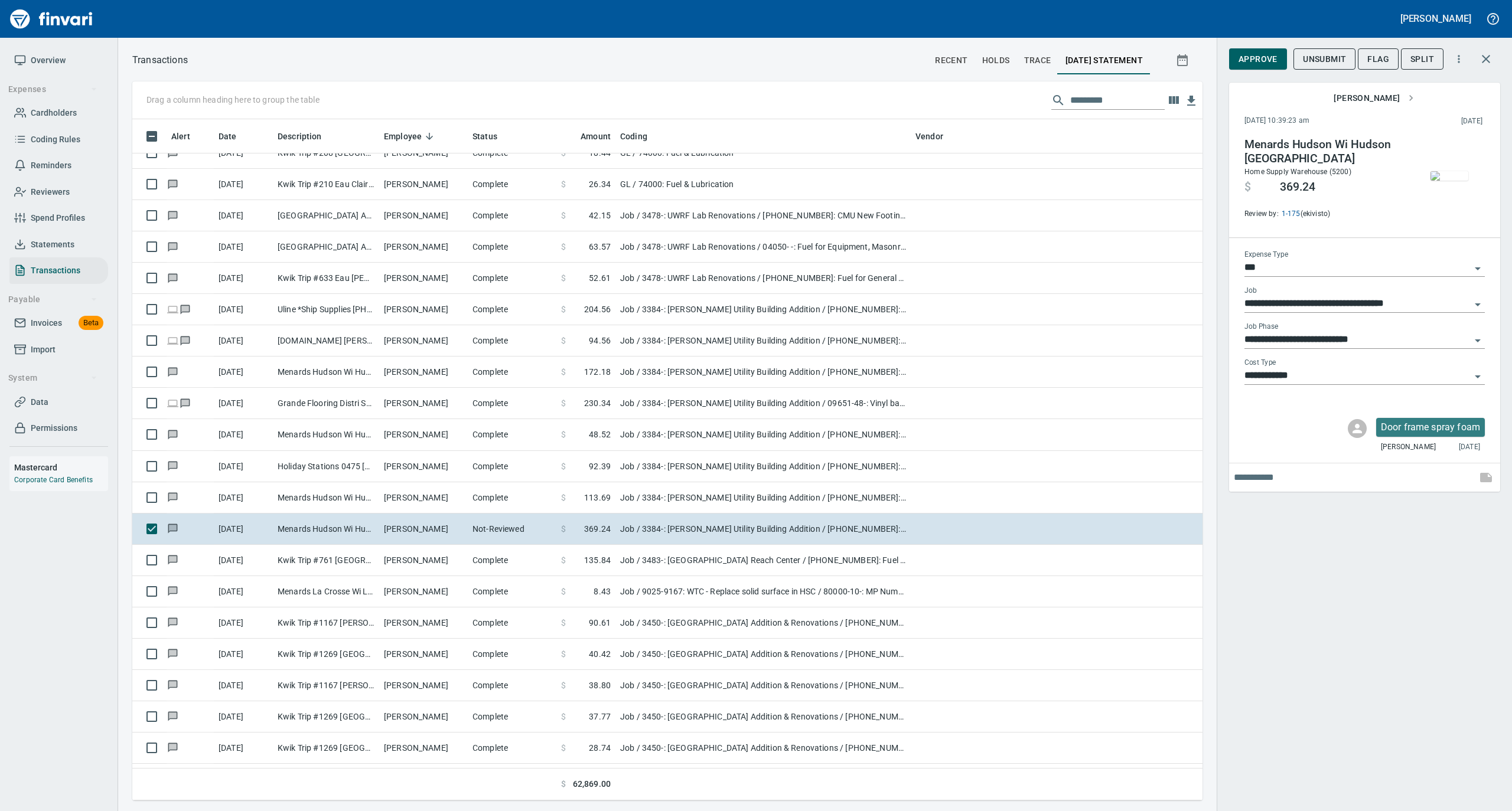
click at [1442, 171] on img "button" at bounding box center [1449, 176] width 37 height 9
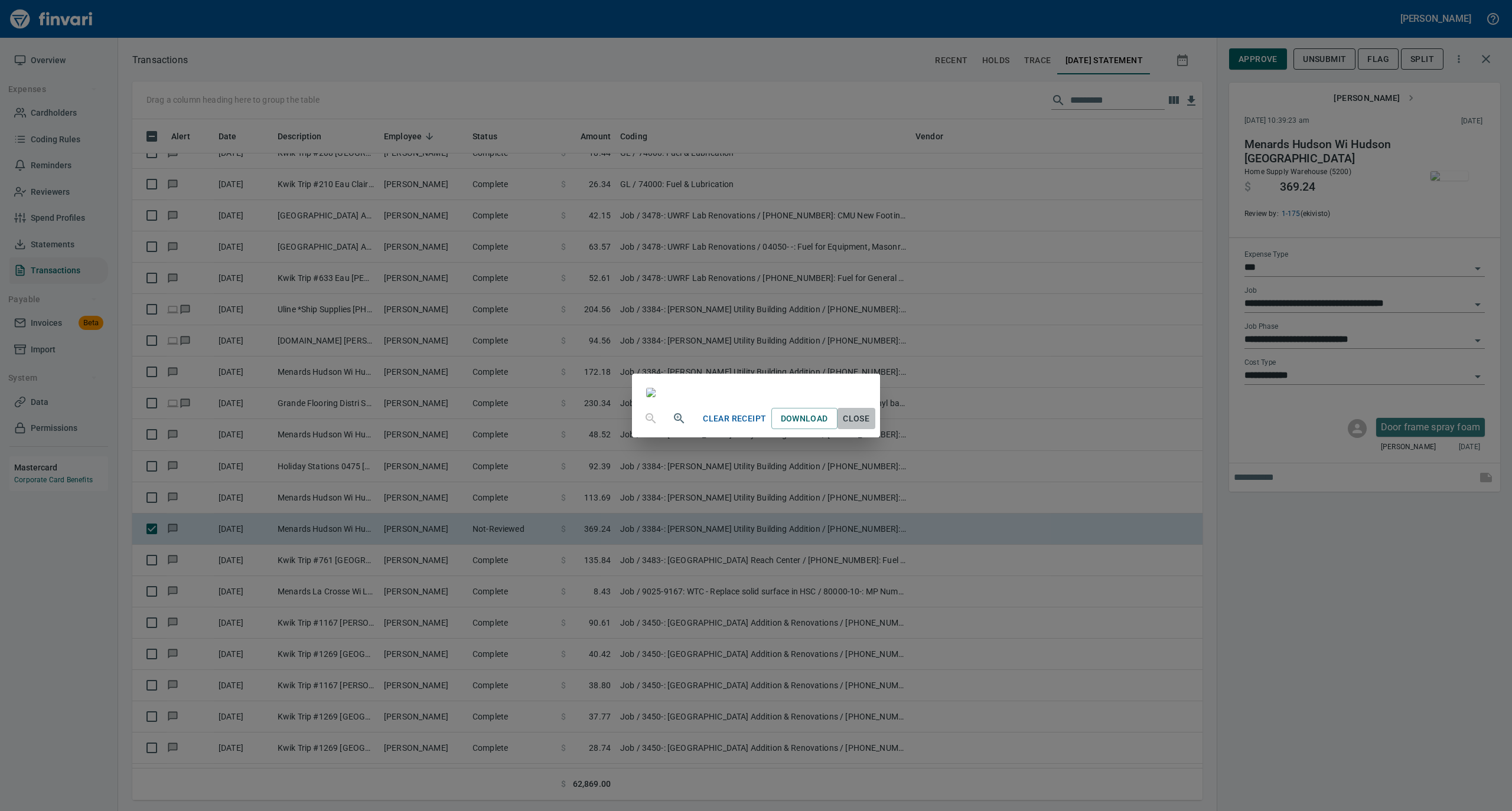
click at [870, 427] on span "Close" at bounding box center [856, 419] width 28 height 15
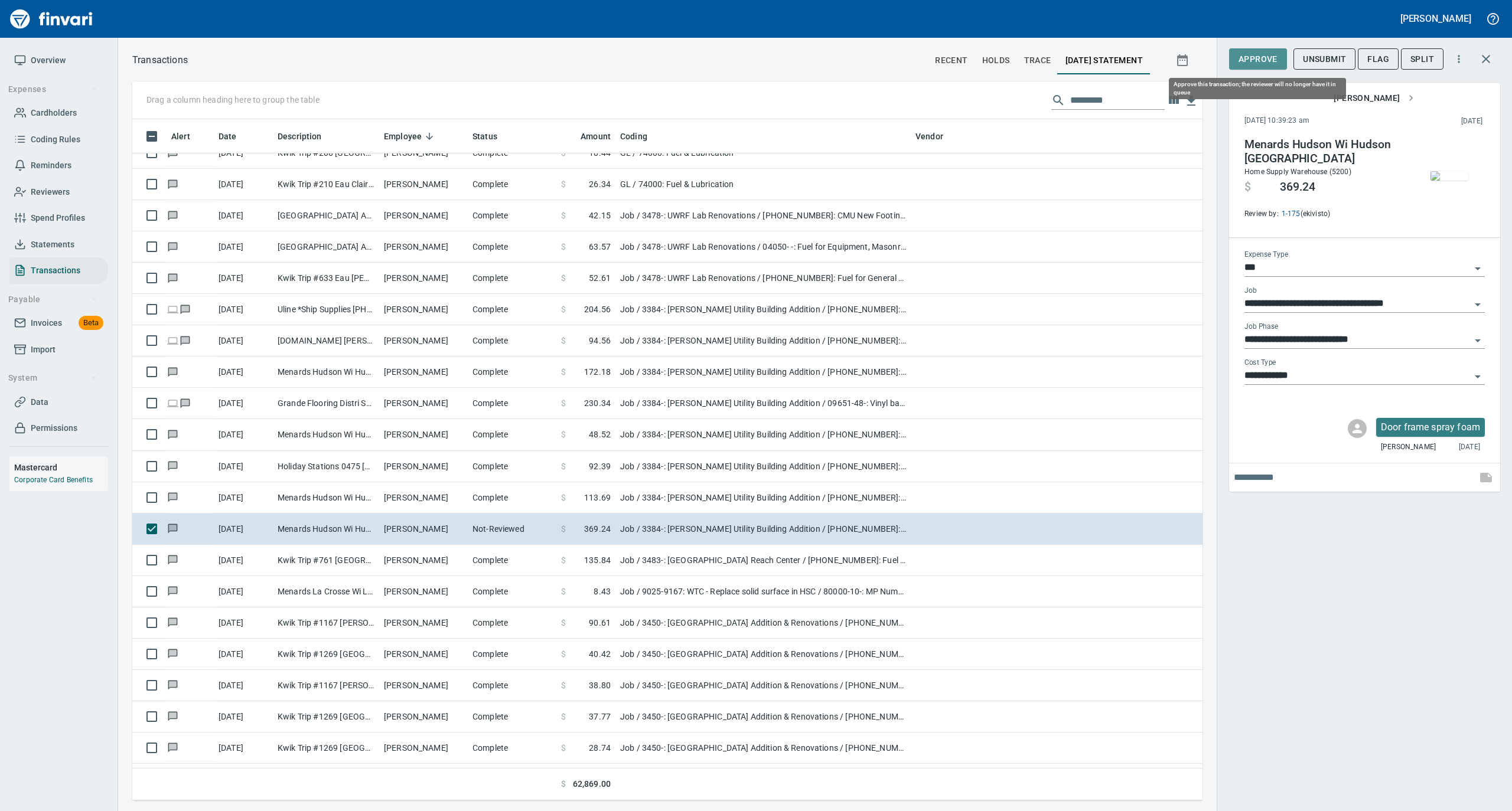
click at [1260, 58] on span "Approve" at bounding box center [1258, 60] width 39 height 15
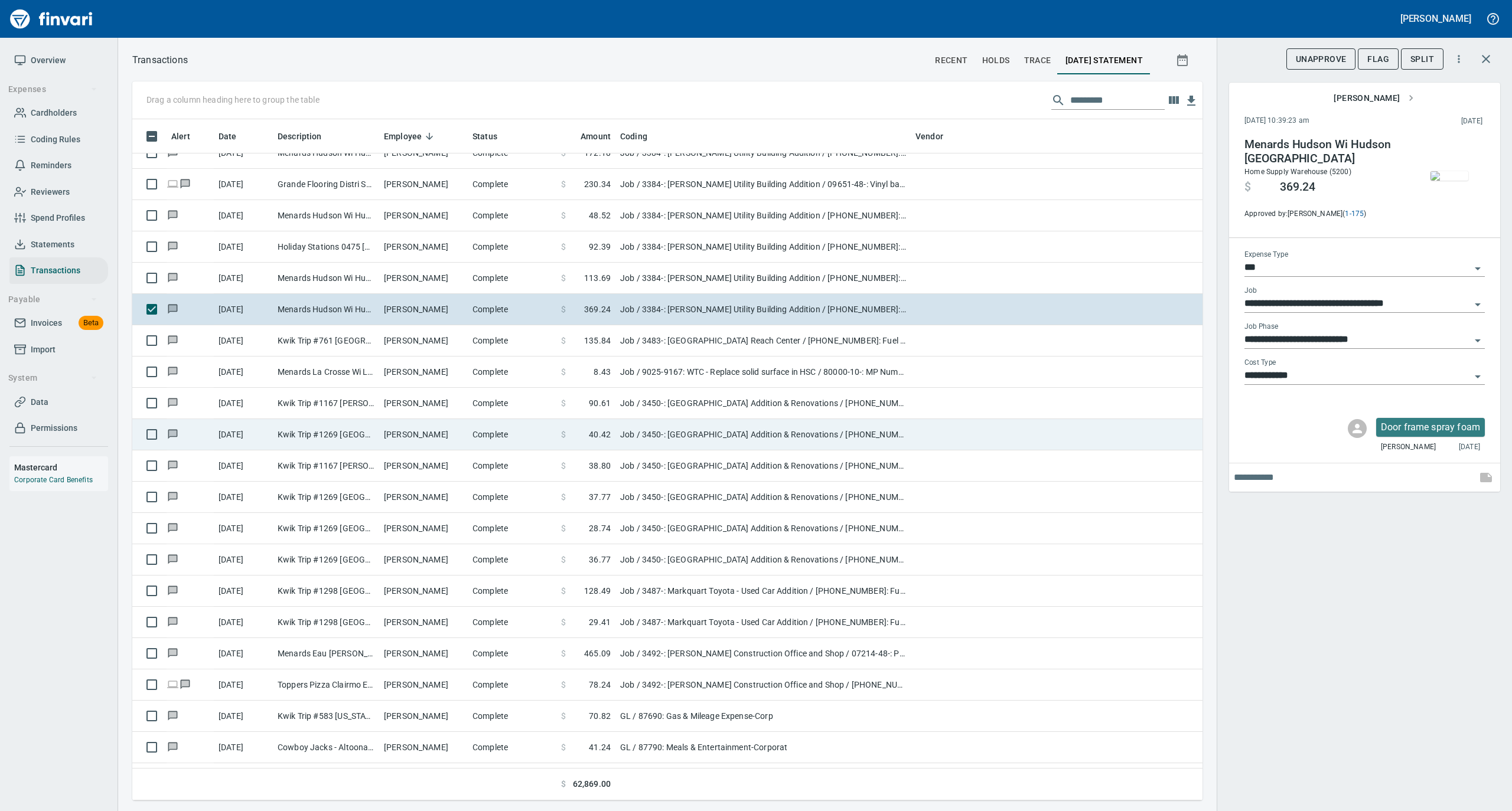
scroll to position [7241, 0]
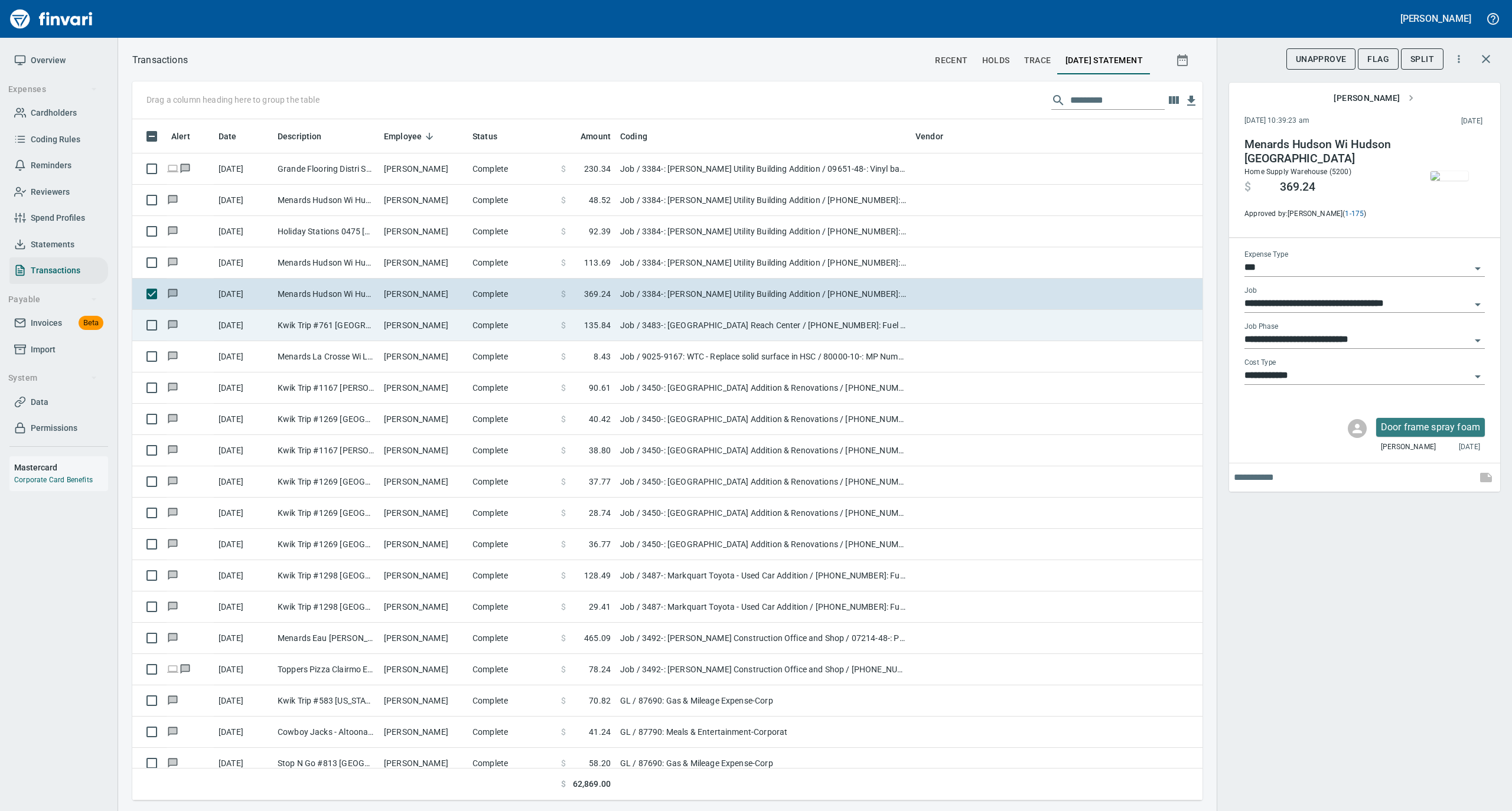
click at [486, 328] on td "Complete" at bounding box center [512, 325] width 89 height 31
type input "**********"
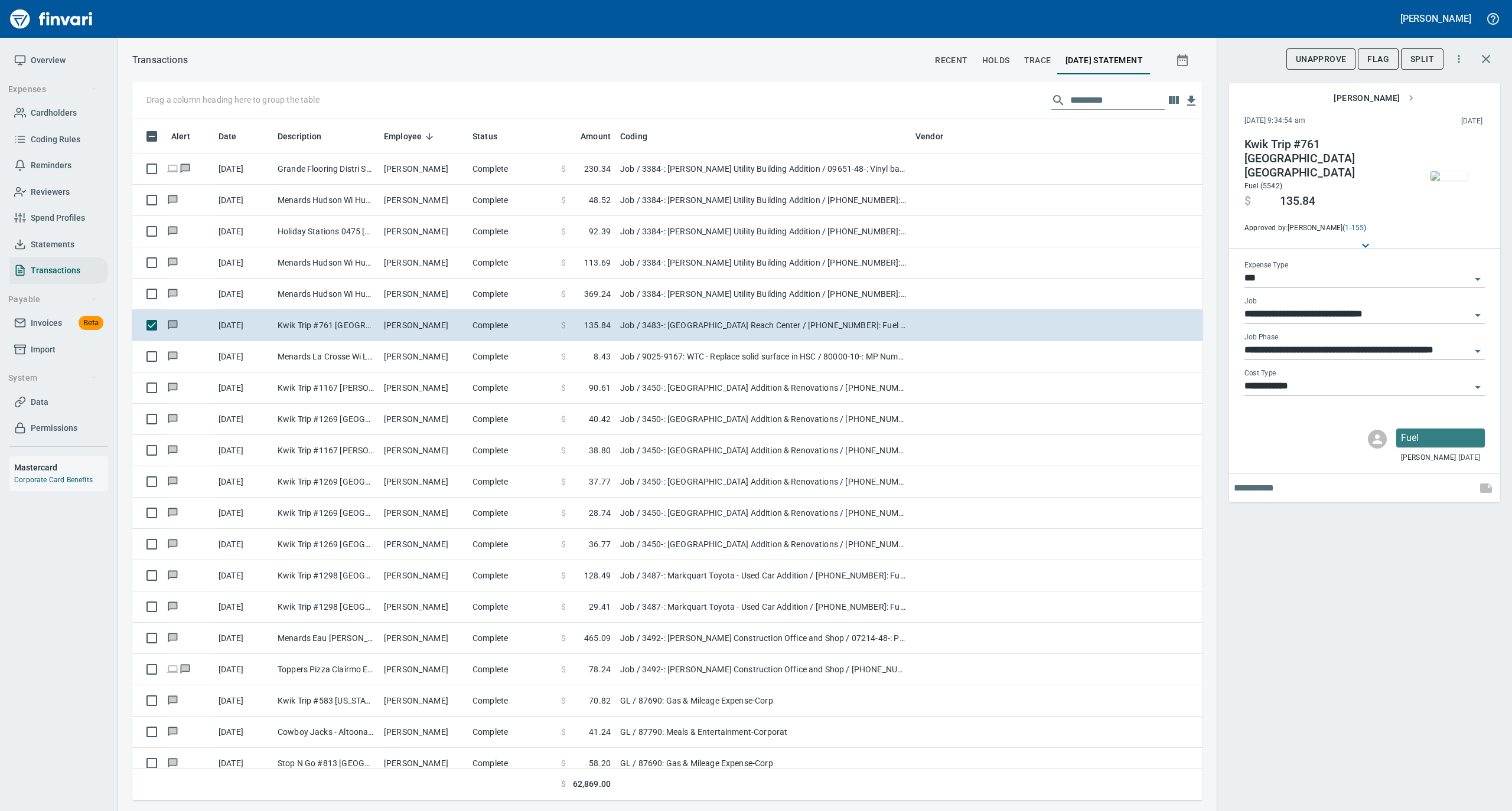
click at [1462, 171] on img "button" at bounding box center [1449, 176] width 37 height 9
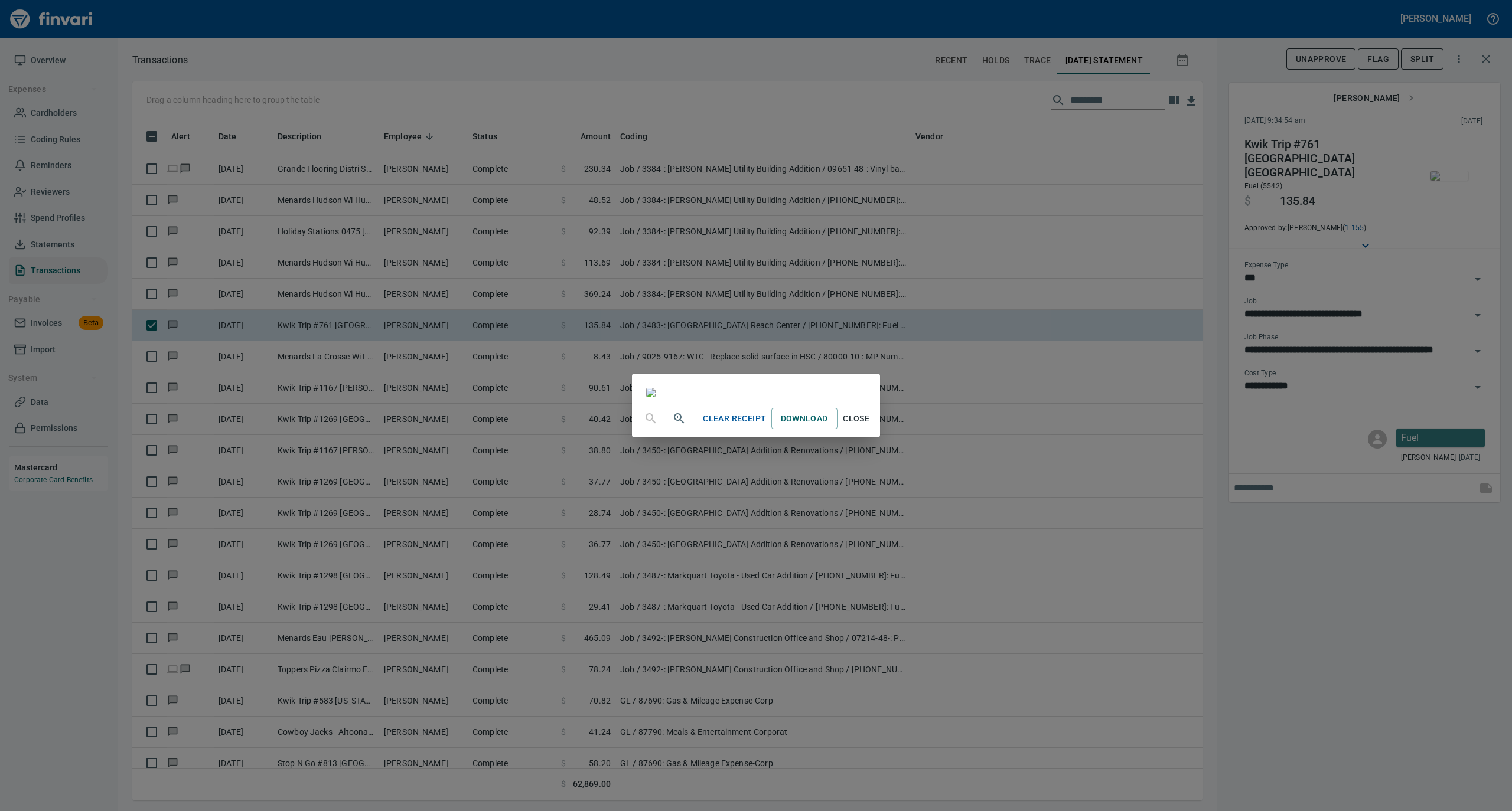
click at [870, 427] on span "Close" at bounding box center [856, 419] width 28 height 15
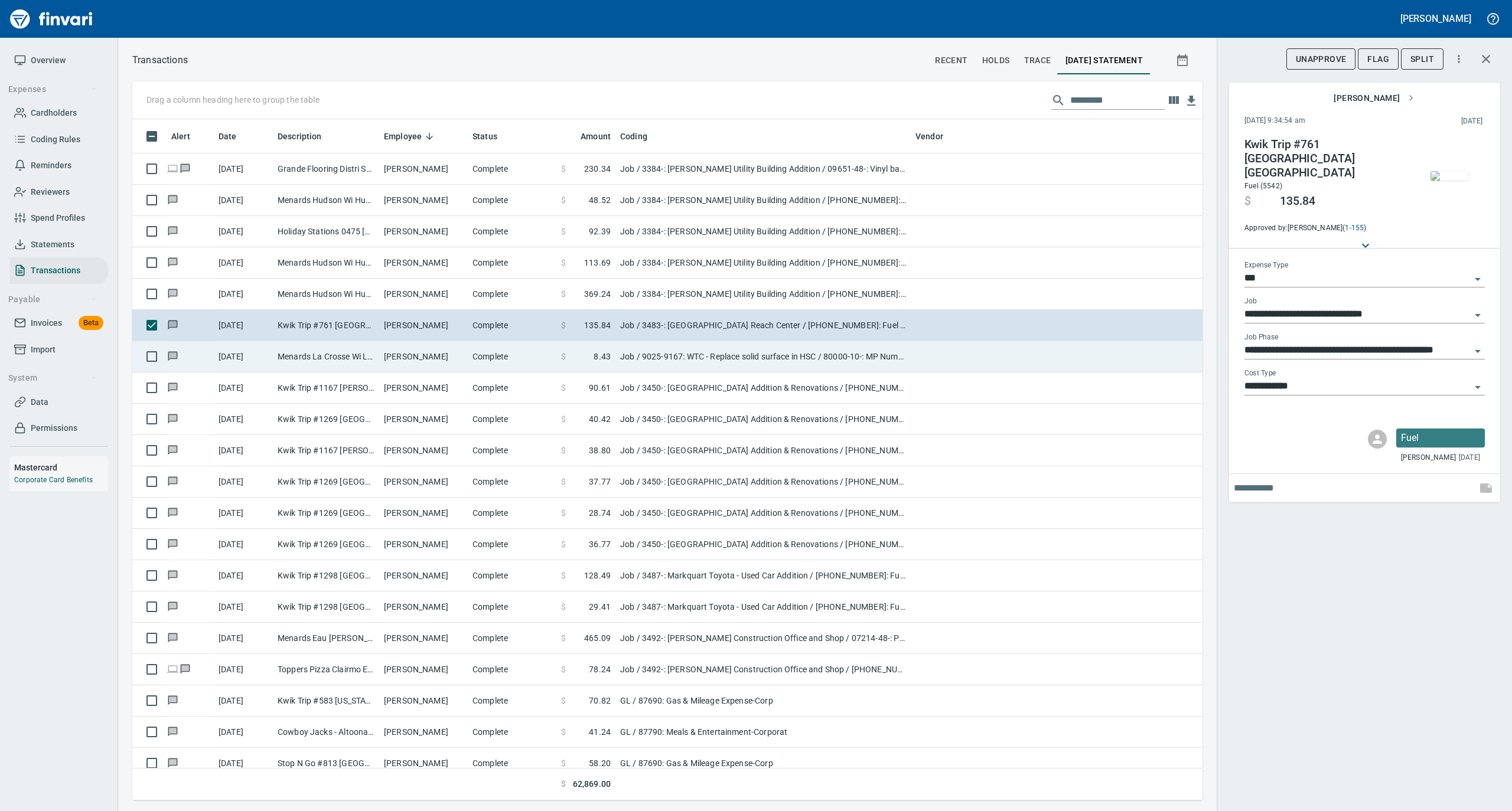
click at [425, 359] on td "[PERSON_NAME]" at bounding box center [423, 356] width 89 height 31
type input "**********"
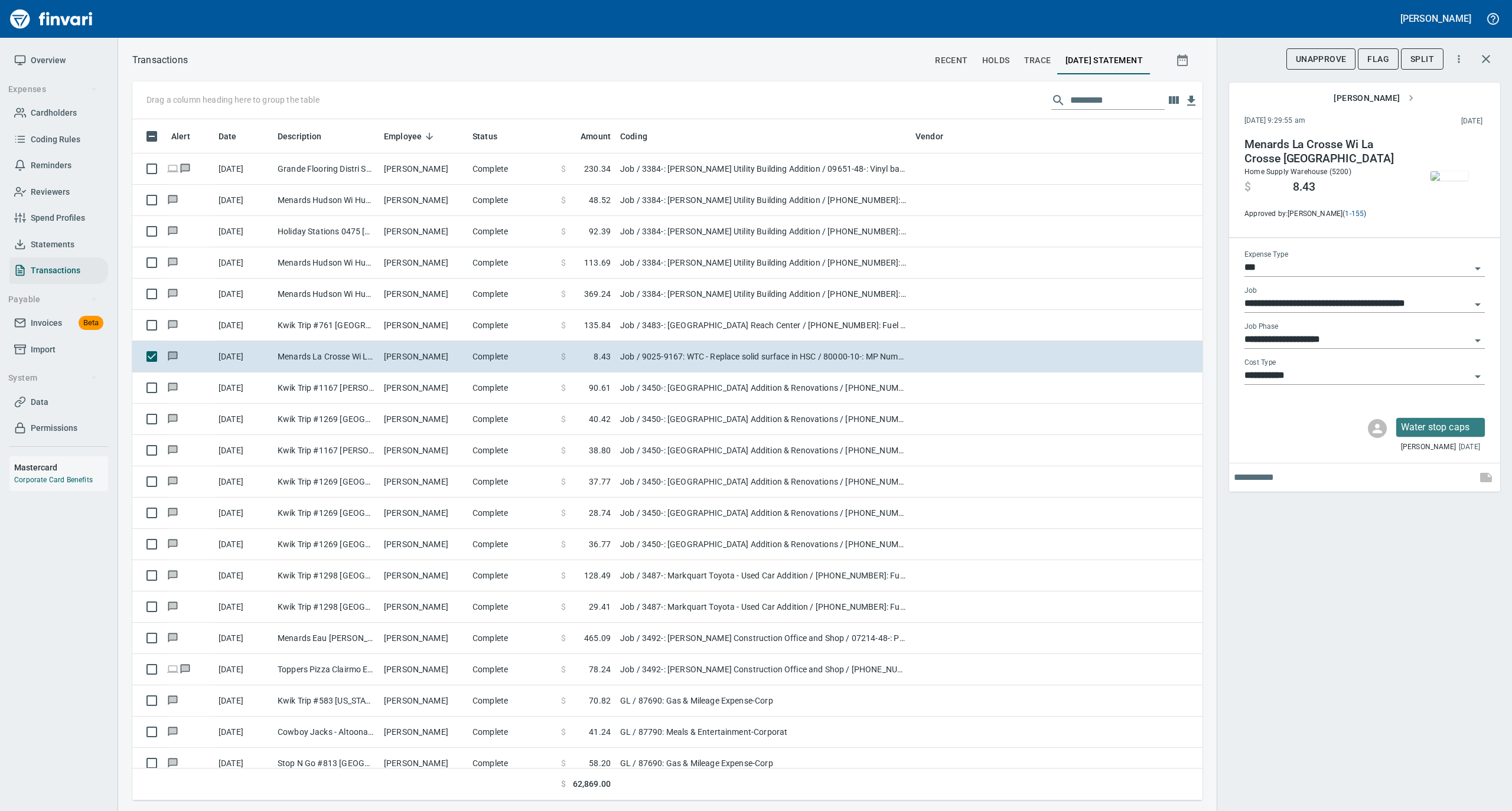
click at [1460, 181] on img "button" at bounding box center [1449, 176] width 37 height 9
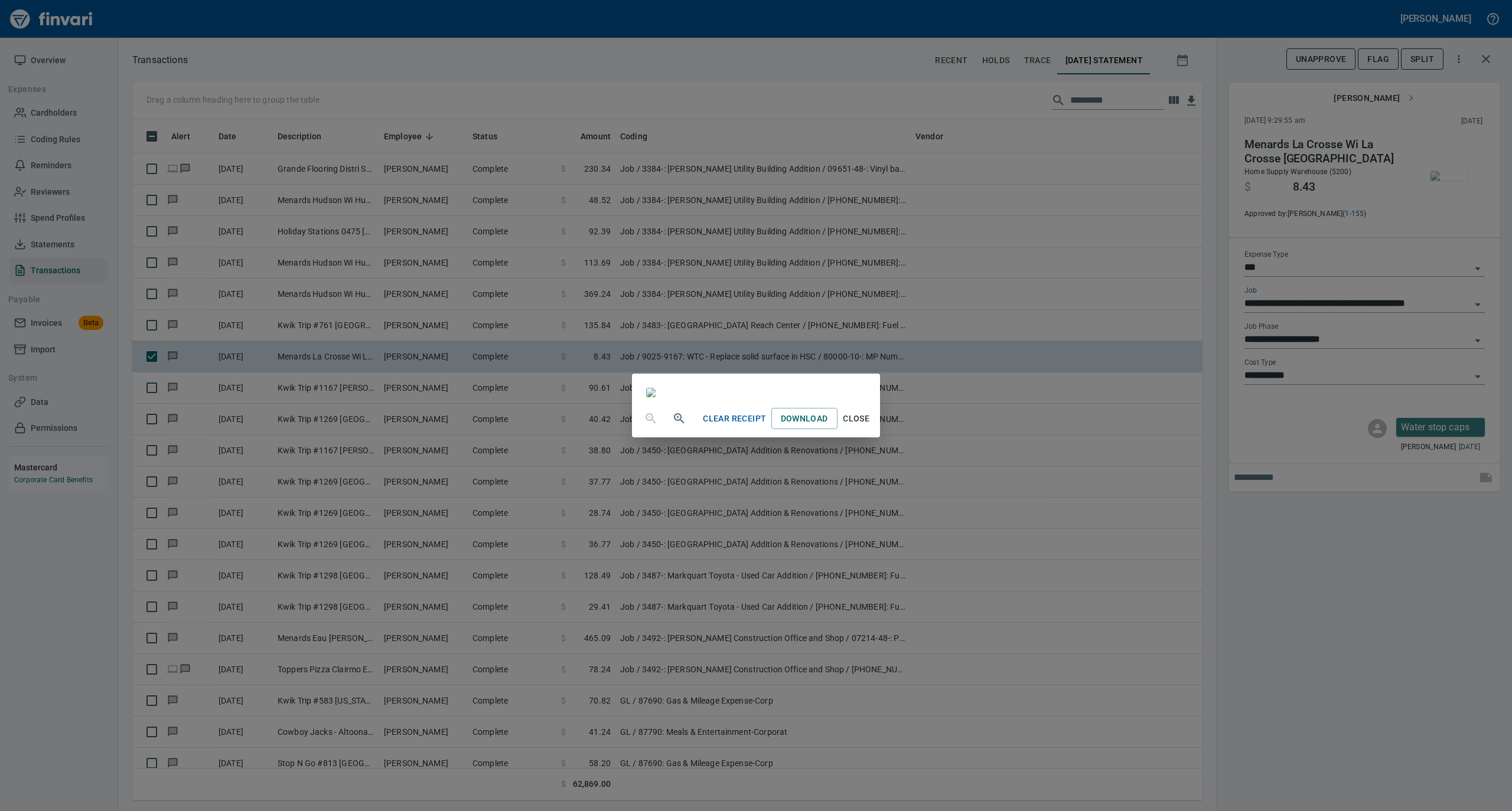
click at [870, 427] on span "Close" at bounding box center [856, 419] width 28 height 15
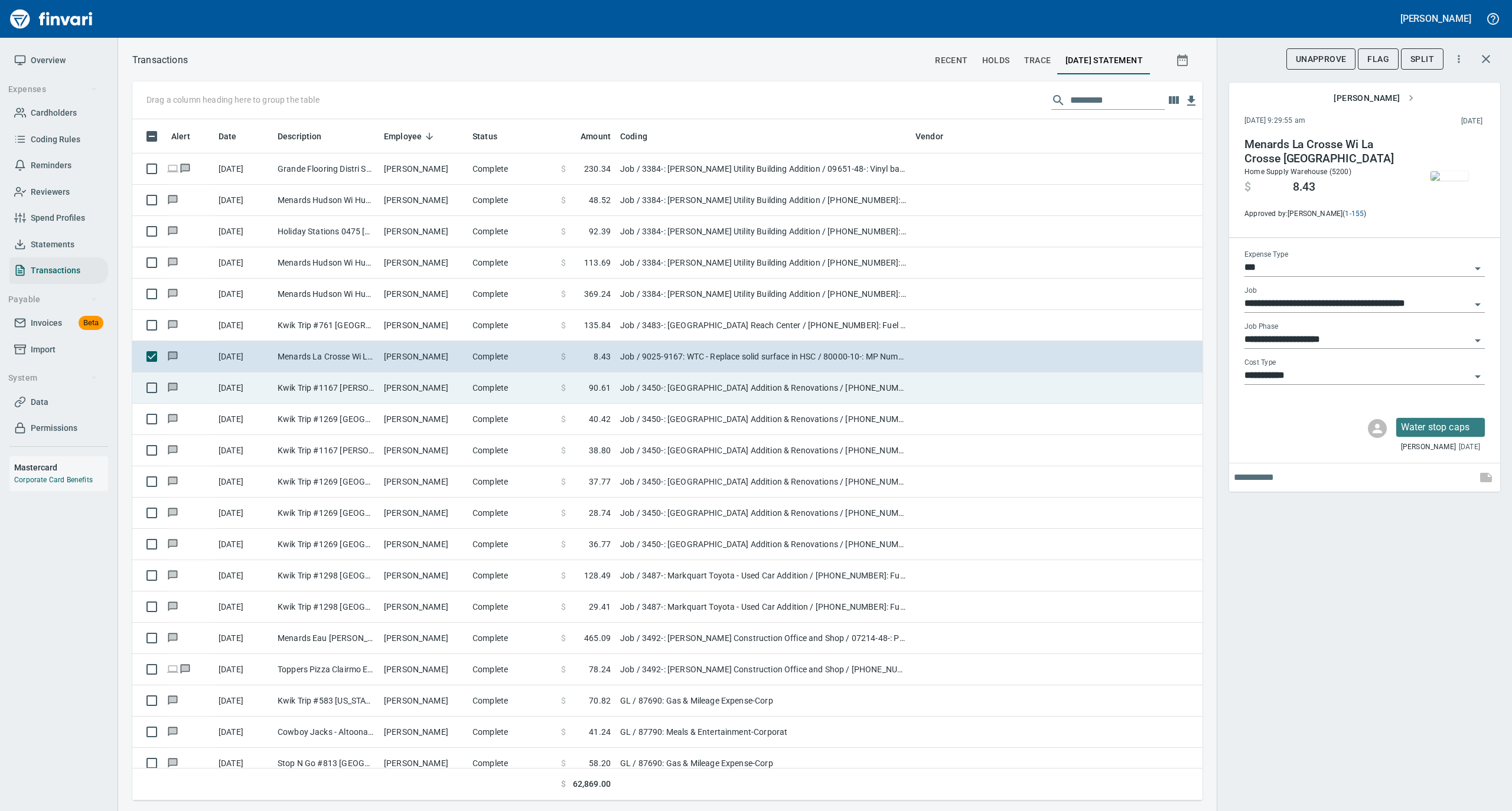
click at [463, 390] on td "[PERSON_NAME]" at bounding box center [423, 387] width 89 height 31
type input "**********"
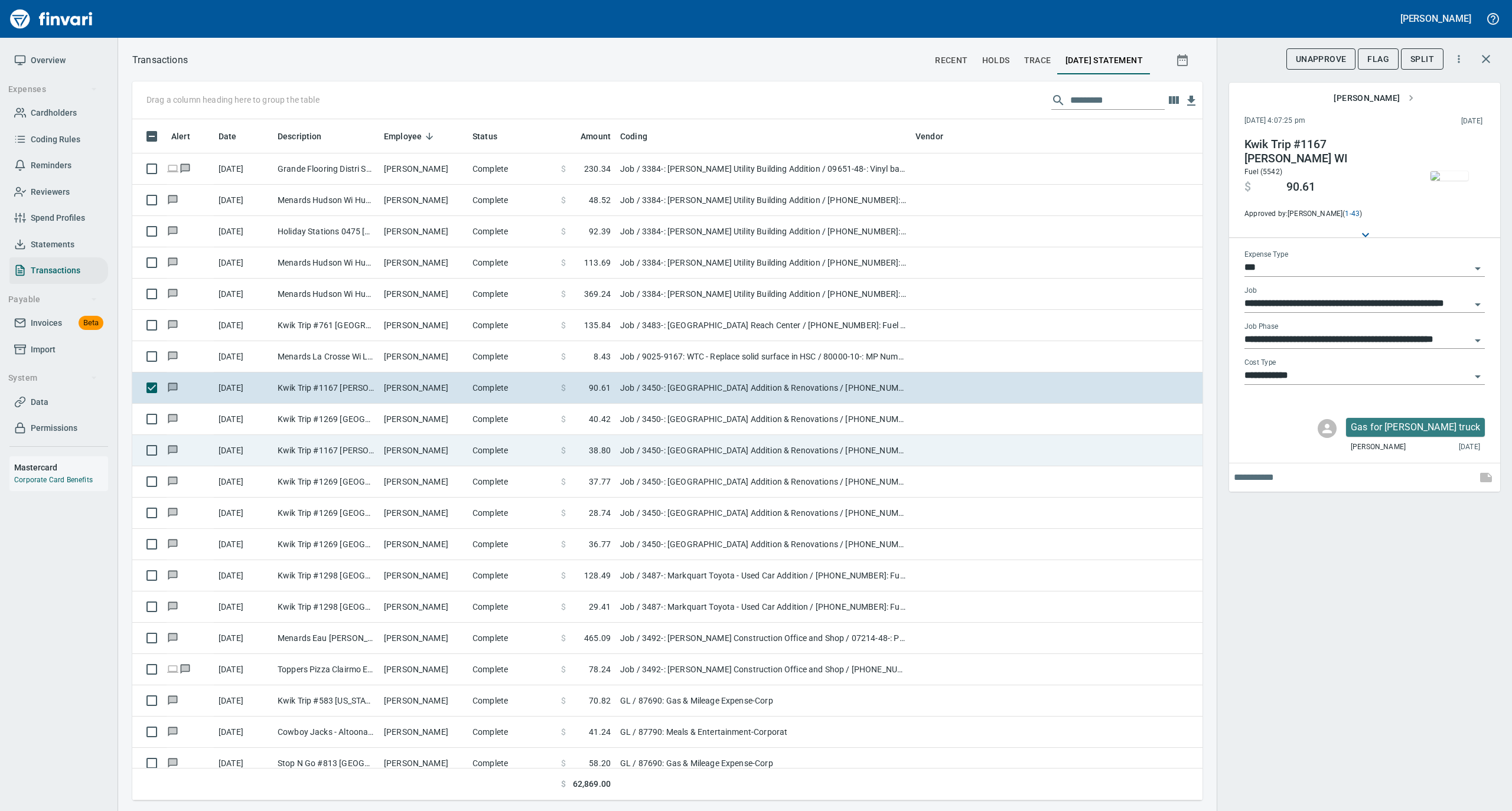
click at [429, 438] on td "[PERSON_NAME]" at bounding box center [423, 450] width 89 height 31
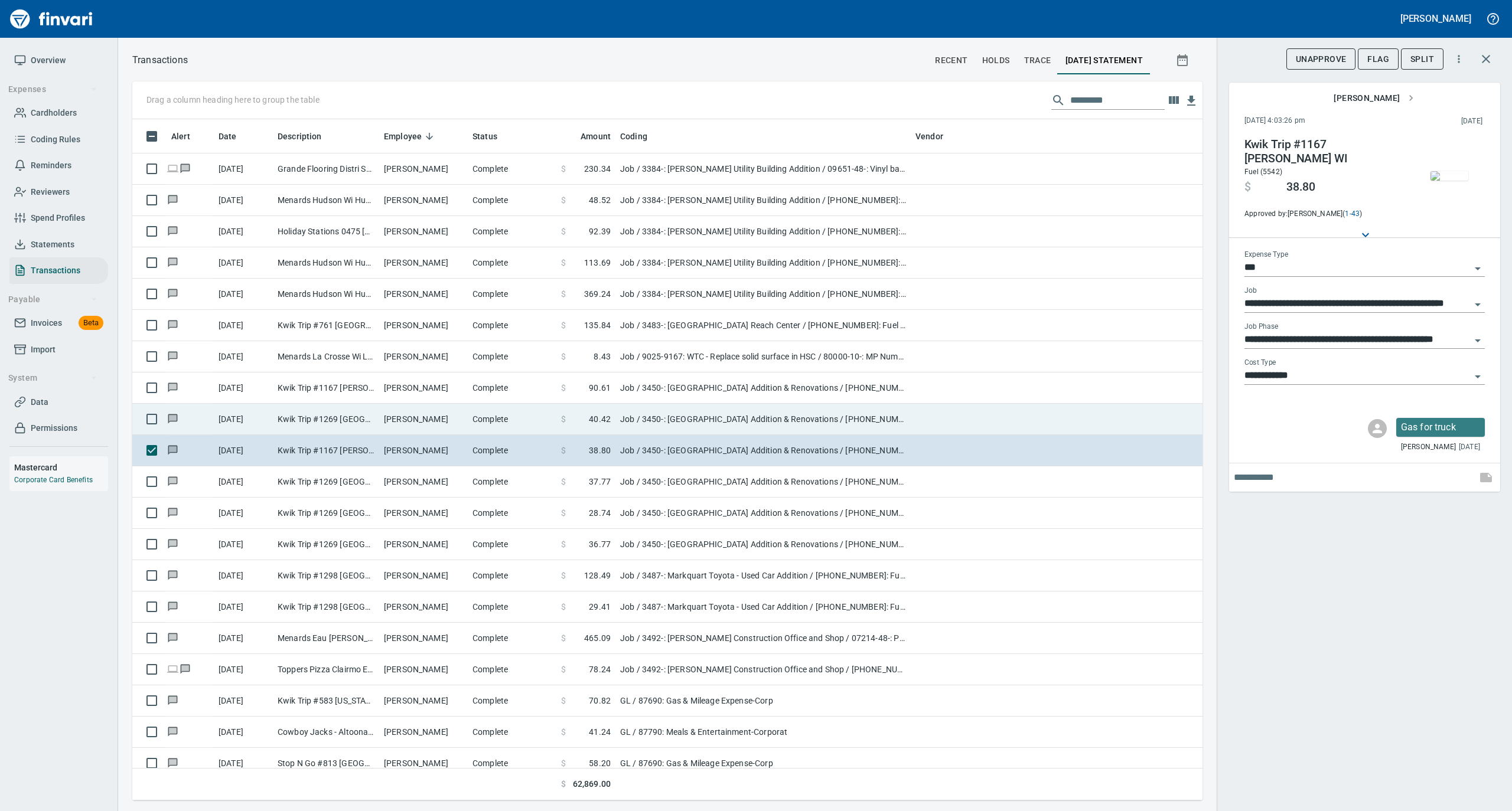
click at [440, 419] on td "[PERSON_NAME]" at bounding box center [423, 419] width 89 height 31
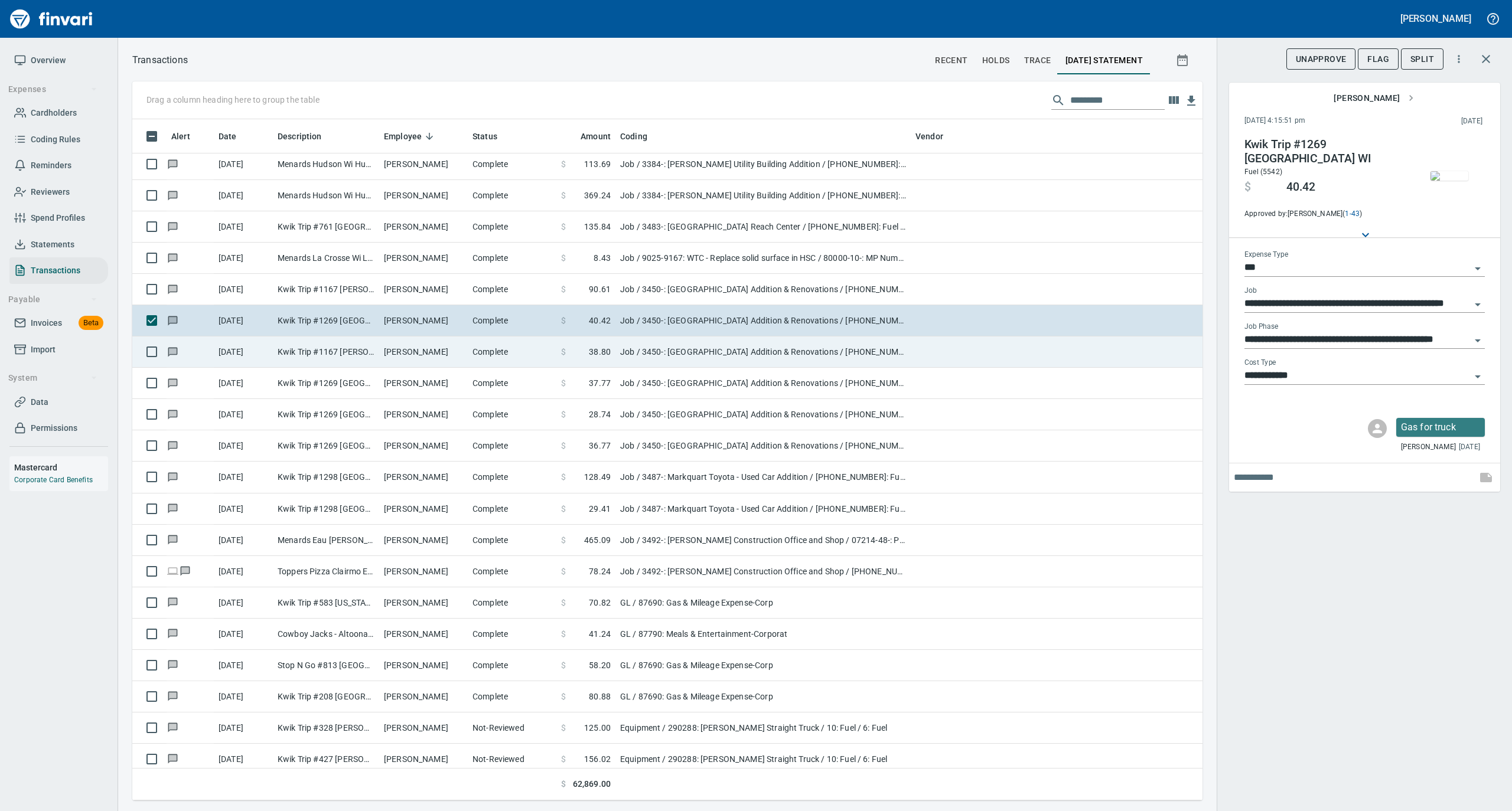
scroll to position [7399, 0]
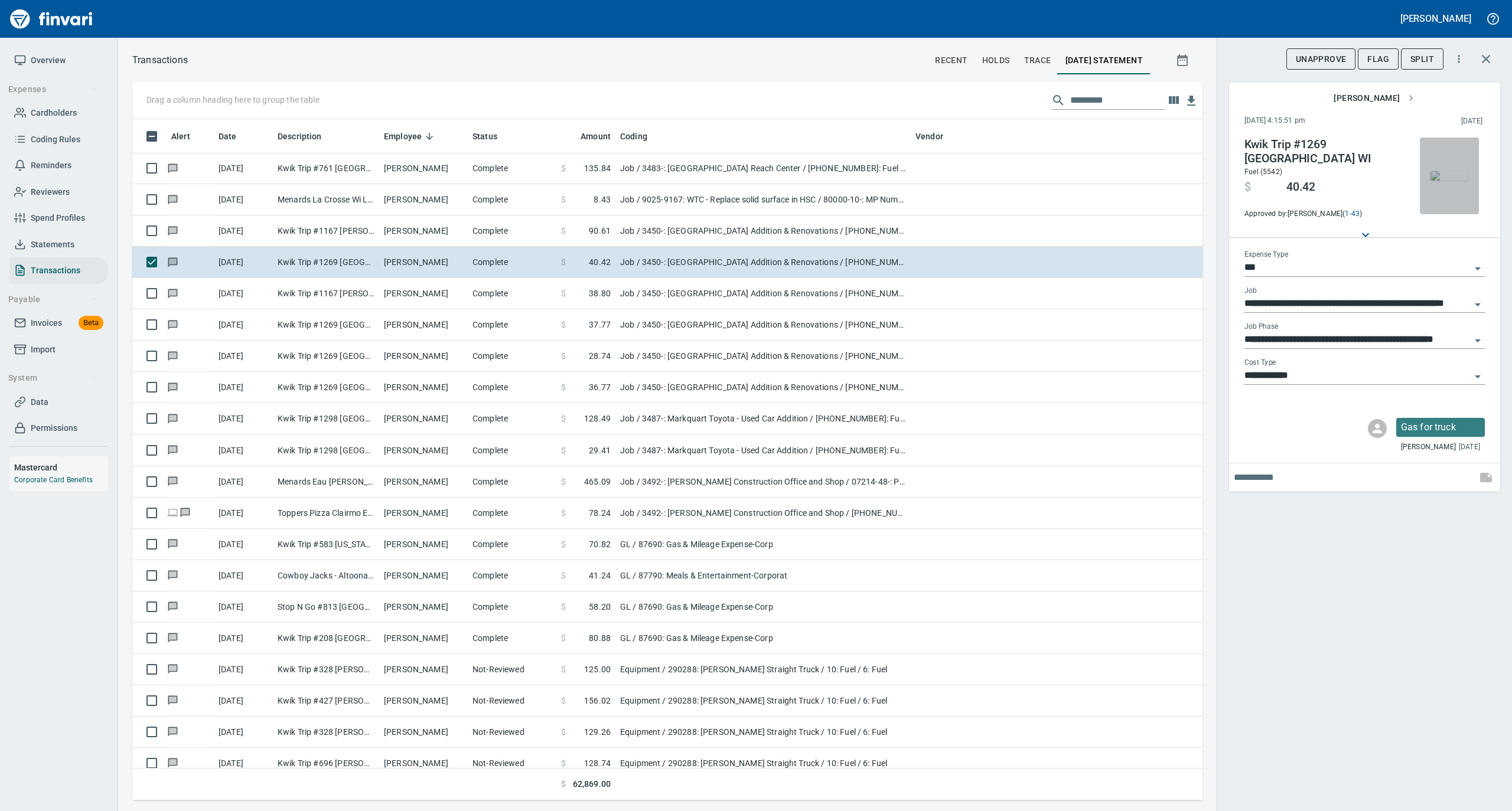
click at [1453, 171] on img "button" at bounding box center [1449, 176] width 37 height 9
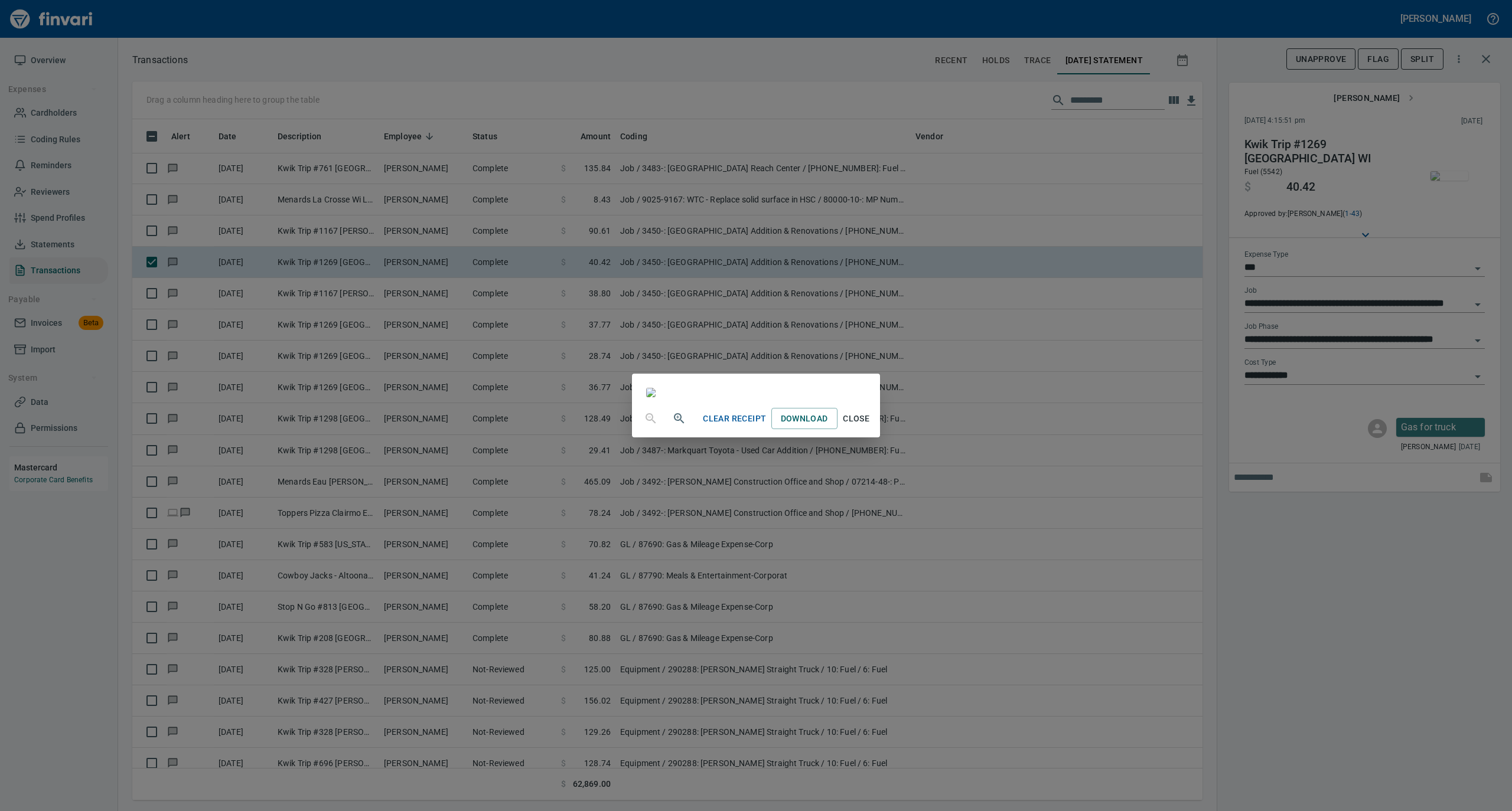
click at [870, 427] on span "Close" at bounding box center [856, 419] width 28 height 15
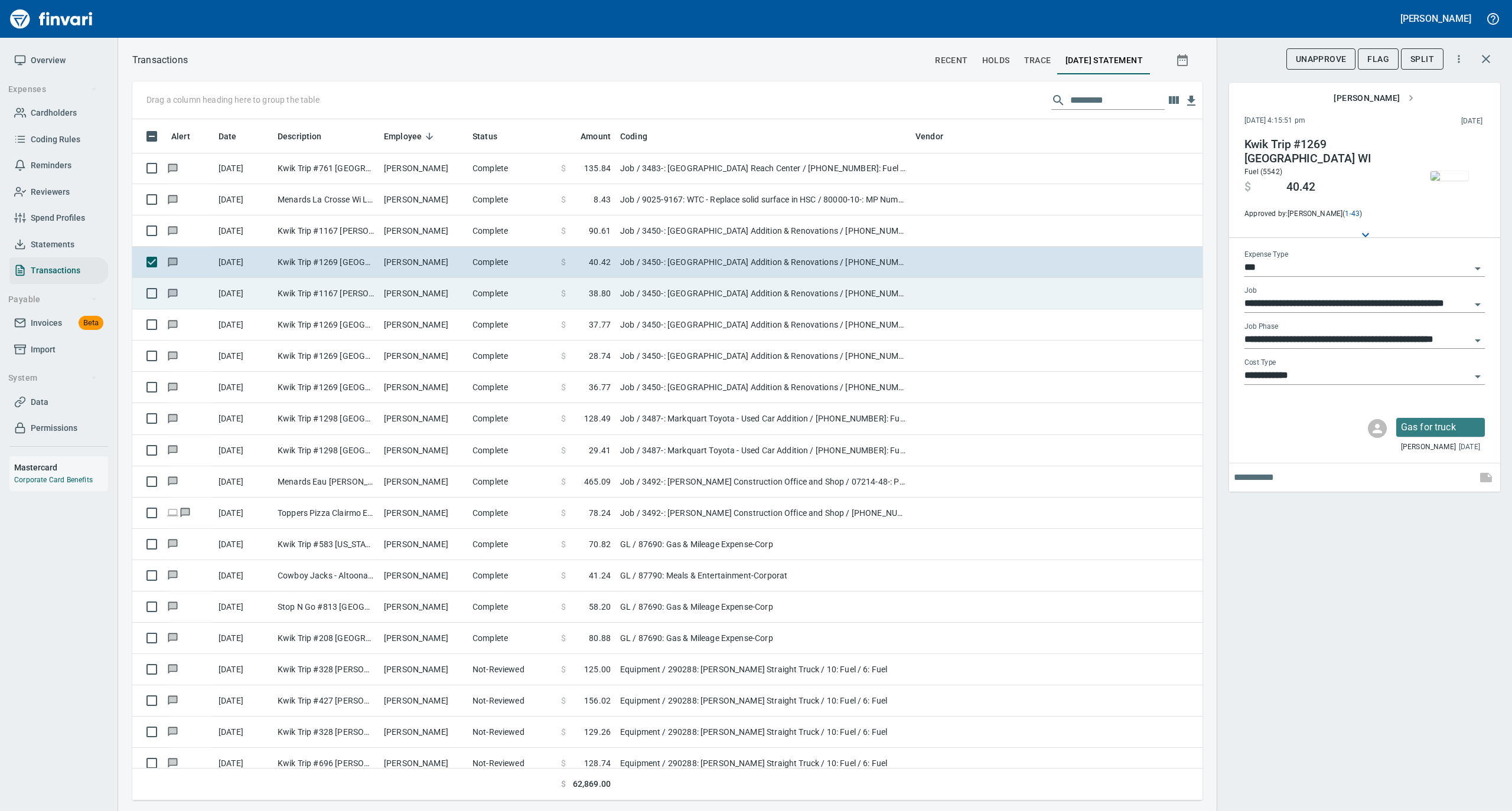
click at [443, 291] on td "[PERSON_NAME]" at bounding box center [423, 293] width 89 height 31
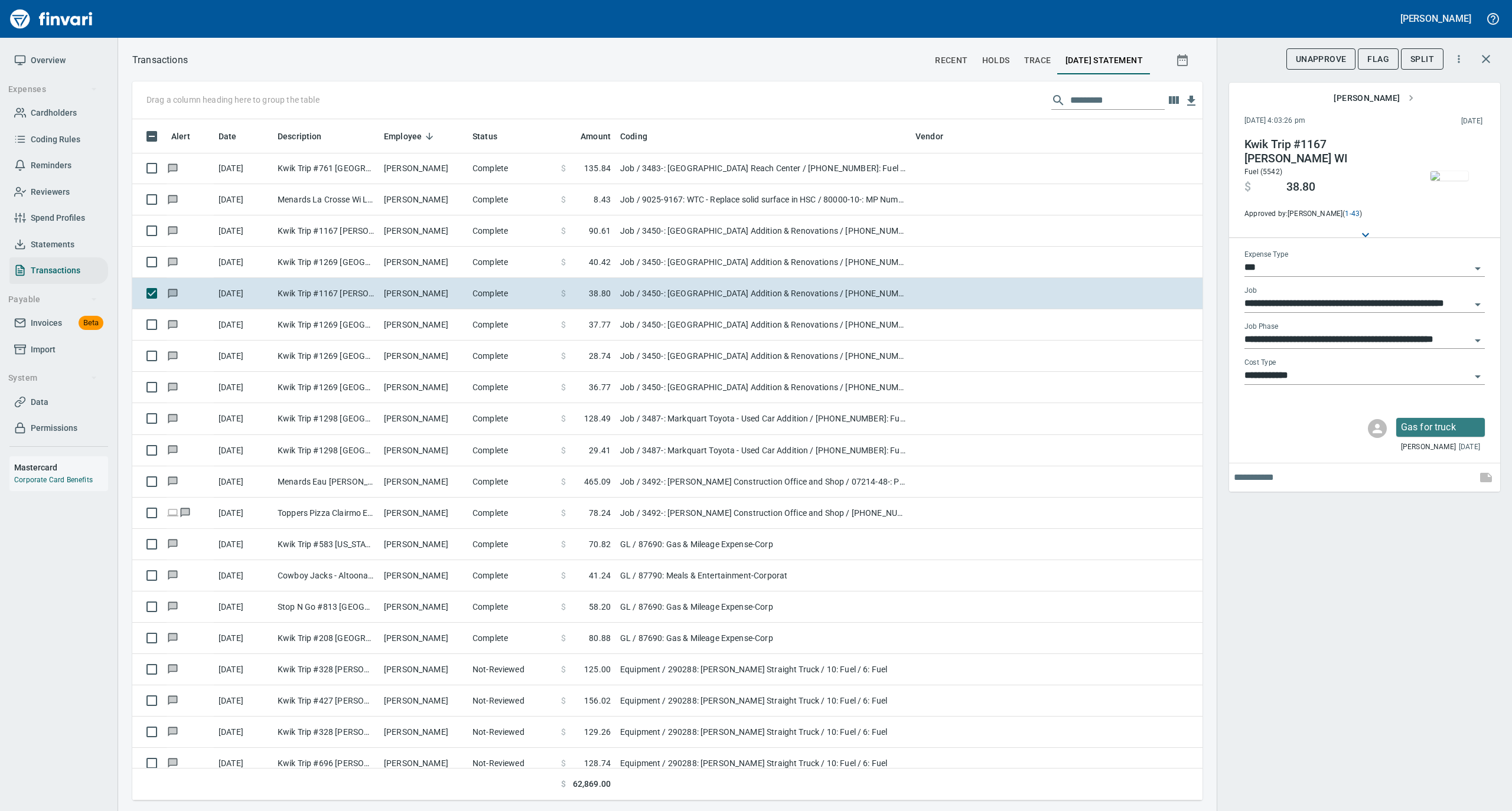
click at [1441, 181] on img "button" at bounding box center [1449, 176] width 37 height 9
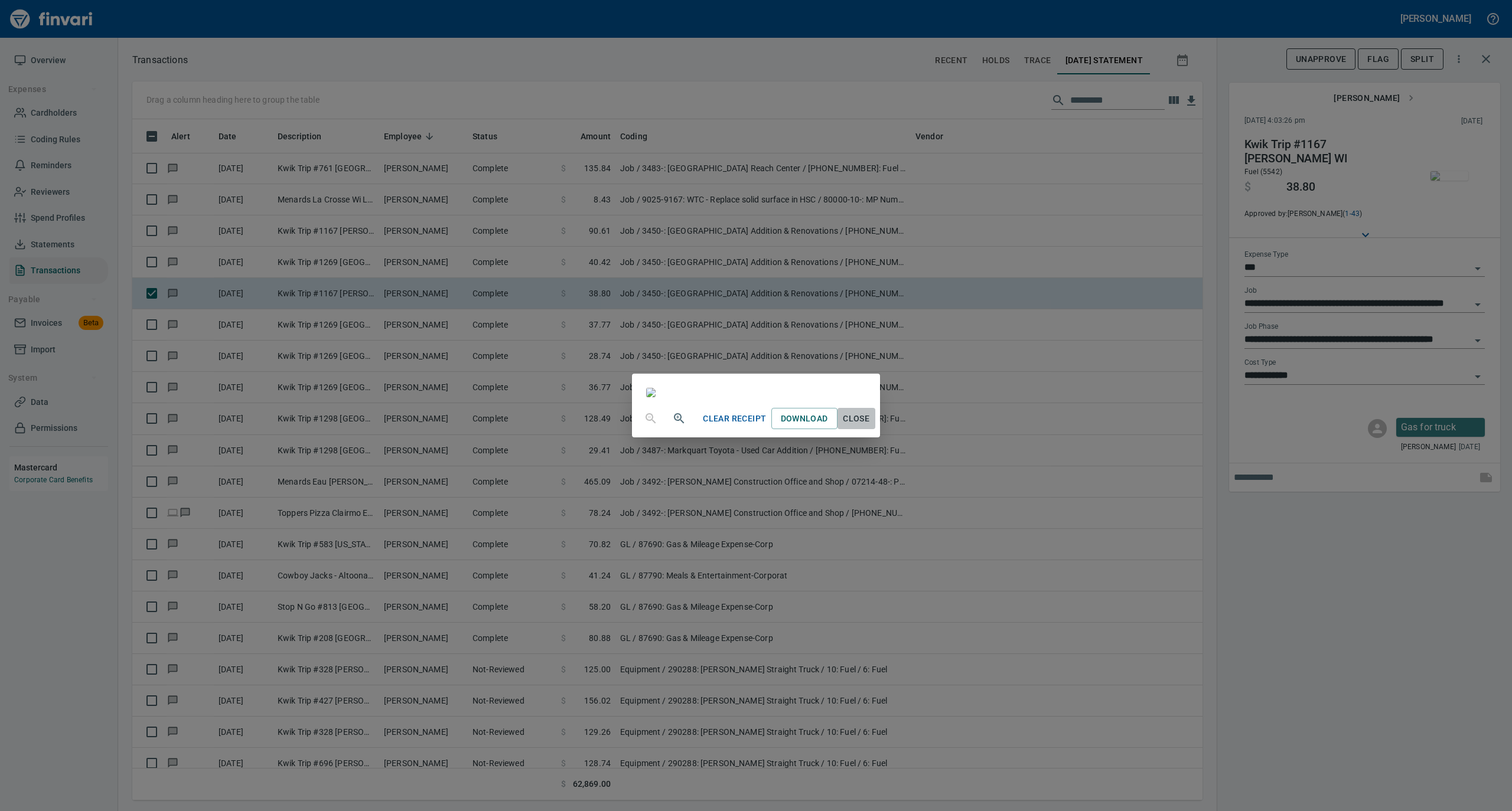
click at [870, 427] on span "Close" at bounding box center [856, 419] width 28 height 15
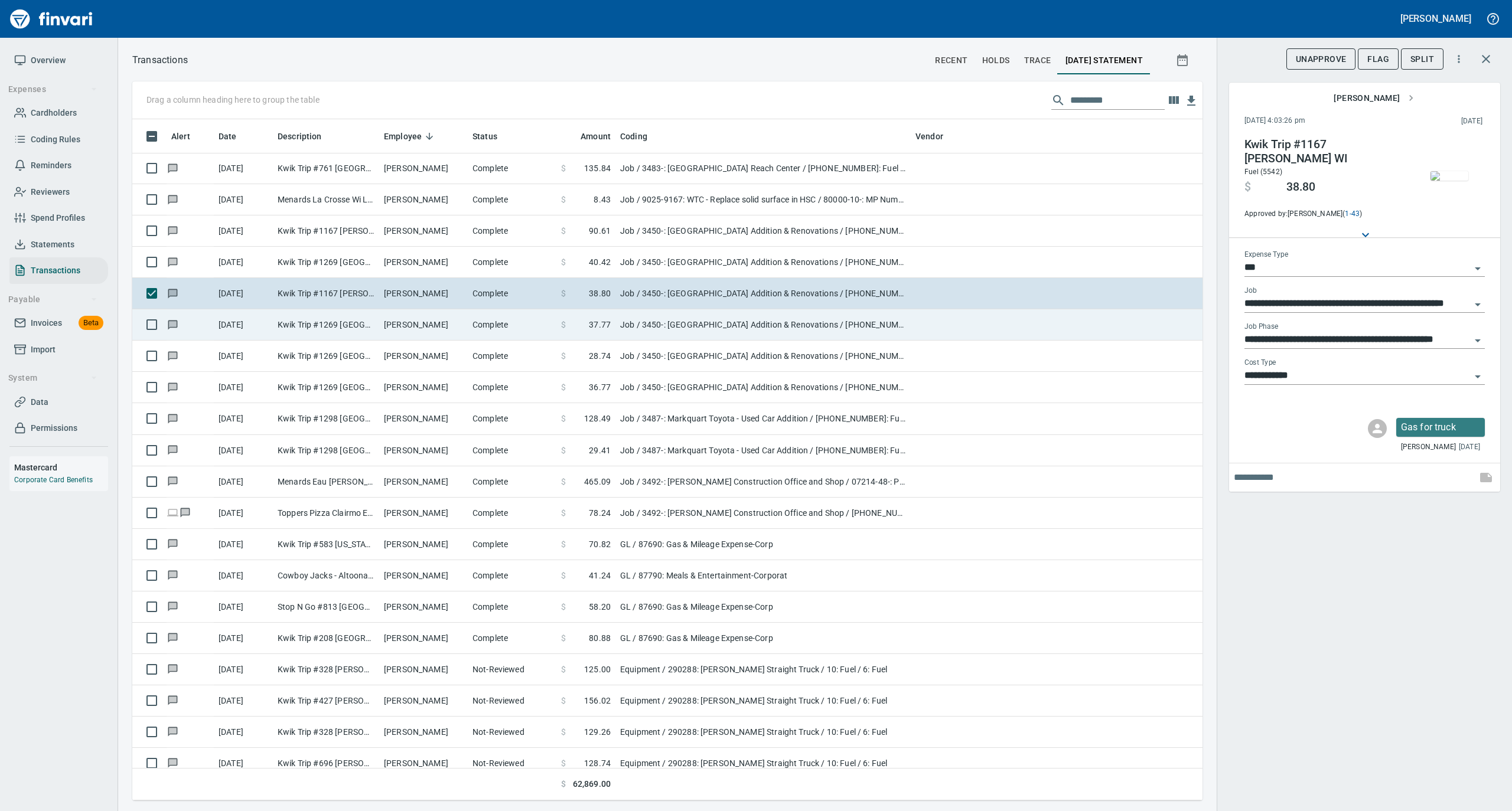
click at [414, 319] on td "[PERSON_NAME]" at bounding box center [423, 325] width 89 height 31
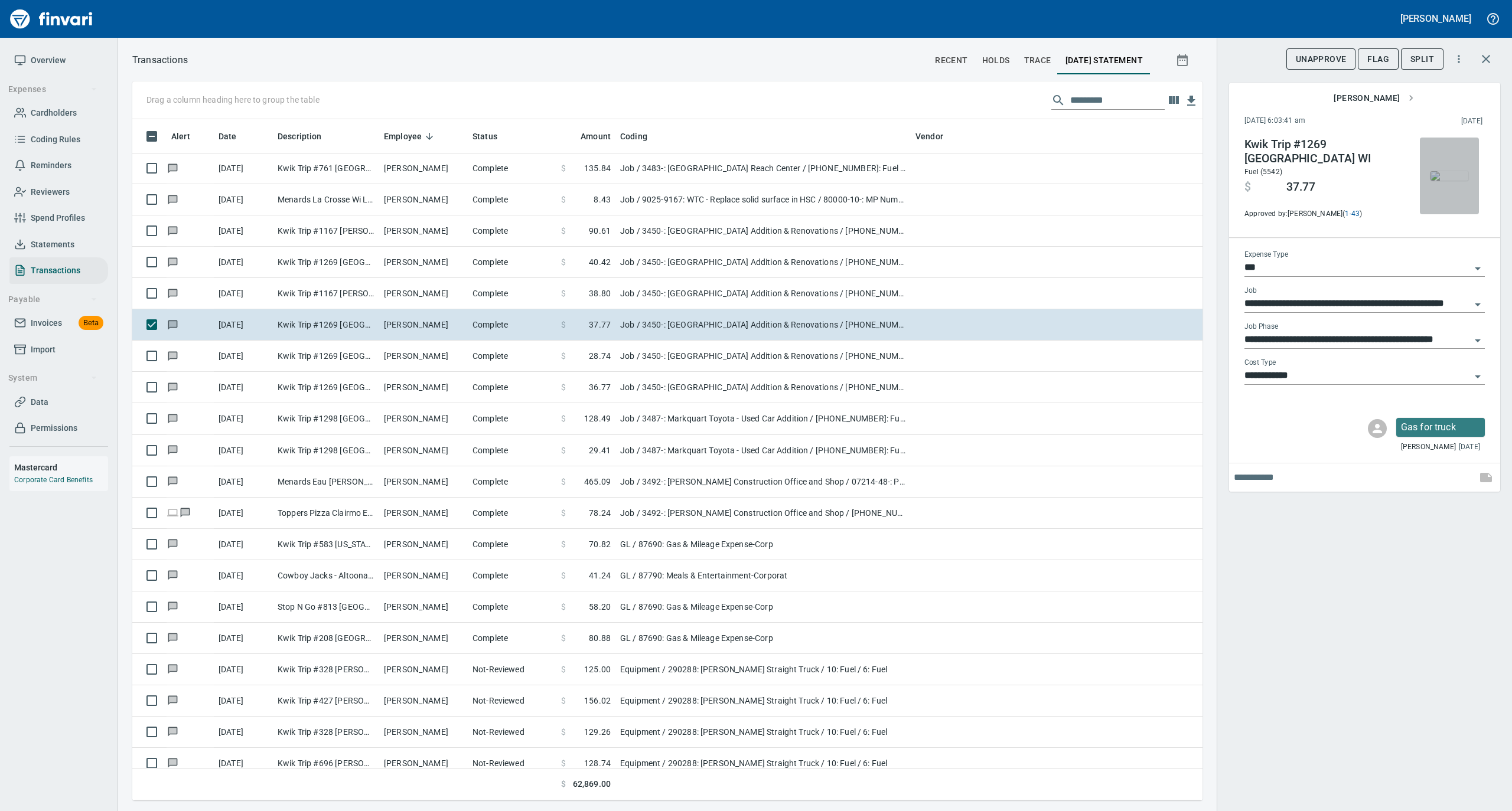
click at [1453, 171] on img "button" at bounding box center [1449, 176] width 37 height 9
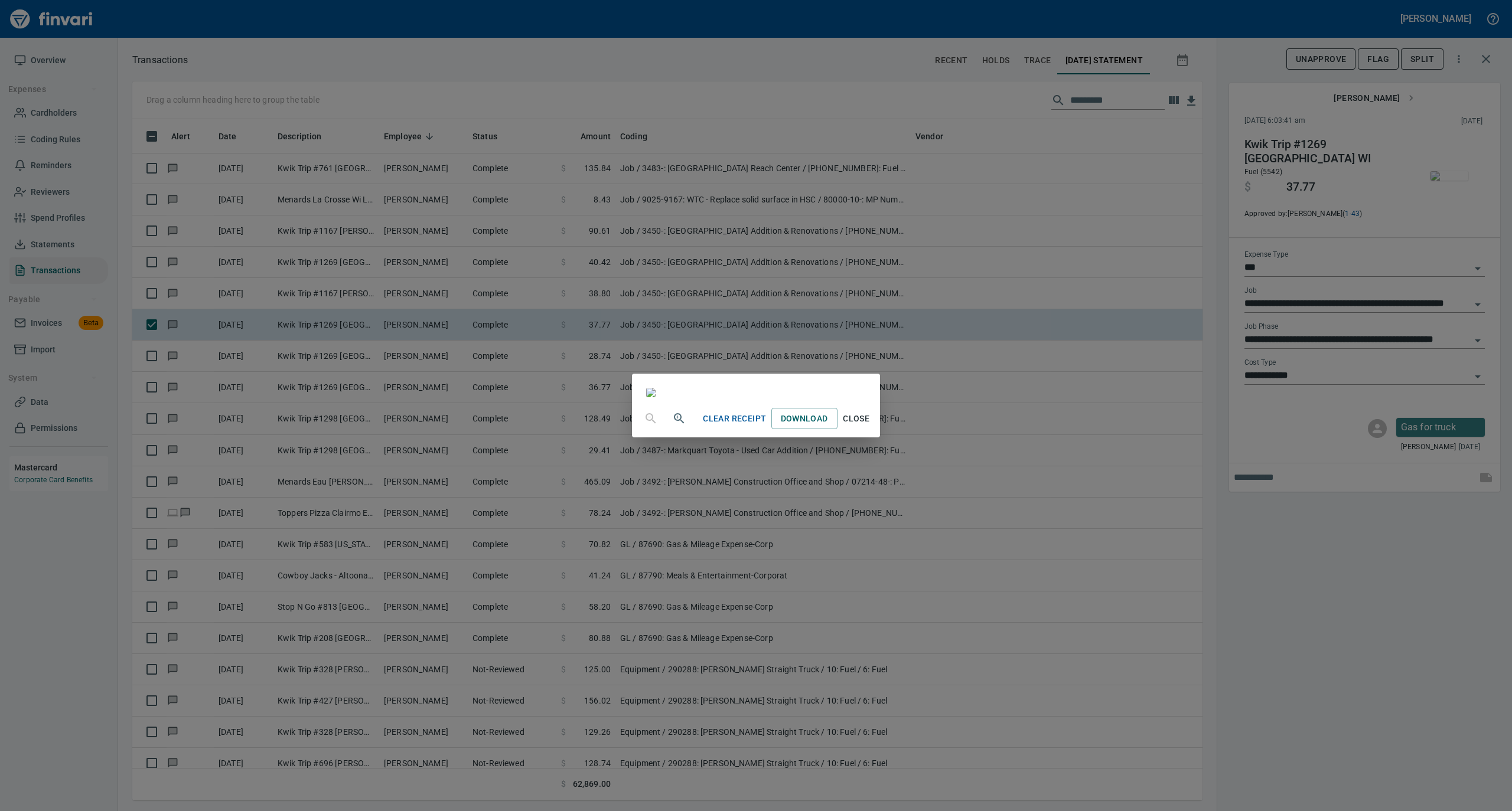
click at [870, 427] on span "Close" at bounding box center [856, 419] width 28 height 15
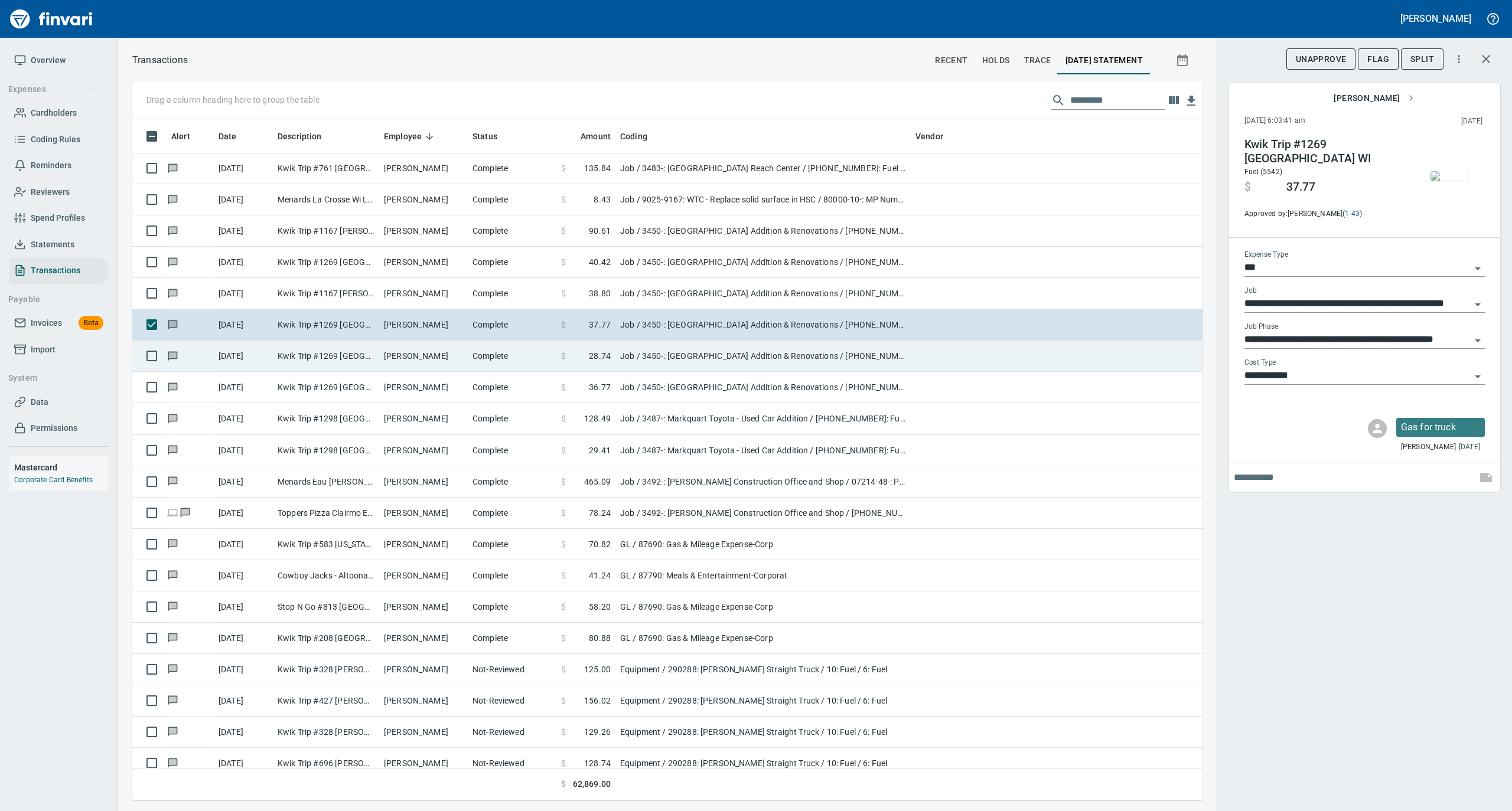
click at [463, 364] on td "[PERSON_NAME]" at bounding box center [423, 355] width 89 height 31
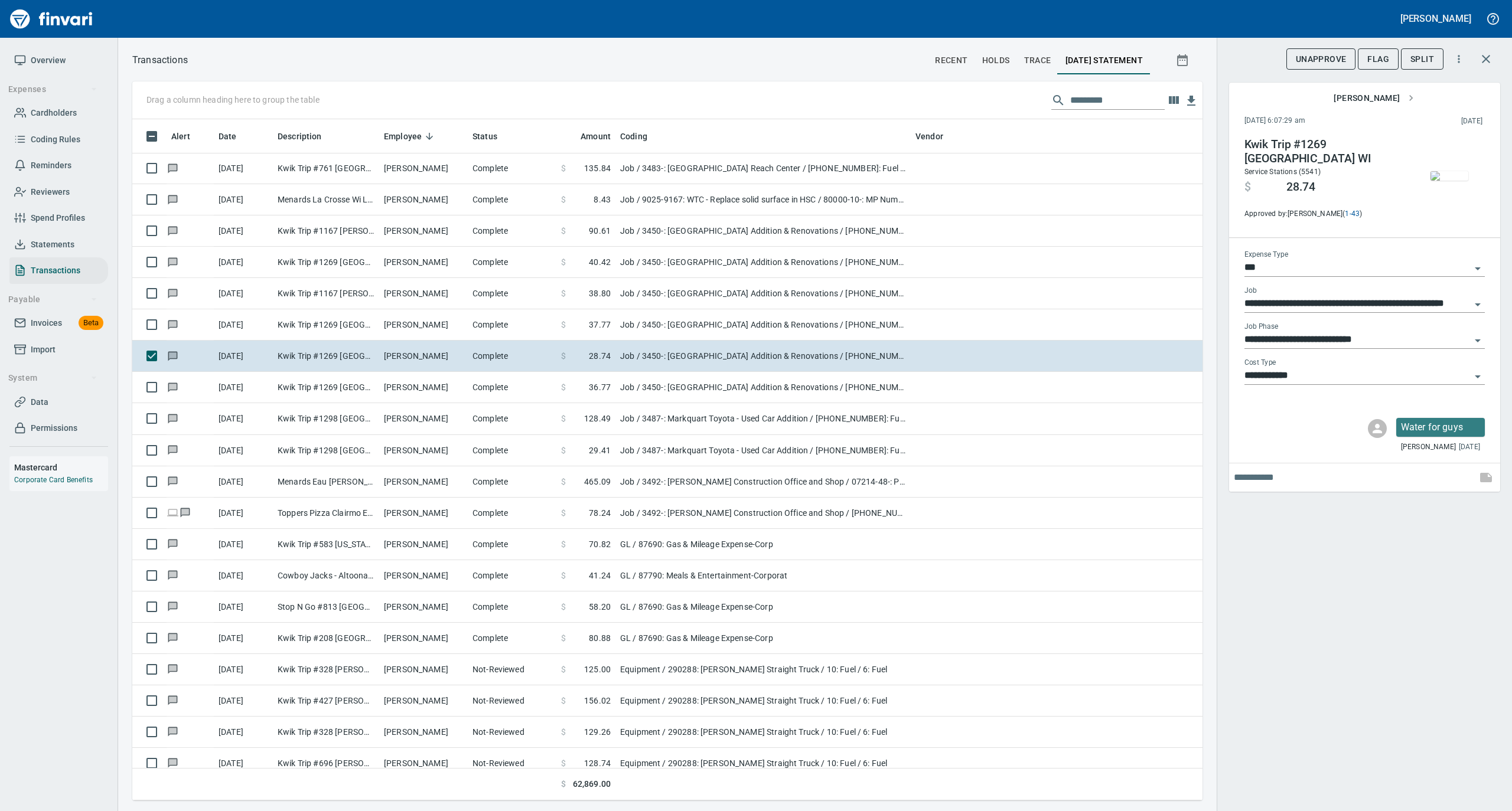
click at [1449, 173] on img "button" at bounding box center [1449, 176] width 37 height 9
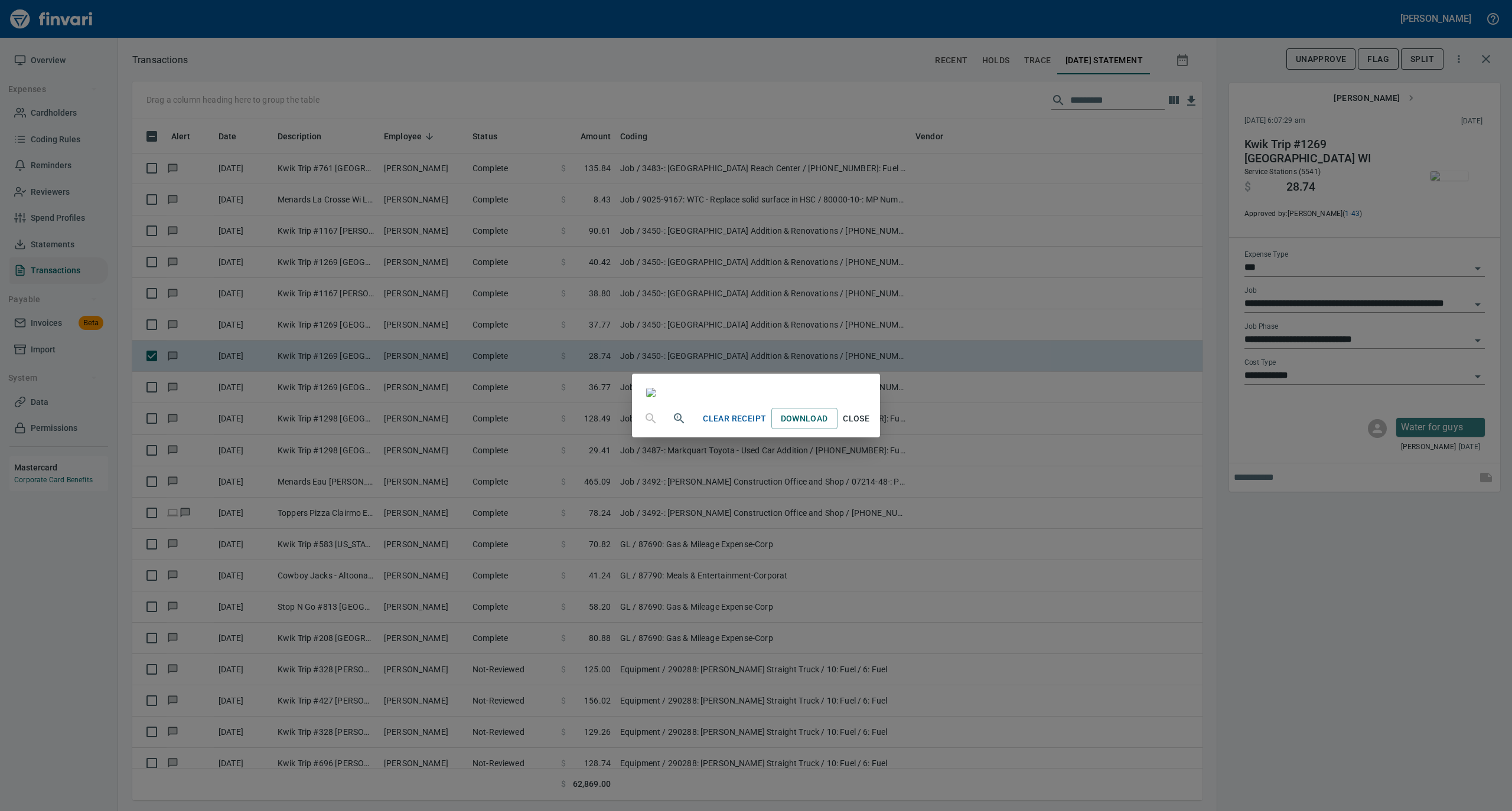
click at [870, 427] on span "Close" at bounding box center [856, 419] width 28 height 15
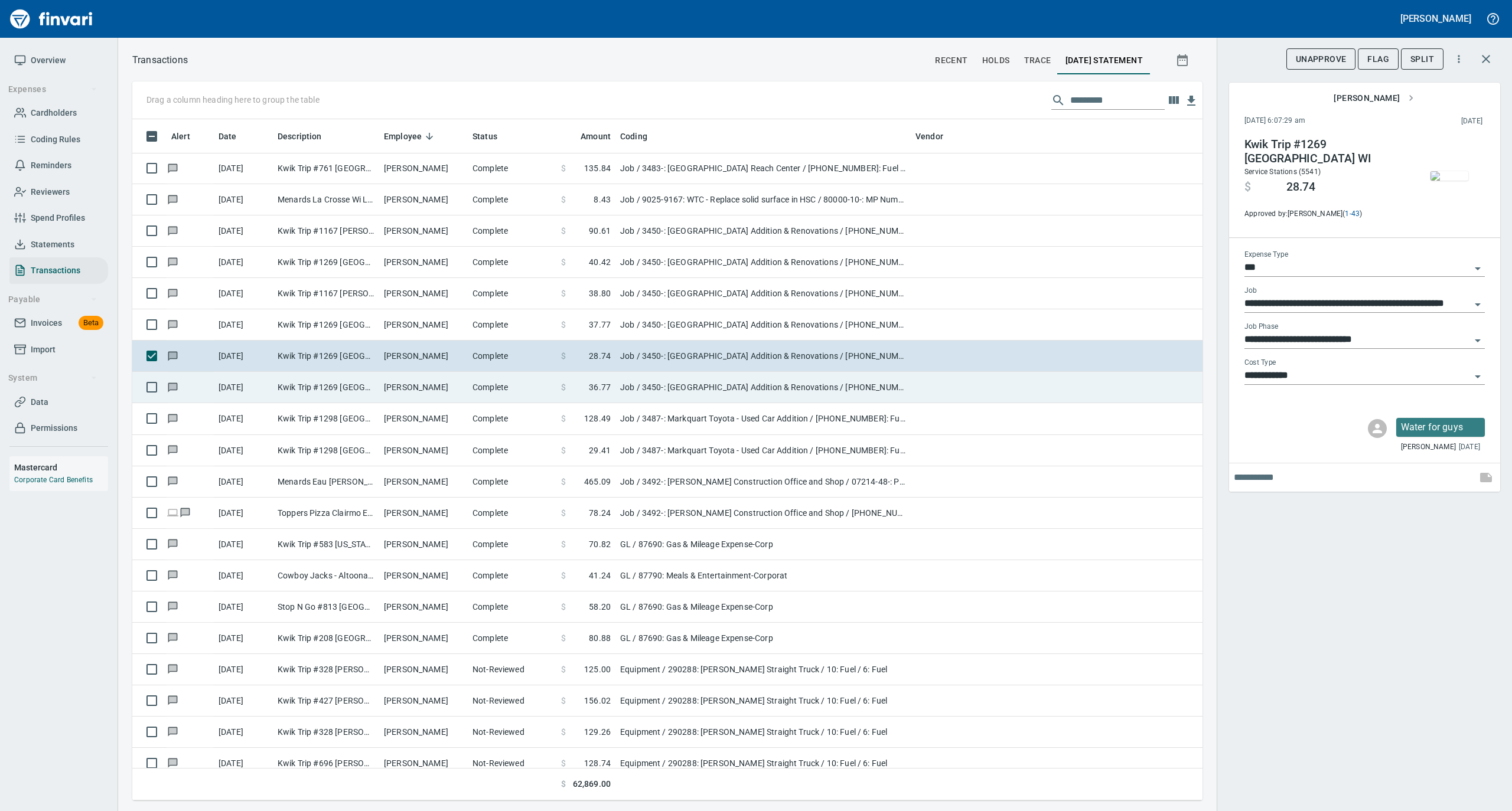
click at [437, 390] on td "[PERSON_NAME]" at bounding box center [423, 387] width 89 height 31
type input "**********"
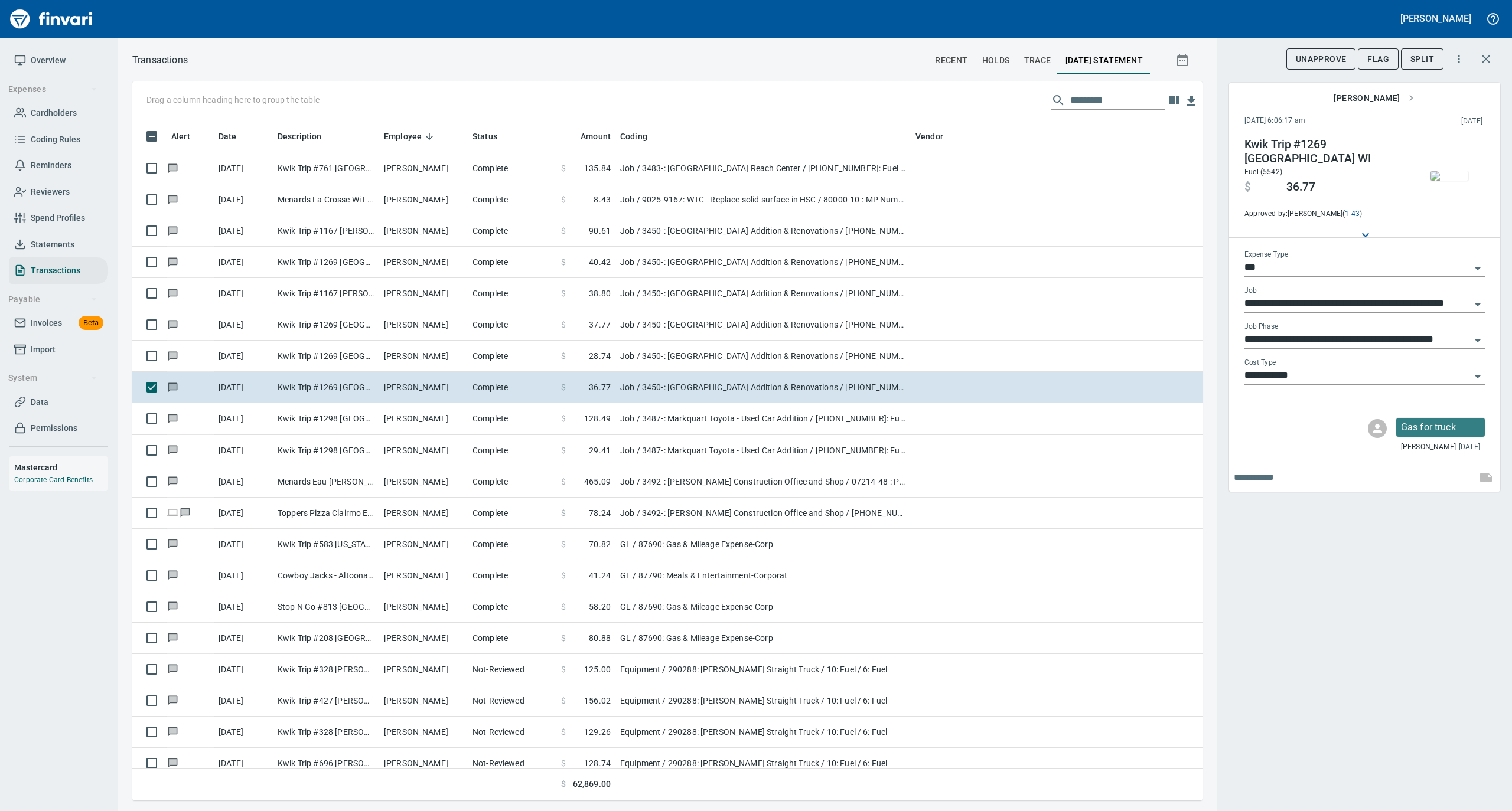
click at [1448, 176] on img "button" at bounding box center [1449, 176] width 37 height 9
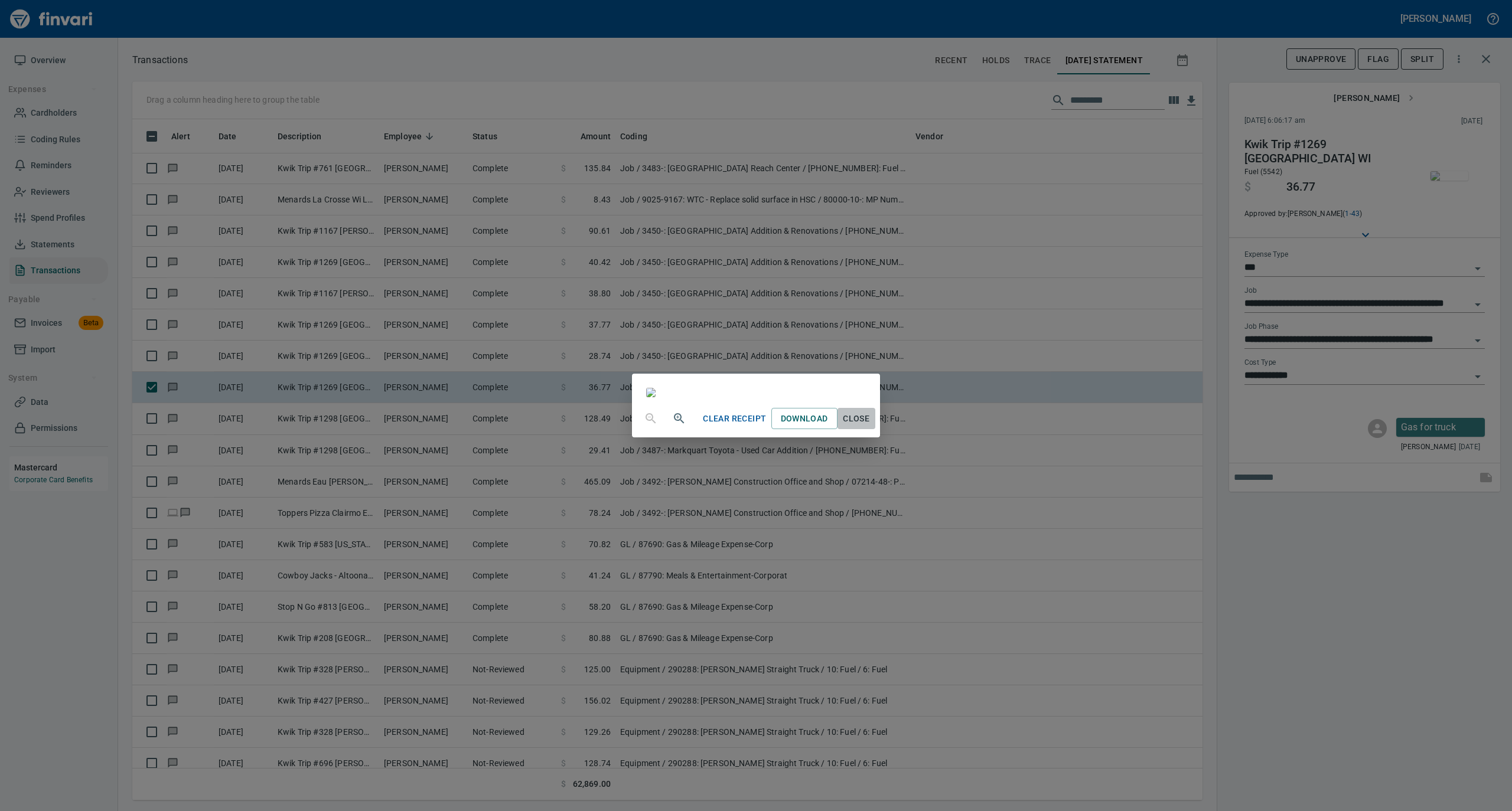
click at [870, 427] on span "Close" at bounding box center [856, 419] width 28 height 15
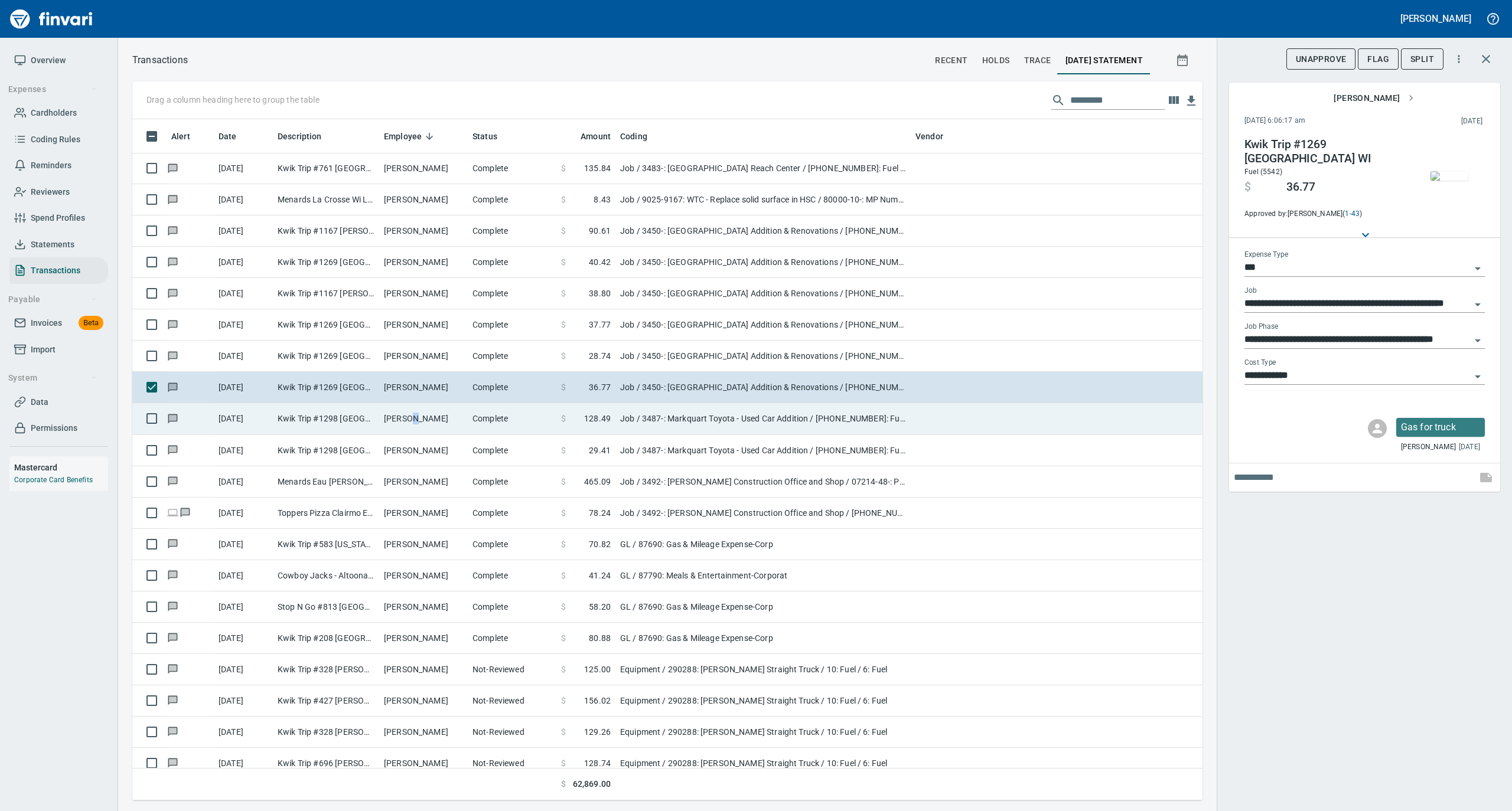
click at [407, 416] on td "[PERSON_NAME]" at bounding box center [423, 418] width 89 height 31
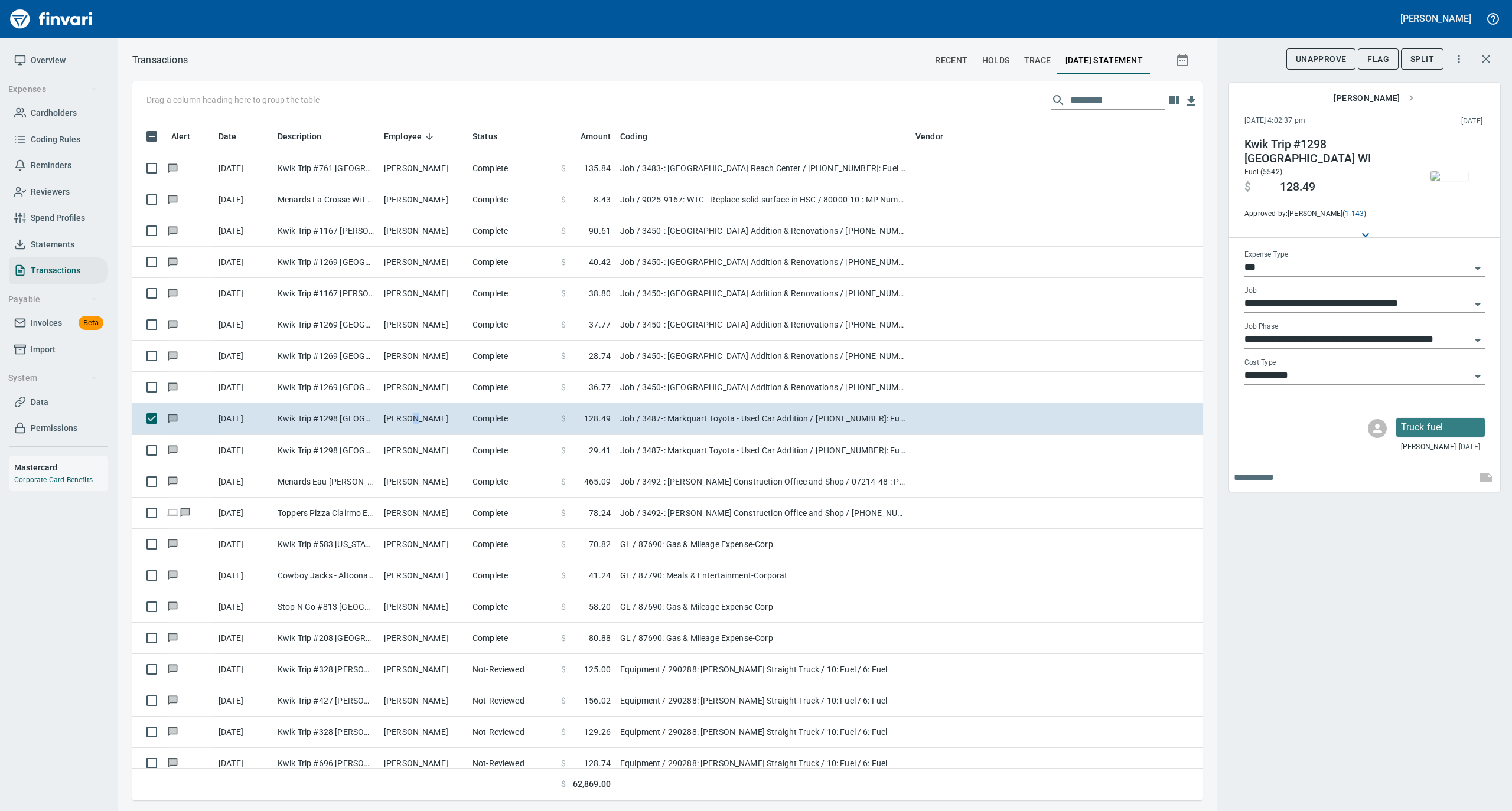
click at [1458, 171] on img "button" at bounding box center [1449, 176] width 37 height 9
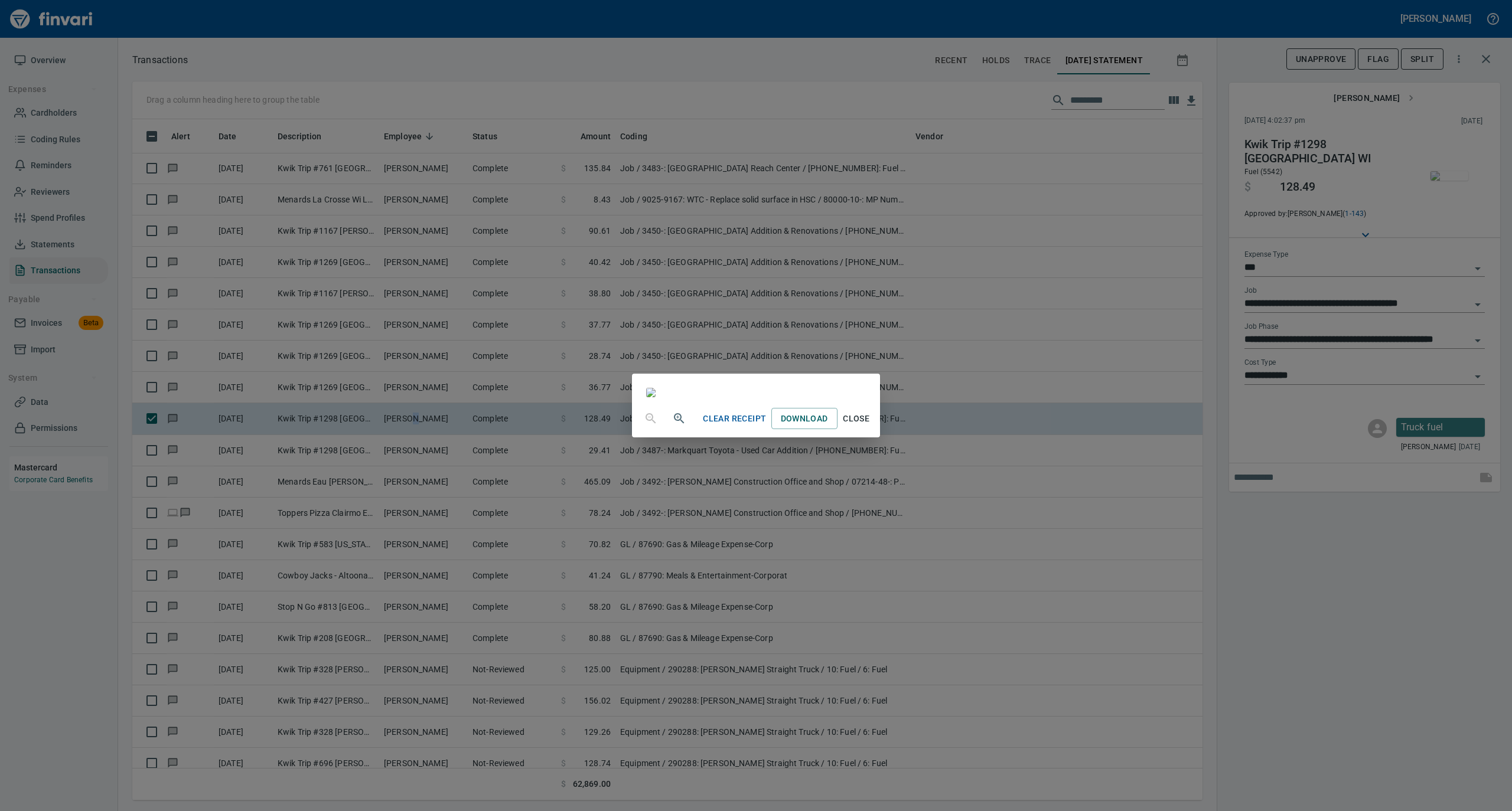
click at [870, 427] on span "Close" at bounding box center [856, 419] width 28 height 15
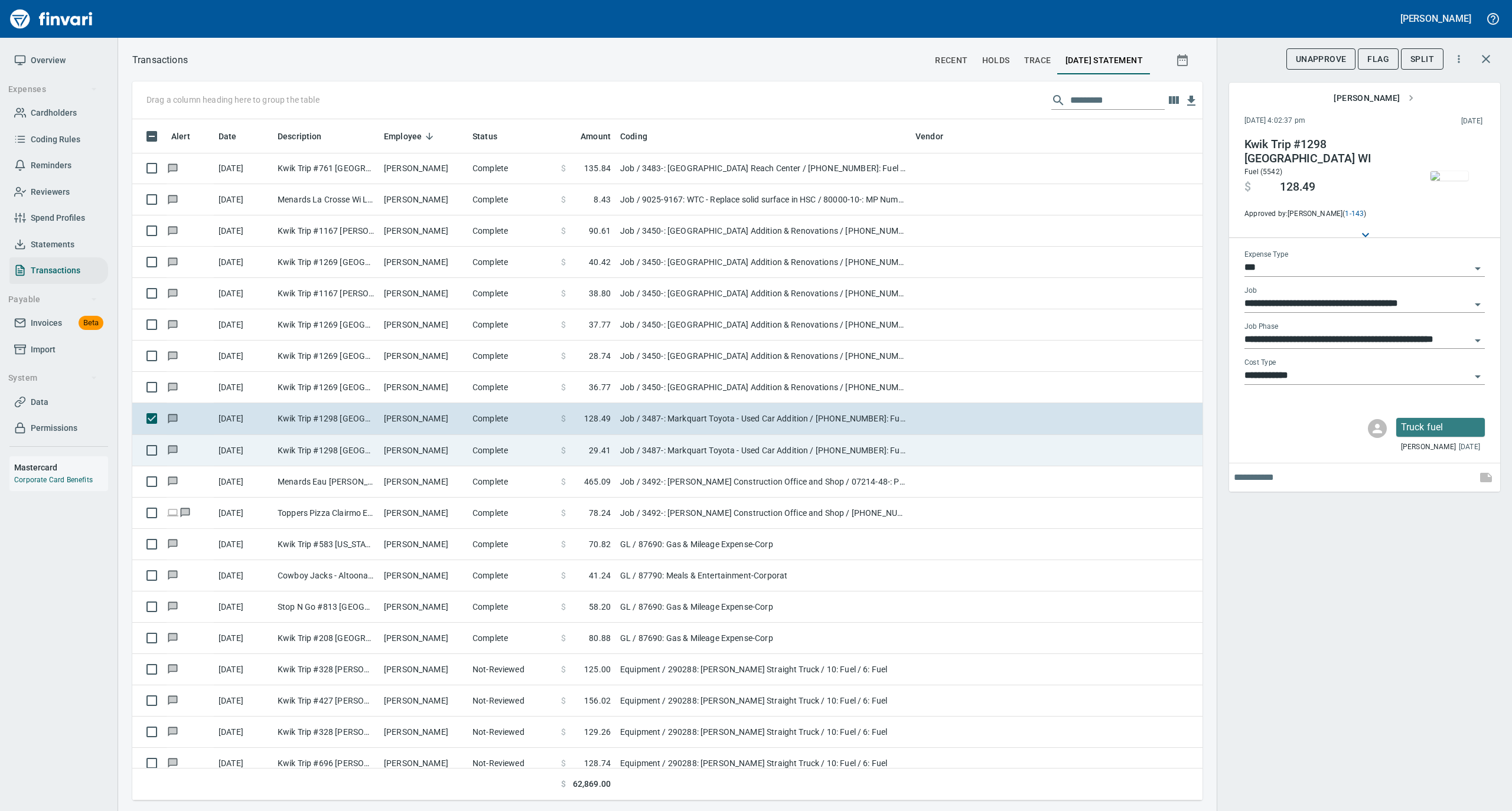
click at [402, 442] on td "[PERSON_NAME]" at bounding box center [423, 450] width 89 height 31
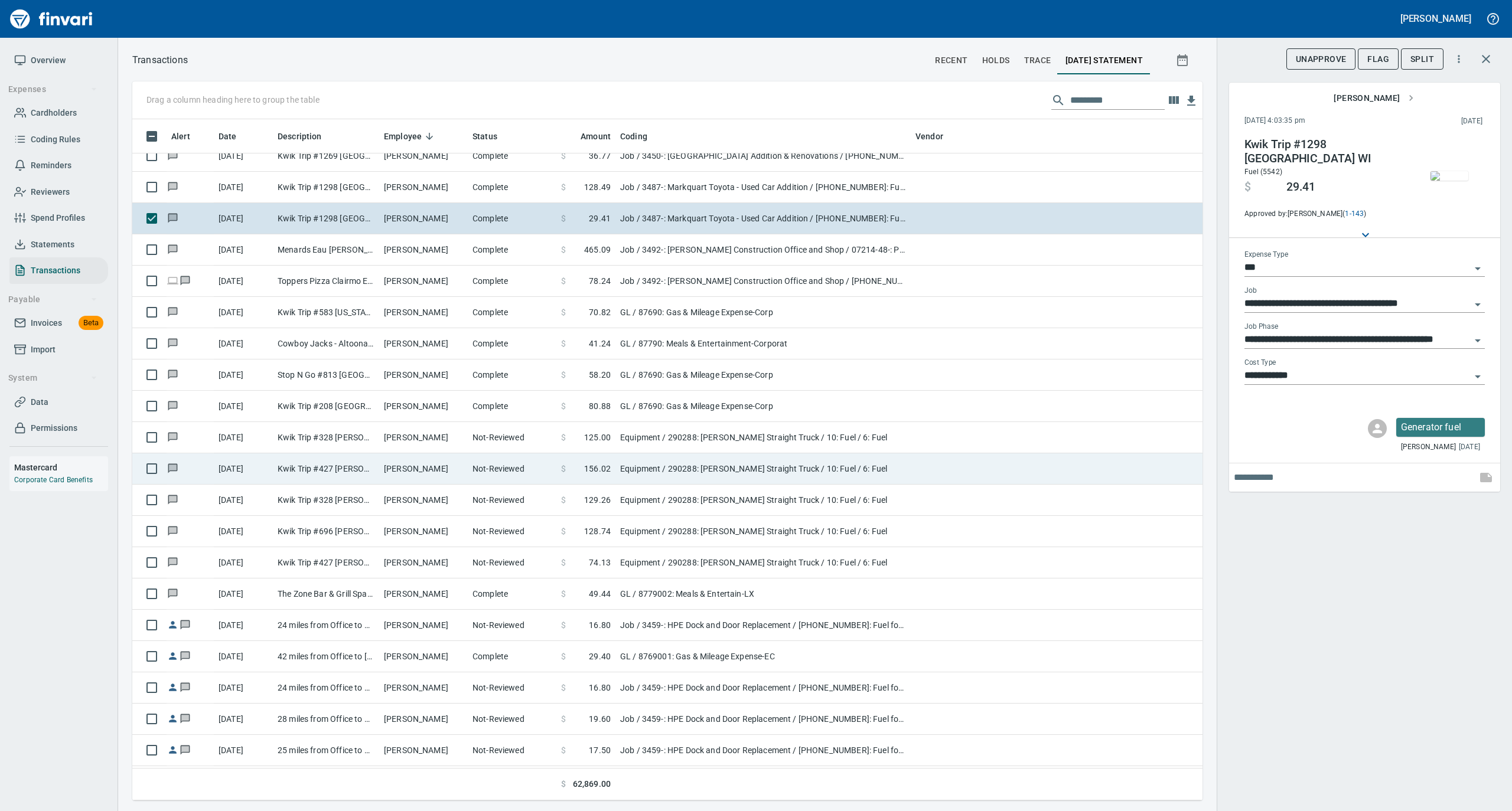
scroll to position [7635, 0]
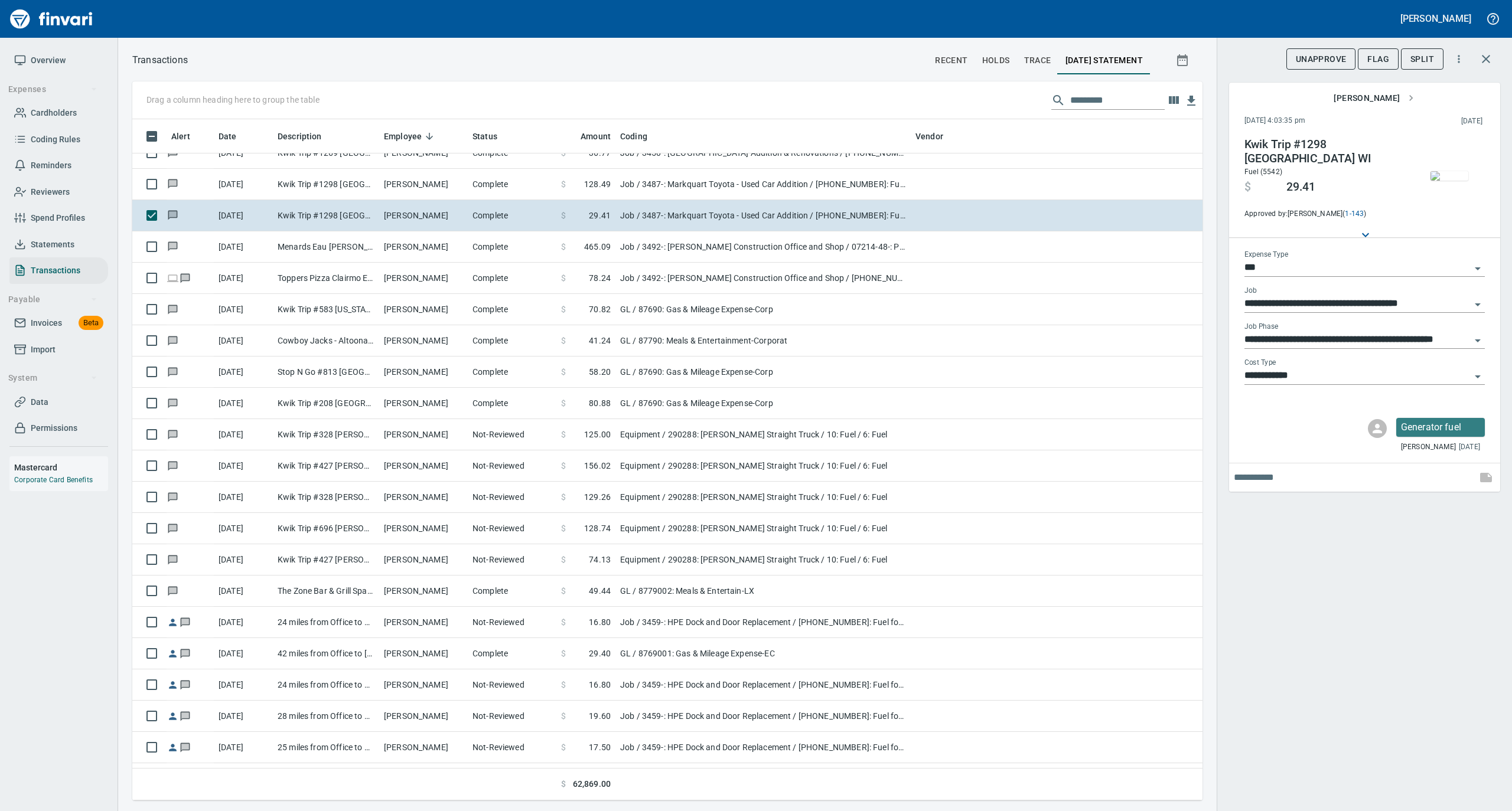
click at [1447, 175] on img "button" at bounding box center [1449, 176] width 37 height 9
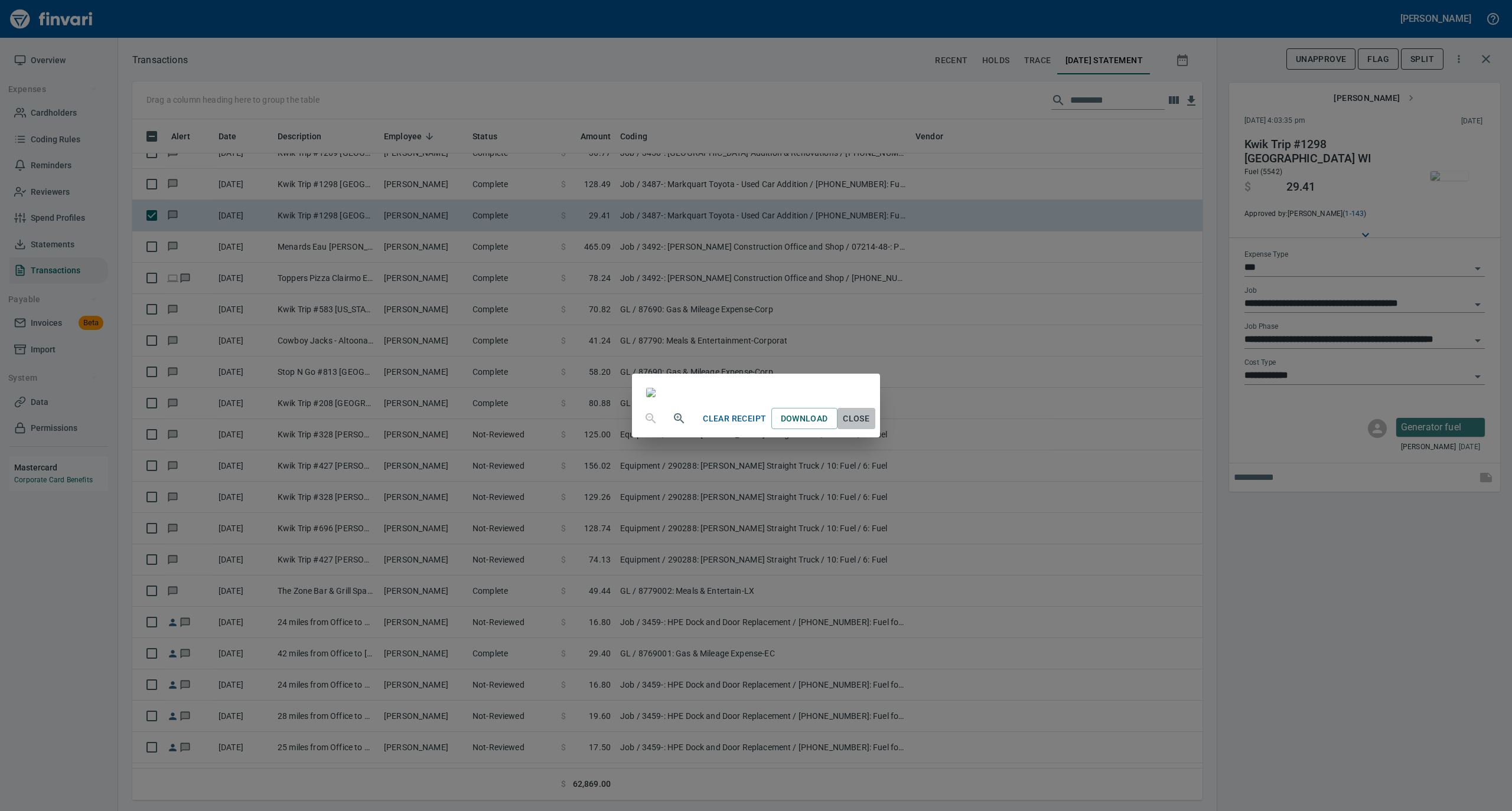
click at [870, 427] on span "Close" at bounding box center [856, 419] width 28 height 15
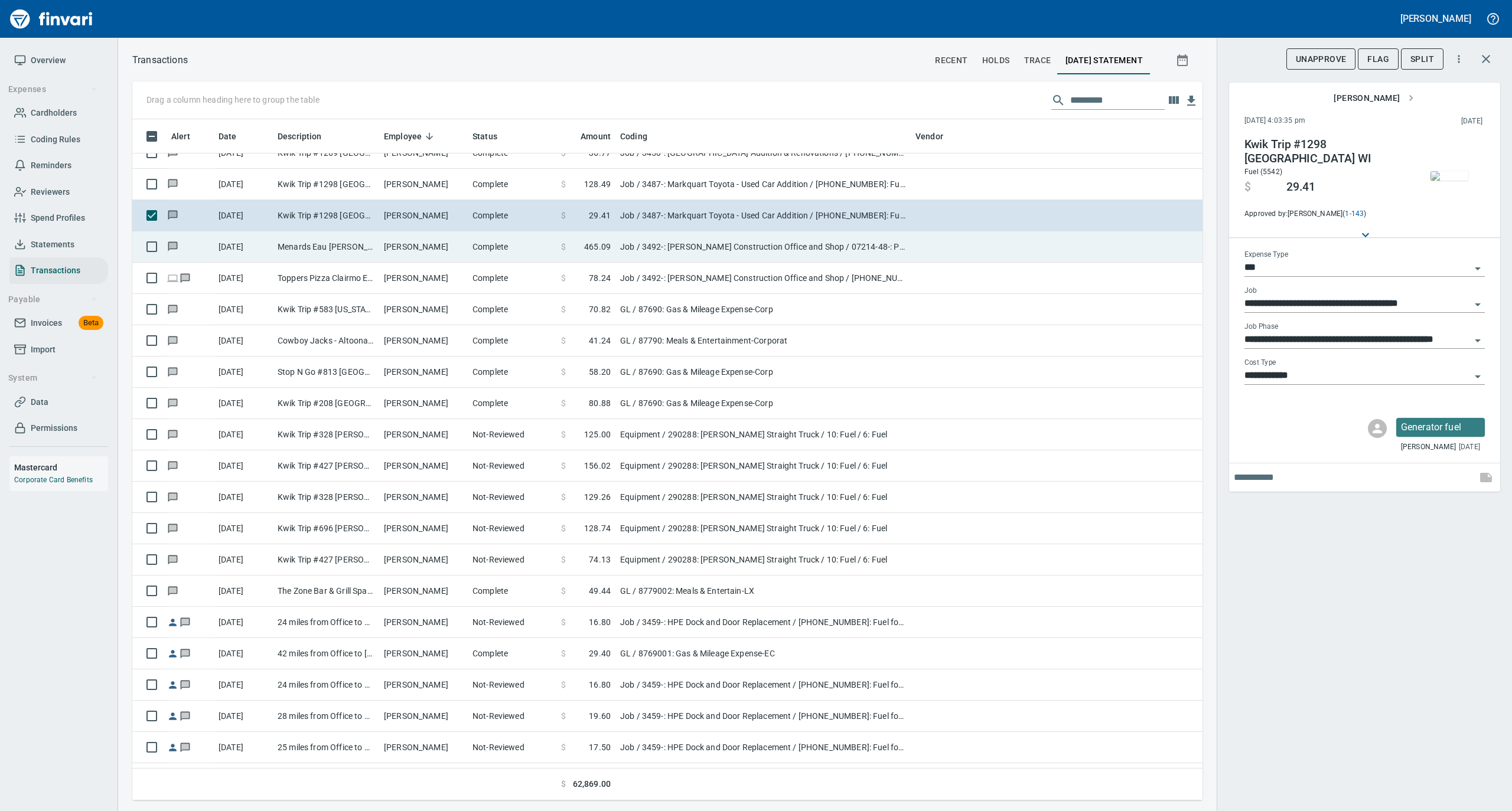
click at [369, 247] on td "Menards Eau [PERSON_NAME] [PERSON_NAME] Eau [PERSON_NAME]" at bounding box center [327, 246] width 107 height 31
type input "**********"
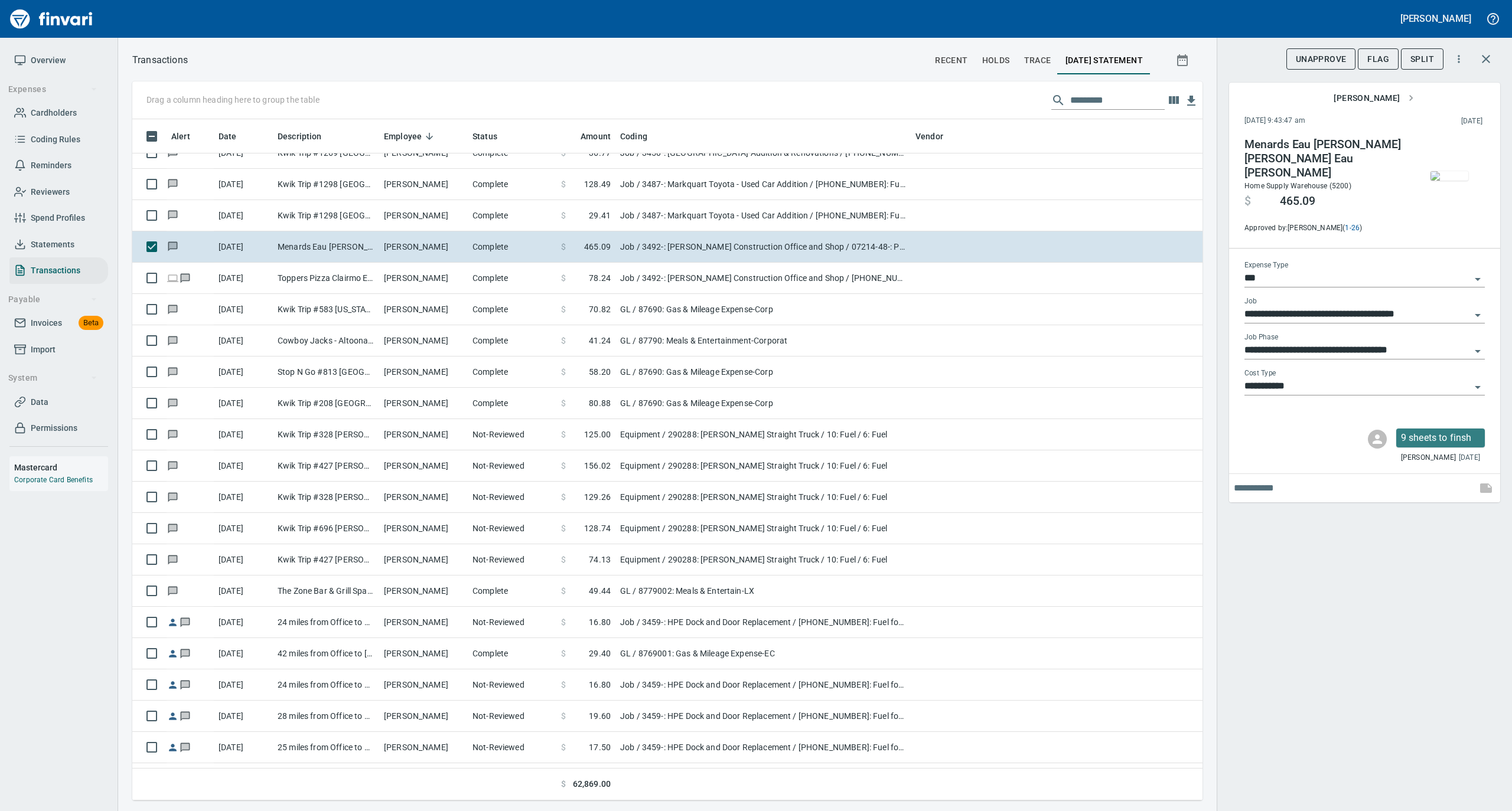
click at [1436, 177] on img "button" at bounding box center [1449, 176] width 37 height 9
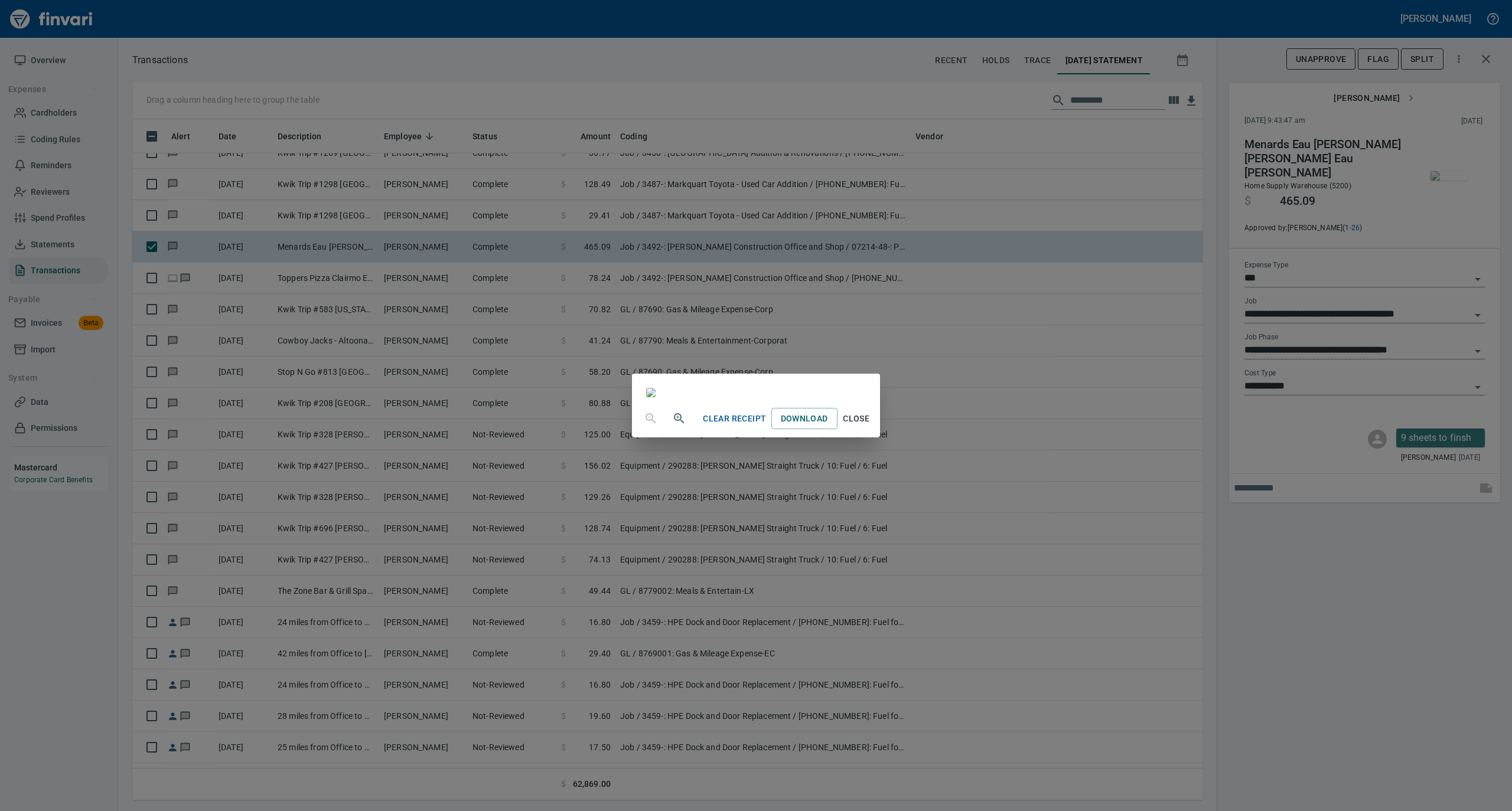
click at [870, 427] on span "Close" at bounding box center [856, 419] width 28 height 15
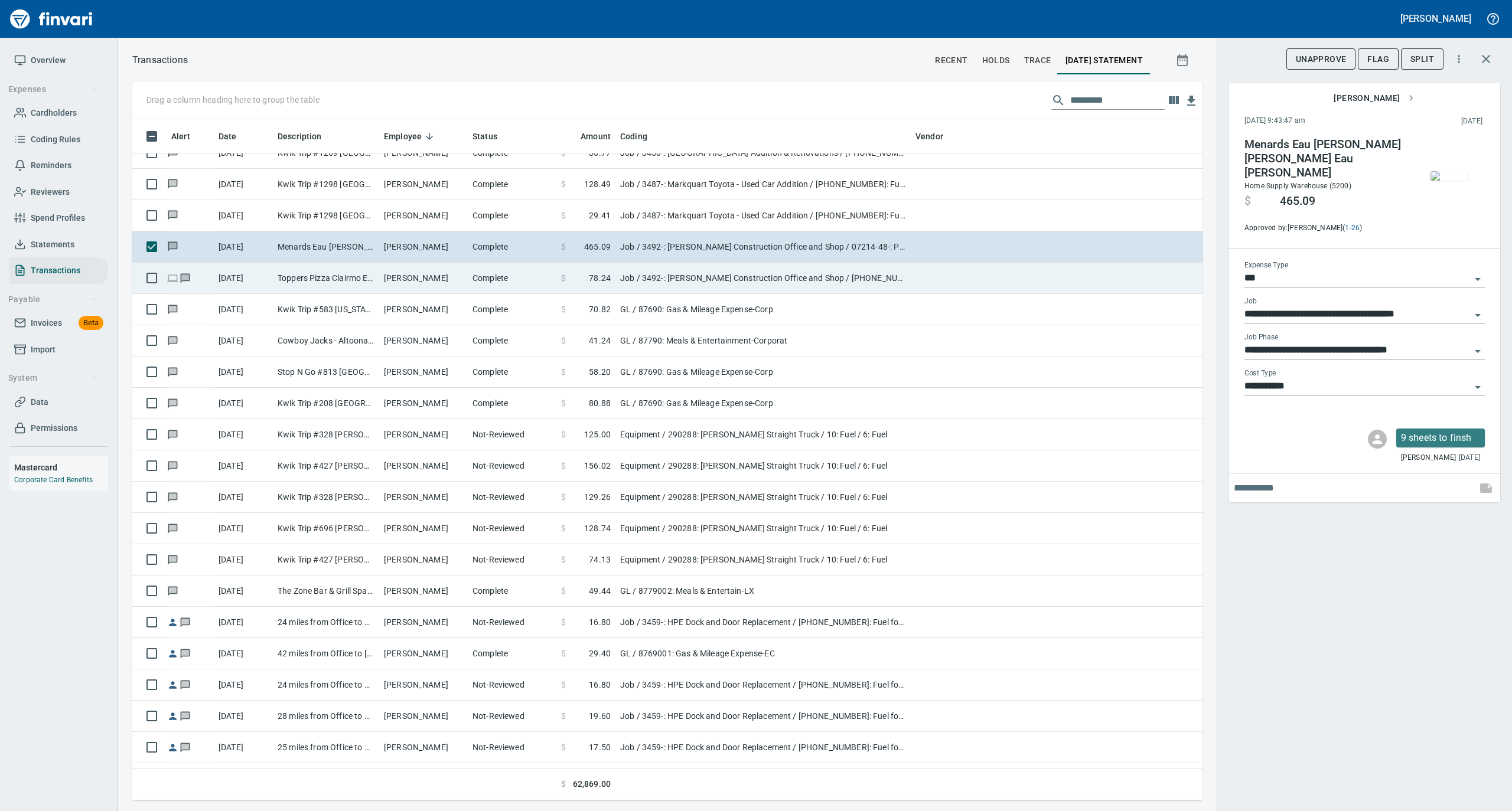
click at [380, 283] on td "[PERSON_NAME]" at bounding box center [423, 278] width 89 height 31
type input "**********"
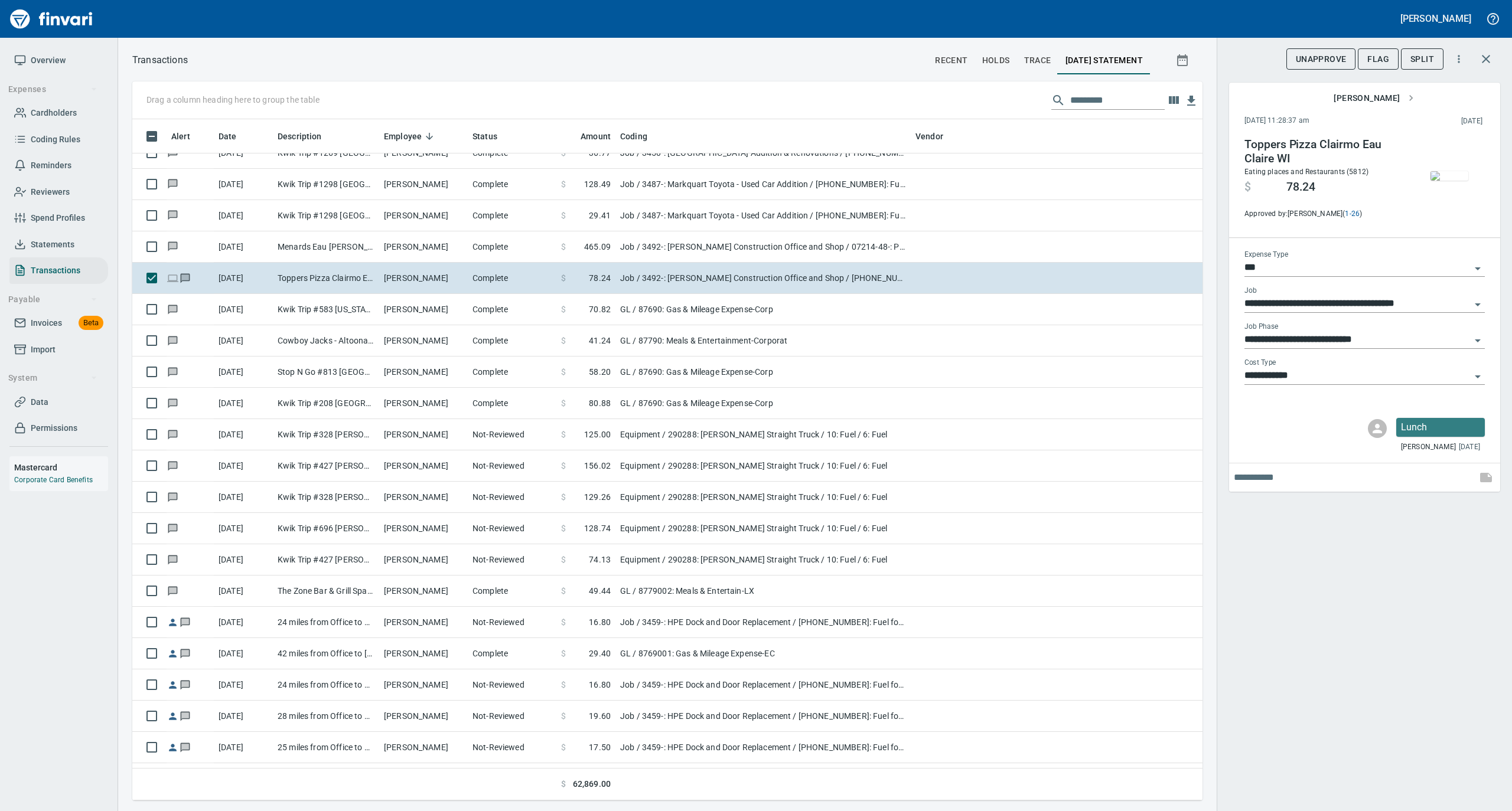
click at [1447, 171] on img "button" at bounding box center [1449, 176] width 37 height 9
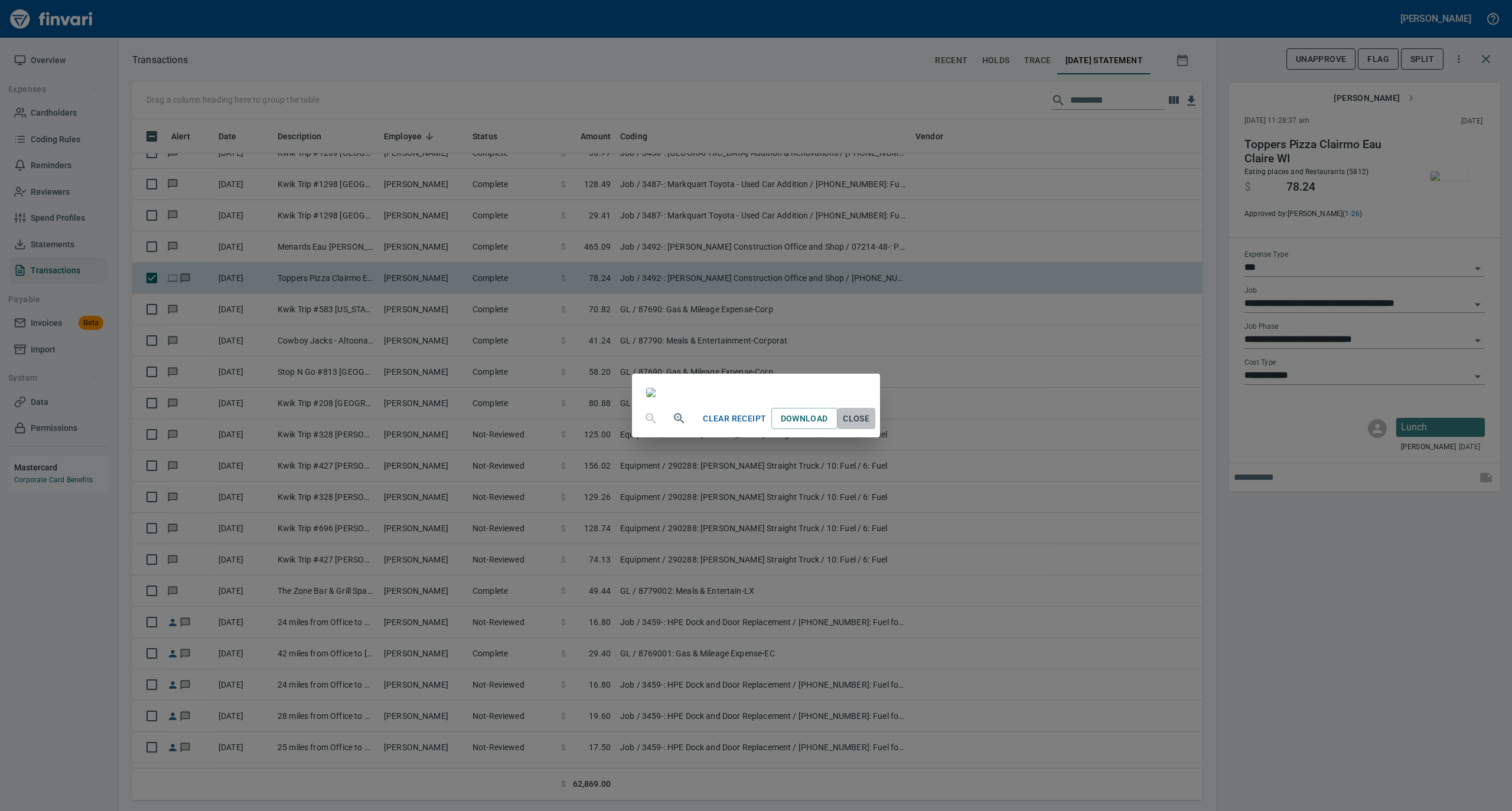
click at [870, 427] on span "Close" at bounding box center [856, 419] width 28 height 15
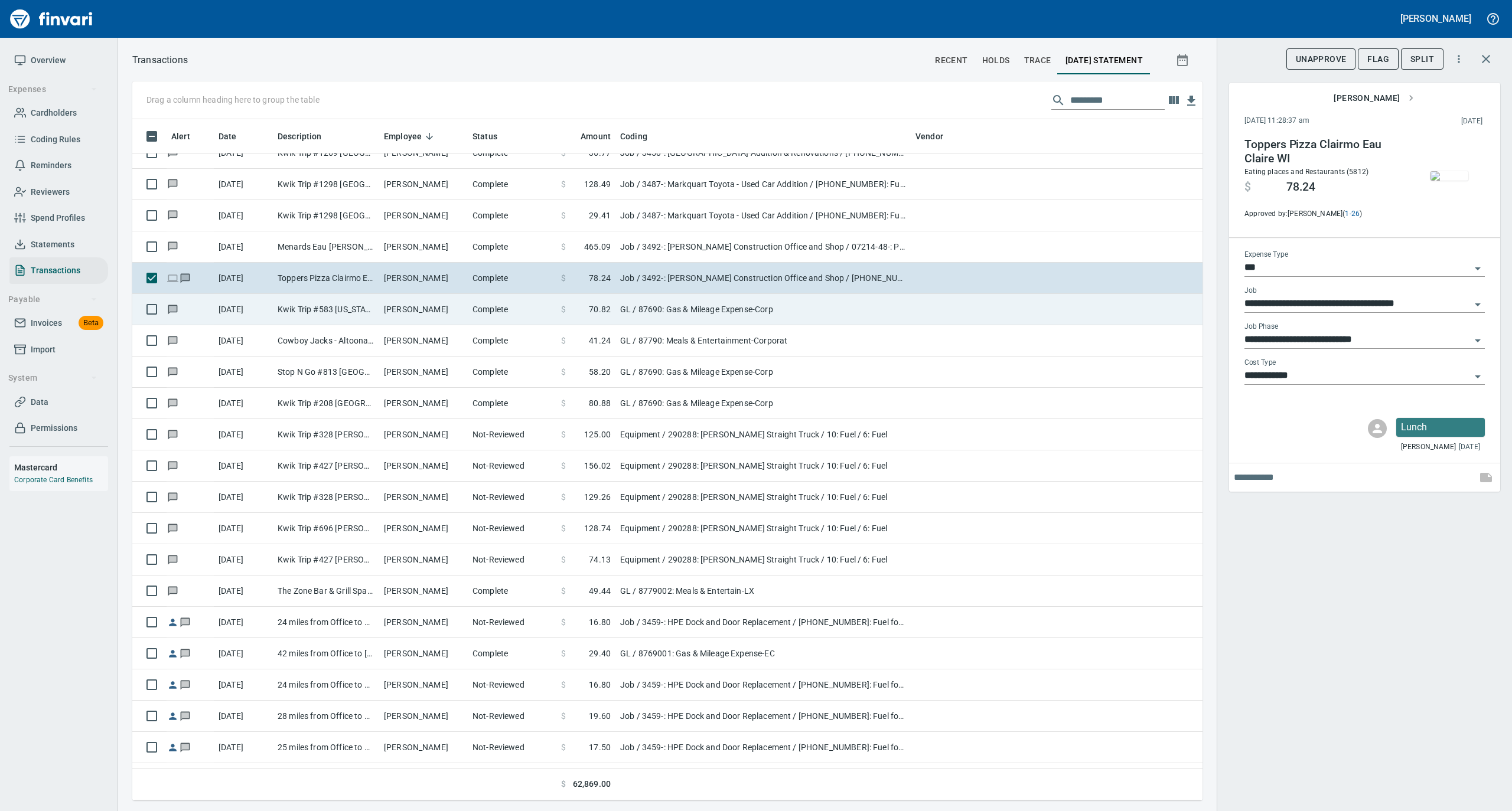
click at [424, 310] on td "[PERSON_NAME]" at bounding box center [423, 309] width 89 height 31
type input "**"
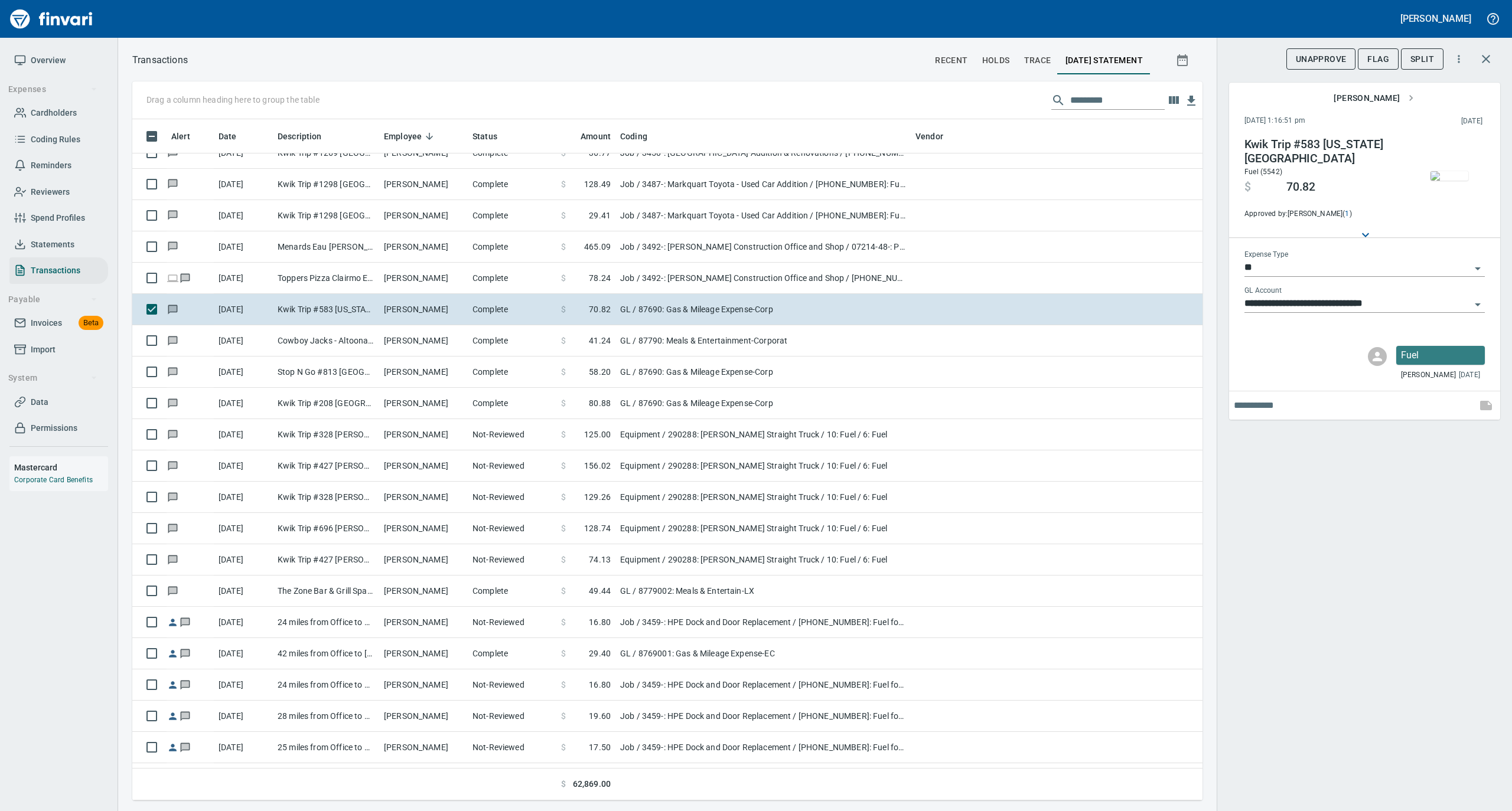
click at [1456, 180] on img "button" at bounding box center [1449, 176] width 37 height 9
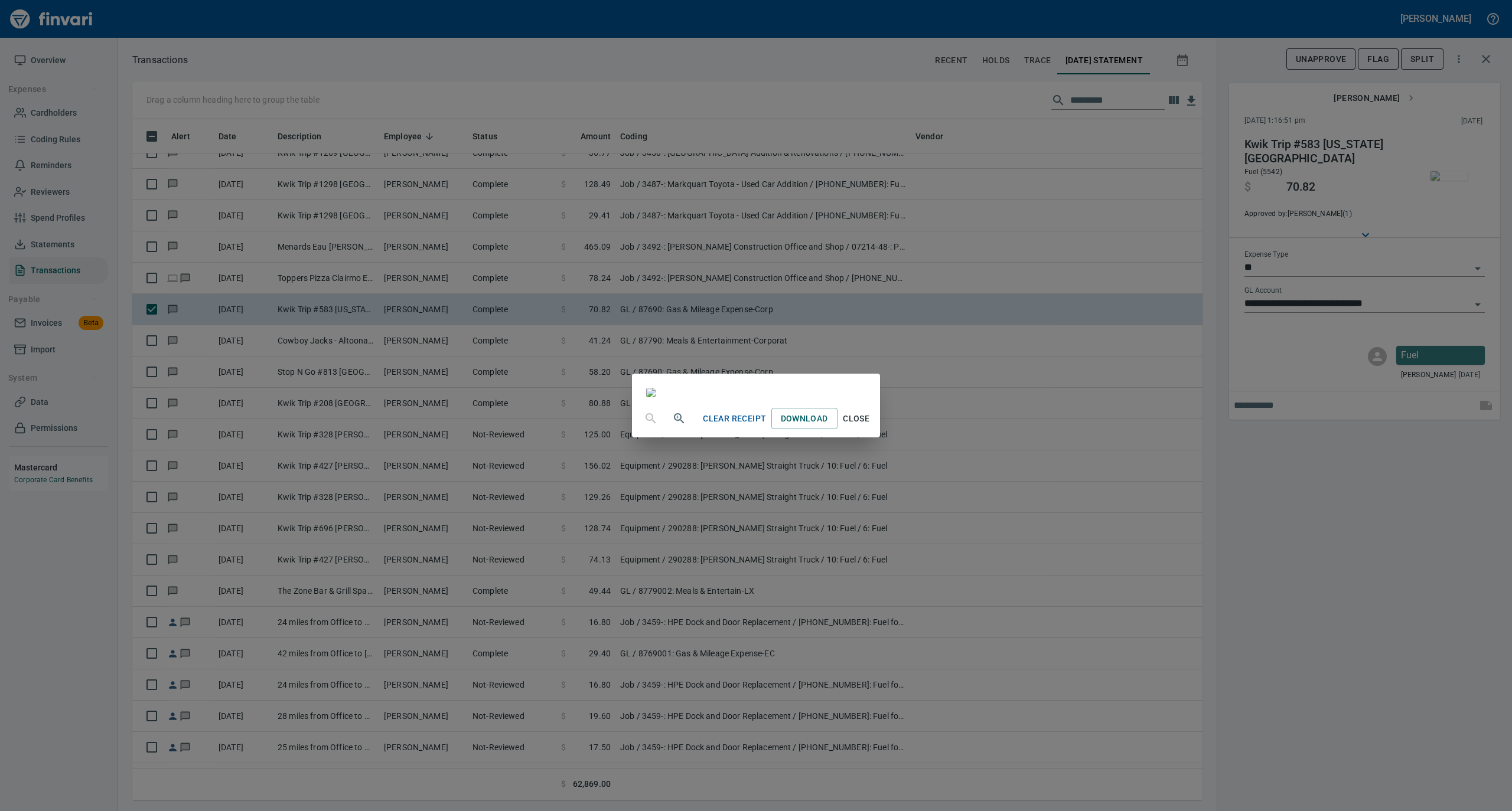
drag, startPoint x: 972, startPoint y: 708, endPoint x: 954, endPoint y: 693, distance: 23.4
click at [875, 429] on button "Close" at bounding box center [856, 418] width 37 height 22
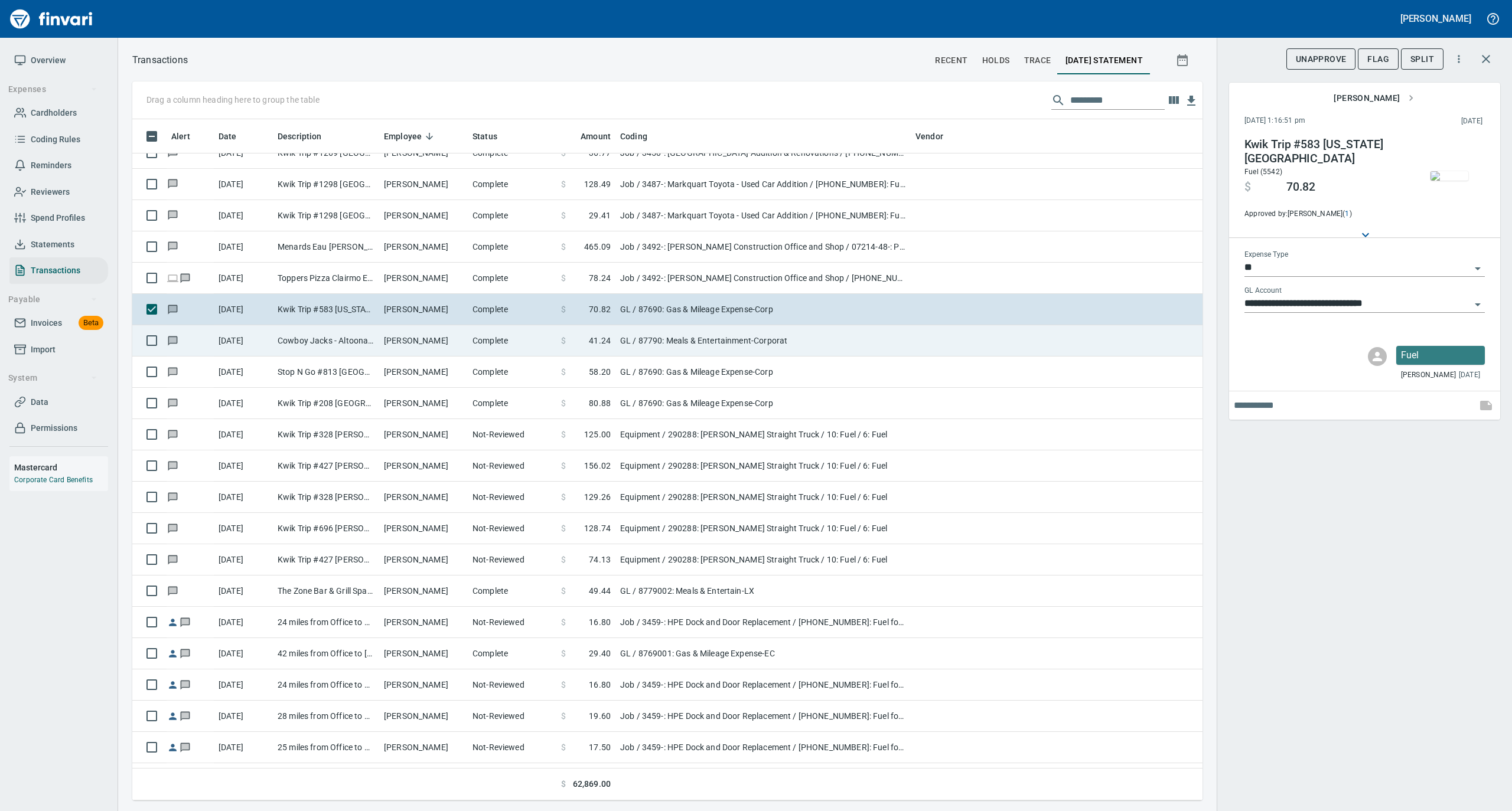
click at [468, 353] on td "Complete" at bounding box center [512, 340] width 89 height 31
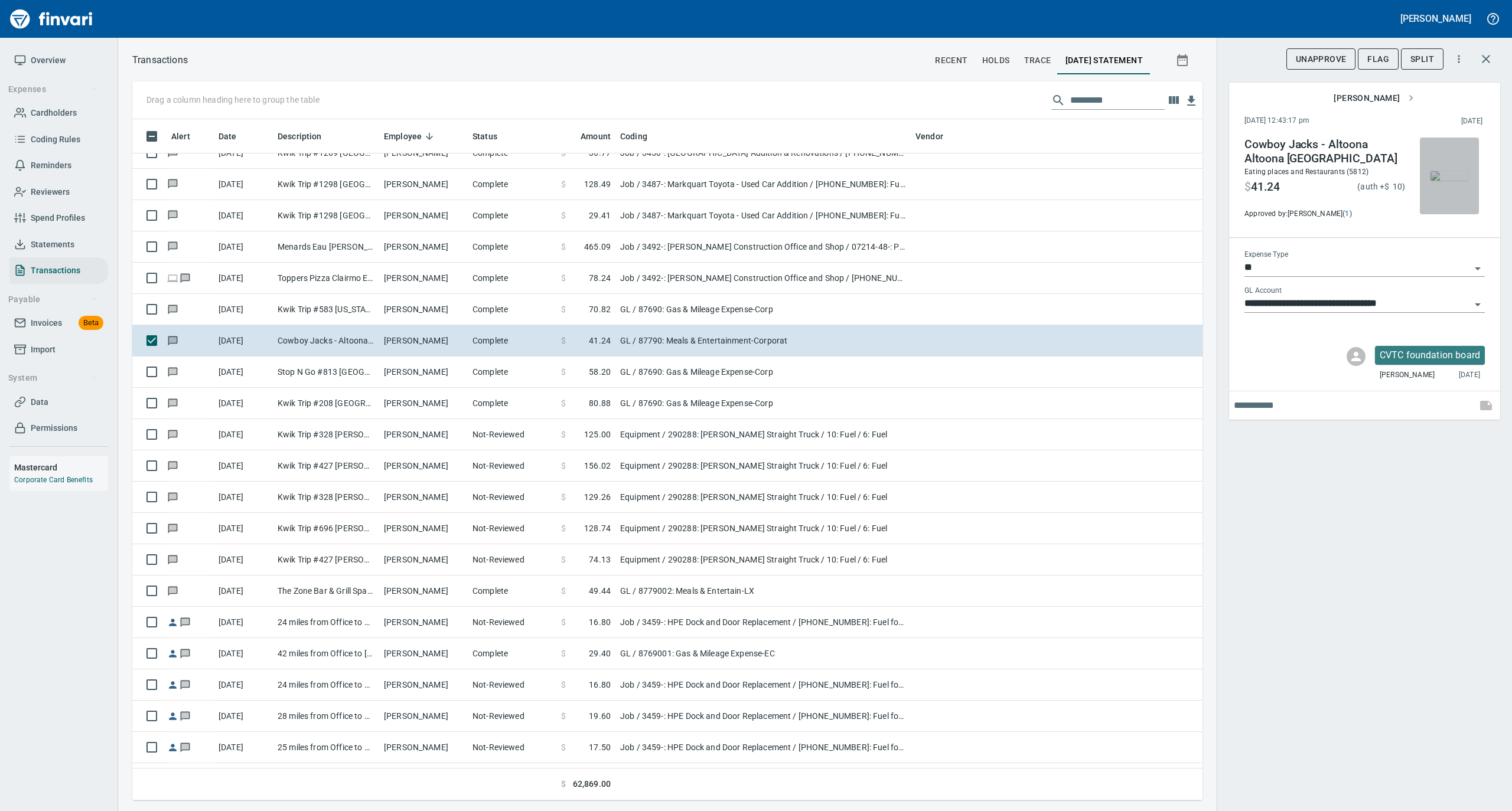
click at [1437, 178] on img "button" at bounding box center [1449, 176] width 37 height 9
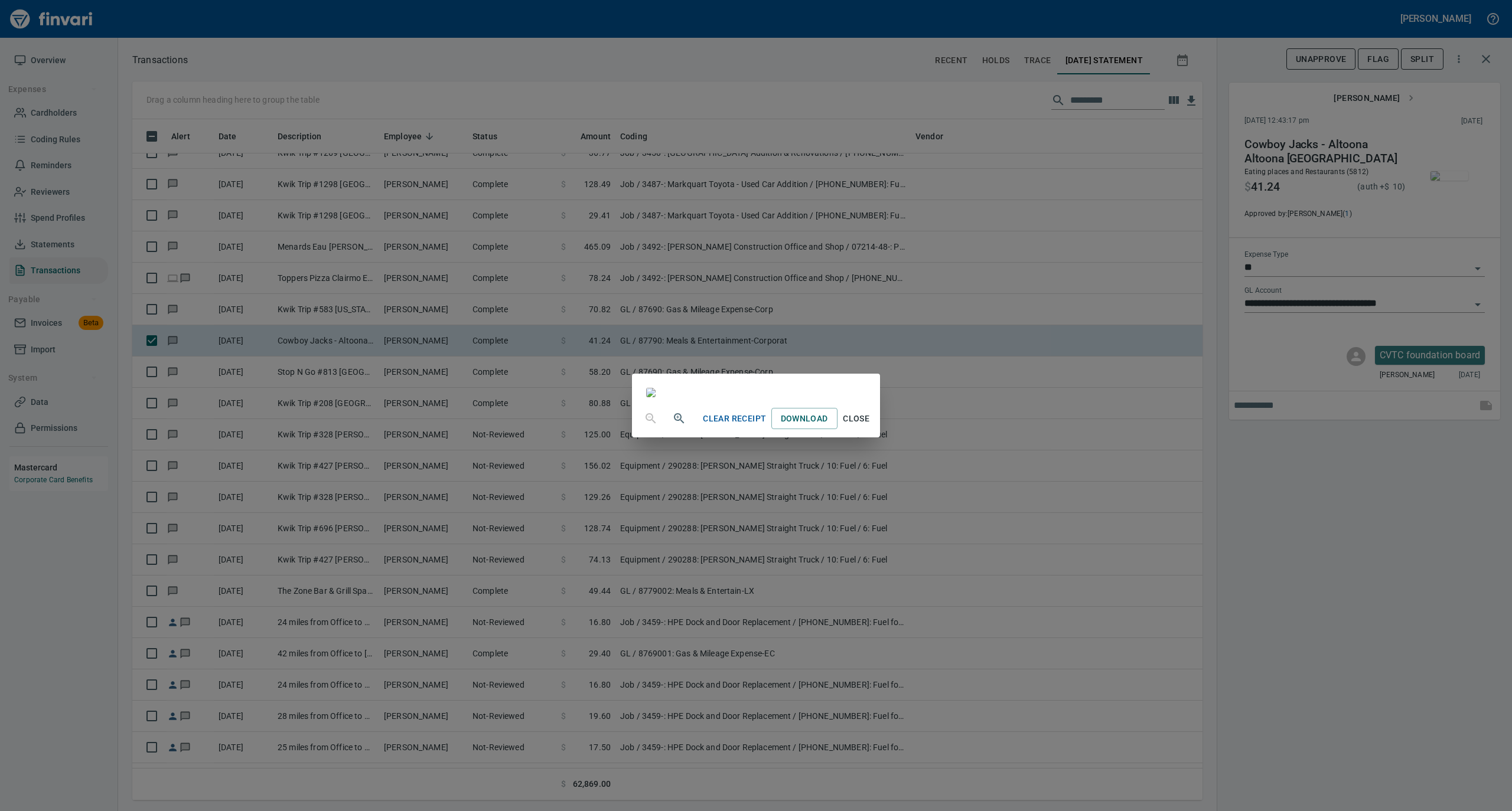
click at [870, 427] on span "Close" at bounding box center [856, 419] width 28 height 15
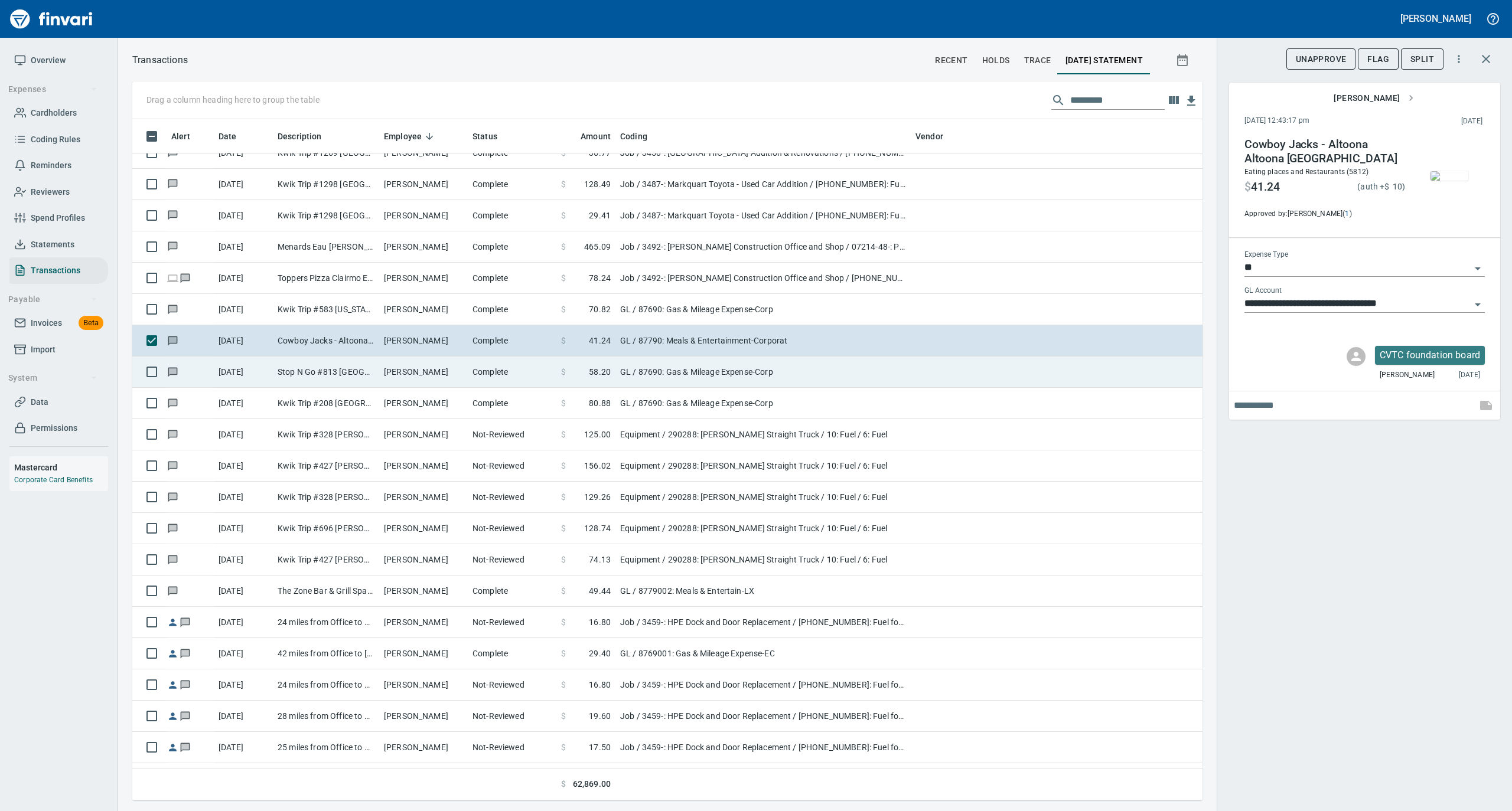
click at [435, 379] on td "[PERSON_NAME]" at bounding box center [423, 371] width 89 height 31
type input "**********"
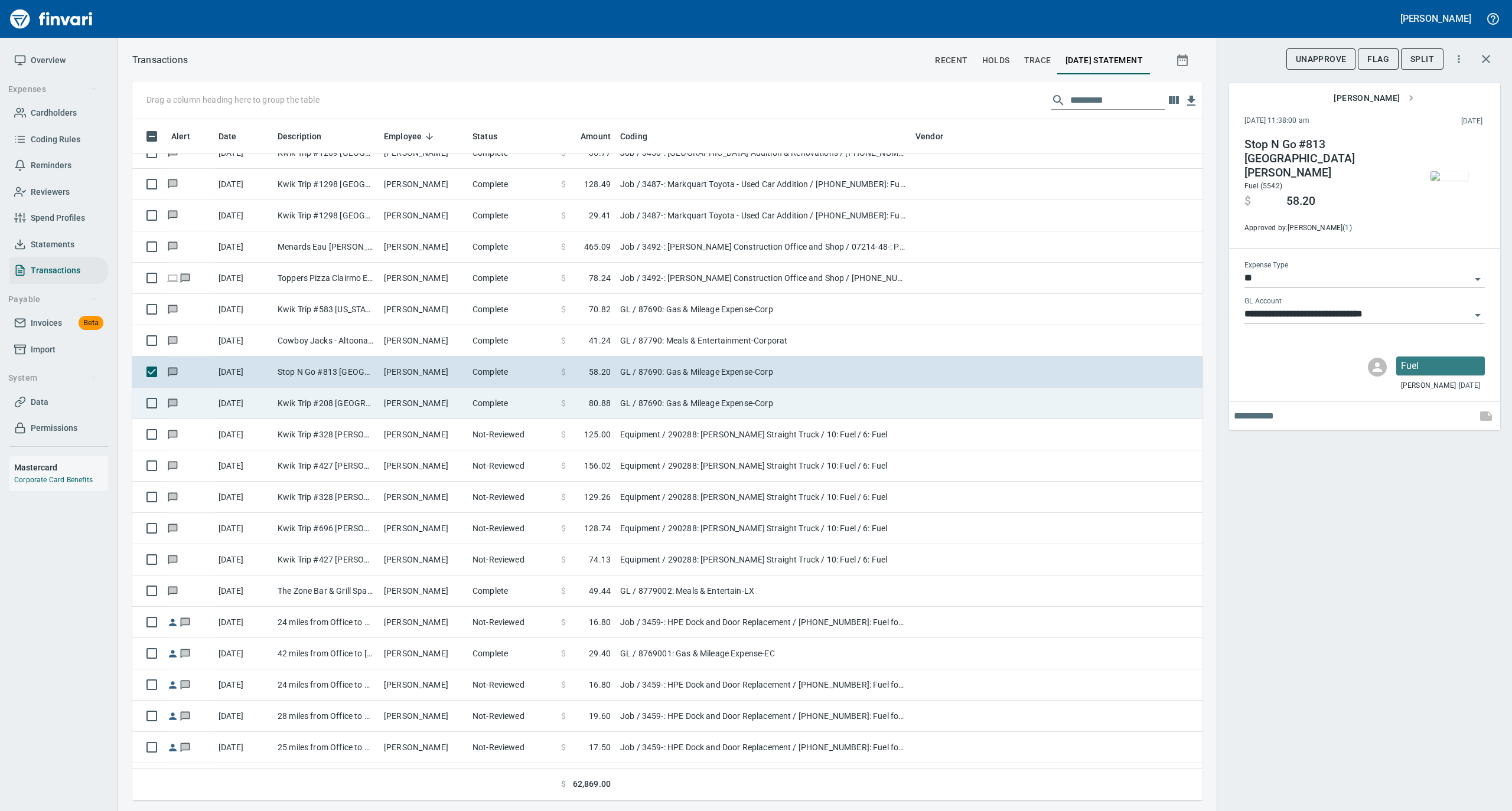
click at [494, 410] on td "Complete" at bounding box center [512, 403] width 89 height 31
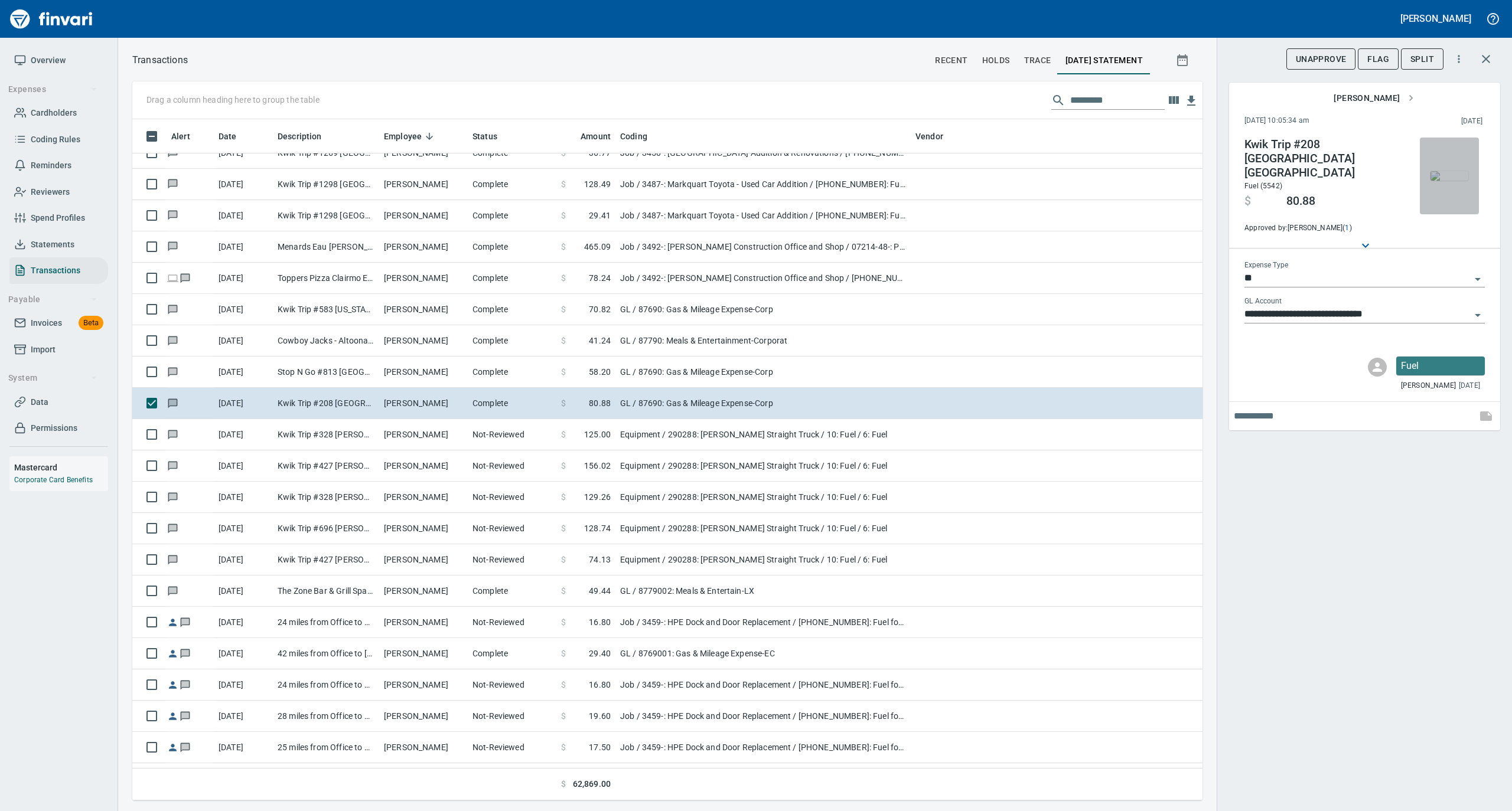
click at [1443, 175] on img "button" at bounding box center [1449, 176] width 37 height 9
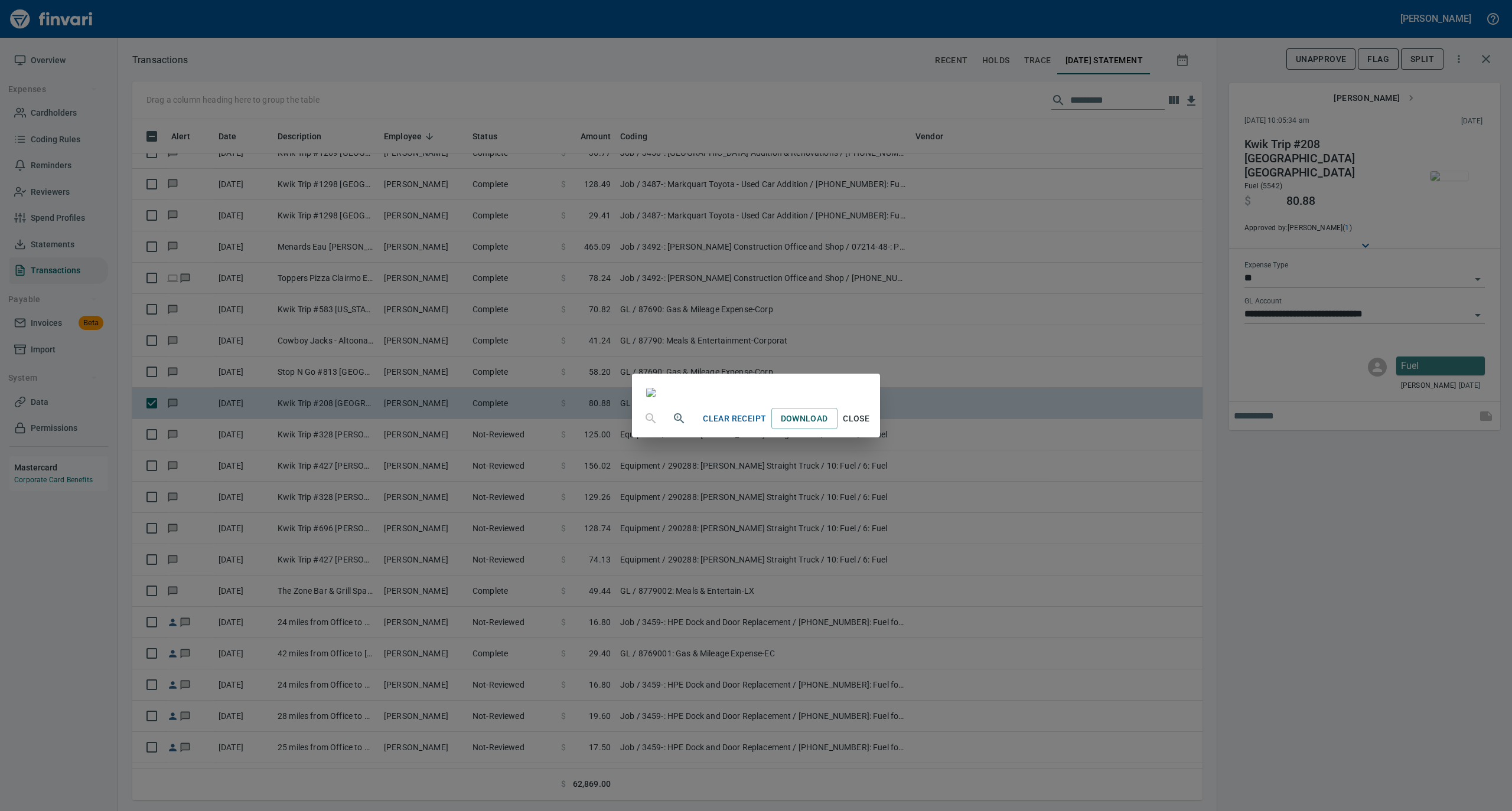
drag, startPoint x: 979, startPoint y: 714, endPoint x: 985, endPoint y: 711, distance: 6.7
click at [870, 427] on span "Close" at bounding box center [856, 419] width 28 height 15
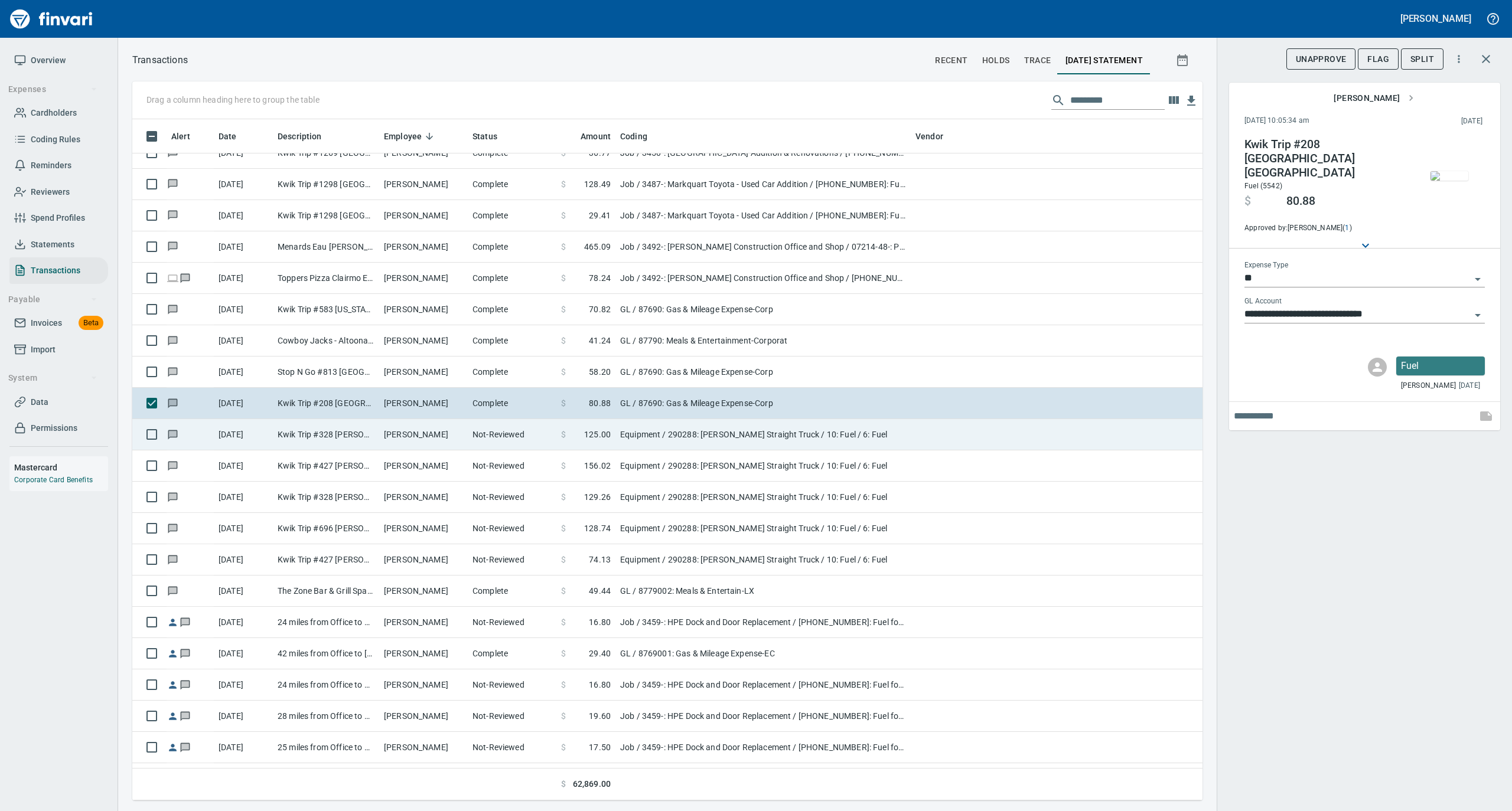
click at [475, 433] on td "Not-Reviewed" at bounding box center [512, 434] width 89 height 31
type input "*********"
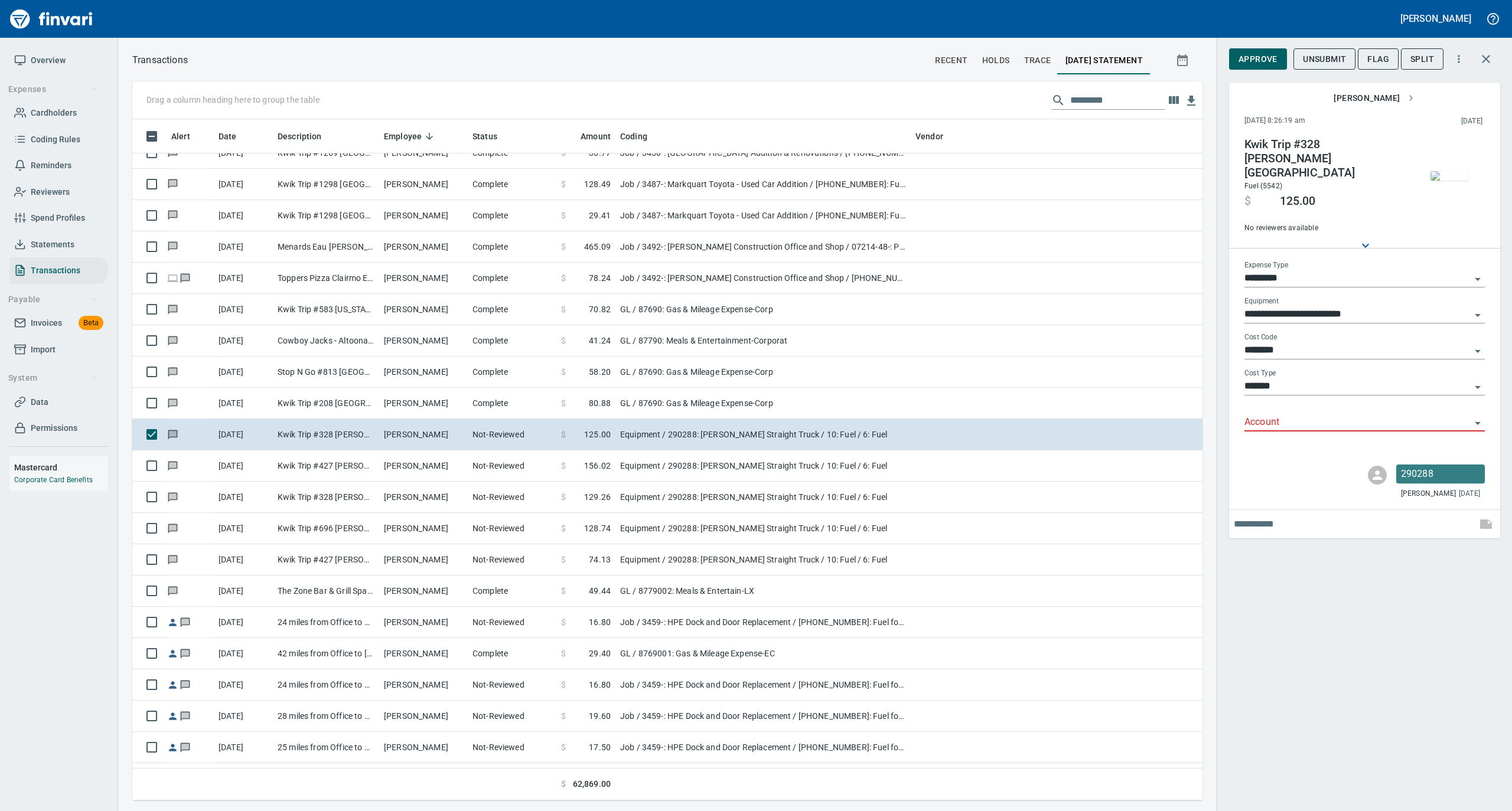
click at [1271, 414] on input "Account" at bounding box center [1358, 423] width 226 height 17
click at [1272, 435] on li "74000: Fuel & Lubrication" at bounding box center [1363, 442] width 240 height 28
type input "**********"
click at [1261, 60] on span "Approve" at bounding box center [1258, 60] width 39 height 15
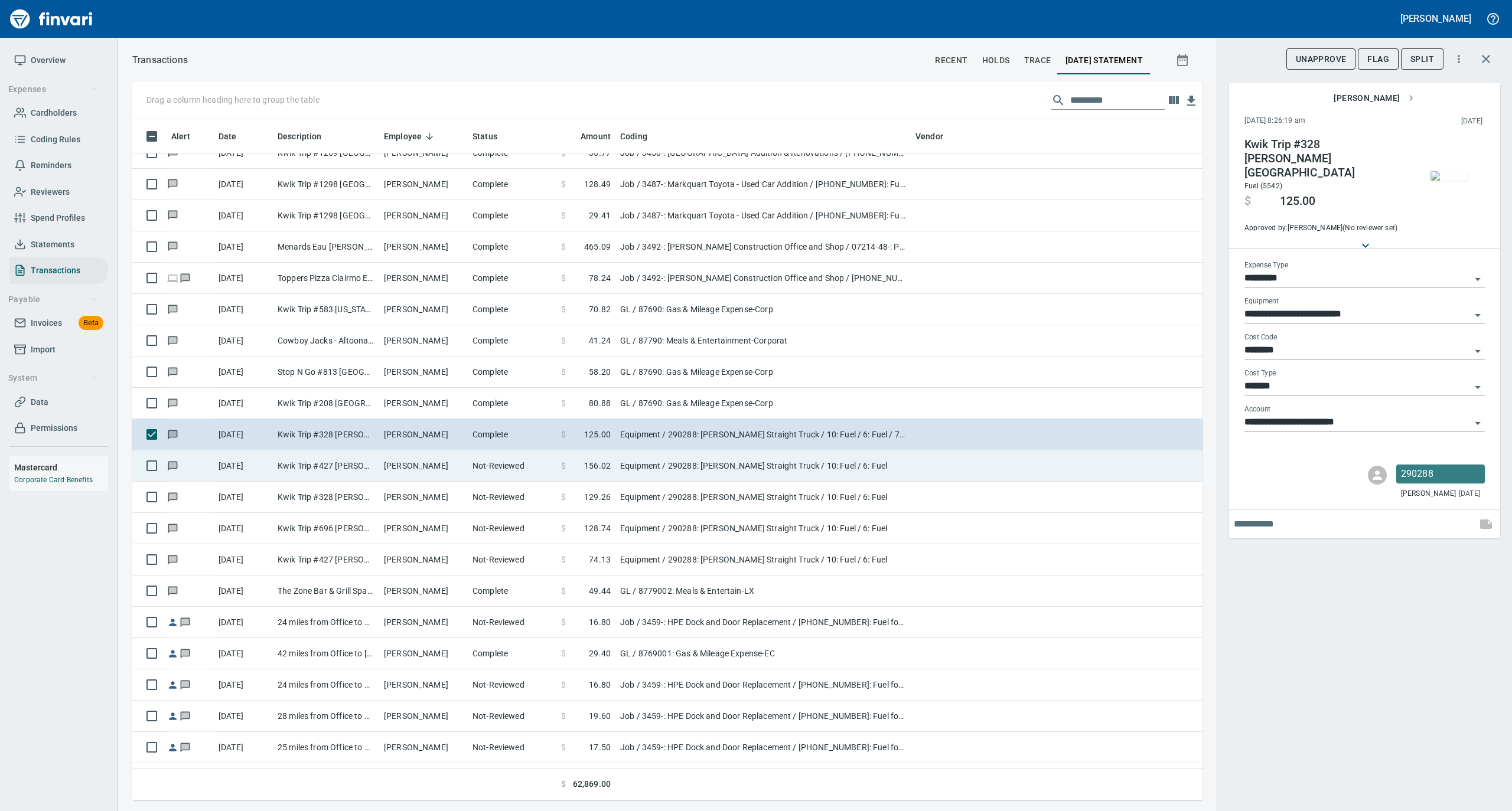
click at [551, 471] on td "Not-Reviewed" at bounding box center [512, 466] width 89 height 31
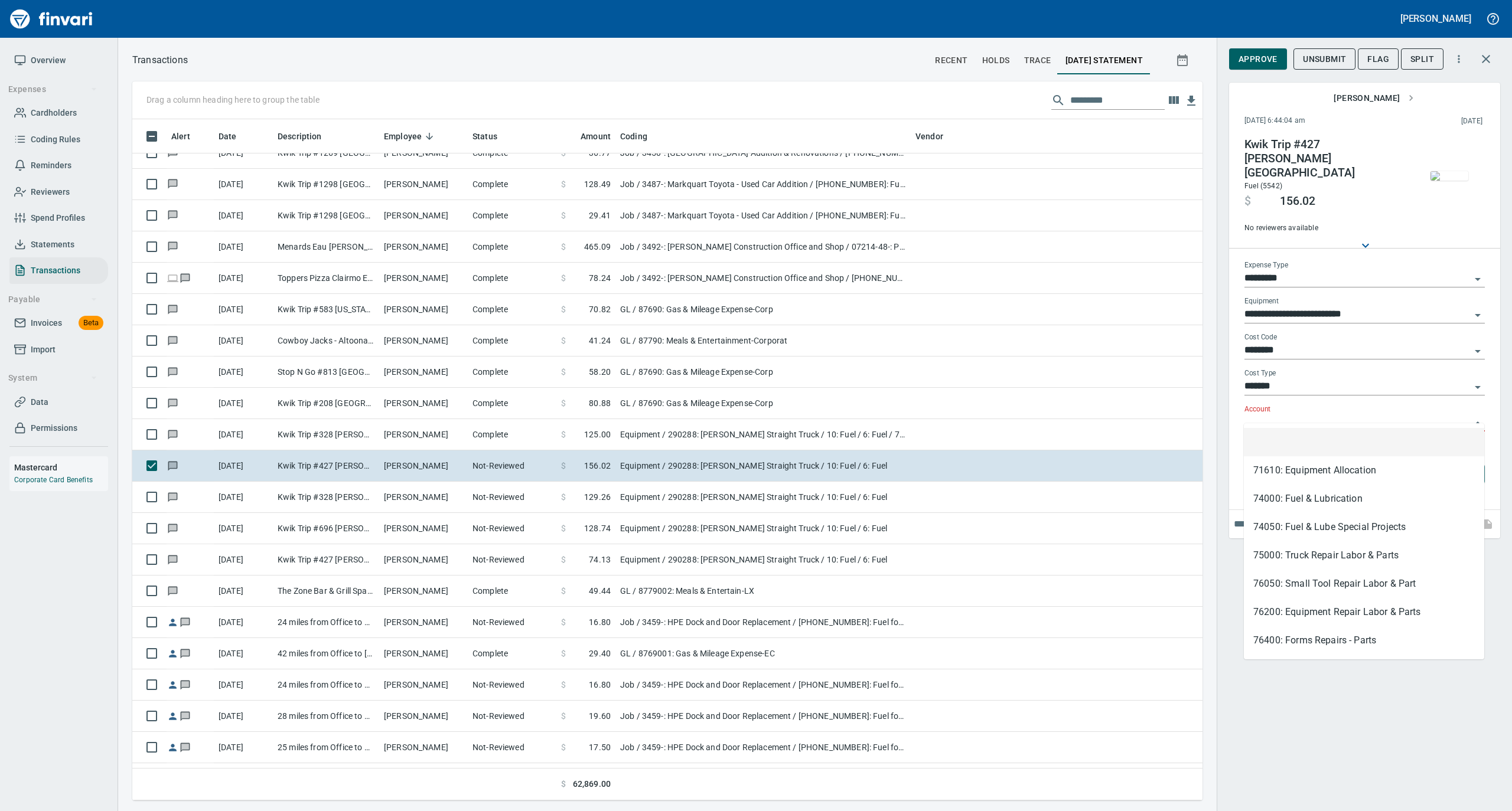
click at [1285, 414] on input "Account" at bounding box center [1358, 423] width 226 height 17
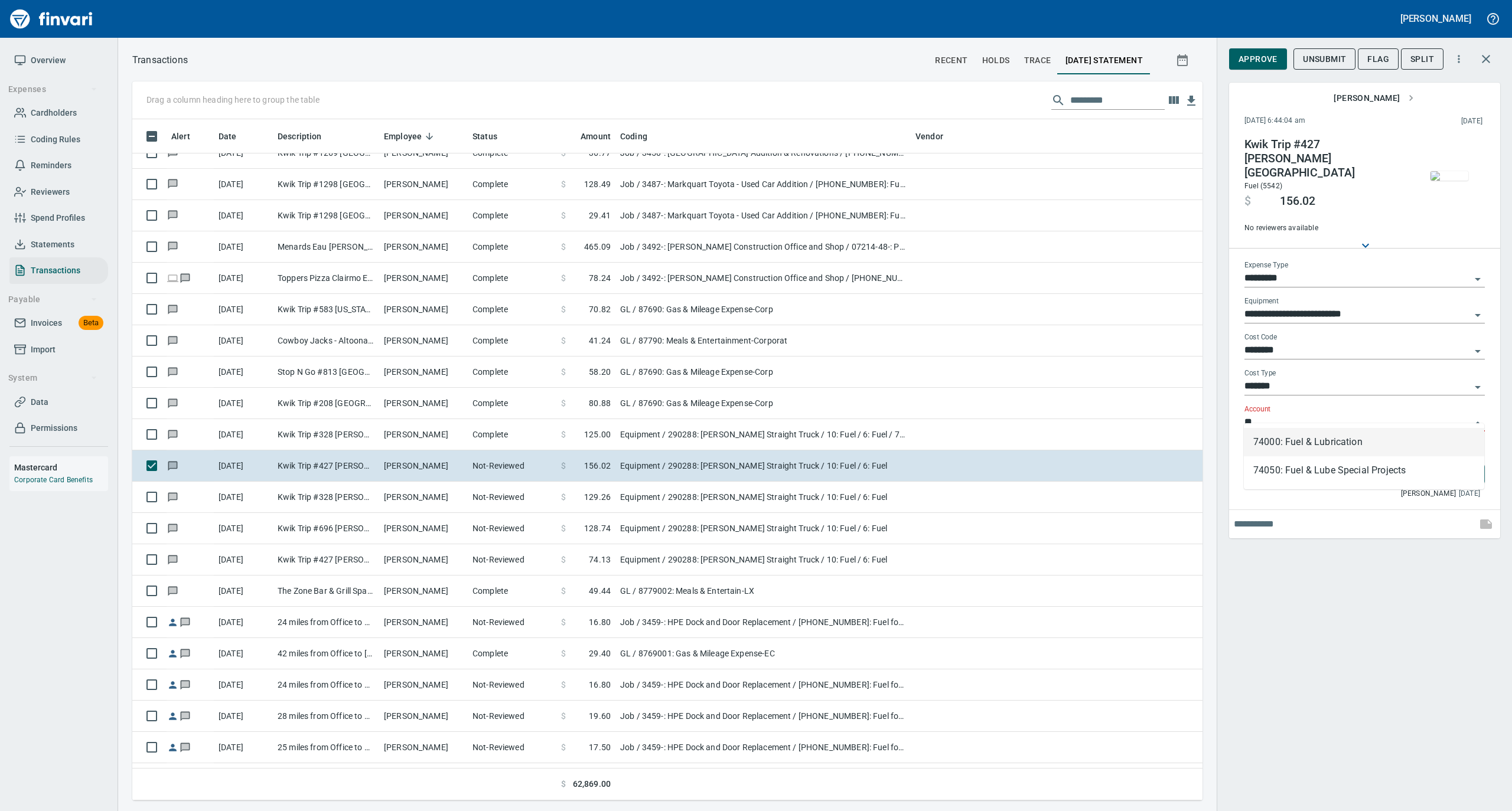
click at [1276, 445] on li "74000: Fuel & Lubrication" at bounding box center [1363, 442] width 240 height 28
type input "**********"
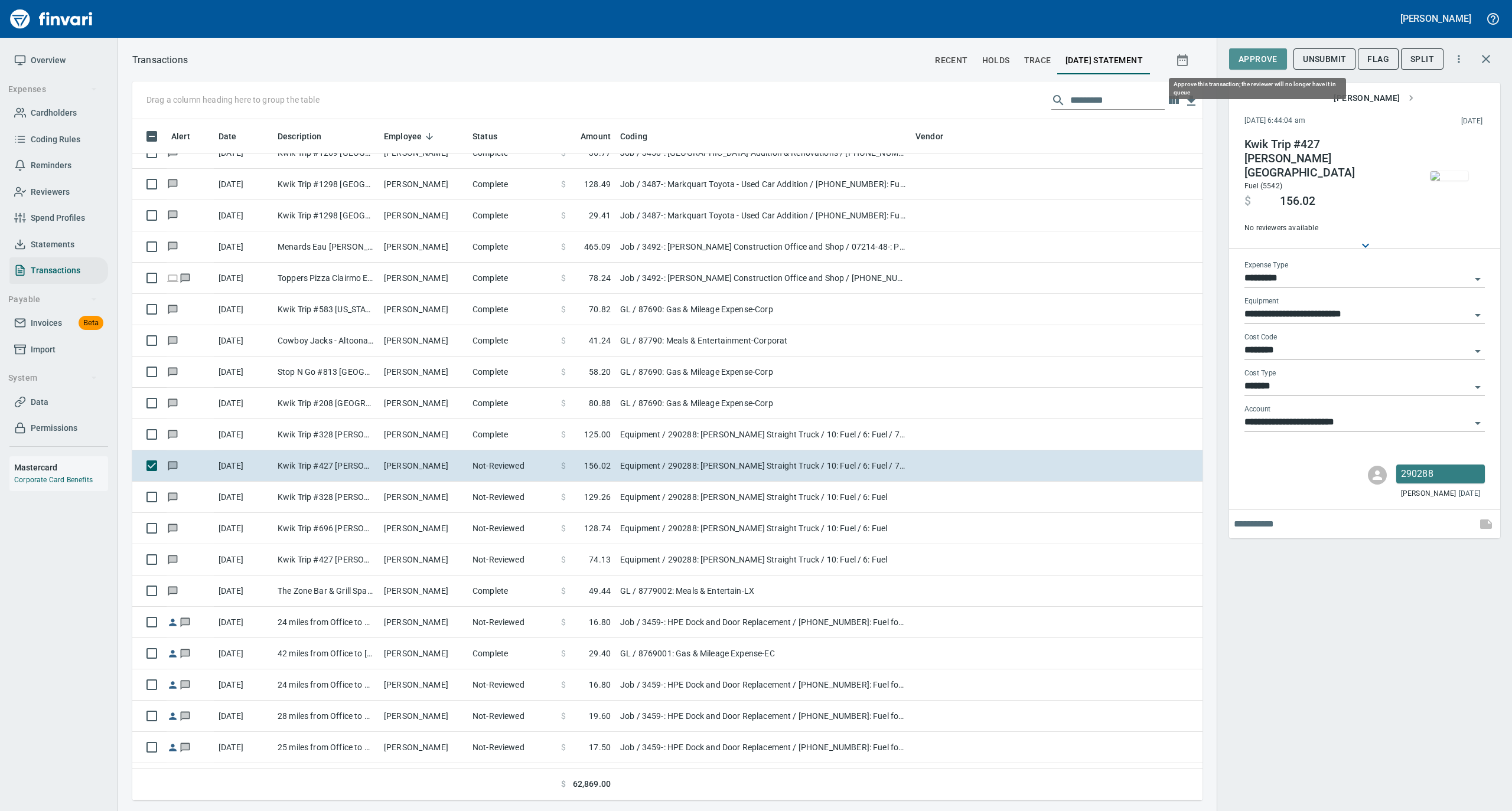
click at [1252, 58] on span "Approve" at bounding box center [1258, 60] width 39 height 15
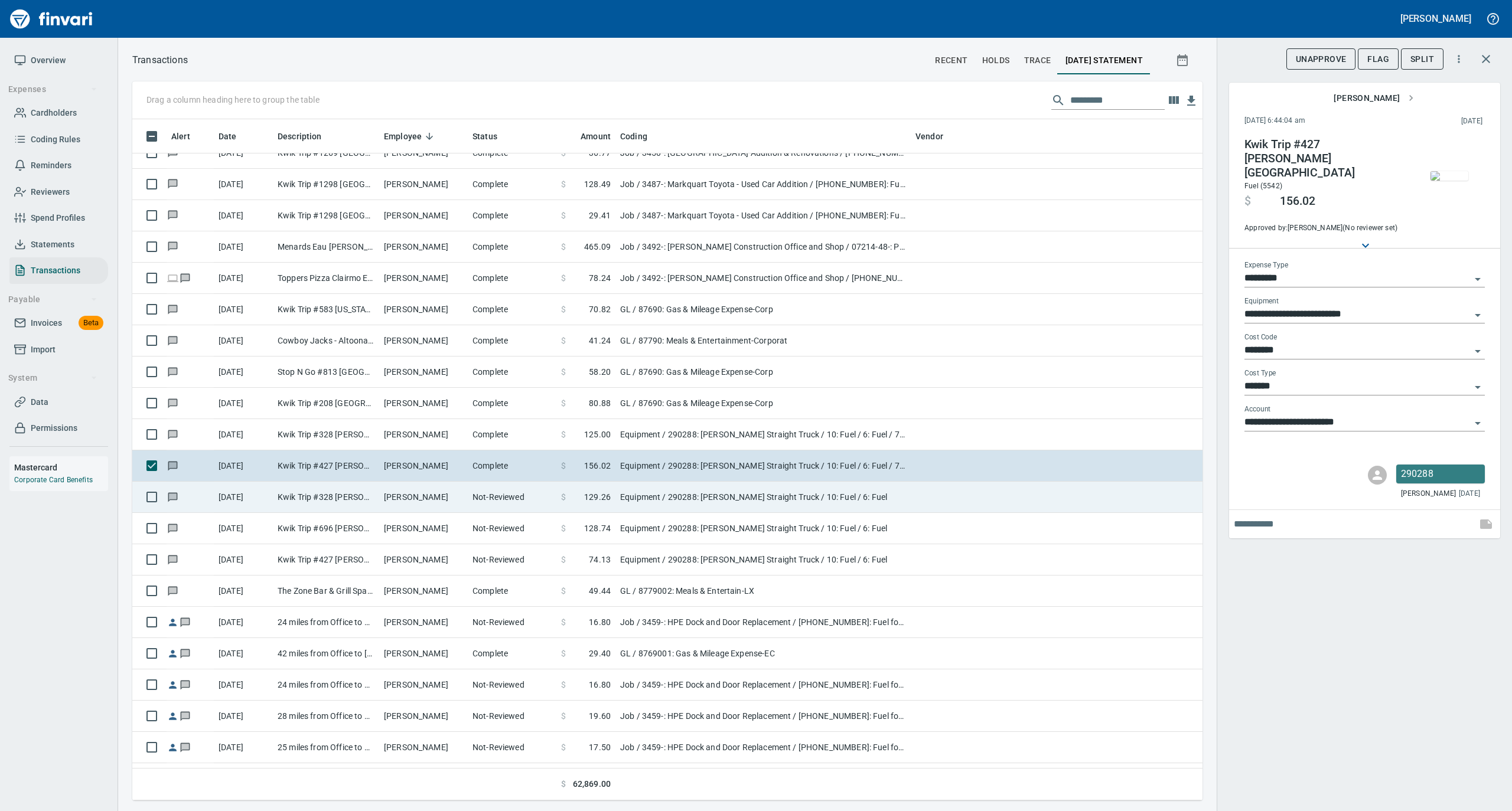
click at [505, 492] on td "Not-Reviewed" at bounding box center [512, 497] width 89 height 31
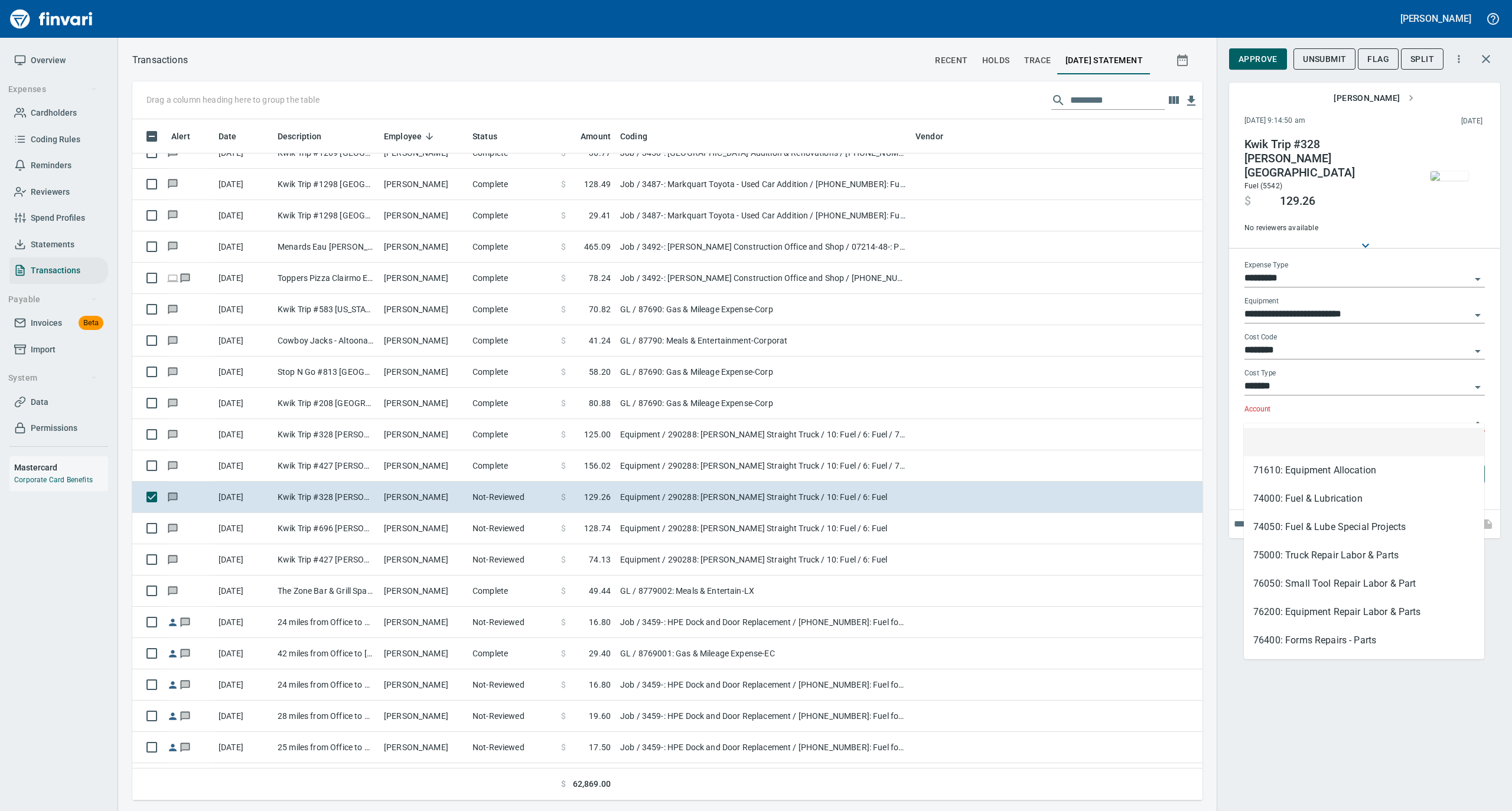
click at [1272, 419] on input "Account" at bounding box center [1358, 423] width 226 height 17
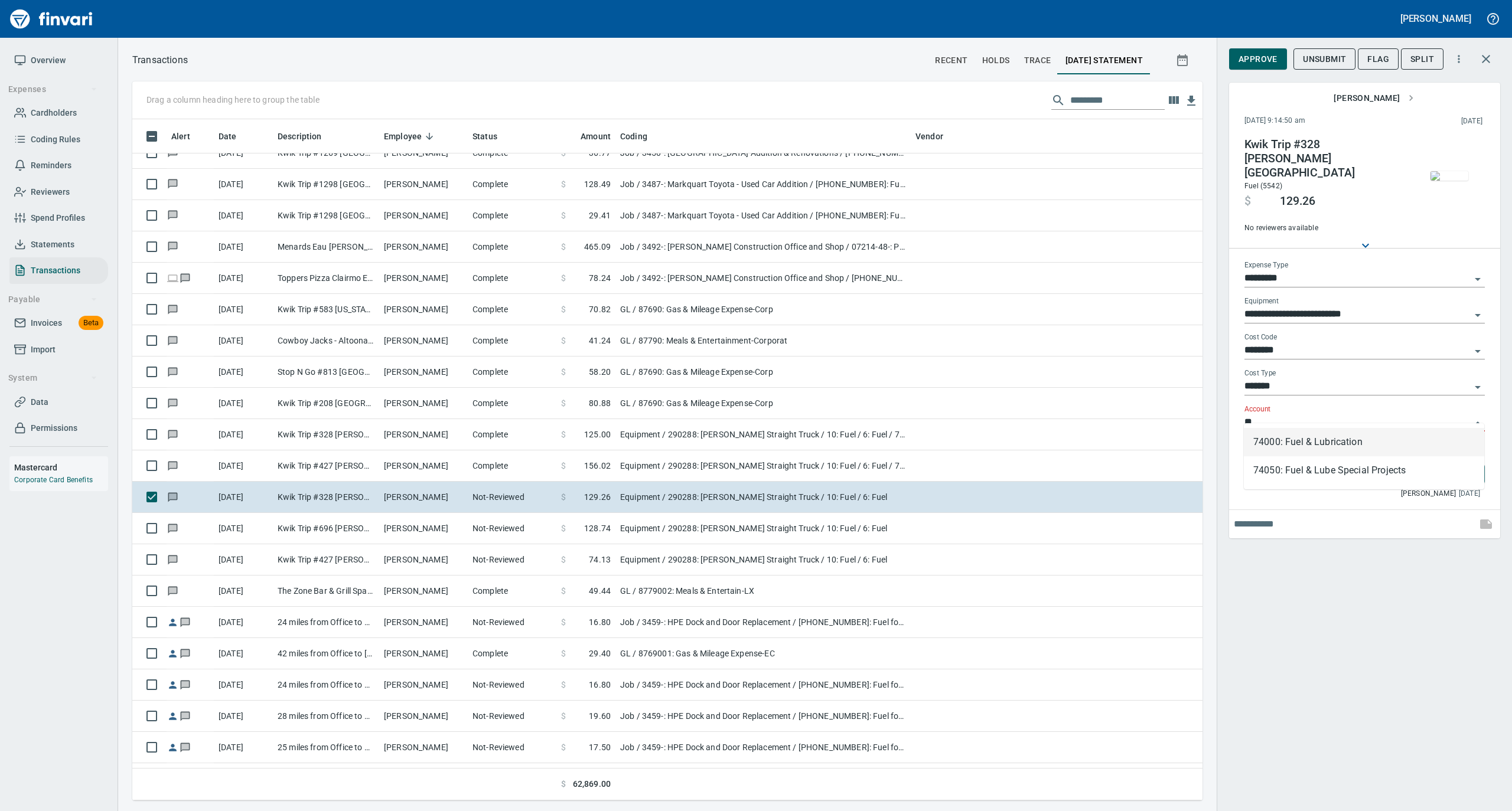
click at [1285, 440] on li "74000: Fuel & Lubrication" at bounding box center [1363, 442] width 240 height 28
type input "**********"
click at [1253, 59] on span "Approve" at bounding box center [1258, 60] width 39 height 15
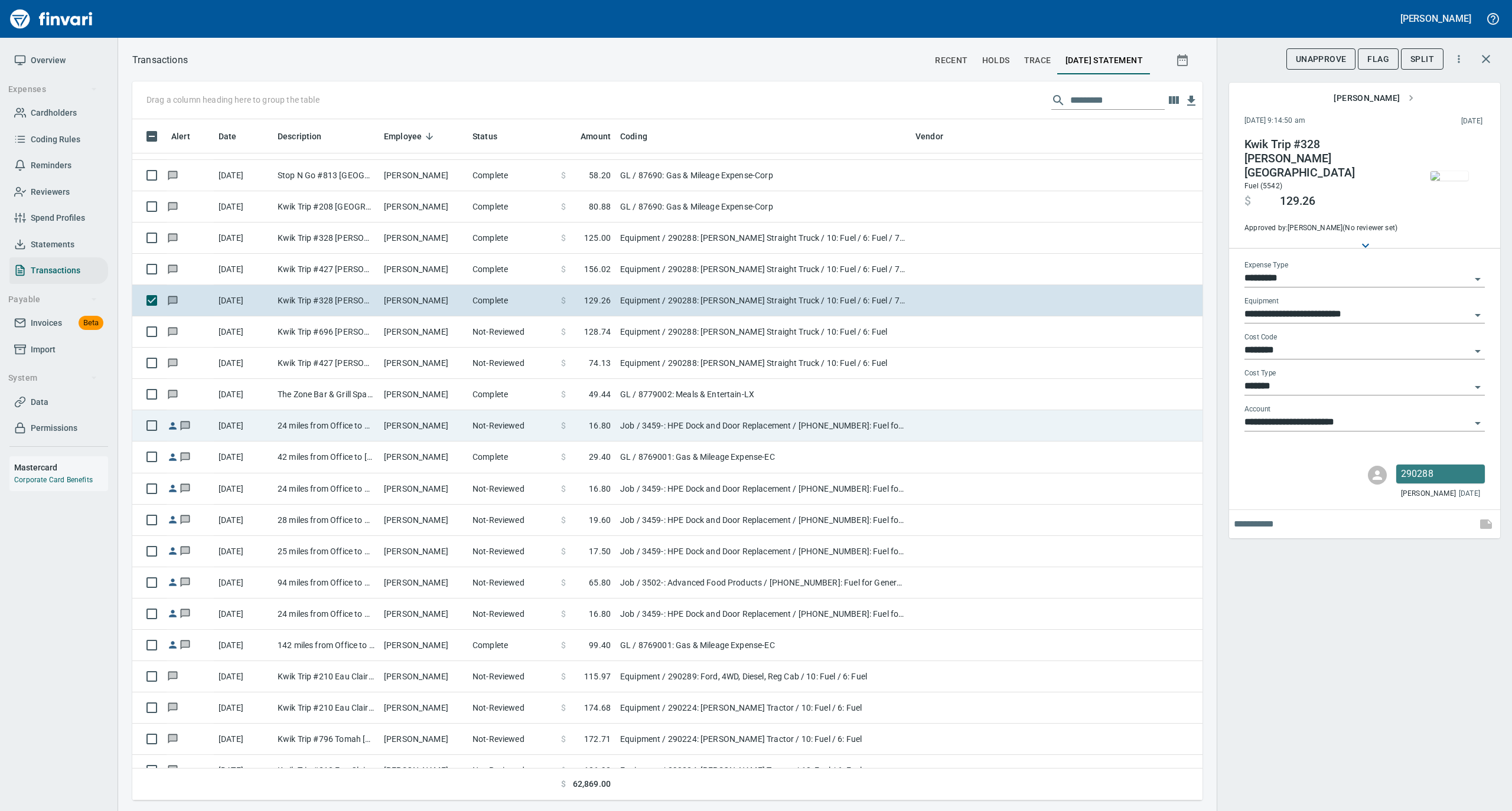
scroll to position [7871, 0]
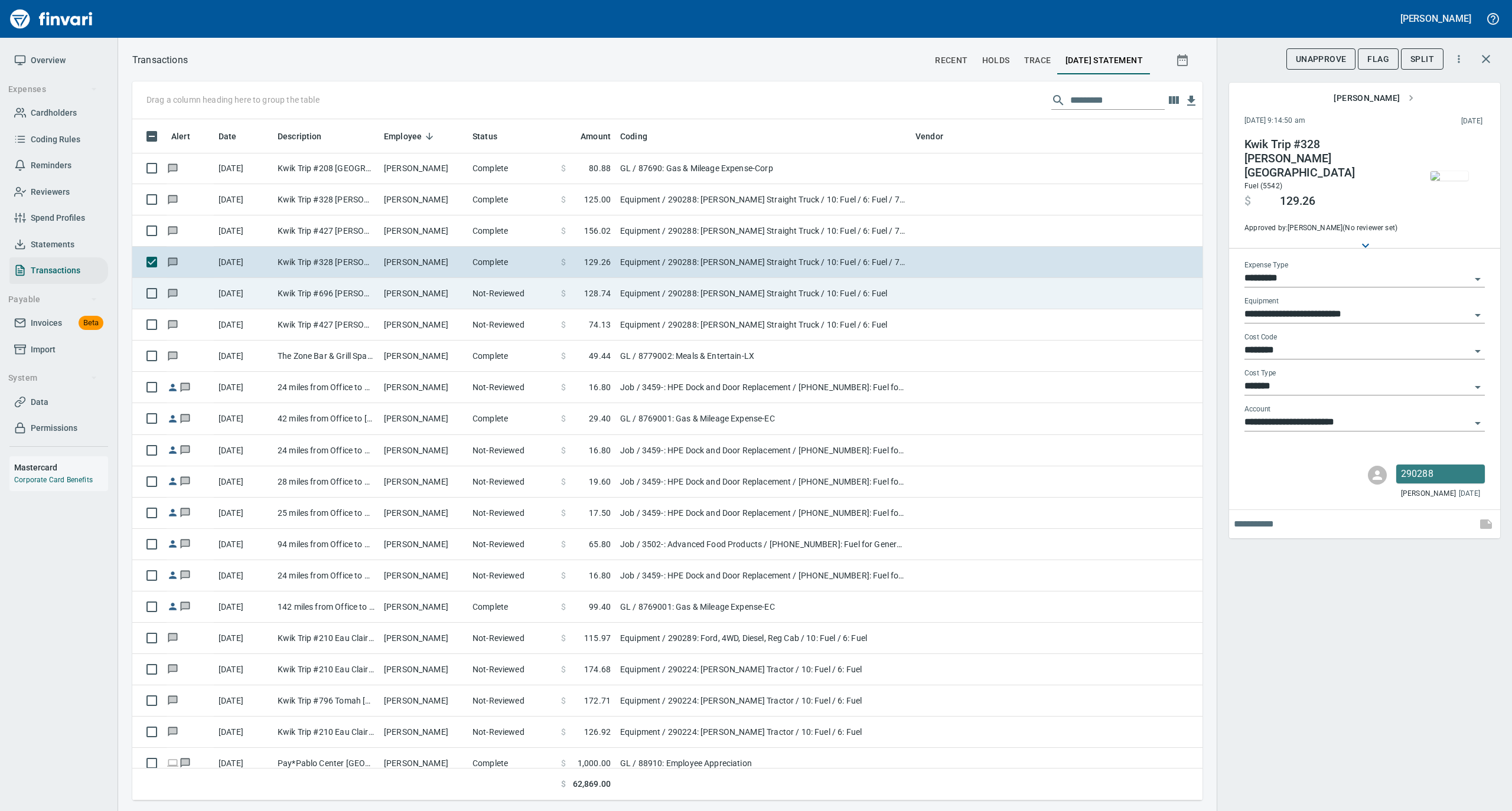
click at [513, 289] on td "Not-Reviewed" at bounding box center [512, 293] width 89 height 31
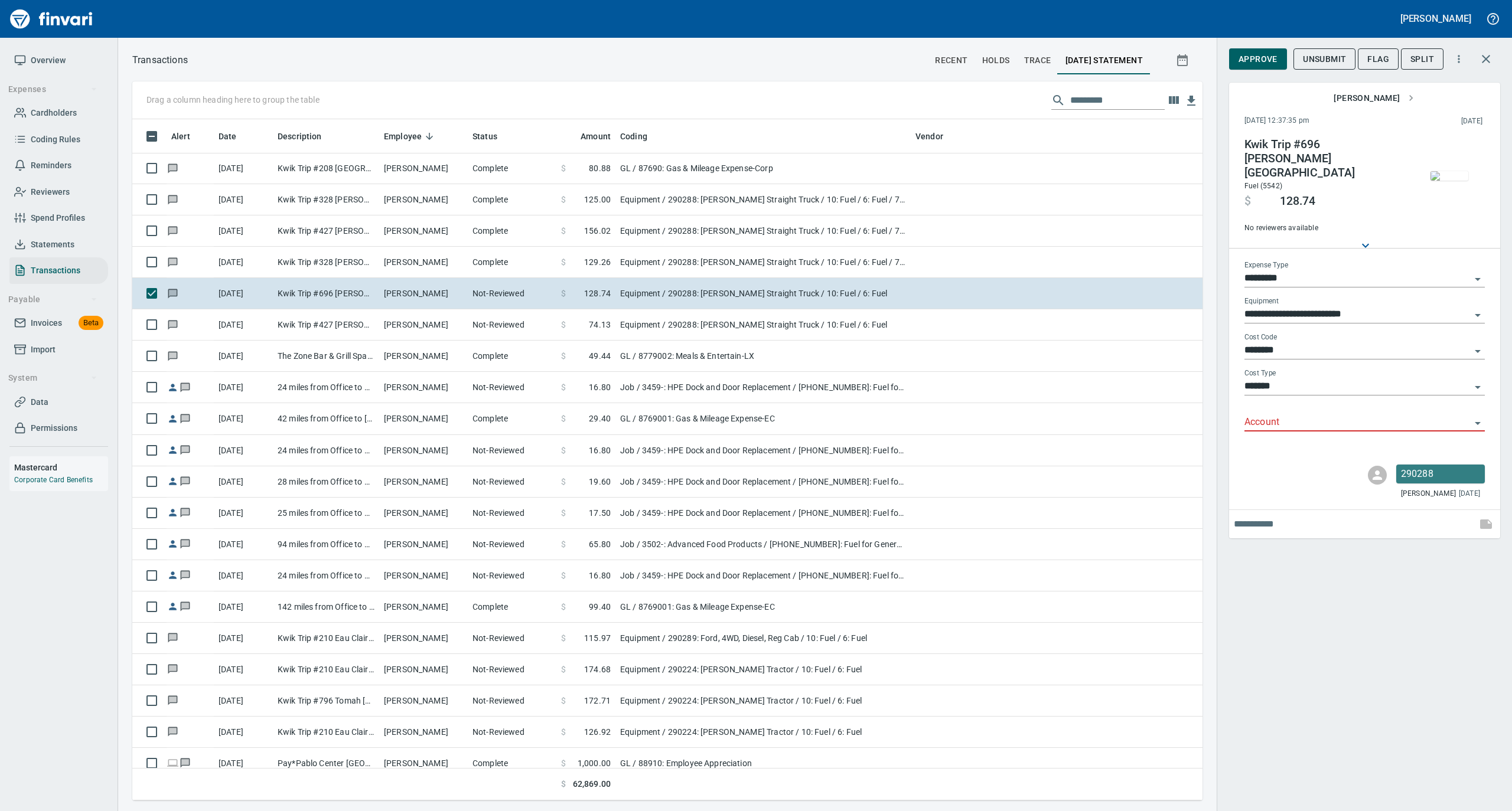
scroll to position [670, 1046]
click at [1266, 417] on input "Account" at bounding box center [1358, 423] width 226 height 17
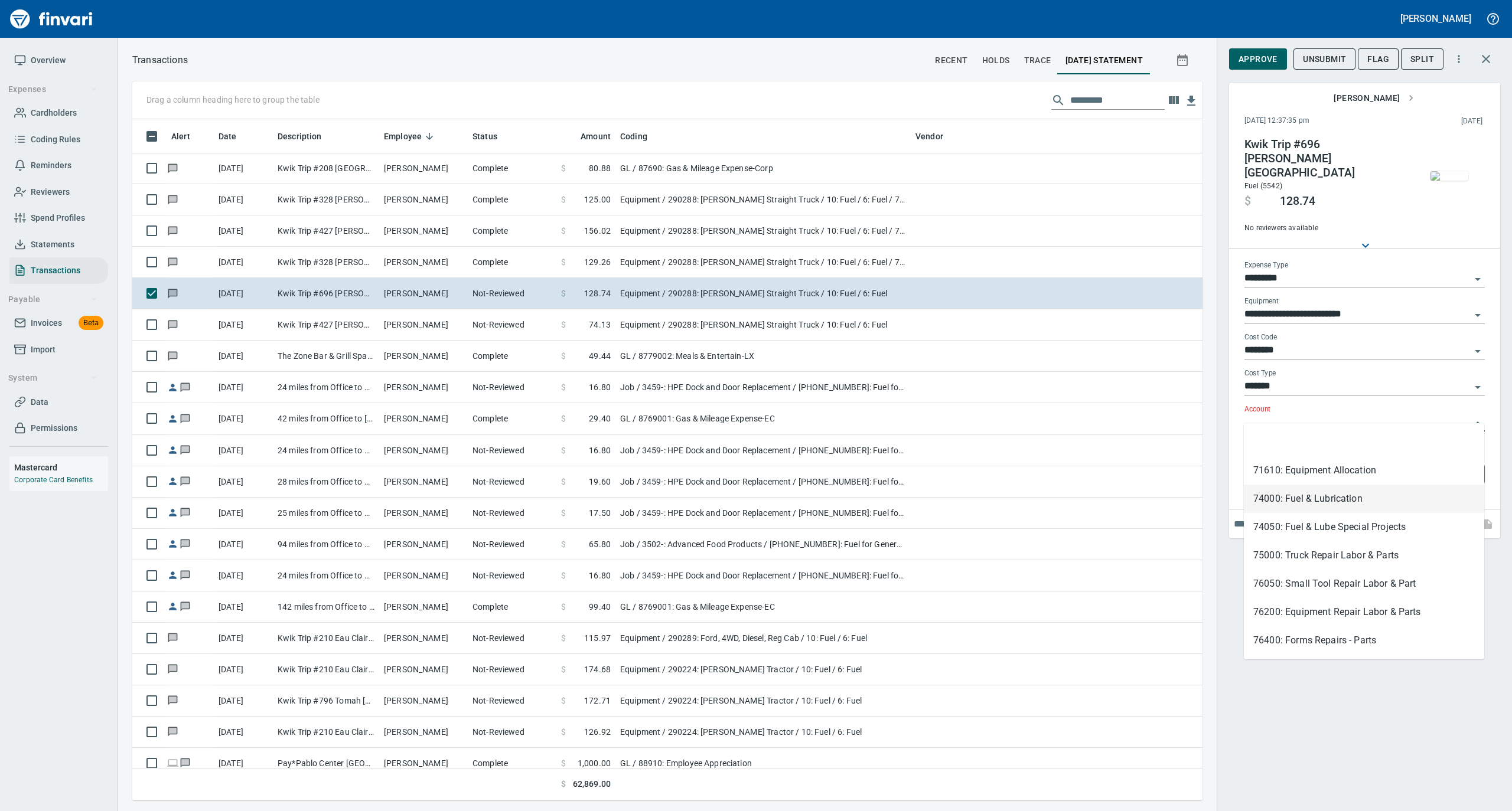
drag, startPoint x: 1264, startPoint y: 492, endPoint x: 1258, endPoint y: 380, distance: 112.2
click at [1264, 492] on li "74000: Fuel & Lubrication" at bounding box center [1363, 499] width 240 height 28
type input "**********"
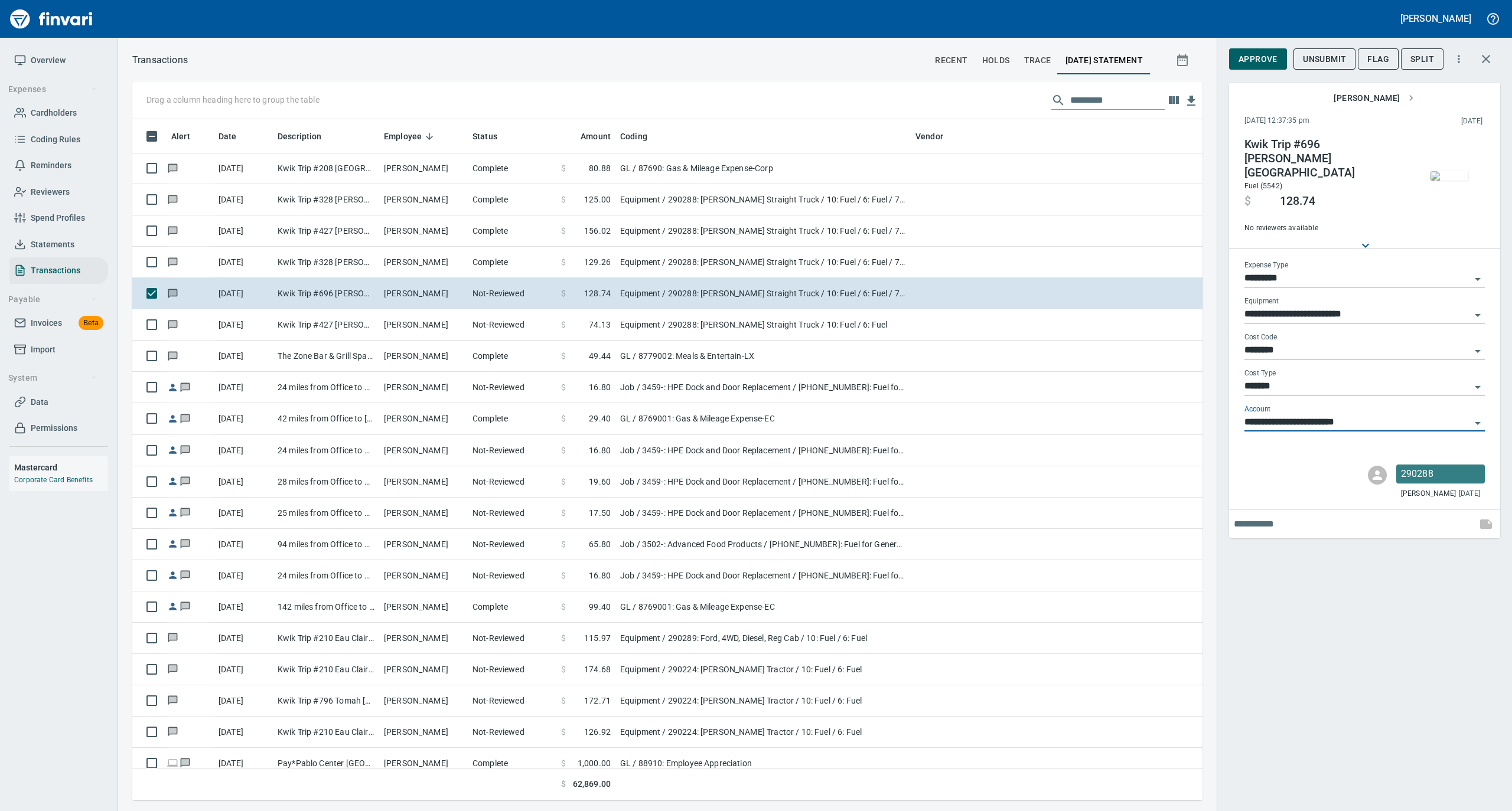
click at [1257, 50] on button "Approve" at bounding box center [1258, 59] width 58 height 22
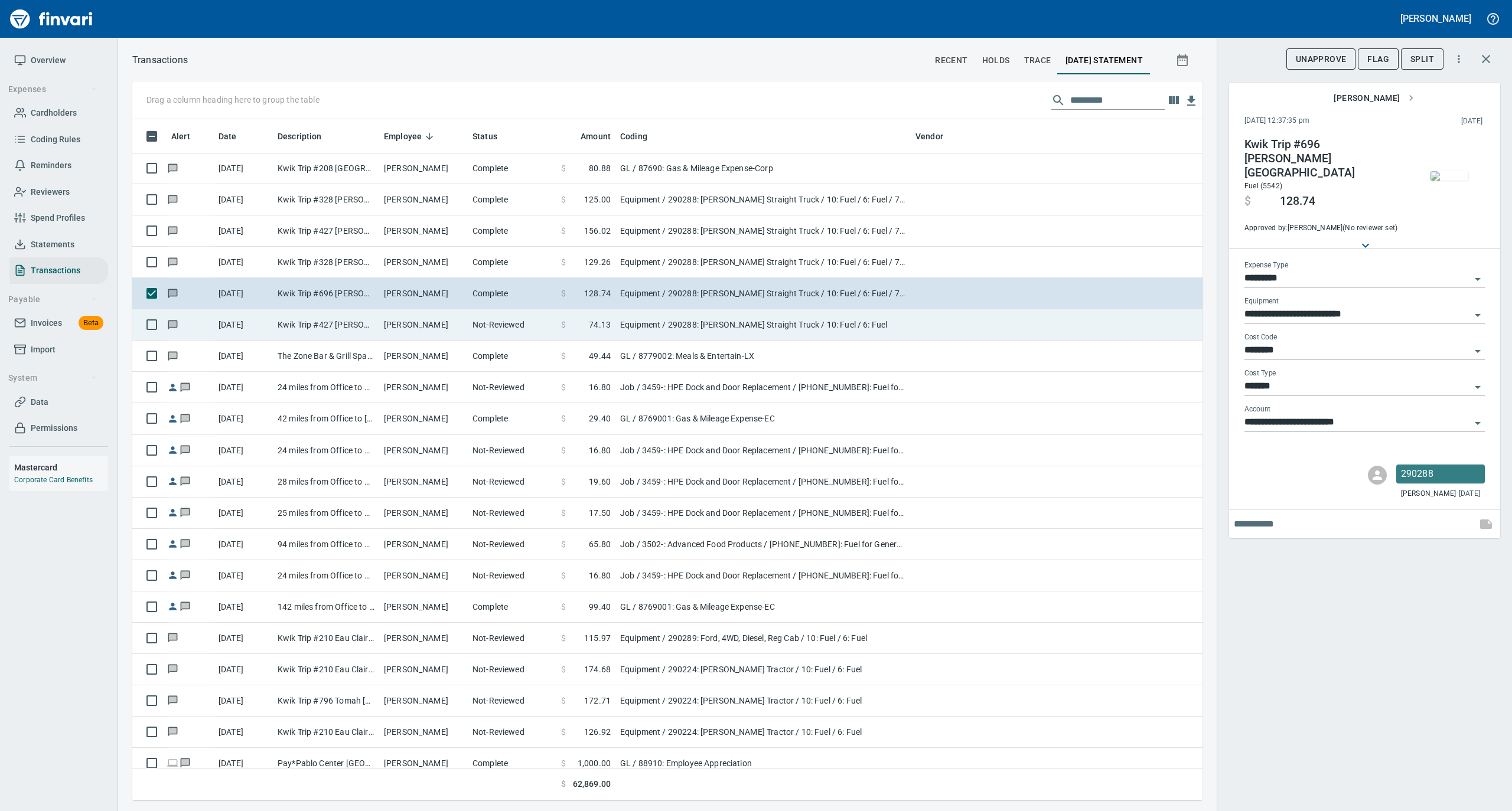
click at [454, 329] on td "[PERSON_NAME]" at bounding box center [423, 325] width 89 height 31
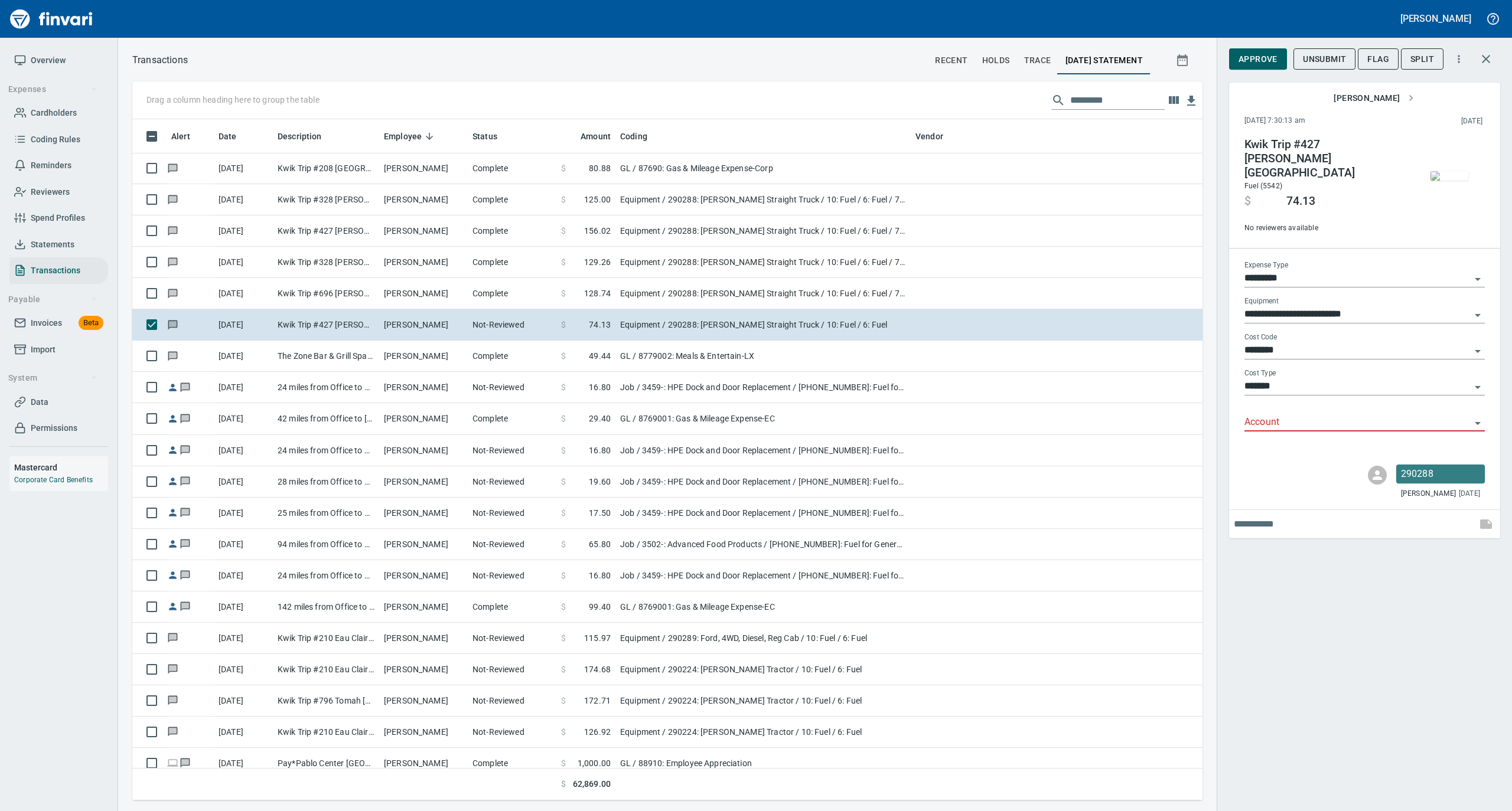
click at [1280, 418] on input "Account" at bounding box center [1358, 423] width 226 height 17
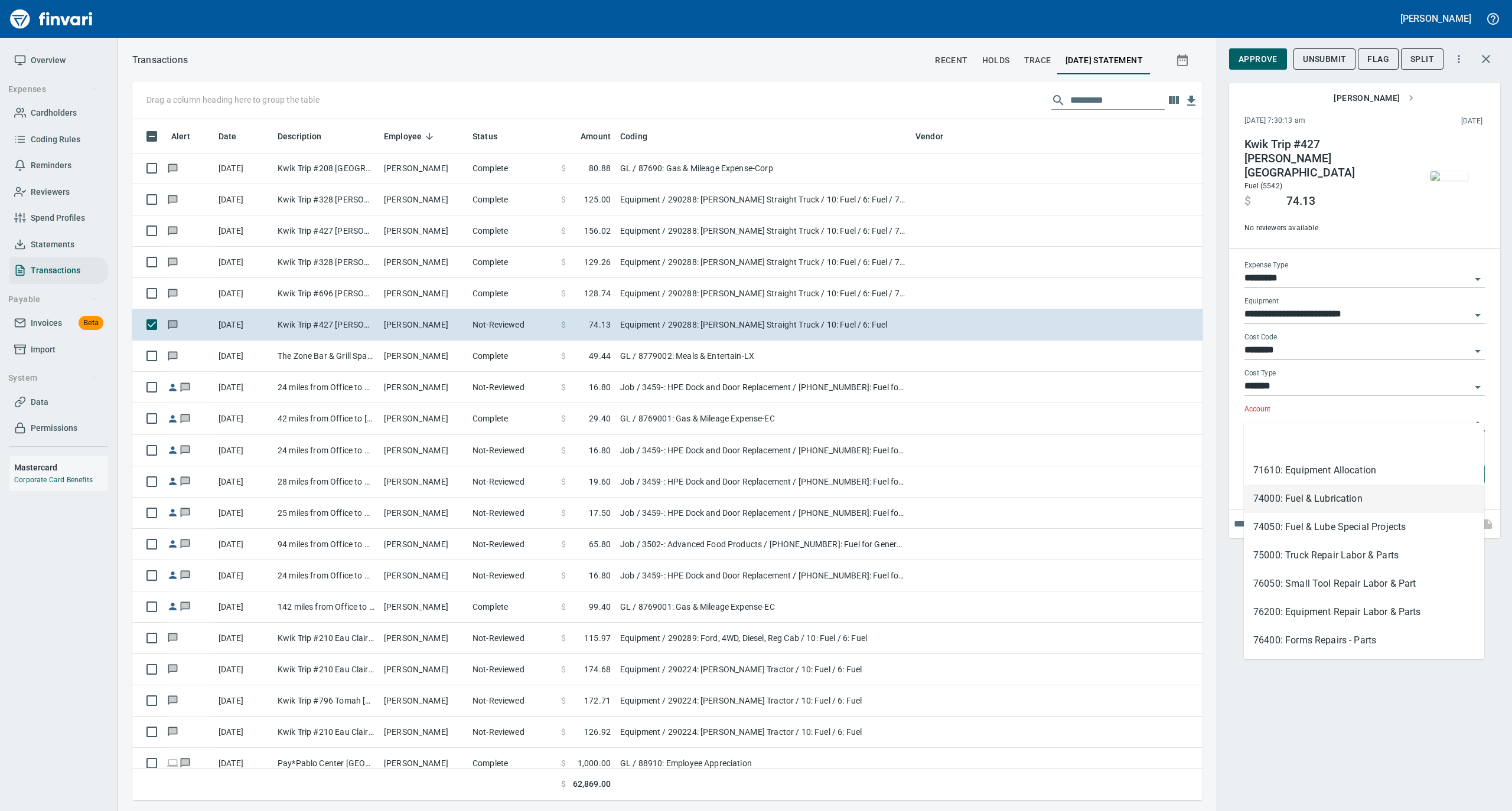
click at [1278, 497] on li "74000: Fuel & Lubrication" at bounding box center [1363, 499] width 240 height 28
type input "**********"
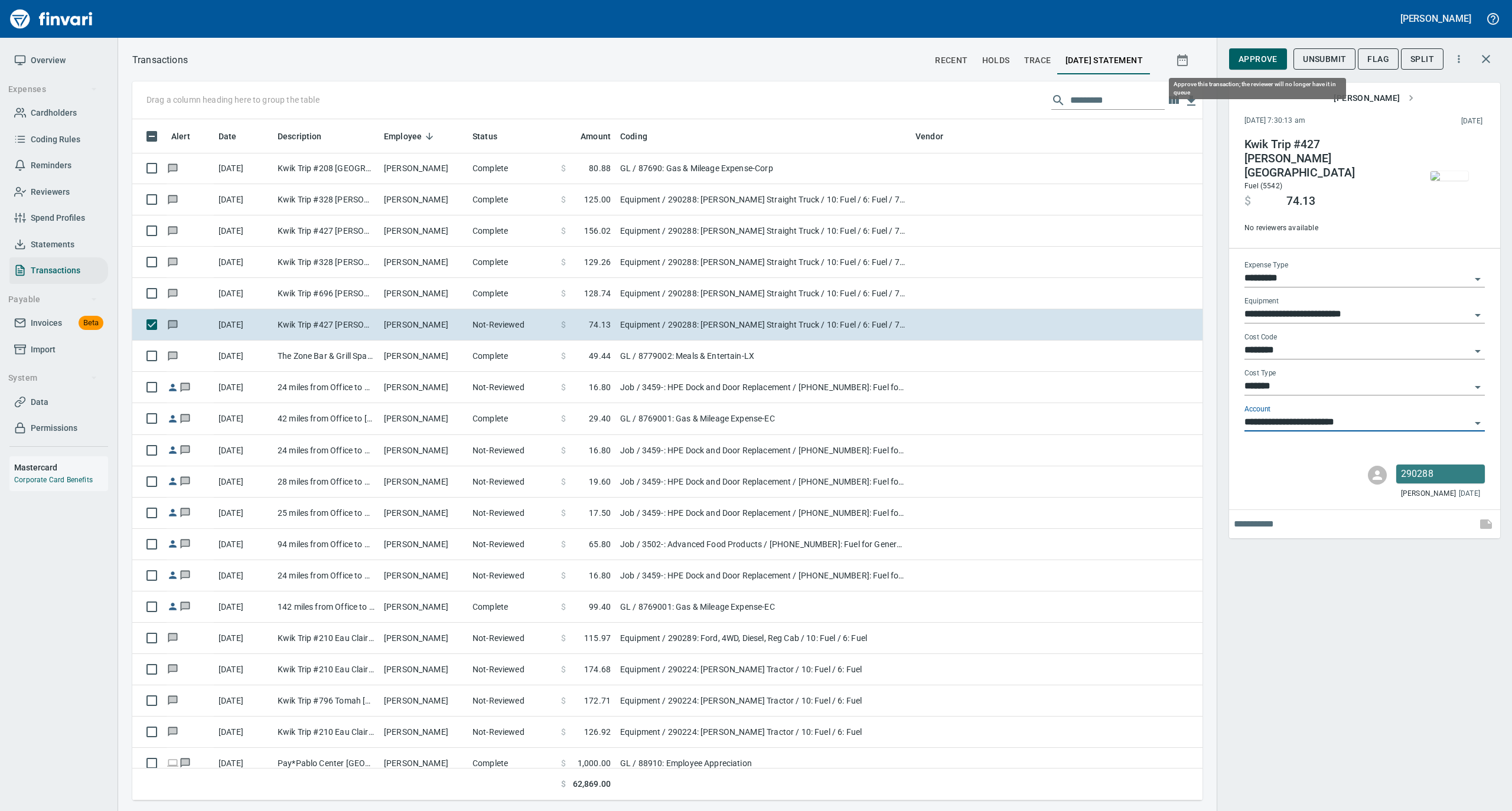
click at [1253, 60] on span "Approve" at bounding box center [1258, 60] width 39 height 15
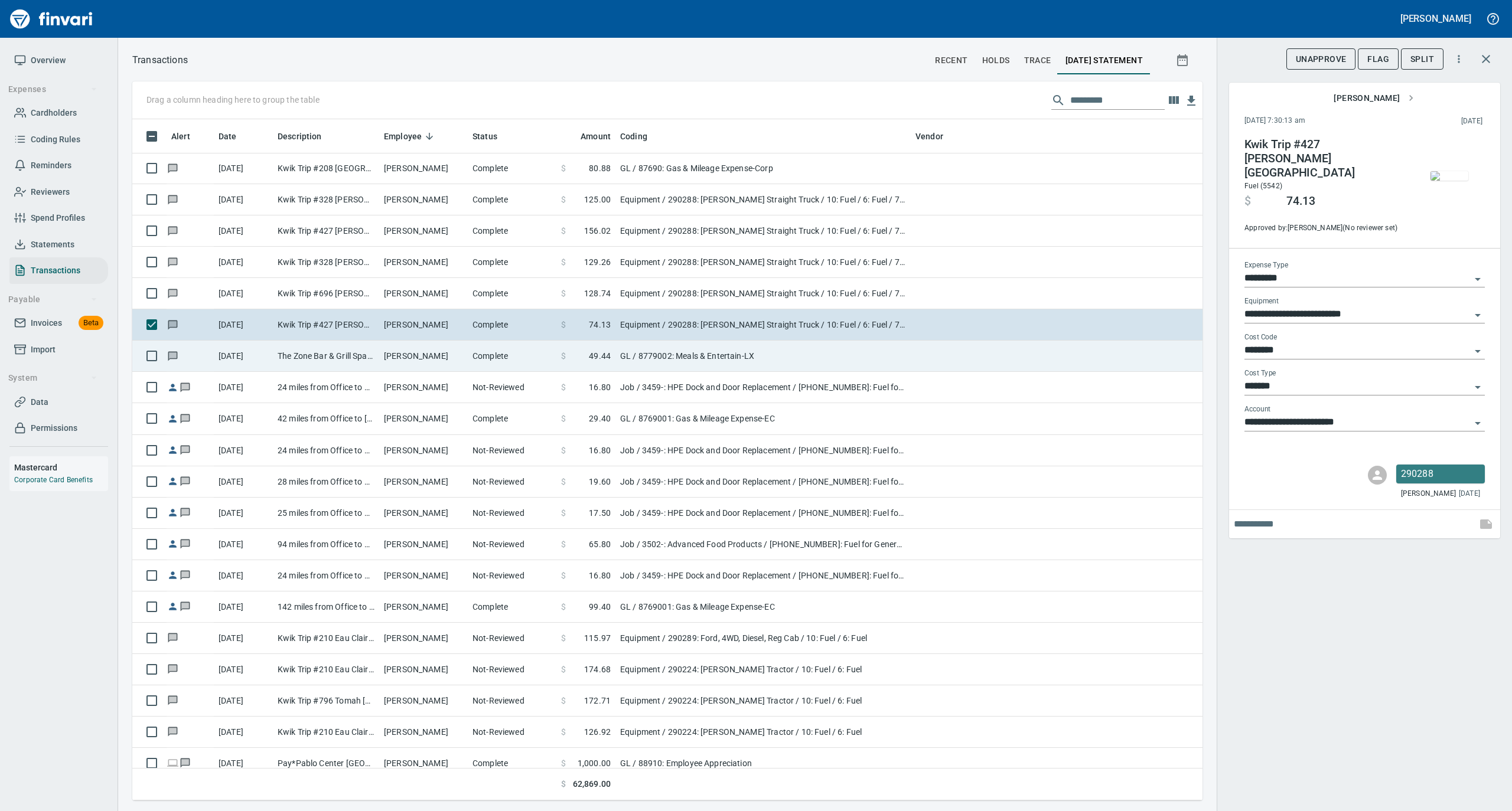
click at [505, 353] on td "Complete" at bounding box center [512, 355] width 89 height 31
type input "**"
type input "**********"
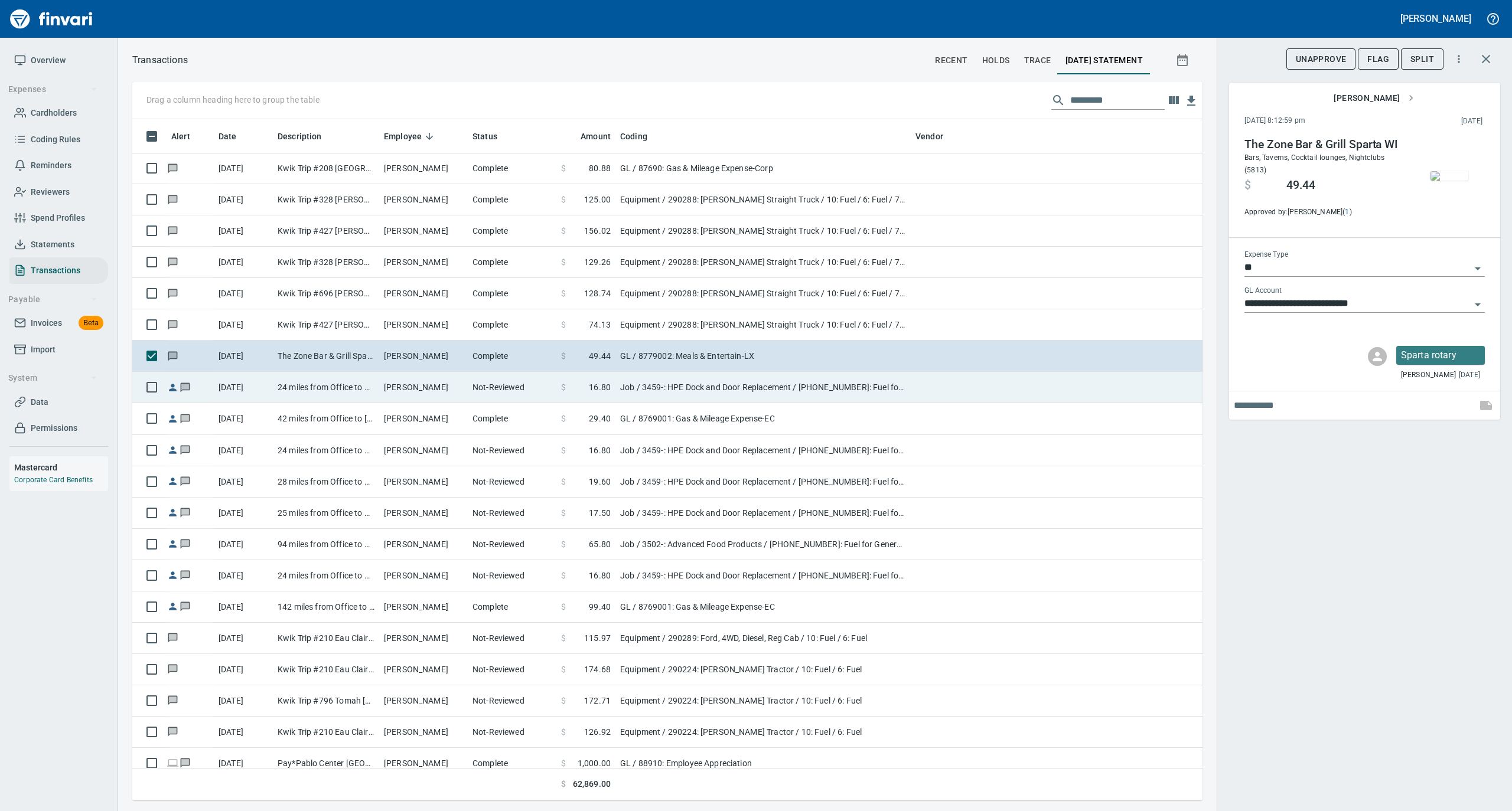
click at [494, 390] on td "Not-Reviewed" at bounding box center [512, 387] width 89 height 31
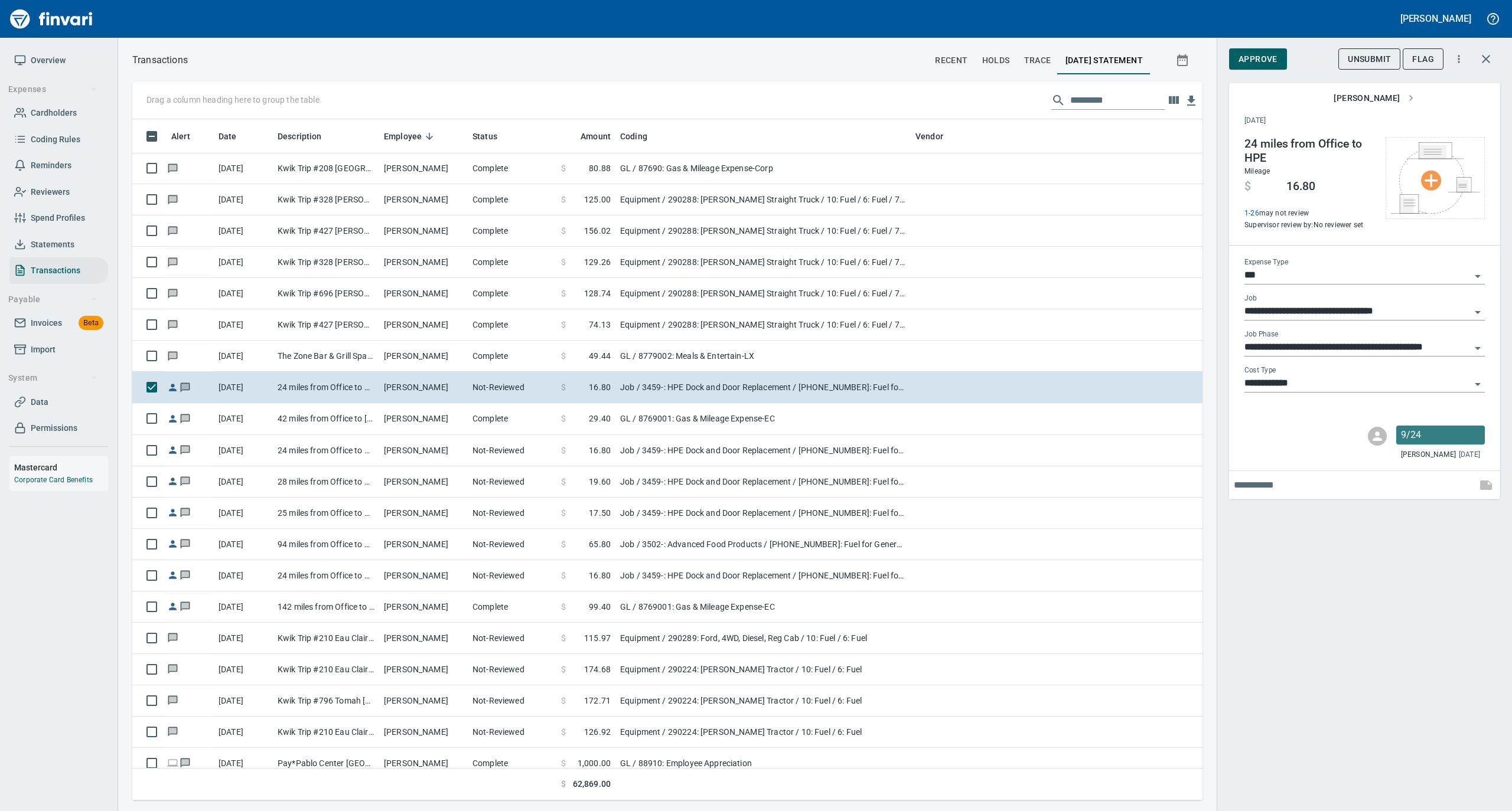
click at [1257, 57] on span "Approve" at bounding box center [1258, 60] width 39 height 15
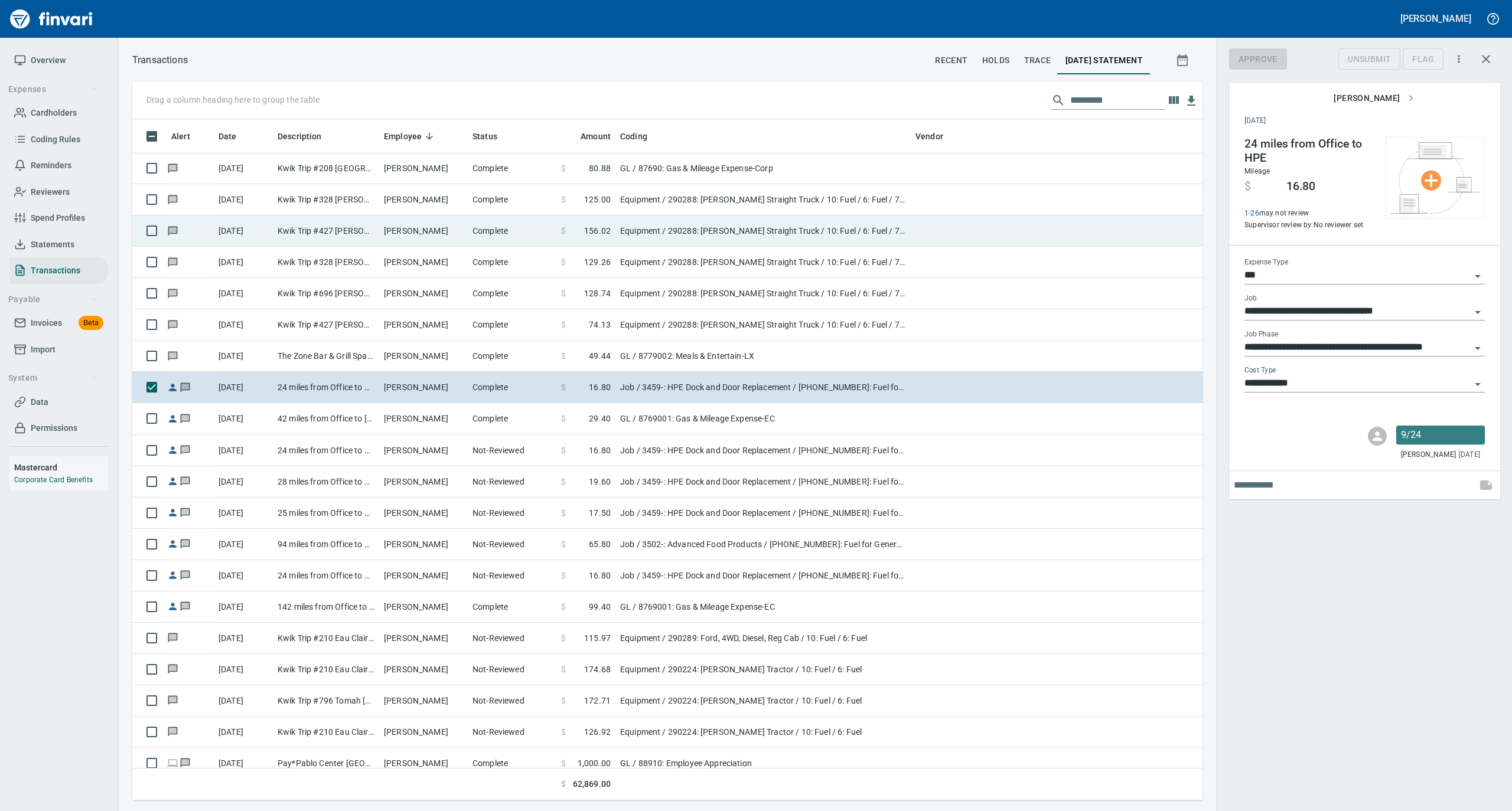
scroll to position [670, 1046]
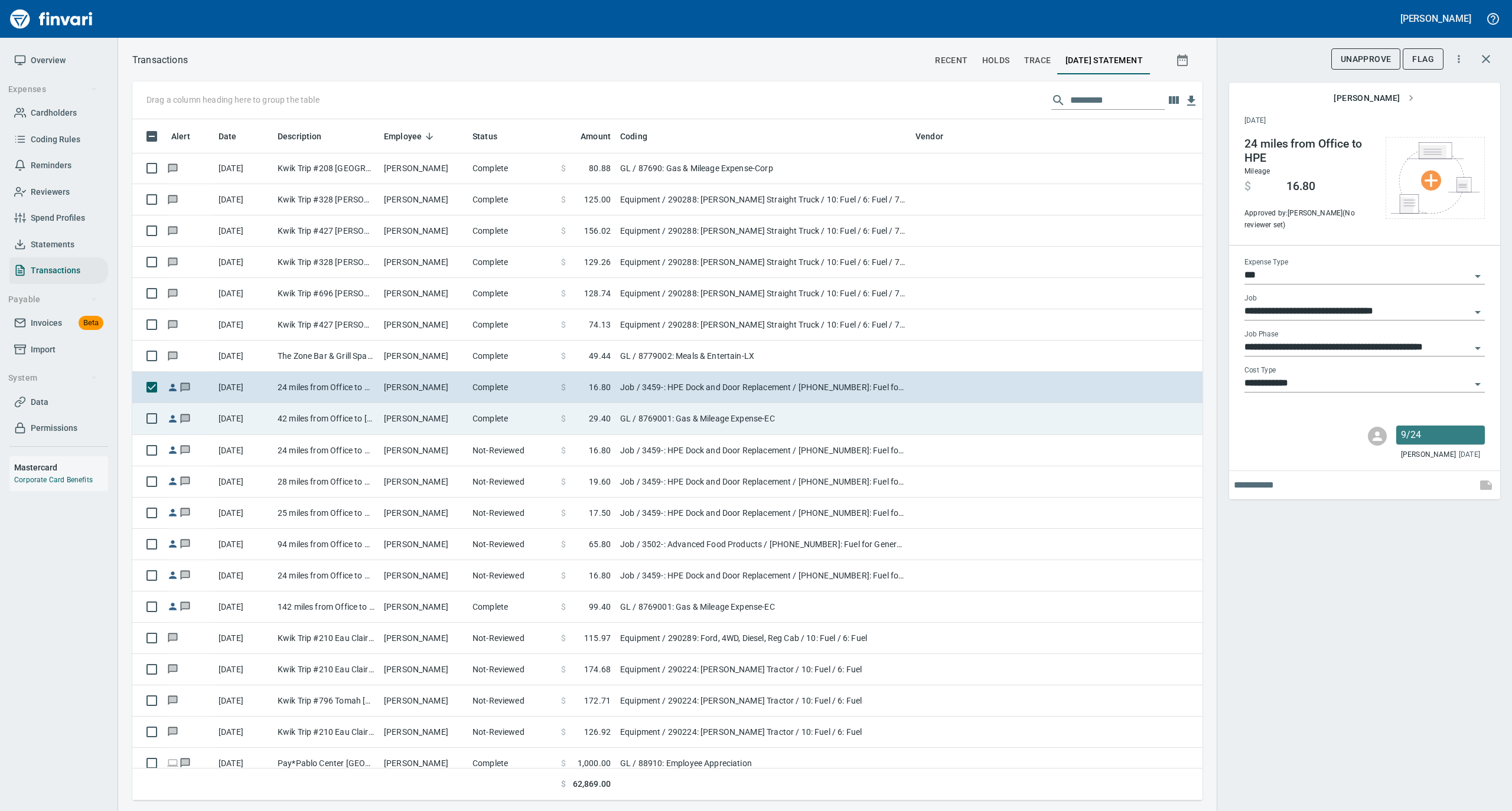
click at [468, 426] on td "Complete" at bounding box center [512, 418] width 89 height 31
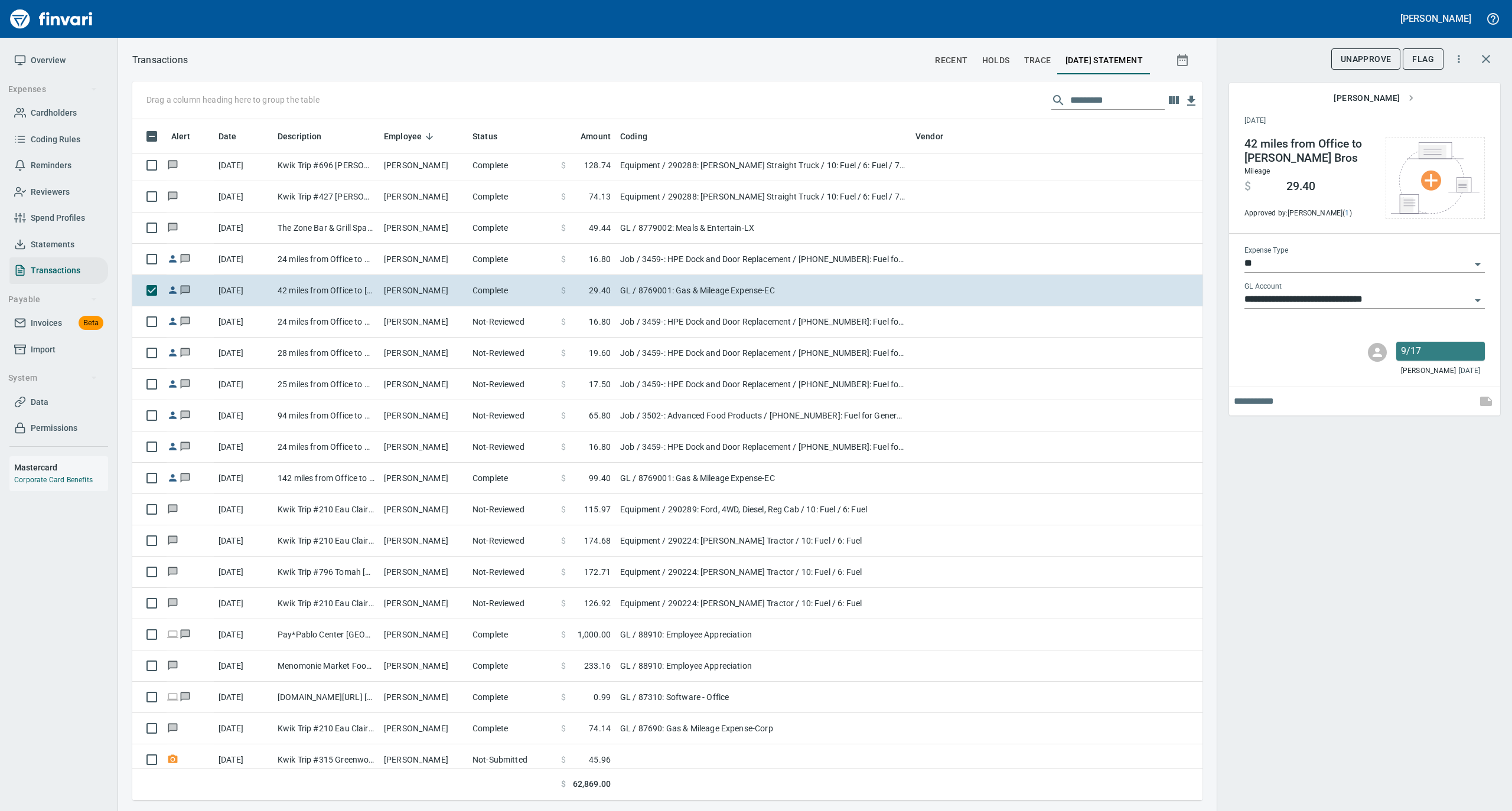
scroll to position [8029, 0]
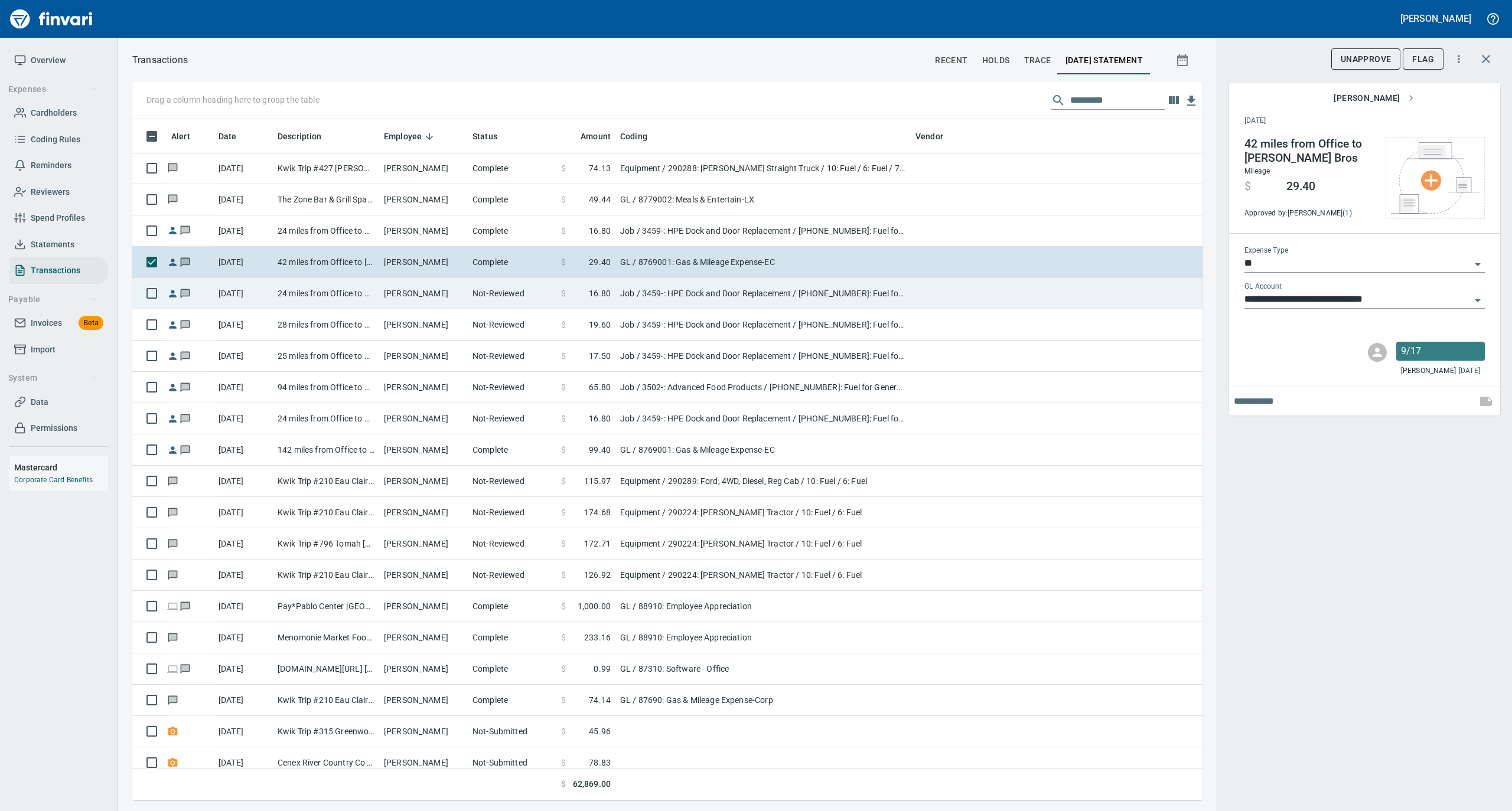
click at [405, 294] on td "[PERSON_NAME]" at bounding box center [423, 293] width 89 height 31
type input "***"
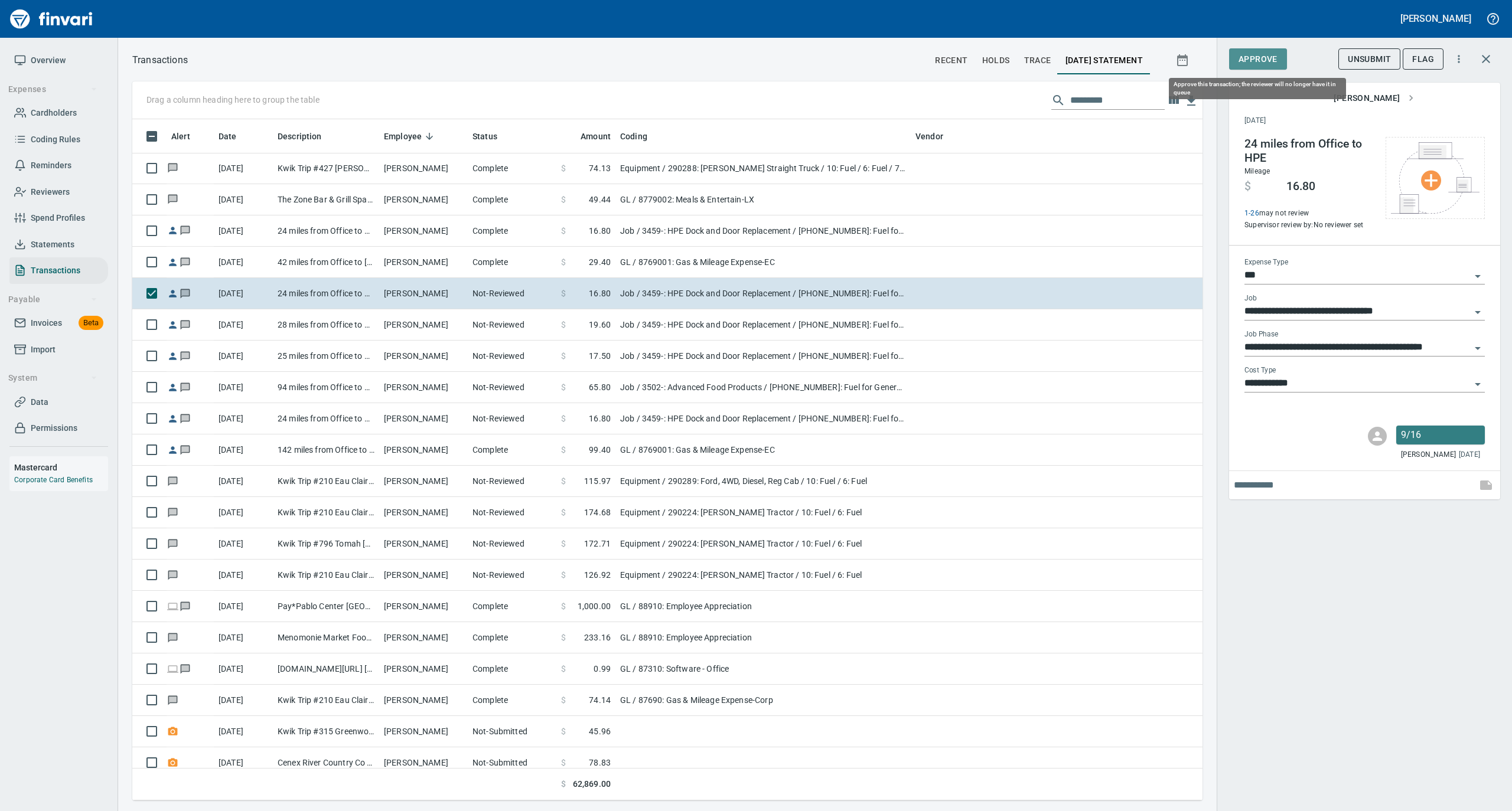
click at [1253, 59] on span "Approve" at bounding box center [1258, 60] width 39 height 15
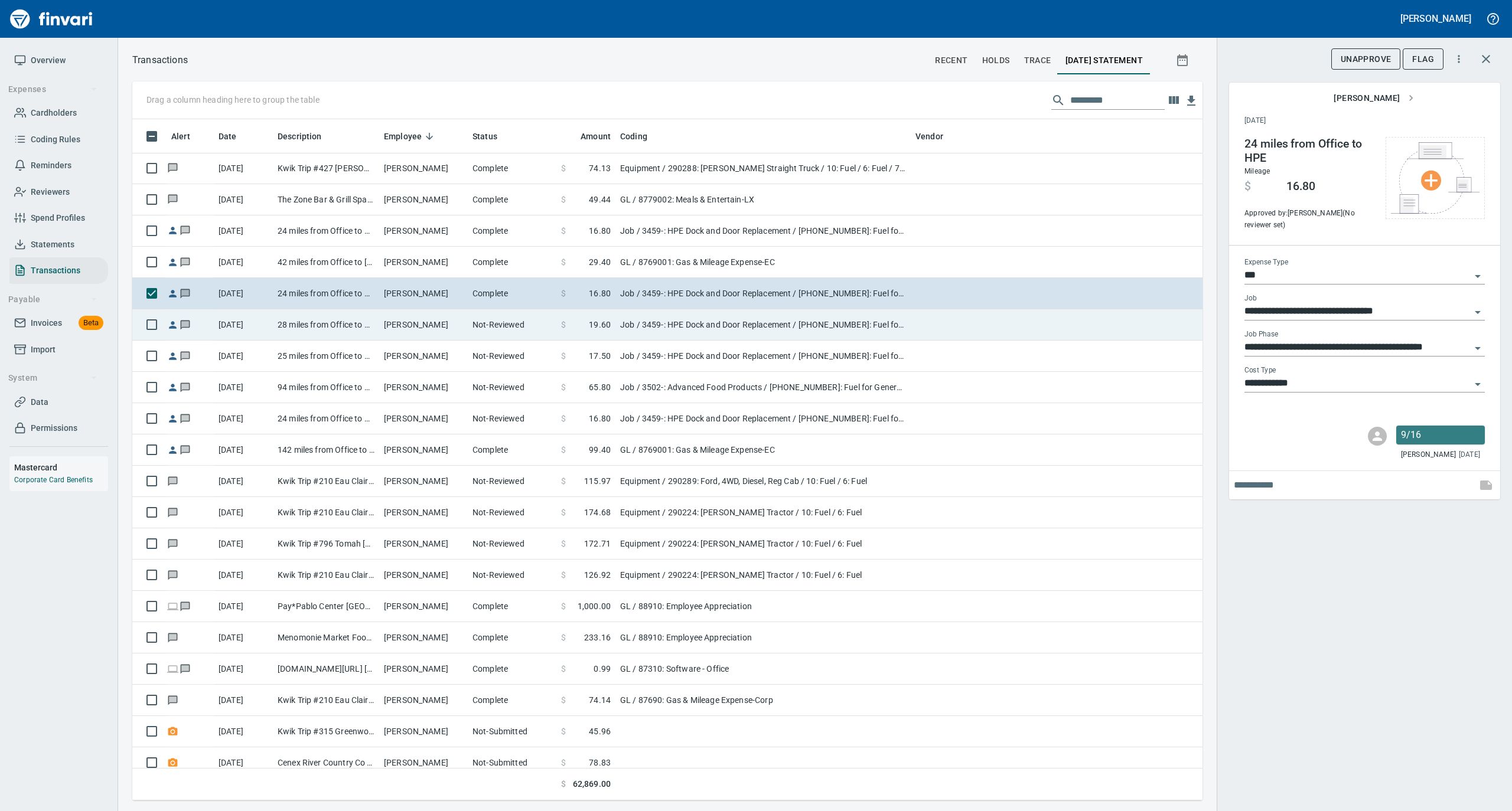
click at [458, 329] on td "[PERSON_NAME]" at bounding box center [423, 325] width 89 height 31
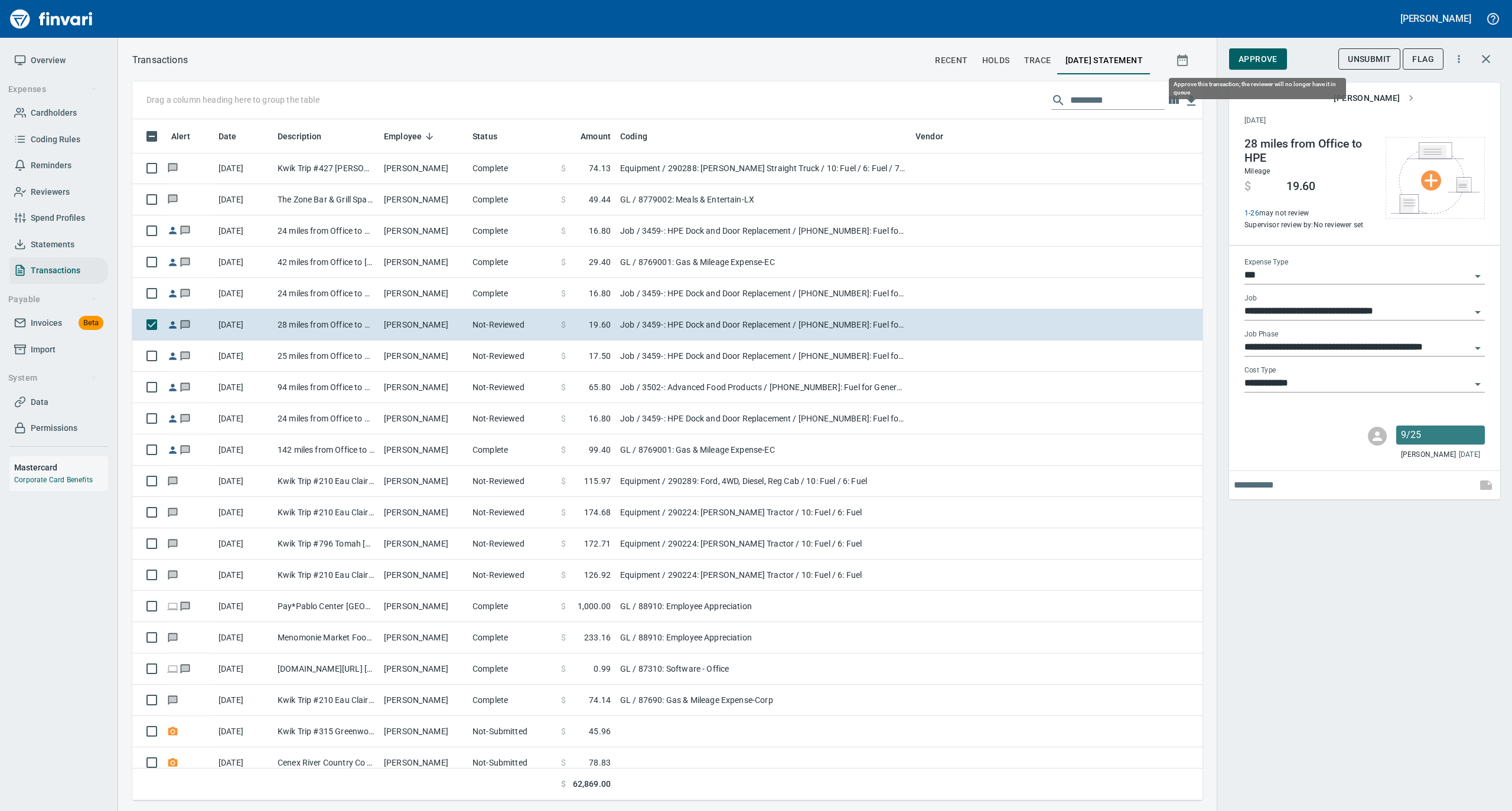
scroll to position [670, 1046]
click at [1243, 57] on span "Approve" at bounding box center [1258, 60] width 39 height 15
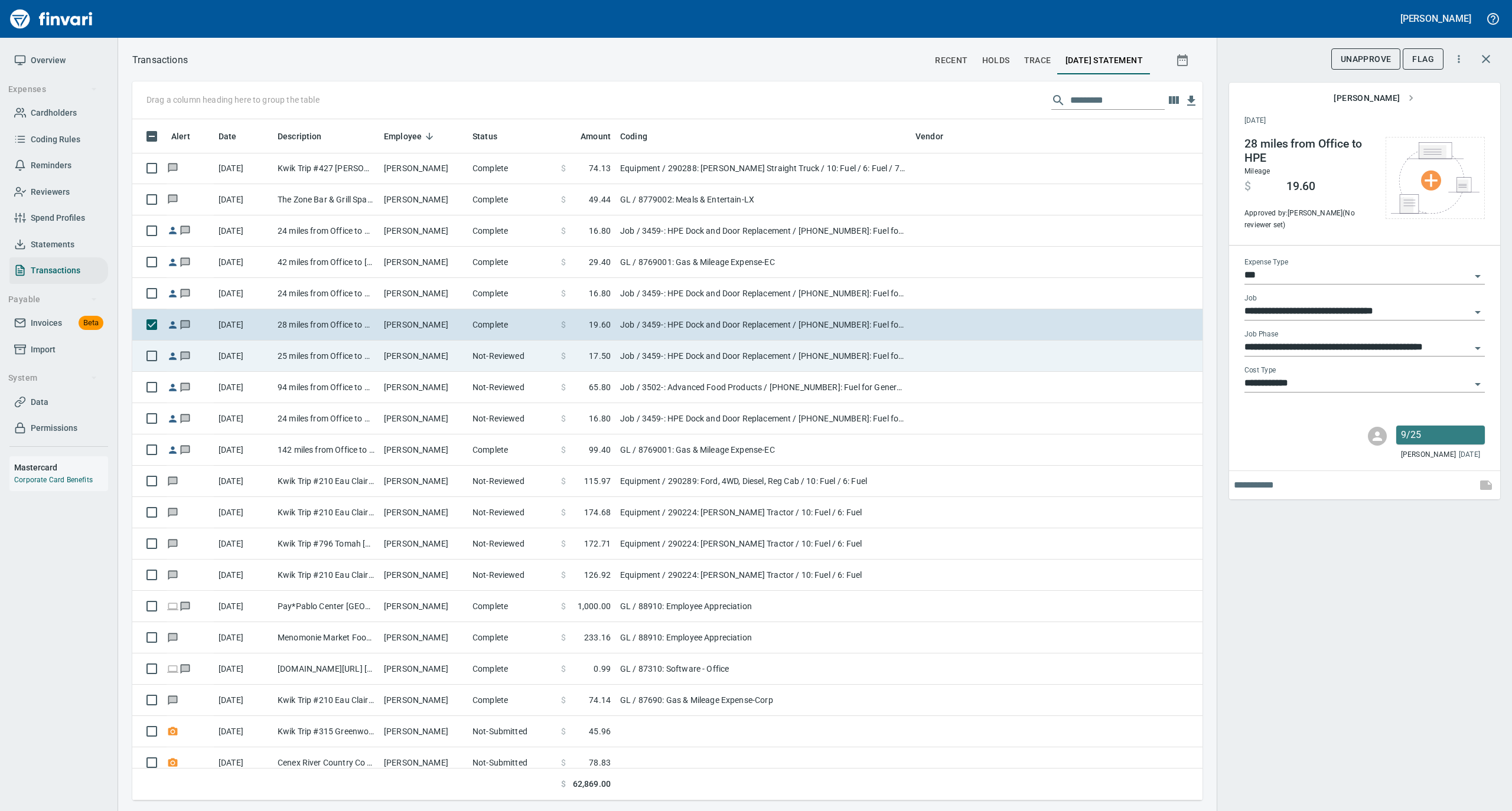
click at [364, 359] on td "25 miles from Office to HPE" at bounding box center [327, 355] width 107 height 31
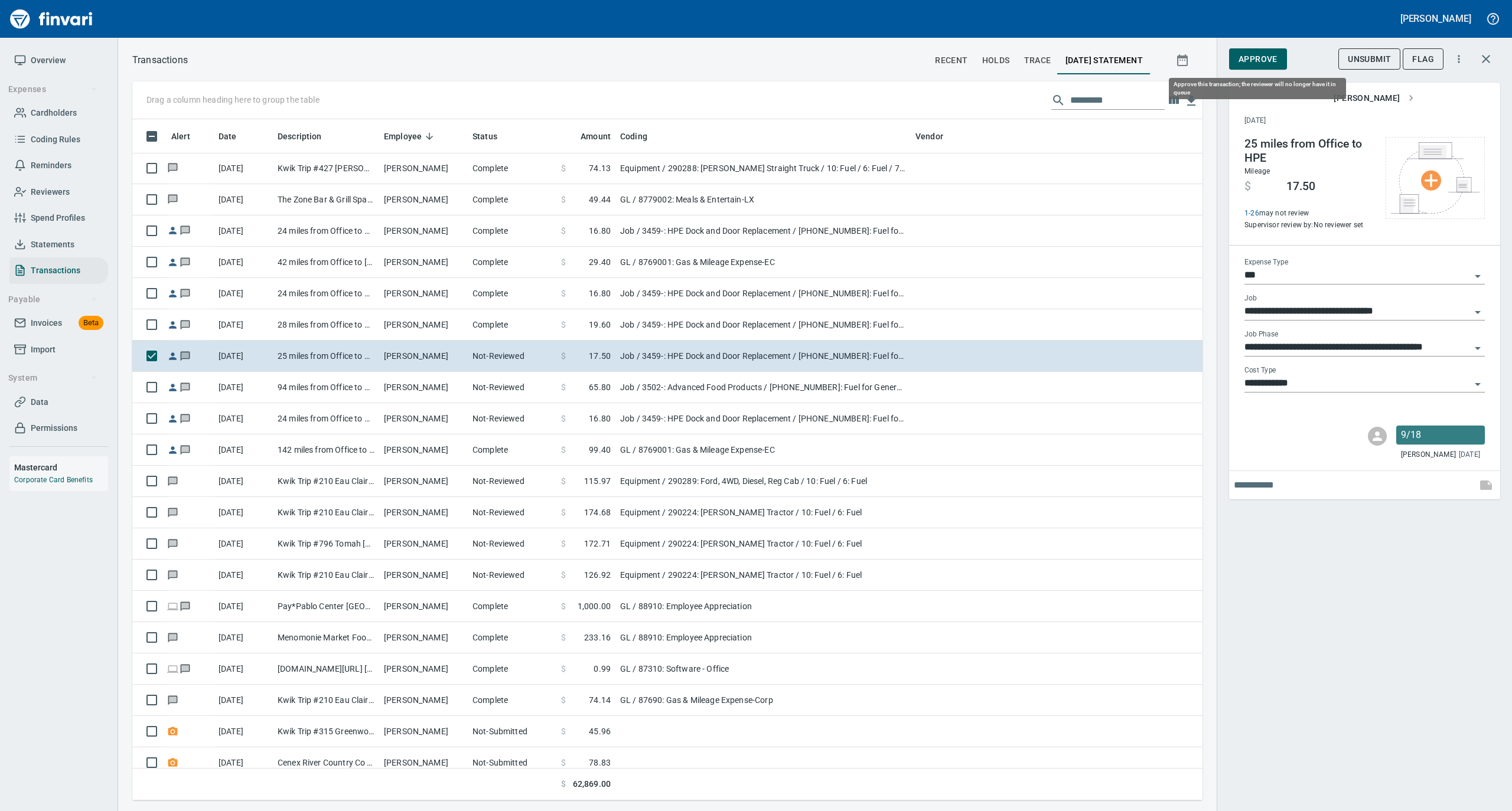
click at [1255, 62] on span "Approve" at bounding box center [1258, 60] width 39 height 15
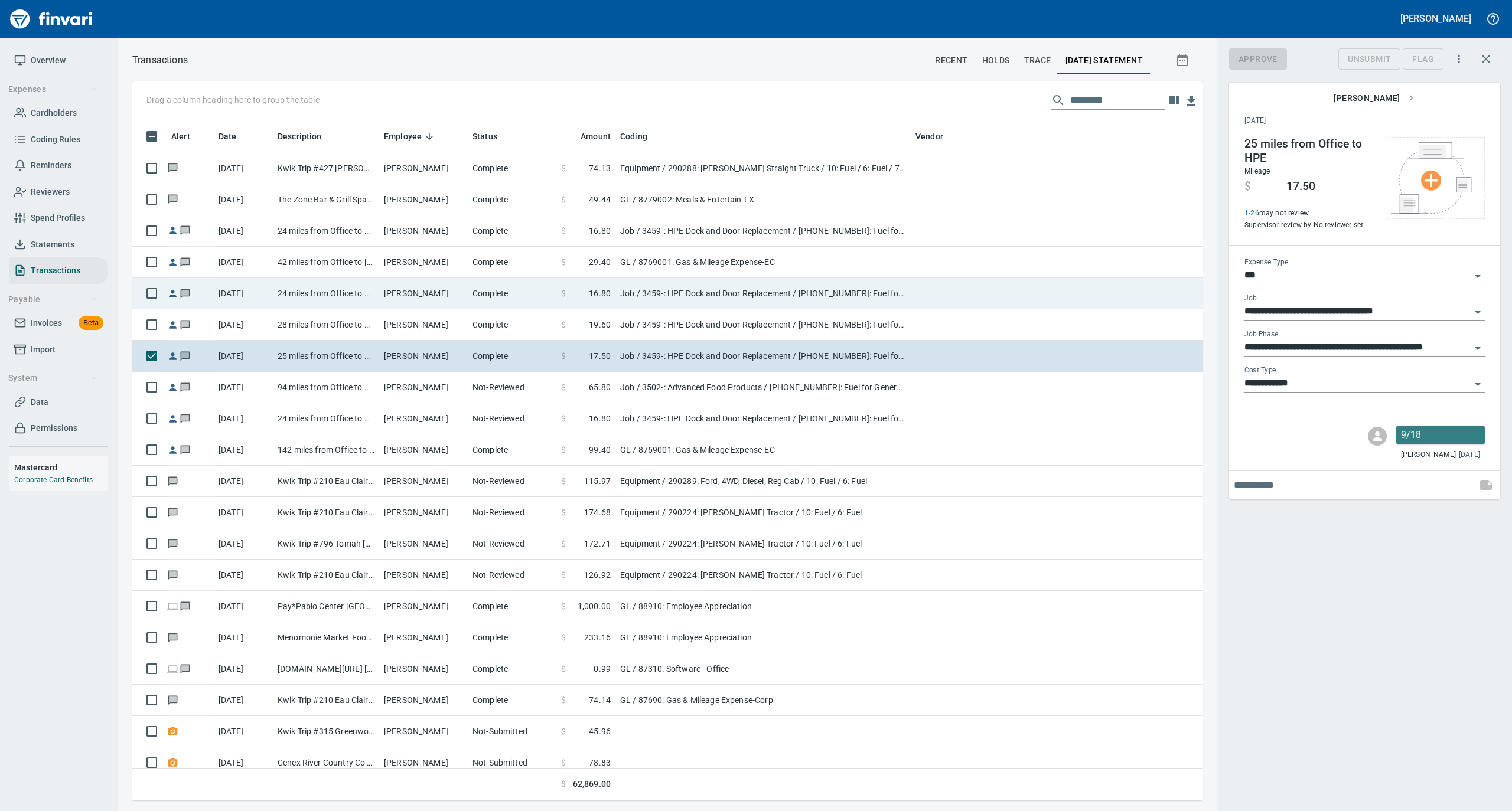
scroll to position [670, 1046]
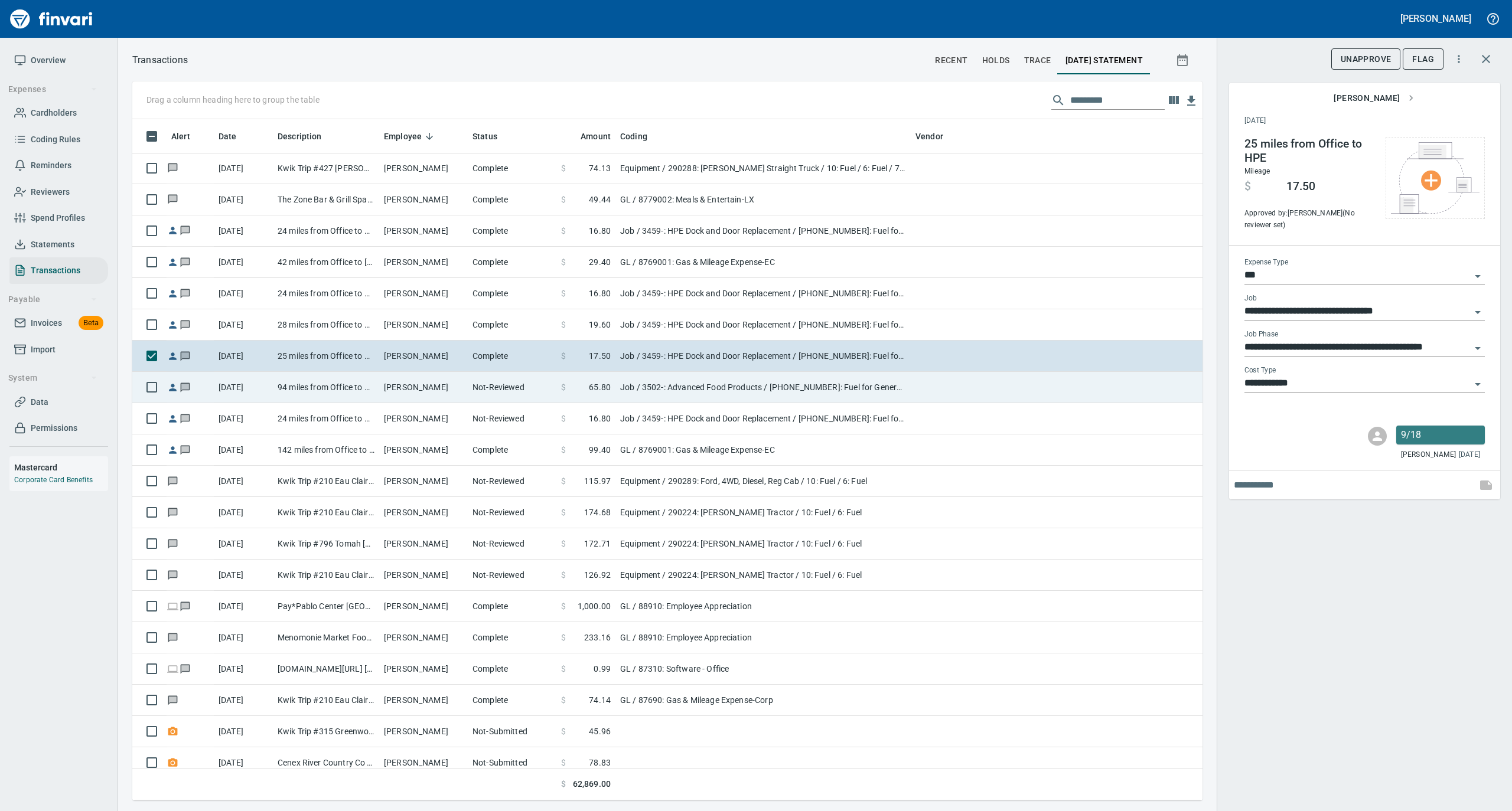
click at [473, 390] on td "Not-Reviewed" at bounding box center [512, 387] width 89 height 31
type input "**********"
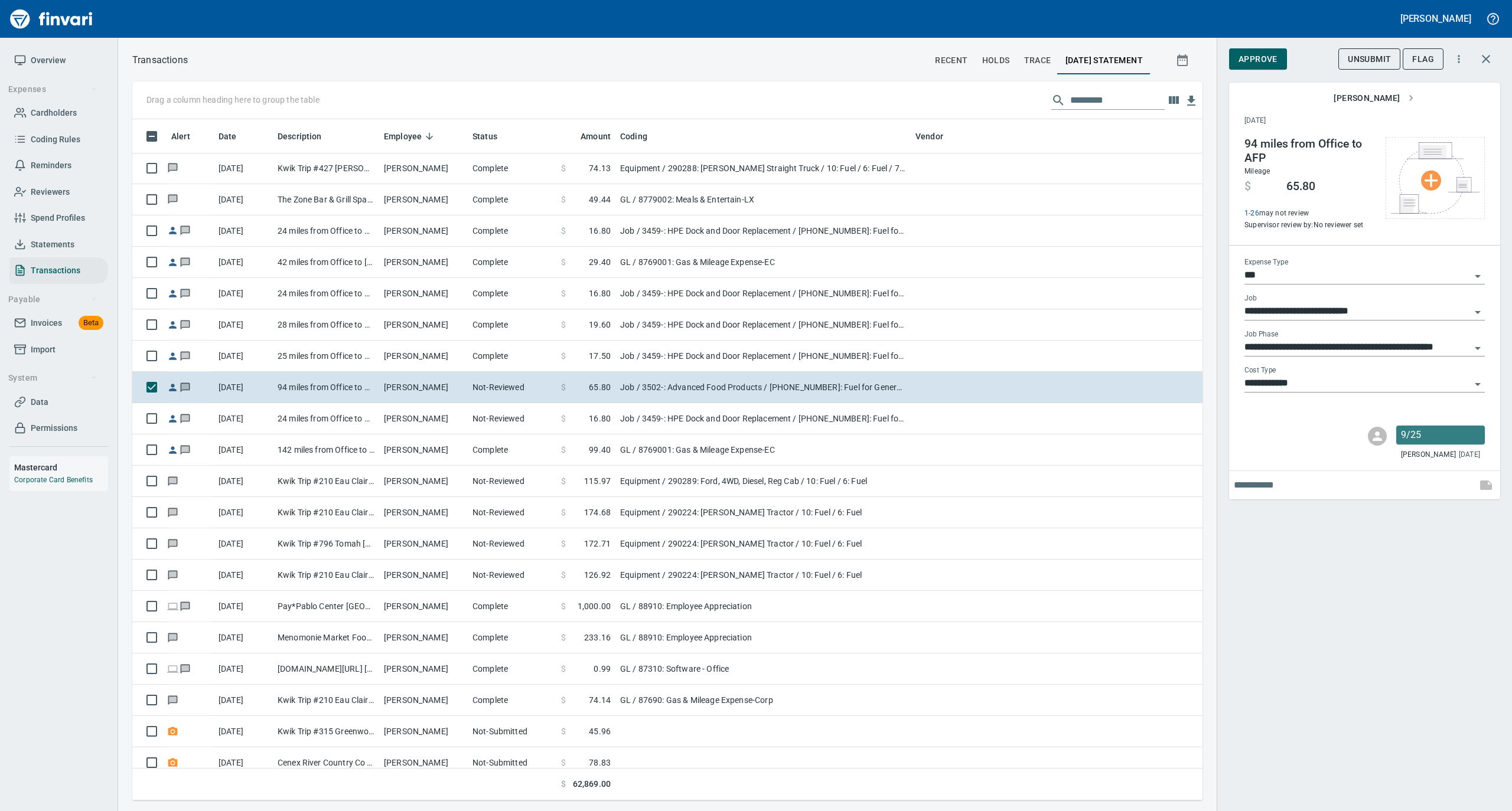
click at [1267, 60] on span "Approve" at bounding box center [1258, 60] width 39 height 15
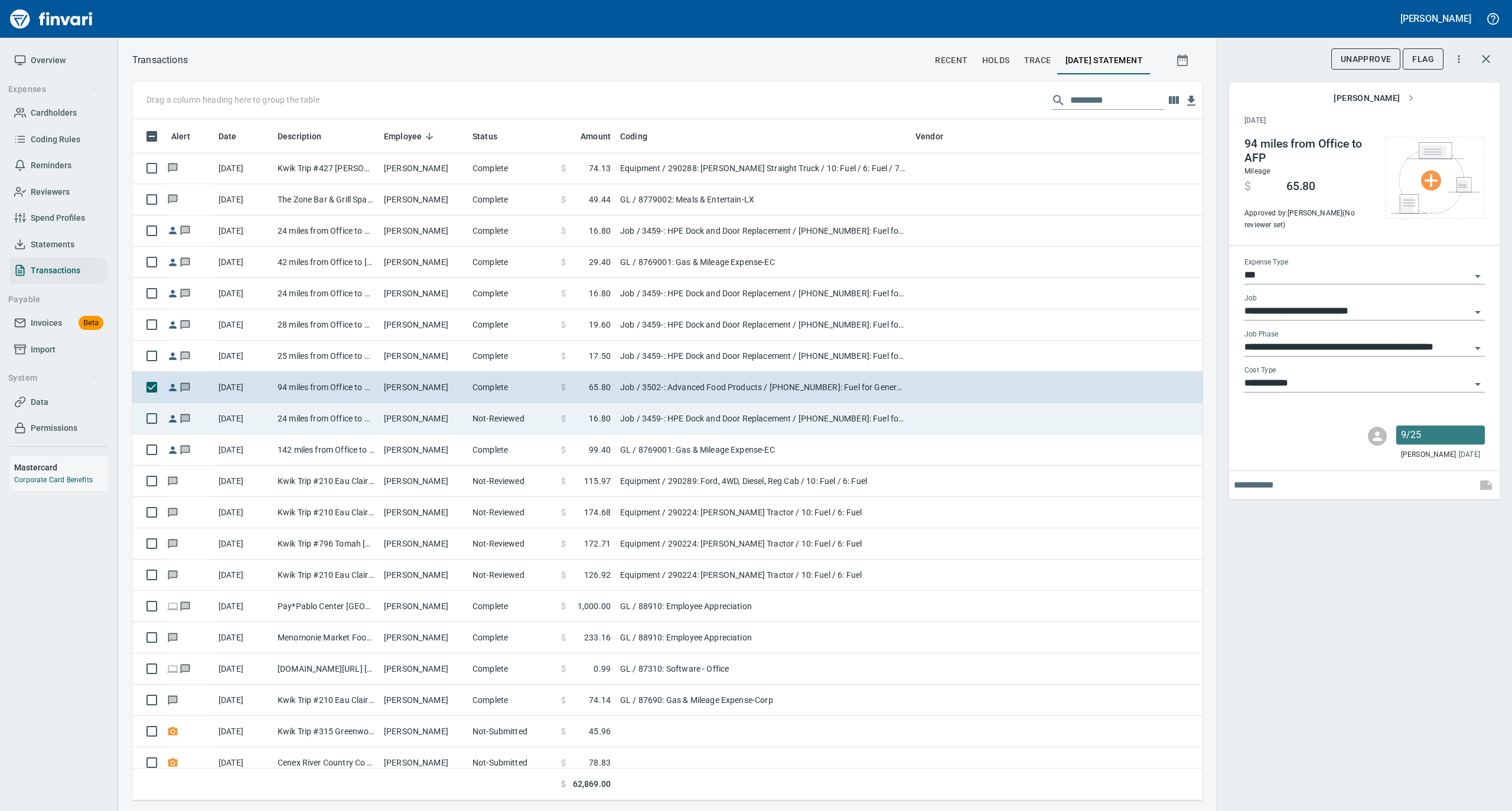
click at [489, 425] on td "Not-Reviewed" at bounding box center [512, 418] width 89 height 31
type input "**********"
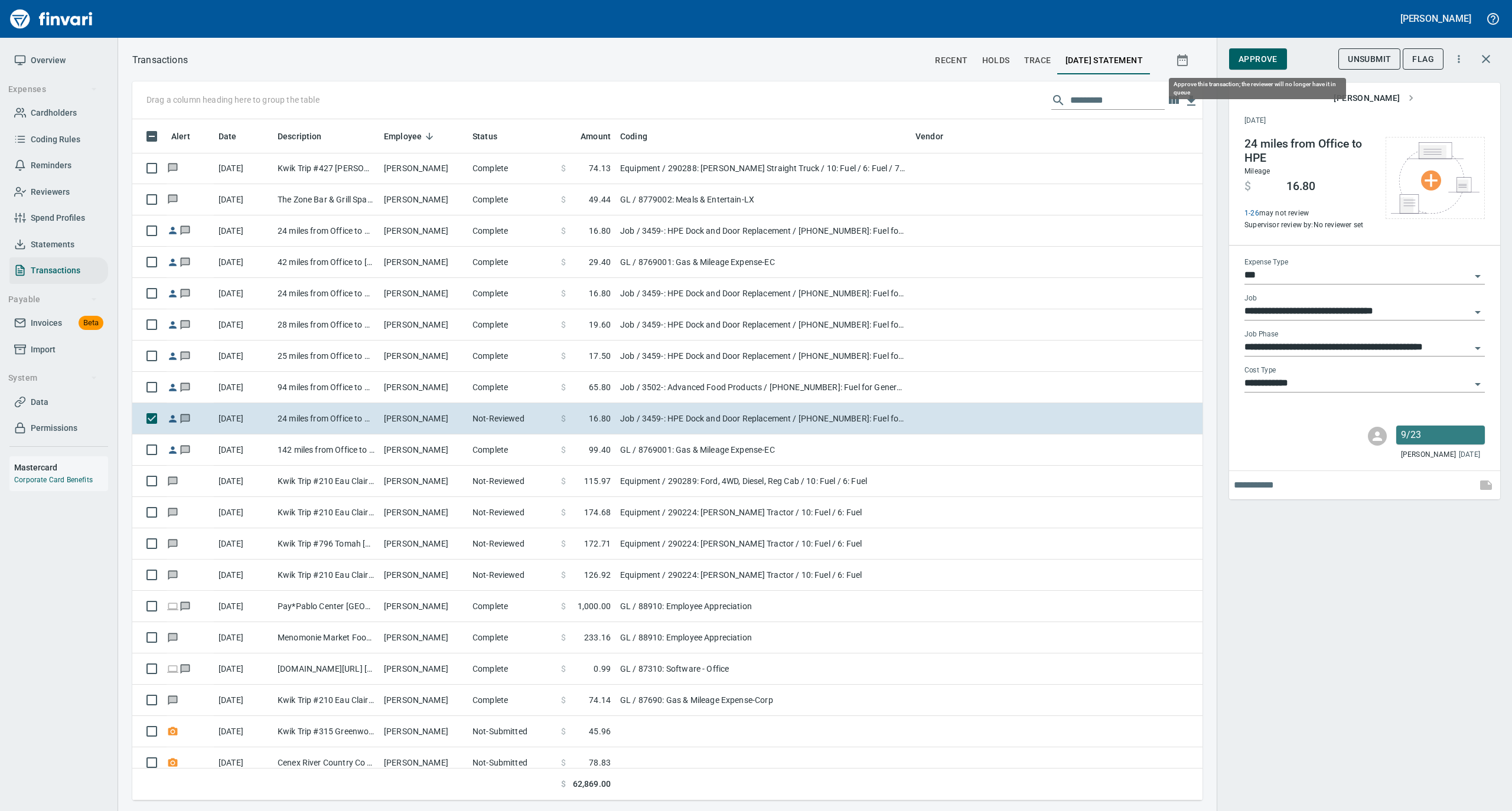
click at [1248, 58] on span "Approve" at bounding box center [1258, 60] width 39 height 15
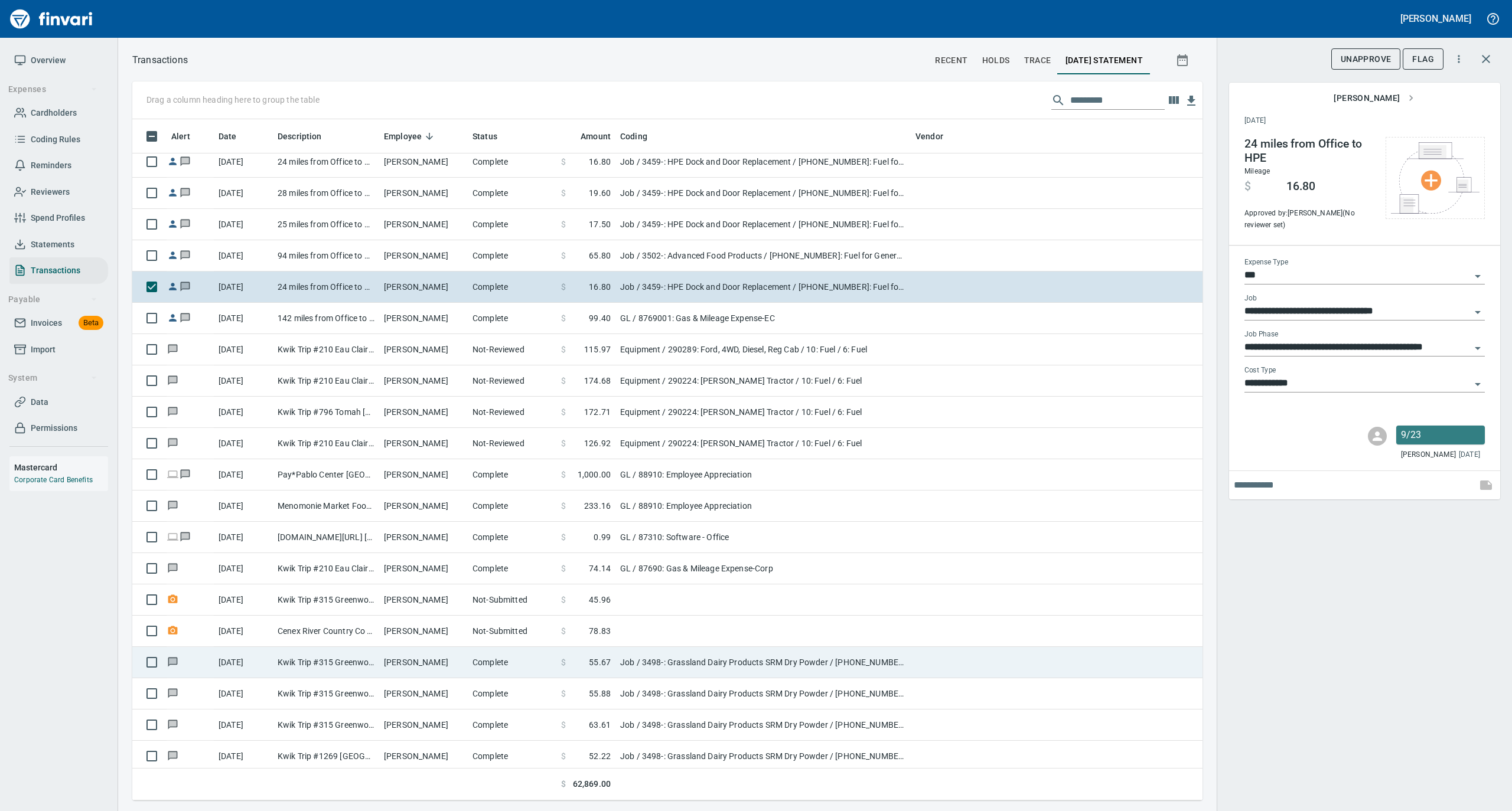
scroll to position [8186, 0]
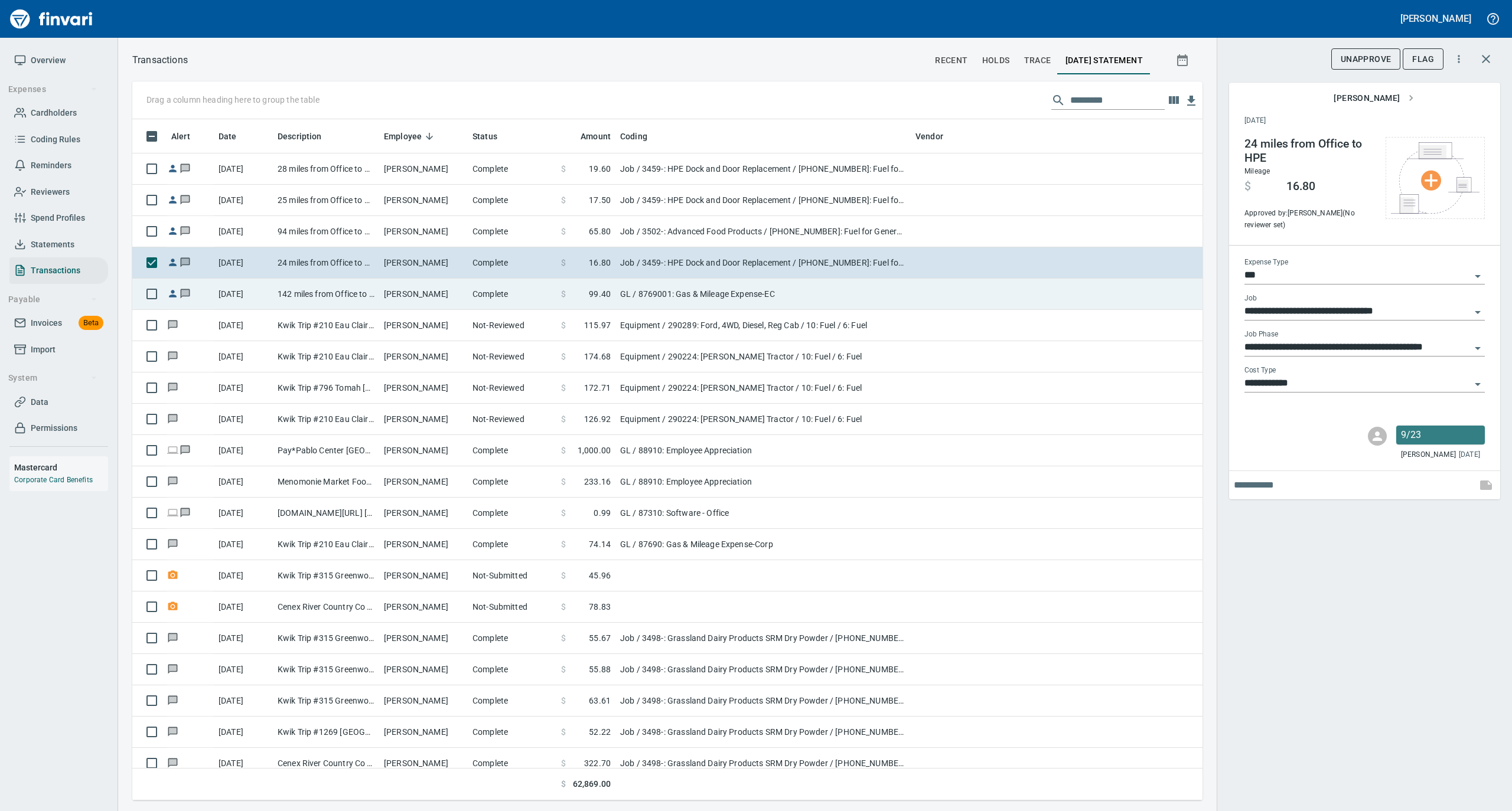
click at [481, 293] on td "Complete" at bounding box center [512, 294] width 89 height 31
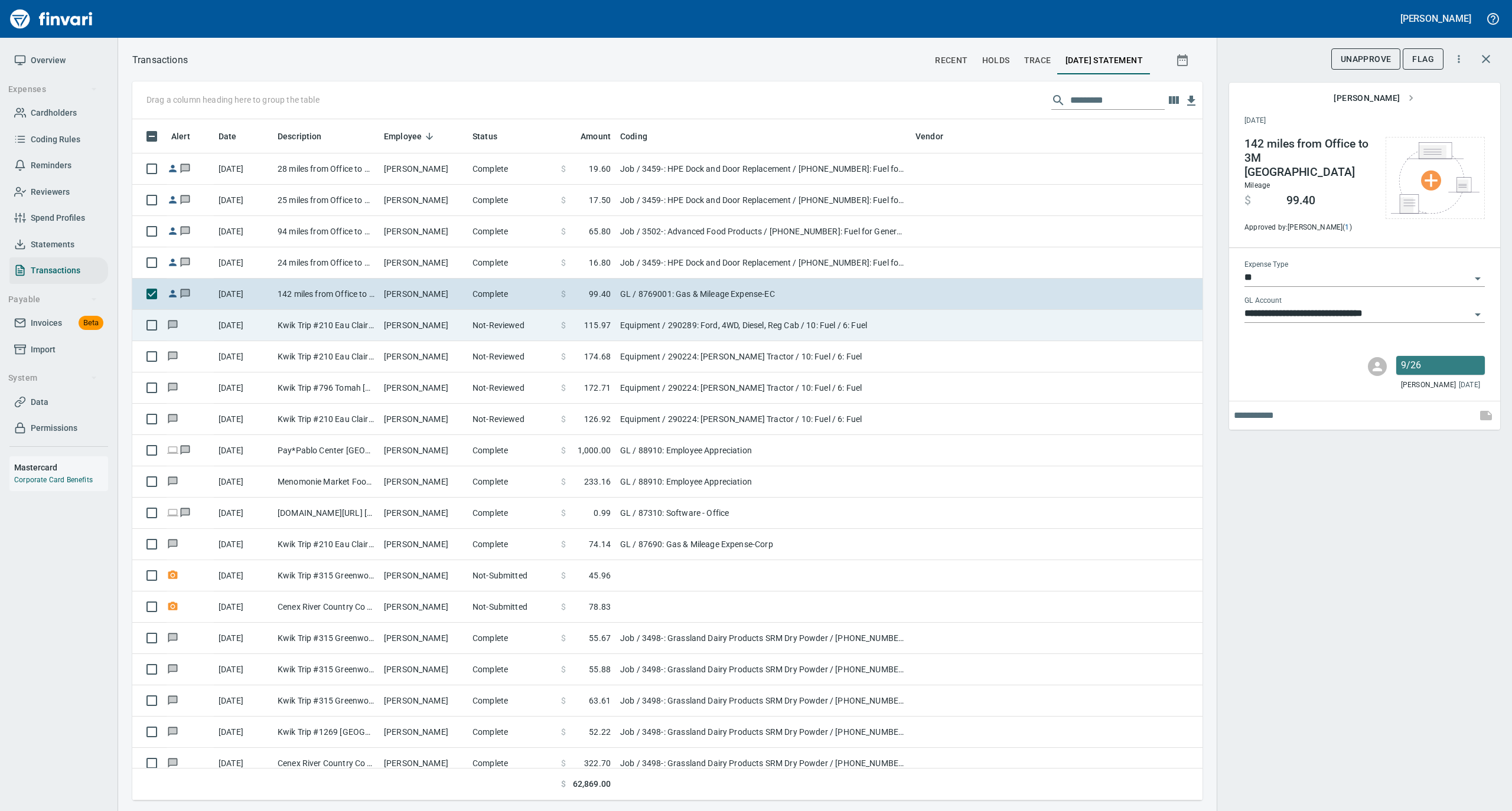
click at [429, 321] on td "[PERSON_NAME]" at bounding box center [423, 325] width 89 height 31
type input "*********"
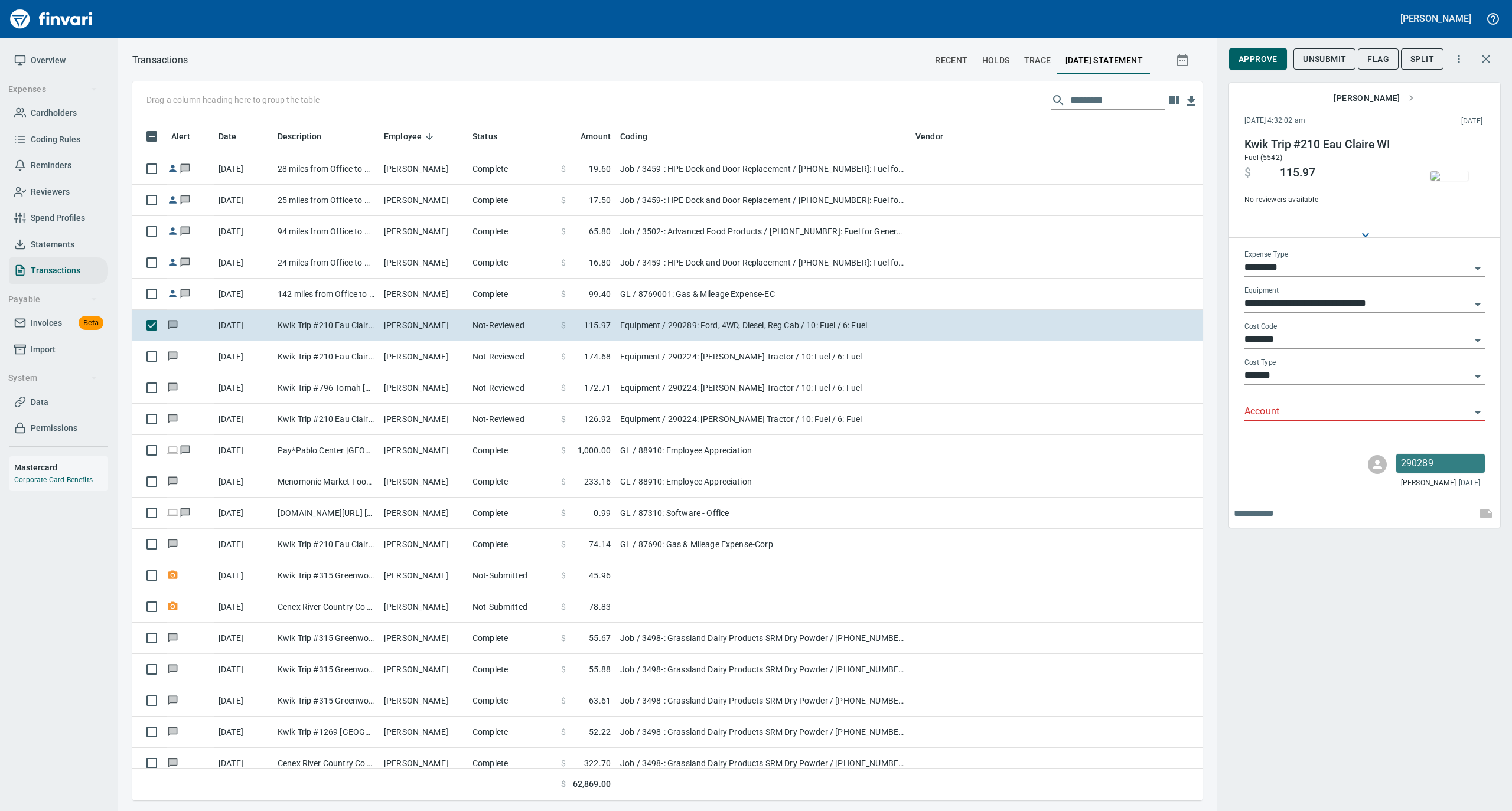
scroll to position [670, 1046]
click at [1260, 417] on input "Account" at bounding box center [1358, 413] width 226 height 17
click at [1272, 440] on li "74000: Fuel & Lubrication" at bounding box center [1363, 442] width 240 height 28
type input "**********"
click at [1258, 57] on span "Approve" at bounding box center [1258, 60] width 39 height 15
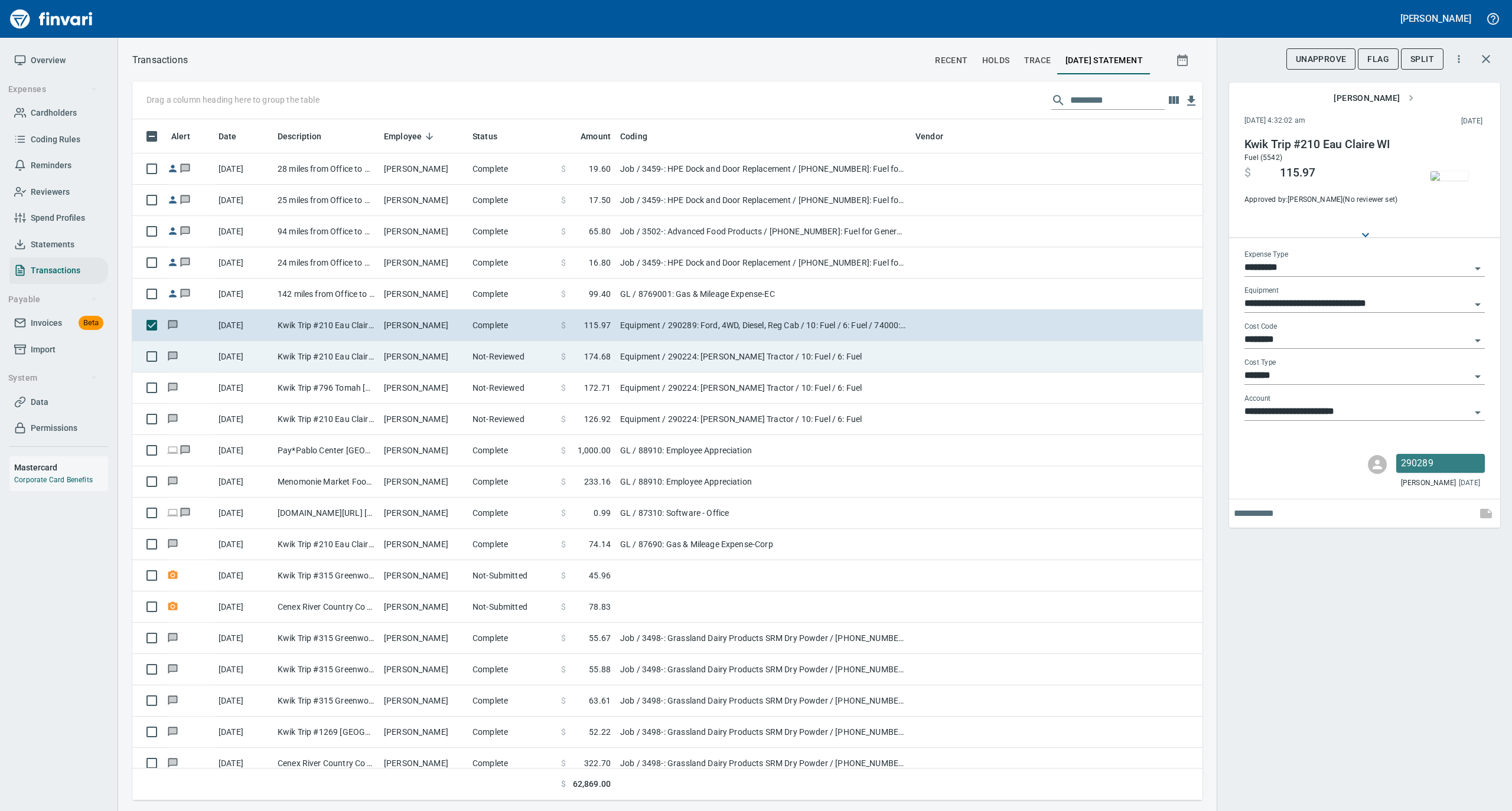
click at [443, 350] on td "[PERSON_NAME]" at bounding box center [423, 356] width 89 height 31
type input "**********"
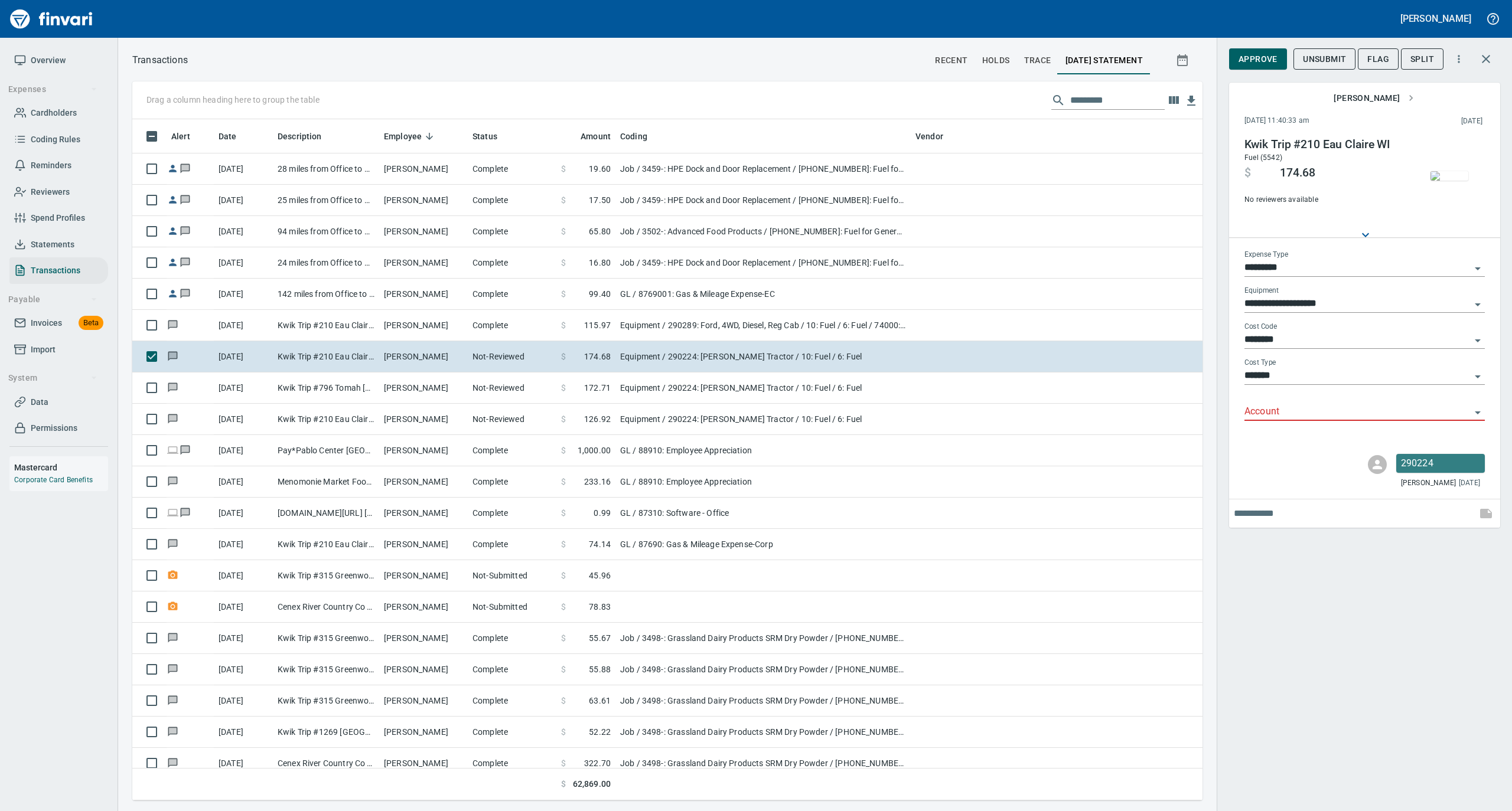
click at [1264, 411] on input "Account" at bounding box center [1358, 413] width 226 height 17
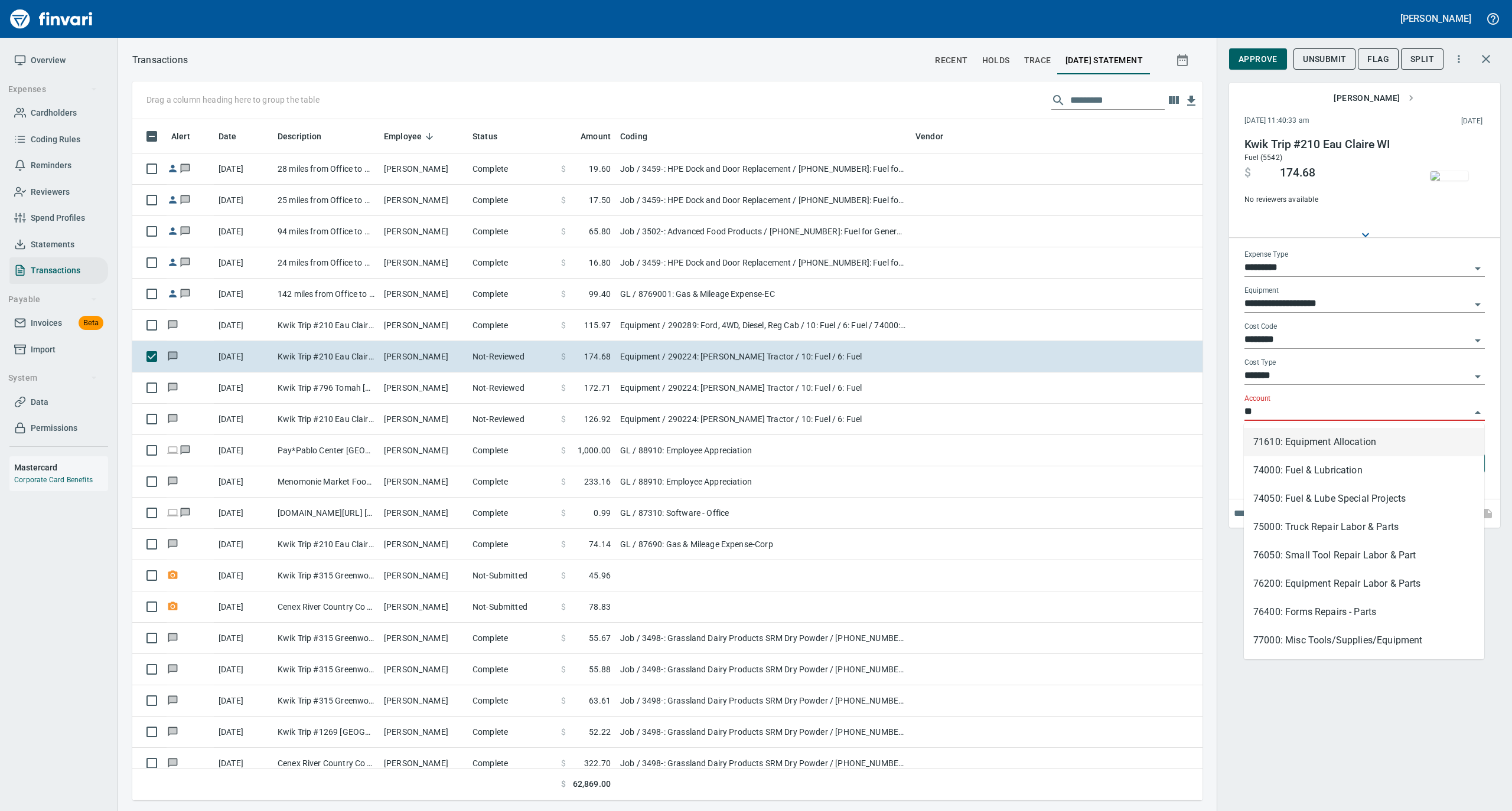
scroll to position [670, 1046]
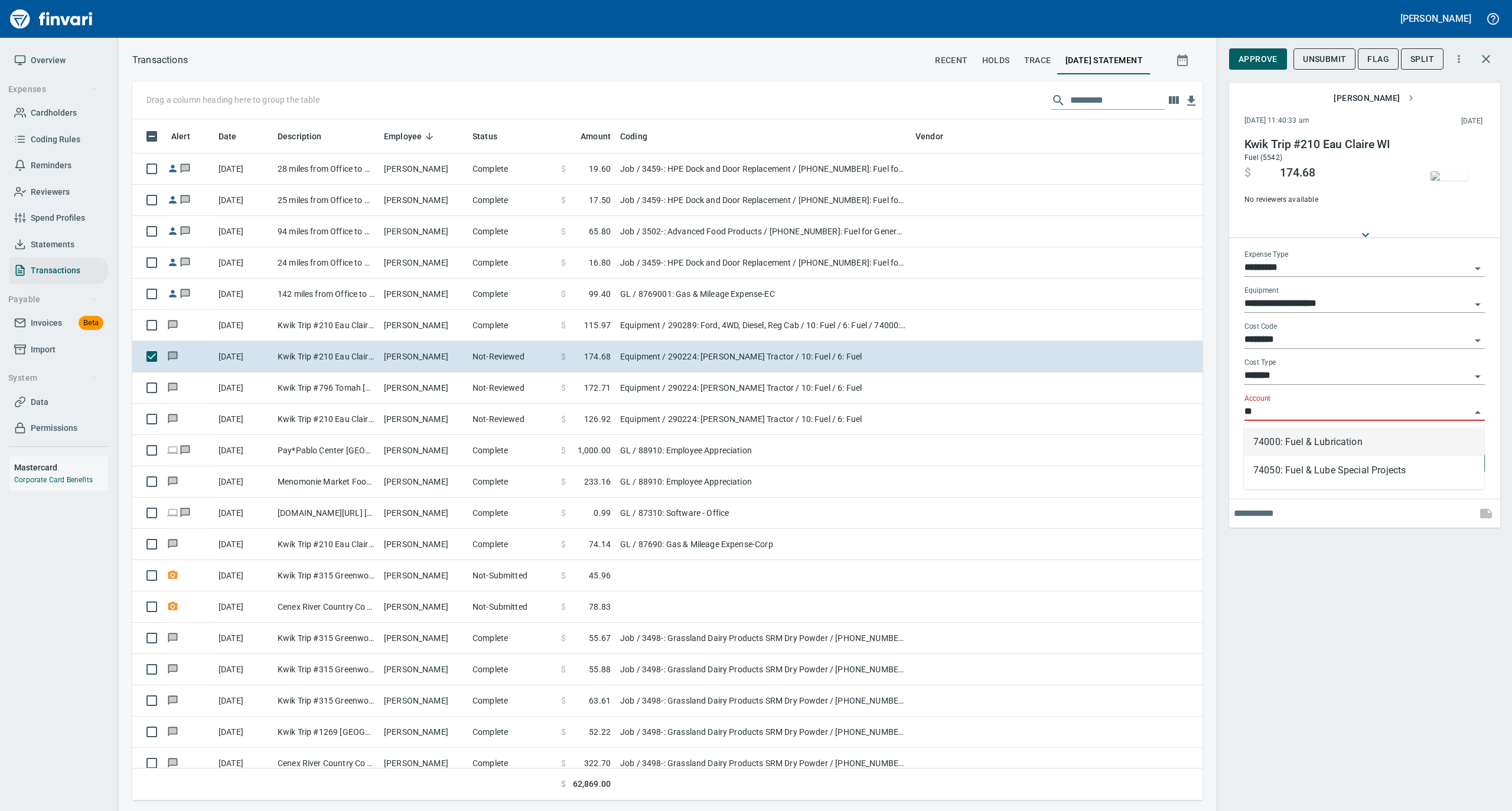
click at [1258, 438] on li "74000: Fuel & Lubrication" at bounding box center [1363, 442] width 240 height 28
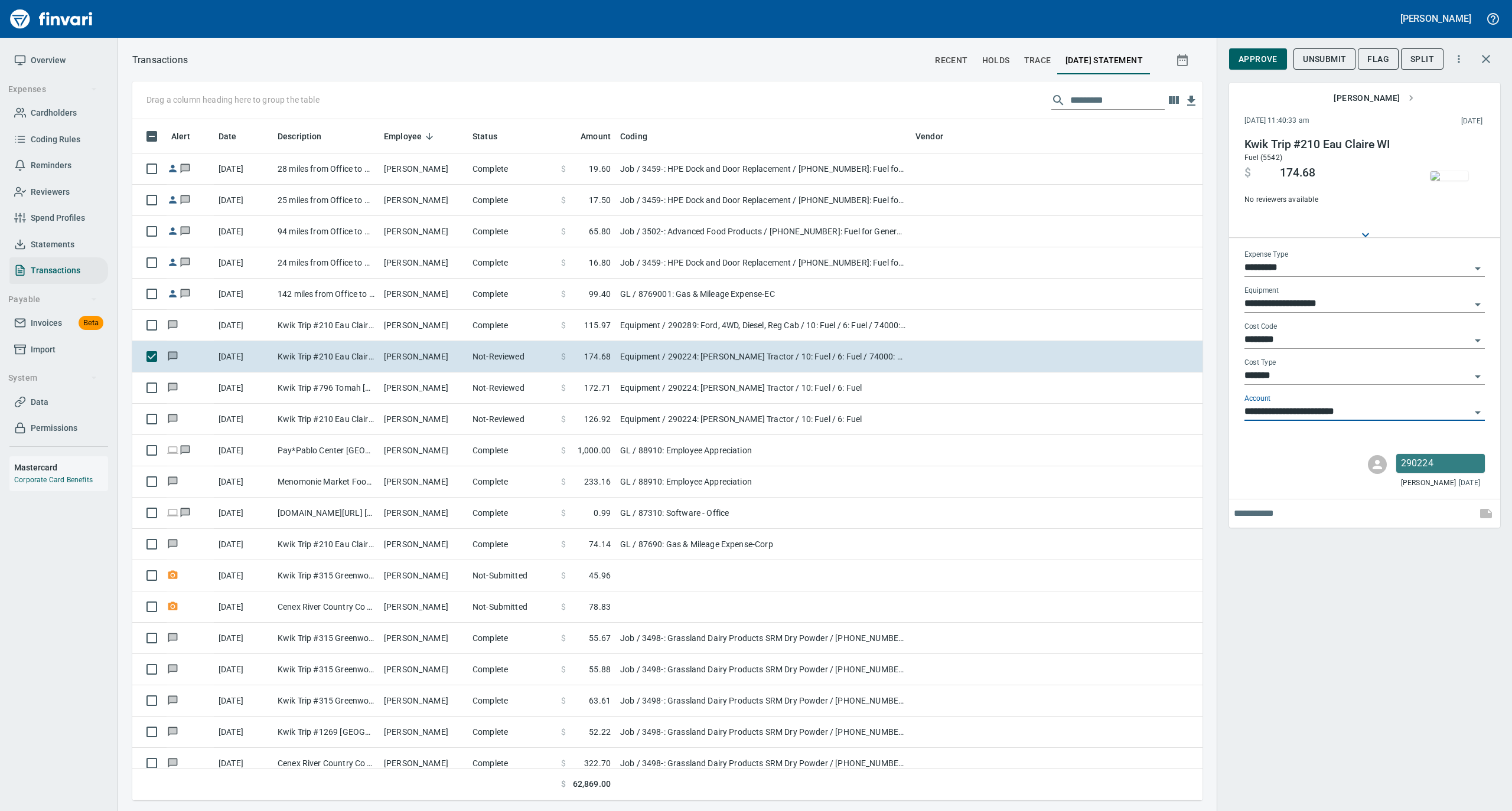
type input "**********"
click at [1249, 57] on span "Approve" at bounding box center [1258, 60] width 39 height 15
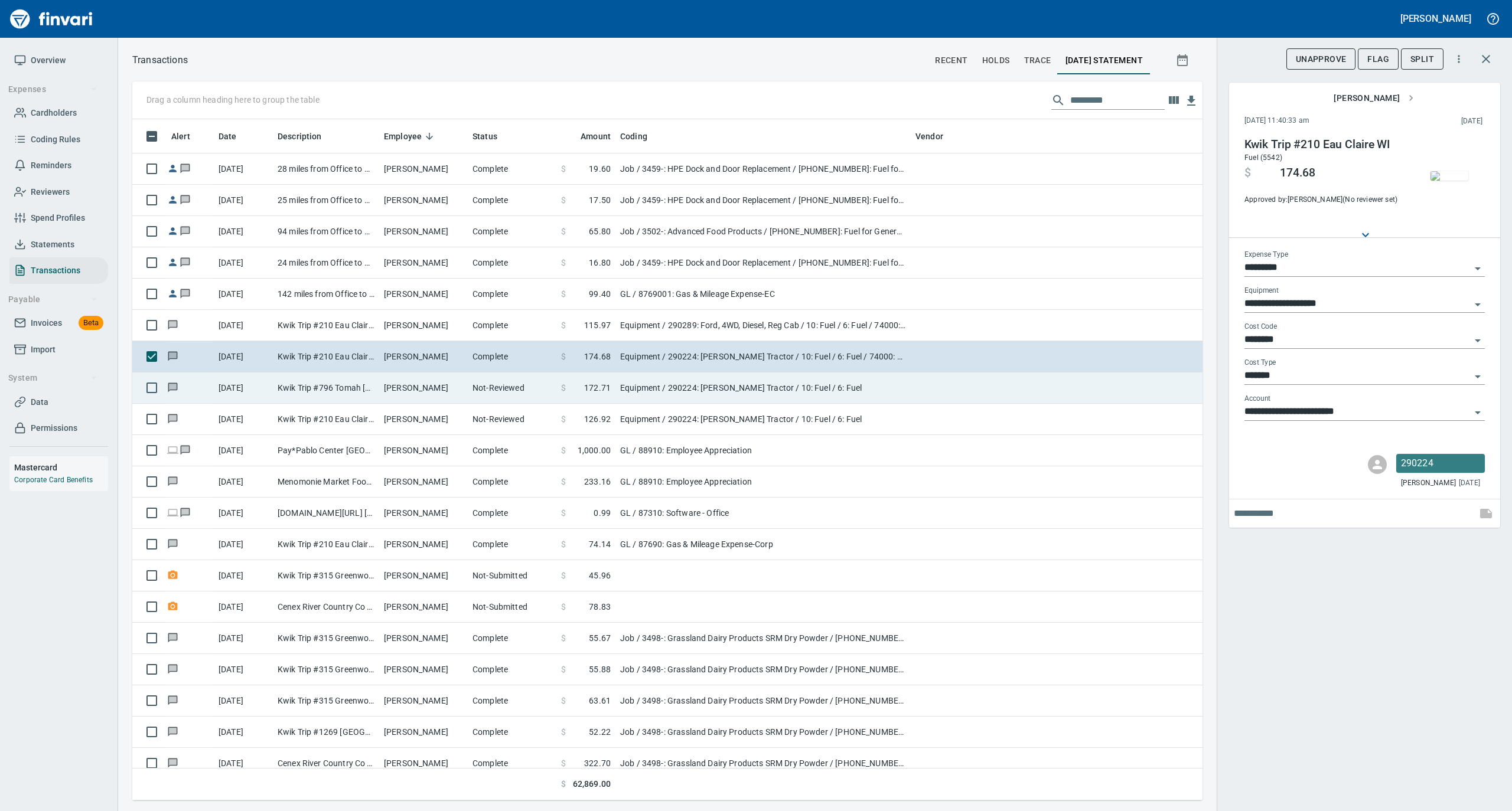
click at [410, 392] on td "[PERSON_NAME]" at bounding box center [423, 387] width 89 height 31
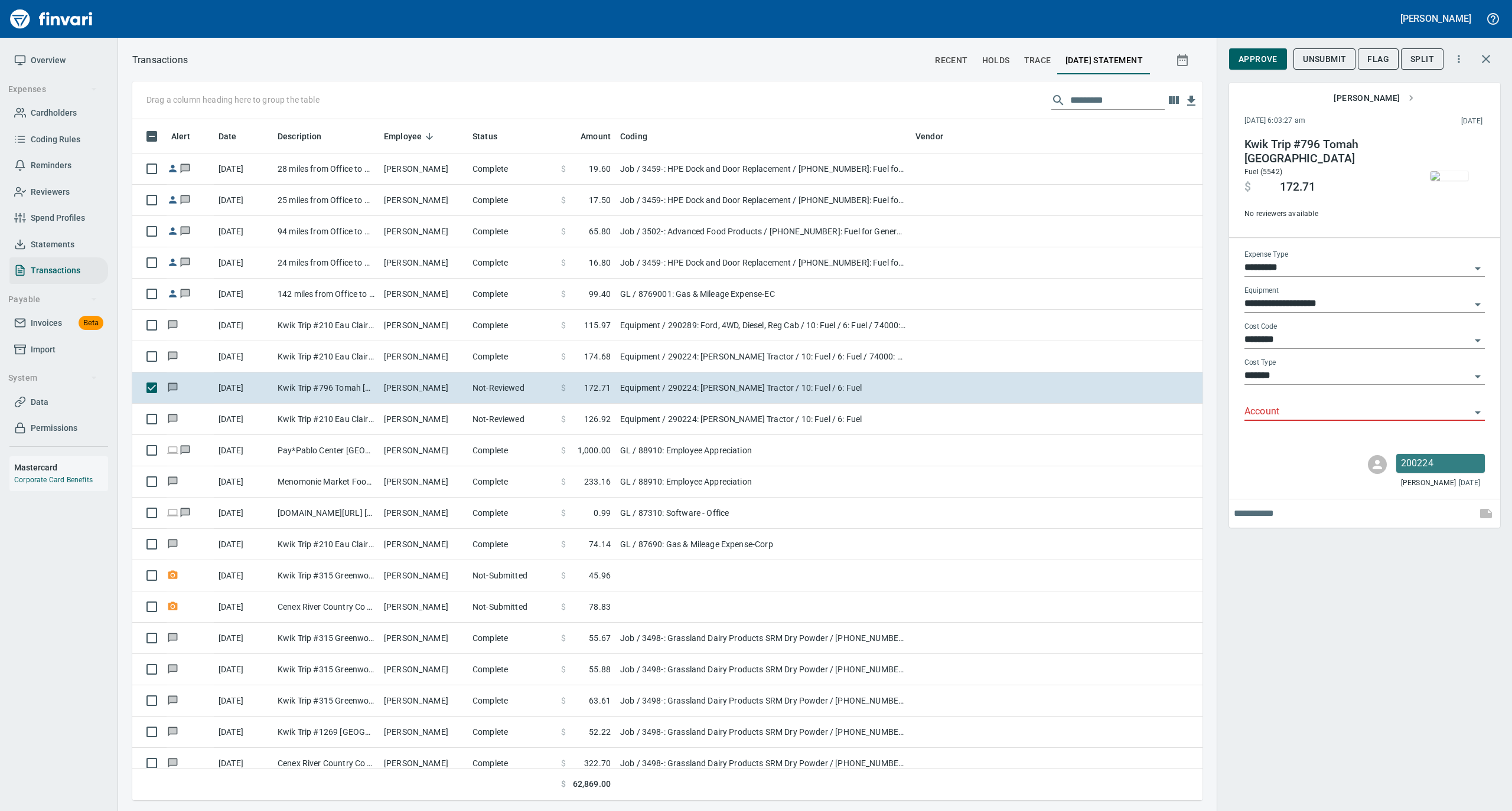
click at [1271, 411] on input "Account" at bounding box center [1358, 413] width 226 height 17
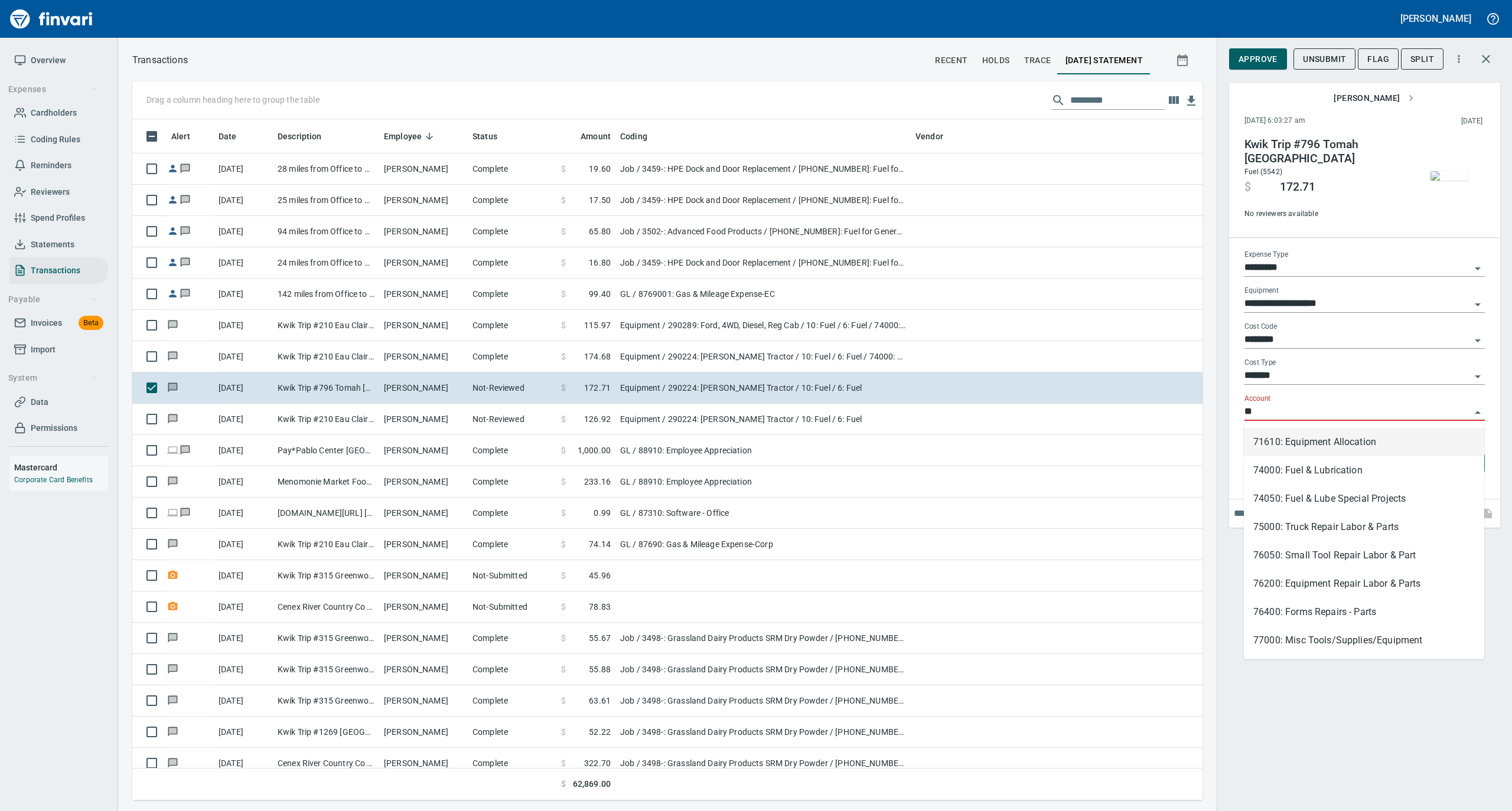
scroll to position [670, 1046]
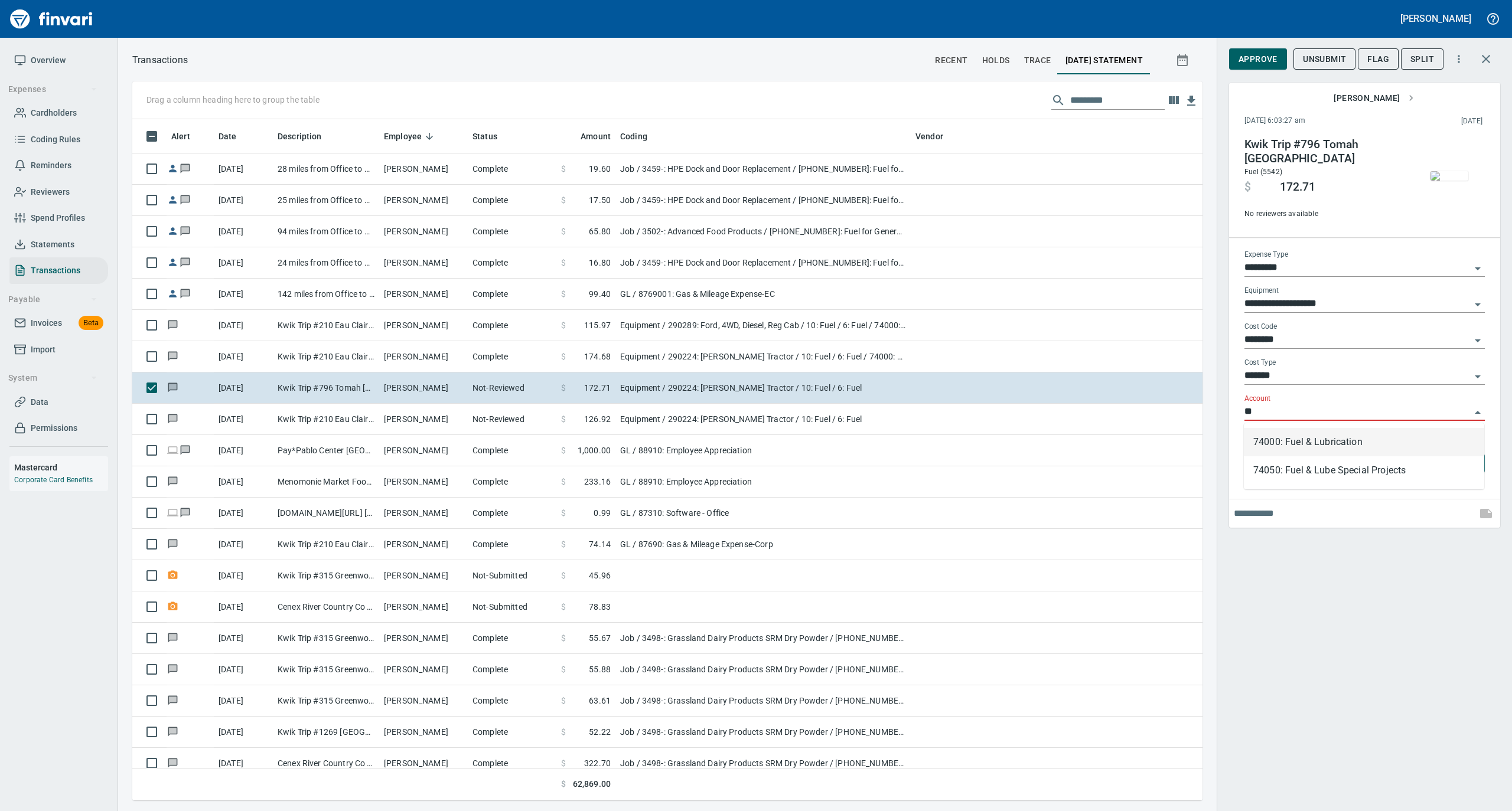
click at [1271, 440] on li "74000: Fuel & Lubrication" at bounding box center [1363, 442] width 240 height 28
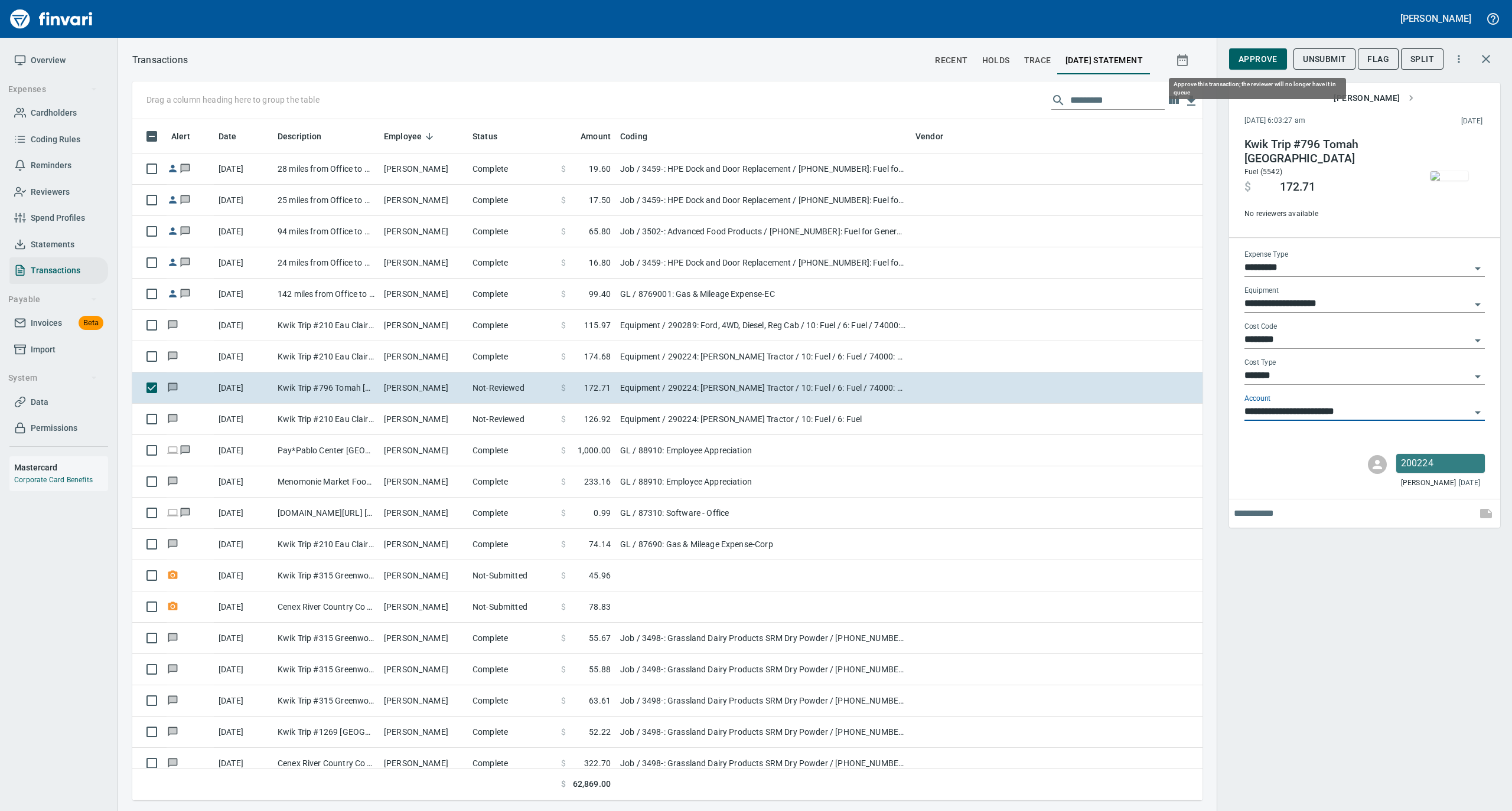
type input "**********"
click at [1259, 55] on span "Approve" at bounding box center [1258, 60] width 39 height 15
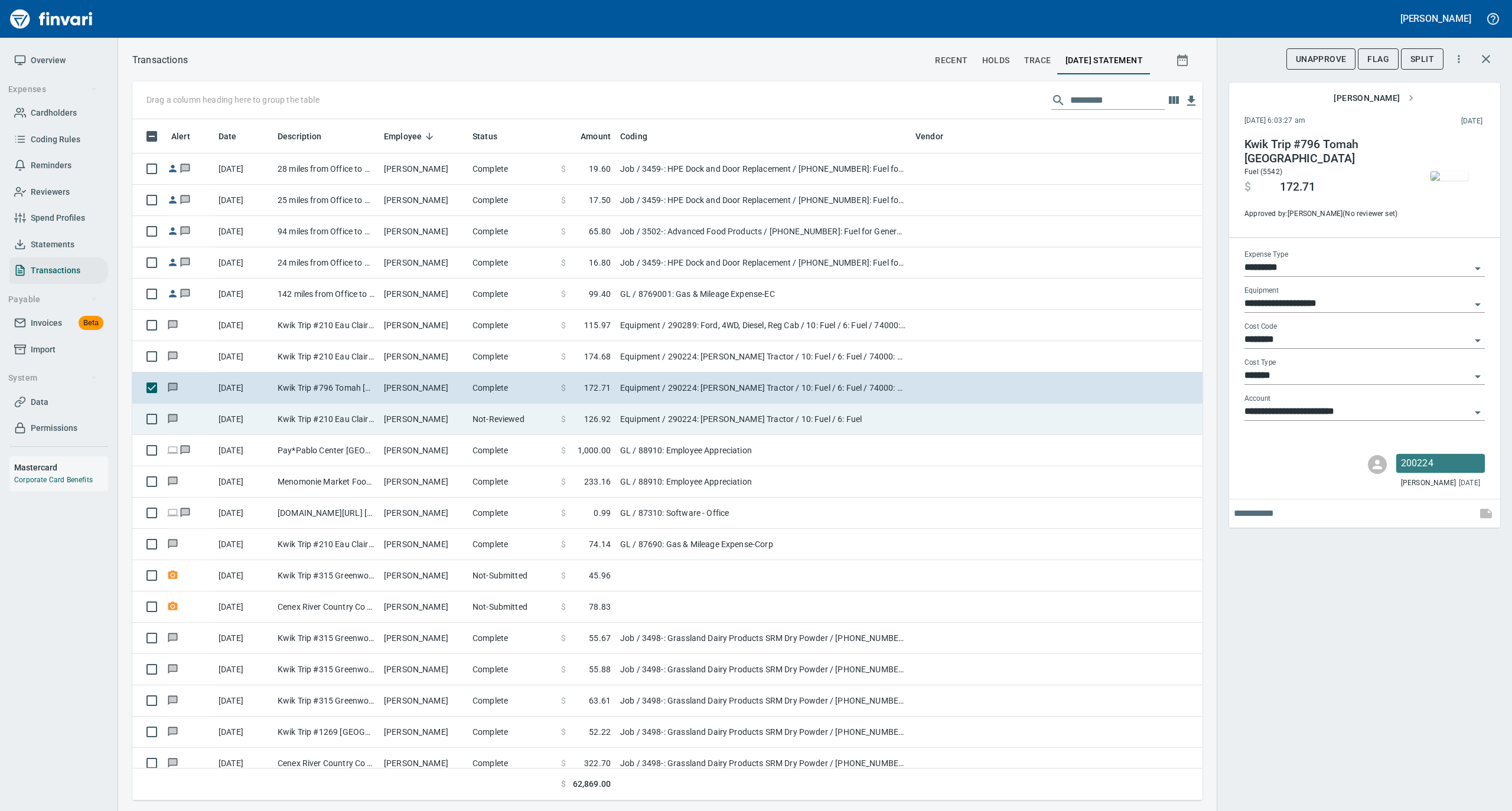
click at [374, 433] on td "Kwik Trip #210 Eau Claire WI" at bounding box center [327, 419] width 107 height 31
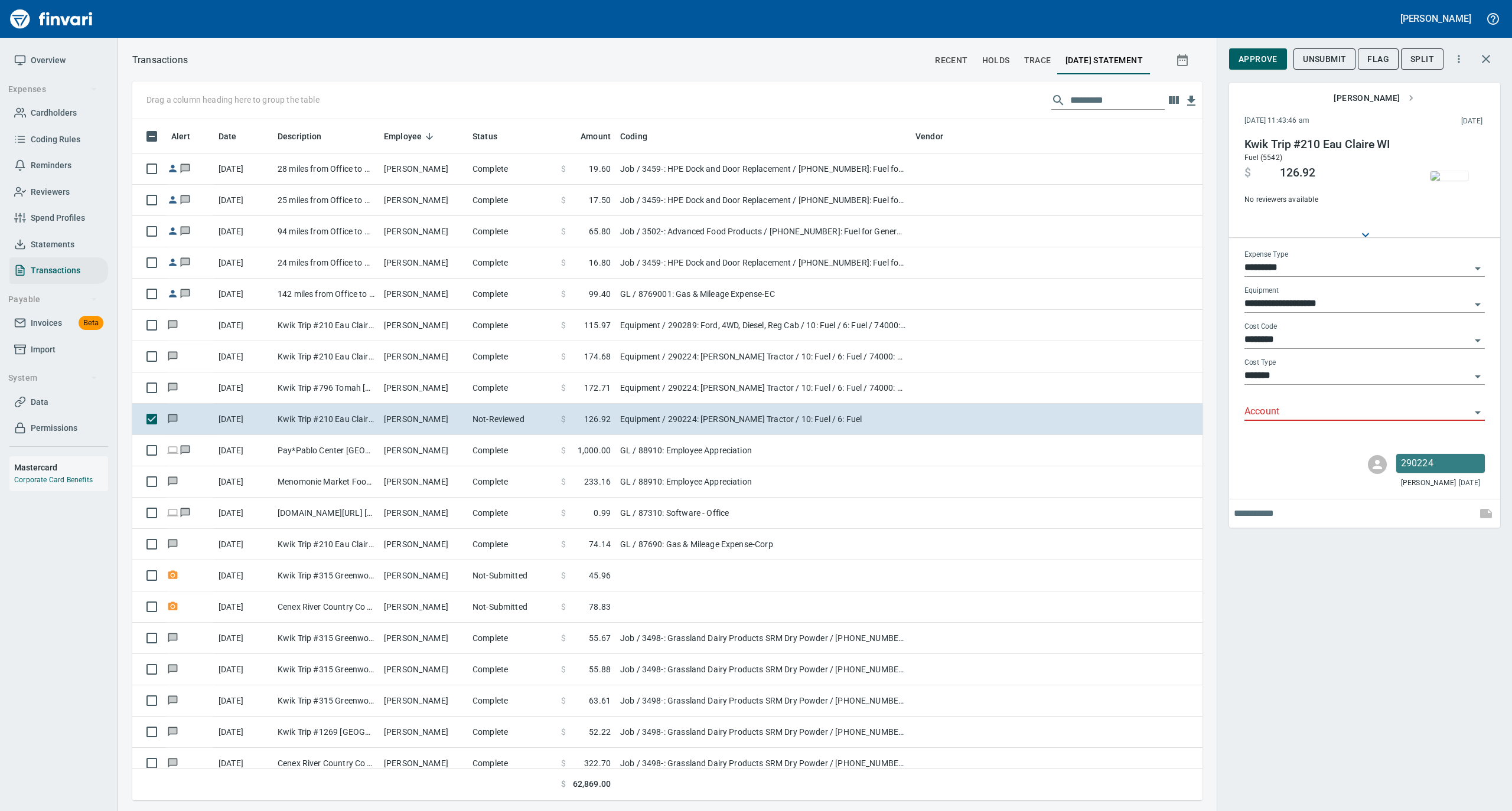
click at [1262, 411] on input "Account" at bounding box center [1358, 413] width 226 height 17
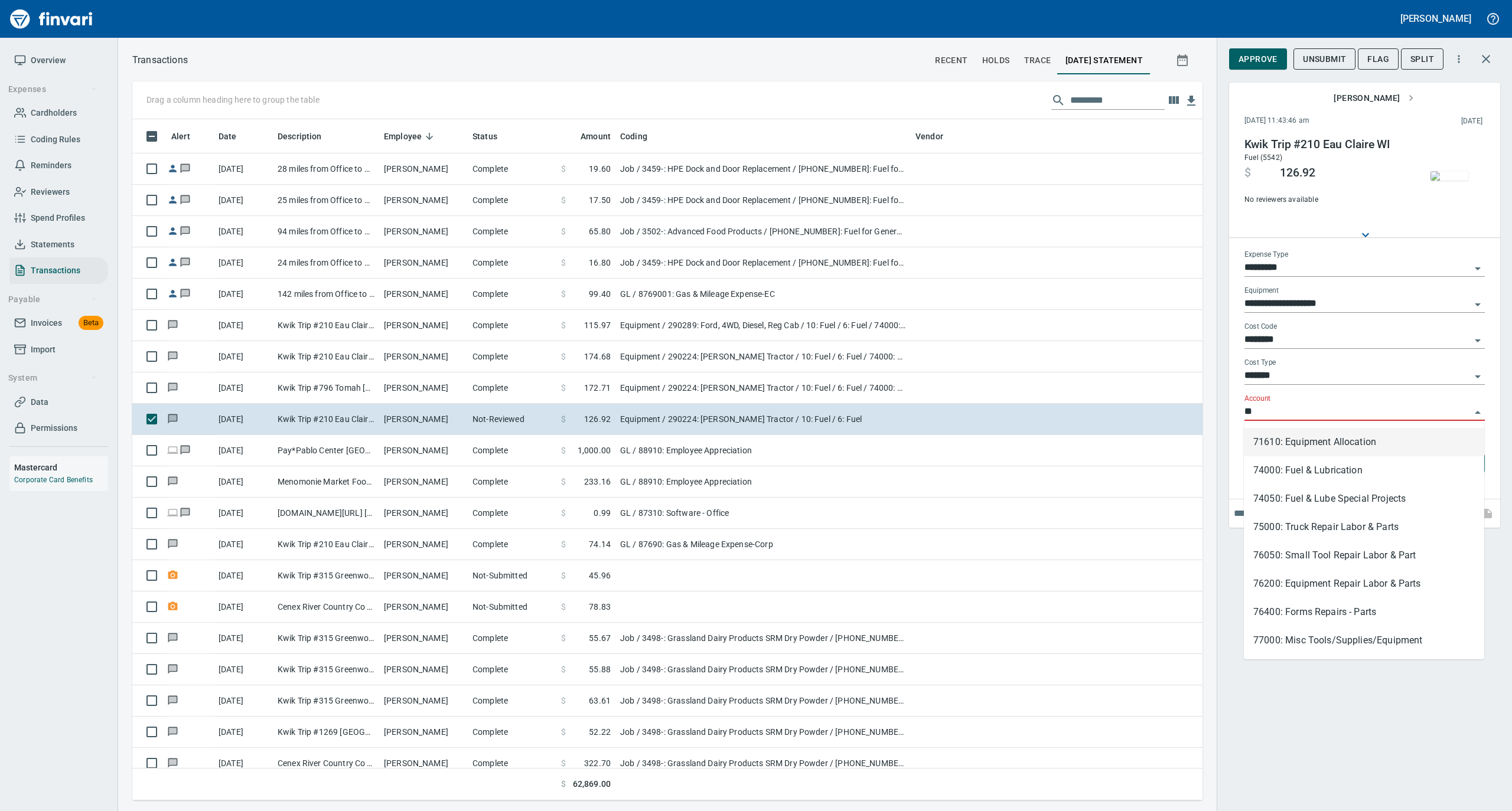
scroll to position [670, 1046]
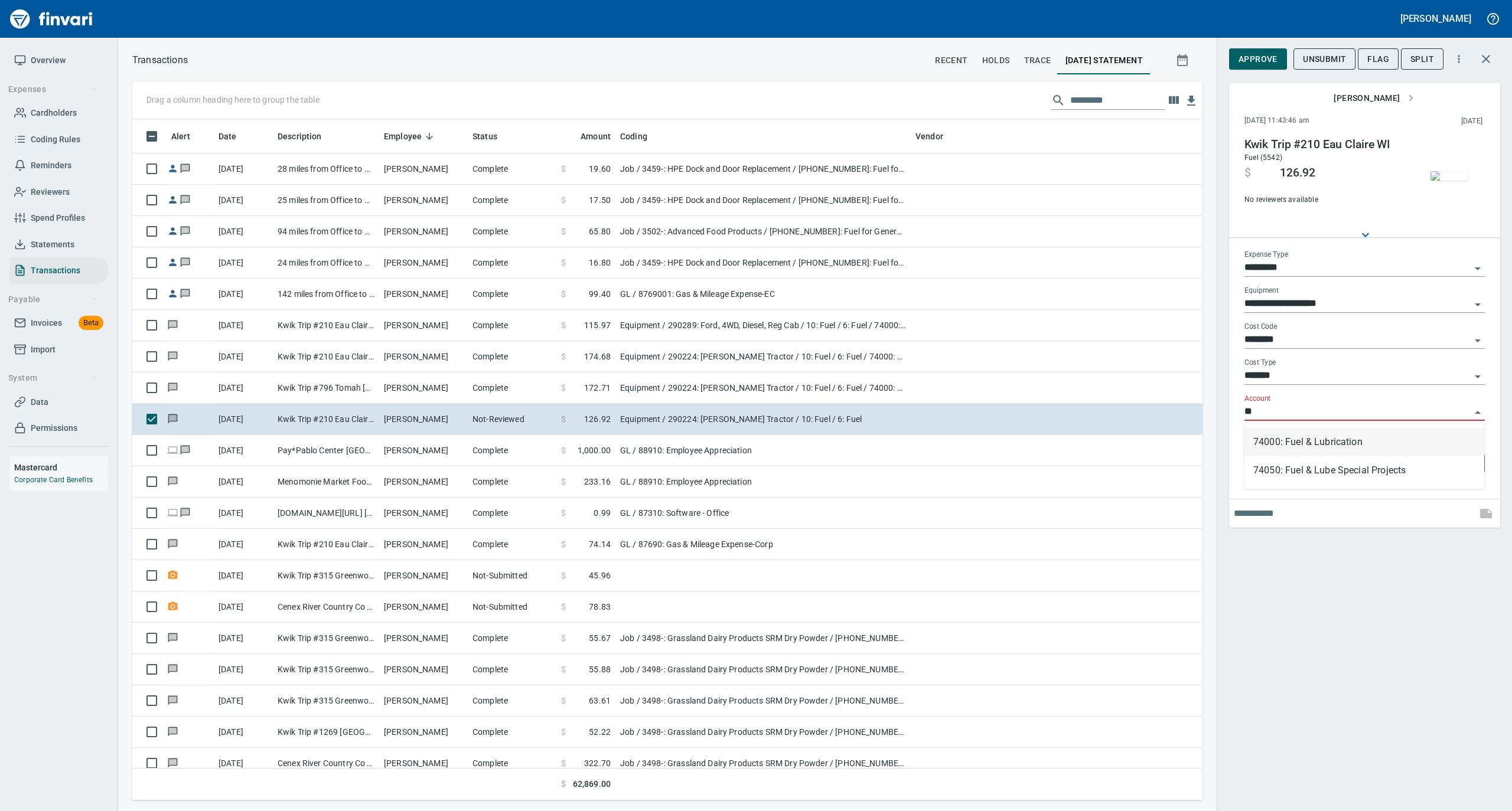
click at [1264, 440] on li "74000: Fuel & Lubrication" at bounding box center [1363, 442] width 240 height 28
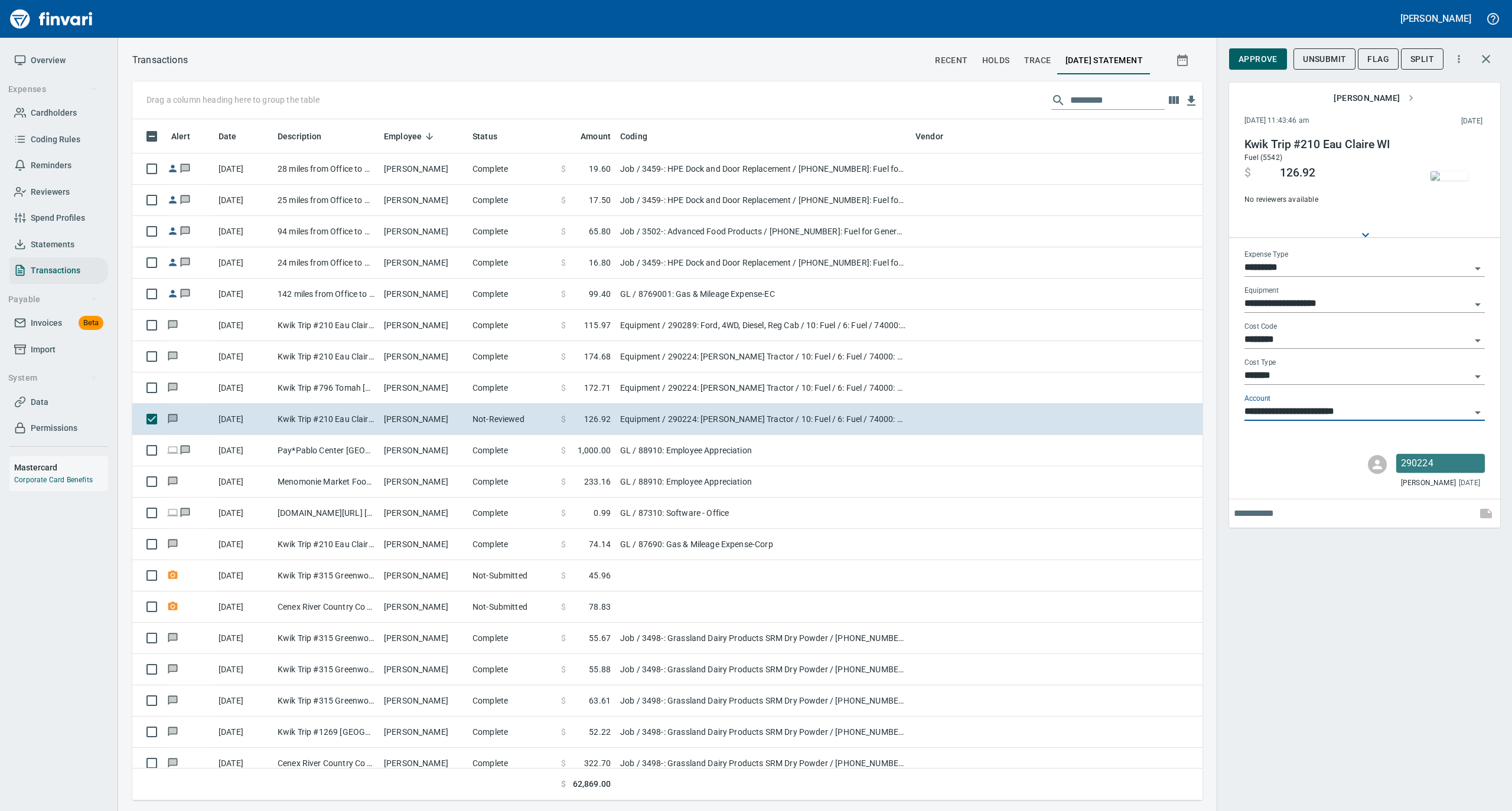
type input "**********"
click at [1247, 59] on span "Approve" at bounding box center [1258, 60] width 39 height 15
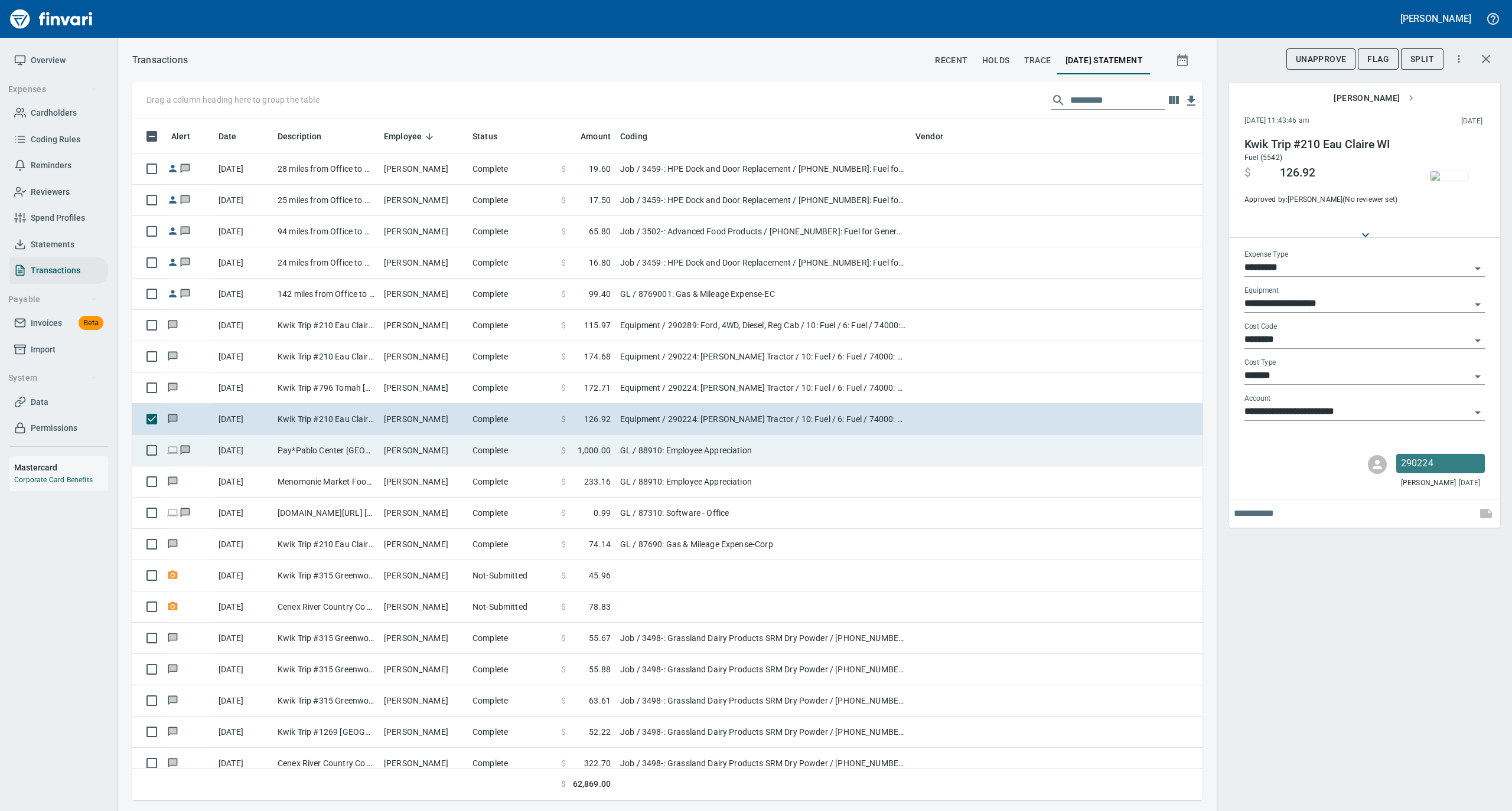
click at [460, 449] on td "[PERSON_NAME]" at bounding box center [423, 450] width 89 height 31
type input "**"
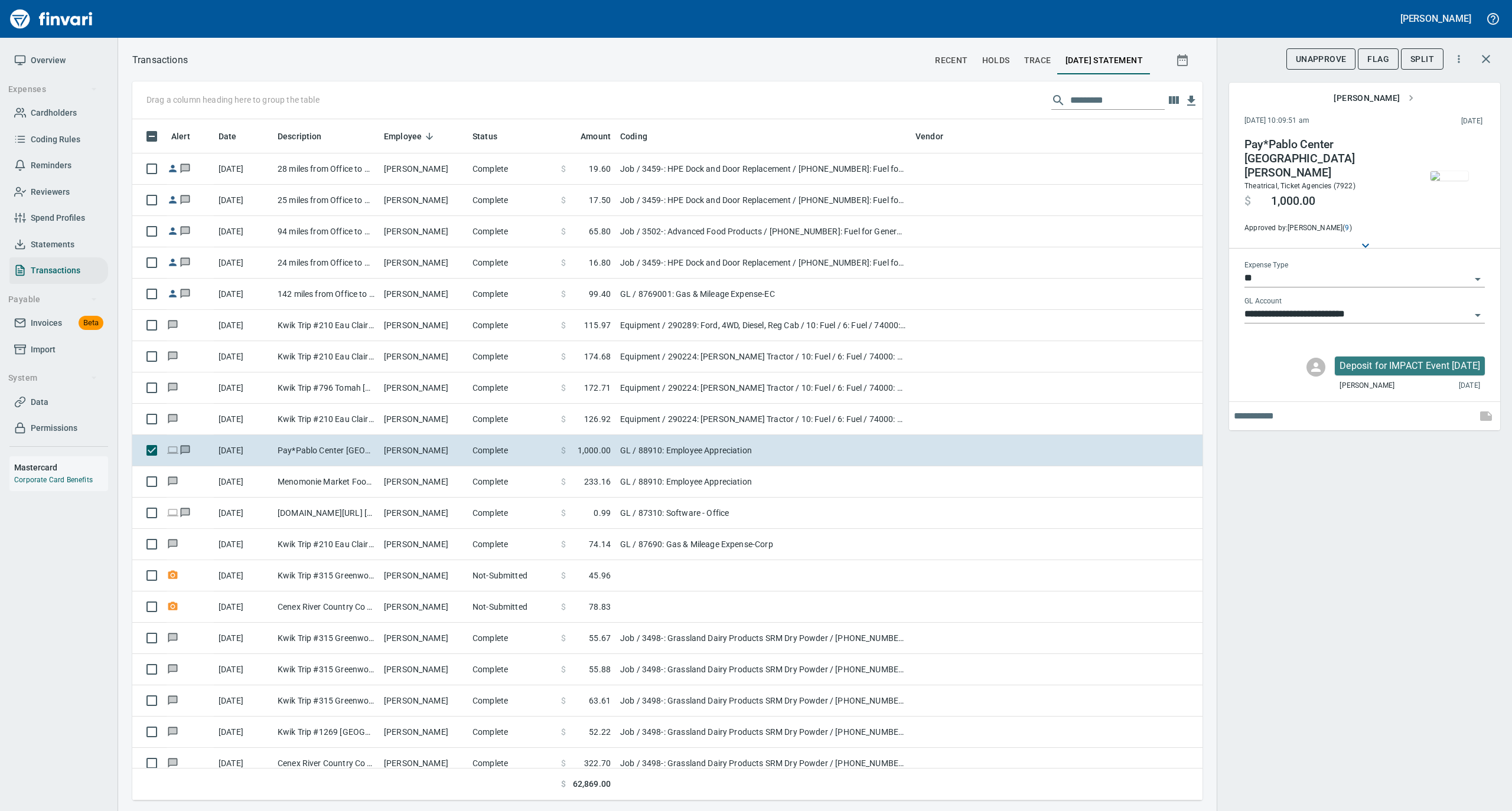
click at [1448, 181] on img "button" at bounding box center [1449, 176] width 37 height 9
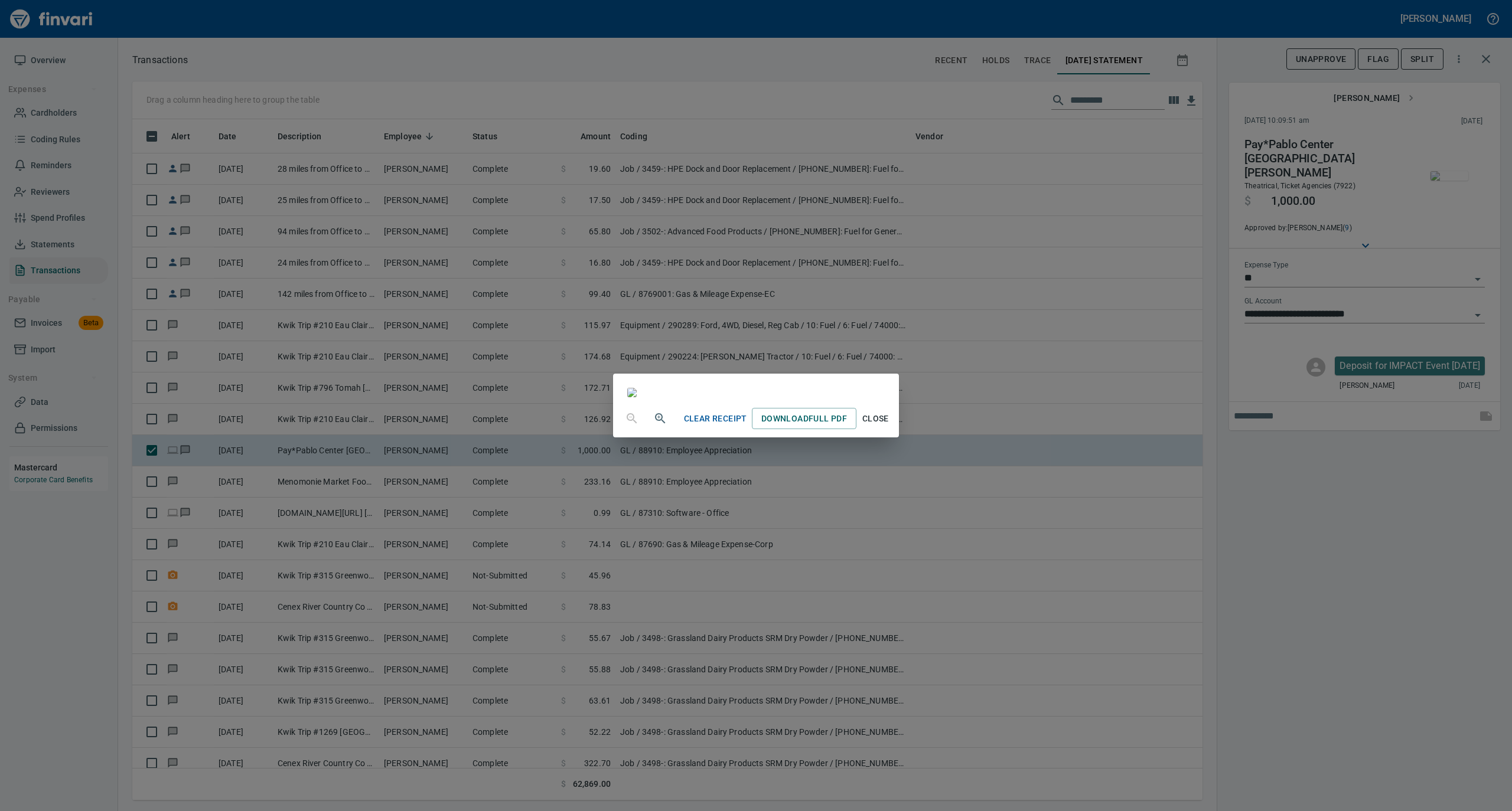
click at [889, 427] on span "Close" at bounding box center [875, 419] width 28 height 15
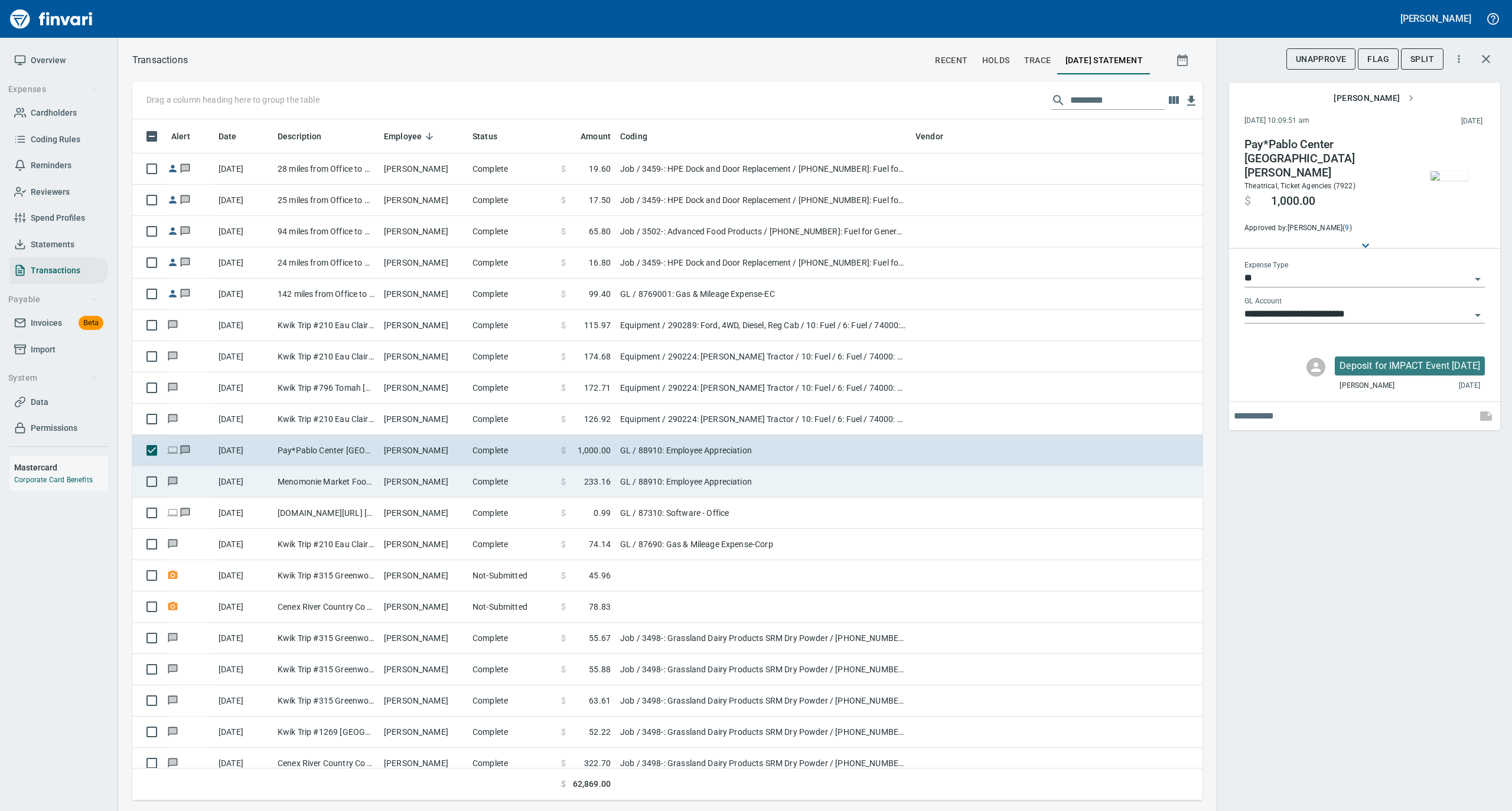
click at [331, 485] on td "Menomonie Market Food Eau Claire [GEOGRAPHIC_DATA]" at bounding box center [327, 482] width 107 height 31
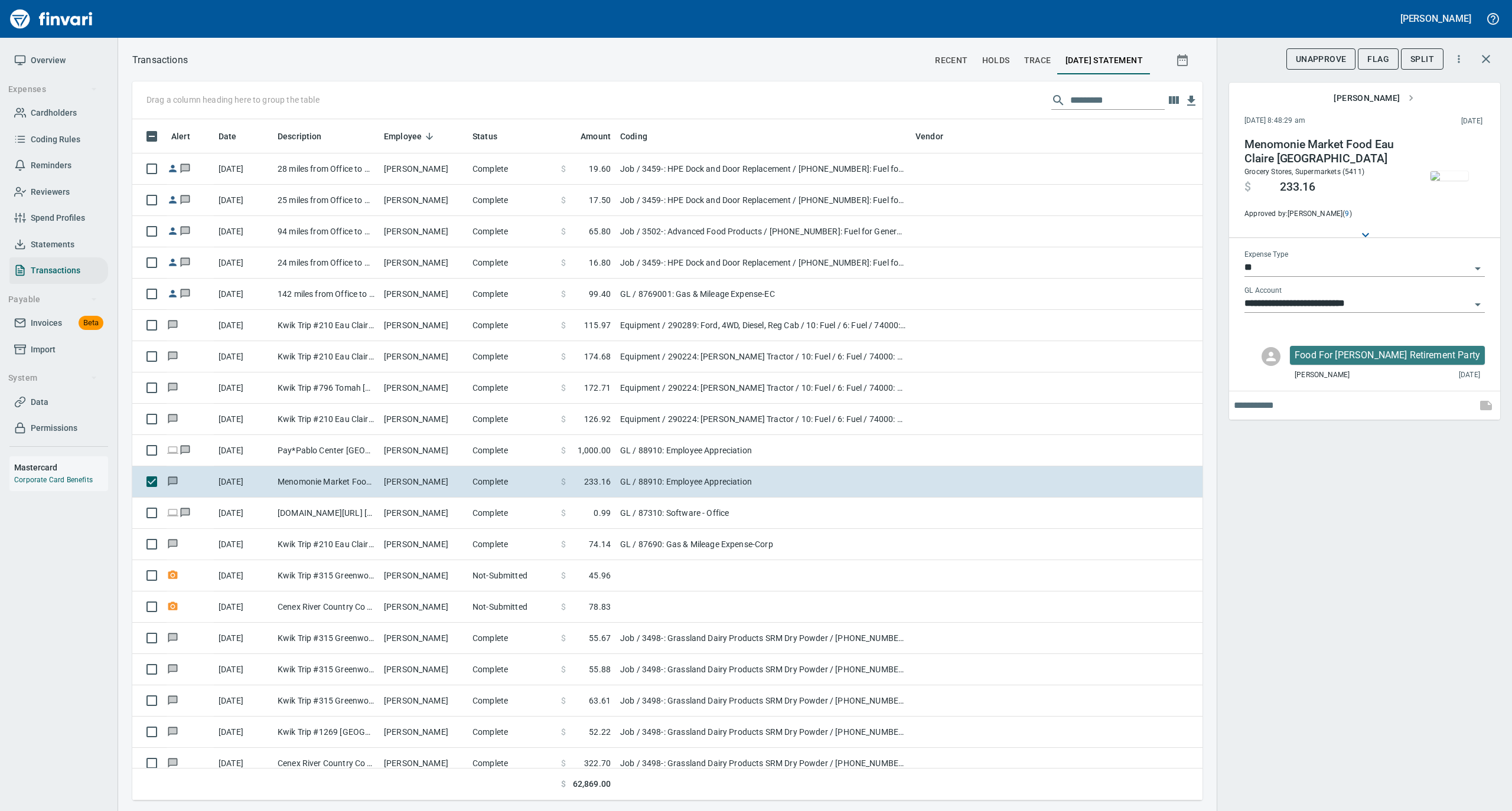
click at [1442, 179] on img "button" at bounding box center [1449, 176] width 37 height 9
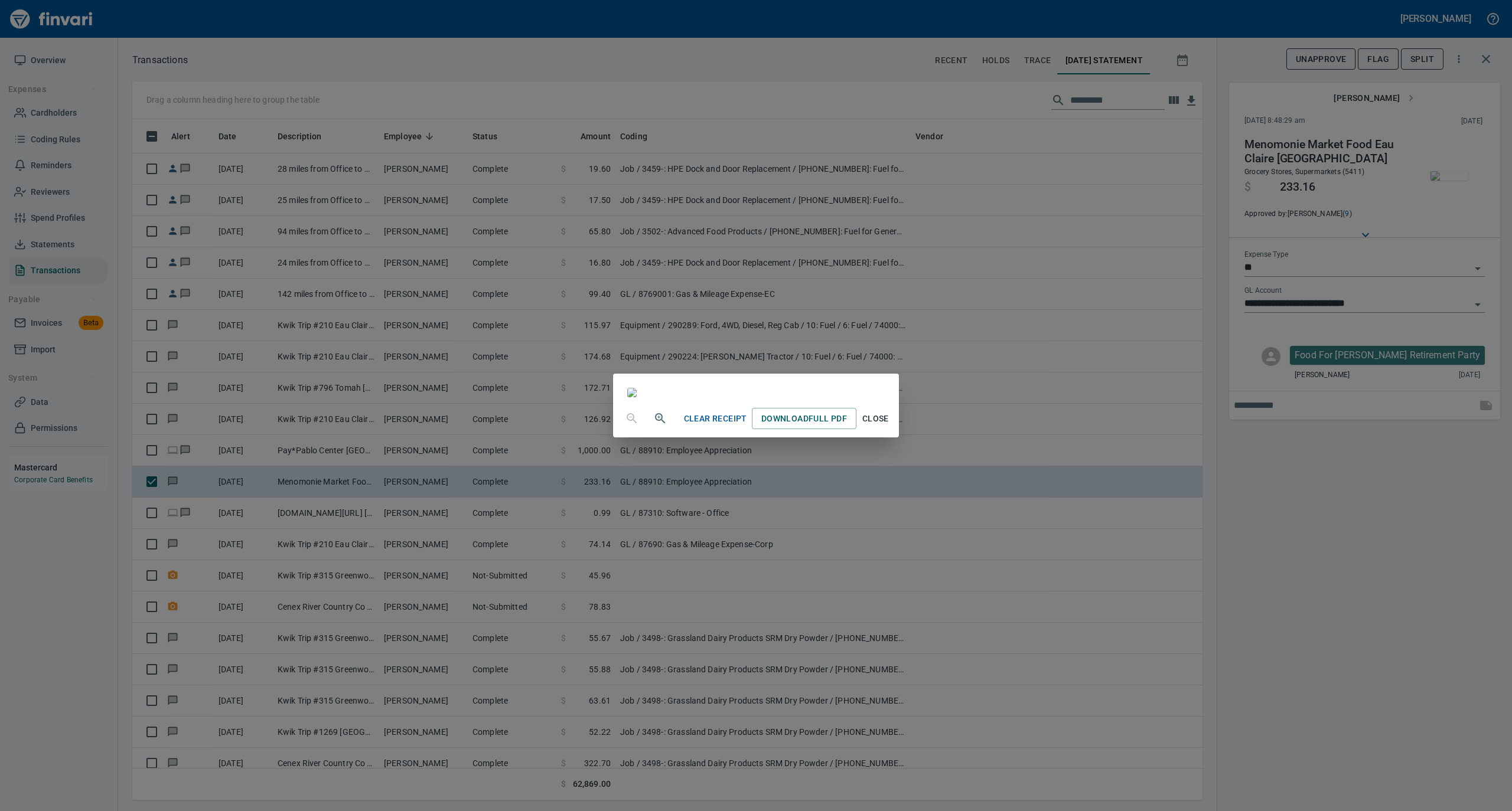
click at [889, 427] on span "Close" at bounding box center [875, 419] width 28 height 15
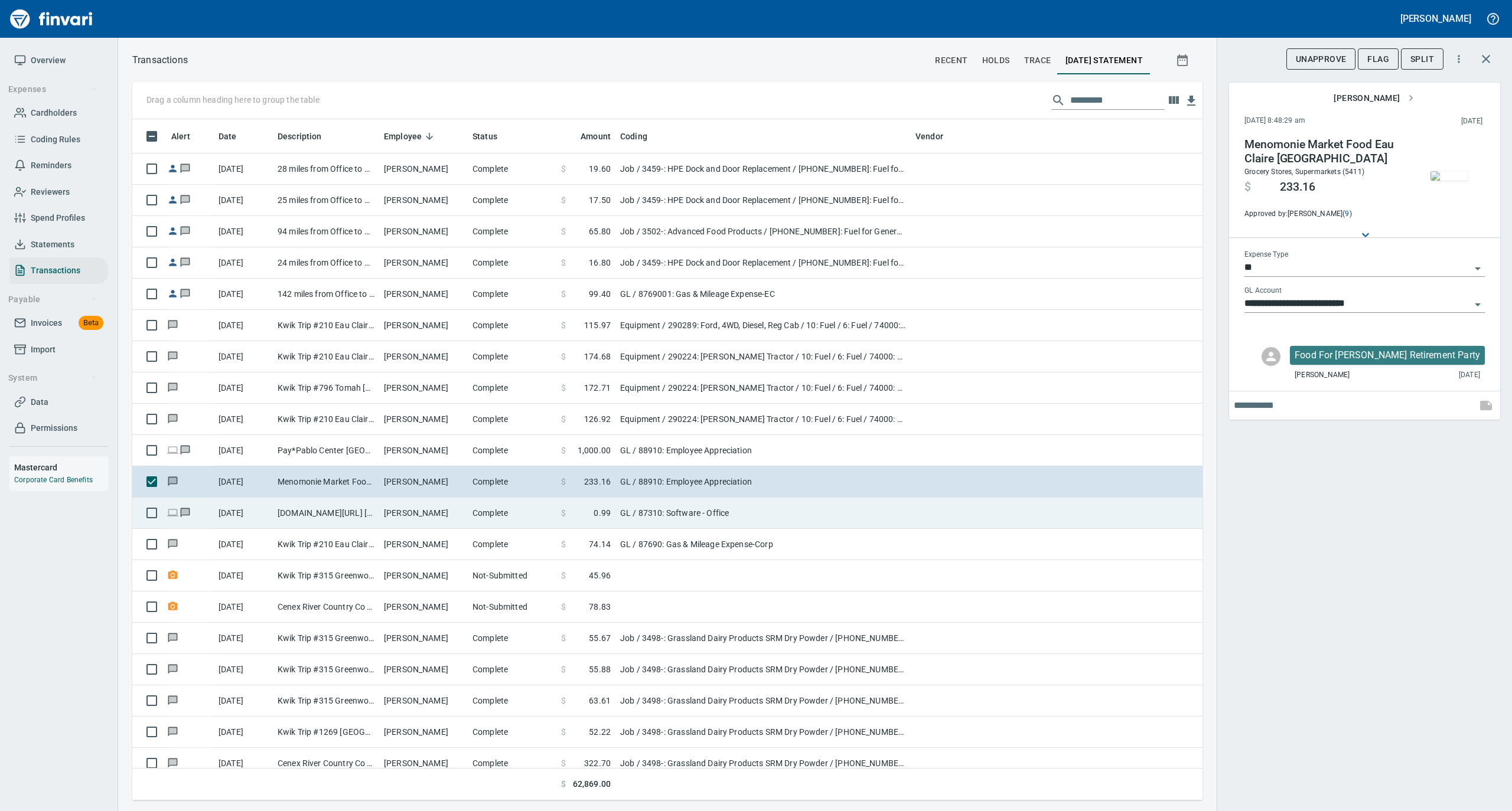
click at [388, 521] on td "[PERSON_NAME]" at bounding box center [423, 513] width 89 height 31
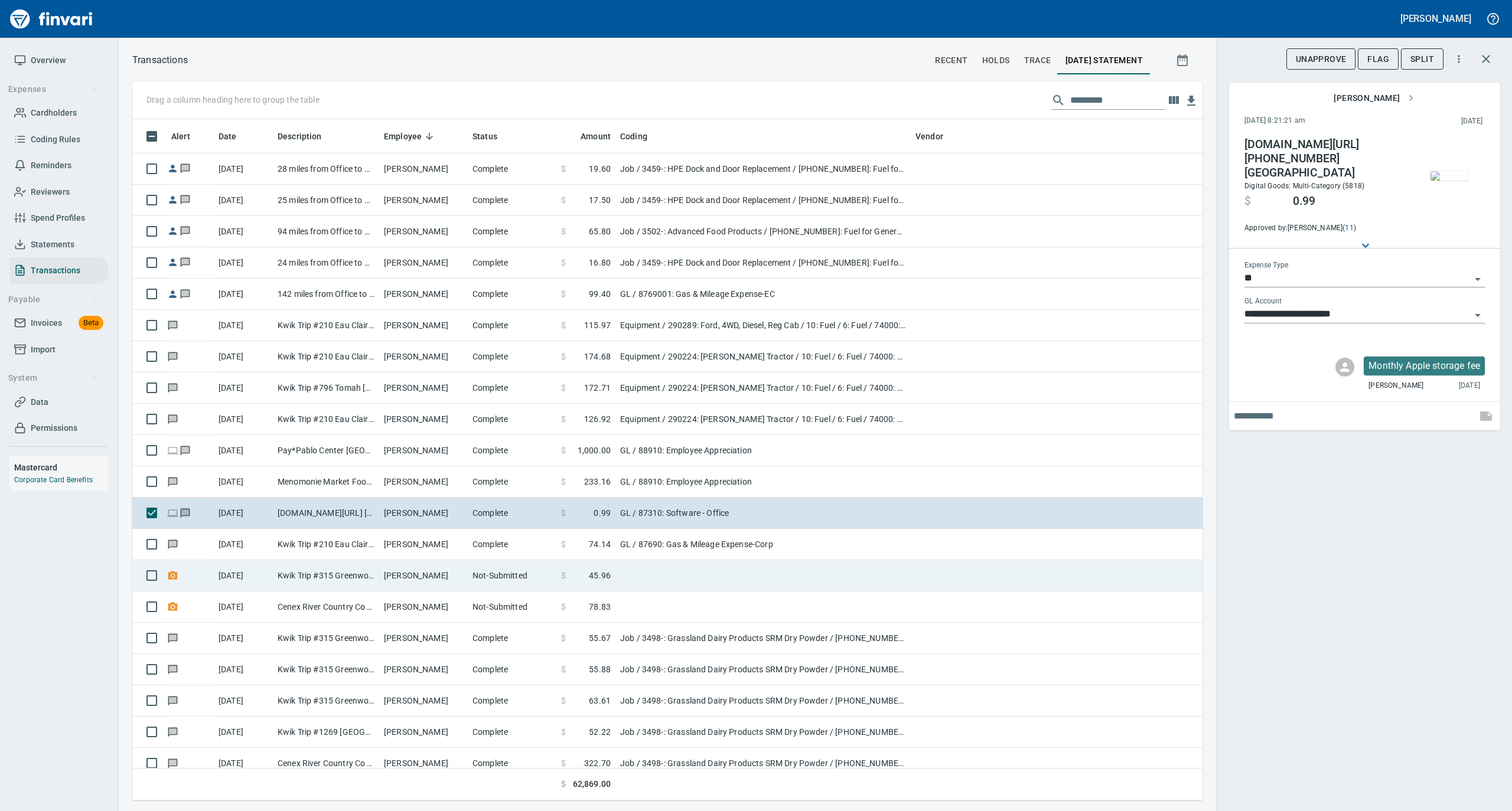
scroll to position [8265, 0]
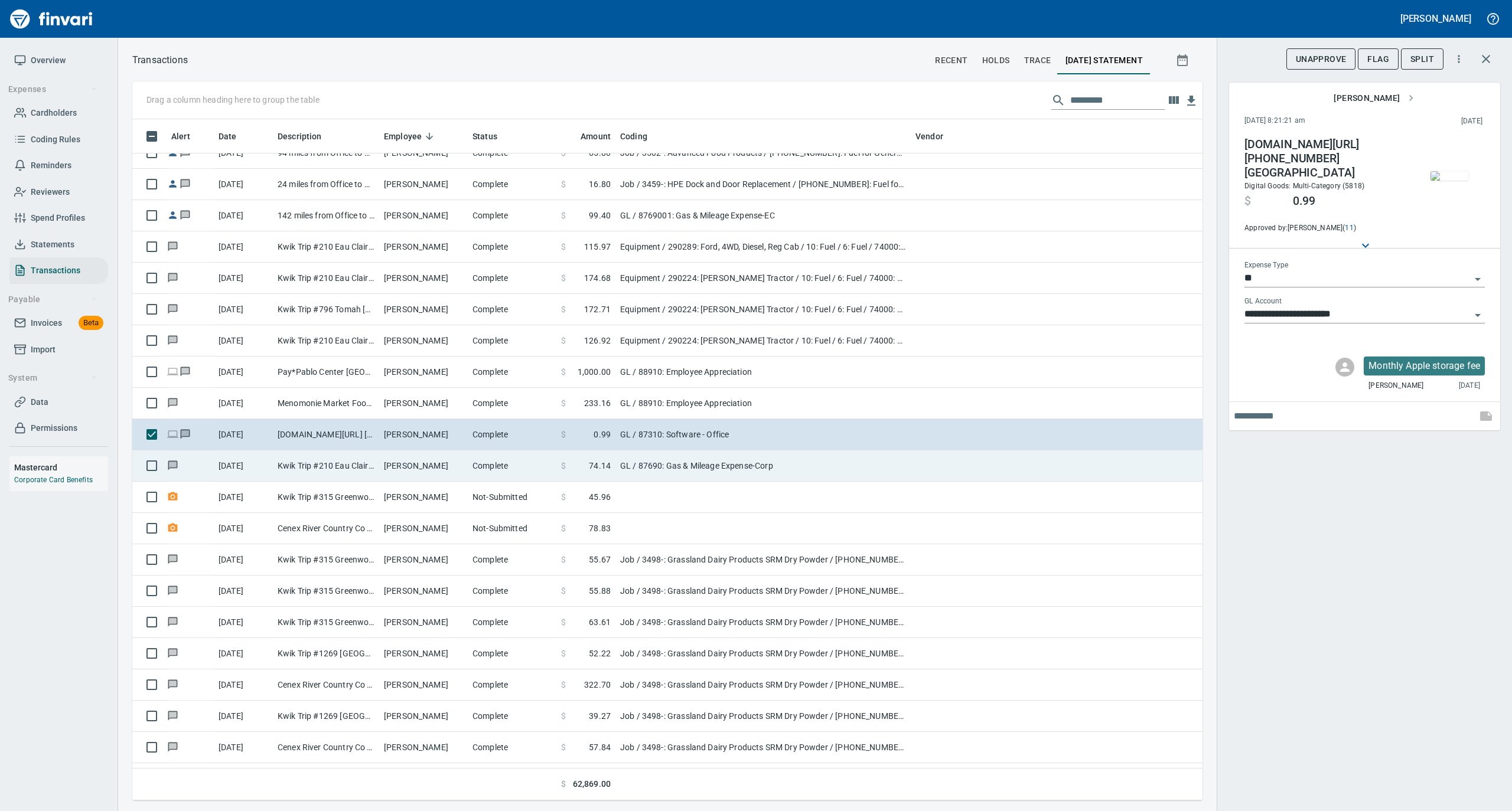
click at [371, 472] on td "Kwik Trip #210 Eau Claire WI" at bounding box center [327, 466] width 107 height 31
type input "**********"
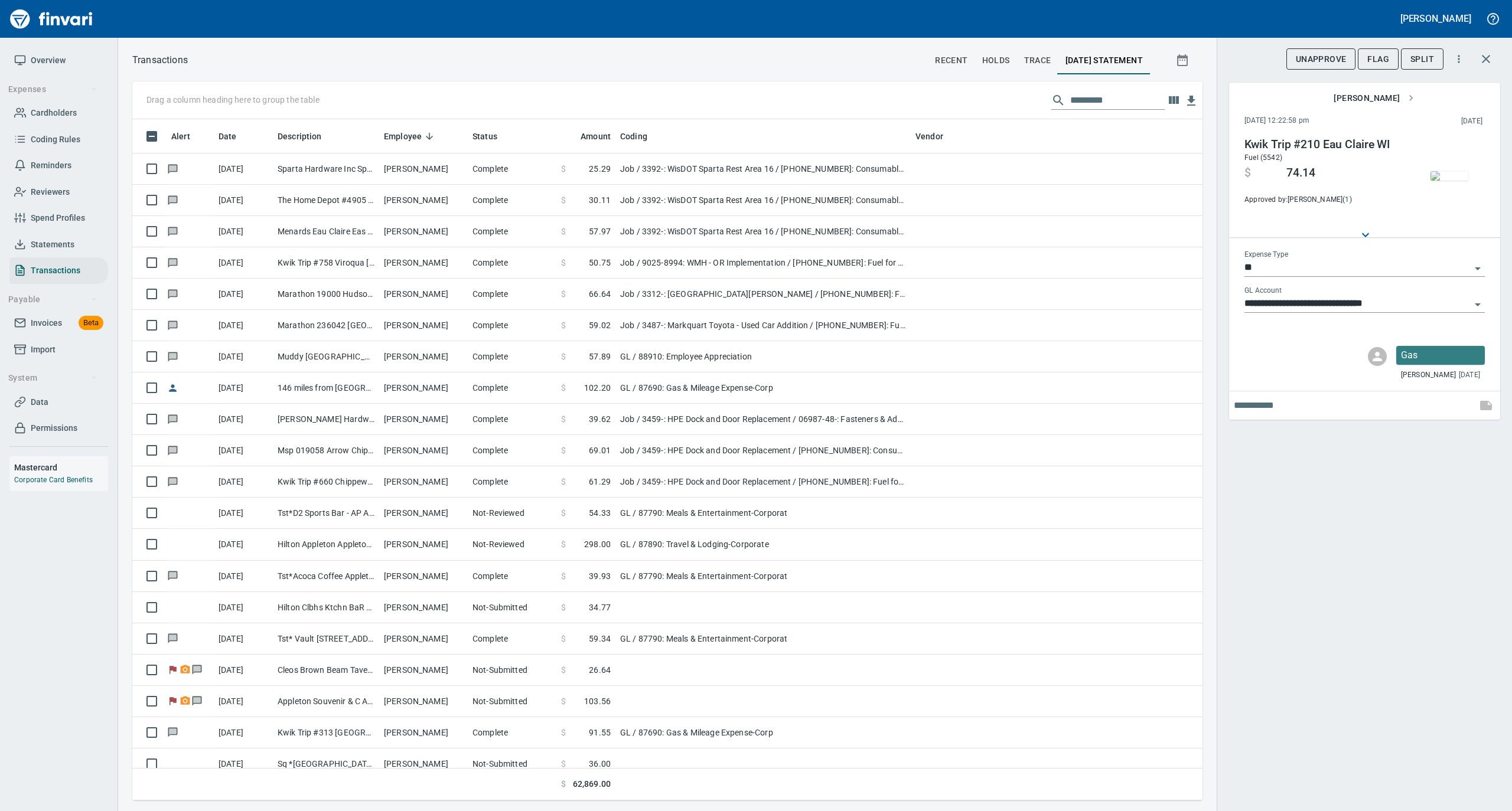
click at [51, 49] on link "Overview" at bounding box center [58, 60] width 98 height 26
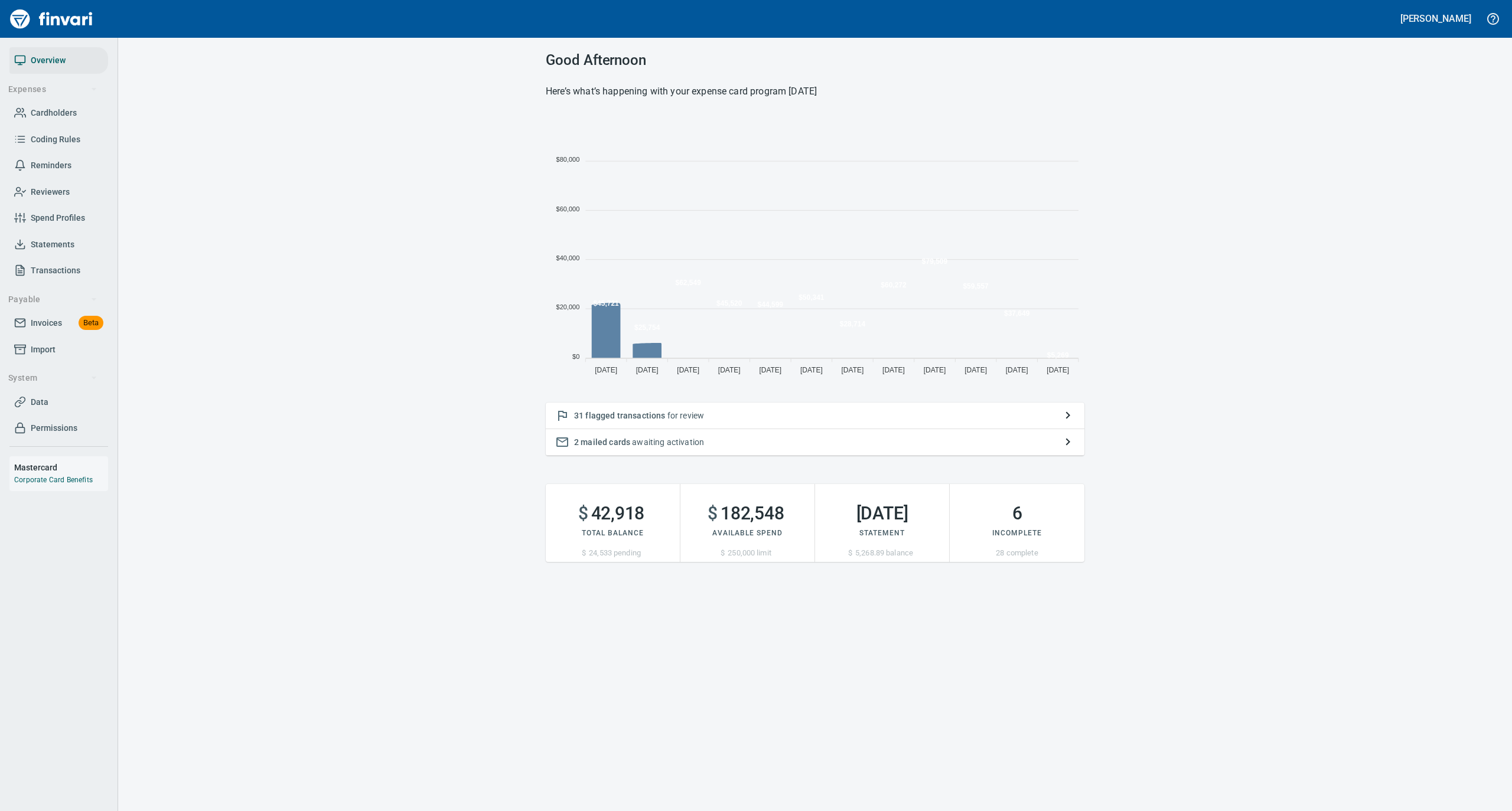
scroll to position [263, 527]
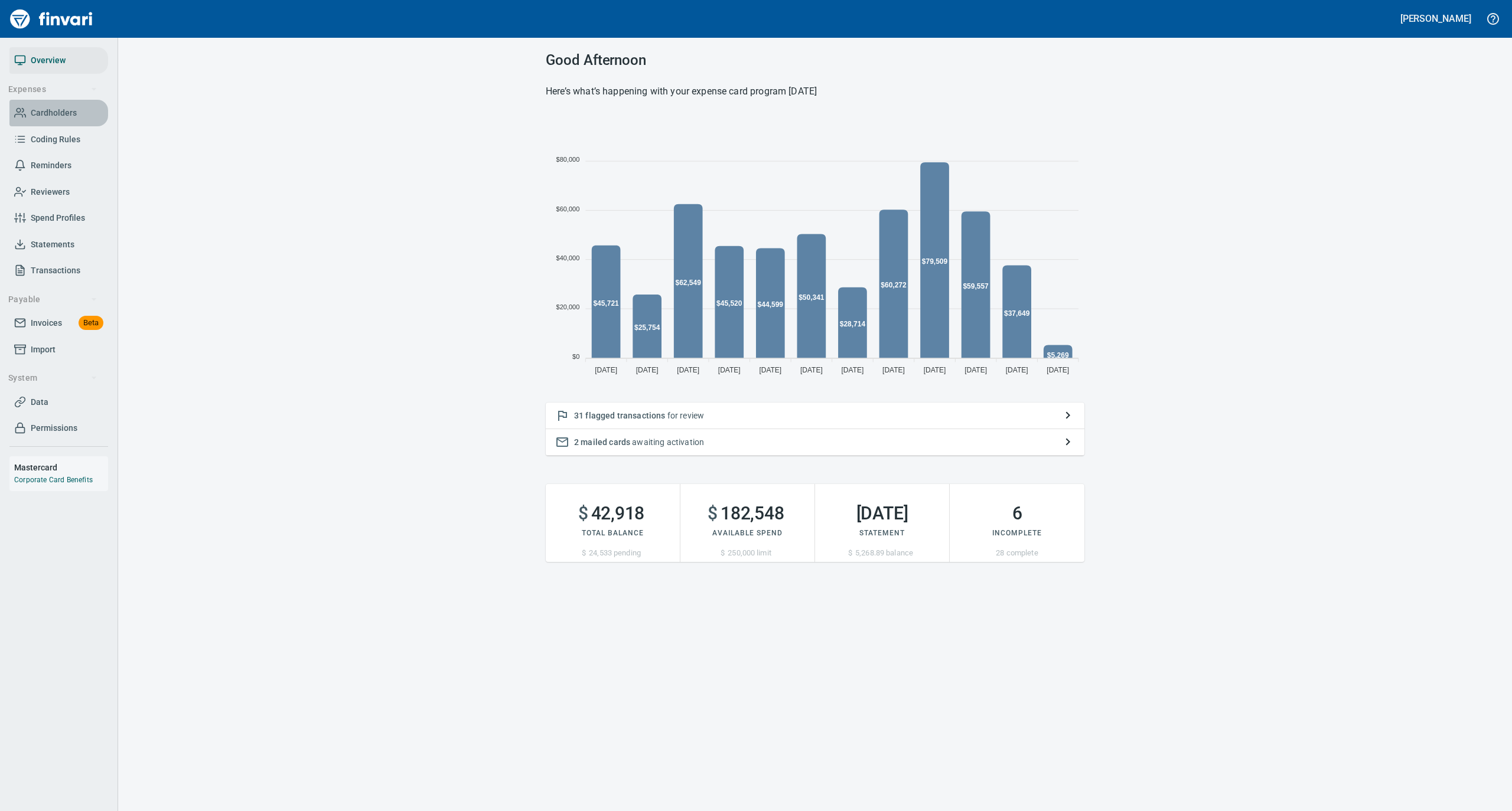
drag, startPoint x: 51, startPoint y: 109, endPoint x: 86, endPoint y: 100, distance: 36.1
click at [51, 111] on span "Cardholders" at bounding box center [53, 113] width 46 height 15
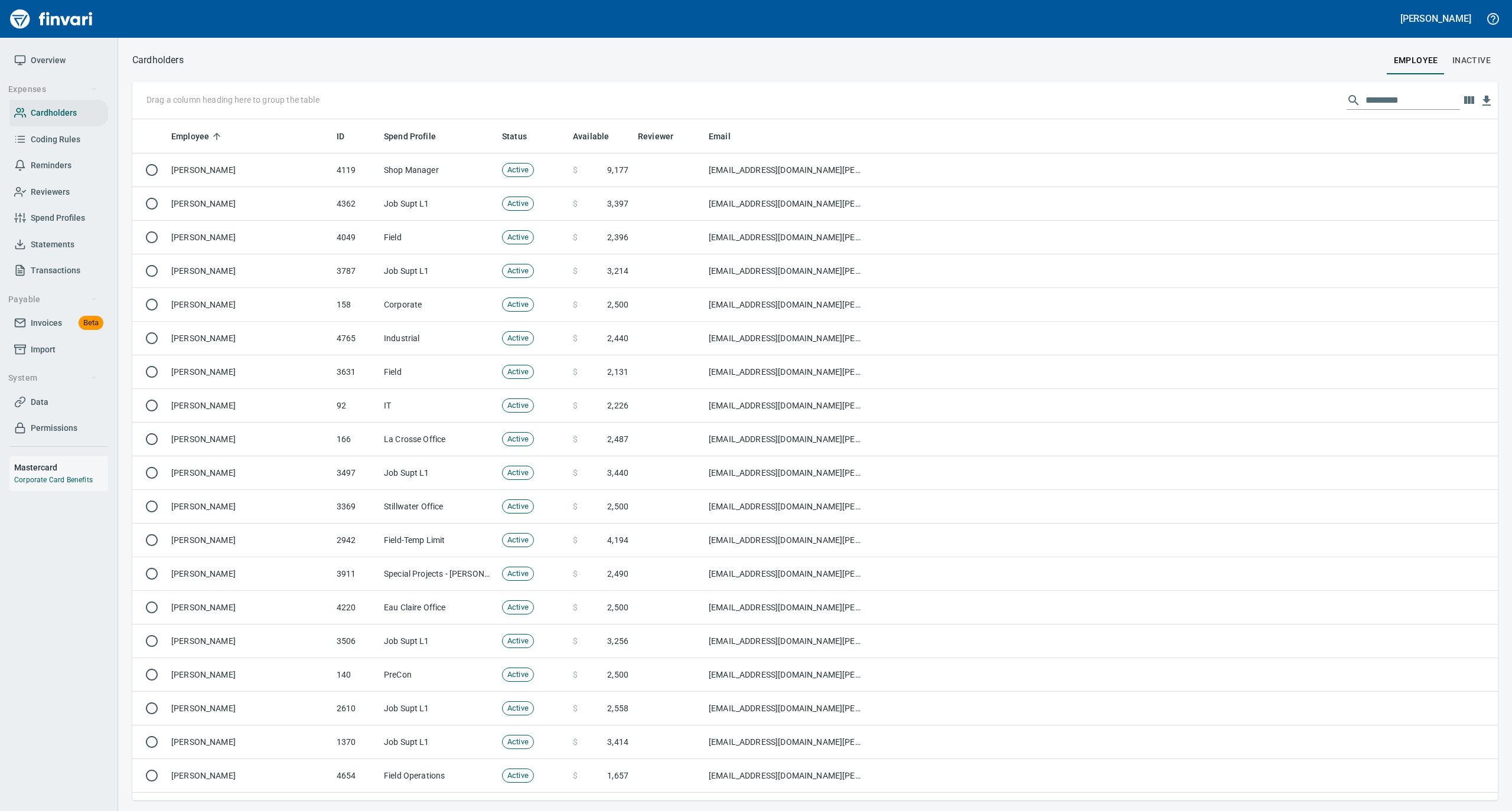
scroll to position [670, 1342]
click at [1391, 97] on input "text" at bounding box center [1412, 100] width 94 height 19
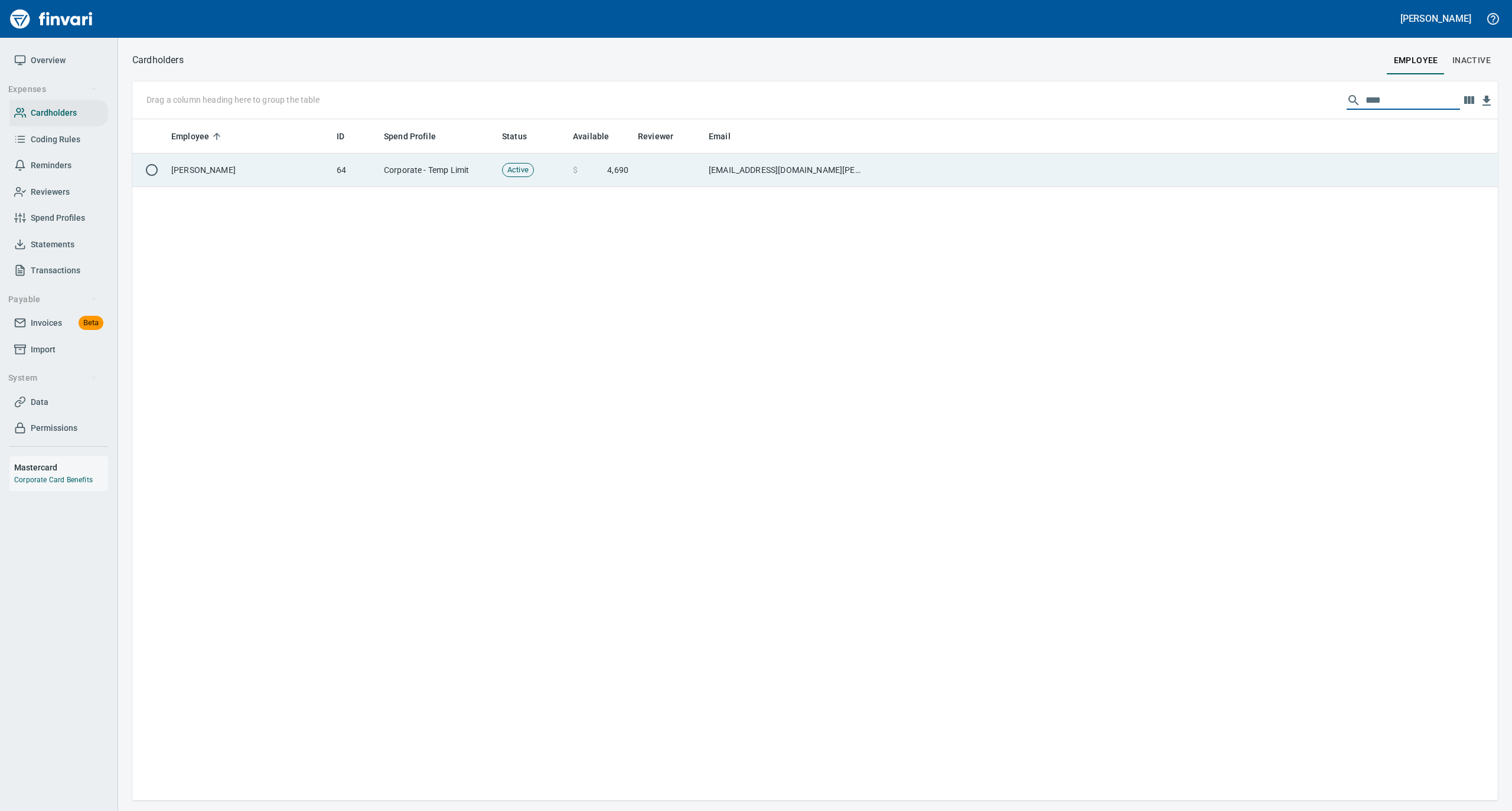
type input "****"
click at [870, 163] on td at bounding box center [1184, 170] width 629 height 34
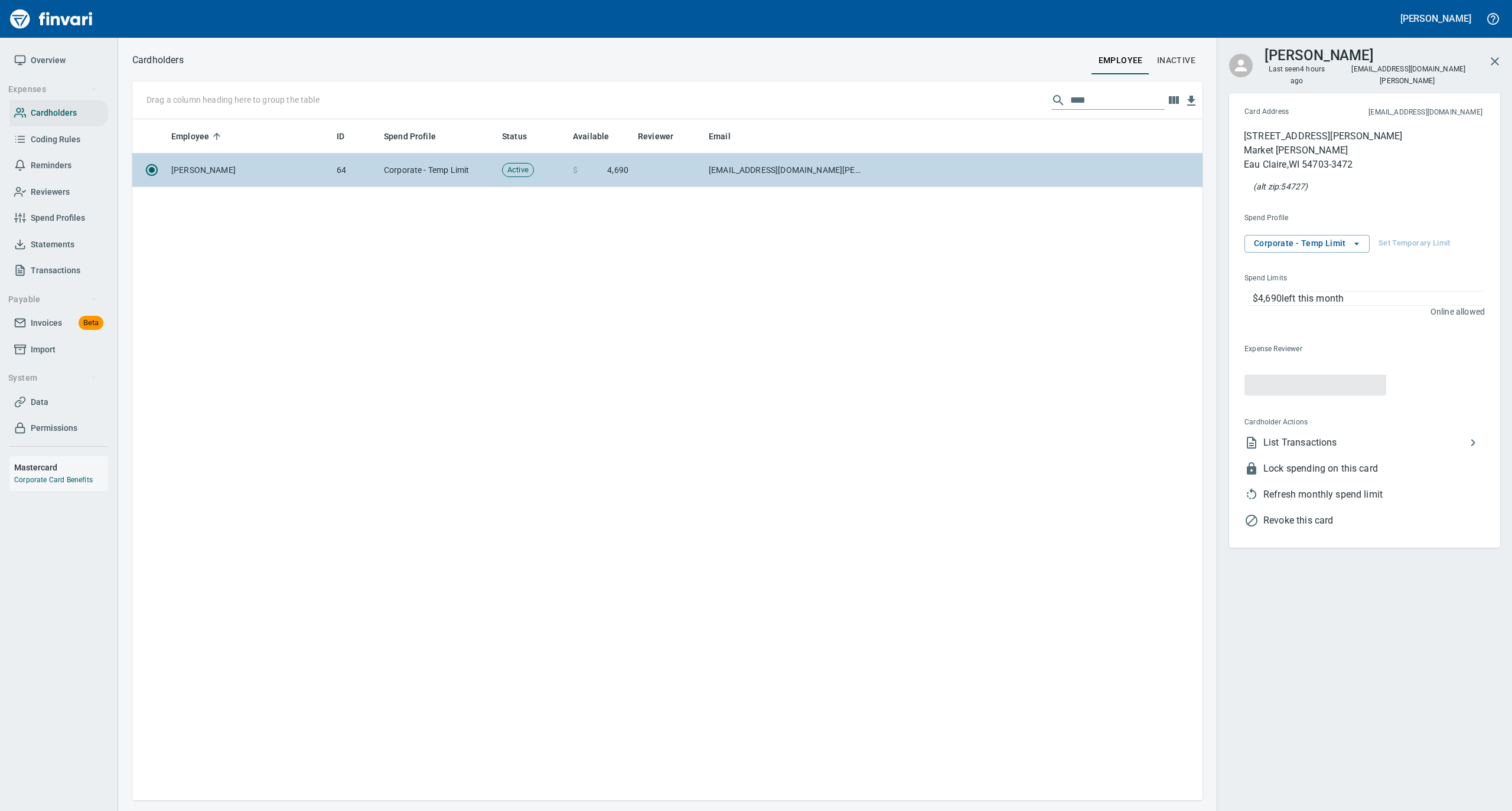
scroll to position [670, 1058]
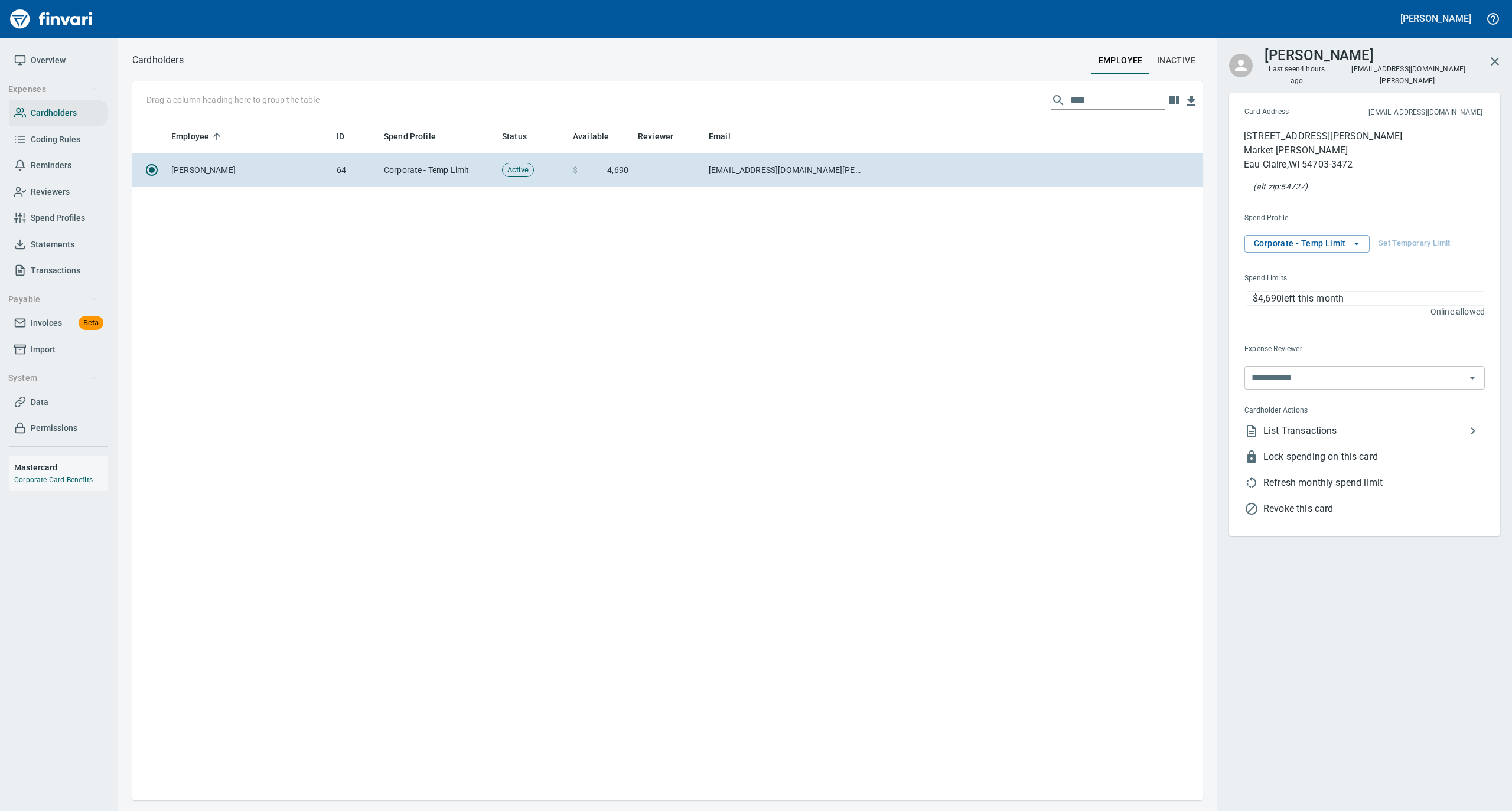
click at [1276, 425] on span "List Transactions" at bounding box center [1364, 430] width 202 height 14
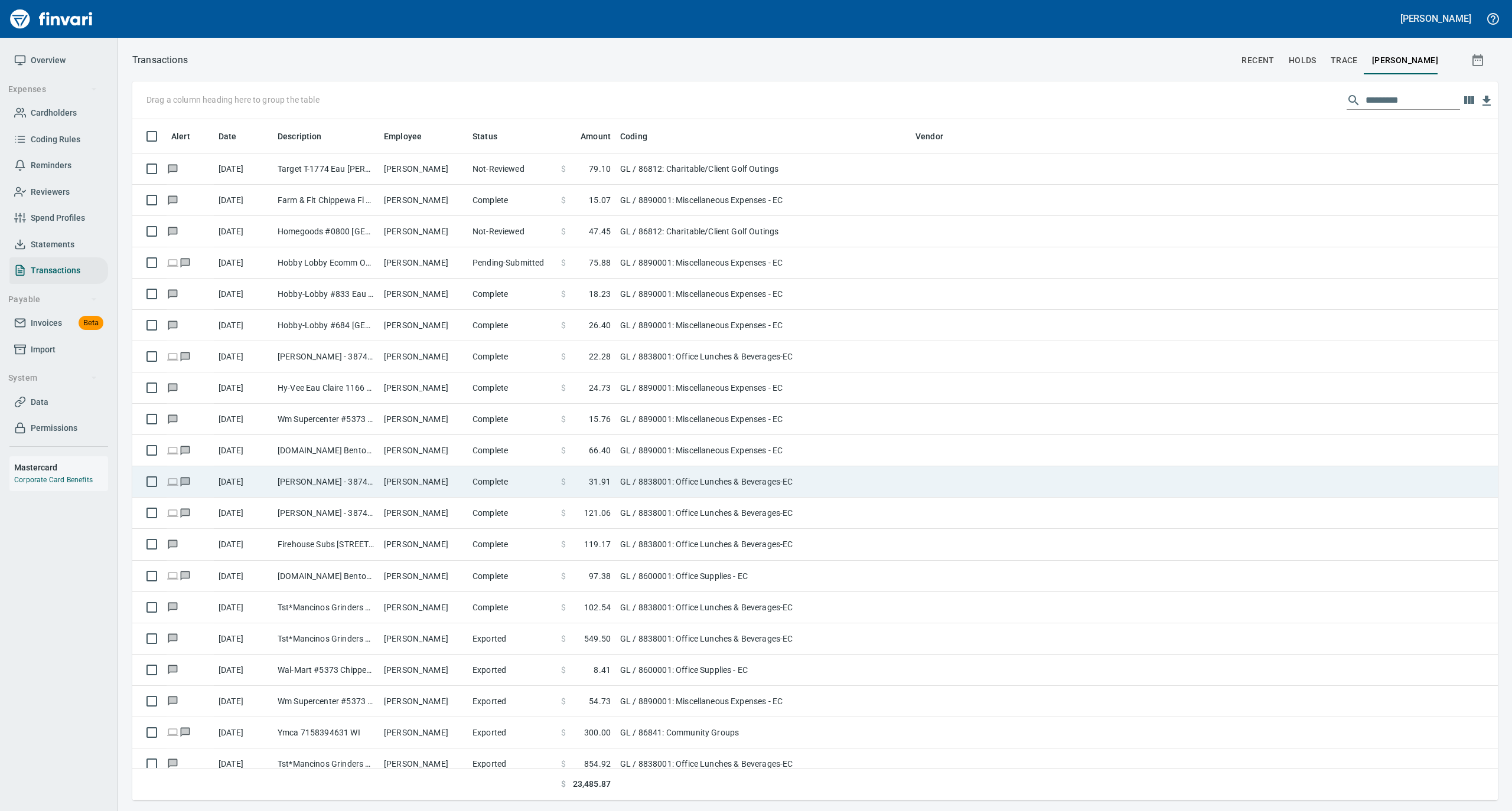
scroll to position [670, 1342]
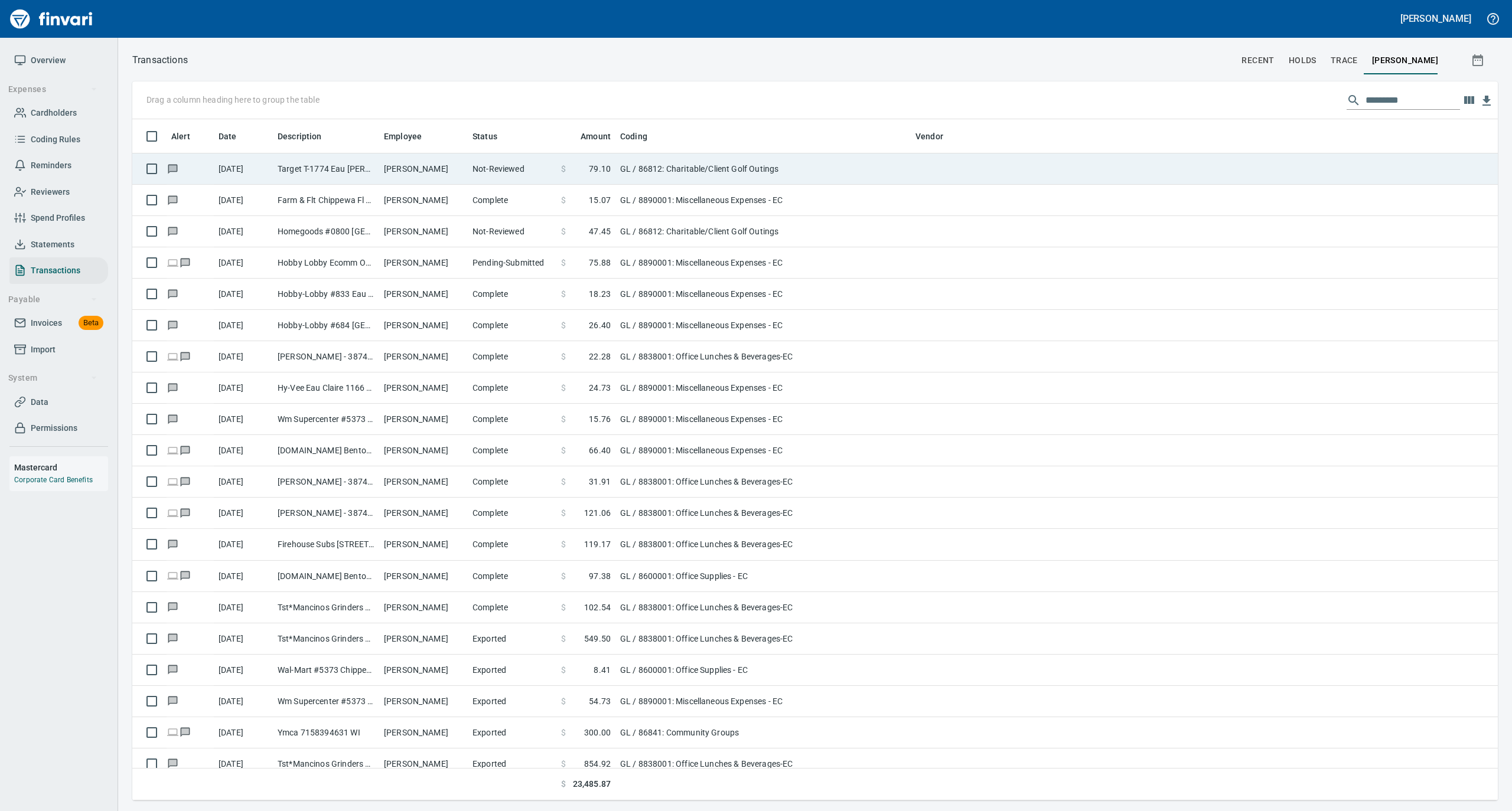
click at [388, 166] on td "[PERSON_NAME]" at bounding box center [423, 168] width 89 height 31
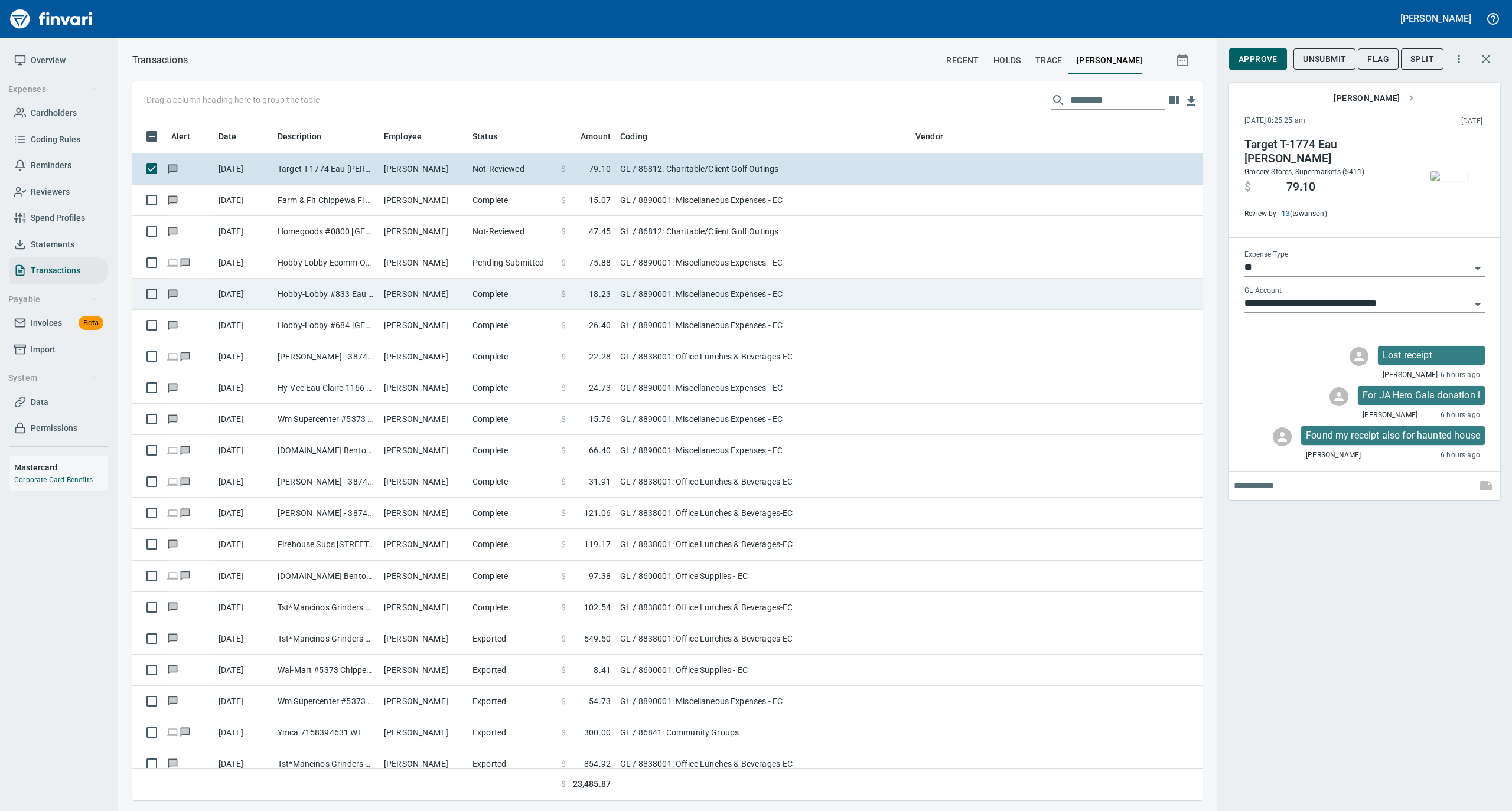
scroll to position [670, 1046]
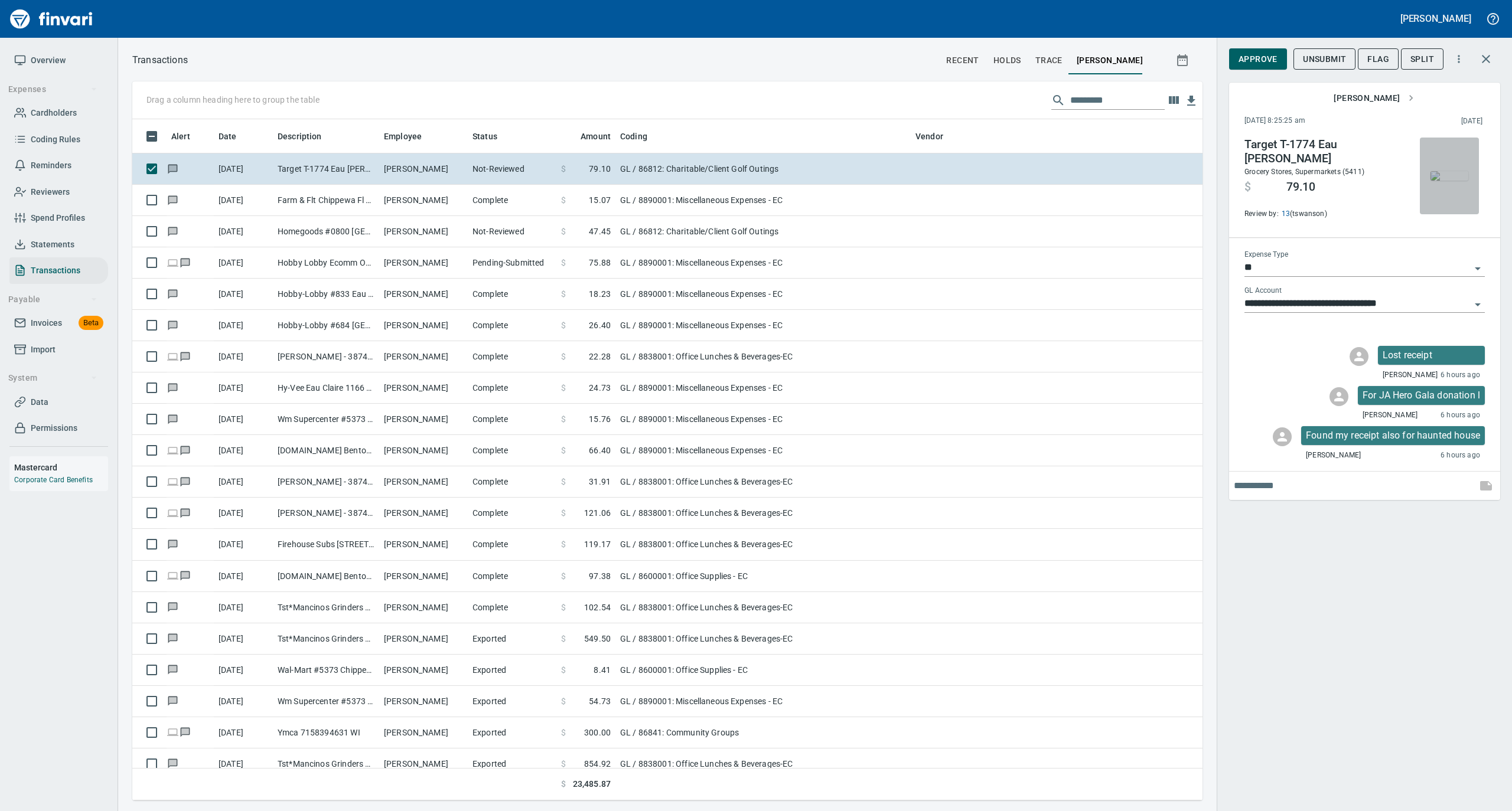
click at [1454, 171] on img "button" at bounding box center [1449, 176] width 37 height 9
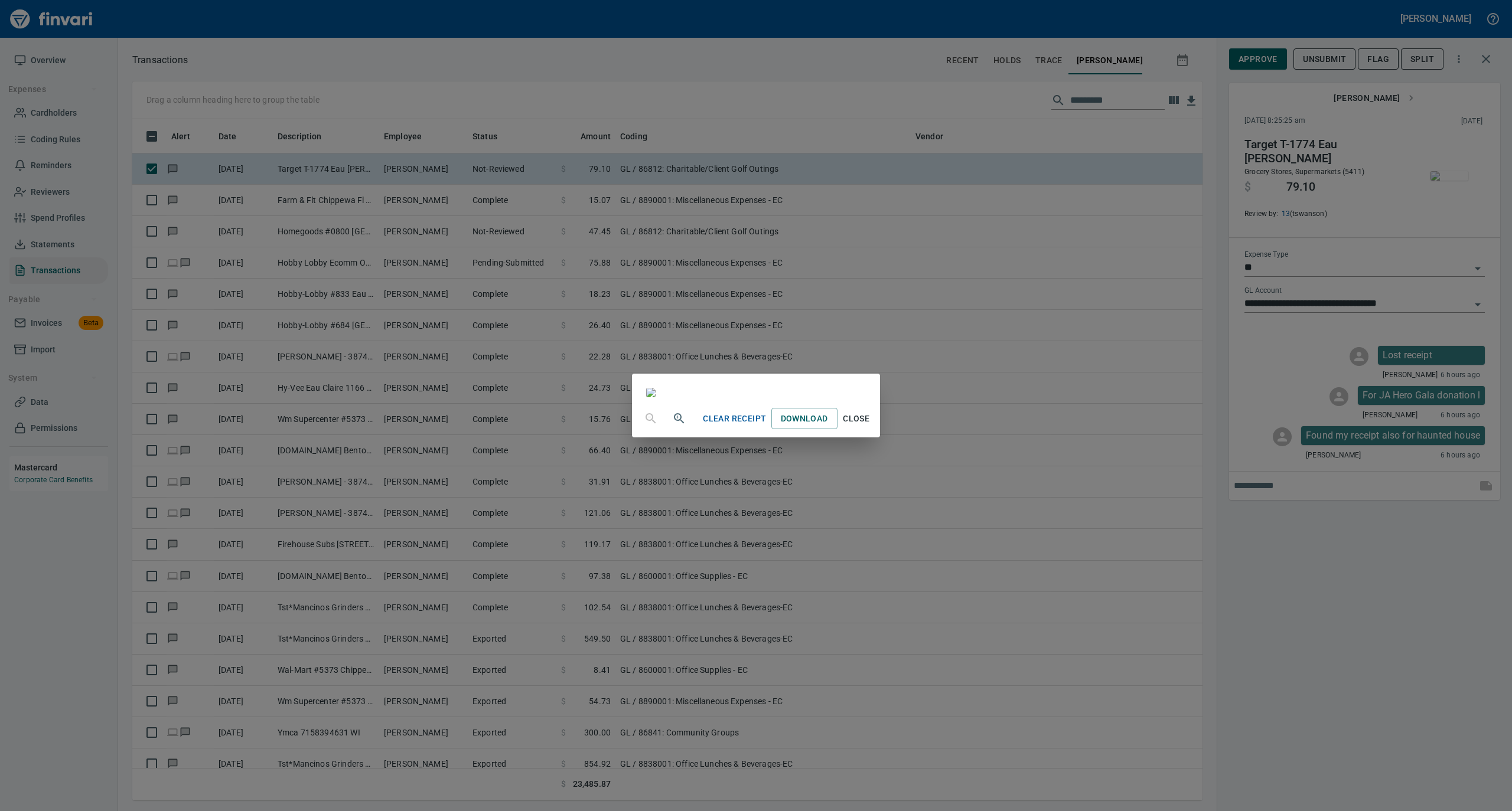
click at [766, 427] on span "Clear Receipt" at bounding box center [734, 419] width 64 height 15
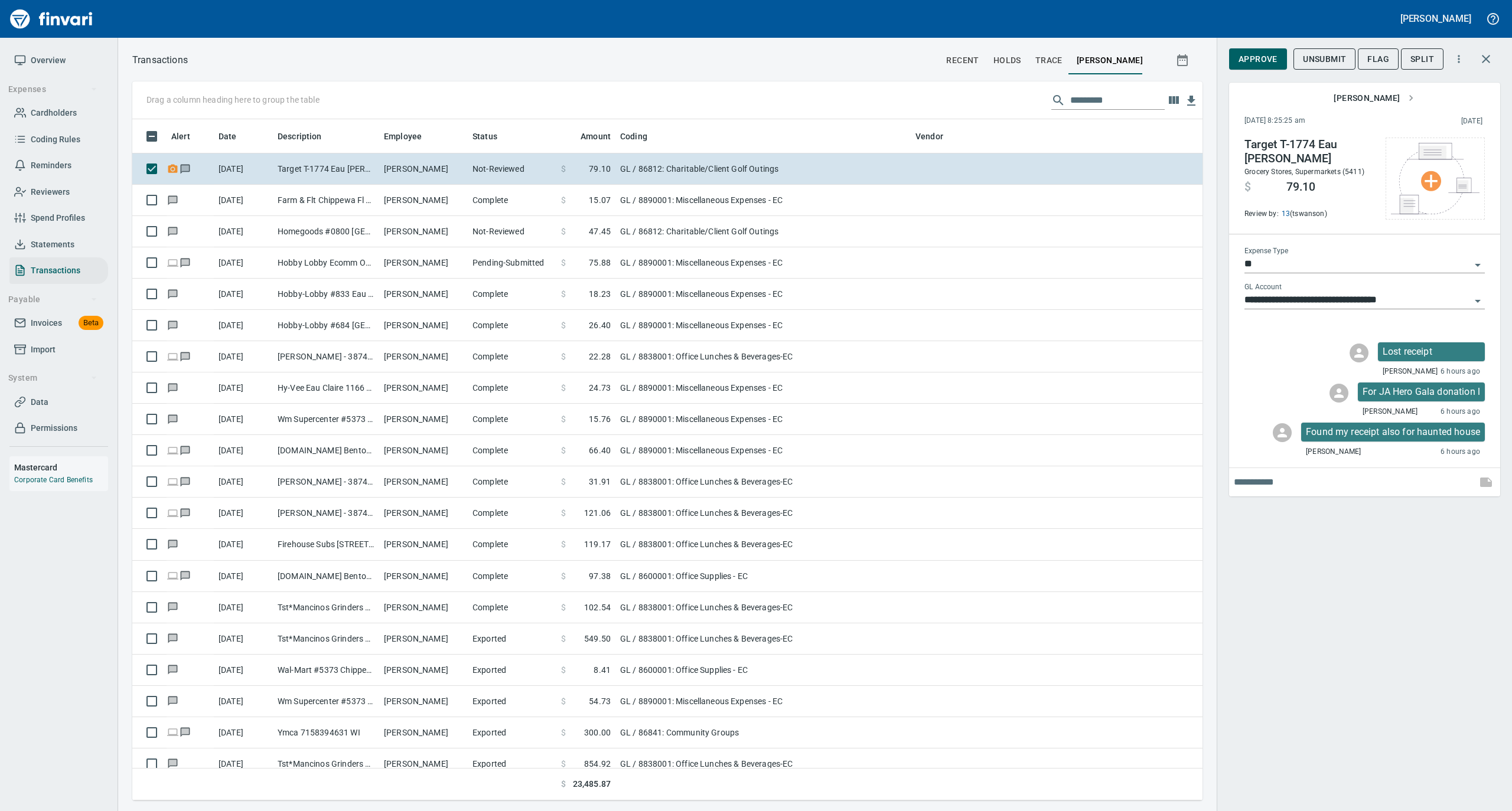
click at [1316, 59] on span "Unsubmit" at bounding box center [1324, 60] width 43 height 15
click at [50, 62] on span "Overview" at bounding box center [48, 61] width 35 height 15
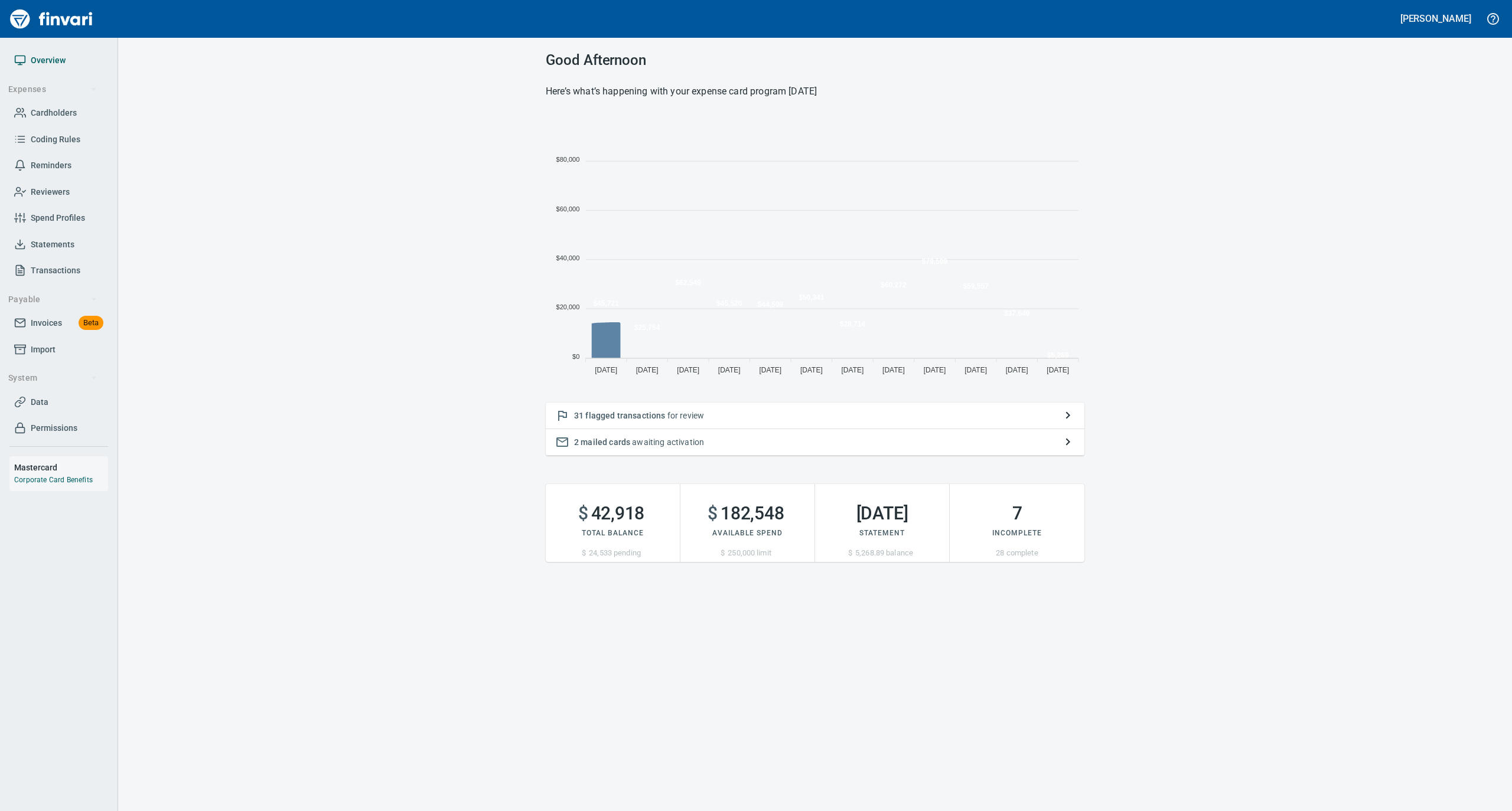
scroll to position [263, 527]
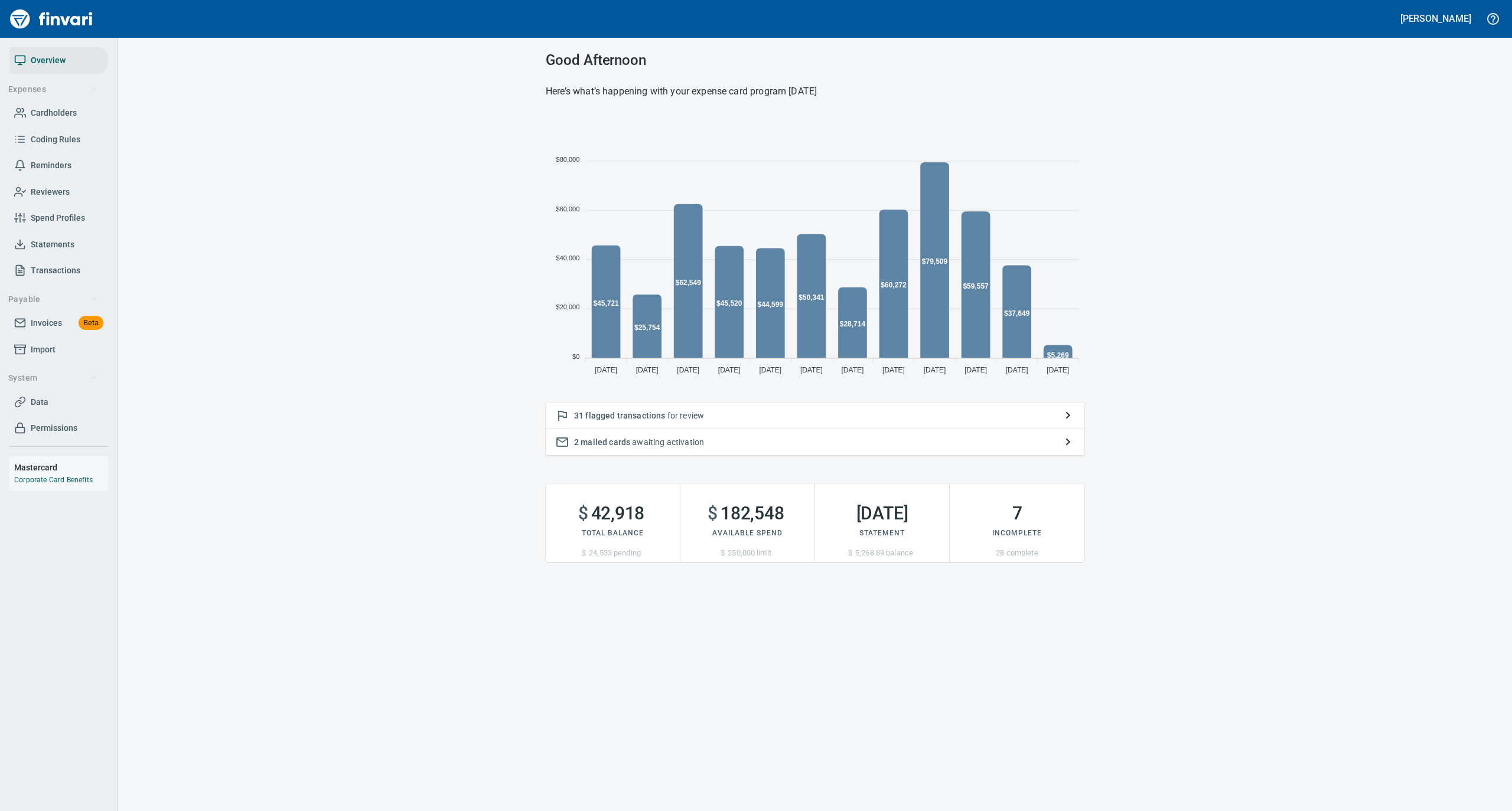
click at [52, 105] on link "Cardholders" at bounding box center [58, 113] width 98 height 26
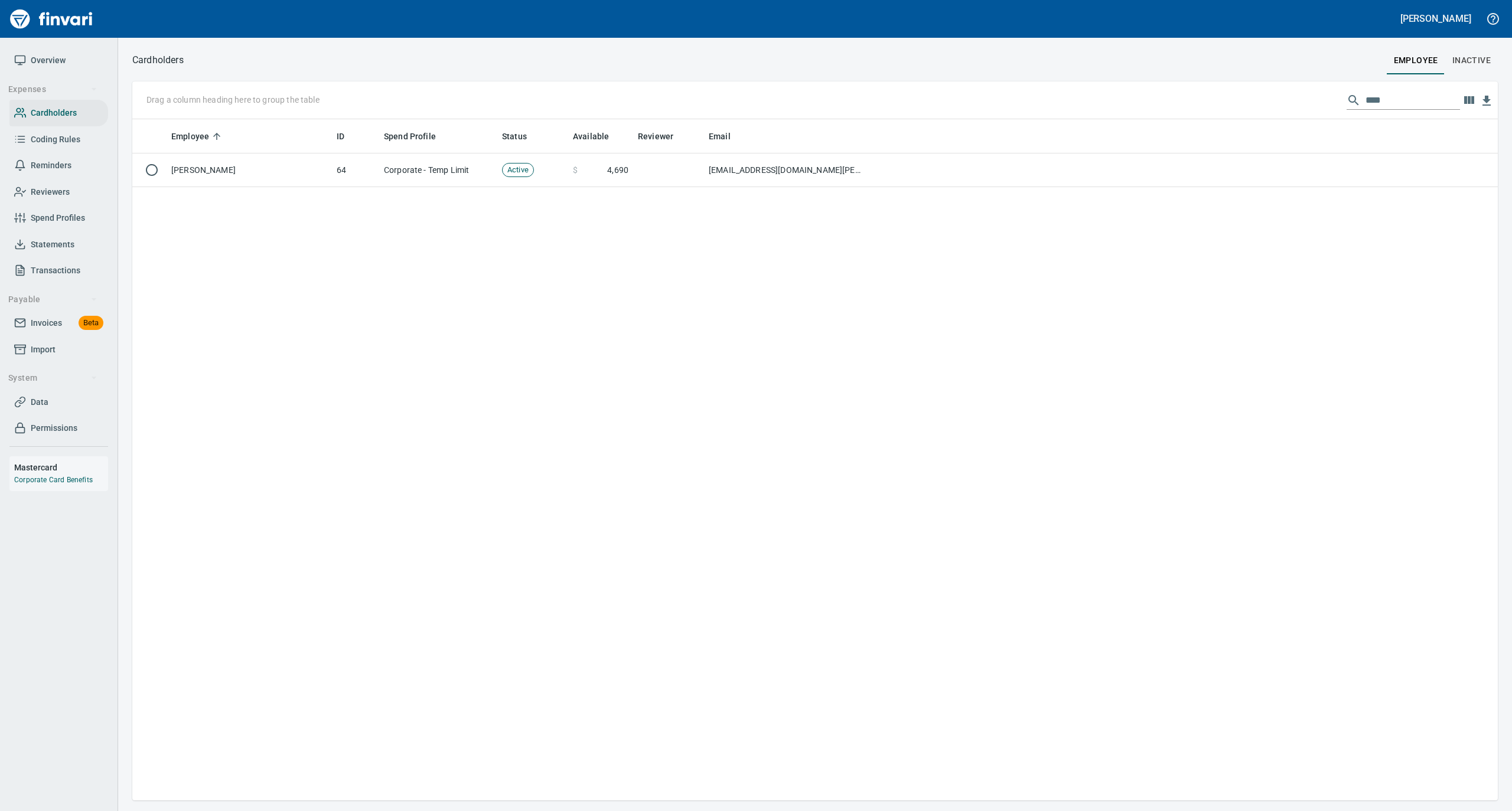
scroll to position [1, 1]
drag, startPoint x: 1393, startPoint y: 98, endPoint x: 1287, endPoint y: 113, distance: 107.1
click at [1287, 113] on div "Drag a column heading here to group the table ****" at bounding box center [814, 100] width 1365 height 37
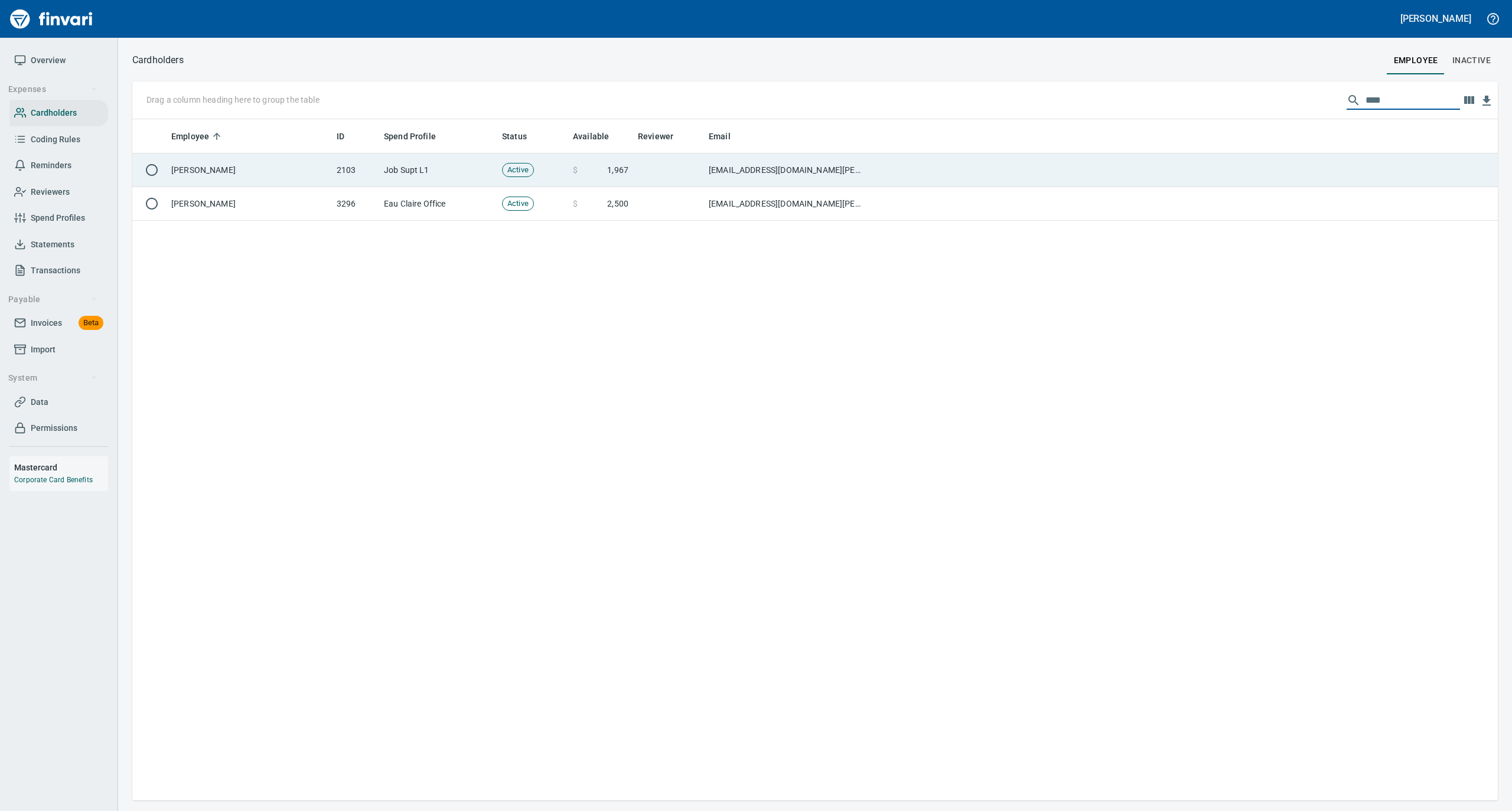
type input "****"
click at [284, 164] on td "[PERSON_NAME]" at bounding box center [249, 170] width 166 height 34
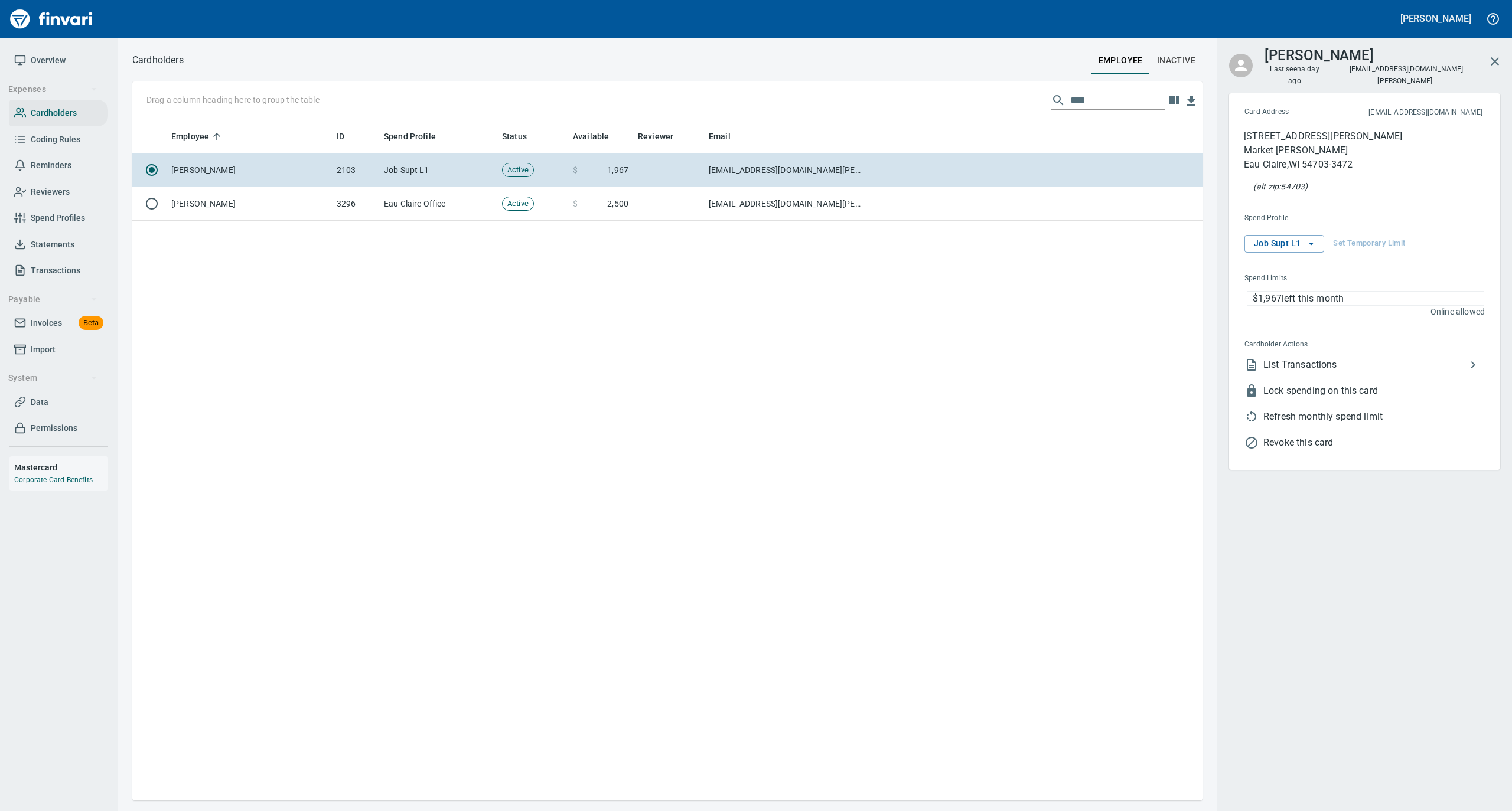
scroll to position [670, 1058]
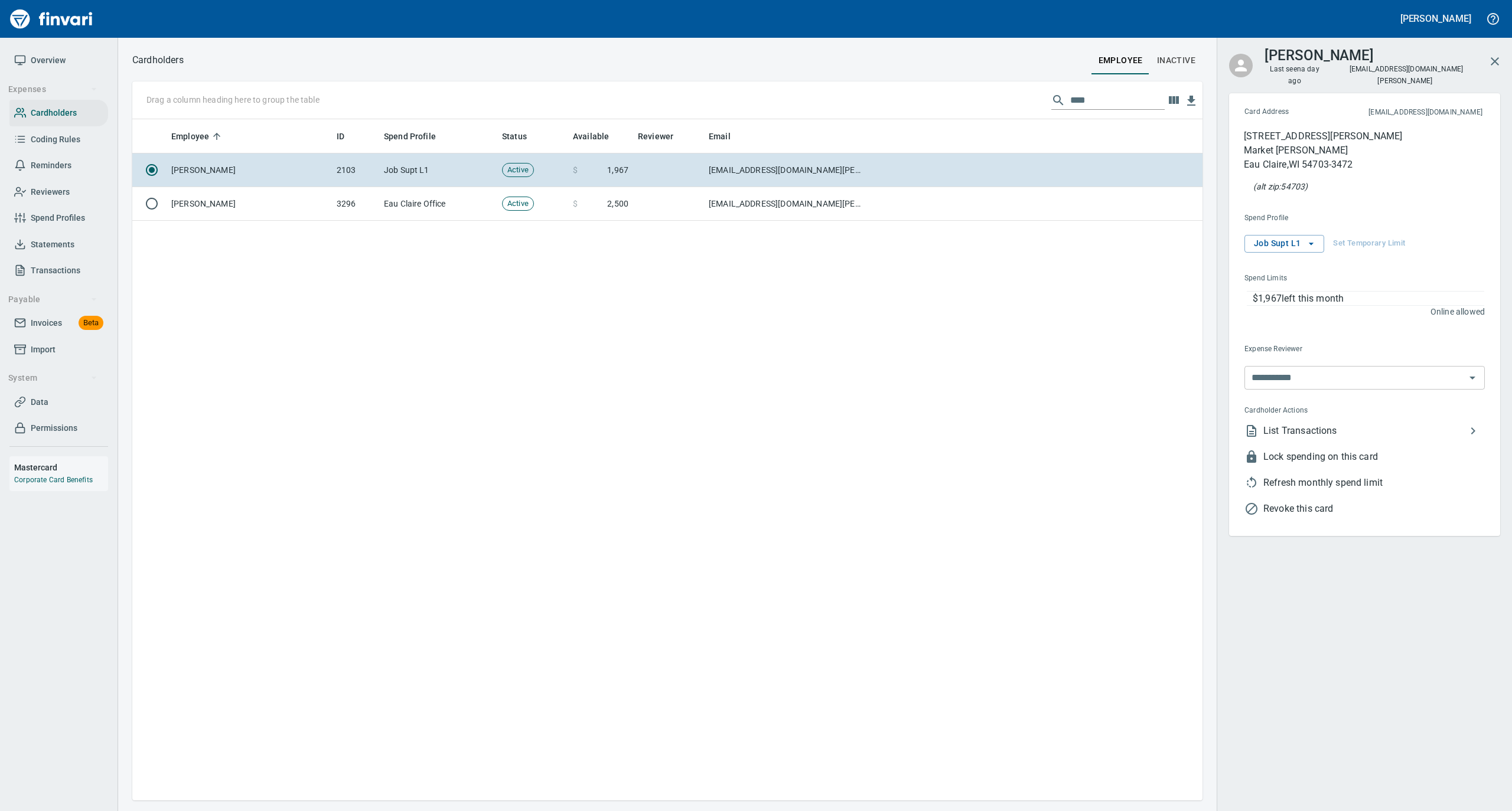
click at [1307, 424] on span "List Transactions" at bounding box center [1364, 430] width 202 height 14
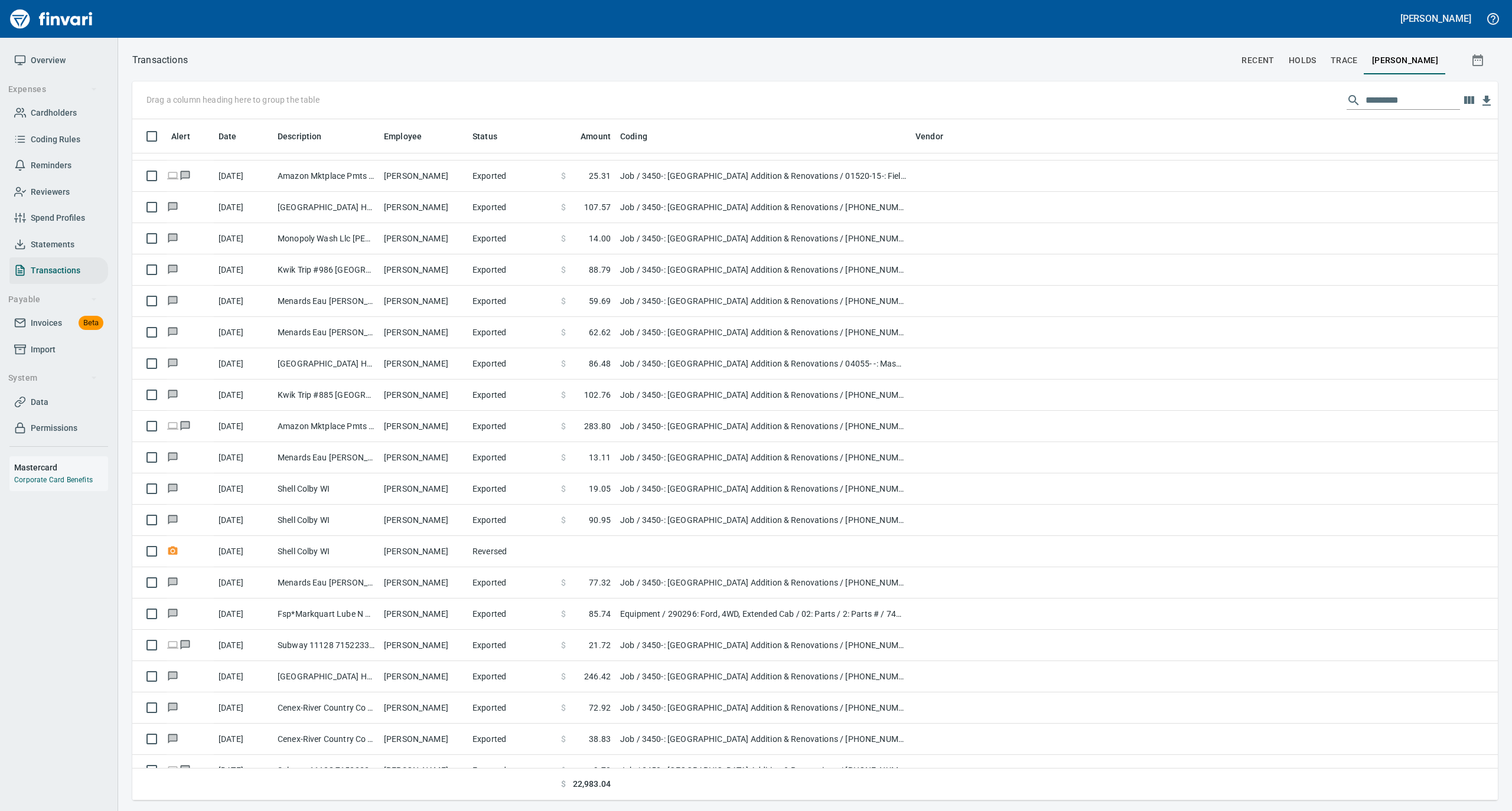
scroll to position [630, 0]
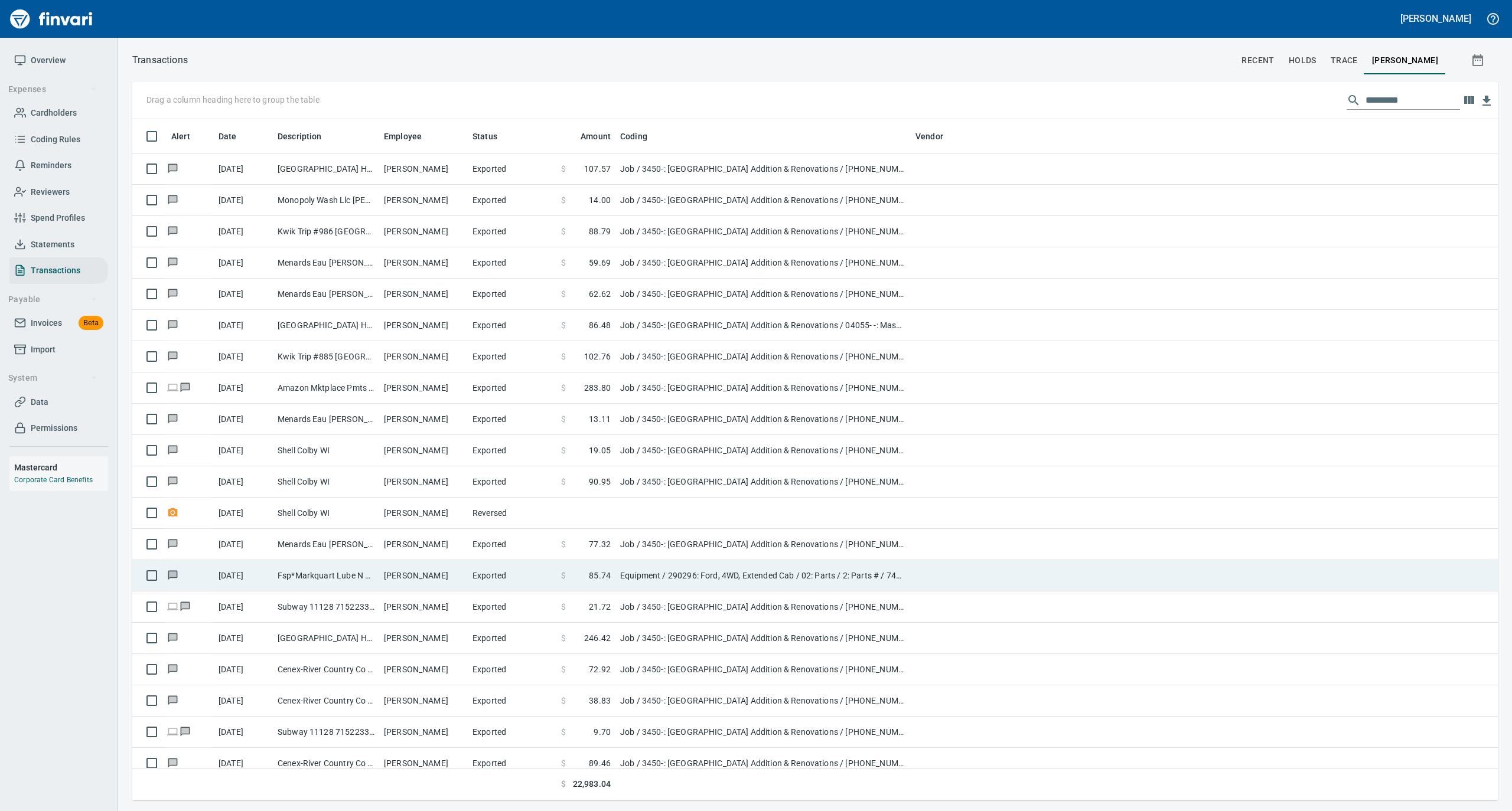
click at [423, 572] on td "[PERSON_NAME]" at bounding box center [423, 575] width 89 height 31
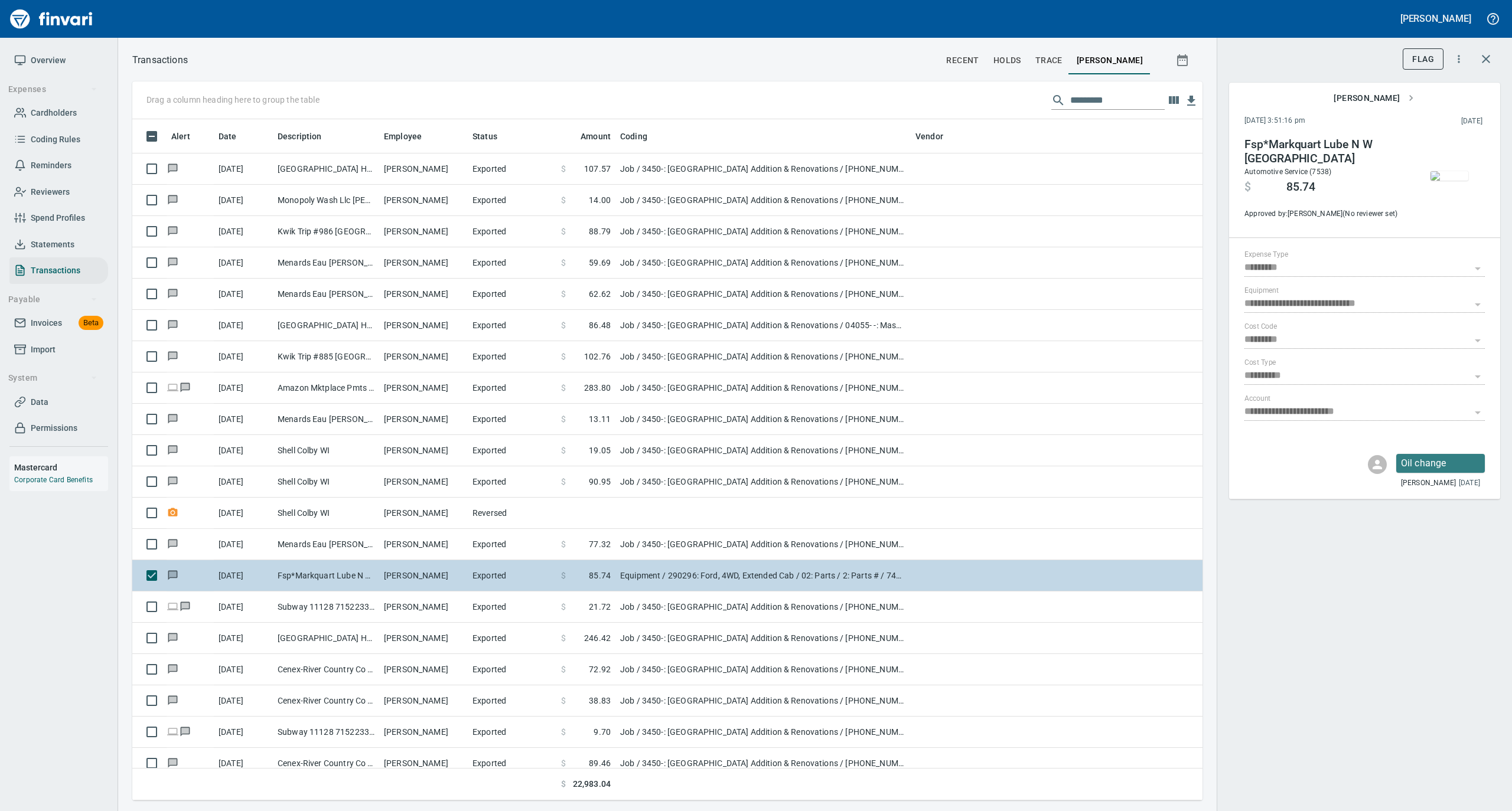
scroll to position [670, 1046]
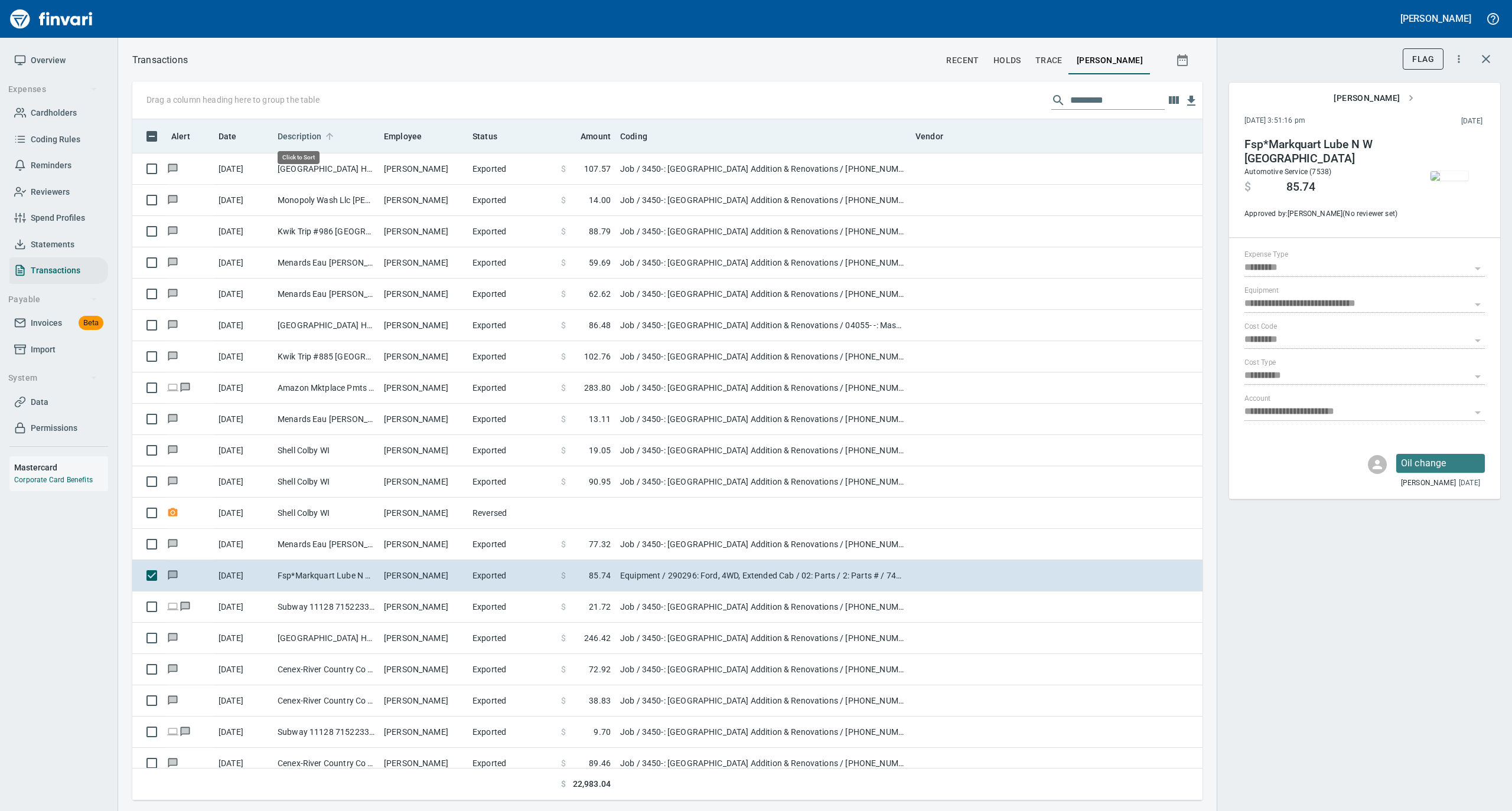
click at [327, 131] on icon at bounding box center [328, 136] width 10 height 10
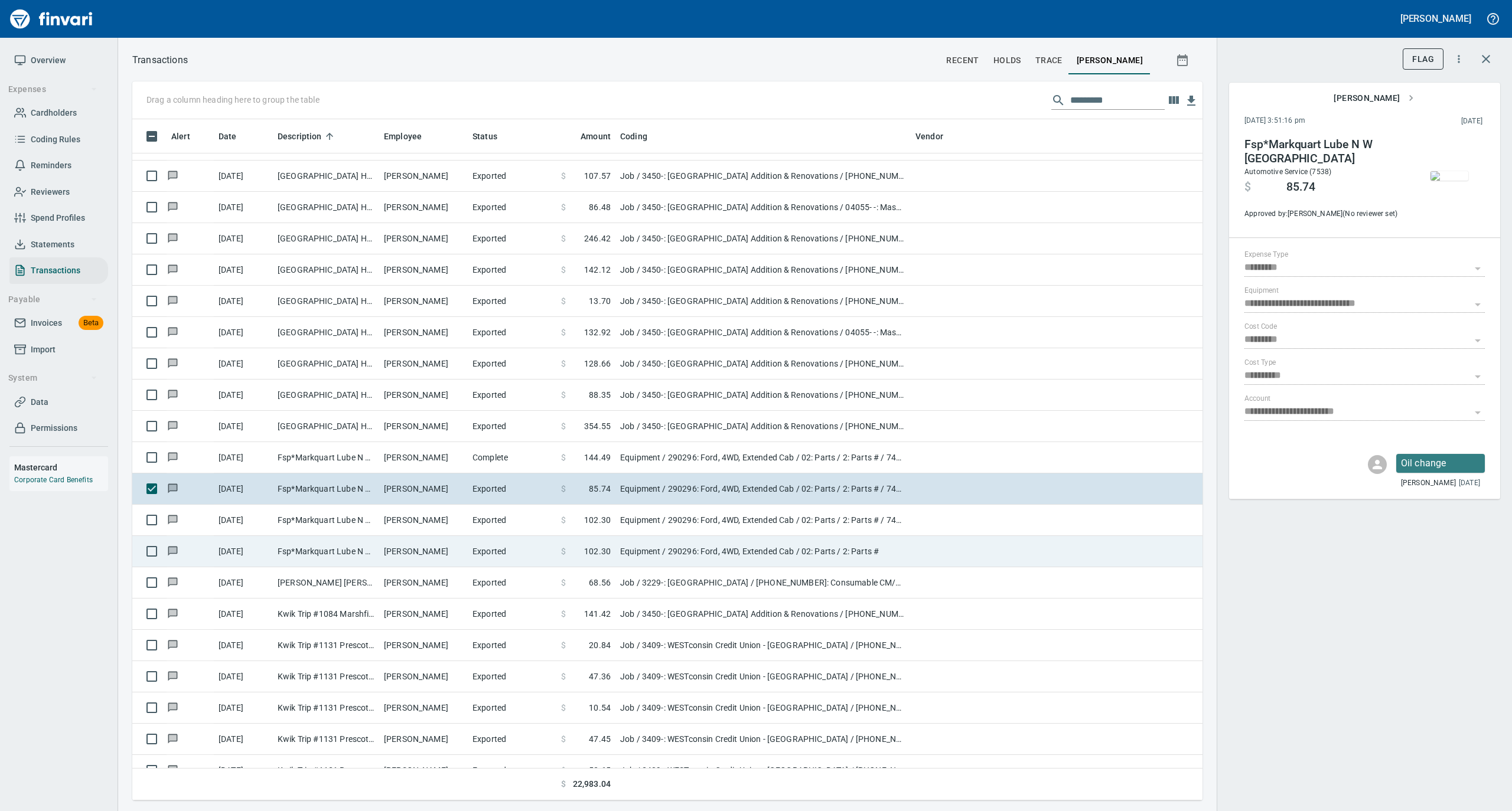
scroll to position [1653, 0]
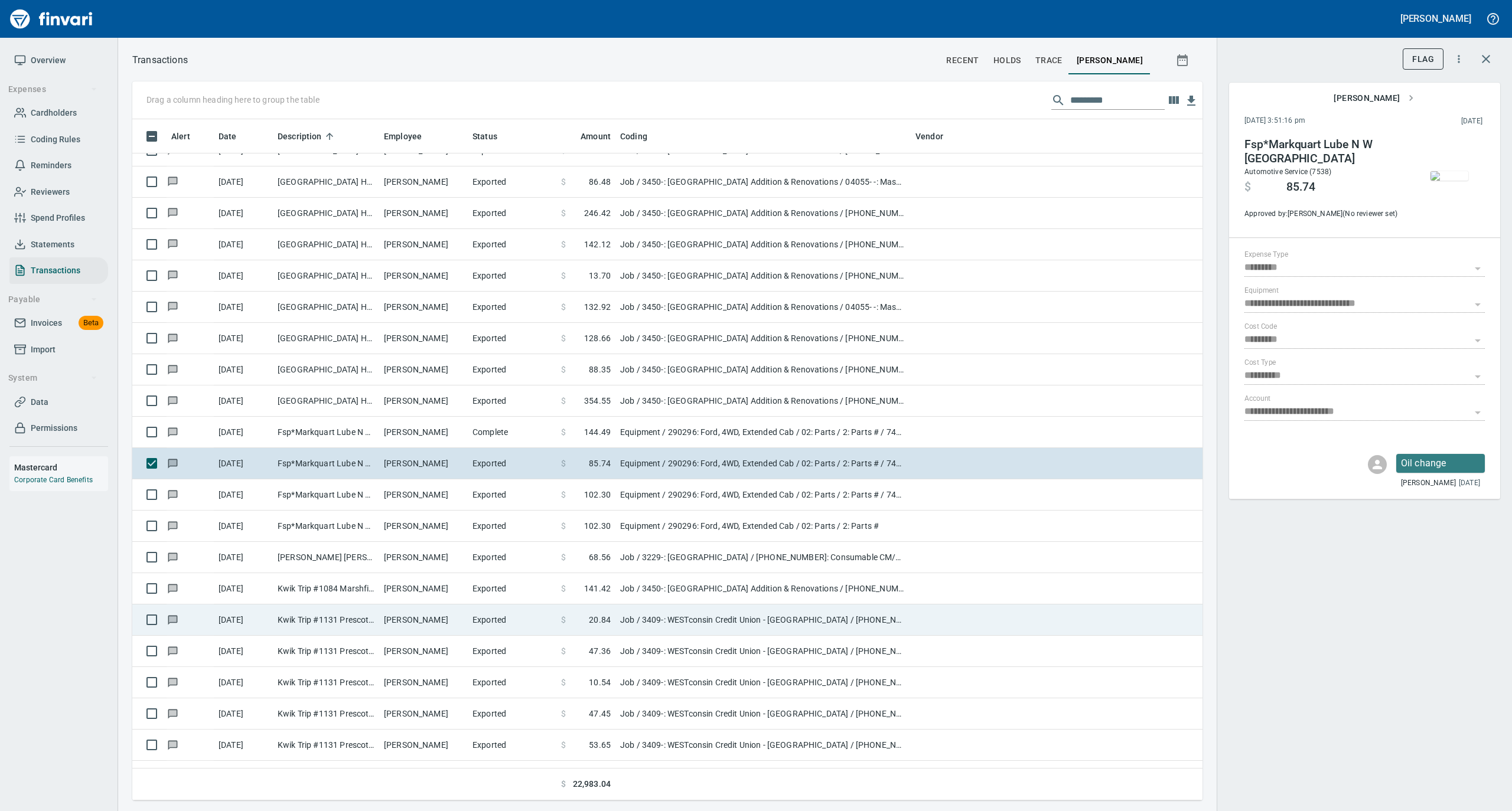
click at [348, 619] on td "Kwik Trip #1131 Prescott [GEOGRAPHIC_DATA]" at bounding box center [327, 619] width 107 height 31
type input "***"
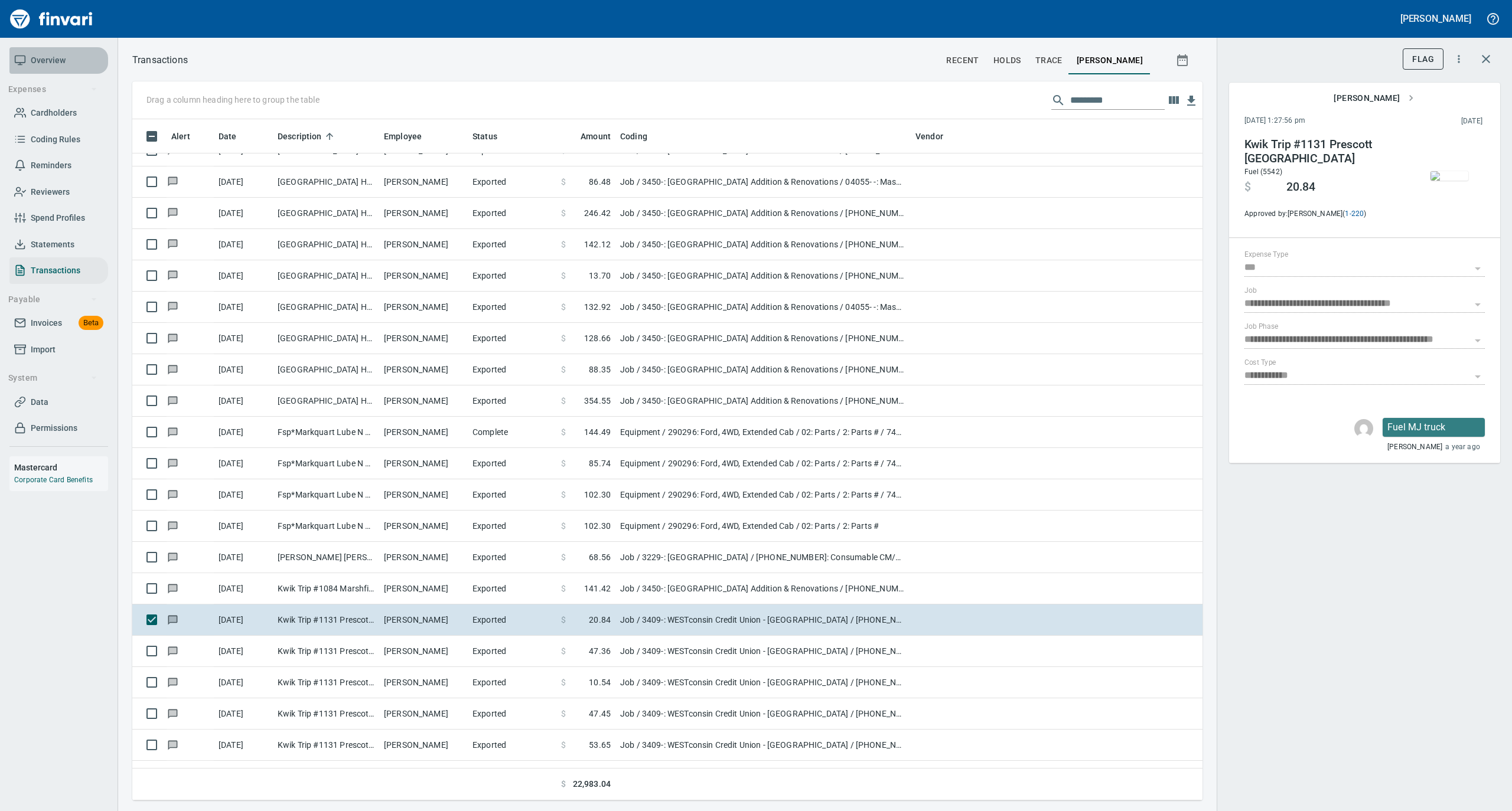
click at [55, 63] on span "Overview" at bounding box center [48, 61] width 35 height 15
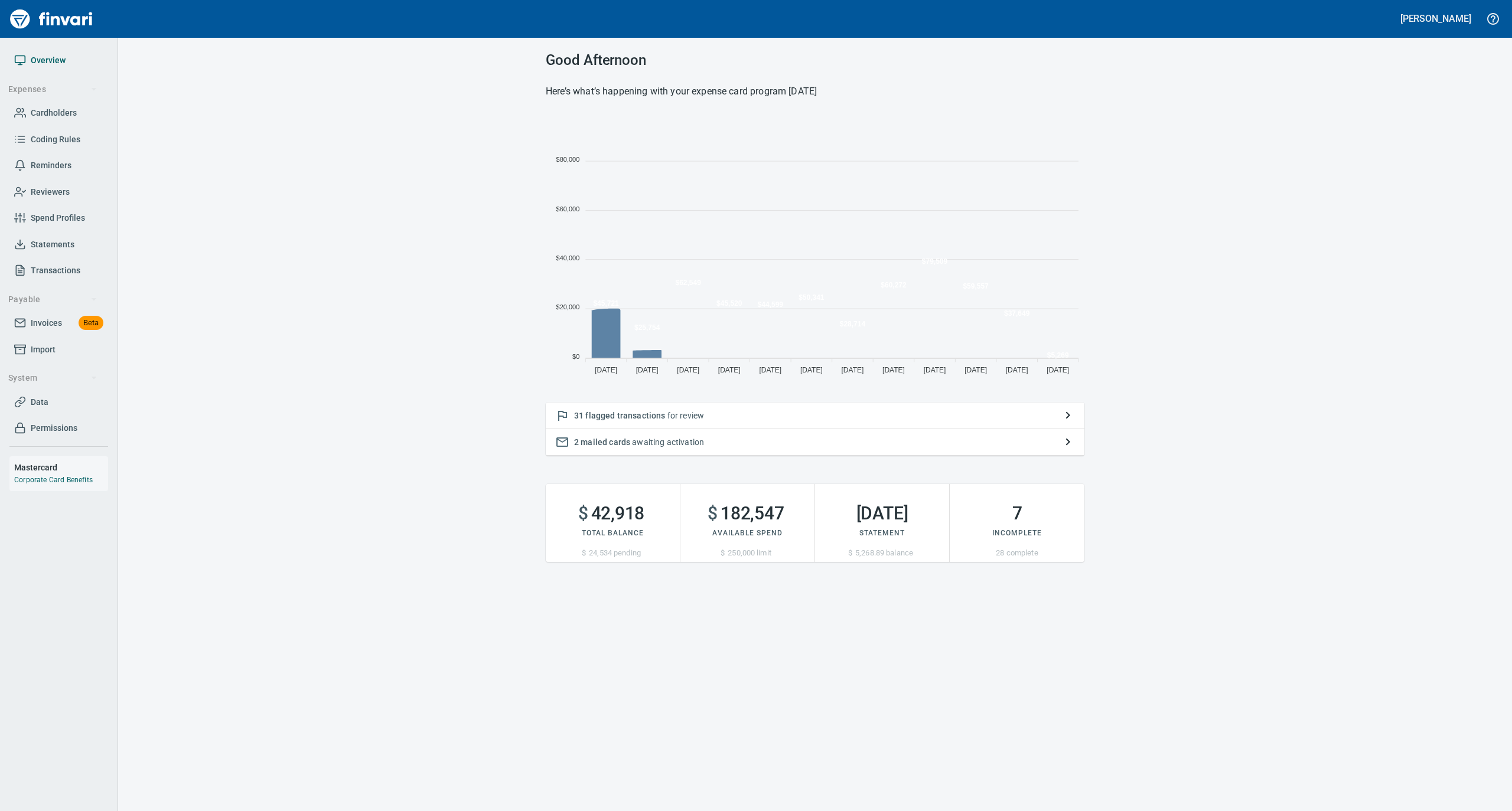
scroll to position [263, 527]
